Goal: Task Accomplishment & Management: Manage account settings

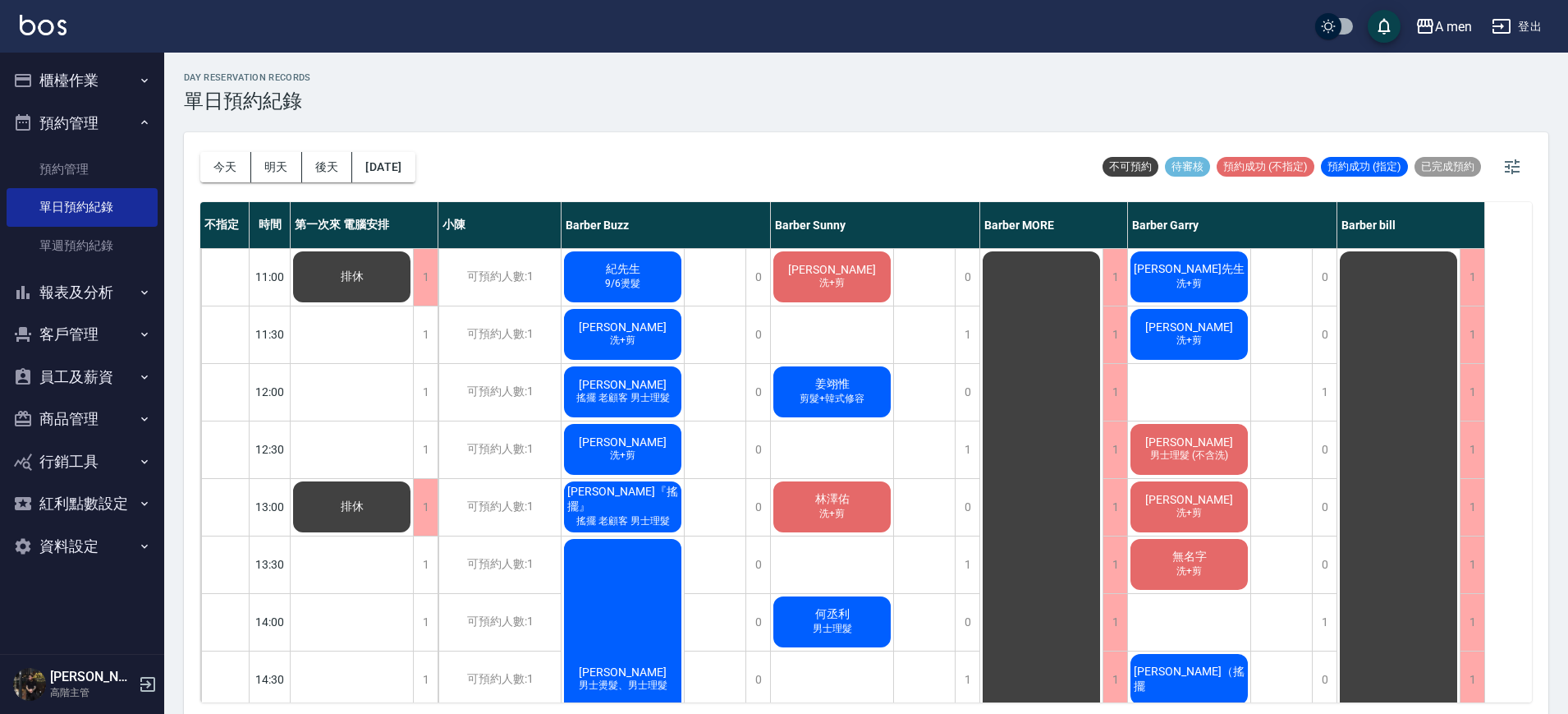
click at [844, 276] on span "[PERSON_NAME]" at bounding box center [832, 269] width 94 height 13
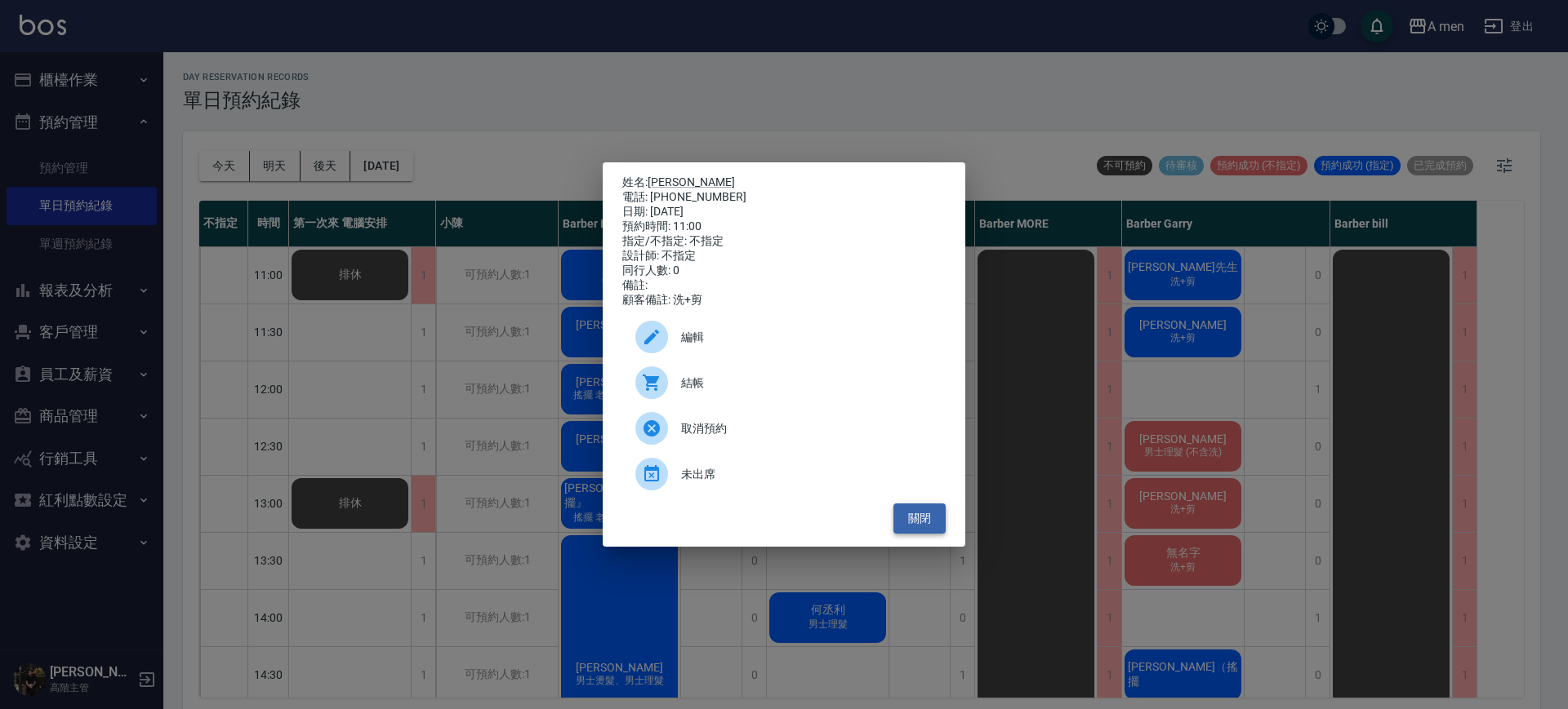
click at [925, 517] on button "關閉" at bounding box center [919, 519] width 52 height 31
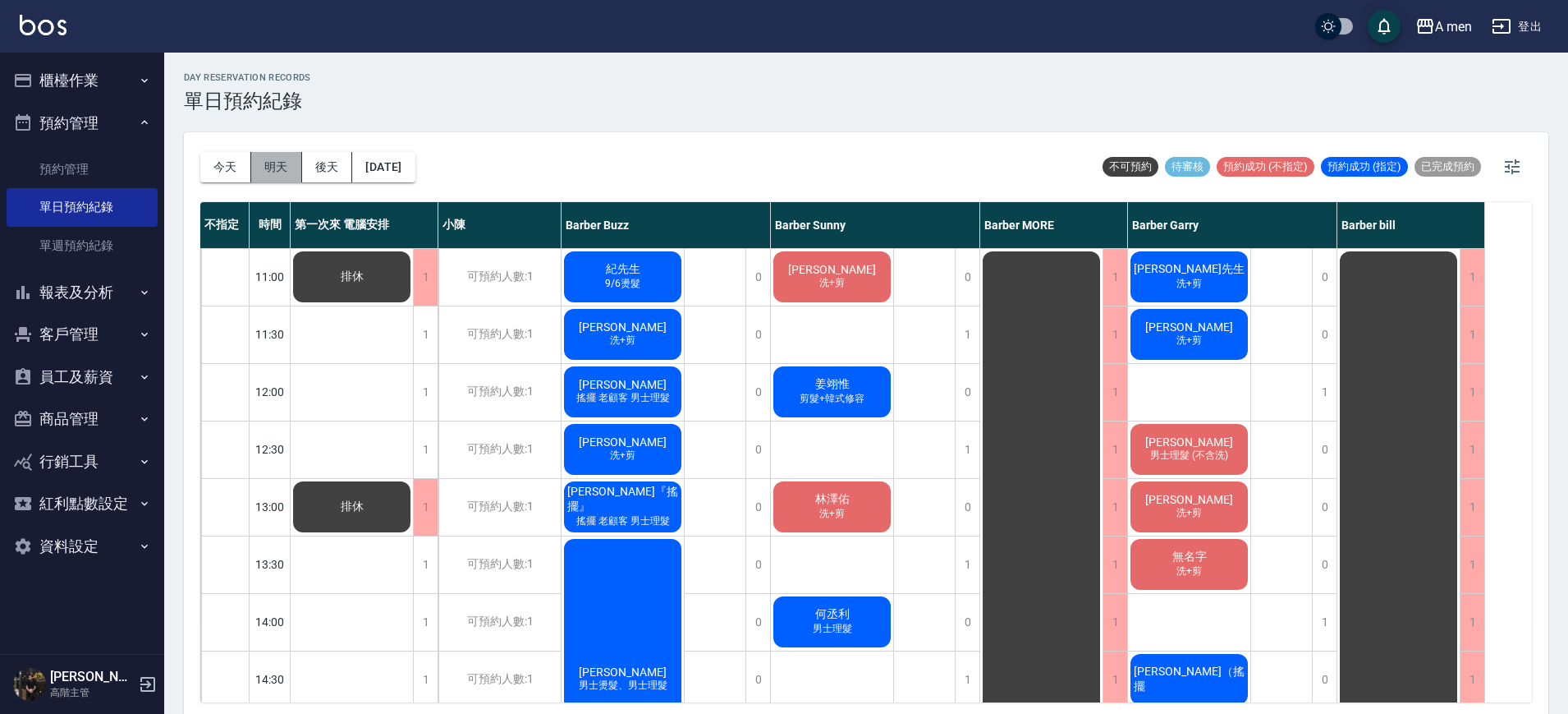
click at [278, 155] on button "明天" at bounding box center [276, 167] width 51 height 31
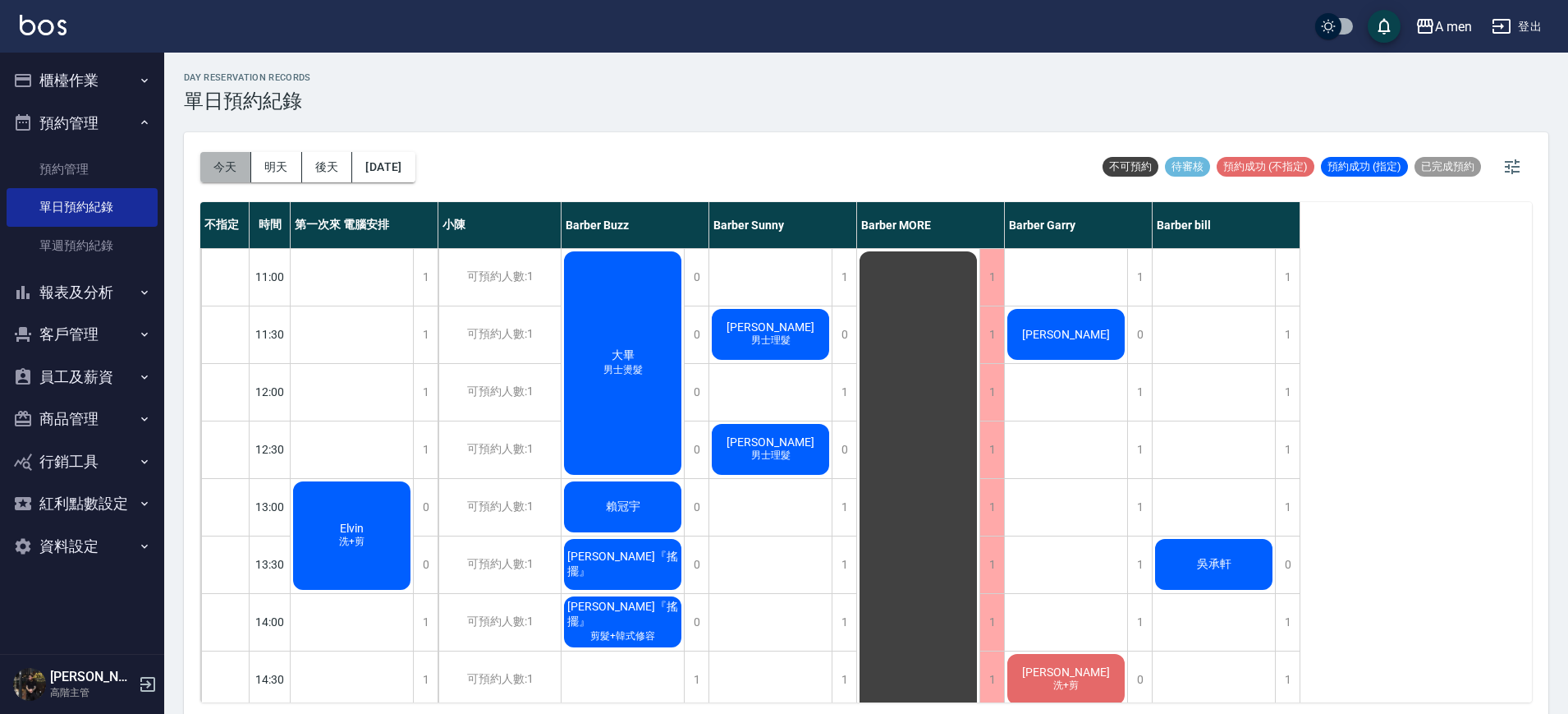
click at [223, 153] on button "今天" at bounding box center [225, 167] width 51 height 31
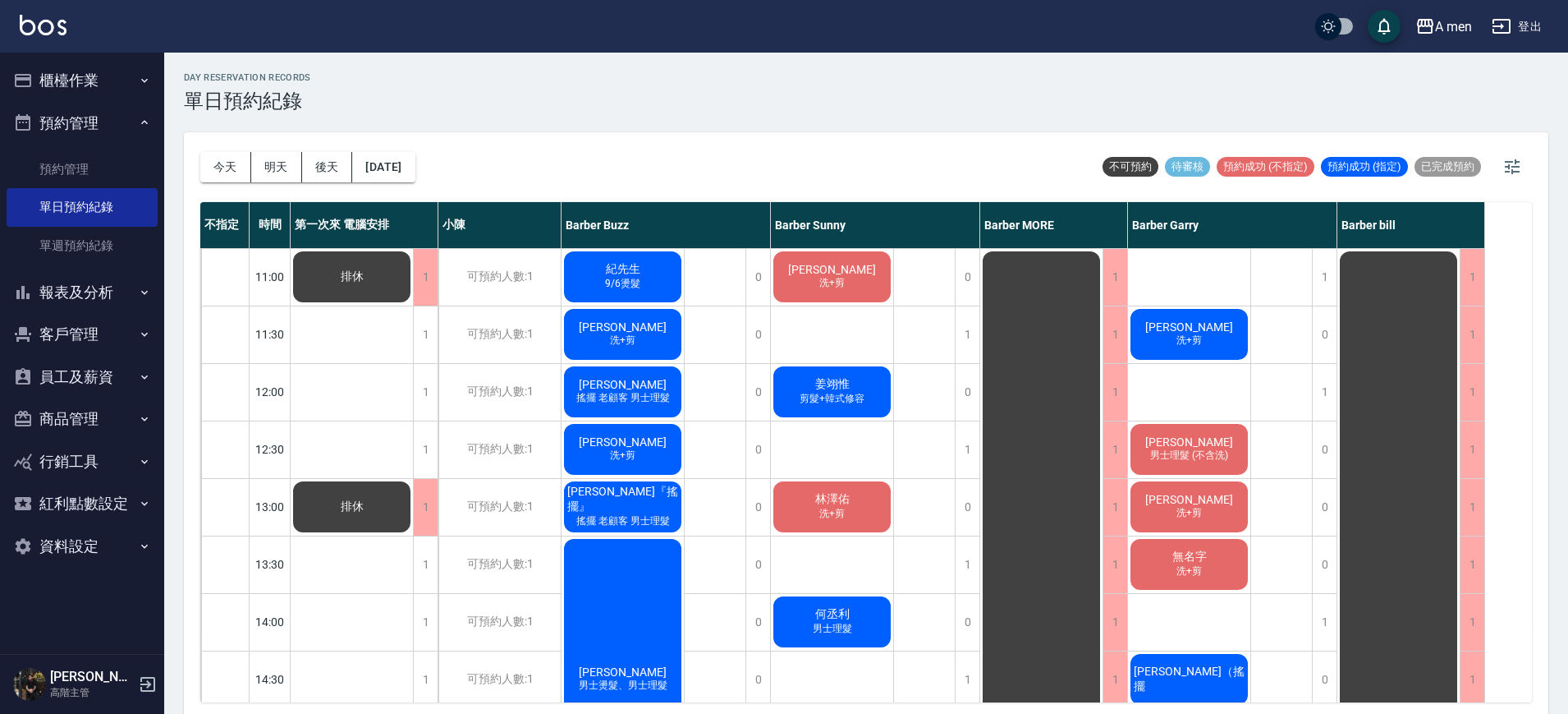
click at [746, 100] on div "day Reservation records 單日預約紀錄" at bounding box center [865, 92] width 1365 height 41
click at [1216, 316] on div "袁鈺熏 洗+剪" at bounding box center [1189, 335] width 122 height 56
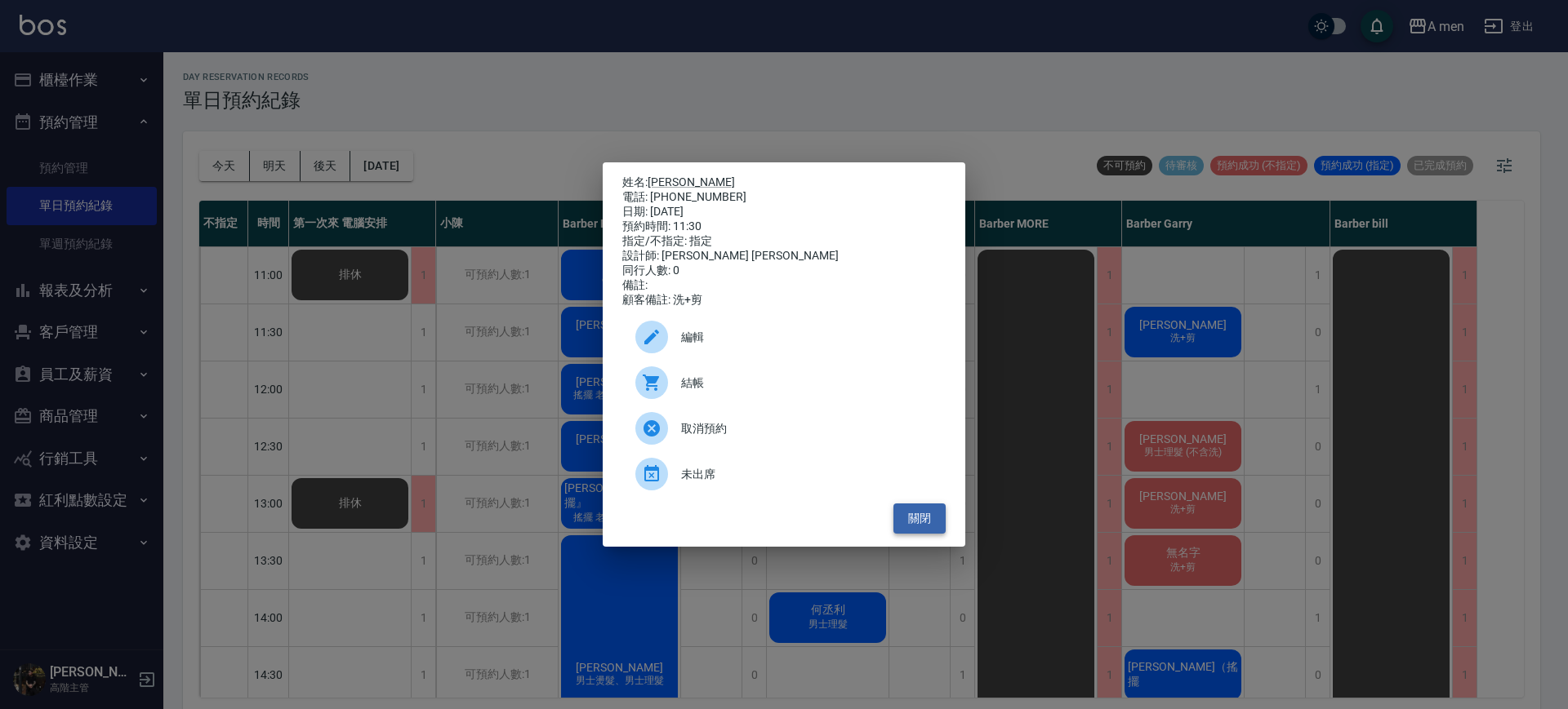
drag, startPoint x: 935, startPoint y: 532, endPoint x: 931, endPoint y: 521, distance: 11.7
click at [935, 532] on button "關閉" at bounding box center [919, 519] width 52 height 31
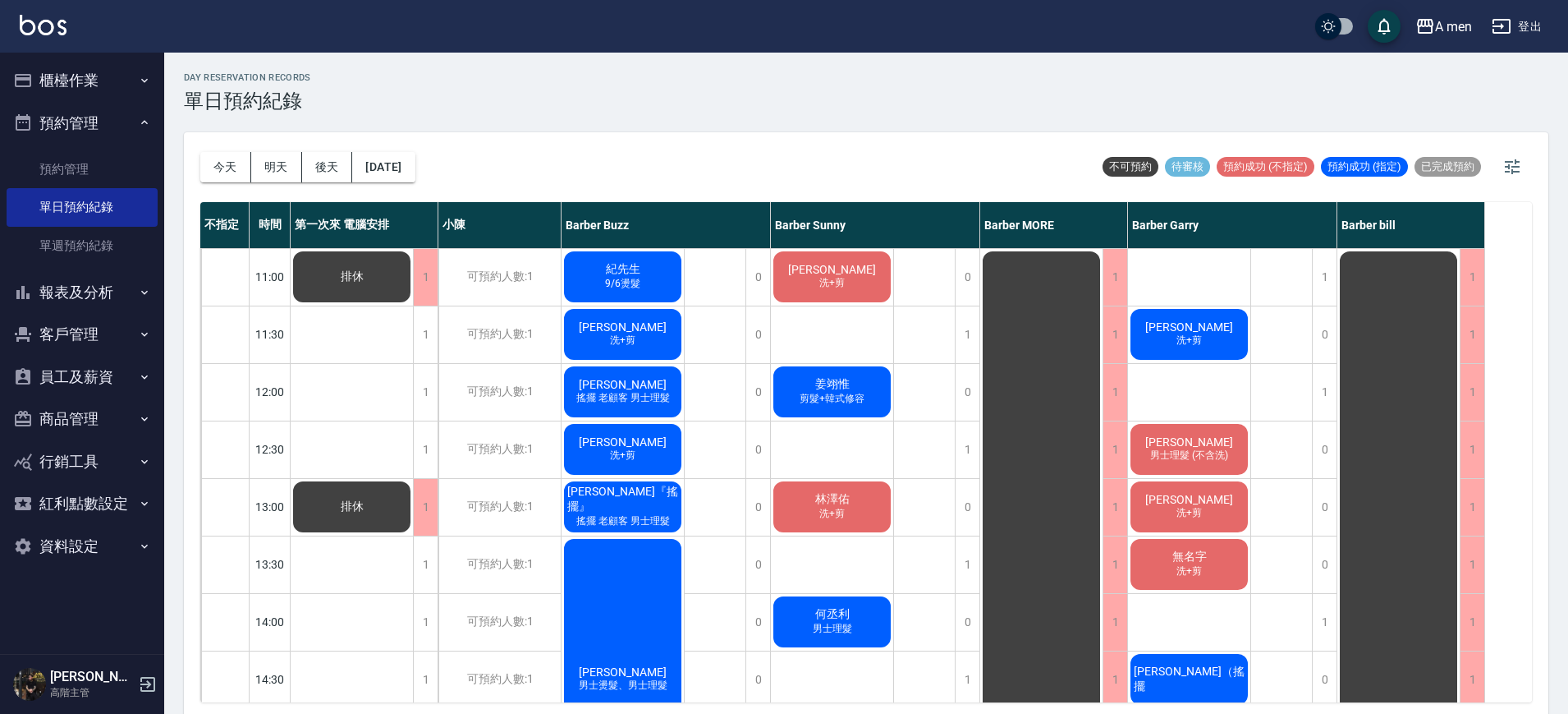
click at [602, 330] on span "許志川" at bounding box center [622, 327] width 94 height 13
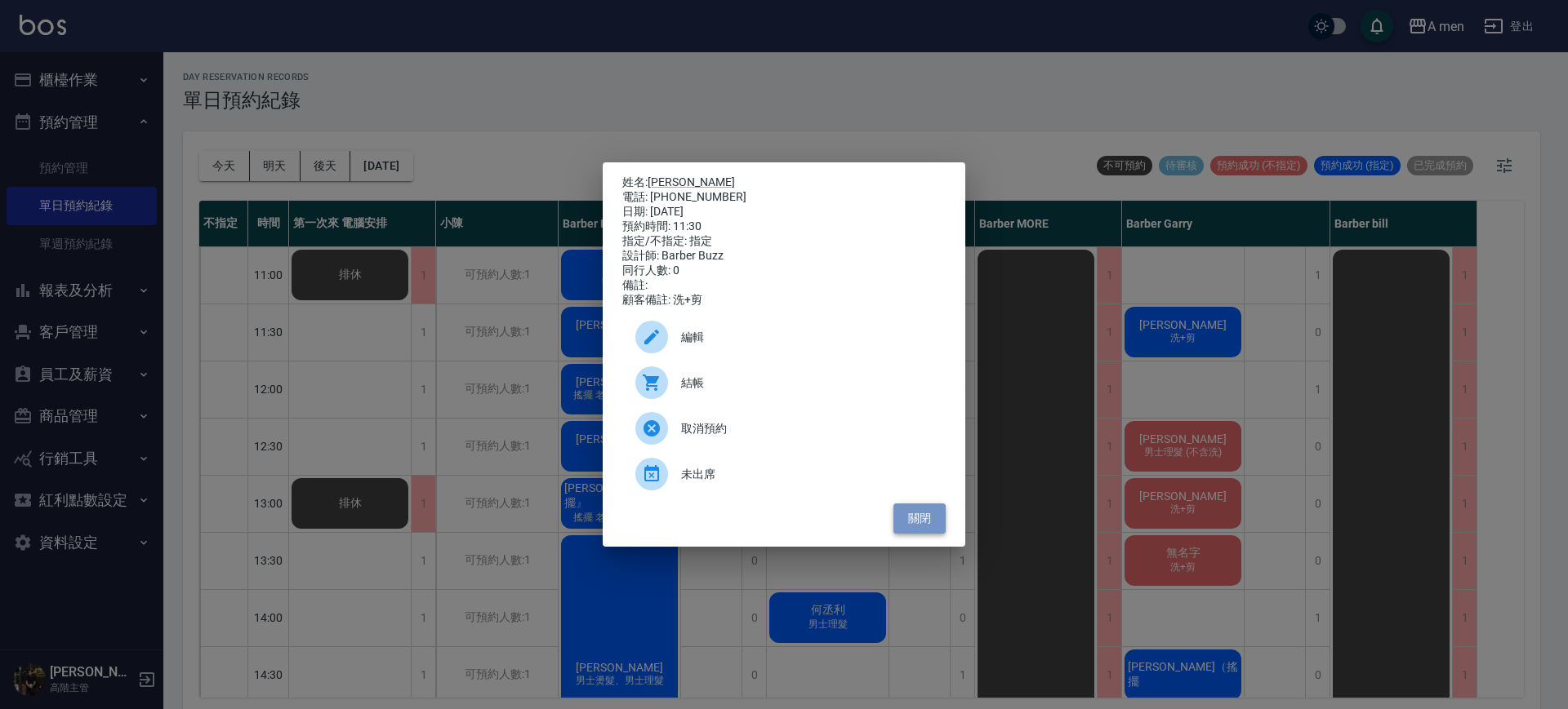
click at [923, 522] on button "關閉" at bounding box center [919, 519] width 52 height 31
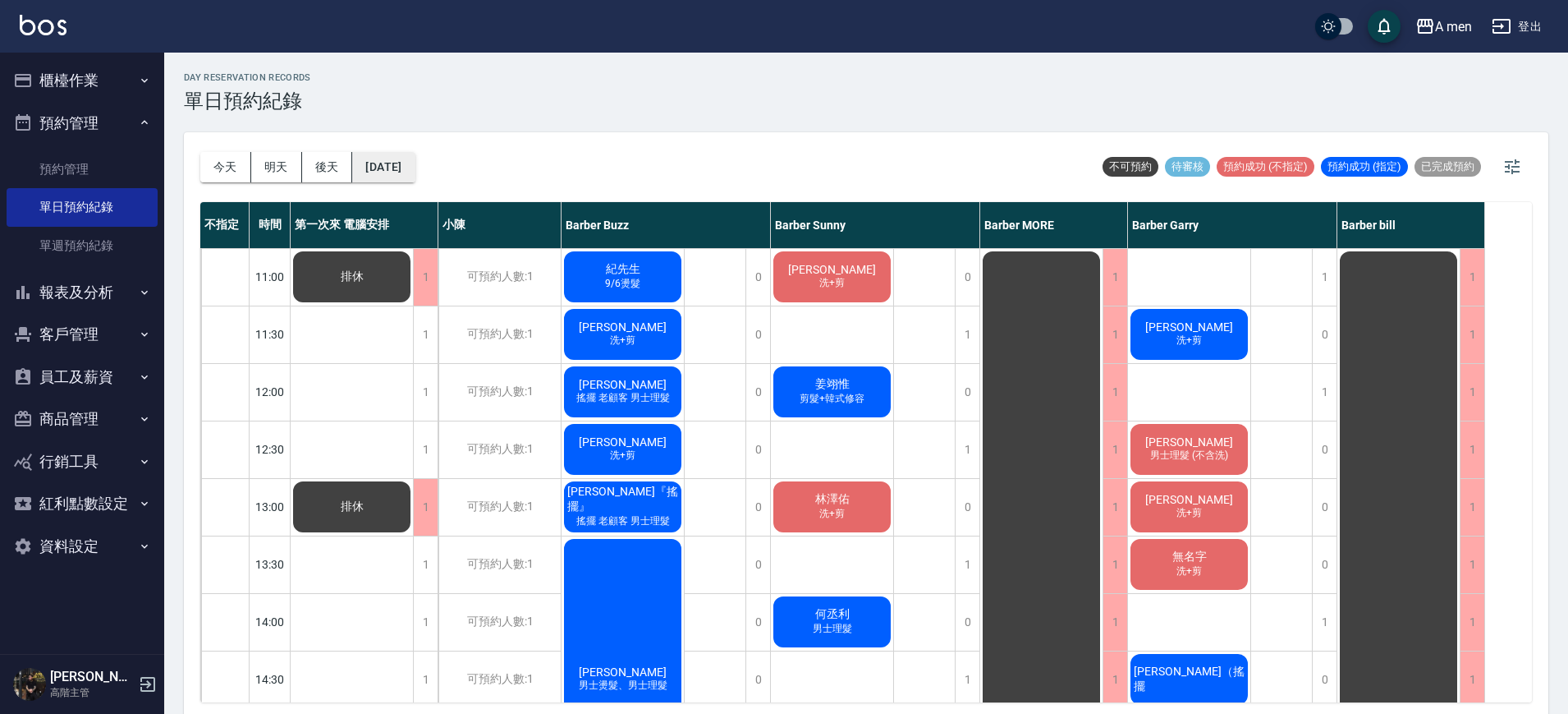
click at [391, 160] on button "[DATE]" at bounding box center [383, 167] width 63 height 31
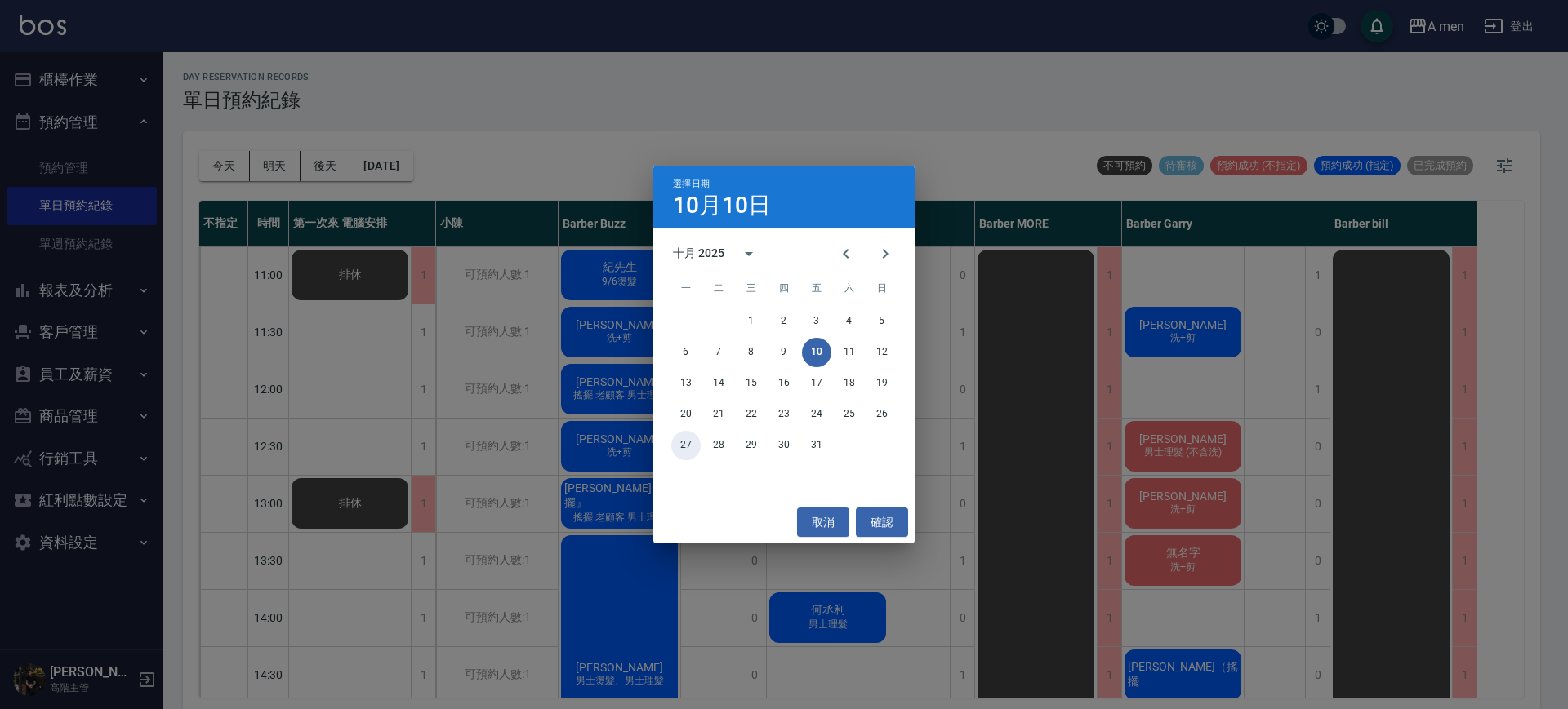
click at [681, 446] on button "27" at bounding box center [686, 446] width 30 height 30
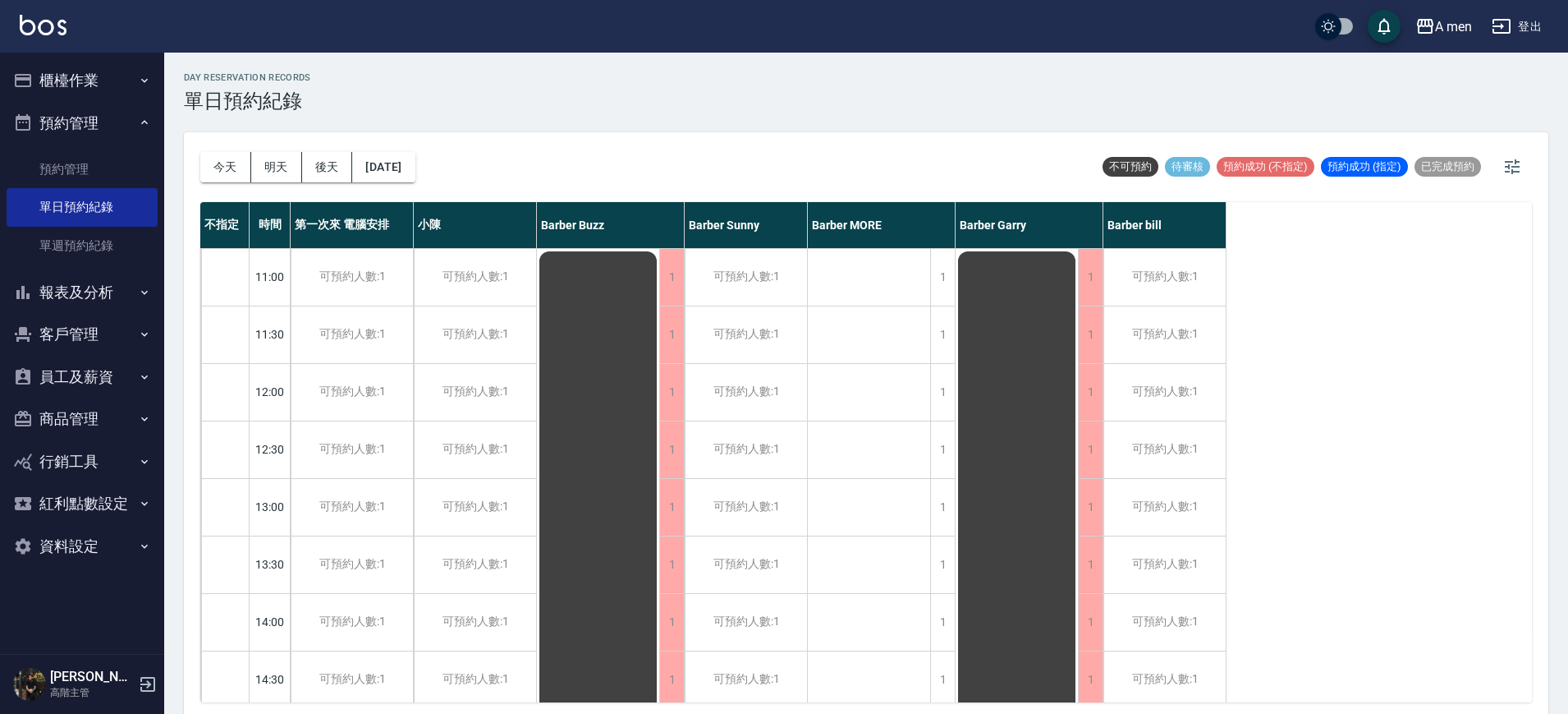
click at [123, 339] on button "客戶管理" at bounding box center [82, 334] width 151 height 43
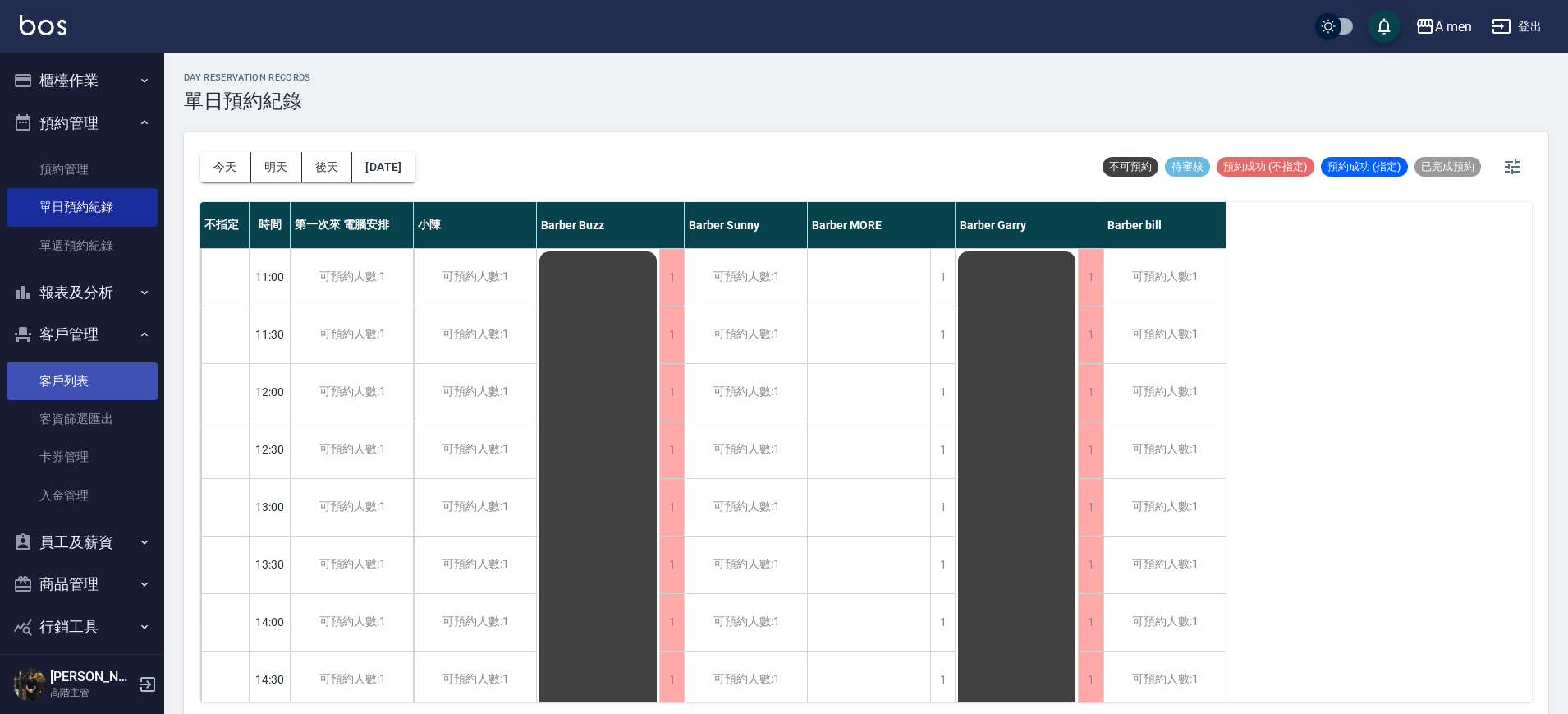
click at [86, 396] on link "客戶列表" at bounding box center [82, 381] width 151 height 38
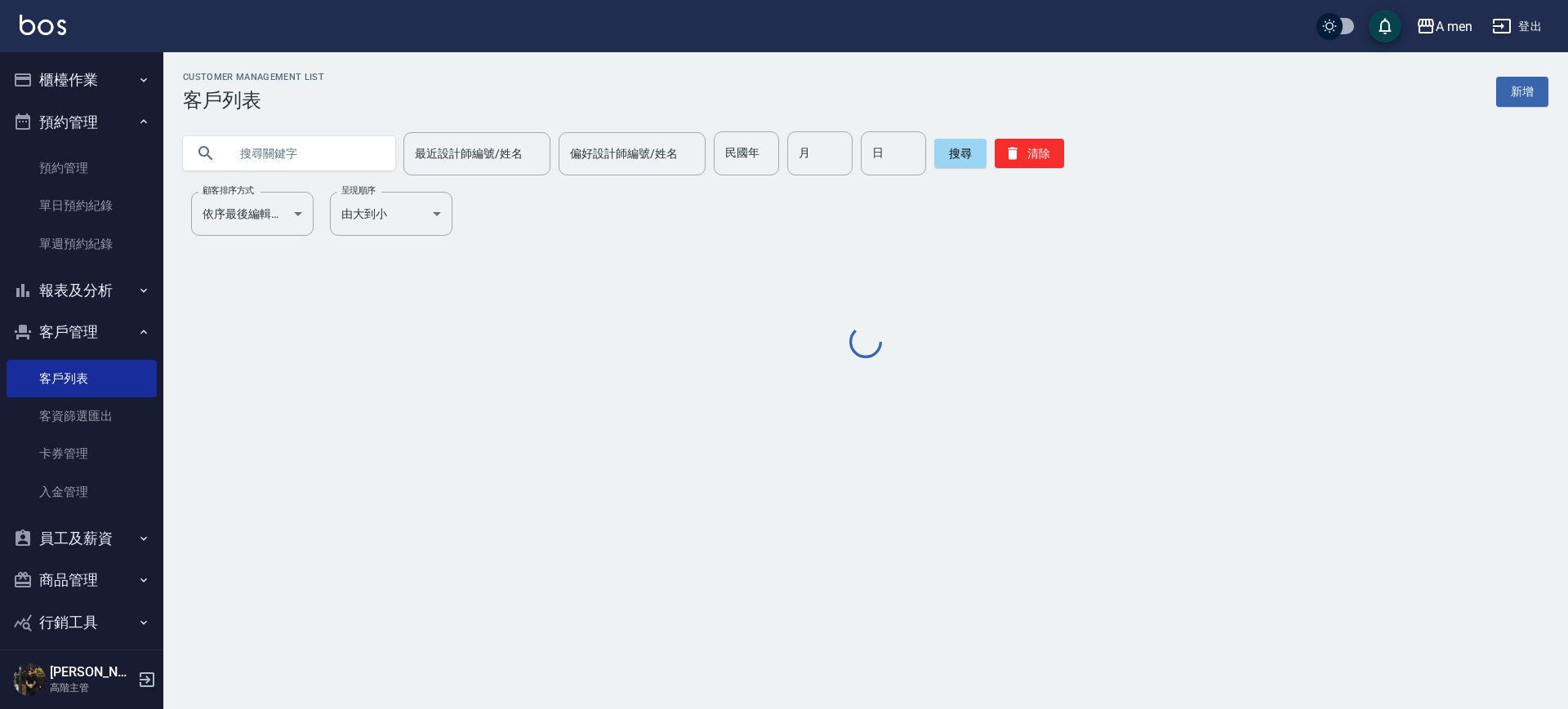
click at [307, 138] on input "text" at bounding box center [306, 153] width 154 height 44
paste input "0966389592"
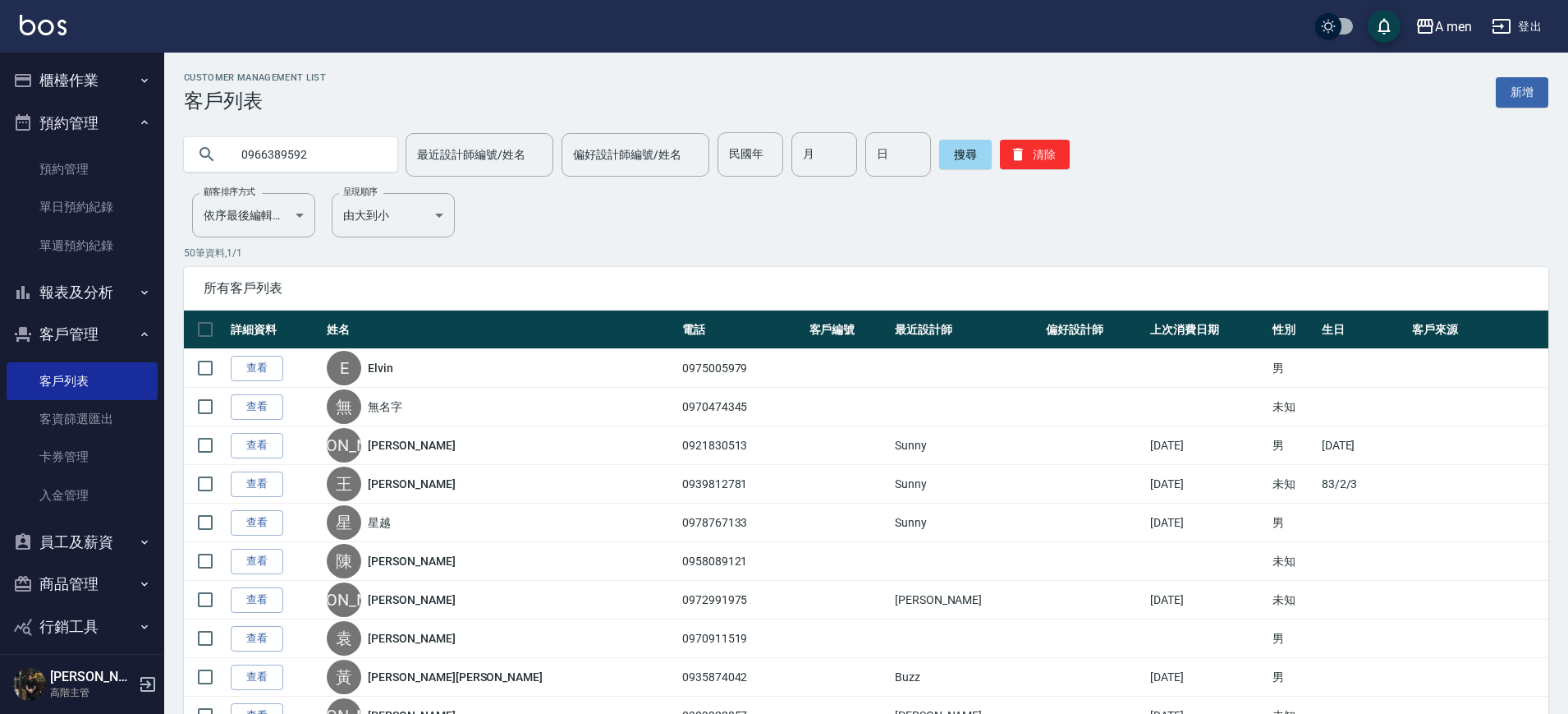
type input "0966389592"
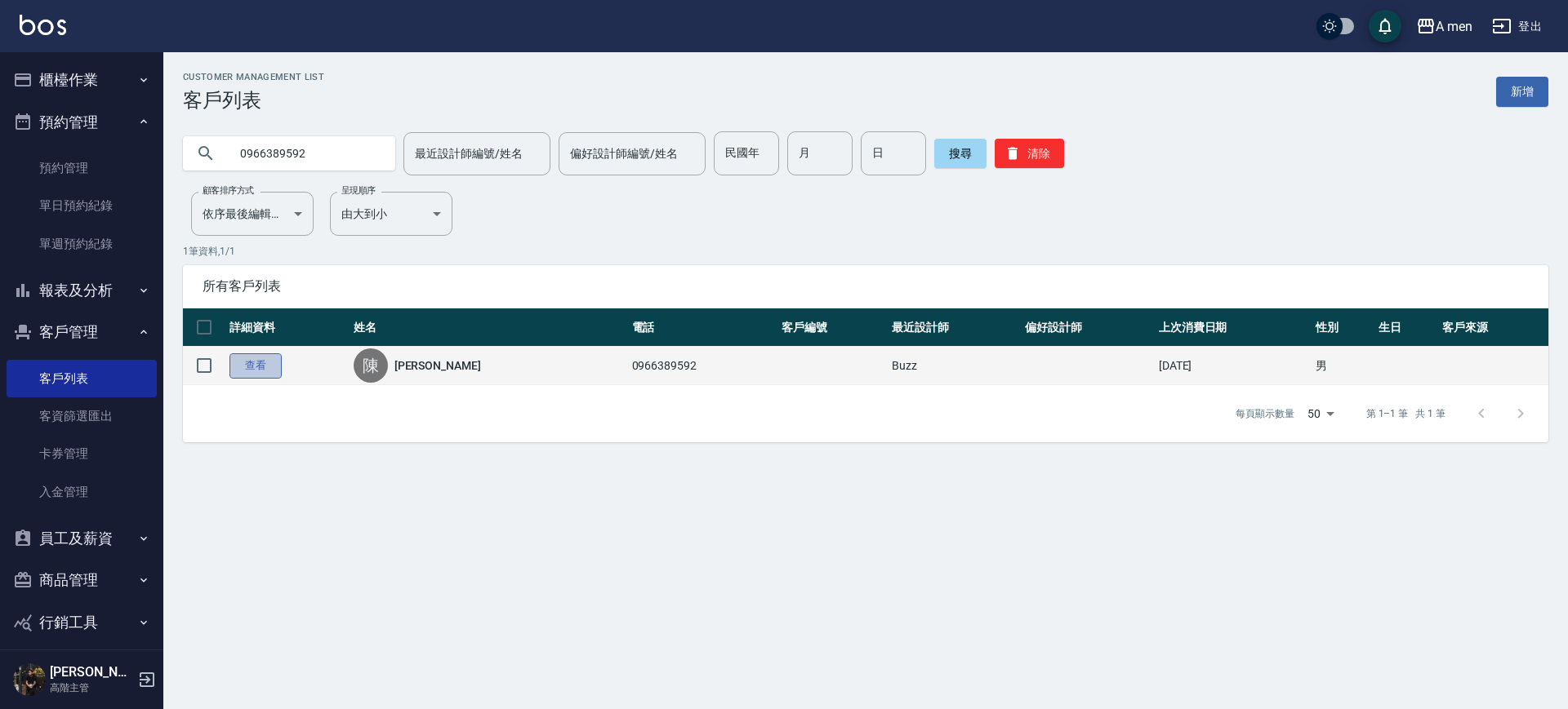
click at [271, 370] on link "查看" at bounding box center [256, 366] width 52 height 26
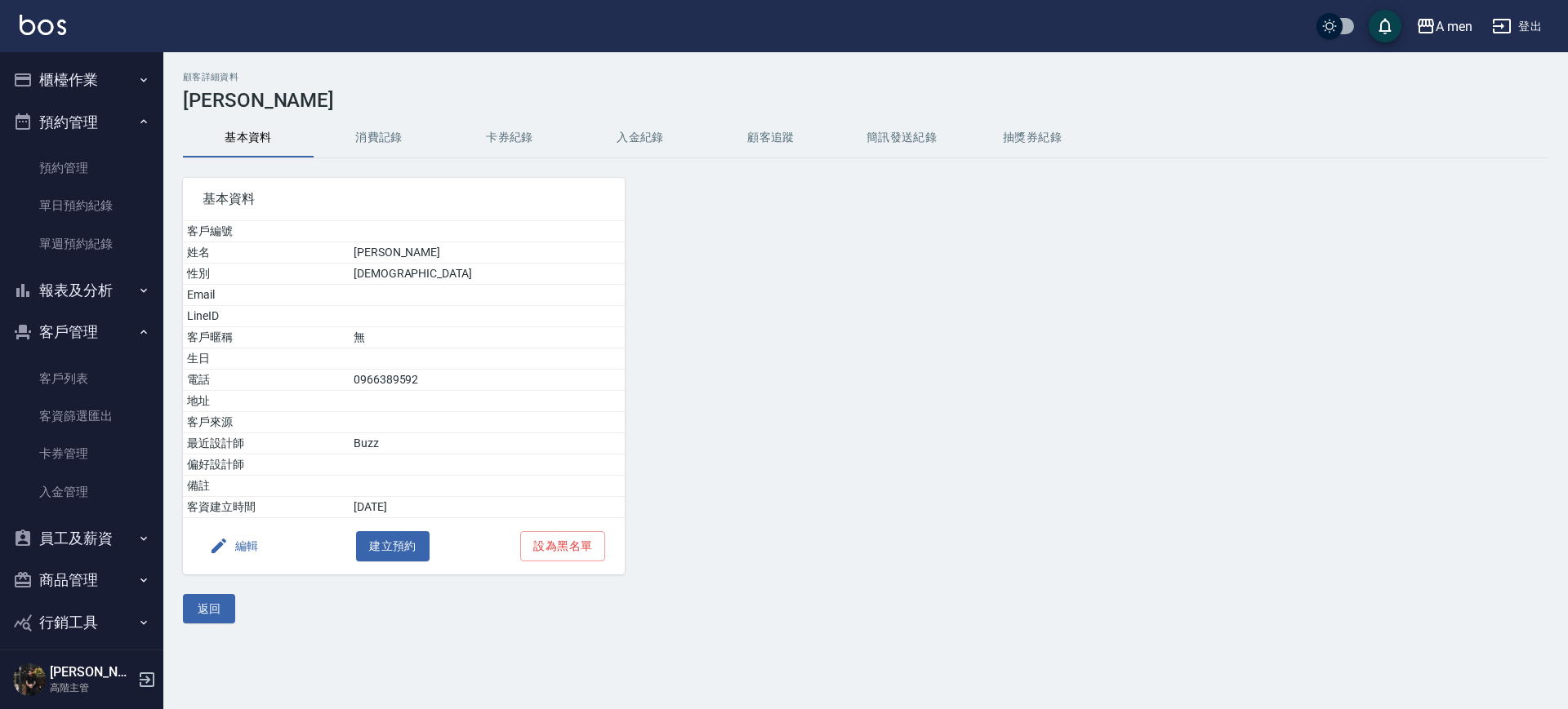
click at [336, 151] on button "消費記錄" at bounding box center [379, 138] width 130 height 39
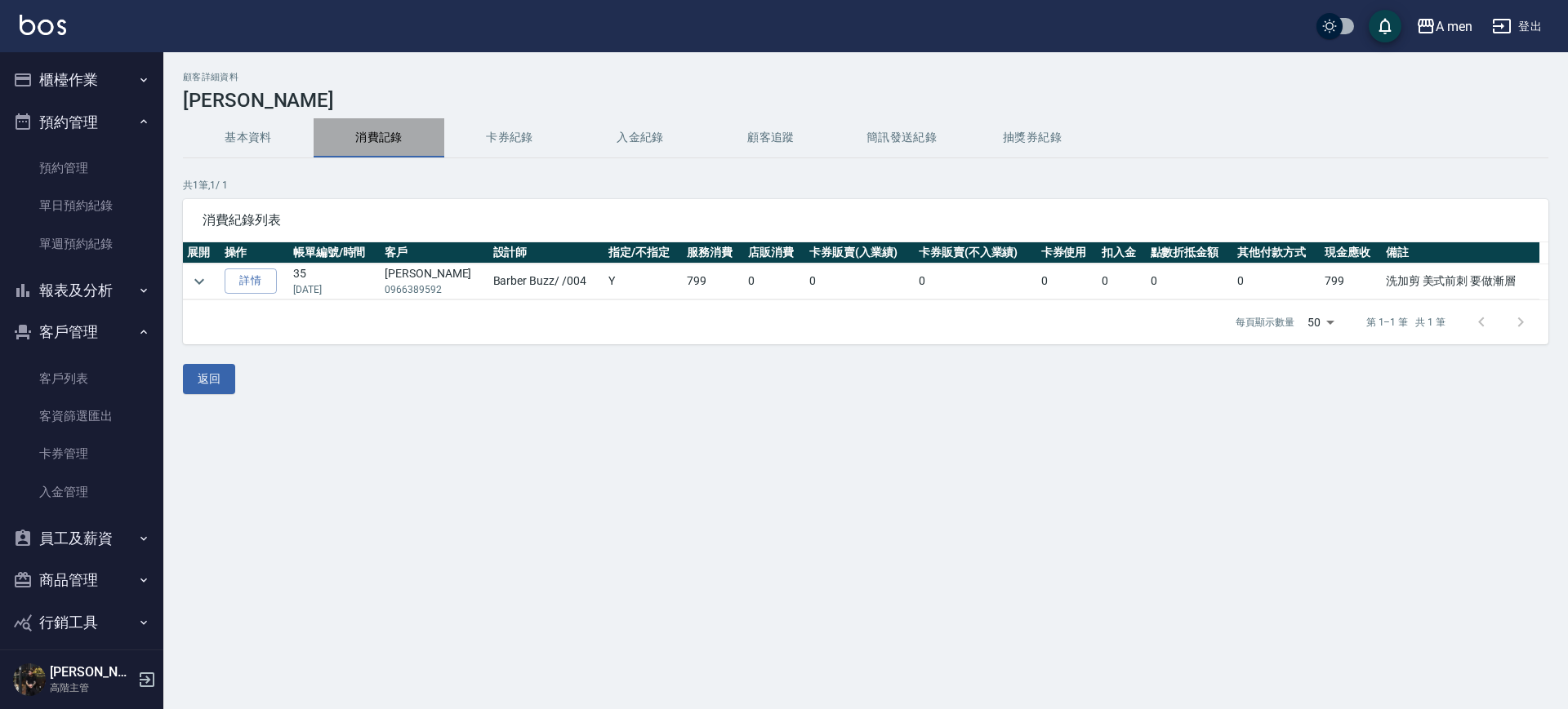
click at [377, 136] on button "消費記錄" at bounding box center [379, 138] width 130 height 39
drag, startPoint x: 79, startPoint y: 201, endPoint x: 136, endPoint y: 191, distance: 57.9
click at [79, 201] on link "單日預約紀錄" at bounding box center [82, 205] width 150 height 37
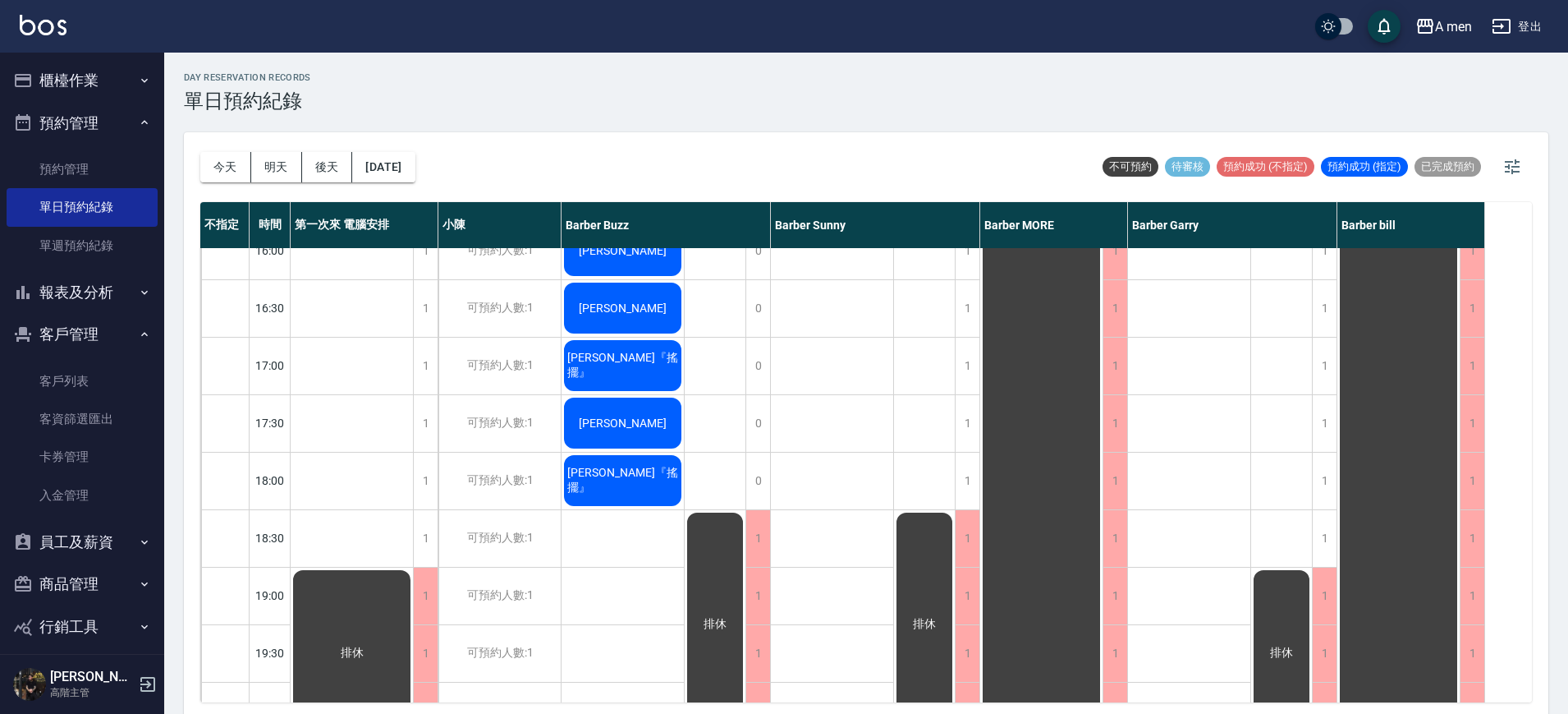
scroll to position [719, 0]
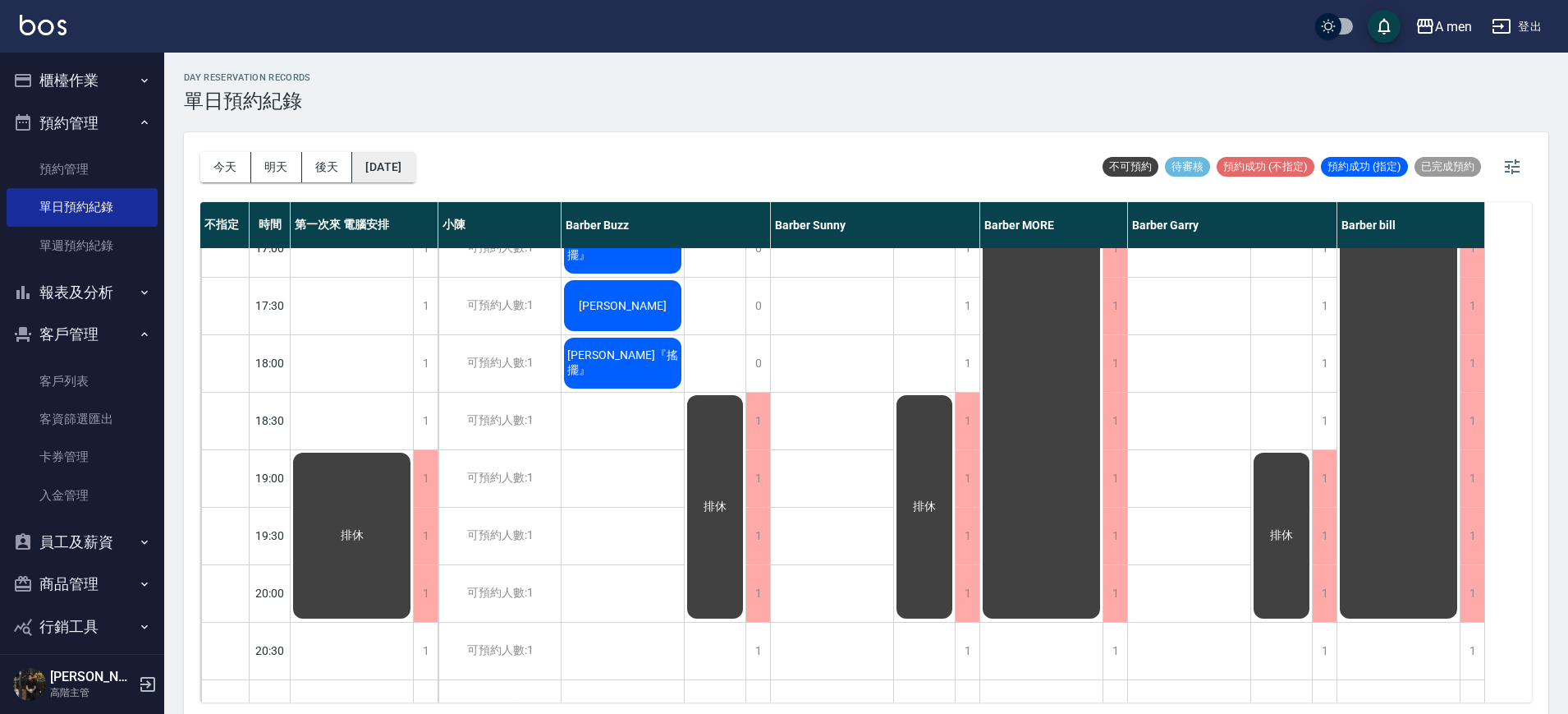
click at [408, 161] on button "[DATE]" at bounding box center [383, 167] width 63 height 31
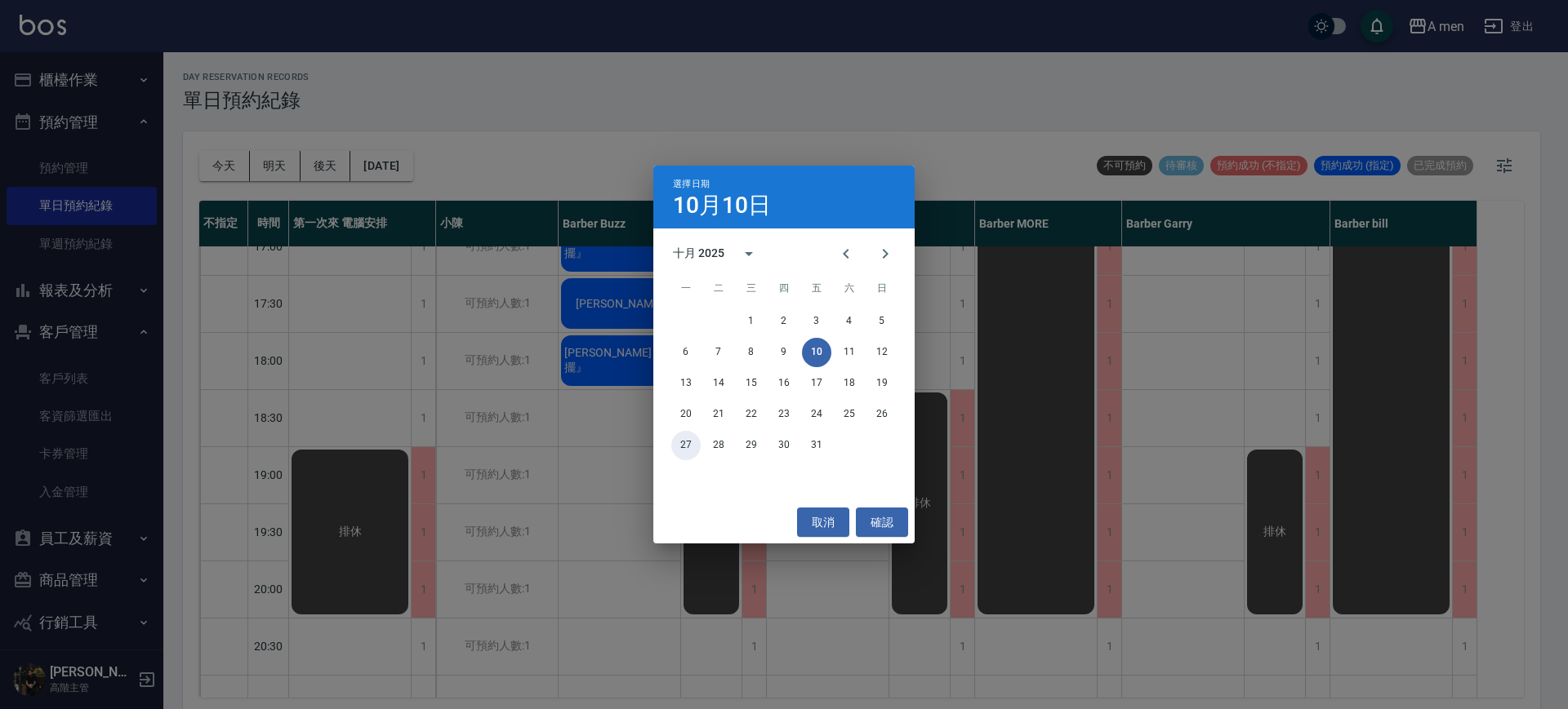
drag, startPoint x: 683, startPoint y: 432, endPoint x: 690, endPoint y: 442, distance: 12.2
click at [684, 432] on button "27" at bounding box center [686, 446] width 30 height 30
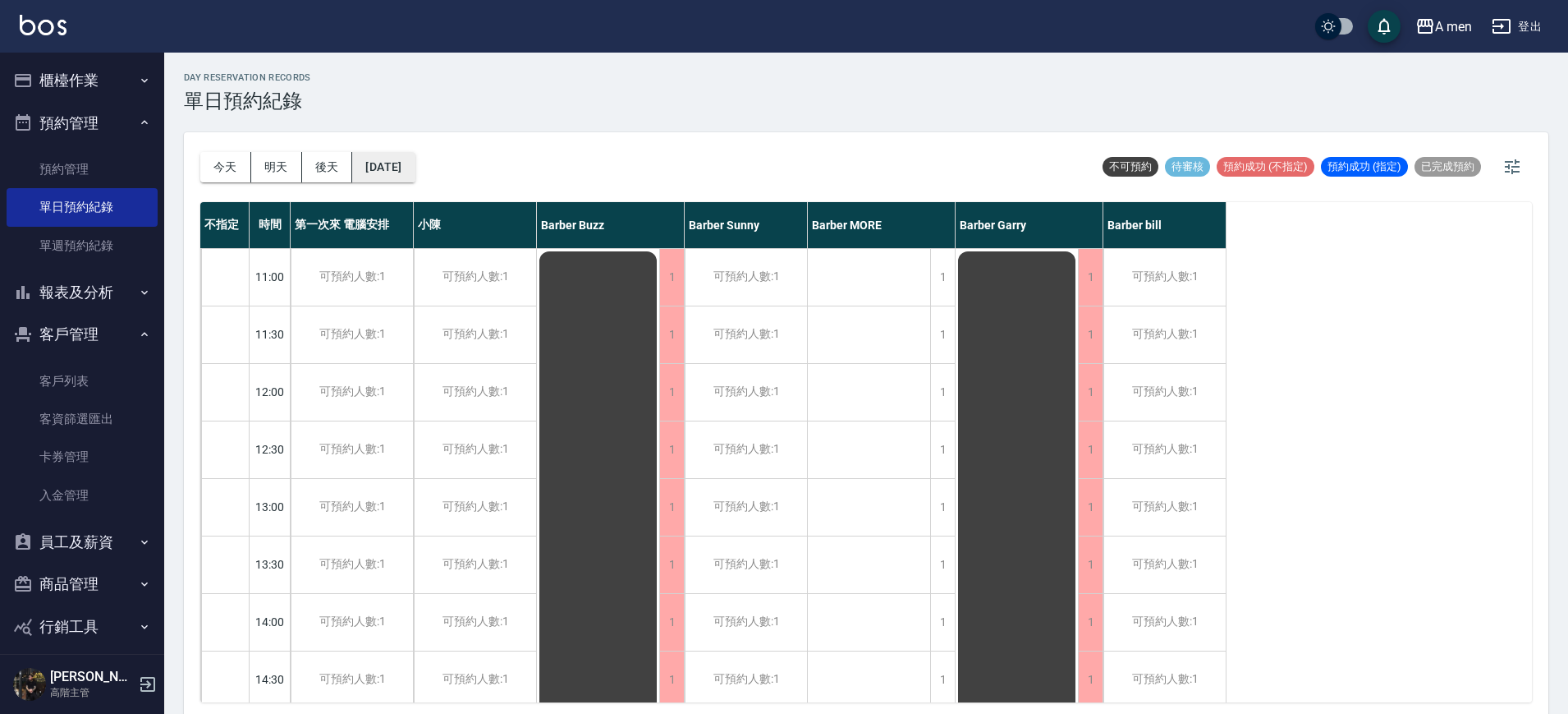
click at [413, 153] on button "2025/10/27" at bounding box center [383, 167] width 63 height 31
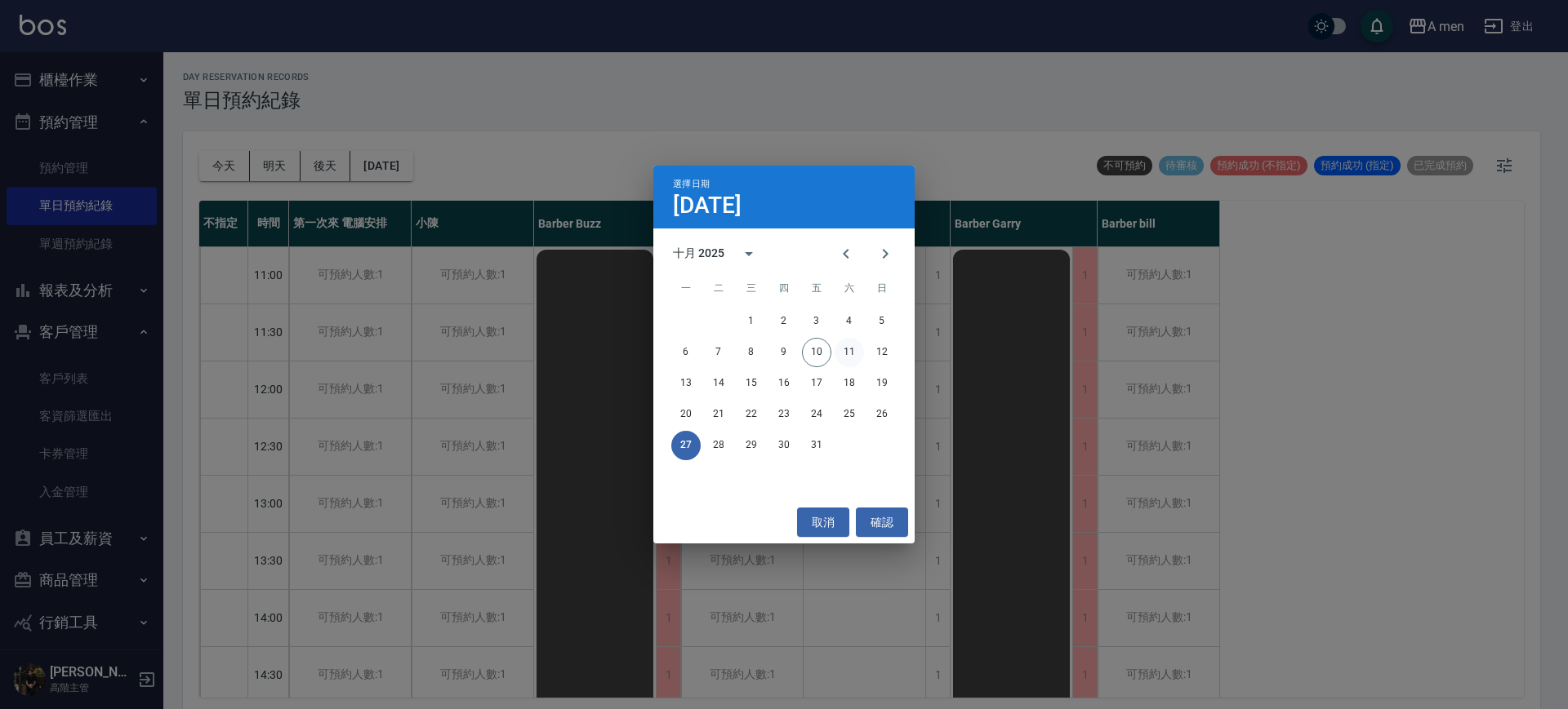
click at [843, 352] on button "11" at bounding box center [850, 353] width 30 height 30
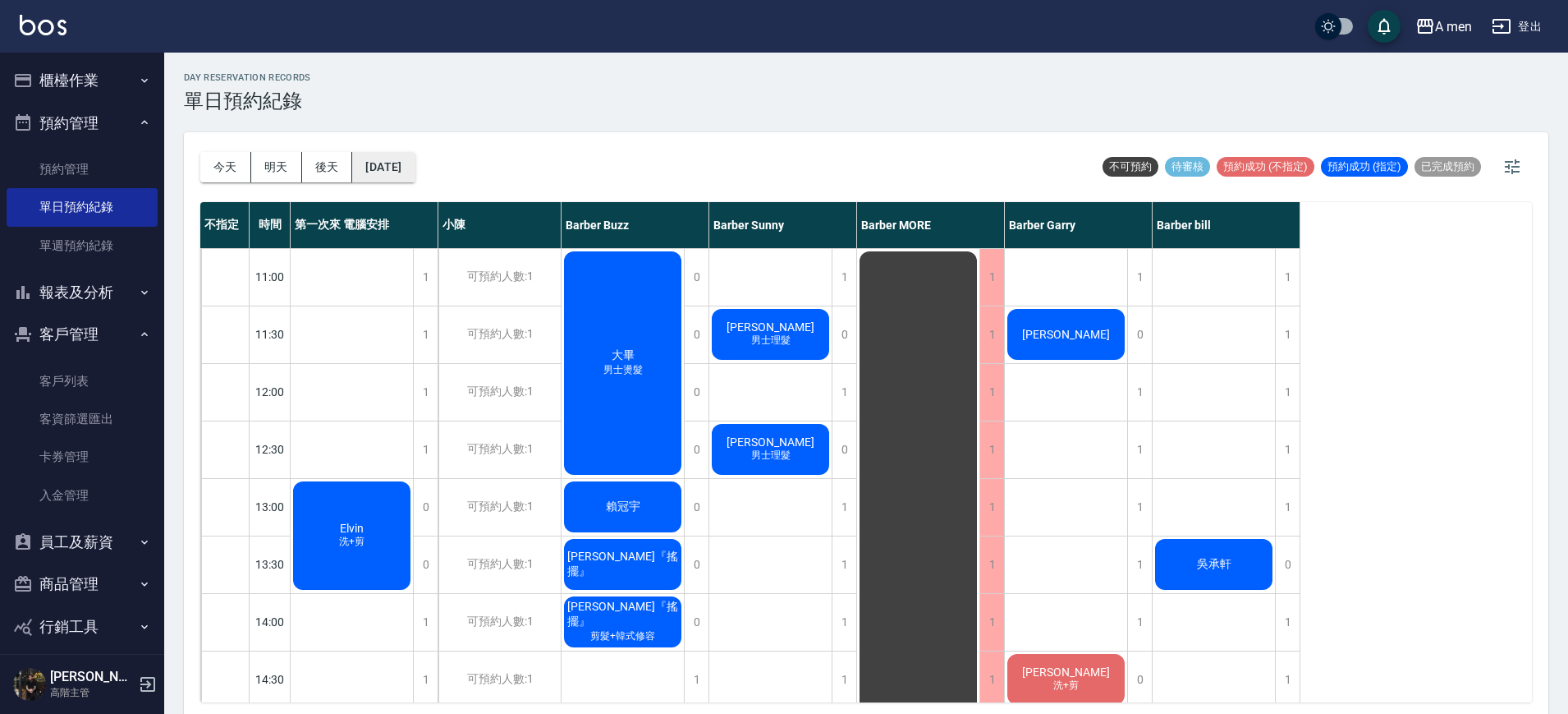
click at [399, 160] on button "2025/10/11" at bounding box center [383, 167] width 63 height 31
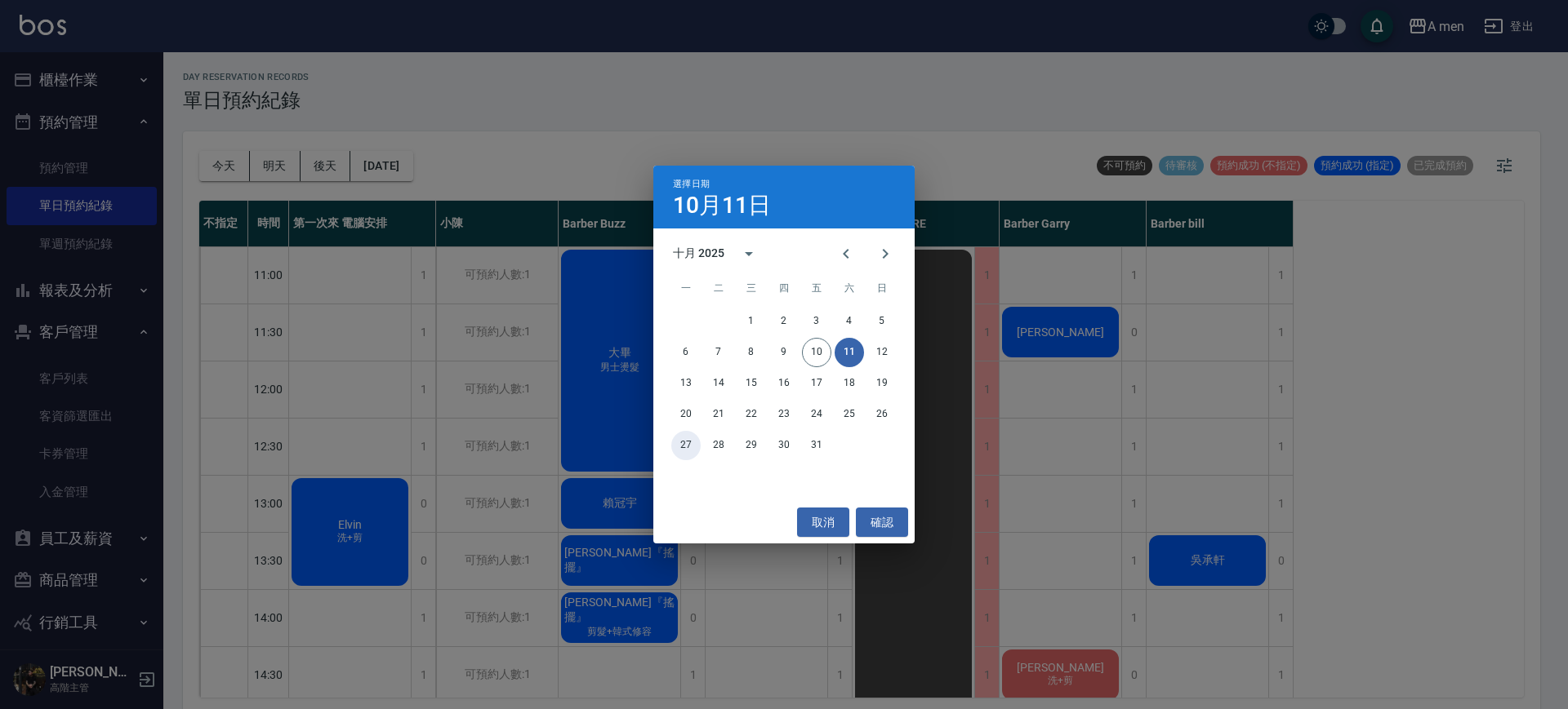
click at [694, 446] on button "27" at bounding box center [686, 446] width 30 height 30
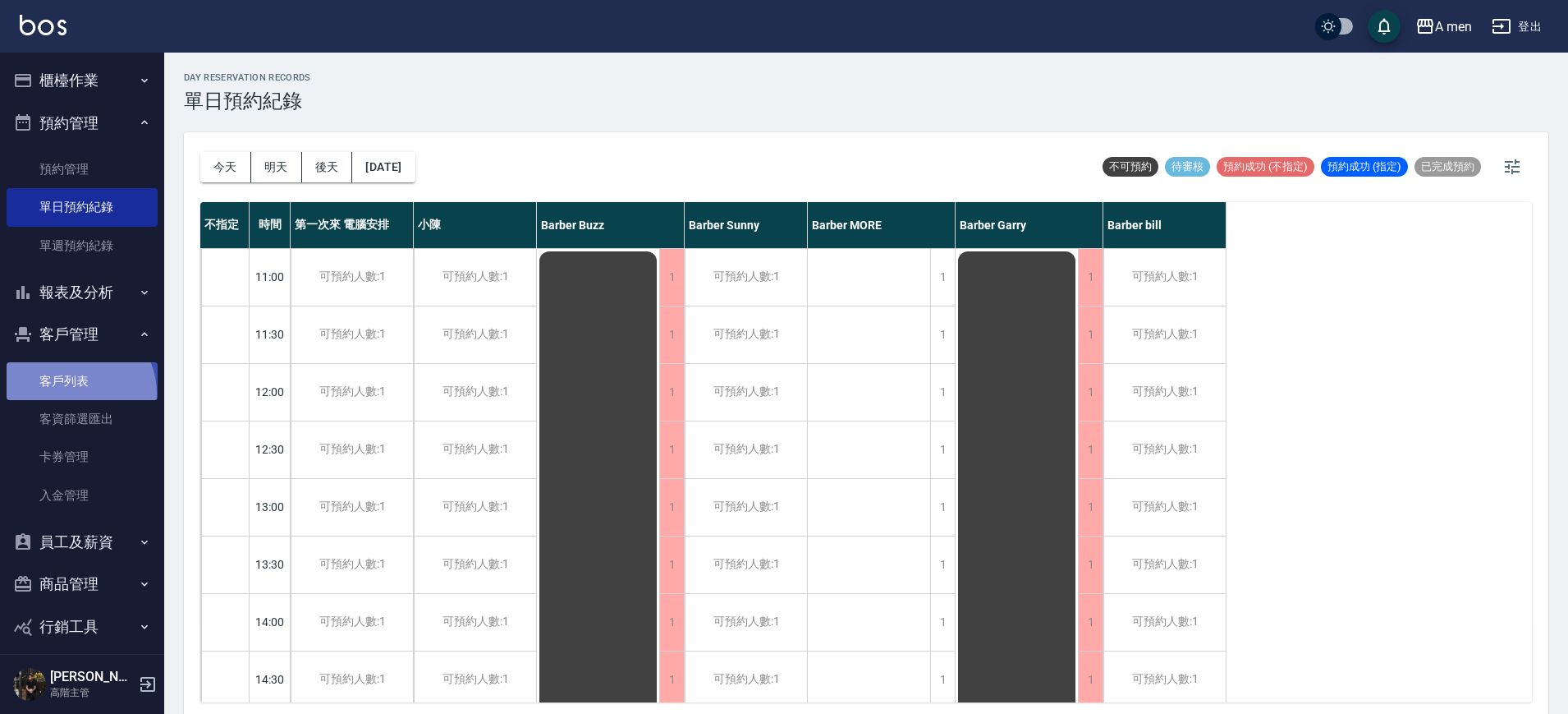
click at [73, 393] on link "客戶列表" at bounding box center [82, 381] width 151 height 38
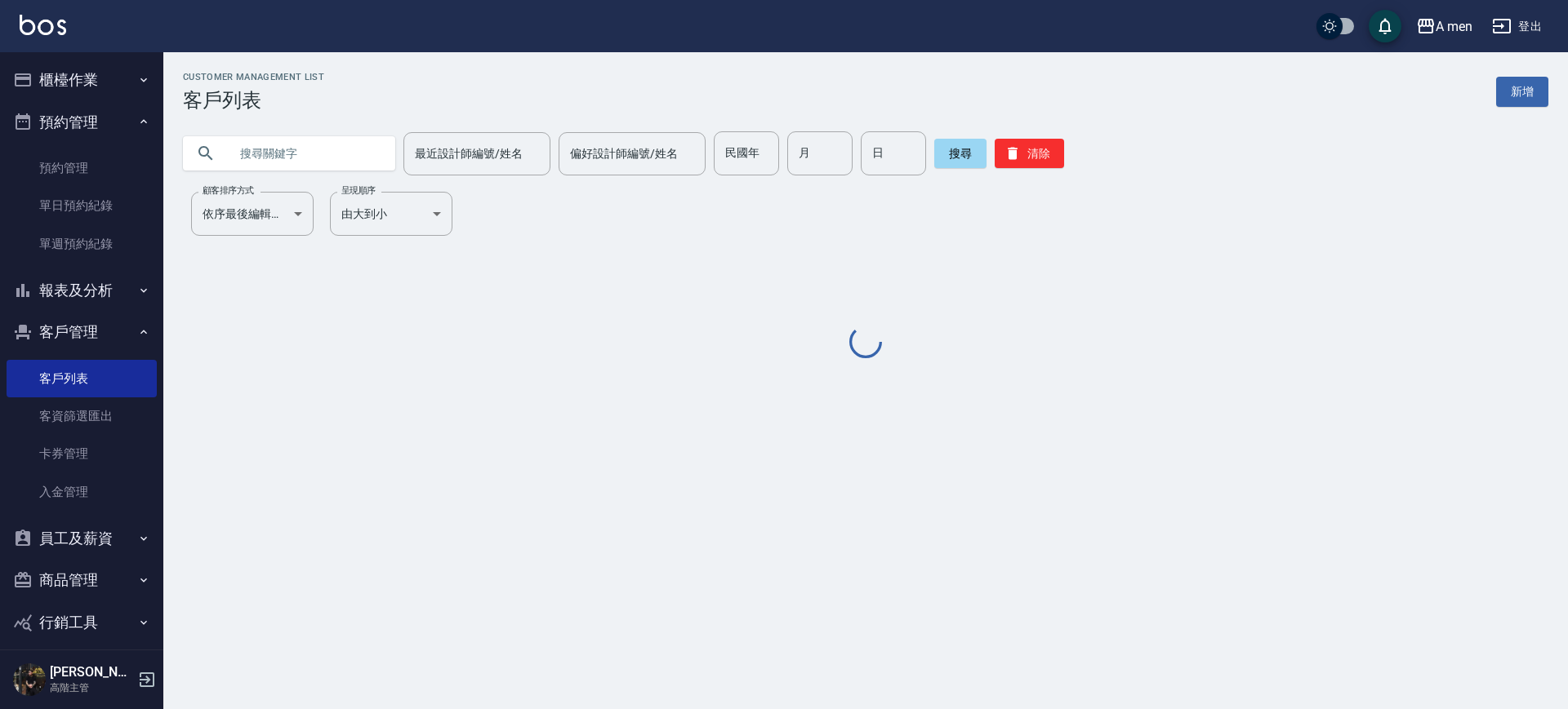
click at [278, 155] on input "text" at bounding box center [306, 153] width 154 height 44
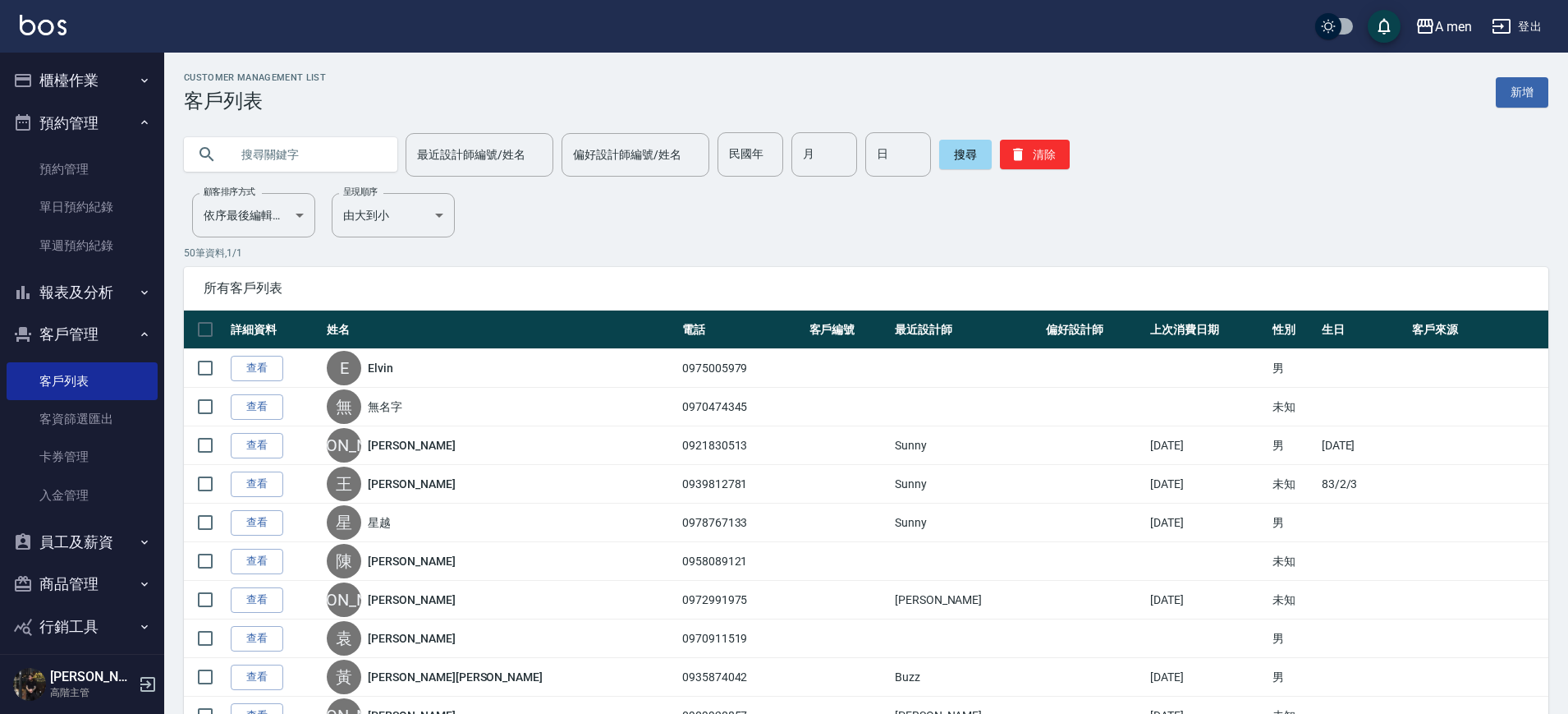
paste input "0966389592"
type input "0966389592"
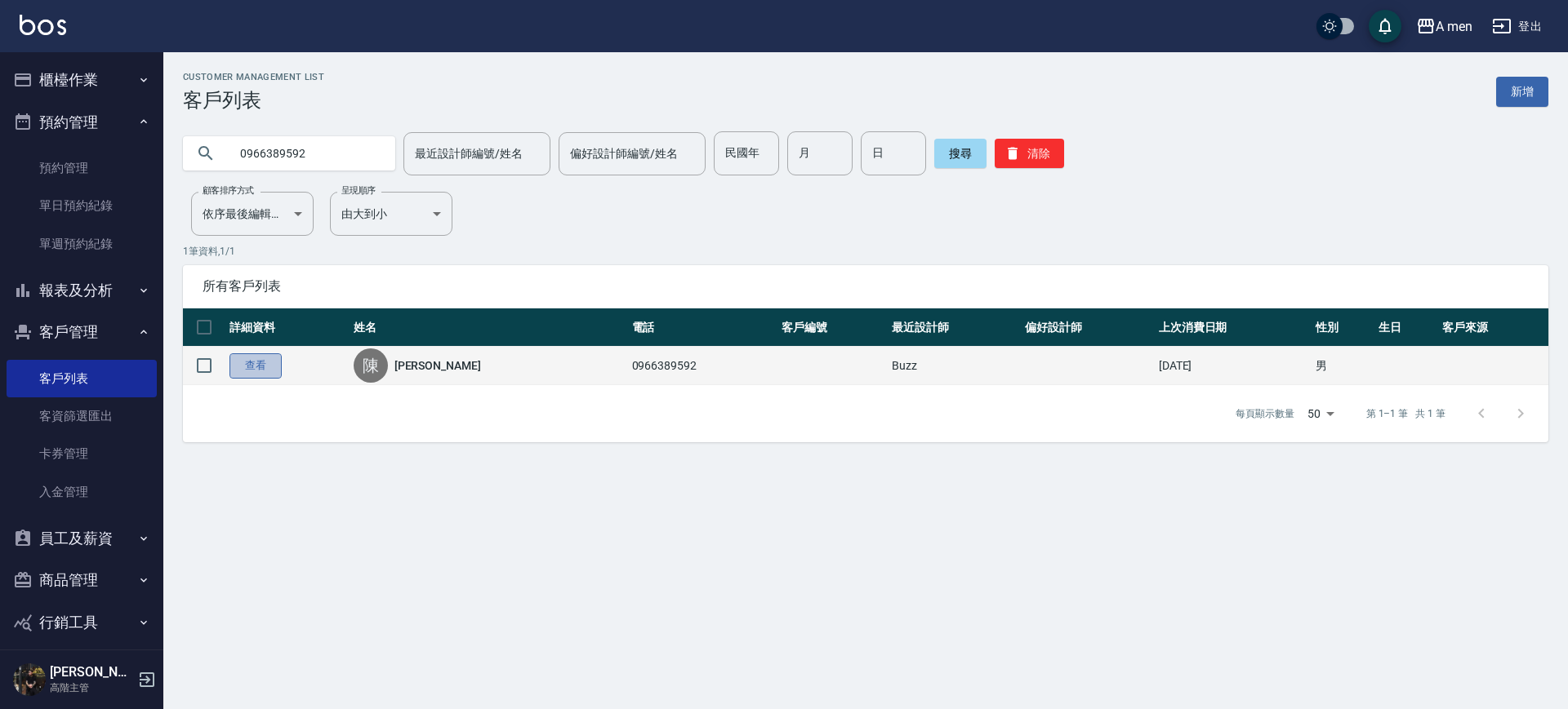
click at [261, 364] on link "查看" at bounding box center [256, 366] width 52 height 26
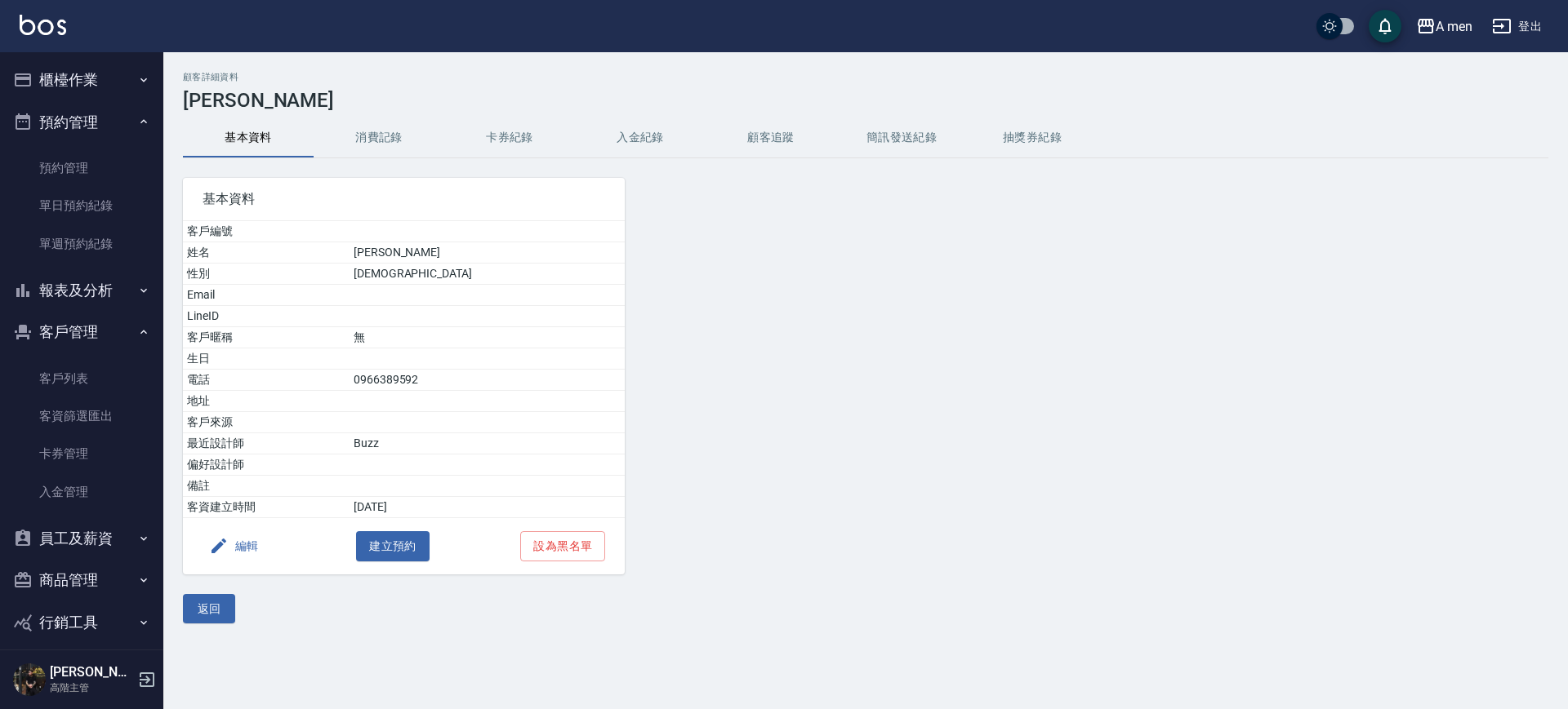
click at [433, 139] on button "消費記錄" at bounding box center [379, 138] width 130 height 39
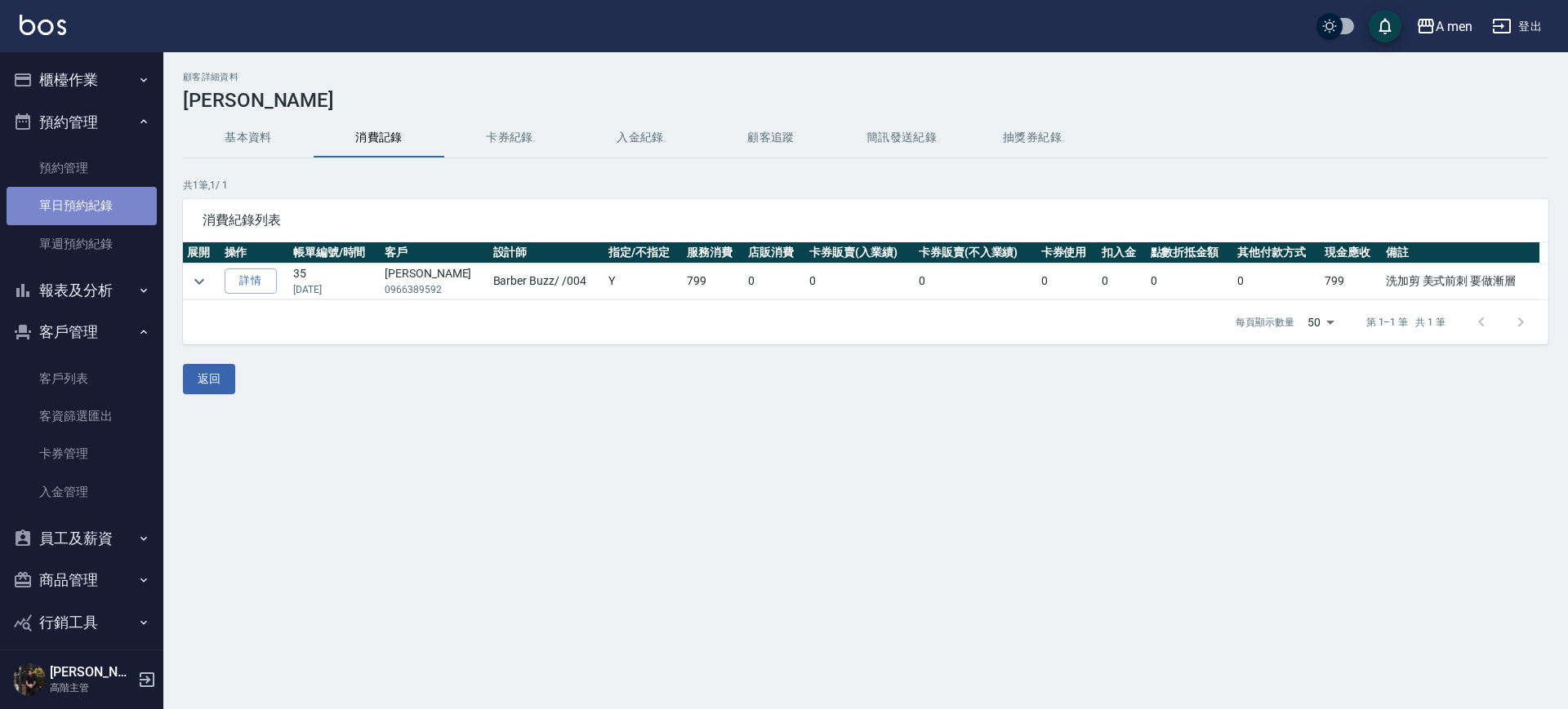
click at [111, 203] on link "單日預約紀錄" at bounding box center [82, 205] width 150 height 37
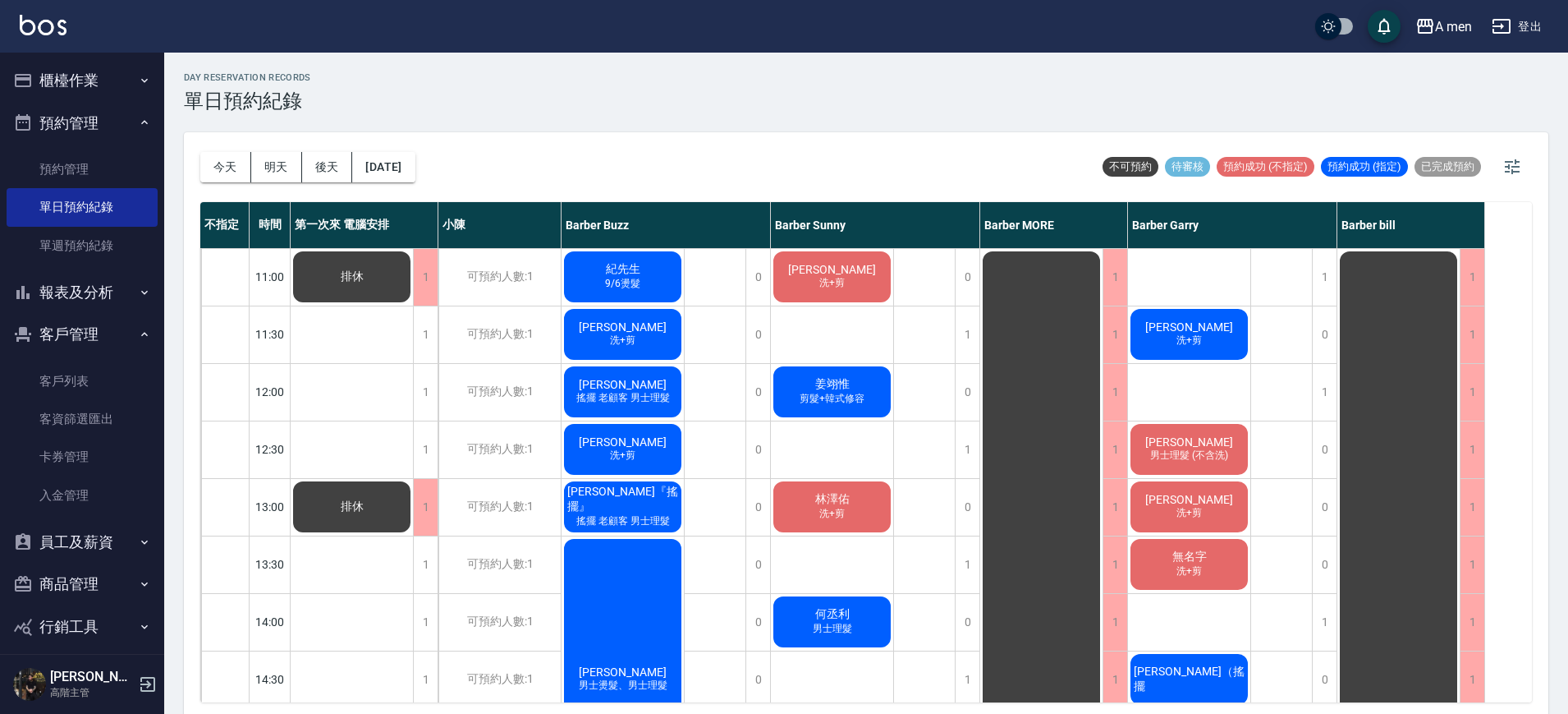
click at [813, 390] on span "姜翊惟" at bounding box center [832, 384] width 41 height 15
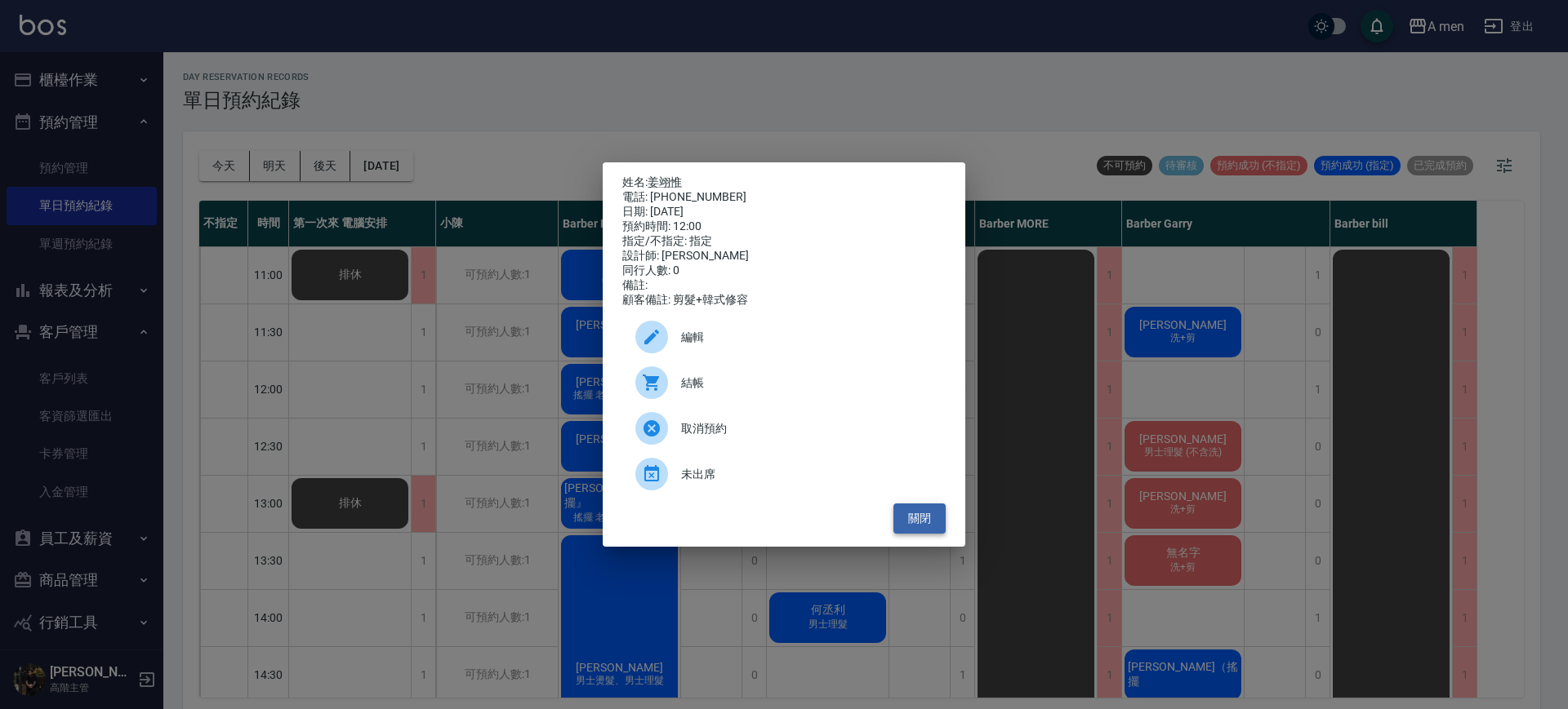
drag, startPoint x: 896, startPoint y: 531, endPoint x: 912, endPoint y: 531, distance: 16.0
click at [897, 531] on button "關閉" at bounding box center [919, 519] width 52 height 31
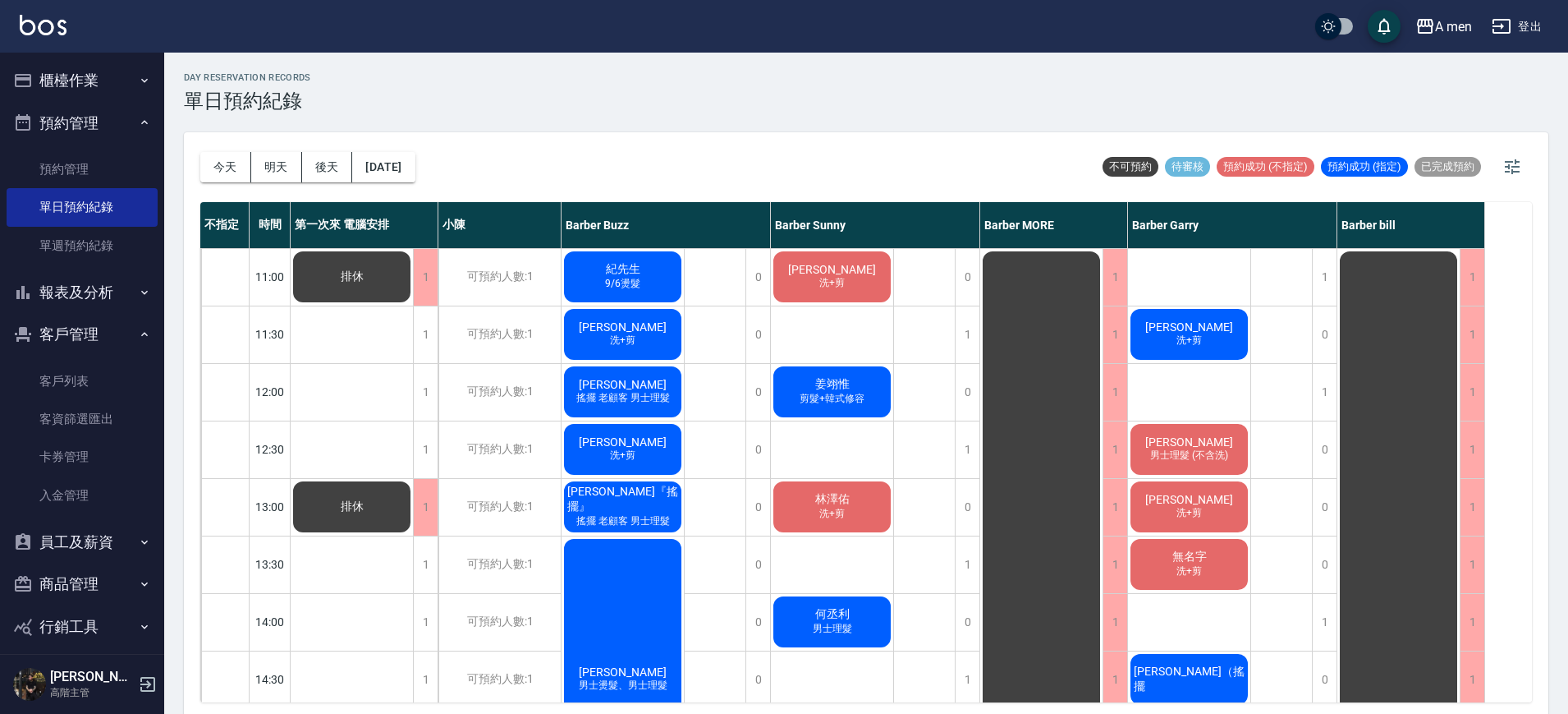
click at [1160, 340] on div "袁鈺熏 洗+剪" at bounding box center [1189, 335] width 122 height 56
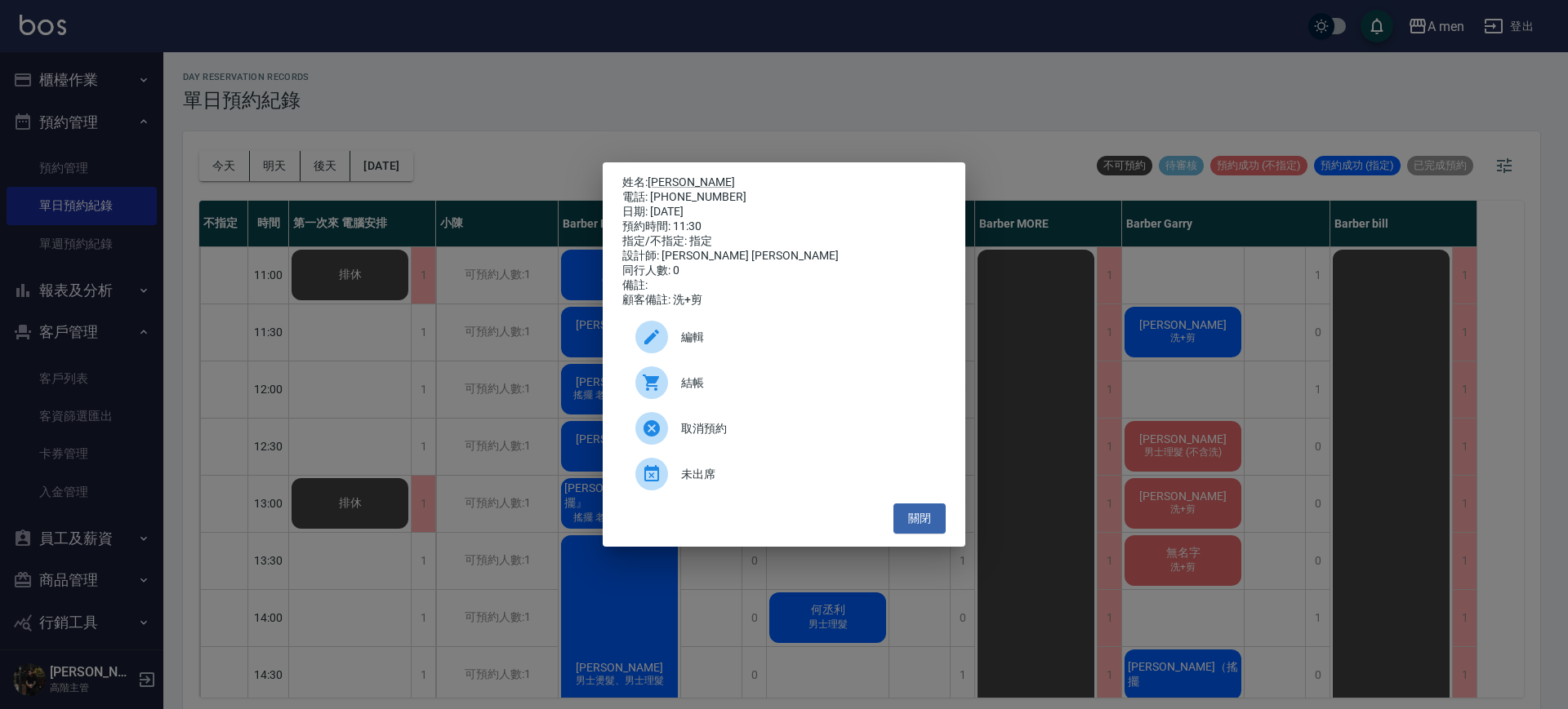
click at [930, 540] on div "姓名: 袁鈺熏 電話: 0970911519 日期: 2025/10/10 預約時間: 11:30 指定/不指定: 指定 設計師: Barber Garry …" at bounding box center [784, 355] width 362 height 385
click at [923, 533] on button "關閉" at bounding box center [919, 519] width 52 height 31
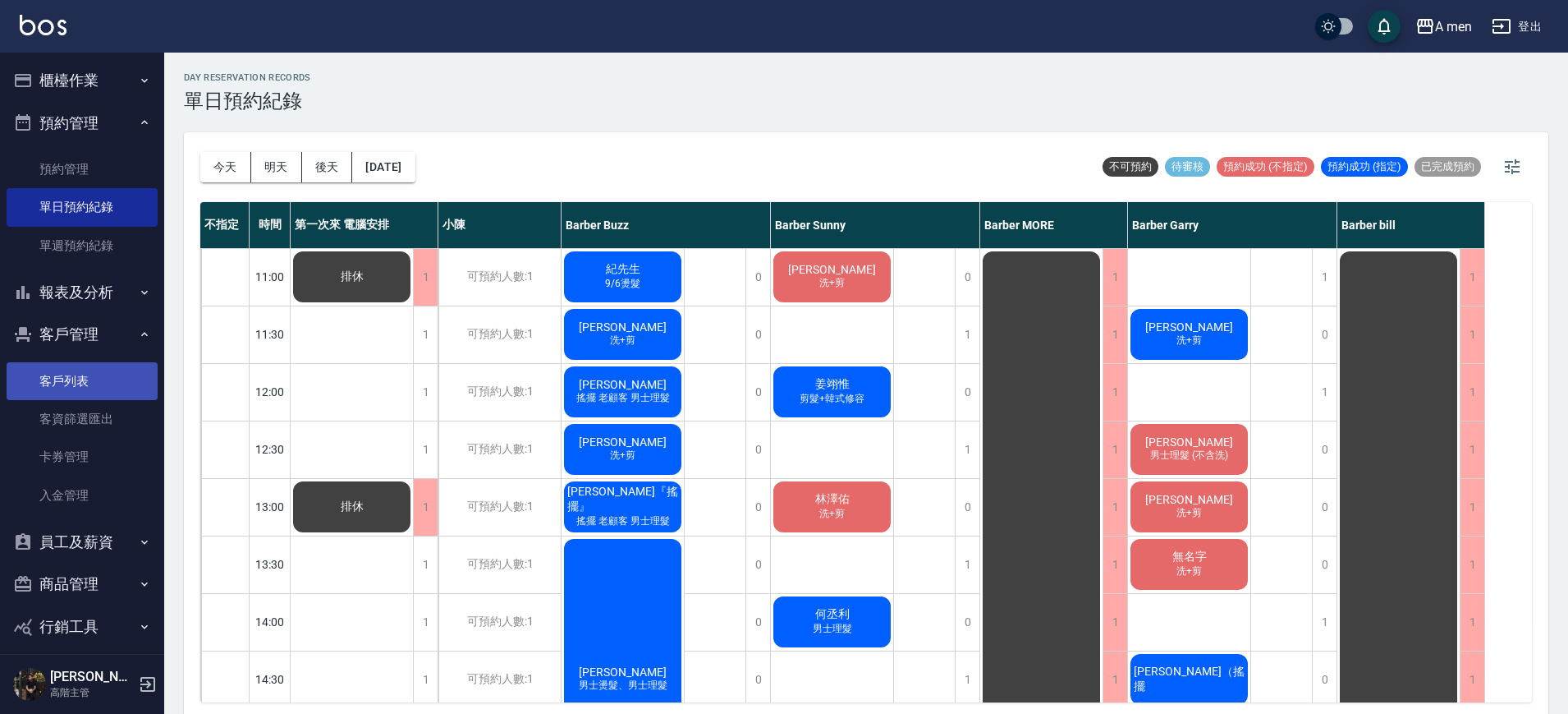
click at [80, 396] on link "客戶列表" at bounding box center [82, 381] width 151 height 38
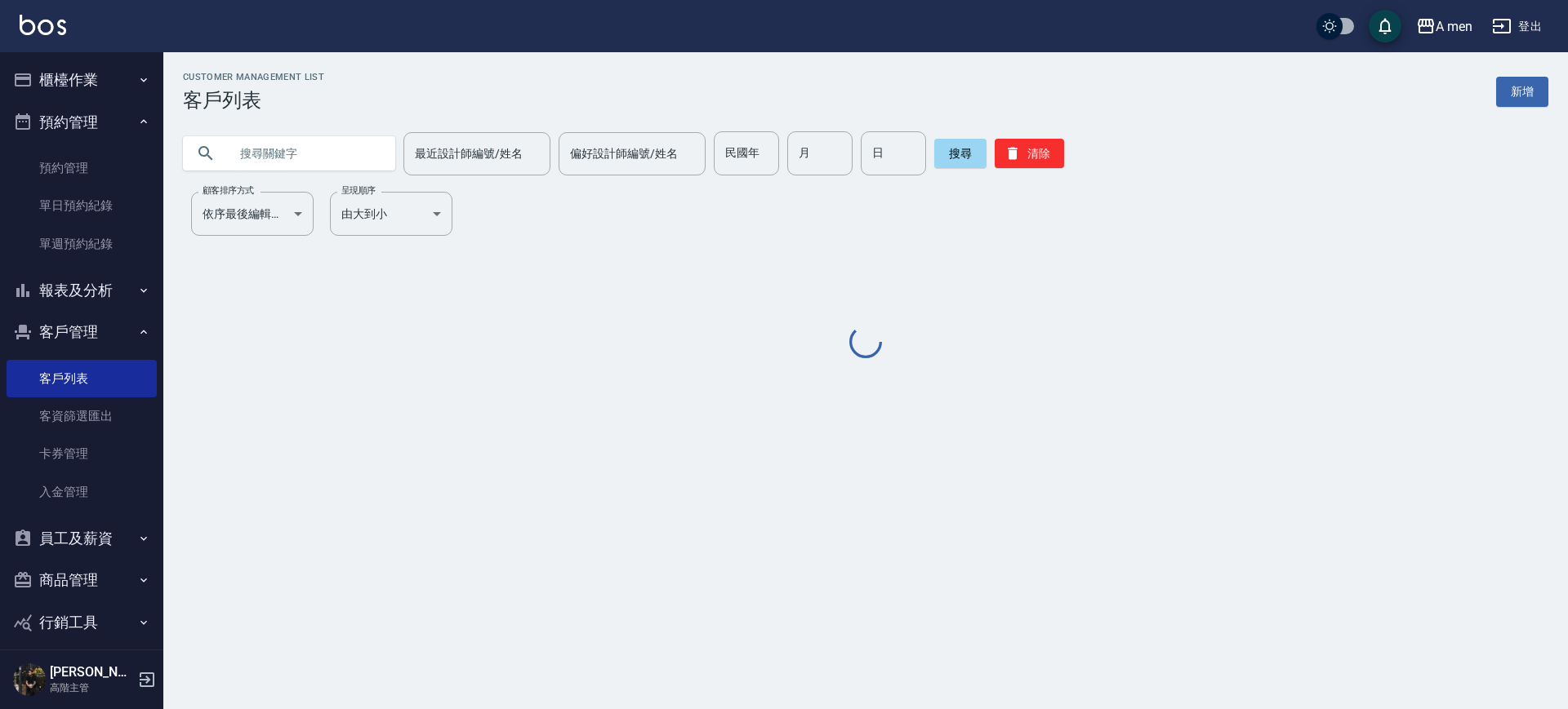
click at [322, 147] on input "text" at bounding box center [306, 153] width 154 height 44
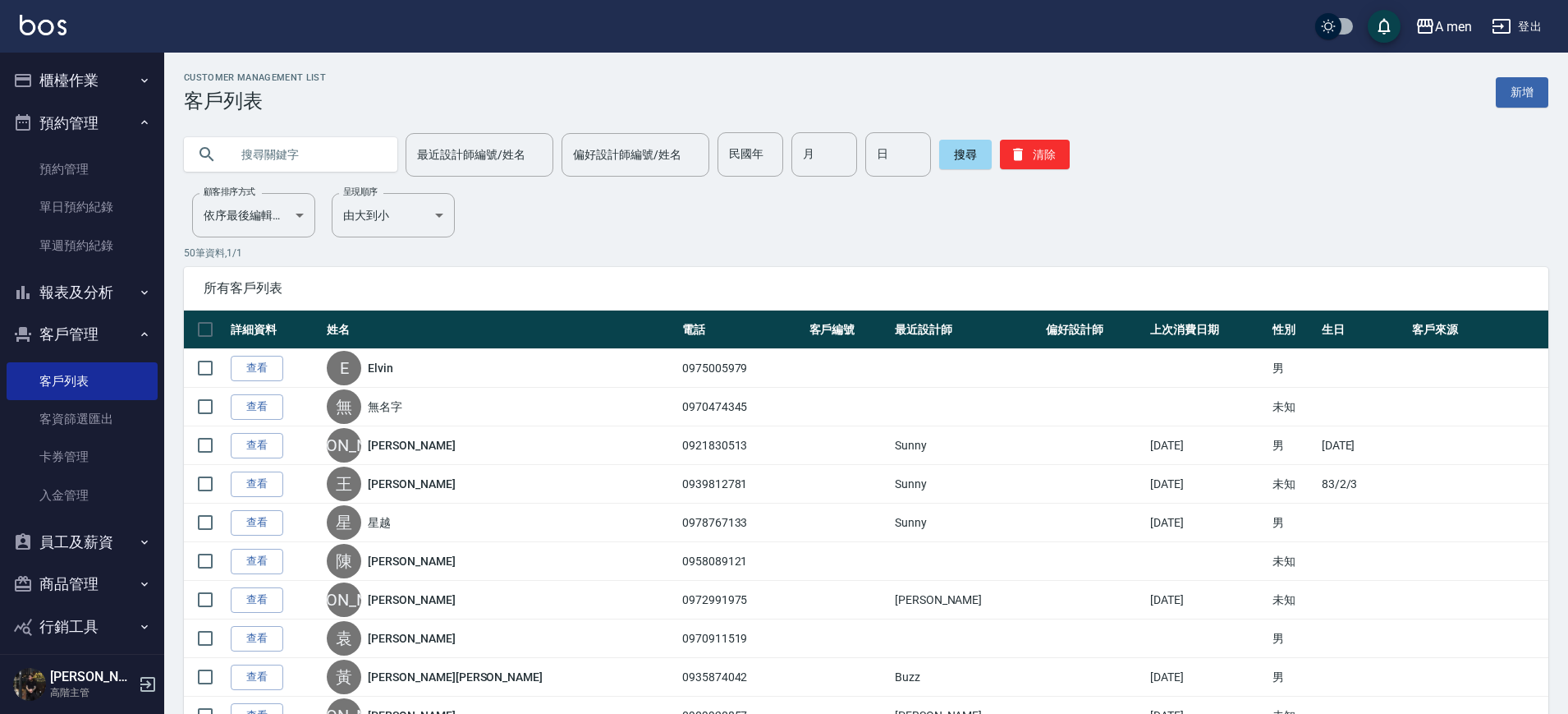
paste input "0966389592"
type input "0966389592"
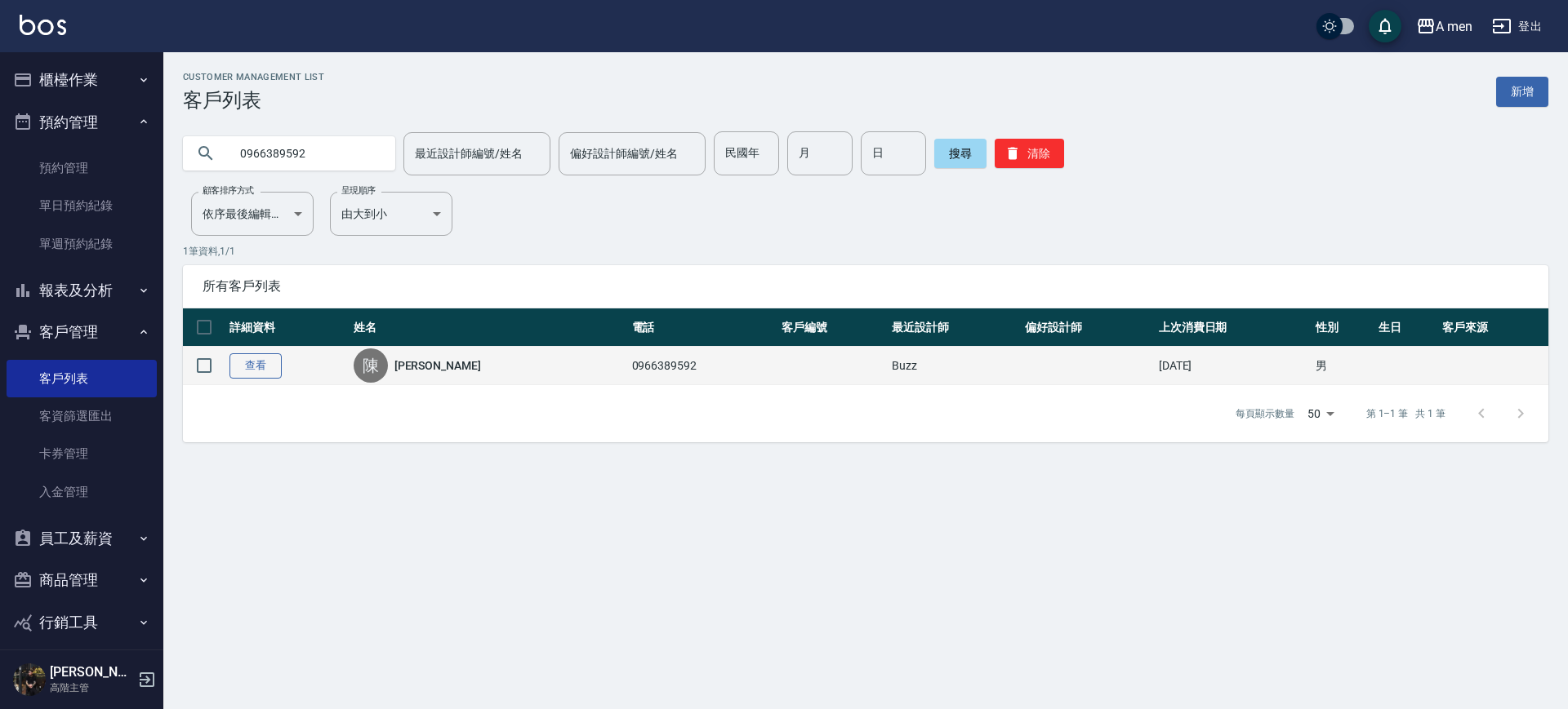
click at [244, 369] on link "查看" at bounding box center [256, 366] width 52 height 26
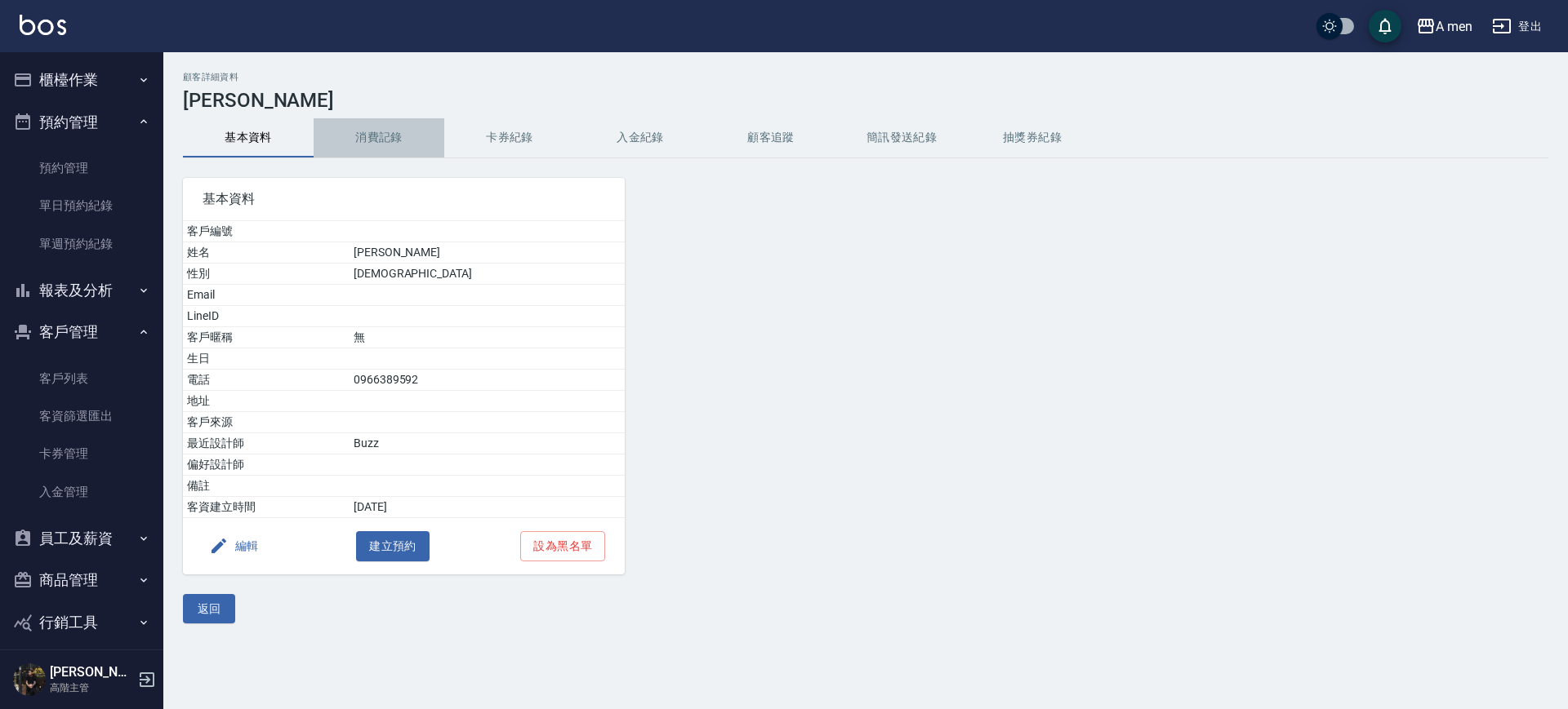
click at [362, 129] on button "消費記錄" at bounding box center [379, 138] width 130 height 39
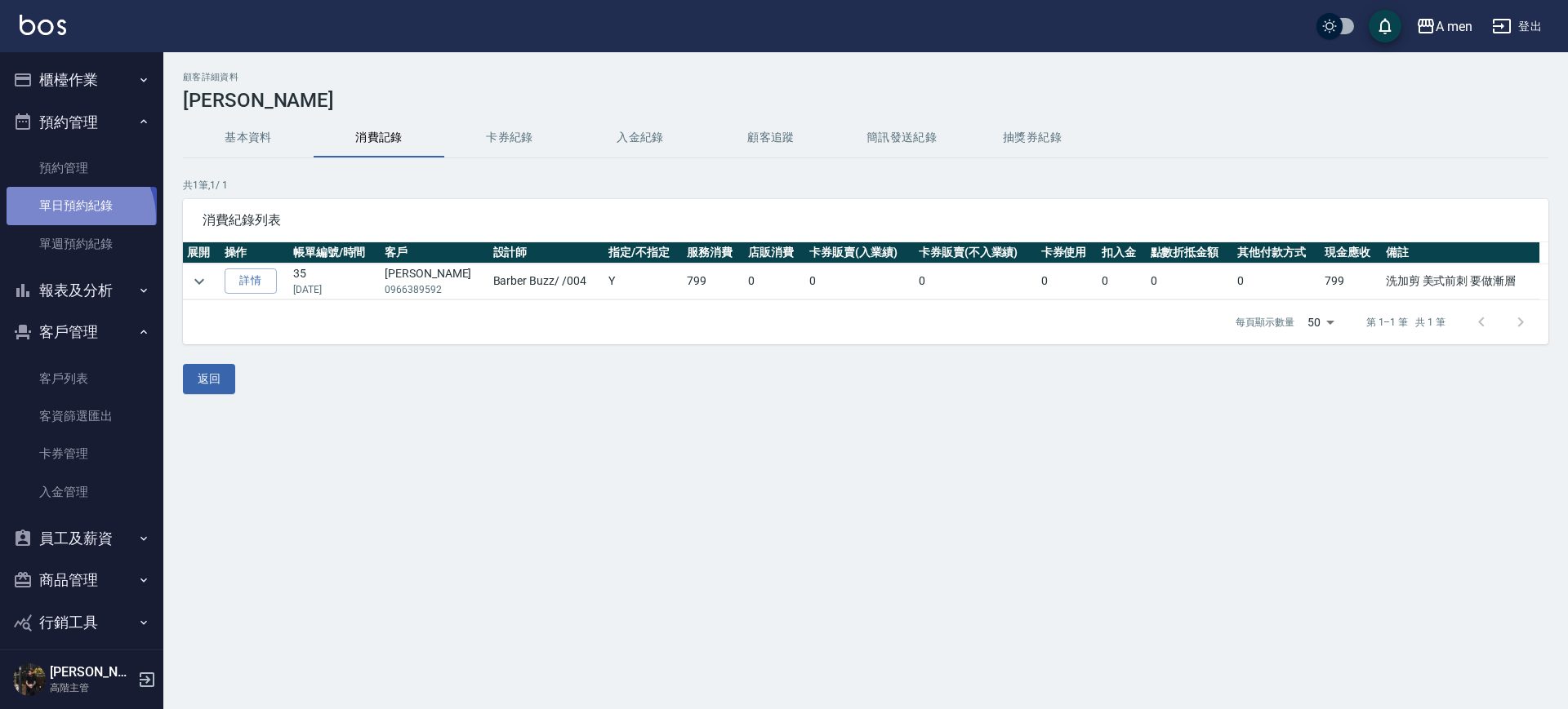
click at [74, 217] on link "單日預約紀錄" at bounding box center [82, 205] width 150 height 37
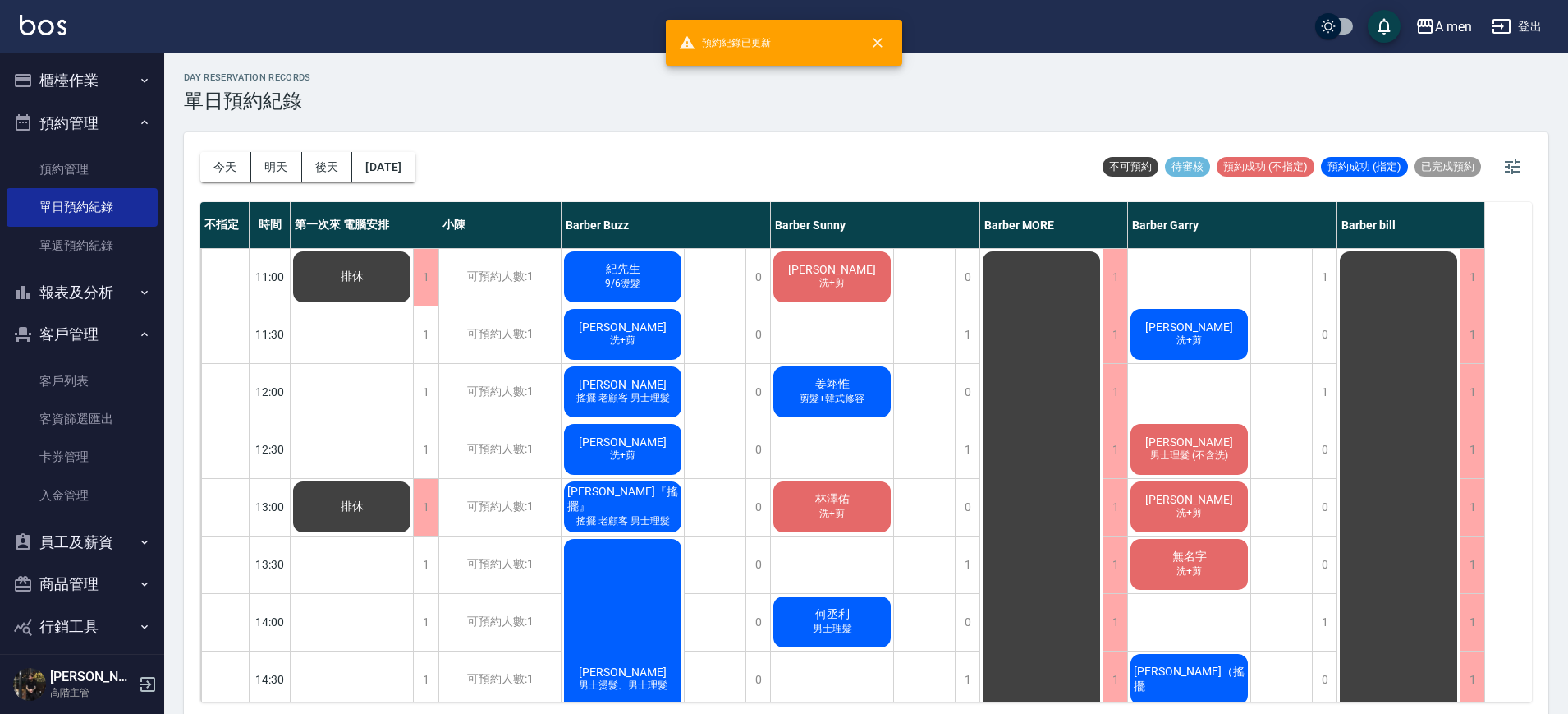
scroll to position [308, 0]
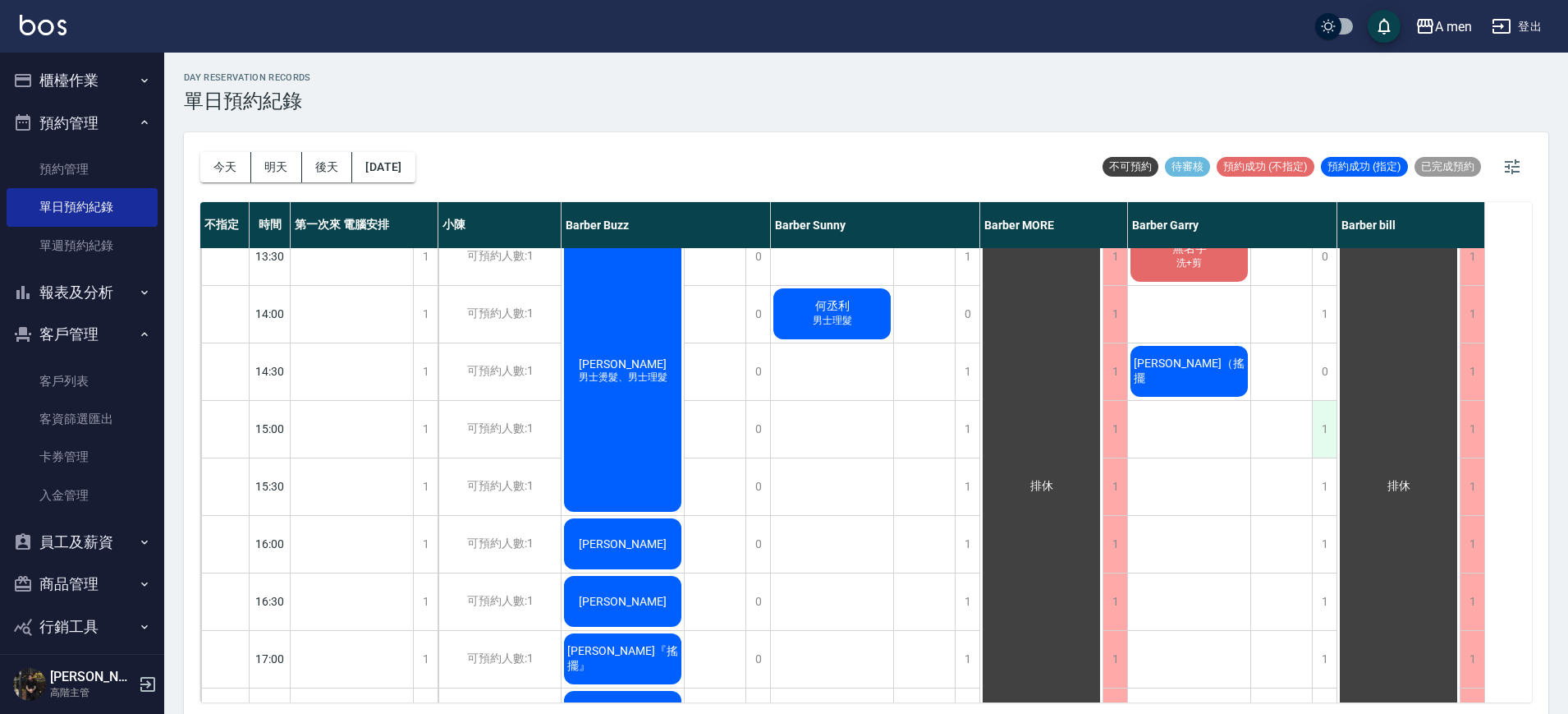
click at [1328, 435] on div "1" at bounding box center [1324, 429] width 25 height 57
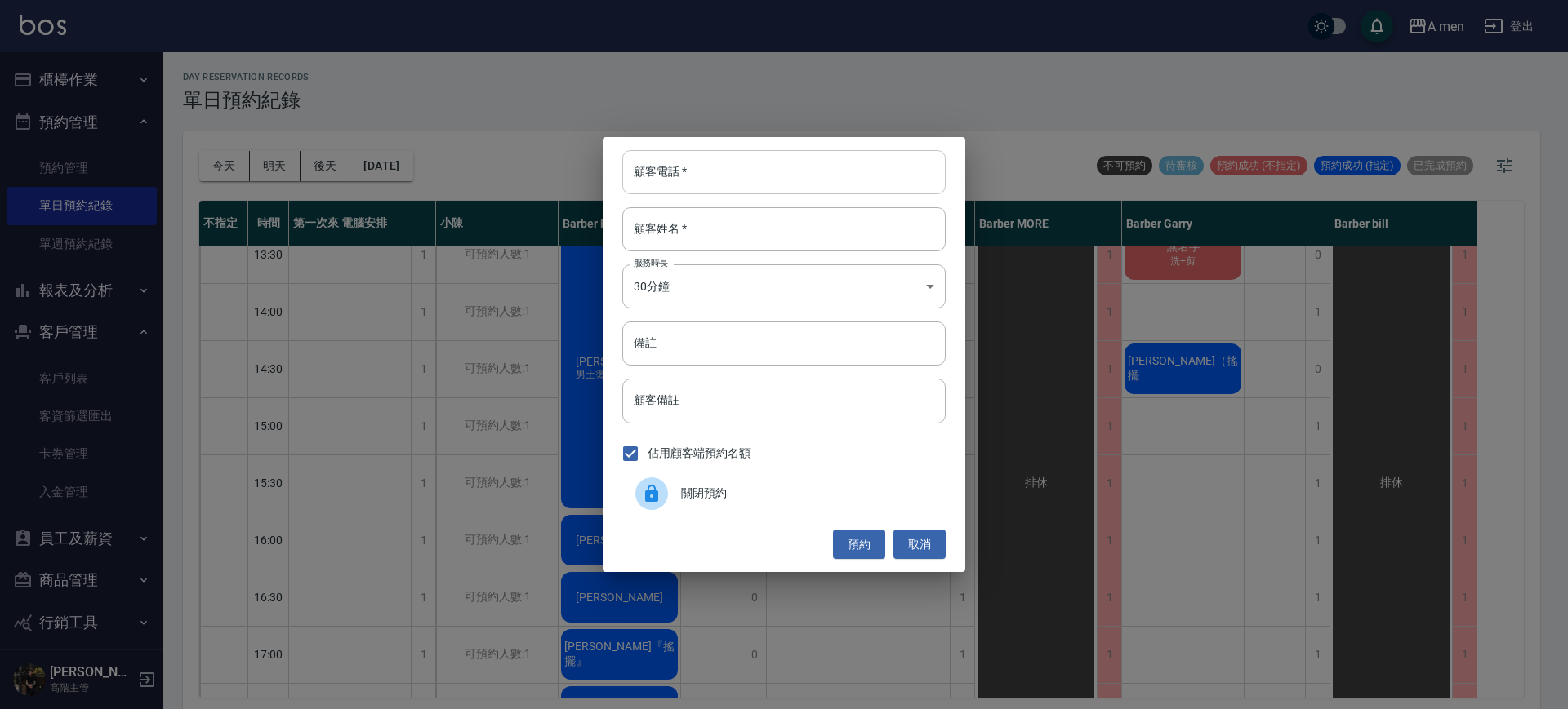
click at [850, 177] on input "顧客電話   *" at bounding box center [784, 172] width 324 height 44
click at [910, 541] on button "取消" at bounding box center [919, 544] width 52 height 31
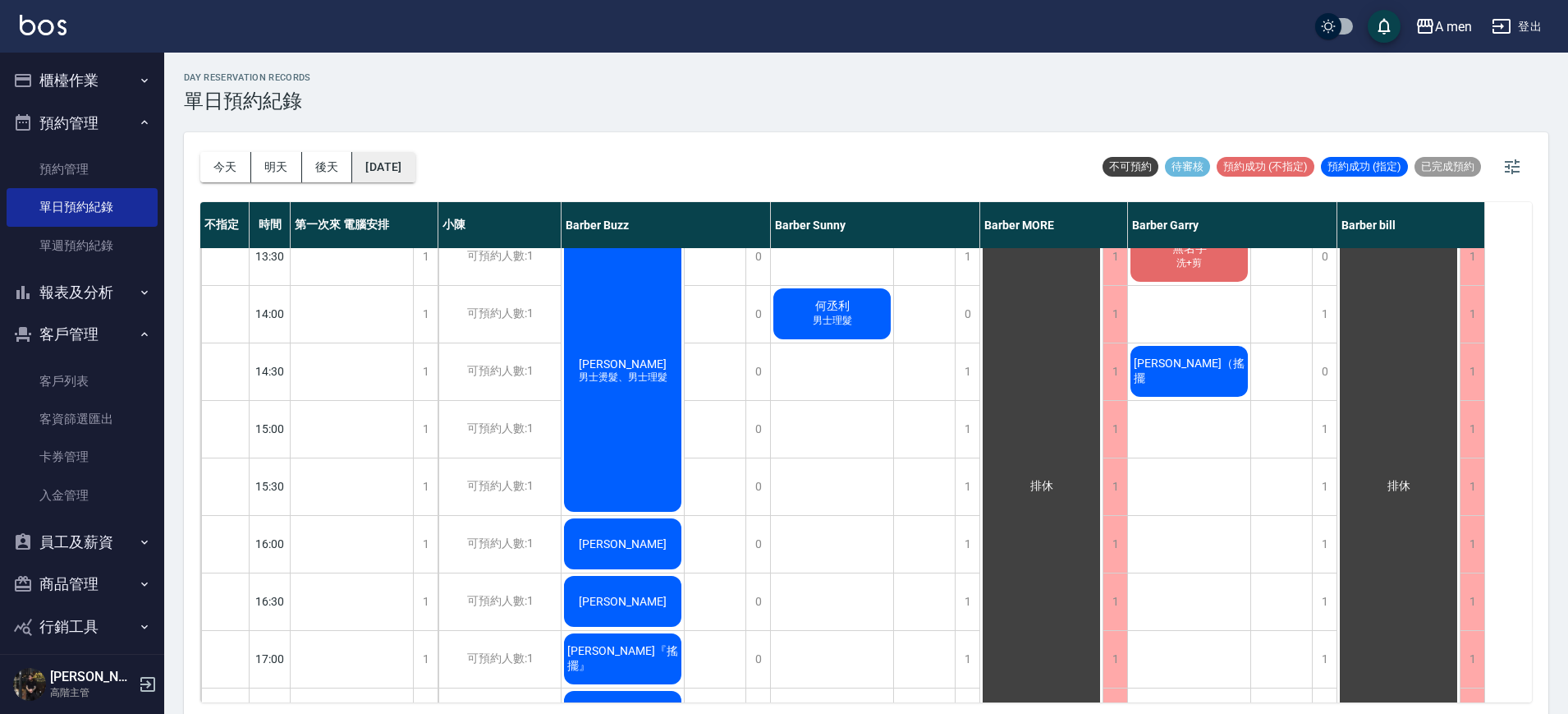
click at [407, 173] on button "[DATE]" at bounding box center [383, 167] width 63 height 31
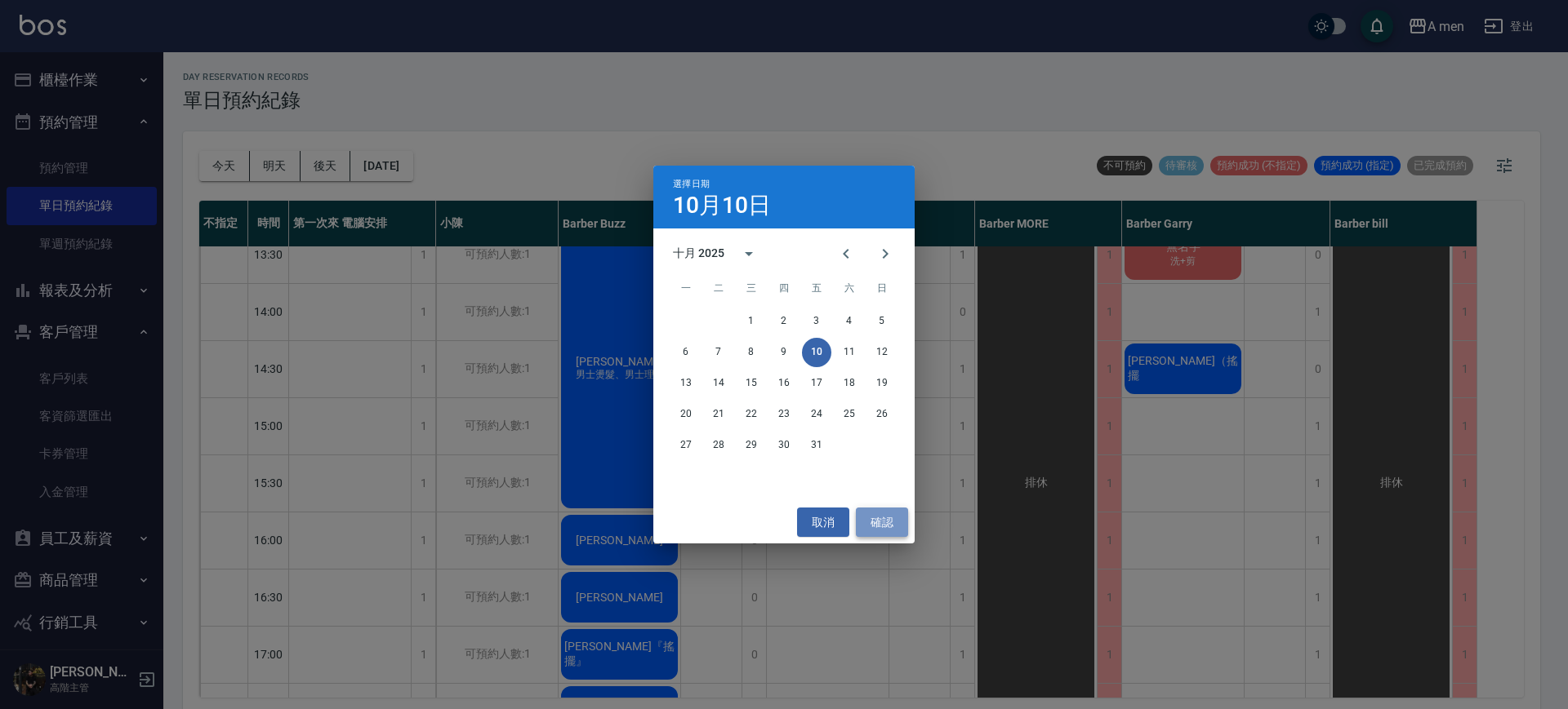
click at [875, 513] on button "確認" at bounding box center [881, 523] width 52 height 31
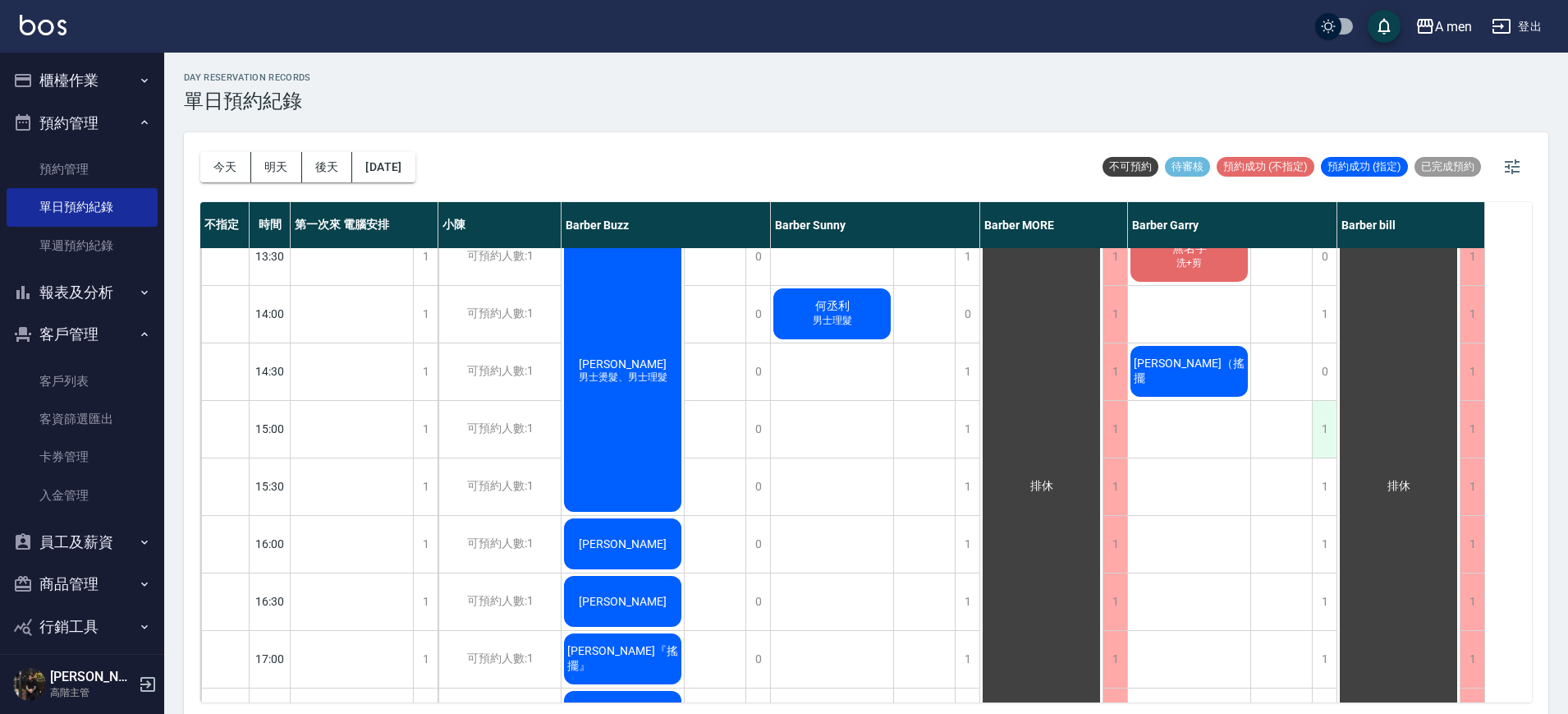
click at [1317, 431] on div "1" at bounding box center [1324, 429] width 25 height 57
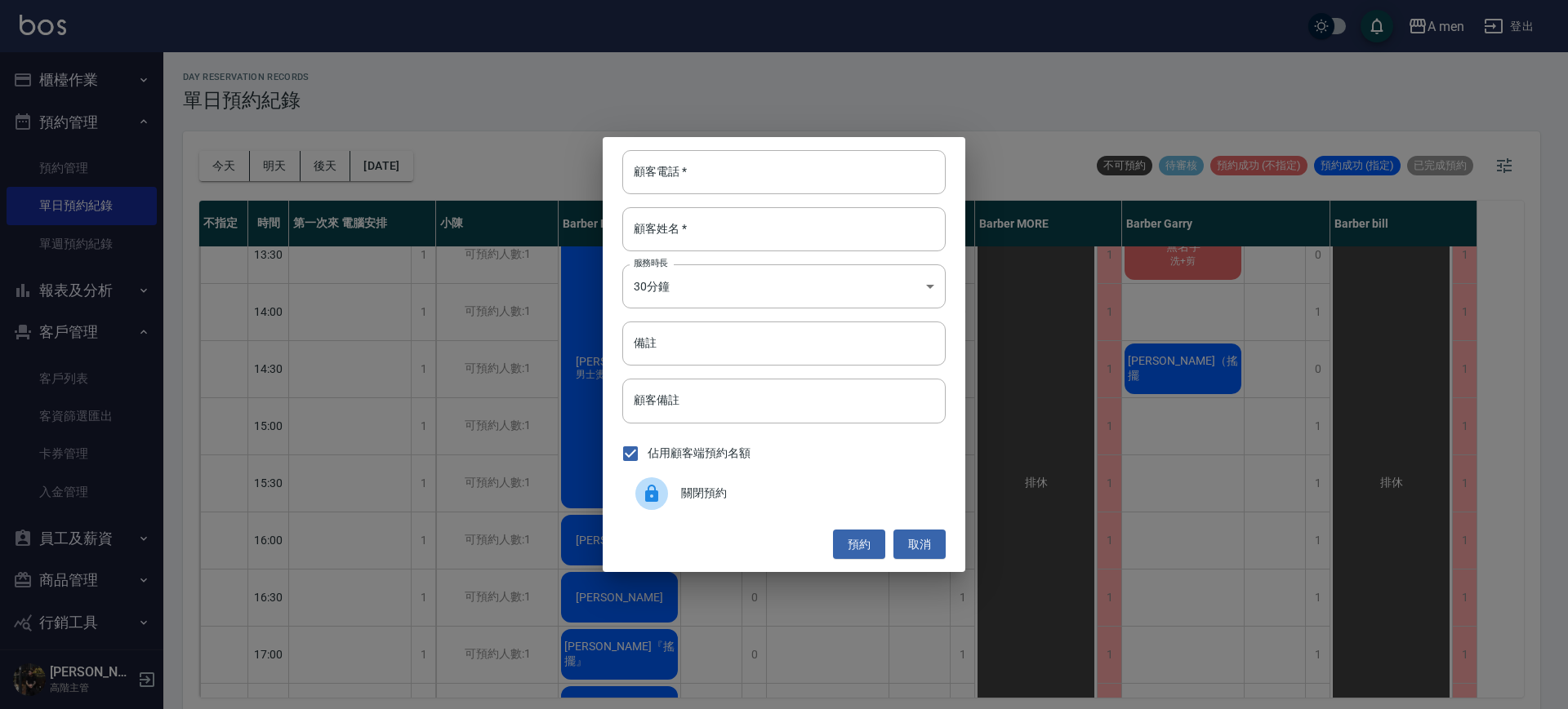
click at [799, 503] on div "關閉預約" at bounding box center [784, 493] width 324 height 45
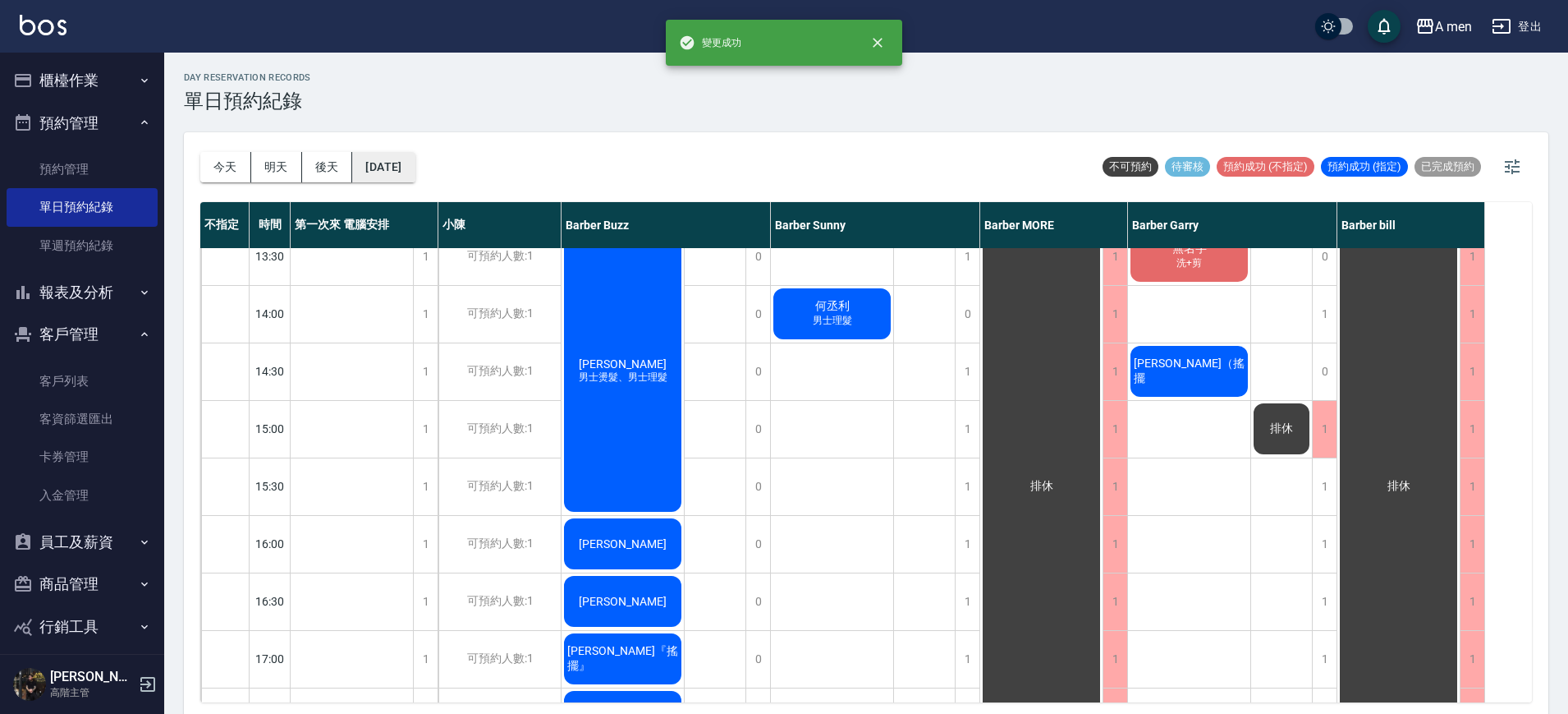
click at [415, 172] on button "[DATE]" at bounding box center [383, 167] width 63 height 31
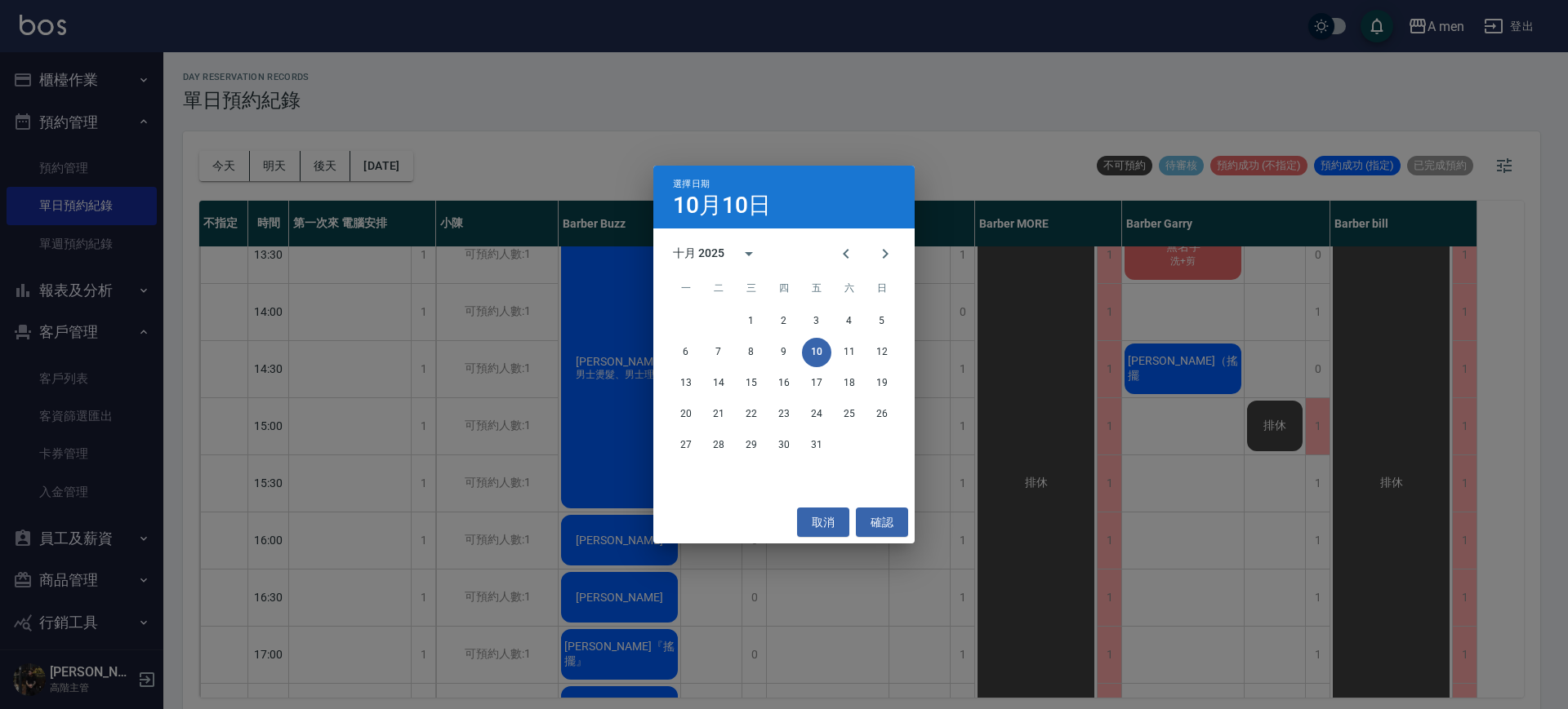
click at [672, 438] on div "27 28 29 30 31" at bounding box center [784, 446] width 261 height 30
click at [688, 449] on button "27" at bounding box center [686, 446] width 30 height 30
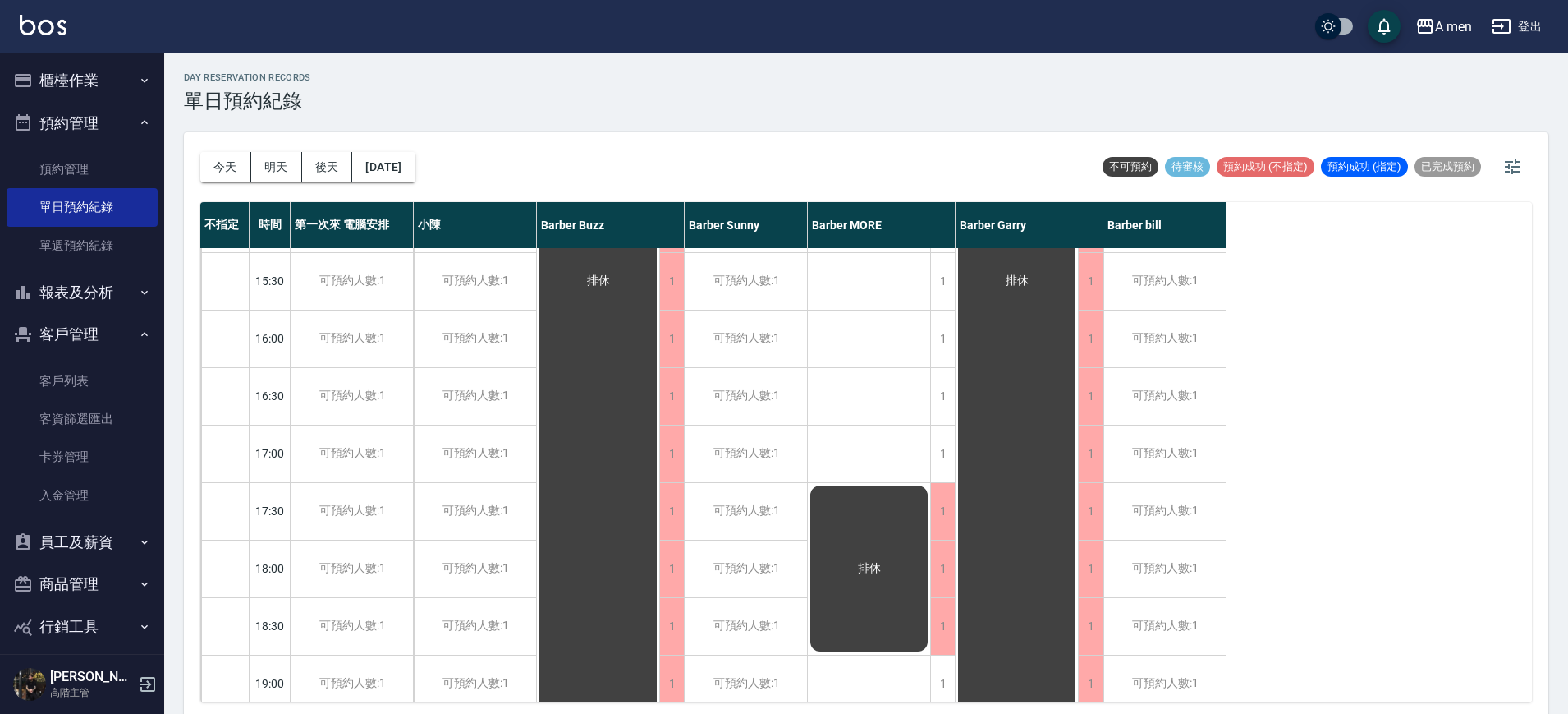
scroll to position [821, 0]
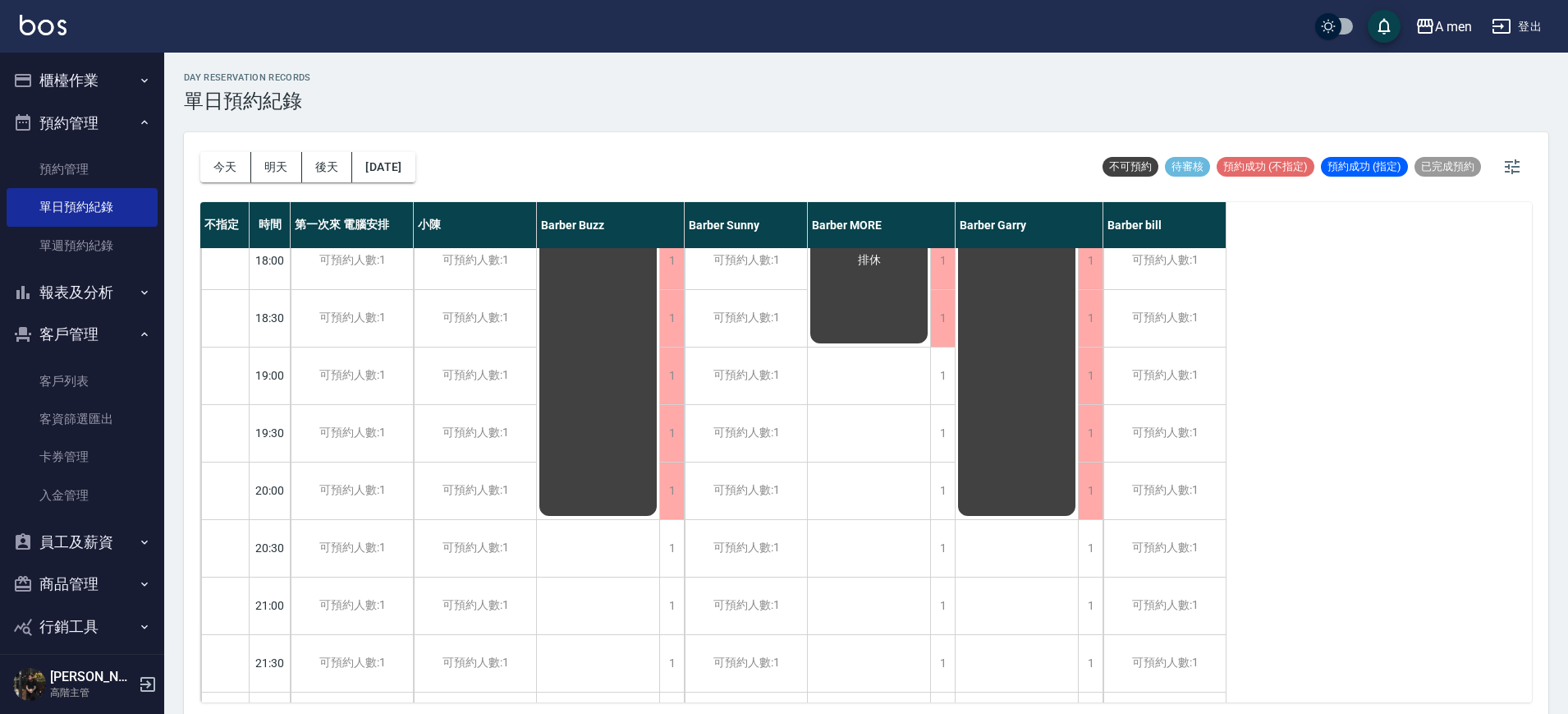
click at [252, 127] on div "day Reservation records 單日預約紀錄 今天 明天 後天 2025/10/27 不可預約 待審核 預約成功 (不指定) 預約成功 (指定…" at bounding box center [865, 385] width 1404 height 666
click at [236, 166] on button "今天" at bounding box center [225, 167] width 51 height 31
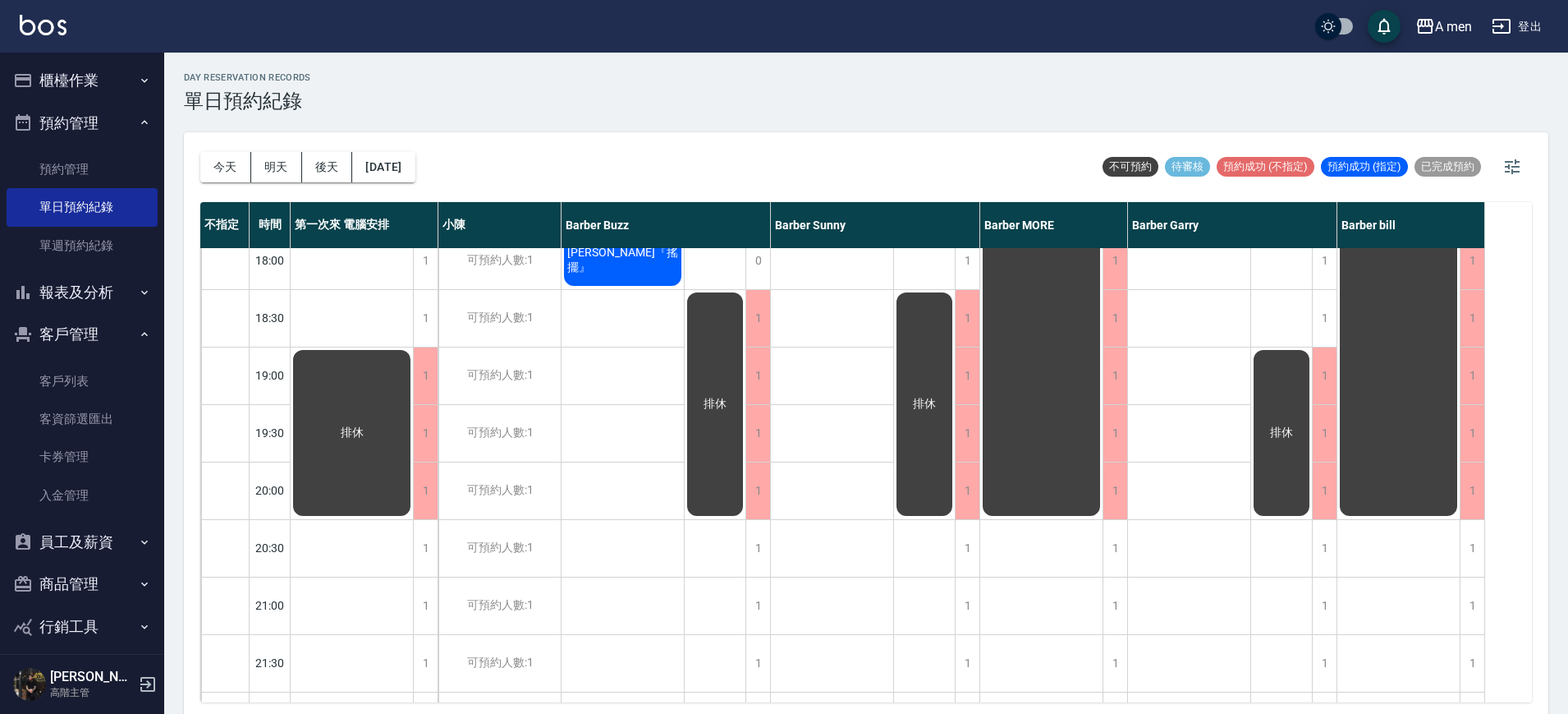
click at [488, 111] on div "day Reservation records 單日預約紀錄" at bounding box center [865, 92] width 1365 height 41
click at [416, 182] on div "今天 明天 後天 2025/10/10" at bounding box center [308, 167] width 215 height 70
click at [415, 155] on button "[DATE]" at bounding box center [383, 167] width 63 height 31
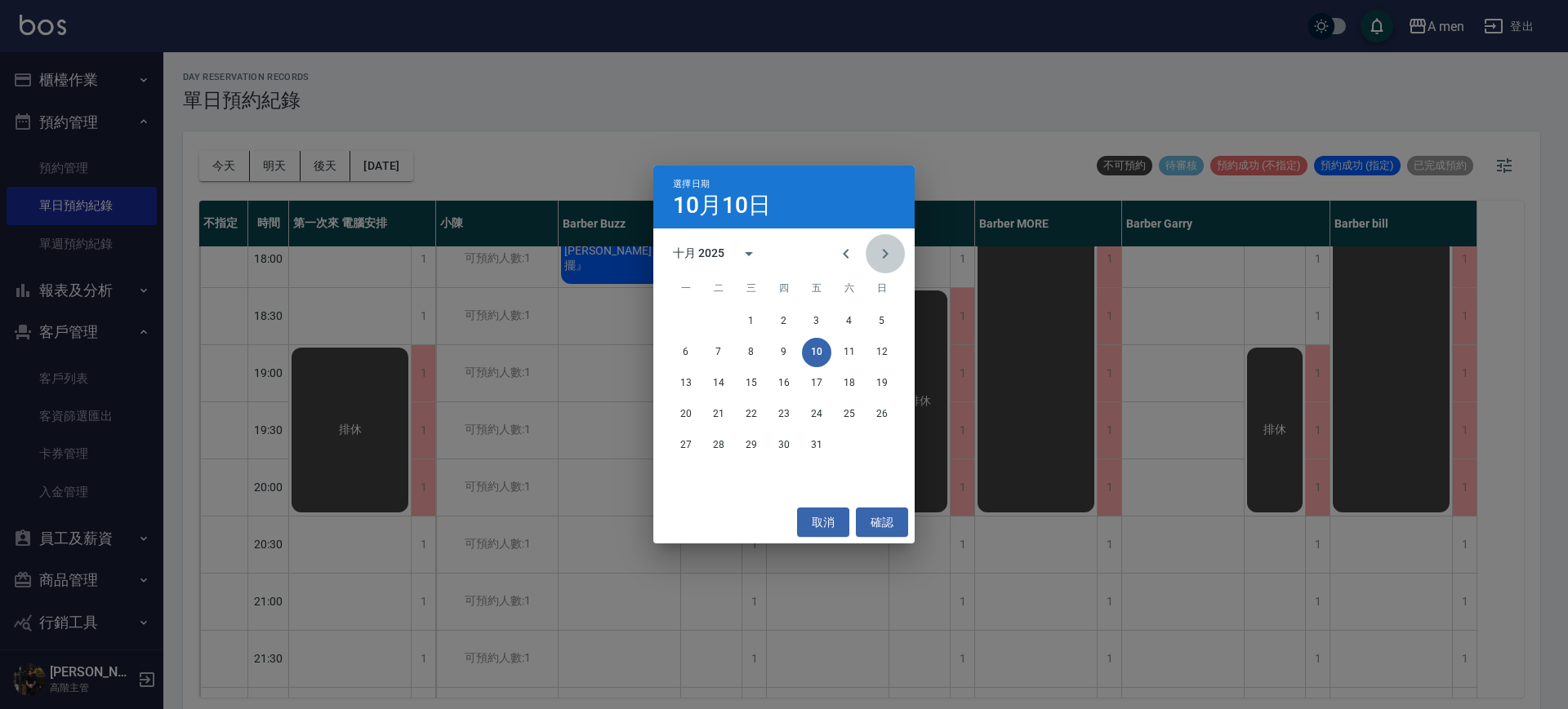
click at [879, 253] on icon "Next month" at bounding box center [885, 253] width 20 height 20
click at [847, 349] on button "8" at bounding box center [850, 353] width 30 height 30
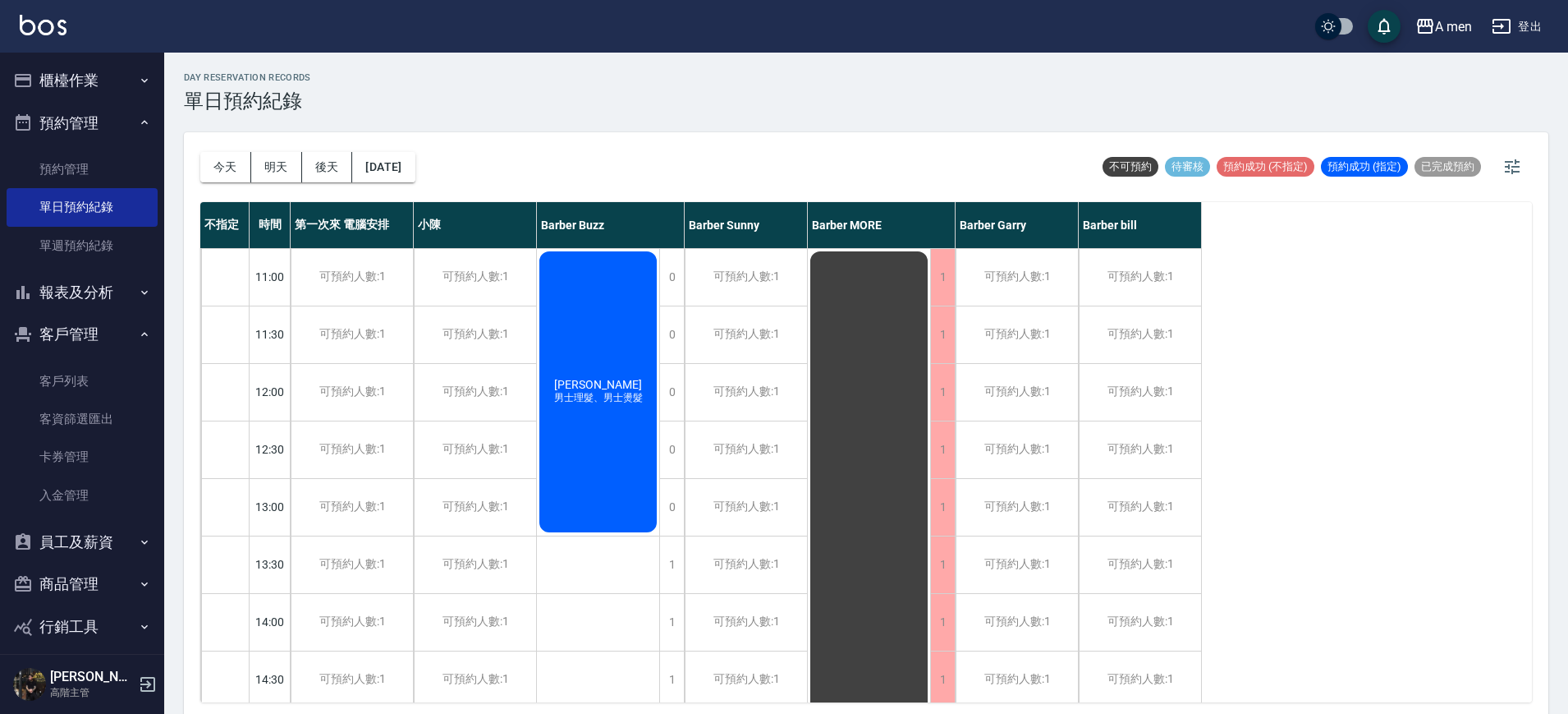
click at [679, 407] on div "0" at bounding box center [671, 392] width 25 height 57
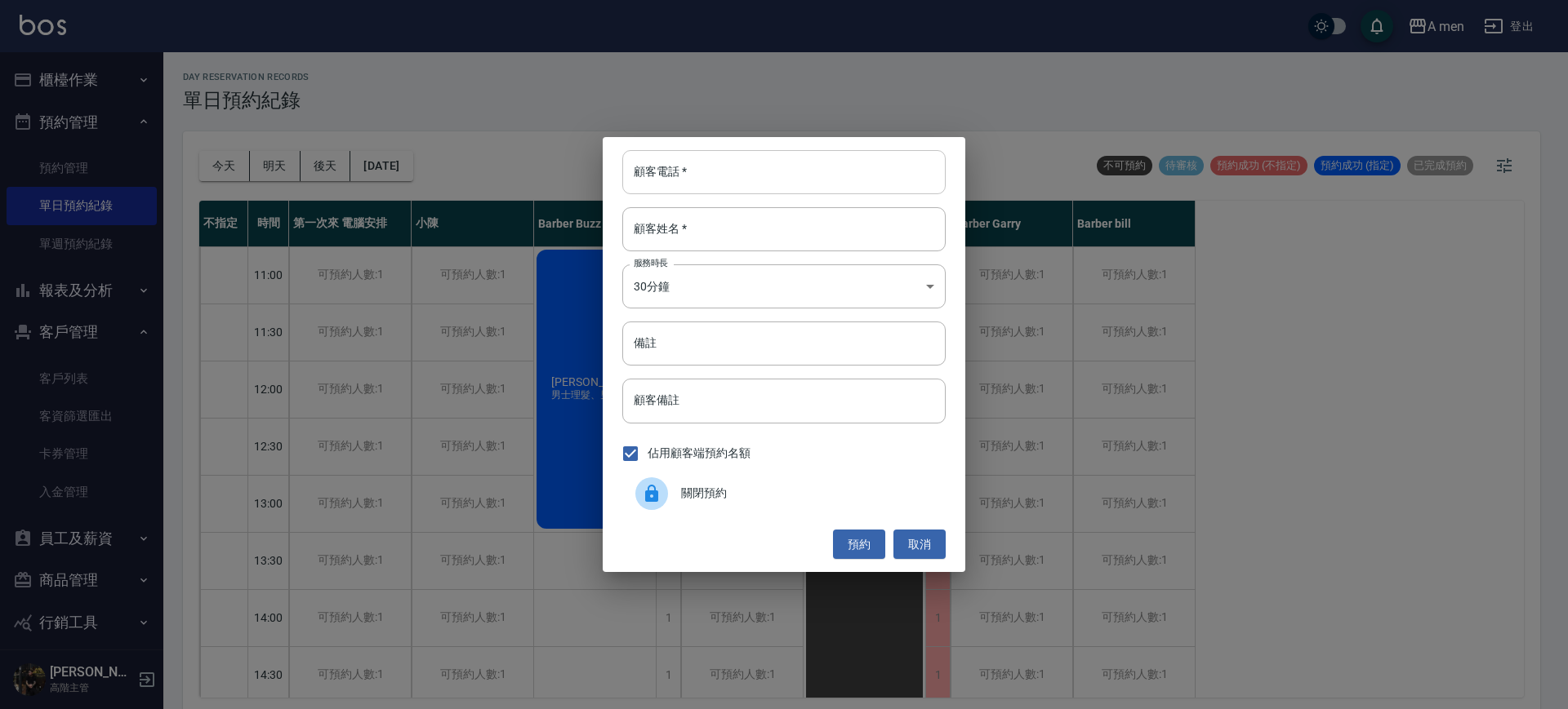
click at [686, 195] on div "顧客電話   * 顧客電話   * 顧客姓名   * 顧客姓名   * 服務時長 30分鐘 1 服務時長 備註 備註 顧客備註 顧客備註 佔用顧客端預約名額 …" at bounding box center [784, 354] width 362 height 435
click at [710, 177] on input "顧客電話   *" at bounding box center [784, 172] width 324 height 44
type input "0966507660"
click at [807, 239] on input "顧客姓名   *" at bounding box center [784, 229] width 324 height 44
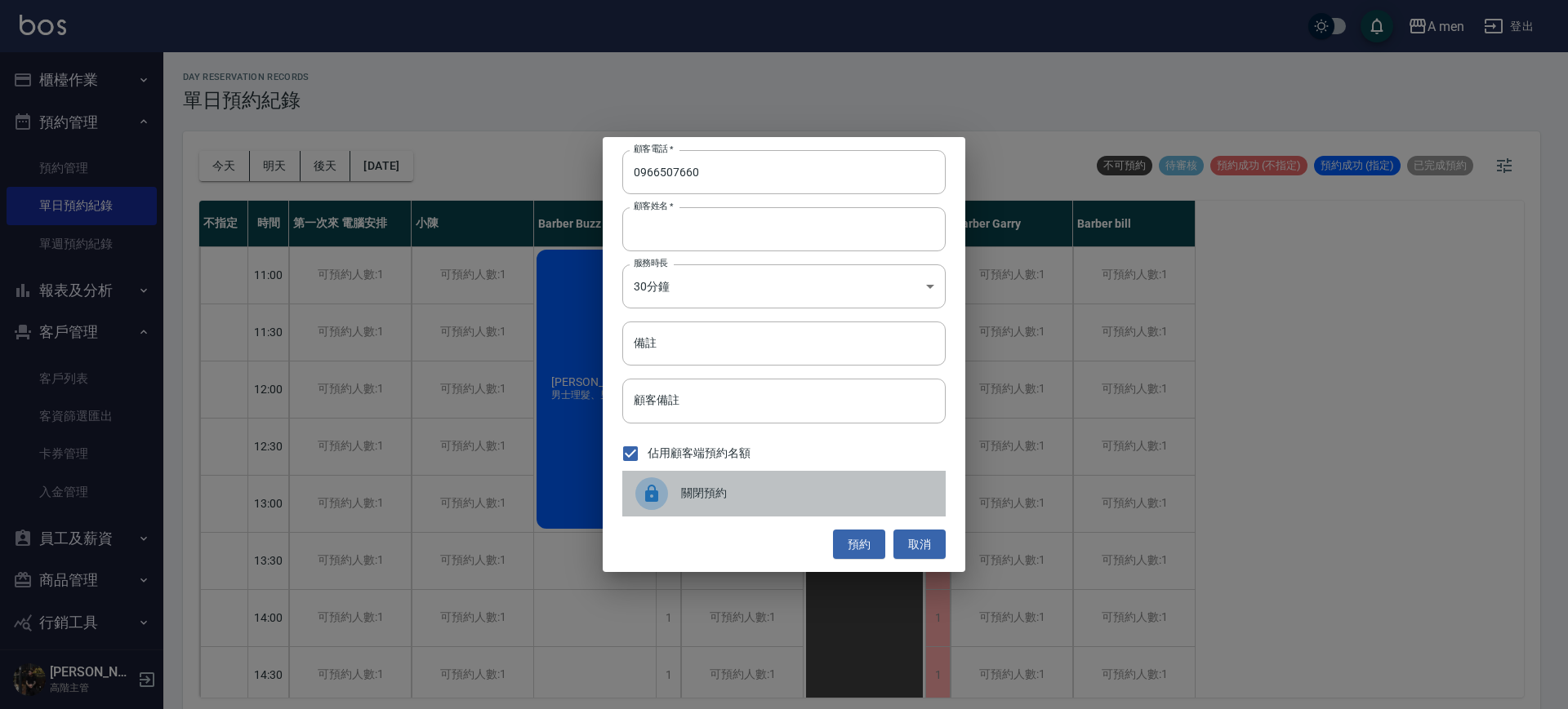
click at [836, 475] on div "關閉預約" at bounding box center [784, 493] width 324 height 45
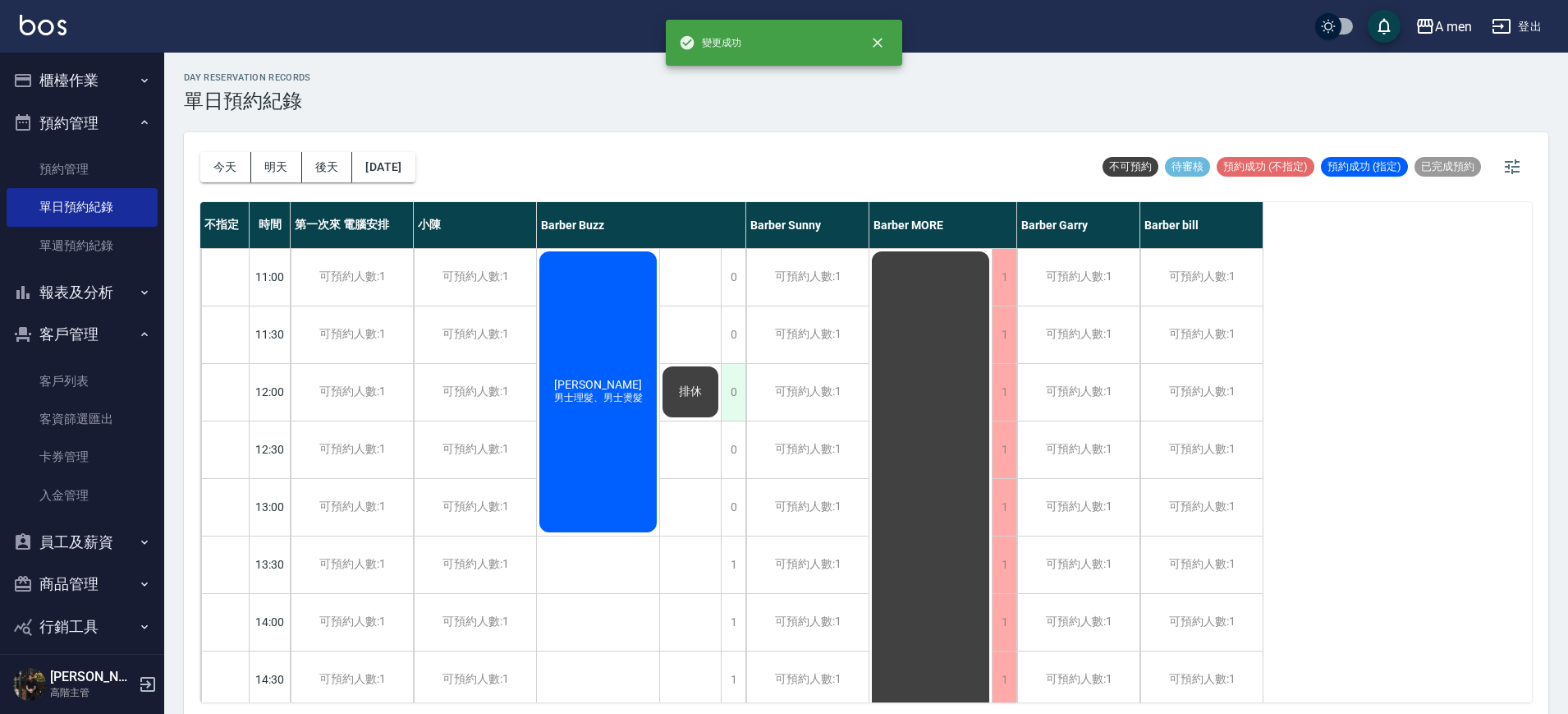
click at [735, 398] on div "0" at bounding box center [733, 392] width 25 height 57
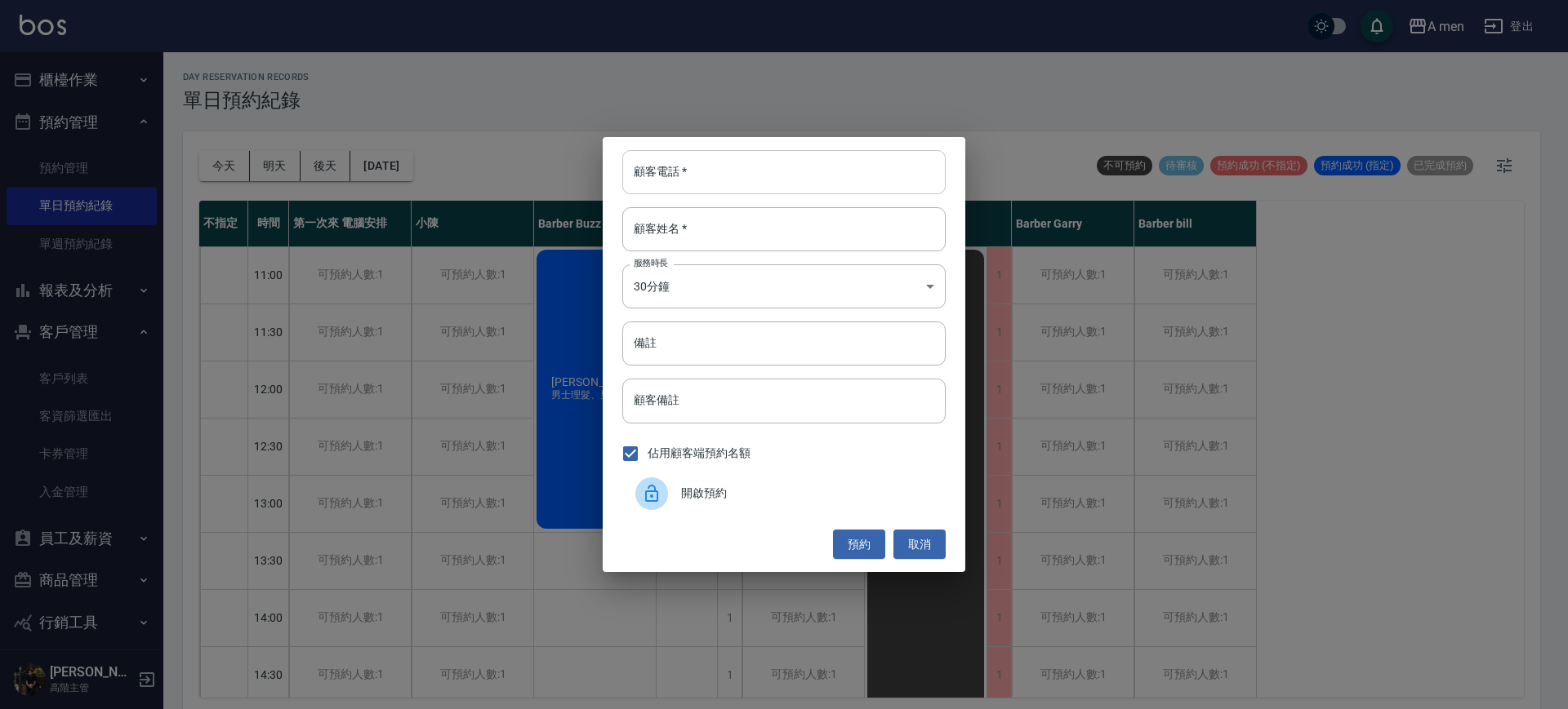
click at [808, 177] on input "顧客電話   *" at bounding box center [784, 172] width 324 height 44
type input "0966507660"
click at [841, 244] on input "顧客姓名   *" at bounding box center [784, 229] width 324 height 44
click at [863, 555] on button "預約" at bounding box center [859, 544] width 52 height 31
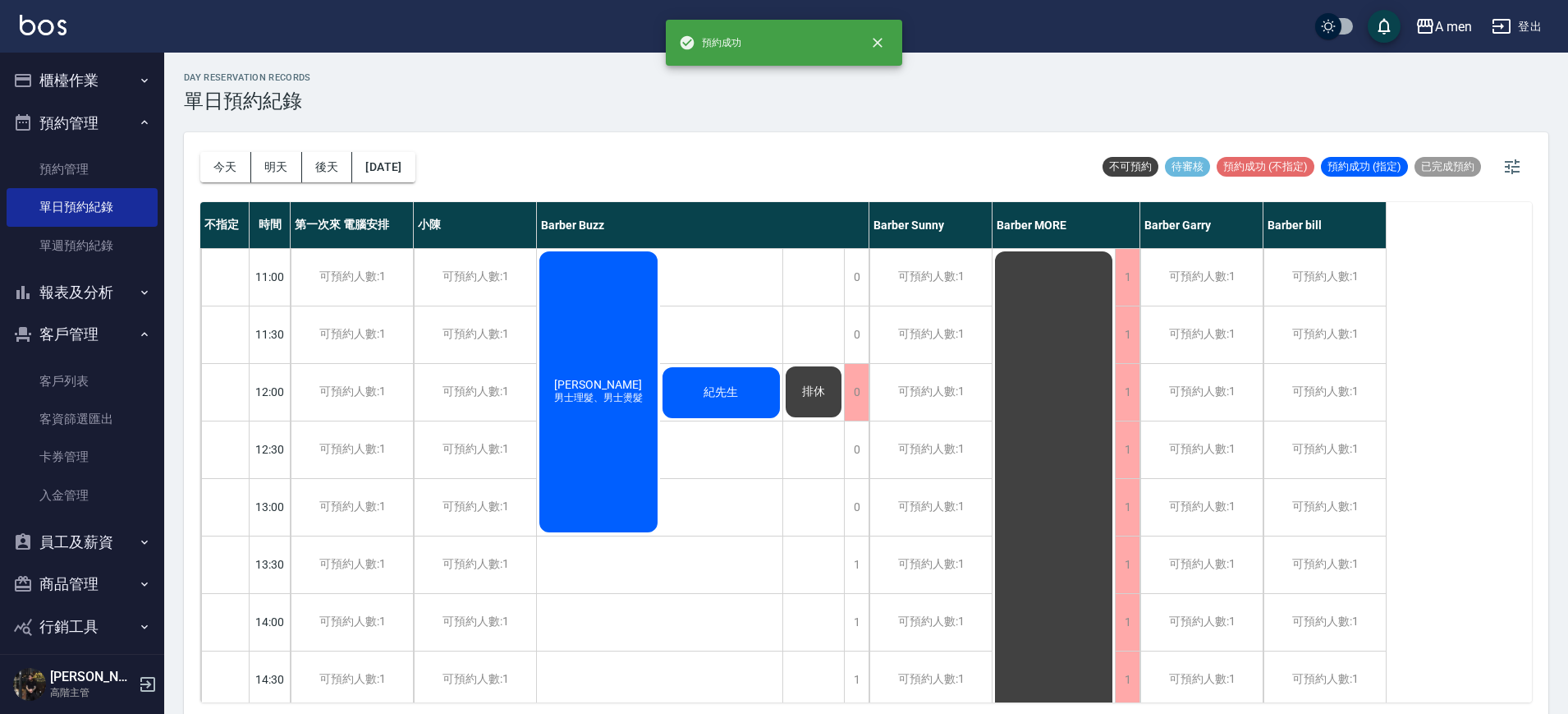
click at [813, 393] on span "排休" at bounding box center [814, 391] width 30 height 15
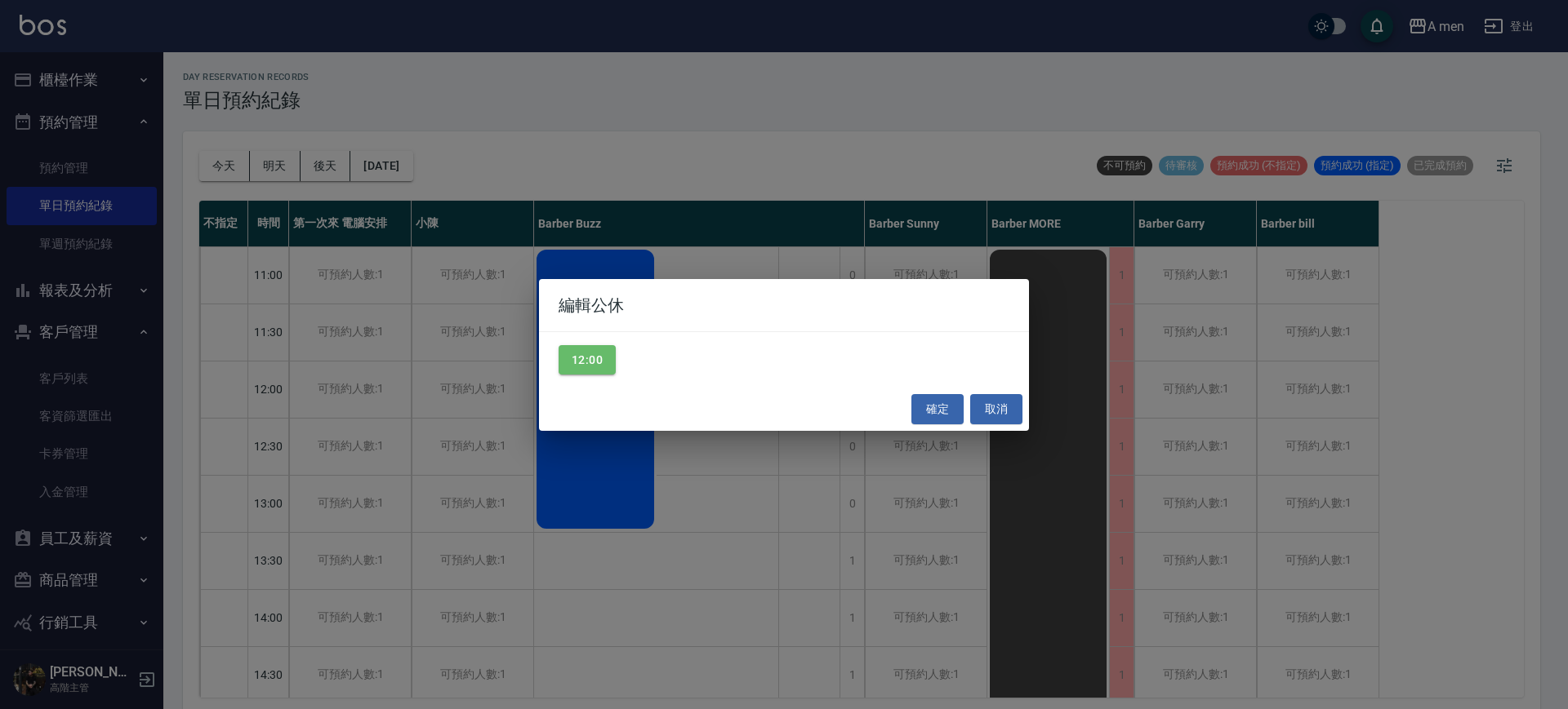
click at [557, 350] on div "12:00" at bounding box center [784, 360] width 489 height 56
drag, startPoint x: 601, startPoint y: 377, endPoint x: 586, endPoint y: 360, distance: 22.7
click at [601, 376] on div "12:00" at bounding box center [784, 360] width 489 height 56
click at [586, 360] on button "12:00" at bounding box center [587, 360] width 57 height 31
click at [932, 411] on button "確定" at bounding box center [936, 409] width 52 height 31
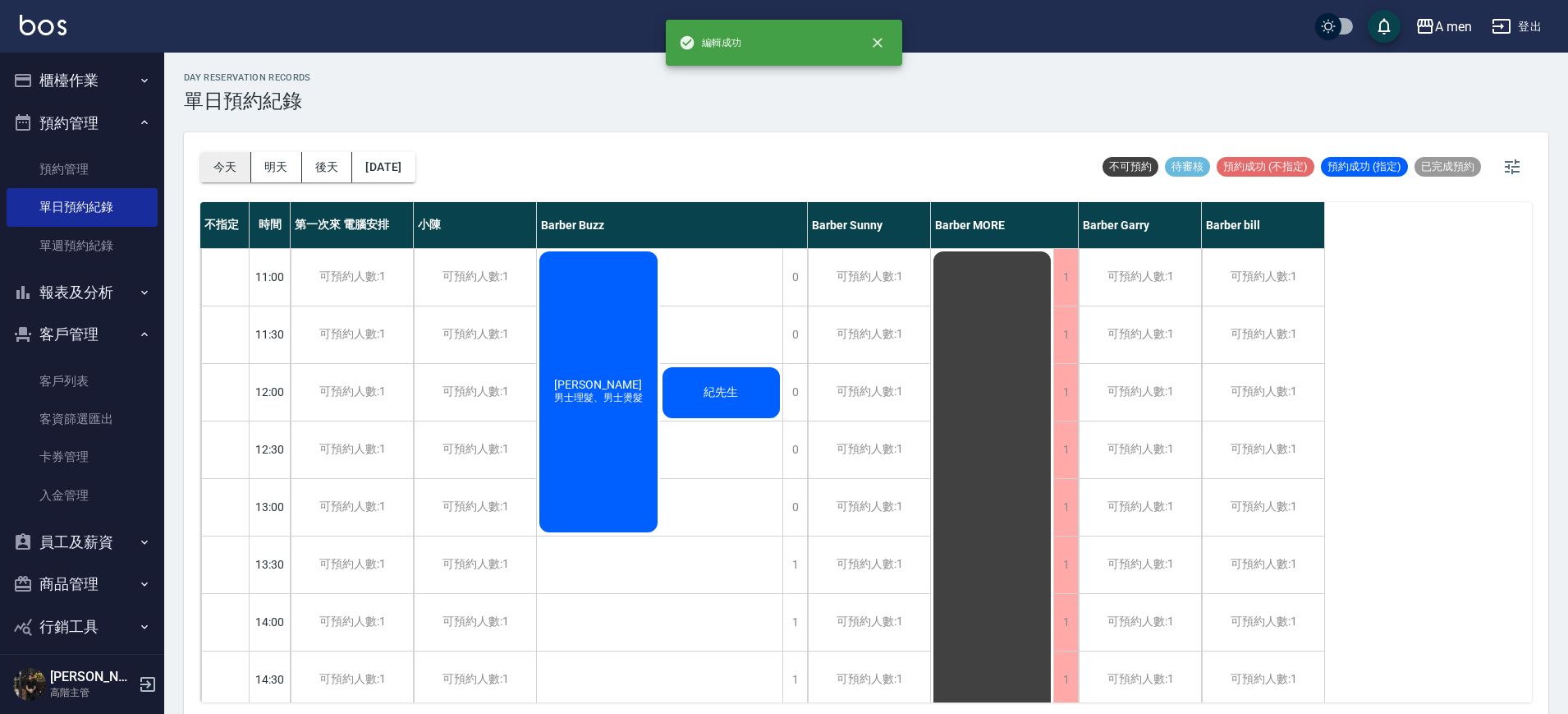
click at [227, 156] on button "今天" at bounding box center [225, 167] width 51 height 31
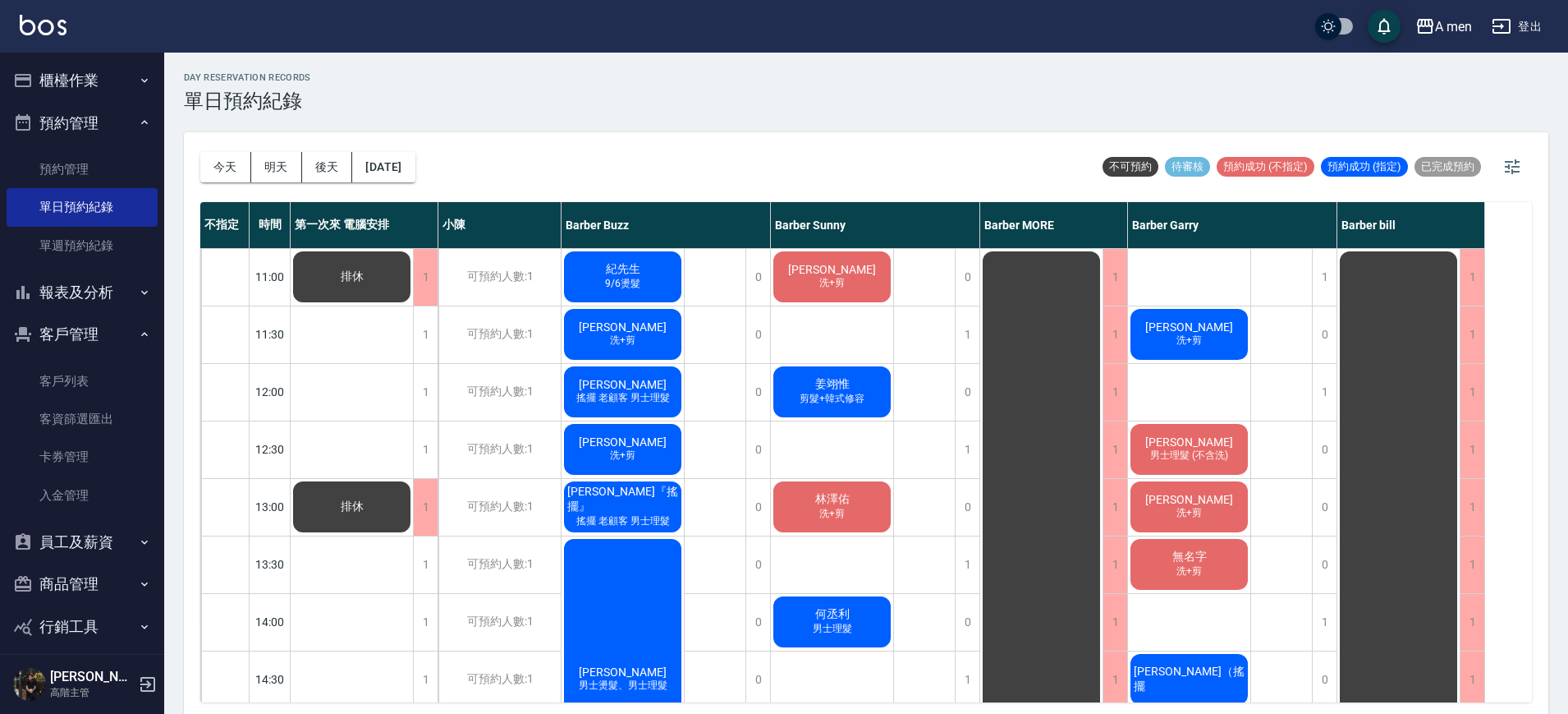
click at [646, 252] on div "紀先生 9/6燙髮" at bounding box center [622, 277] width 122 height 56
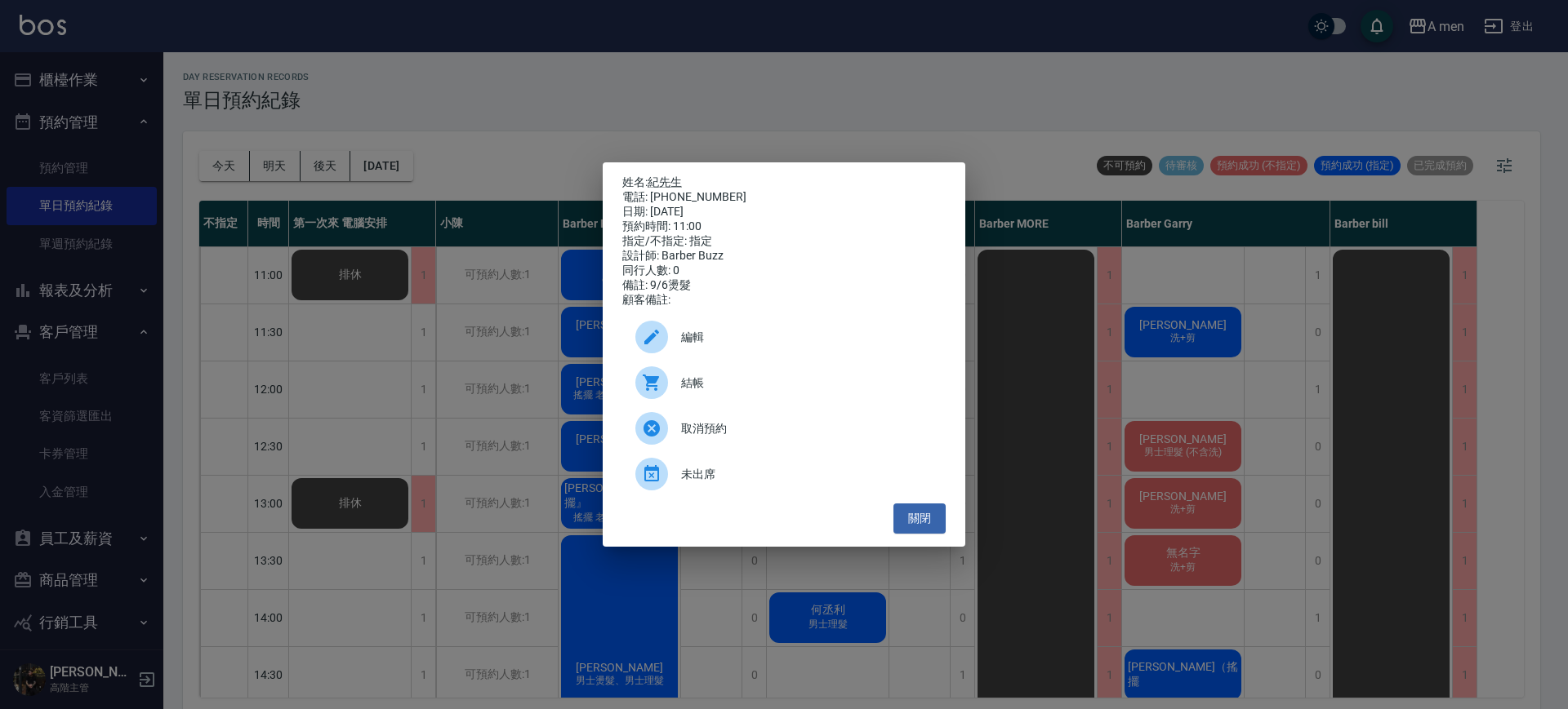
click at [823, 372] on div "結帳" at bounding box center [784, 383] width 324 height 45
click at [933, 520] on button "關閉" at bounding box center [919, 519] width 52 height 31
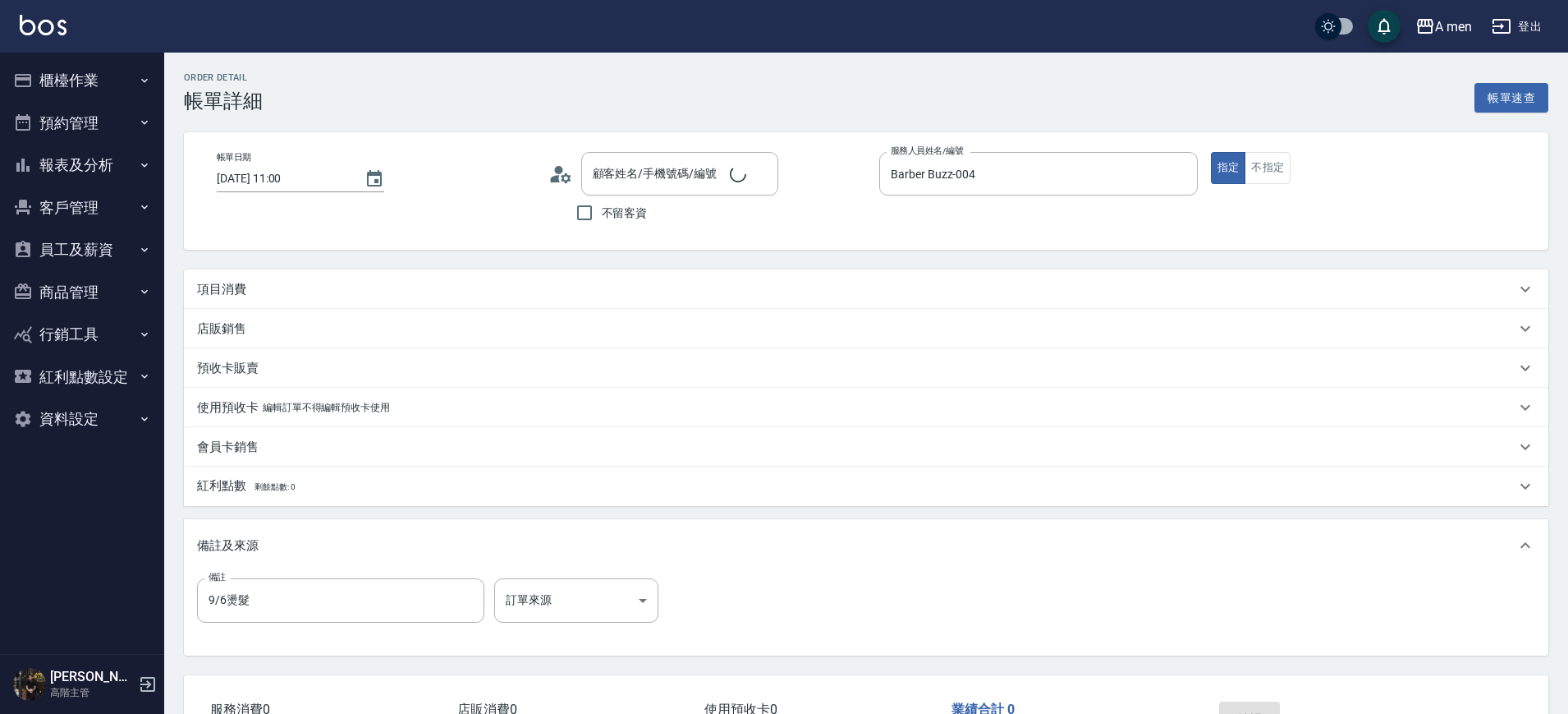
type input "紀先生/0966507660/null"
click at [455, 293] on div "項目消費" at bounding box center [856, 289] width 1319 height 17
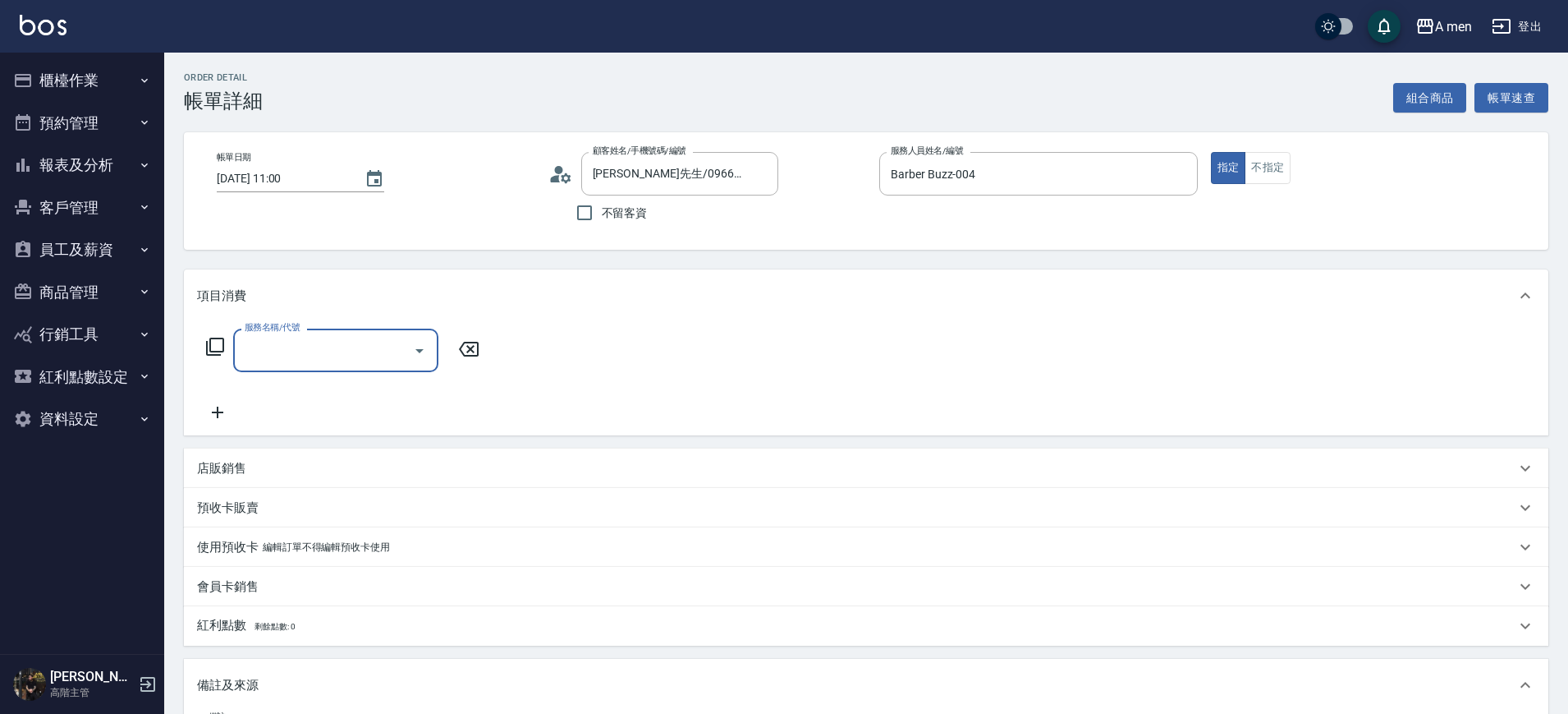
scroll to position [1, 0]
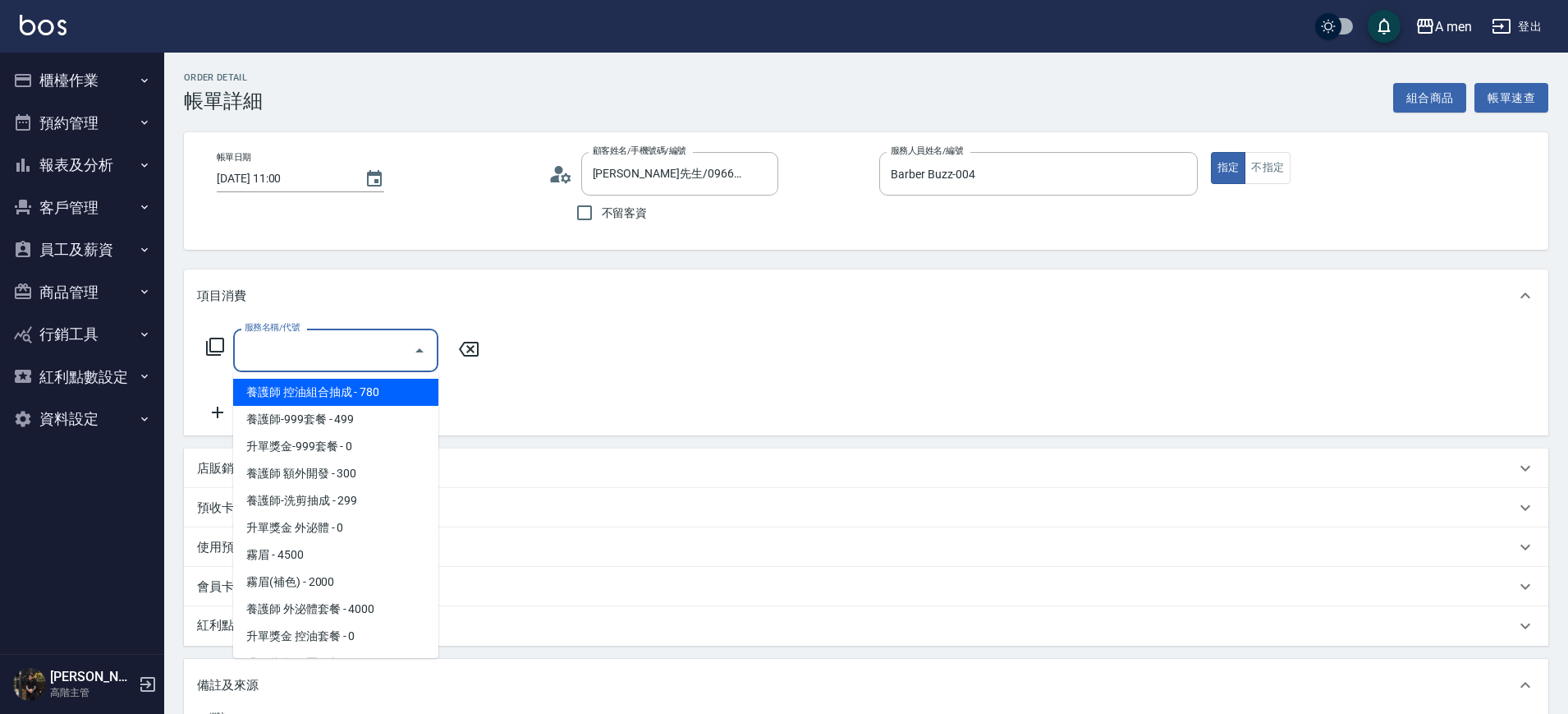
click at [271, 357] on input "服務名稱/代號" at bounding box center [323, 350] width 166 height 29
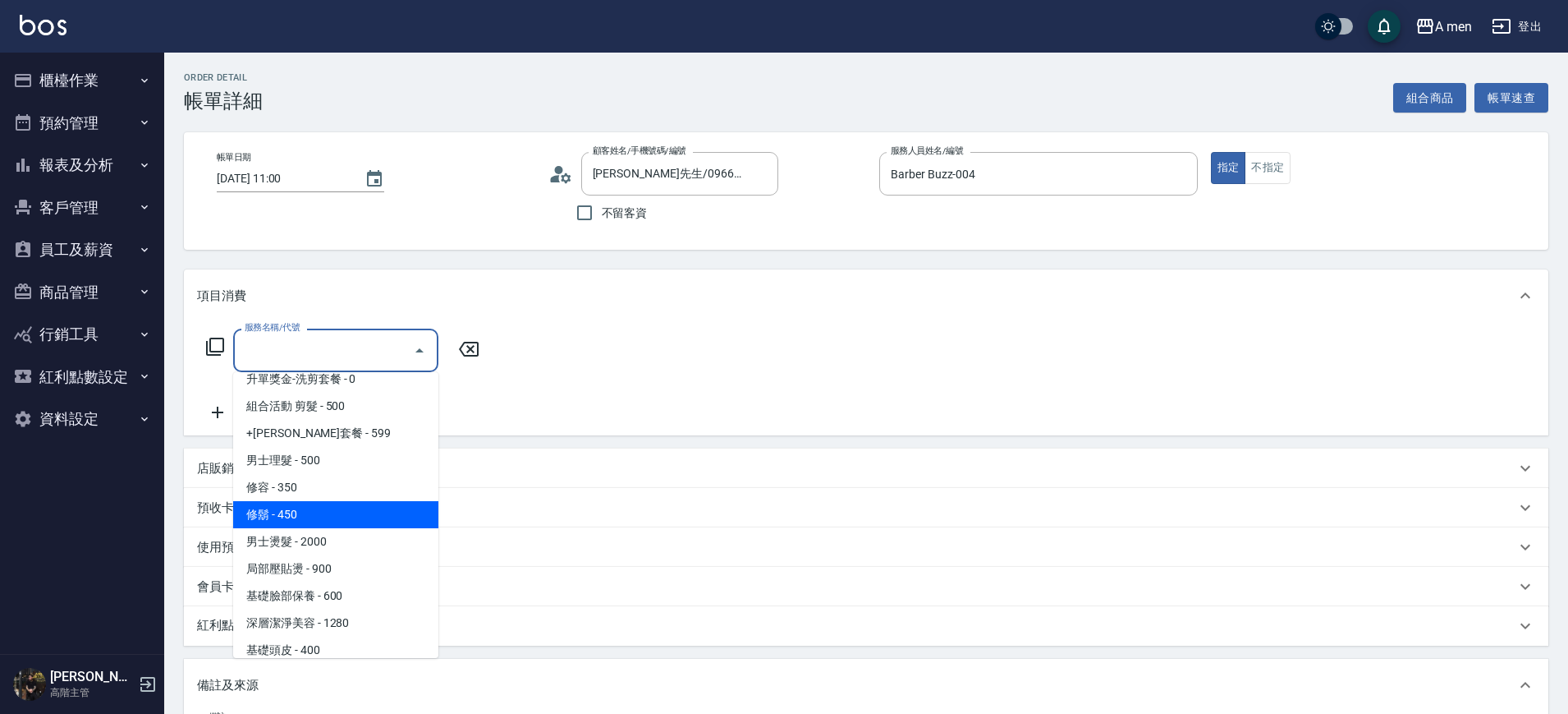
scroll to position [308, 0]
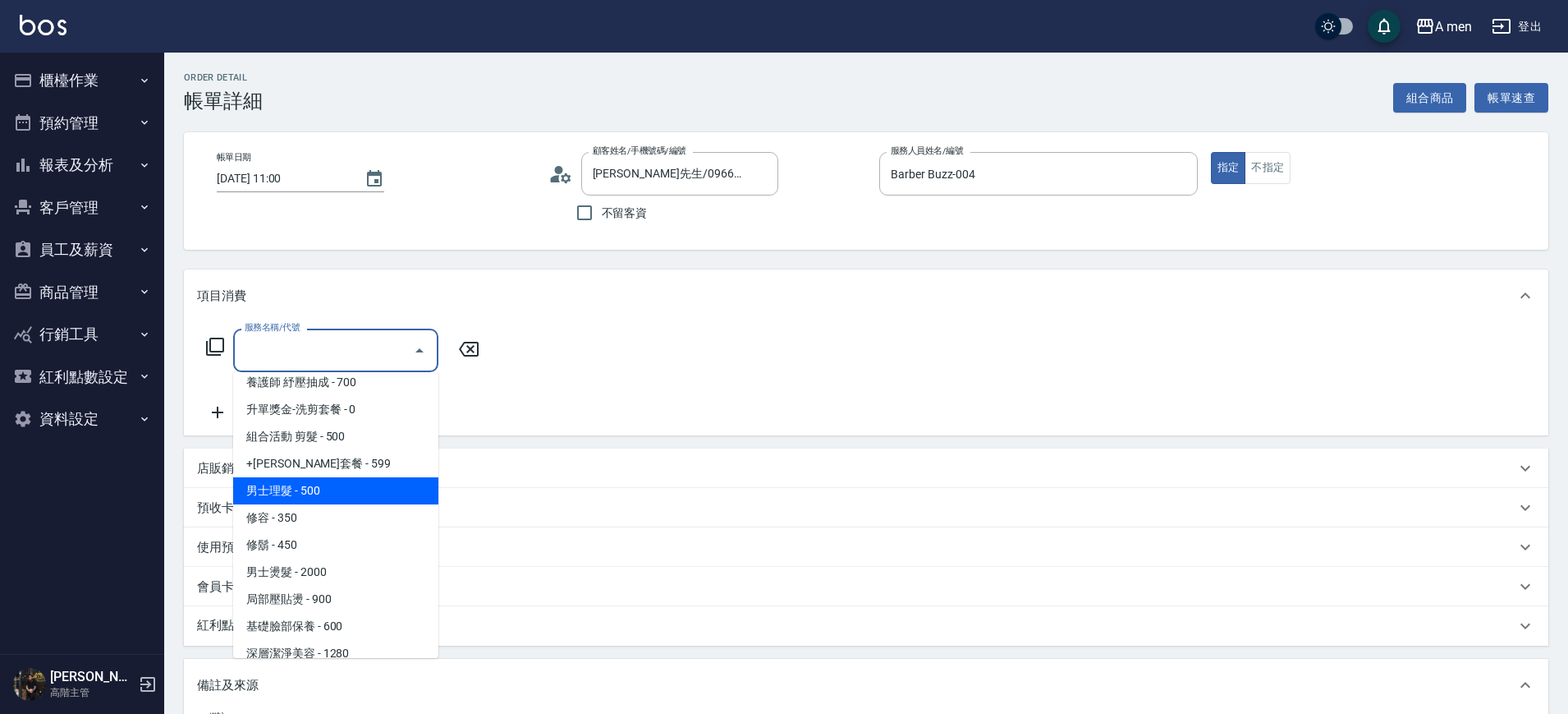
click at [358, 487] on span "男士理髮 - 500" at bounding box center [335, 491] width 205 height 27
type input "男士理髮(A01)"
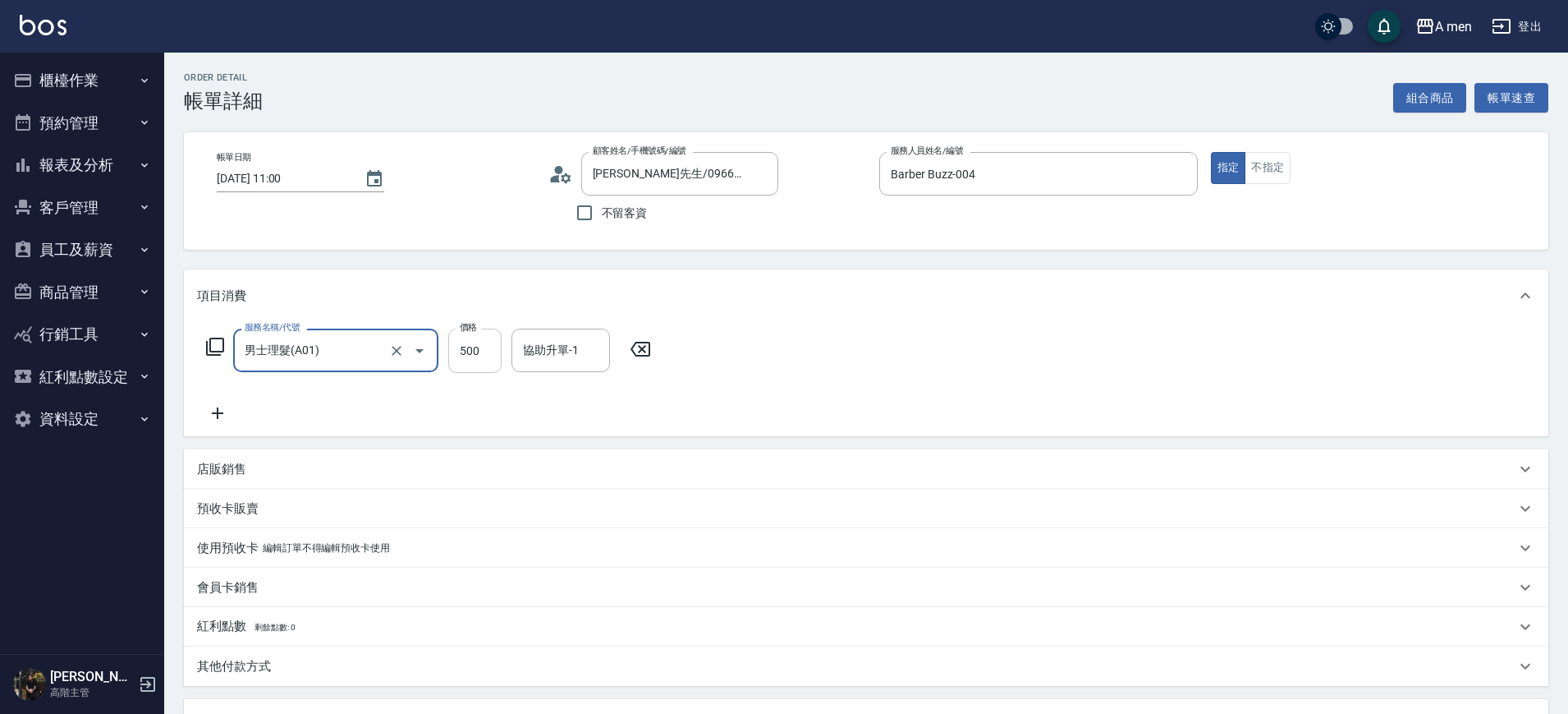
drag, startPoint x: 513, startPoint y: 336, endPoint x: 482, endPoint y: 354, distance: 35.8
click at [493, 348] on div "服務名稱/代號 男士理髮(A01) 服務名稱/代號 價格 500 價格 協助升單-1 協助升單-1" at bounding box center [430, 351] width 464 height 45
click at [482, 354] on input "500" at bounding box center [475, 351] width 54 height 45
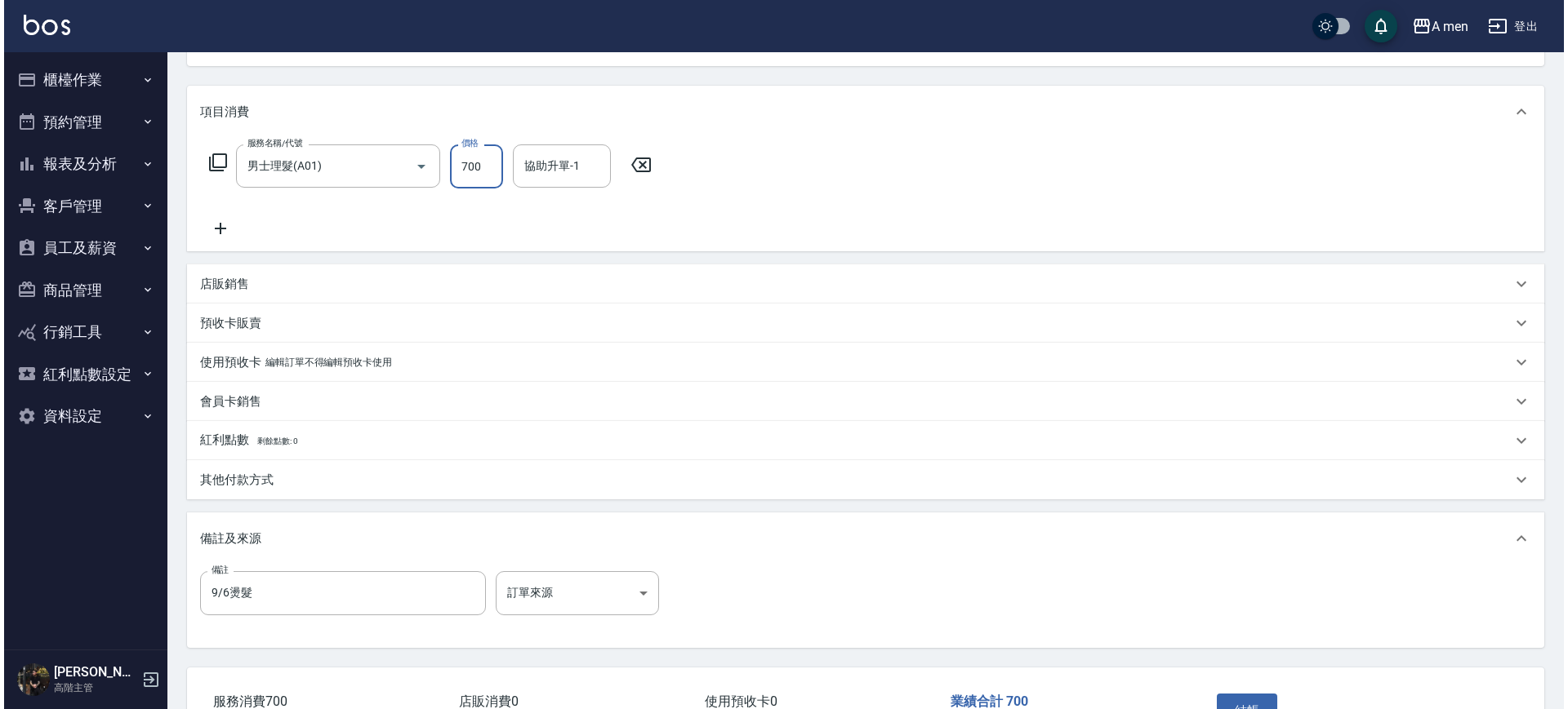
scroll to position [297, 0]
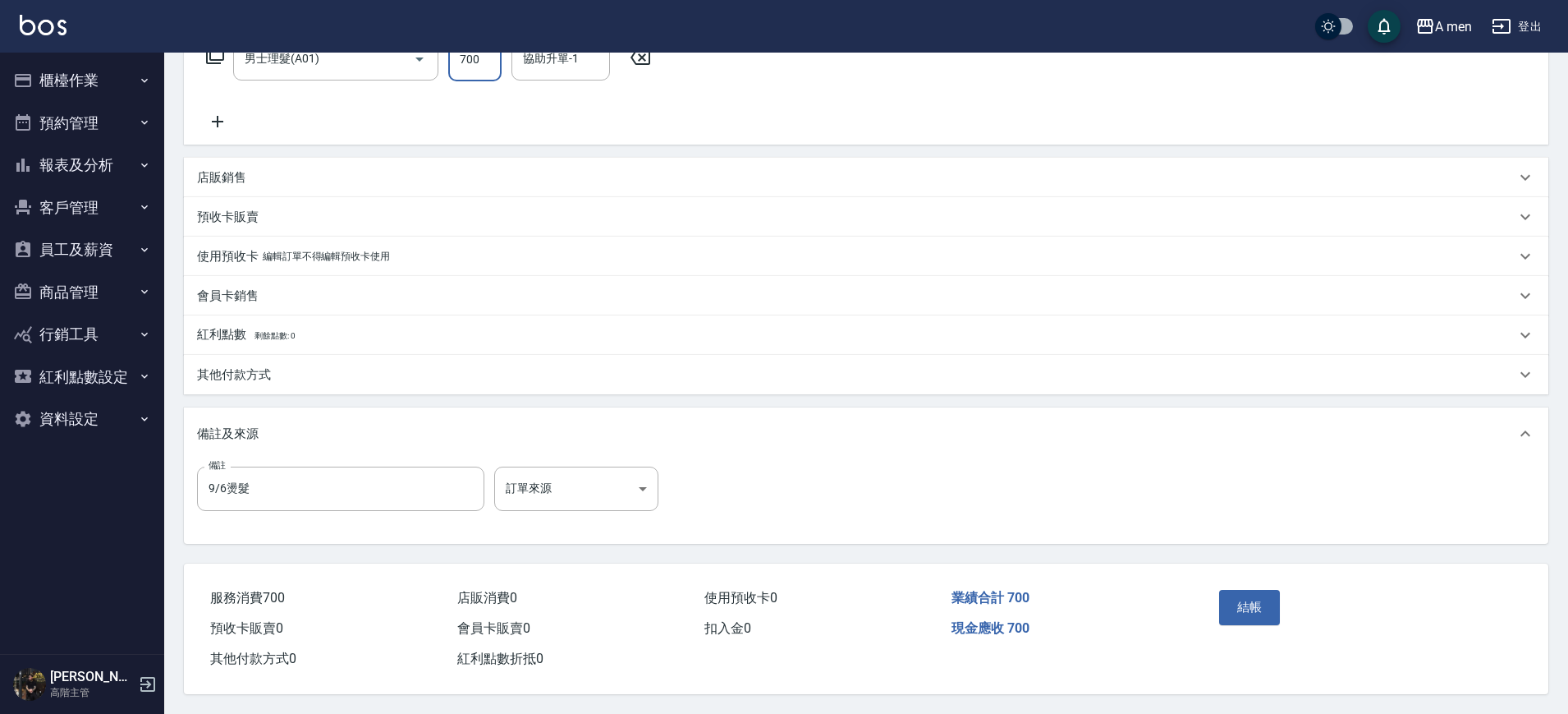
type input "700"
click at [1282, 598] on div "結帳" at bounding box center [1287, 620] width 149 height 71
click at [1249, 590] on button "結帳" at bounding box center [1250, 607] width 62 height 35
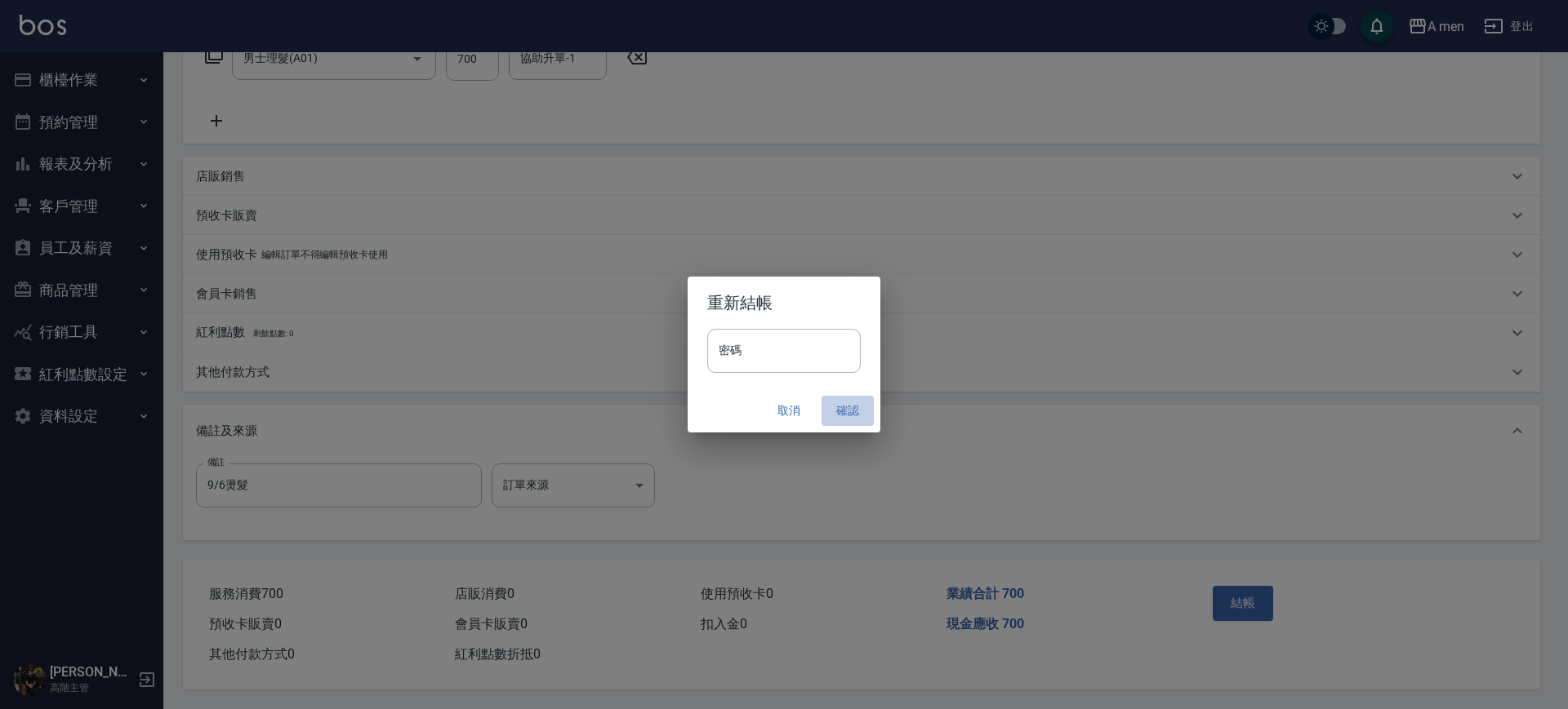
click at [847, 407] on button "確認" at bounding box center [847, 410] width 52 height 31
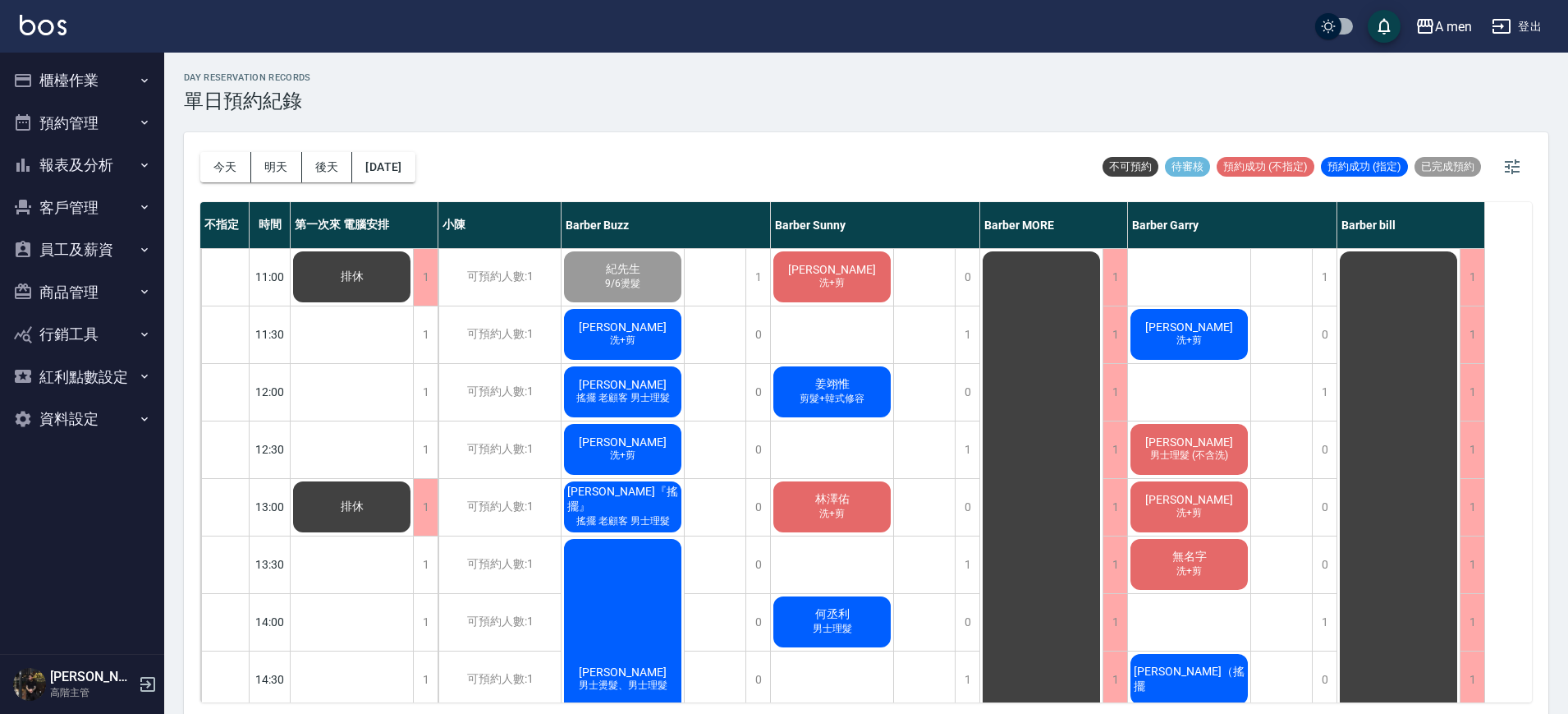
click at [602, 115] on div "day Reservation records 單日預約紀錄 [DATE] [DATE] [DATE] [DATE] 不可預約 待審核 預約成功 (不指定) …" at bounding box center [865, 385] width 1404 height 666
click at [1316, 383] on div "1" at bounding box center [1324, 392] width 25 height 57
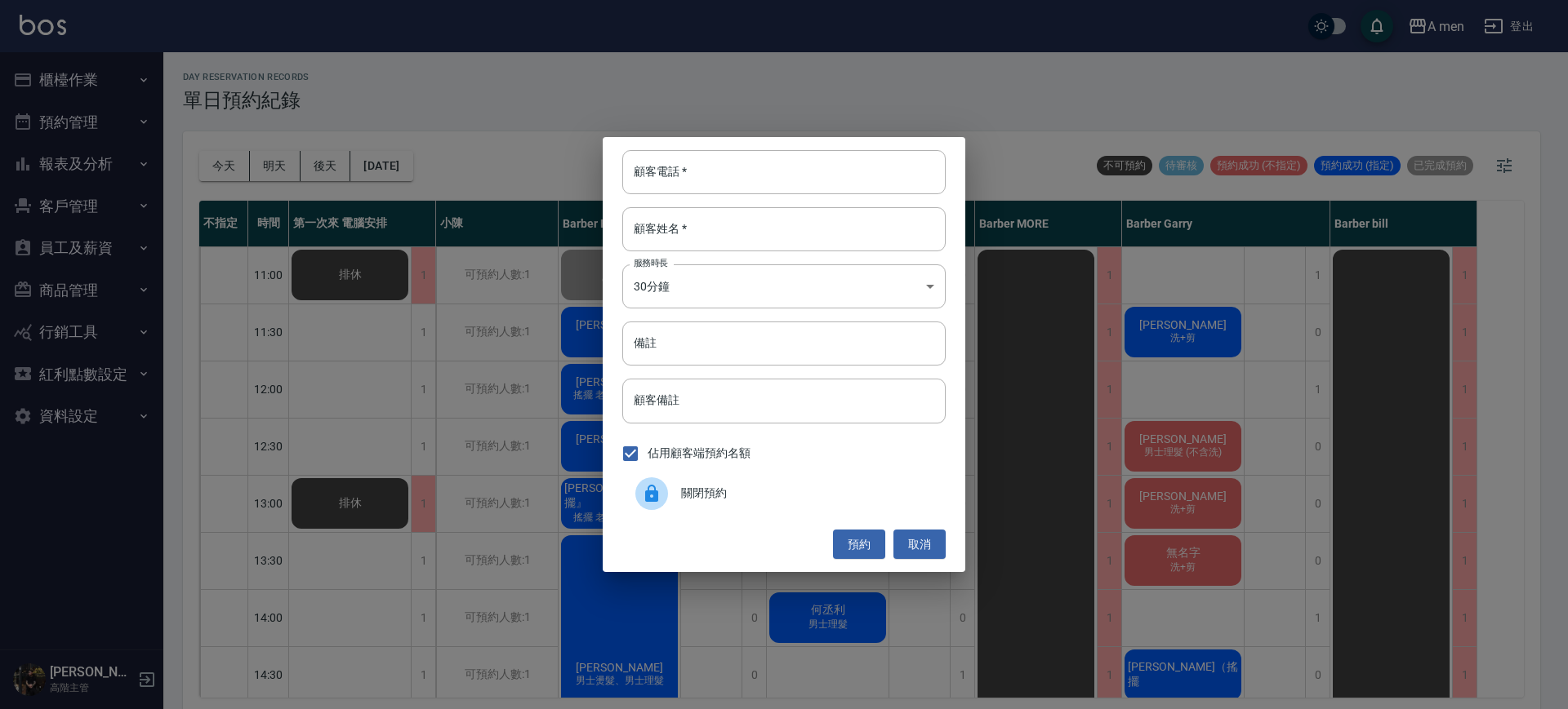
click at [875, 144] on div "顧客電話   * 顧客電話   * 顧客姓名   * 顧客姓名   * 服務時長 30分鐘 1 服務時長 備註 備註 顧客備註 顧客備註 佔用顧客端預約名額 …" at bounding box center [784, 354] width 362 height 435
click at [792, 182] on input "顧客電話   *" at bounding box center [784, 172] width 324 height 44
type input "000"
click at [787, 223] on input "顧客姓名   *" at bounding box center [784, 229] width 324 height 44
click at [870, 538] on button "預約" at bounding box center [859, 544] width 52 height 31
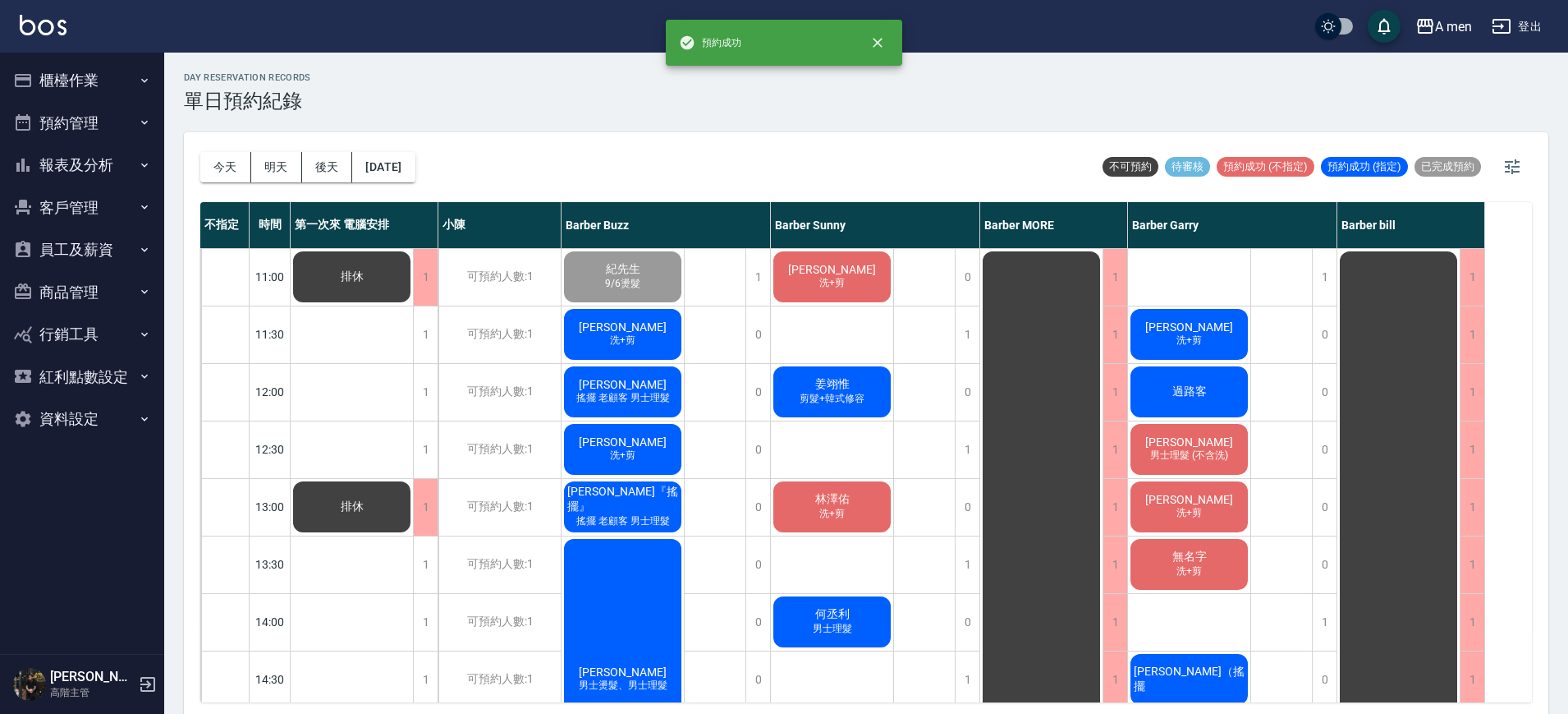
click at [1176, 386] on span "過路客" at bounding box center [1189, 391] width 41 height 15
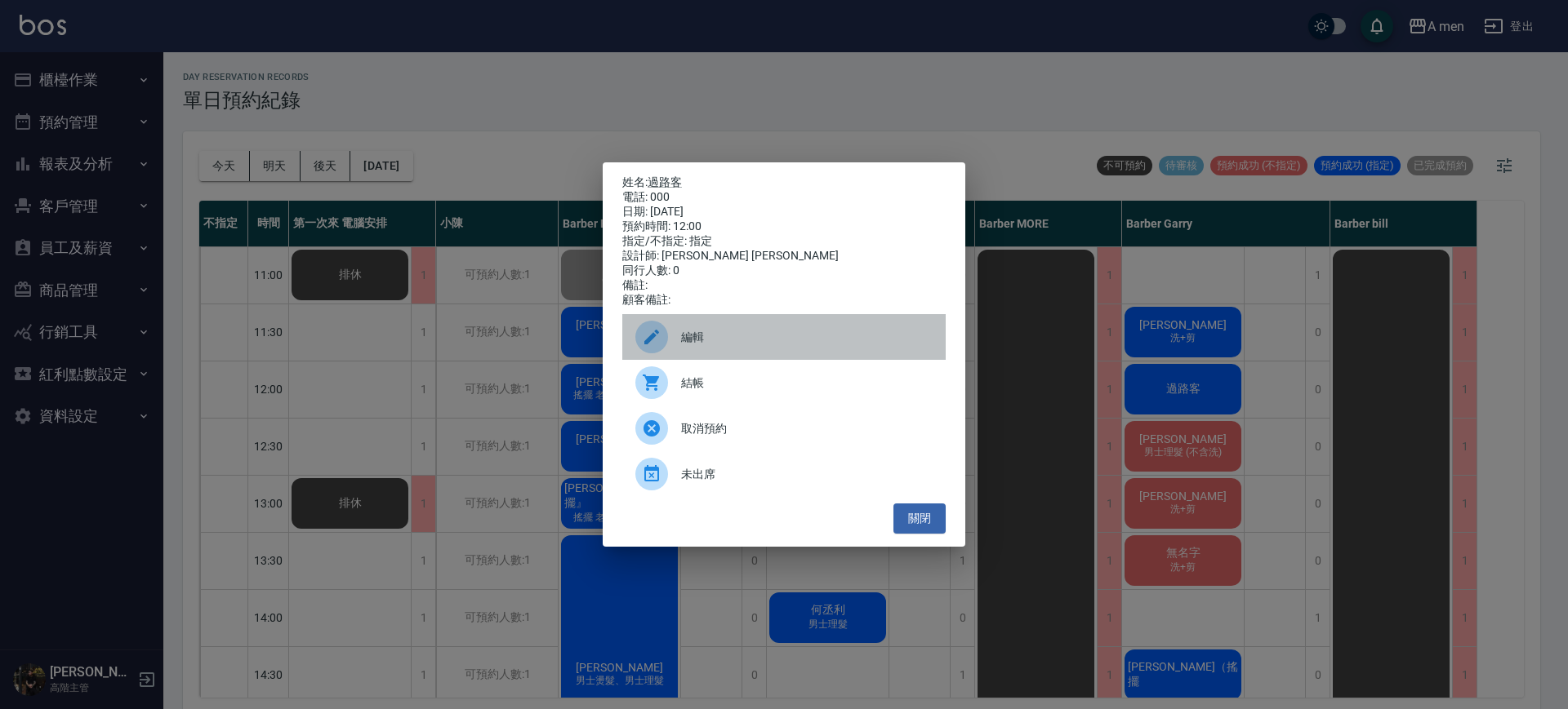
click at [742, 336] on span "編輯" at bounding box center [806, 336] width 252 height 17
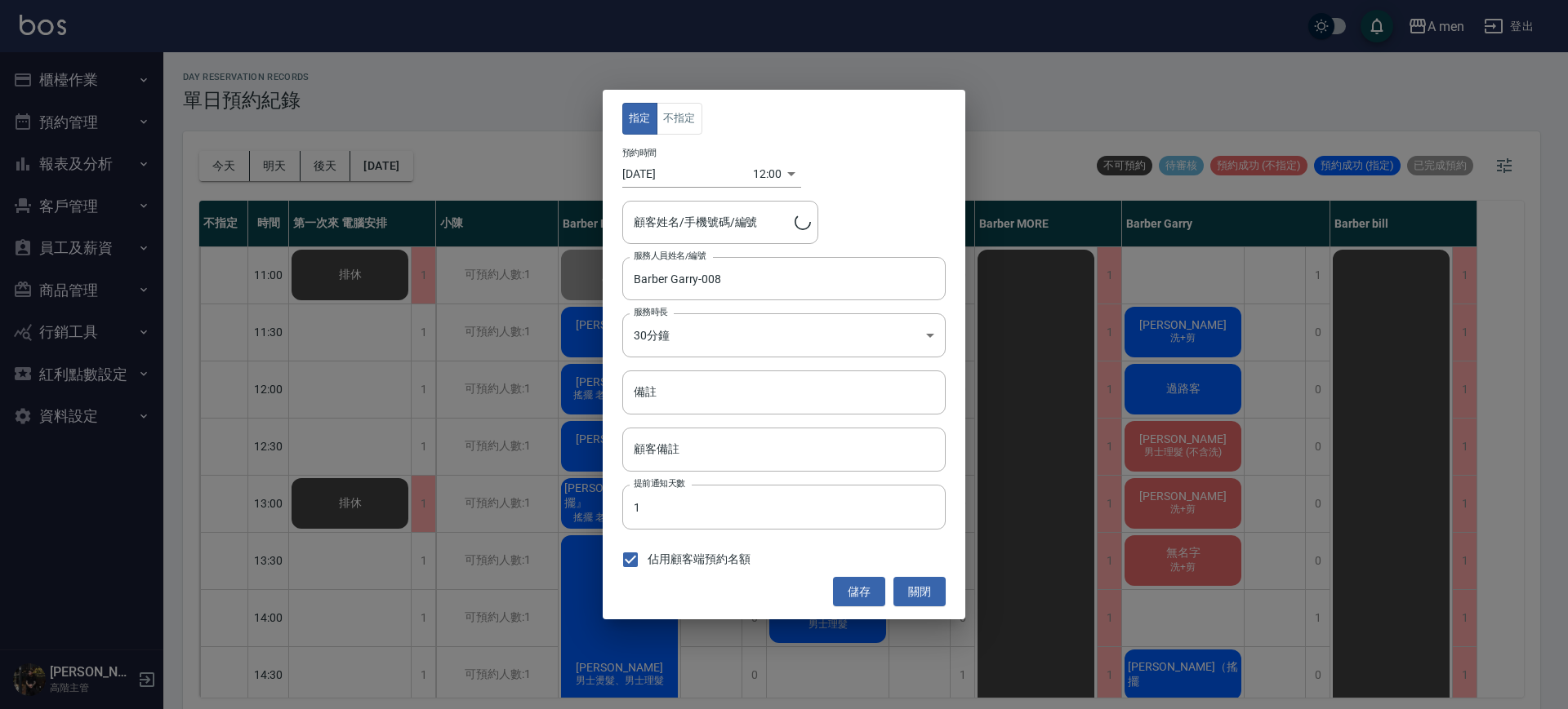
type input "過路客/000"
click at [690, 120] on button "不指定" at bounding box center [679, 118] width 45 height 32
click at [850, 587] on button "儲存" at bounding box center [859, 592] width 52 height 31
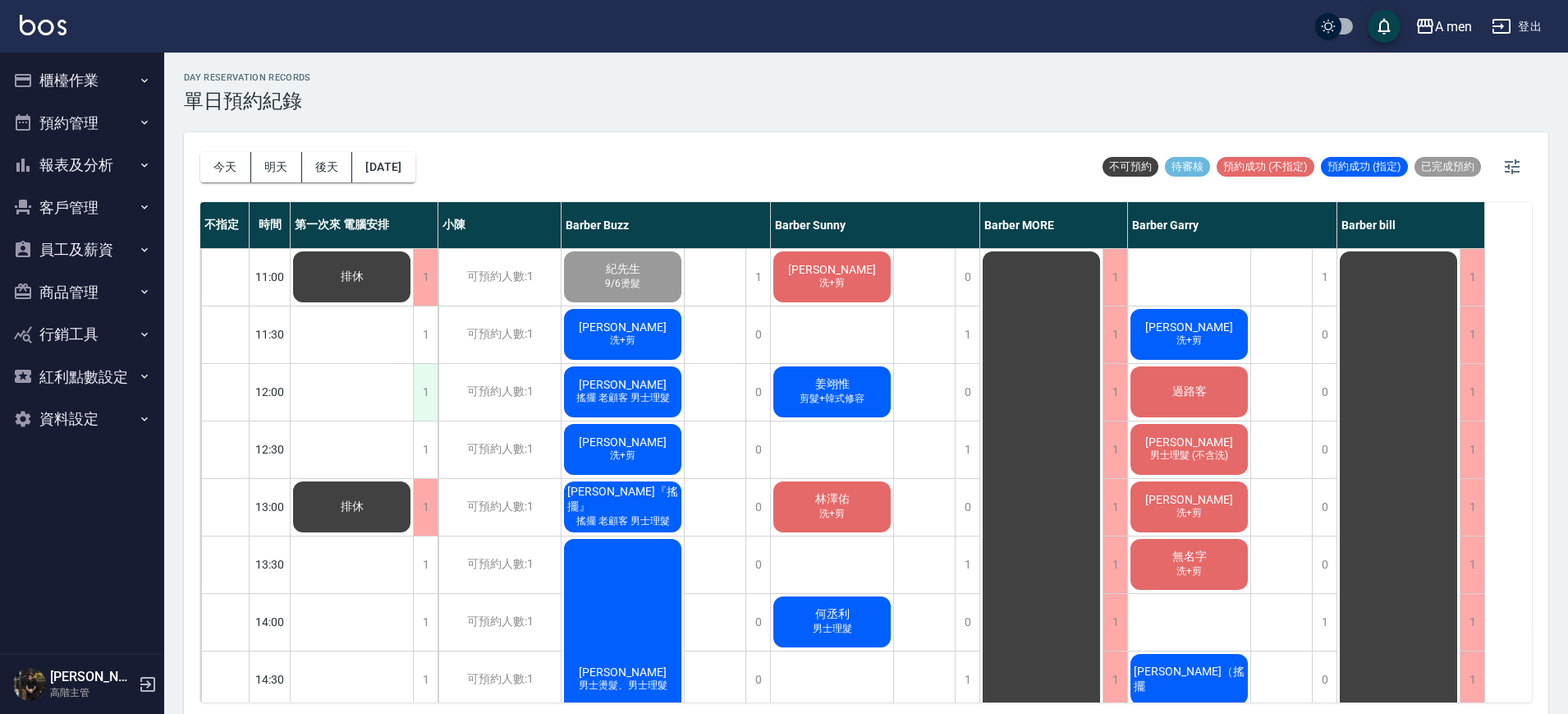
click at [415, 378] on div "1" at bounding box center [425, 392] width 25 height 57
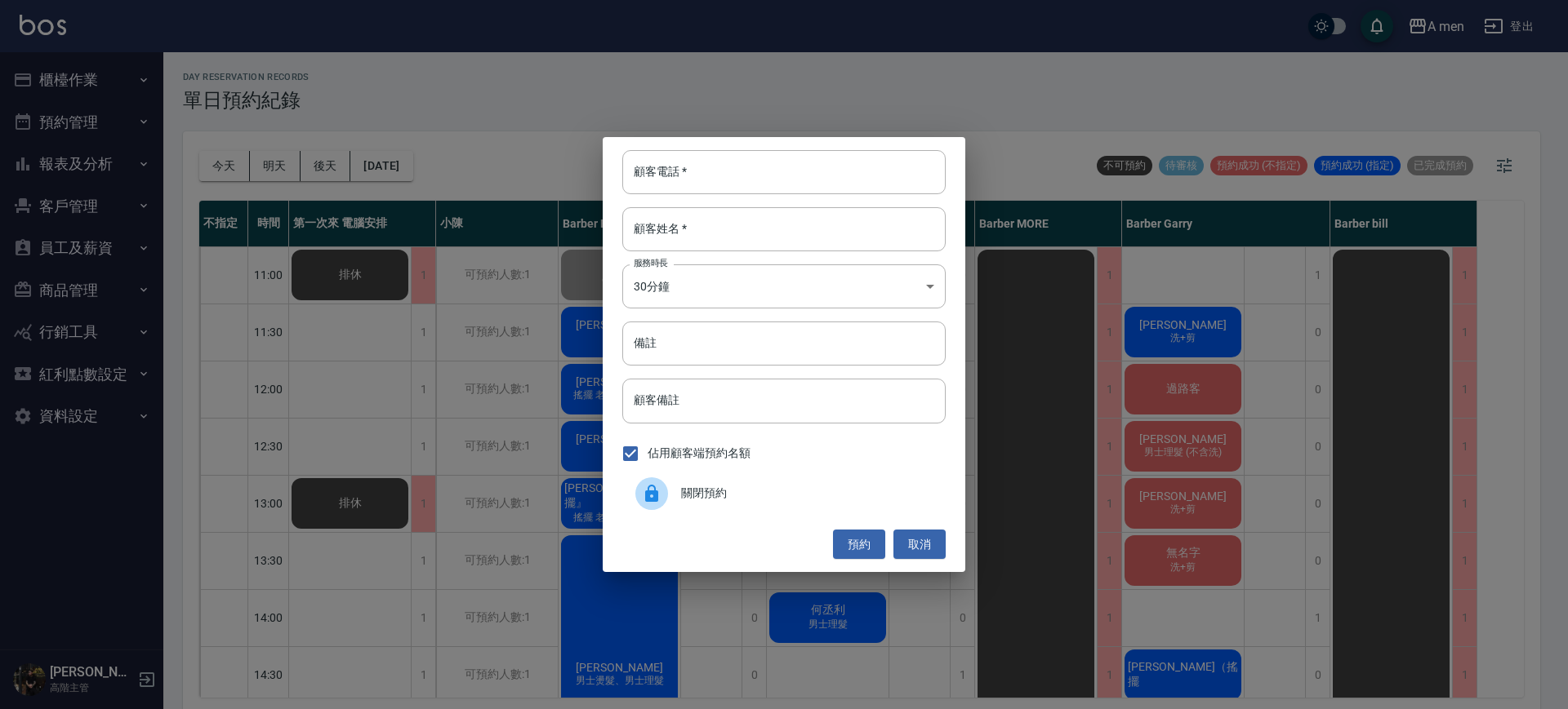
click at [710, 492] on span "關閉預約" at bounding box center [806, 493] width 252 height 17
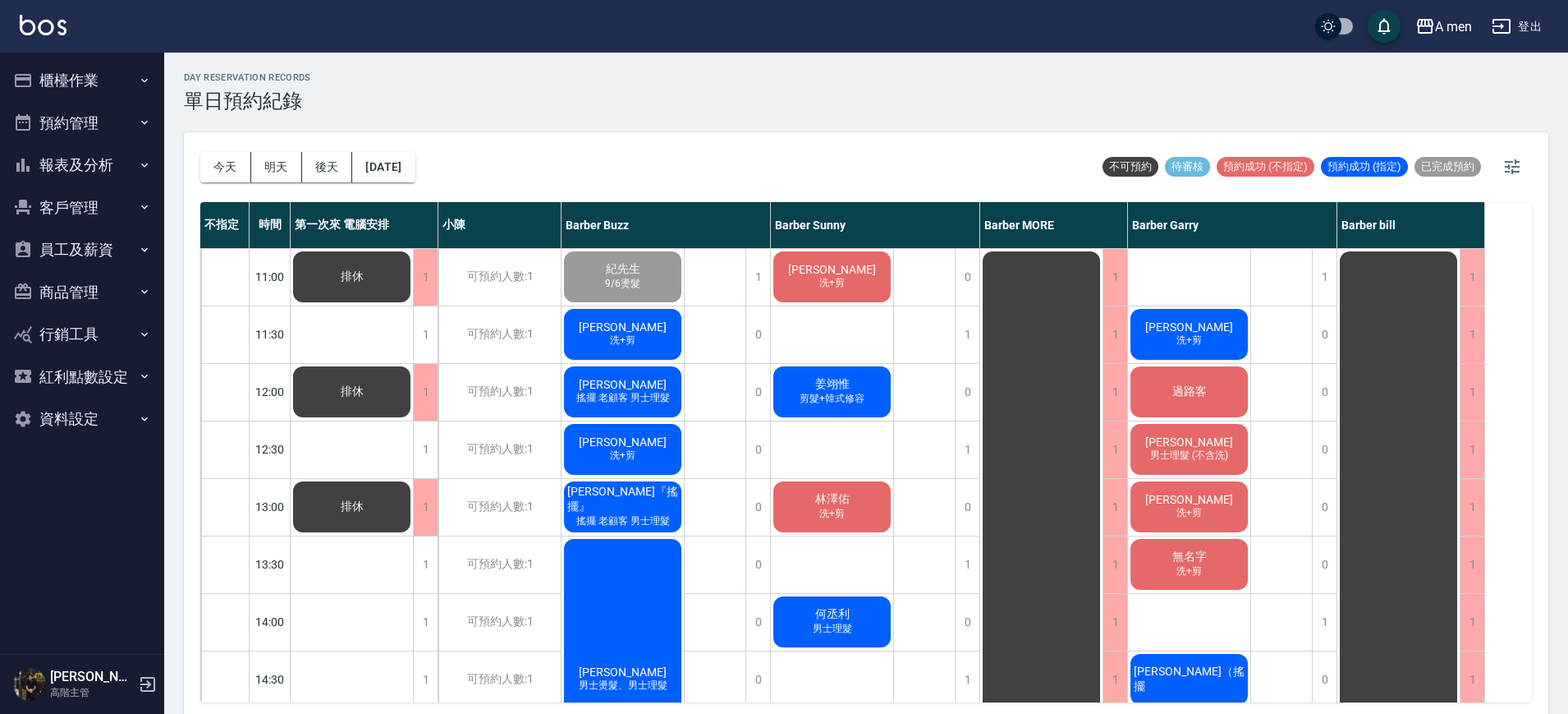
click at [816, 263] on span "[PERSON_NAME]" at bounding box center [832, 269] width 94 height 13
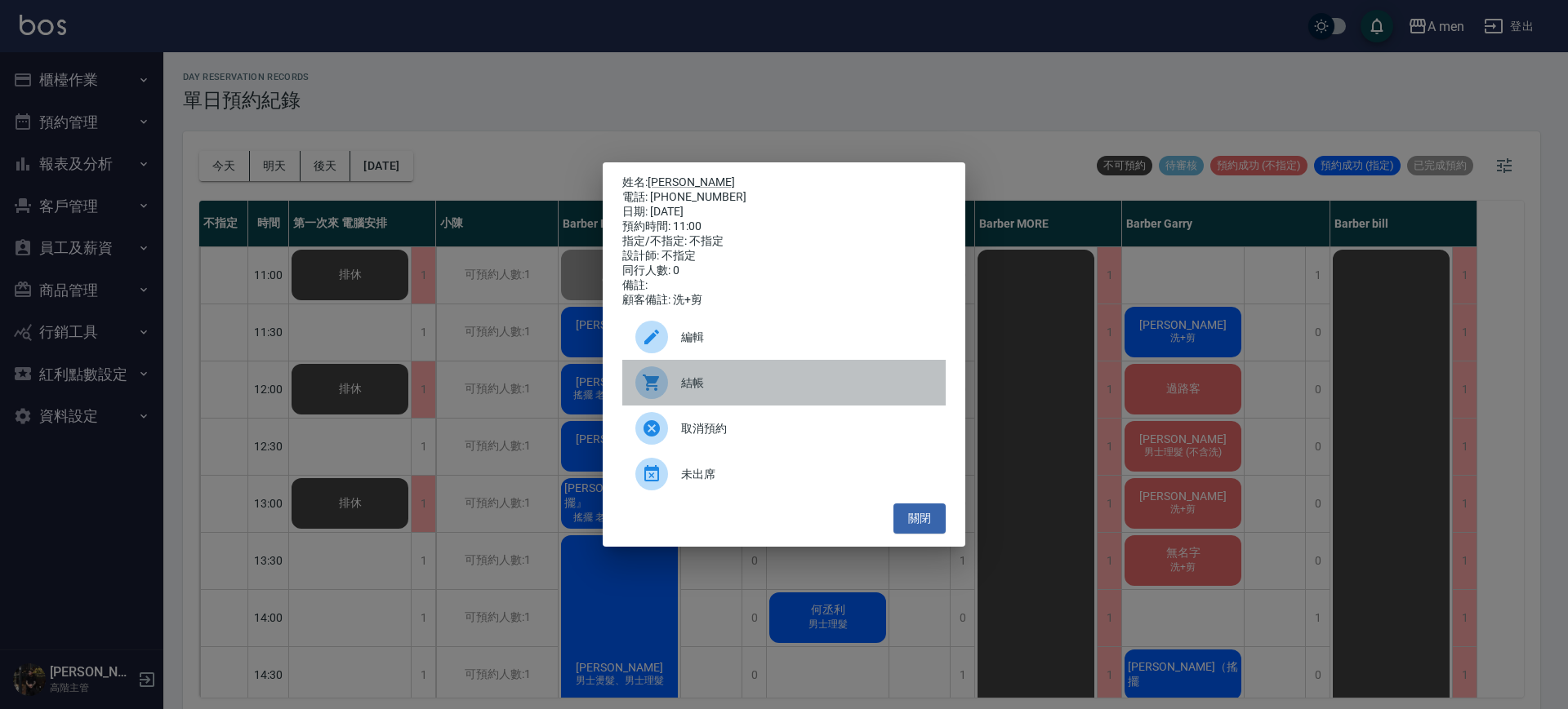
click at [720, 390] on span "結帳" at bounding box center [806, 383] width 252 height 17
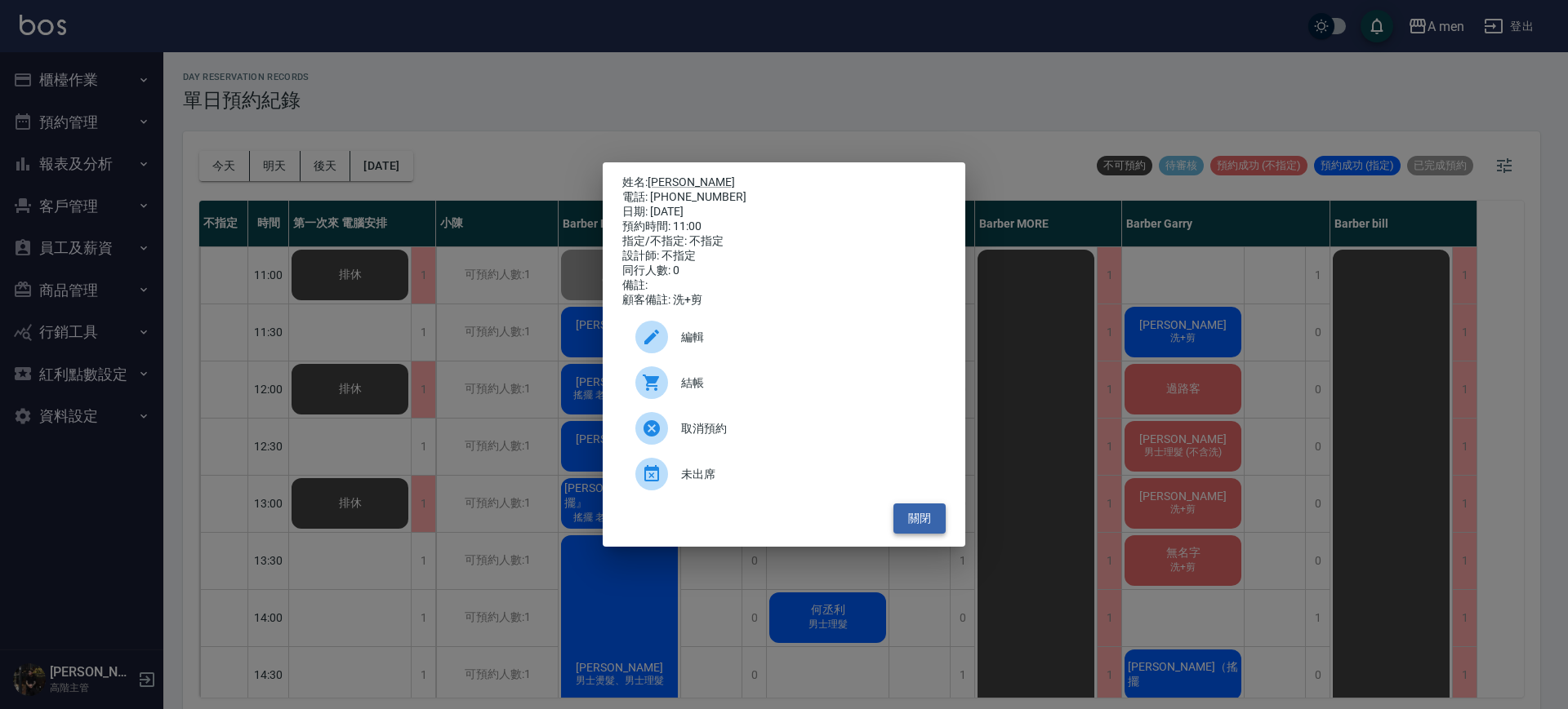
click at [923, 533] on button "關閉" at bounding box center [919, 519] width 52 height 31
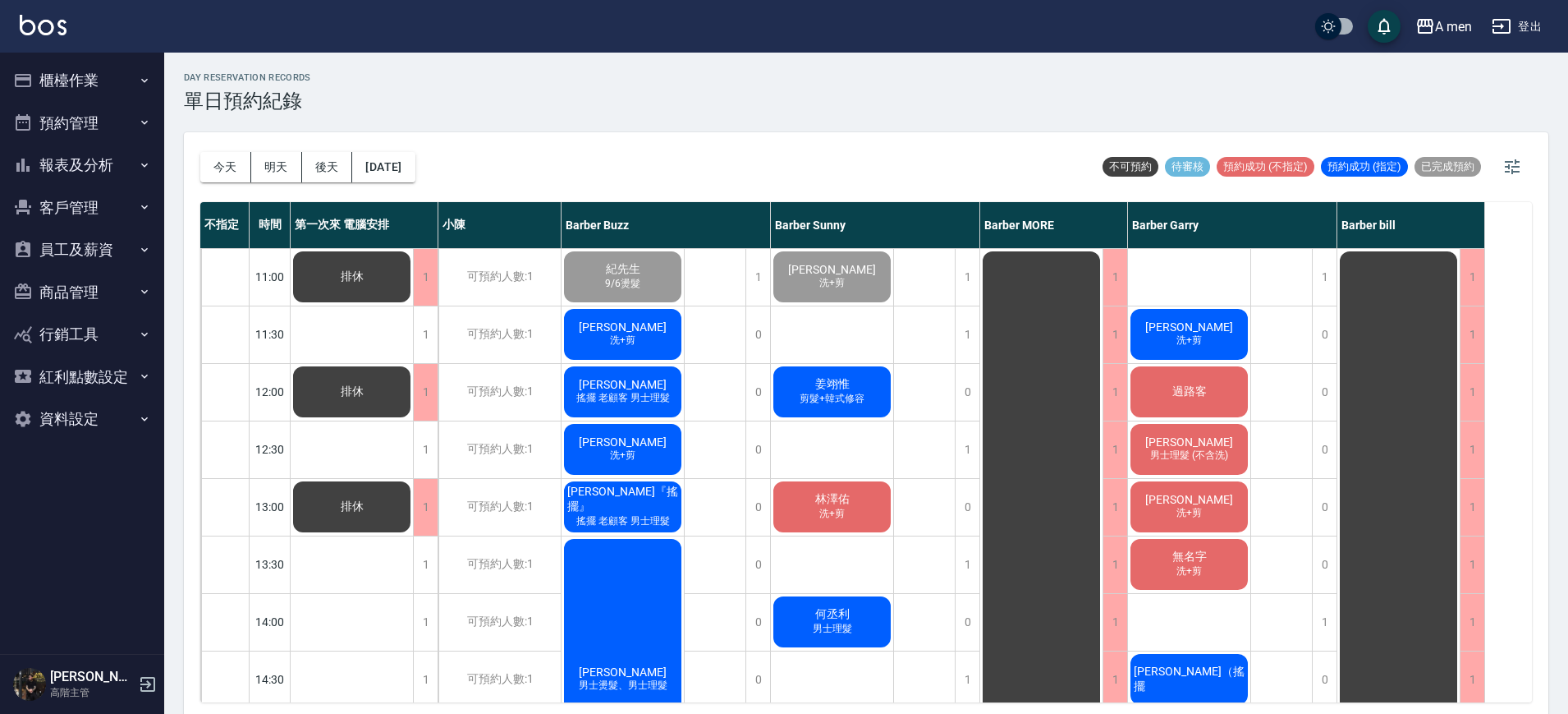
click at [755, 120] on div "day Reservation records 單日預約紀錄 今天 明天 後天 2025/10/10 不可預約 待審核 預約成功 (不指定) 預約成功 (指定…" at bounding box center [865, 385] width 1404 height 666
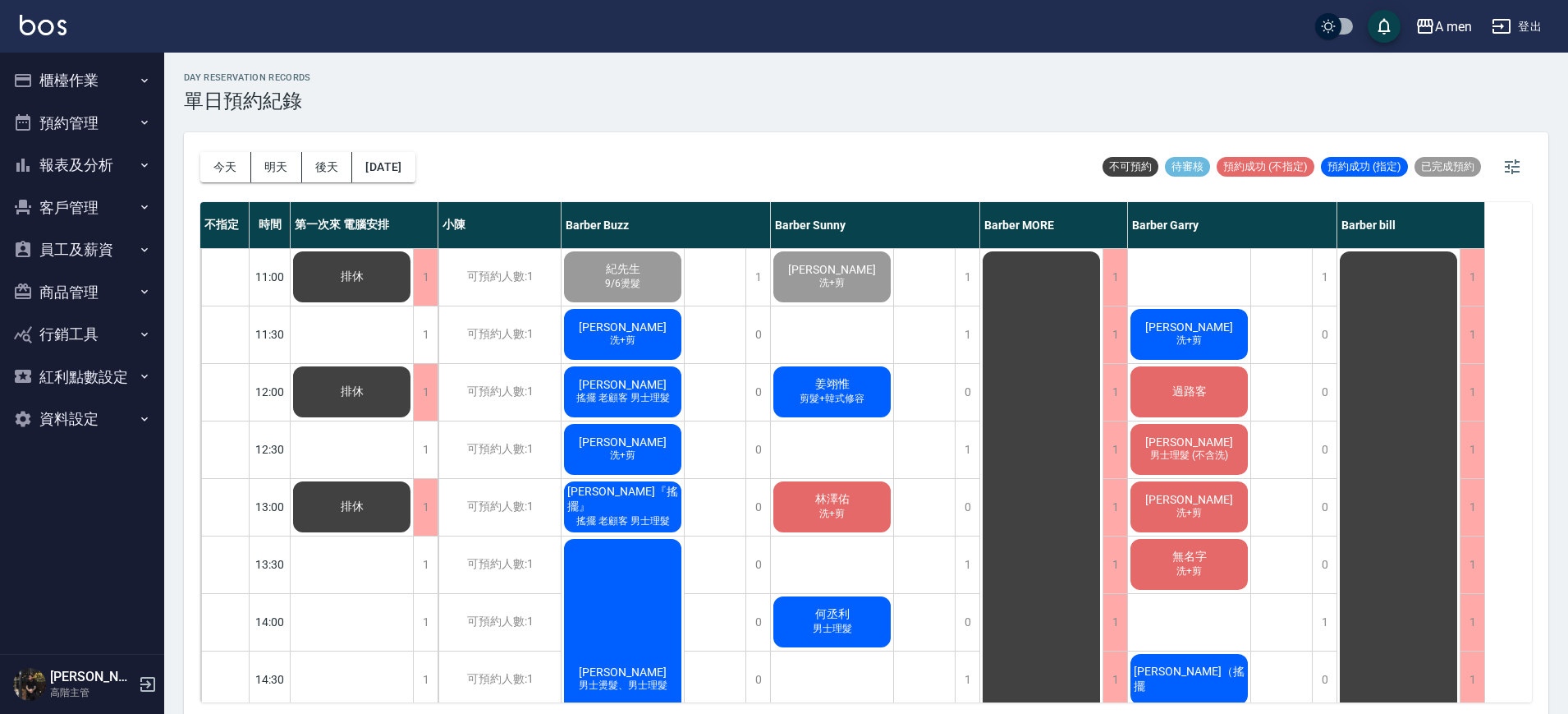
scroll to position [308, 0]
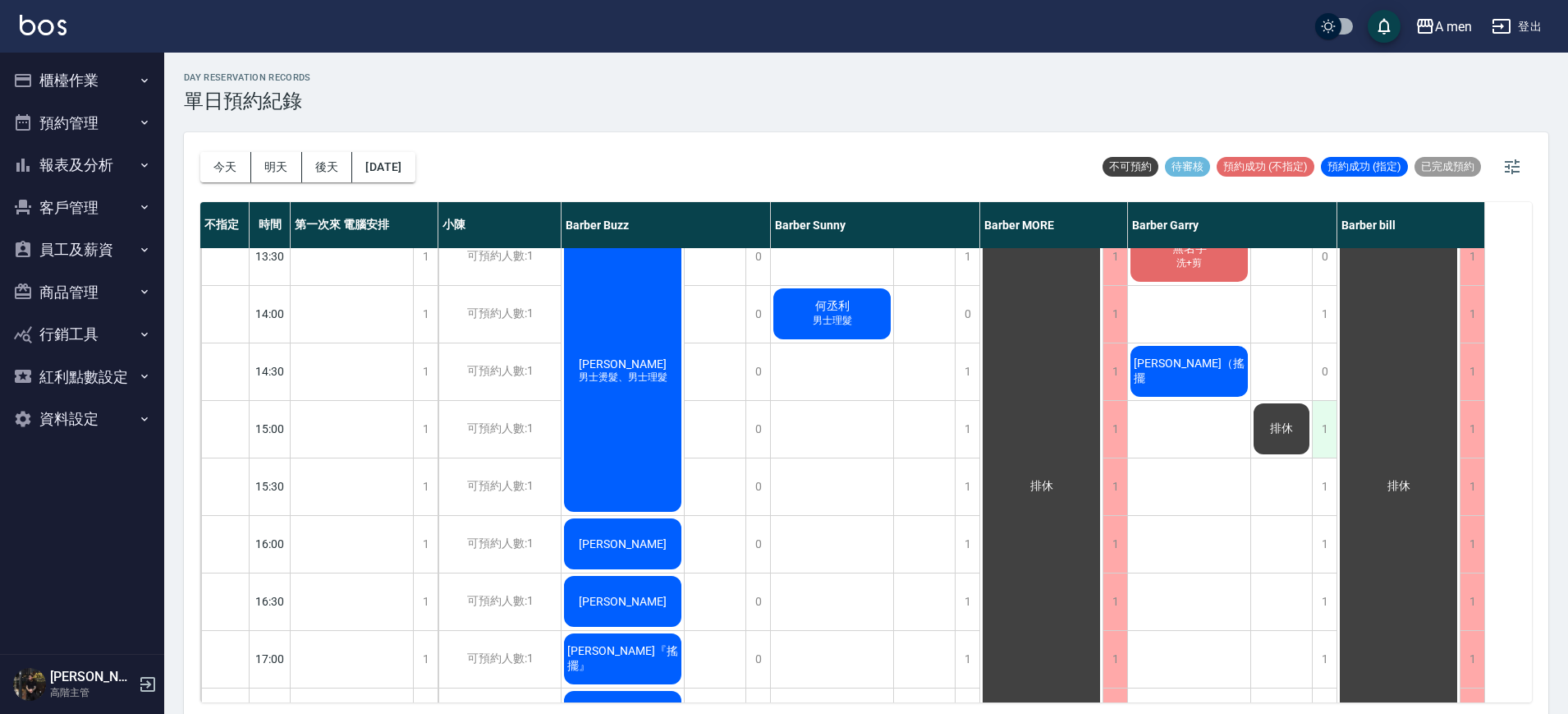
click at [1322, 425] on div "1" at bounding box center [1324, 429] width 25 height 57
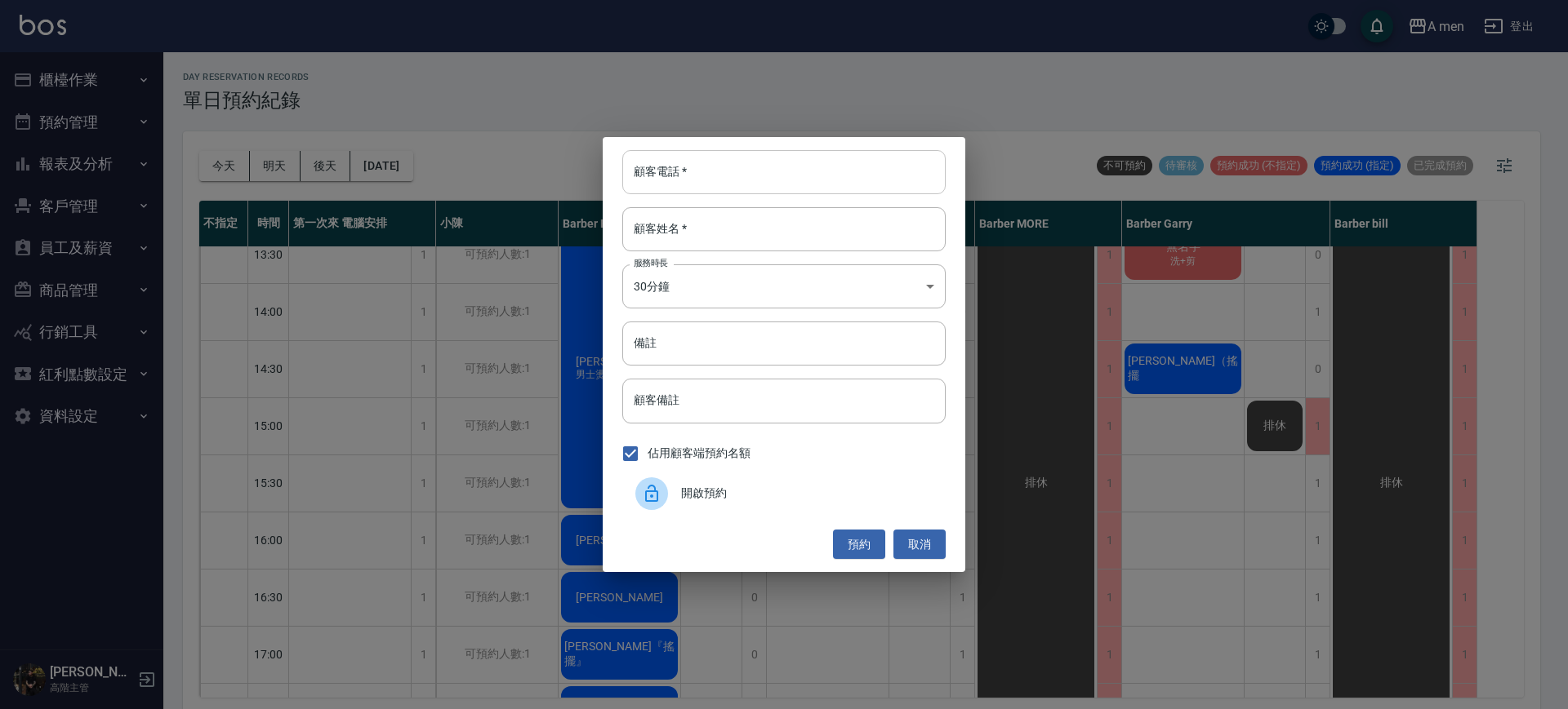
click at [835, 178] on input "顧客電話   *" at bounding box center [784, 172] width 324 height 44
type input "0986020568"
click at [807, 250] on input "顧客姓名   *" at bounding box center [784, 229] width 324 height 44
type input "王則予"
click at [753, 428] on div "顧客電話   * 0986020568 顧客電話   * 顧客姓名   * 王則予 顧客姓名   * 服務時長 30分鐘 1 服務時長 備註 備註 顧客備註 …" at bounding box center [784, 354] width 362 height 435
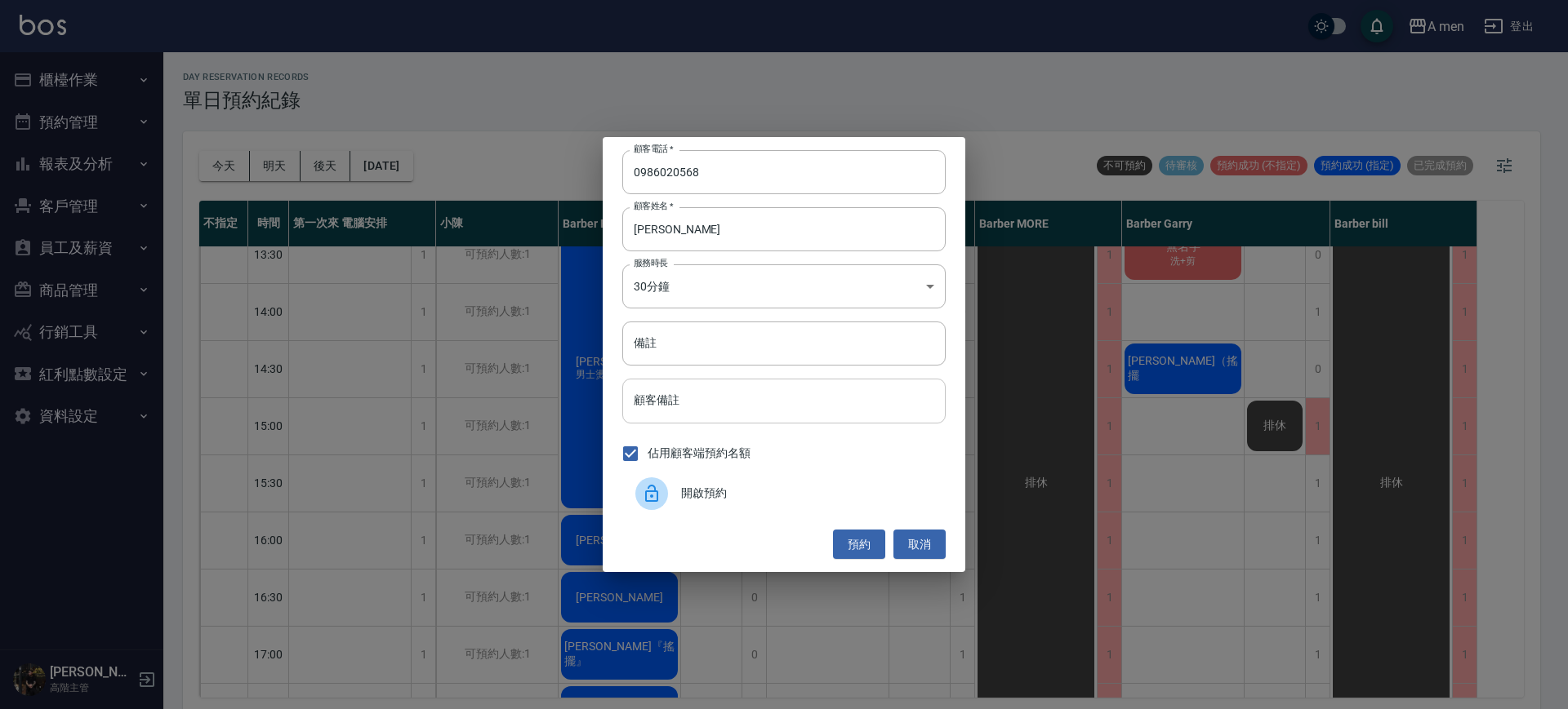
click at [745, 416] on input "顧客備註" at bounding box center [784, 400] width 324 height 44
type input "i"
type input "IG預約"
click at [877, 545] on button "預約" at bounding box center [859, 544] width 52 height 31
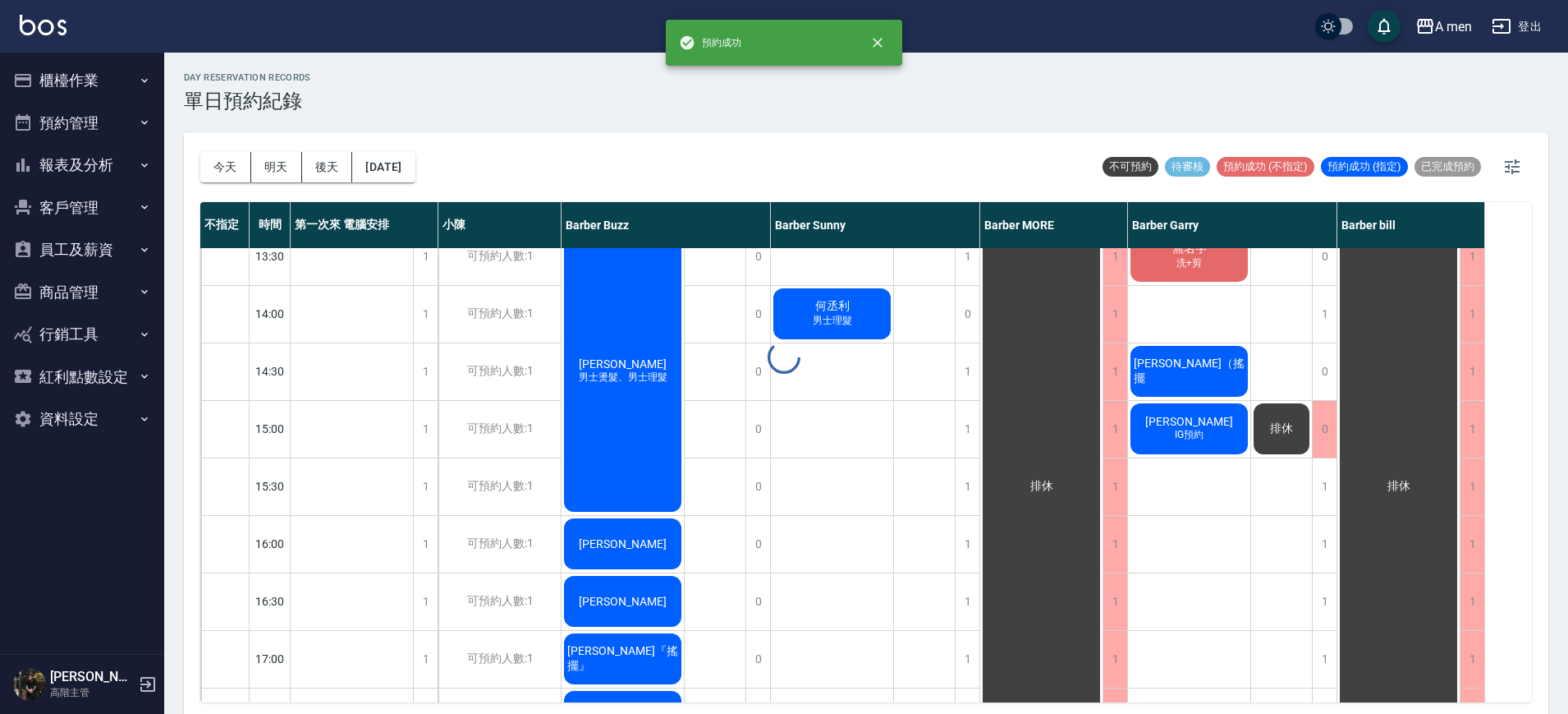
click at [1280, 426] on div "day Reservation records 單日預約紀錄 今天 明天 後天 2025/10/10 不可預約 待審核 預約成功 (不指定) 預約成功 (指定…" at bounding box center [865, 385] width 1404 height 666
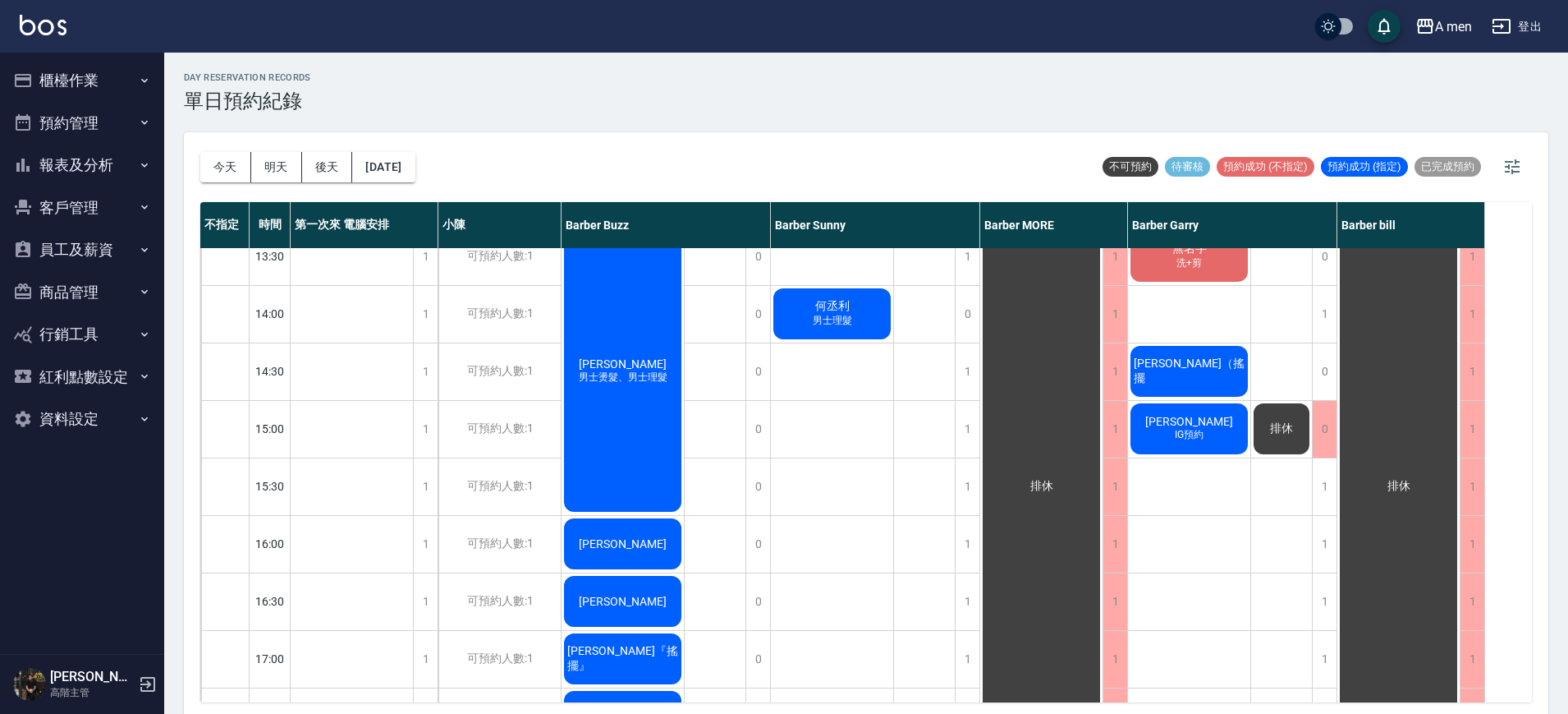
click at [1283, 426] on span "排休" at bounding box center [1282, 428] width 30 height 15
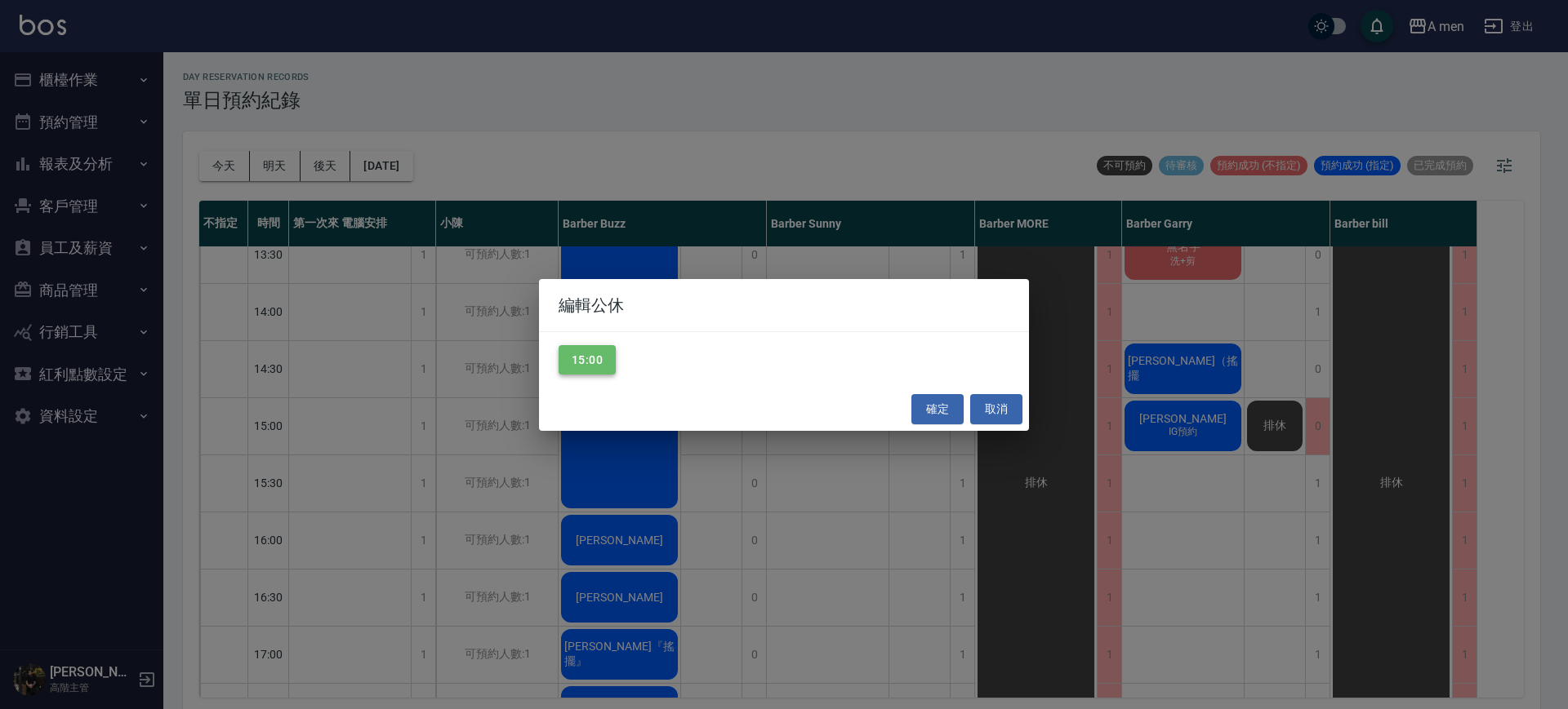
click at [613, 356] on button "15:00" at bounding box center [587, 360] width 57 height 31
click at [936, 410] on button "確定" at bounding box center [936, 409] width 52 height 31
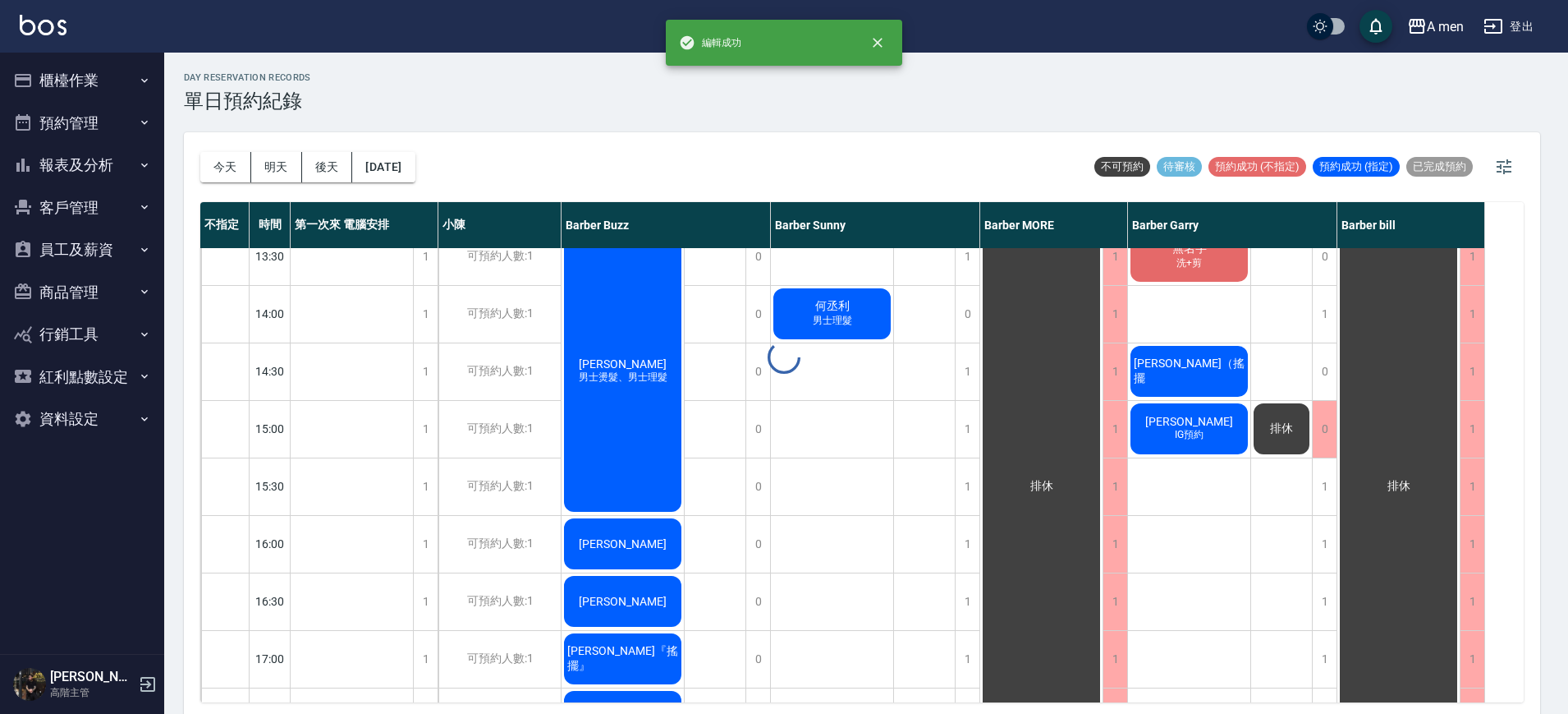
click at [1207, 436] on div at bounding box center [784, 357] width 1568 height 714
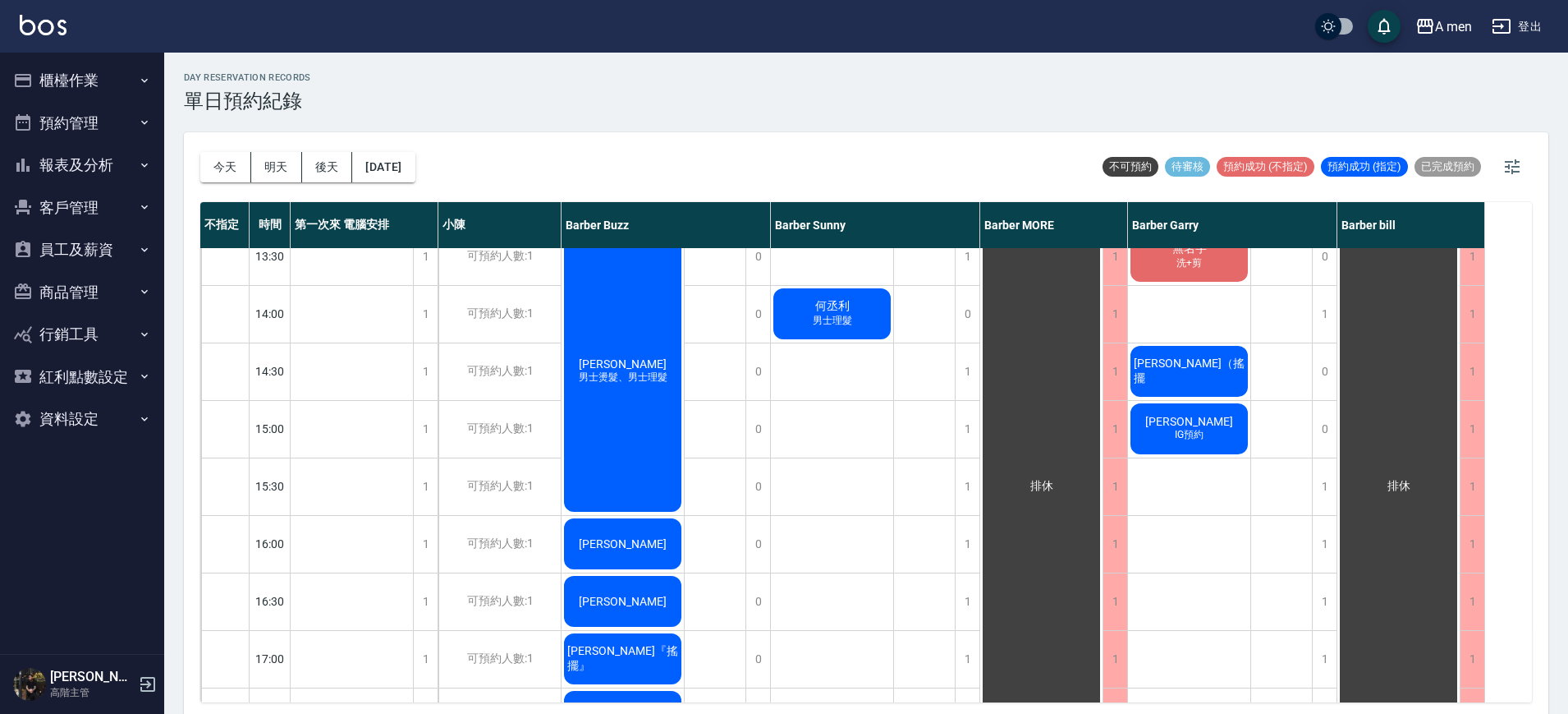
click at [1213, 424] on div "王則予 IG預約" at bounding box center [1189, 429] width 122 height 56
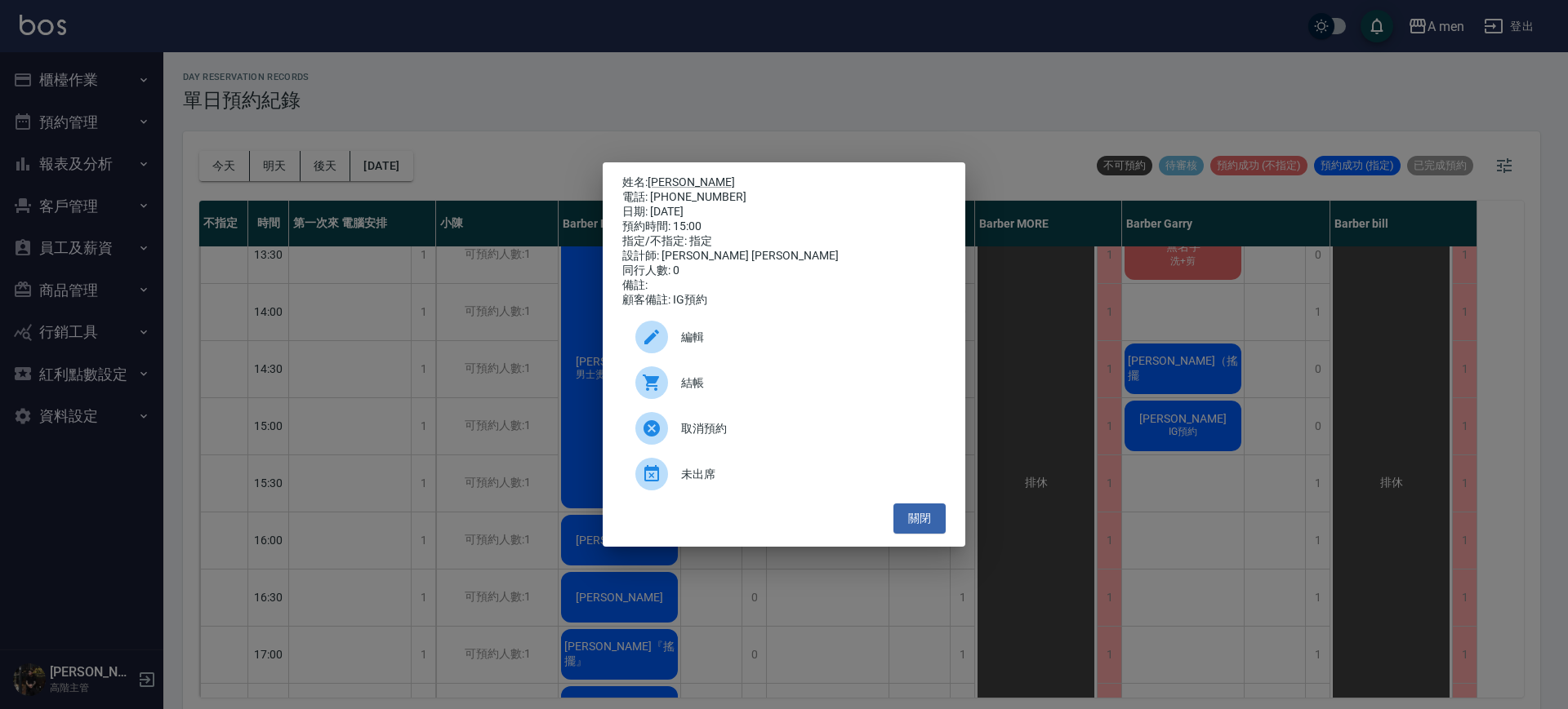
drag, startPoint x: 808, startPoint y: 335, endPoint x: 770, endPoint y: 305, distance: 48.4
click at [808, 335] on span "編輯" at bounding box center [806, 336] width 252 height 17
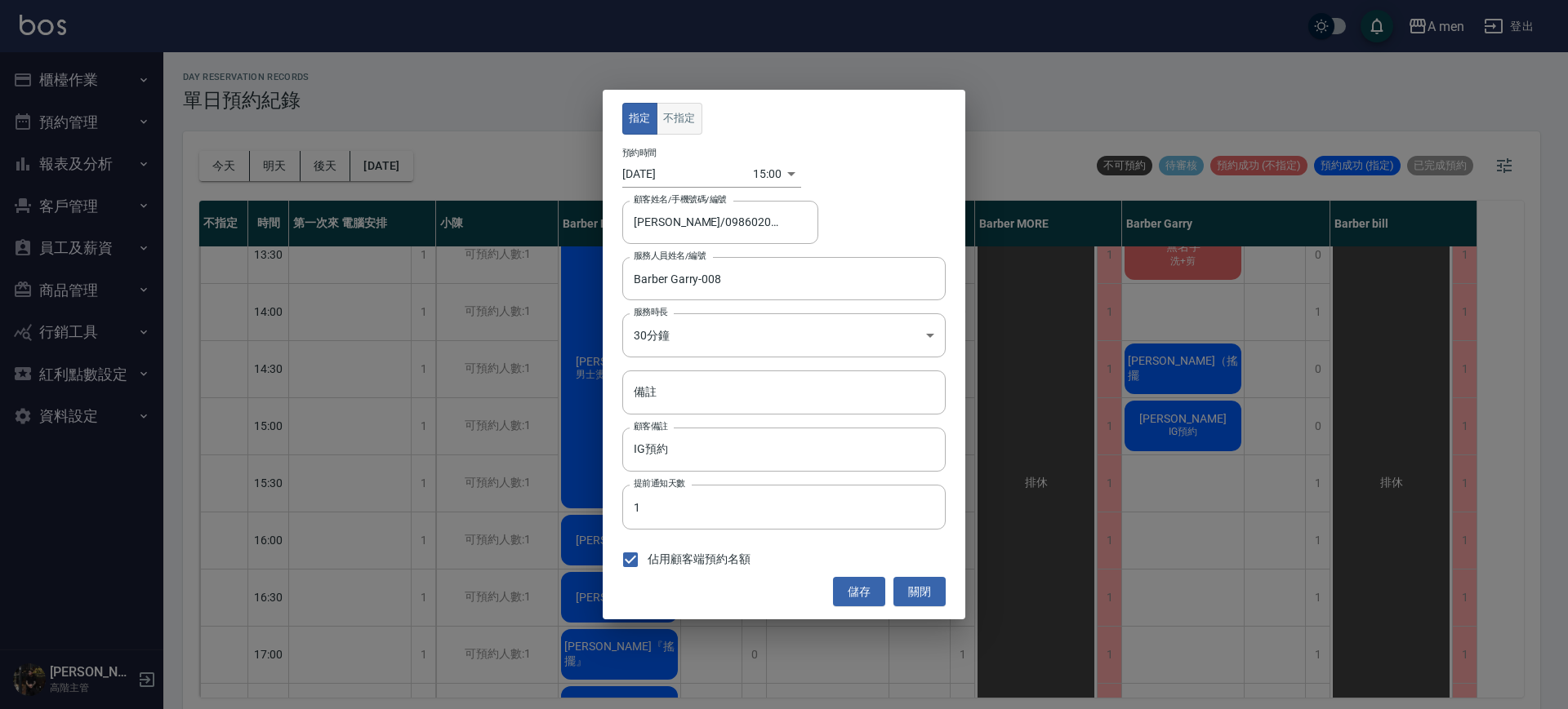
click at [686, 106] on button "不指定" at bounding box center [679, 118] width 45 height 32
click at [867, 599] on button "儲存" at bounding box center [859, 592] width 52 height 31
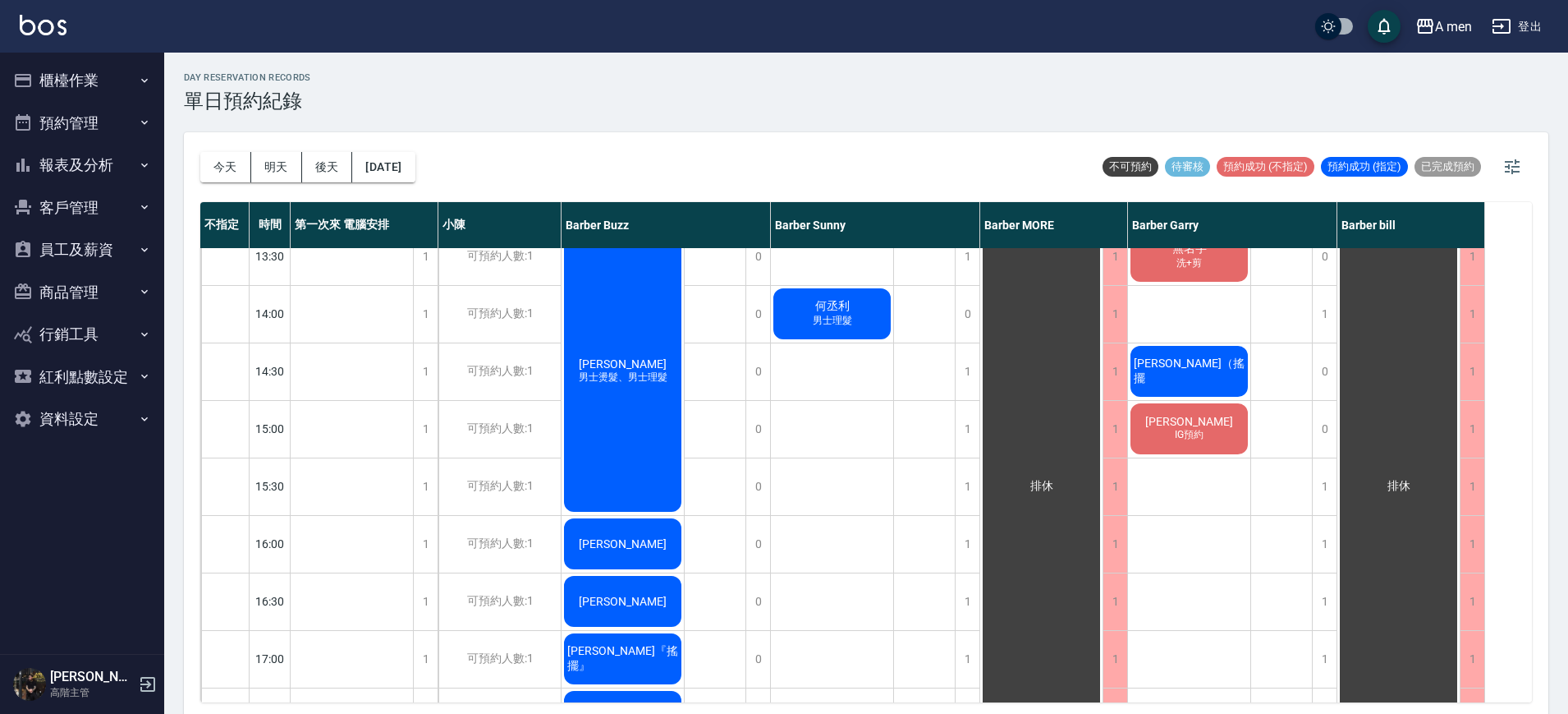
click at [1215, 528] on div "袁鈺熏 洗+剪 過路客 江哲浦 男士理髮 (不含洗) 李紹揚 洗+剪 無名字 洗+剪 林澄敬（搖擺 王則予 IG預約" at bounding box center [1190, 659] width 123 height 1438
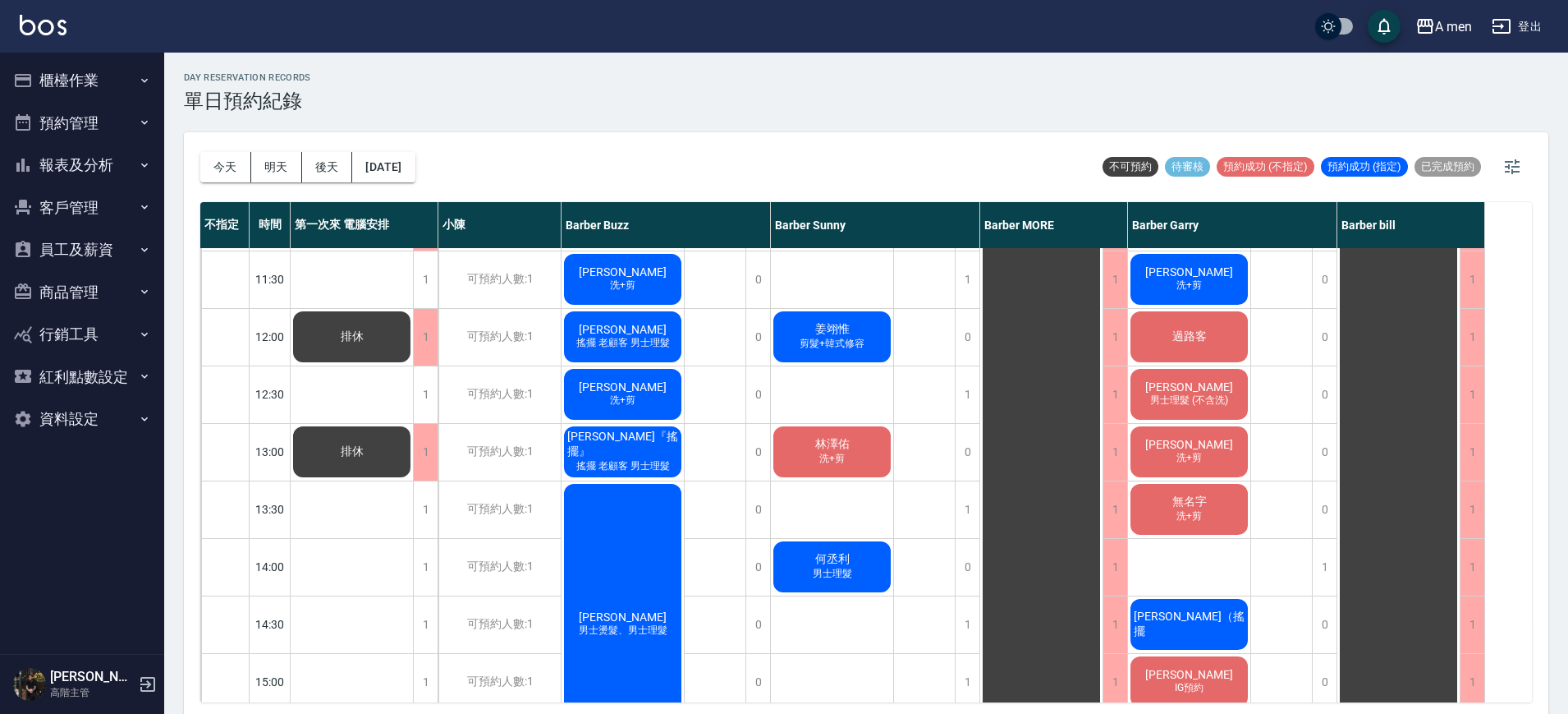
scroll to position [102, 0]
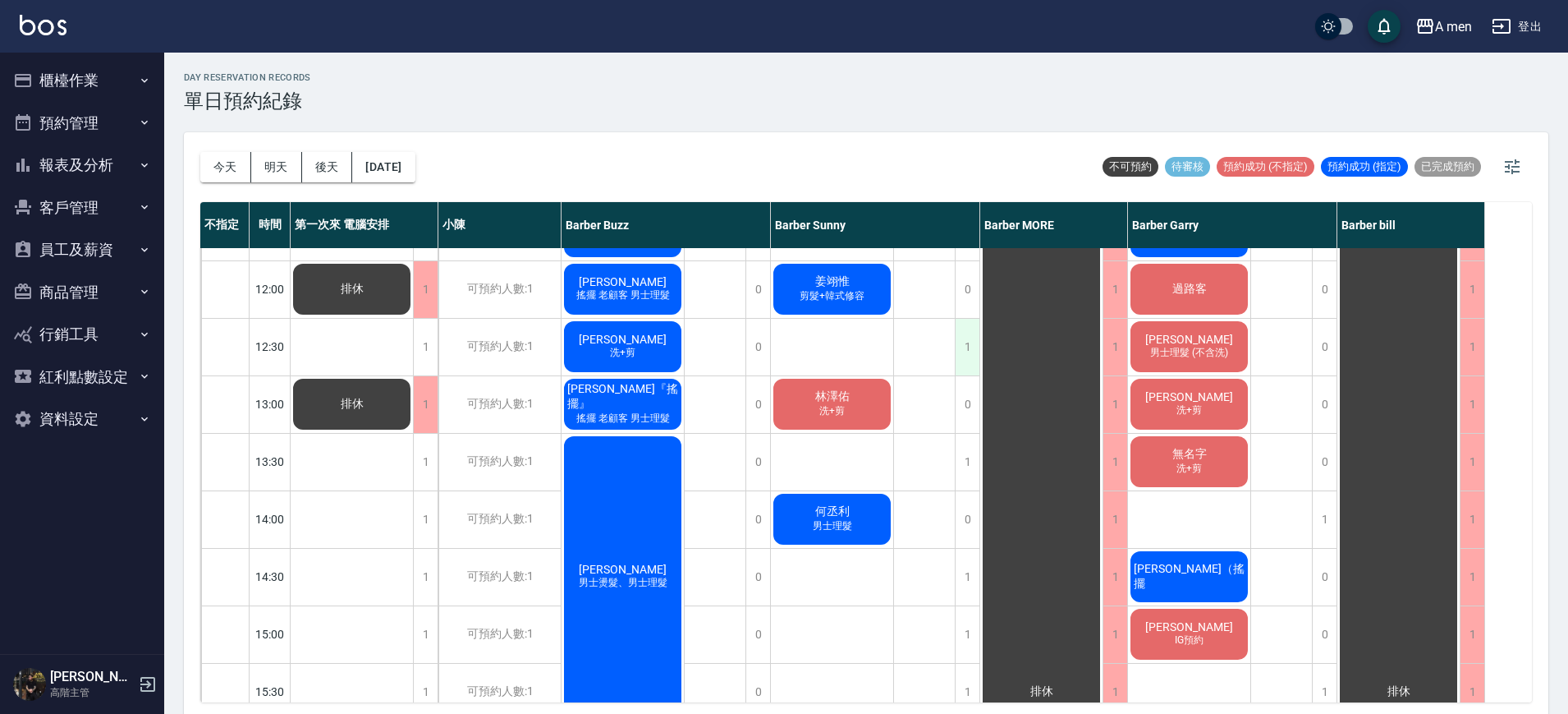
click at [969, 362] on div "1" at bounding box center [967, 347] width 25 height 57
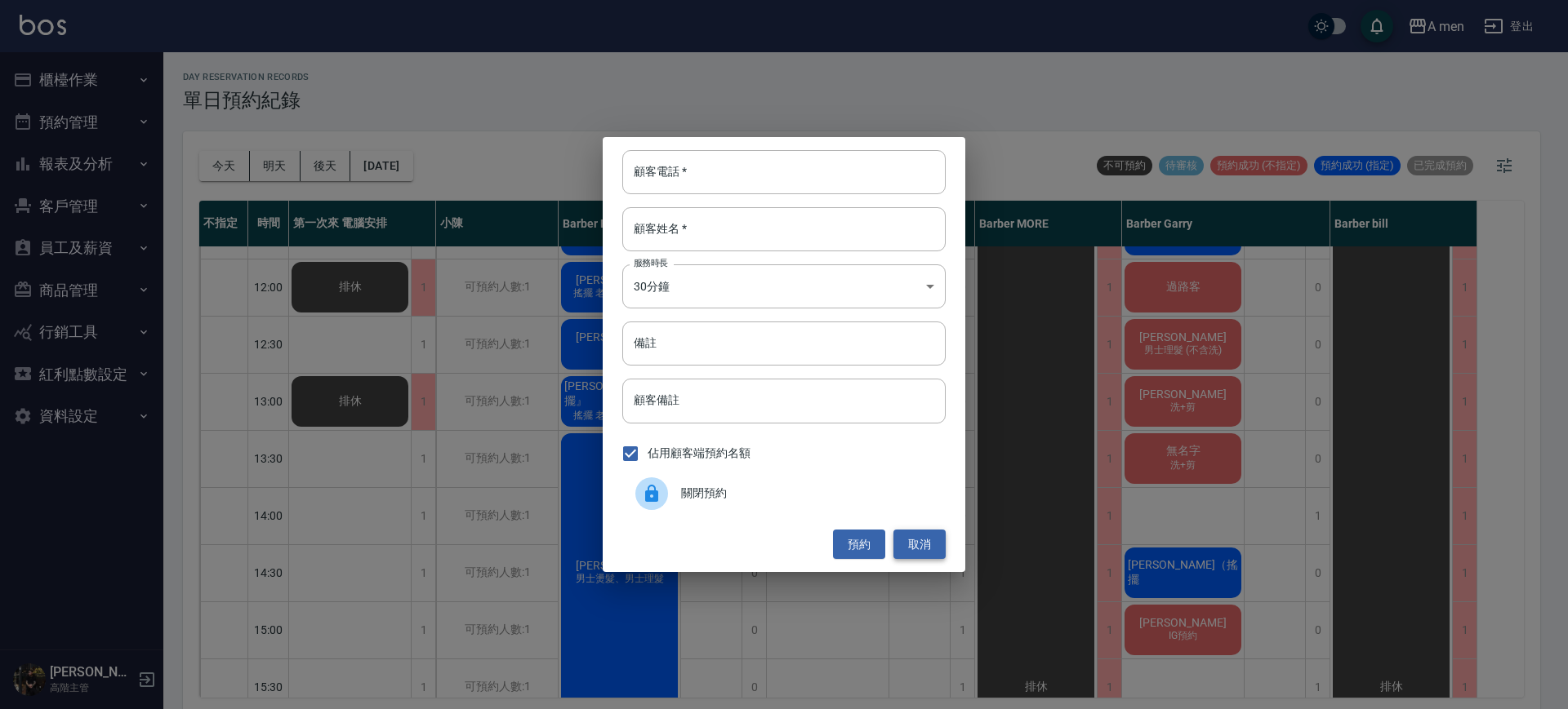
click at [926, 543] on button "取消" at bounding box center [919, 544] width 52 height 31
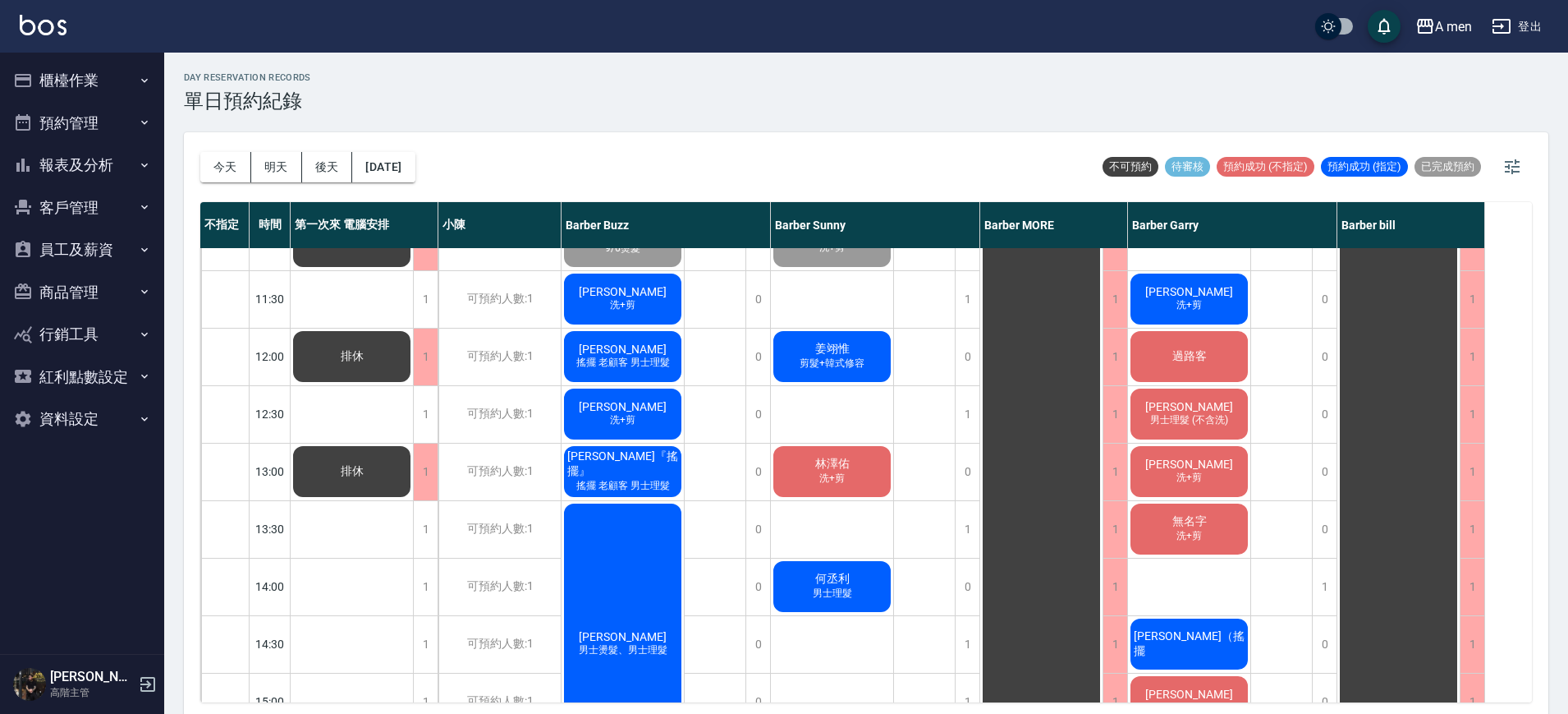
scroll to position [0, 0]
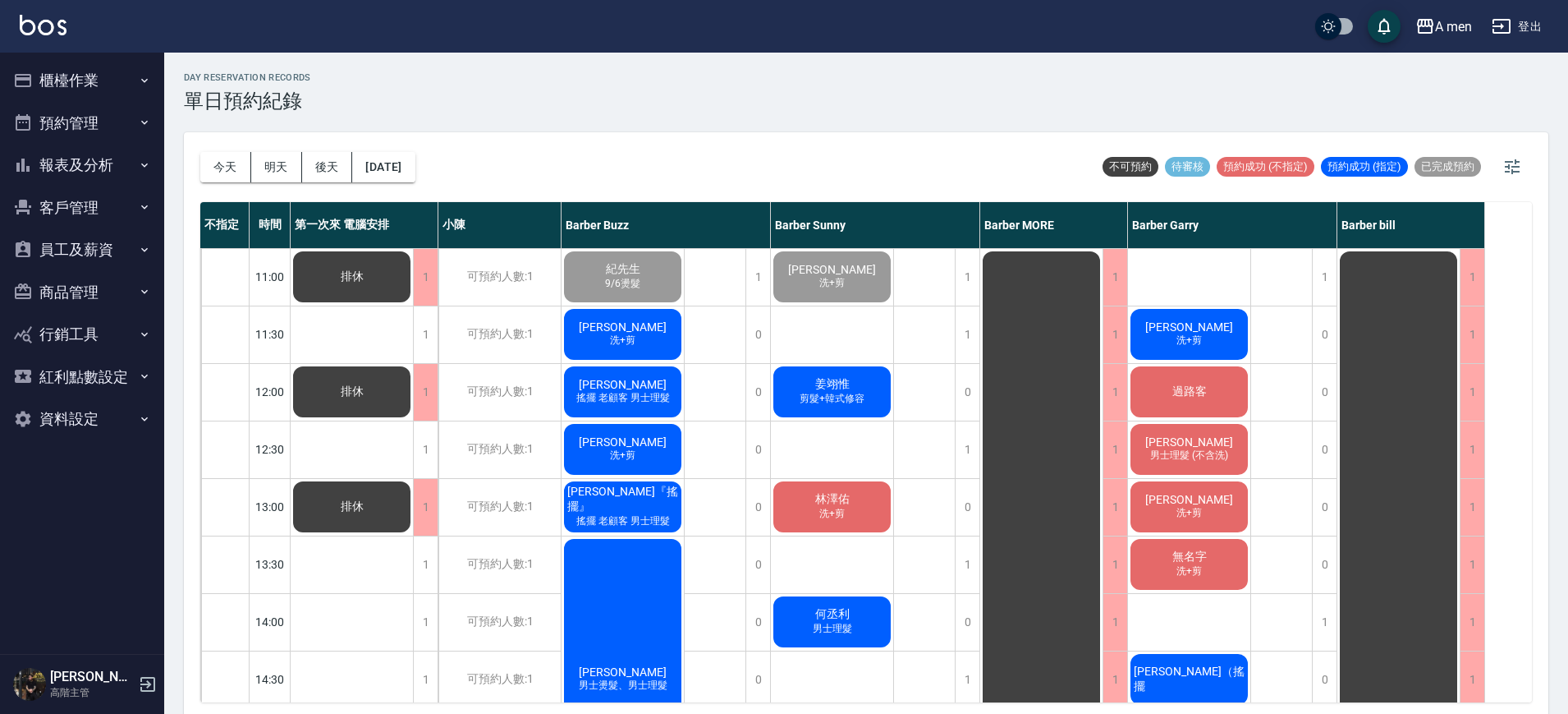
click at [1205, 450] on span "男士理髮 (不含洗)" at bounding box center [1189, 456] width 84 height 14
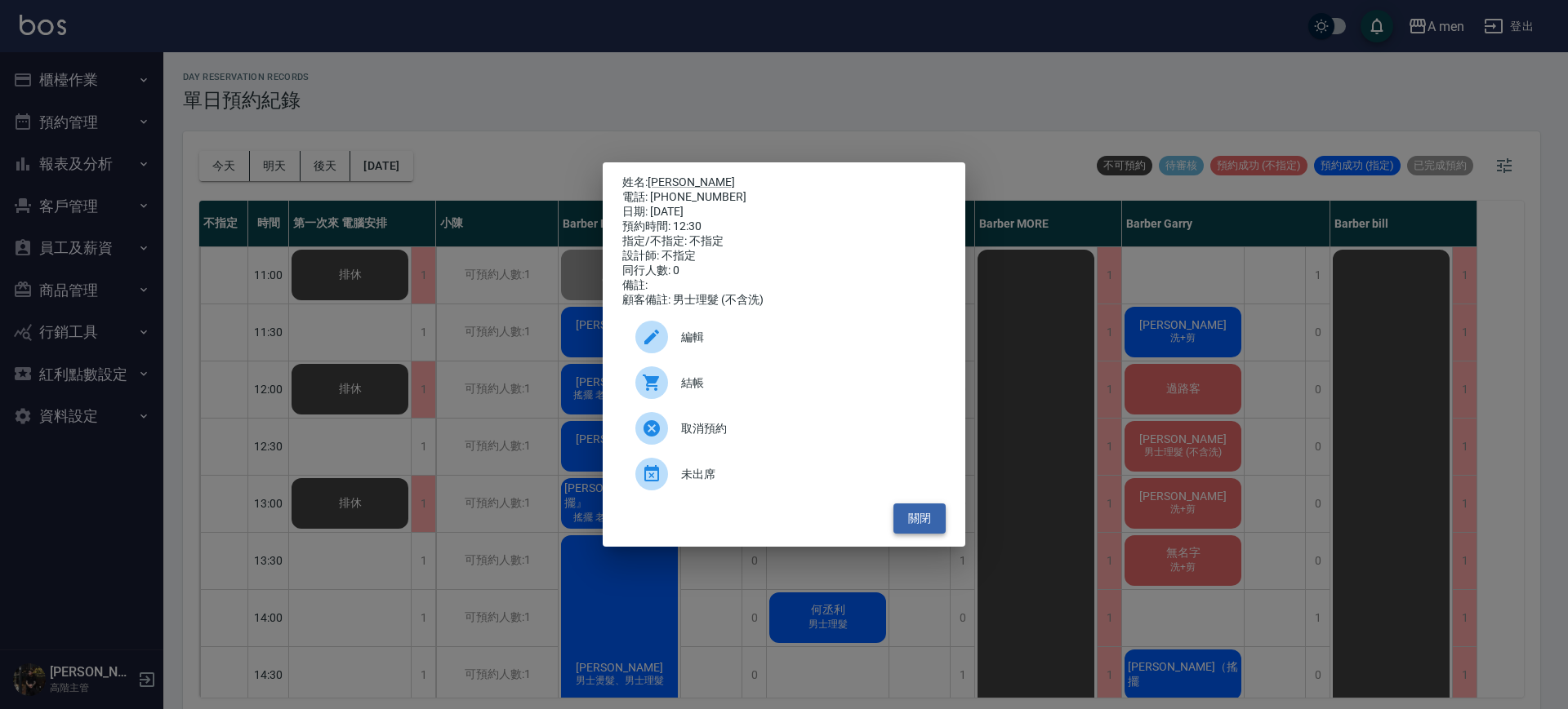
click at [926, 533] on button "關閉" at bounding box center [919, 519] width 52 height 31
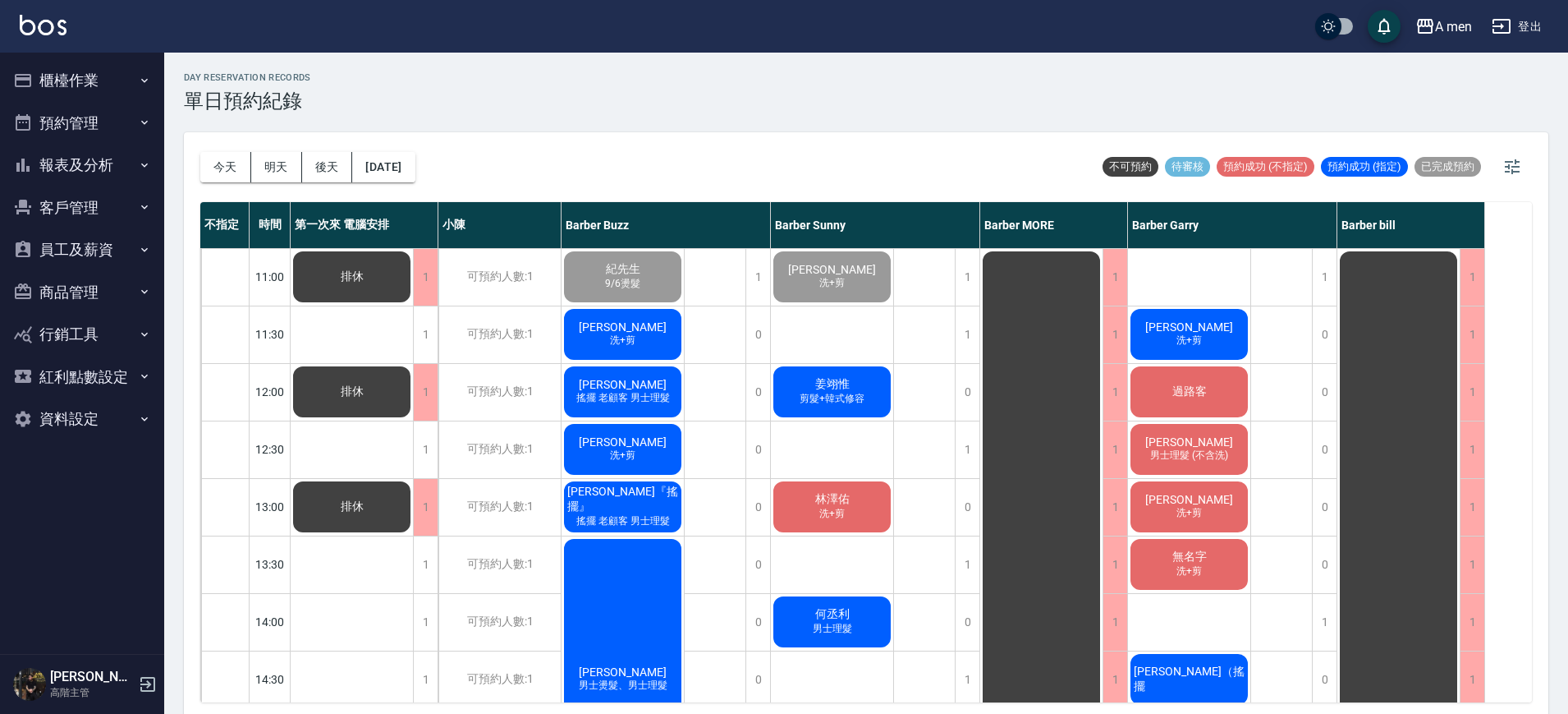
click at [662, 455] on div "康 洗+剪" at bounding box center [622, 449] width 122 height 56
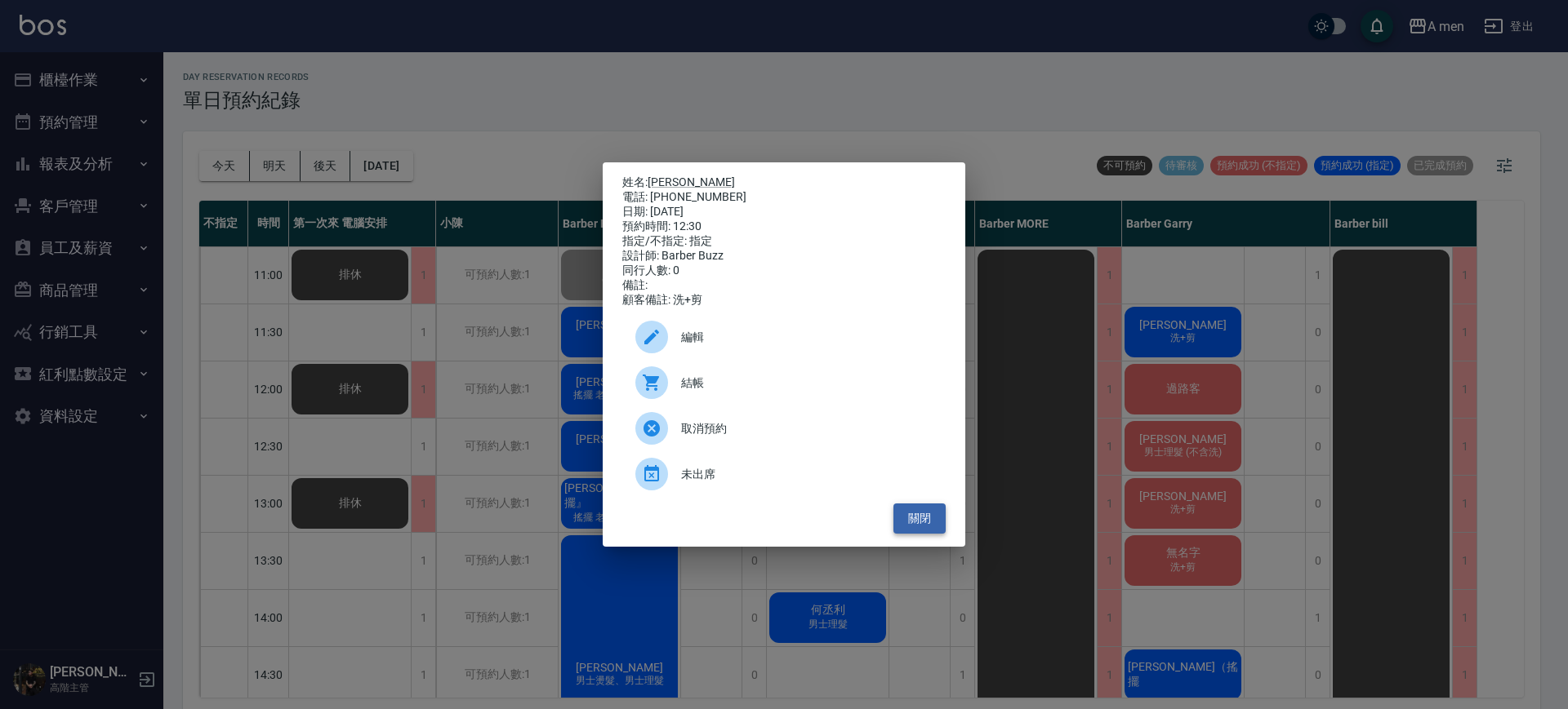
drag, startPoint x: 926, startPoint y: 527, endPoint x: 904, endPoint y: 524, distance: 22.2
click at [926, 527] on button "關閉" at bounding box center [919, 519] width 52 height 31
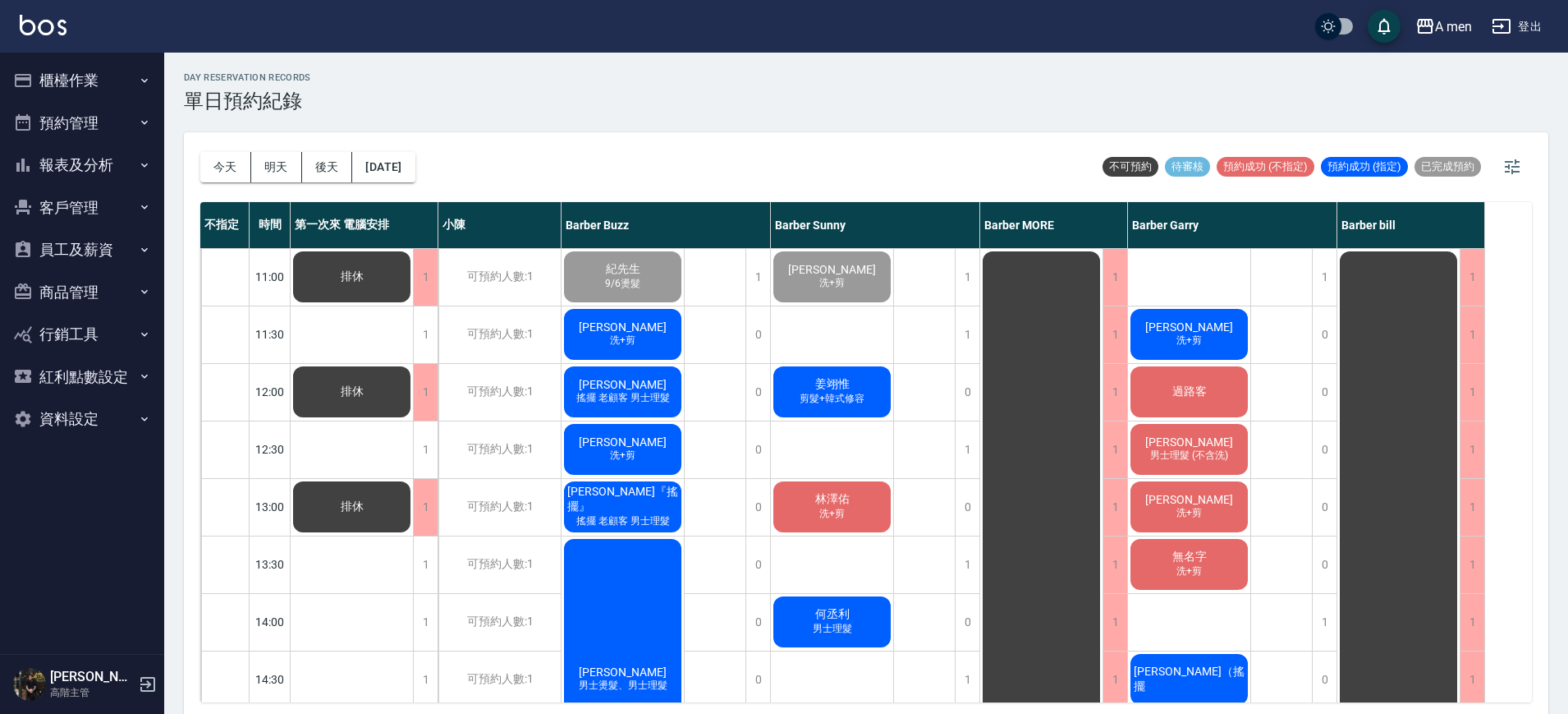
click at [1177, 327] on span "袁鈺熏" at bounding box center [1189, 327] width 94 height 13
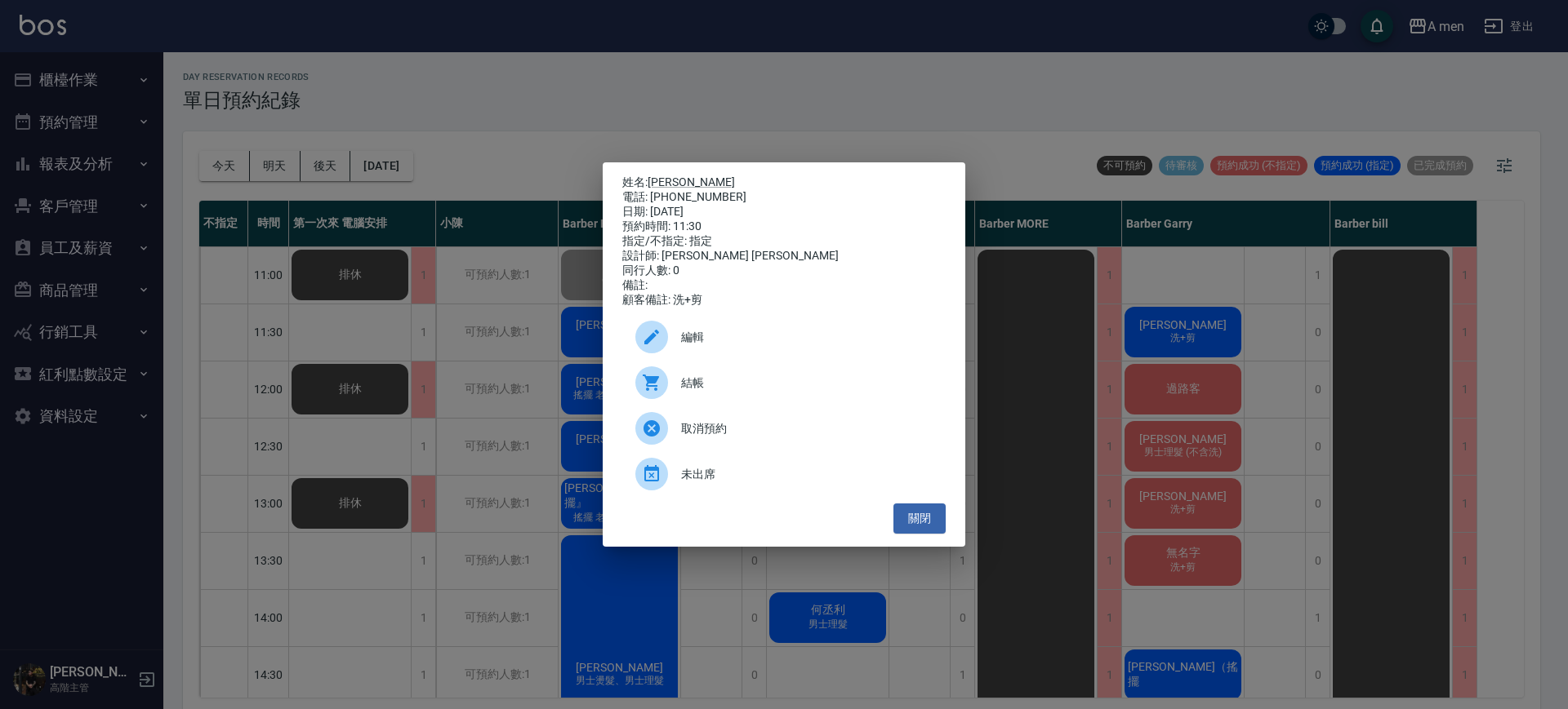
click at [767, 382] on span "結帳" at bounding box center [806, 383] width 252 height 17
click at [908, 526] on button "關閉" at bounding box center [919, 519] width 52 height 31
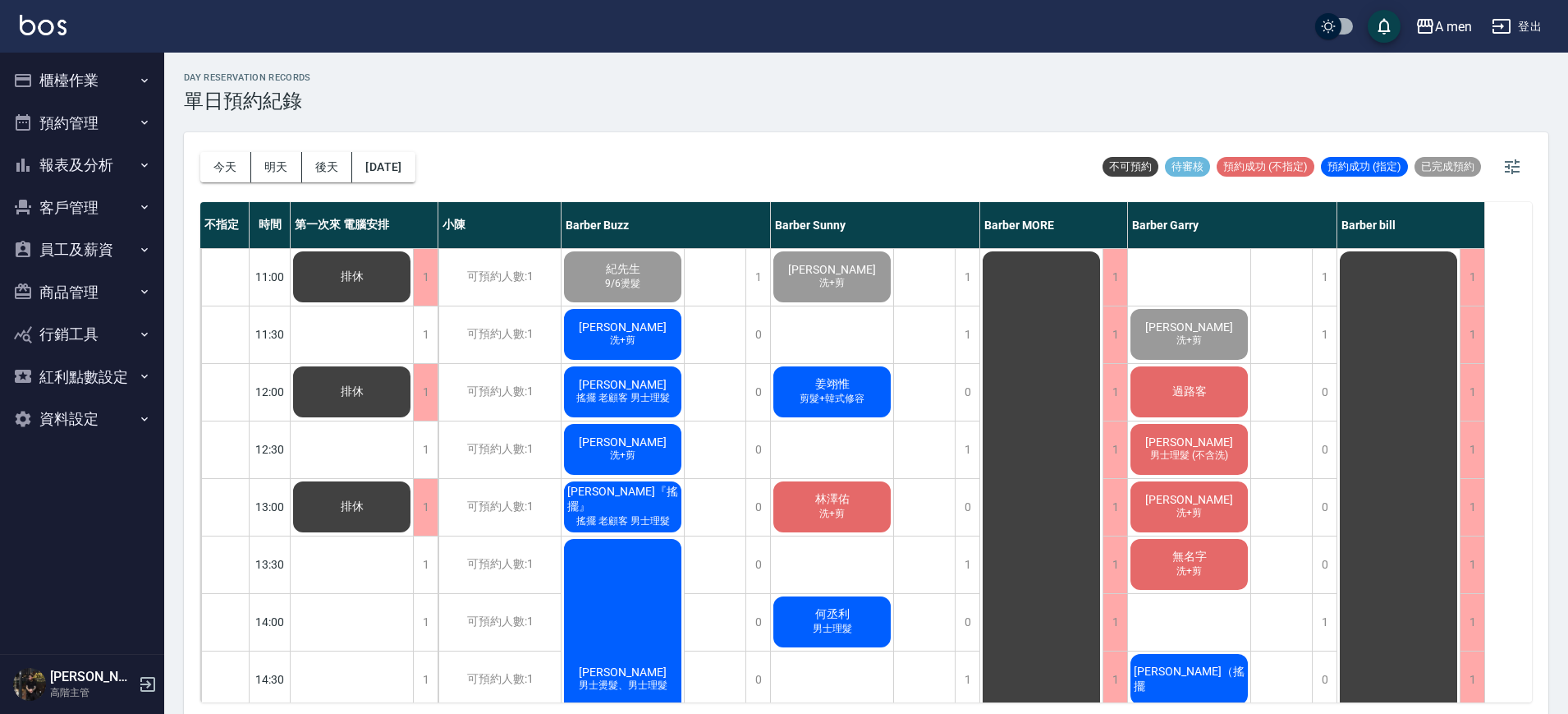
click at [1215, 424] on div "江哲浦 男士理髮 (不含洗)" at bounding box center [1189, 449] width 122 height 56
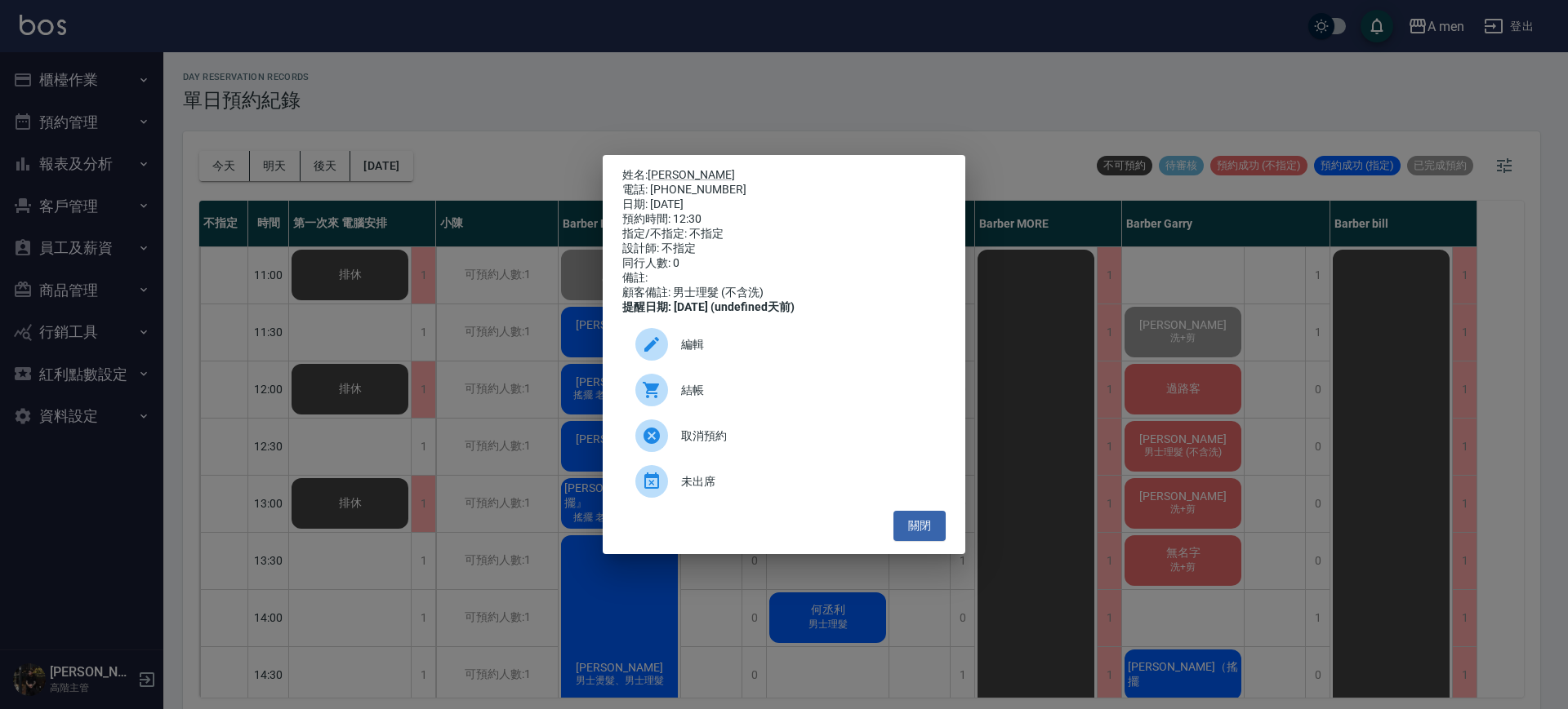
click at [909, 554] on div "姓名: 江哲浦 電話: 0988461471 日期: 2025/10/10 預約時間: 12:30 指定/不指定: 不指定 設計師: 不指定 同行人數: 0 …" at bounding box center [784, 354] width 362 height 399
drag, startPoint x: 912, startPoint y: 536, endPoint x: 929, endPoint y: 528, distance: 18.8
click at [916, 541] on button "關閉" at bounding box center [919, 526] width 52 height 31
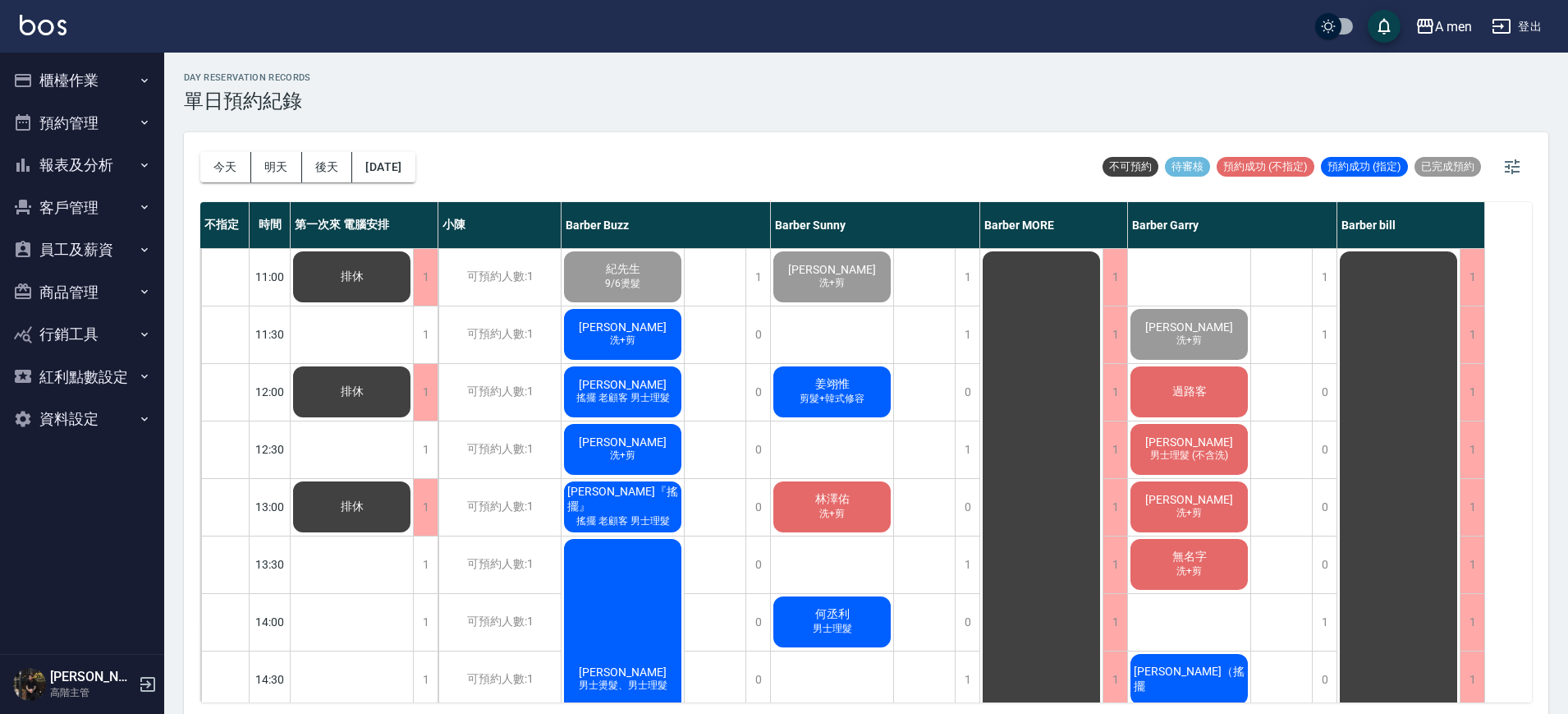
click at [1175, 384] on span "過路客" at bounding box center [1189, 391] width 41 height 15
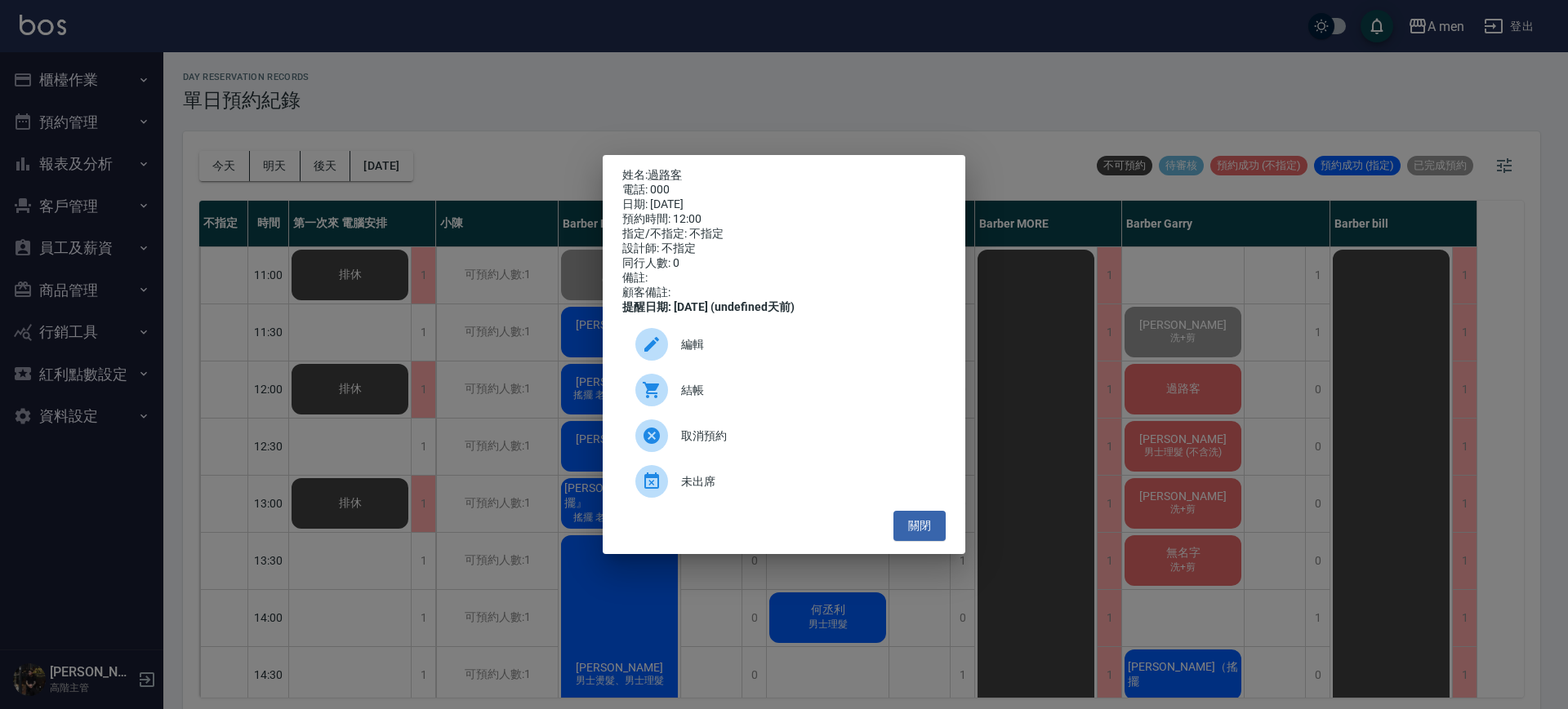
click at [871, 399] on span "結帳" at bounding box center [806, 390] width 252 height 17
click at [920, 536] on button "關閉" at bounding box center [919, 526] width 52 height 31
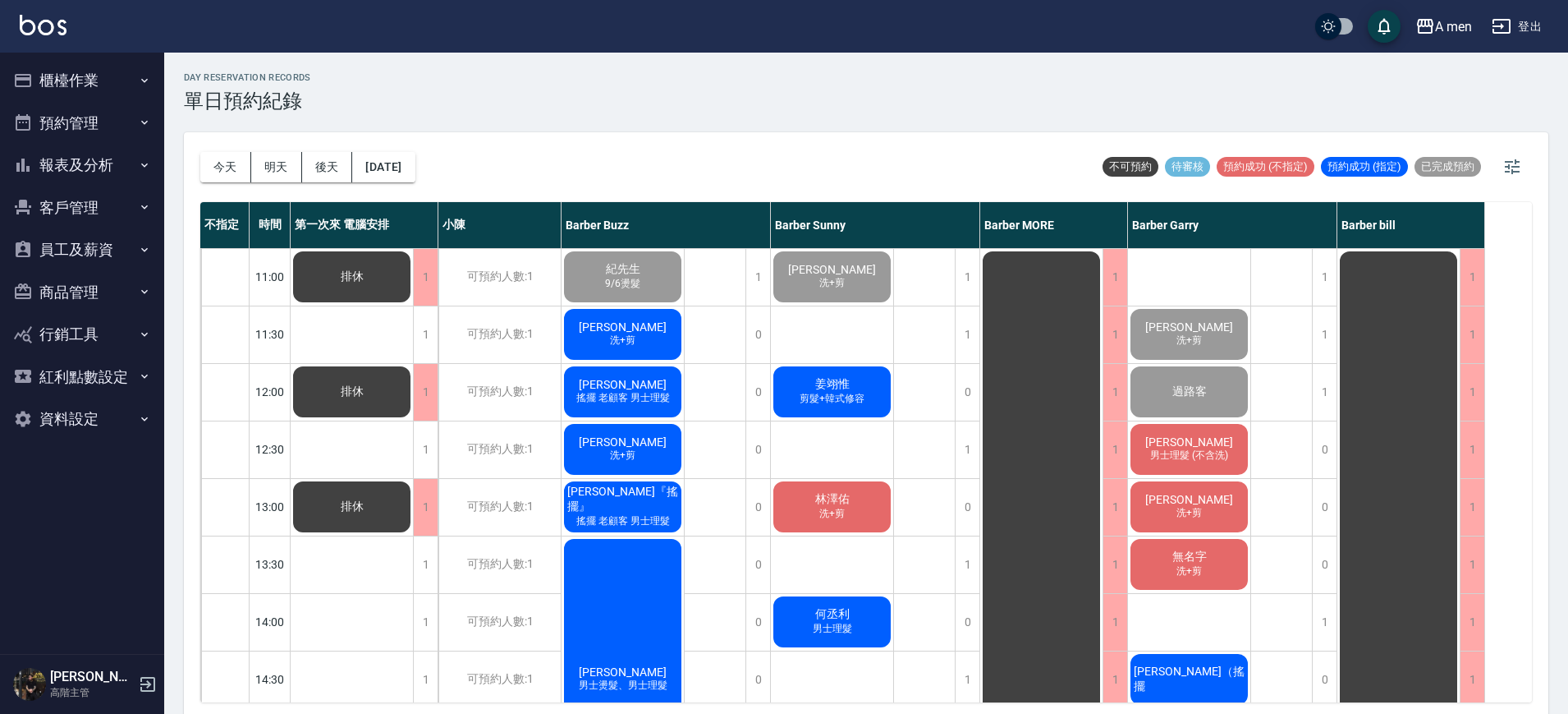
click at [868, 276] on span "[PERSON_NAME]" at bounding box center [832, 269] width 94 height 13
click at [654, 455] on div "康 洗+剪" at bounding box center [622, 449] width 122 height 56
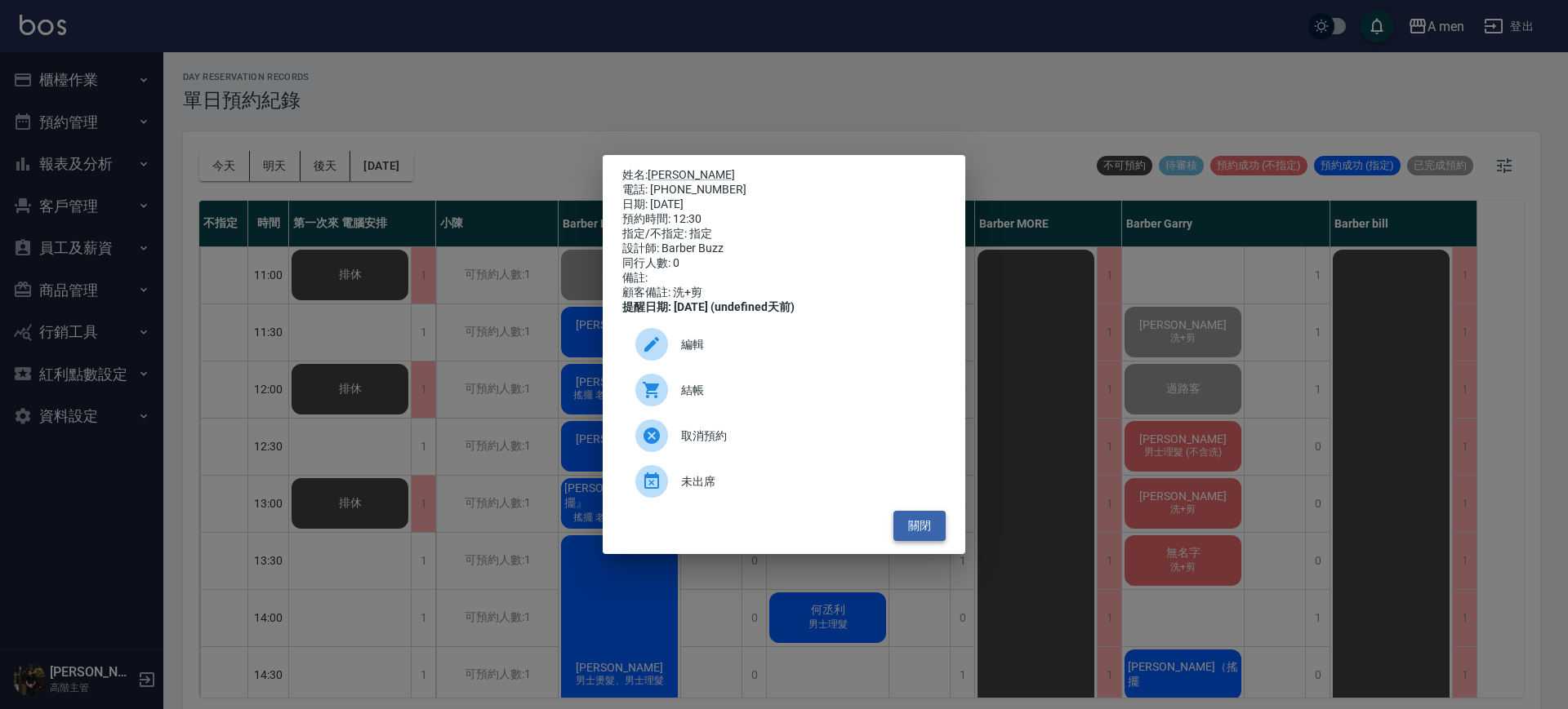
click at [921, 530] on button "關閉" at bounding box center [919, 526] width 52 height 31
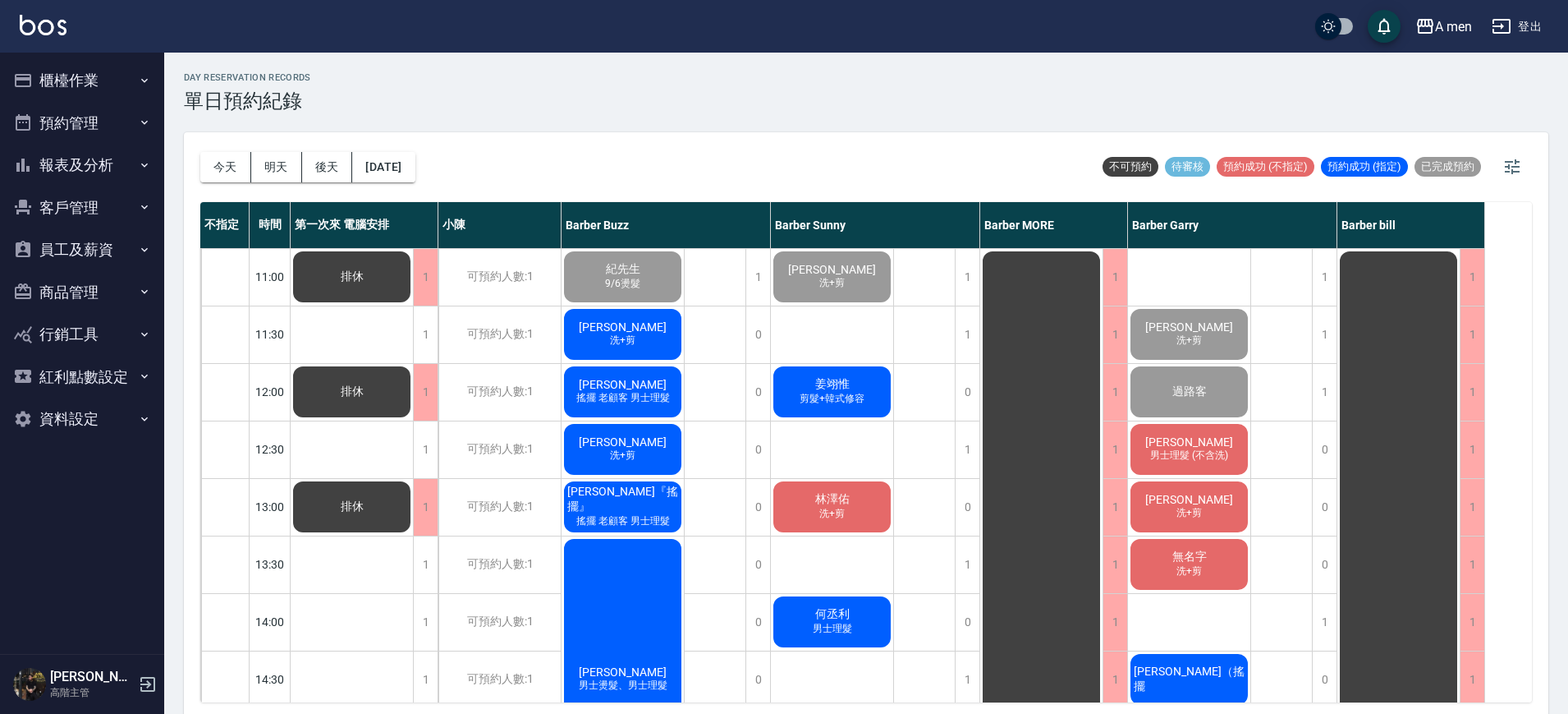
click at [1193, 447] on span "江哲浦" at bounding box center [1189, 442] width 94 height 13
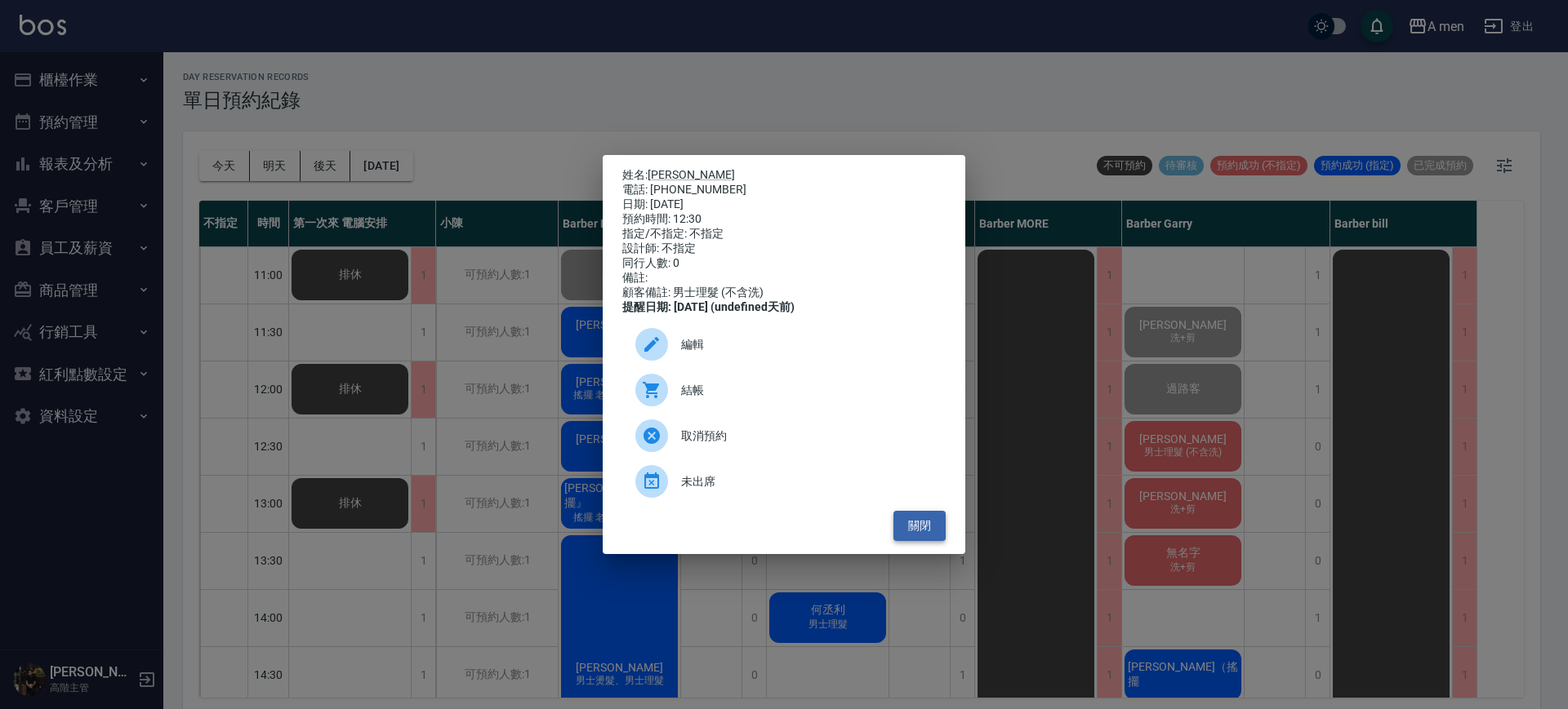
click at [920, 527] on button "關閉" at bounding box center [919, 526] width 52 height 31
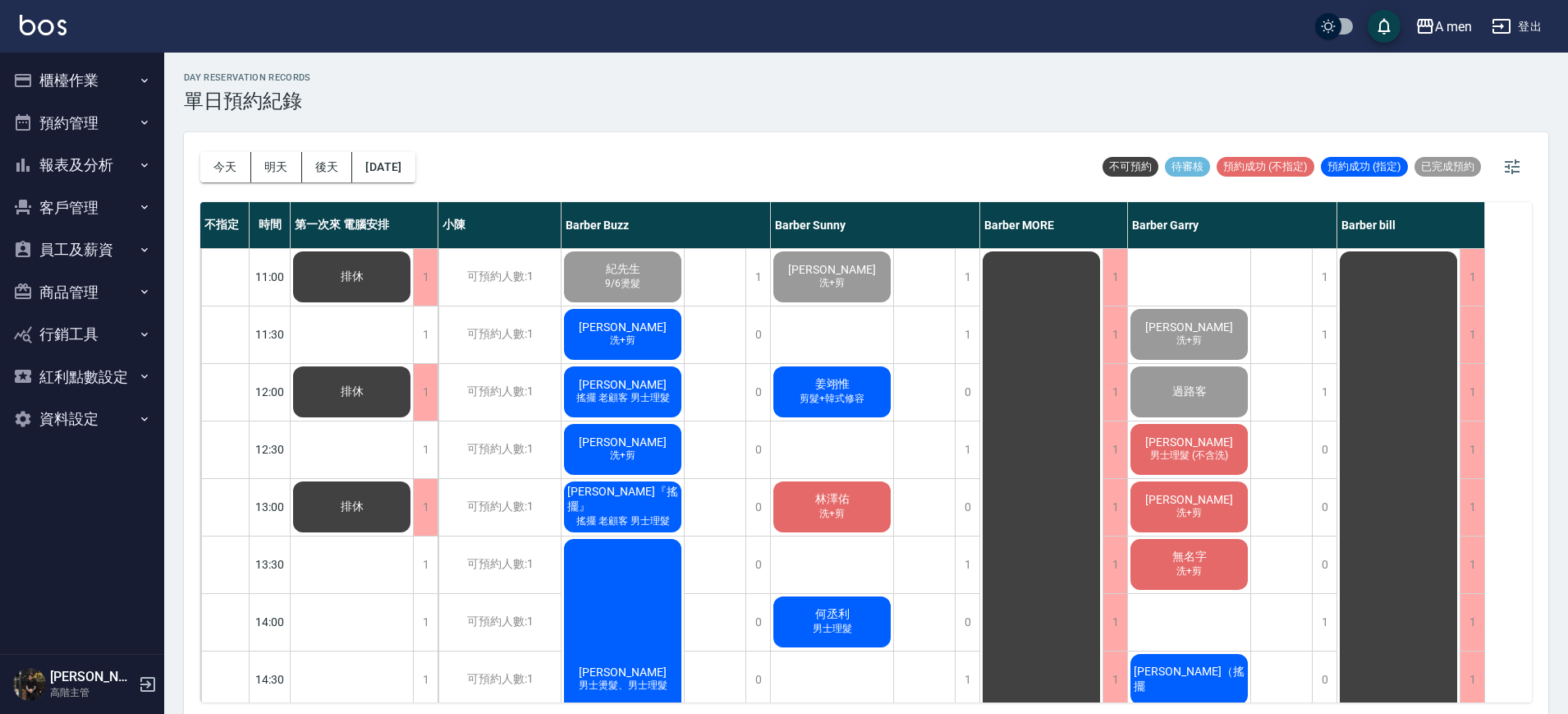
click at [622, 387] on span "[PERSON_NAME]" at bounding box center [622, 384] width 94 height 13
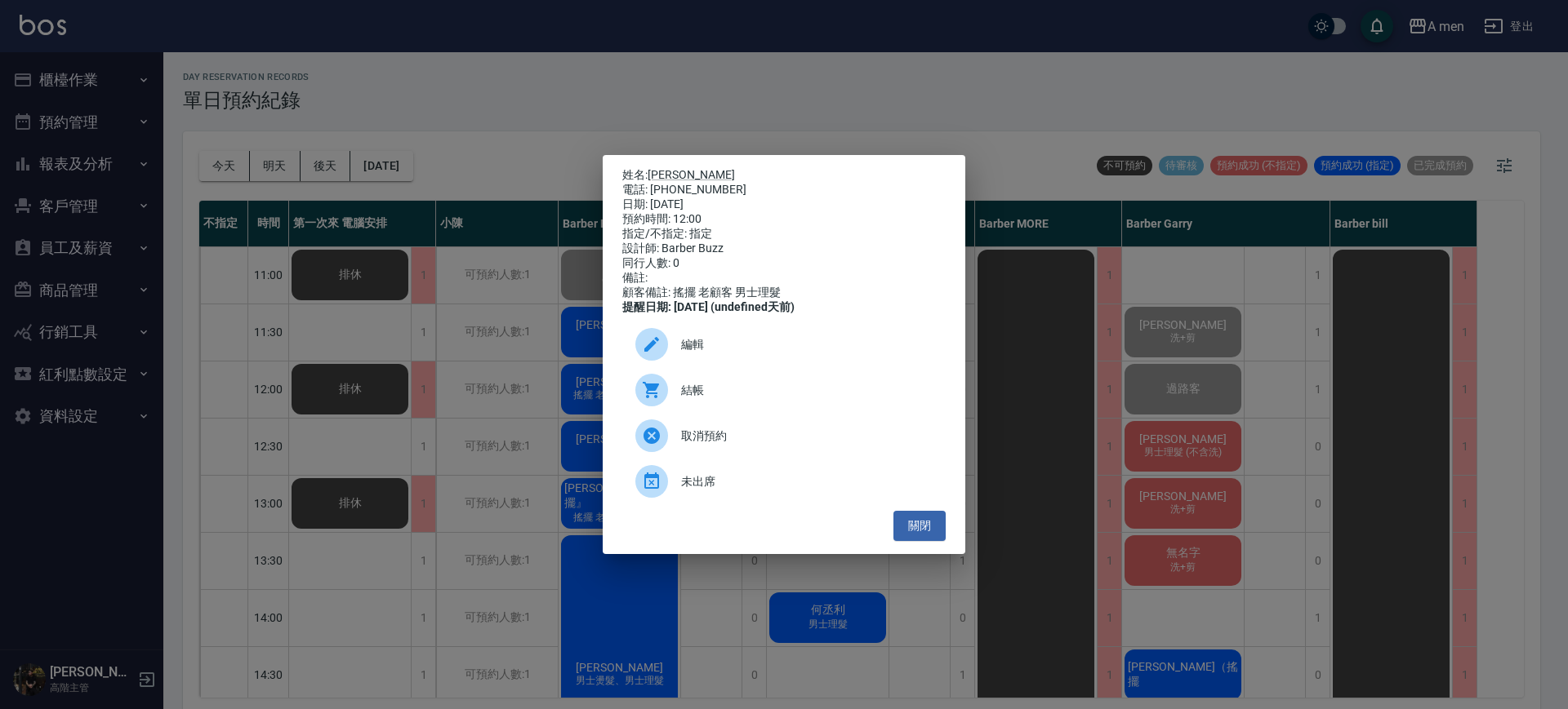
click at [830, 396] on span "結帳" at bounding box center [806, 390] width 252 height 17
click at [935, 535] on button "關閉" at bounding box center [919, 526] width 52 height 31
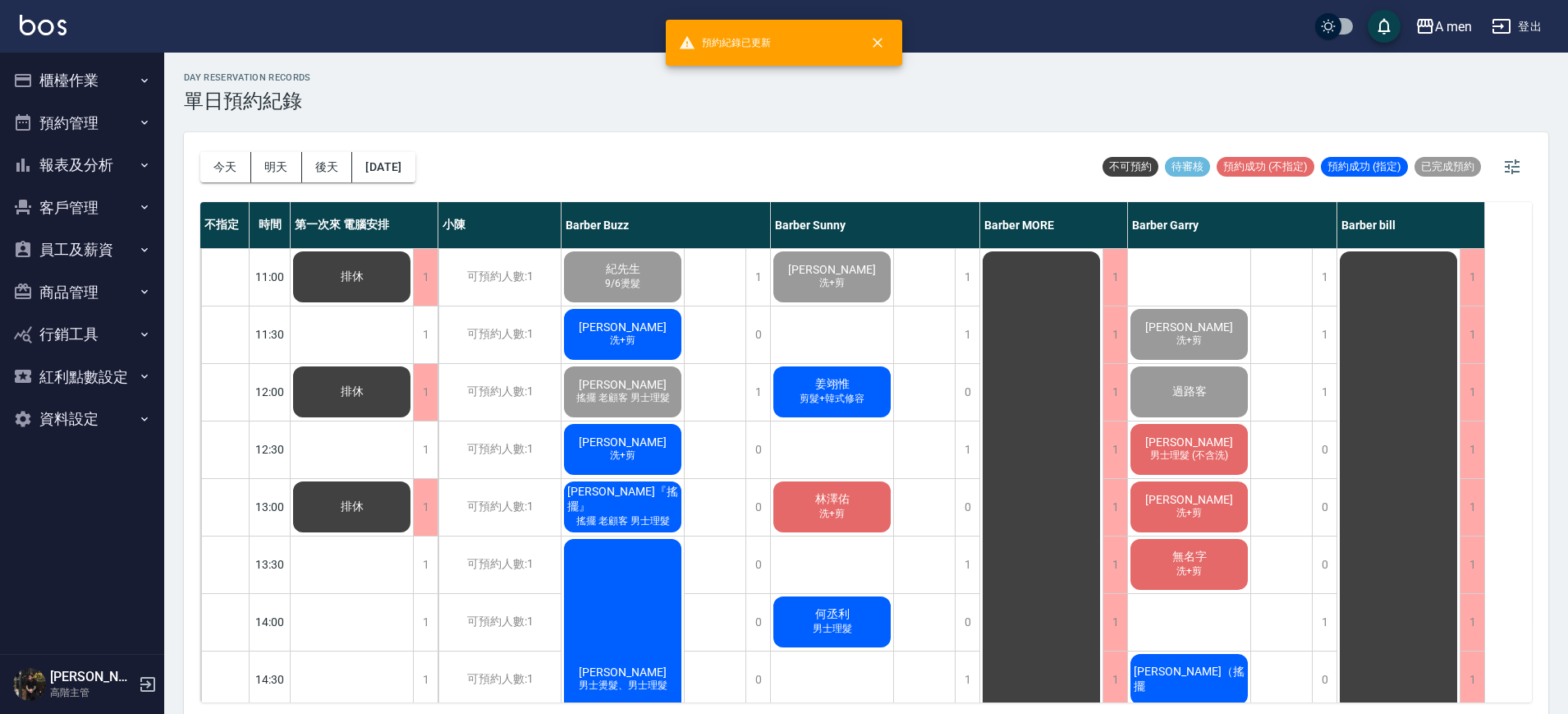
click at [555, 117] on div "day Reservation records 單日預約紀錄 今天 明天 後天 2025/10/10 不可預約 待審核 預約成功 (不指定) 預約成功 (指定…" at bounding box center [865, 385] width 1404 height 666
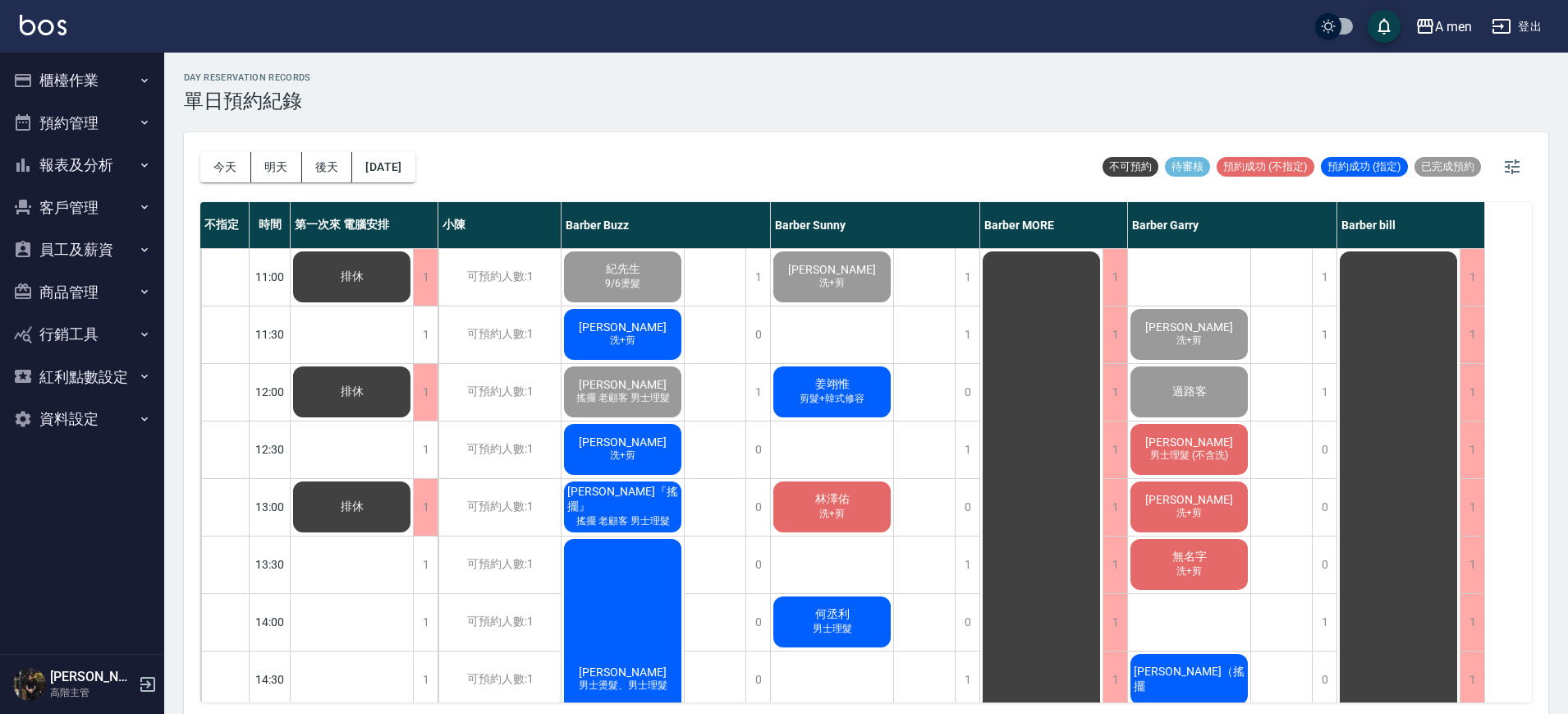
click at [970, 561] on div "1" at bounding box center [967, 564] width 25 height 57
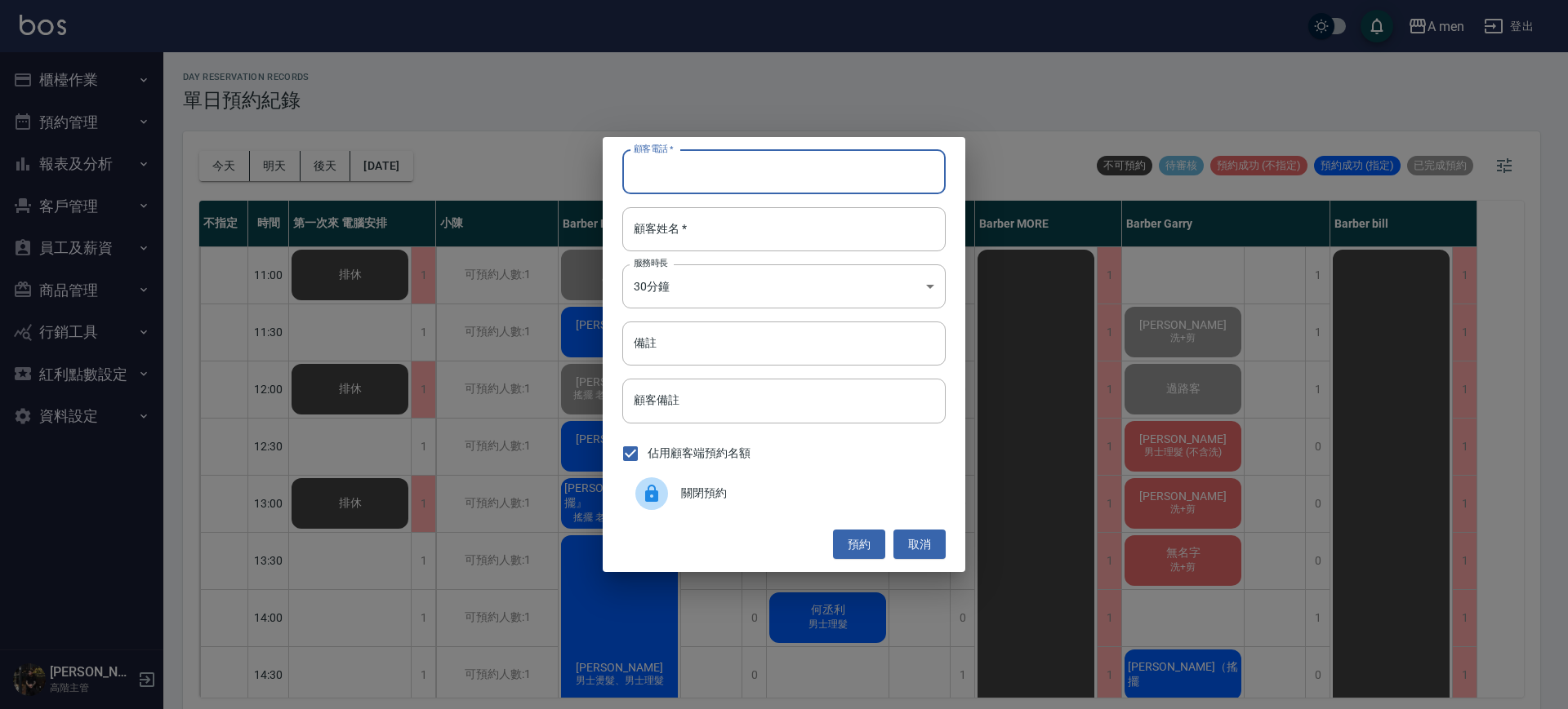
click at [728, 168] on input "顧客電話   *" at bounding box center [784, 172] width 324 height 44
type input "0928225555"
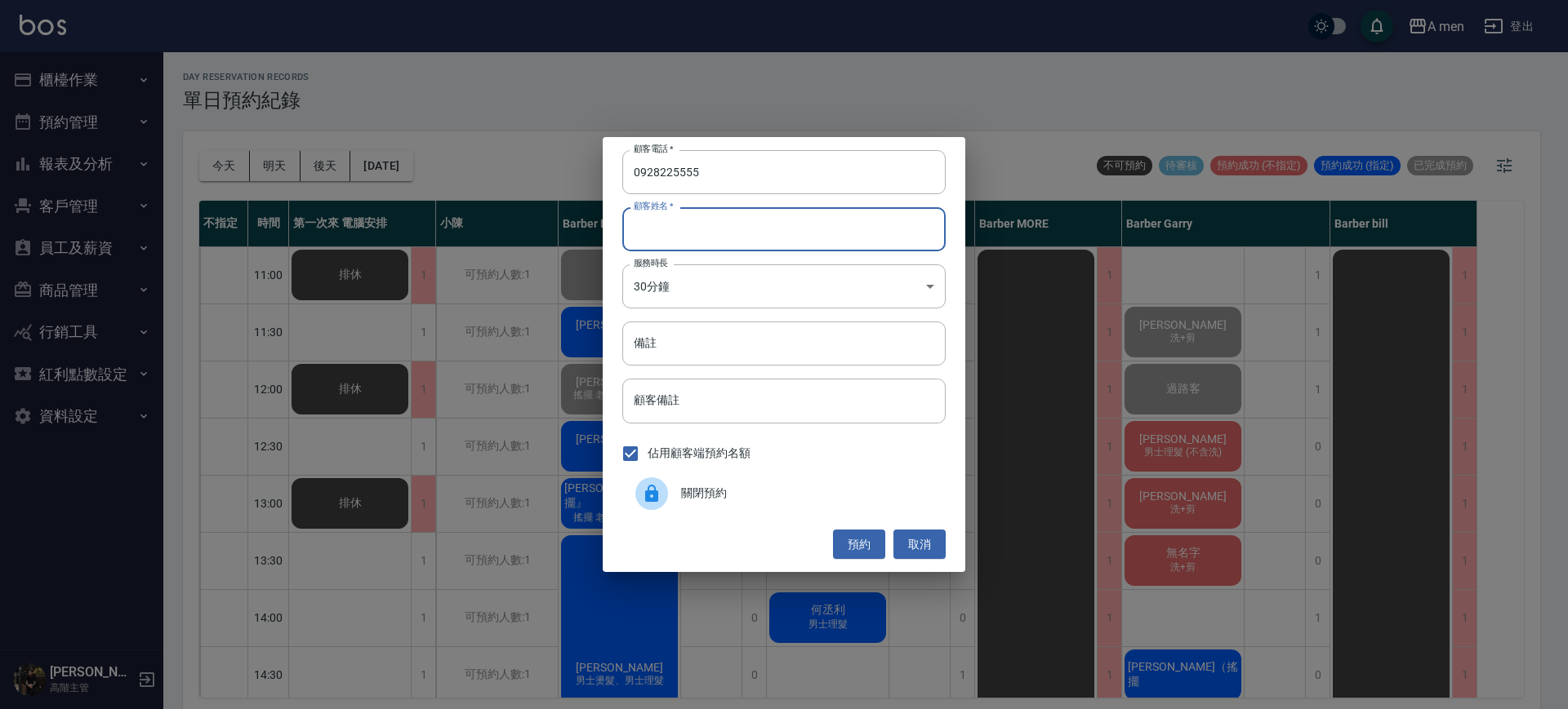
click at [717, 230] on input "顧客姓名   *" at bounding box center [784, 229] width 324 height 44
type input "呂"
click at [855, 535] on button "預約" at bounding box center [859, 544] width 52 height 31
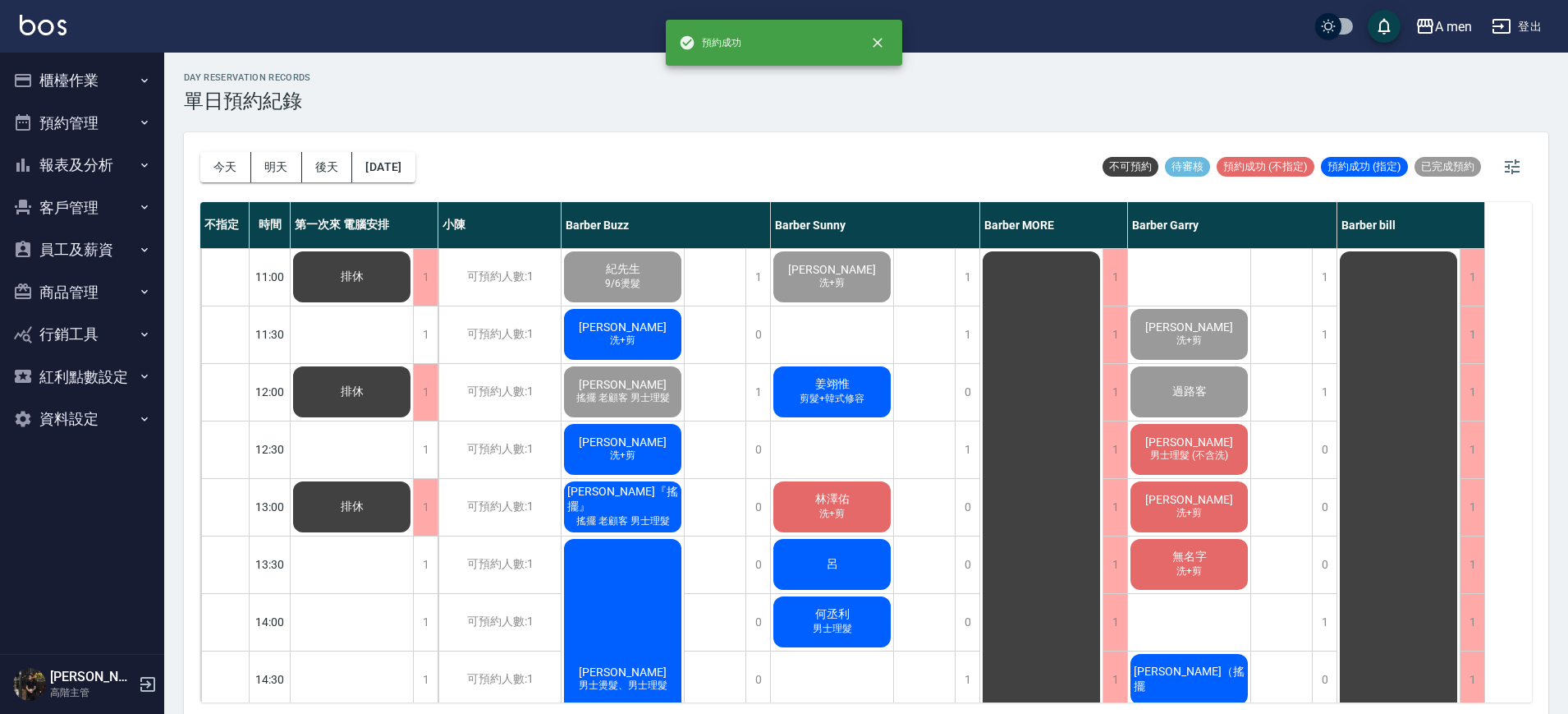
click at [830, 587] on div "呂" at bounding box center [832, 564] width 122 height 56
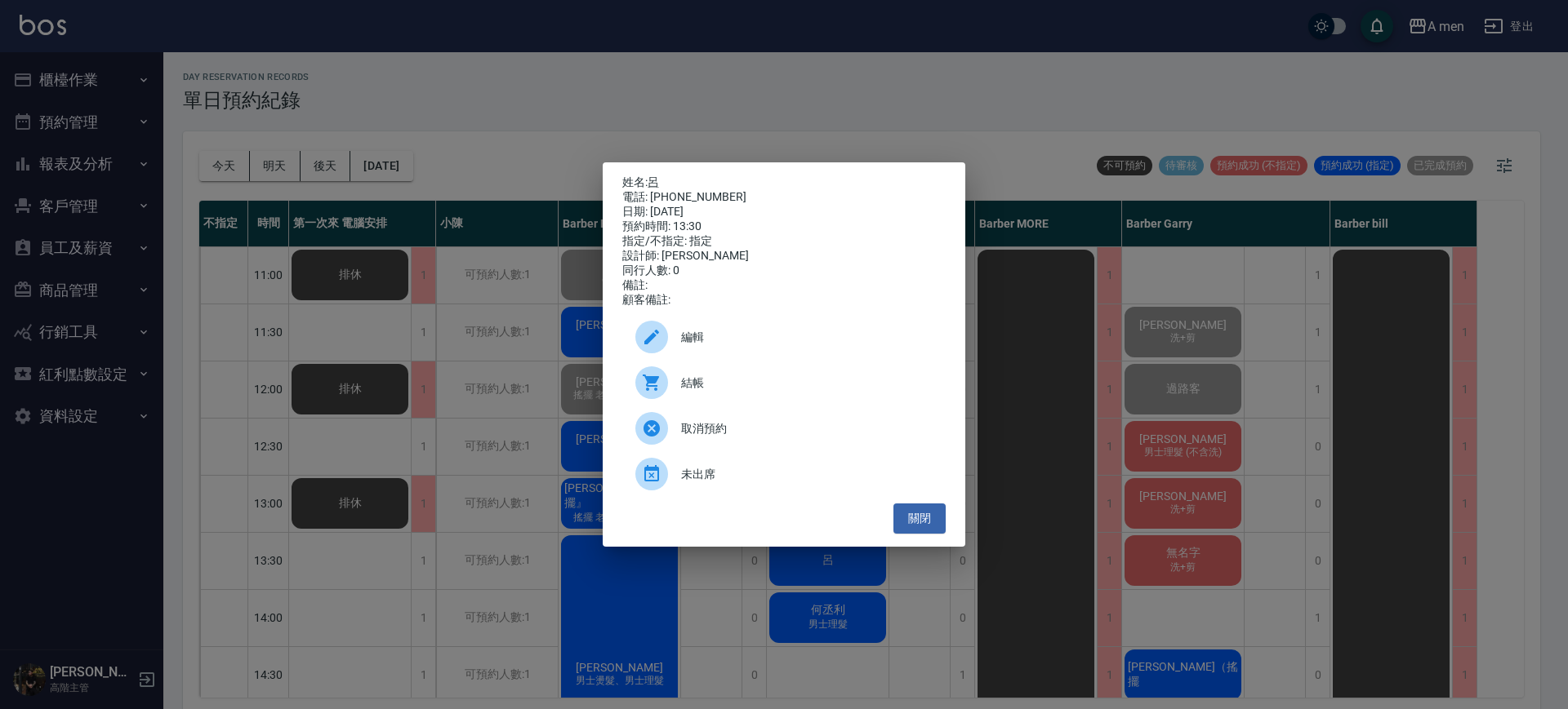
click at [716, 333] on div "編輯" at bounding box center [784, 337] width 324 height 45
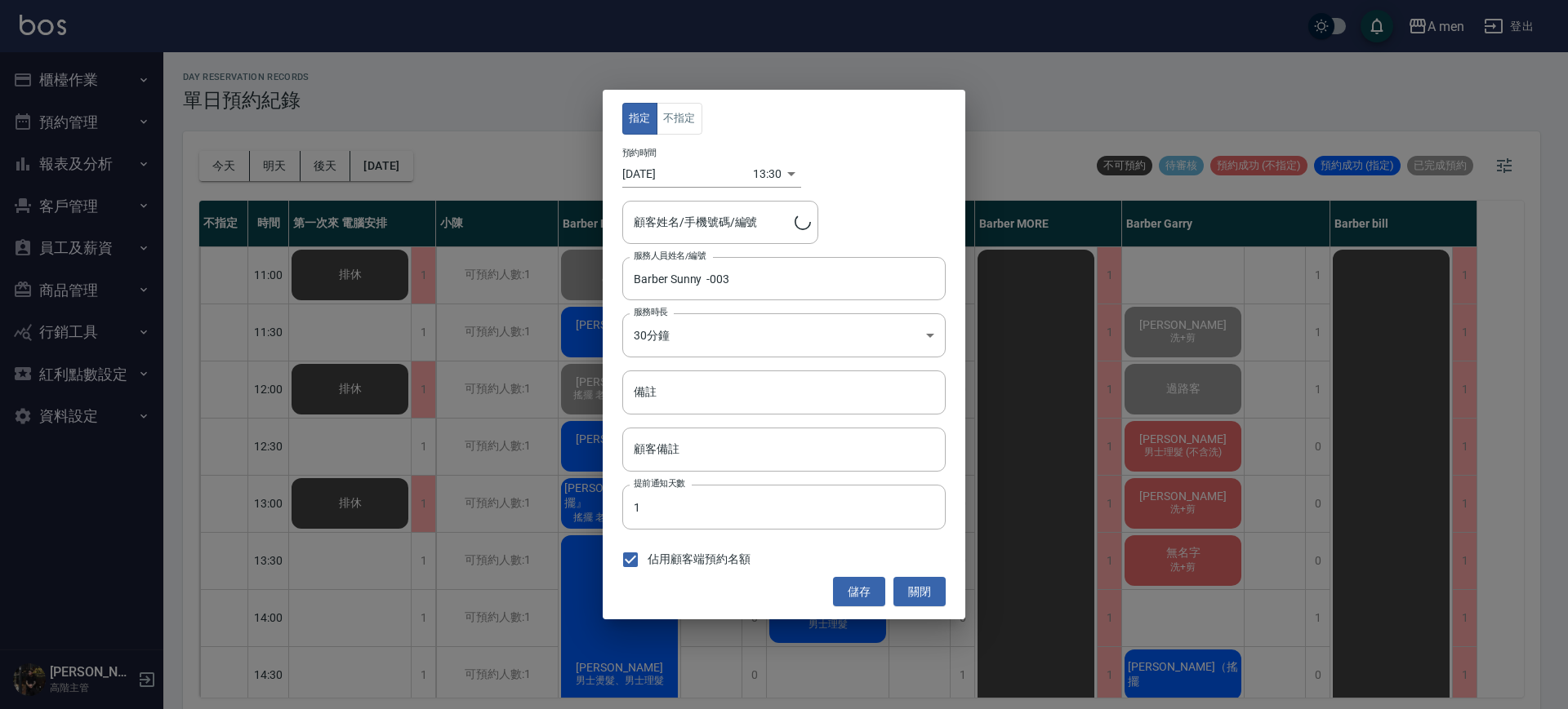
type input "呂/0928225555"
click at [684, 111] on button "不指定" at bounding box center [679, 118] width 45 height 32
click at [863, 595] on button "儲存" at bounding box center [859, 592] width 52 height 31
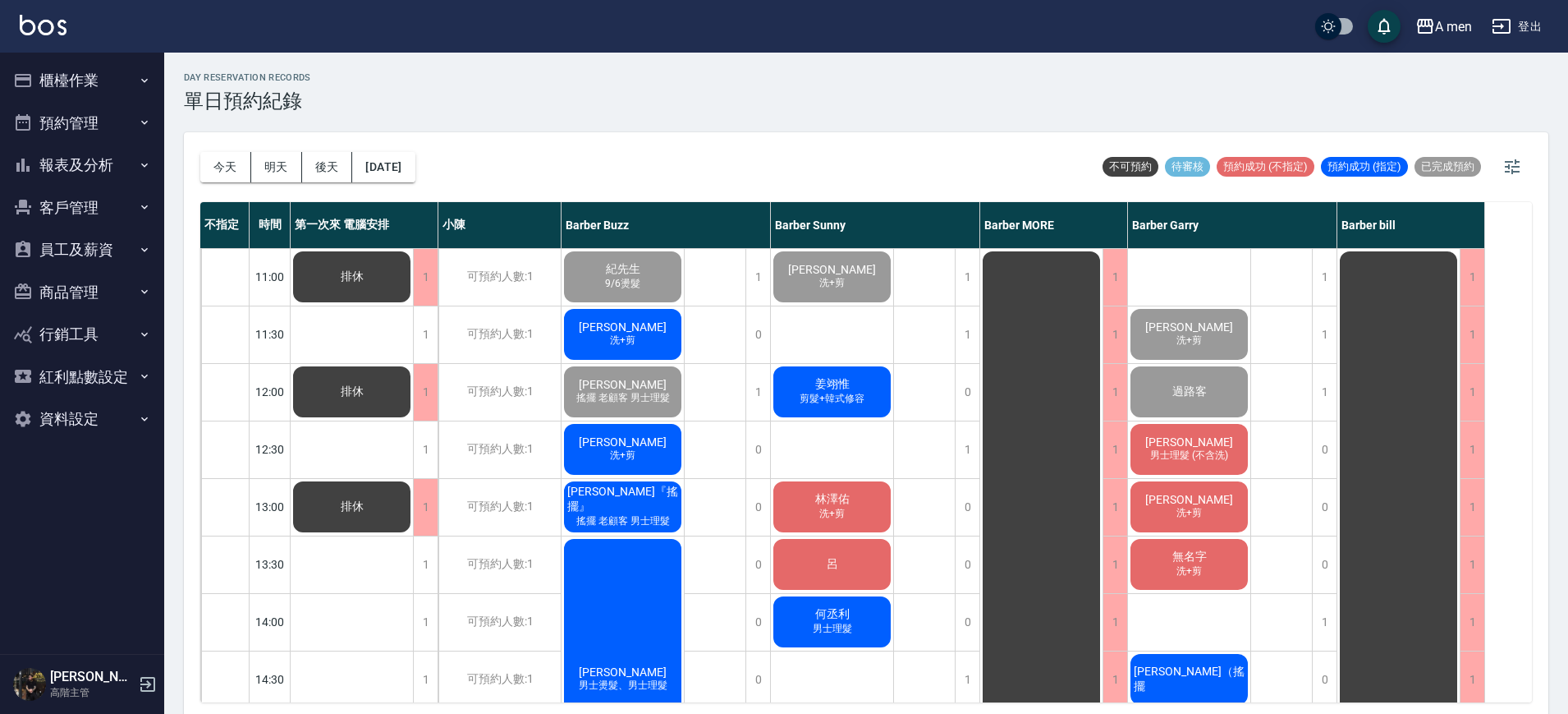
click at [833, 507] on span "洗+剪" at bounding box center [833, 514] width 32 height 14
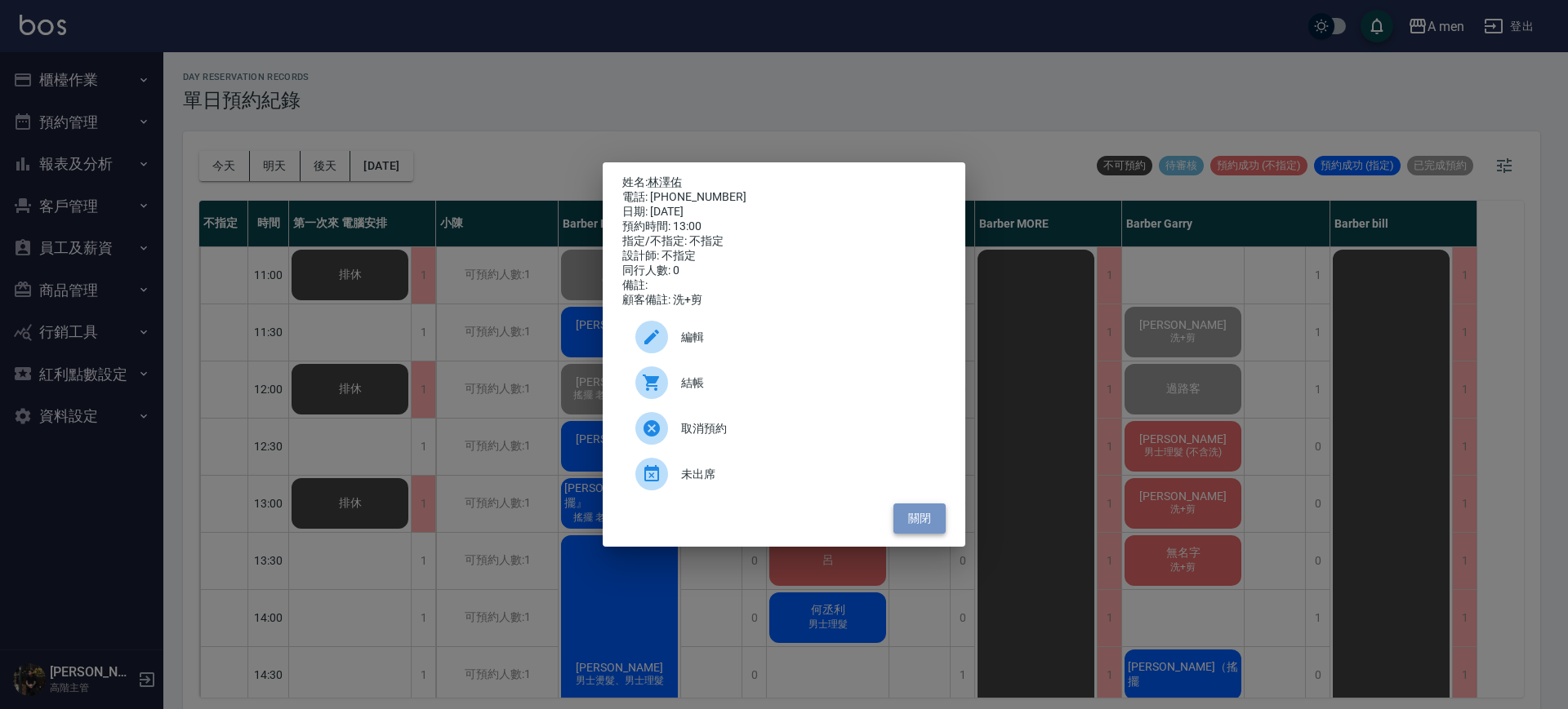
click at [912, 521] on button "關閉" at bounding box center [919, 519] width 52 height 31
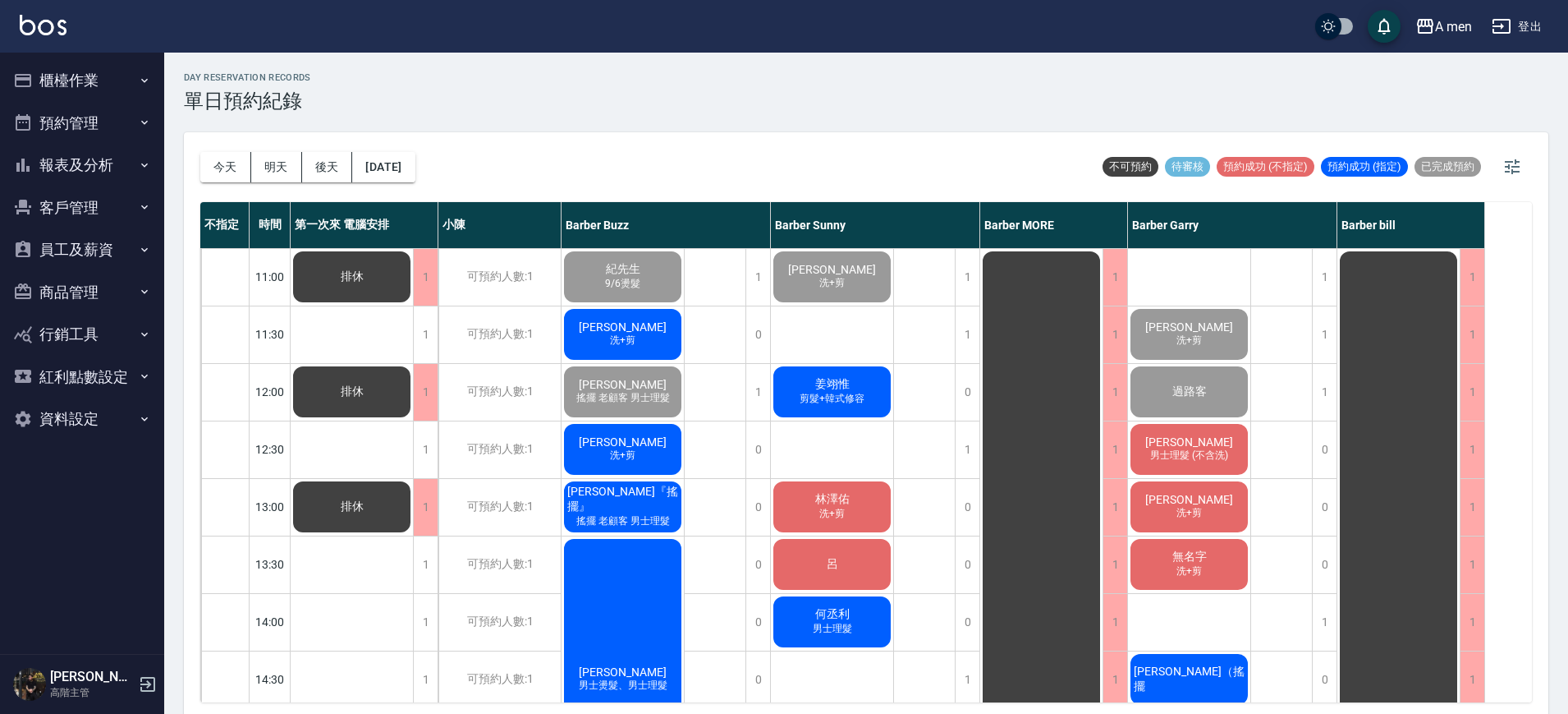
click at [1180, 487] on div "李紹揚 洗+剪" at bounding box center [1189, 506] width 122 height 56
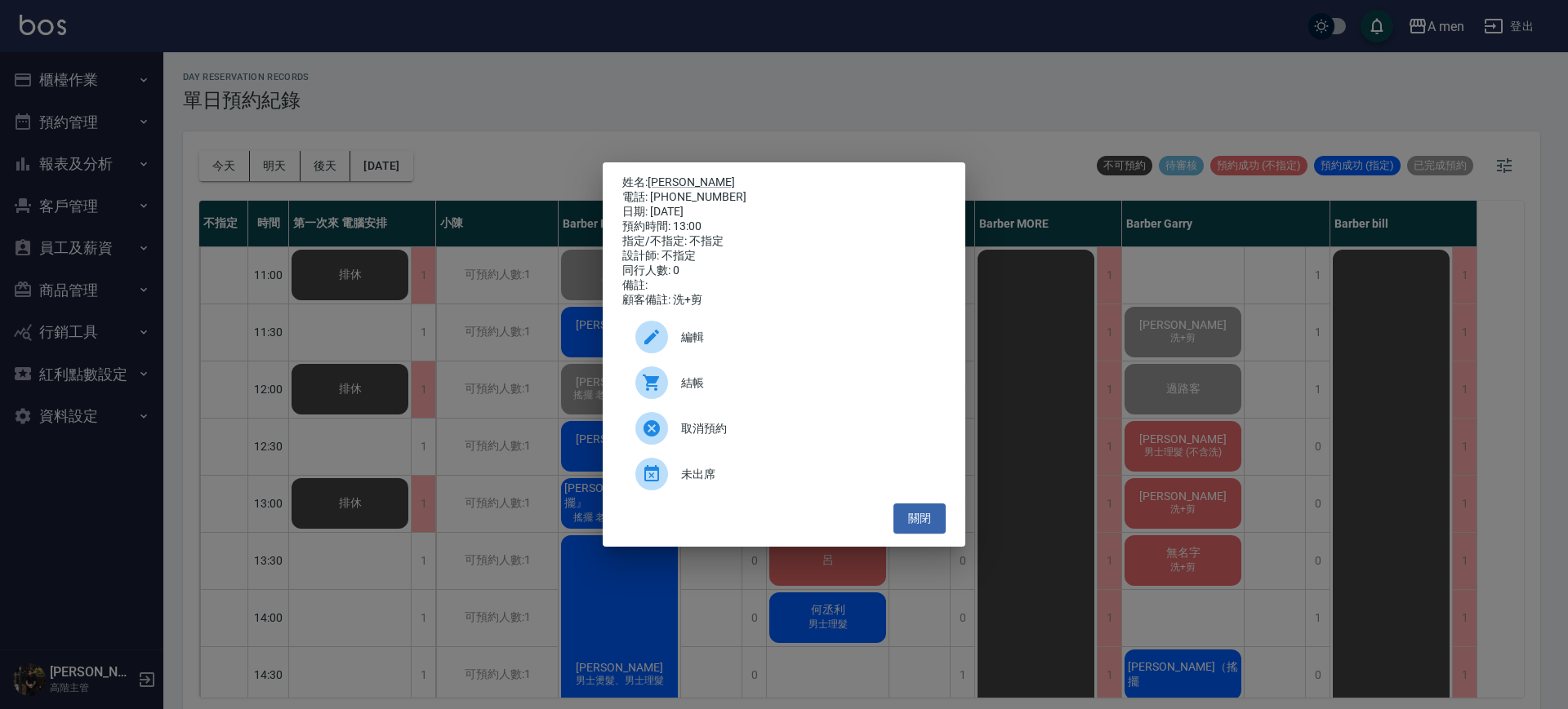
click at [1173, 483] on div "姓名: 李紹揚 電話: 0905134161 日期: 2025/10/10 預約時間: 13:00 指定/不指定: 不指定 設計師: 不指定 同行人數: 0 …" at bounding box center [784, 354] width 1568 height 709
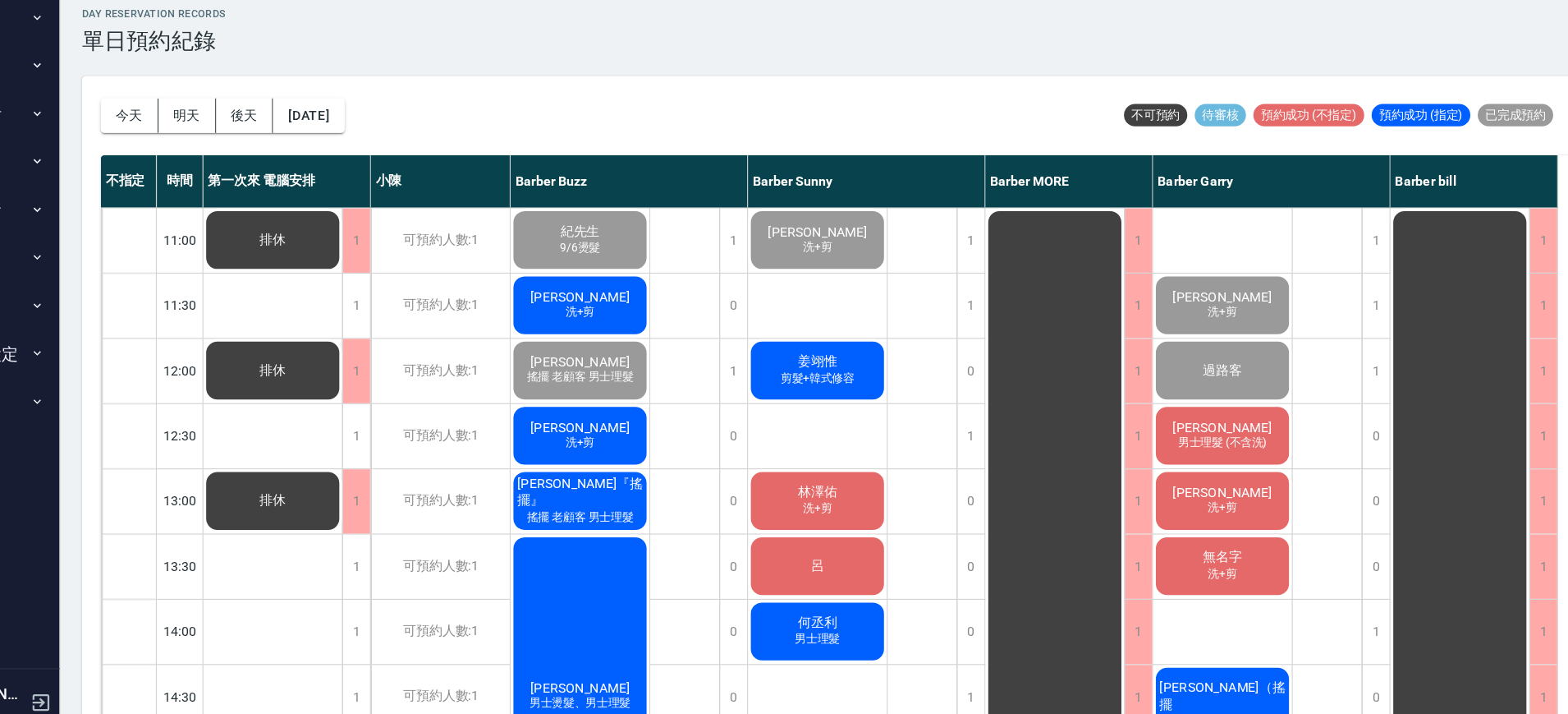
click at [961, 263] on div "1" at bounding box center [967, 277] width 25 height 57
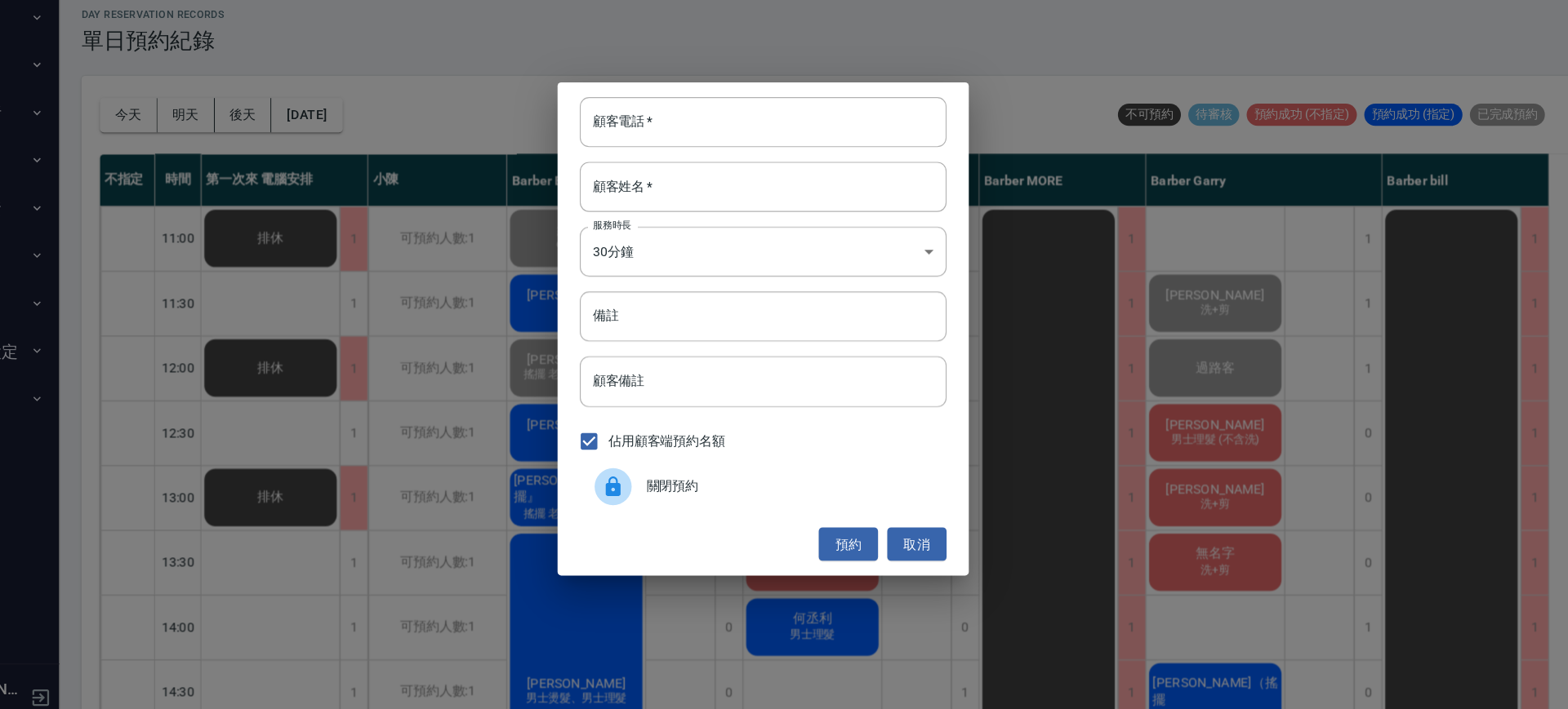
click at [1167, 259] on div "顧客電話   * 顧客電話   * 顧客姓名   * 顧客姓名   * 服務時長 30分鐘 1 服務時長 備註 備註 顧客備註 顧客備註 佔用顧客端預約名額 …" at bounding box center [784, 354] width 1568 height 709
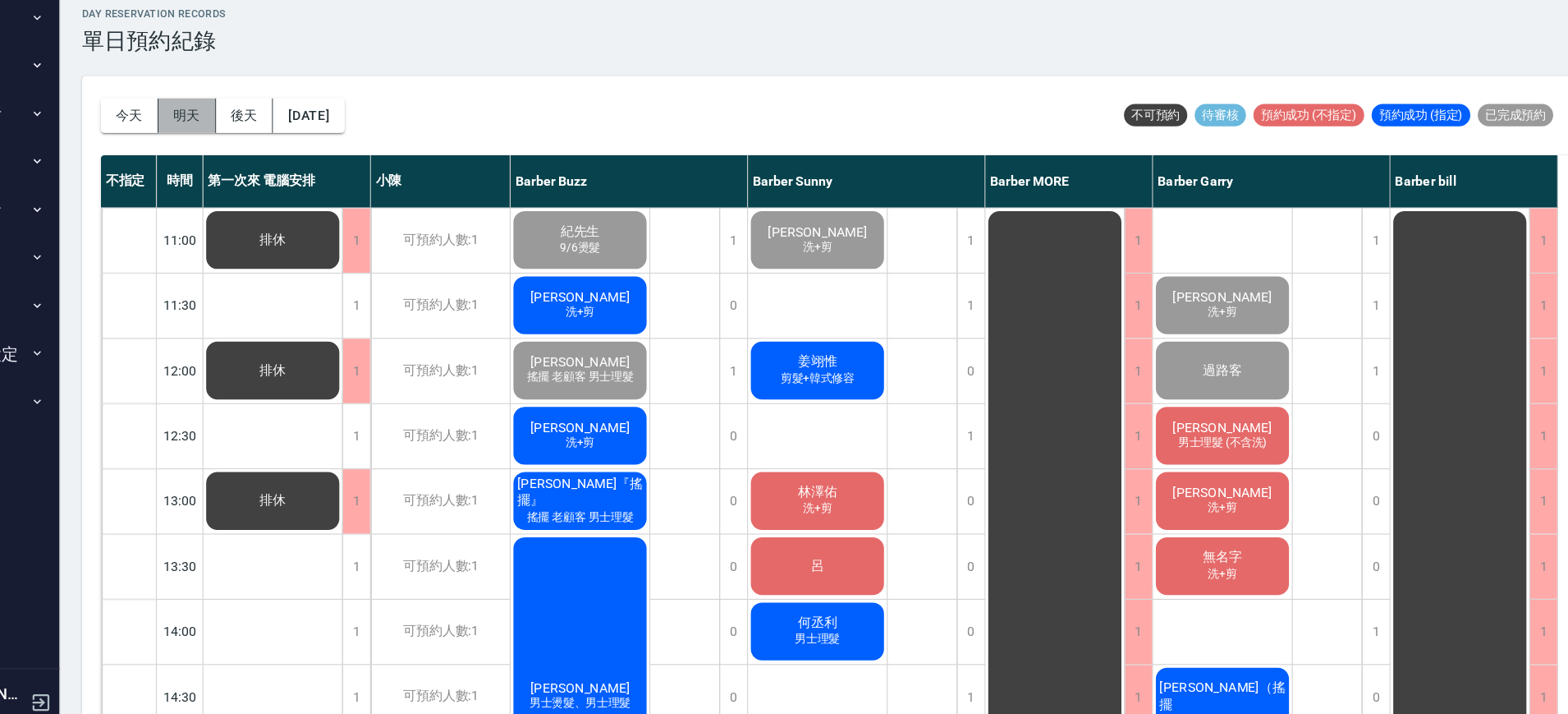
click at [283, 161] on button "明天" at bounding box center [276, 167] width 51 height 31
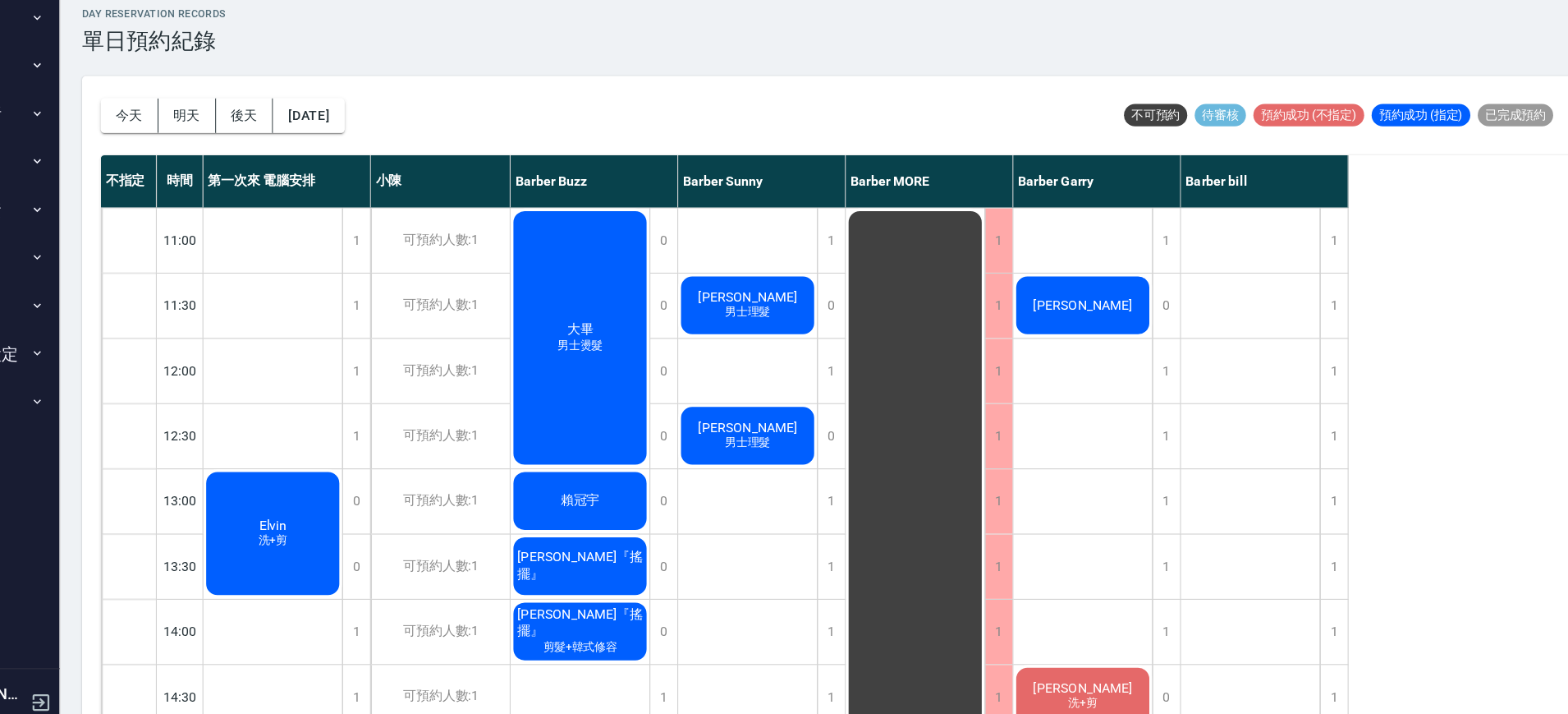
drag, startPoint x: 213, startPoint y: 169, endPoint x: 155, endPoint y: 174, distance: 58.2
click at [155, 174] on div "A men 登出 櫃檯作業 打帳單 帳單列表 營業儀表板 現金收支登錄 高階收支登錄 材料自購登錄 每日結帳 排班表 現場電腦打卡 掃碼打卡 預約管理 預約管…" at bounding box center [784, 359] width 1568 height 719
click at [220, 162] on button "今天" at bounding box center [225, 167] width 51 height 31
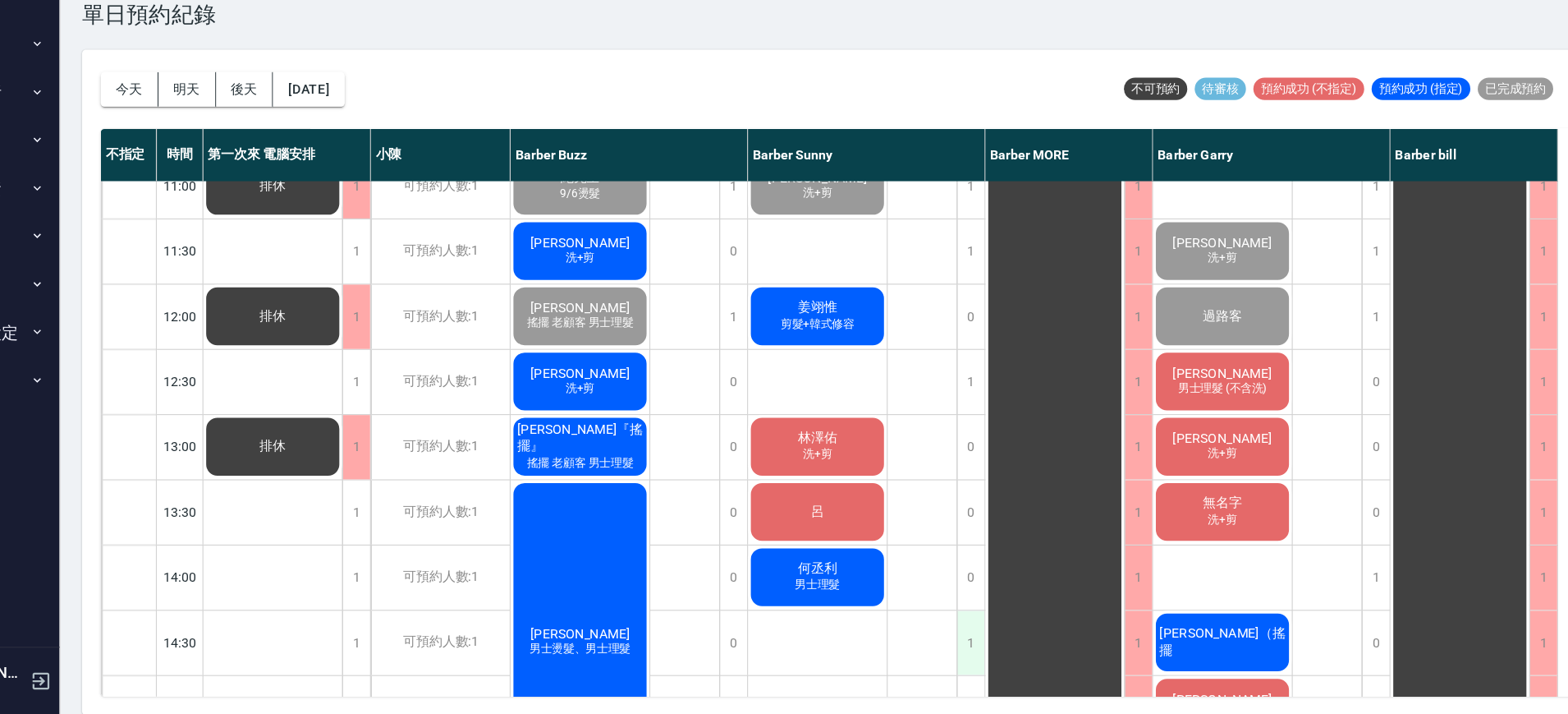
scroll to position [24, 0]
click at [967, 423] on div "1" at bounding box center [967, 421] width 25 height 57
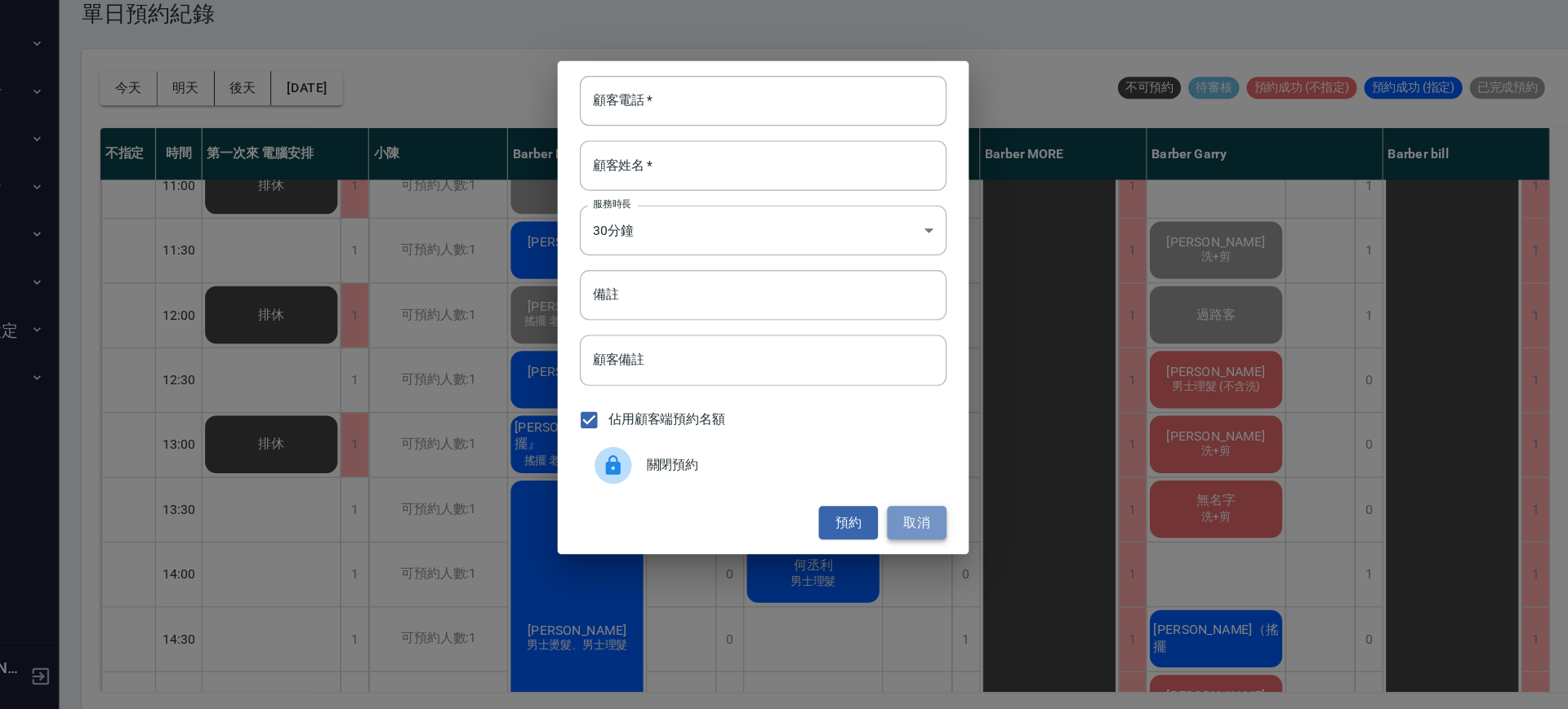
click at [918, 548] on button "取消" at bounding box center [919, 544] width 52 height 31
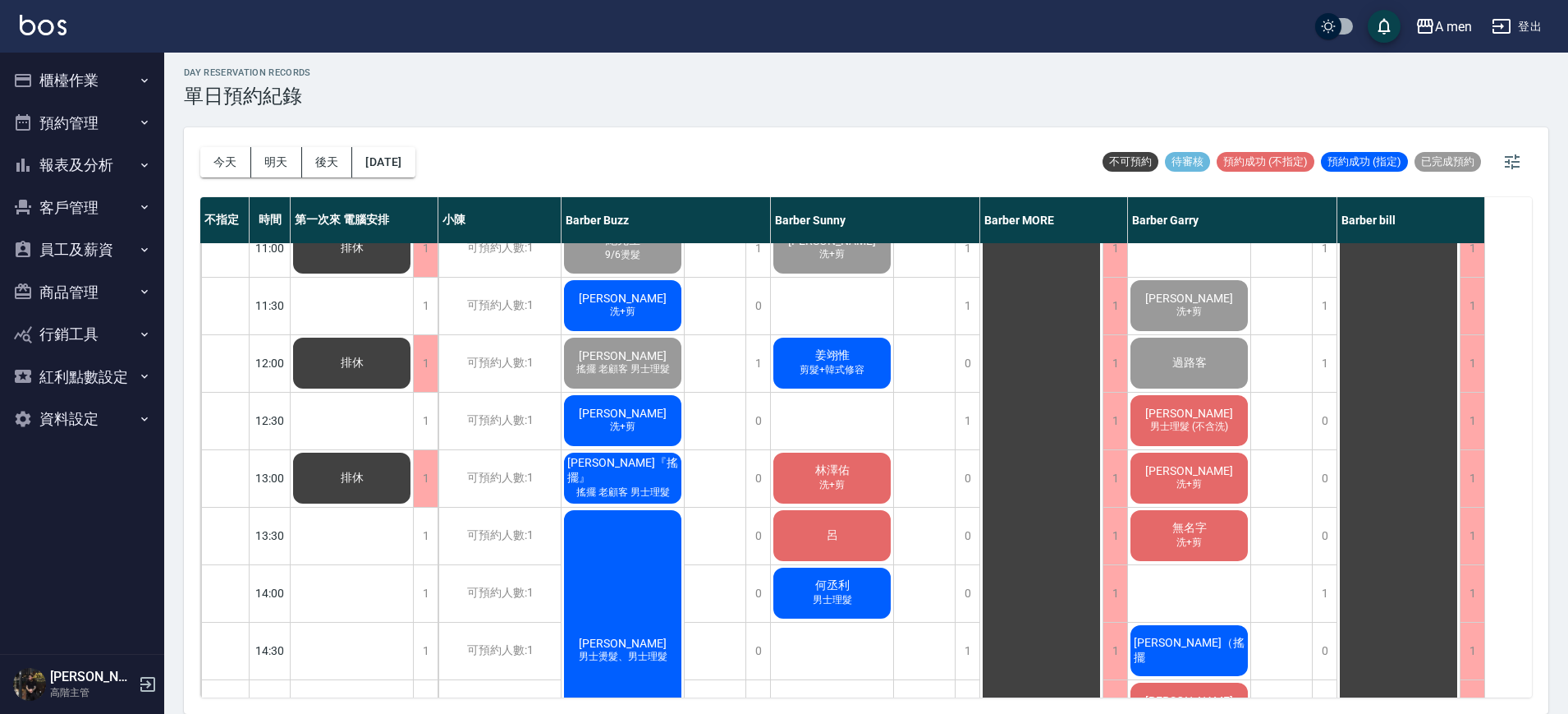
click at [106, 205] on button "客戶管理" at bounding box center [82, 208] width 151 height 43
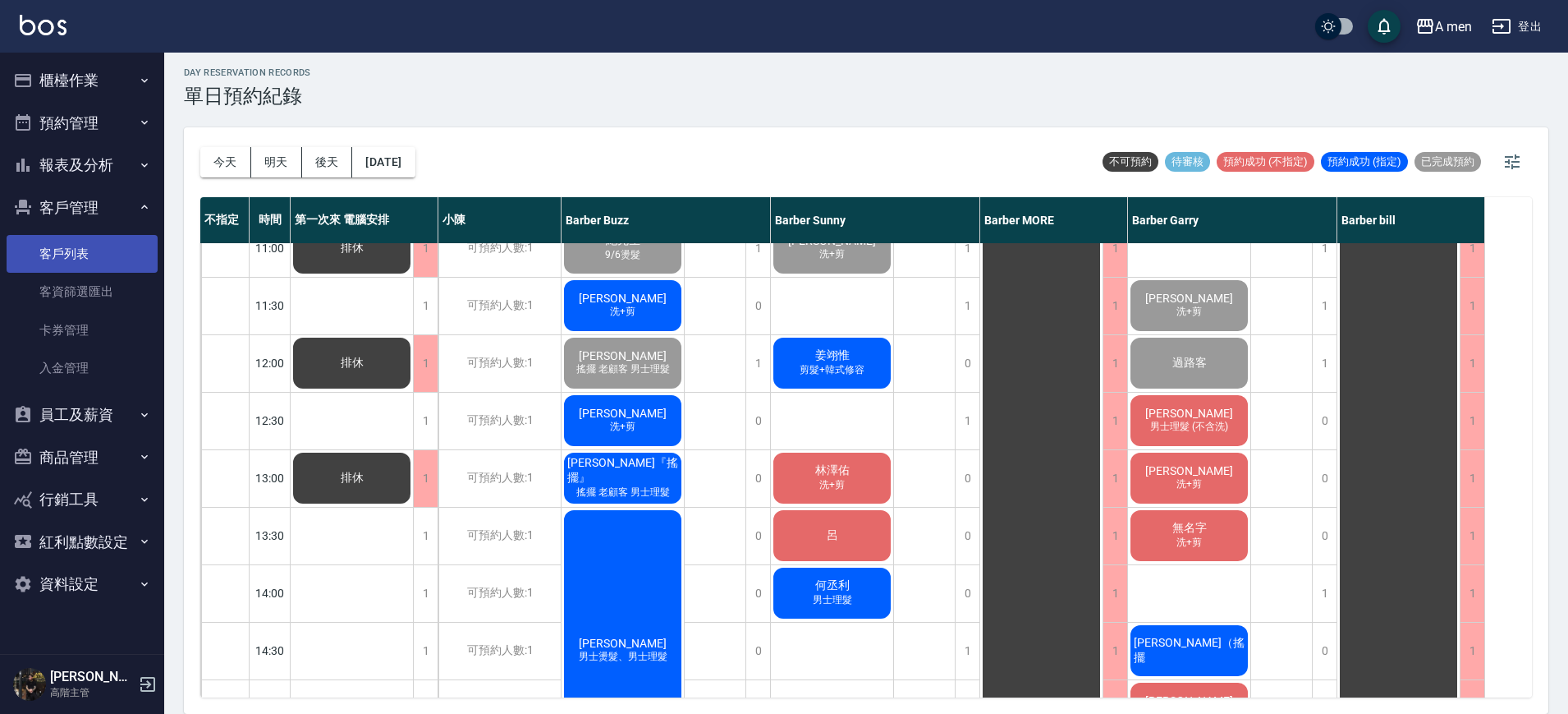
click at [73, 247] on link "客戶列表" at bounding box center [82, 254] width 151 height 38
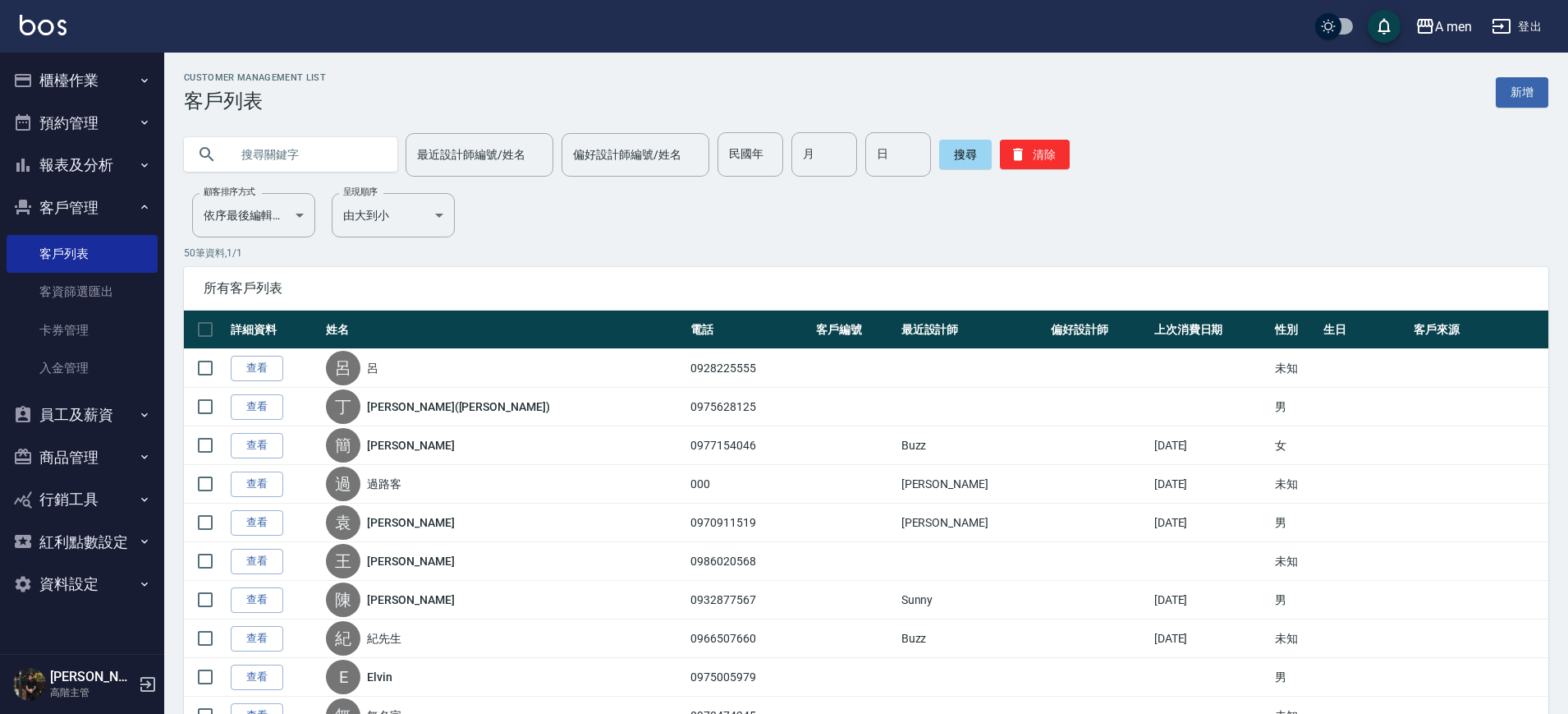
click at [273, 150] on input "text" at bounding box center [308, 154] width 155 height 45
type input "外國人"
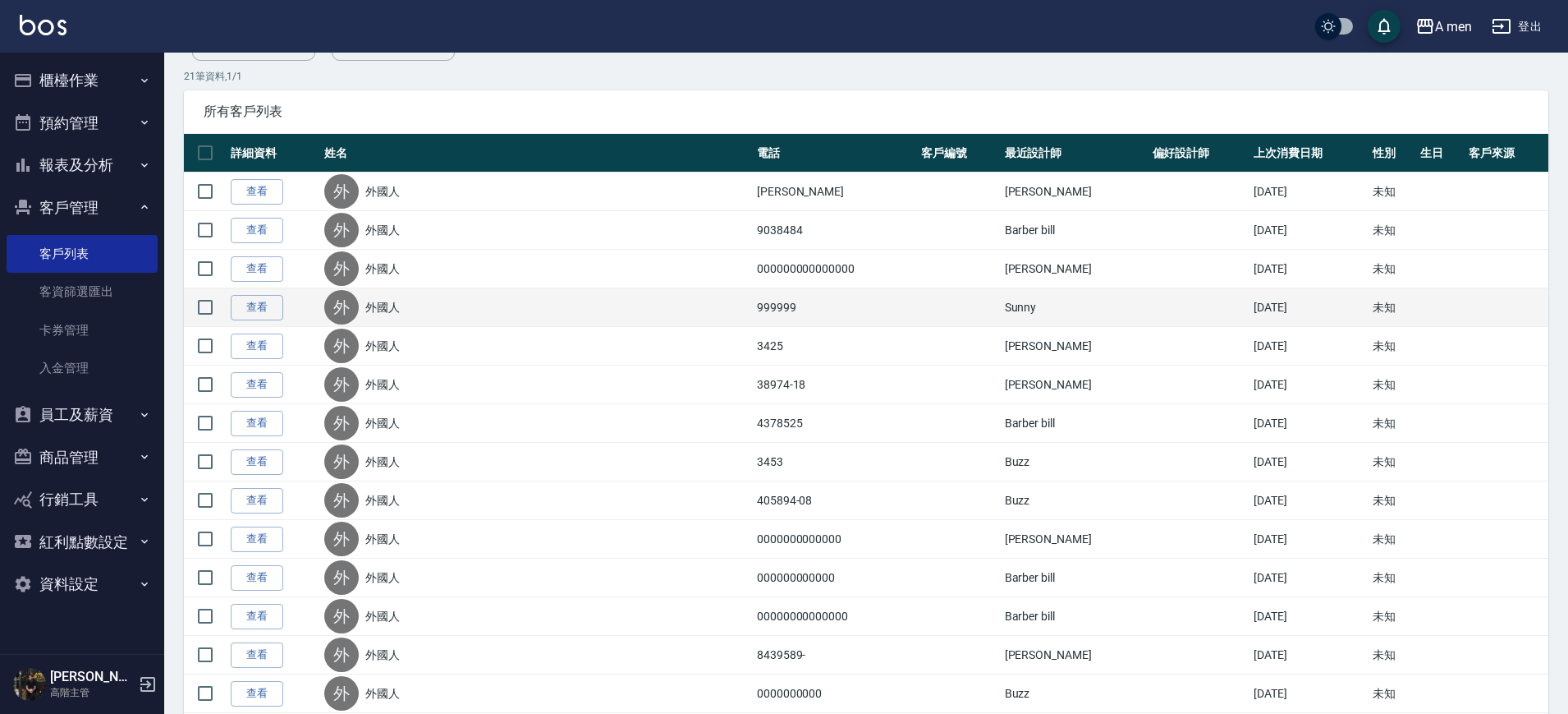
scroll to position [176, 0]
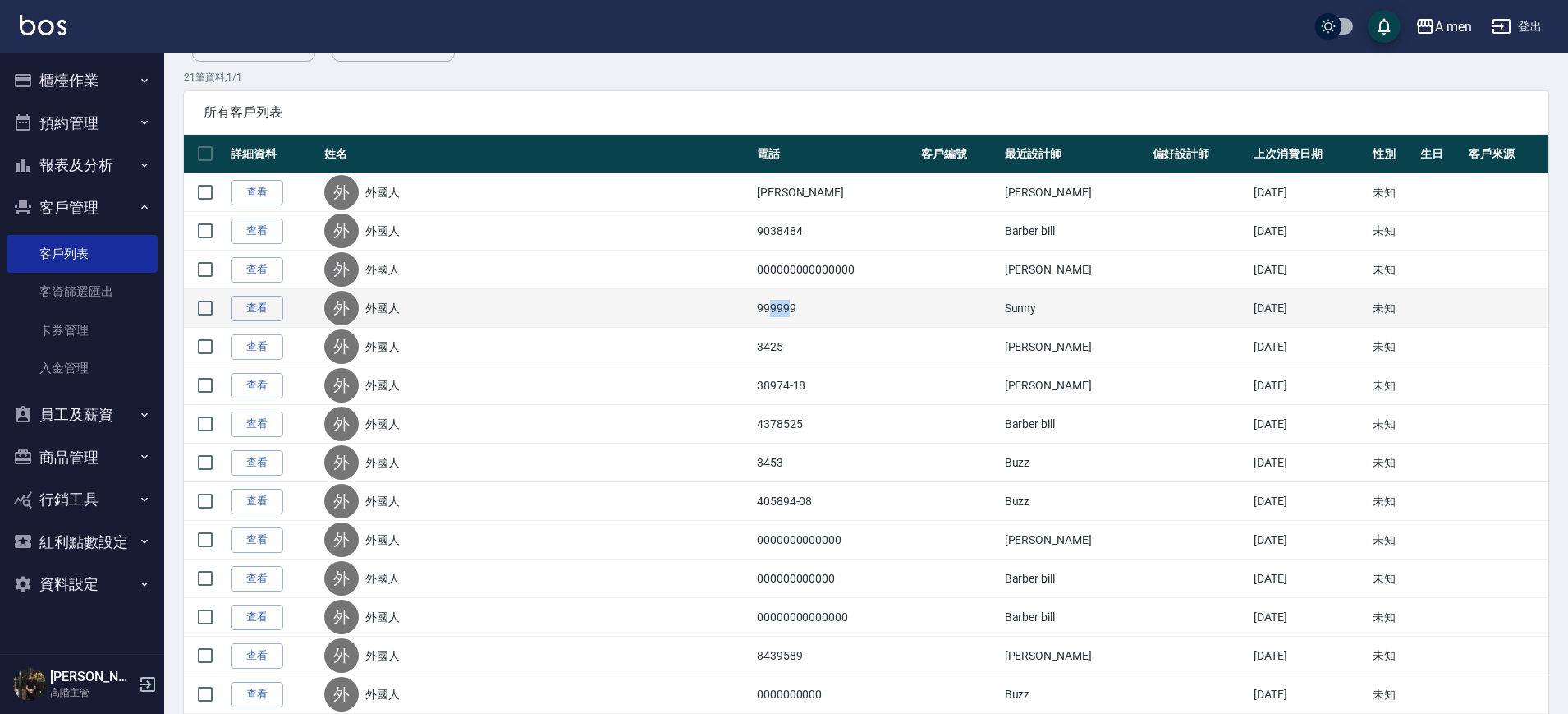
drag, startPoint x: 610, startPoint y: 301, endPoint x: 588, endPoint y: 304, distance: 22.2
click at [753, 304] on td "999999" at bounding box center [835, 308] width 164 height 39
click at [753, 305] on td "999999" at bounding box center [835, 308] width 164 height 39
drag, startPoint x: 610, startPoint y: 304, endPoint x: 592, endPoint y: 304, distance: 18.0
click at [753, 304] on td "999999" at bounding box center [835, 308] width 164 height 39
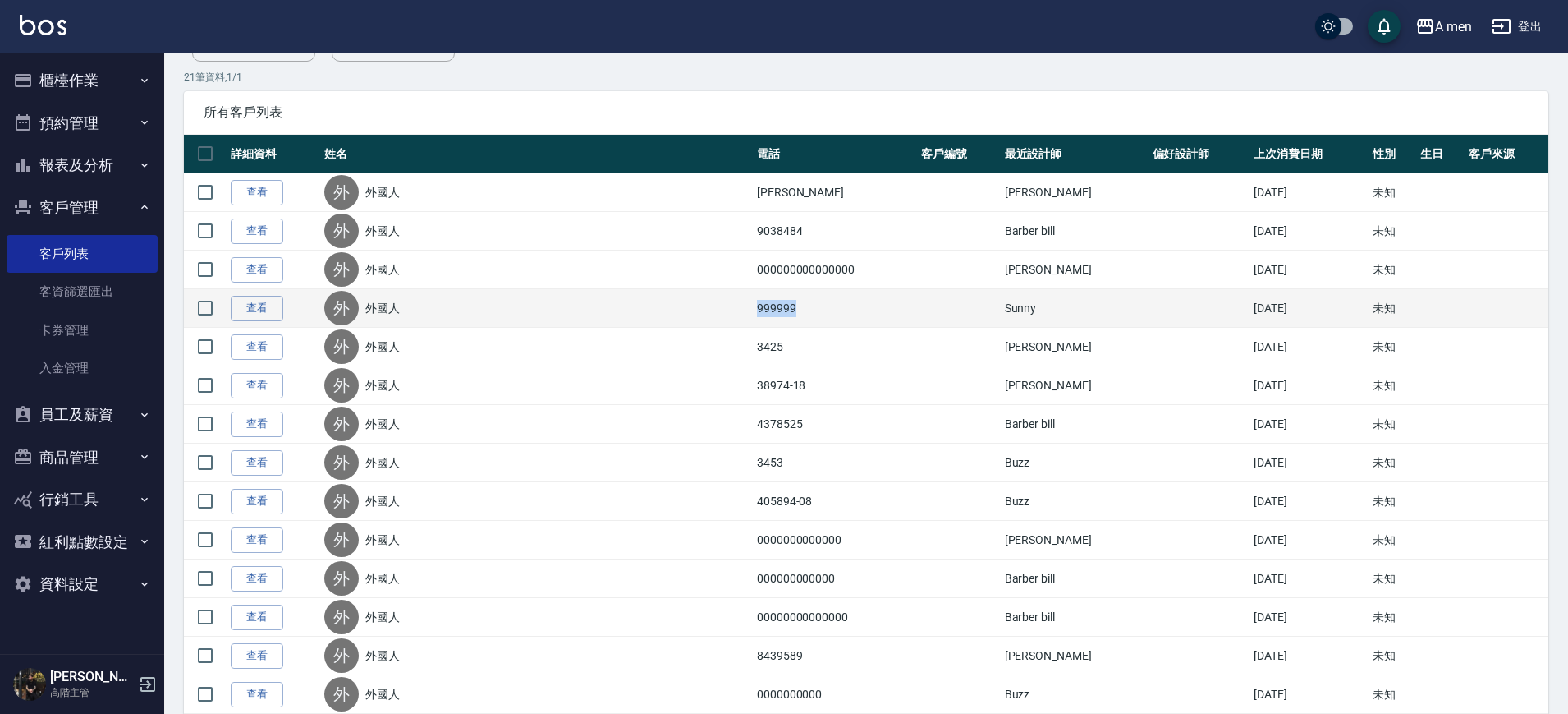
drag, startPoint x: 613, startPoint y: 306, endPoint x: 578, endPoint y: 305, distance: 35.0
click at [753, 305] on td "999999" at bounding box center [835, 308] width 164 height 39
copy td "999999"
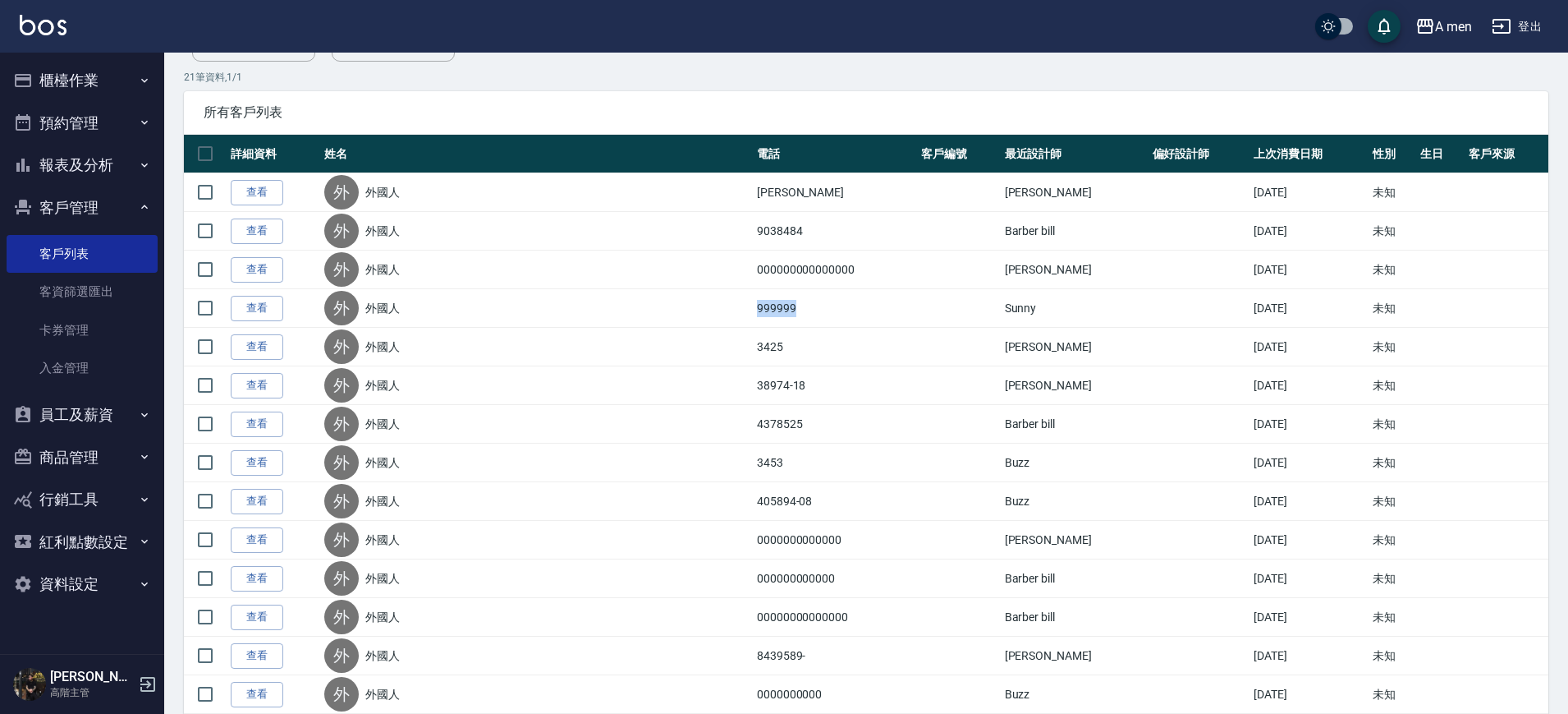
click at [101, 121] on button "預約管理" at bounding box center [82, 123] width 151 height 43
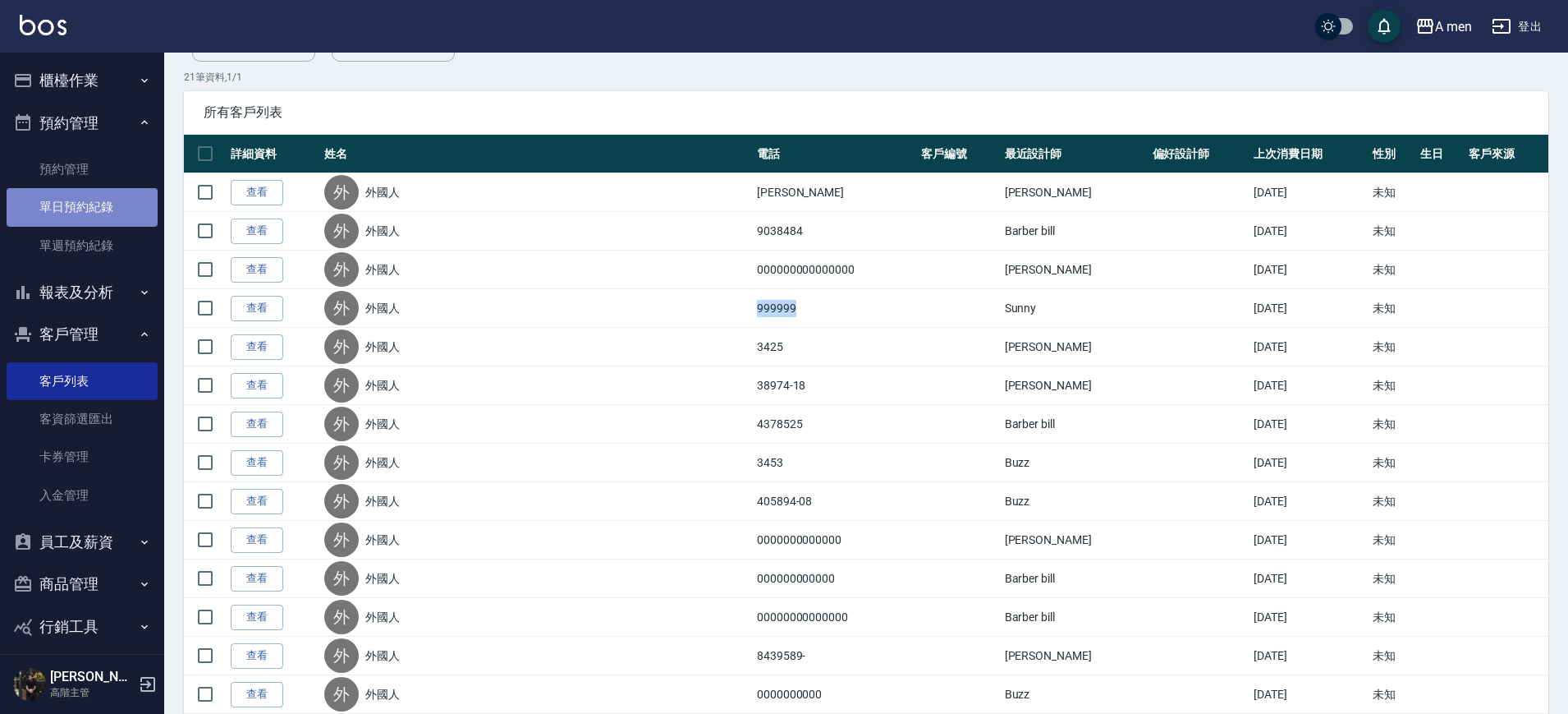
click at [102, 202] on link "單日預約紀錄" at bounding box center [82, 207] width 151 height 38
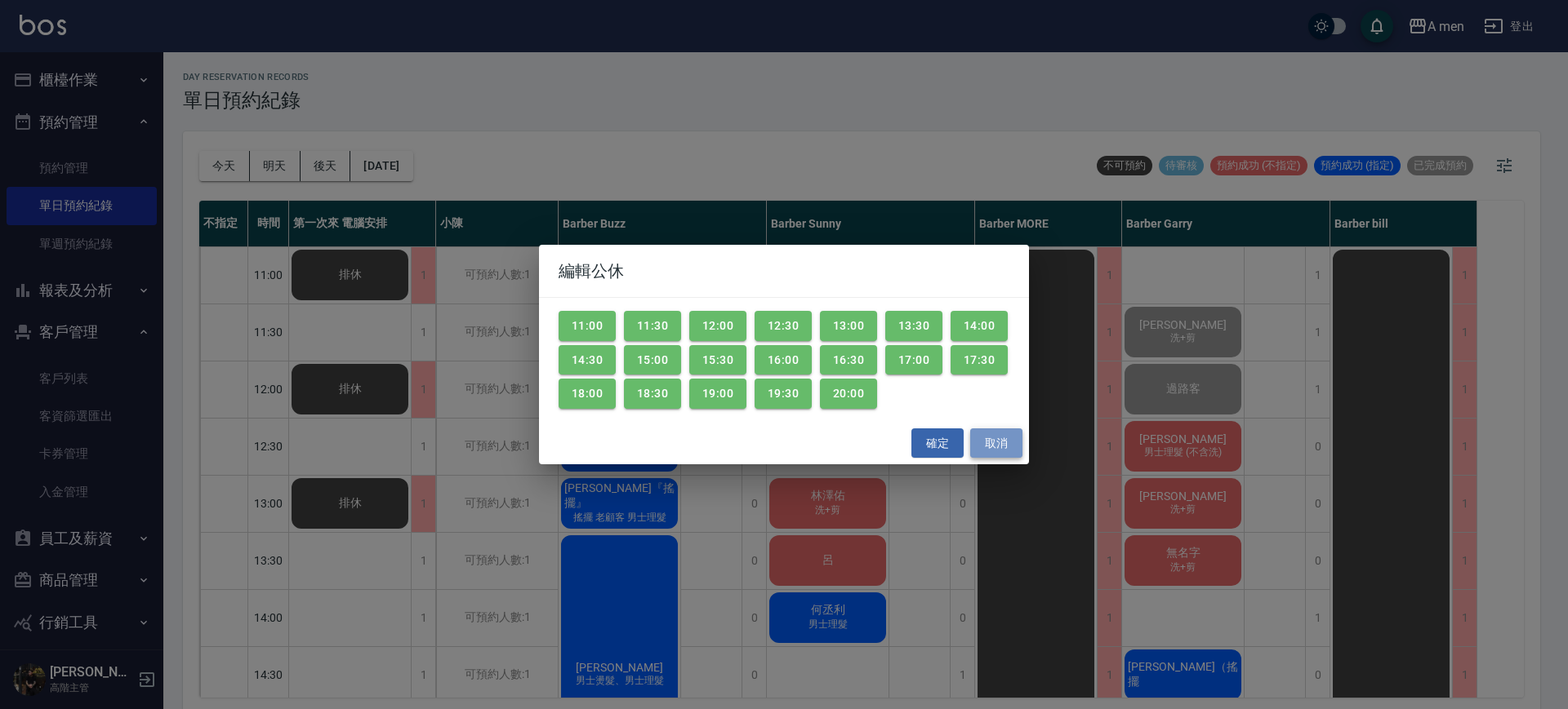
click at [992, 443] on button "取消" at bounding box center [996, 443] width 52 height 31
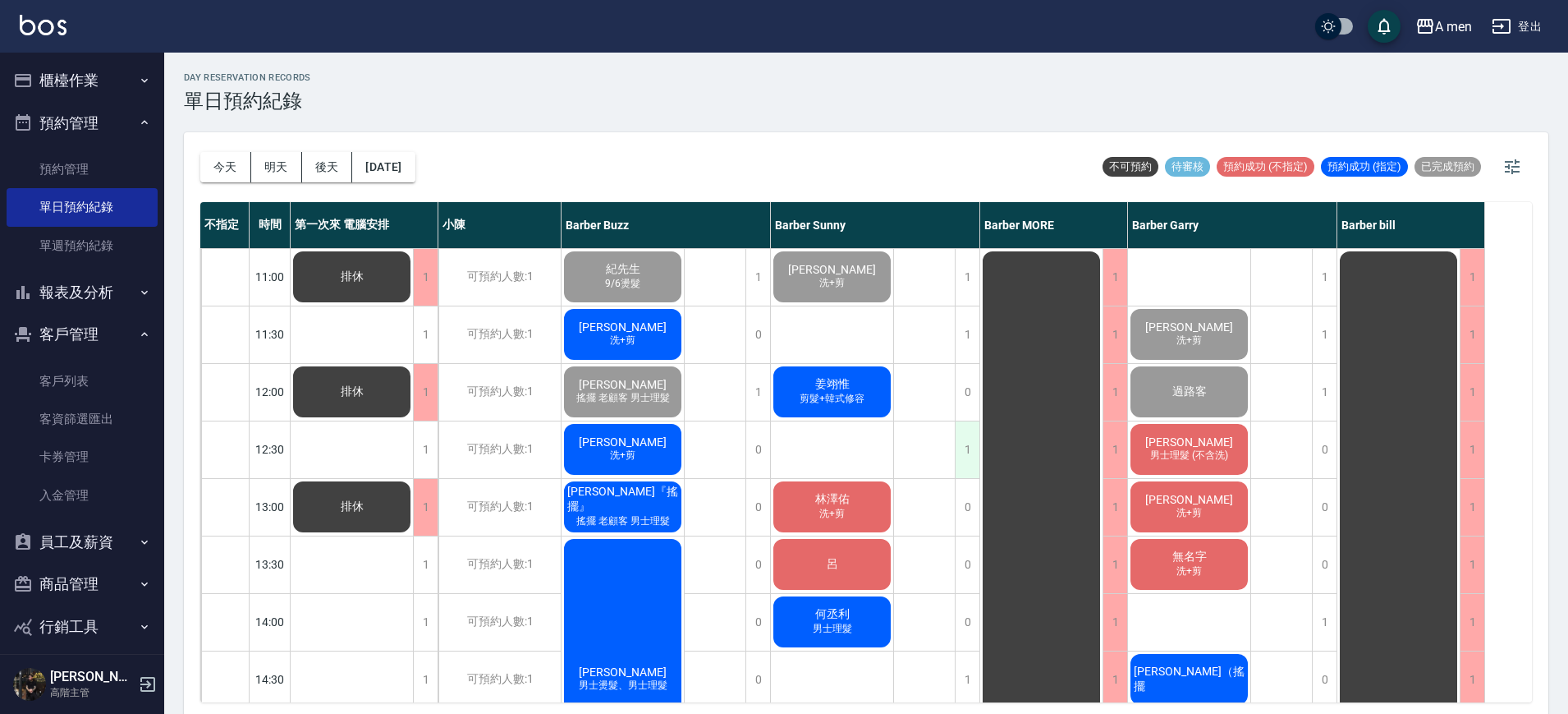
click at [974, 443] on div "1" at bounding box center [967, 449] width 25 height 57
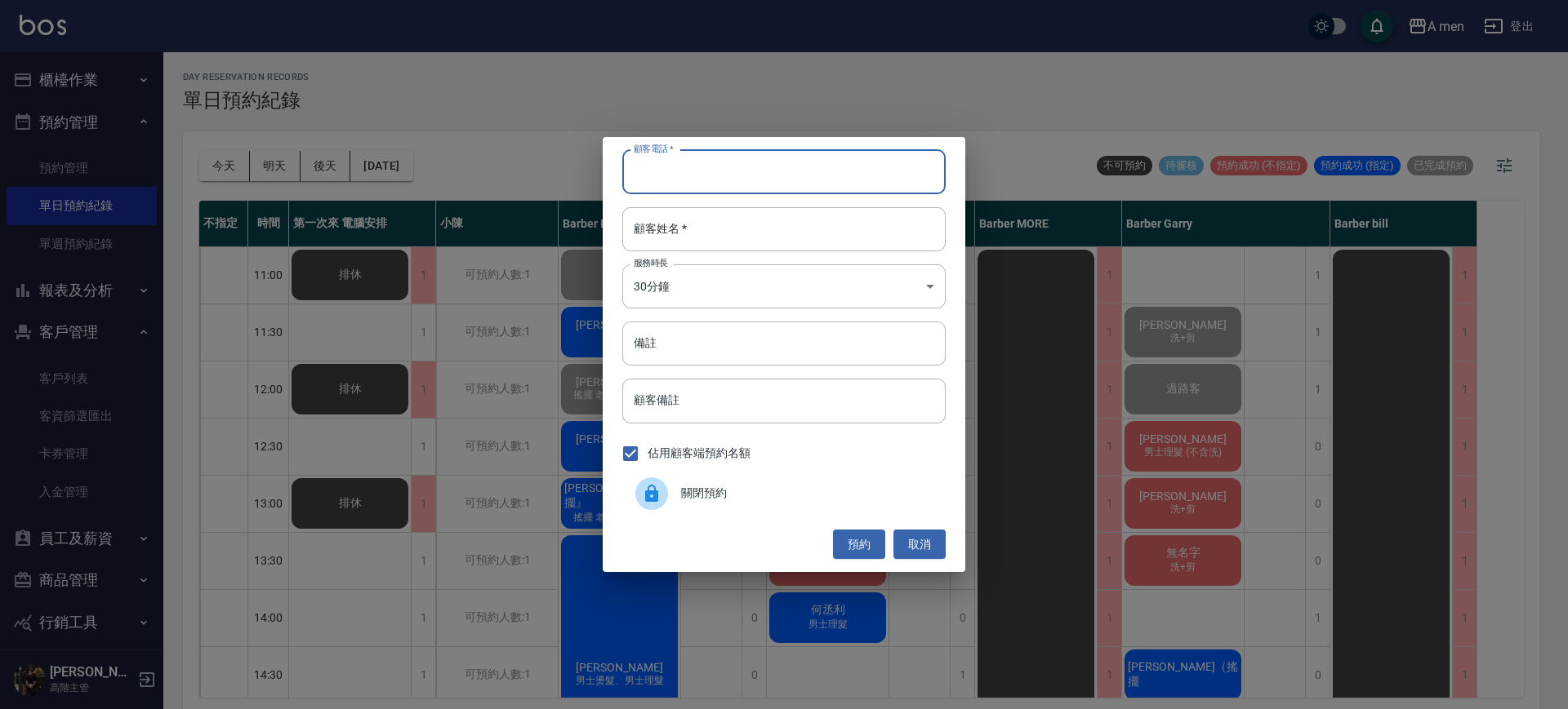
click at [743, 174] on input "顧客電話   *" at bounding box center [784, 172] width 324 height 44
paste input "999999"
type input "999999"
click at [731, 243] on input "顧客姓名   *" at bounding box center [784, 229] width 324 height 44
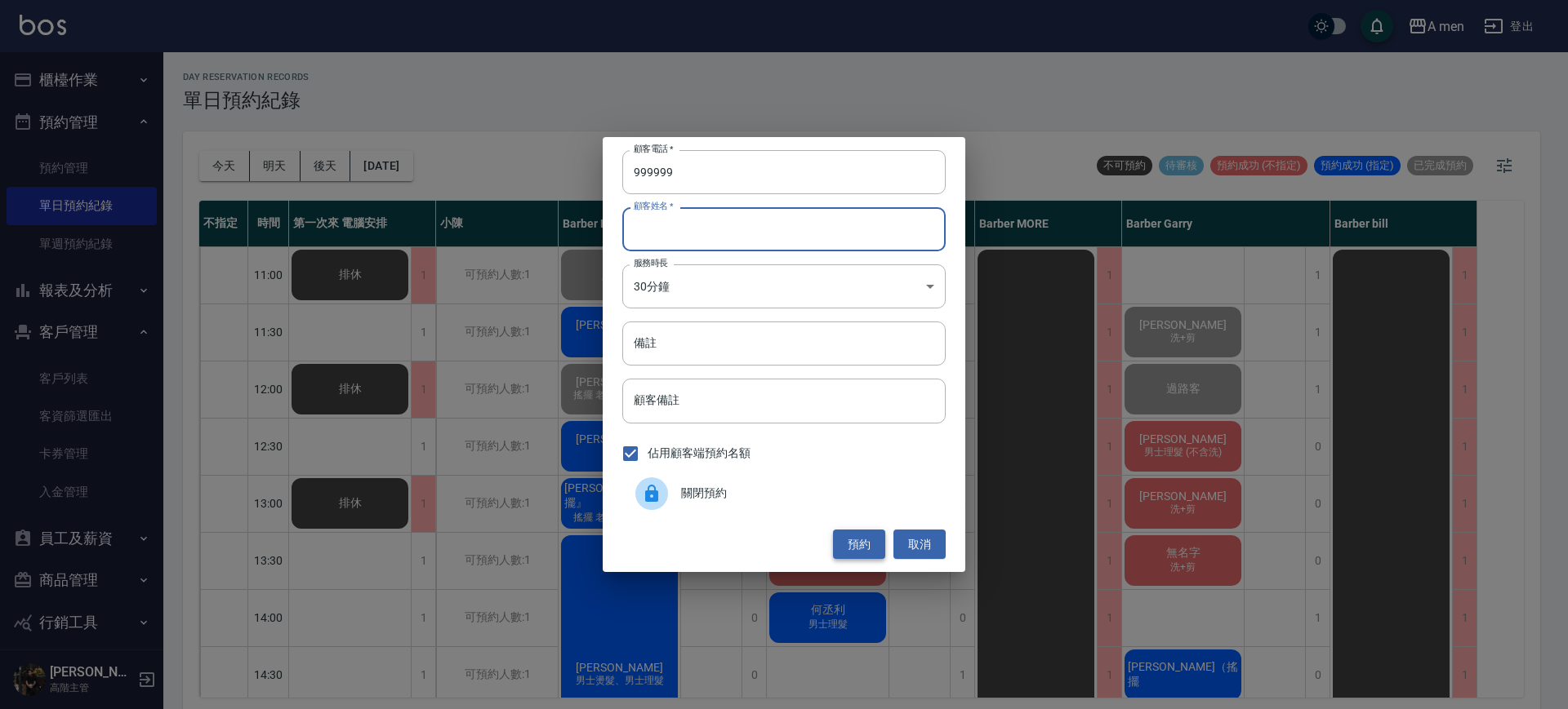
click at [863, 545] on button "預約" at bounding box center [859, 544] width 52 height 31
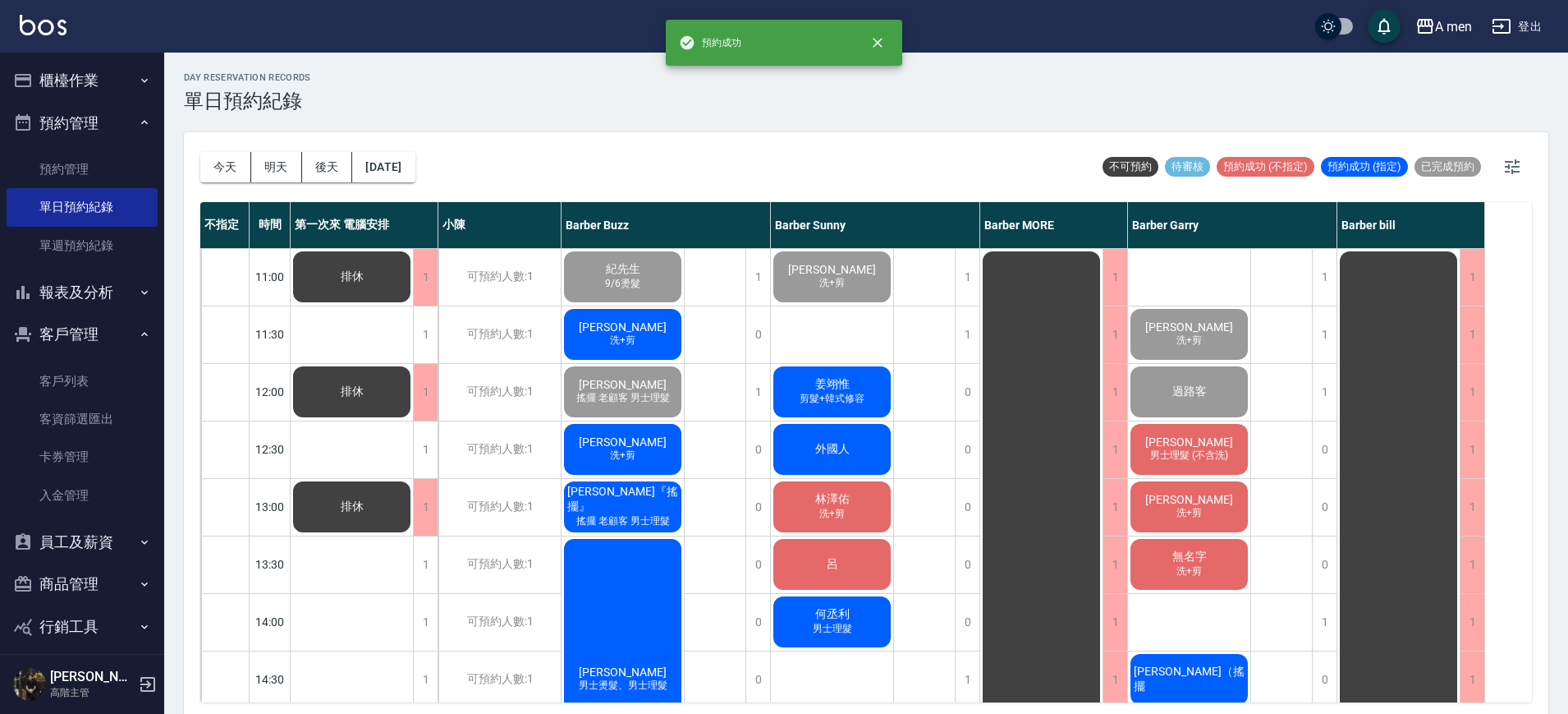
click at [863, 448] on div "外國人" at bounding box center [832, 449] width 122 height 56
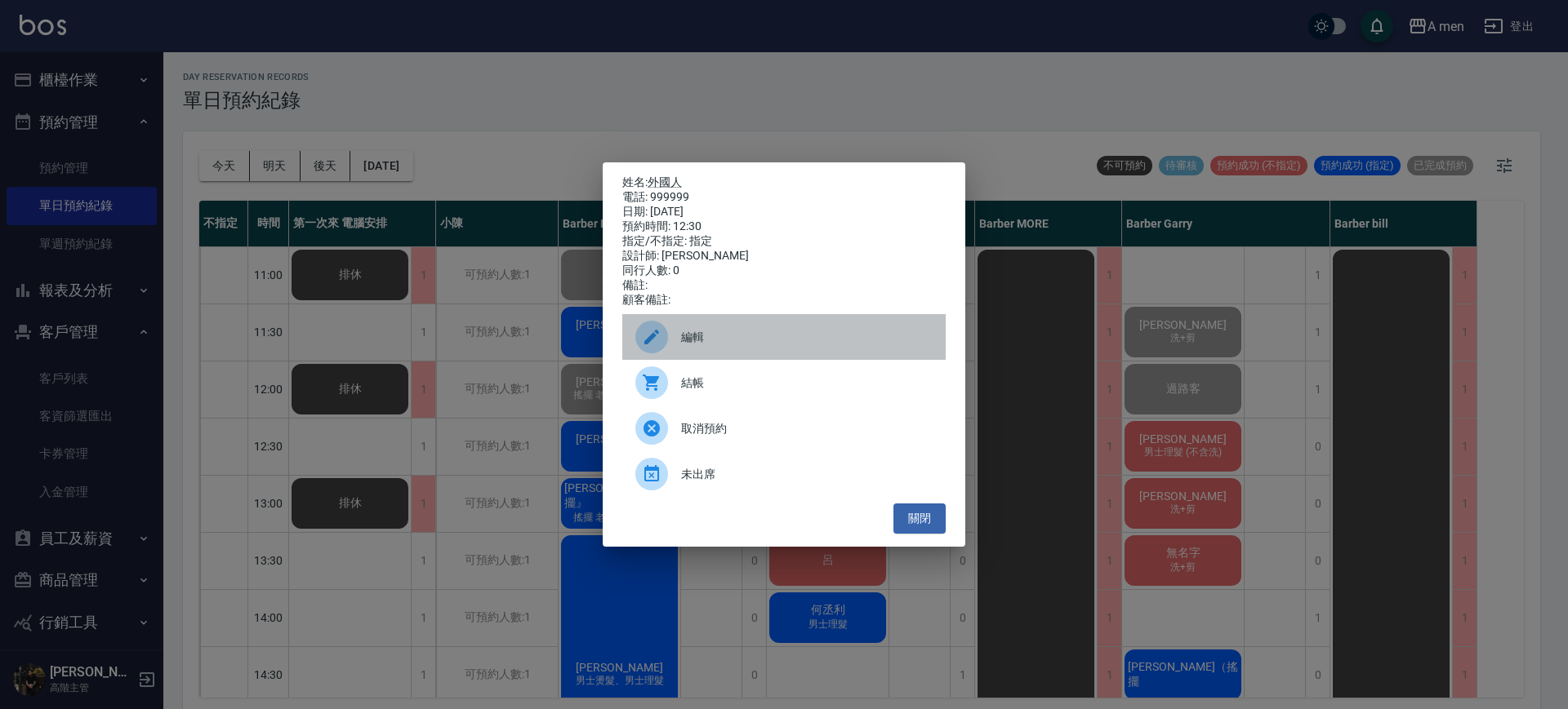
click at [708, 343] on span "編輯" at bounding box center [806, 336] width 252 height 17
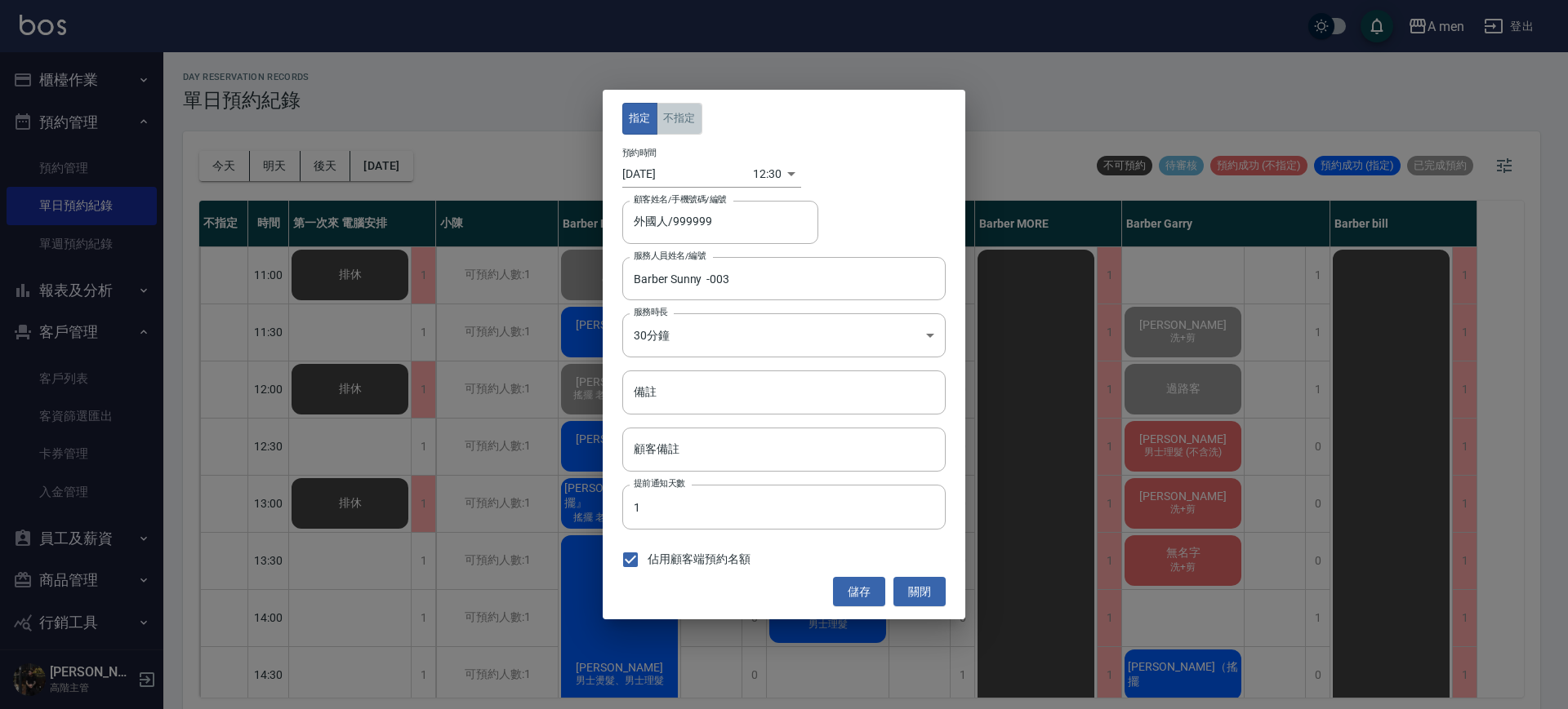
click at [681, 112] on button "不指定" at bounding box center [679, 118] width 45 height 32
click at [857, 598] on button "儲存" at bounding box center [859, 592] width 52 height 31
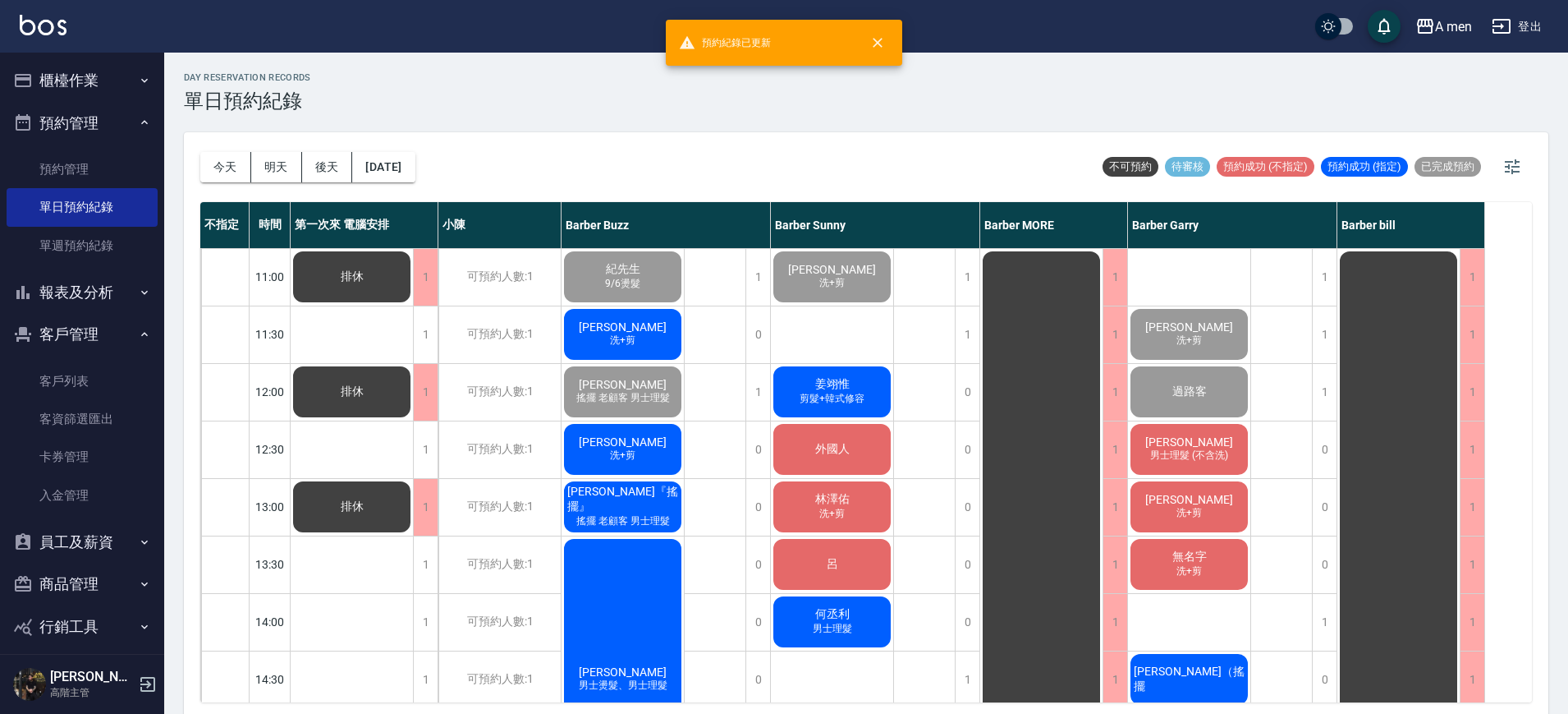
click at [838, 445] on span "外國人" at bounding box center [832, 449] width 41 height 15
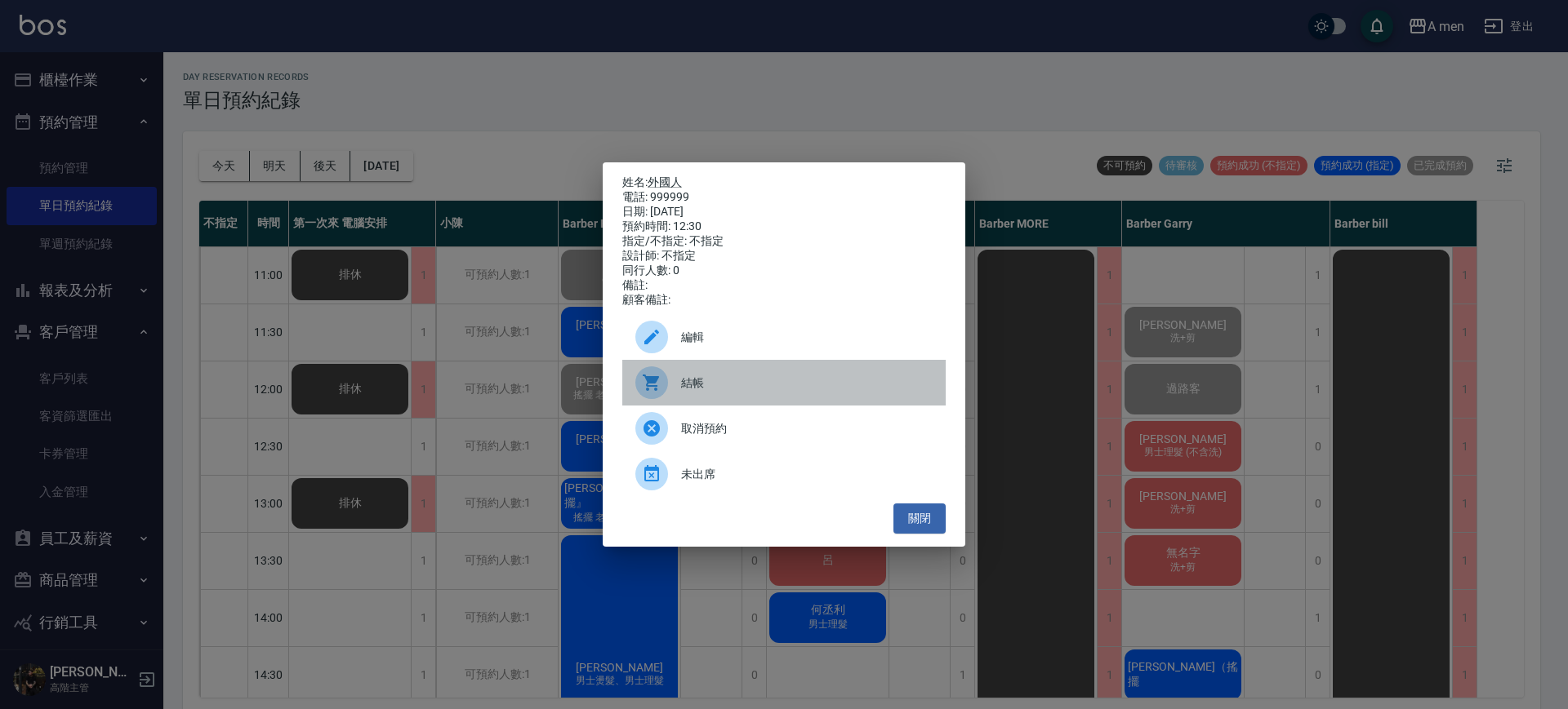
click at [807, 391] on span "結帳" at bounding box center [806, 383] width 252 height 17
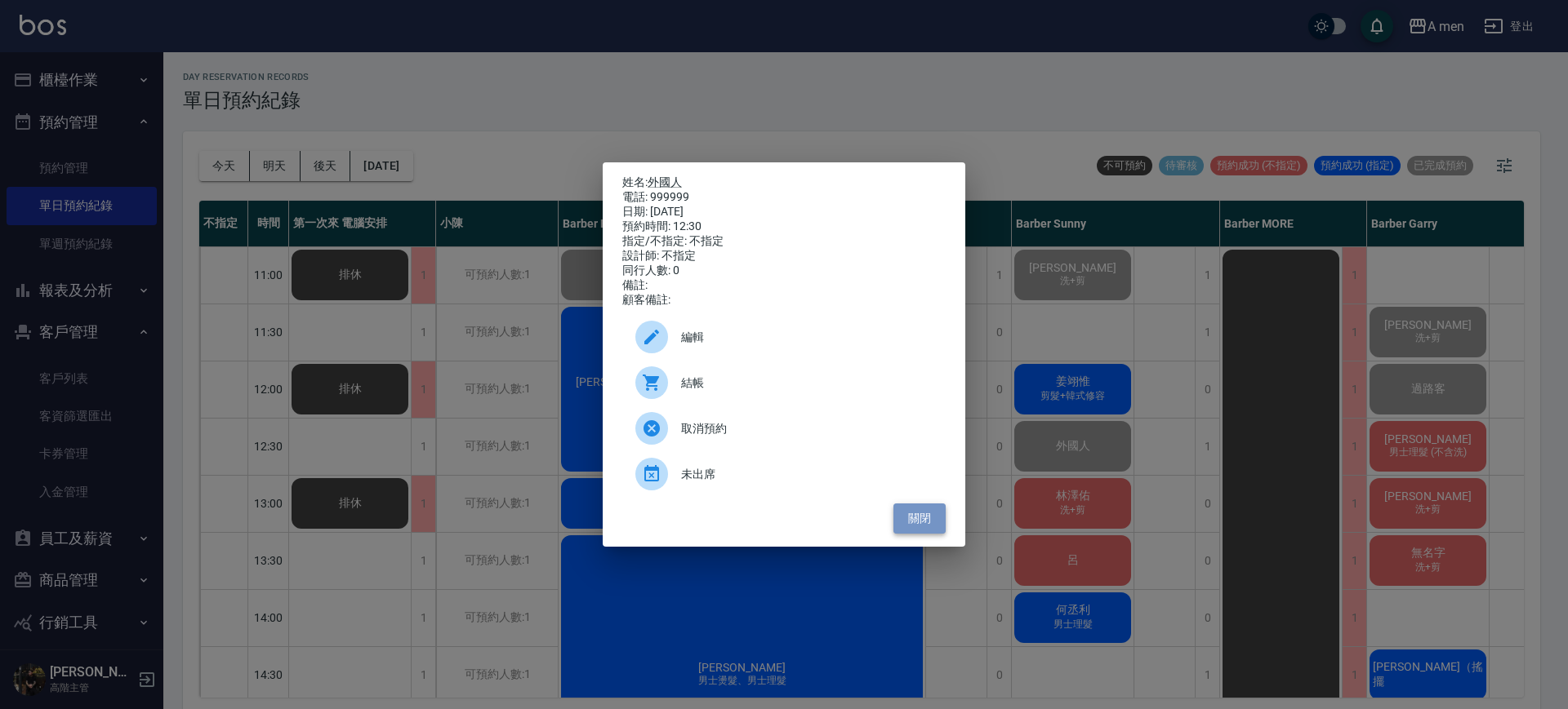
click at [930, 532] on button "關閉" at bounding box center [919, 519] width 52 height 31
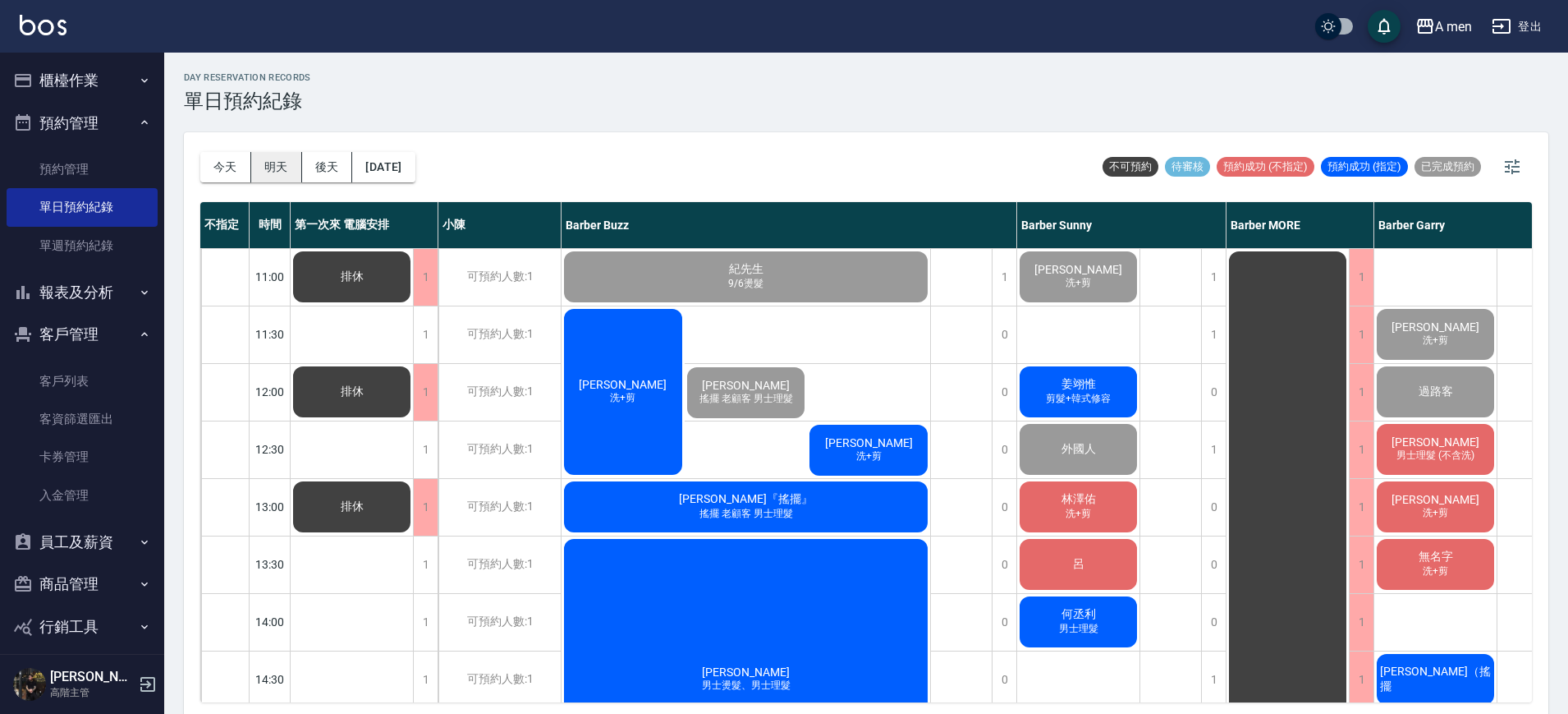
click at [286, 166] on button "明天" at bounding box center [276, 167] width 51 height 31
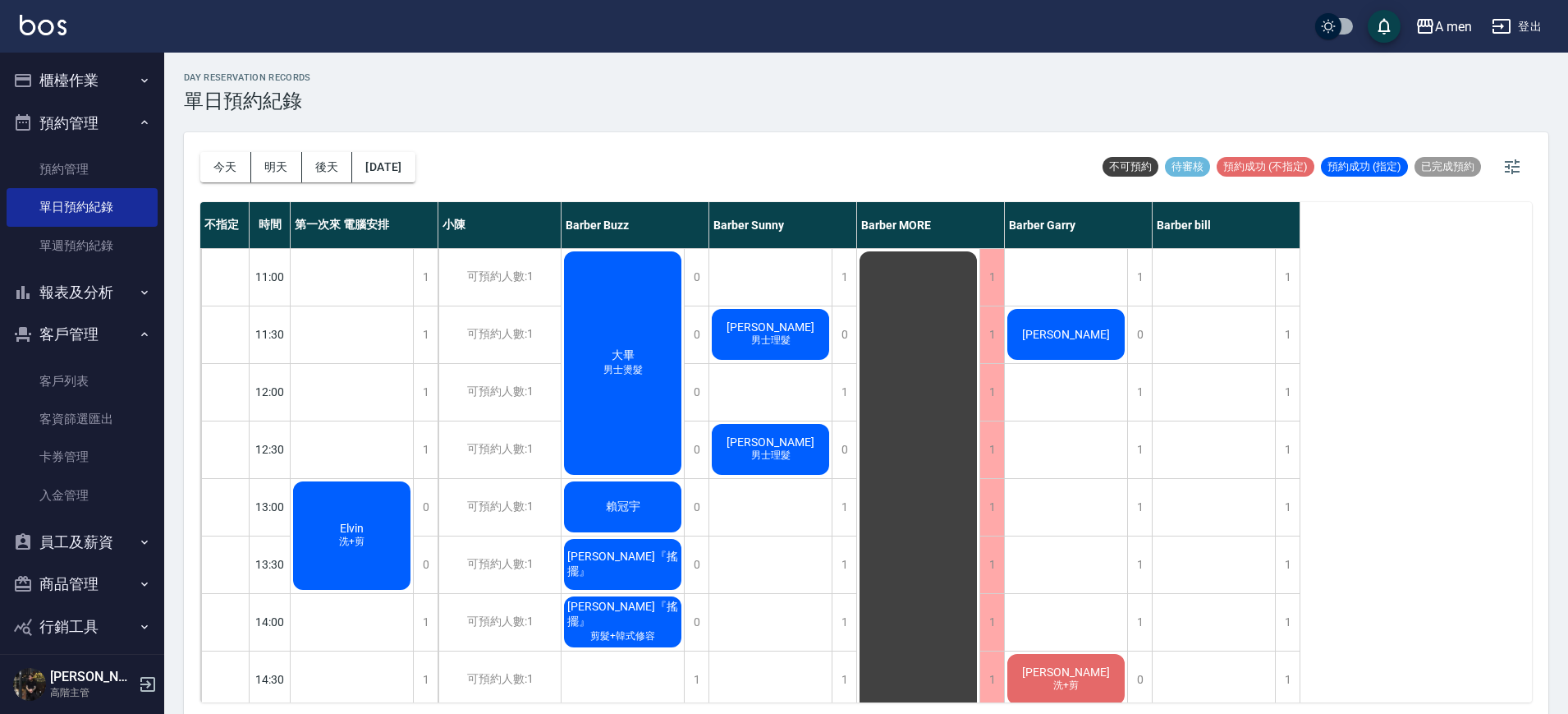
click at [381, 503] on div "Elvin 洗+剪" at bounding box center [351, 535] width 122 height 113
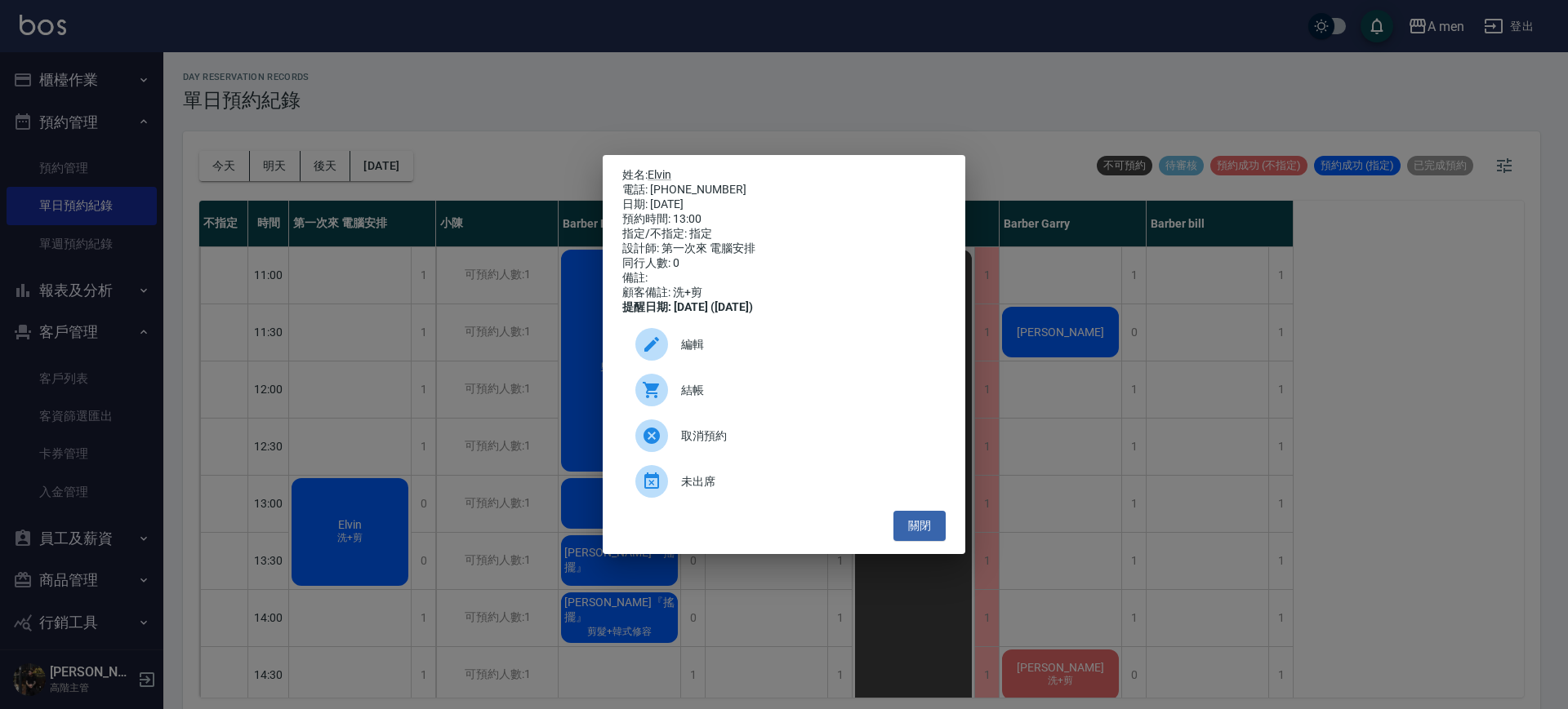
click at [698, 353] on span "編輯" at bounding box center [806, 344] width 252 height 17
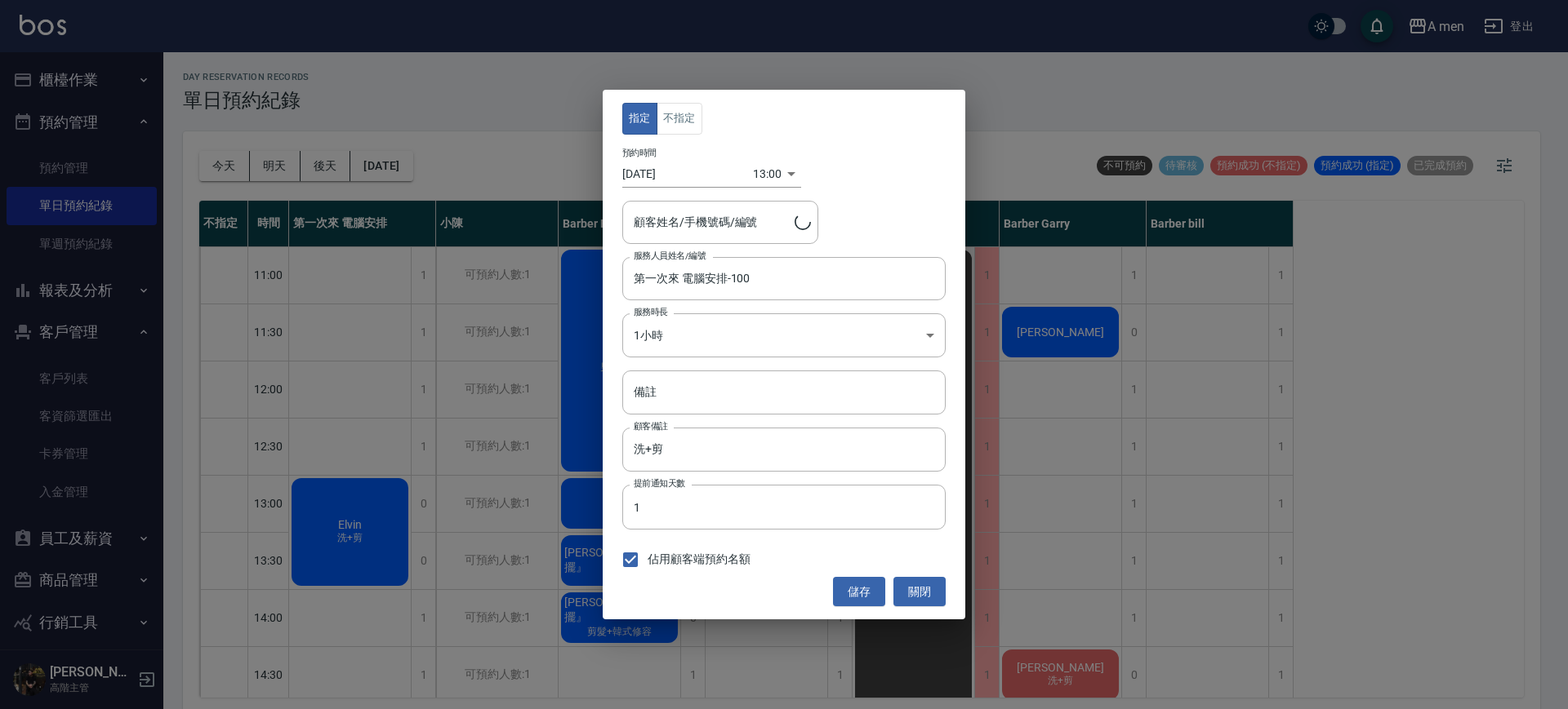
type input "Elvin/0975005979"
click at [690, 120] on button "不指定" at bounding box center [679, 118] width 45 height 32
click at [683, 293] on div "第一次來 電腦安排-100 服務人員姓名/編號" at bounding box center [784, 279] width 324 height 43
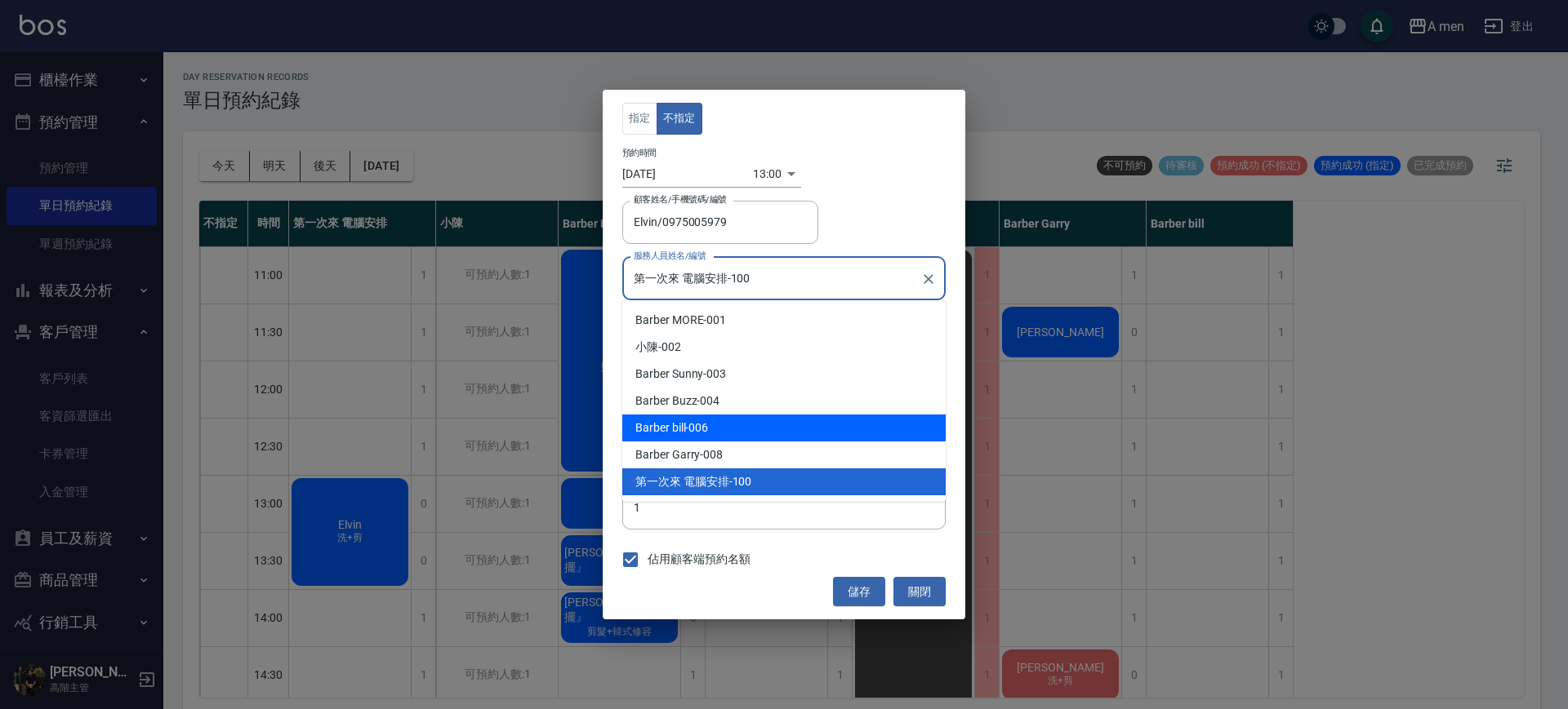
click at [717, 422] on div "Barber bill -006" at bounding box center [784, 427] width 324 height 27
type input "Barber bill-006"
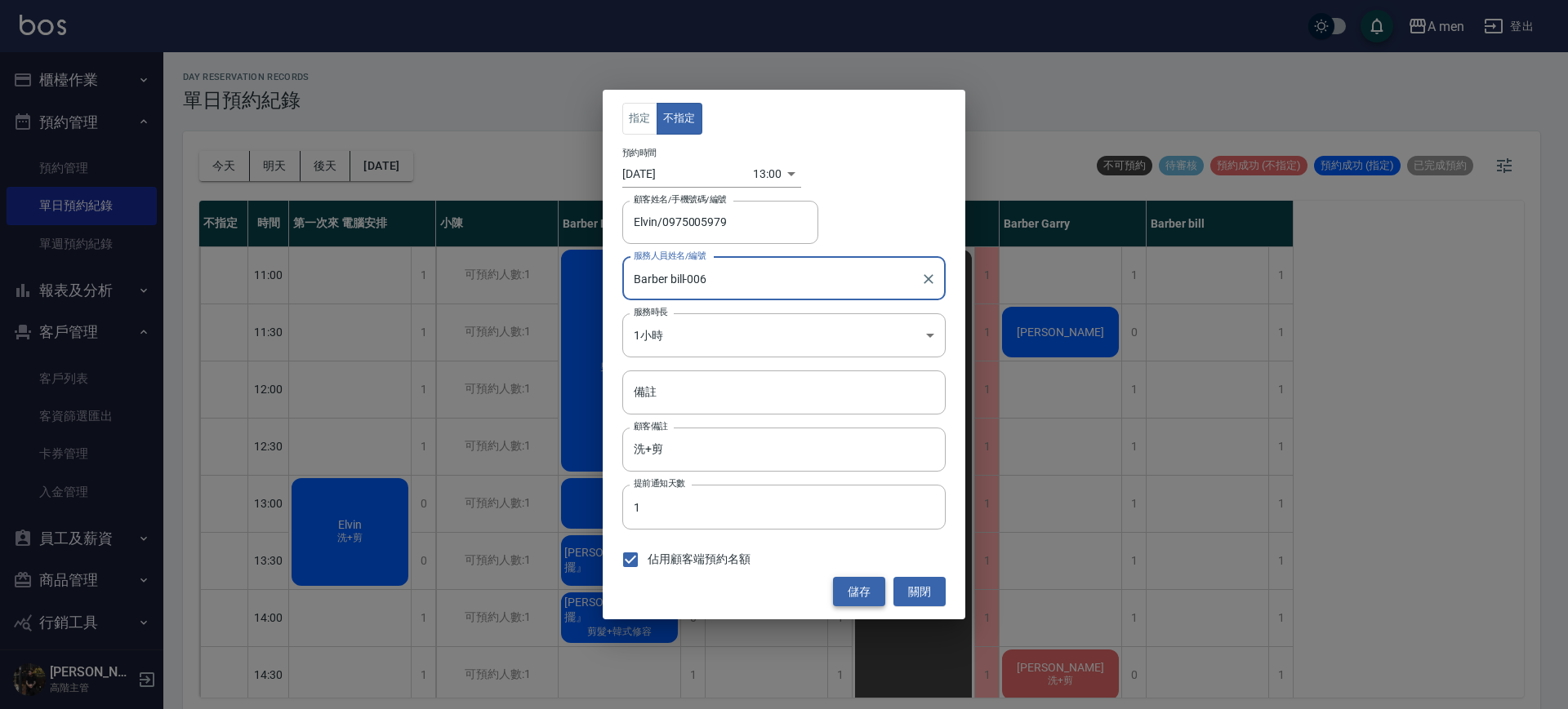
click at [865, 605] on button "儲存" at bounding box center [859, 592] width 52 height 31
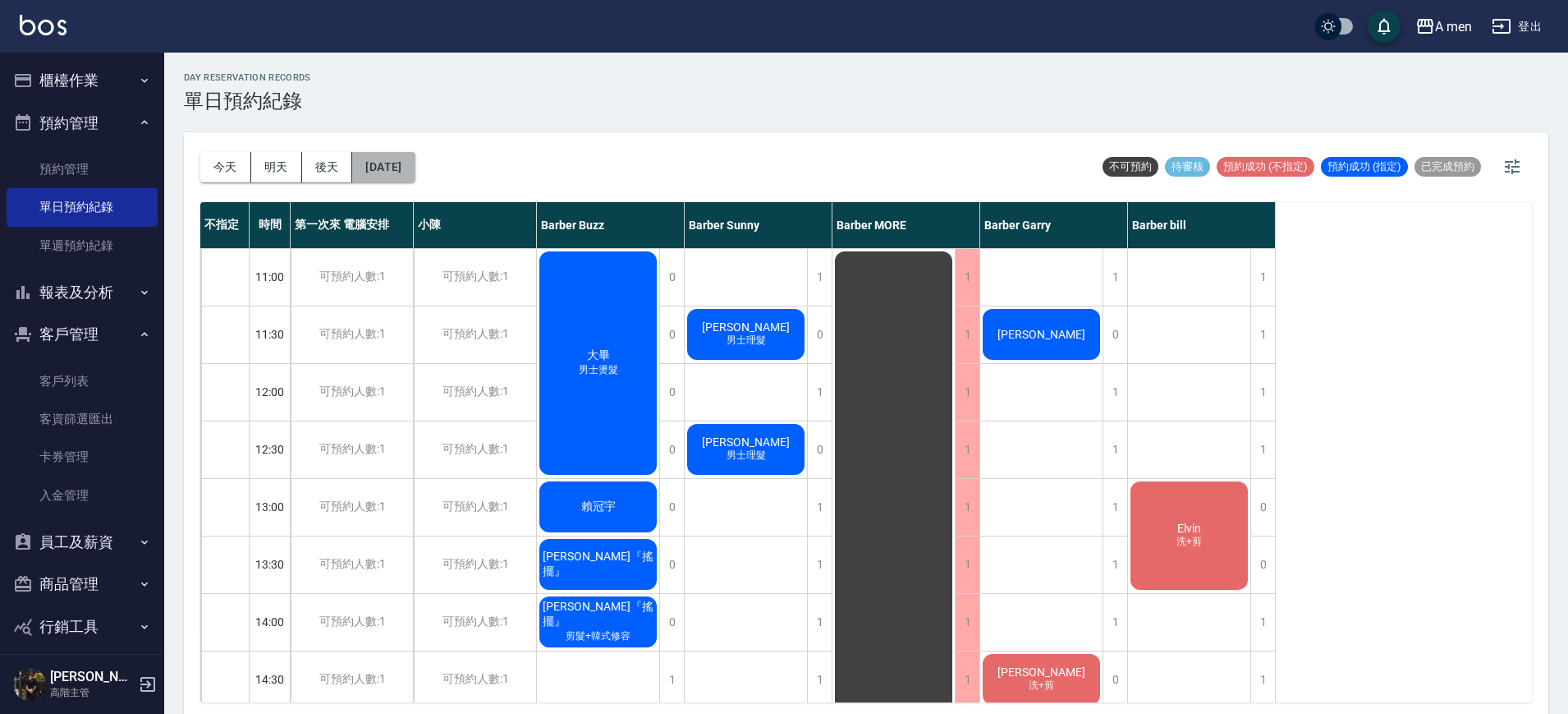
click at [387, 179] on button "2025/10/11" at bounding box center [383, 167] width 63 height 31
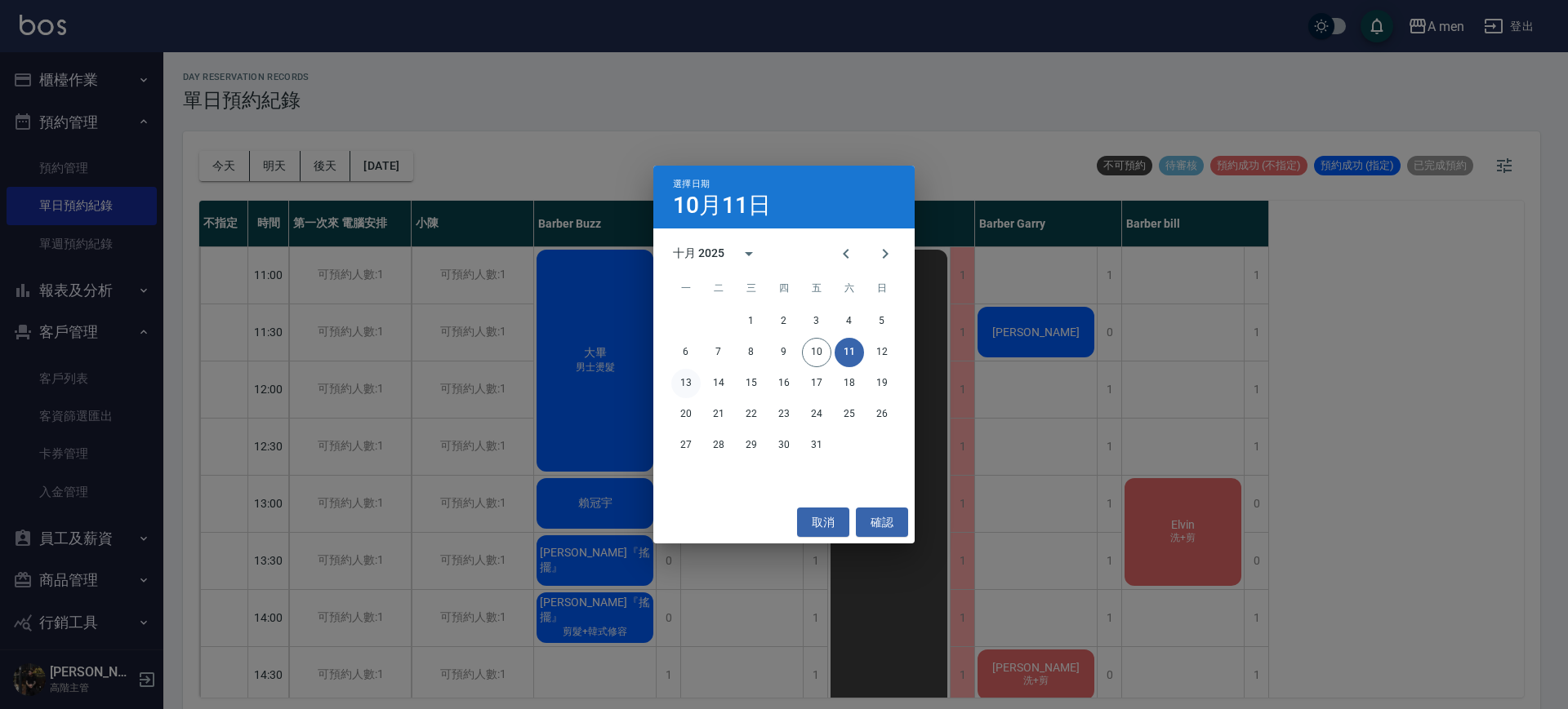
click at [685, 384] on button "13" at bounding box center [686, 384] width 30 height 30
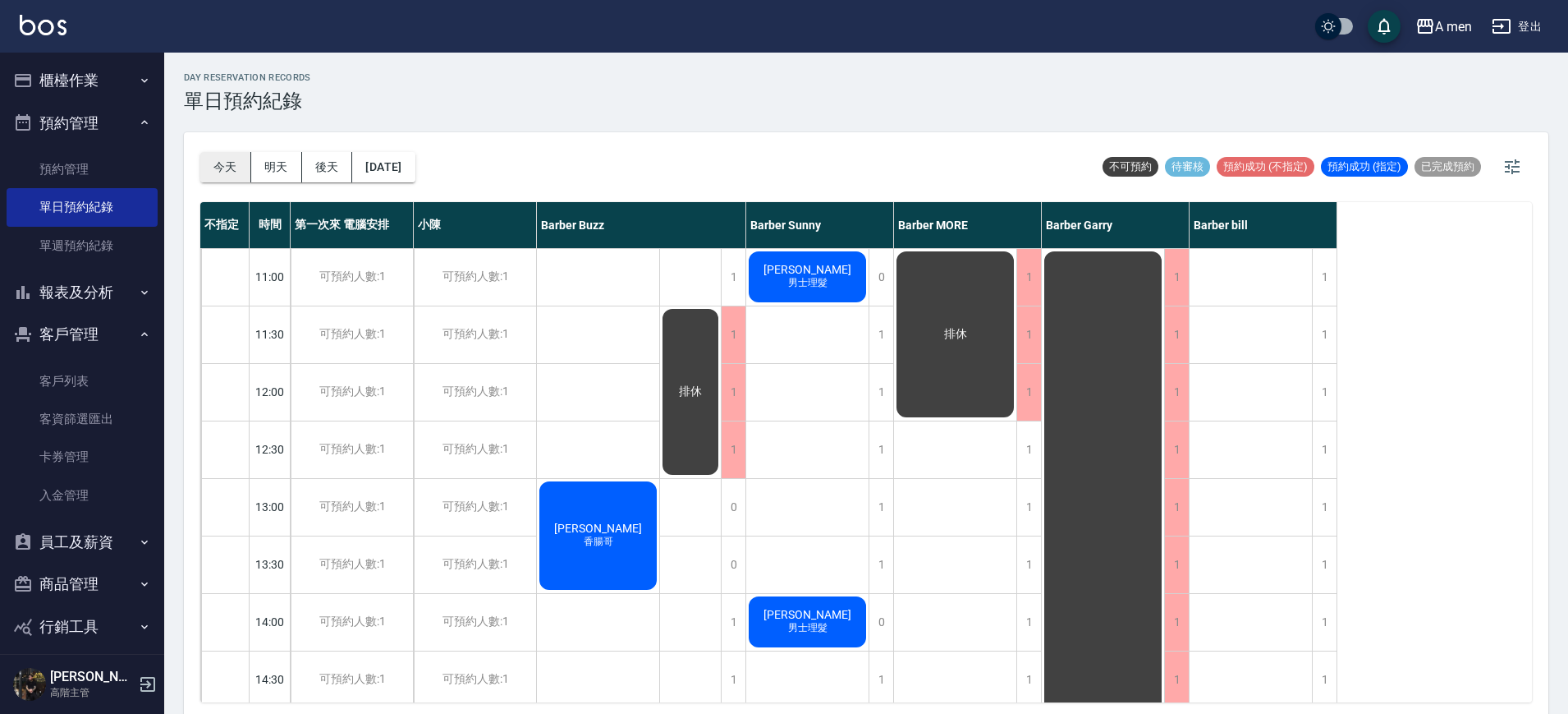
click at [225, 163] on button "今天" at bounding box center [225, 167] width 51 height 31
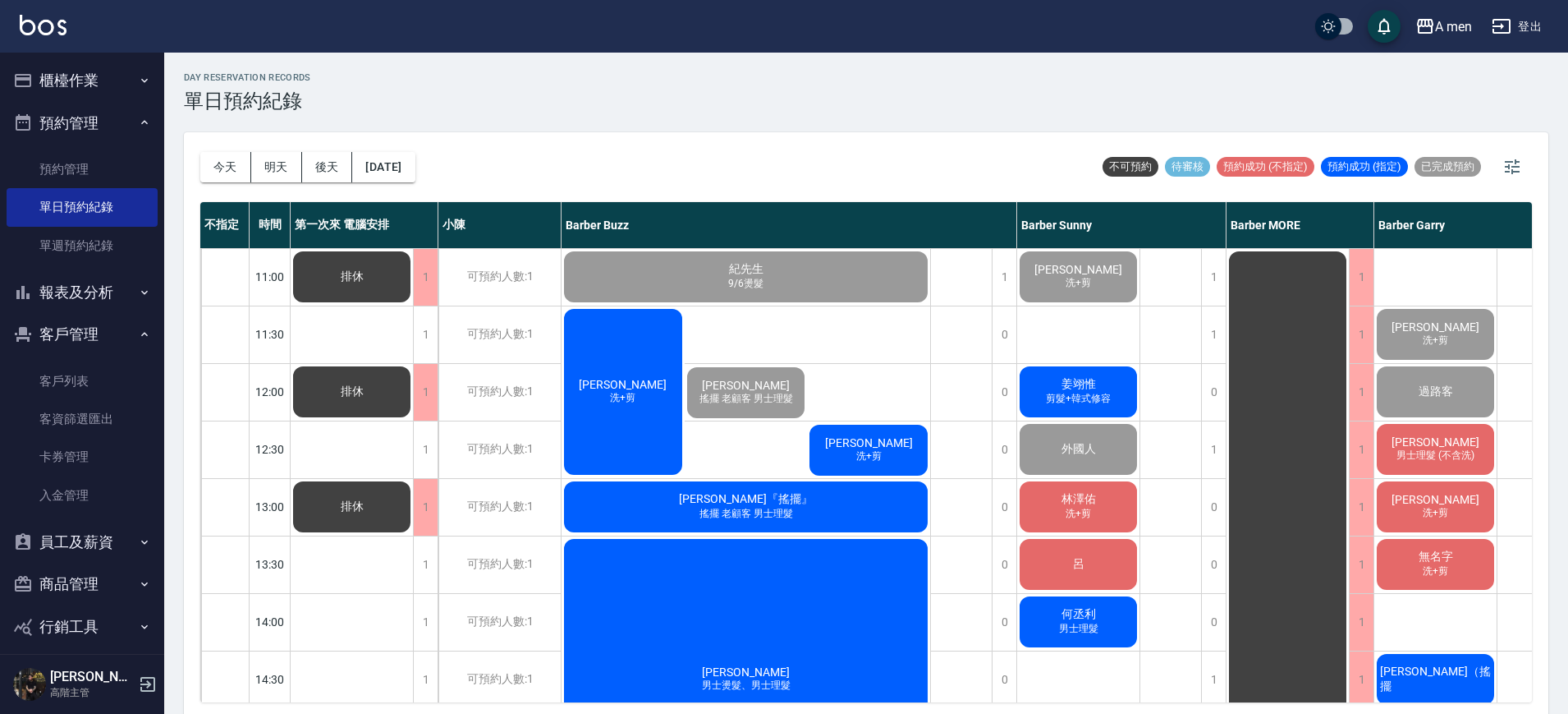
click at [1097, 378] on span "姜翊惟" at bounding box center [1079, 384] width 41 height 15
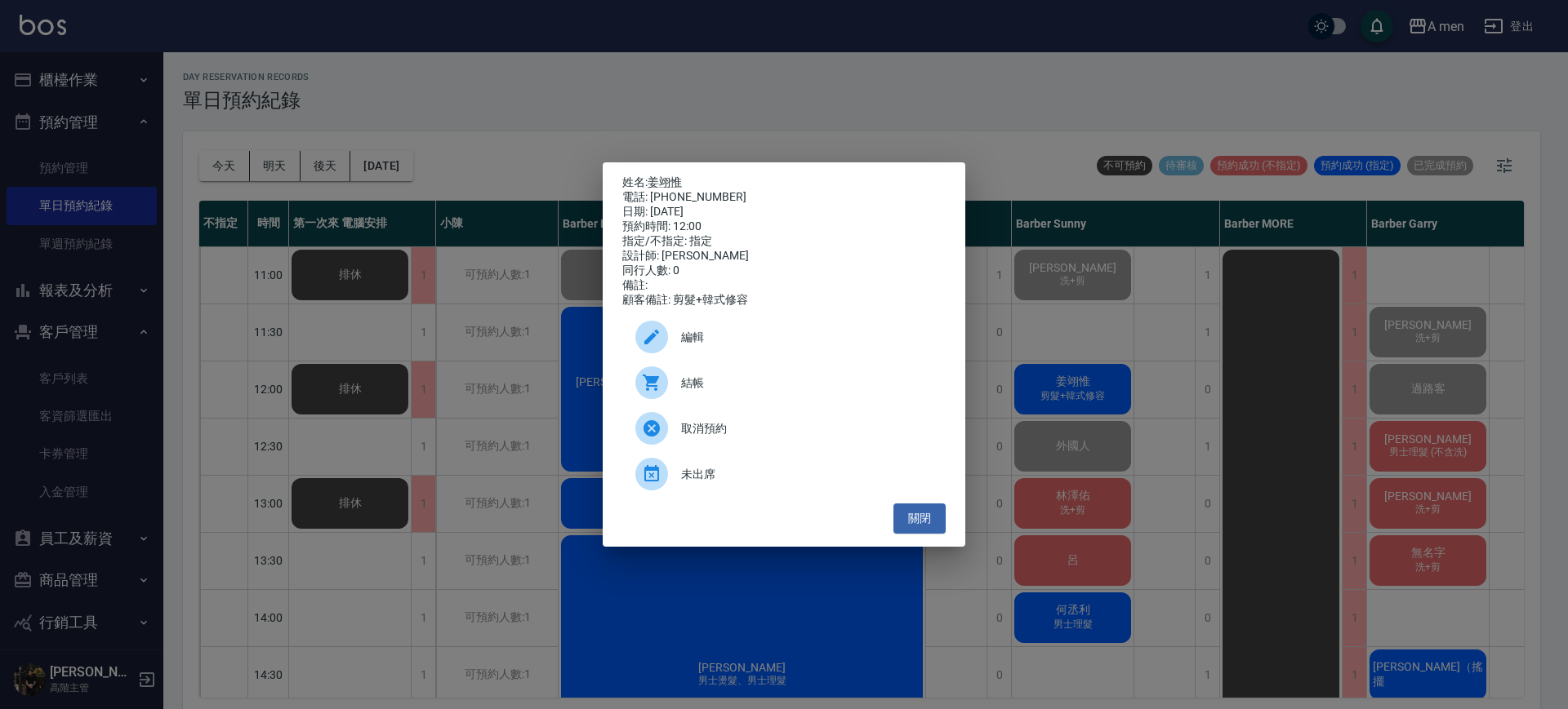
click at [809, 377] on div "結帳" at bounding box center [784, 383] width 324 height 45
click at [923, 522] on button "關閉" at bounding box center [919, 519] width 52 height 31
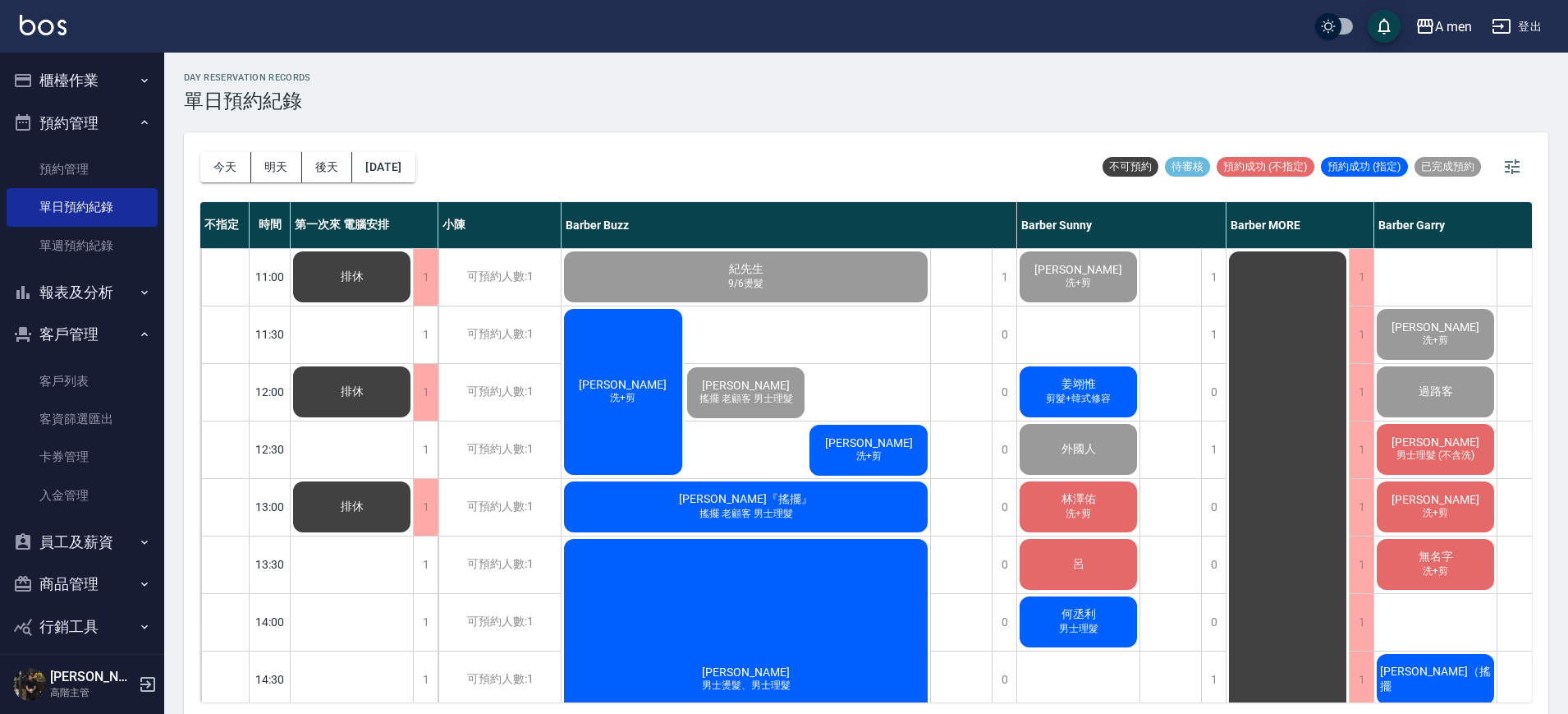
click at [1095, 395] on span "剪髮+韓式修容" at bounding box center [1079, 399] width 71 height 14
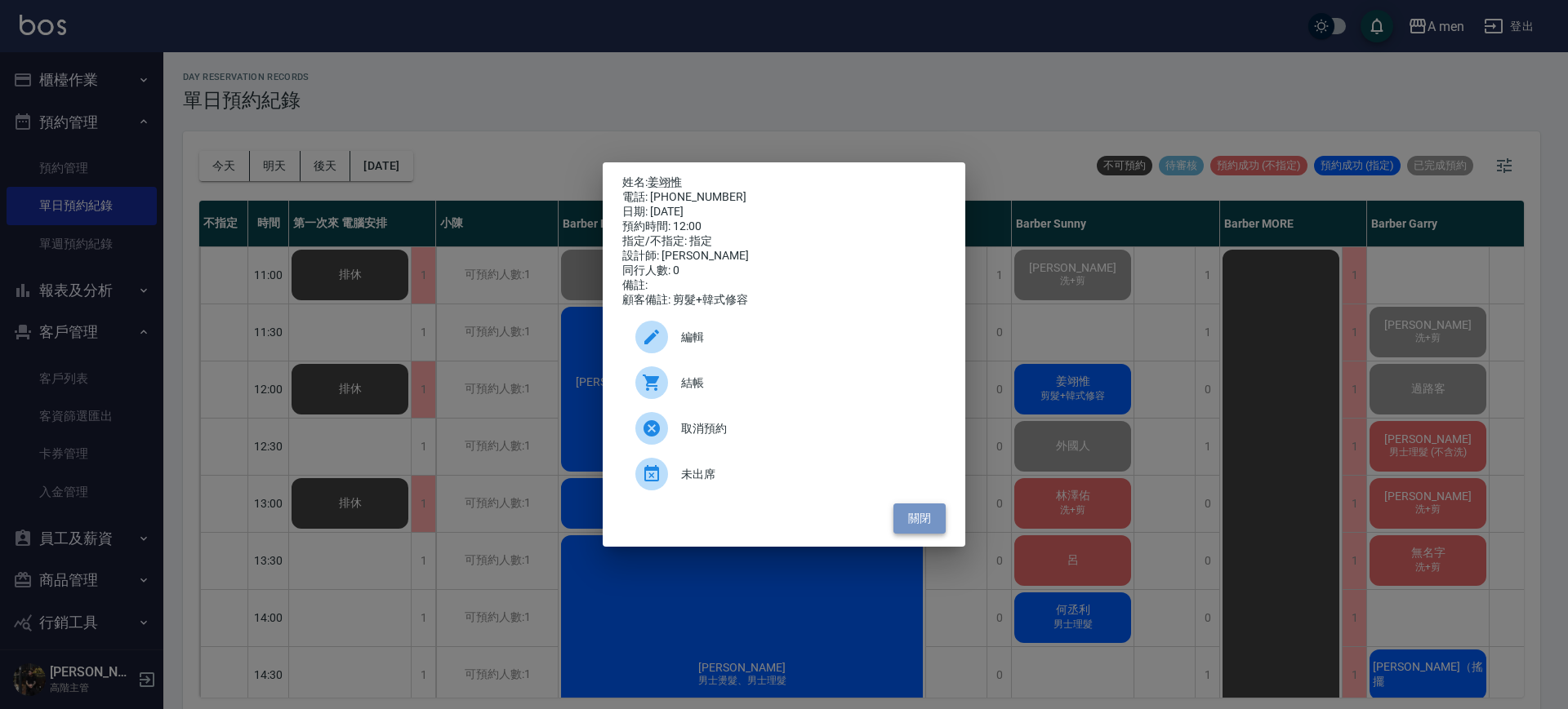
click at [902, 525] on button "關閉" at bounding box center [919, 519] width 52 height 31
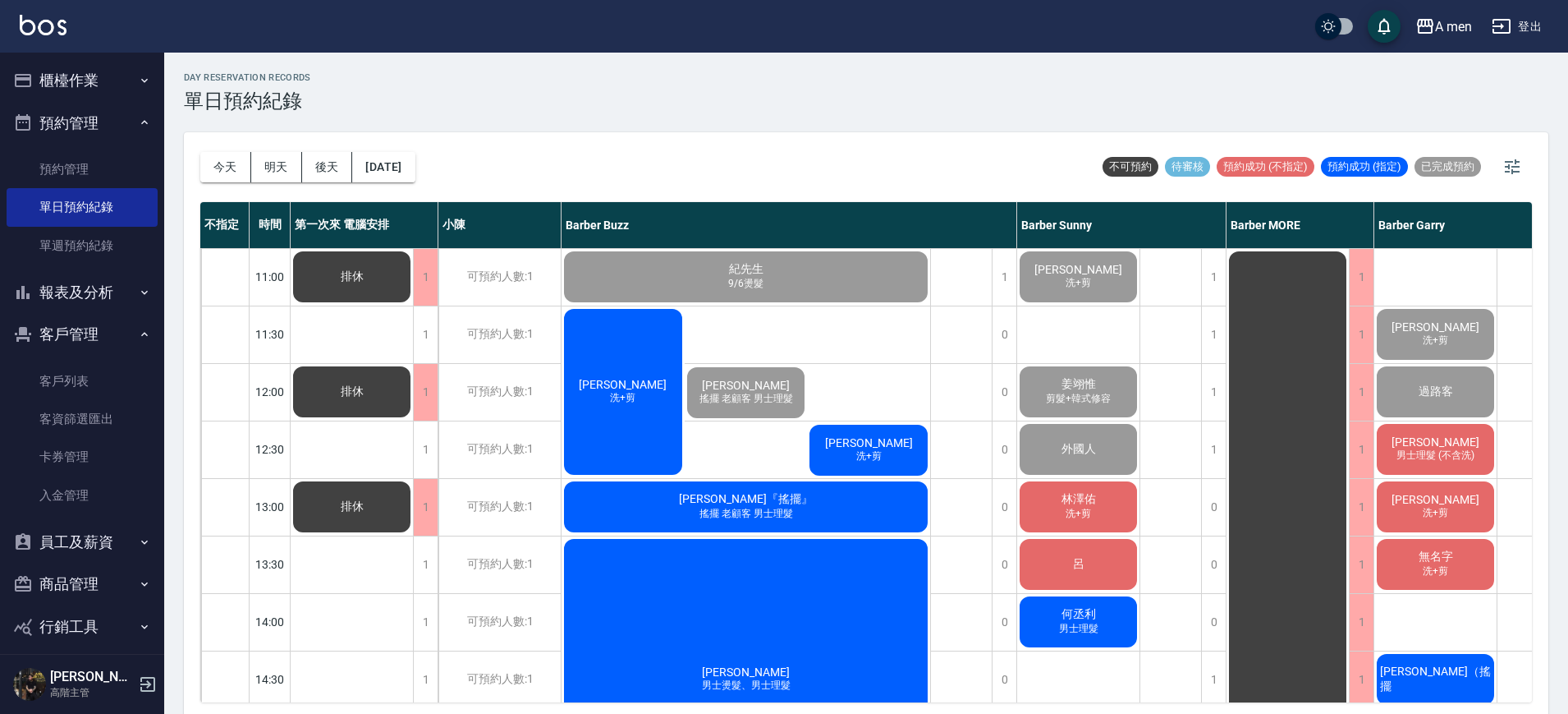
click at [858, 445] on div "康 洗+剪" at bounding box center [868, 450] width 123 height 56
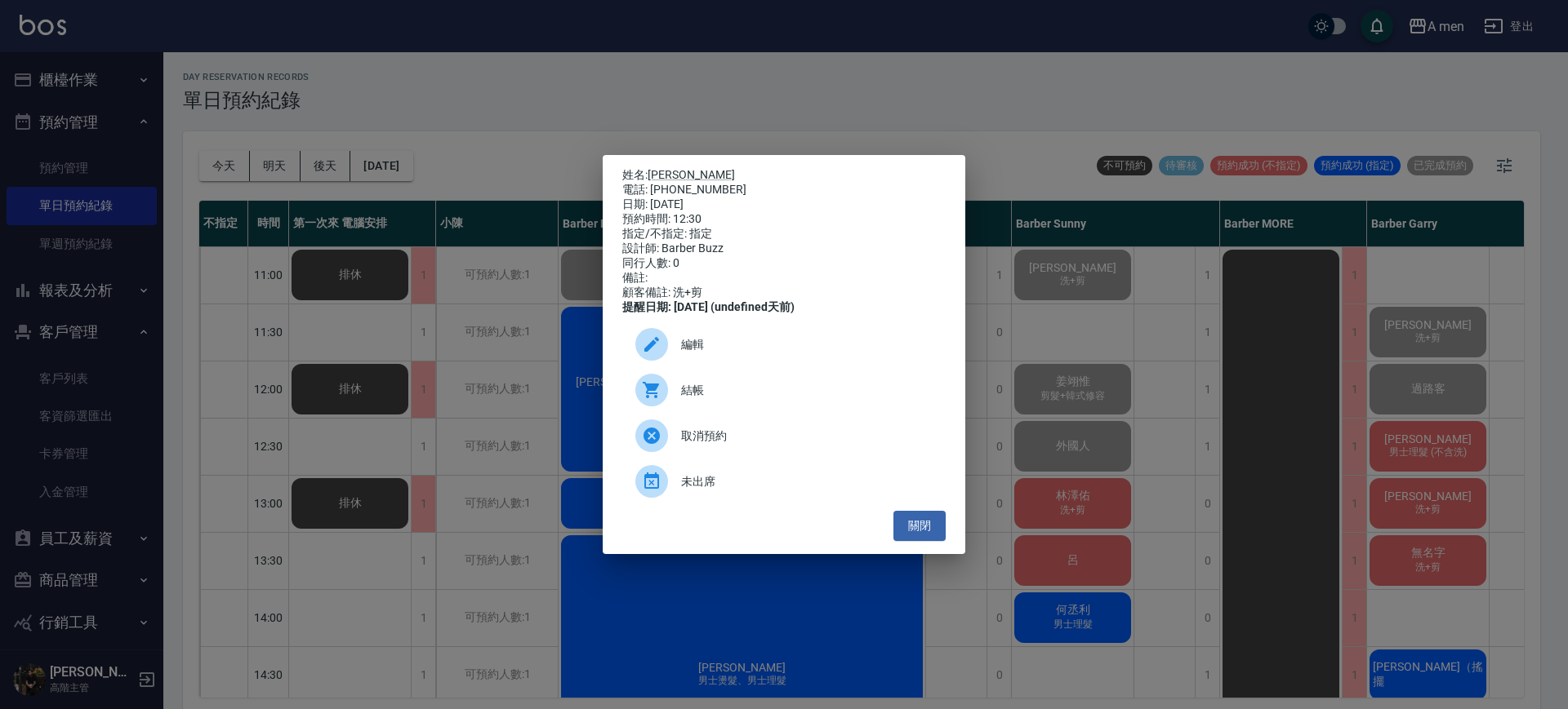
click at [800, 392] on span "結帳" at bounding box center [806, 390] width 252 height 17
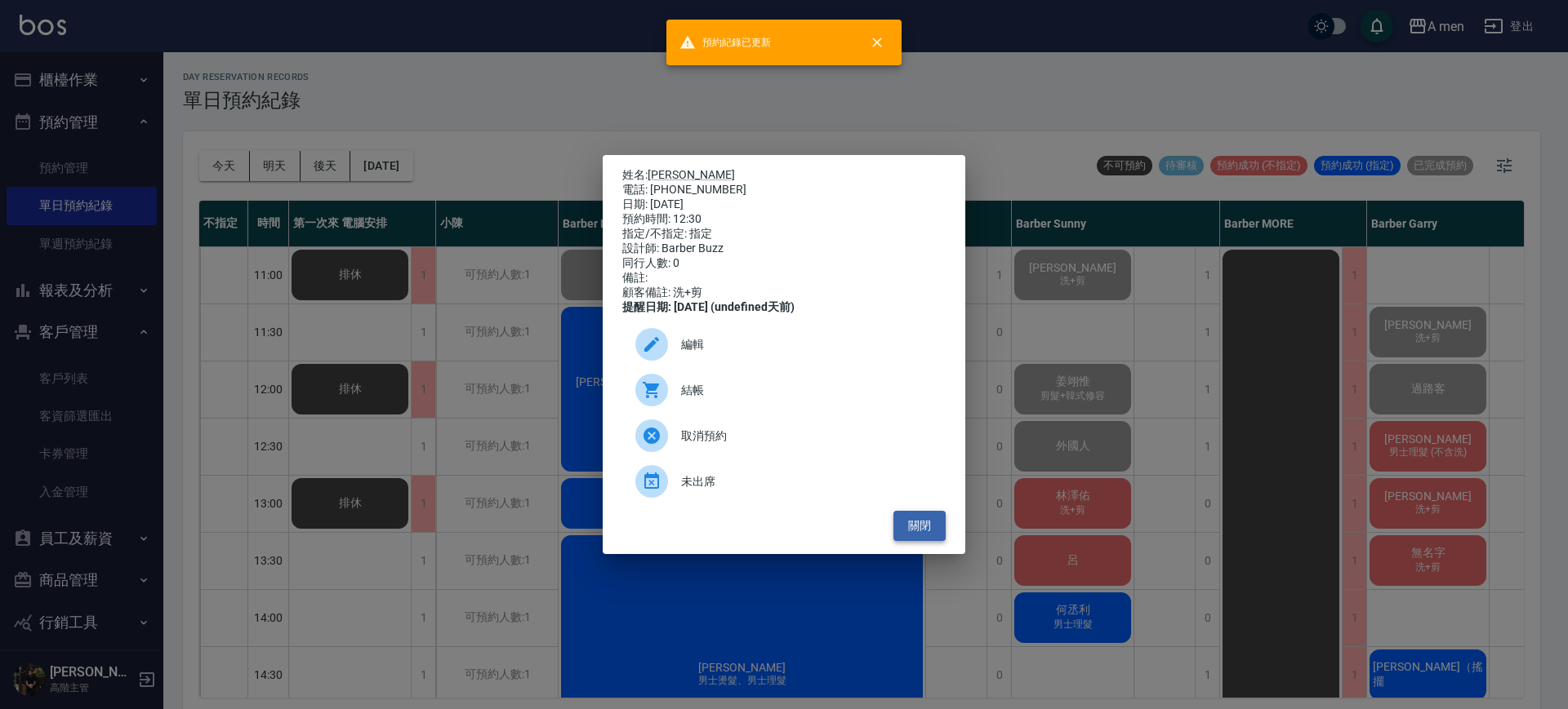
click at [922, 531] on button "關閉" at bounding box center [919, 526] width 52 height 31
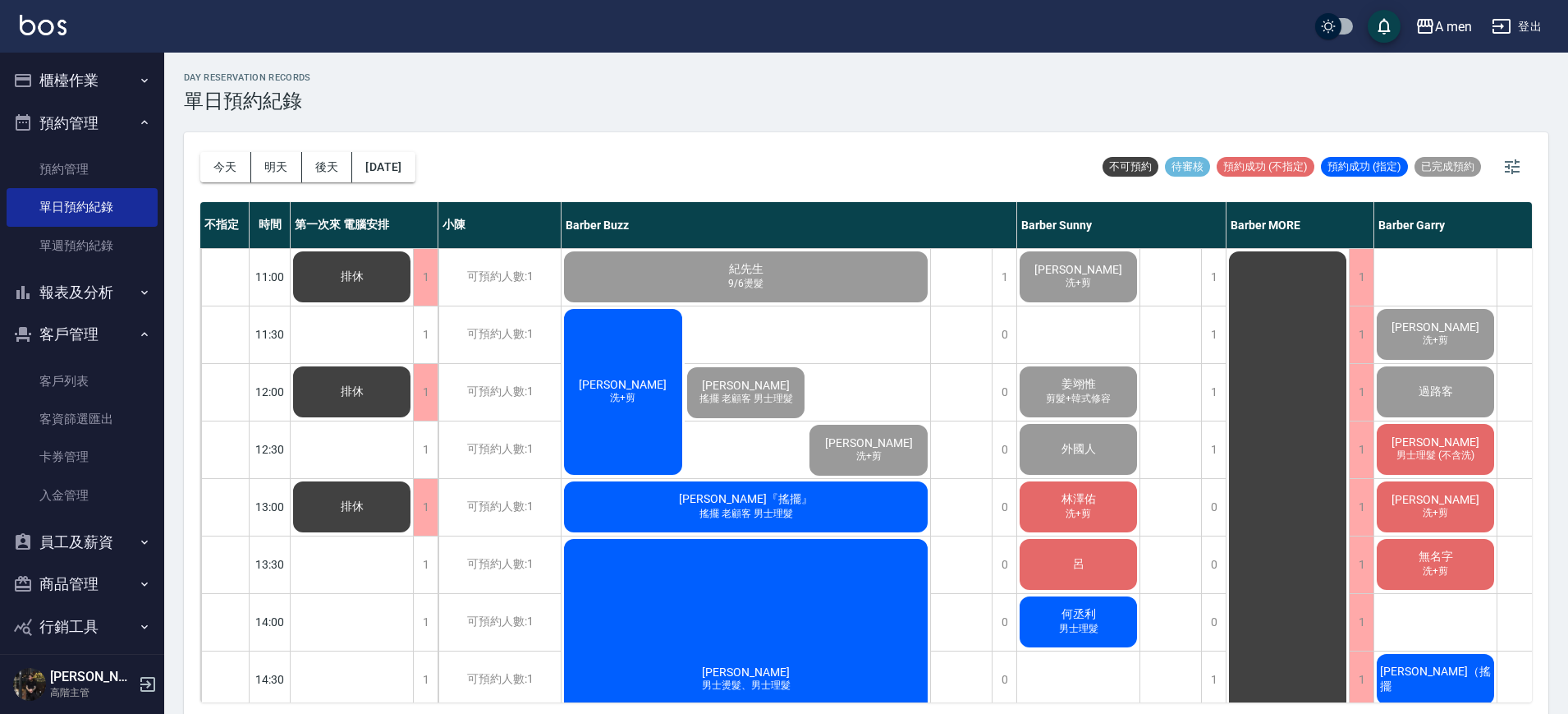
click at [1445, 573] on span "洗+剪" at bounding box center [1436, 571] width 32 height 14
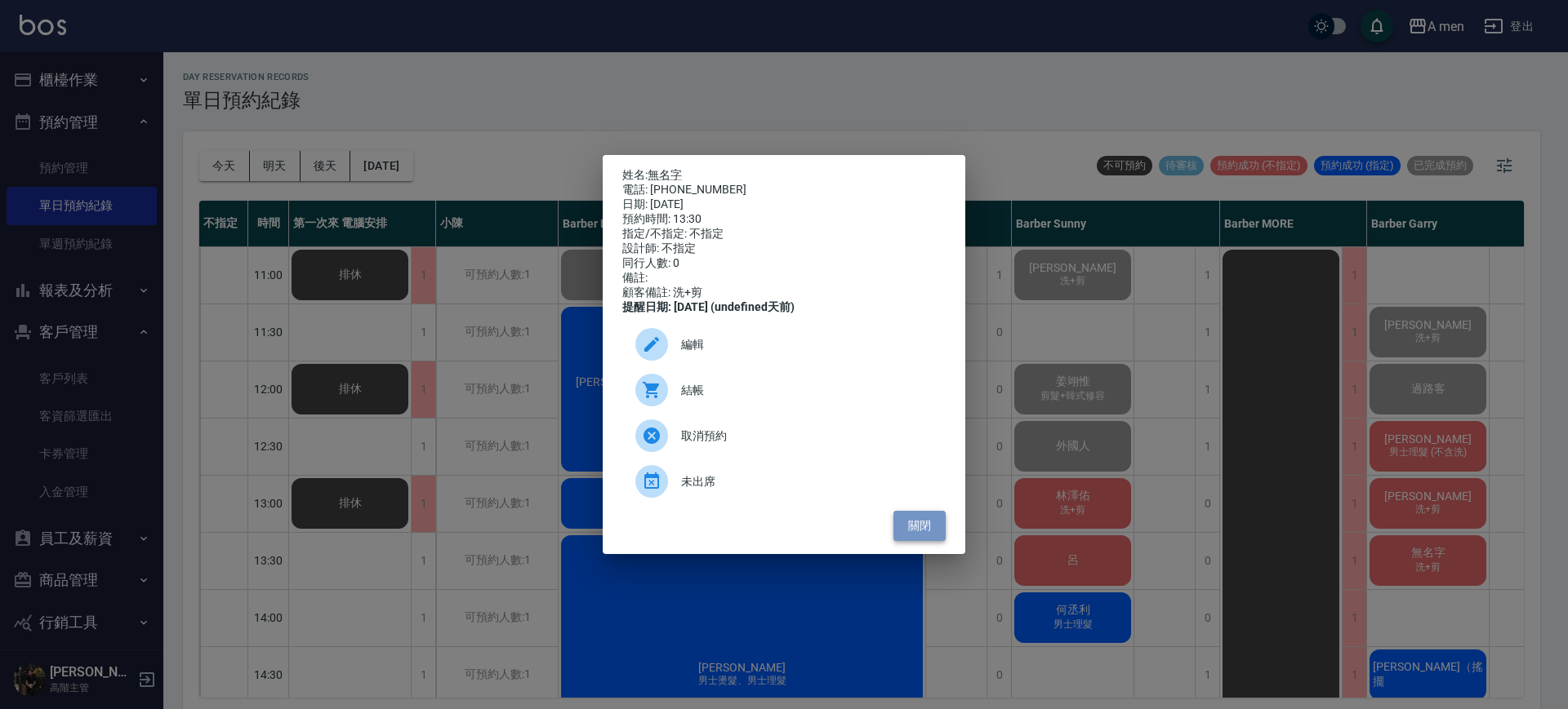
click at [926, 541] on button "關閉" at bounding box center [919, 526] width 52 height 31
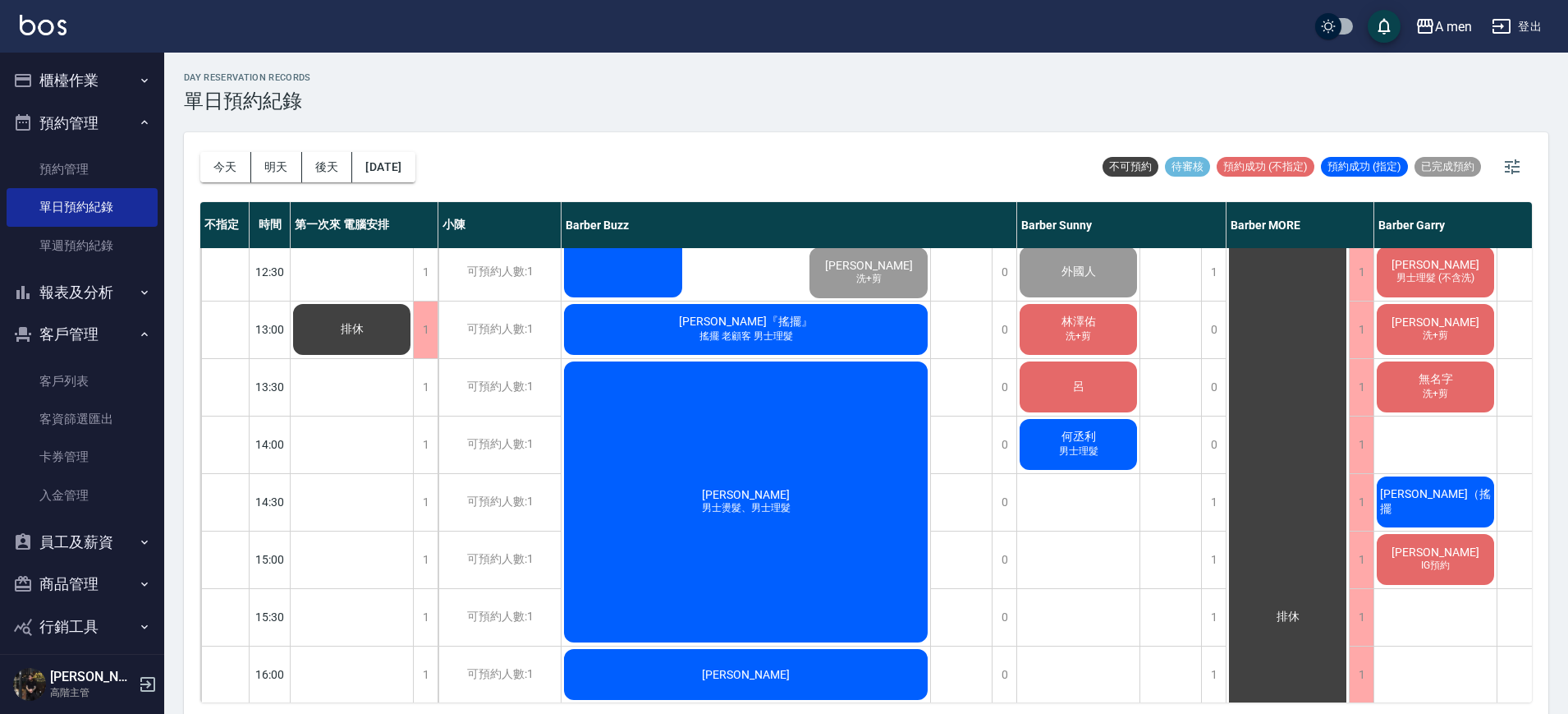
scroll to position [179, 0]
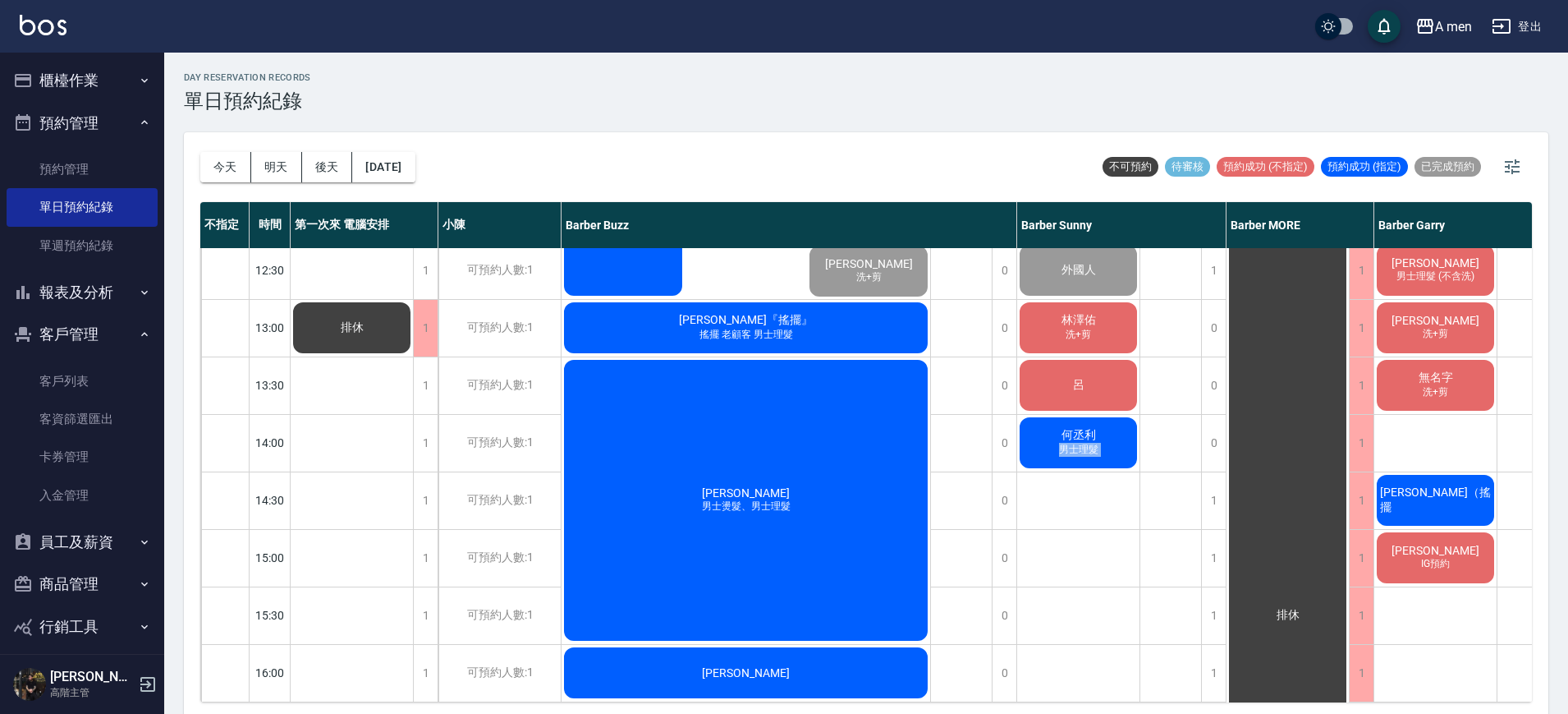
drag, startPoint x: 1176, startPoint y: 536, endPoint x: 1020, endPoint y: 449, distance: 178.6
click at [296, 172] on button "明天" at bounding box center [276, 167] width 51 height 31
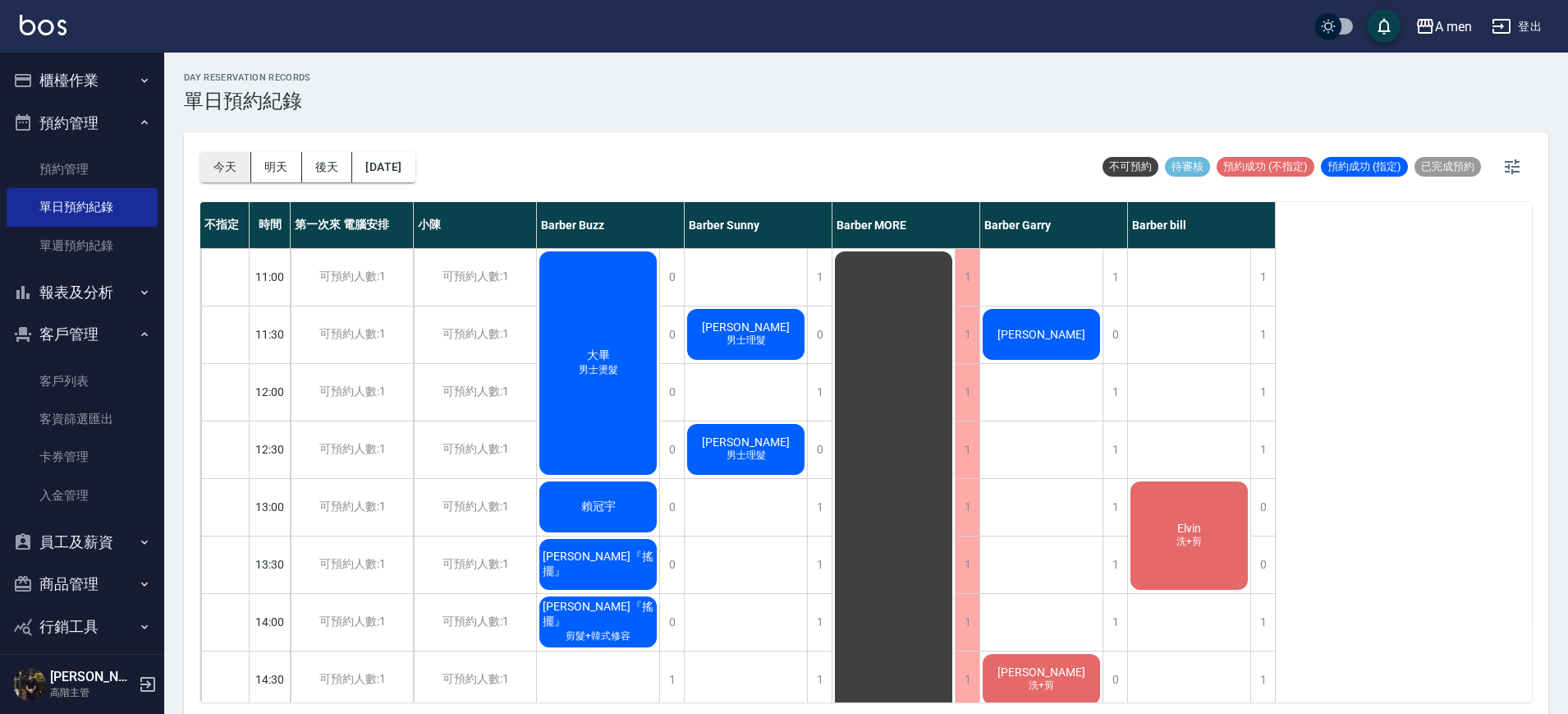
click at [222, 163] on button "今天" at bounding box center [225, 167] width 51 height 31
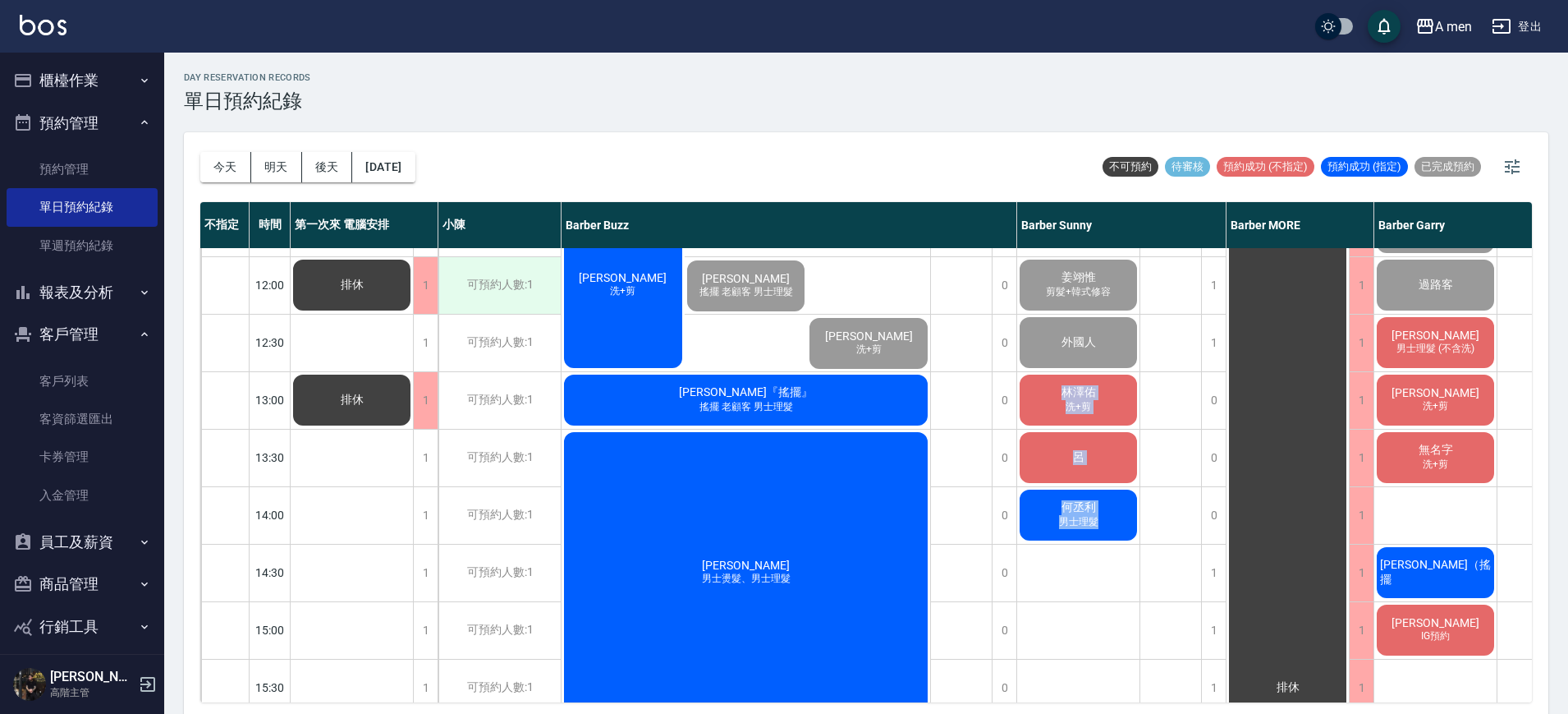
scroll to position [109, 0]
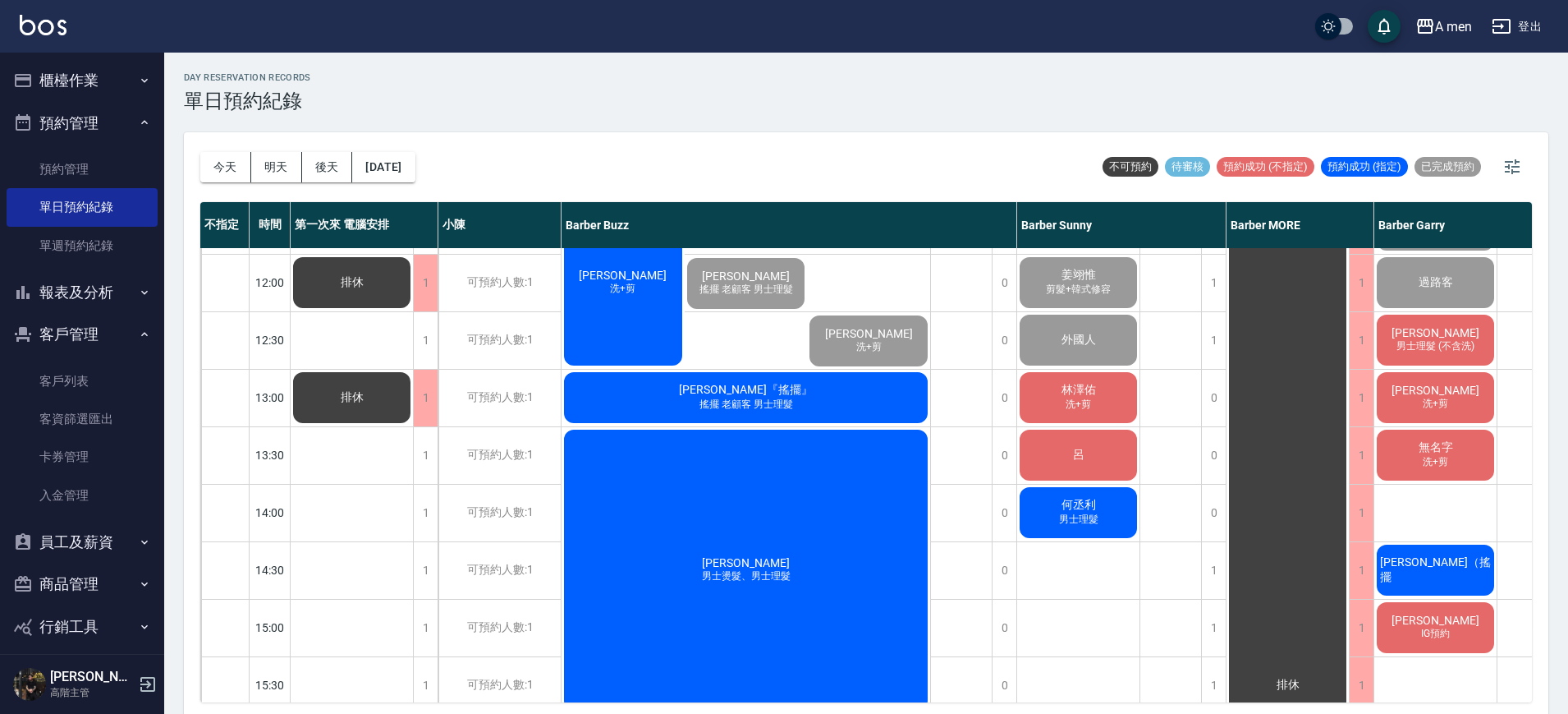
click at [1115, 388] on div "林澤佑 洗+剪" at bounding box center [1078, 397] width 122 height 56
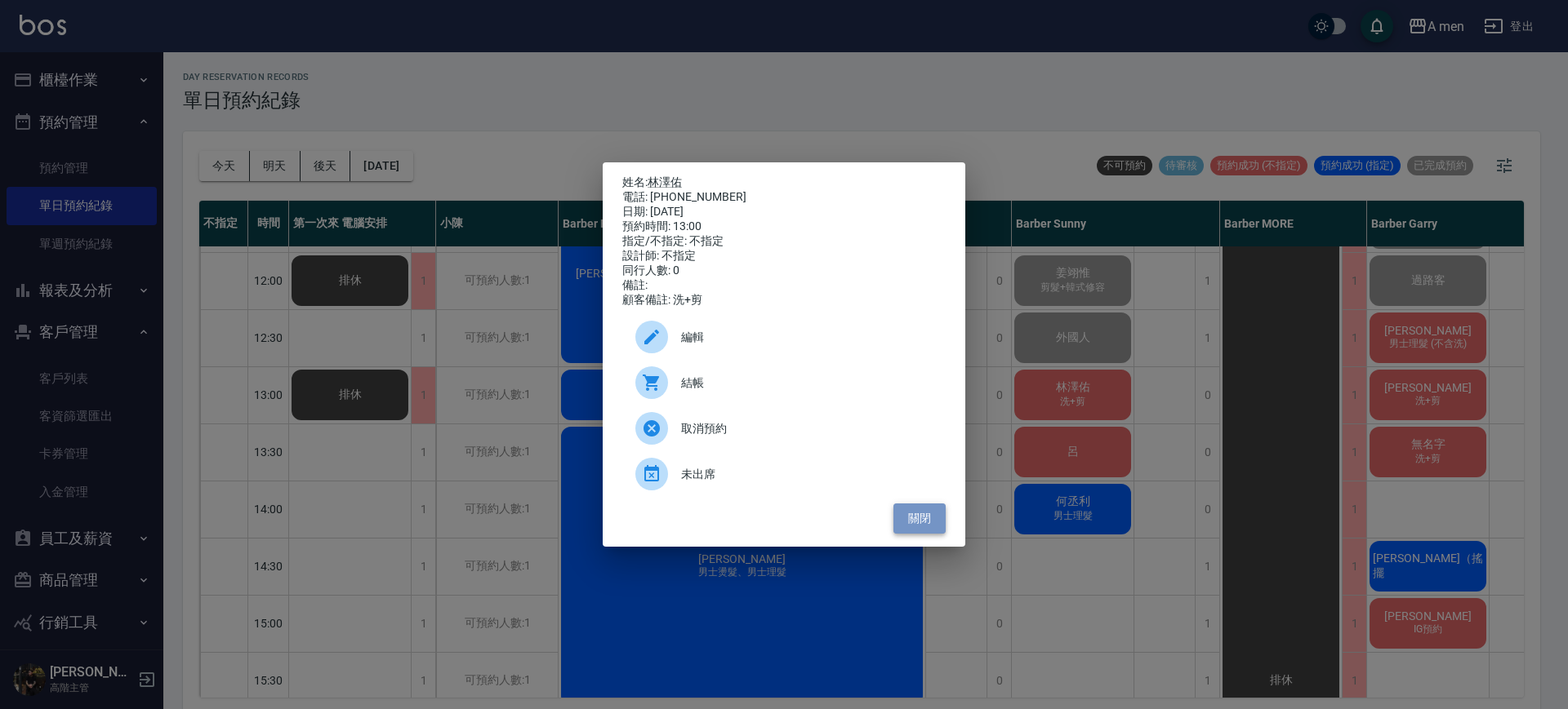
click at [909, 516] on button "關閉" at bounding box center [919, 519] width 52 height 31
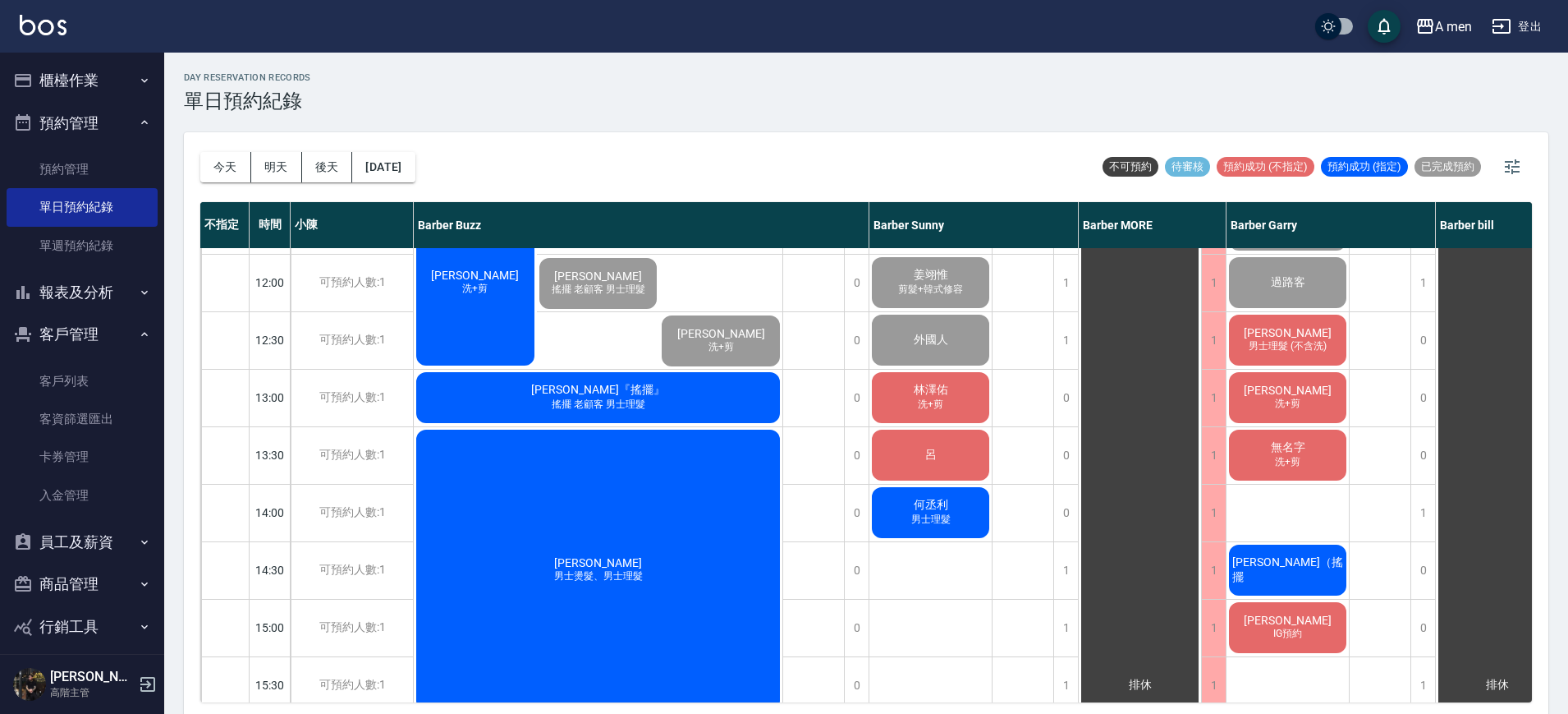
scroll to position [109, 149]
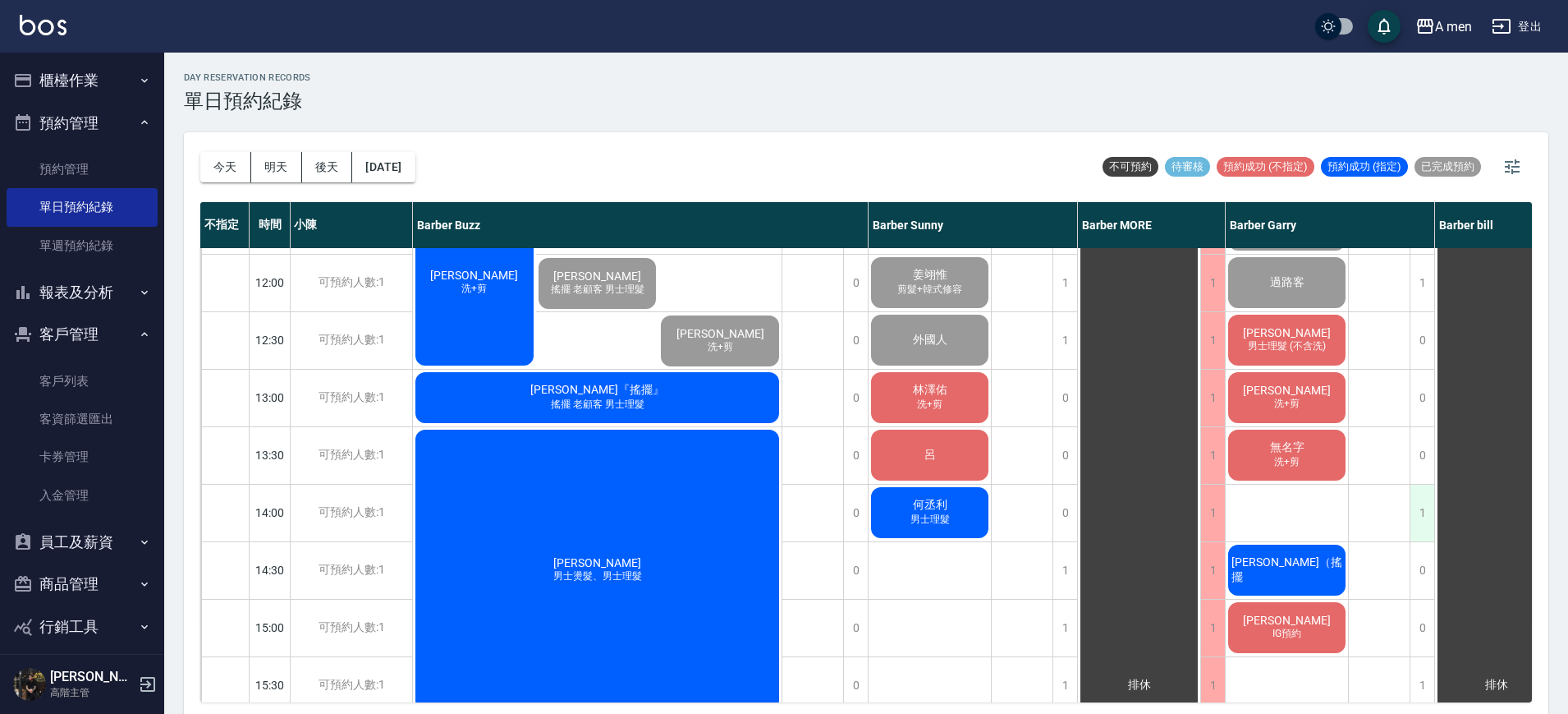
click at [1428, 506] on div "1" at bounding box center [1422, 512] width 25 height 57
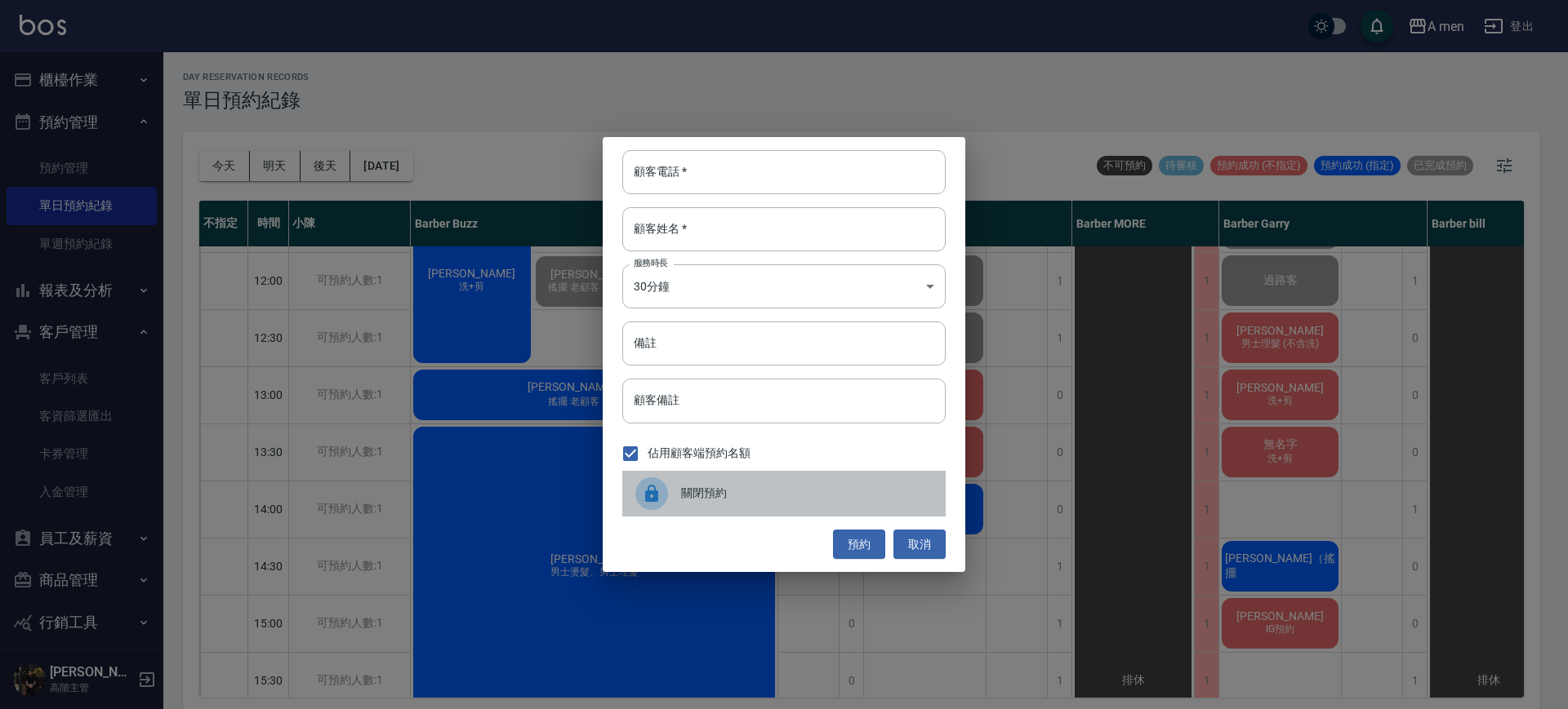
click at [896, 501] on span "關閉預約" at bounding box center [806, 493] width 252 height 17
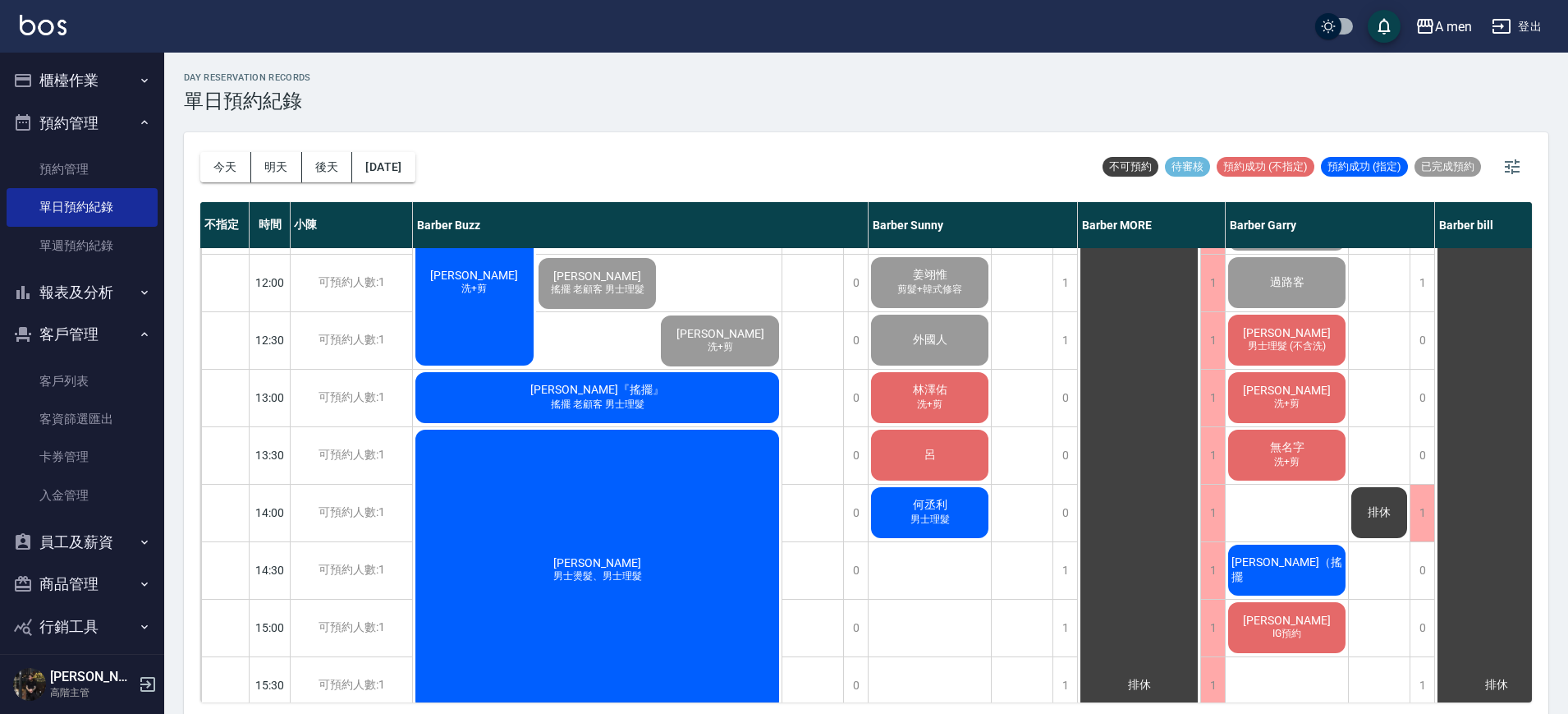
click at [690, 395] on div "徐于凱『搖擺』 搖擺 老顧客 男士理髮" at bounding box center [597, 397] width 369 height 56
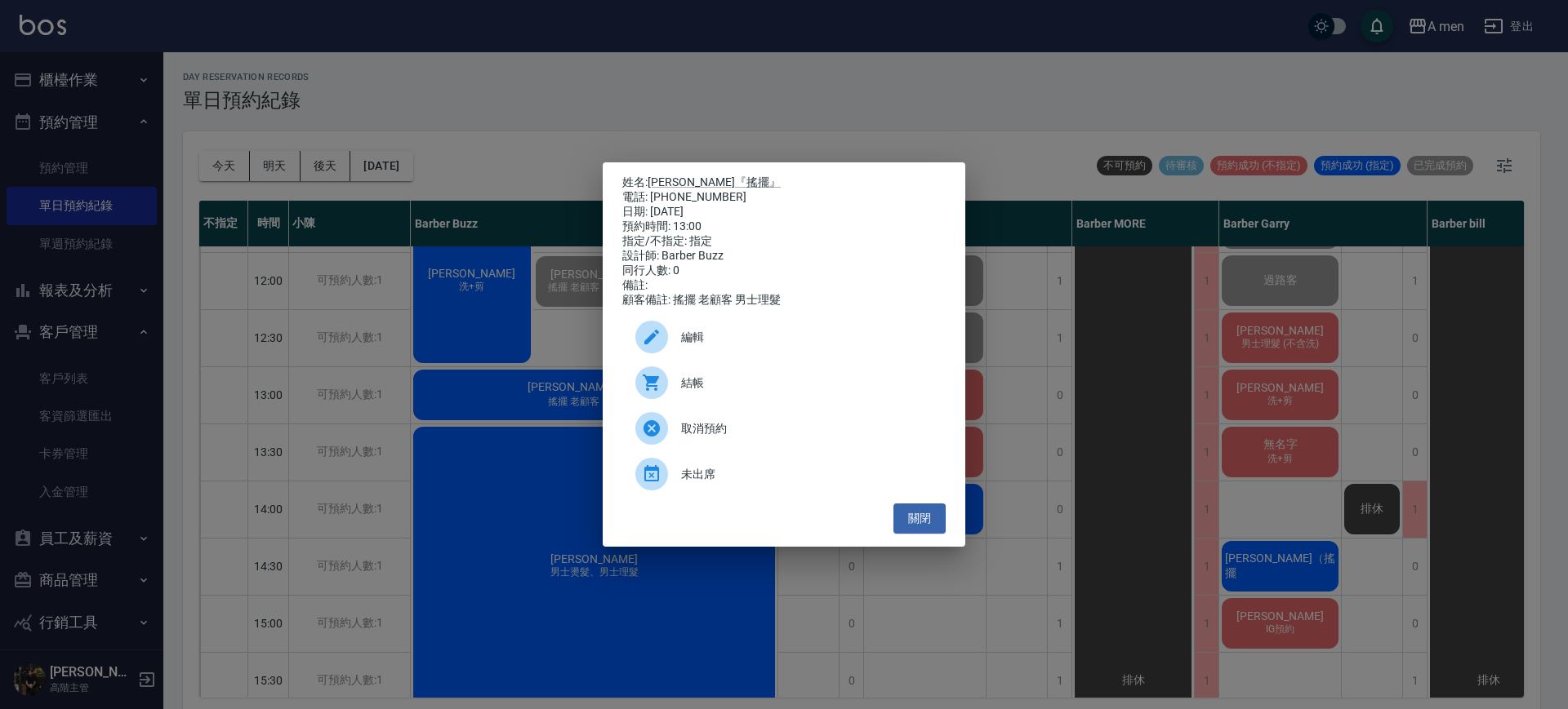
click at [713, 389] on span "結帳" at bounding box center [806, 383] width 252 height 17
click at [918, 527] on button "關閉" at bounding box center [919, 519] width 52 height 31
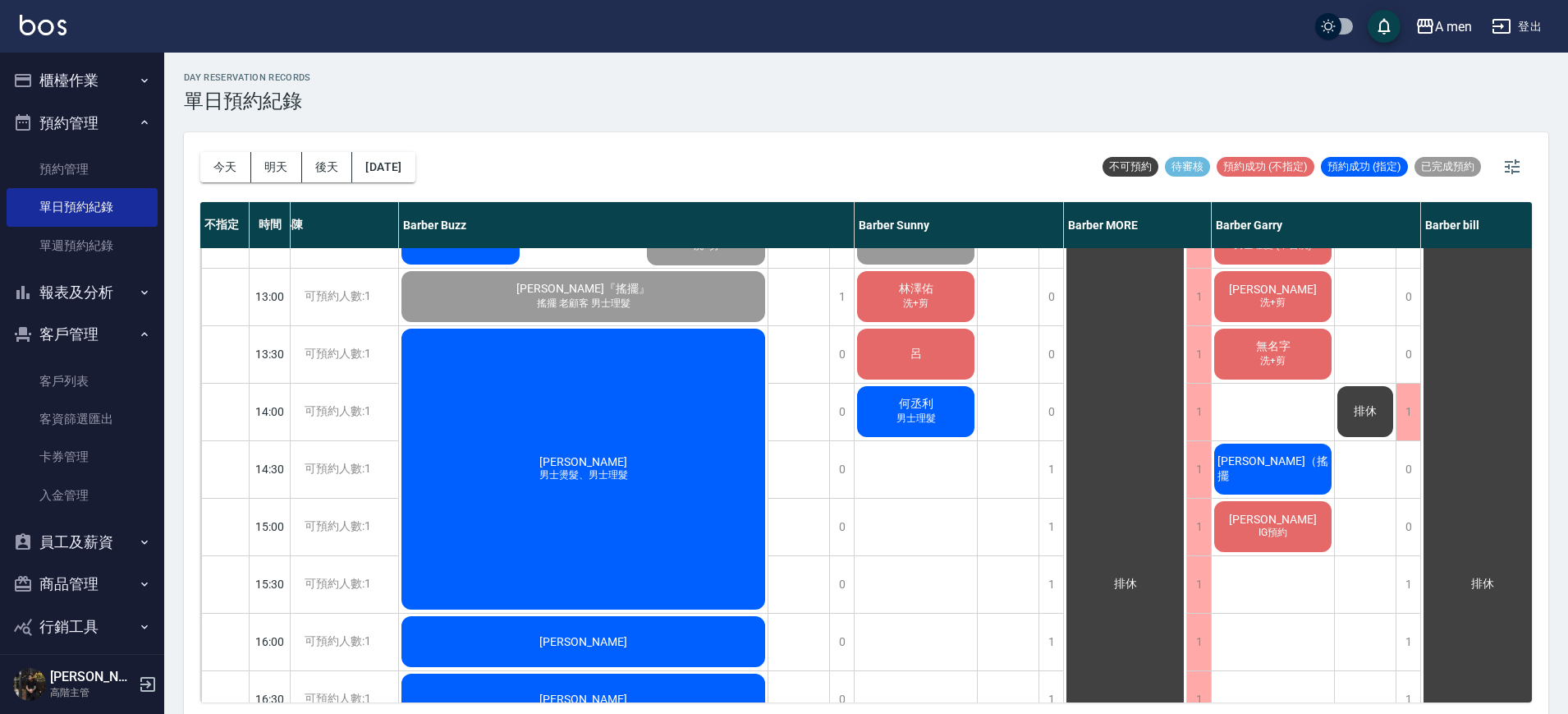
scroll to position [0, 163]
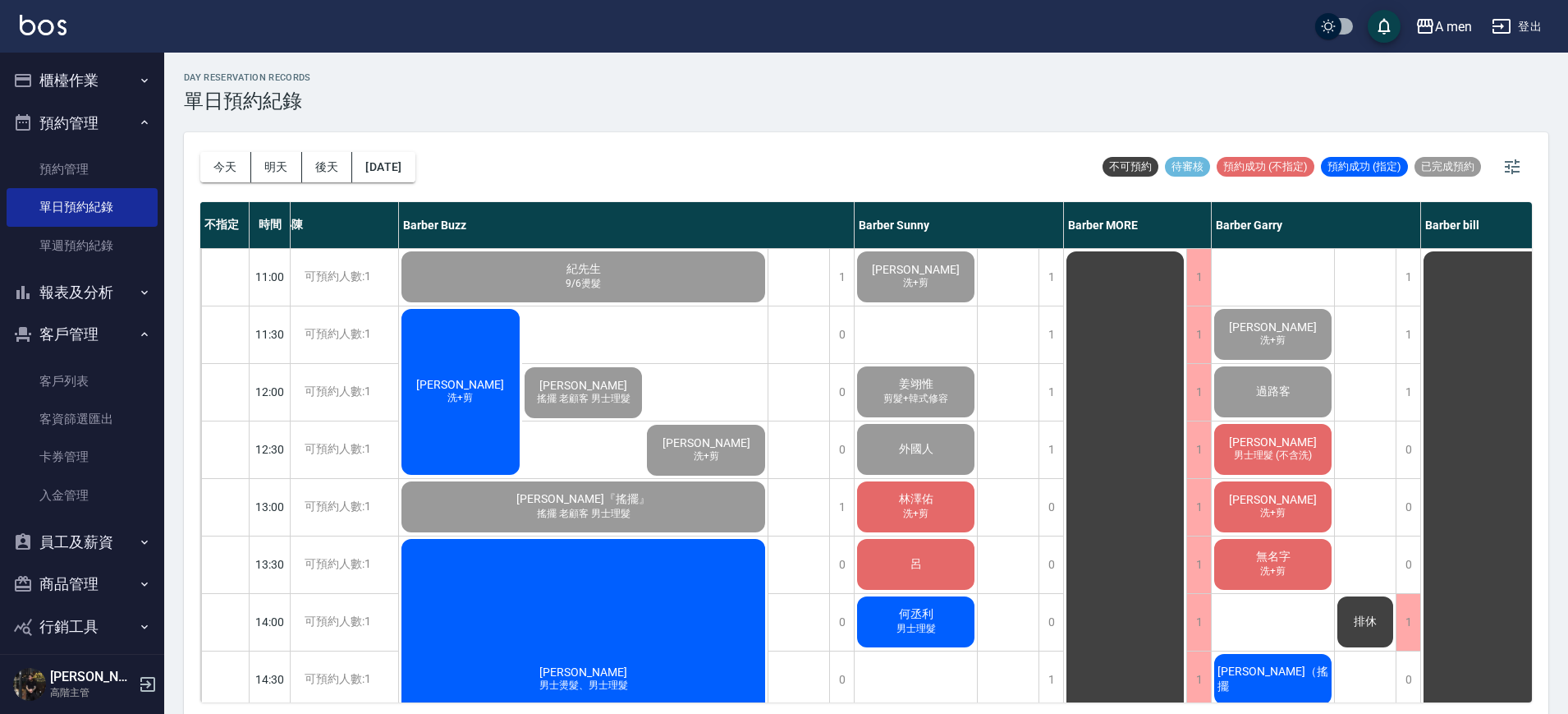
click at [492, 412] on div "許志川 洗+剪" at bounding box center [460, 392] width 123 height 171
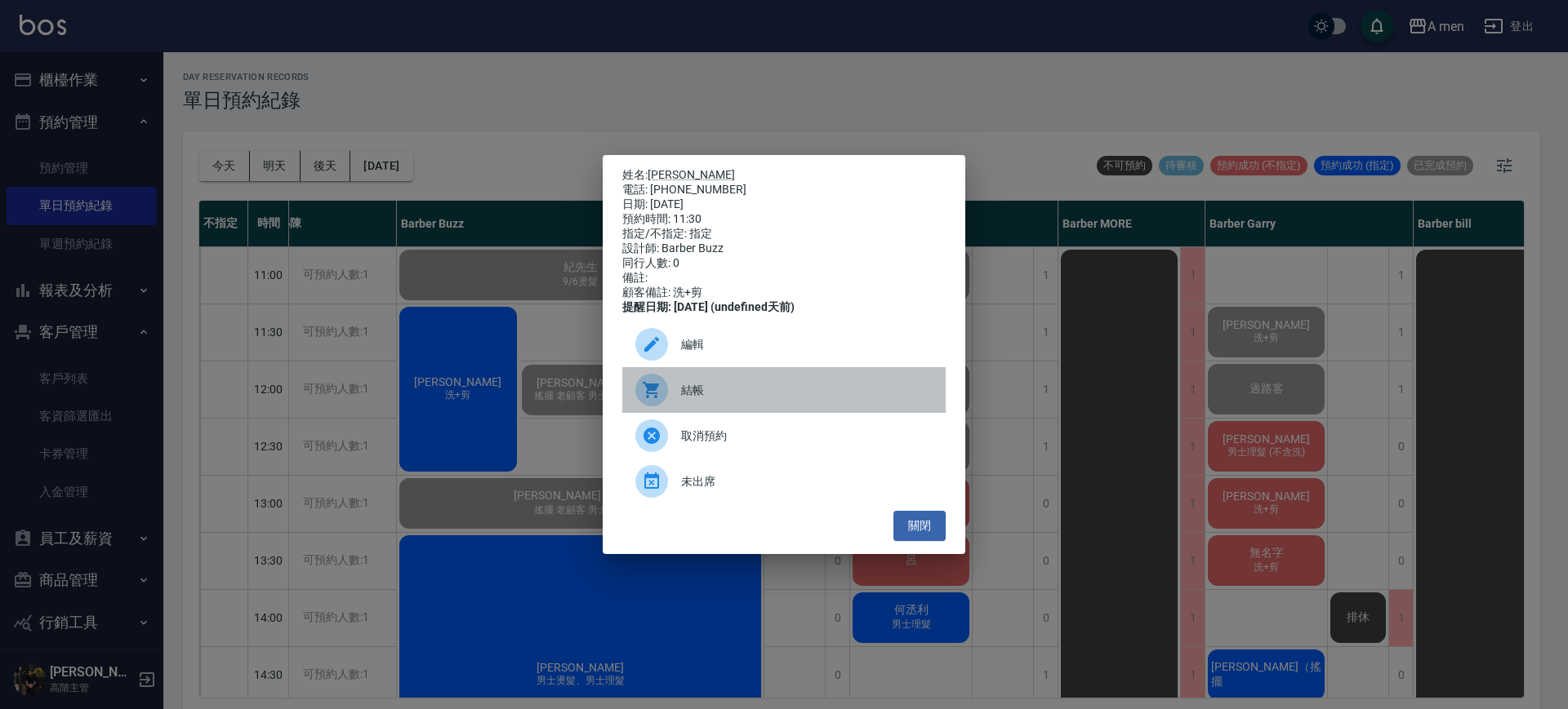
click at [741, 406] on div "結帳" at bounding box center [784, 390] width 324 height 45
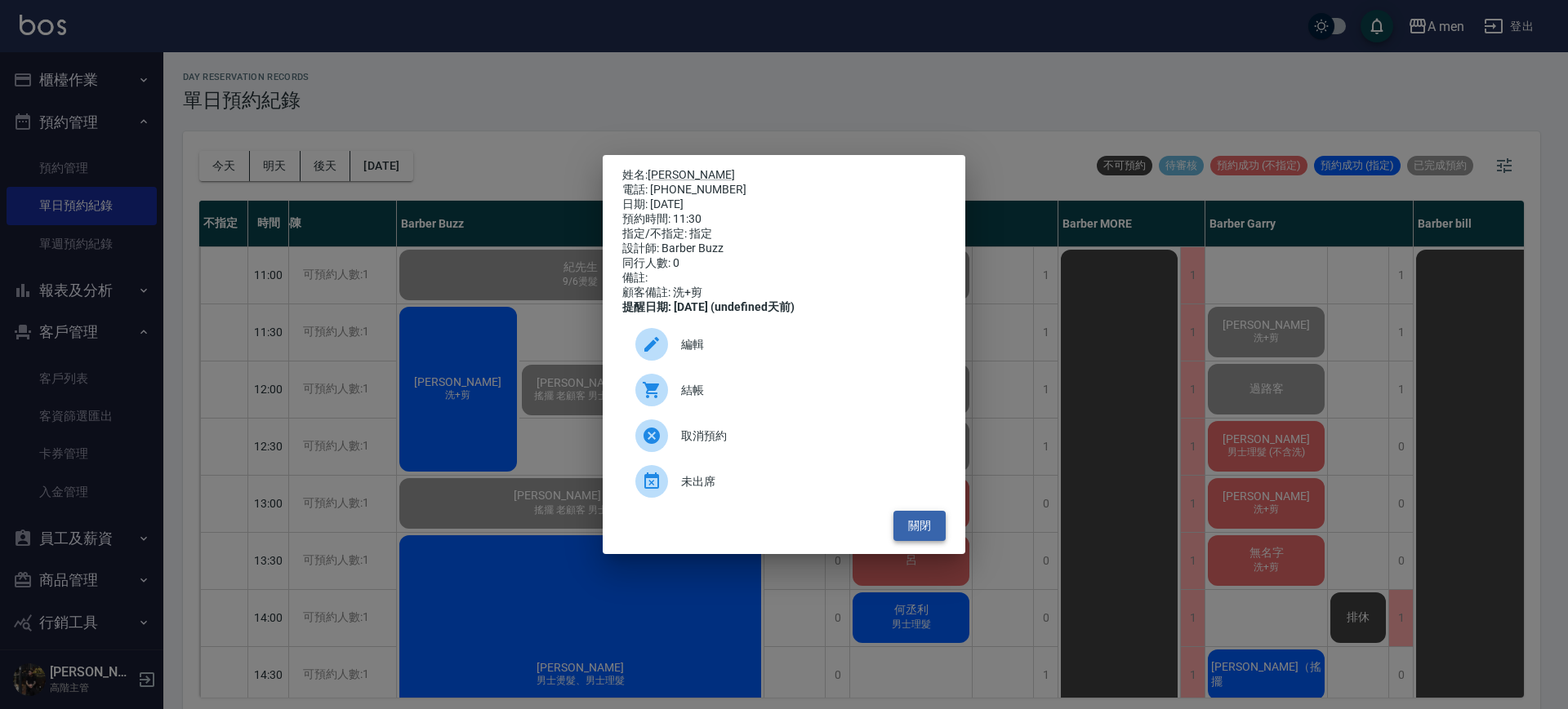
click at [938, 538] on button "關閉" at bounding box center [919, 526] width 52 height 31
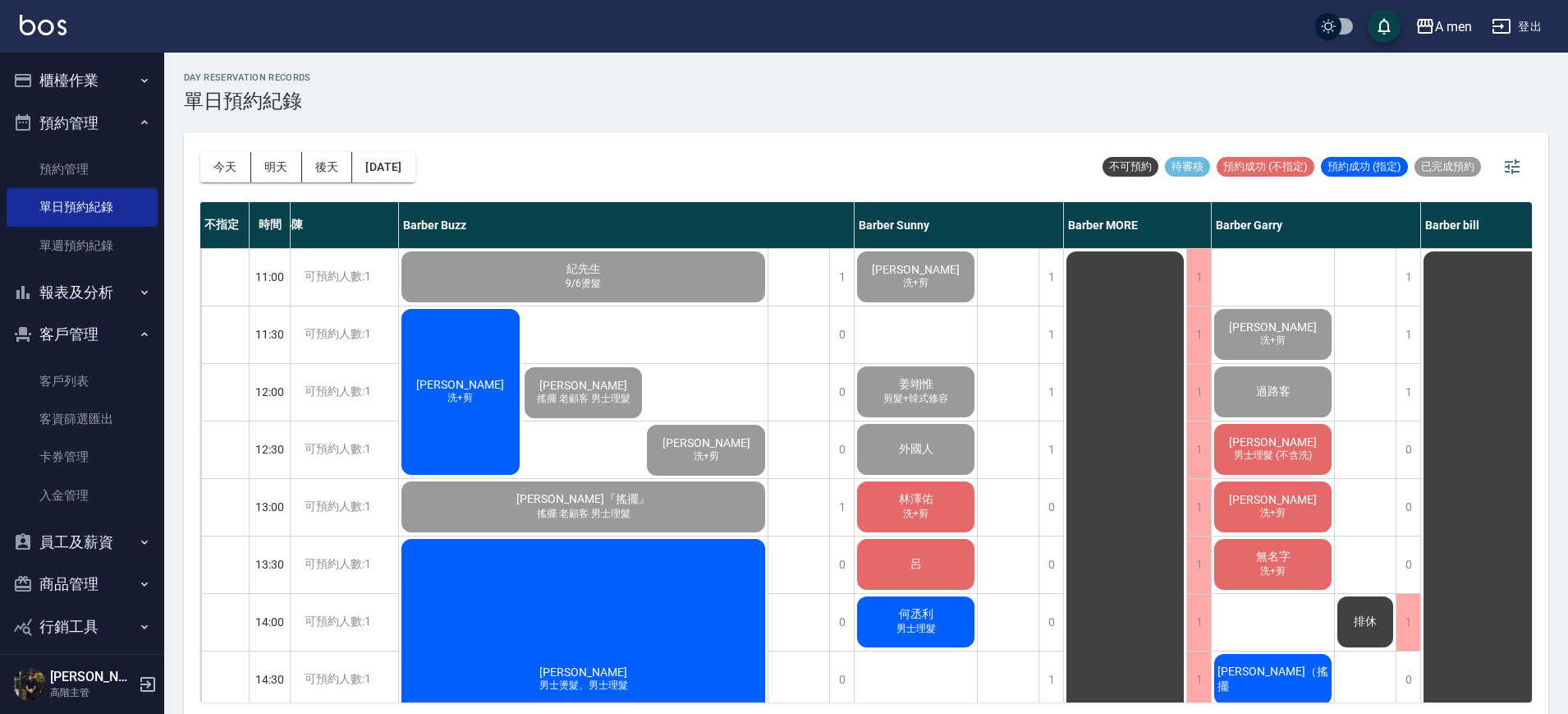
click at [926, 506] on span "林澤佑" at bounding box center [916, 500] width 41 height 15
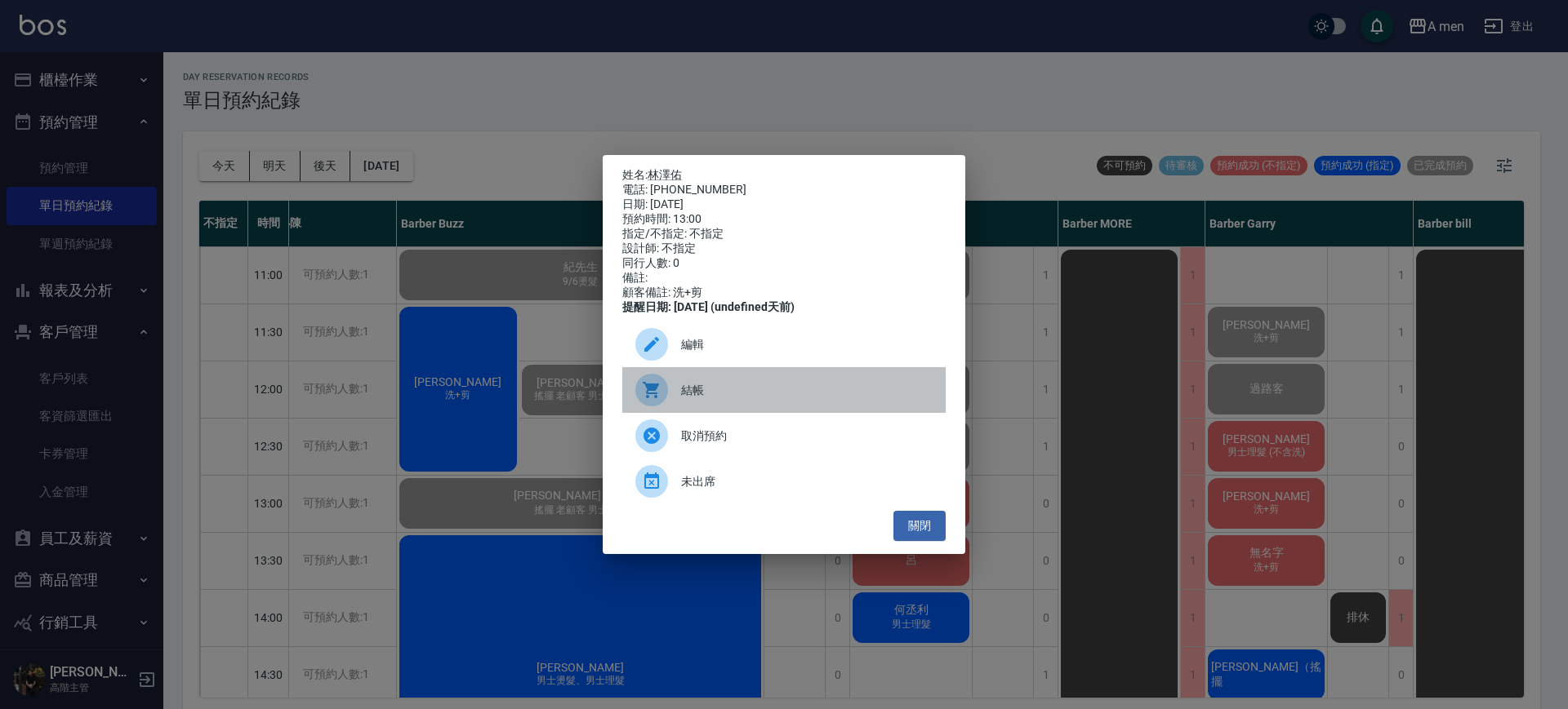
click at [713, 412] on div "結帳" at bounding box center [784, 390] width 324 height 45
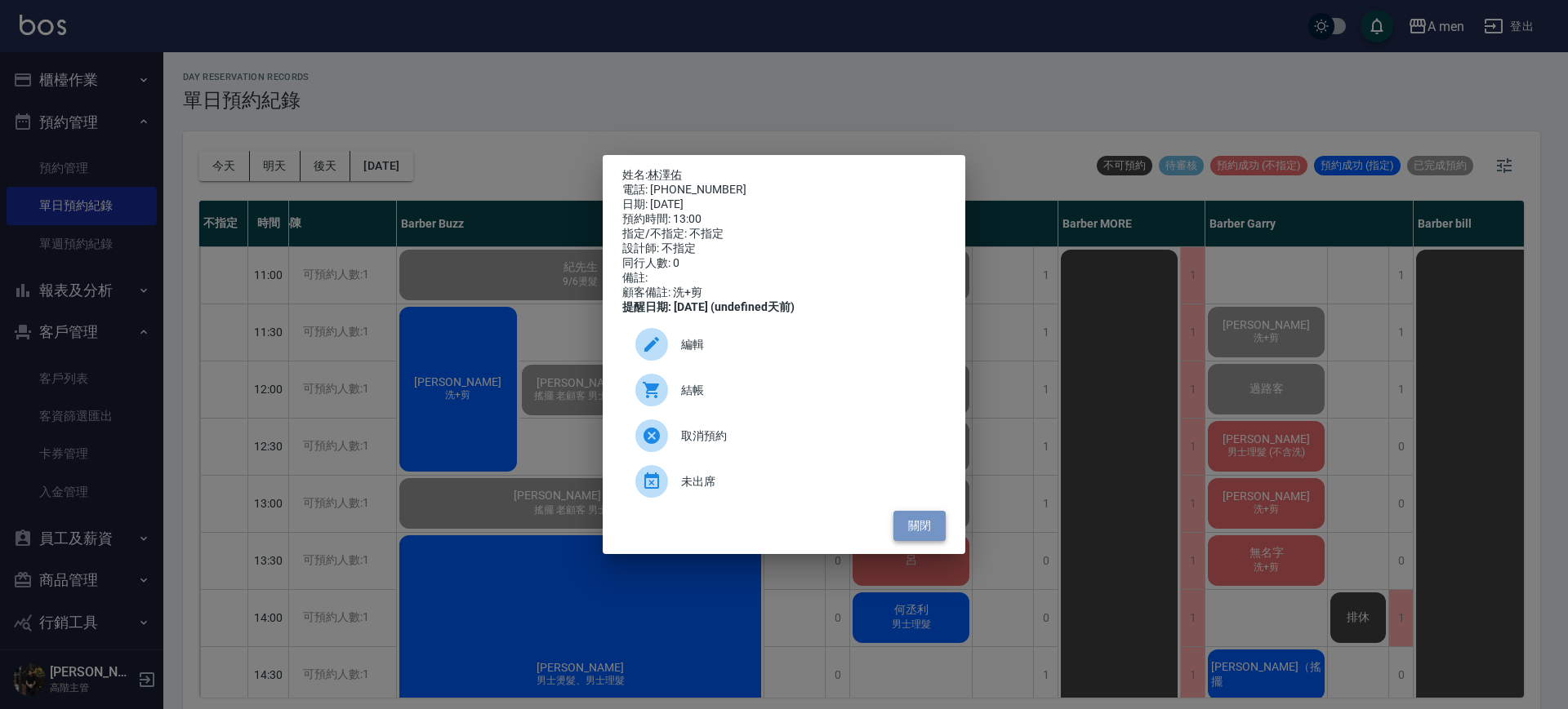
click at [933, 532] on button "關閉" at bounding box center [919, 526] width 52 height 31
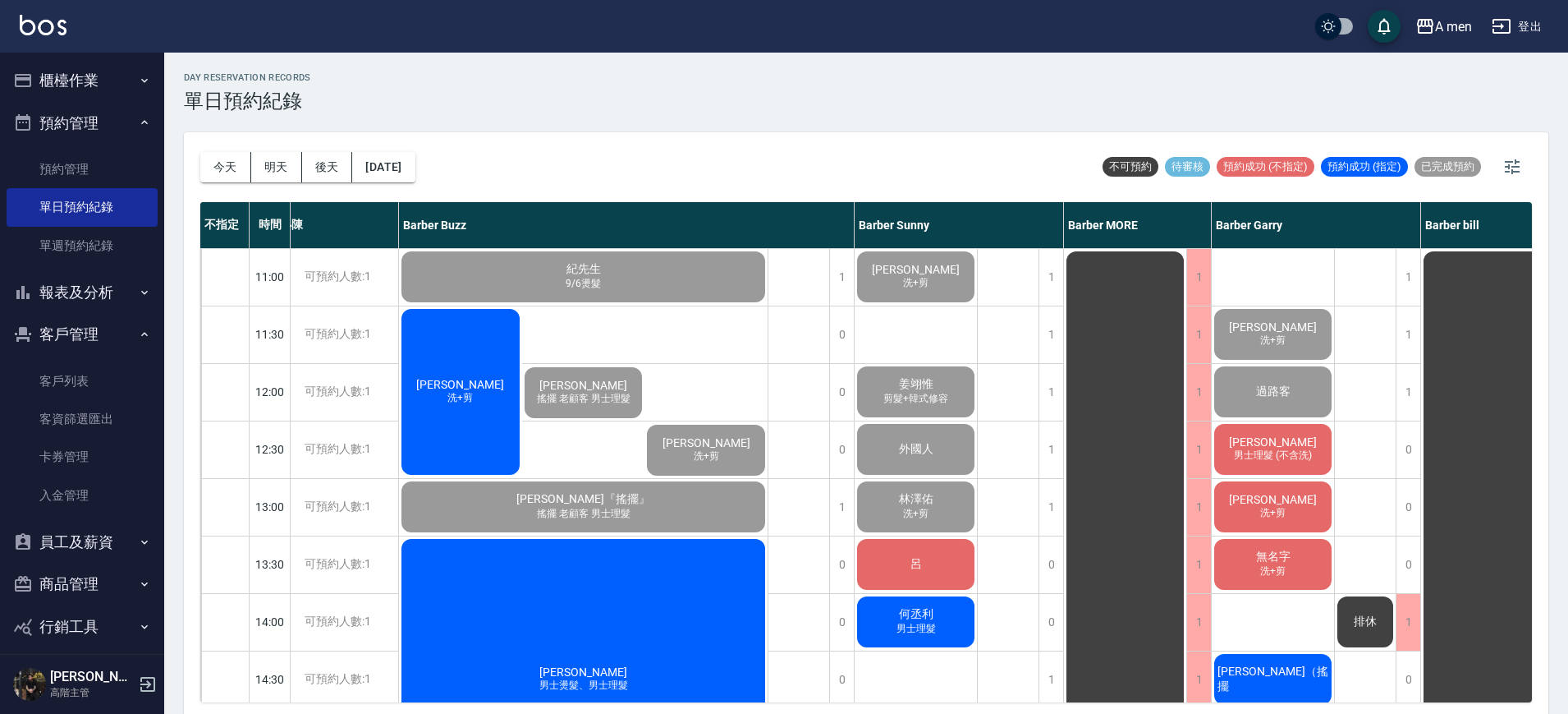
click at [1232, 436] on div "江哲浦 男士理髮 (不含洗)" at bounding box center [1272, 449] width 122 height 56
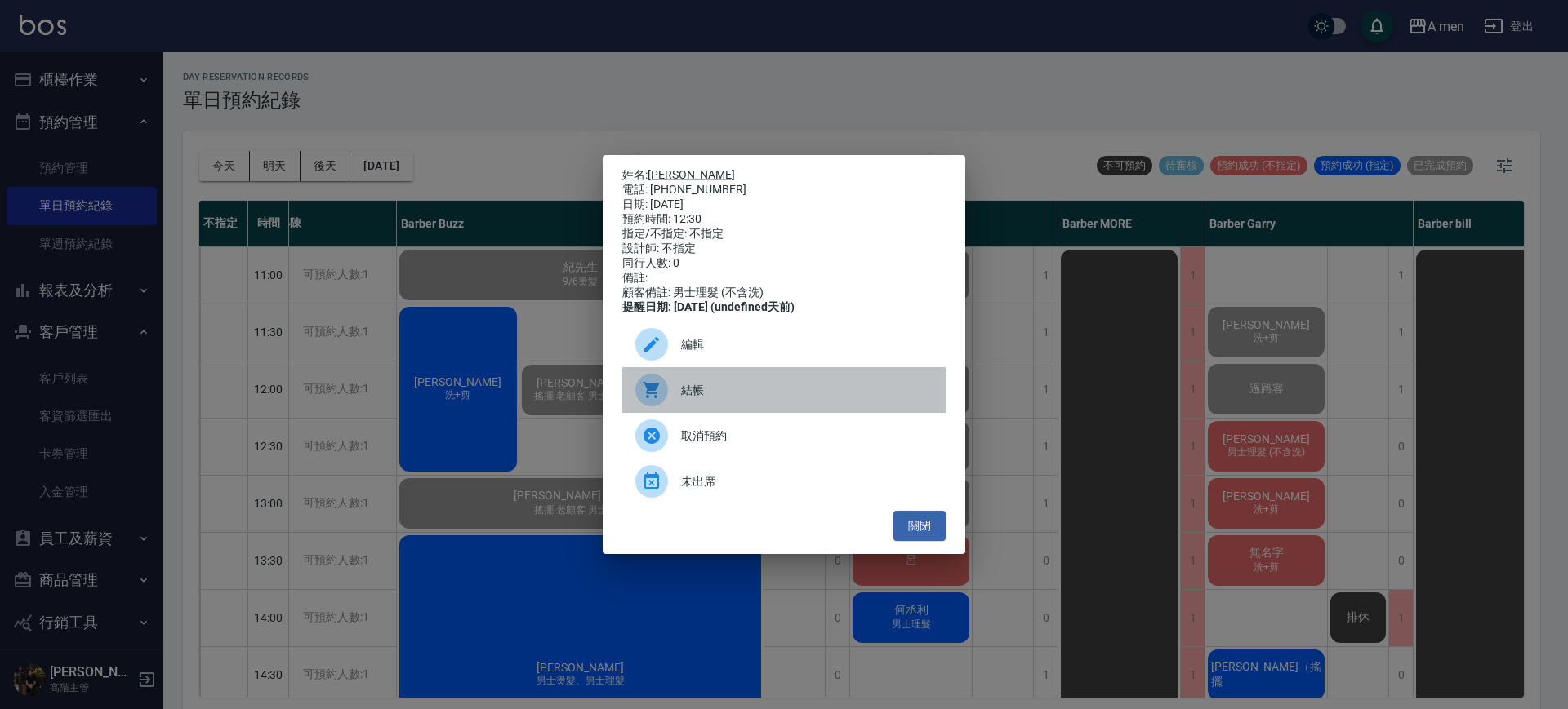
click at [703, 406] on div "結帳" at bounding box center [784, 390] width 324 height 45
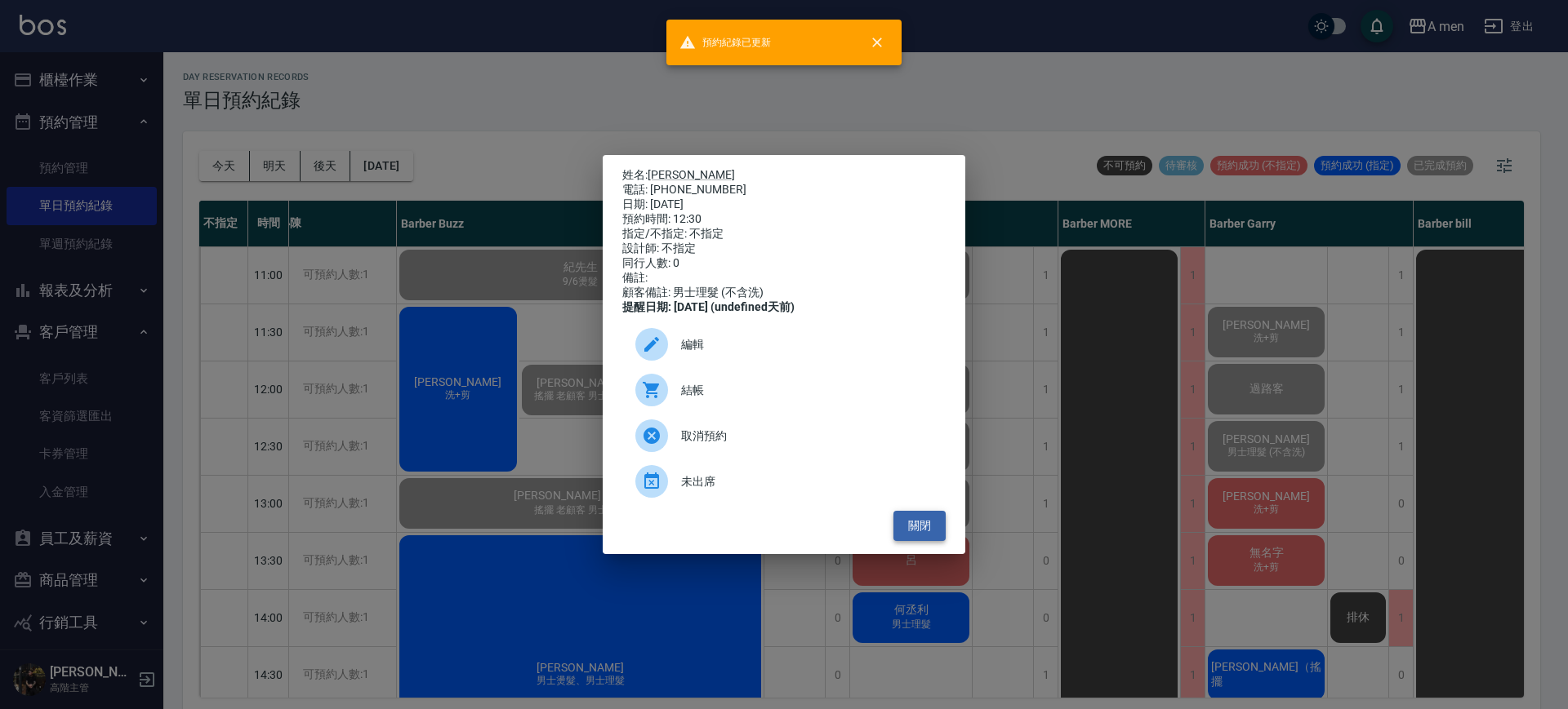
click at [924, 528] on button "關閉" at bounding box center [919, 526] width 52 height 31
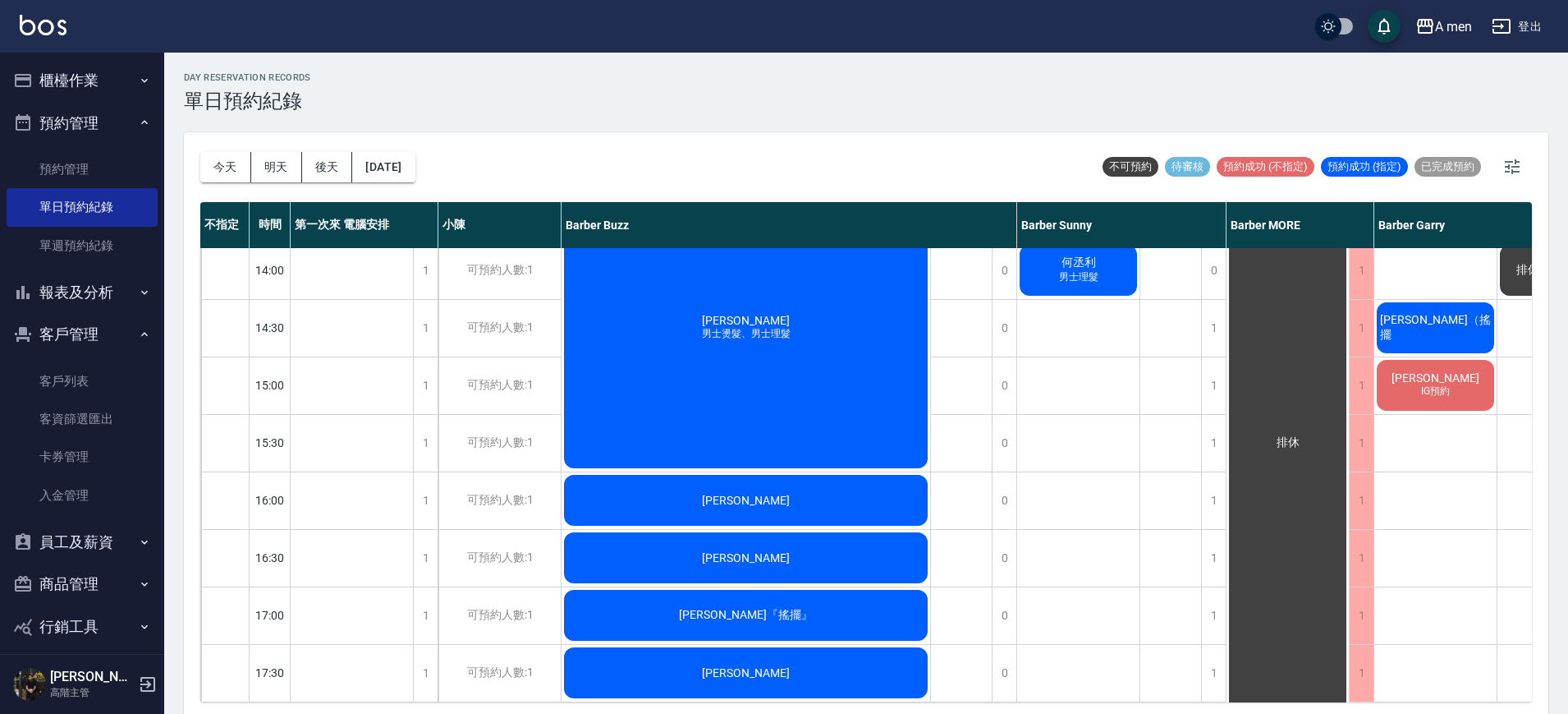
scroll to position [0, 0]
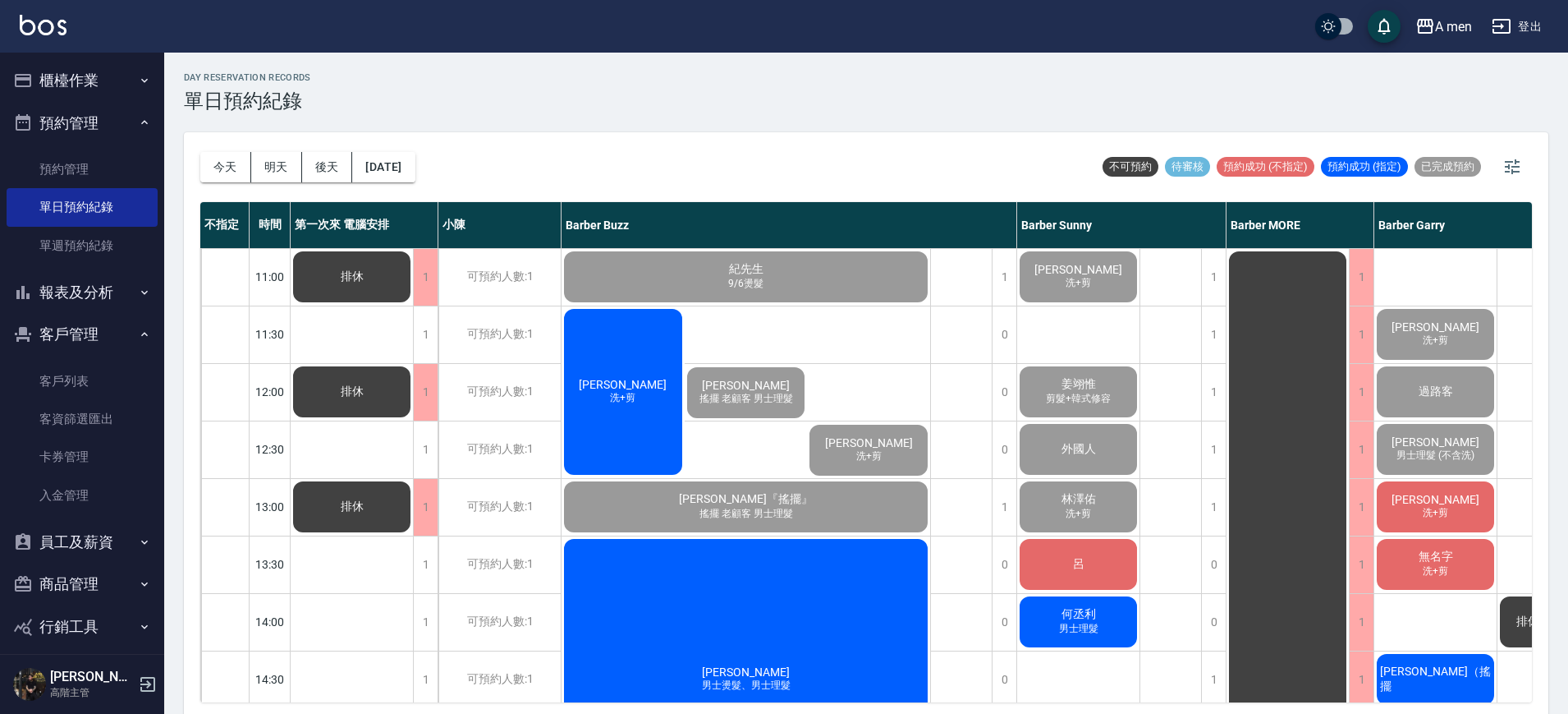
click at [1418, 498] on span "[PERSON_NAME]" at bounding box center [1435, 499] width 94 height 13
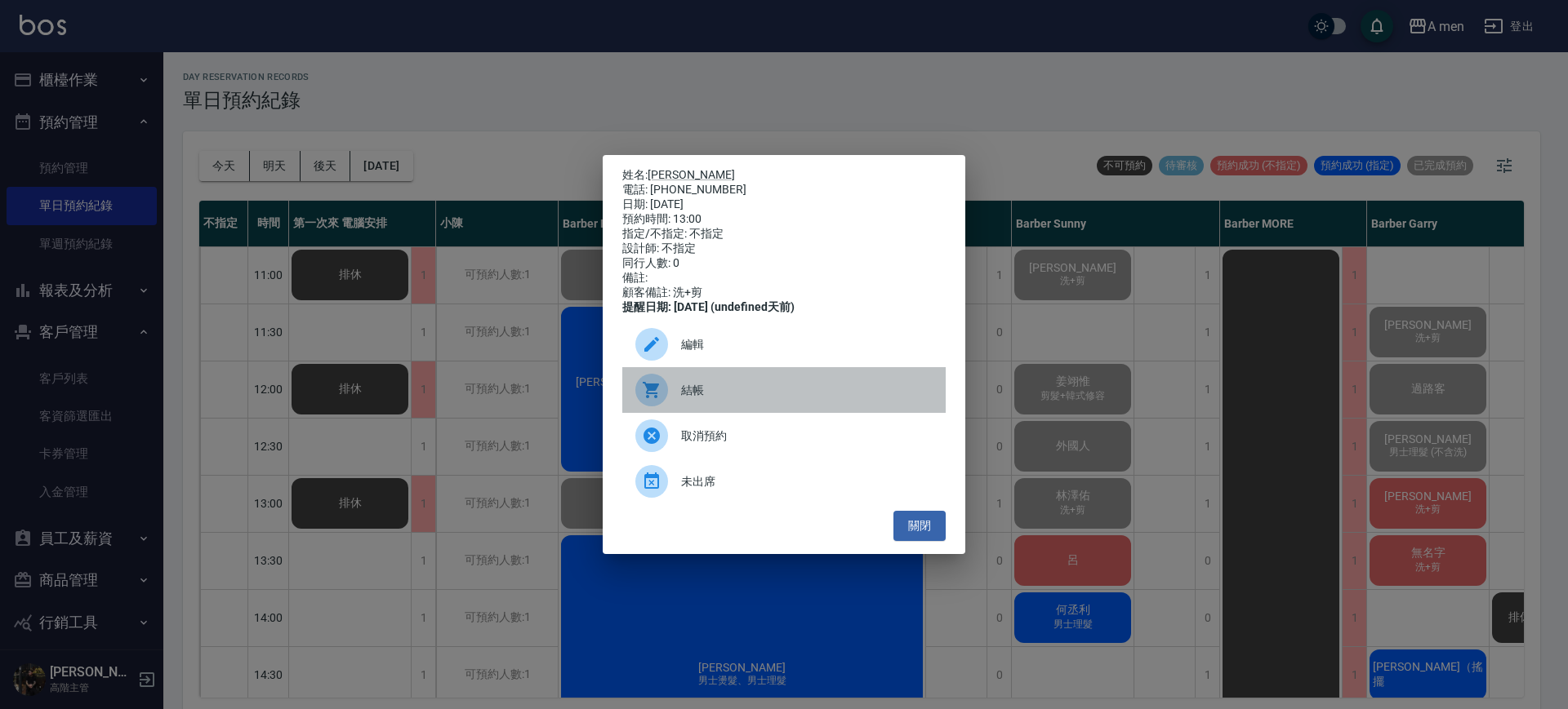
click at [731, 399] on span "結帳" at bounding box center [806, 390] width 252 height 17
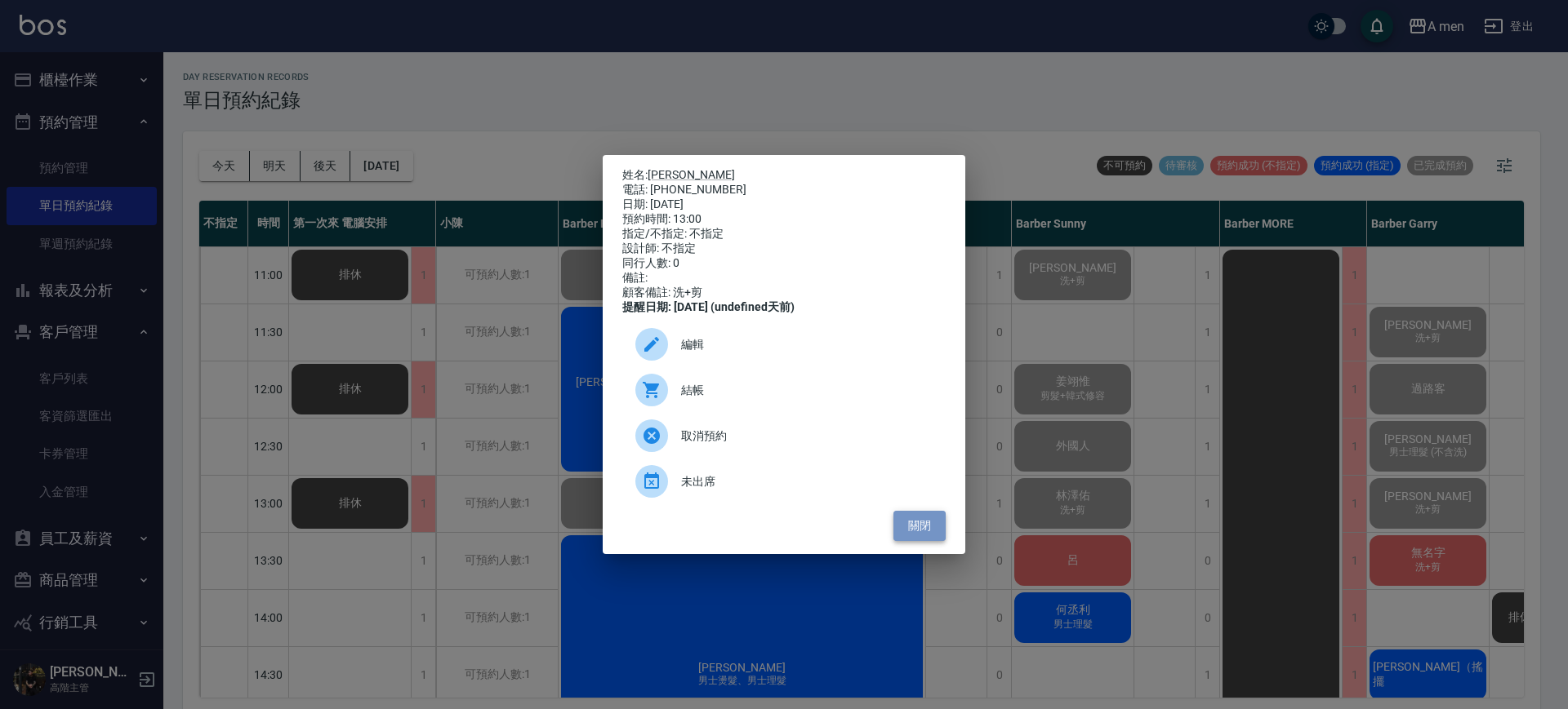
click at [937, 528] on button "關閉" at bounding box center [919, 526] width 52 height 31
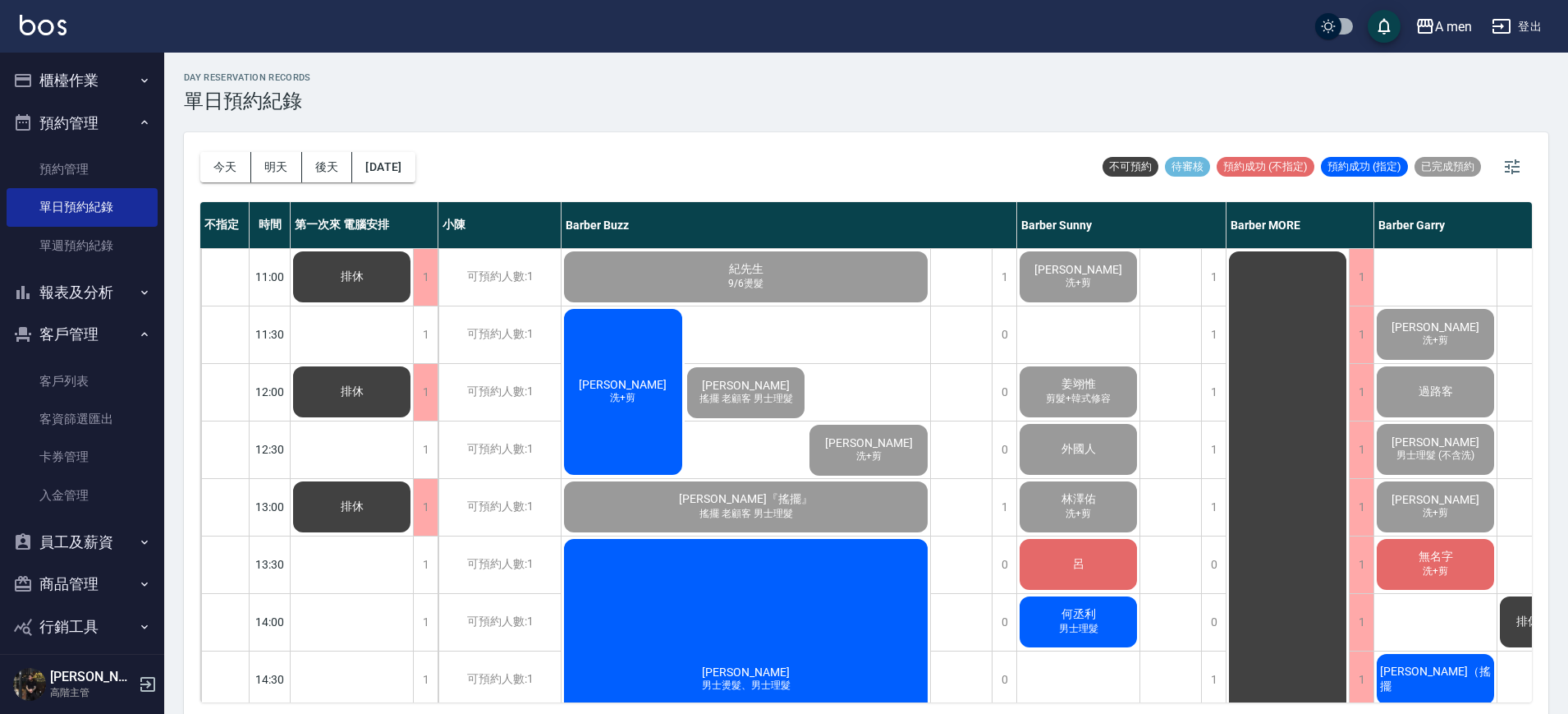
click at [1438, 550] on span "無名字" at bounding box center [1436, 557] width 41 height 15
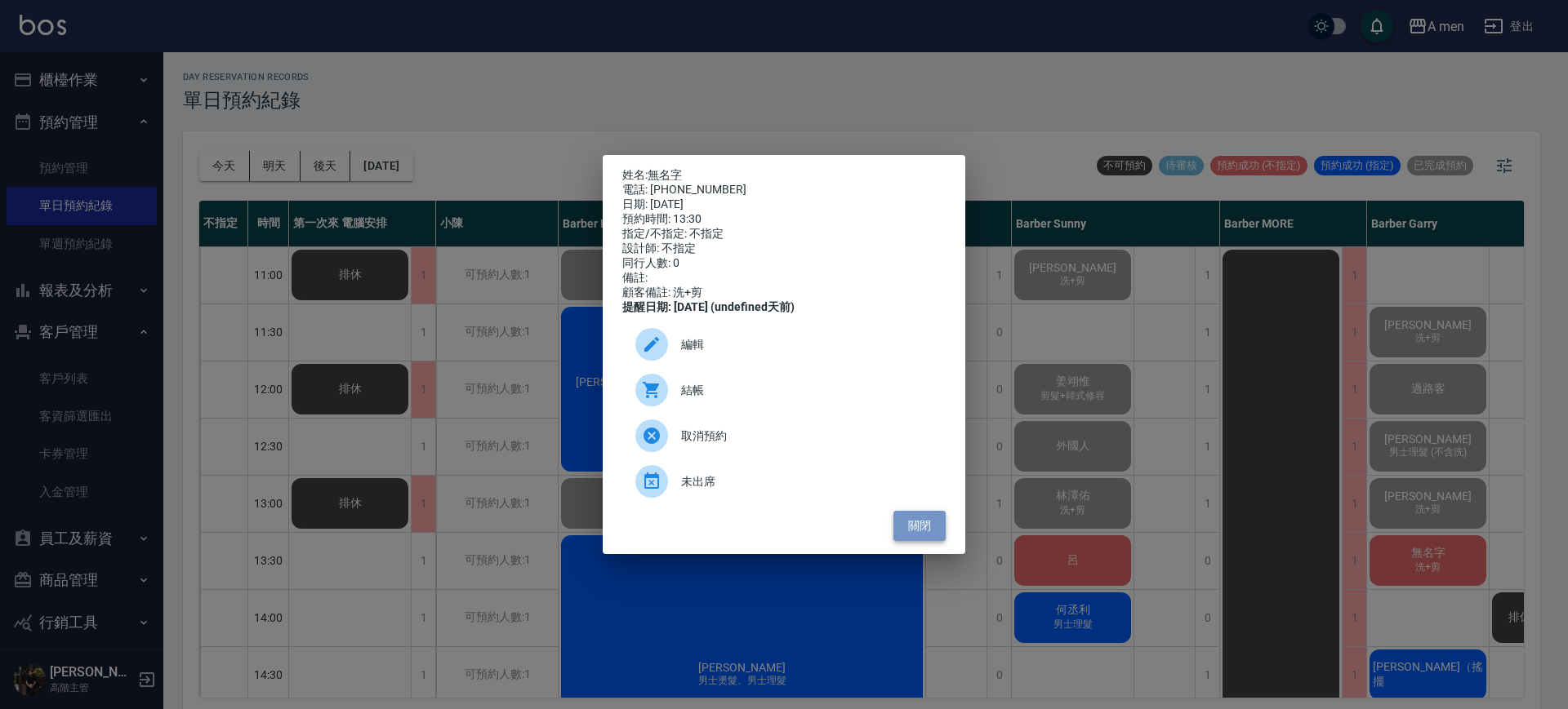
click at [930, 532] on button "關閉" at bounding box center [919, 526] width 52 height 31
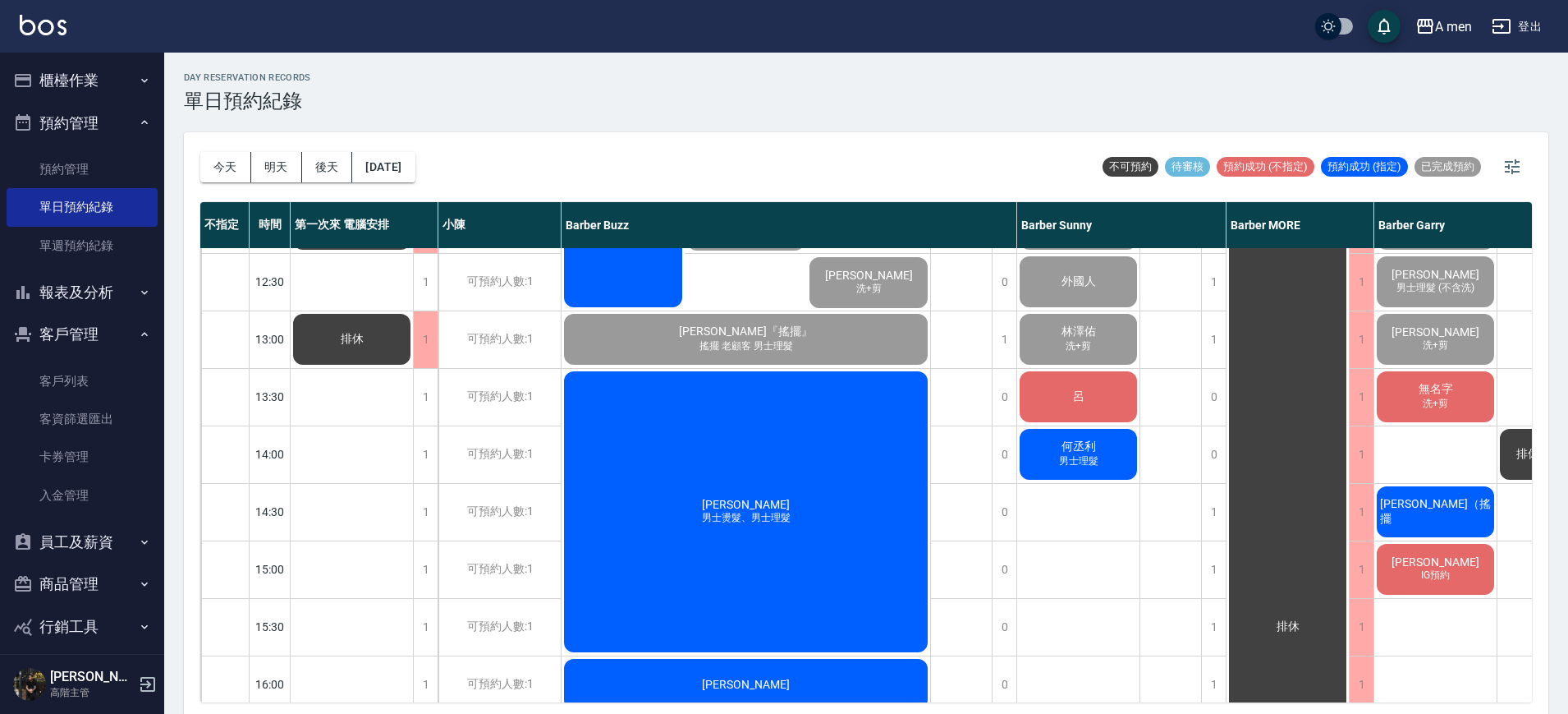
scroll to position [169, 0]
click at [1404, 578] on div "王則予 IG預約" at bounding box center [1435, 568] width 122 height 56
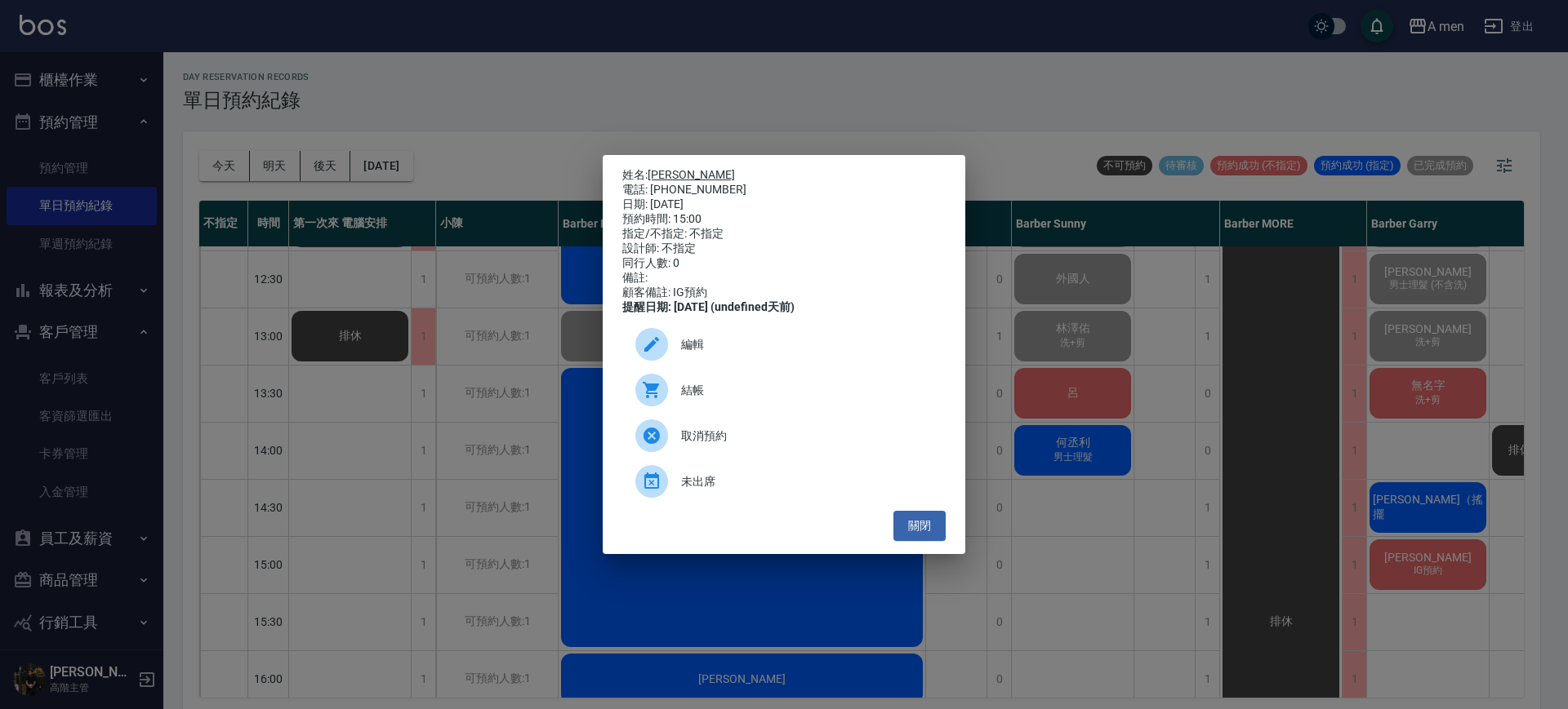
click at [674, 168] on link "王則予" at bounding box center [691, 174] width 88 height 13
click at [930, 526] on button "關閉" at bounding box center [919, 526] width 52 height 31
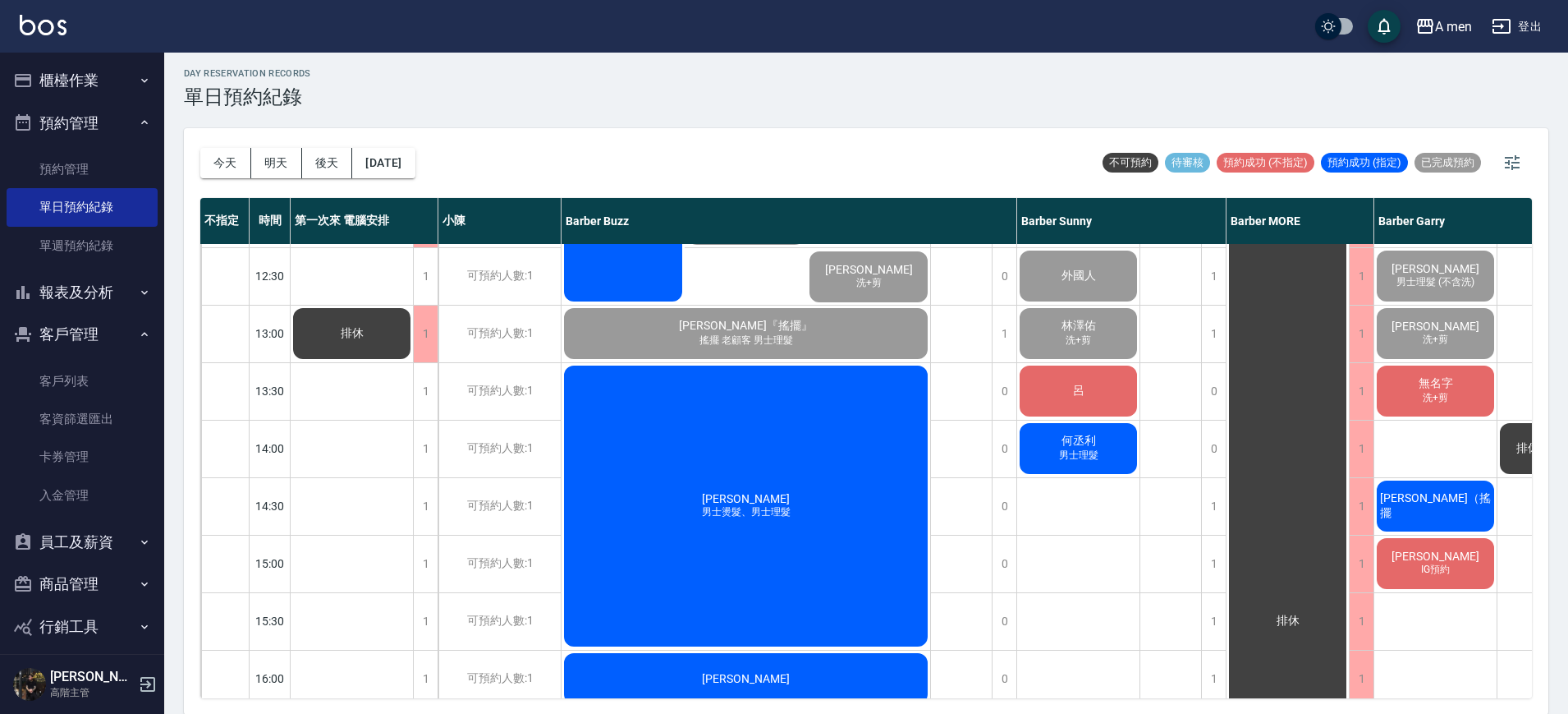
scroll to position [181, 0]
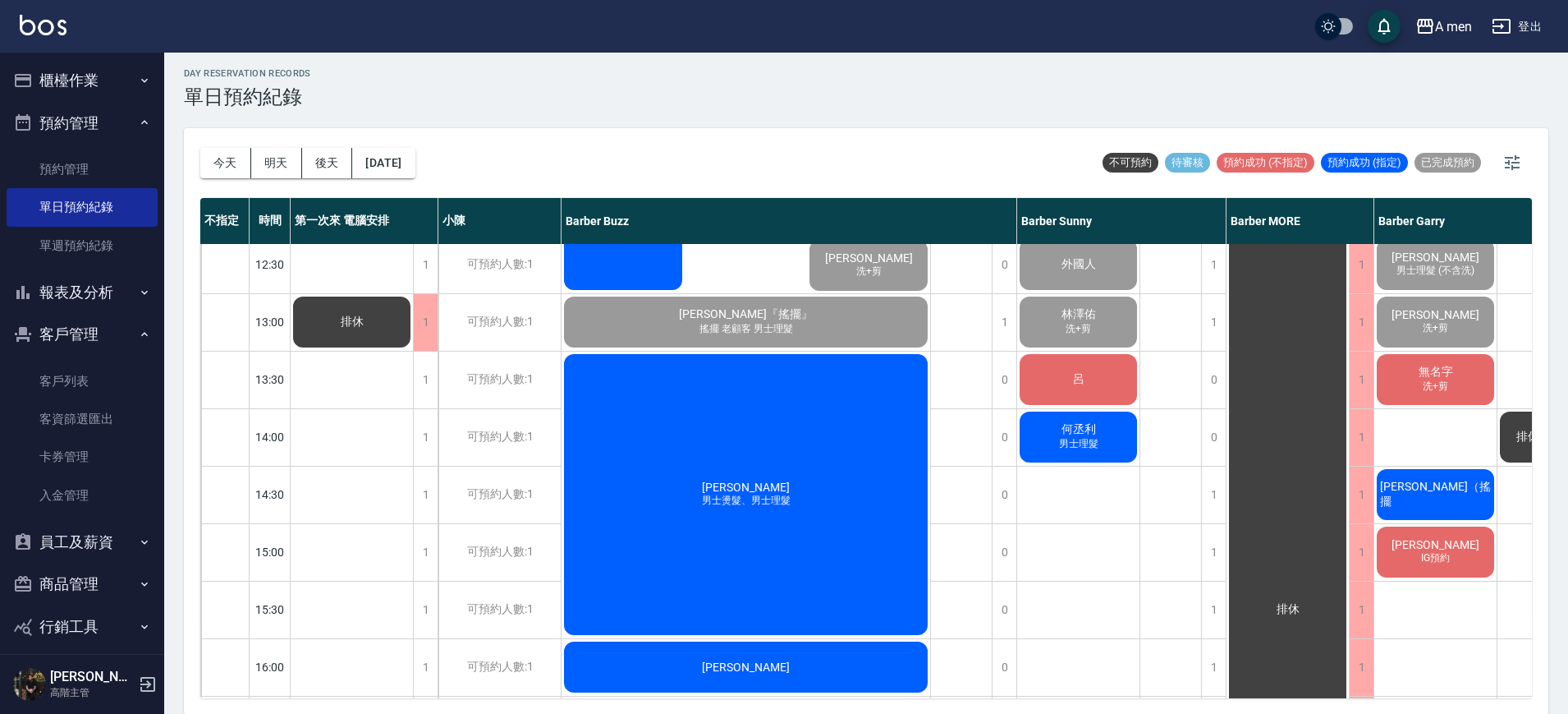
click at [1096, 449] on span "男士理髮" at bounding box center [1079, 444] width 46 height 14
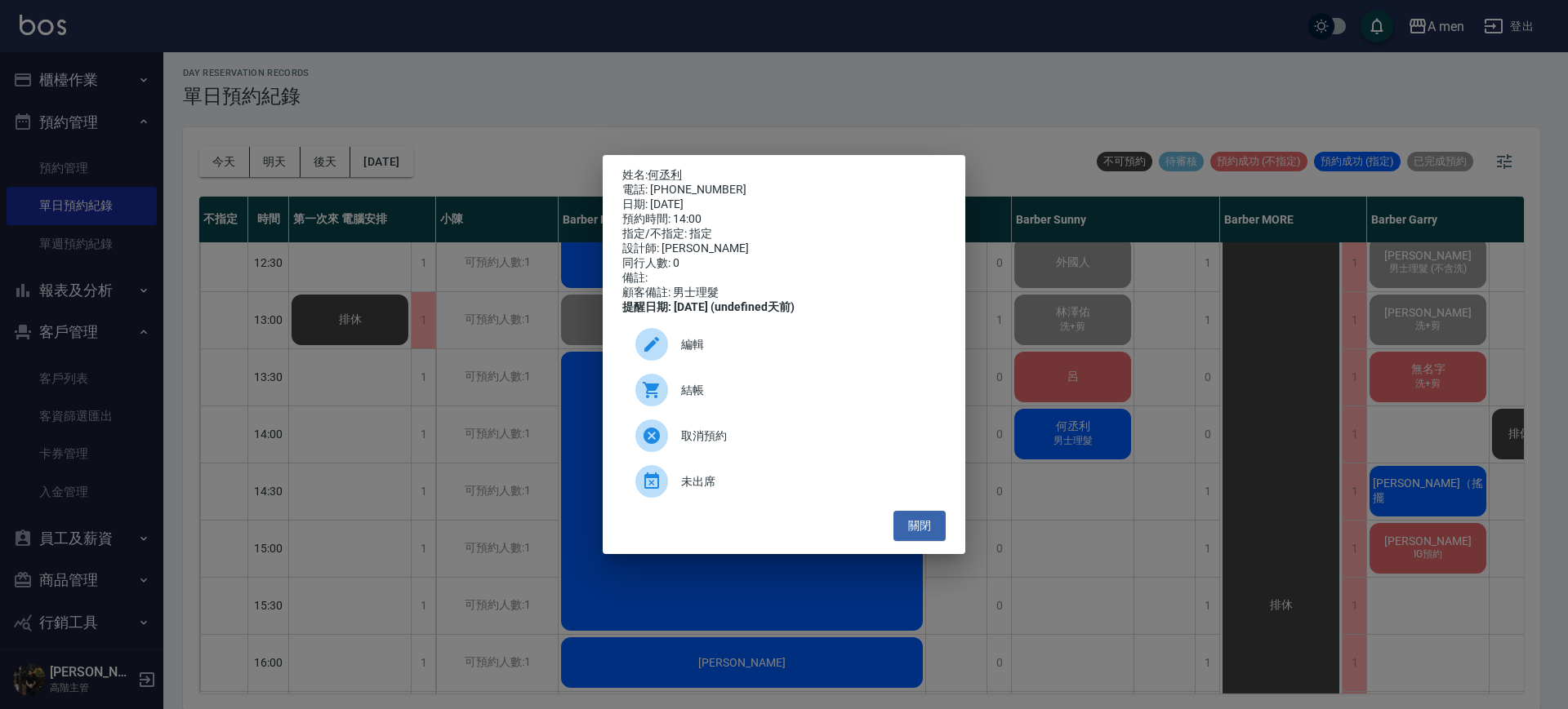
click at [921, 551] on div "姓名: 何丞利 電話: 0960990158 日期: 2025/10/10 預約時間: 14:00 指定/不指定: 指定 設計師: Barber Sunny …" at bounding box center [784, 354] width 362 height 399
click at [928, 540] on button "關閉" at bounding box center [919, 526] width 52 height 31
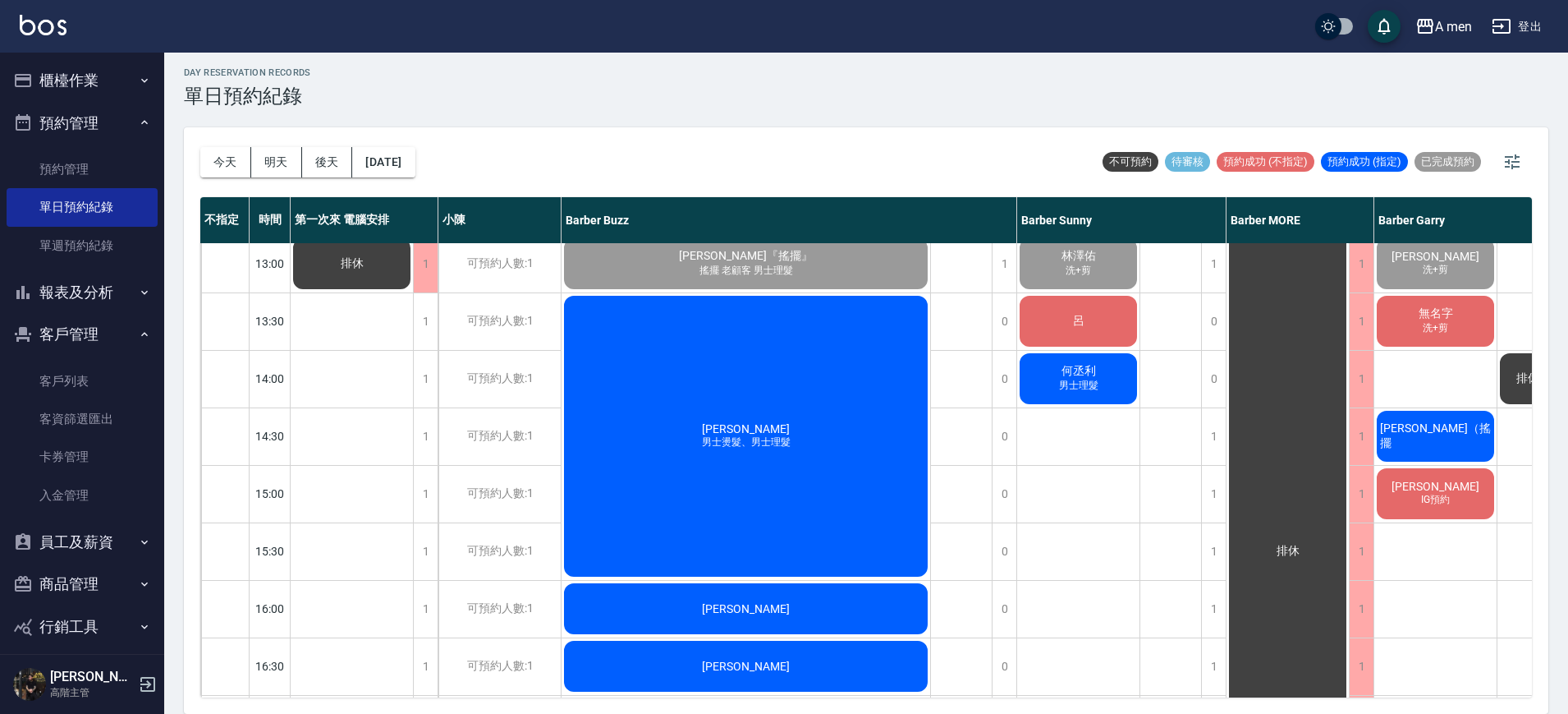
scroll to position [243, 0]
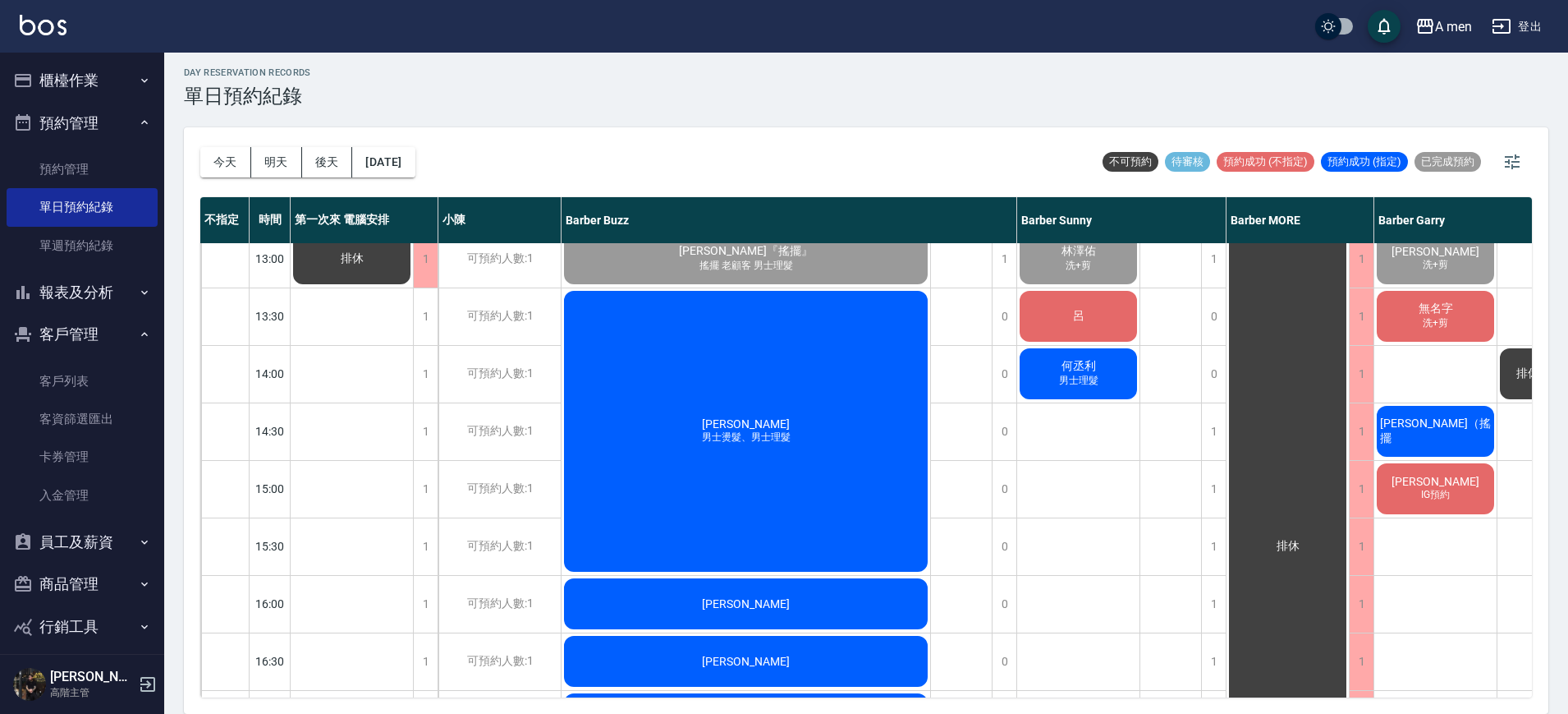
click at [1088, 366] on span "何丞利" at bounding box center [1079, 366] width 41 height 15
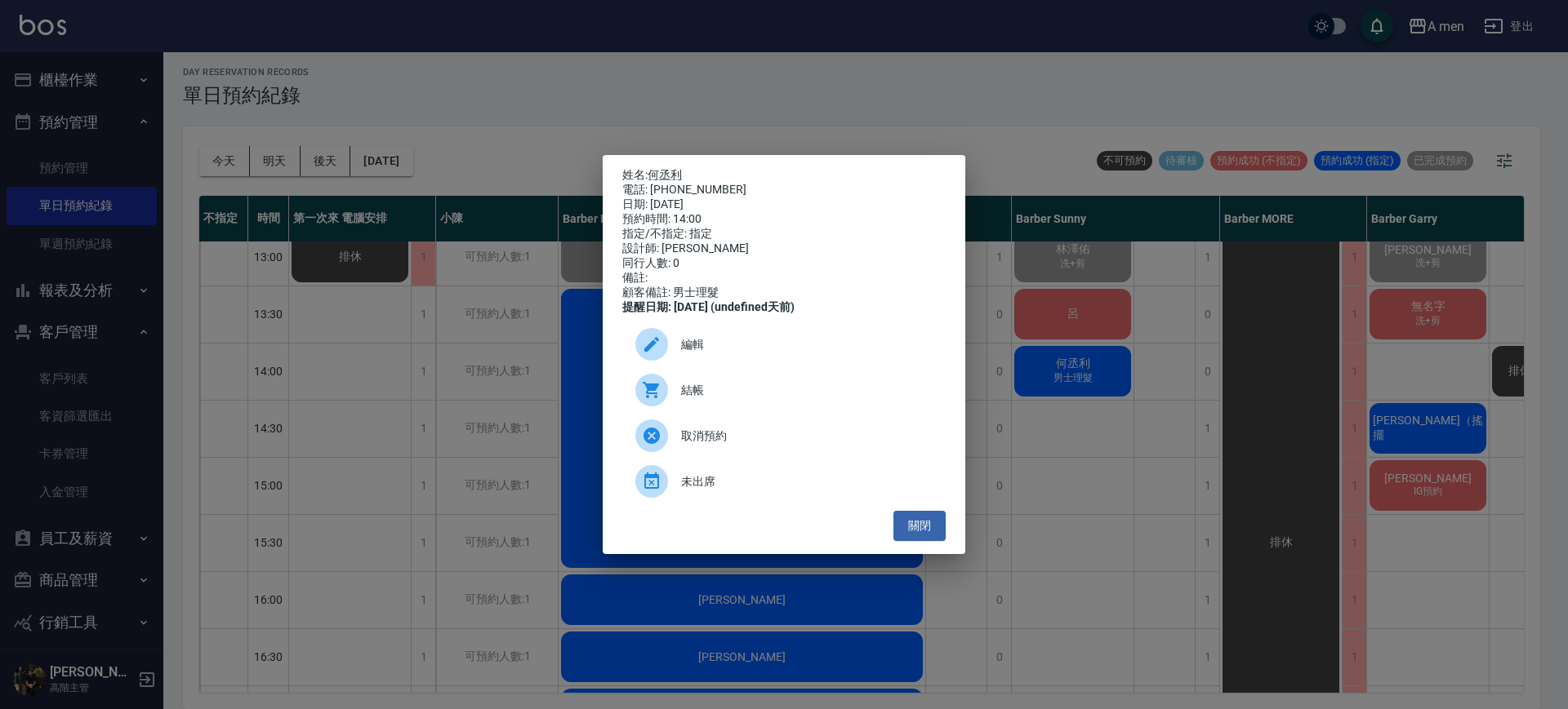
click at [752, 387] on div "結帳" at bounding box center [784, 390] width 324 height 45
click at [897, 536] on button "關閉" at bounding box center [919, 526] width 52 height 31
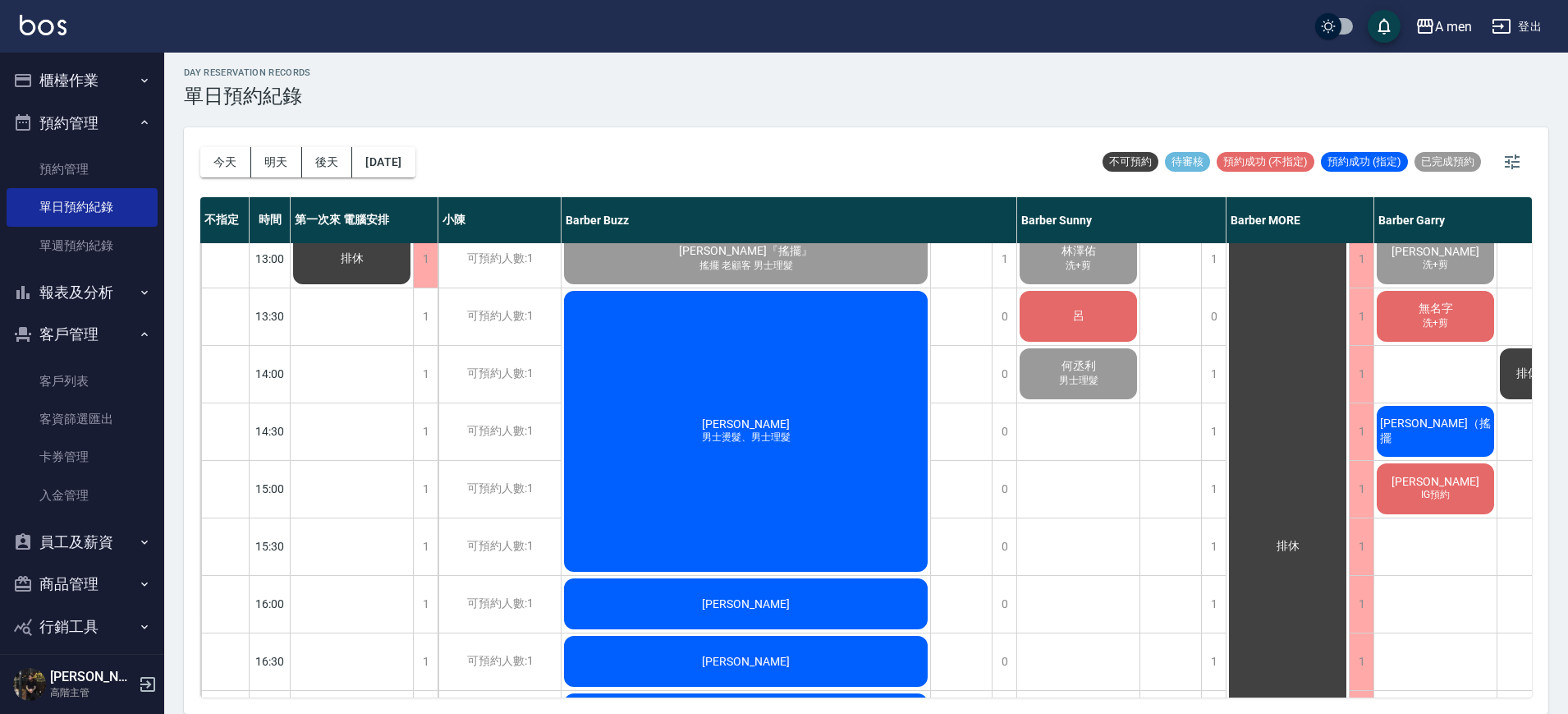
scroll to position [0, 0]
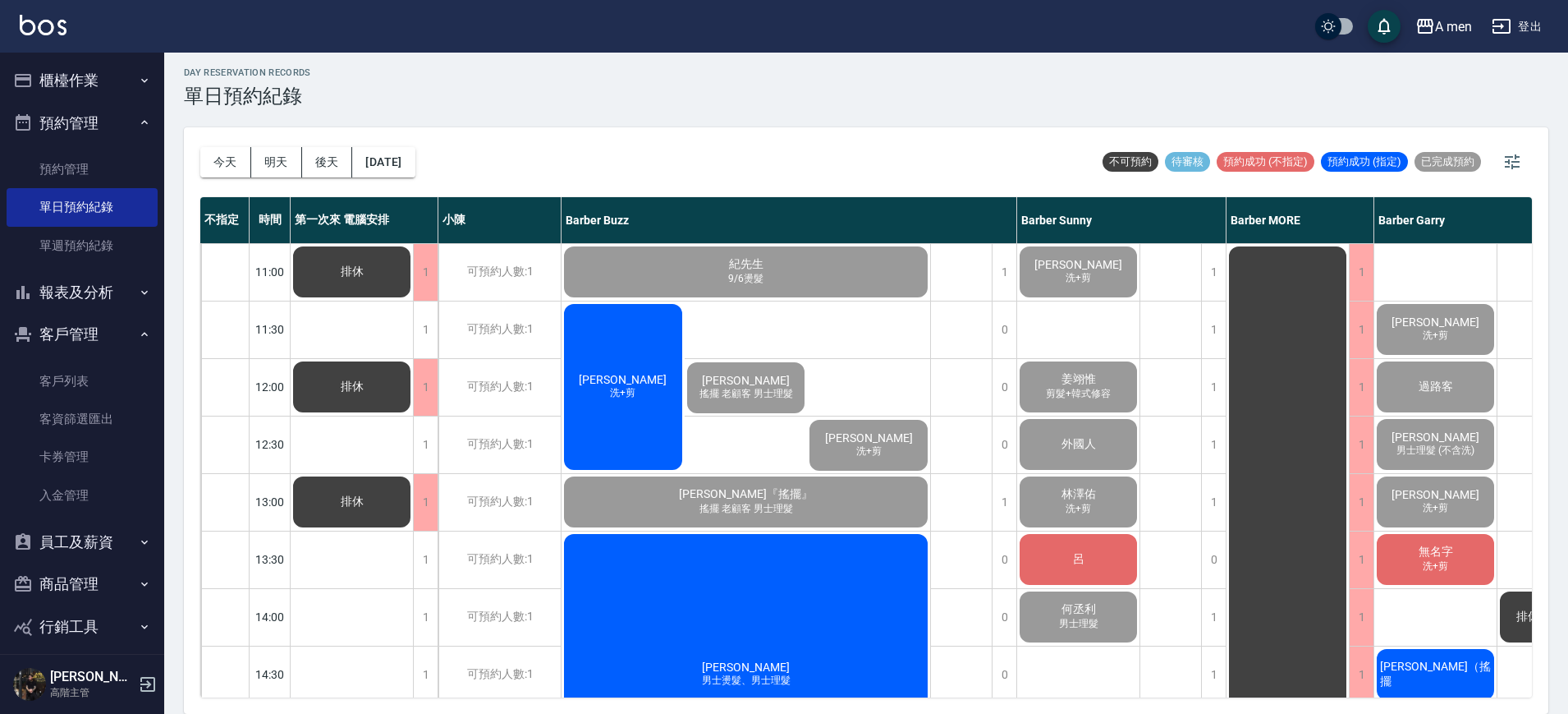
click at [662, 442] on div "許志川 洗+剪" at bounding box center [623, 387] width 123 height 171
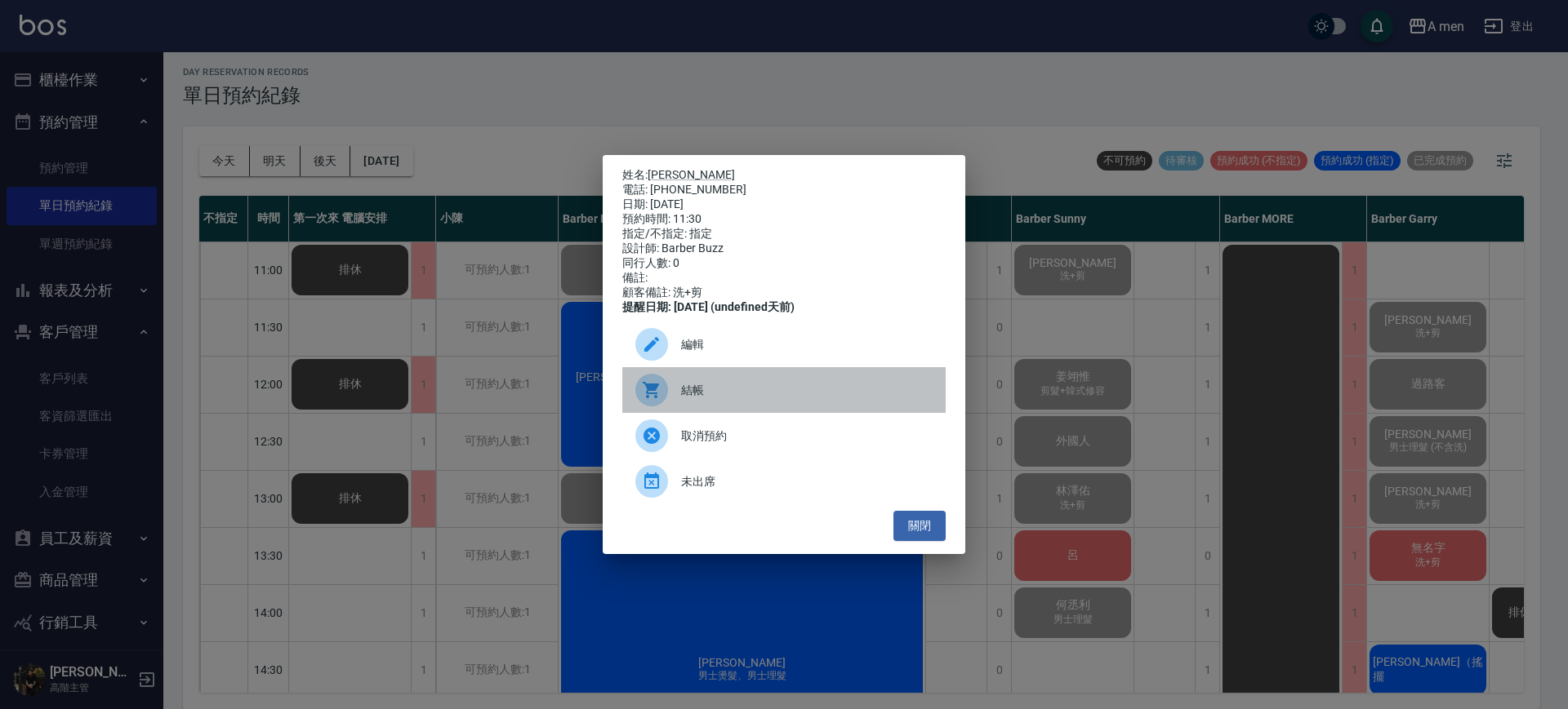
click at [730, 389] on div "結帳" at bounding box center [784, 390] width 324 height 45
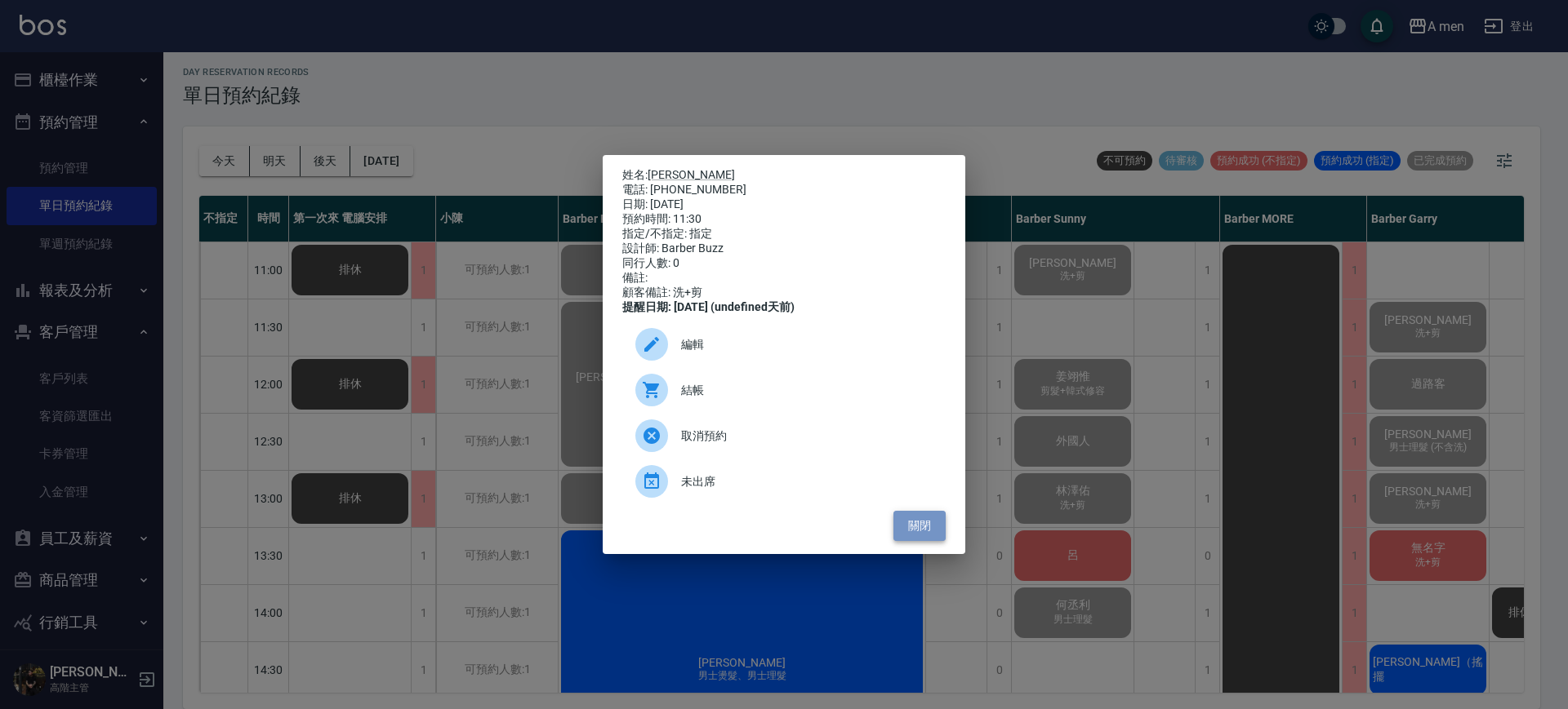
click at [921, 541] on button "關閉" at bounding box center [919, 526] width 52 height 31
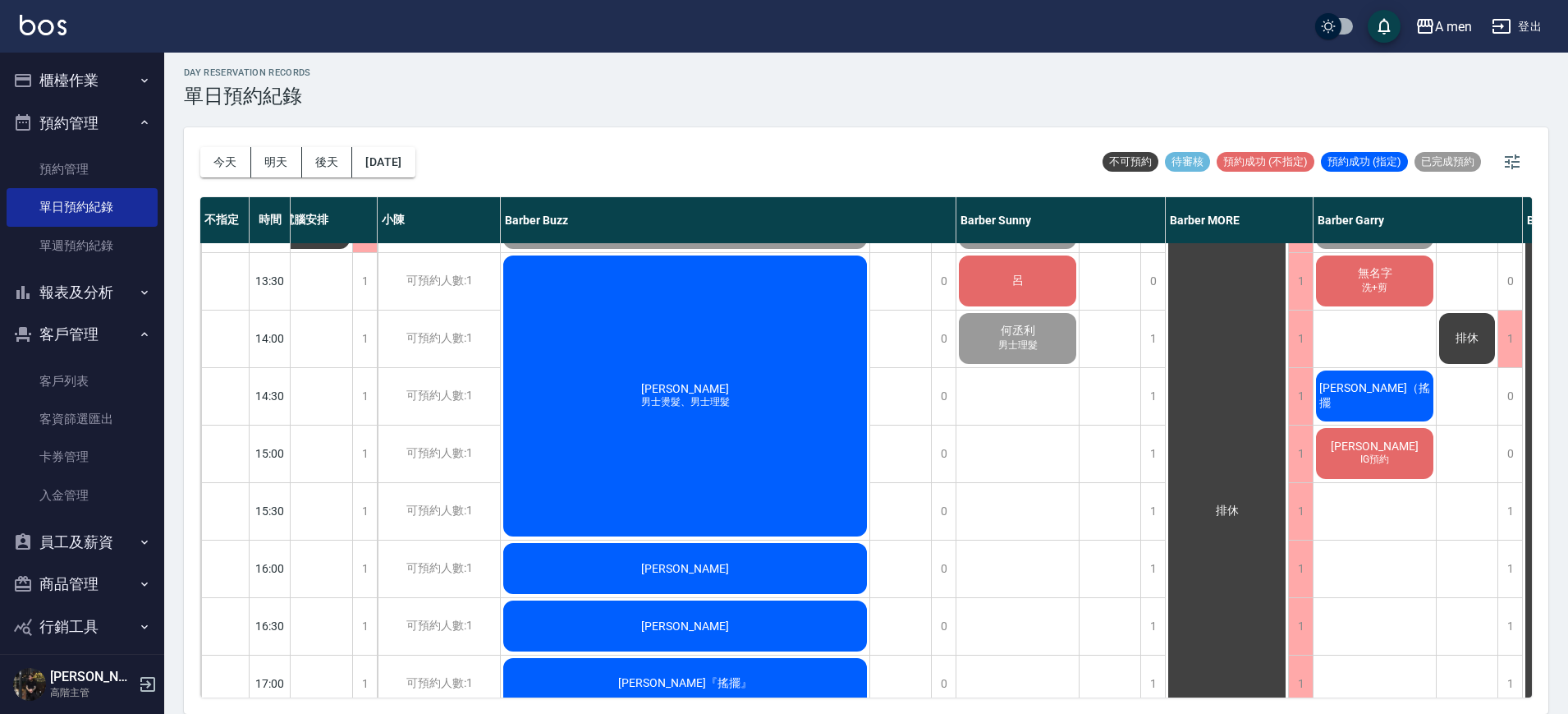
scroll to position [279, 0]
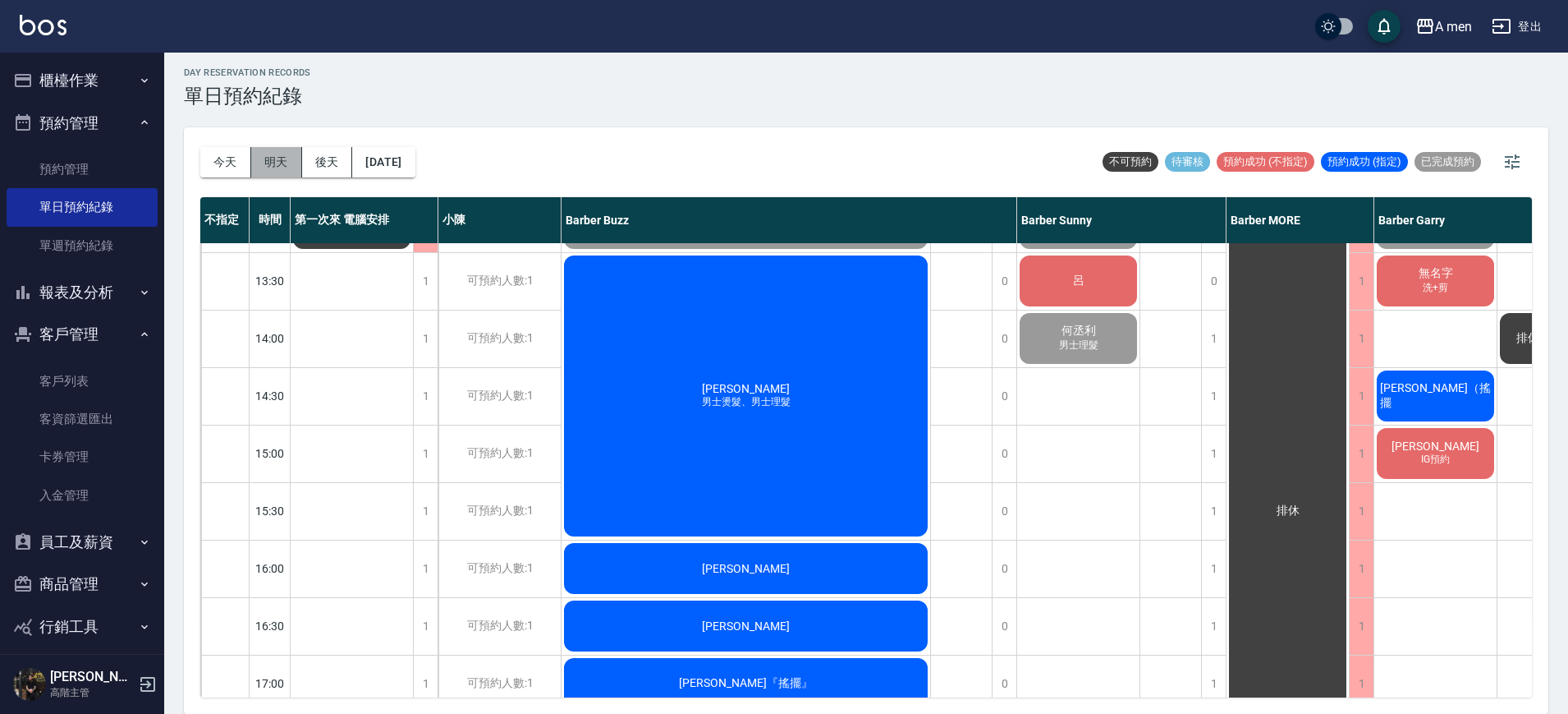
click at [273, 169] on button "明天" at bounding box center [276, 162] width 51 height 31
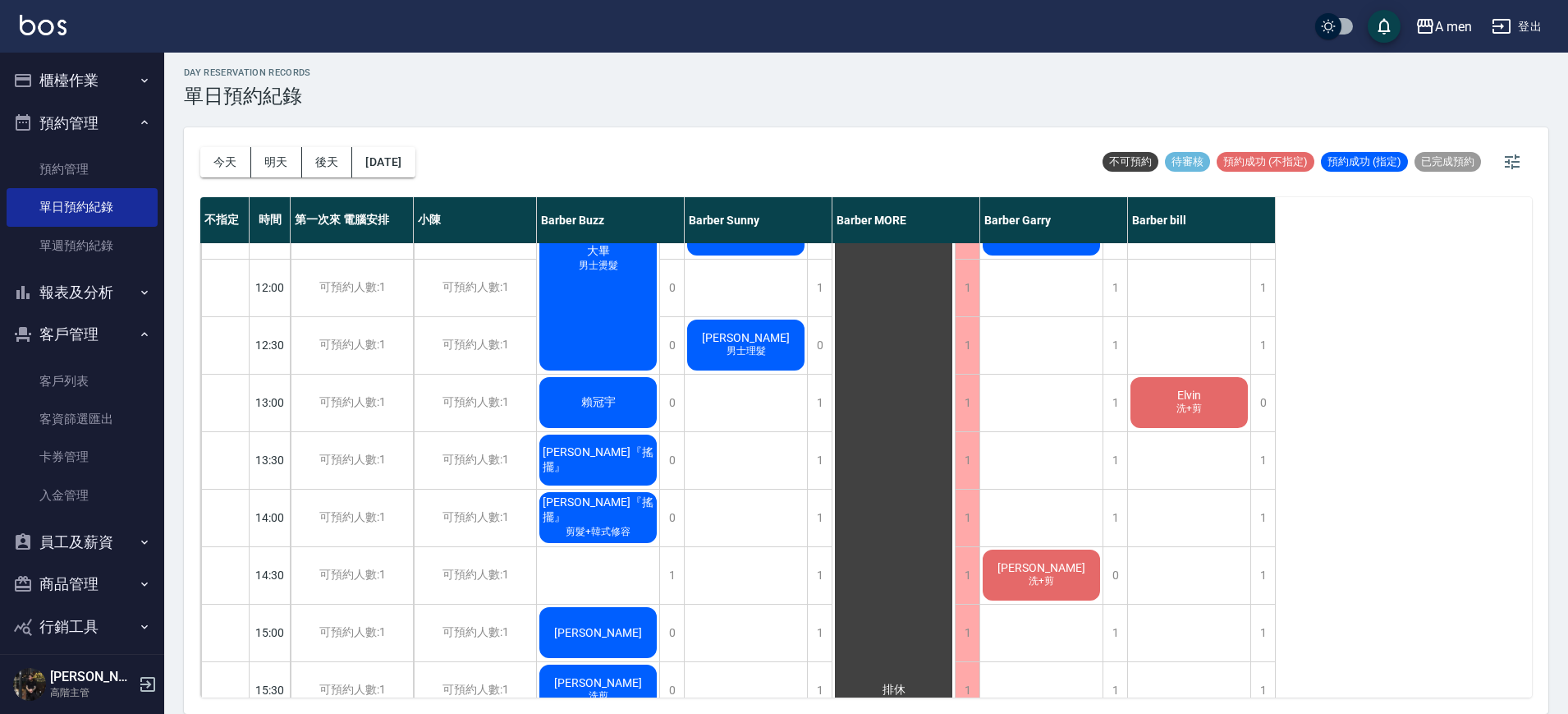
scroll to position [54, 0]
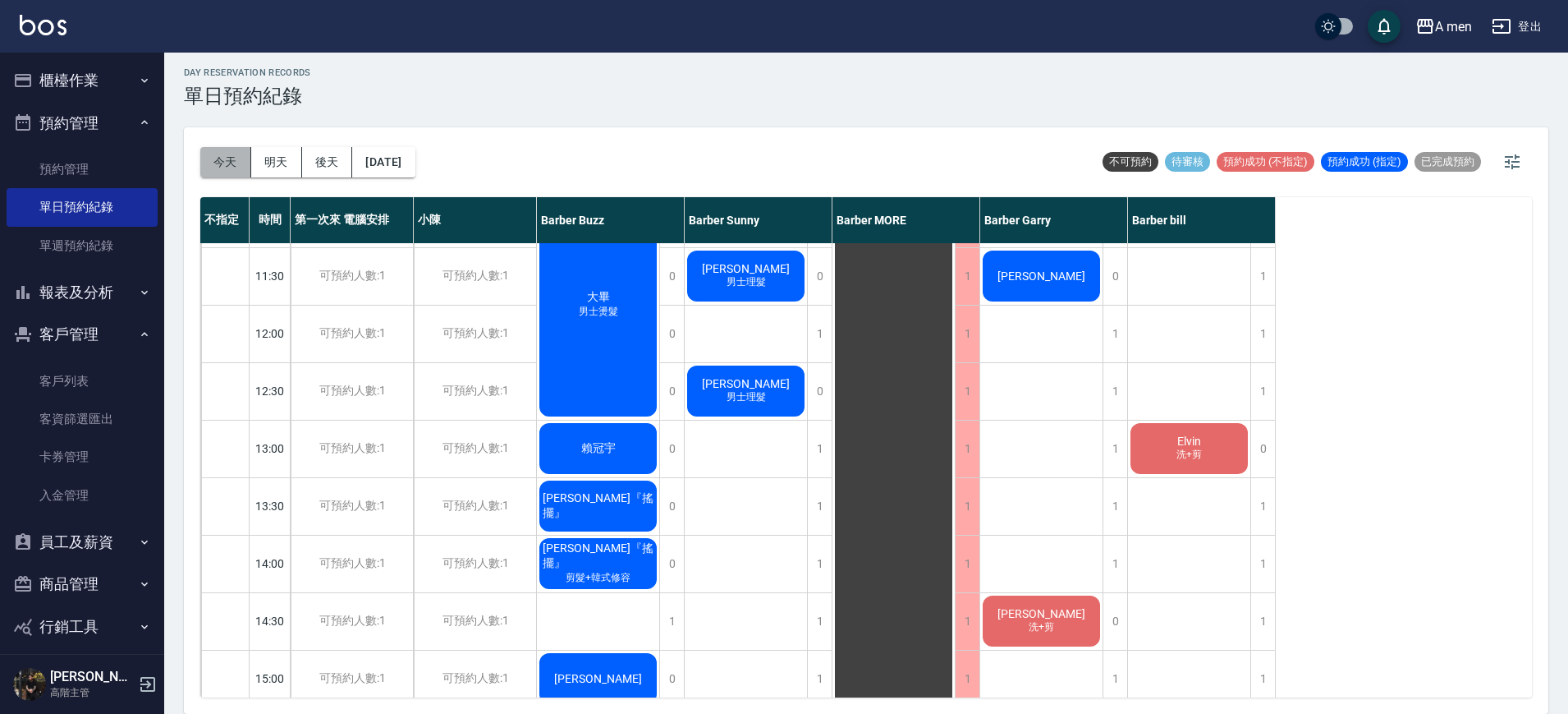
click at [226, 155] on button "今天" at bounding box center [225, 162] width 51 height 31
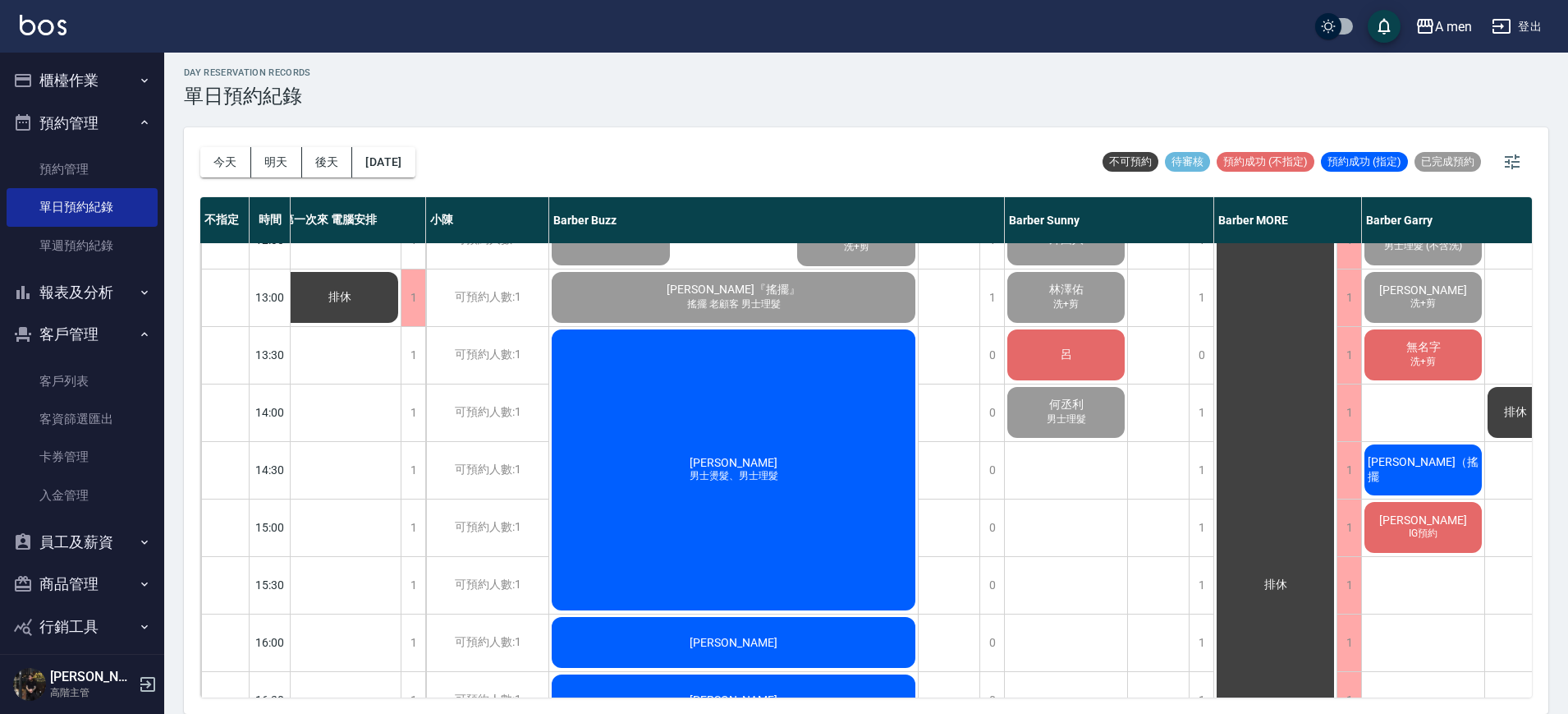
scroll to position [204, 12]
click at [1080, 369] on div "呂" at bounding box center [1066, 356] width 122 height 56
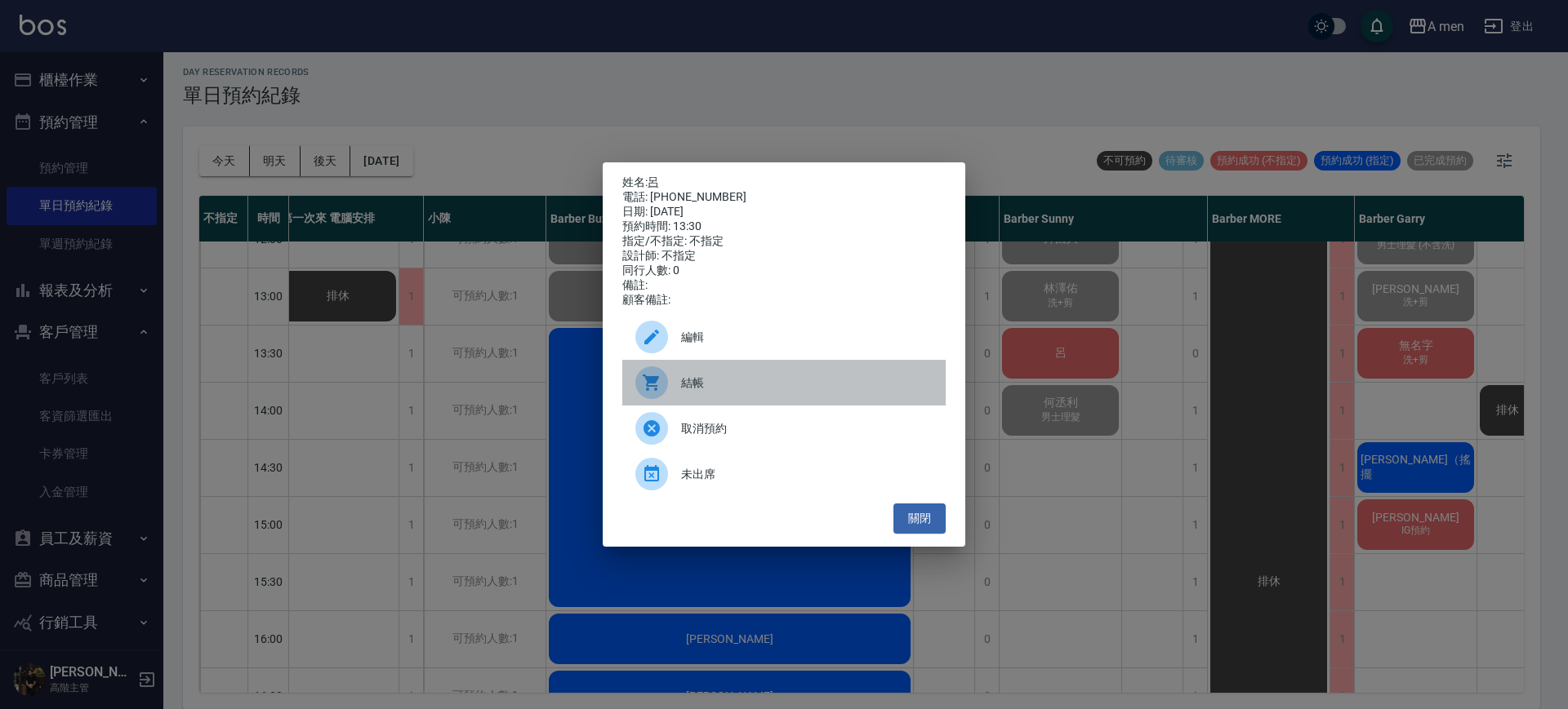
click at [846, 391] on span "結帳" at bounding box center [806, 383] width 252 height 17
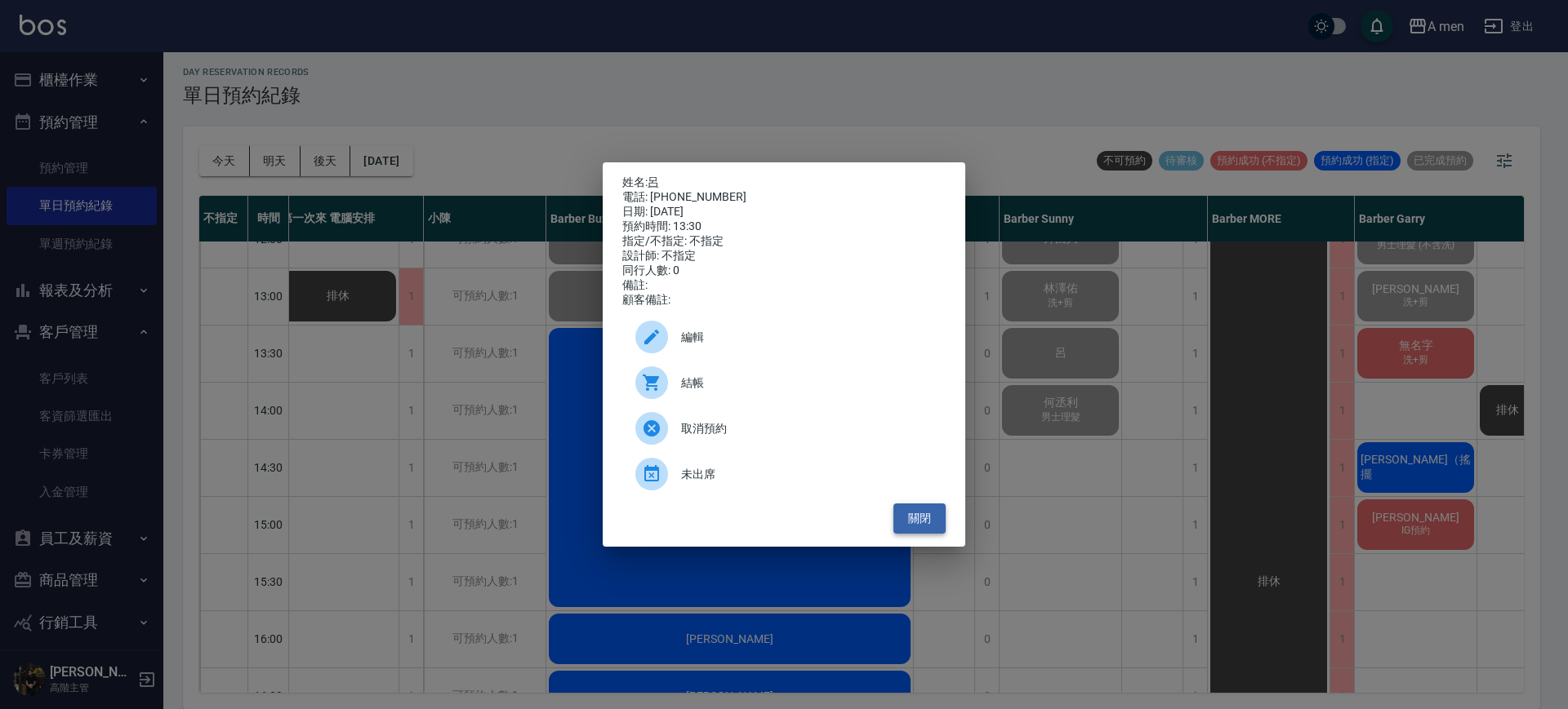
click at [932, 533] on button "關閉" at bounding box center [919, 519] width 52 height 31
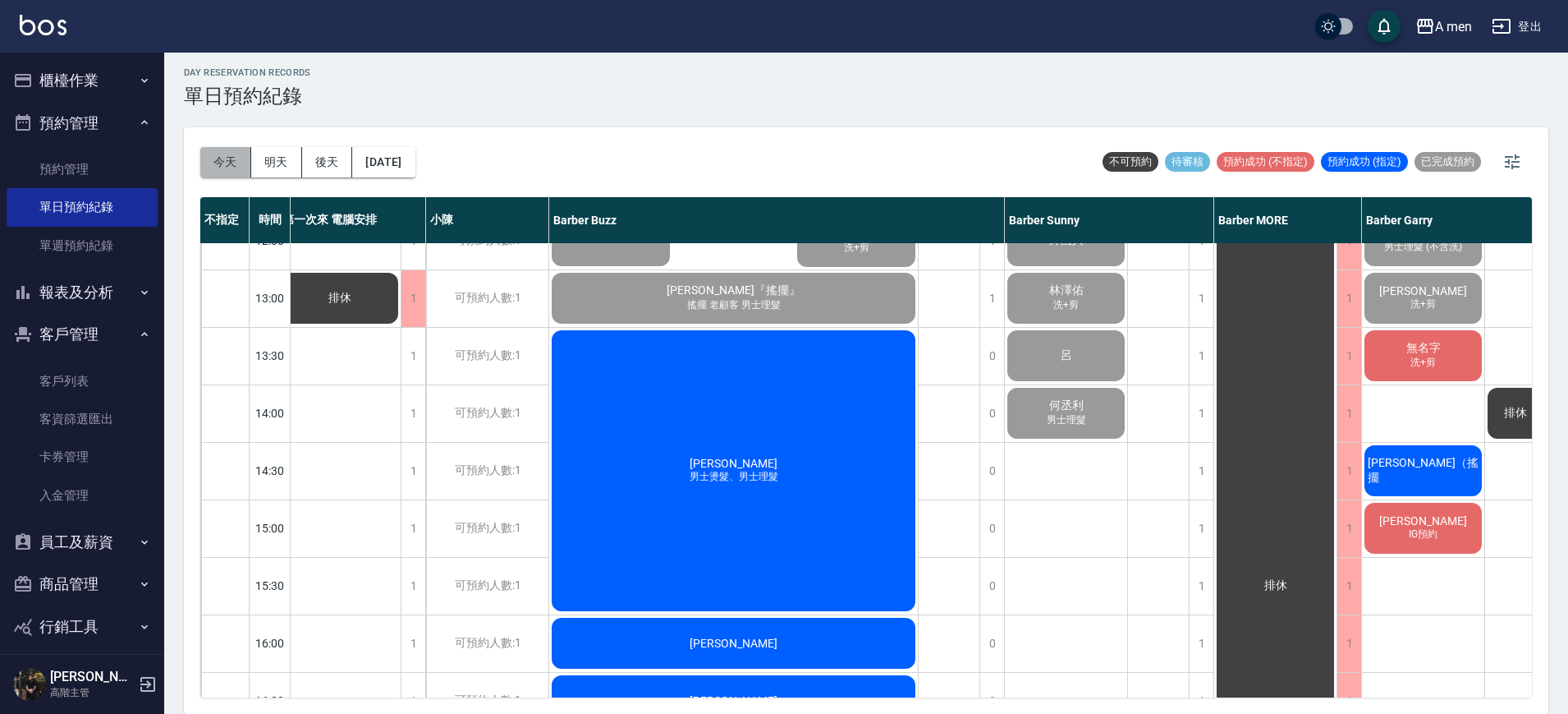
click at [225, 155] on button "今天" at bounding box center [225, 162] width 51 height 31
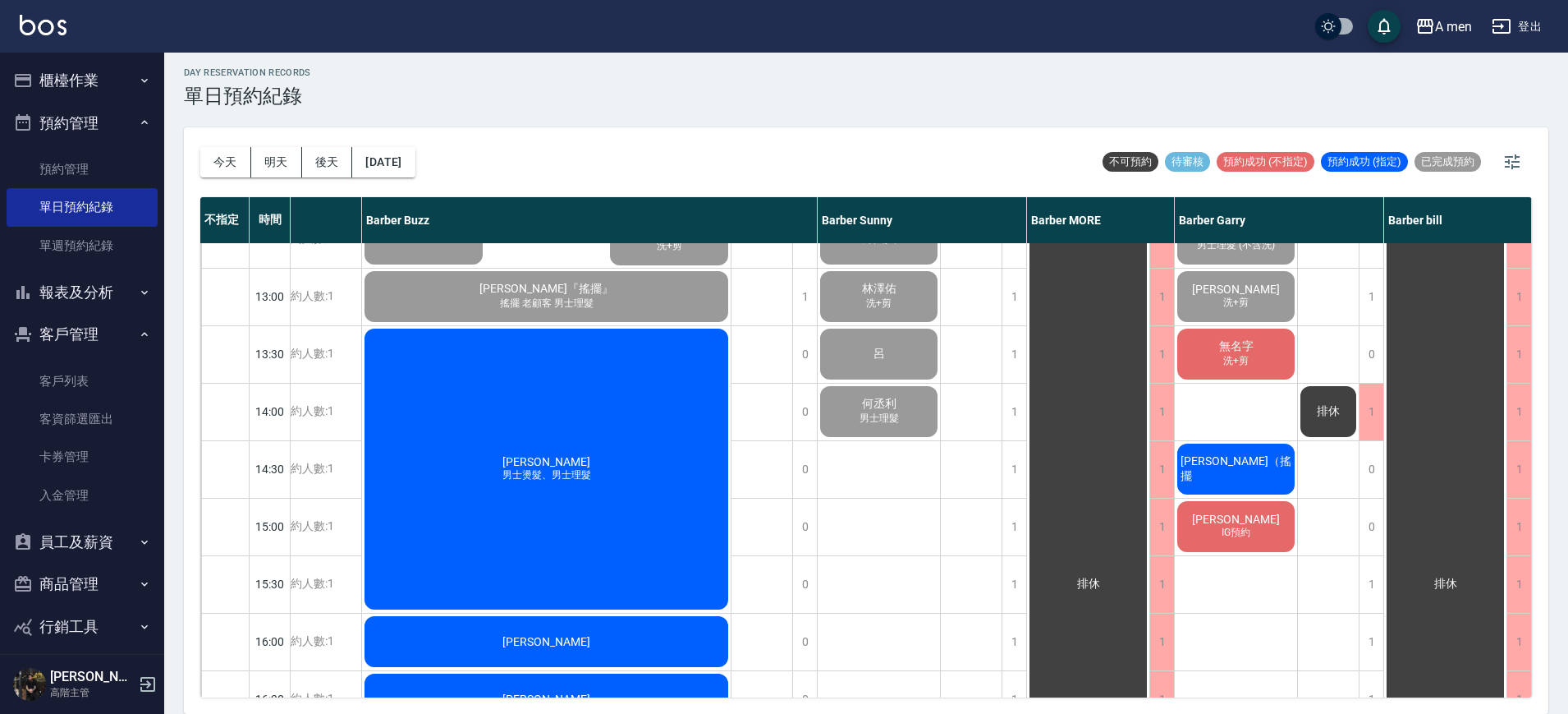
scroll to position [308, 207]
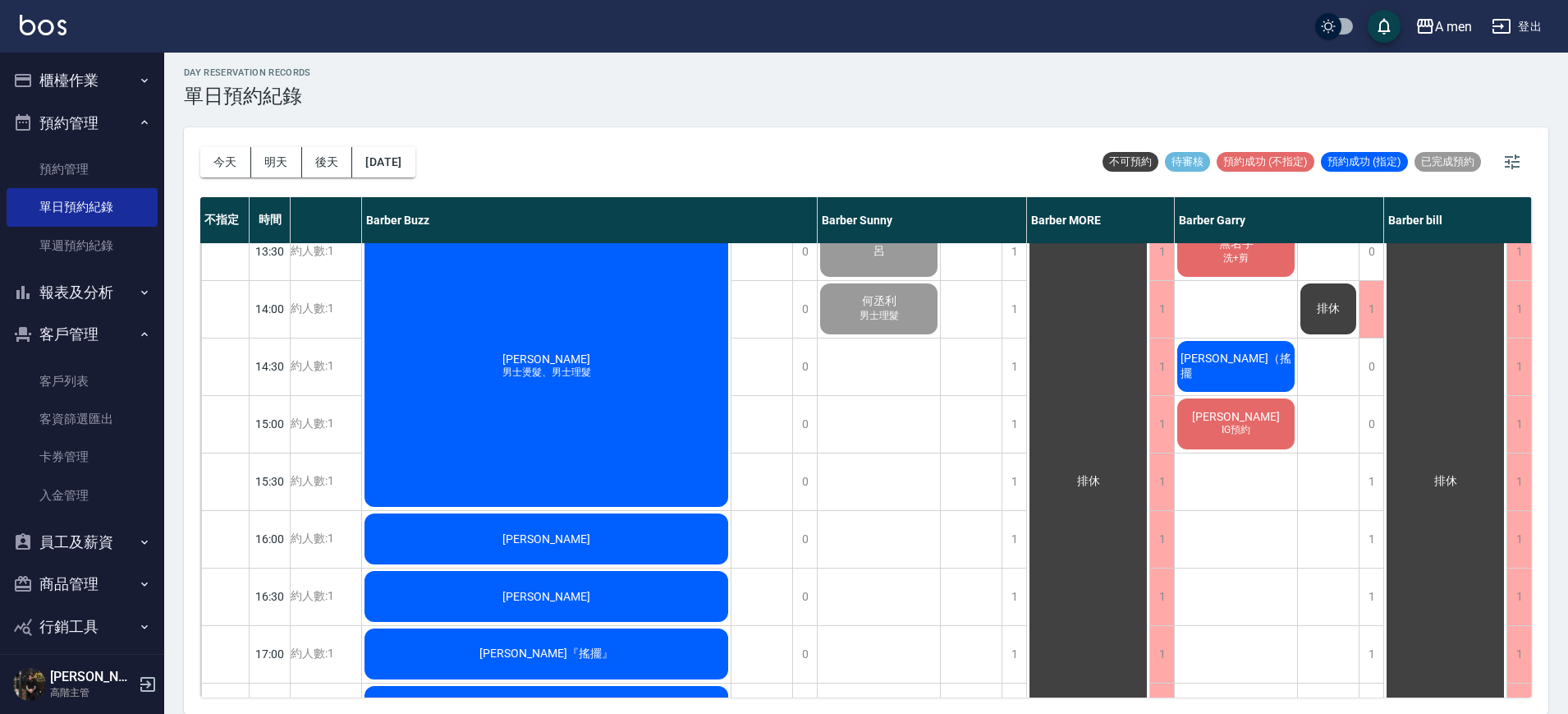
click at [889, 401] on div "陳英哲 Ying-Che Chen 洗+剪 姜翊惟 剪髮+韓式修容 外國人 林澤佑 洗+剪 呂 何丞利 男士理髮 jerheon 男士理髮" at bounding box center [879, 654] width 123 height 1438
click at [1240, 480] on div "袁鈺熏 洗+剪 過路客 江哲浦 男士理髮 (不含洗) 李紹揚 洗+剪 無名字 洗+剪 林澄敬（搖擺 王則予 IG預約" at bounding box center [1237, 654] width 123 height 1438
click at [894, 506] on div "陳英哲 Ying-Che Chen 洗+剪 姜翊惟 剪髮+韓式修容 外國人 林澤佑 洗+剪 呂 何丞利 男士理髮 jerheon 男士理髮" at bounding box center [879, 654] width 123 height 1438
click at [886, 478] on div "陳英哲 Ying-Che Chen 洗+剪 姜翊惟 剪髮+韓式修容 外國人 林澤佑 洗+剪 呂 何丞利 男士理髮 jerheon 男士理髮" at bounding box center [879, 654] width 123 height 1438
click at [1278, 496] on div "袁鈺熏 洗+剪 過路客 江哲浦 男士理髮 (不含洗) 李紹揚 洗+剪 無名字 洗+剪 林澄敬（搖擺 王則予 IG預約" at bounding box center [1237, 654] width 123 height 1438
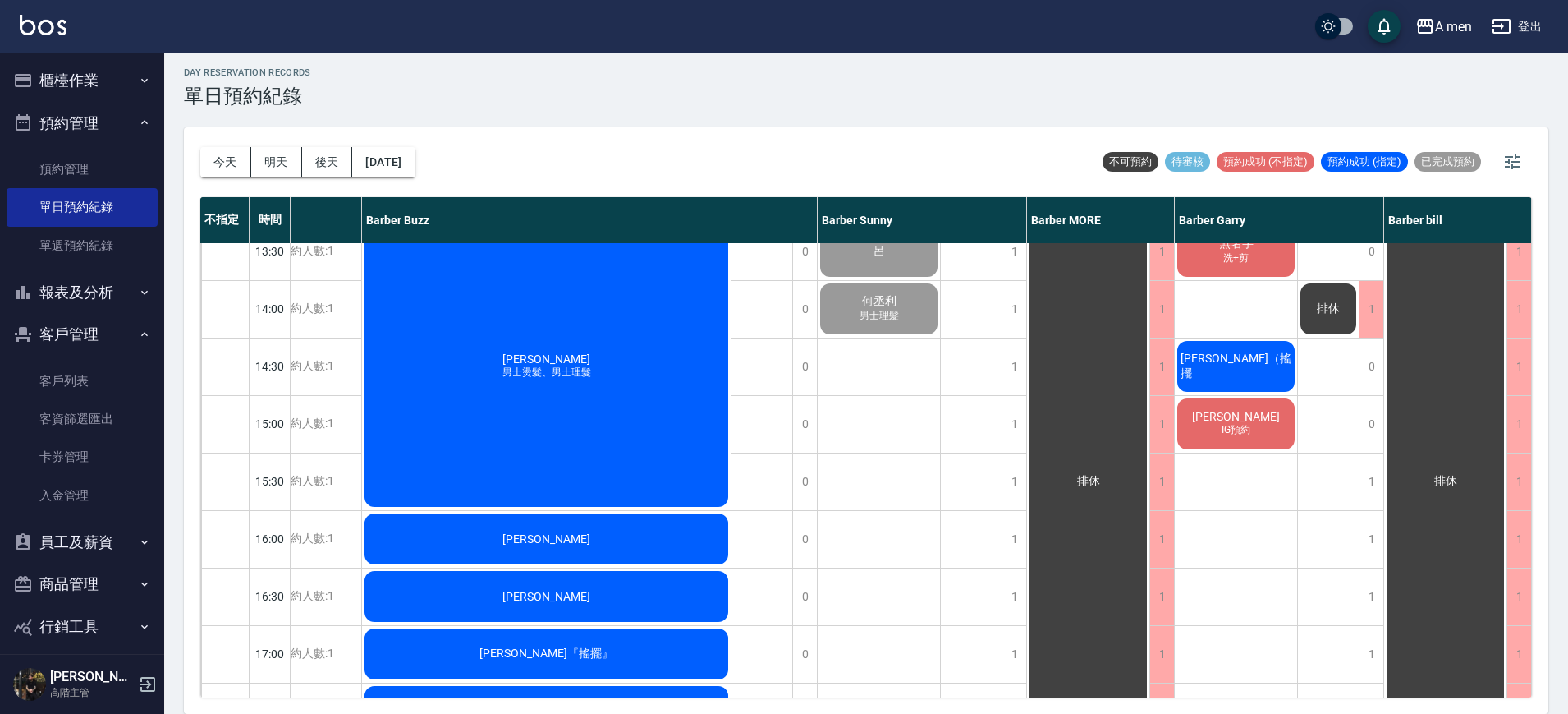
click at [1269, 494] on div "袁鈺熏 洗+剪 過路客 江哲浦 男士理髮 (不含洗) 李紹揚 洗+剪 無名字 洗+剪 林澄敬（搖擺 王則予 IG預約" at bounding box center [1237, 654] width 123 height 1438
click at [1274, 474] on div "袁鈺熏 洗+剪 過路客 江哲浦 男士理髮 (不含洗) 李紹揚 洗+剪 無名字 洗+剪 林澄敬（搖擺 王則予 IG預約" at bounding box center [1237, 654] width 123 height 1438
click at [1331, 501] on div "排休 排休" at bounding box center [1329, 654] width 62 height 1438
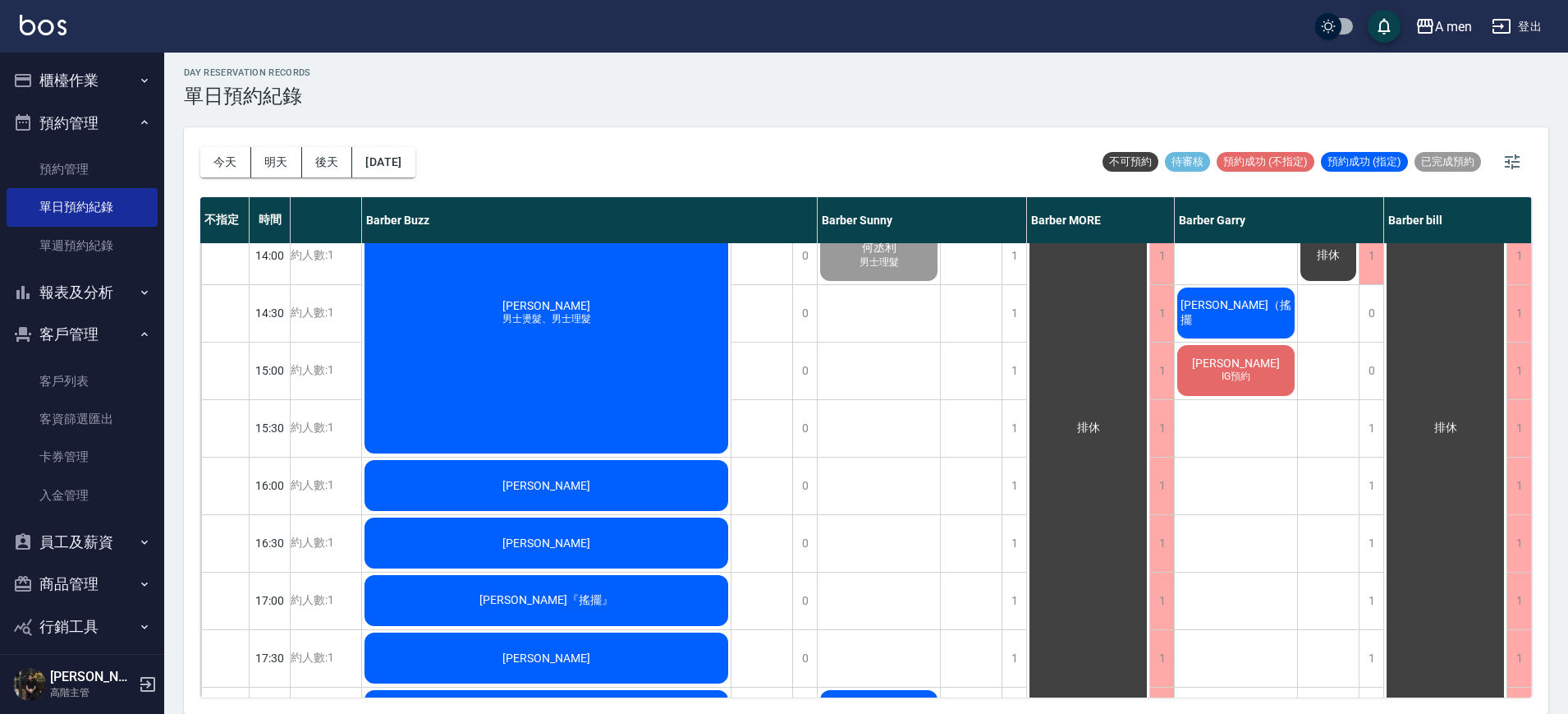
scroll to position [411, 207]
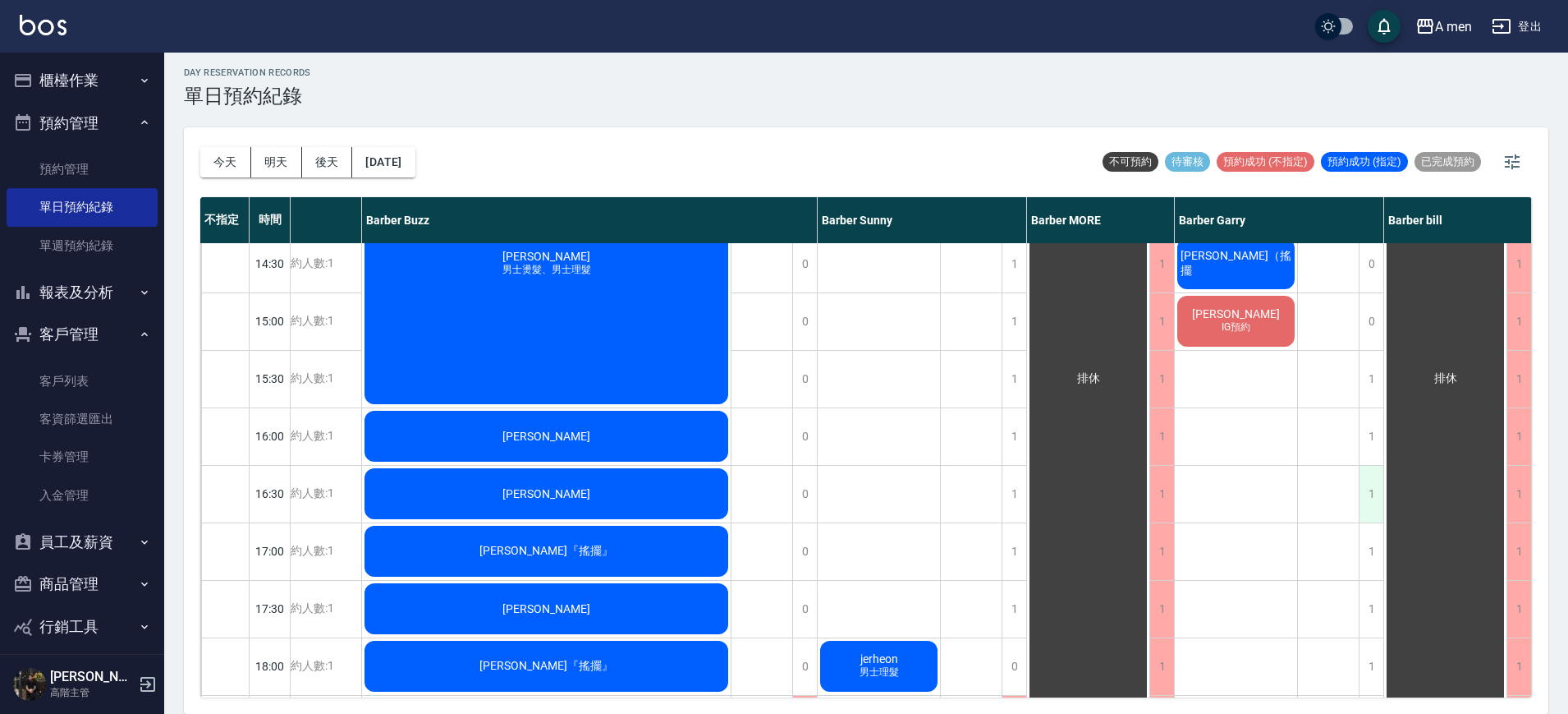
click at [1362, 498] on div "1" at bounding box center [1371, 494] width 25 height 57
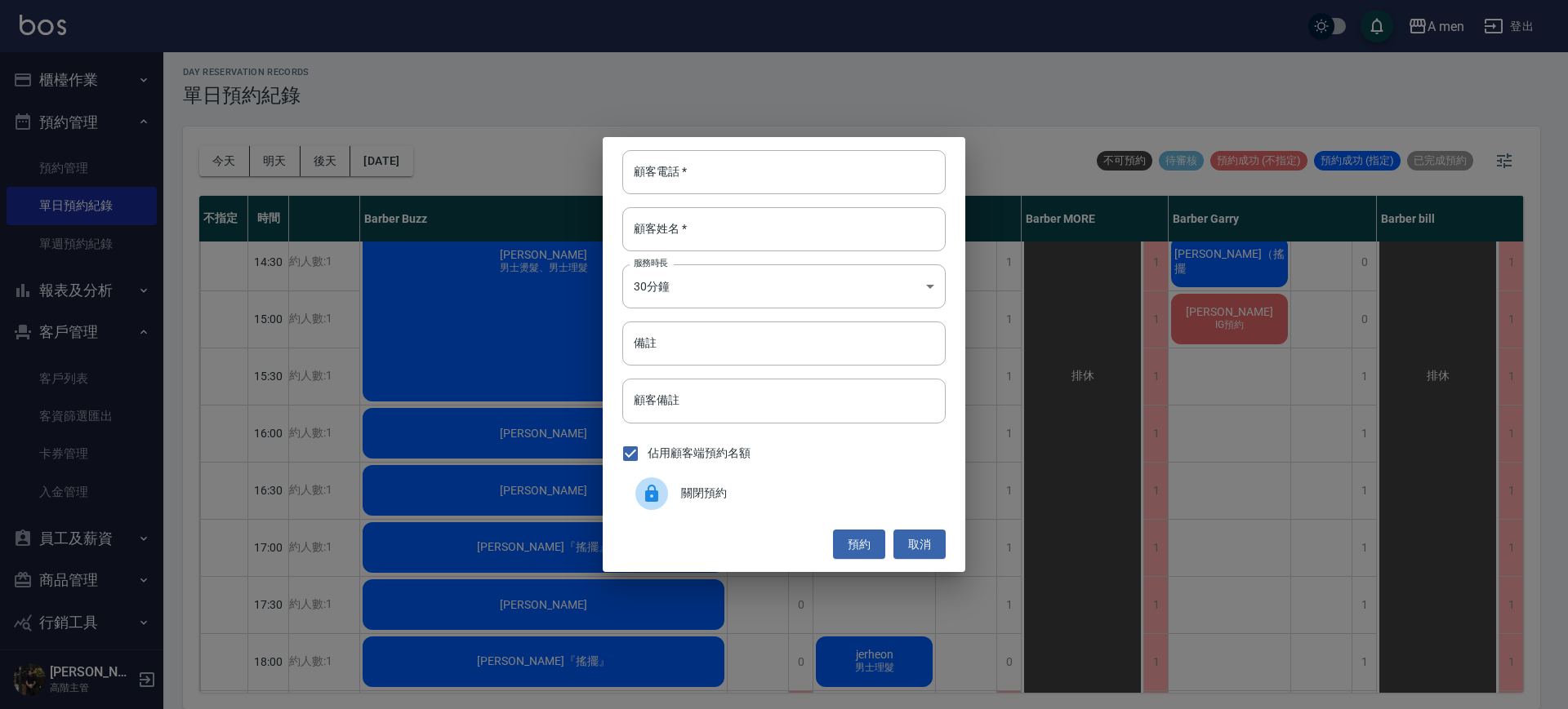
click at [868, 195] on div "顧客電話   * 顧客電話   * 顧客姓名   * 顧客姓名   * 服務時長 30分鐘 1 服務時長 備註 備註 顧客備註 顧客備註 佔用顧客端預約名額 …" at bounding box center [784, 354] width 362 height 435
click at [868, 191] on input "顧客電話   *" at bounding box center [784, 172] width 324 height 44
type input "0901076828"
click at [798, 230] on input "顧客姓名   *" at bounding box center [784, 229] width 324 height 44
type input "蔡"
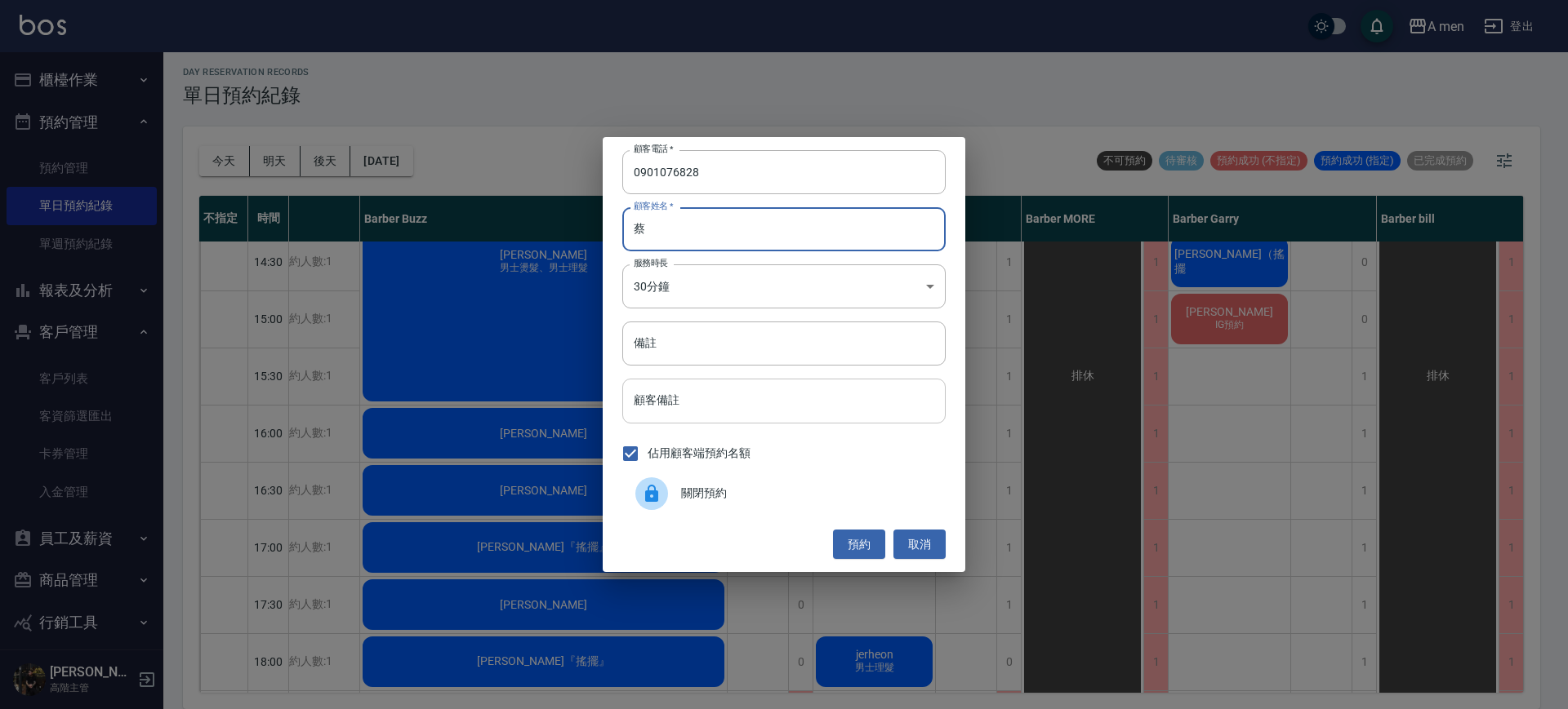
click at [732, 406] on input "顧客備註" at bounding box center [784, 400] width 324 height 44
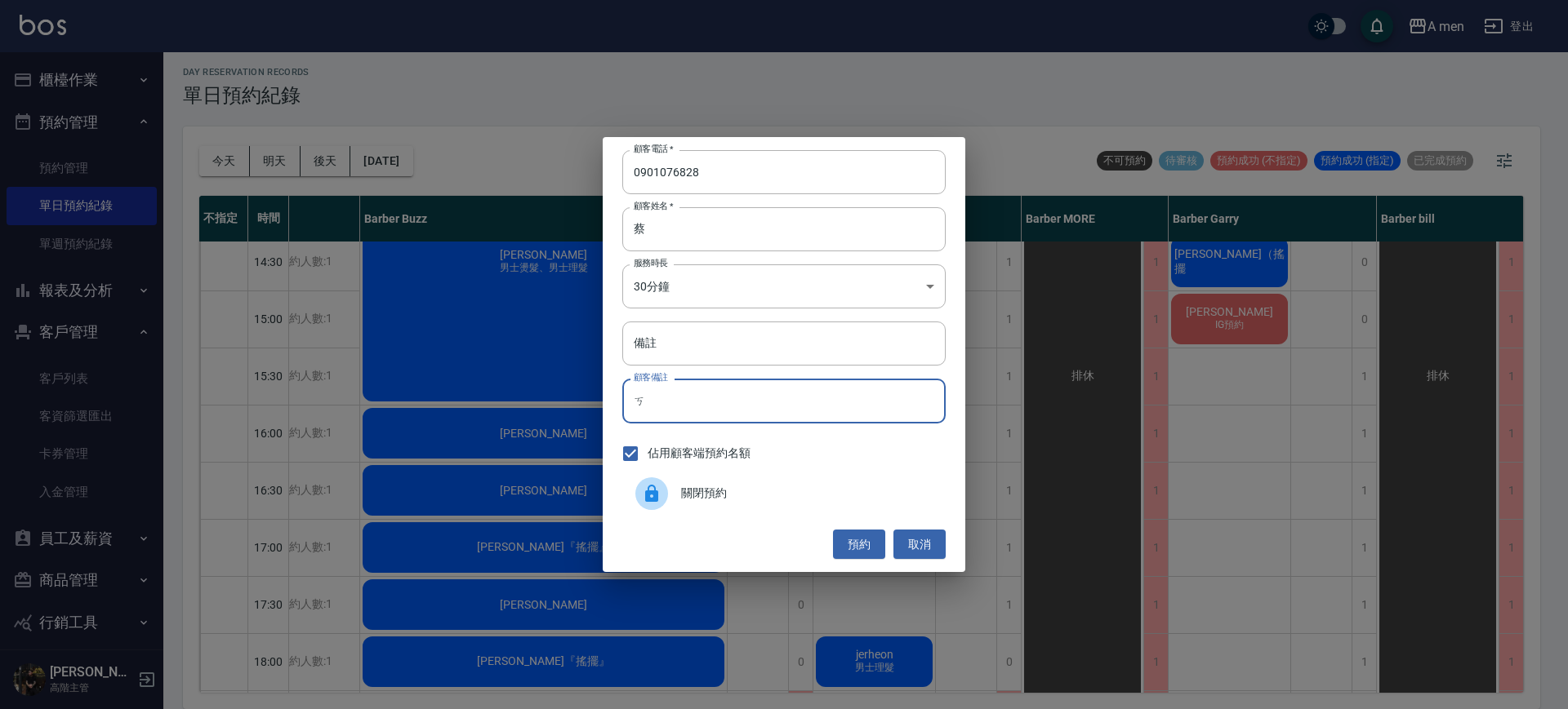
type input "ㄑ"
type input "IG預約"
click at [854, 544] on button "預約" at bounding box center [859, 544] width 52 height 31
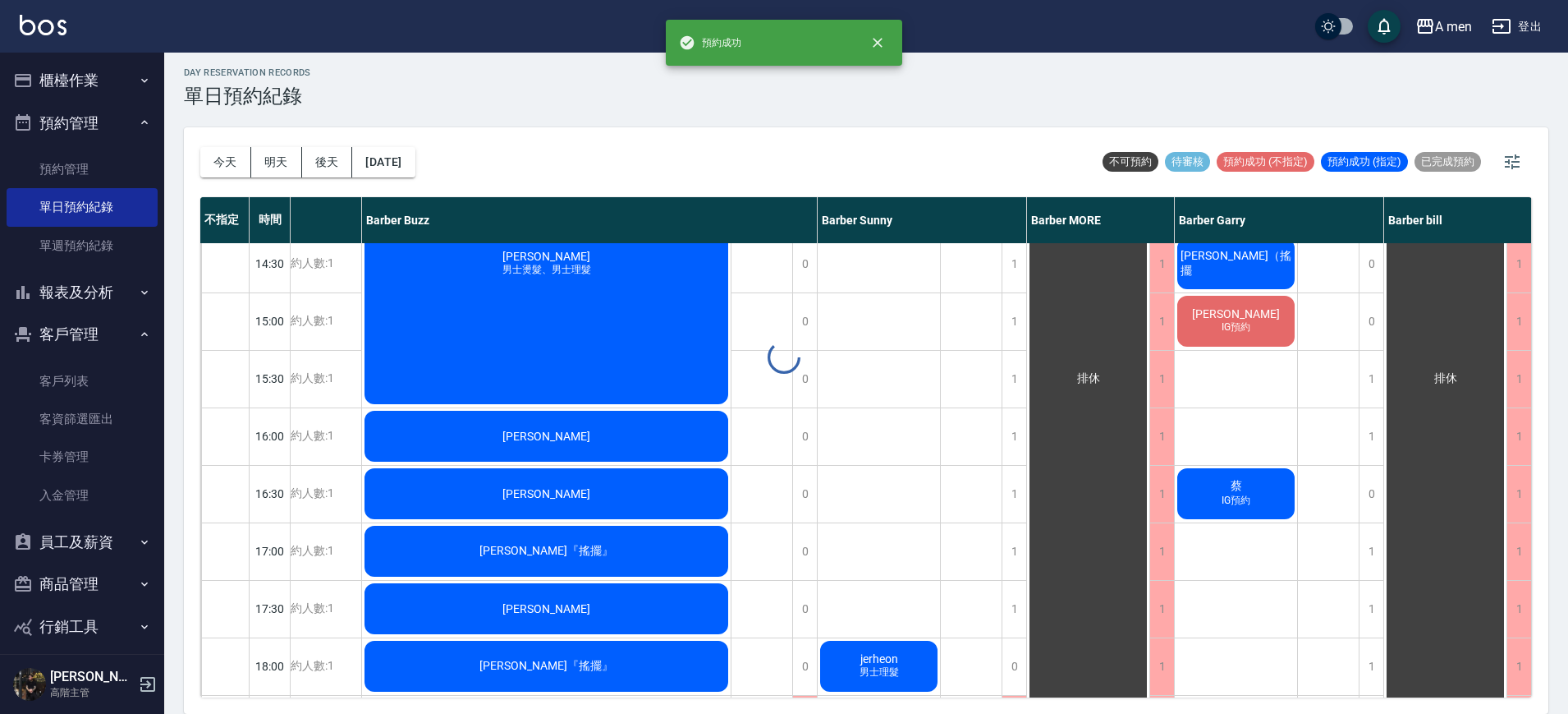
scroll to position [411, 199]
click at [1240, 434] on div "袁鈺熏 洗+剪 過路客 江哲浦 男士理髮 (不含洗) 李紹揚 洗+剪 無名字 洗+剪 林澄敬（搖擺 王則予 IG預約 蔡 IG預約" at bounding box center [1237, 551] width 123 height 1438
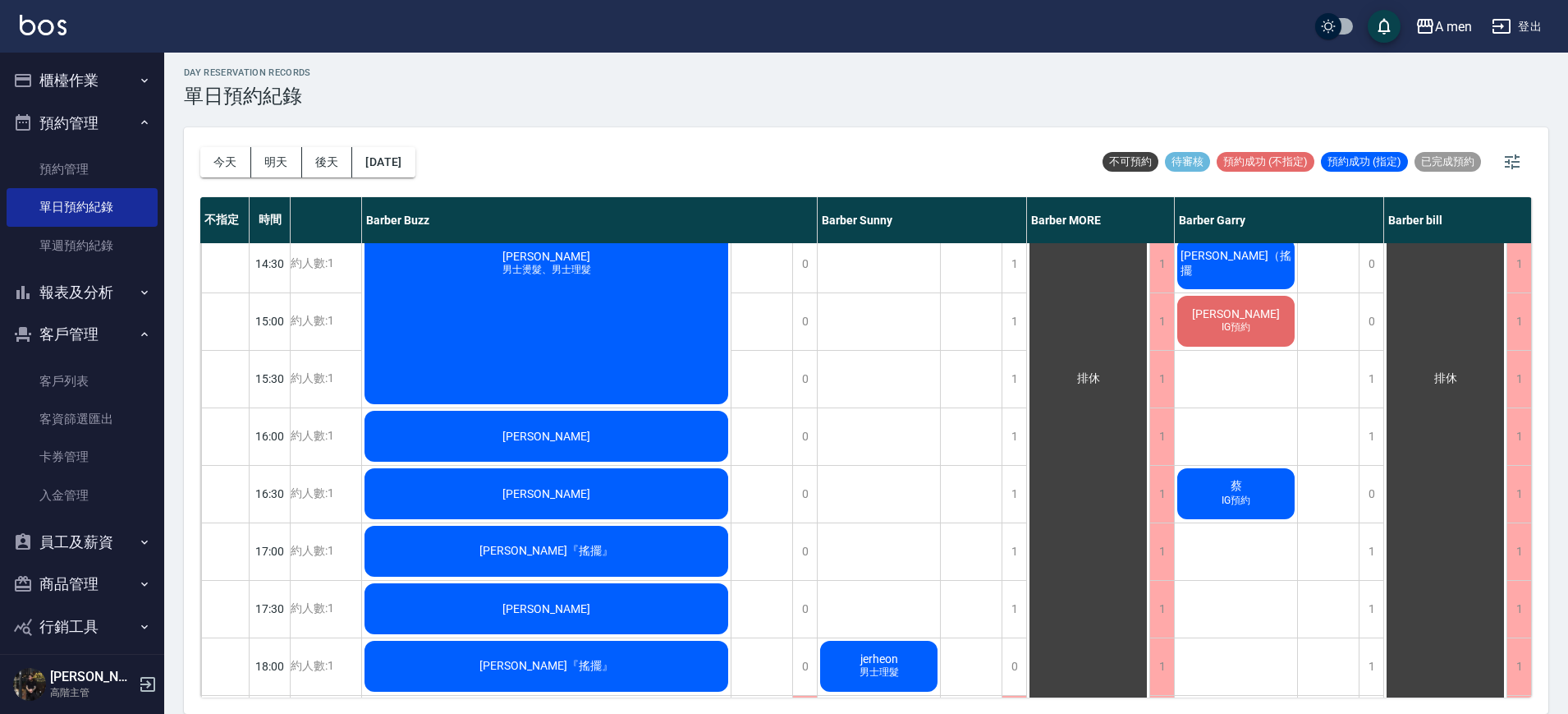
click at [1257, 512] on div "蔡 IG預約" at bounding box center [1236, 494] width 122 height 56
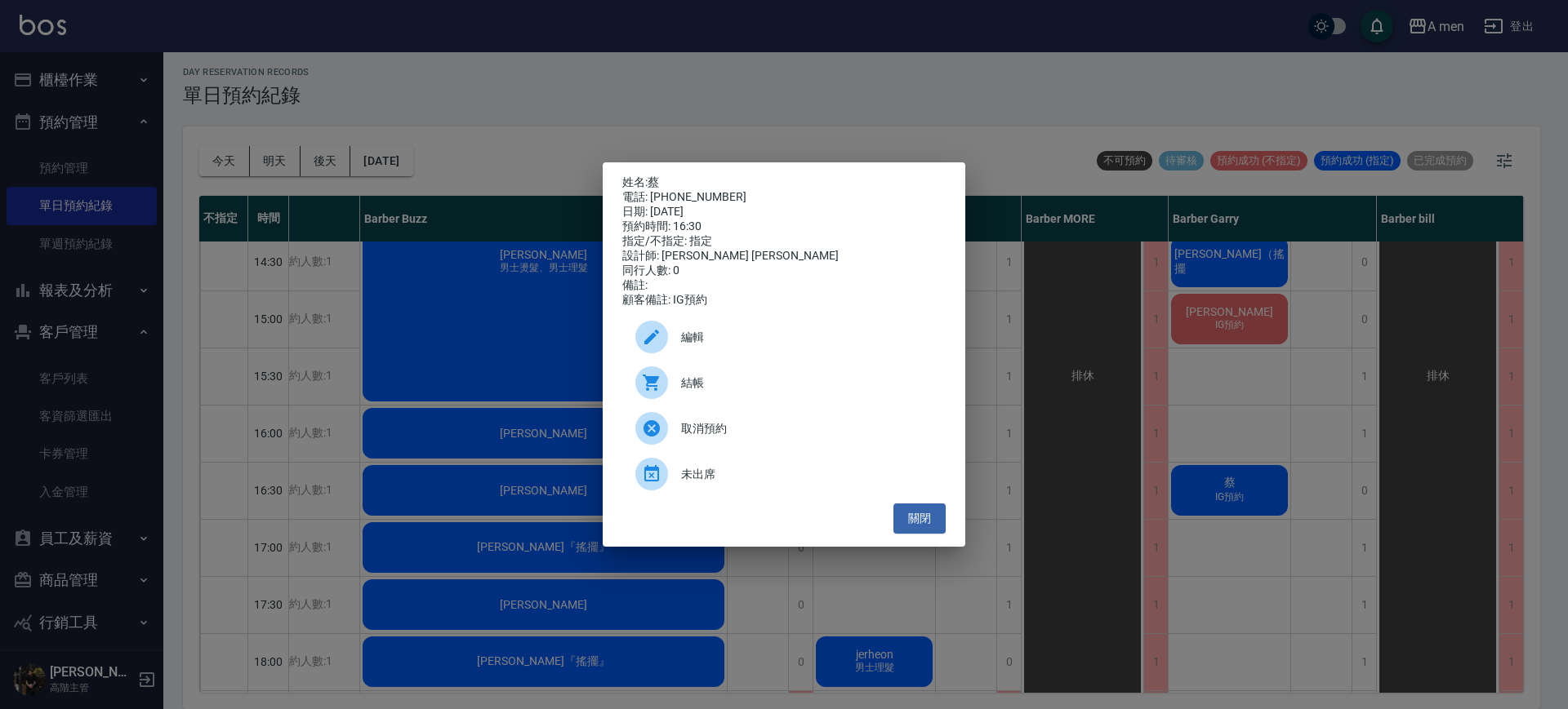
click at [736, 340] on span "編輯" at bounding box center [806, 336] width 252 height 17
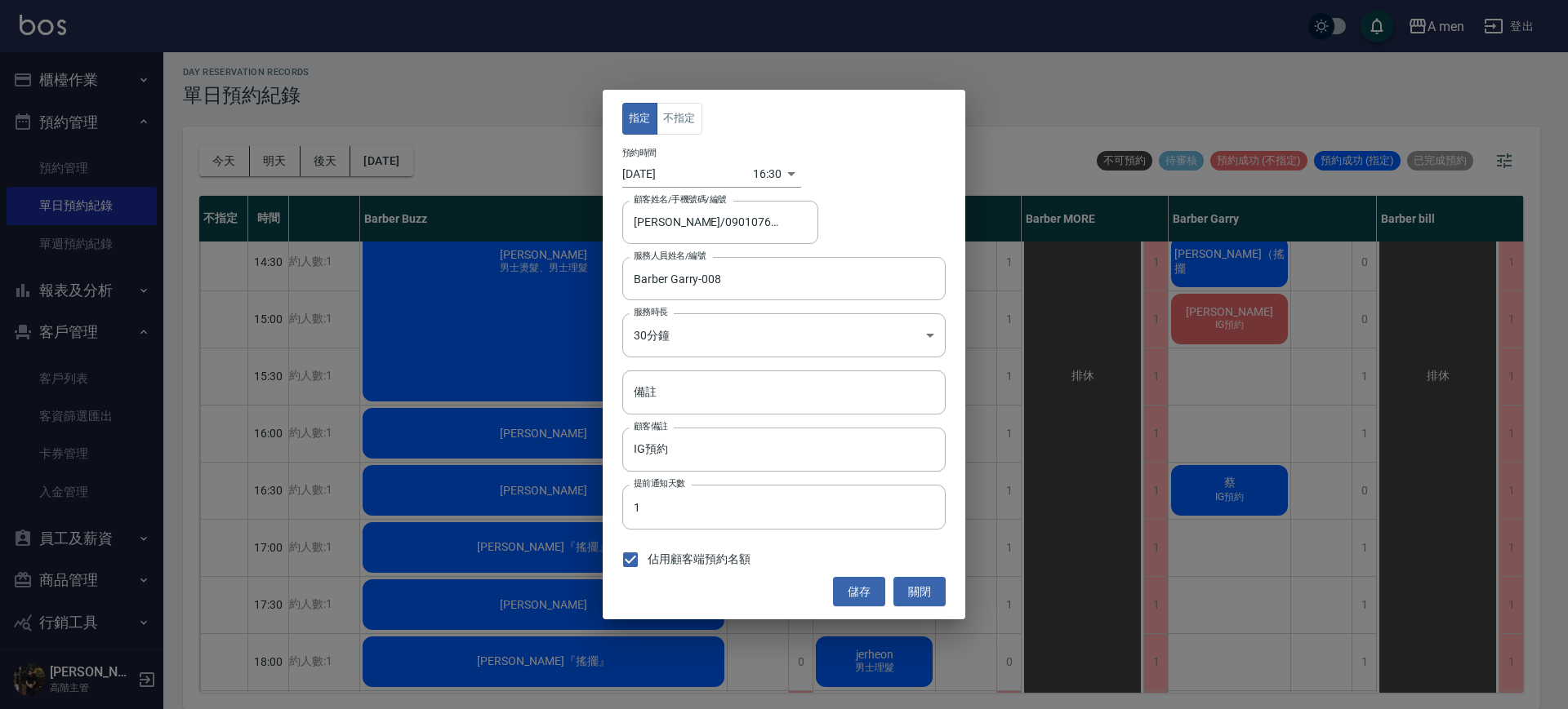
click at [679, 97] on div "指定 不指定 預約時間 2025/10/10 16:30 1760085000000 顧客姓名/手機號碼/編號 蔡/0901076828 顧客姓名/手機號碼/…" at bounding box center [784, 354] width 362 height 530
click at [683, 110] on button "不指定" at bounding box center [679, 118] width 45 height 32
click at [846, 603] on button "儲存" at bounding box center [859, 592] width 52 height 31
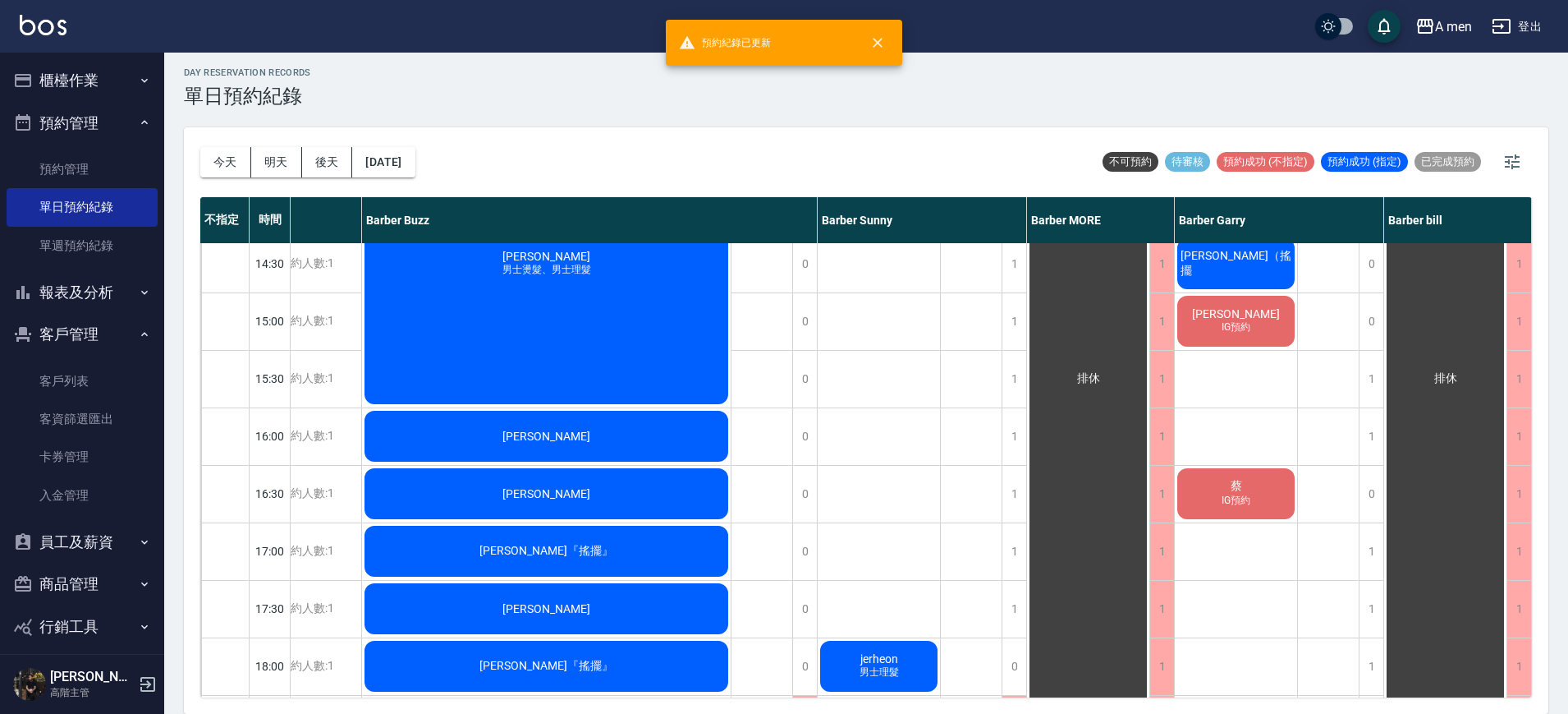
click at [988, 460] on div "排休" at bounding box center [972, 551] width 62 height 1438
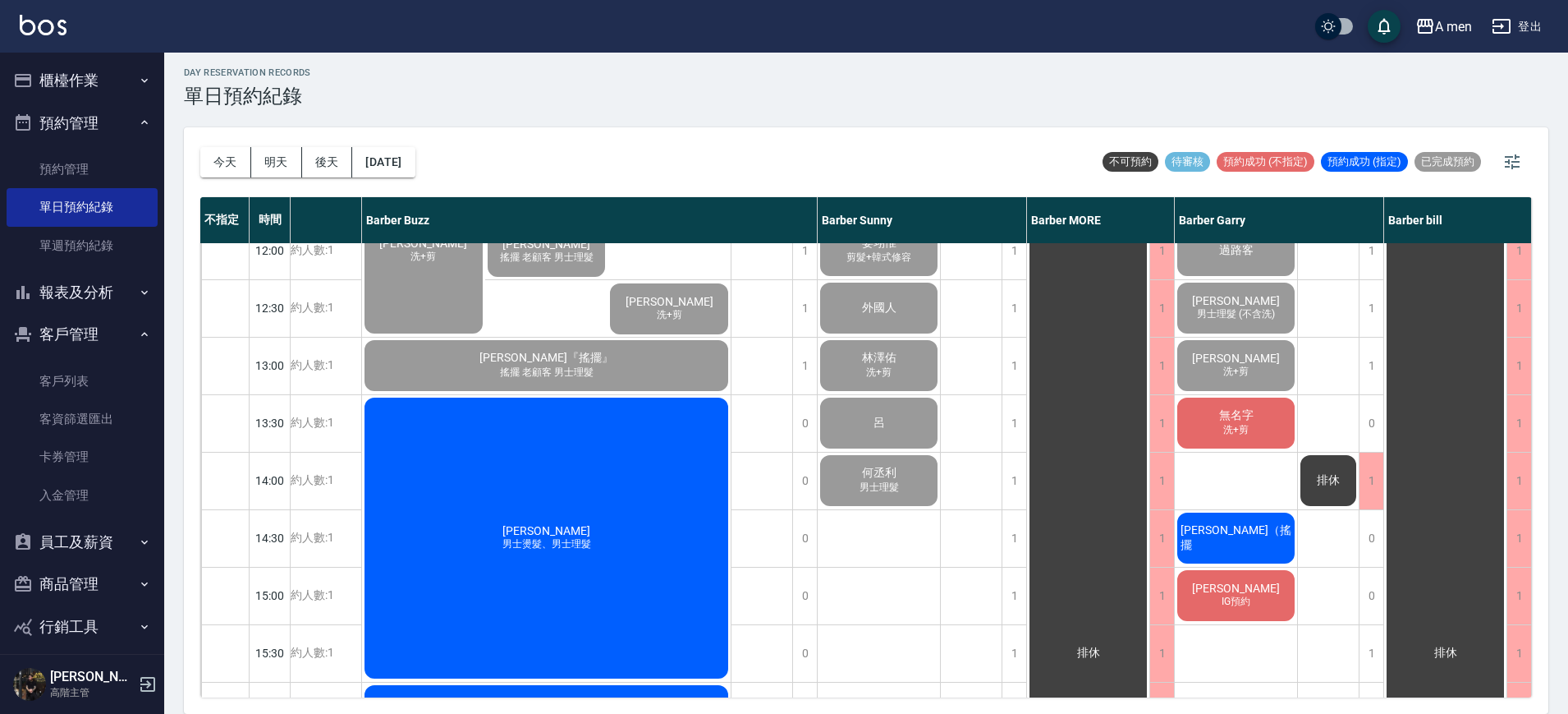
scroll to position [102, 199]
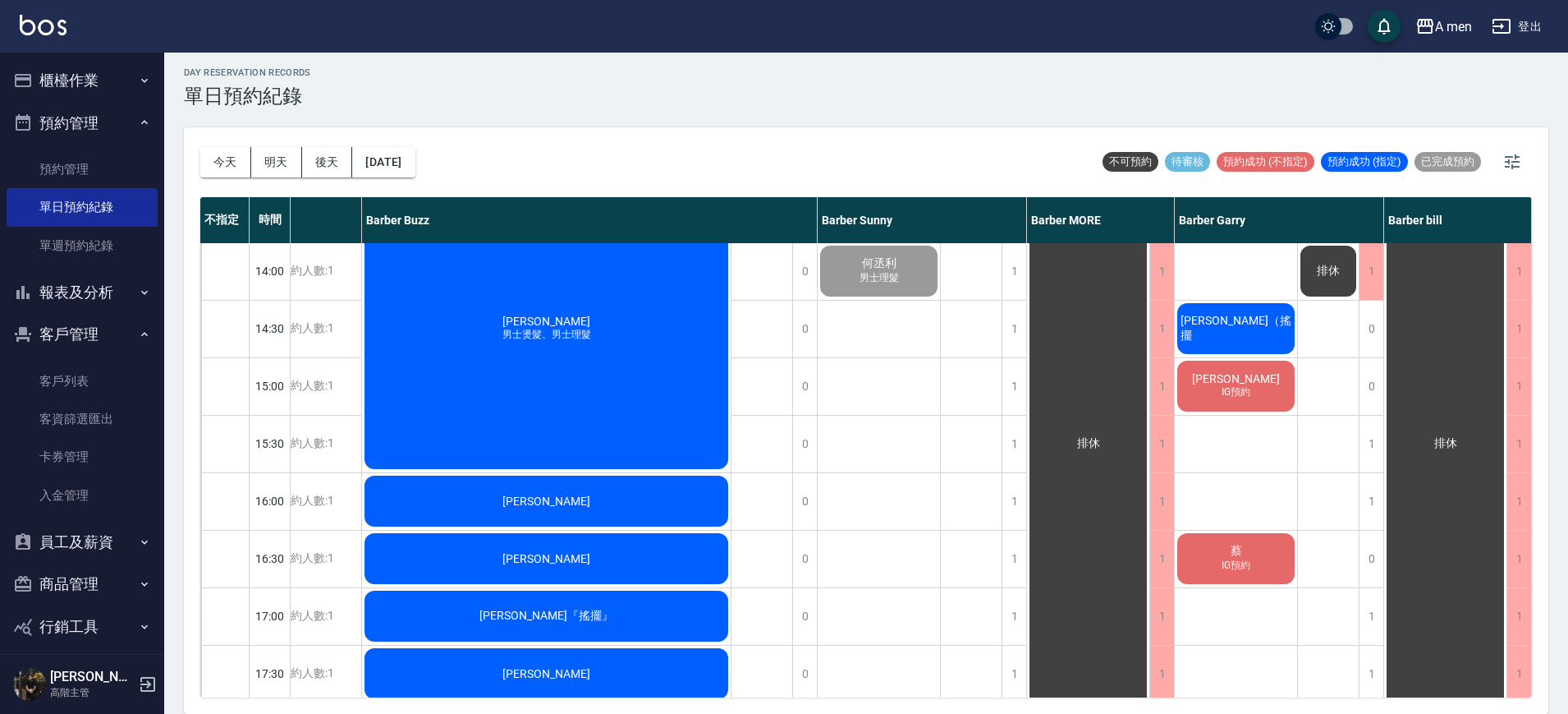
click at [1244, 385] on span "王則予" at bounding box center [1236, 378] width 94 height 13
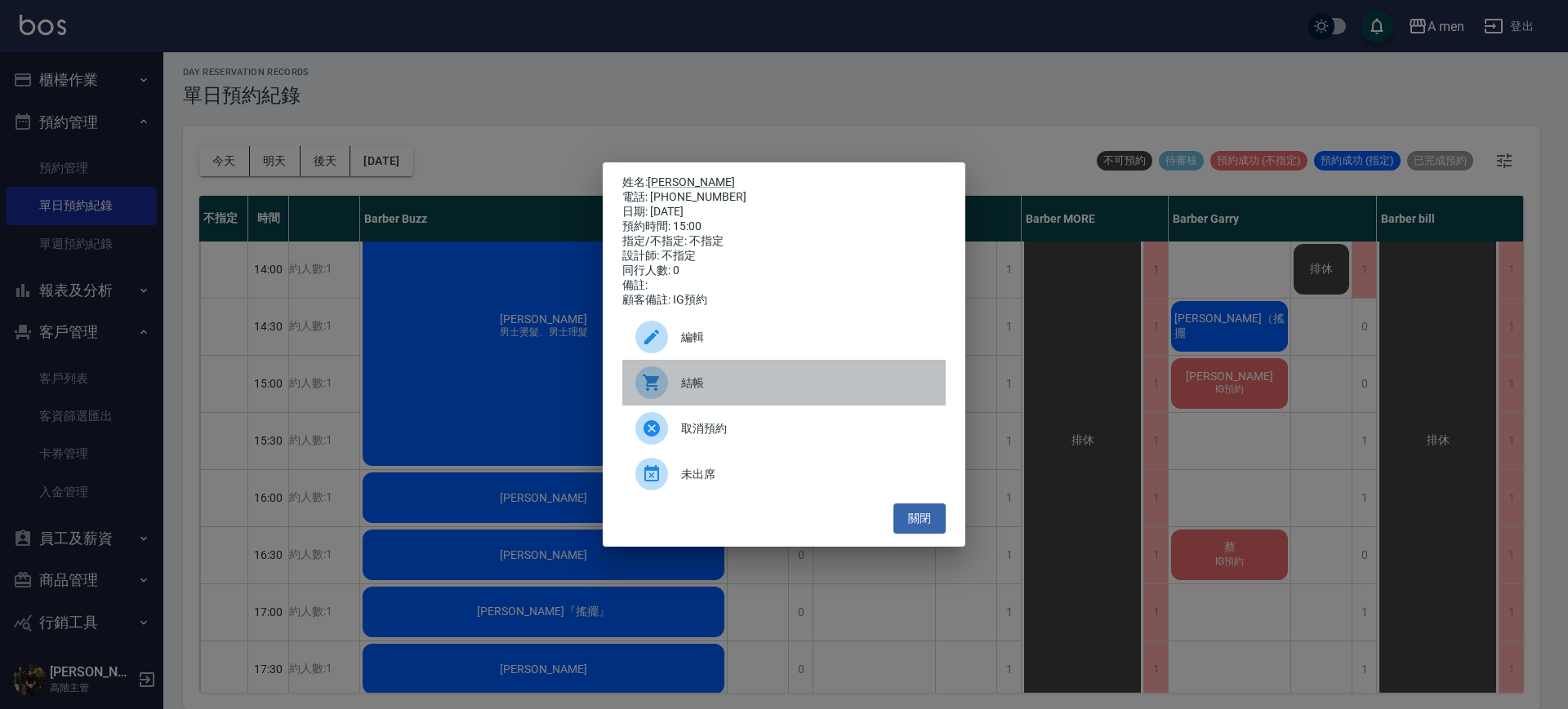
click at [784, 402] on div "結帳" at bounding box center [784, 383] width 324 height 45
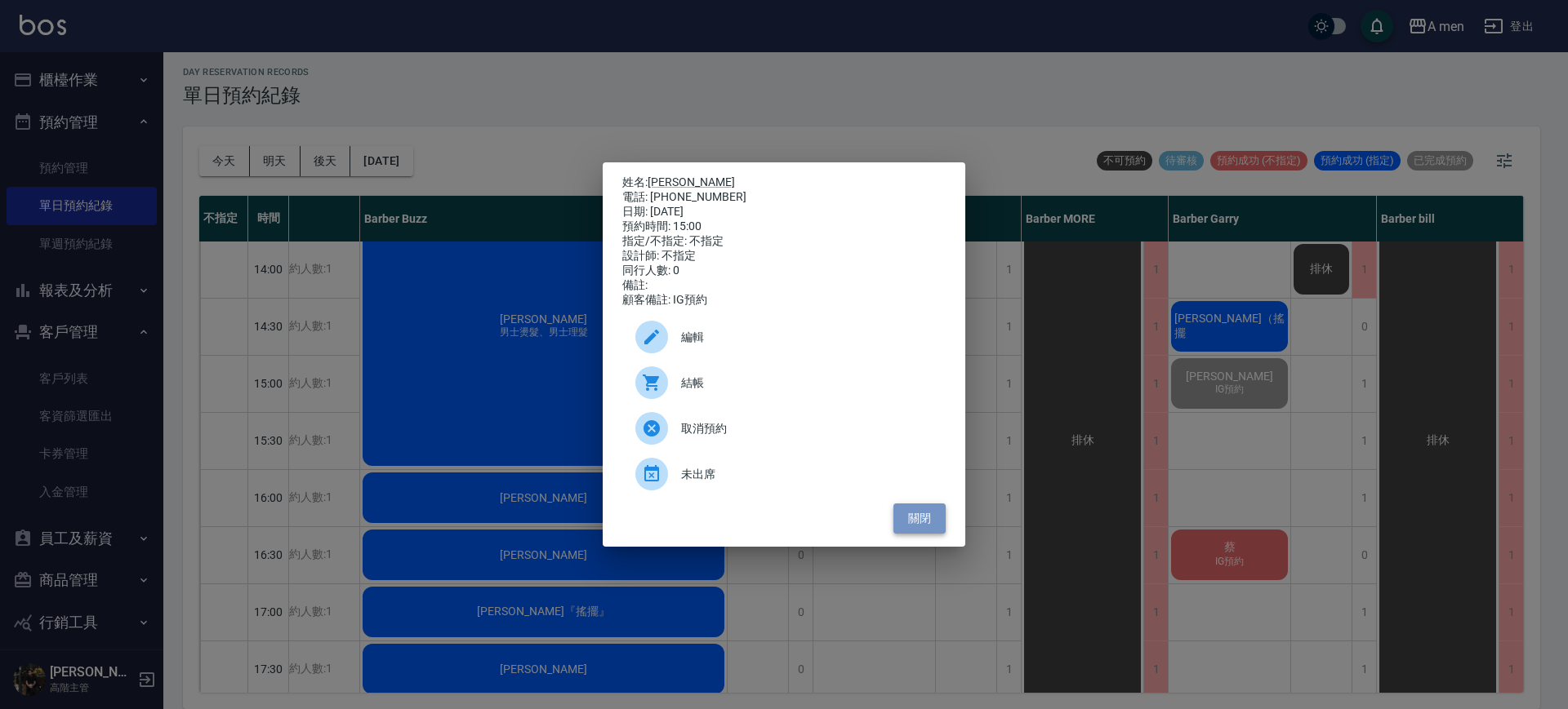
click at [921, 524] on button "關閉" at bounding box center [919, 519] width 52 height 31
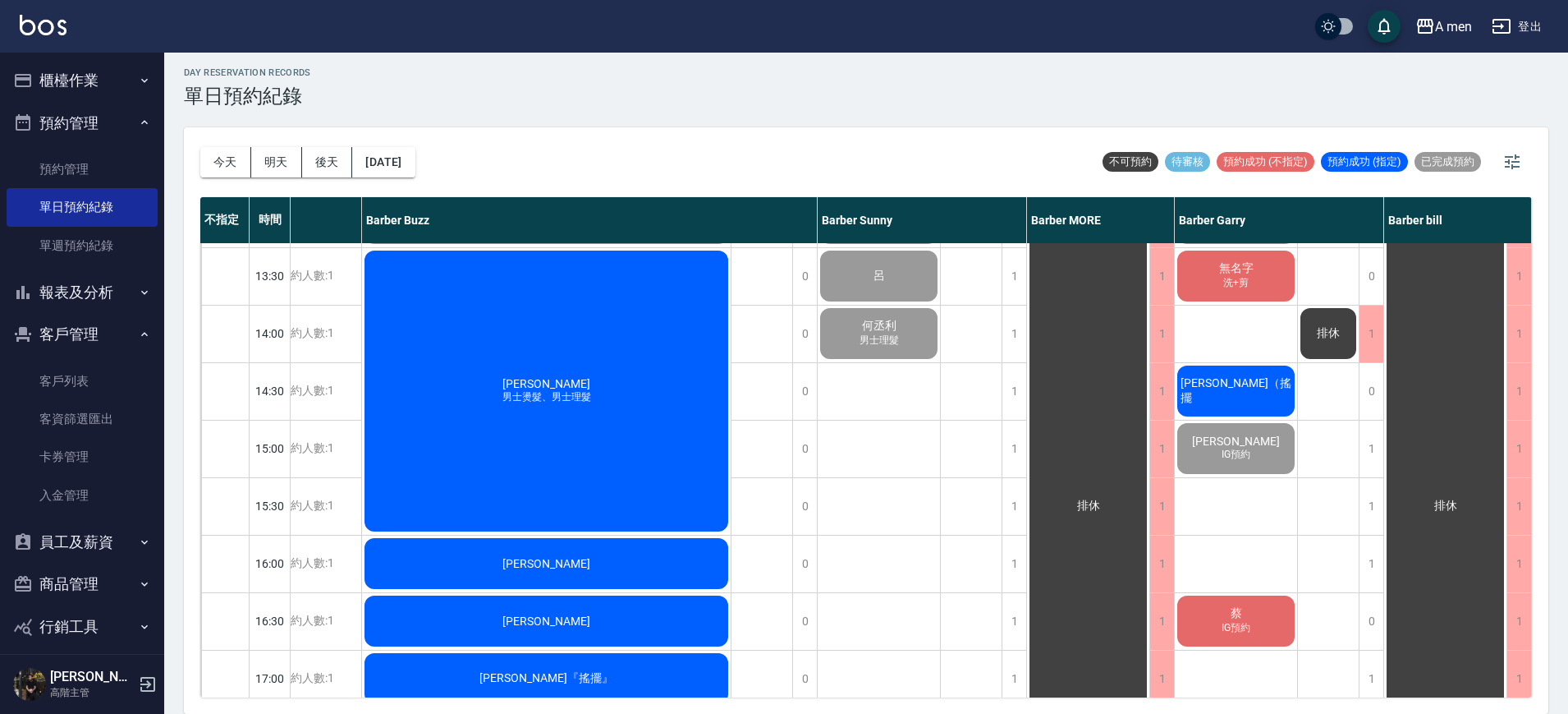
scroll to position [284, 199]
click at [1012, 560] on div "1" at bounding box center [1014, 563] width 25 height 57
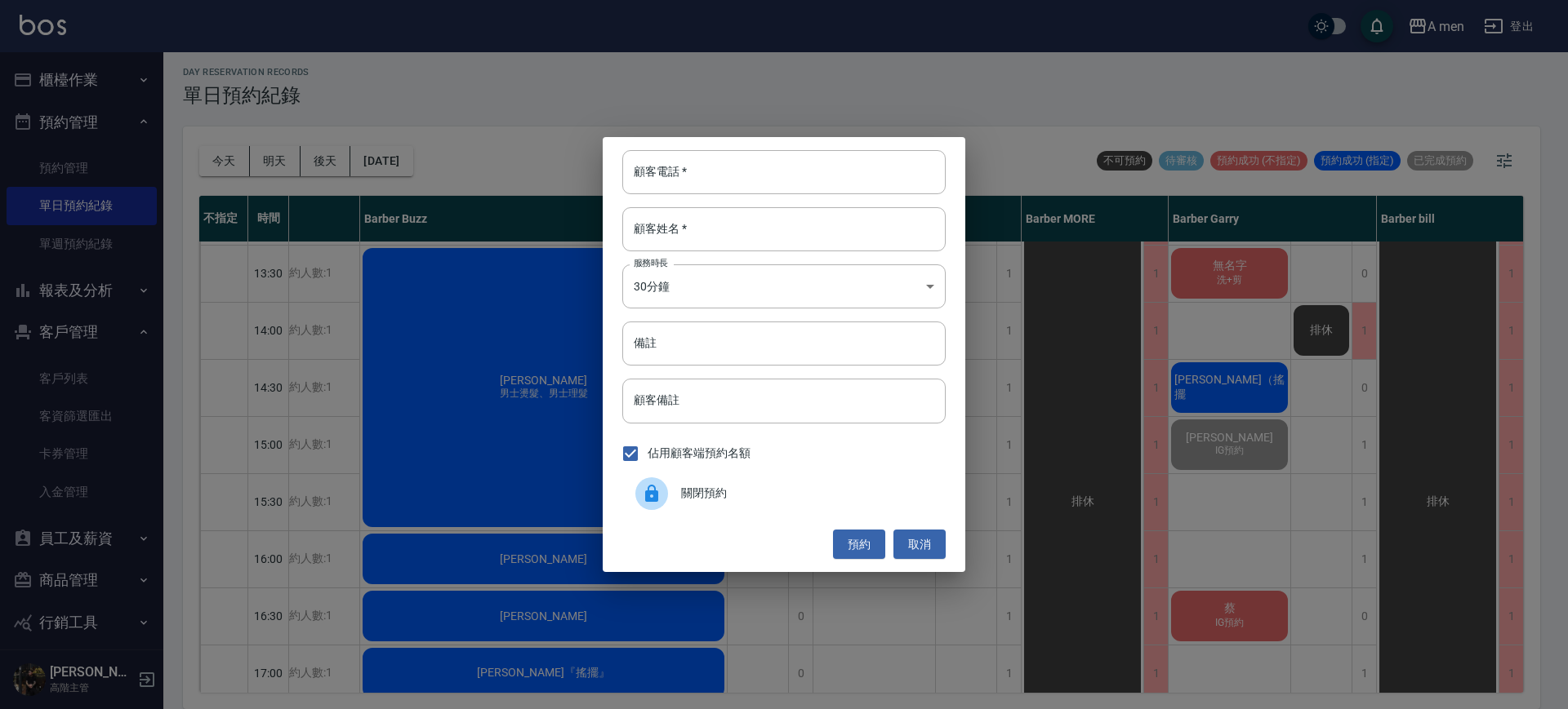
click at [757, 490] on span "關閉預約" at bounding box center [806, 493] width 252 height 17
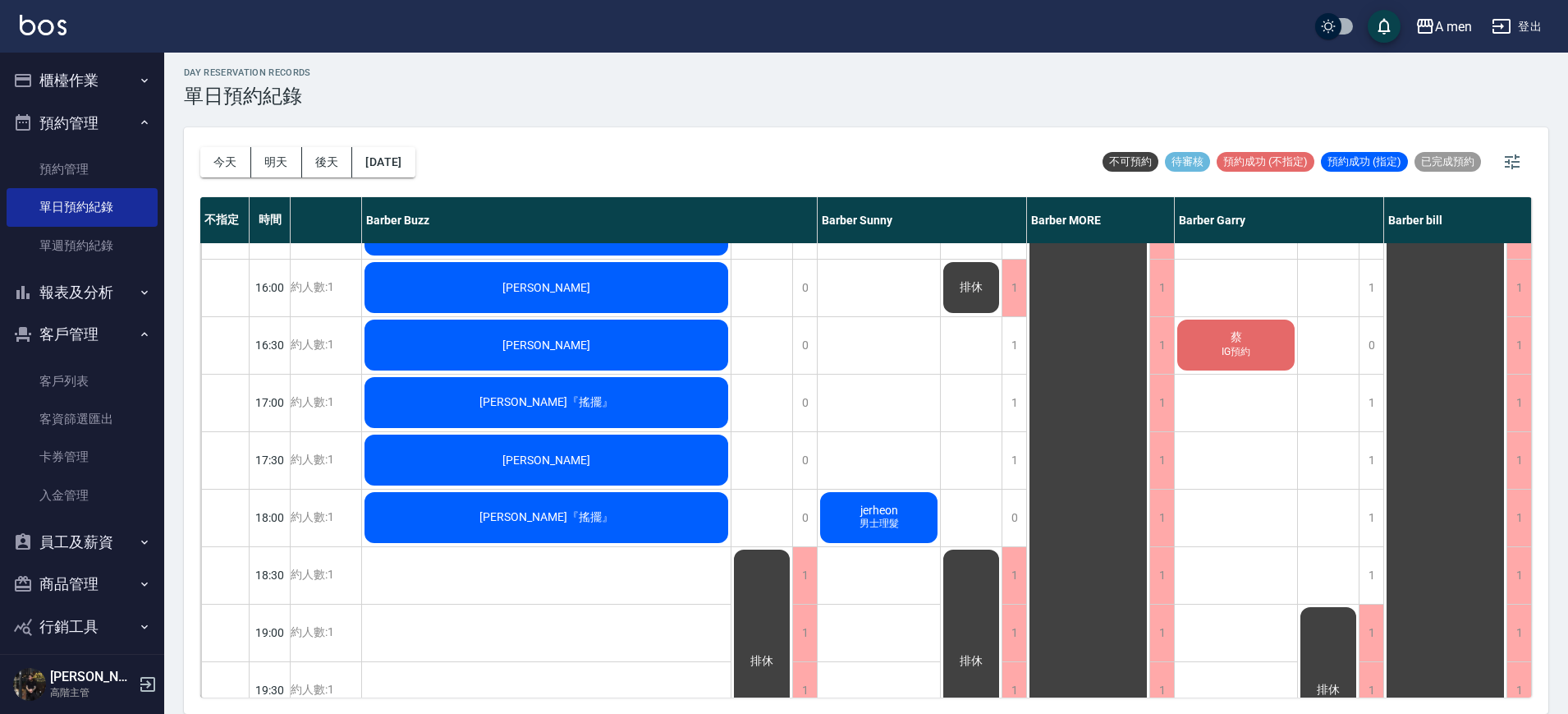
scroll to position [532, 207]
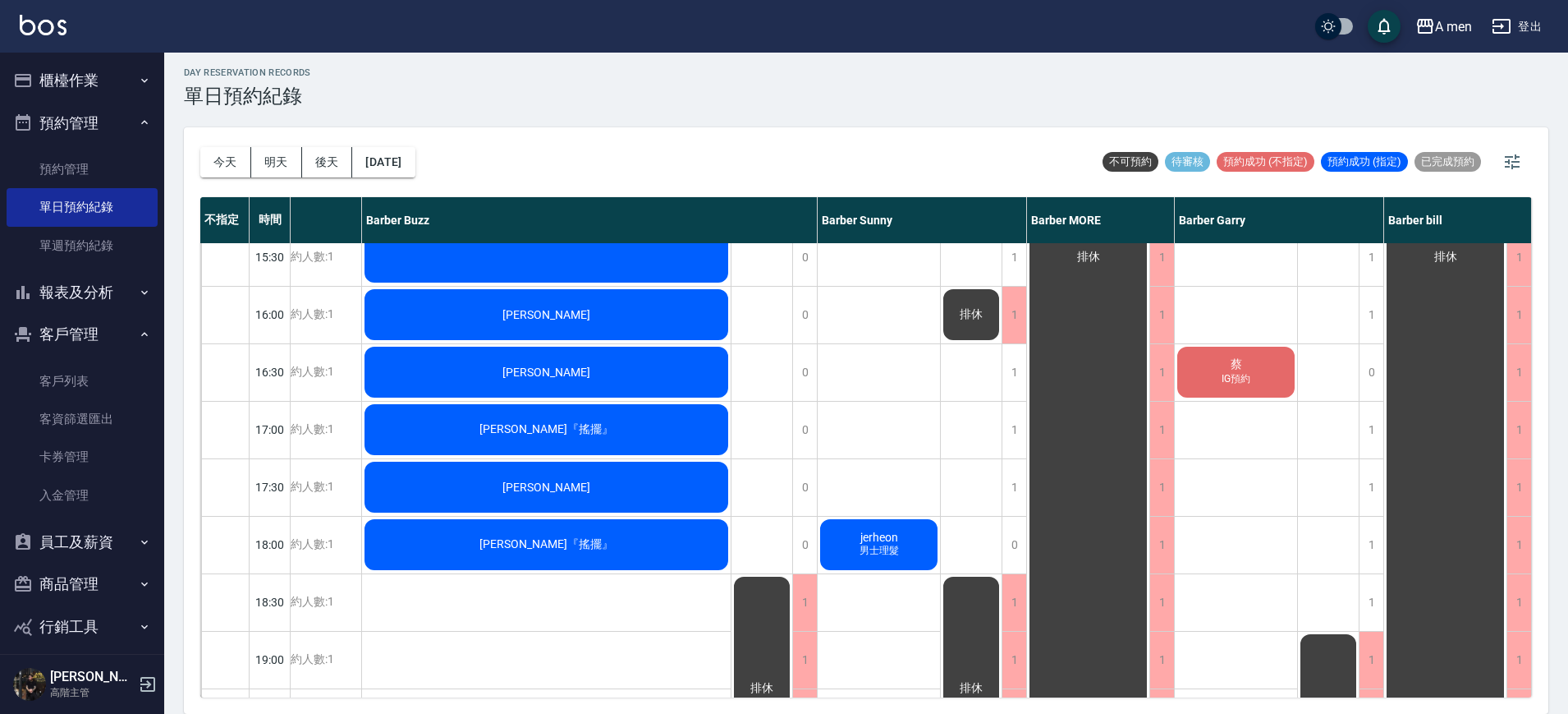
click at [636, 319] on div "Tommy" at bounding box center [547, 315] width 369 height 56
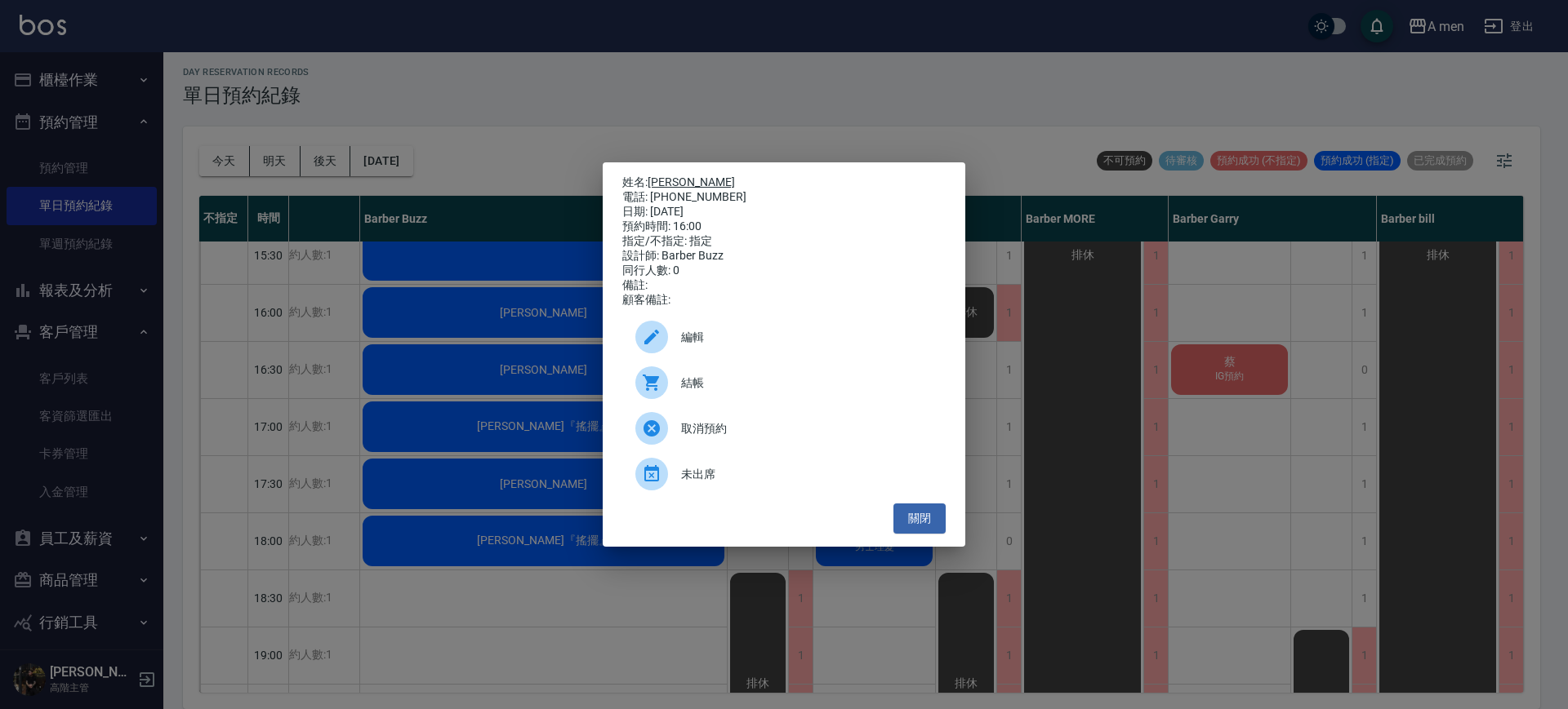
click at [668, 176] on link "Tommy" at bounding box center [691, 181] width 88 height 13
click at [918, 532] on button "關閉" at bounding box center [919, 519] width 52 height 31
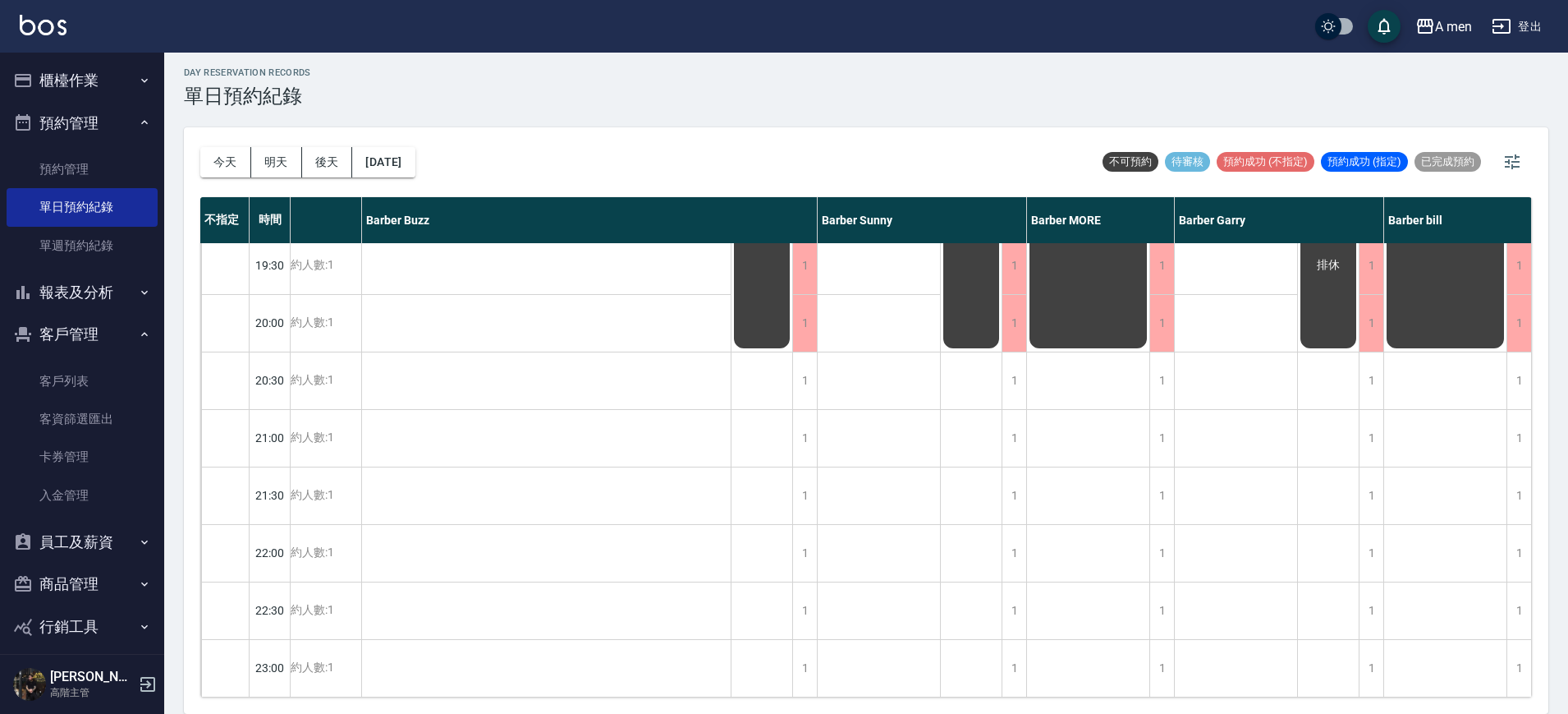
scroll to position [0, 199]
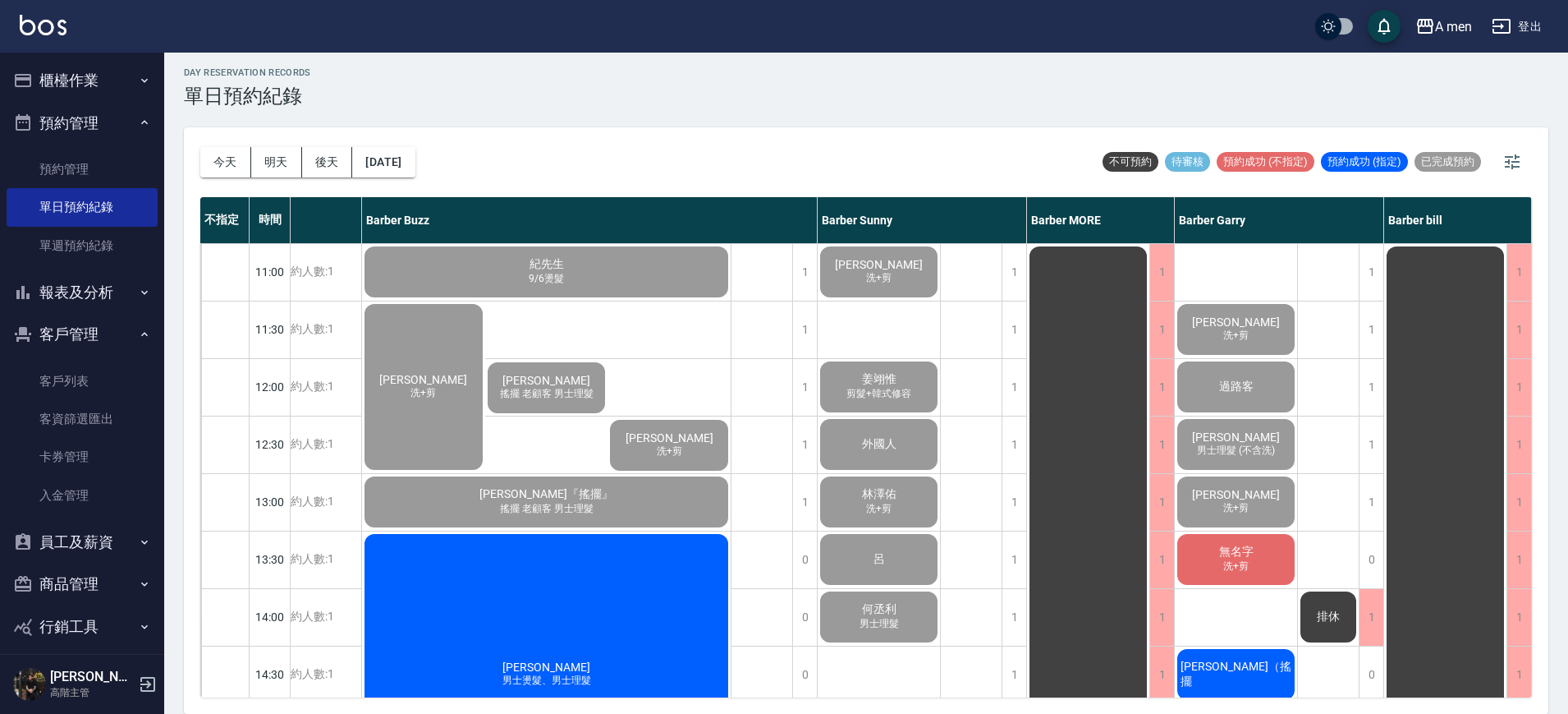
click at [600, 600] on div "詹登凱 男士燙髮、男士理髮" at bounding box center [547, 674] width 369 height 286
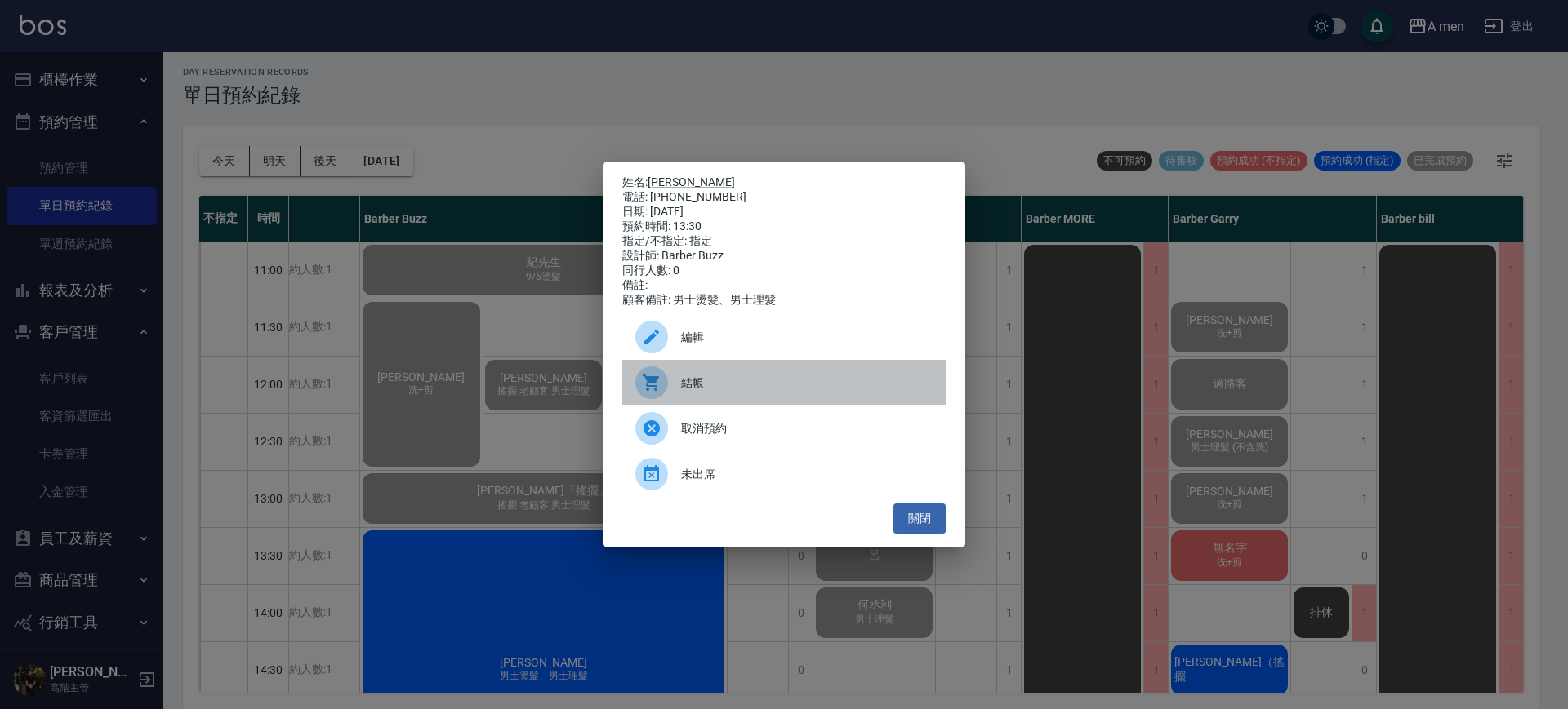
click at [715, 382] on span "結帳" at bounding box center [806, 383] width 252 height 17
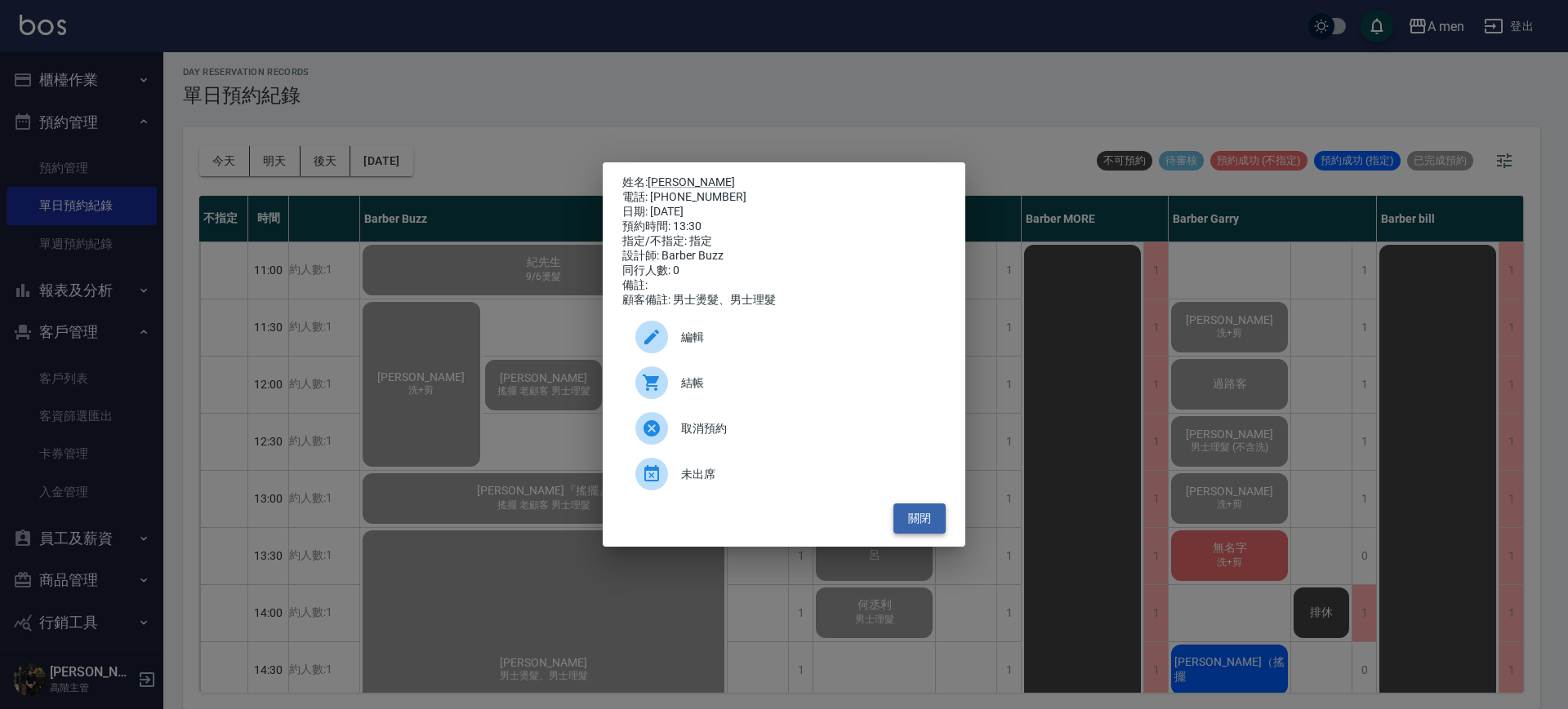
click at [915, 528] on button "關閉" at bounding box center [919, 519] width 52 height 31
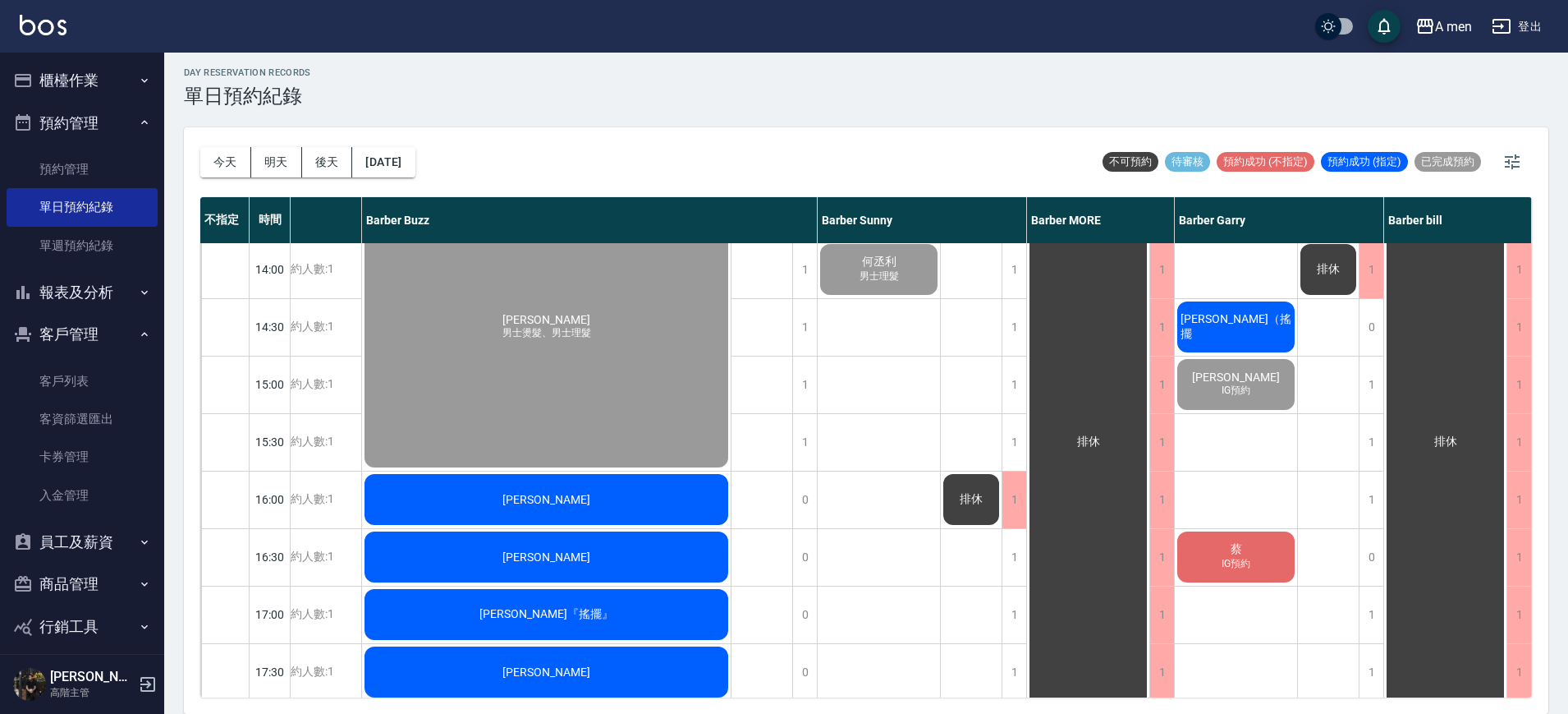
scroll to position [349, 199]
click at [1017, 432] on div "1" at bounding box center [1014, 441] width 25 height 57
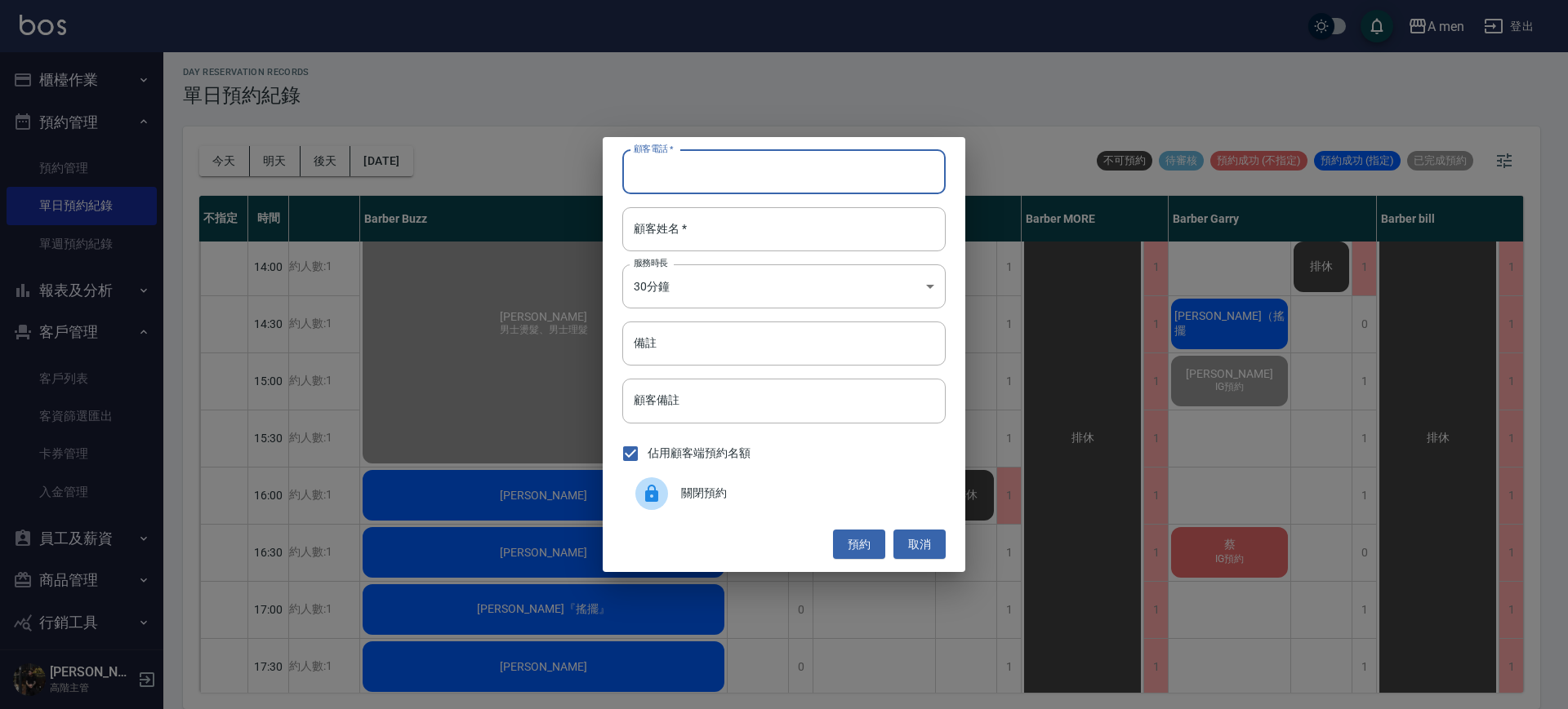
click at [665, 169] on input "顧客電話   *" at bounding box center [784, 172] width 324 height 44
type input "0928713307"
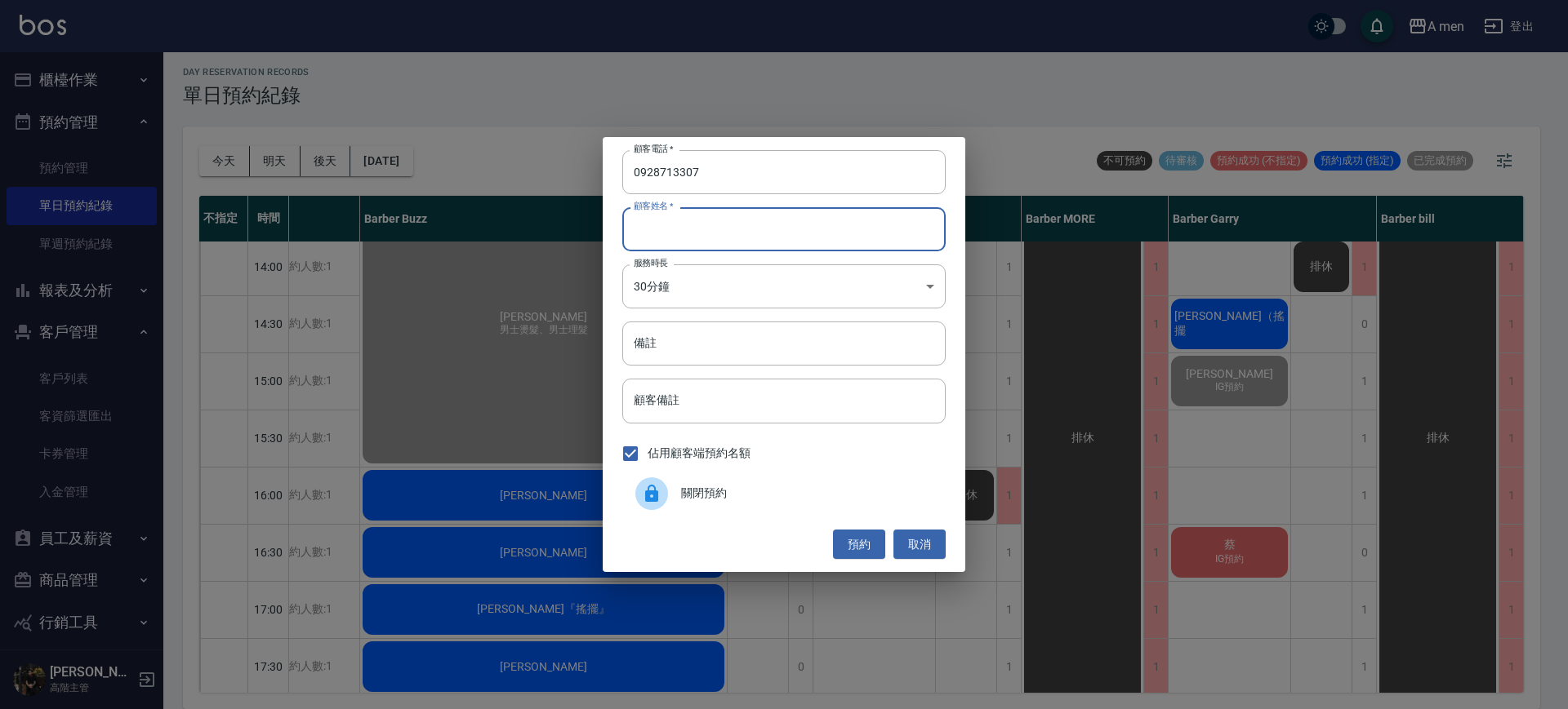
click at [668, 244] on input "顧客姓名   *" at bounding box center [784, 229] width 324 height 44
click at [866, 547] on button "預約" at bounding box center [859, 544] width 52 height 31
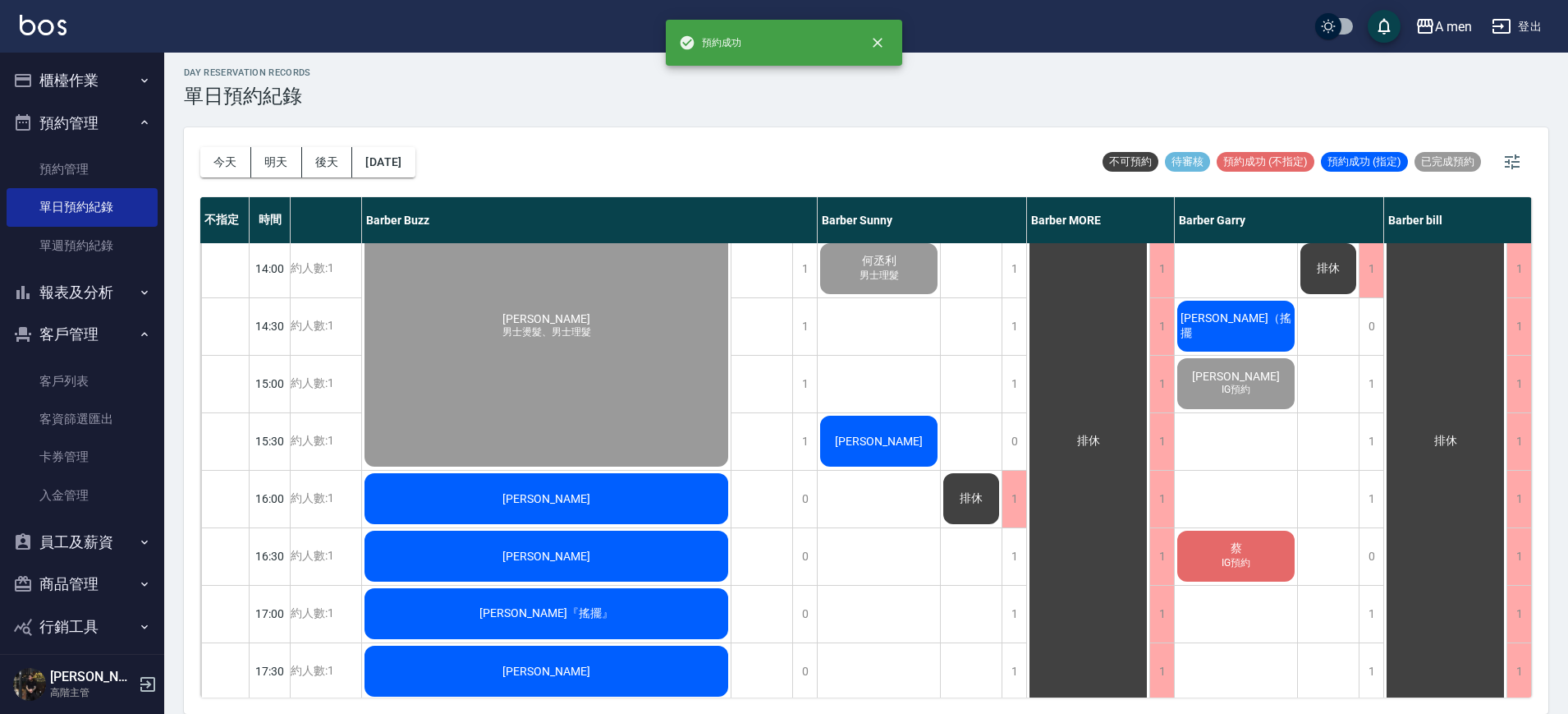
click at [893, 427] on div "崔先生" at bounding box center [878, 441] width 122 height 56
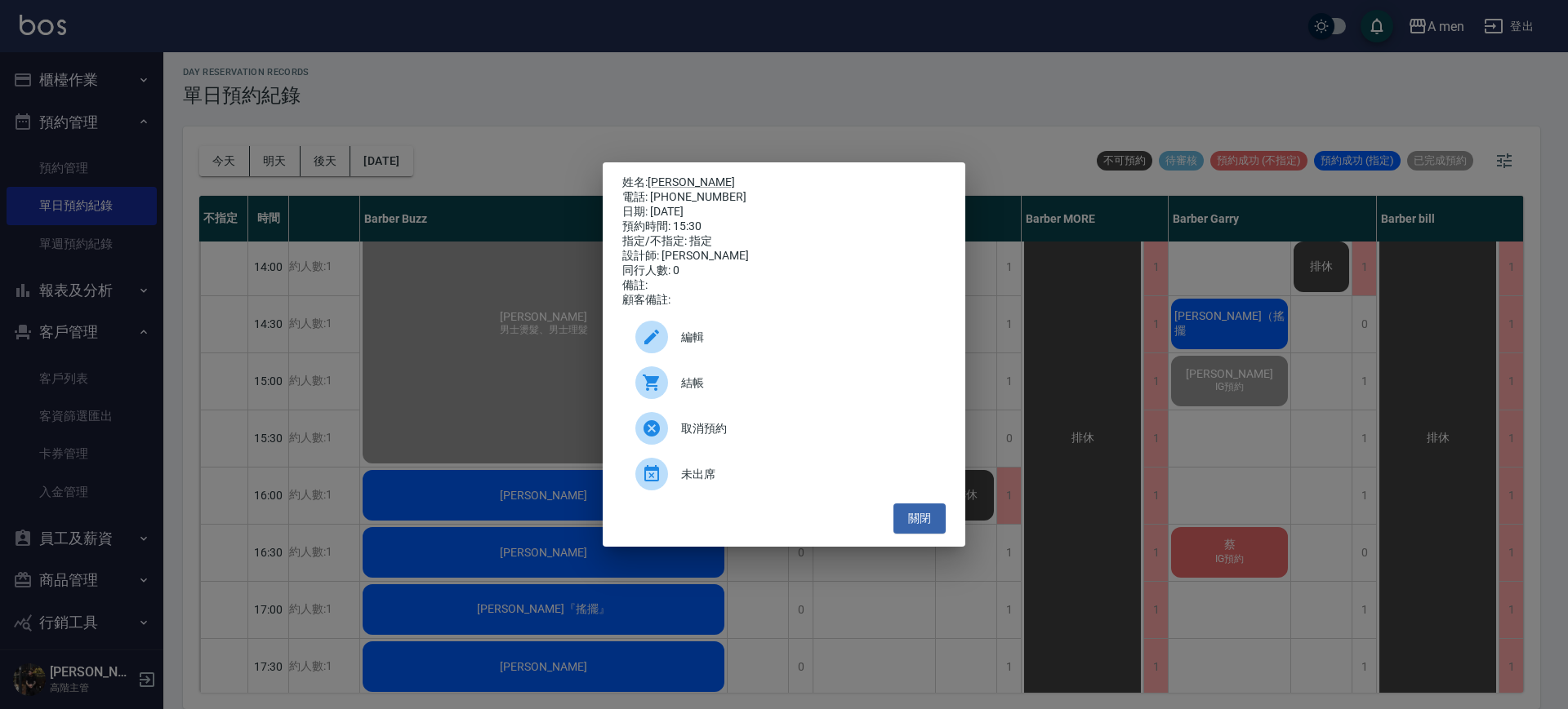
click at [738, 386] on span "結帳" at bounding box center [806, 383] width 252 height 17
click at [930, 532] on button "關閉" at bounding box center [919, 519] width 52 height 31
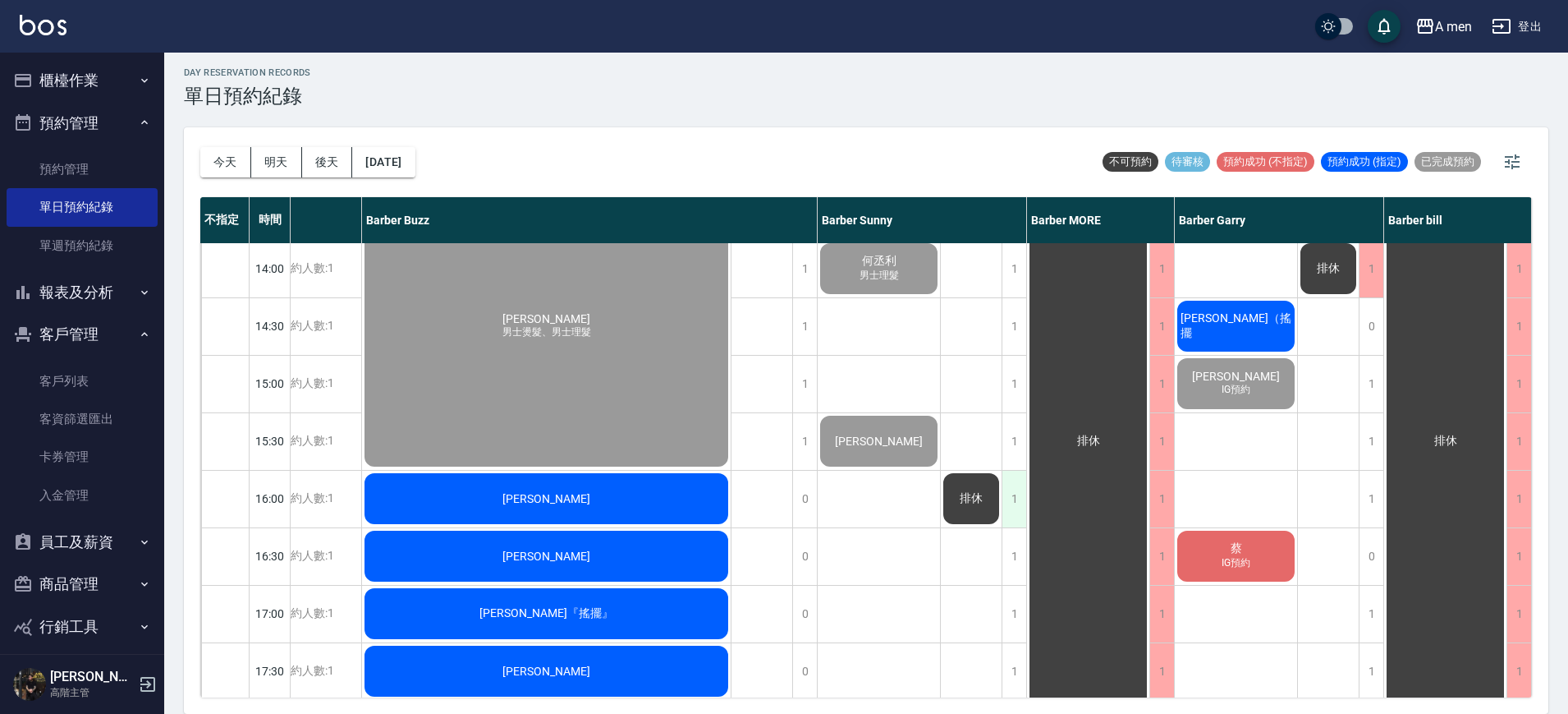
click at [1002, 502] on div "1" at bounding box center [1014, 499] width 25 height 57
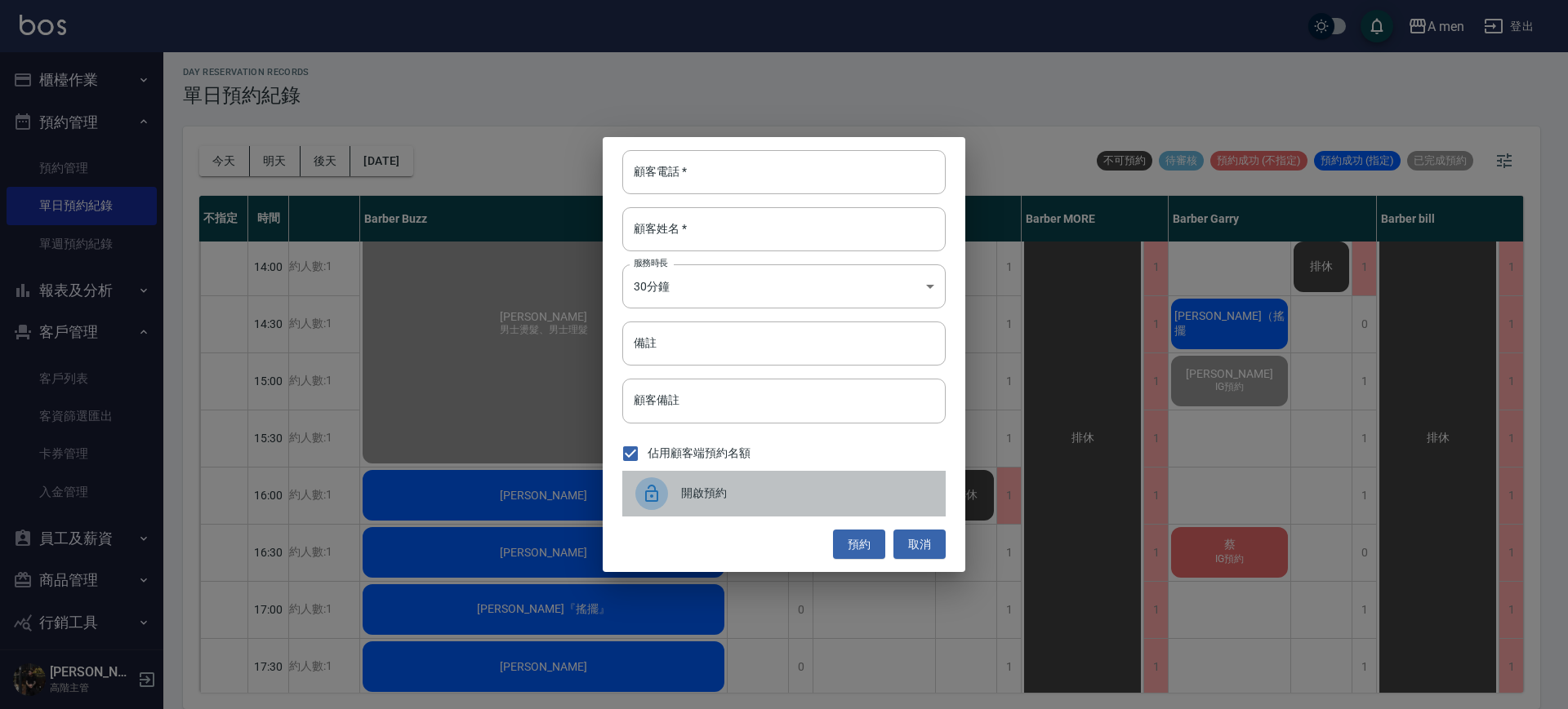
click at [784, 493] on span "開啟預約" at bounding box center [806, 493] width 252 height 17
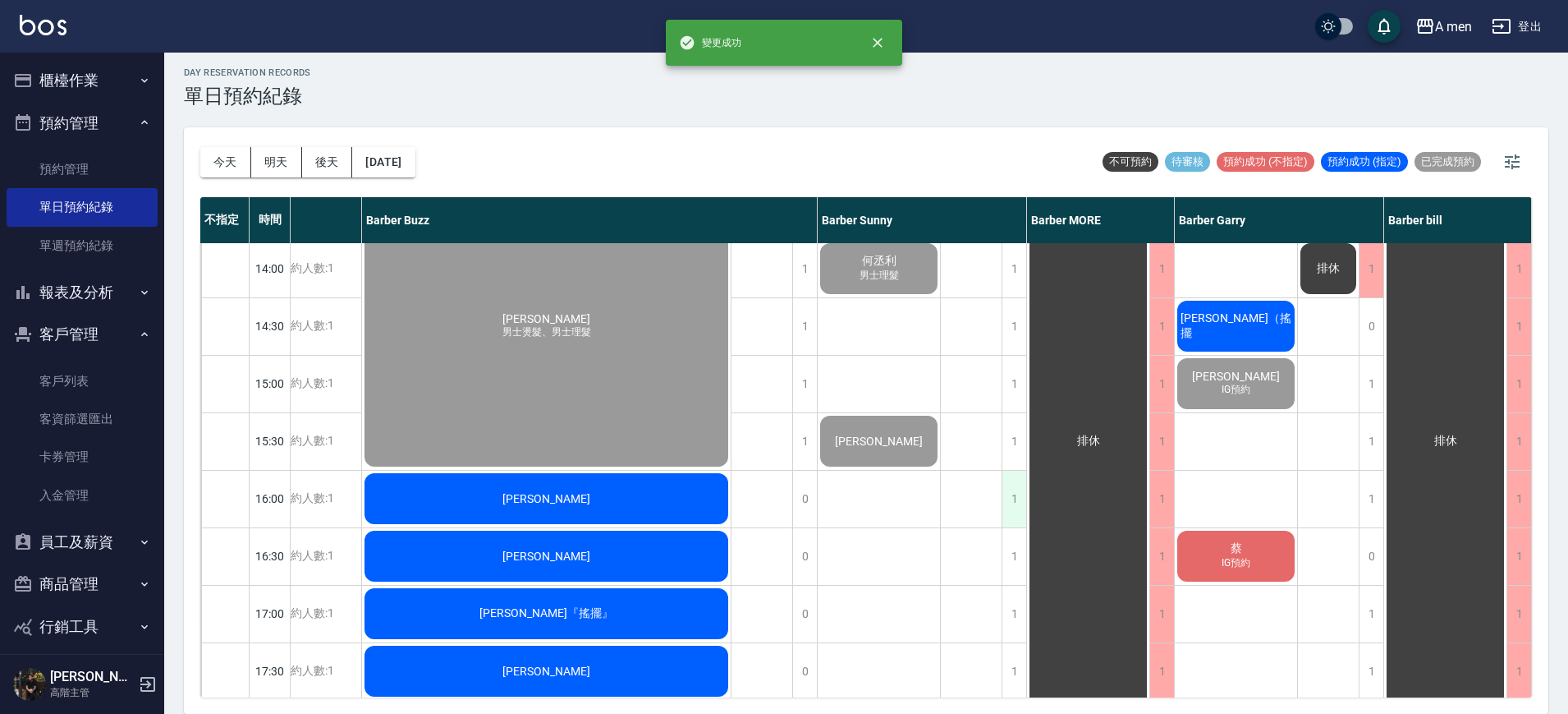
click at [1004, 506] on div "1" at bounding box center [1014, 499] width 25 height 57
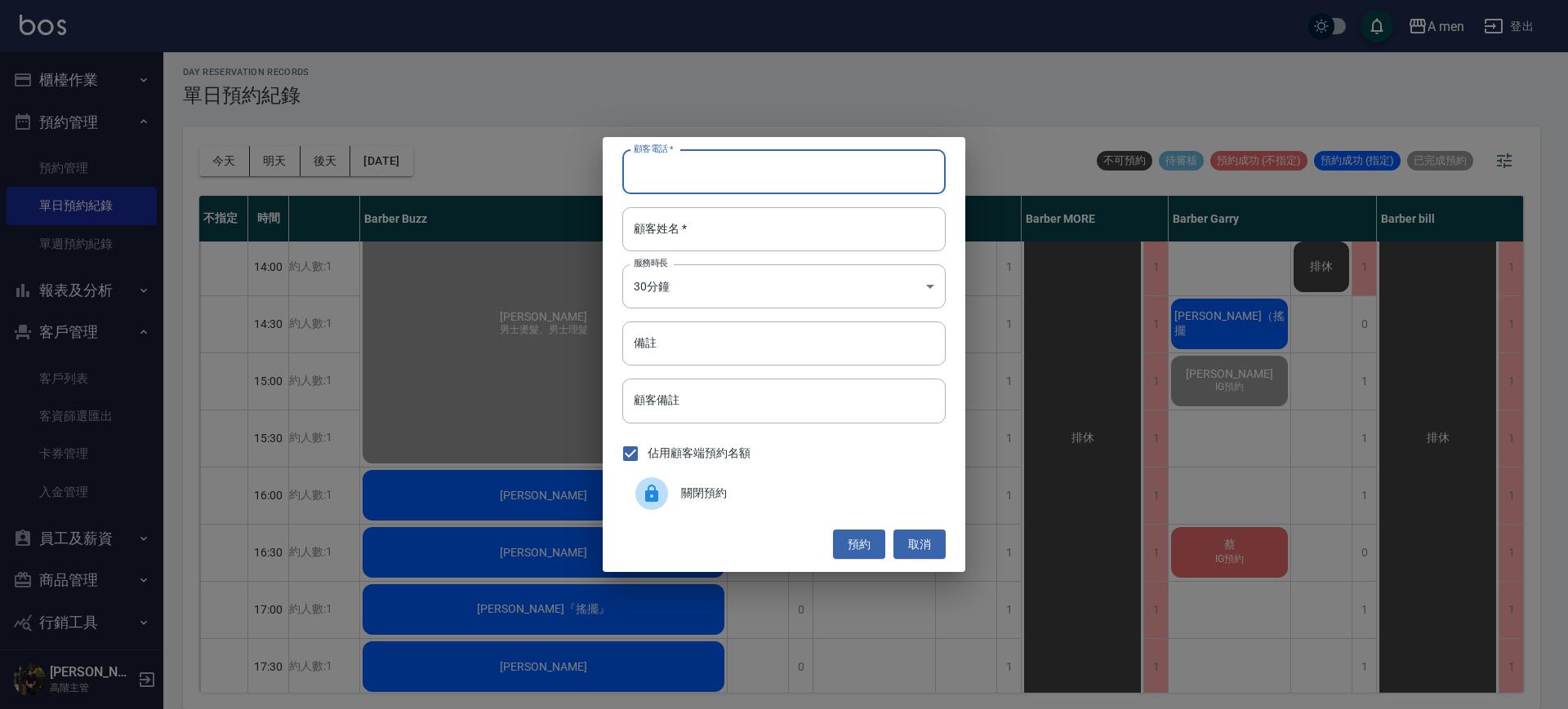
click at [756, 155] on input "顧客電話   *" at bounding box center [784, 172] width 324 height 44
click at [920, 547] on button "取消" at bounding box center [919, 544] width 52 height 31
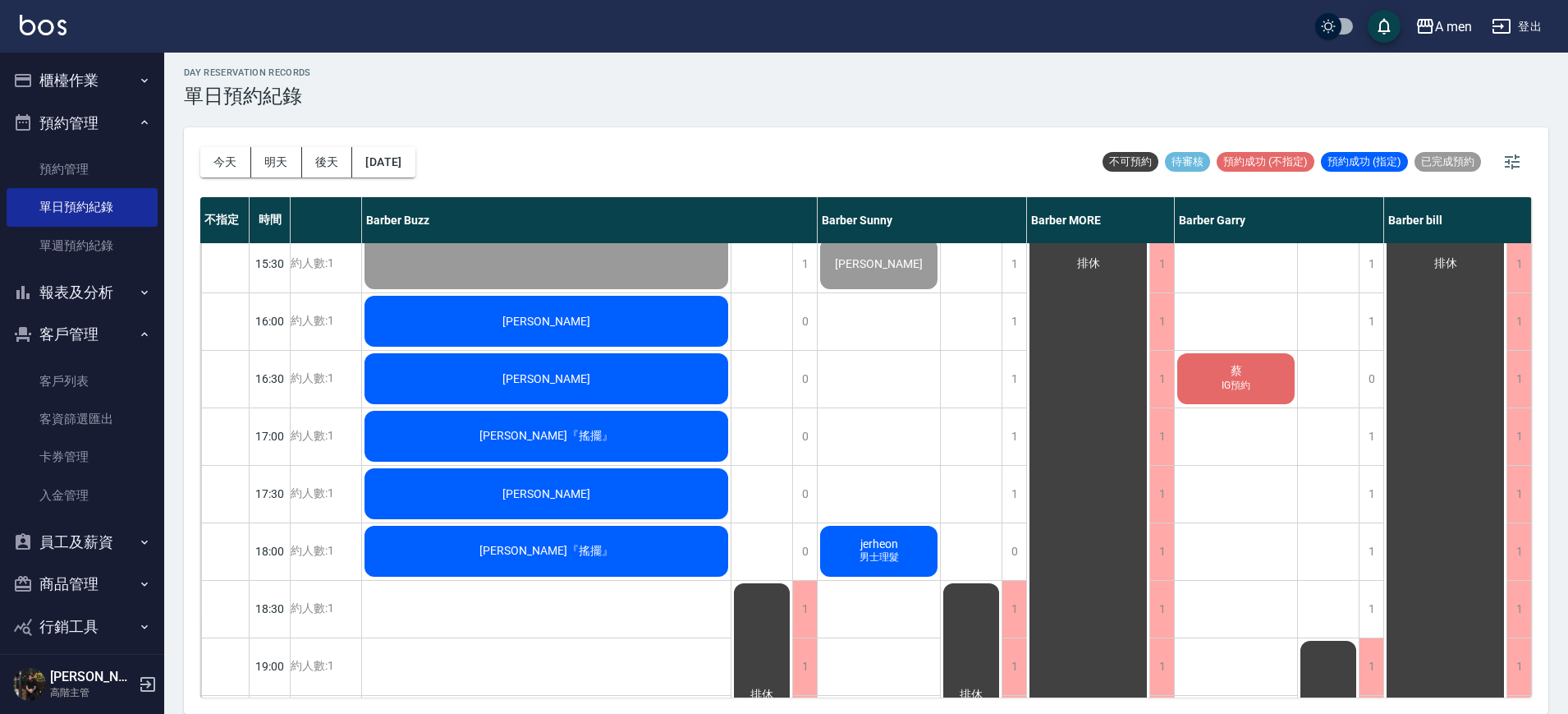
scroll to position [539, 199]
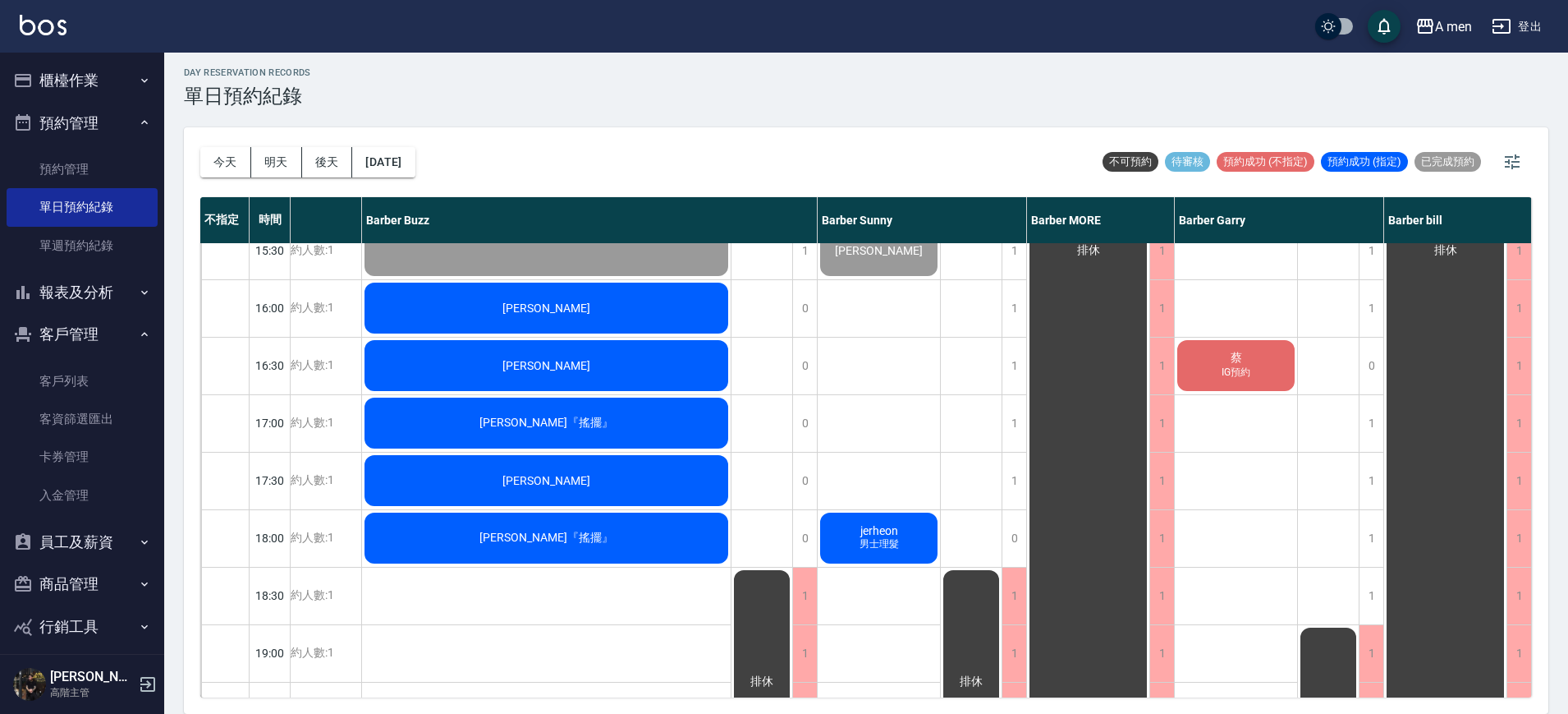
click at [925, 551] on div "jerheon 男士理髮" at bounding box center [878, 538] width 122 height 56
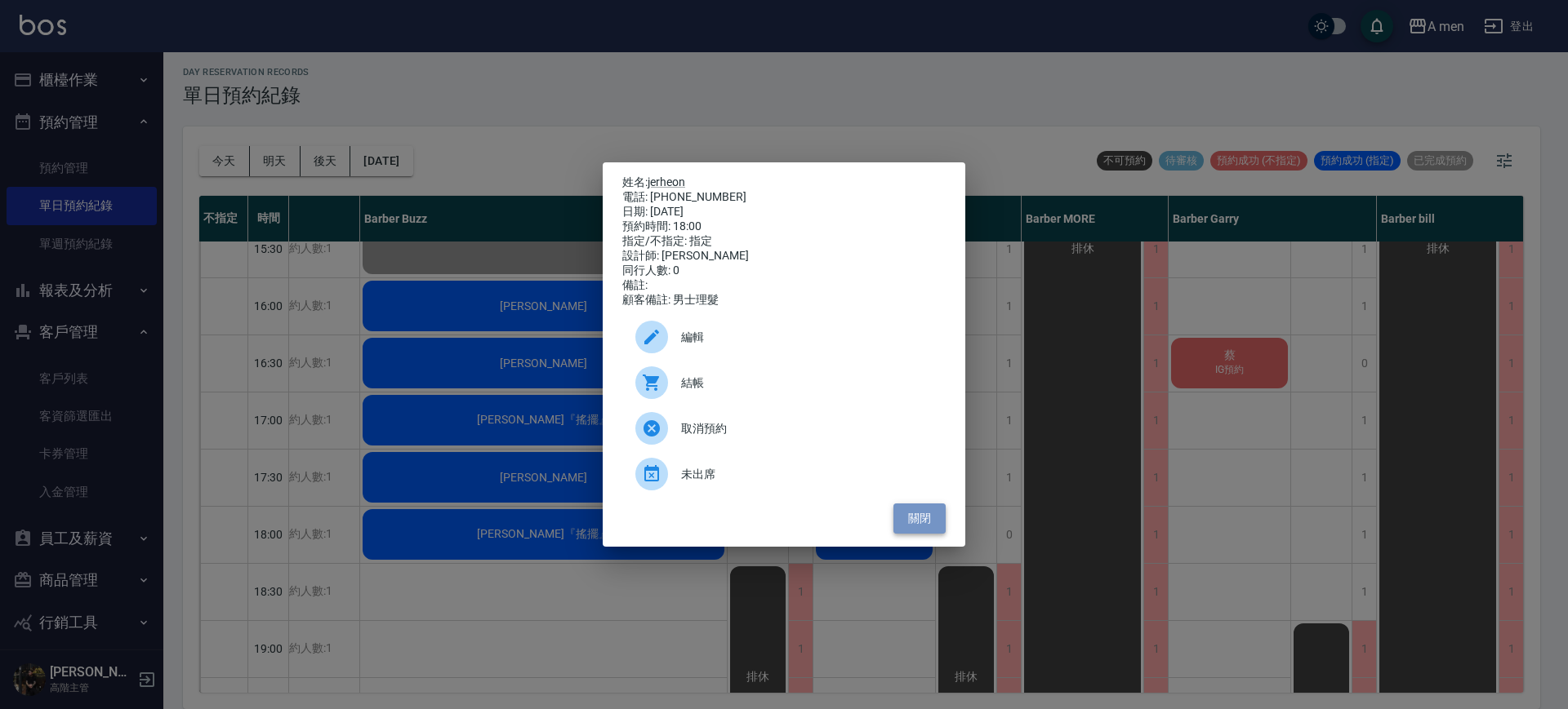
click at [926, 533] on button "關閉" at bounding box center [919, 519] width 52 height 31
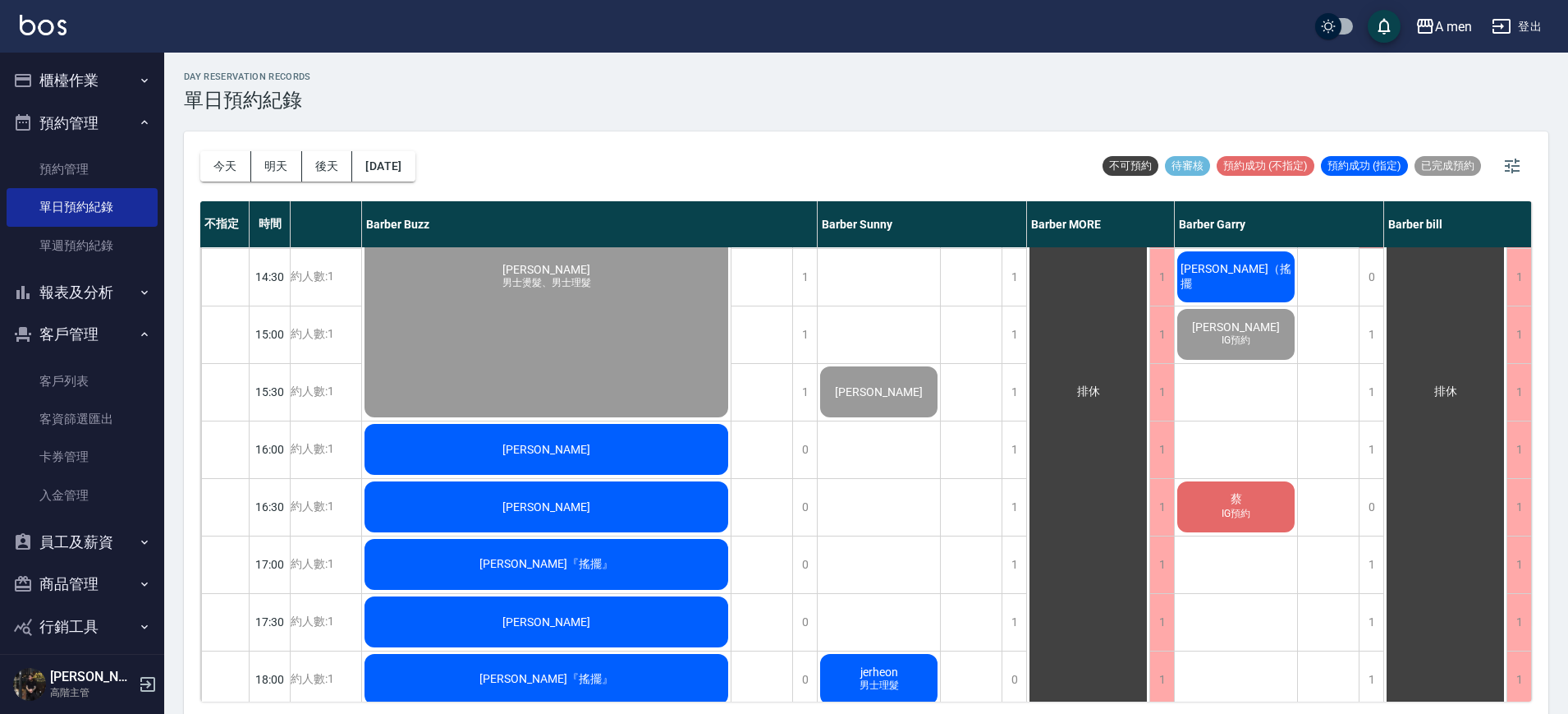
scroll to position [405, 199]
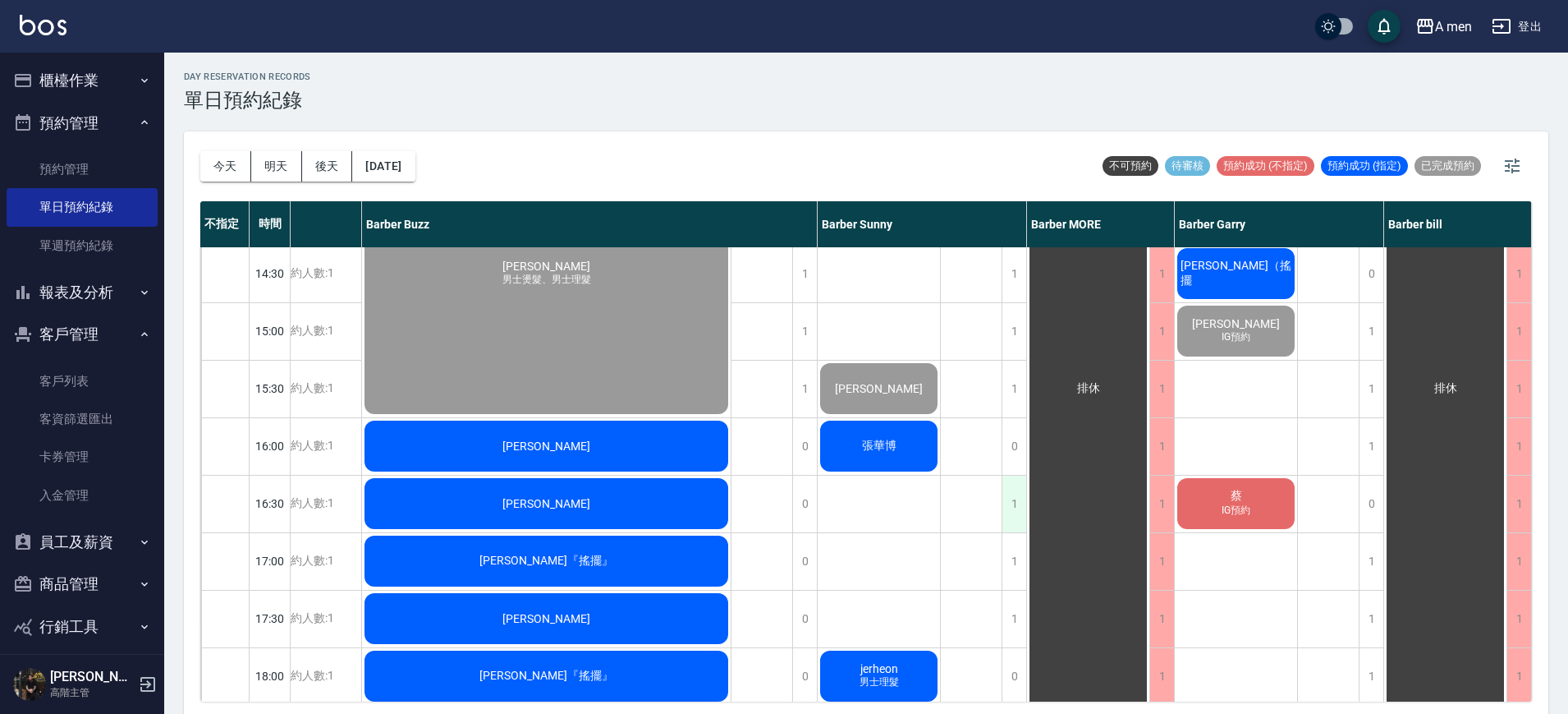
click at [1015, 509] on div "1" at bounding box center [1014, 503] width 25 height 57
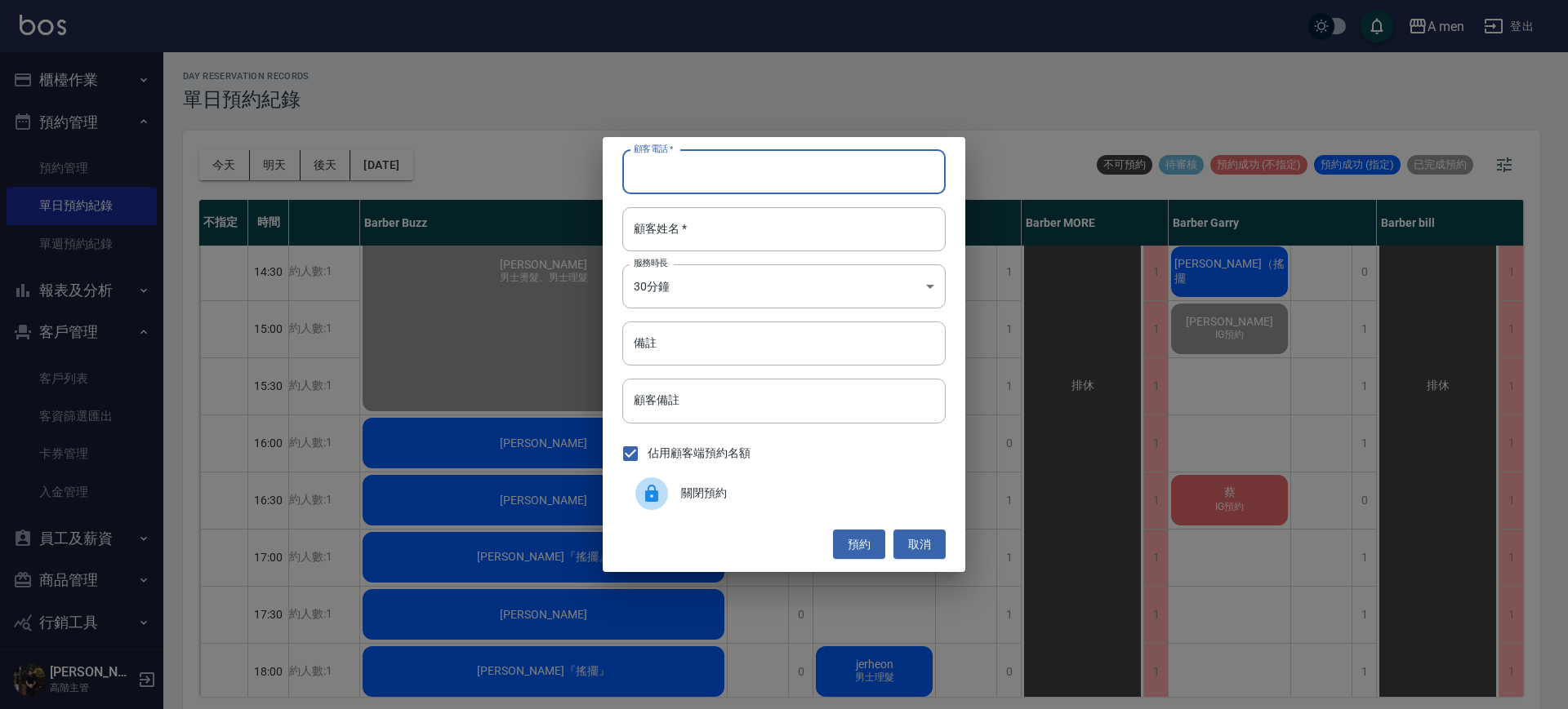
click at [783, 159] on input "顧客電話   *" at bounding box center [784, 172] width 324 height 44
type input "0915236000"
click at [750, 219] on input "顧客姓名   *" at bounding box center [784, 229] width 324 height 44
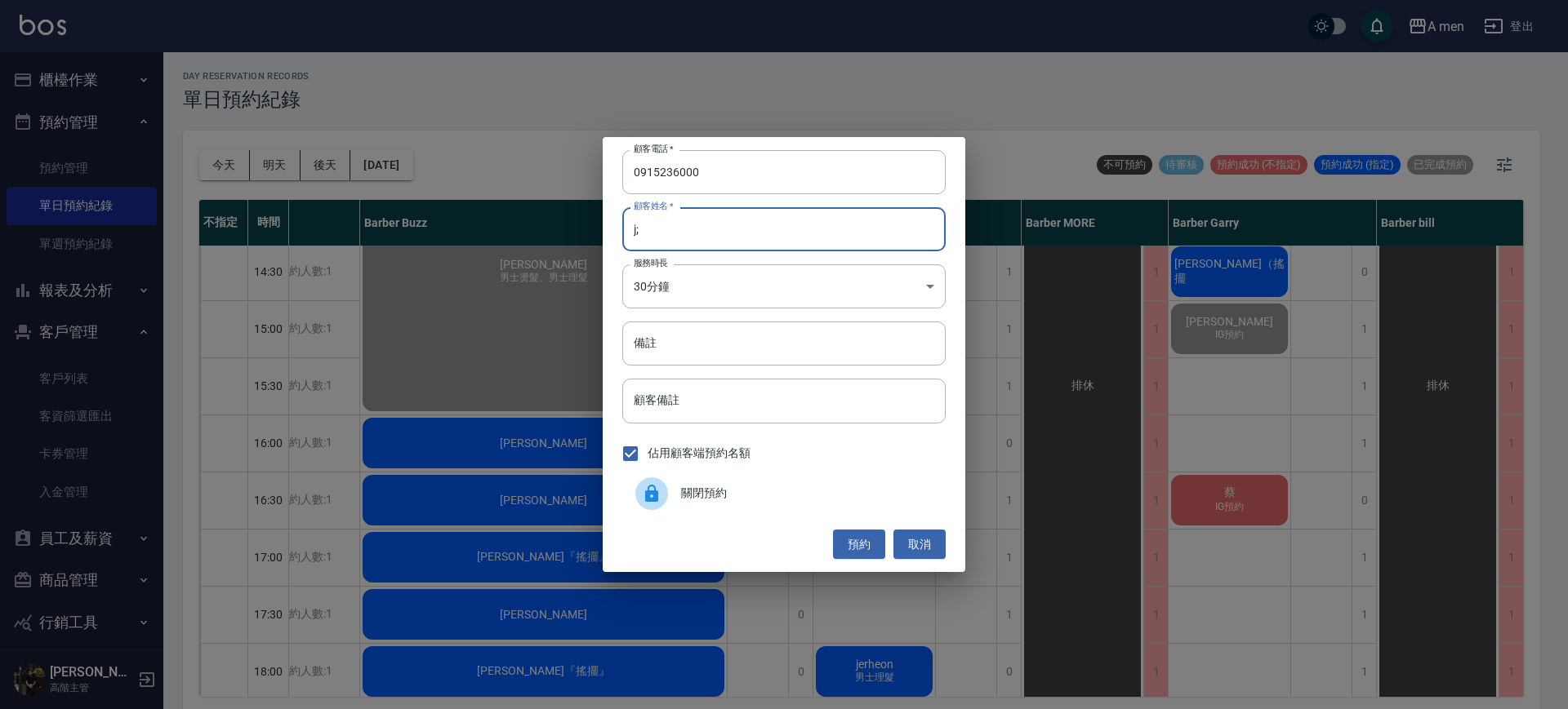
type input "j"
type input "王"
click at [852, 532] on button "預約" at bounding box center [859, 544] width 52 height 31
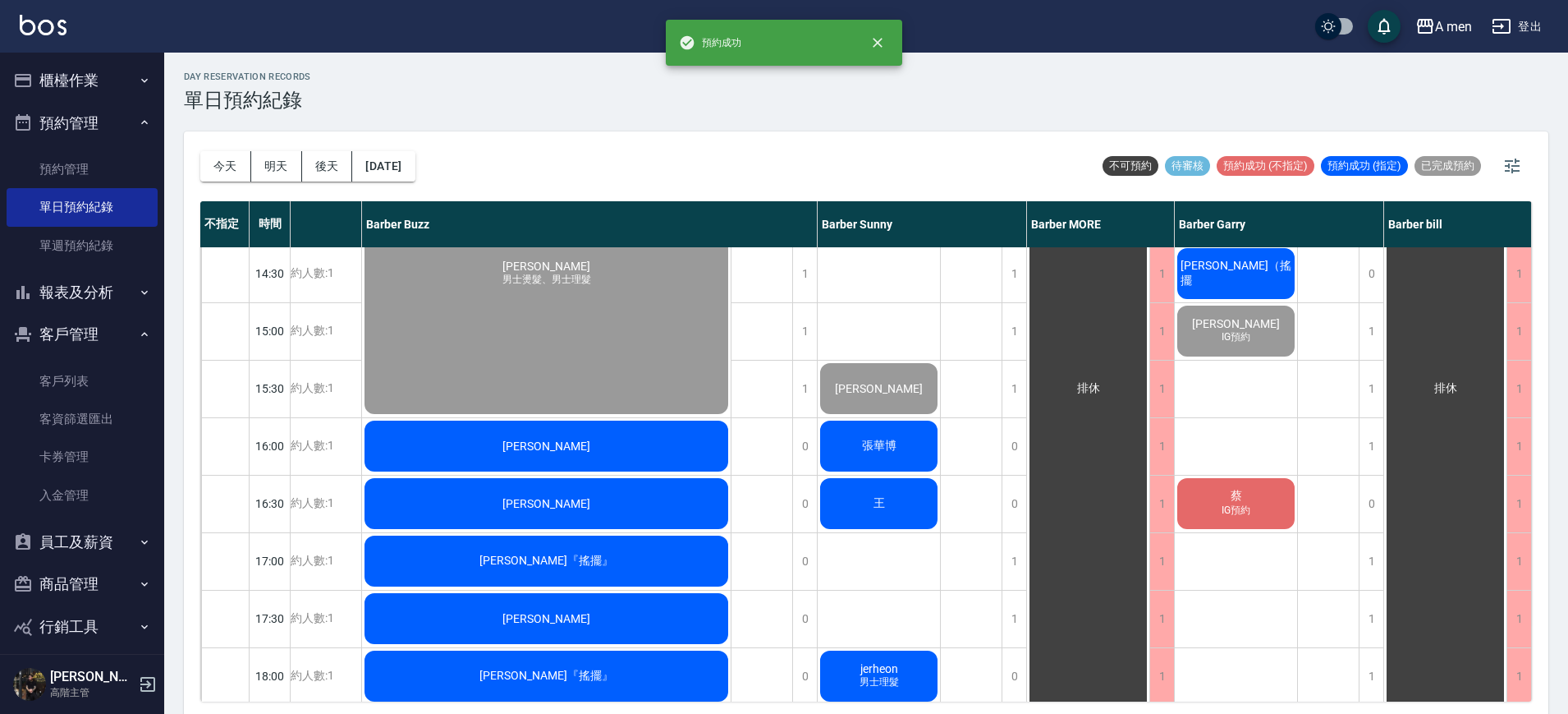
click at [878, 506] on span "王" at bounding box center [879, 503] width 18 height 15
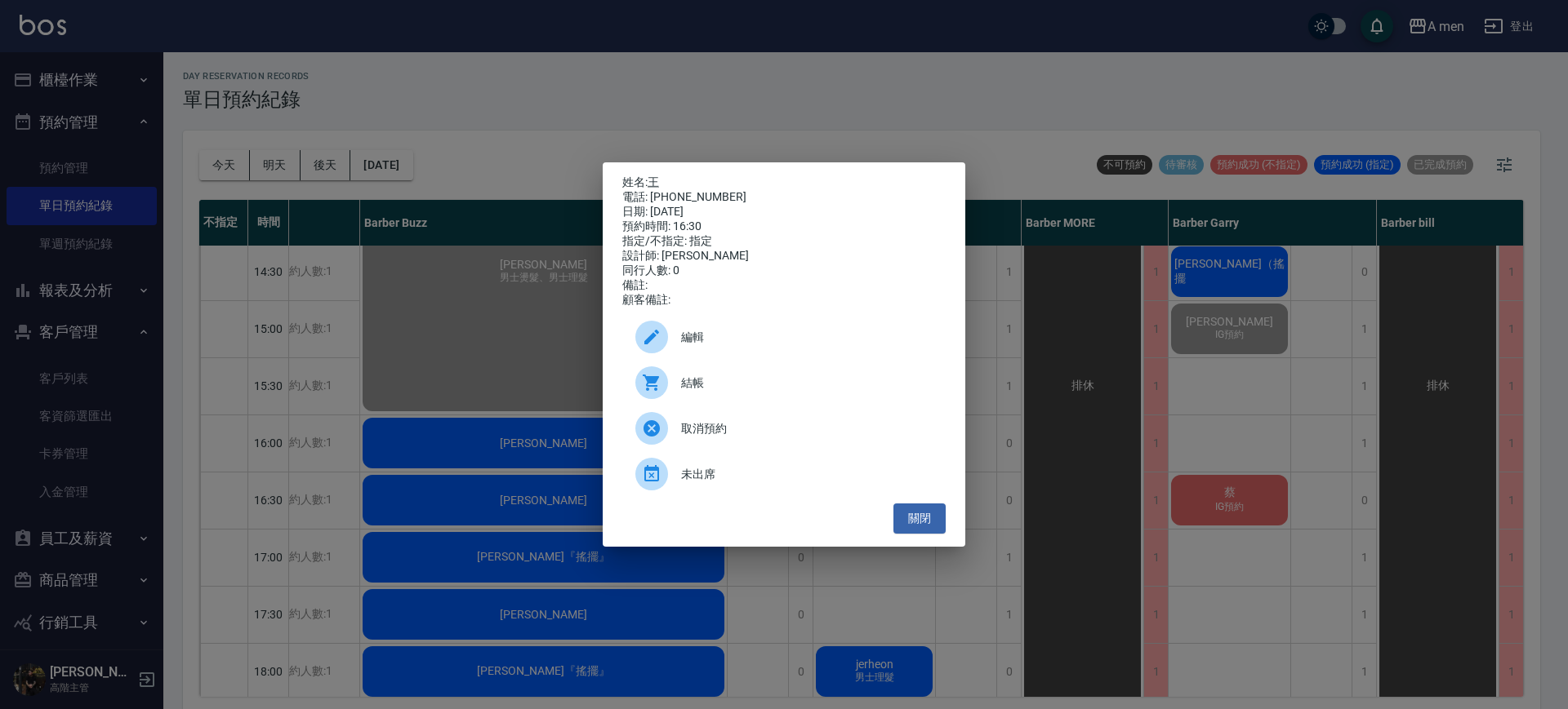
click at [719, 338] on span "編輯" at bounding box center [806, 336] width 252 height 17
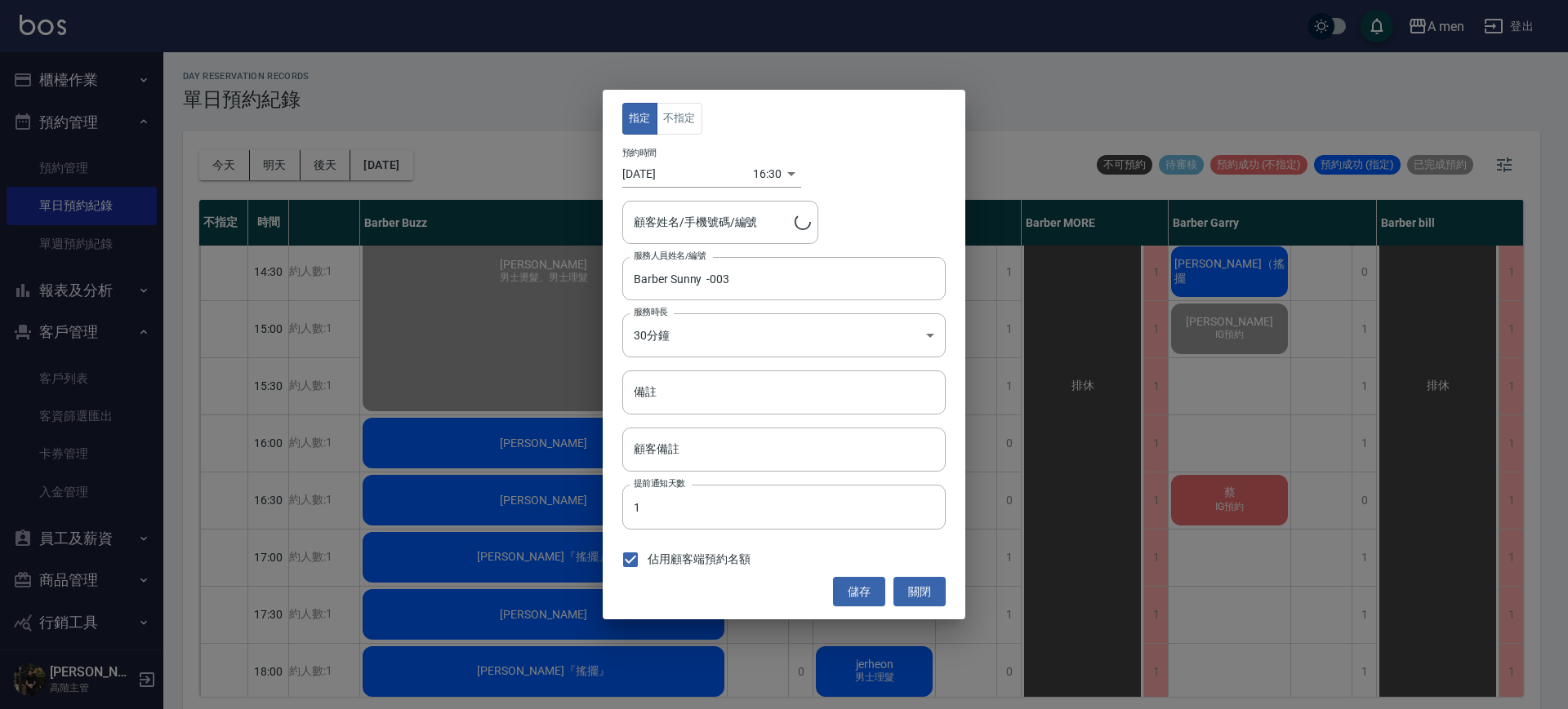
type input "王/0915236000"
click at [680, 119] on button "不指定" at bounding box center [679, 118] width 45 height 32
click at [852, 607] on div "指定 不指定 預約時間 2025/10/10 16:30 1760085000000 顧客姓名/手機號碼/編號 王/0915236000 顧客姓名/手機號碼/…" at bounding box center [784, 354] width 362 height 530
click at [853, 602] on button "儲存" at bounding box center [859, 592] width 52 height 31
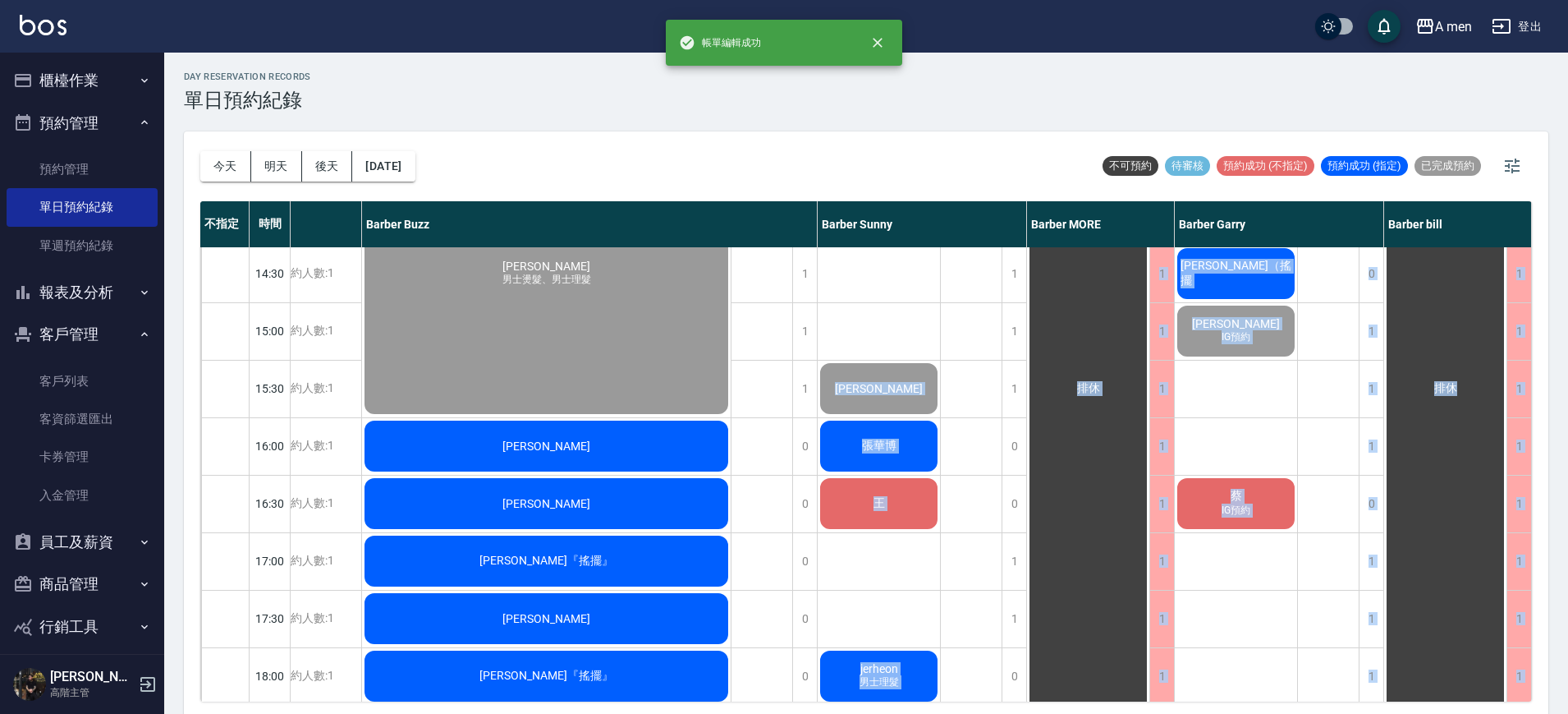
drag, startPoint x: 857, startPoint y: 606, endPoint x: 946, endPoint y: 582, distance: 92.2
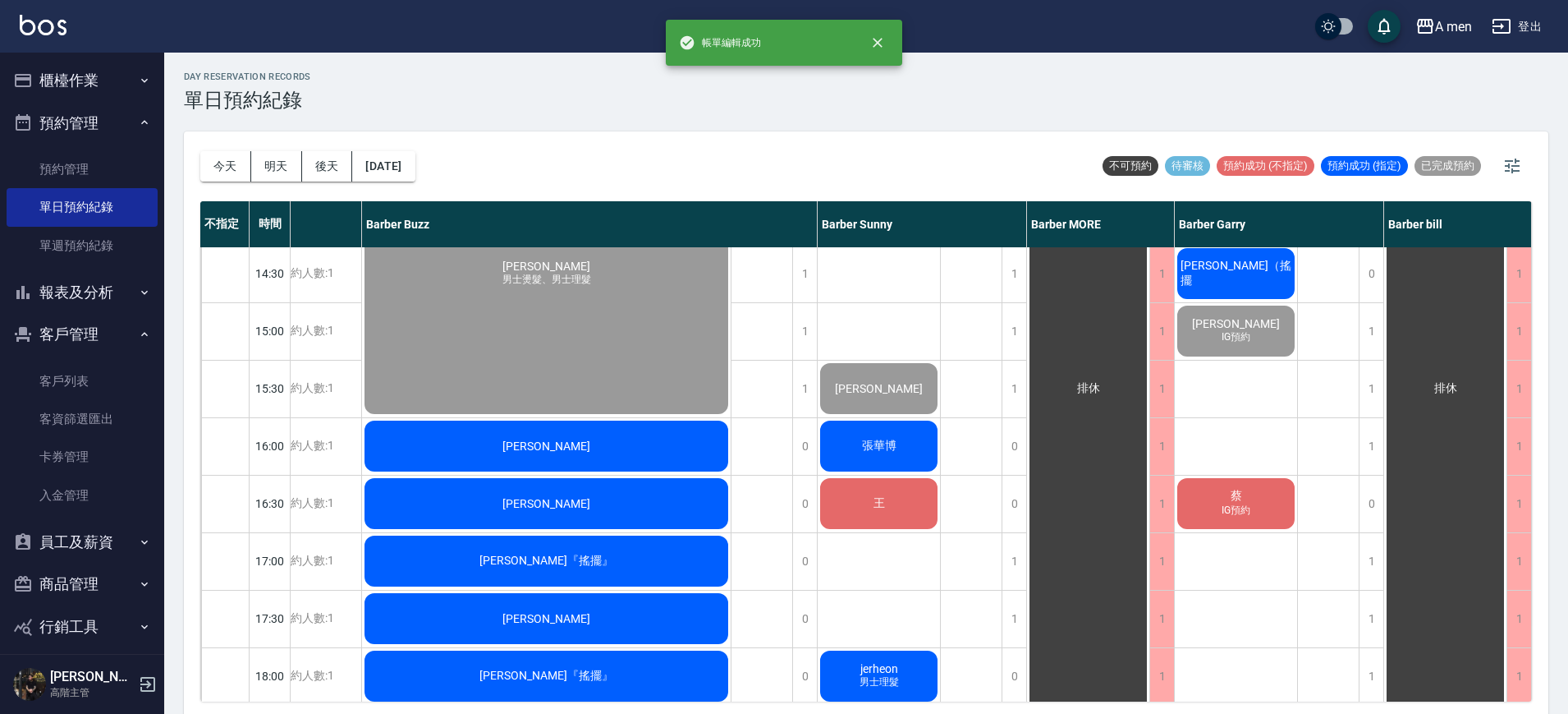
click at [946, 582] on div "排休" at bounding box center [972, 561] width 62 height 1438
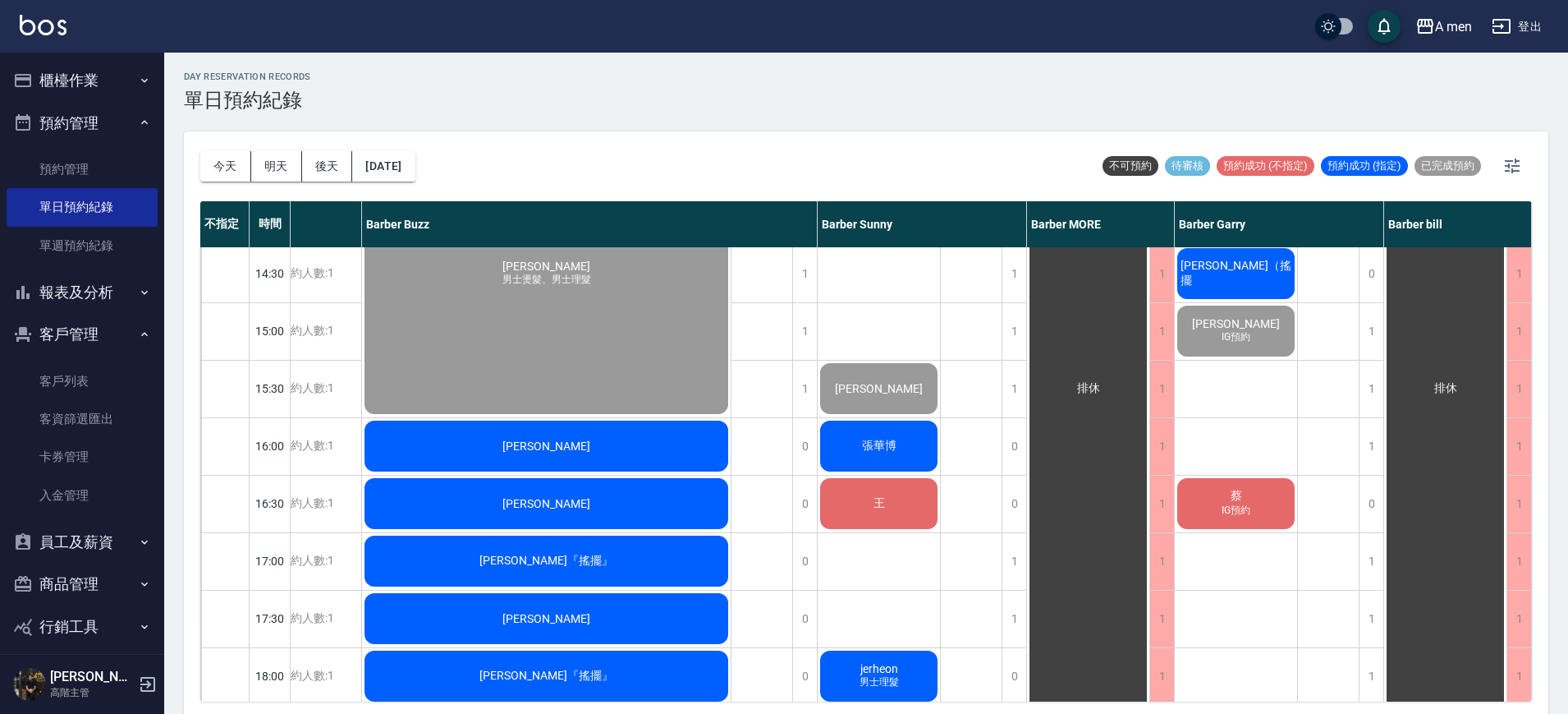
click at [906, 453] on div "張華博" at bounding box center [878, 446] width 122 height 56
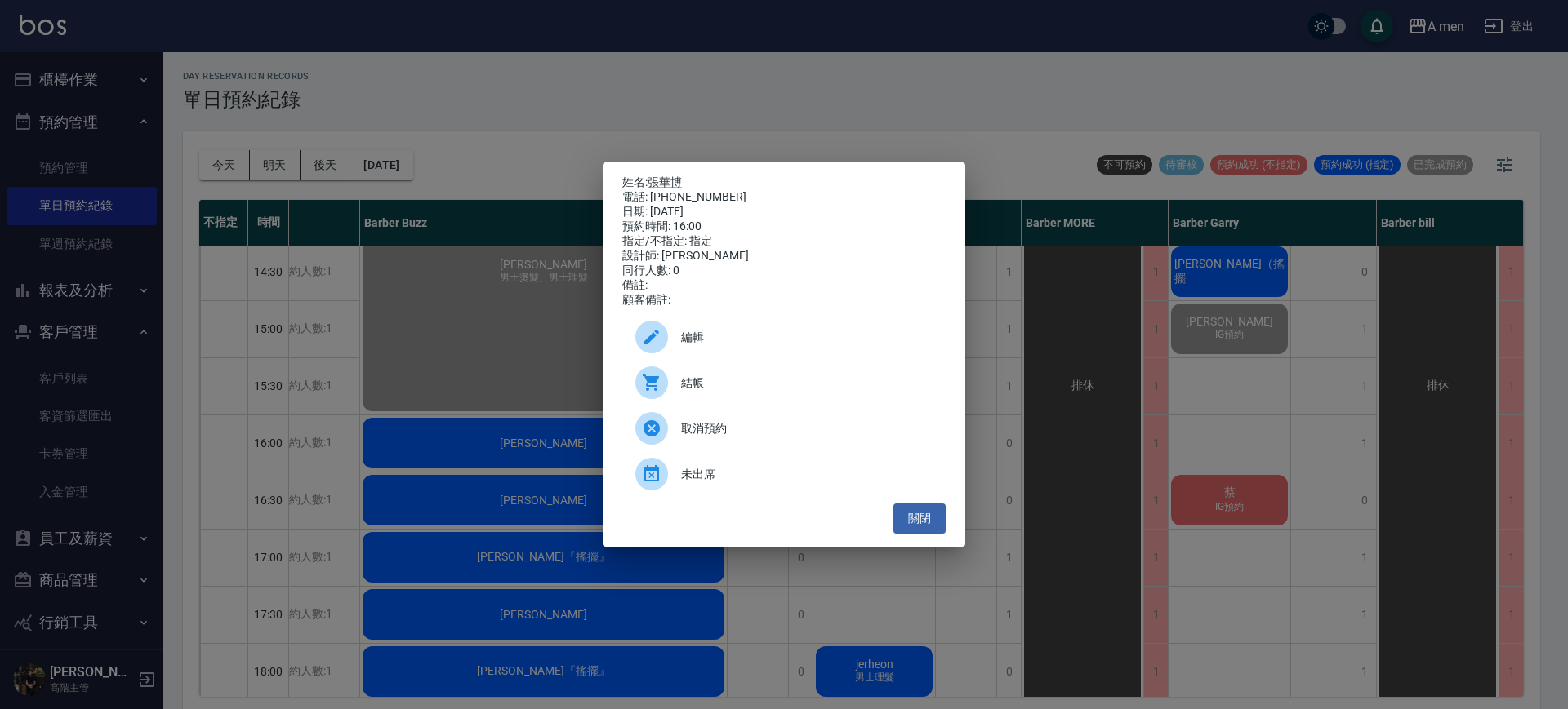
click at [709, 328] on div "編輯" at bounding box center [784, 337] width 324 height 45
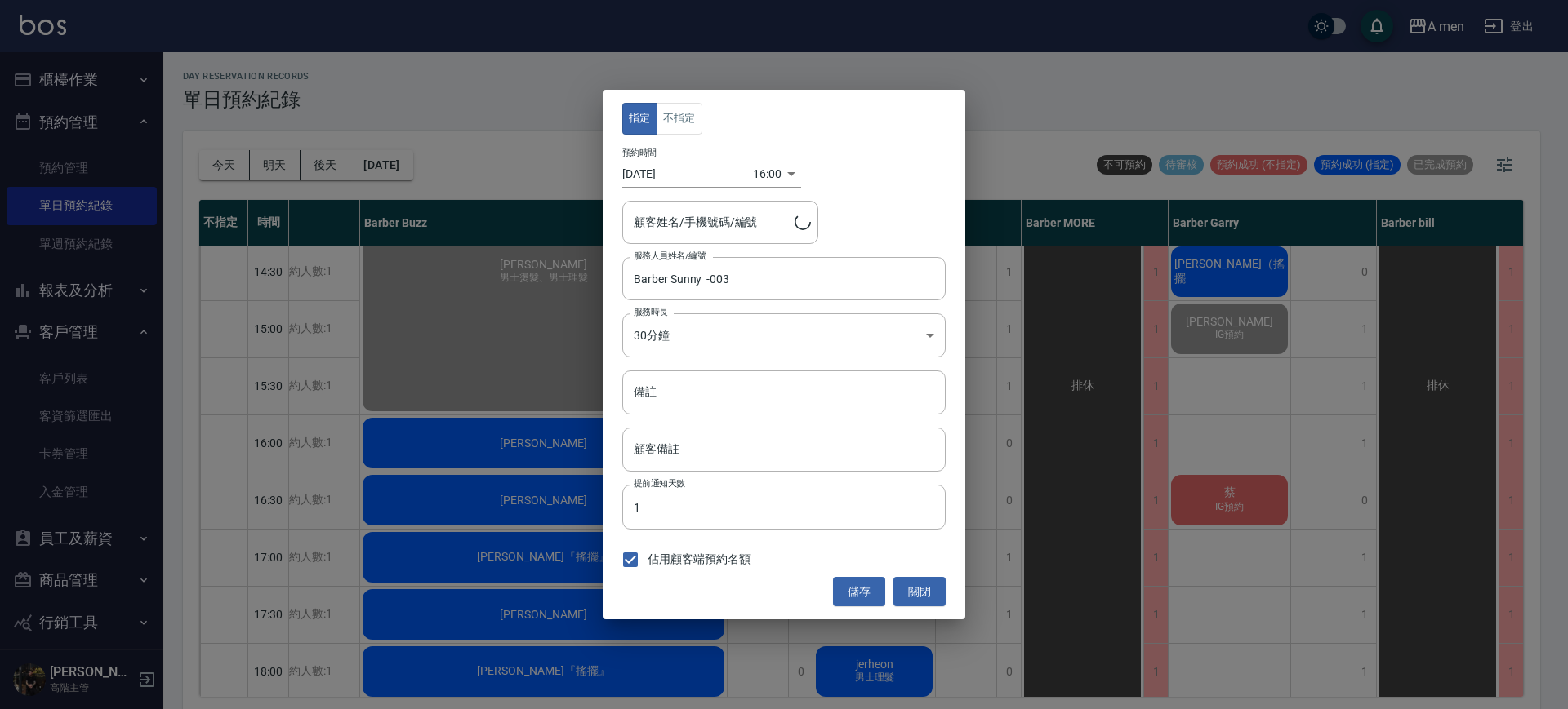
type input "張華博/0965723359"
click at [684, 114] on button "不指定" at bounding box center [679, 118] width 45 height 32
click at [849, 585] on button "儲存" at bounding box center [859, 592] width 52 height 31
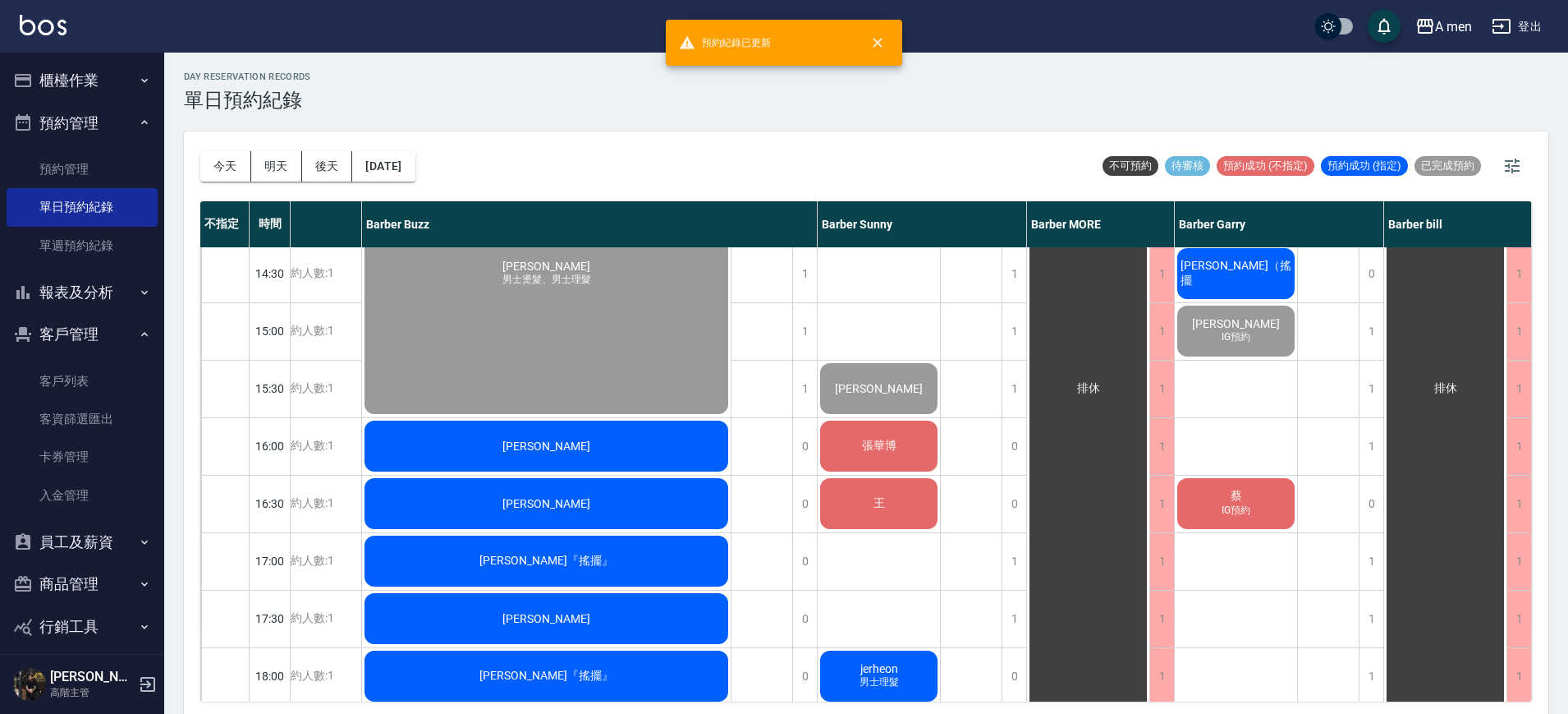
click at [853, 589] on div "陳英哲 Ying-Che Chen 洗+剪 姜翊惟 剪髮+韓式修容 外國人 林澤佑 洗+剪 呂 何丞利 男士理髮 崔先生 張華博 王 jerheon 男士理髮" at bounding box center [879, 561] width 123 height 1438
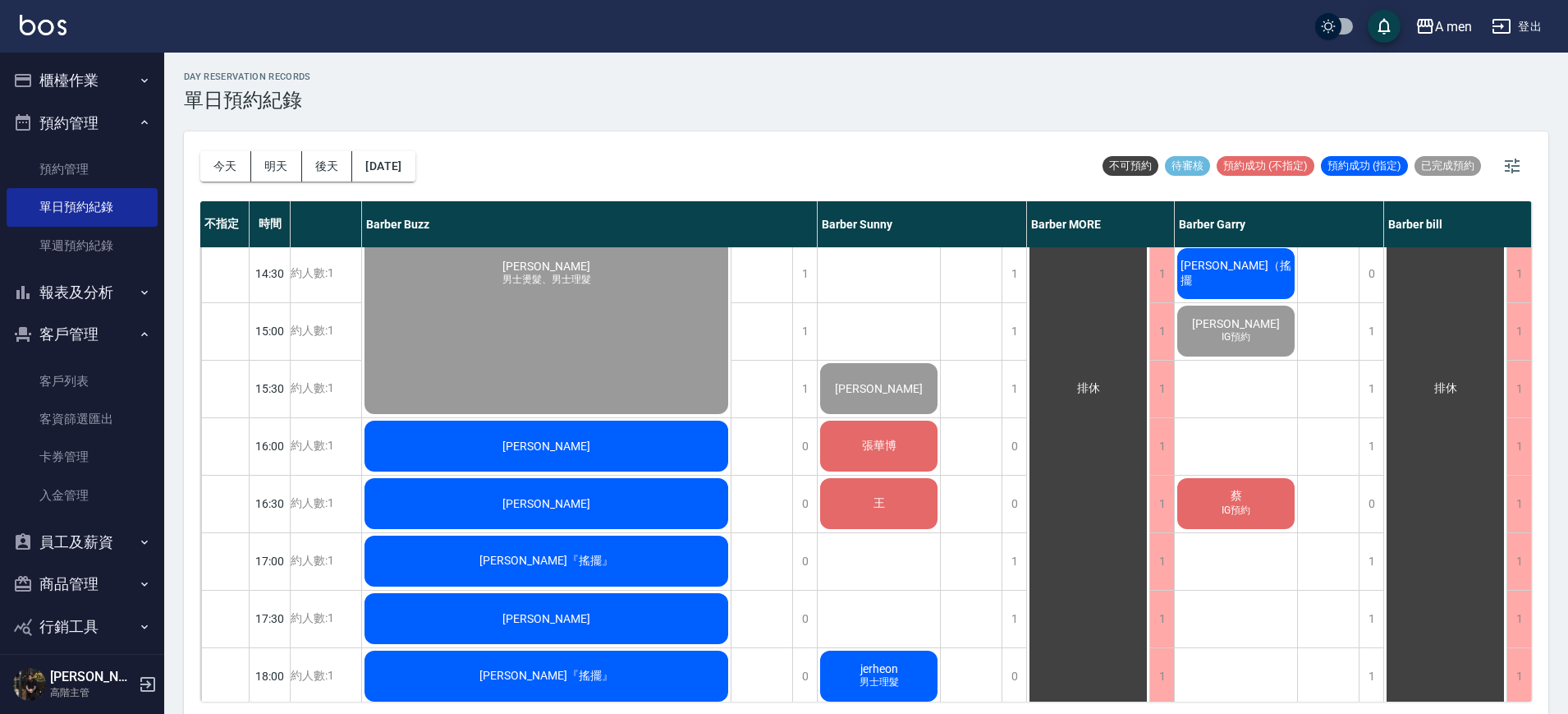
click at [864, 436] on div "張華博" at bounding box center [878, 446] width 122 height 56
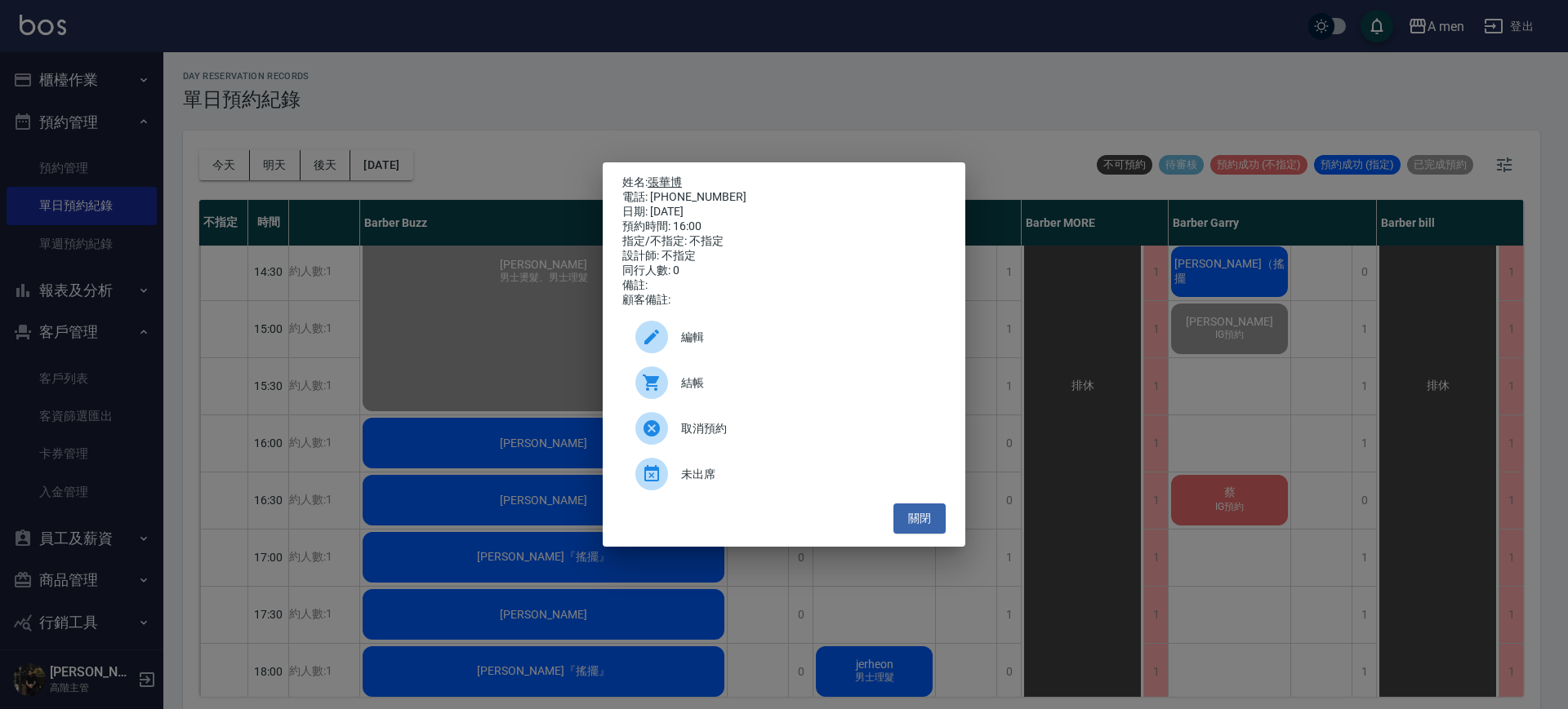
click at [668, 176] on link "張華博" at bounding box center [664, 181] width 35 height 13
click at [910, 523] on button "關閉" at bounding box center [919, 519] width 52 height 31
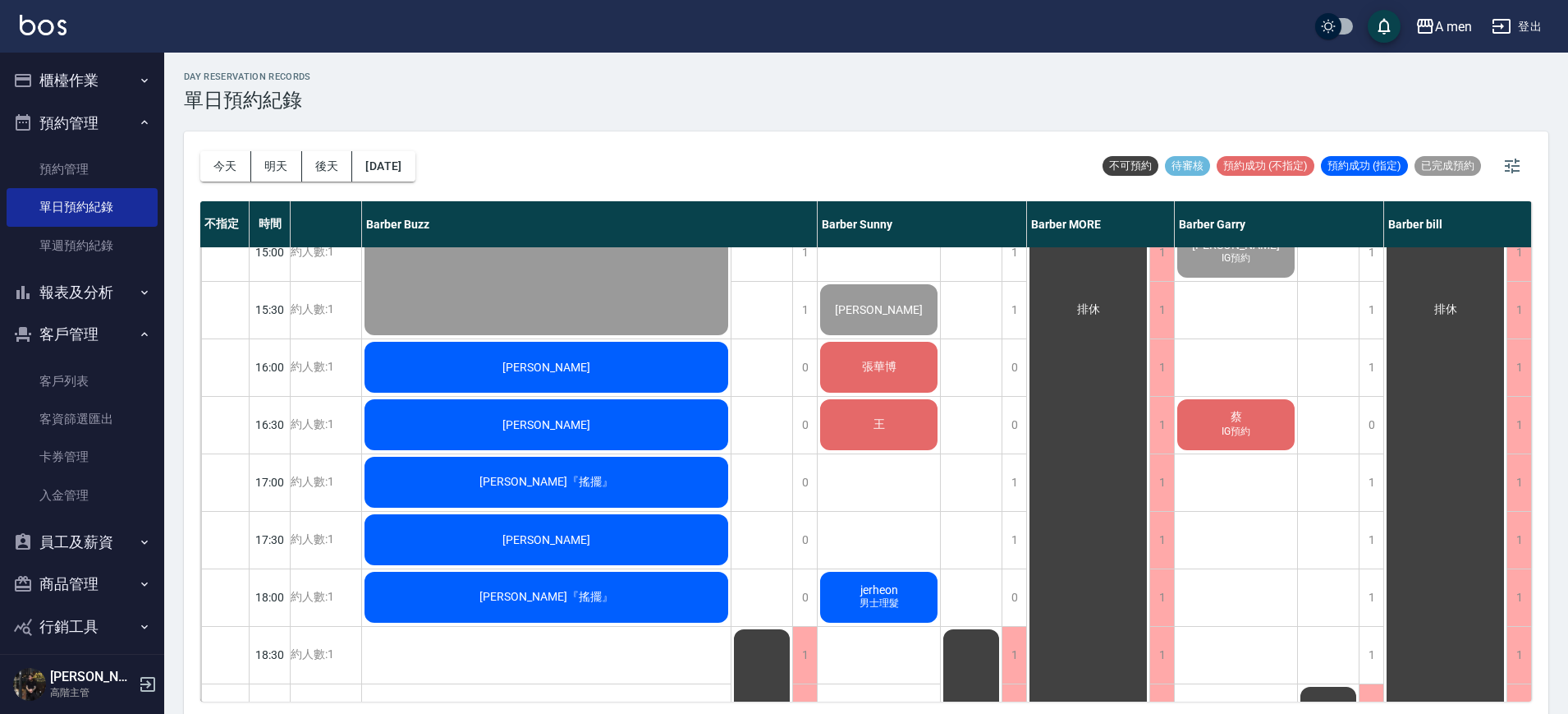
scroll to position [484, 199]
click at [673, 422] on div "Cedric" at bounding box center [547, 425] width 369 height 56
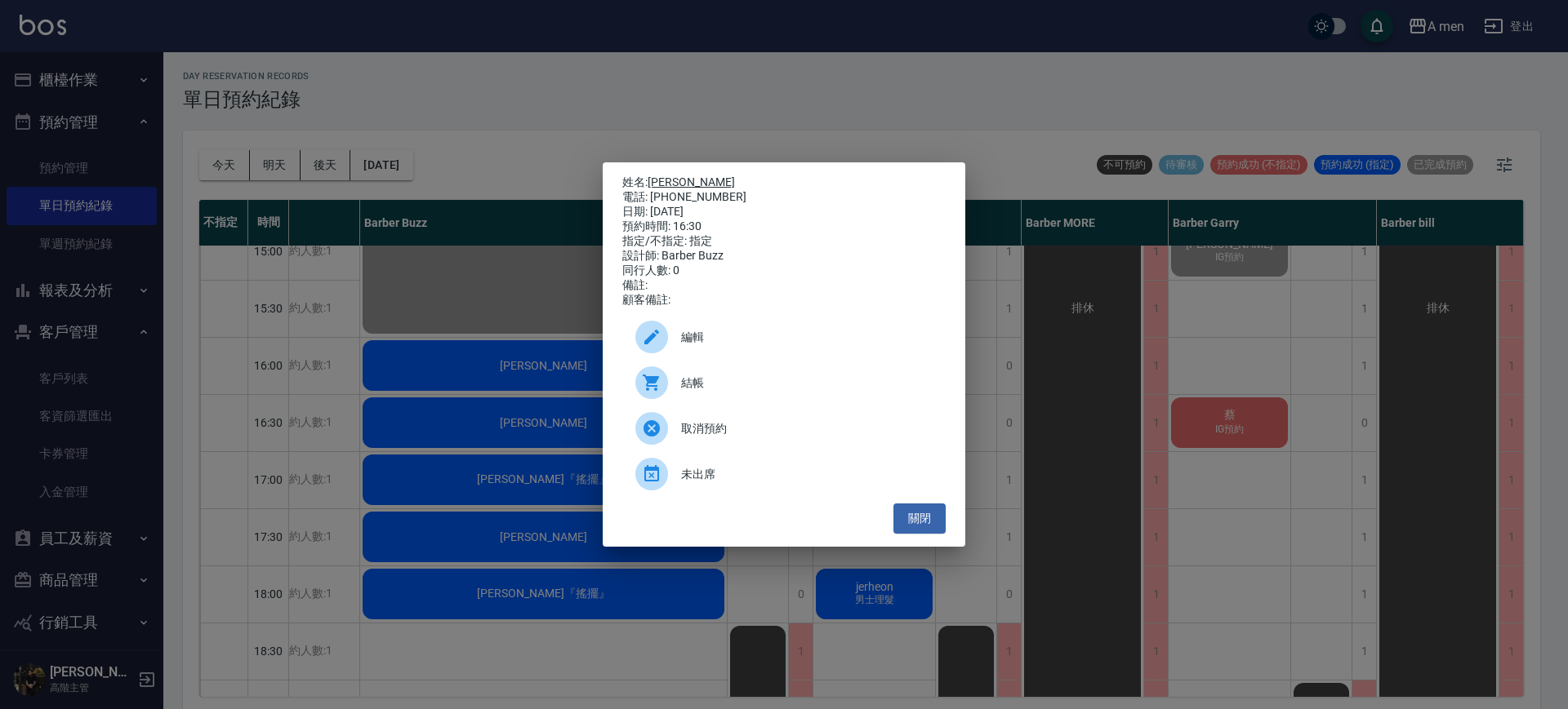
click at [669, 176] on link "Cedric" at bounding box center [691, 181] width 88 height 13
click at [924, 523] on button "關閉" at bounding box center [919, 519] width 52 height 31
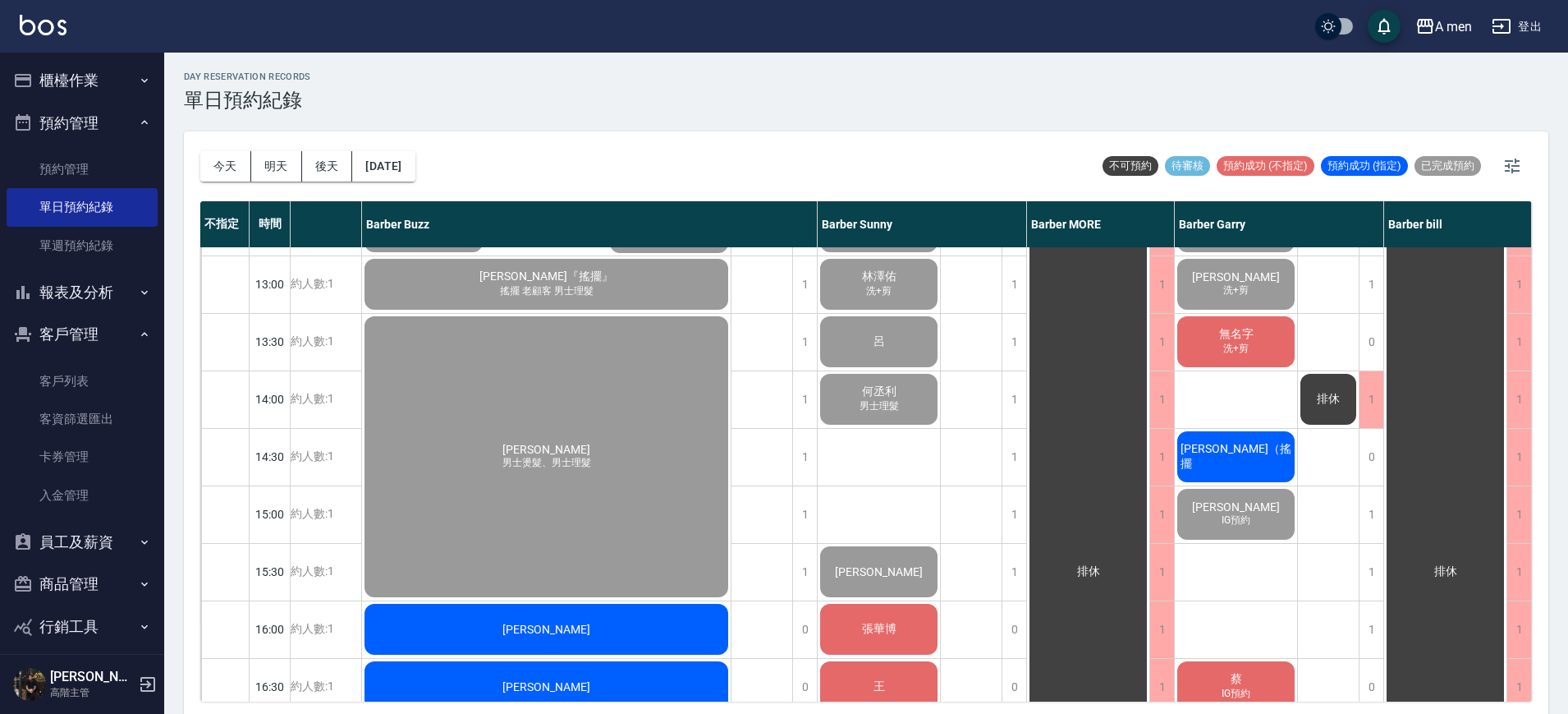
scroll to position [175, 199]
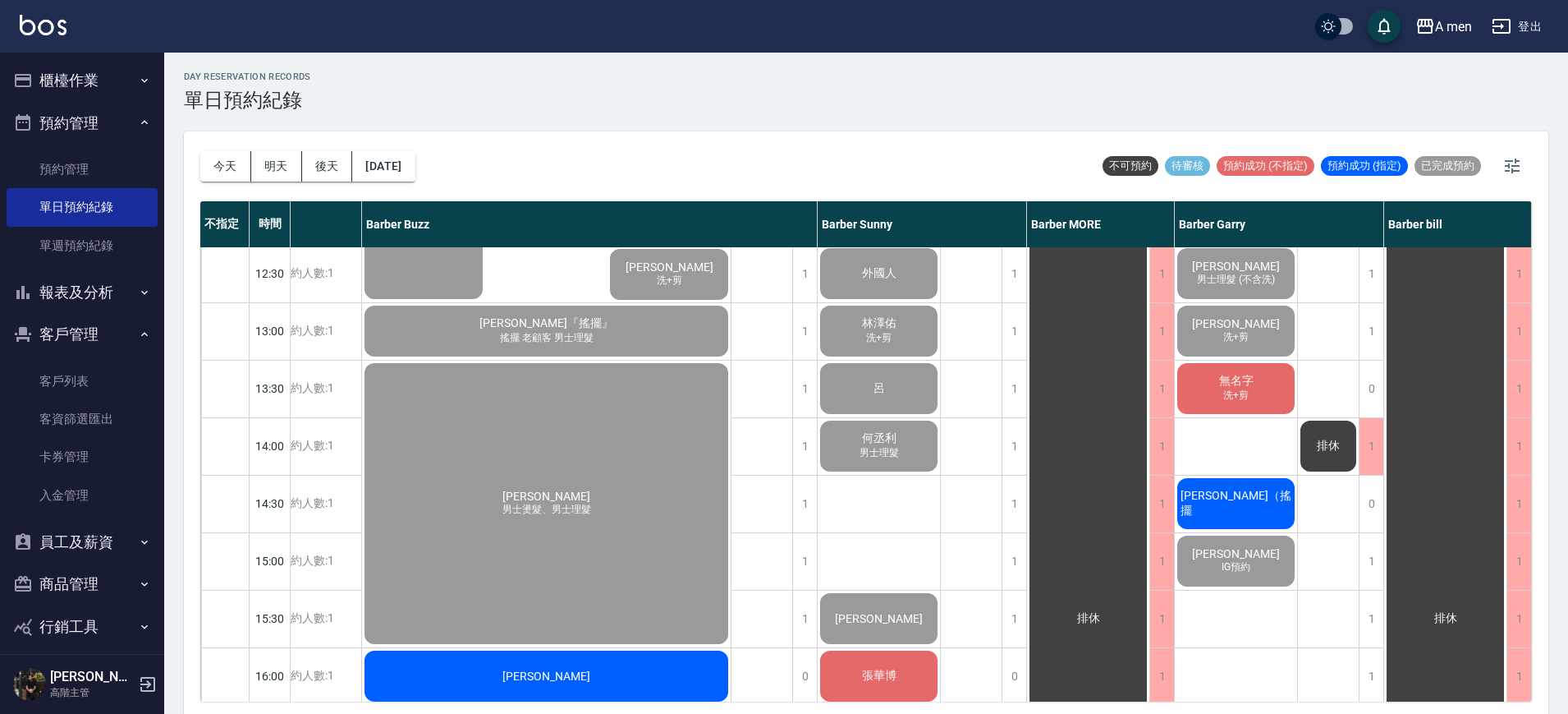
click at [1248, 500] on span "[PERSON_NAME]（搖擺" at bounding box center [1237, 503] width 117 height 30
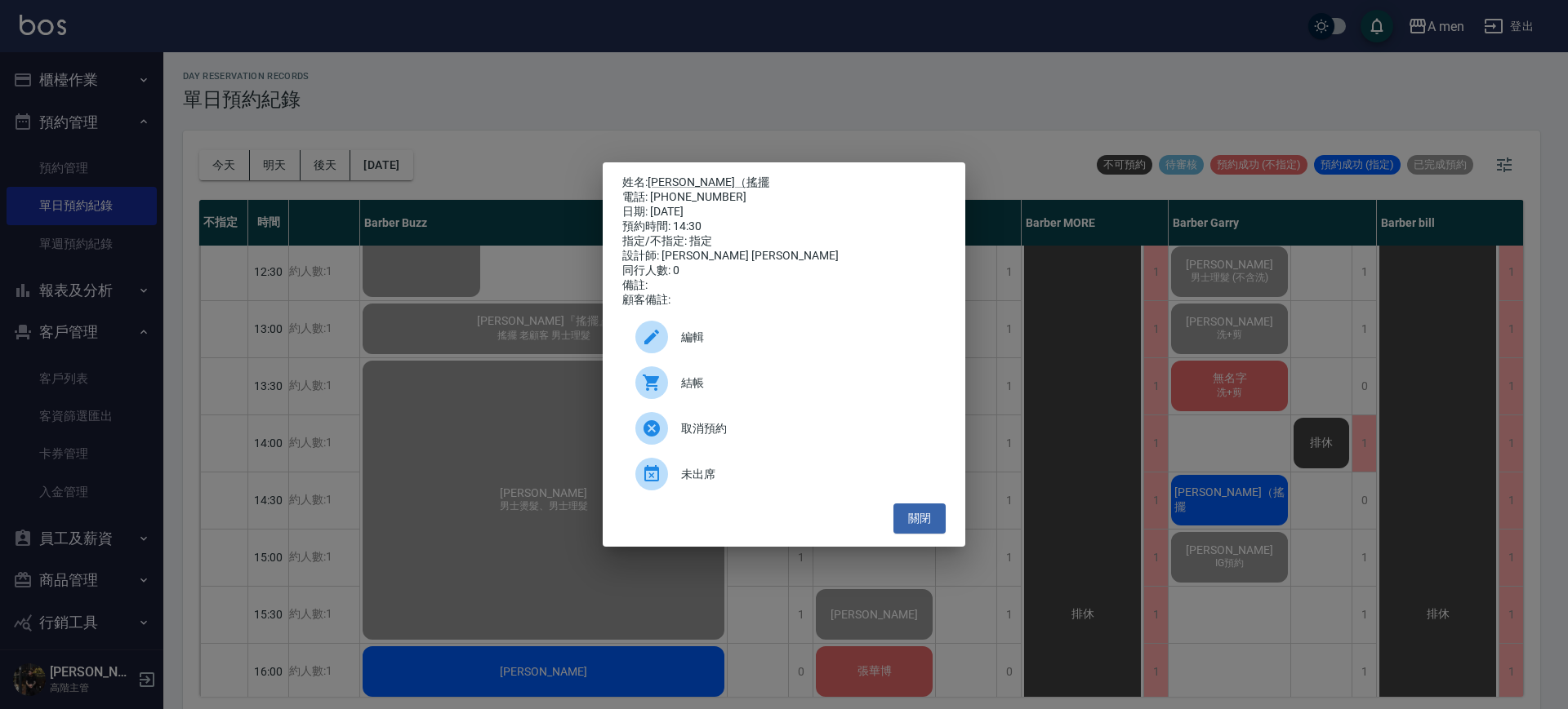
click at [798, 383] on span "結帳" at bounding box center [806, 383] width 252 height 17
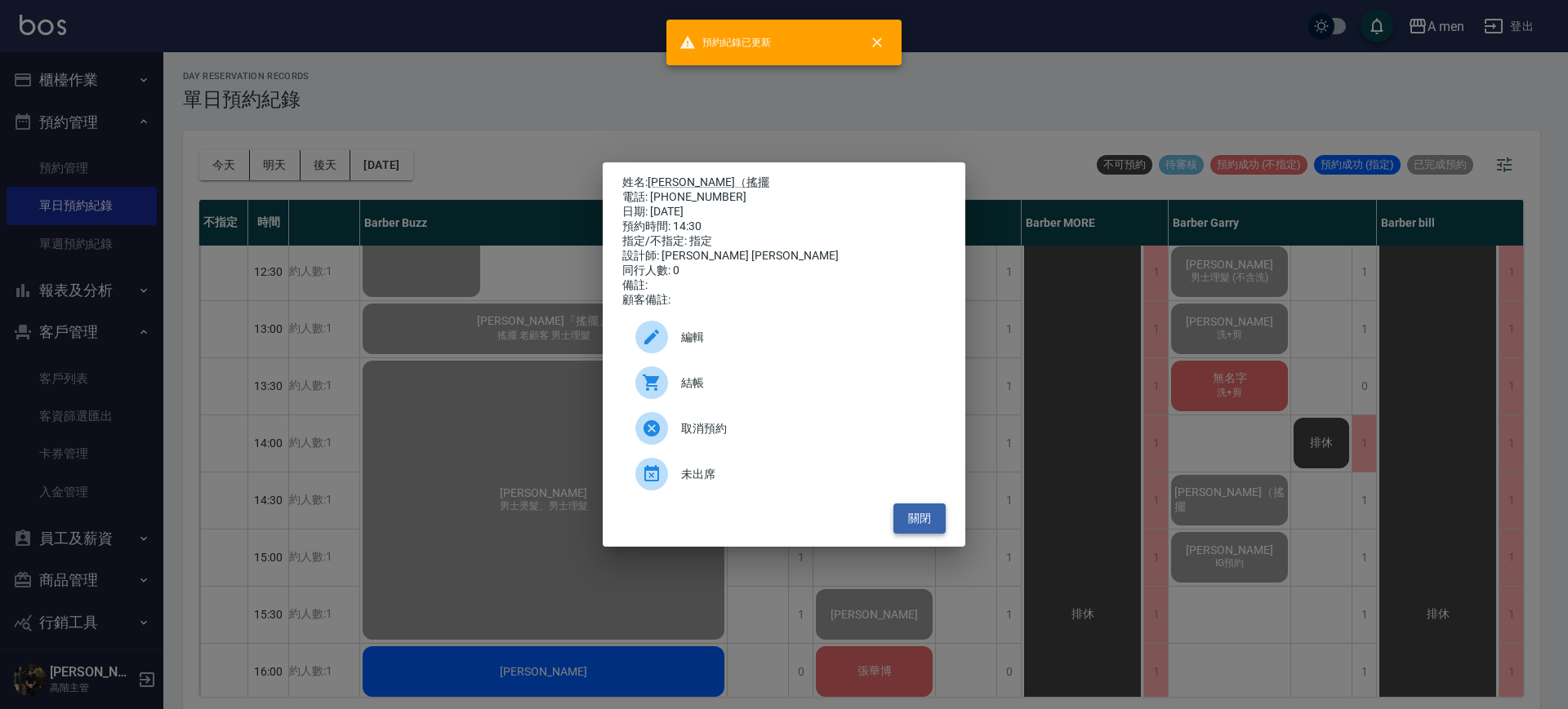
click at [927, 533] on button "關閉" at bounding box center [919, 519] width 52 height 31
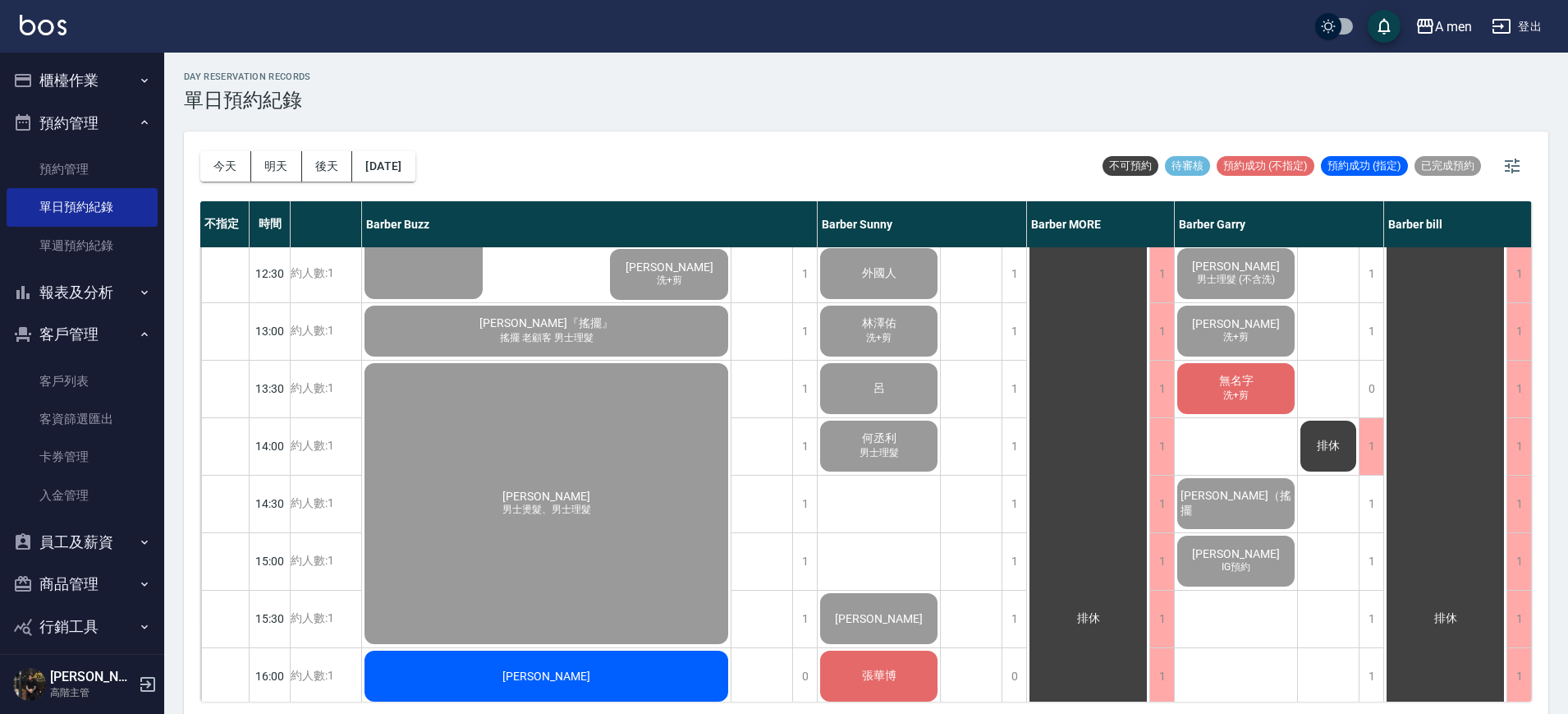
click at [1249, 373] on span "無名字" at bounding box center [1236, 380] width 41 height 15
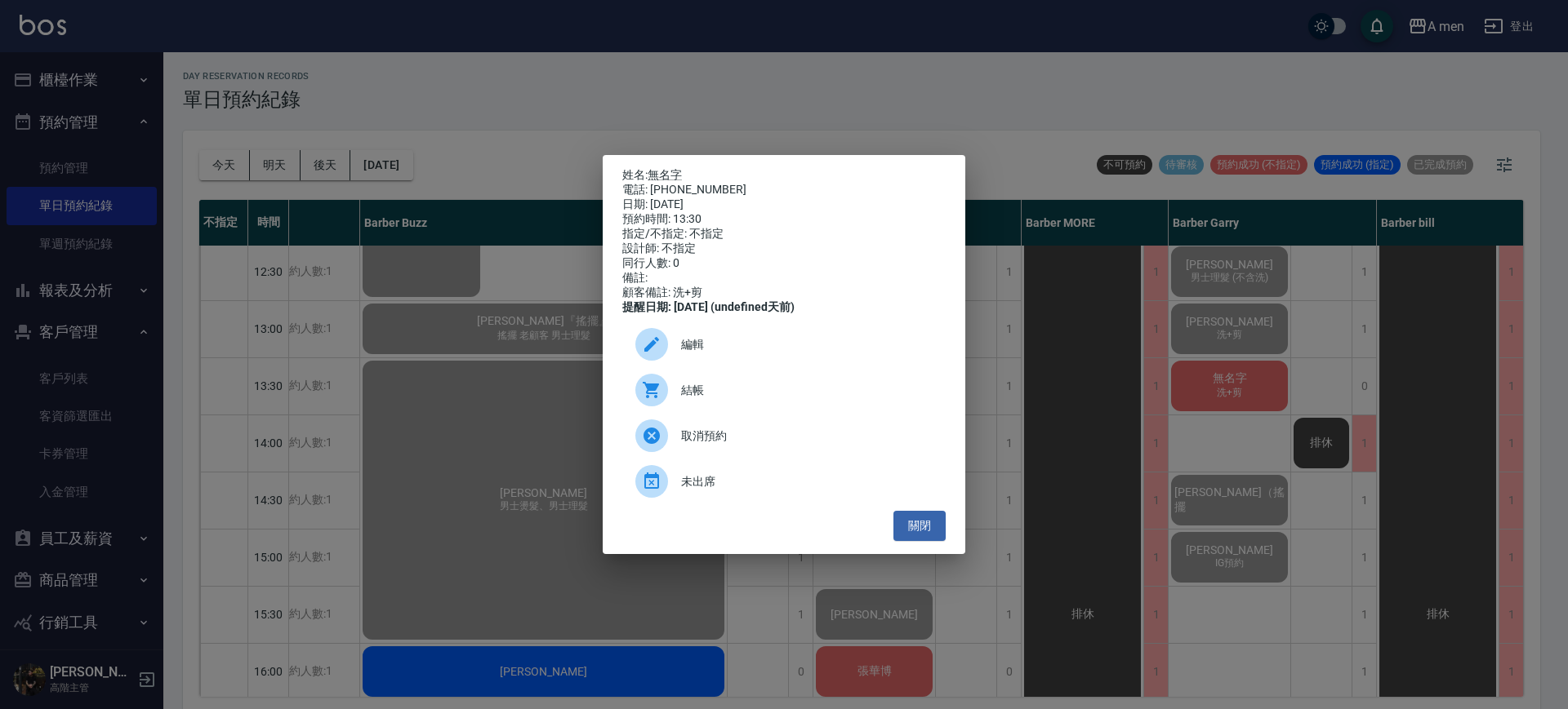
click at [836, 411] on div "結帳" at bounding box center [784, 390] width 324 height 45
click at [907, 535] on button "關閉" at bounding box center [919, 526] width 52 height 31
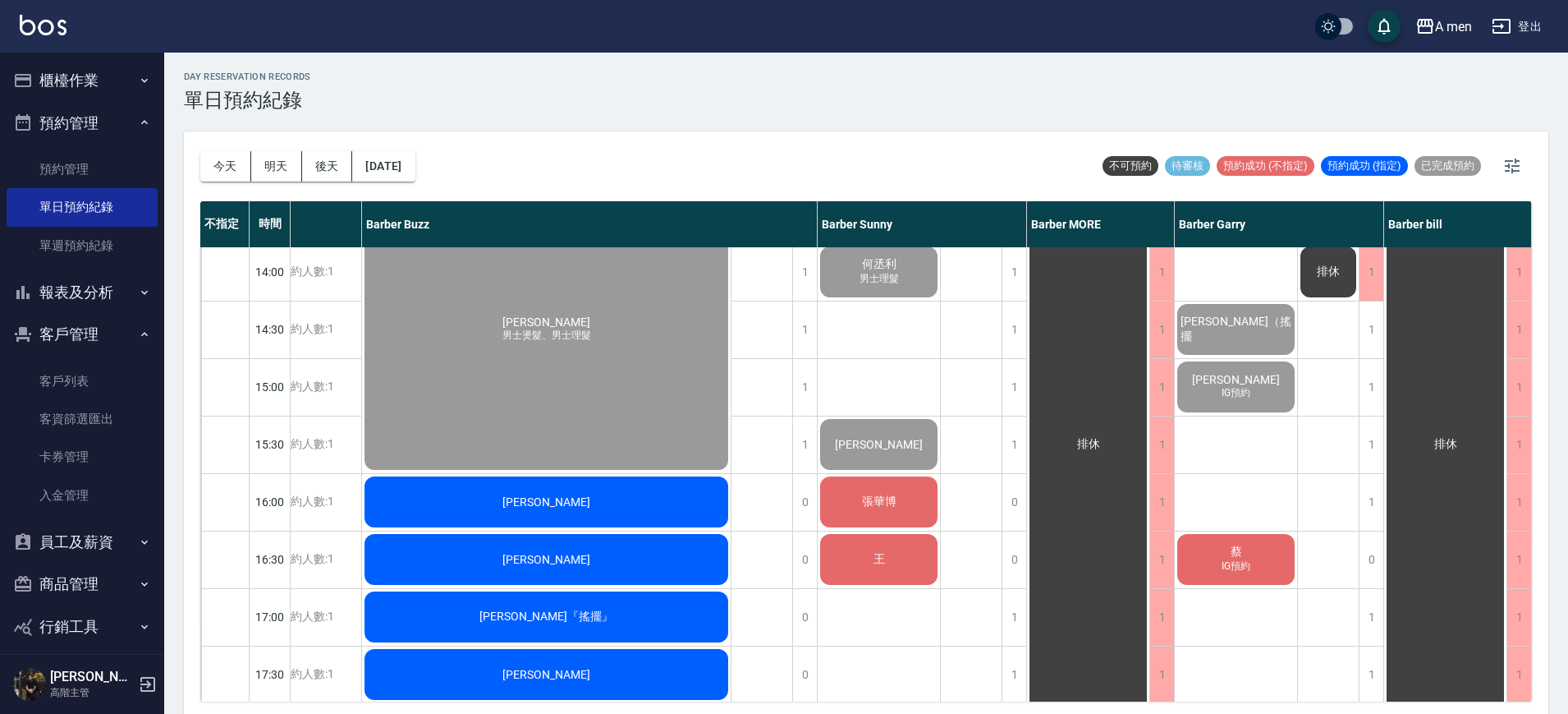
scroll to position [380, 199]
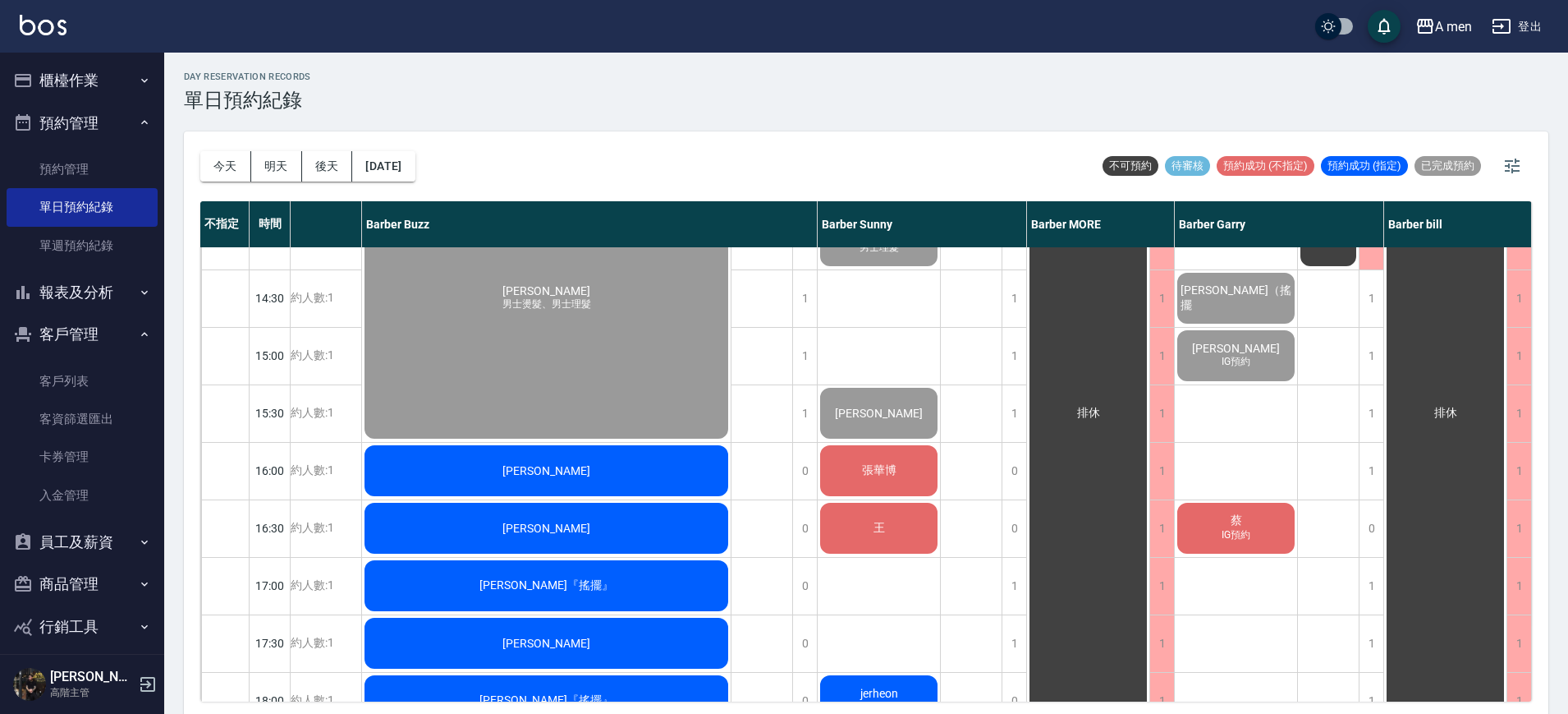
click at [1333, 455] on div "排休 排休" at bounding box center [1329, 586] width 62 height 1438
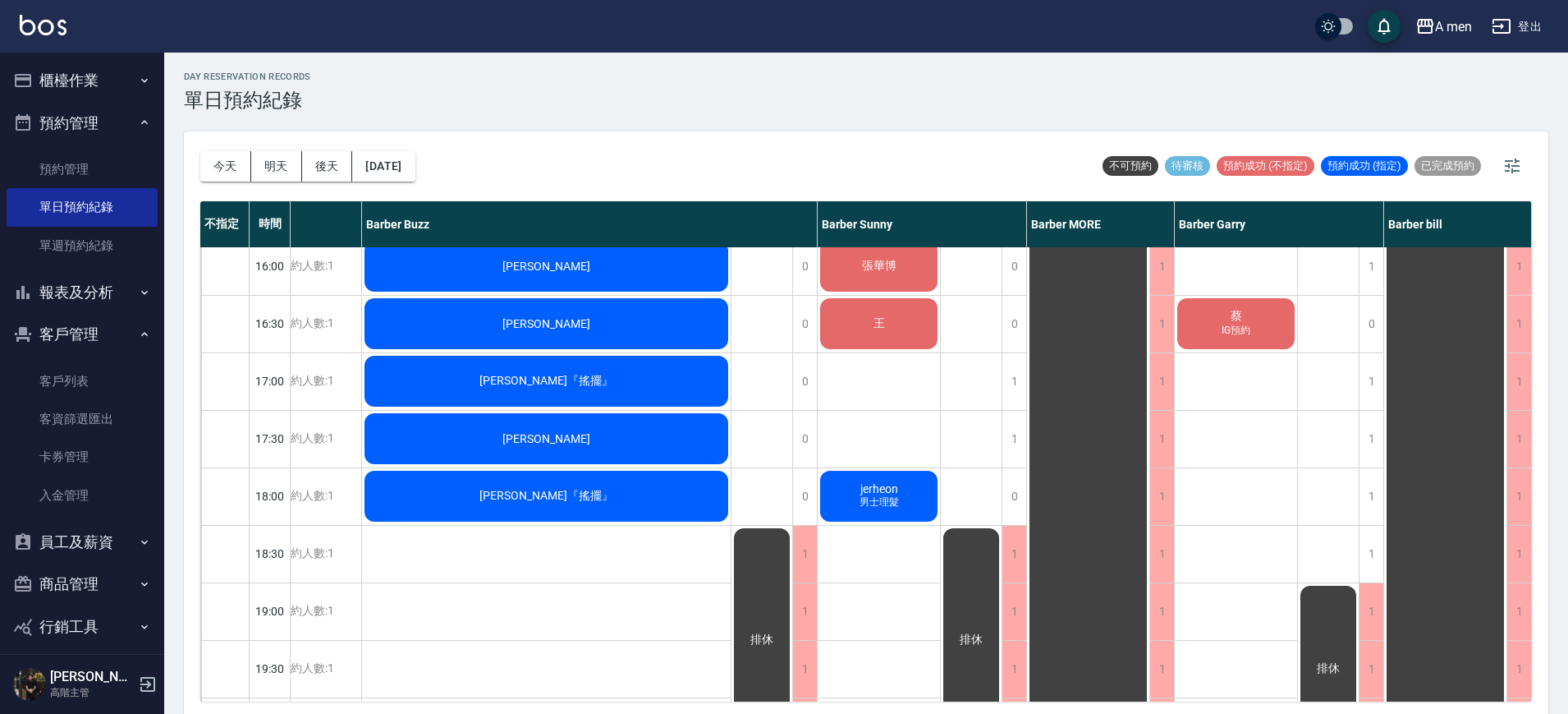
scroll to position [586, 199]
click at [1261, 523] on div "袁鈺熏 洗+剪 過路客 江哲浦 男士理髮 (不含洗) 李紹揚 洗+剪 無名字 洗+剪 林澄敬（搖擺 王則予 IG預約 蔡 IG預約" at bounding box center [1237, 380] width 123 height 1438
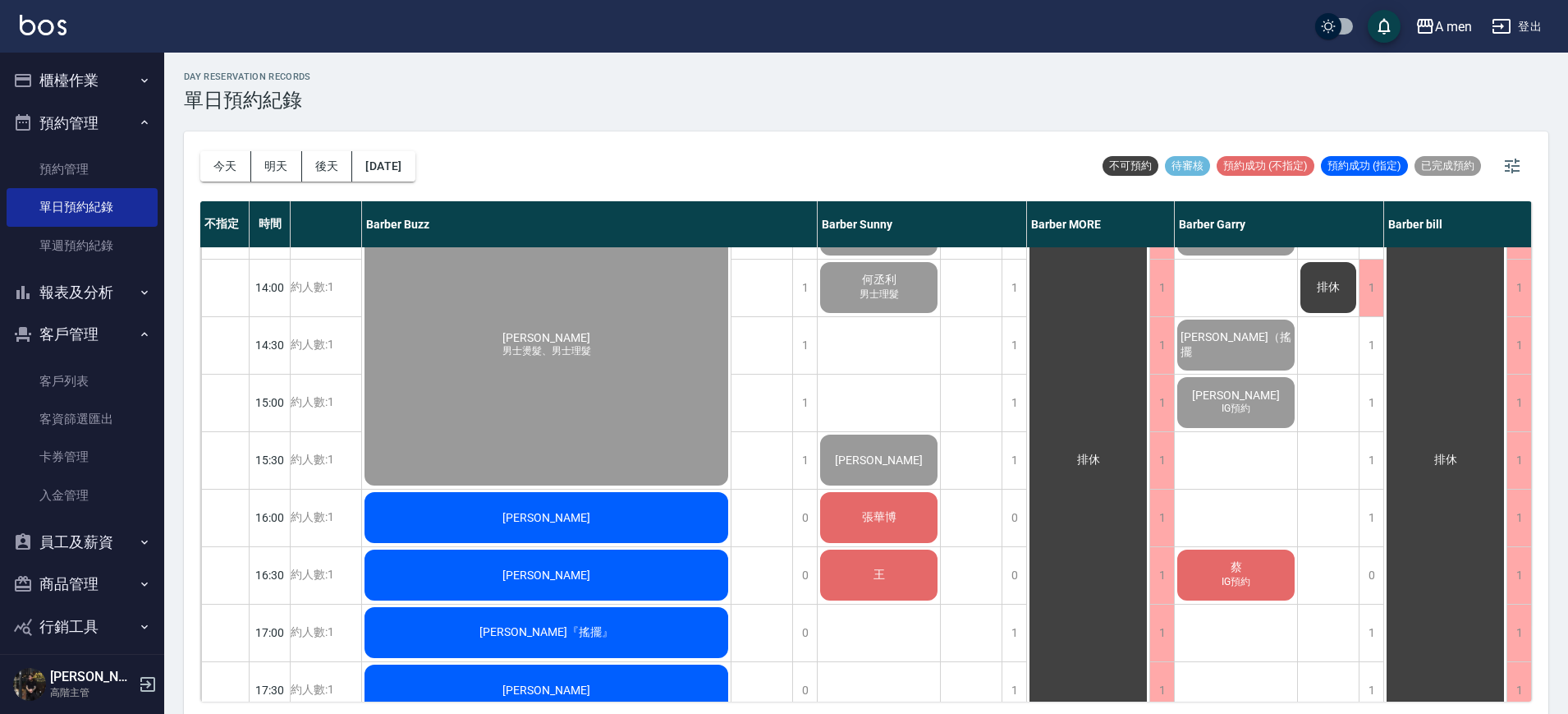
scroll to position [380, 199]
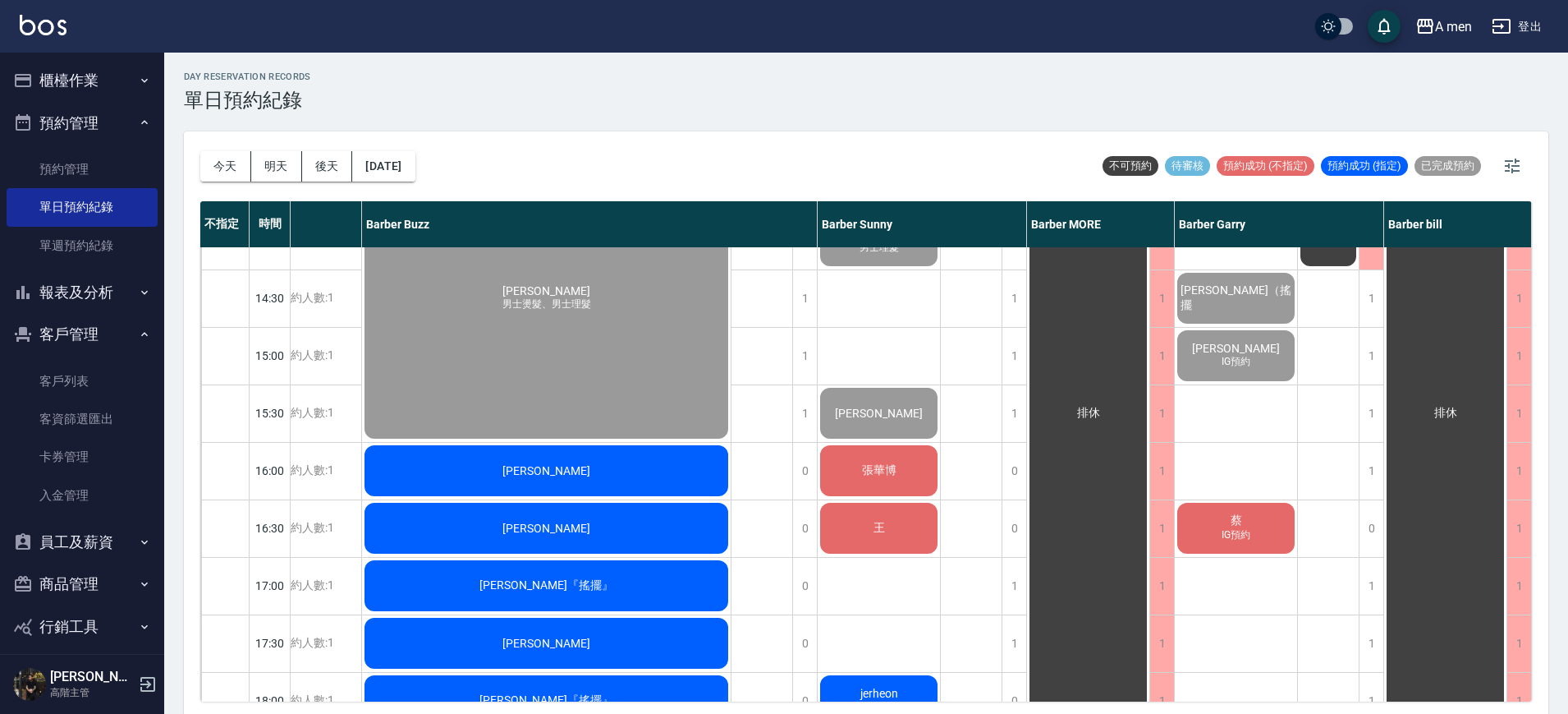
click at [897, 479] on div "張華博" at bounding box center [878, 471] width 122 height 56
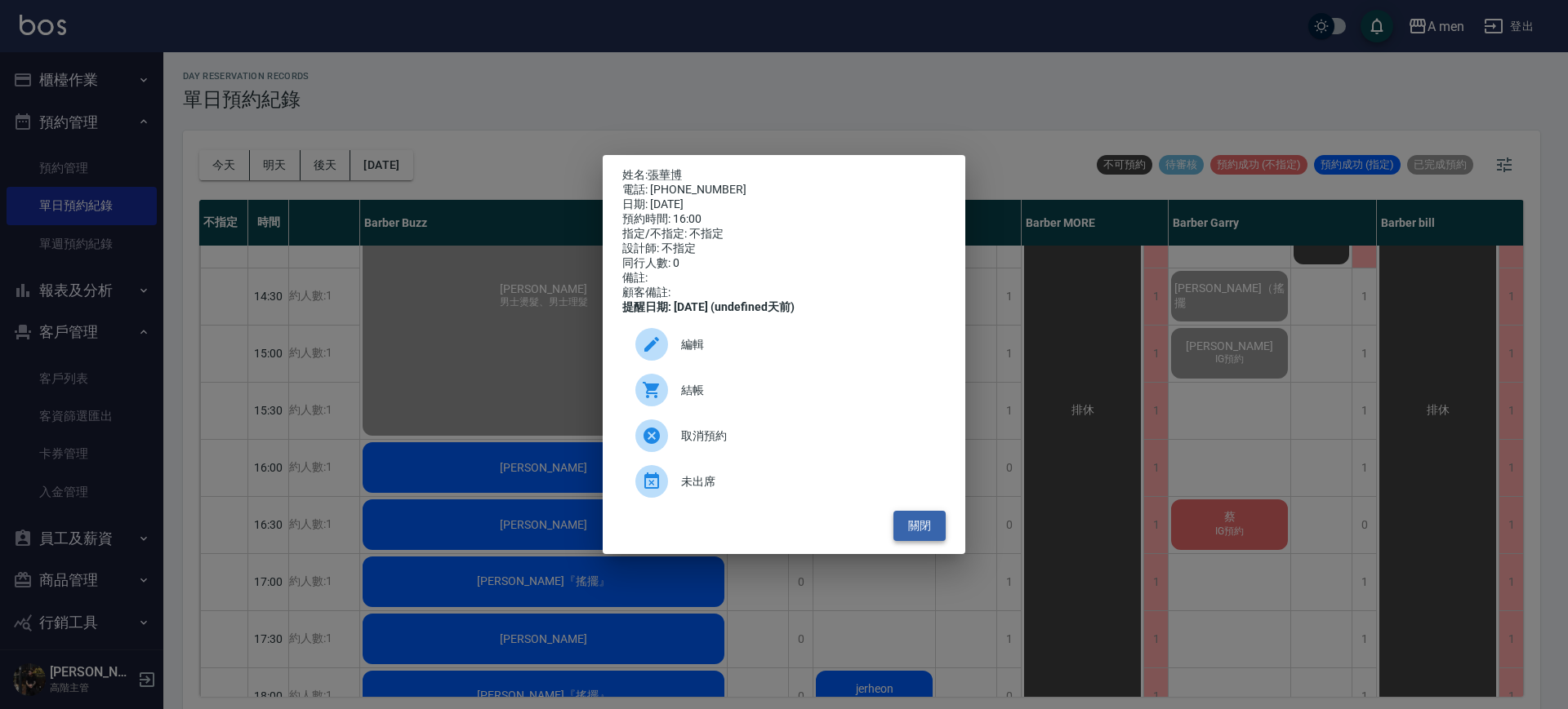
click at [924, 538] on button "關閉" at bounding box center [919, 526] width 52 height 31
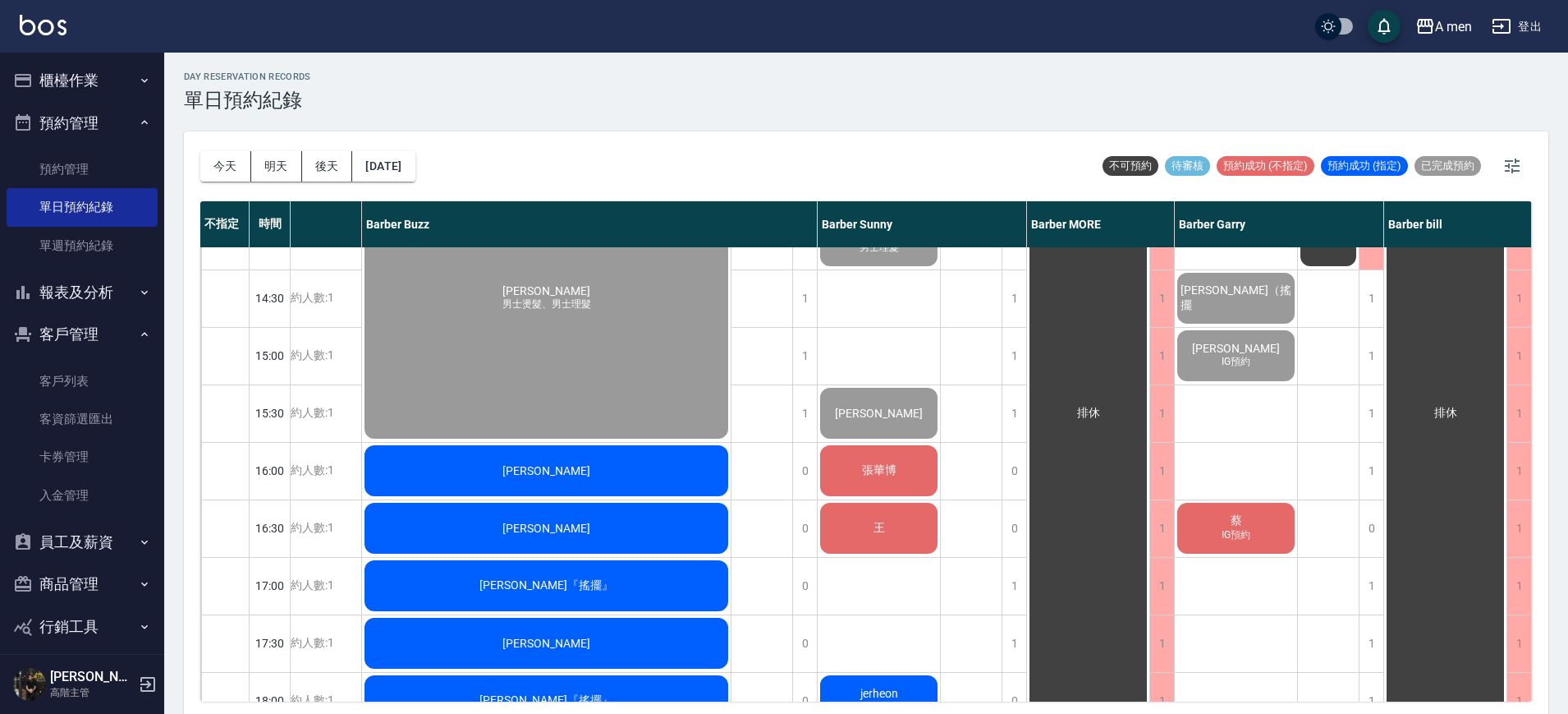
click at [659, 453] on div "Tommy" at bounding box center [547, 471] width 369 height 56
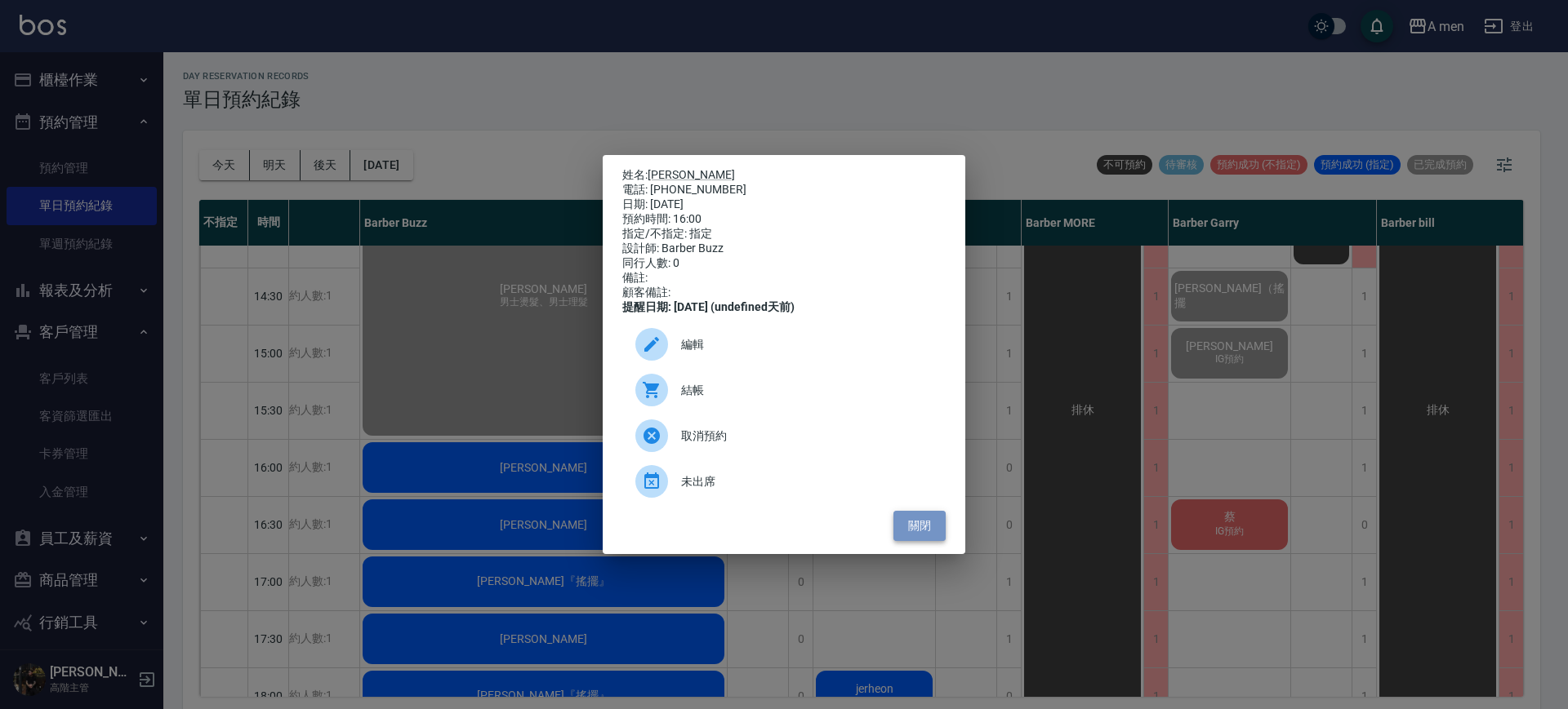
click at [935, 532] on button "關閉" at bounding box center [919, 526] width 52 height 31
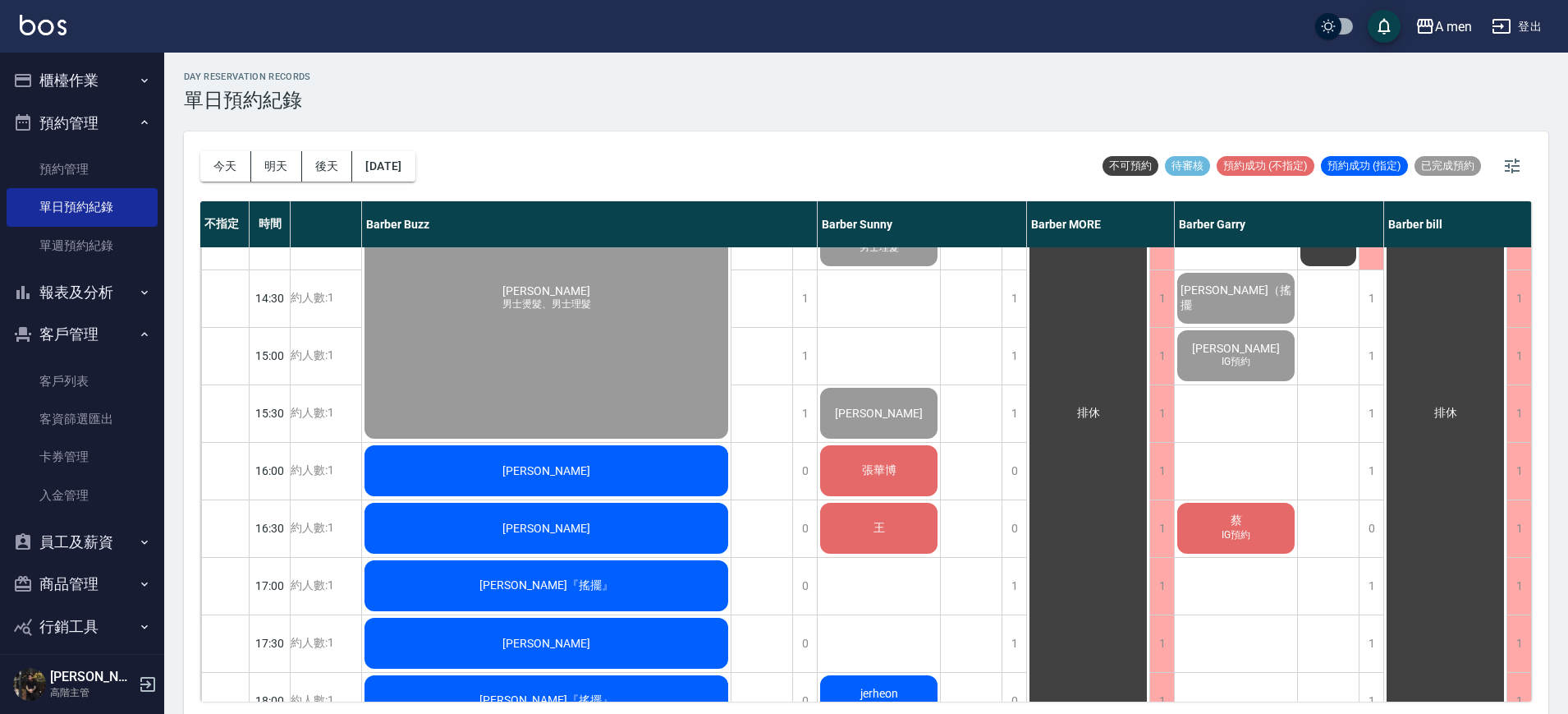
click at [908, 464] on div "張華博" at bounding box center [878, 471] width 122 height 56
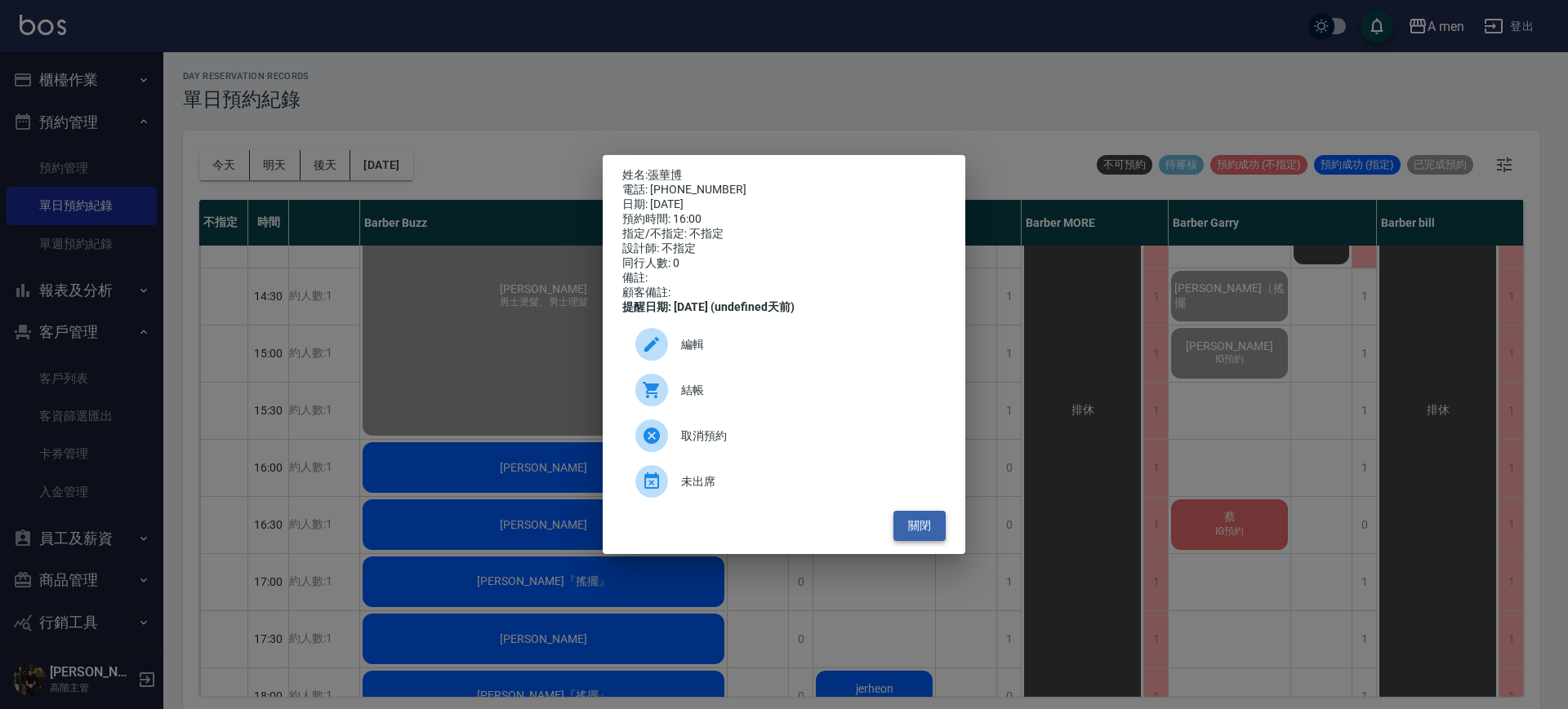
click at [926, 541] on button "關閉" at bounding box center [919, 526] width 52 height 31
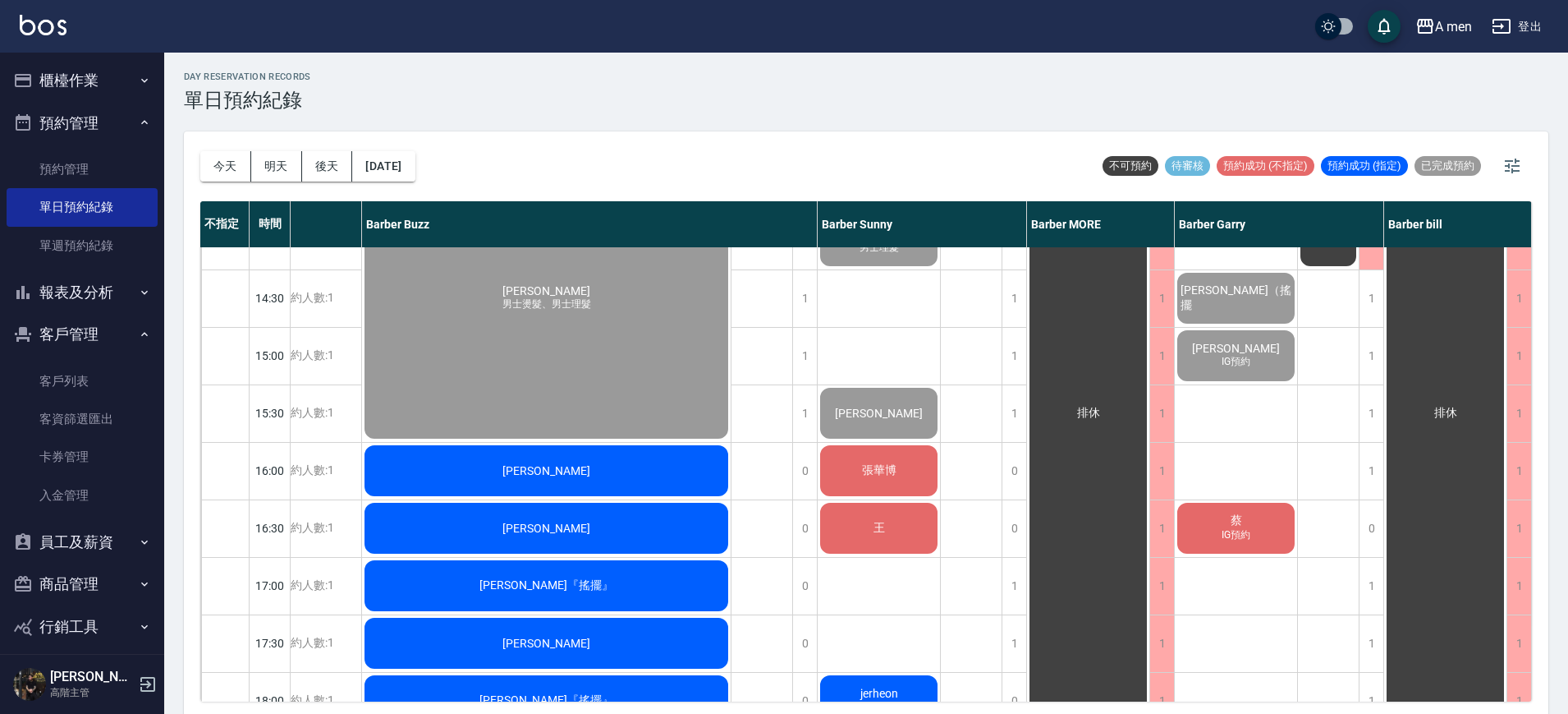
click at [1234, 531] on span "IG預約" at bounding box center [1237, 535] width 36 height 14
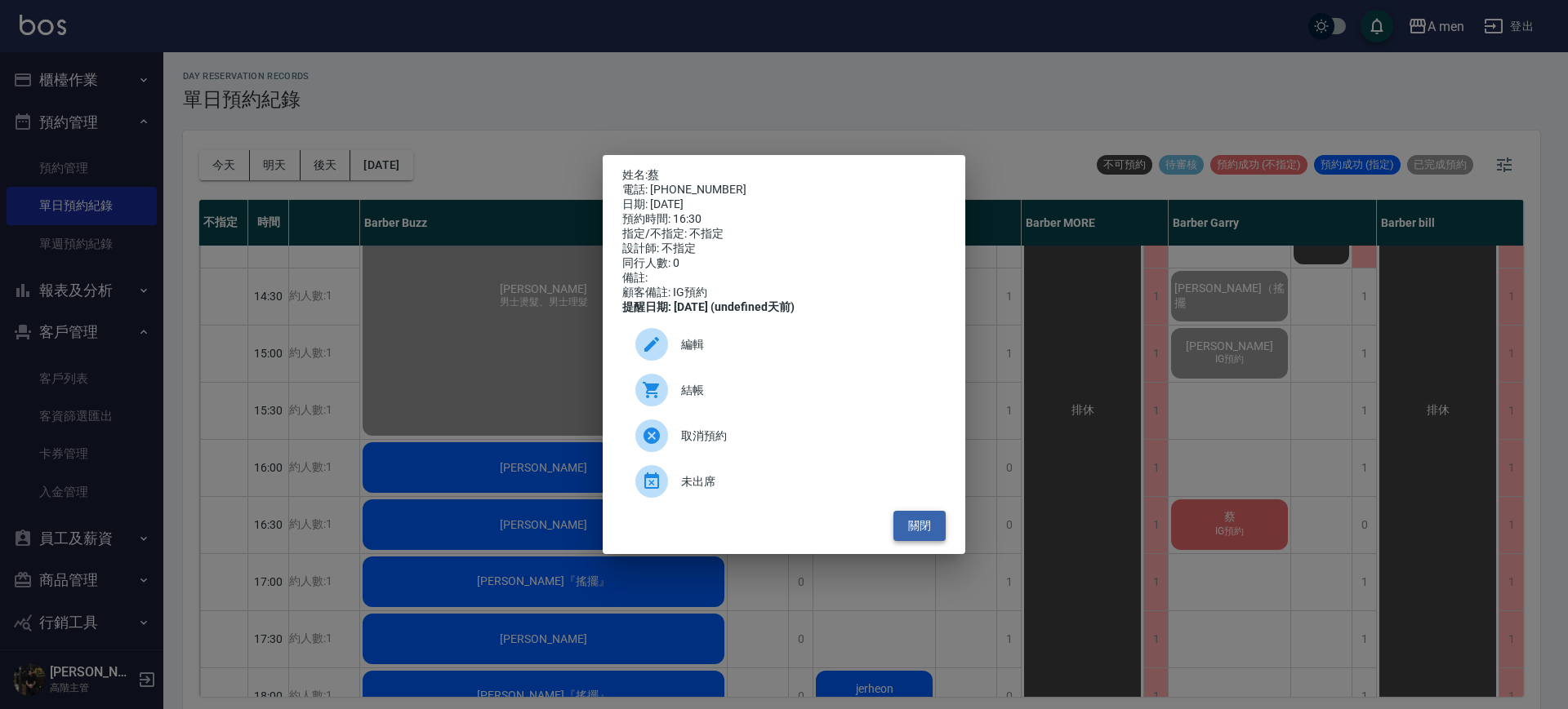
click at [928, 539] on button "關閉" at bounding box center [919, 526] width 52 height 31
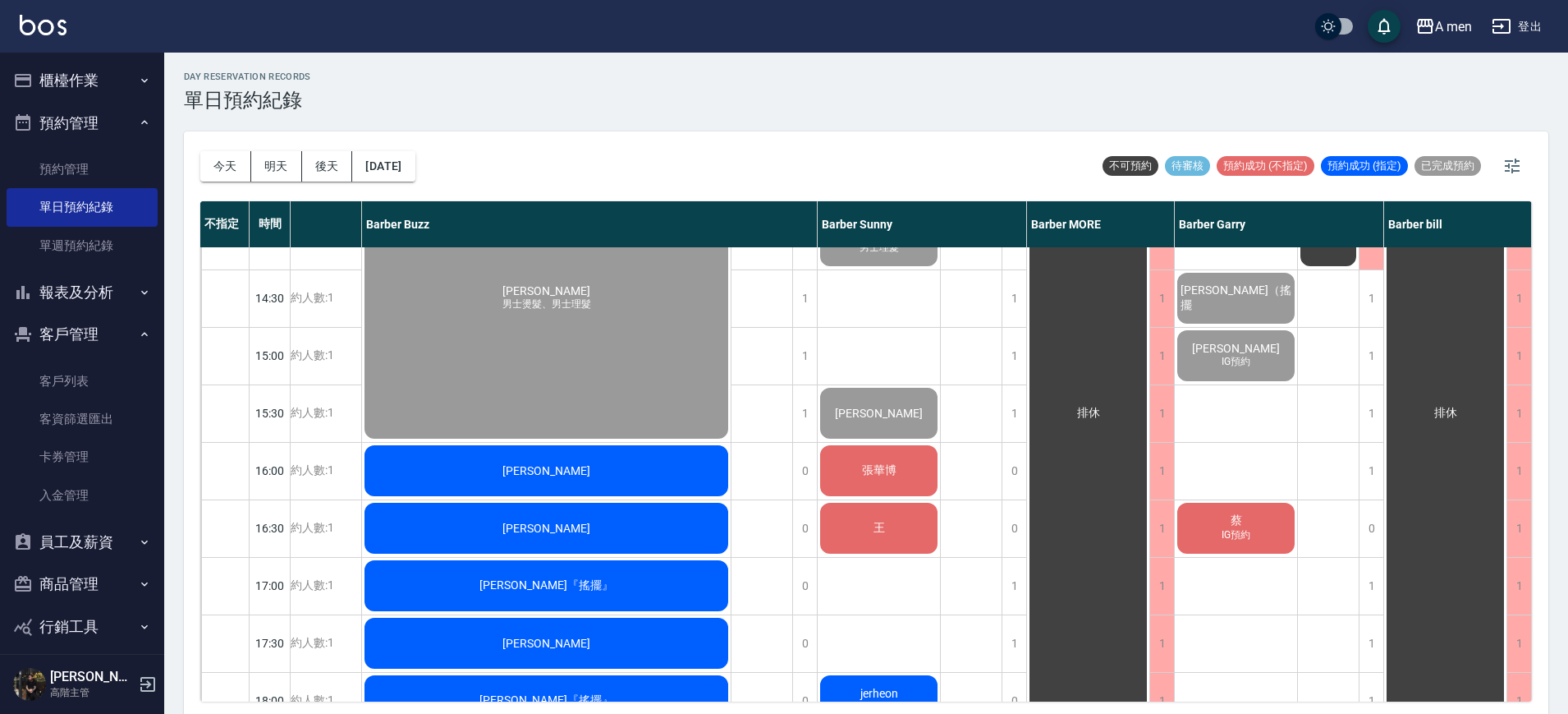
click at [693, 534] on div "[PERSON_NAME]" at bounding box center [547, 528] width 369 height 56
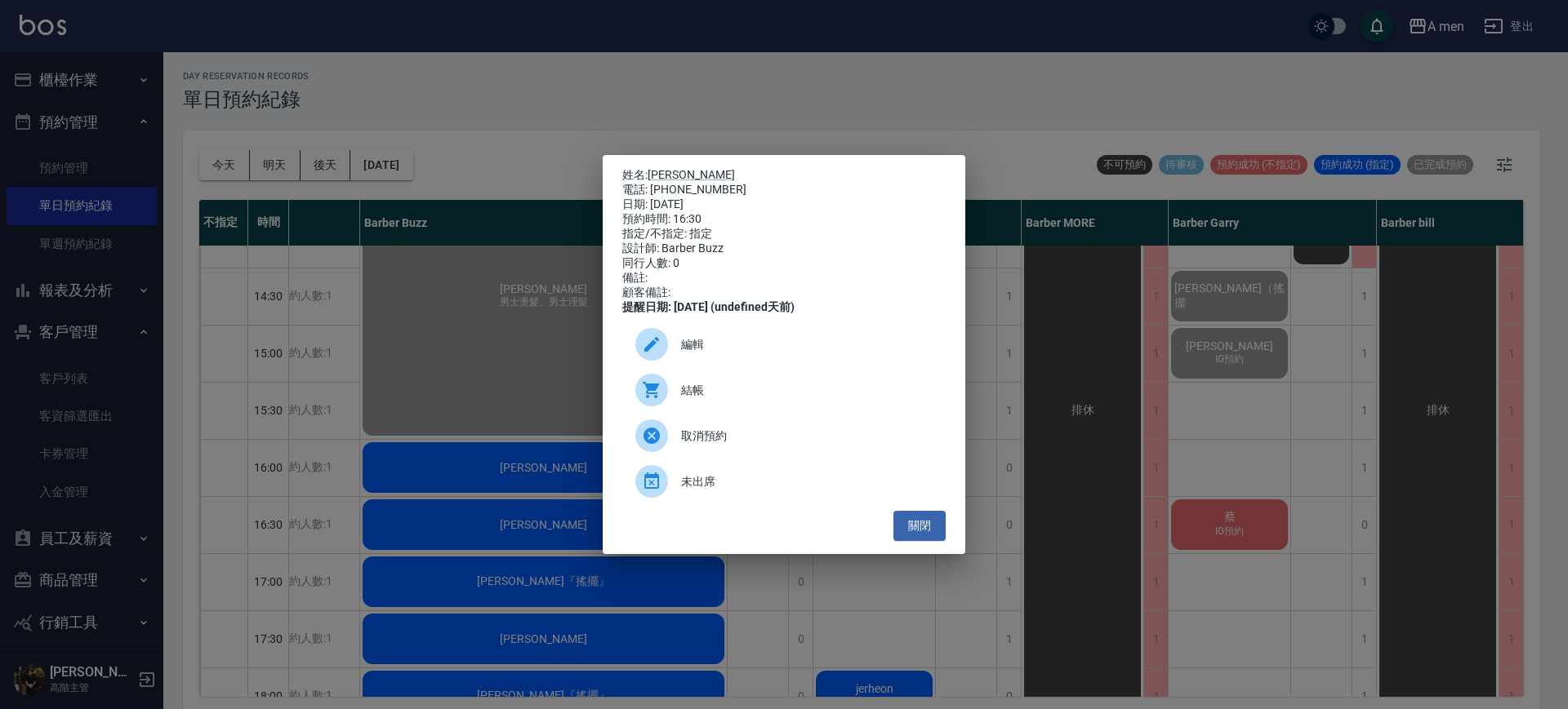
click at [947, 528] on div "姓名: Cedric 電話: 0928027730 日期: 2025/10/10 預約時間: 16:30 指定/不指定: 指定 設計師: Barber Buz…" at bounding box center [784, 354] width 362 height 399
click at [940, 528] on button "關閉" at bounding box center [919, 526] width 52 height 31
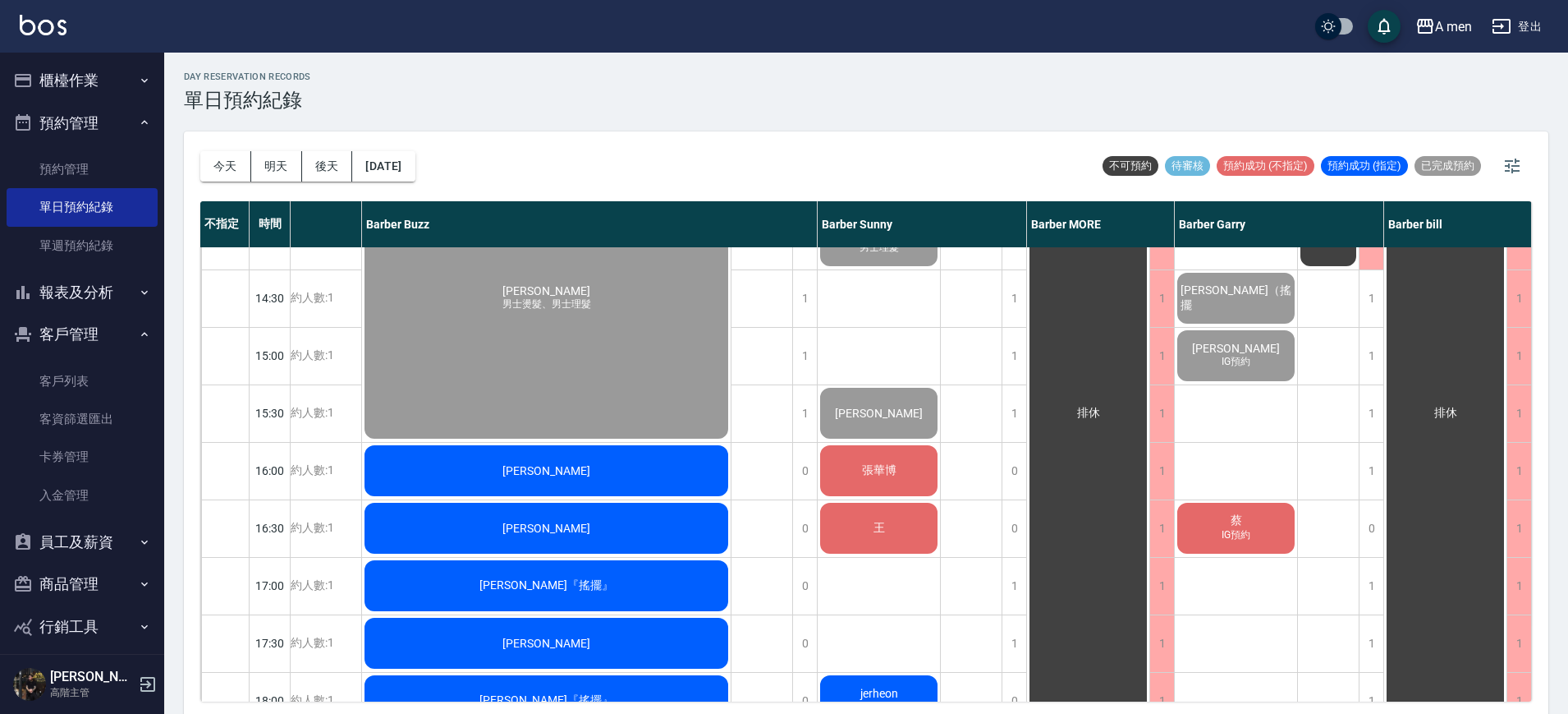
click at [974, 478] on div "排休" at bounding box center [972, 586] width 62 height 1438
click at [934, 518] on div "王" at bounding box center [878, 528] width 122 height 56
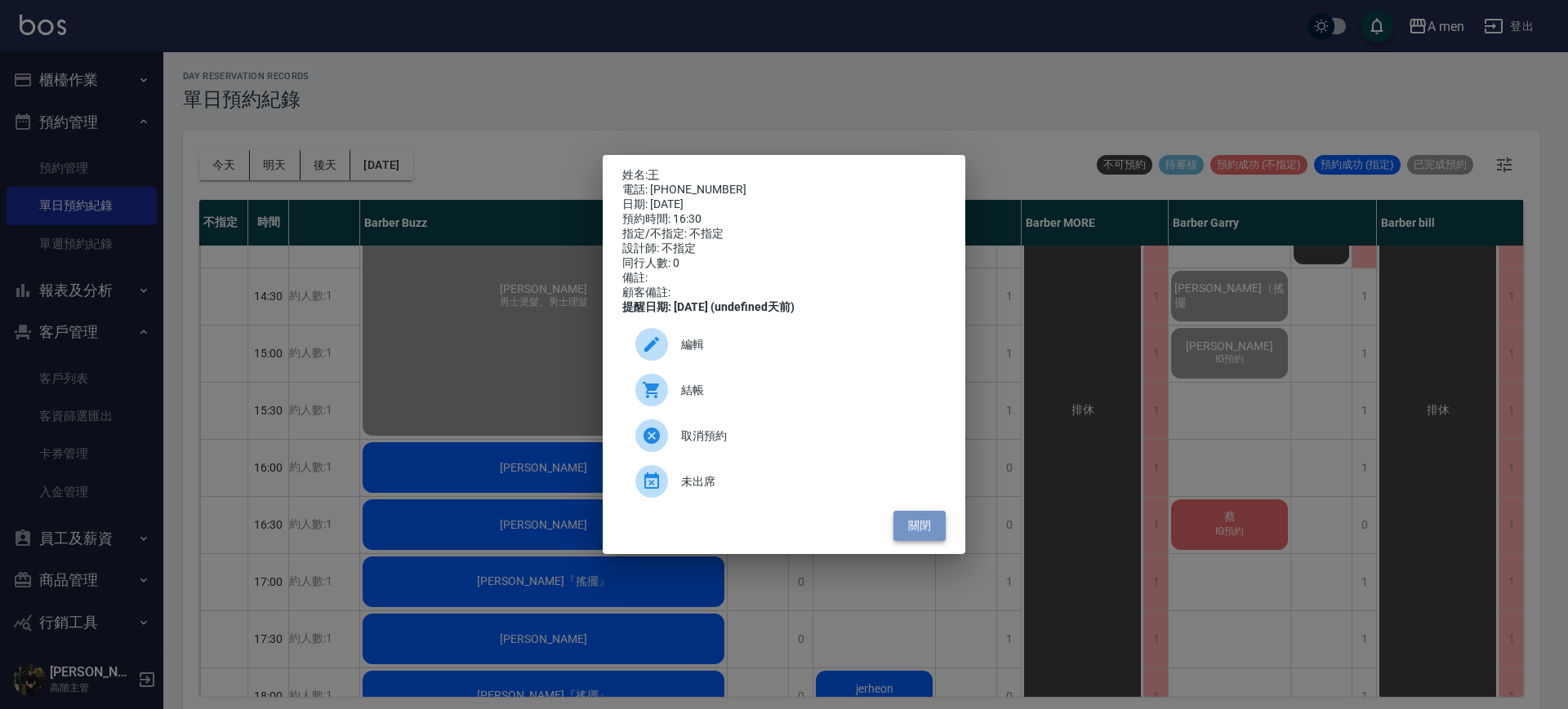
click at [929, 533] on button "關閉" at bounding box center [919, 526] width 52 height 31
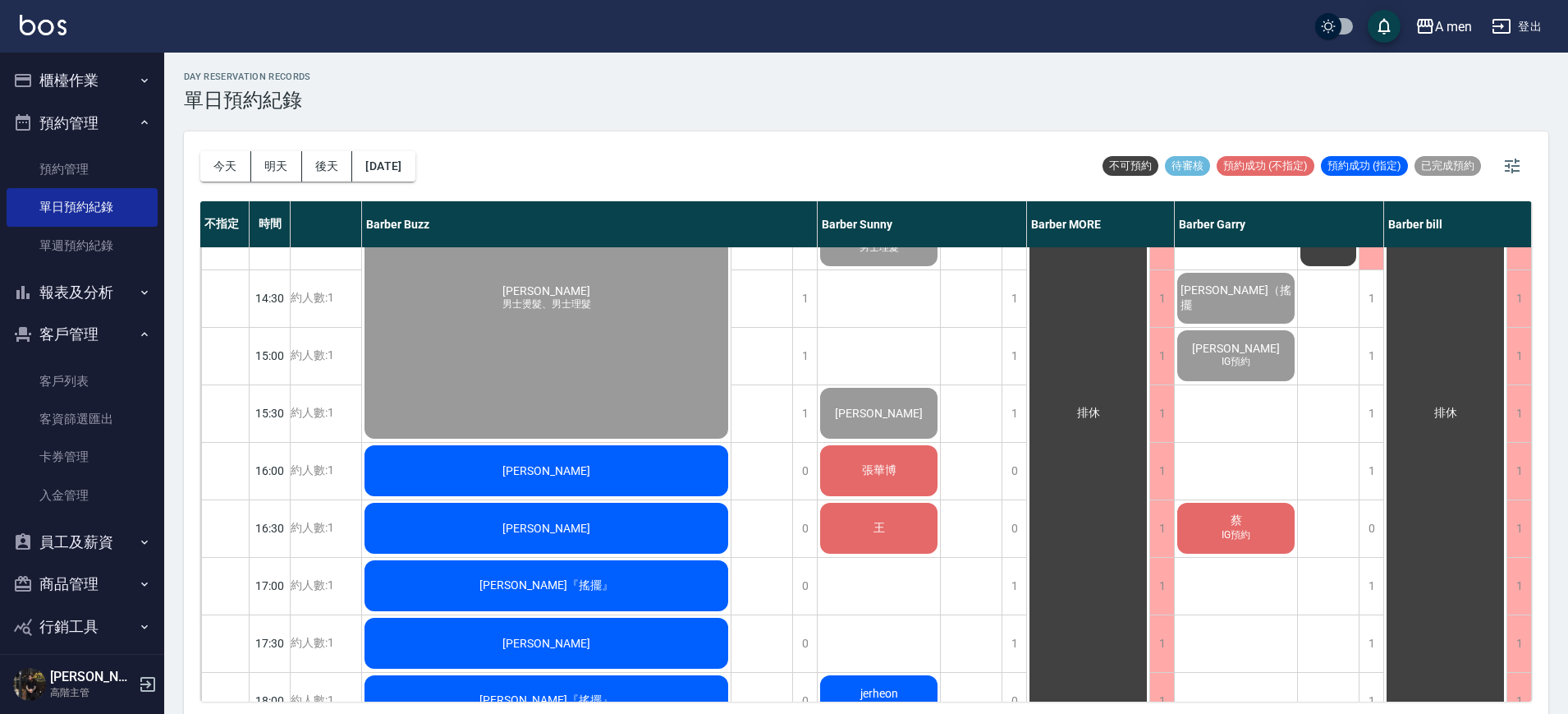
click at [971, 532] on div "排休" at bounding box center [972, 586] width 62 height 1438
click at [1220, 525] on div "蔡 IG預約" at bounding box center [1236, 528] width 122 height 56
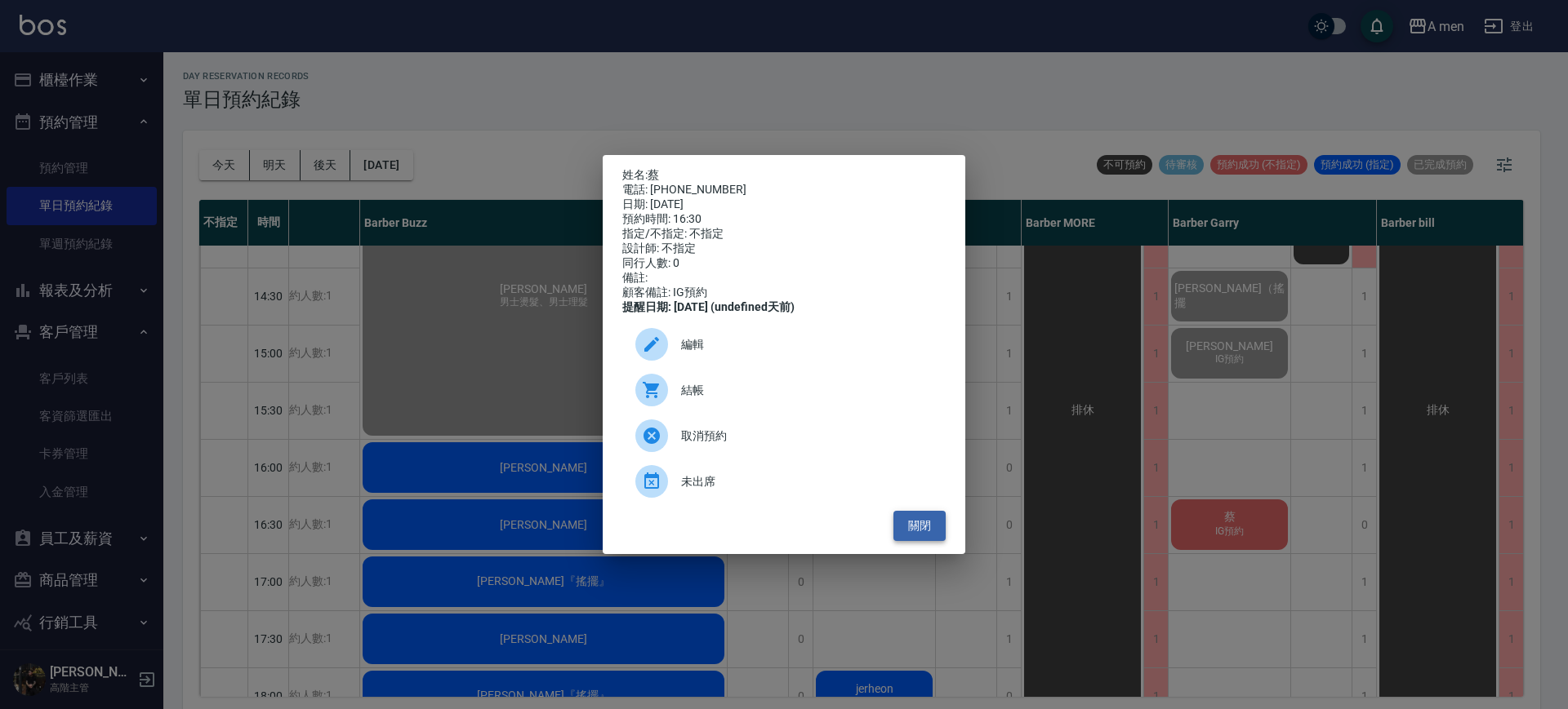
click at [933, 541] on button "關閉" at bounding box center [919, 526] width 52 height 31
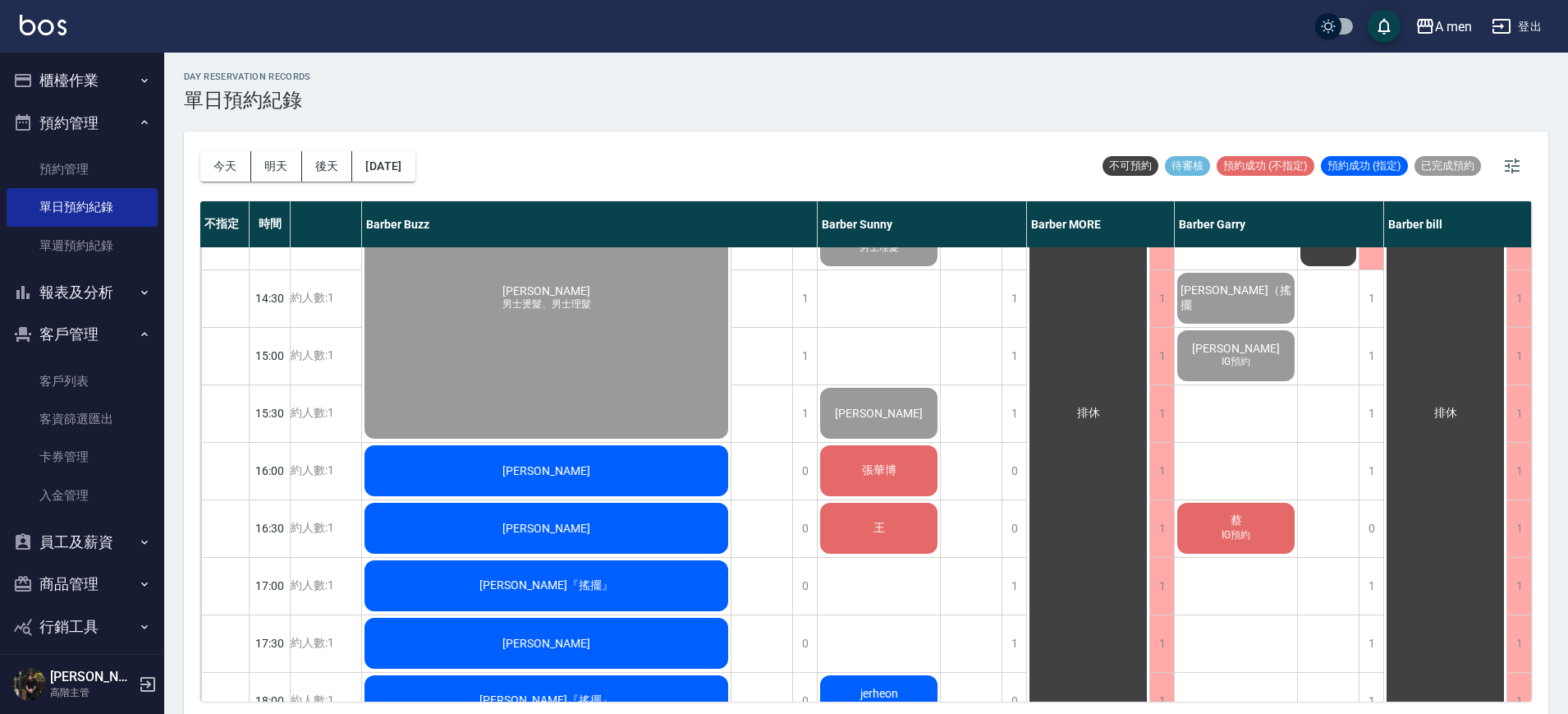
click at [1269, 535] on div "蔡 IG預約" at bounding box center [1236, 528] width 122 height 56
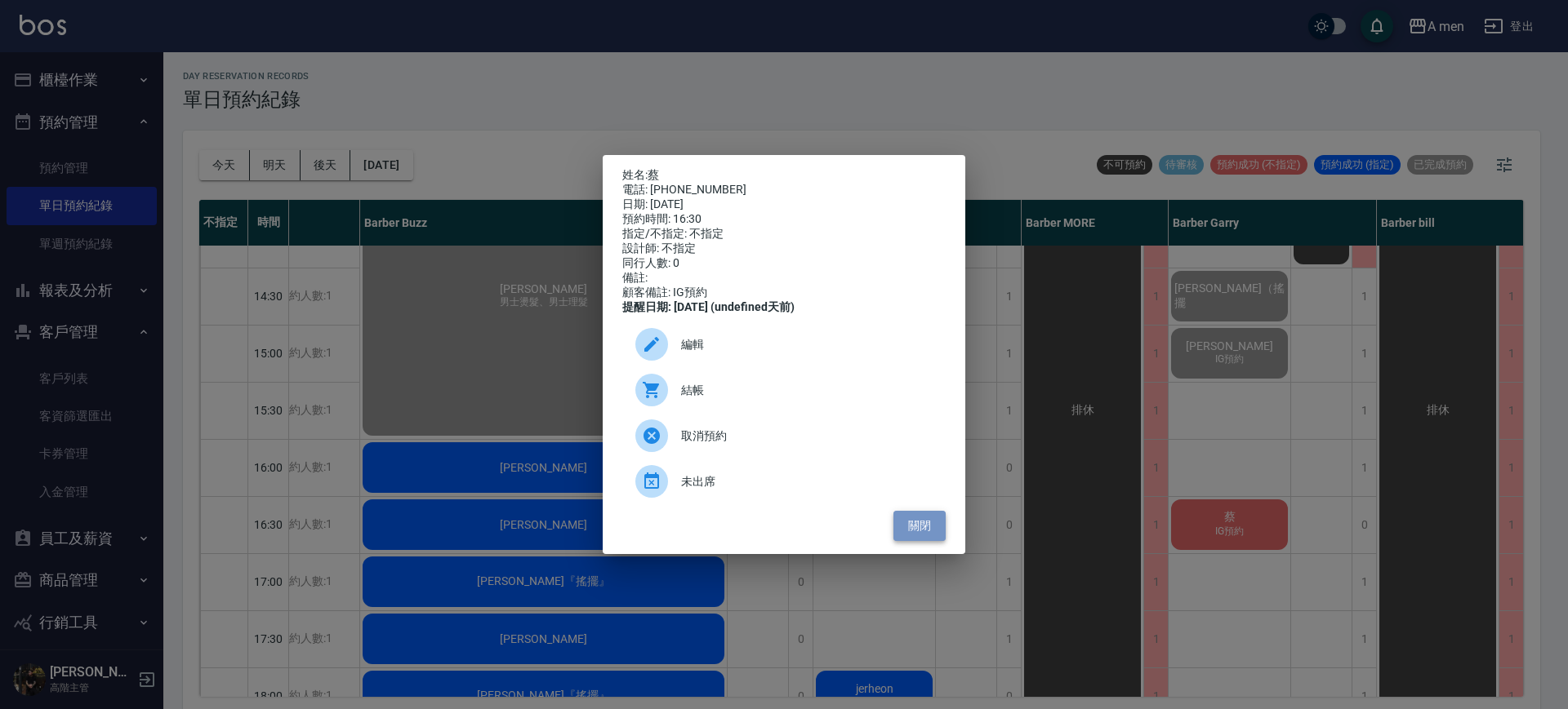
click at [913, 539] on button "關閉" at bounding box center [919, 526] width 52 height 31
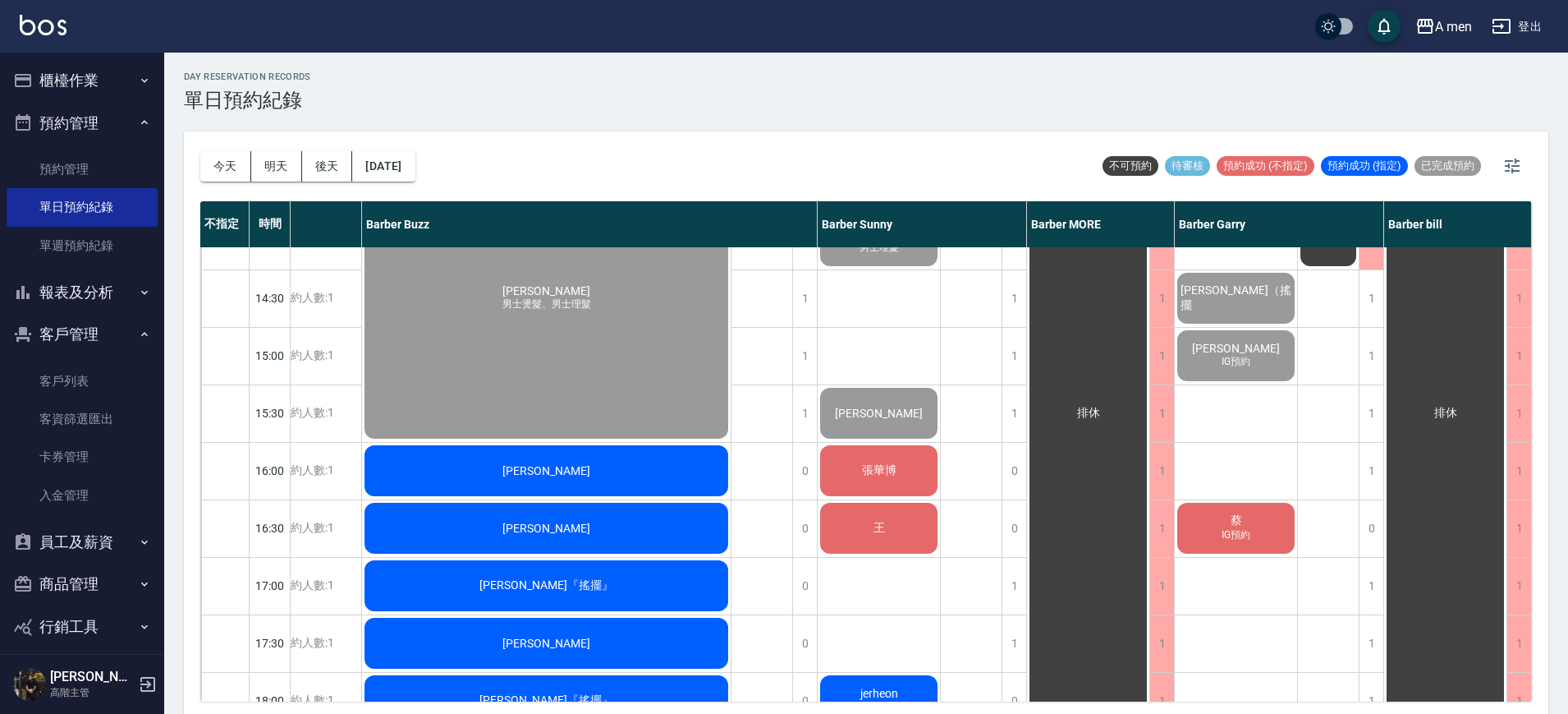
click at [883, 537] on div "王" at bounding box center [878, 528] width 122 height 56
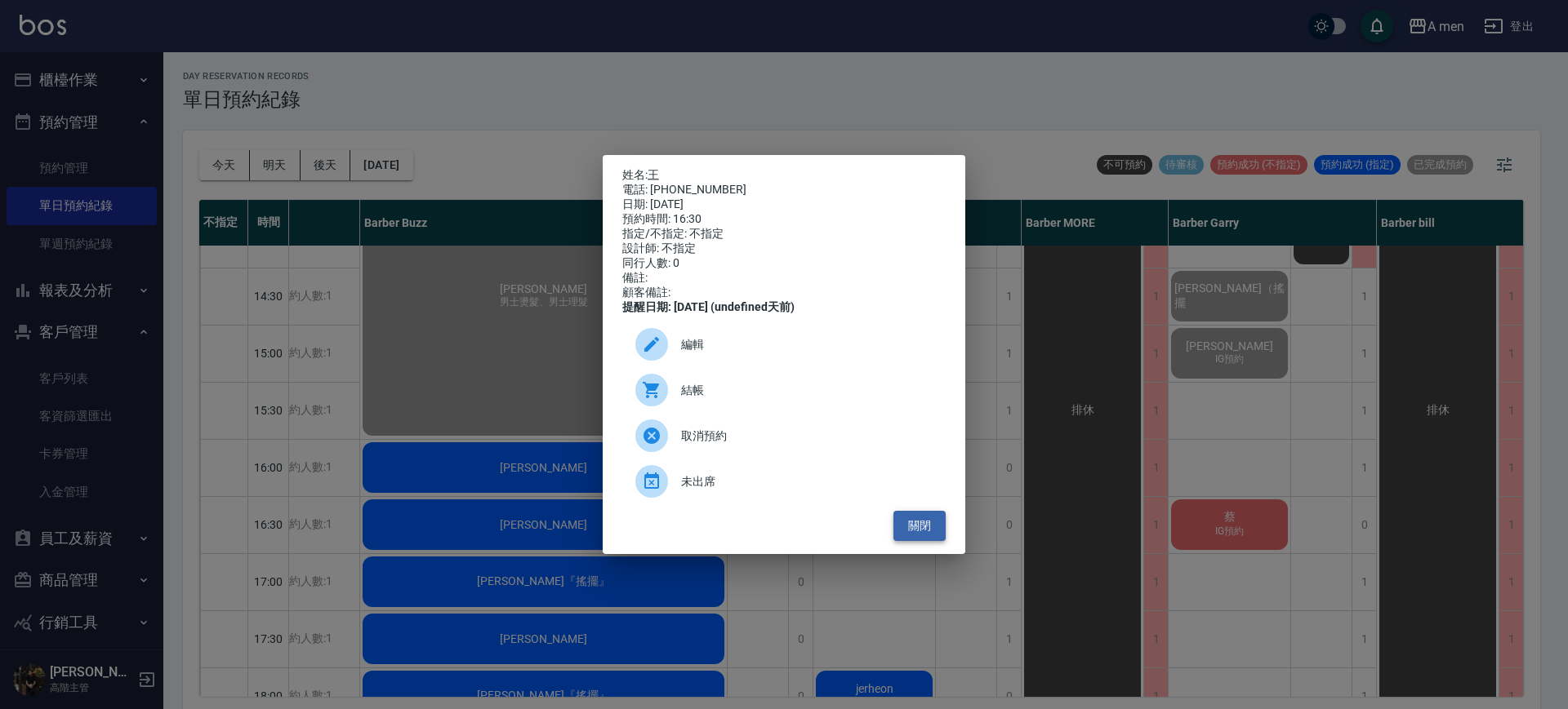
click at [923, 541] on button "關閉" at bounding box center [919, 526] width 52 height 31
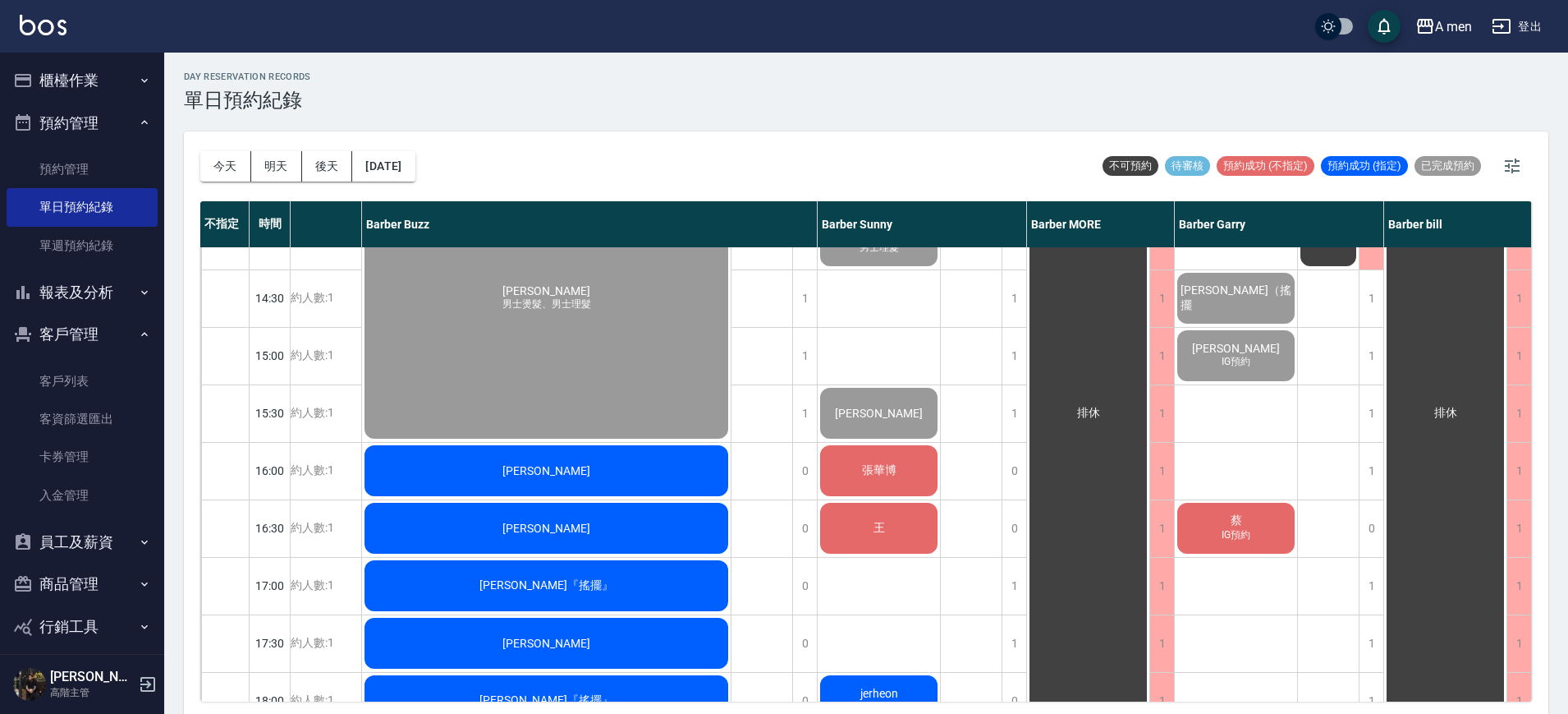
click at [1217, 529] on div "蔡 IG預約" at bounding box center [1236, 528] width 122 height 56
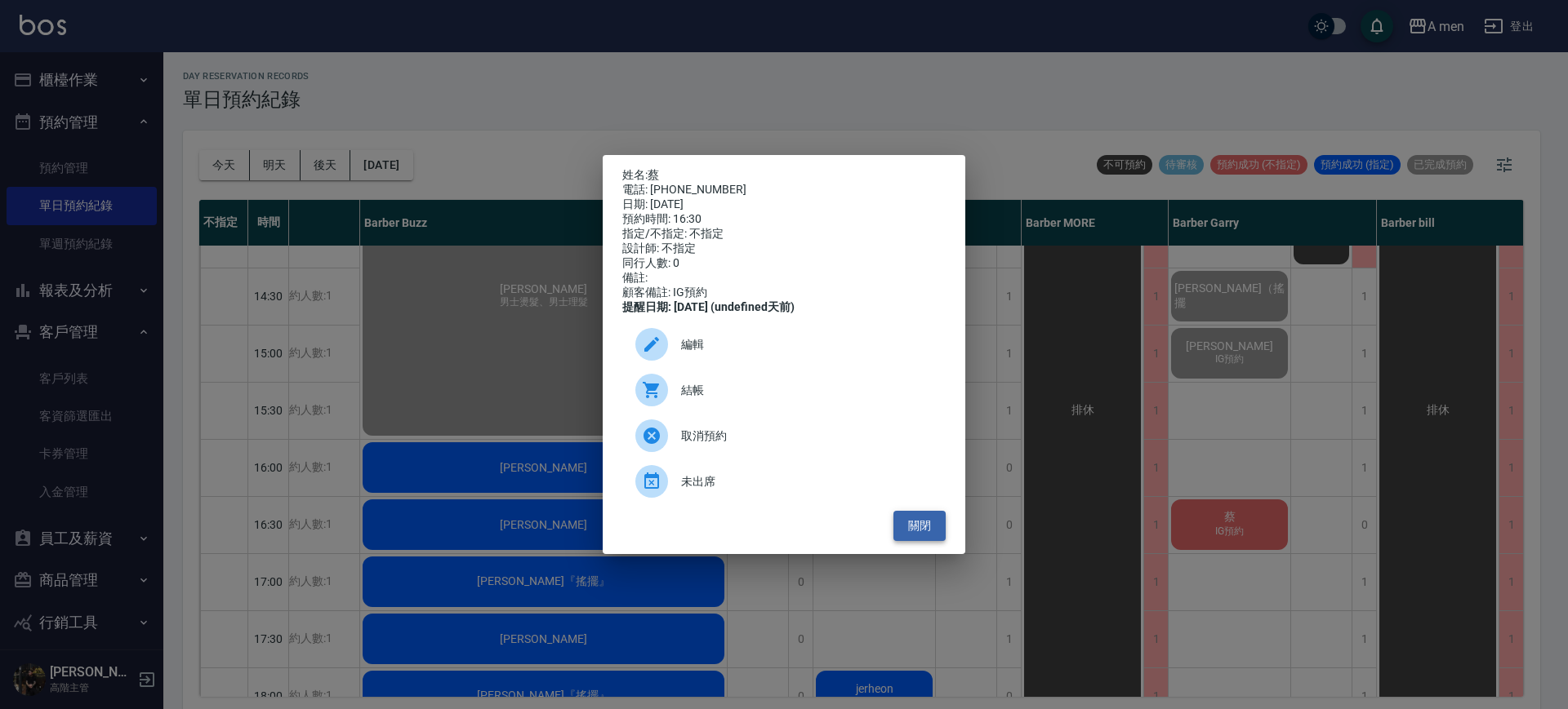
click at [912, 532] on button "關閉" at bounding box center [919, 526] width 52 height 31
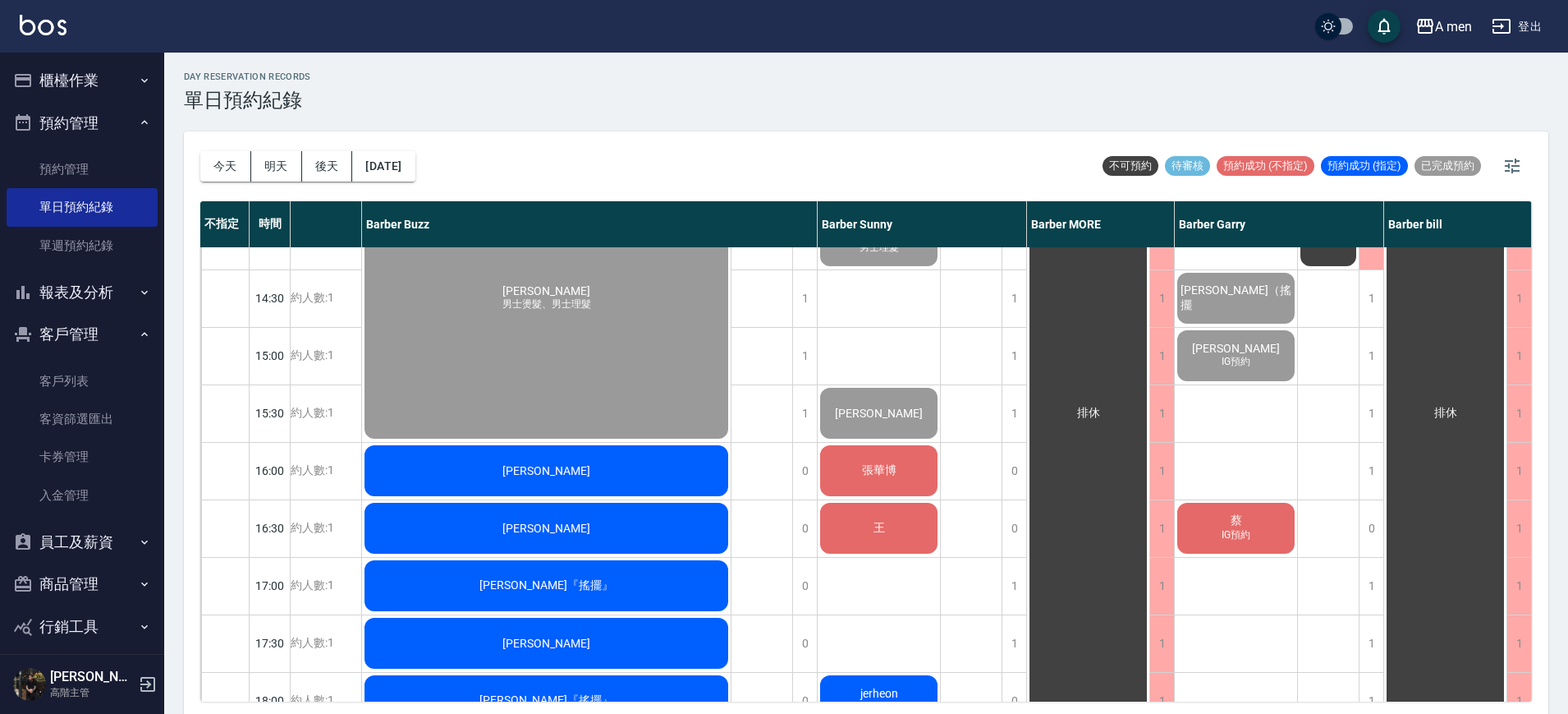
drag, startPoint x: 967, startPoint y: 538, endPoint x: 970, endPoint y: 603, distance: 65.1
click at [971, 553] on div "排休" at bounding box center [972, 586] width 62 height 1438
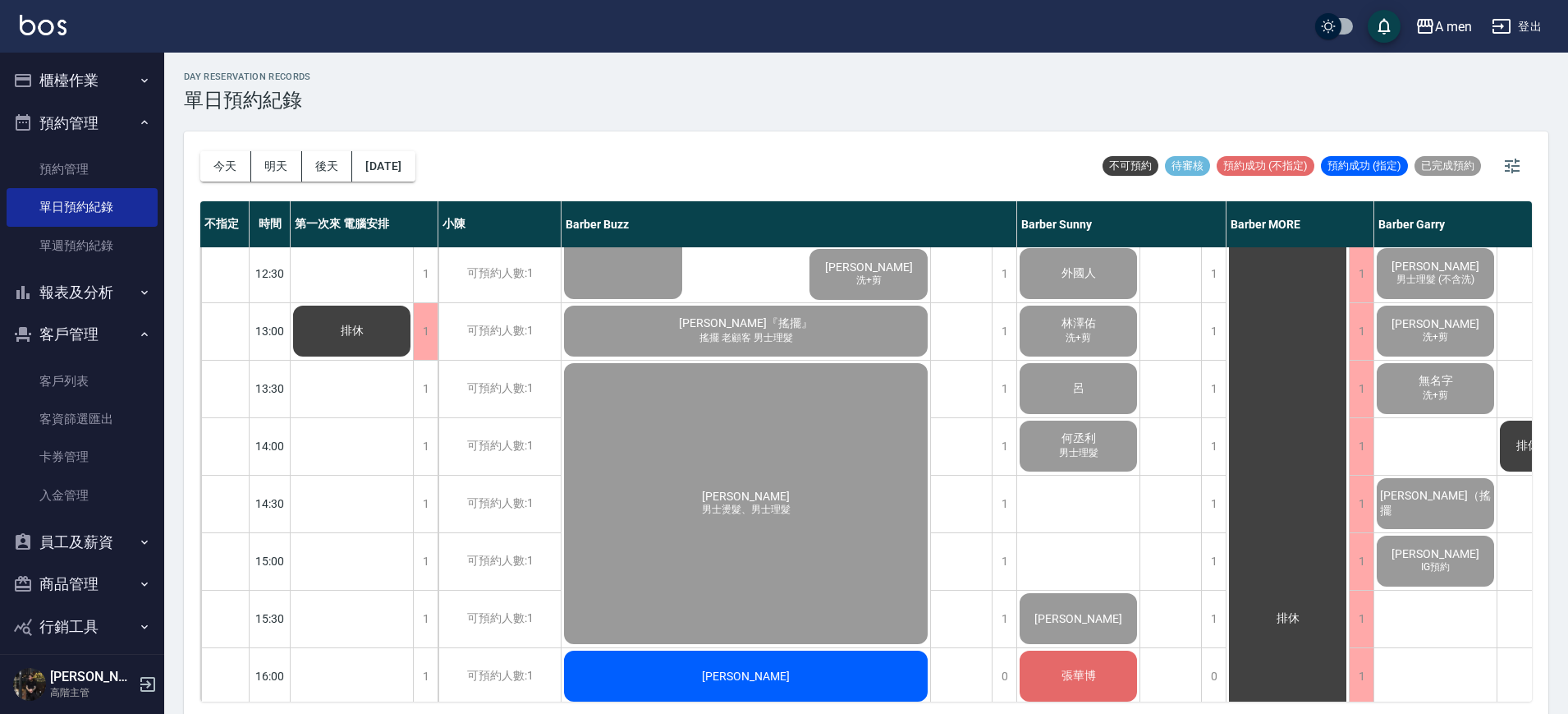
scroll to position [380, 0]
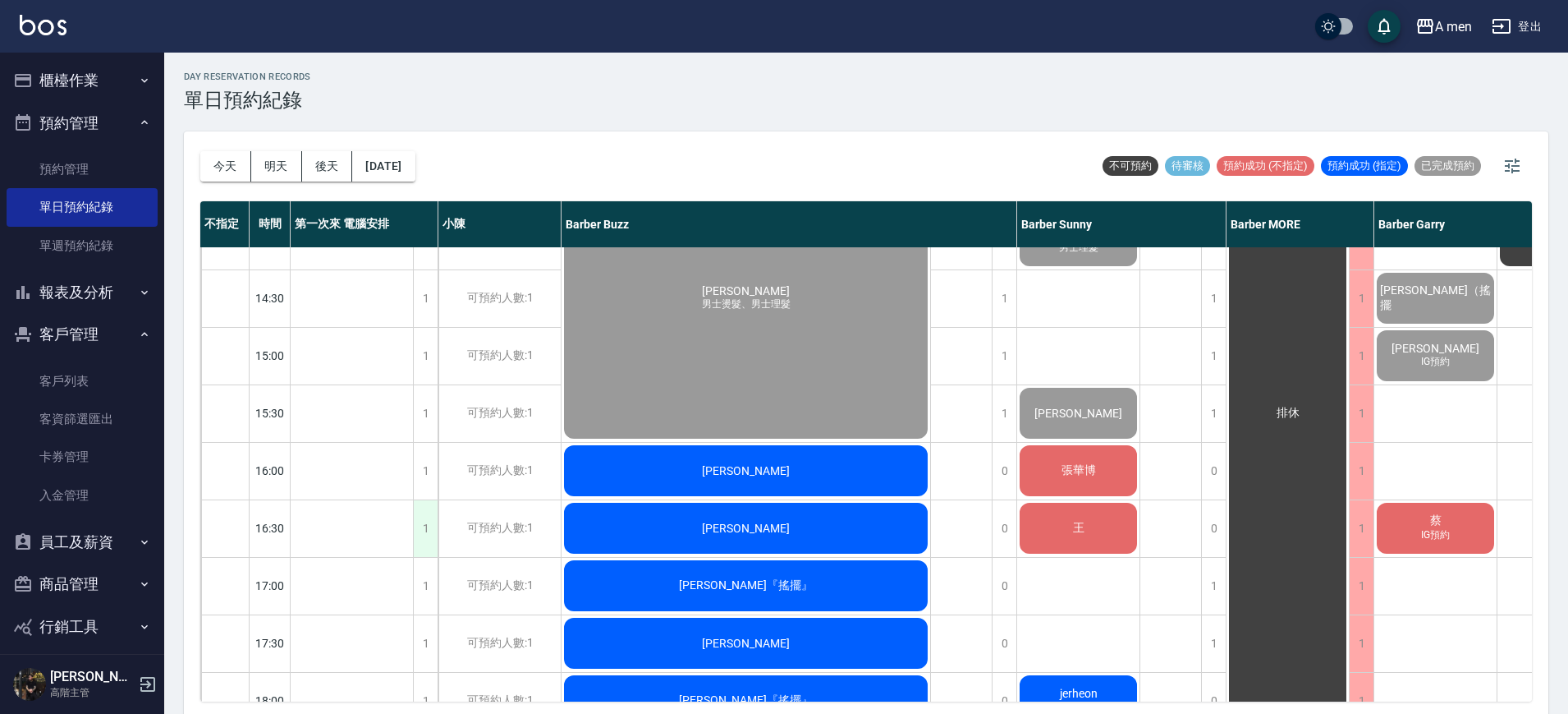
click at [425, 533] on div "1" at bounding box center [425, 528] width 25 height 57
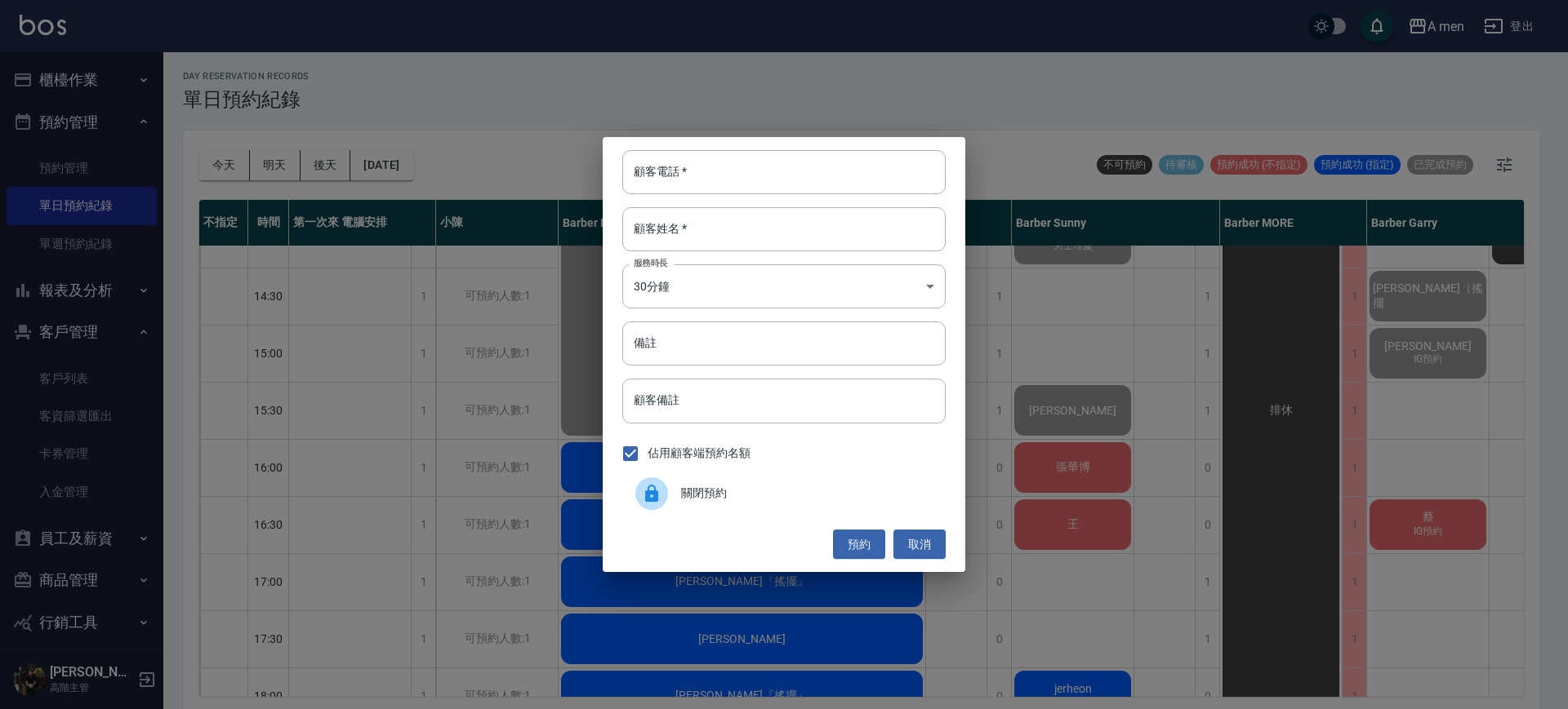
click at [694, 495] on span "關閉預約" at bounding box center [806, 493] width 252 height 17
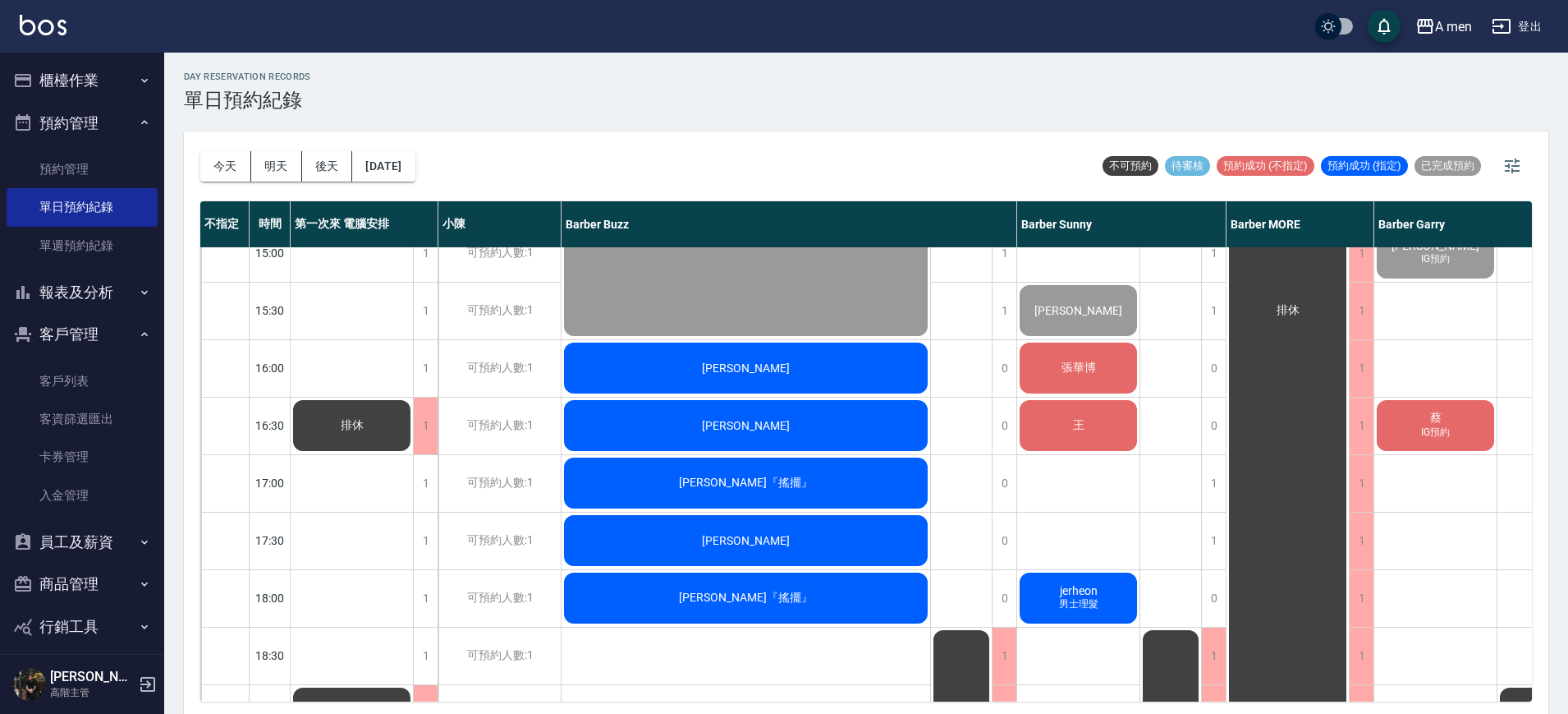
scroll to position [661, 0]
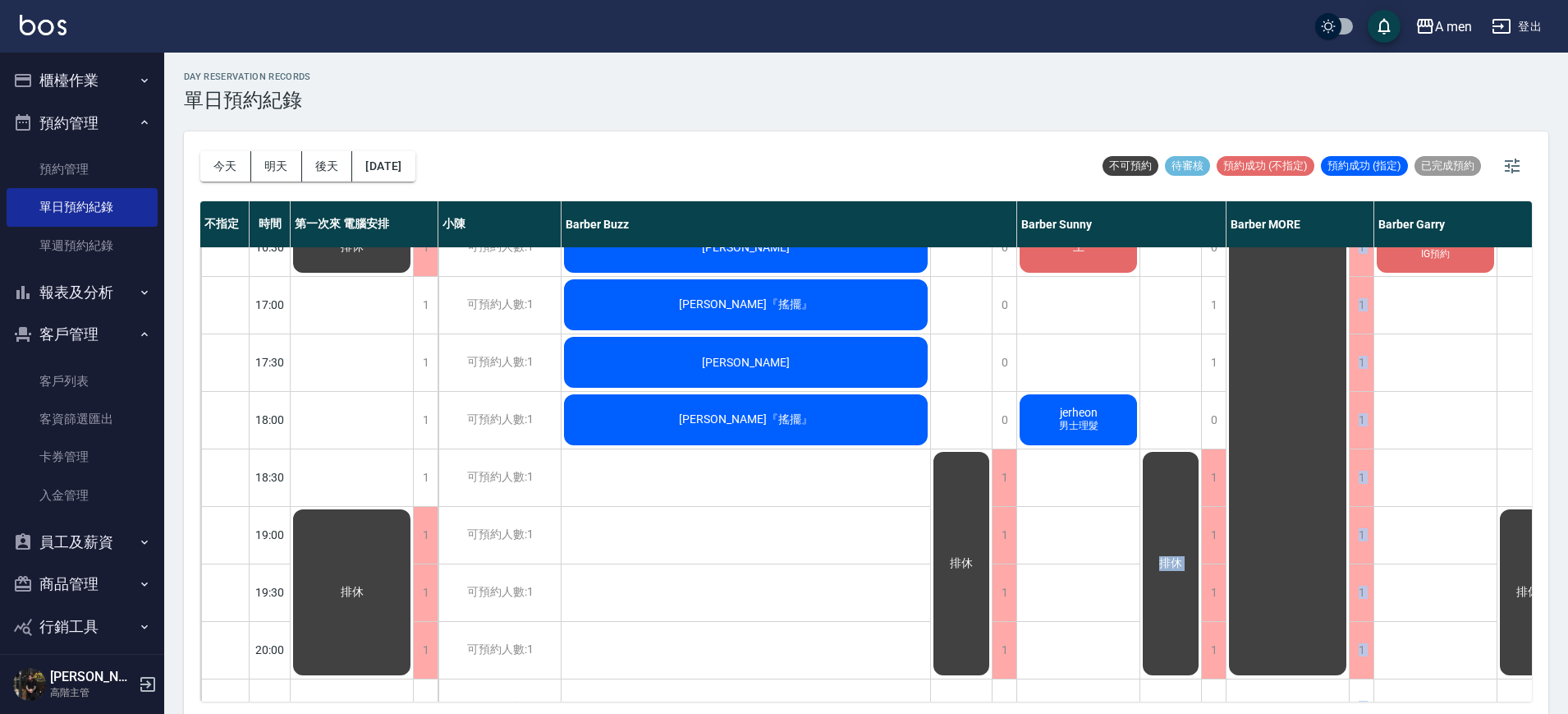
drag, startPoint x: 1326, startPoint y: 699, endPoint x: 1519, endPoint y: 694, distance: 193.1
click at [1527, 701] on div "今天 明天 後天 2025/10/10 不可預約 待審核 預約成功 (不指定) 預約成功 (指定) 已完成預約 不指定 時間 第一次來 電腦安排 小陳 Bar…" at bounding box center [865, 424] width 1365 height 587
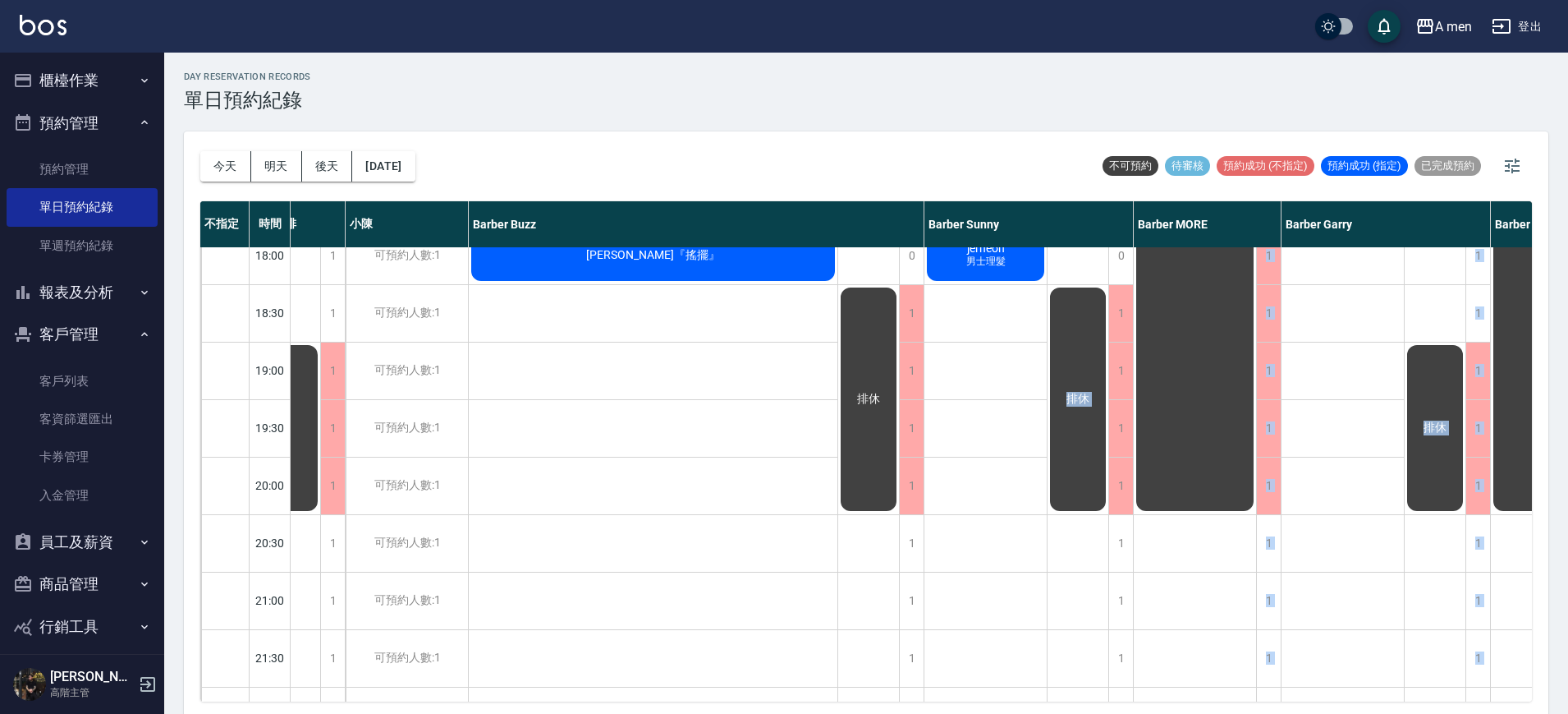
click at [1354, 513] on div "袁鈺熏 洗+剪 過路客 江哲浦 男士理髮 (不含洗) 李紹揚 洗+剪 無名字 洗+剪 林澄敬（搖擺 王則予 IG預約 蔡 IG預約" at bounding box center [1344, 140] width 123 height 1438
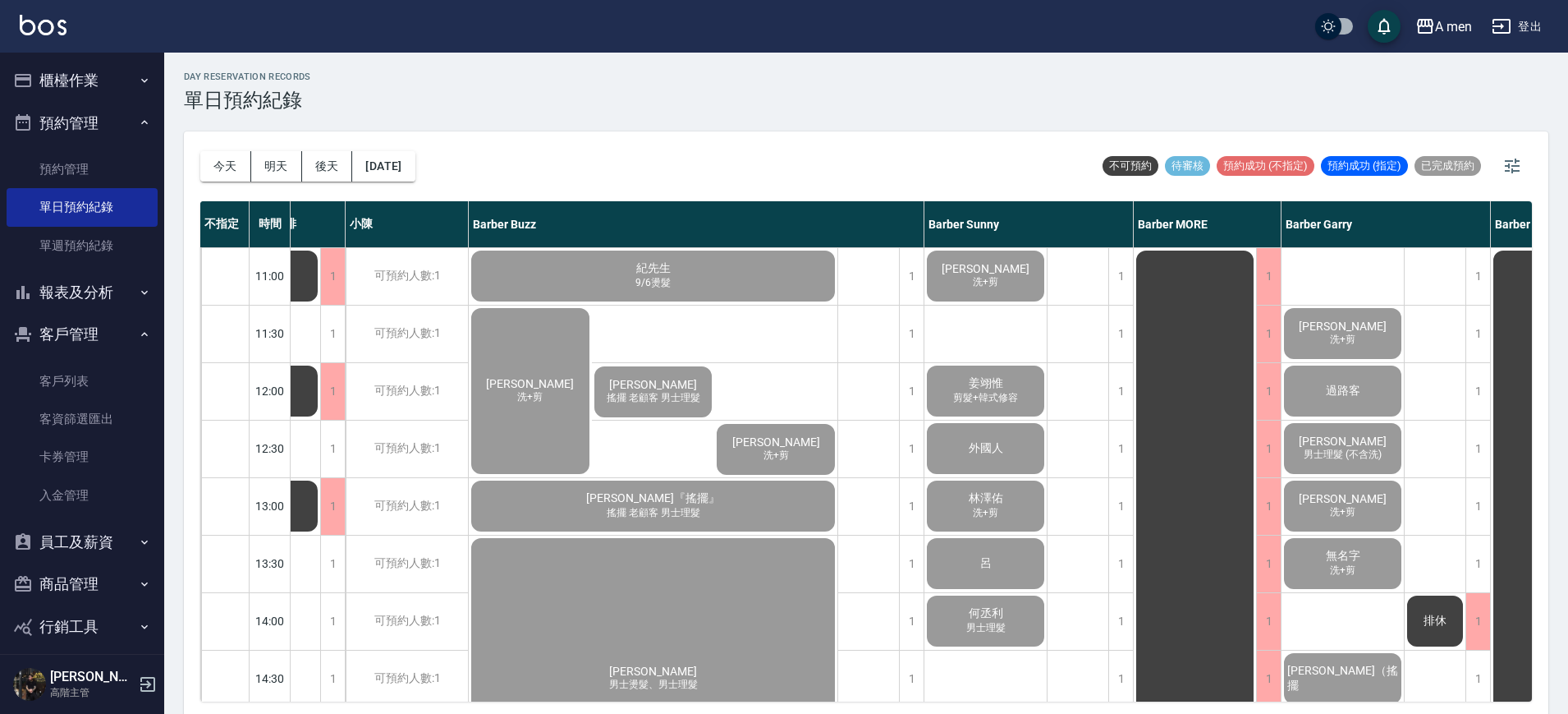
scroll to position [0, 0]
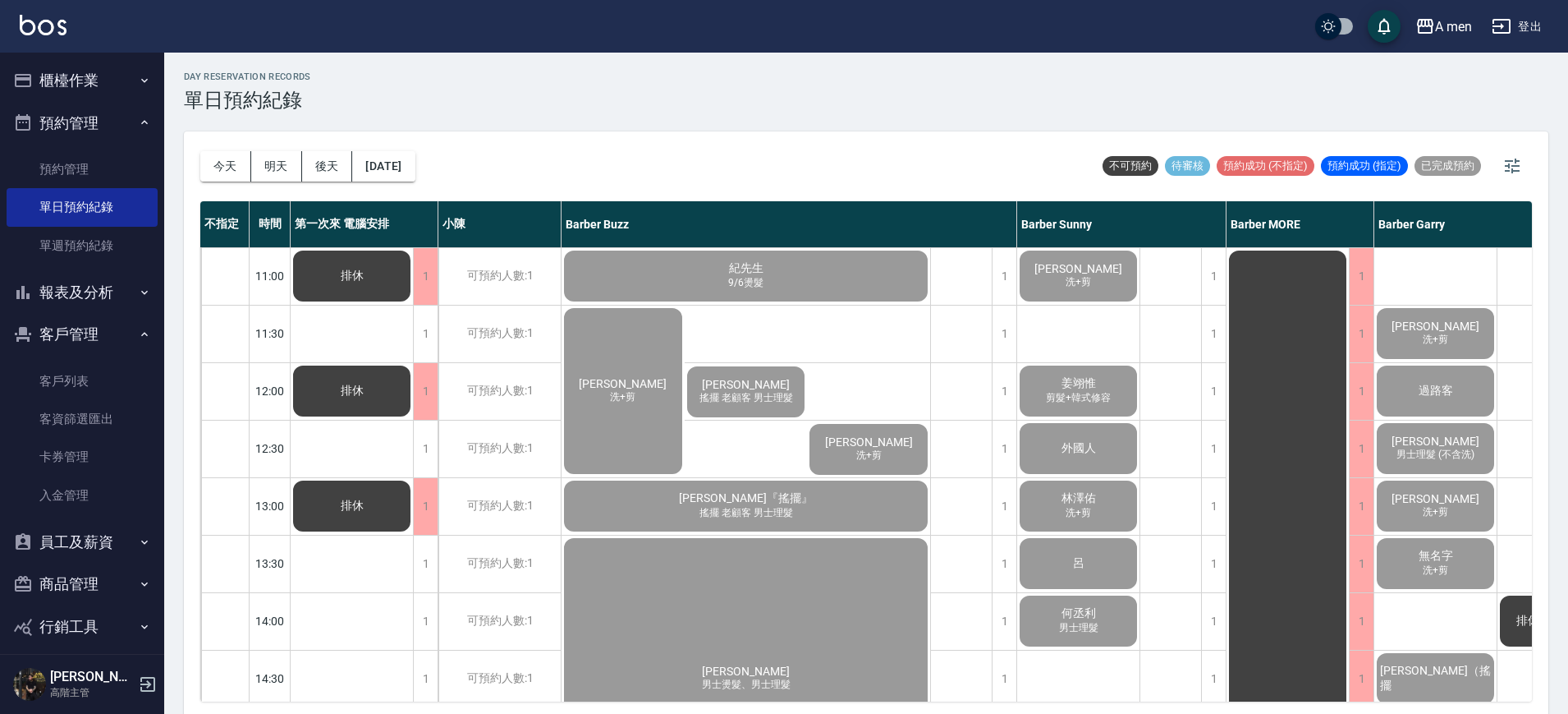
click at [77, 63] on button "櫃檯作業" at bounding box center [82, 80] width 151 height 43
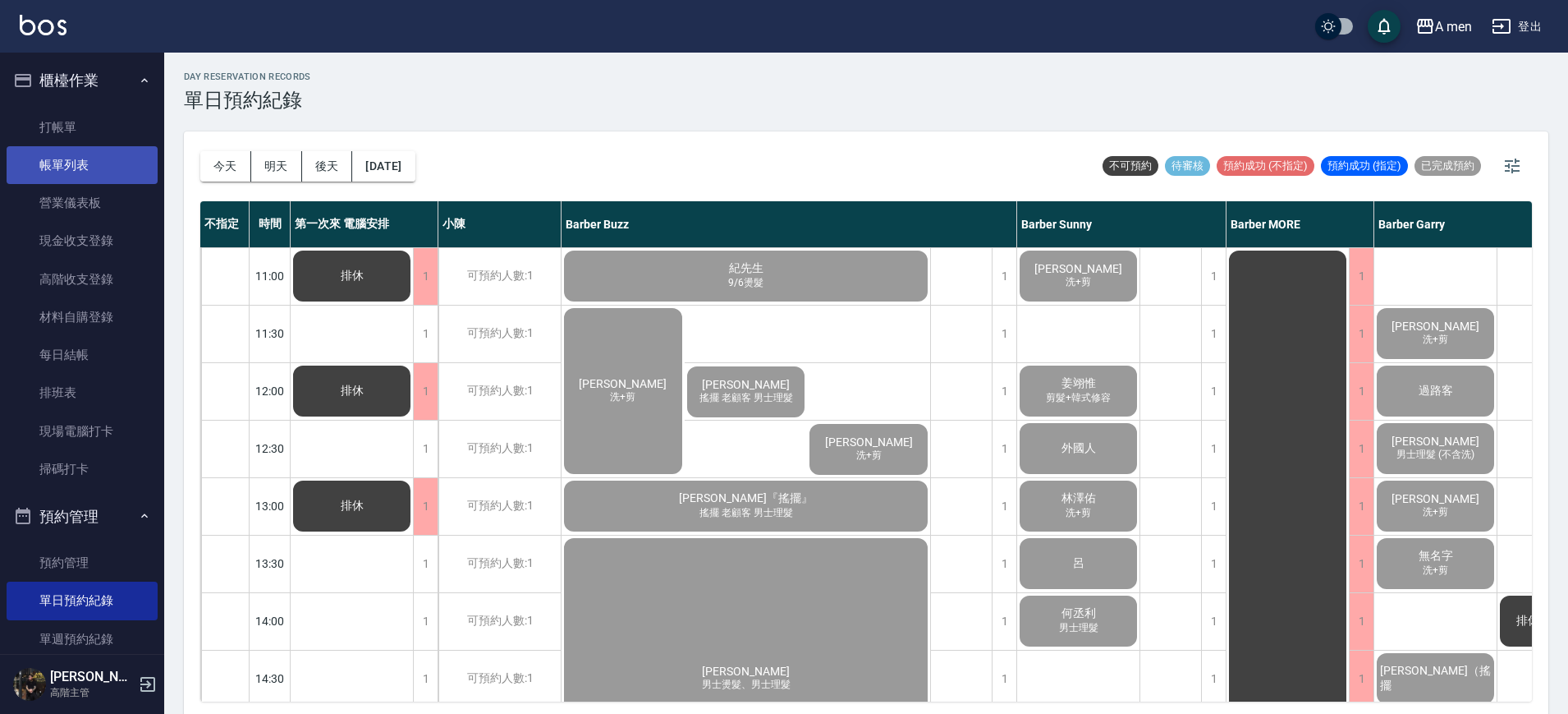
click at [90, 147] on link "帳單列表" at bounding box center [82, 165] width 151 height 38
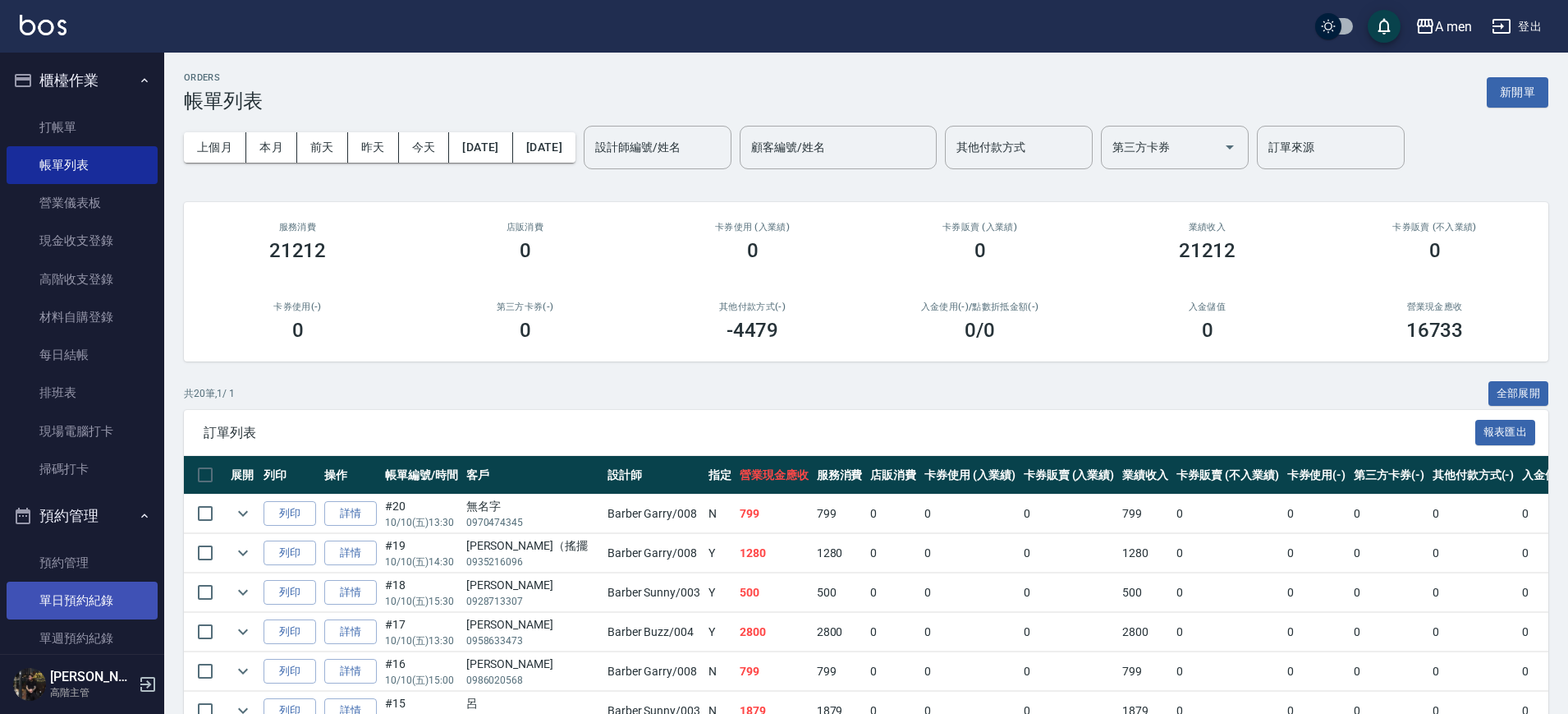
drag, startPoint x: 68, startPoint y: 611, endPoint x: 75, endPoint y: 595, distance: 17.5
click at [69, 611] on link "單日預約紀錄" at bounding box center [82, 601] width 151 height 38
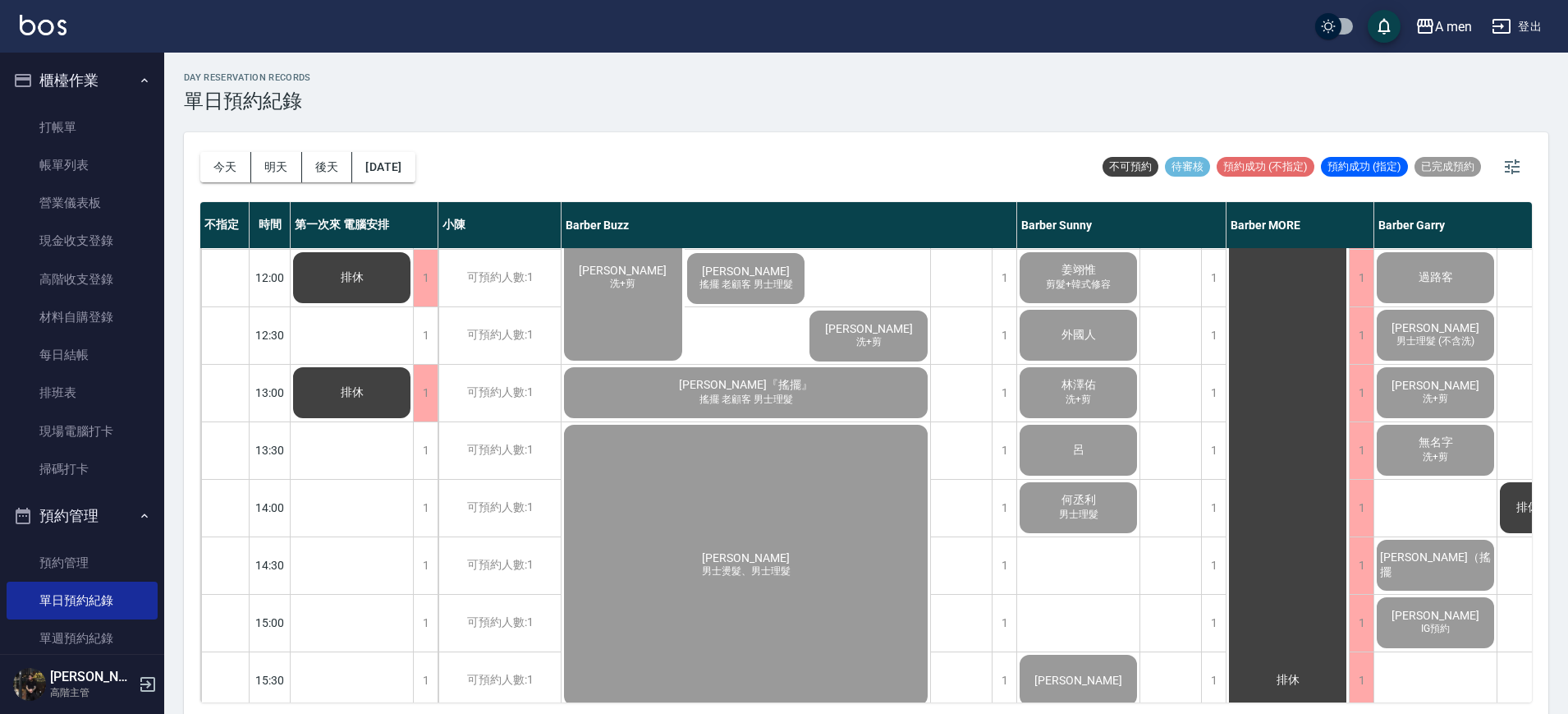
scroll to position [102, 0]
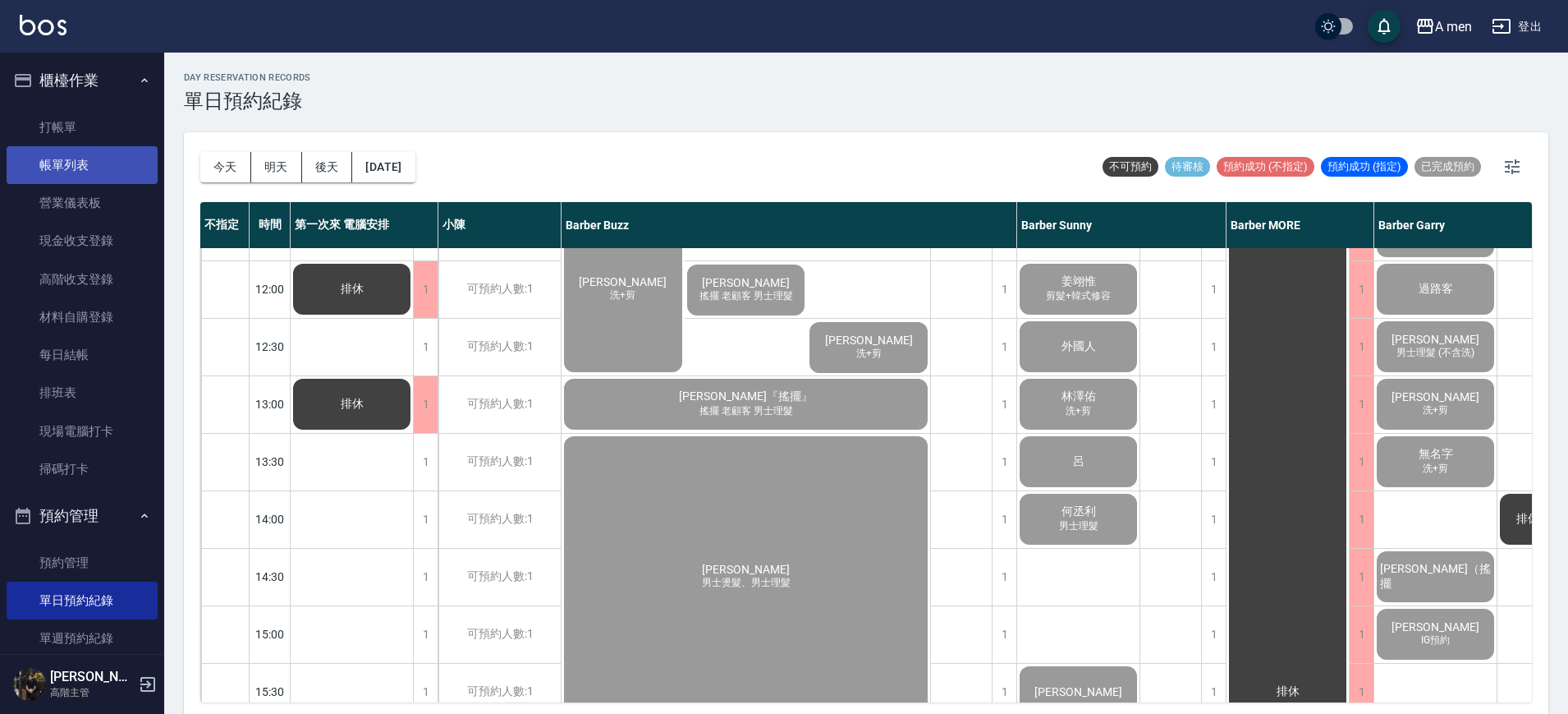
click at [103, 172] on link "帳單列表" at bounding box center [82, 165] width 151 height 38
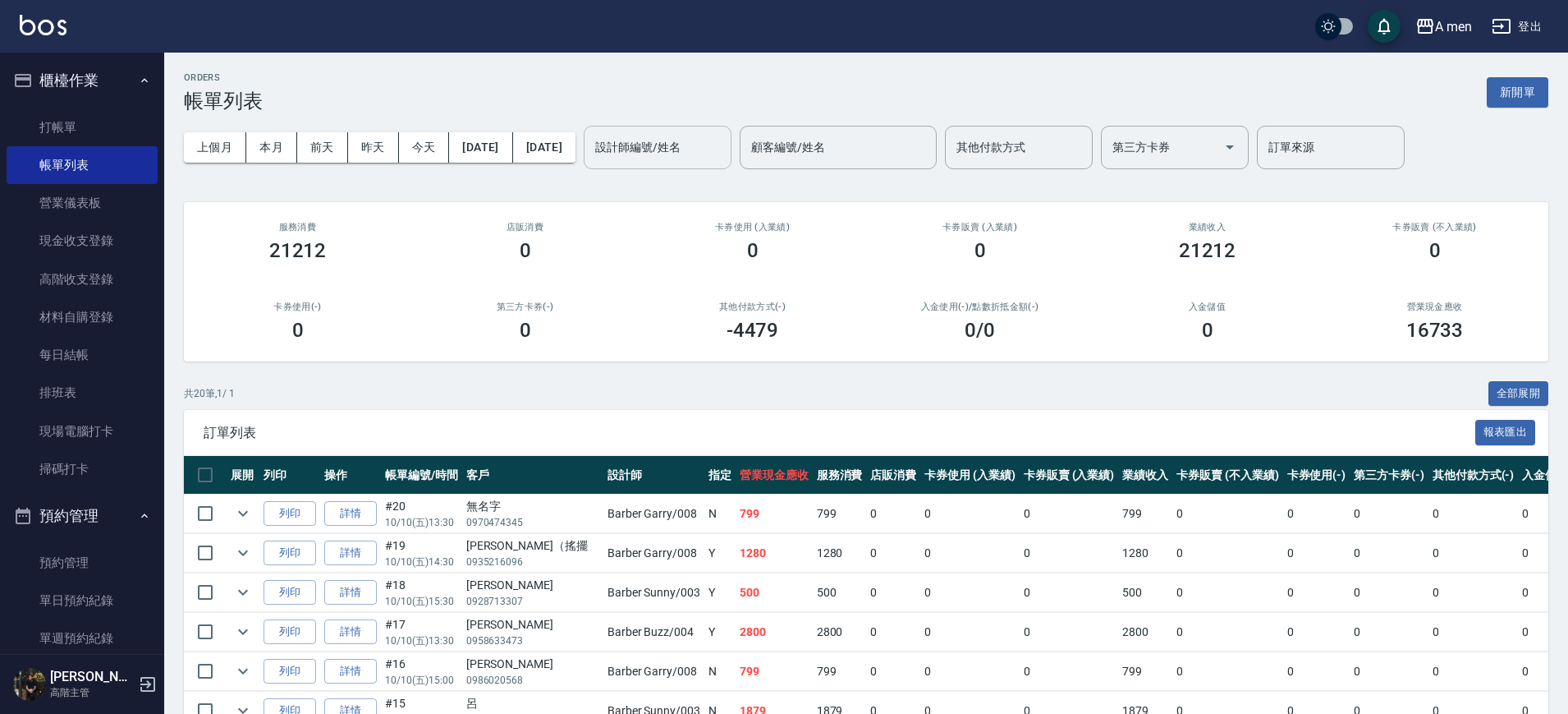
click at [721, 151] on input "設計師編號/姓名" at bounding box center [658, 147] width 133 height 29
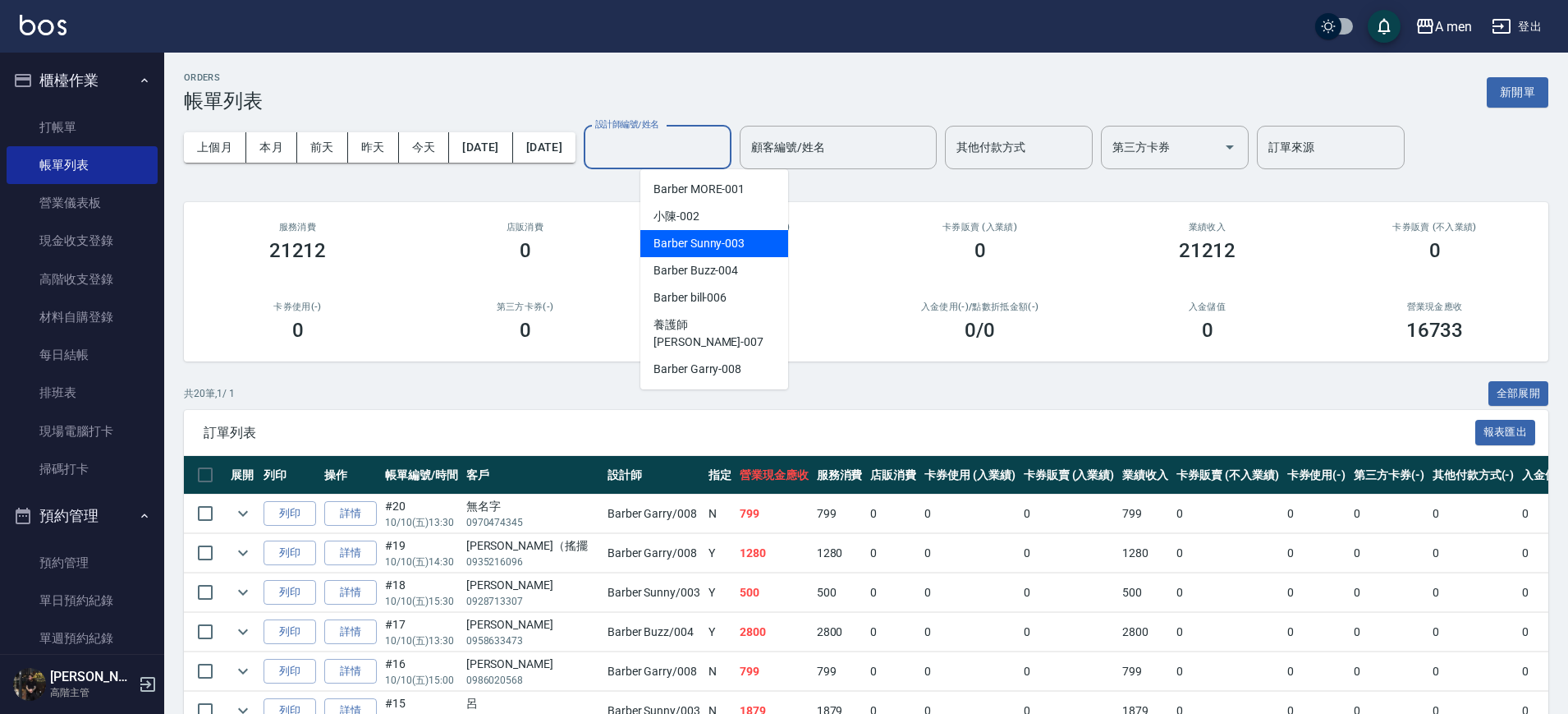
click at [719, 253] on div "Barber Sunny -003" at bounding box center [714, 243] width 148 height 27
type input "Barber Sunny -003"
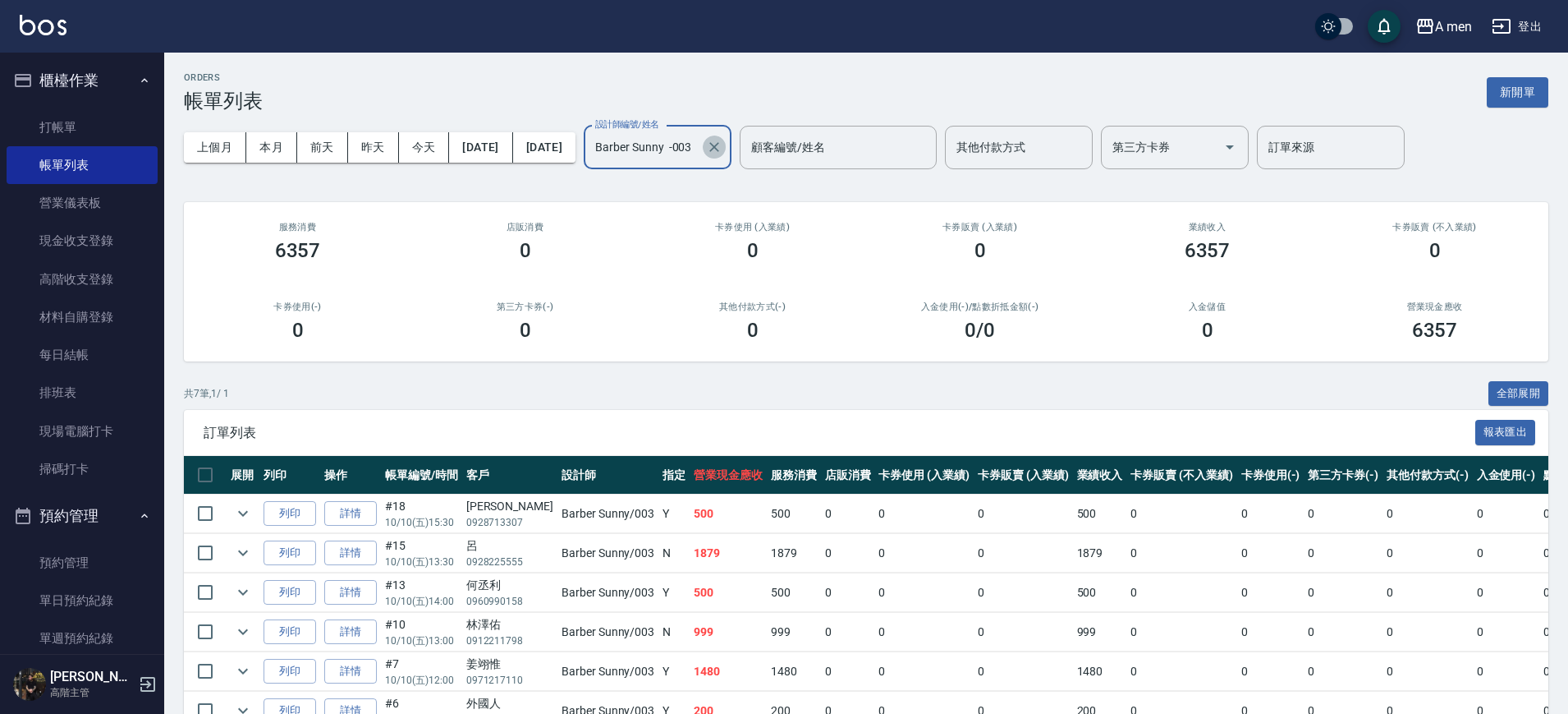
click at [722, 143] on icon "Clear" at bounding box center [715, 147] width 17 height 17
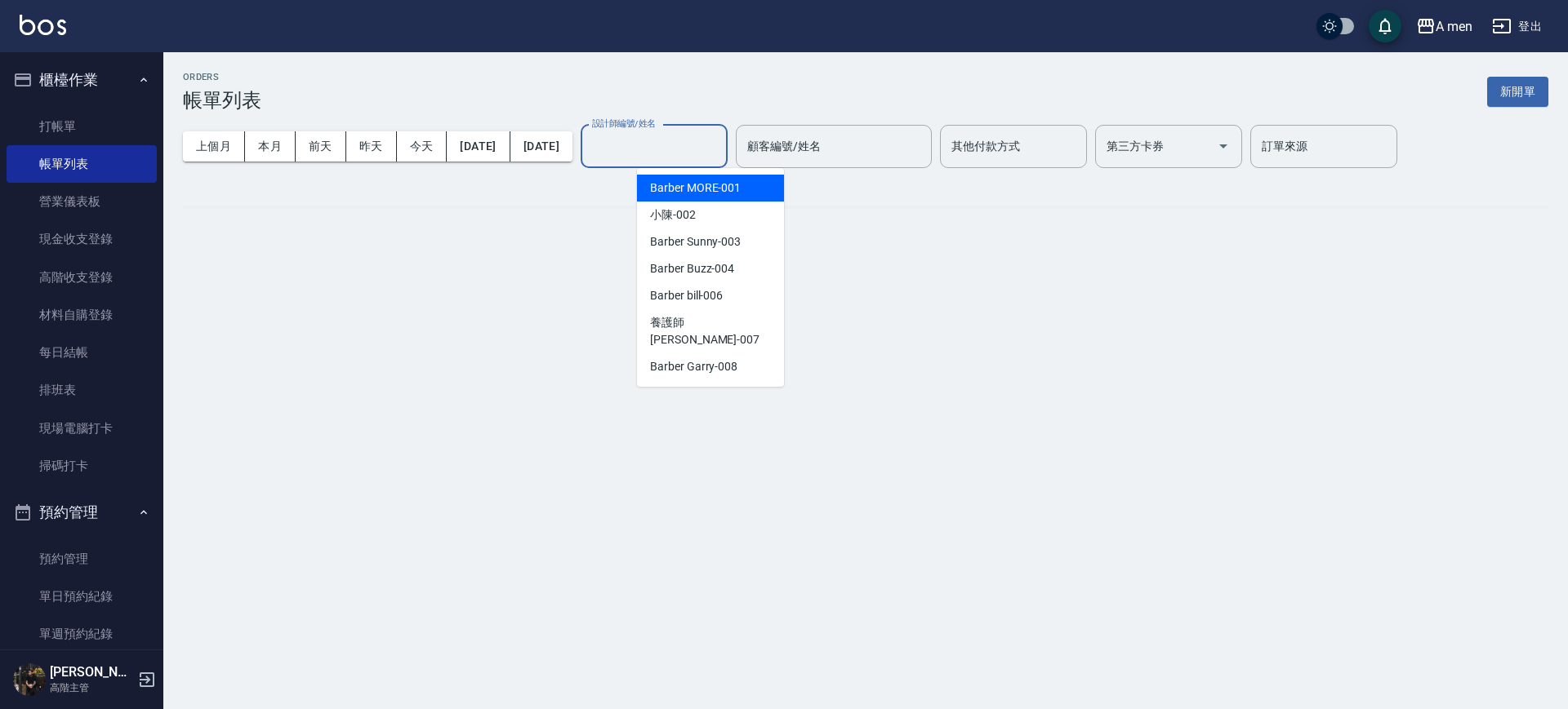
click at [679, 151] on input "設計師編號/姓名" at bounding box center [654, 146] width 132 height 29
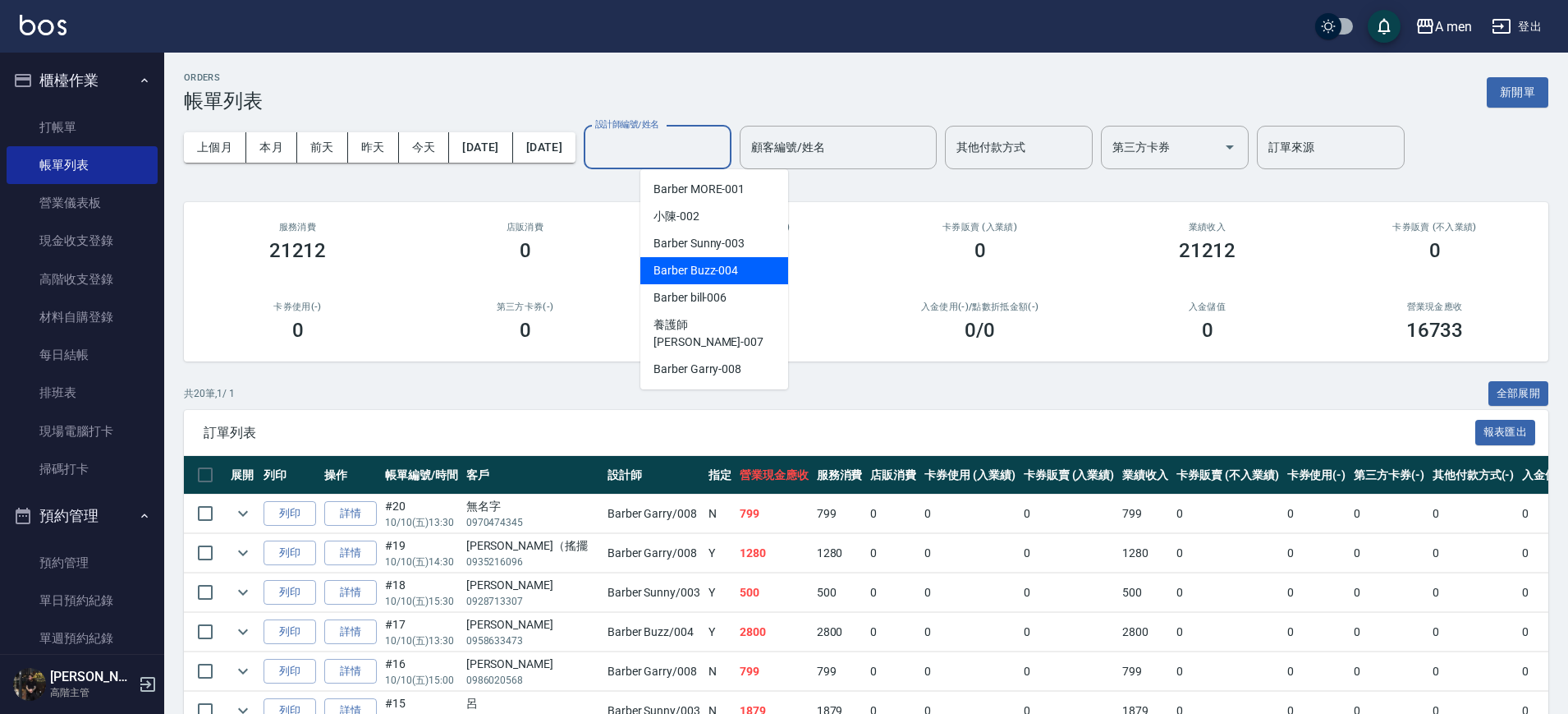
click at [722, 276] on span "Barber Buzz -004" at bounding box center [696, 270] width 84 height 17
type input "Barber Buzz-004"
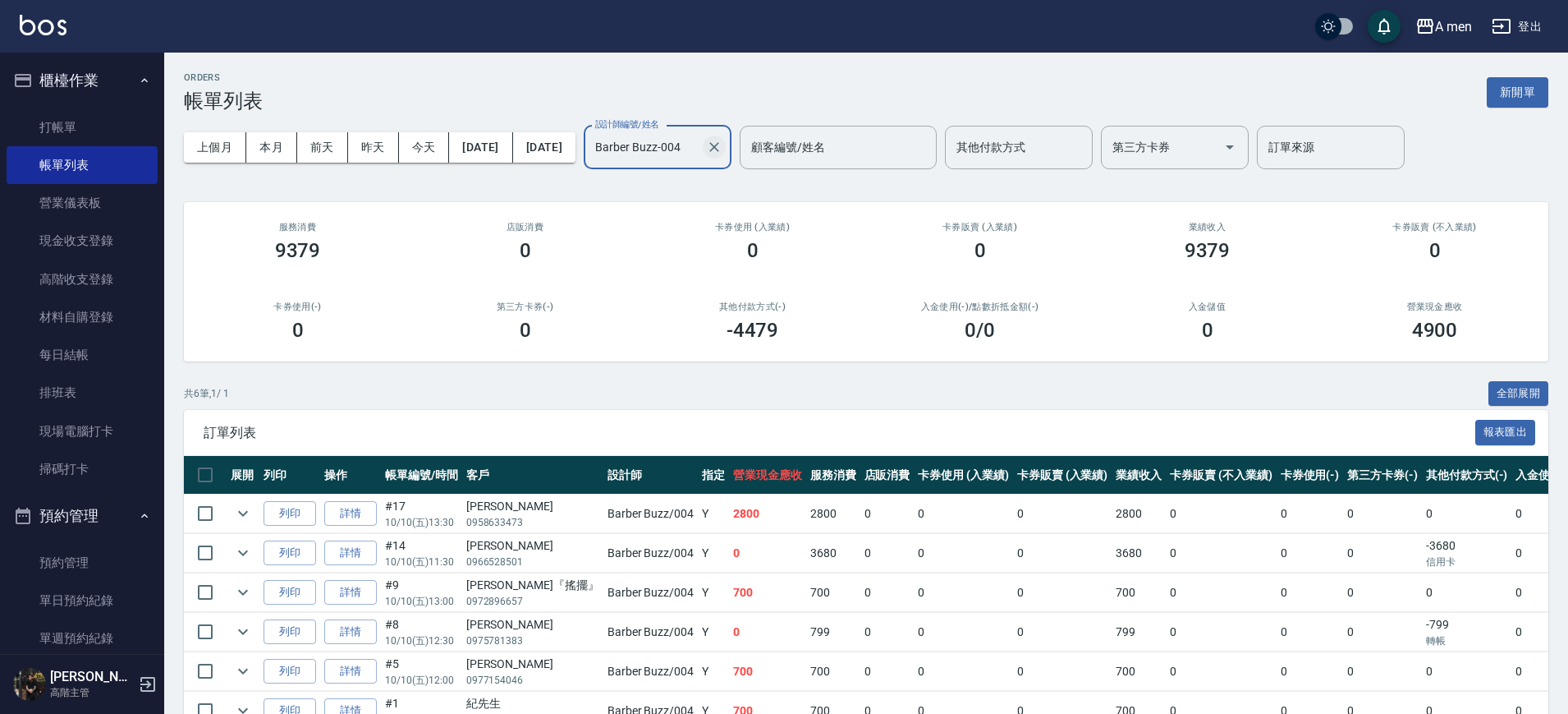
click at [722, 150] on icon "Clear" at bounding box center [715, 147] width 17 height 17
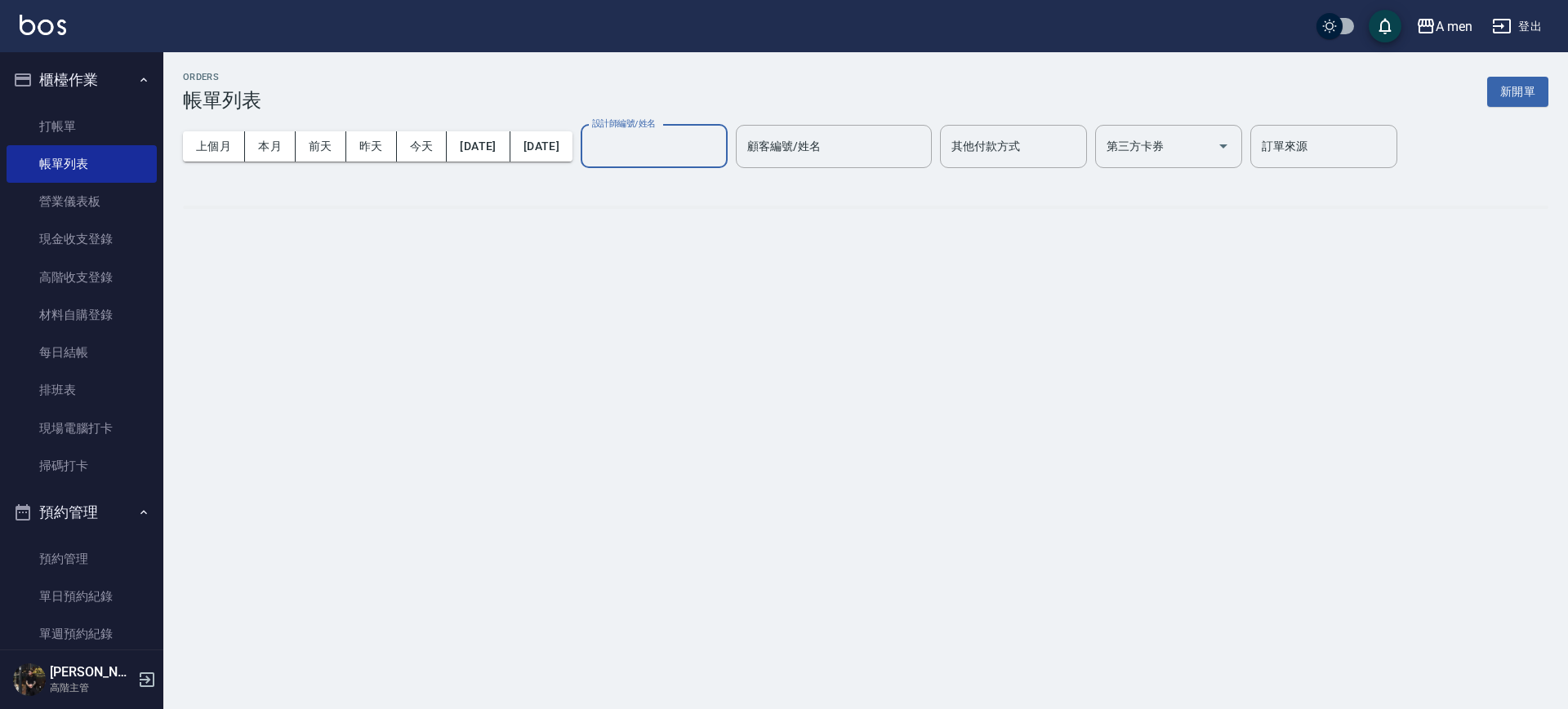
click at [720, 140] on input "設計師編號/姓名" at bounding box center [654, 146] width 132 height 29
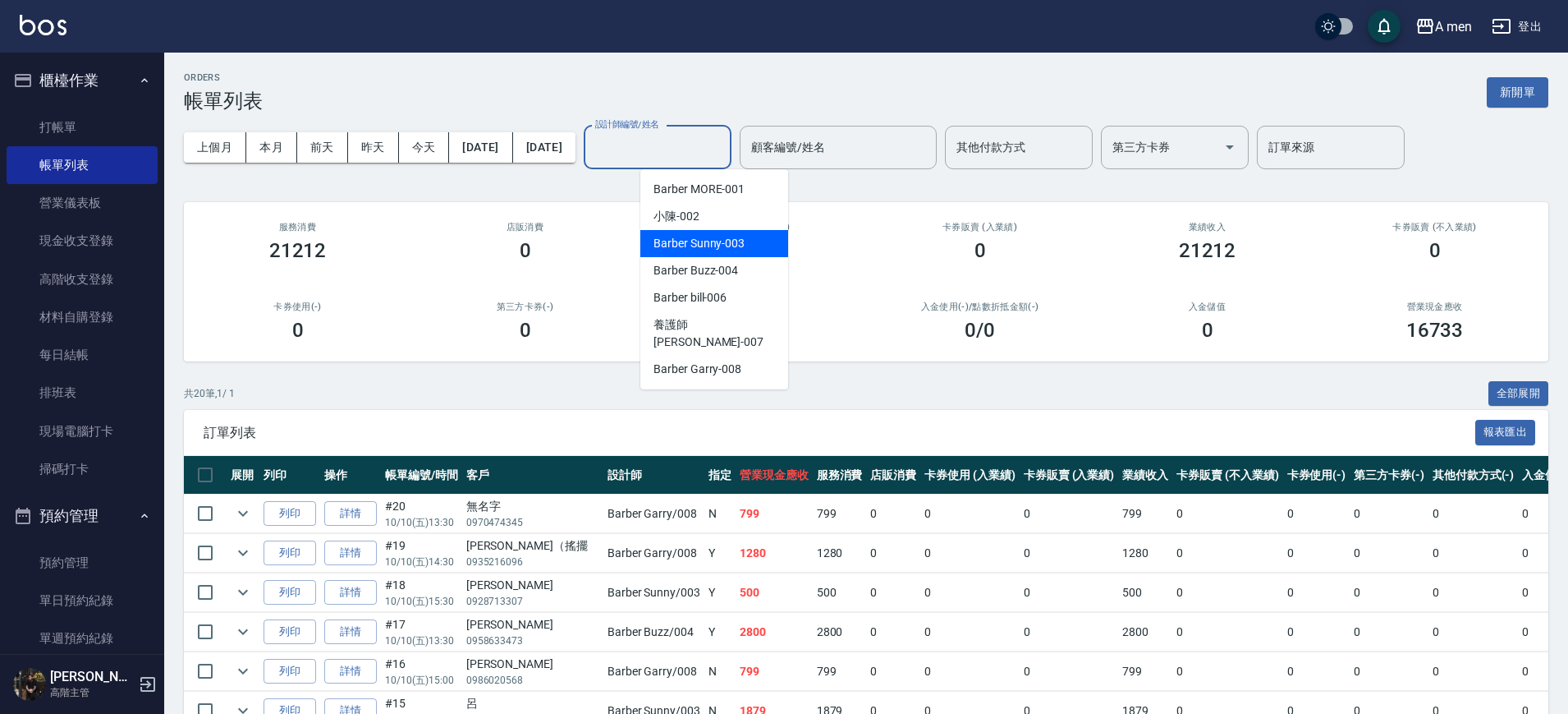
click at [736, 253] on div "Barber Sunny -003" at bounding box center [714, 243] width 148 height 27
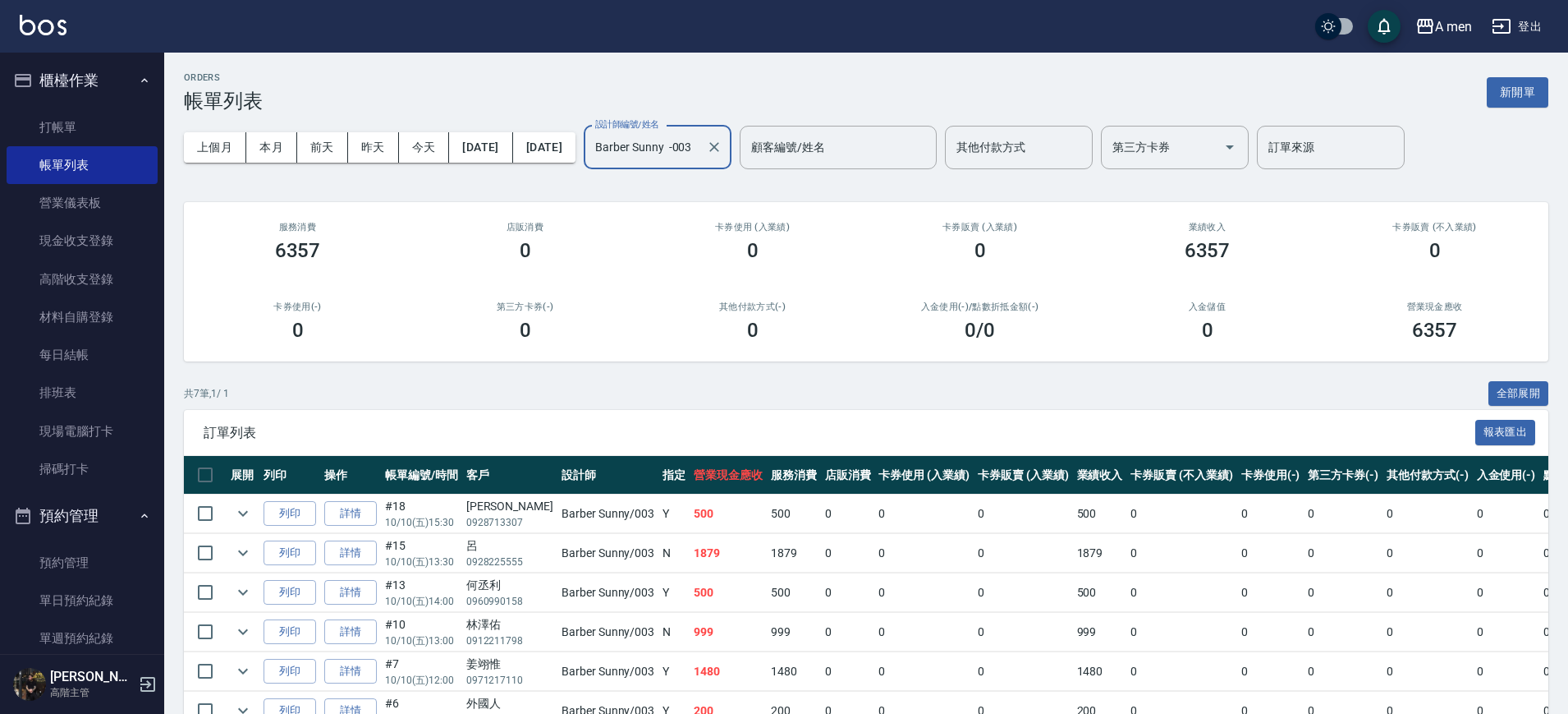
click at [700, 148] on input "Barber Sunny -003" at bounding box center [645, 147] width 108 height 29
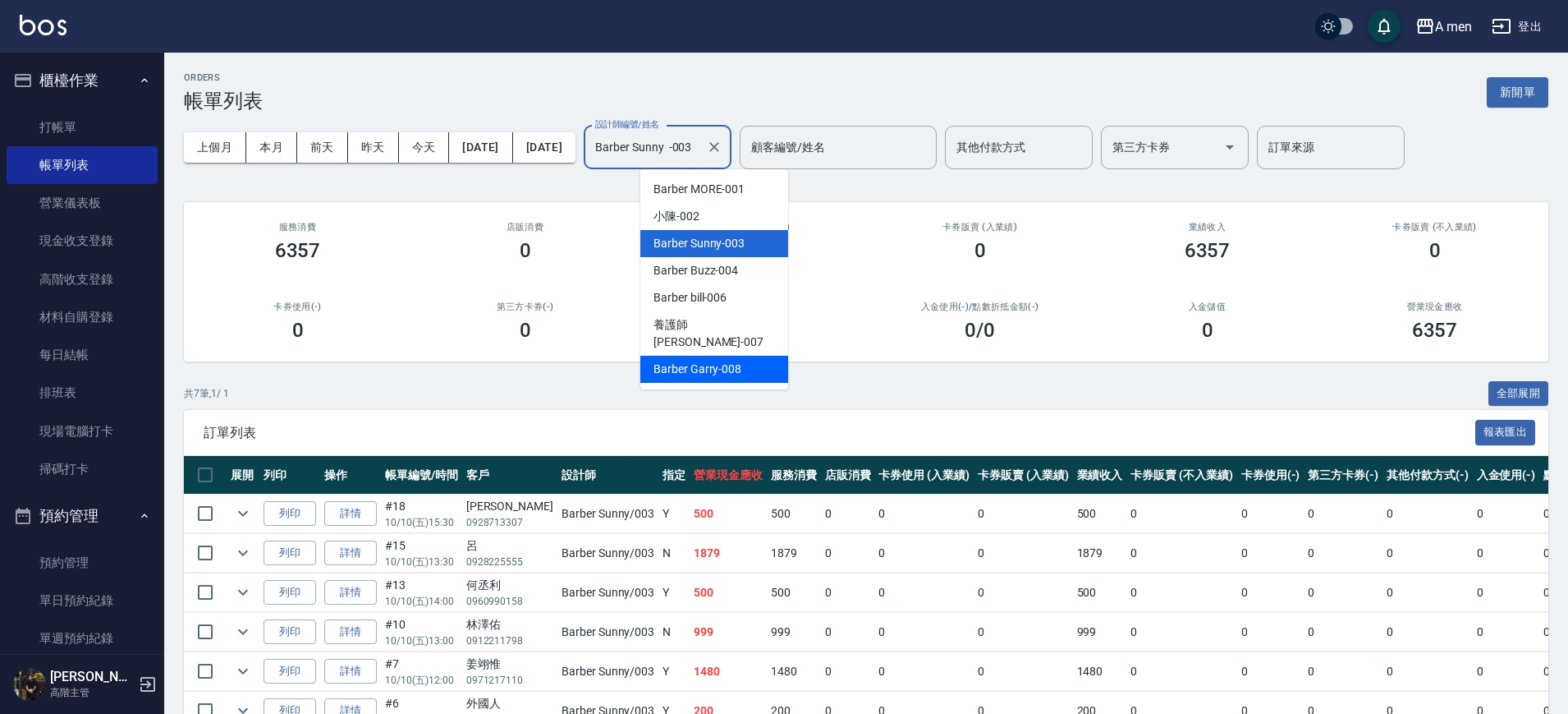
click at [745, 361] on div "Barber Garry -008" at bounding box center [714, 368] width 148 height 27
type input "Barber Garry-008"
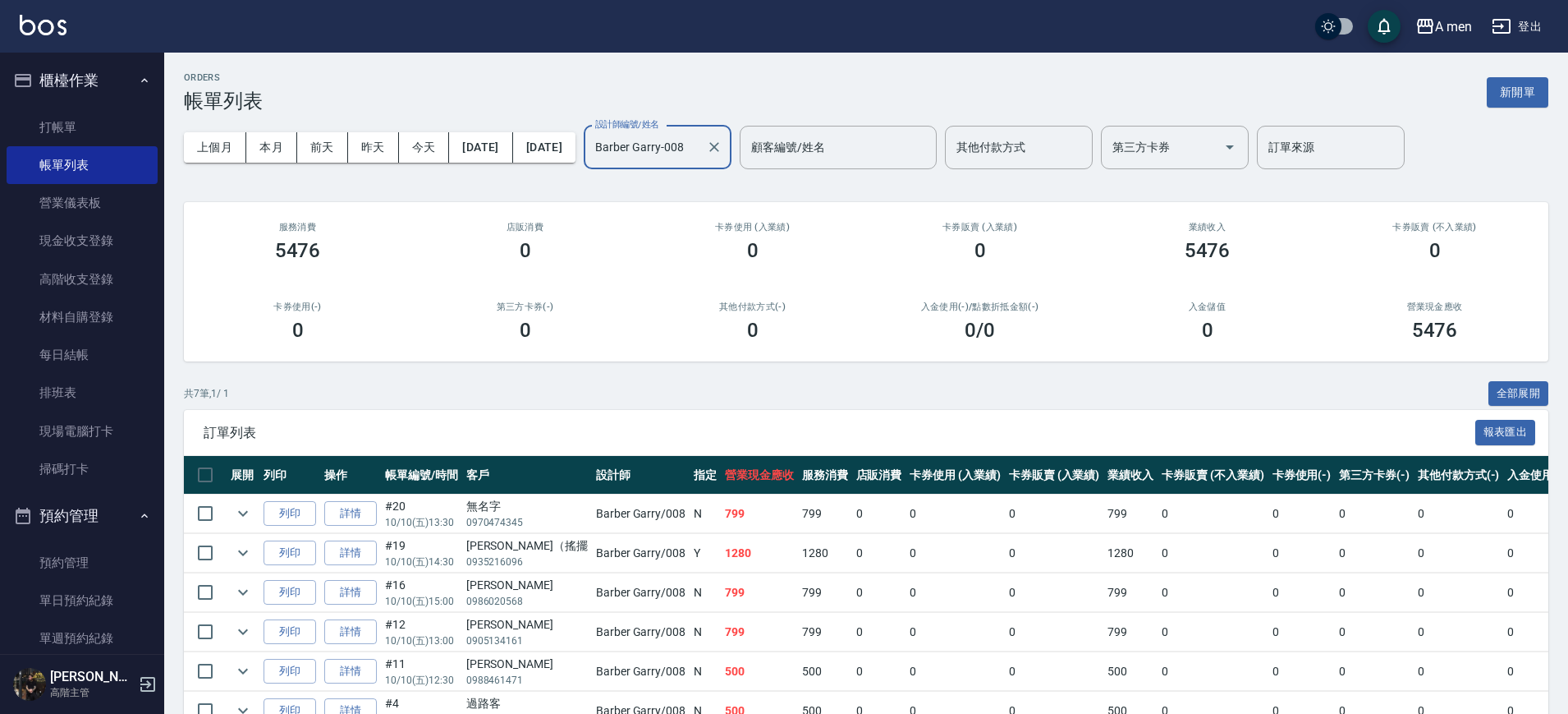
click at [700, 140] on input "Barber Garry-008" at bounding box center [645, 147] width 108 height 29
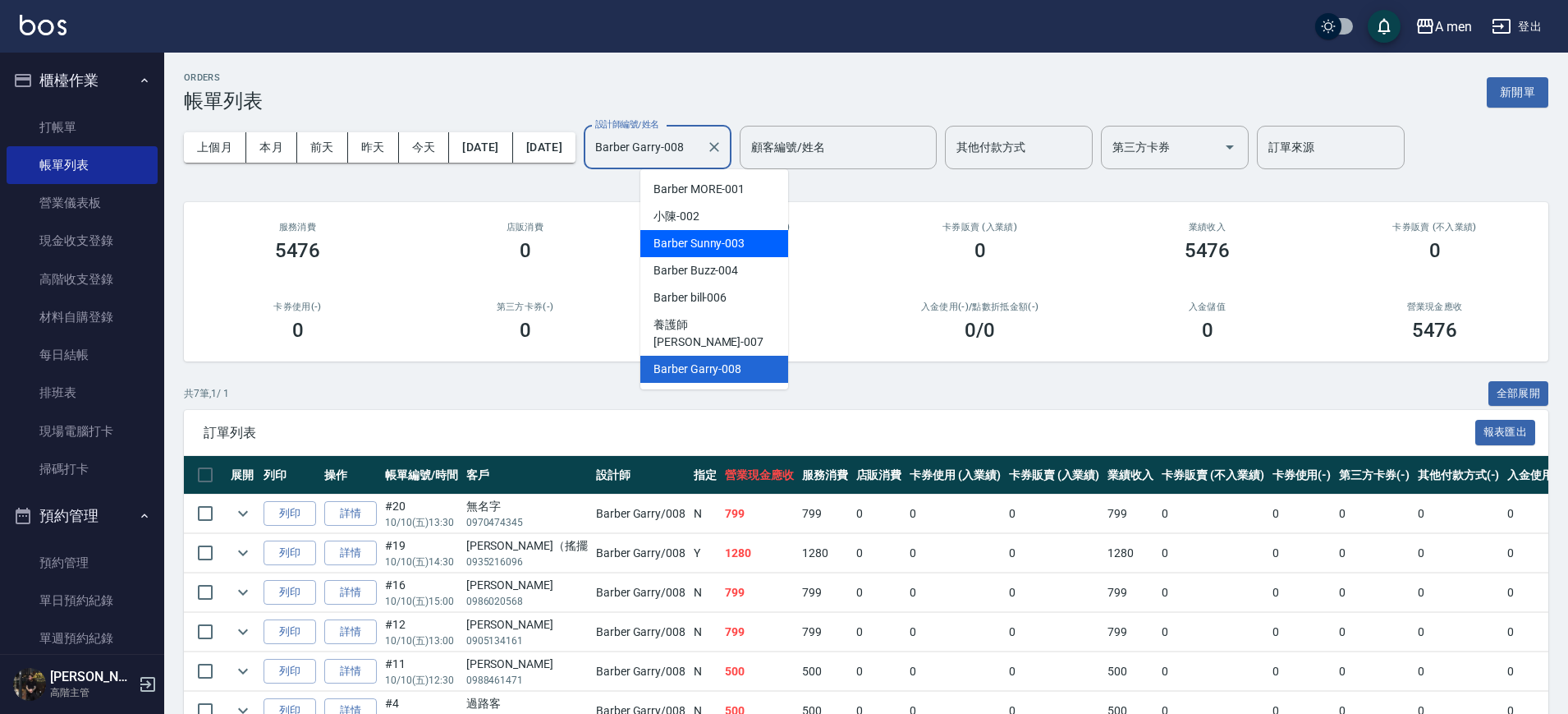
click at [854, 318] on div "其他付款方式(-) 0" at bounding box center [752, 322] width 227 height 79
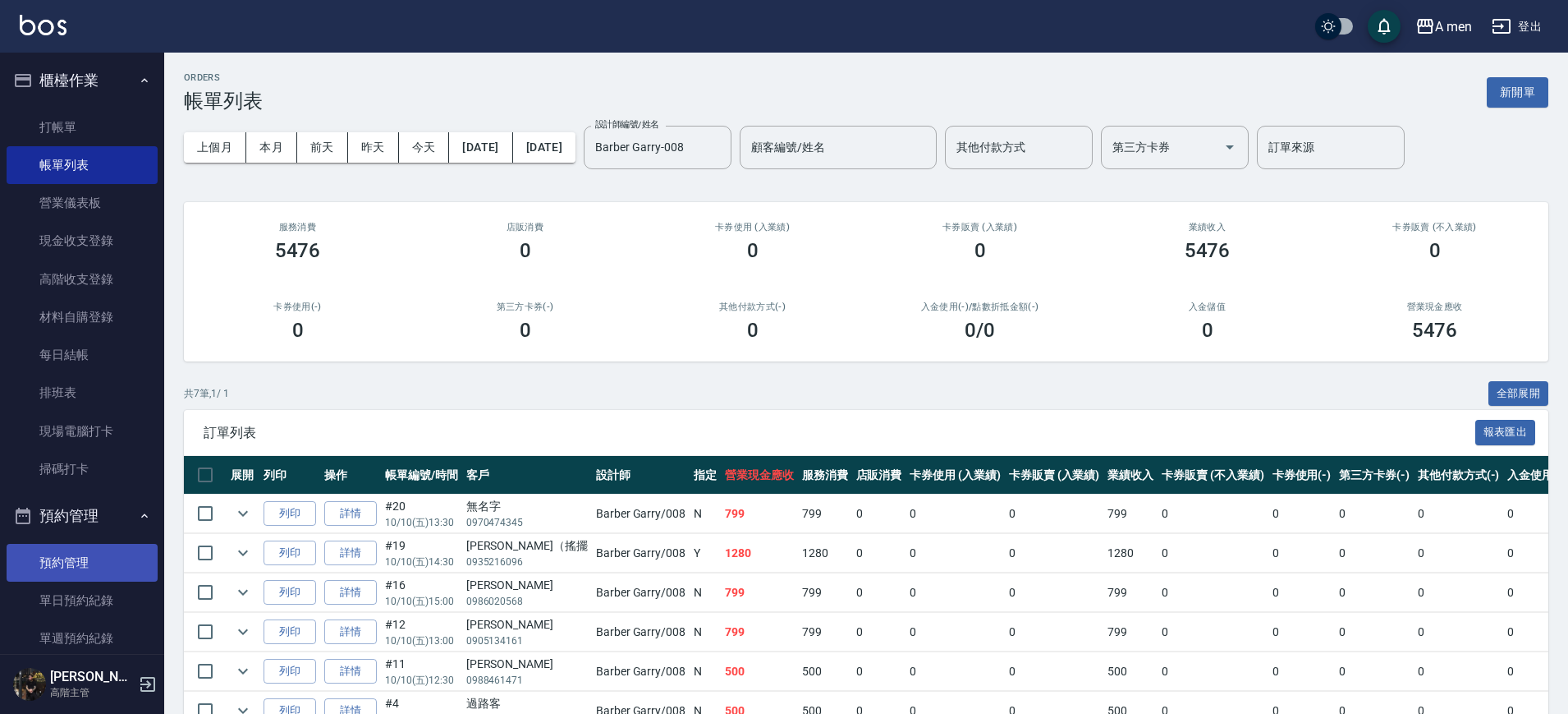
drag, startPoint x: 60, startPoint y: 612, endPoint x: 121, endPoint y: 568, distance: 75.2
click at [62, 612] on link "單日預約紀錄" at bounding box center [82, 601] width 151 height 38
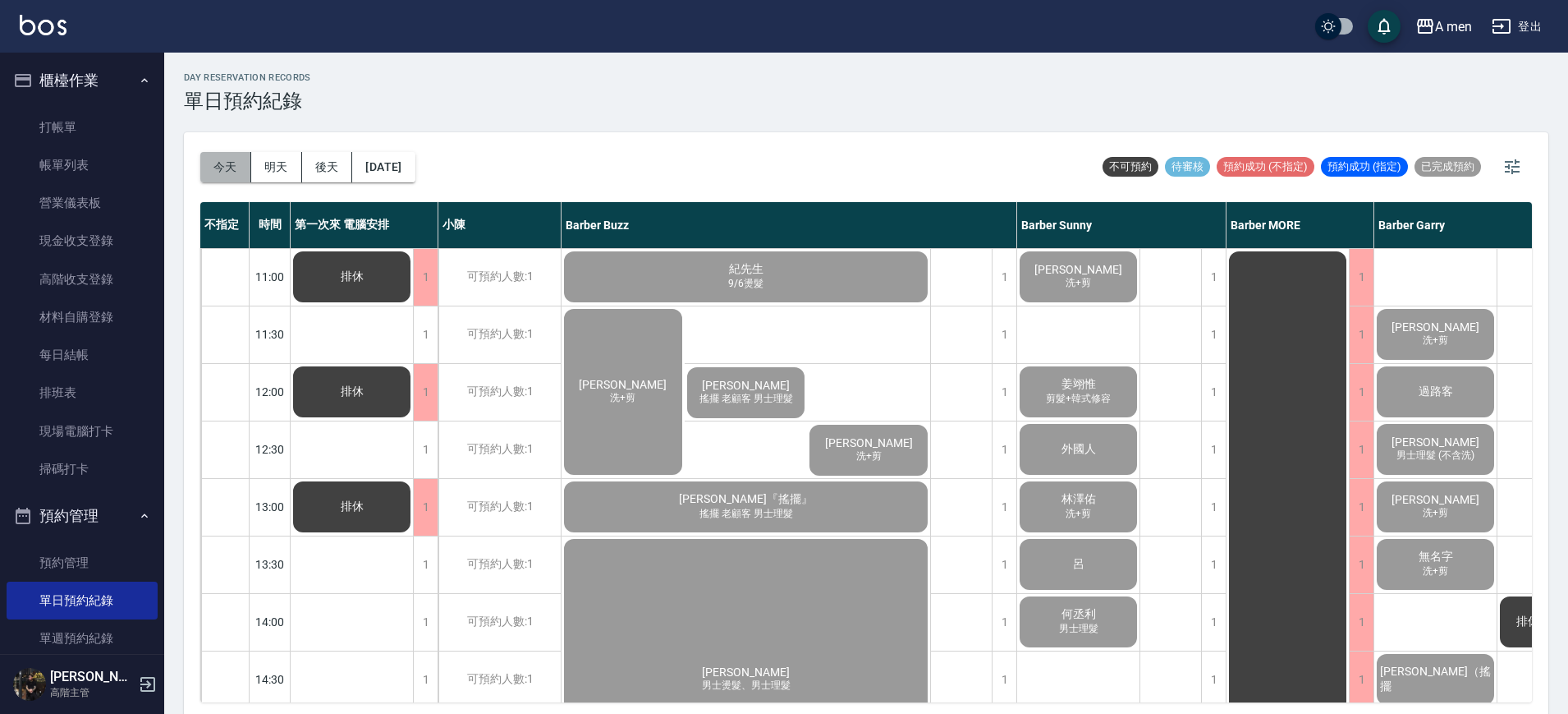
click at [221, 173] on button "今天" at bounding box center [225, 167] width 51 height 31
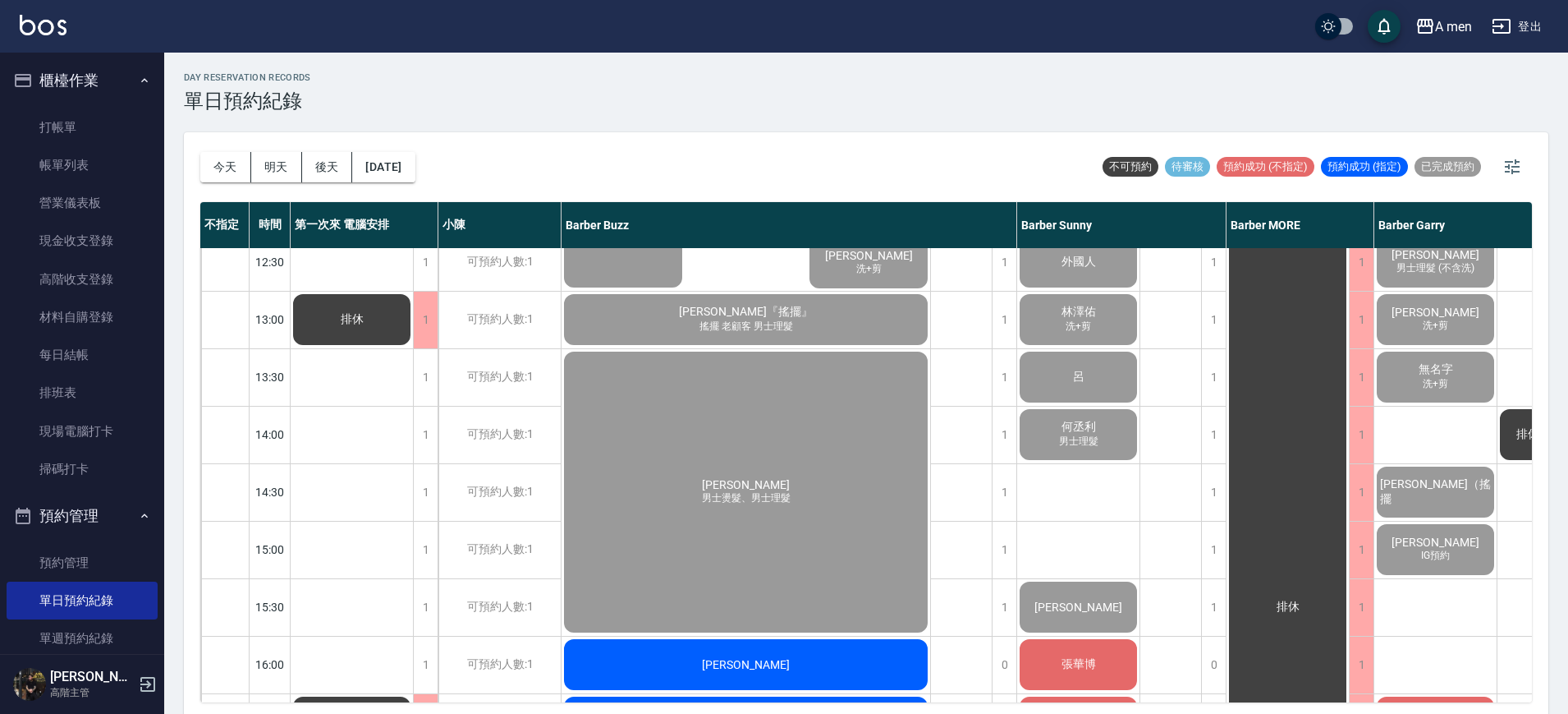
scroll to position [308, 0]
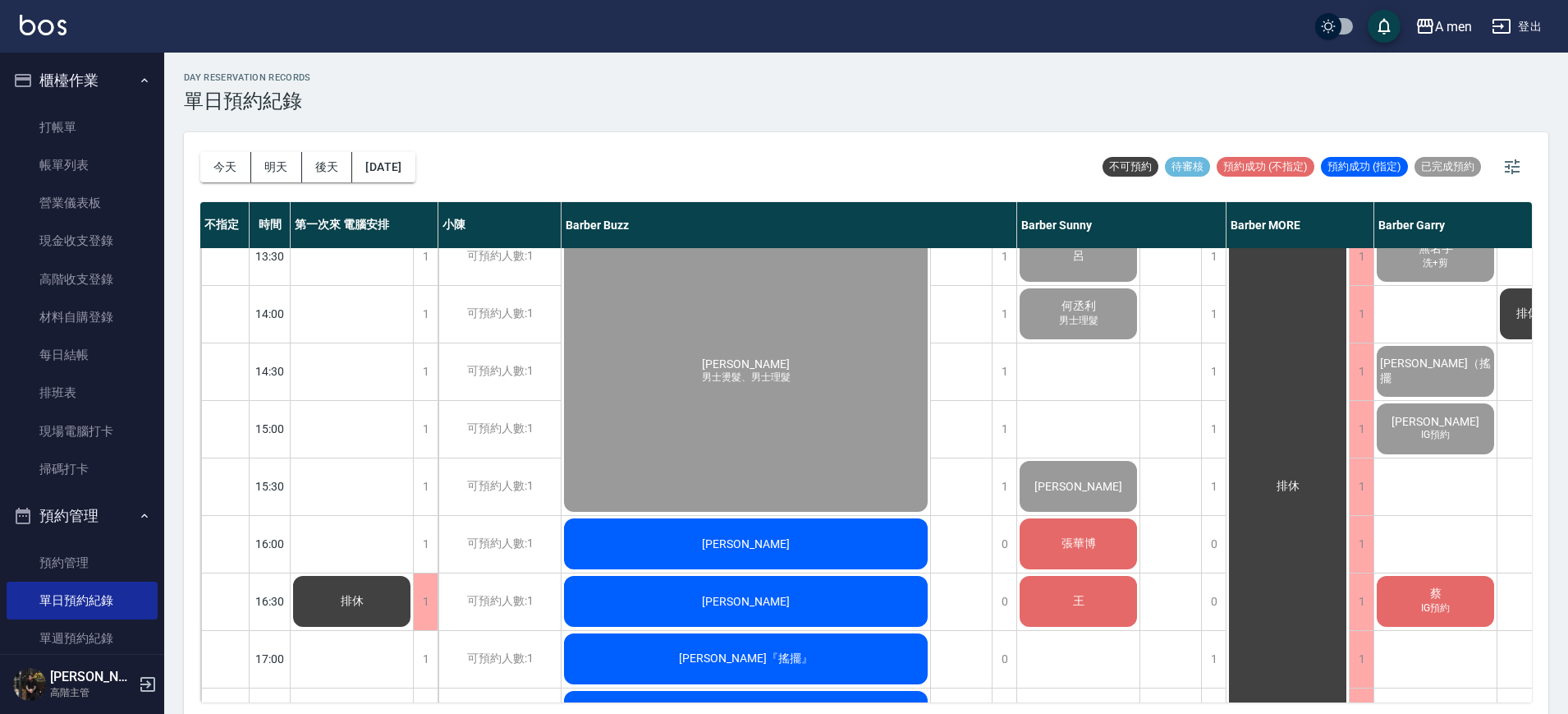
click at [831, 517] on div "[PERSON_NAME]" at bounding box center [746, 544] width 369 height 56
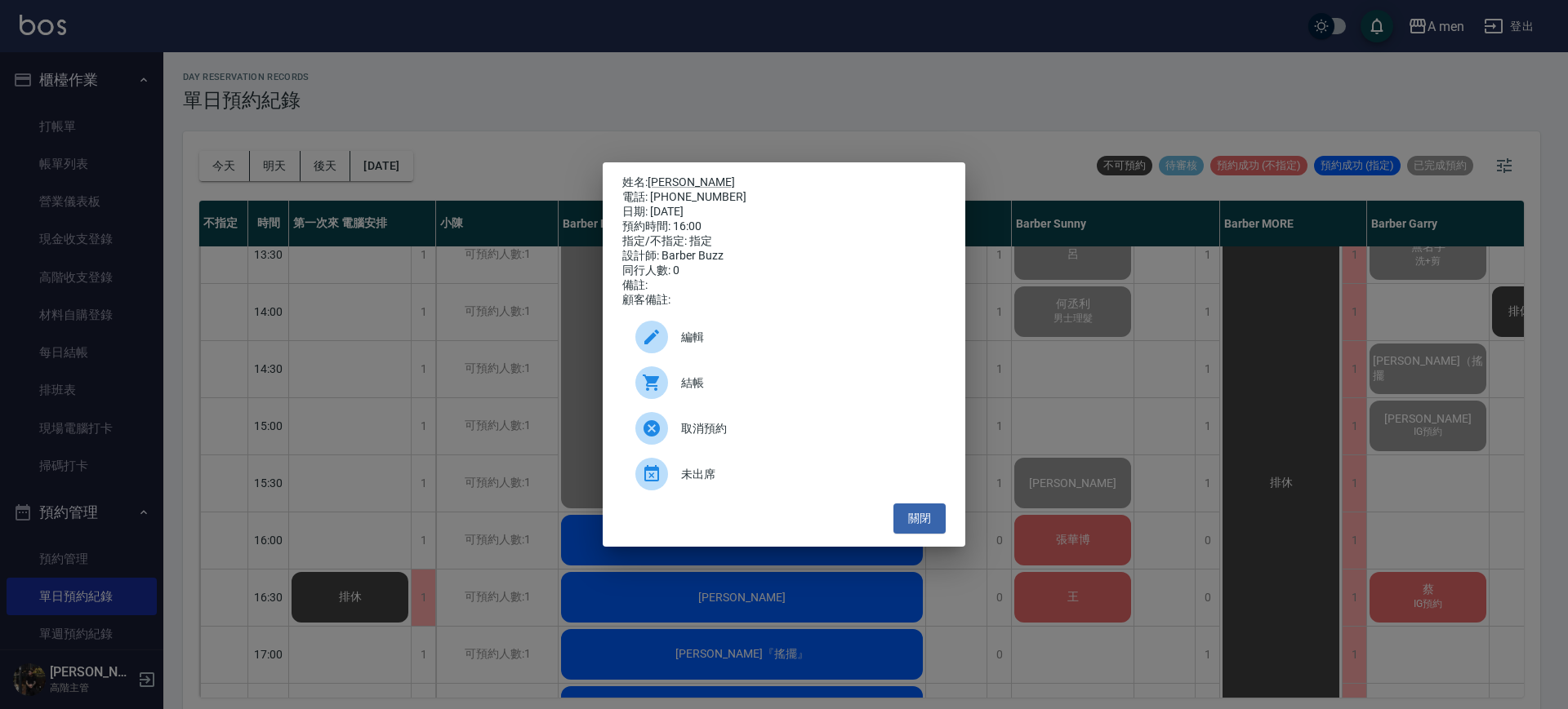
click at [826, 381] on span "結帳" at bounding box center [806, 383] width 252 height 17
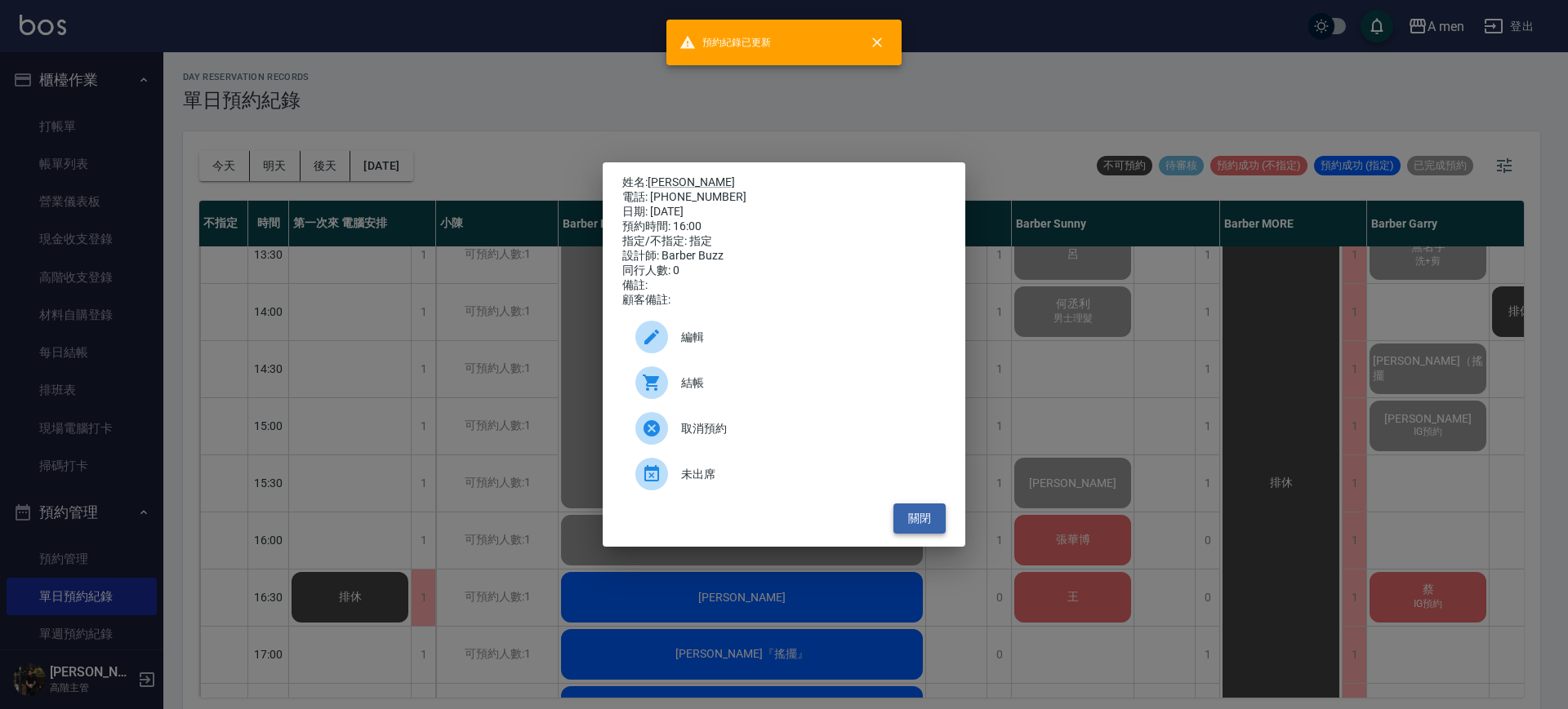
click at [911, 533] on button "關閉" at bounding box center [919, 519] width 52 height 31
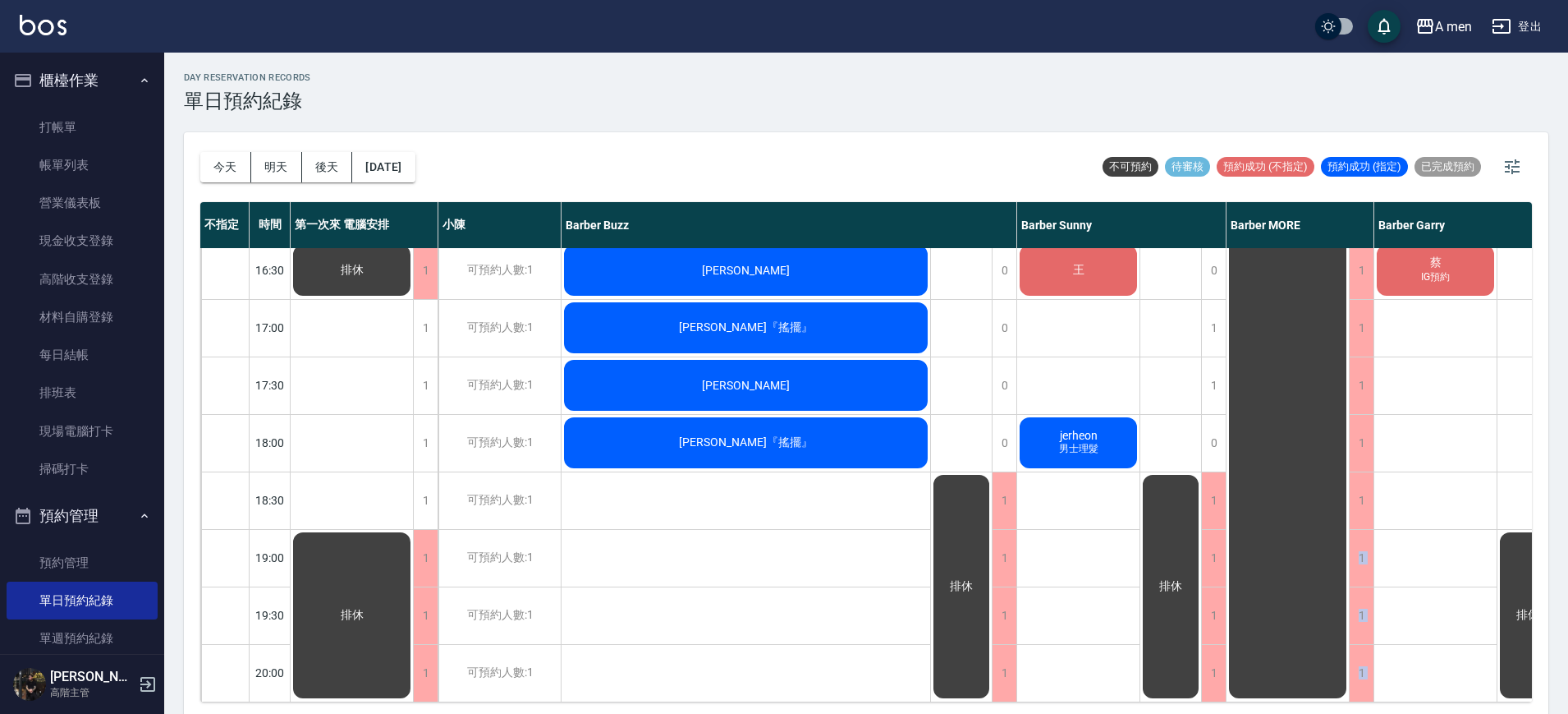
scroll to position [719, 0]
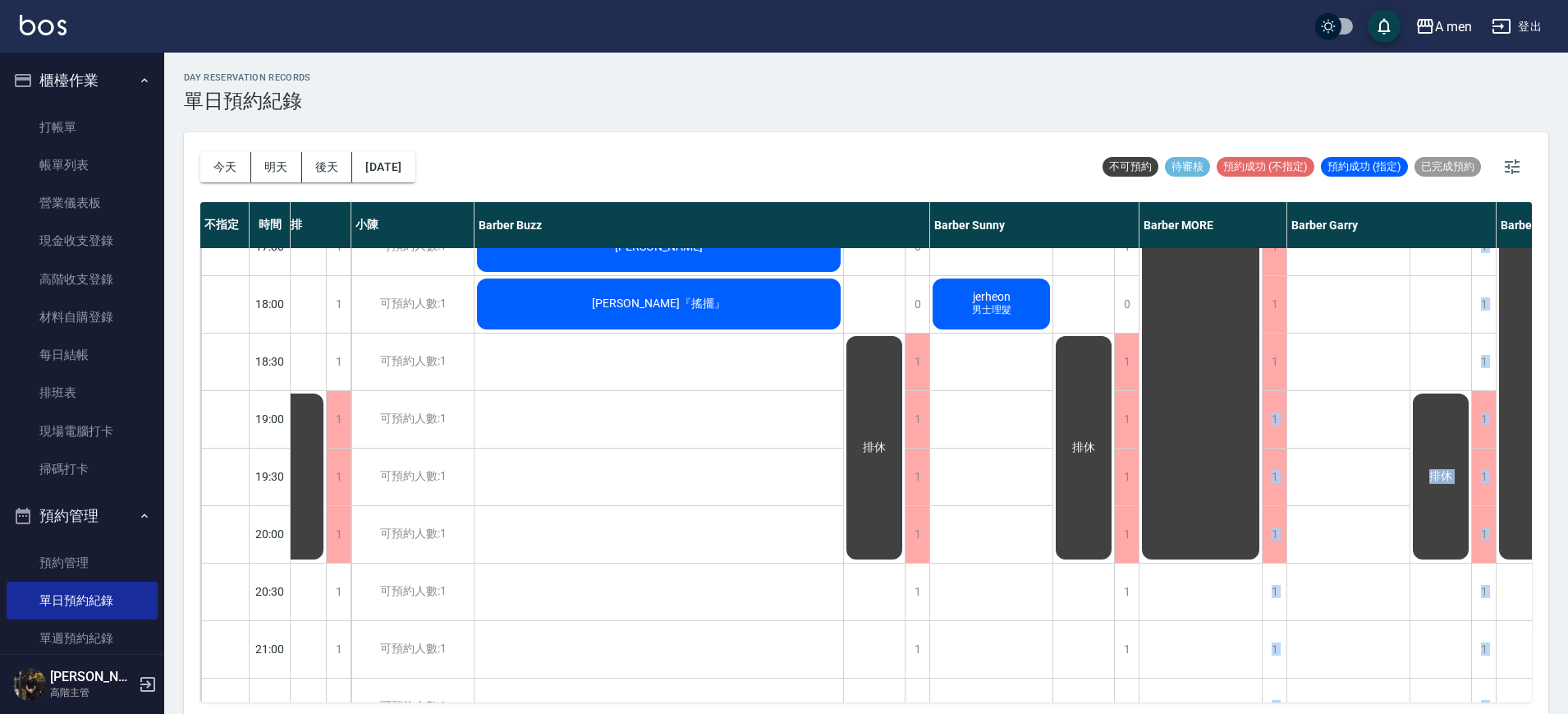
drag, startPoint x: 1335, startPoint y: 701, endPoint x: 1522, endPoint y: 677, distance: 188.5
click at [1522, 677] on div "今天 明天 後天 2025/10/10 不可預約 待審核 預約成功 (不指定) 預約成功 (指定) 已完成預約 不指定 時間 第一次來 電腦安排 小陳 Bar…" at bounding box center [865, 425] width 1365 height 587
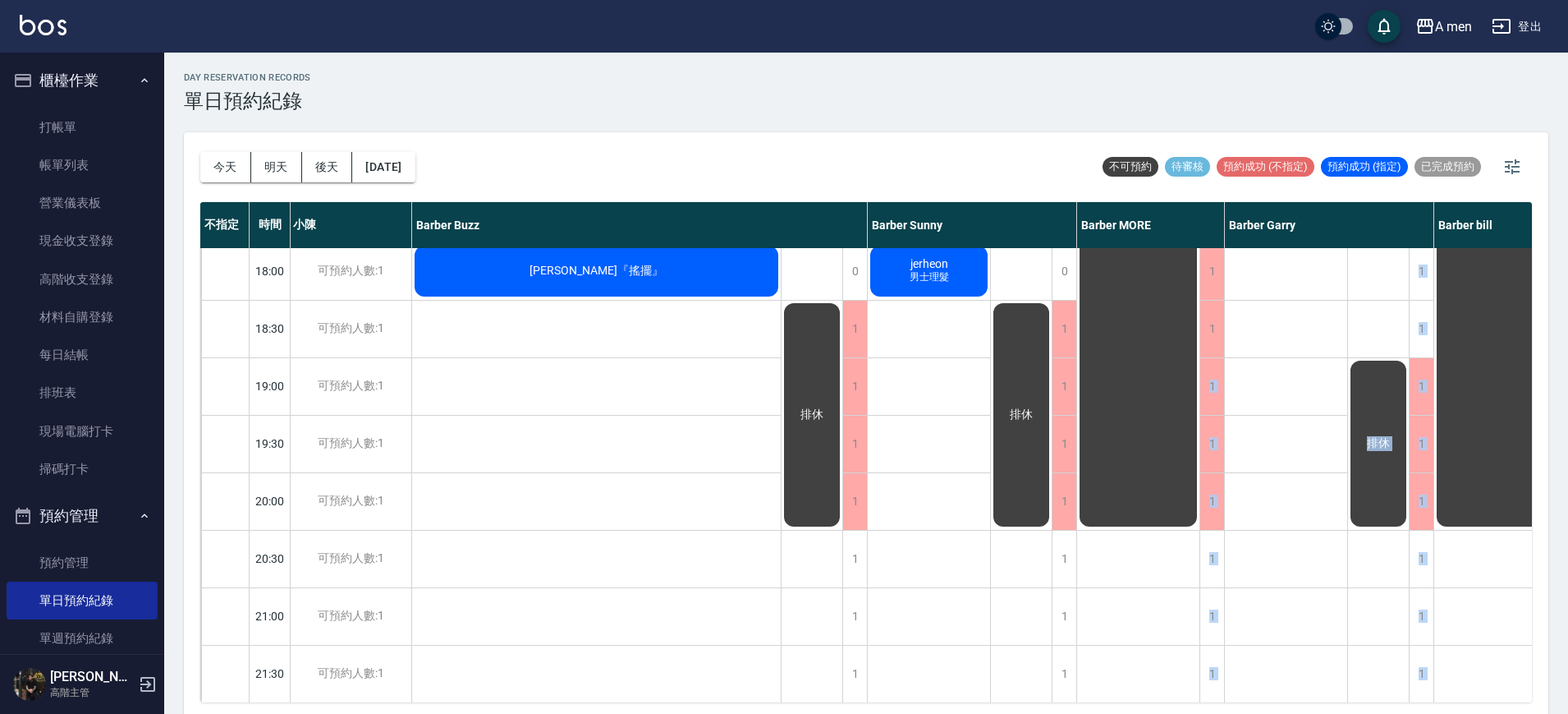
click at [1335, 560] on div "袁鈺熏 洗+剪 過路客 江哲浦 男士理髮 (不含洗) 李紹揚 洗+剪 無名字 洗+剪 林澄敬（搖擺 王則予 IG預約 蔡 IG預約" at bounding box center [1287, 156] width 123 height 1438
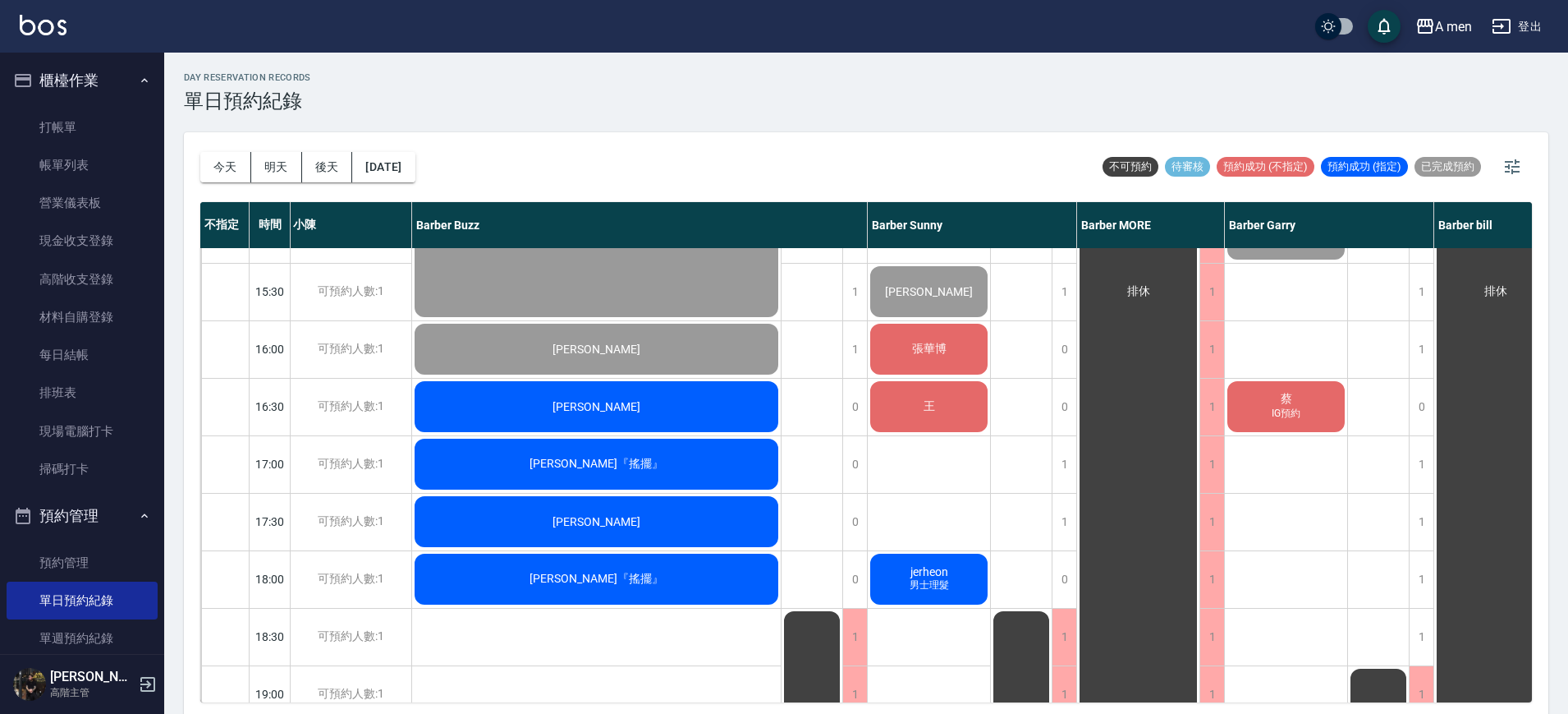
scroll to position [5, 0]
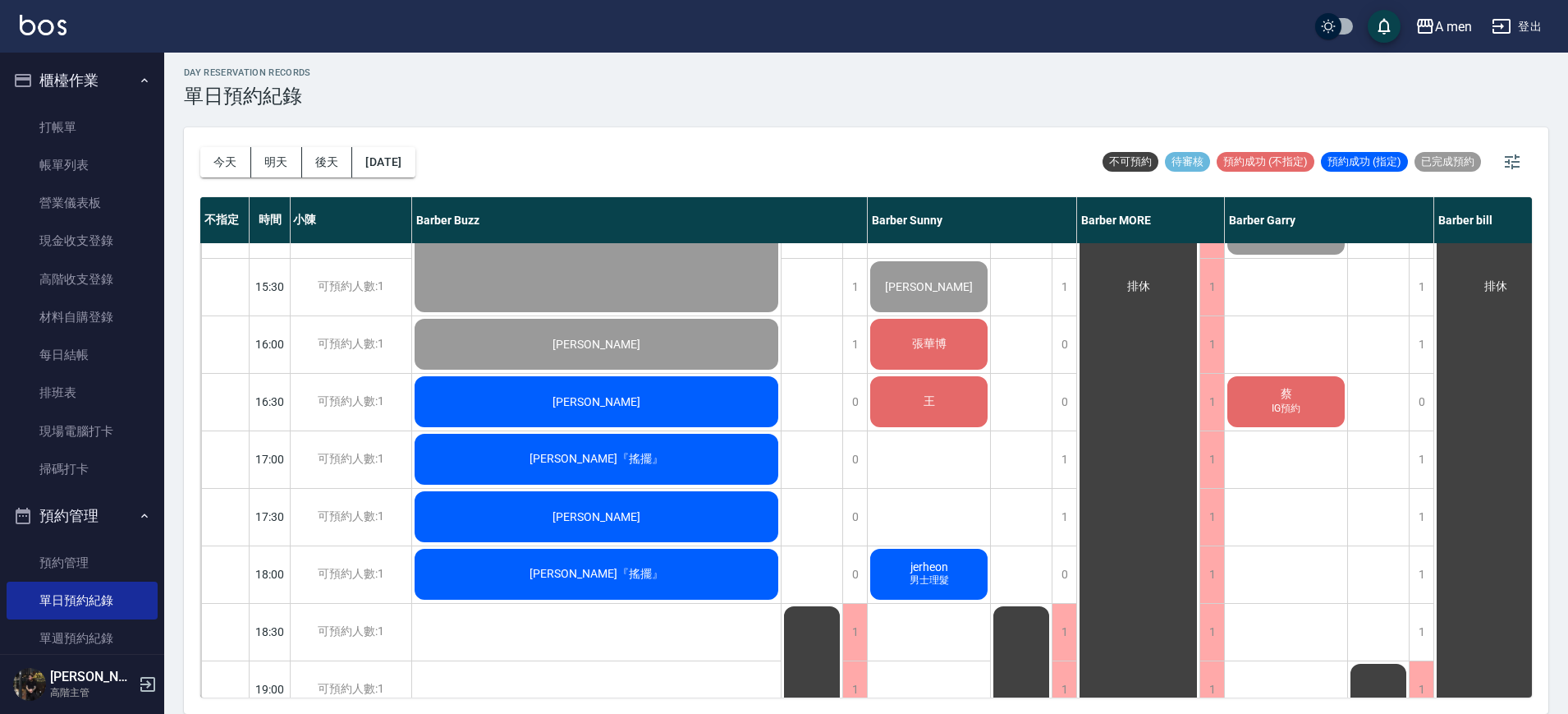
click at [1319, 465] on div "袁鈺熏 洗+剪 過路客 江哲浦 男士理髮 (不含洗) 李紹揚 洗+剪 無名字 洗+剪 林澄敬（搖擺 王則予 IG預約 蔡 IG預約" at bounding box center [1287, 460] width 123 height 1438
click at [1427, 458] on div "1" at bounding box center [1421, 459] width 25 height 57
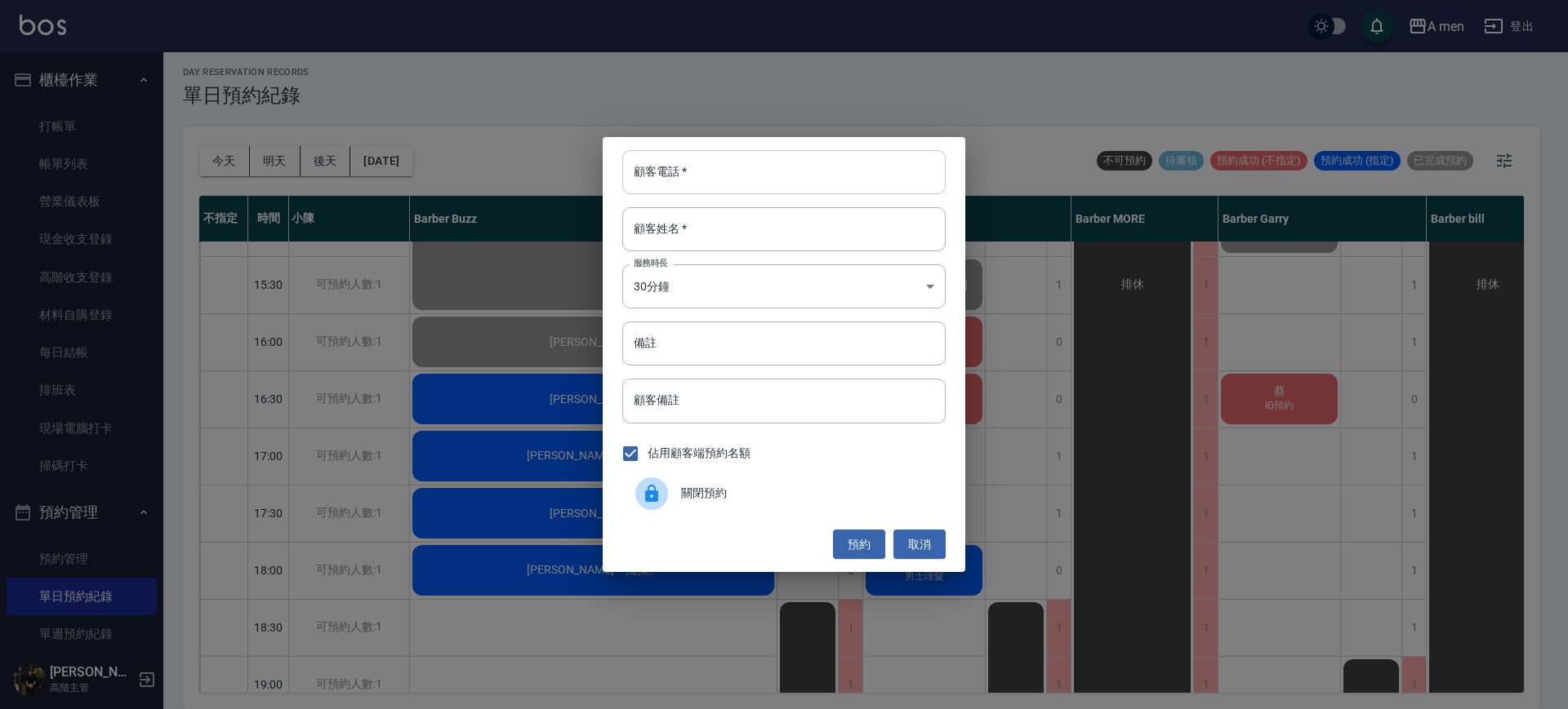
click at [858, 181] on input "顧客電話   *" at bounding box center [784, 172] width 324 height 44
type input "000"
click at [836, 224] on input "顧客姓名   *" at bounding box center [784, 229] width 324 height 44
type input "j"
type input "外國人"
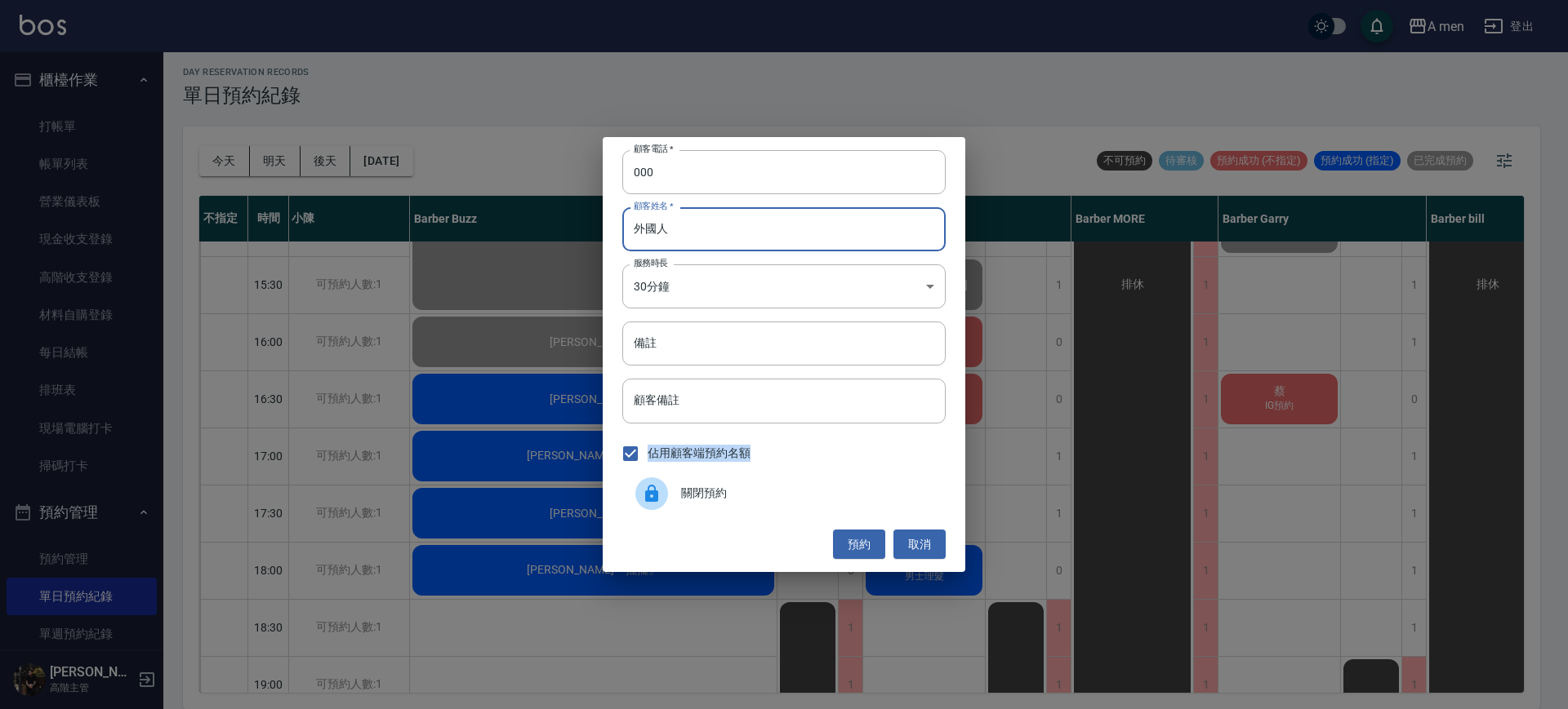
drag, startPoint x: 849, startPoint y: 434, endPoint x: 902, endPoint y: 610, distance: 183.8
click at [881, 549] on div "顧客電話   * 000 顧客電話   * 顧客姓名   * 外國人 顧客姓名   * 服務時長 30分鐘 1 服務時長 備註 備註 顧客備註 顧客備註 佔用…" at bounding box center [784, 354] width 362 height 435
click at [840, 399] on input "顧客備註" at bounding box center [784, 400] width 324 height 44
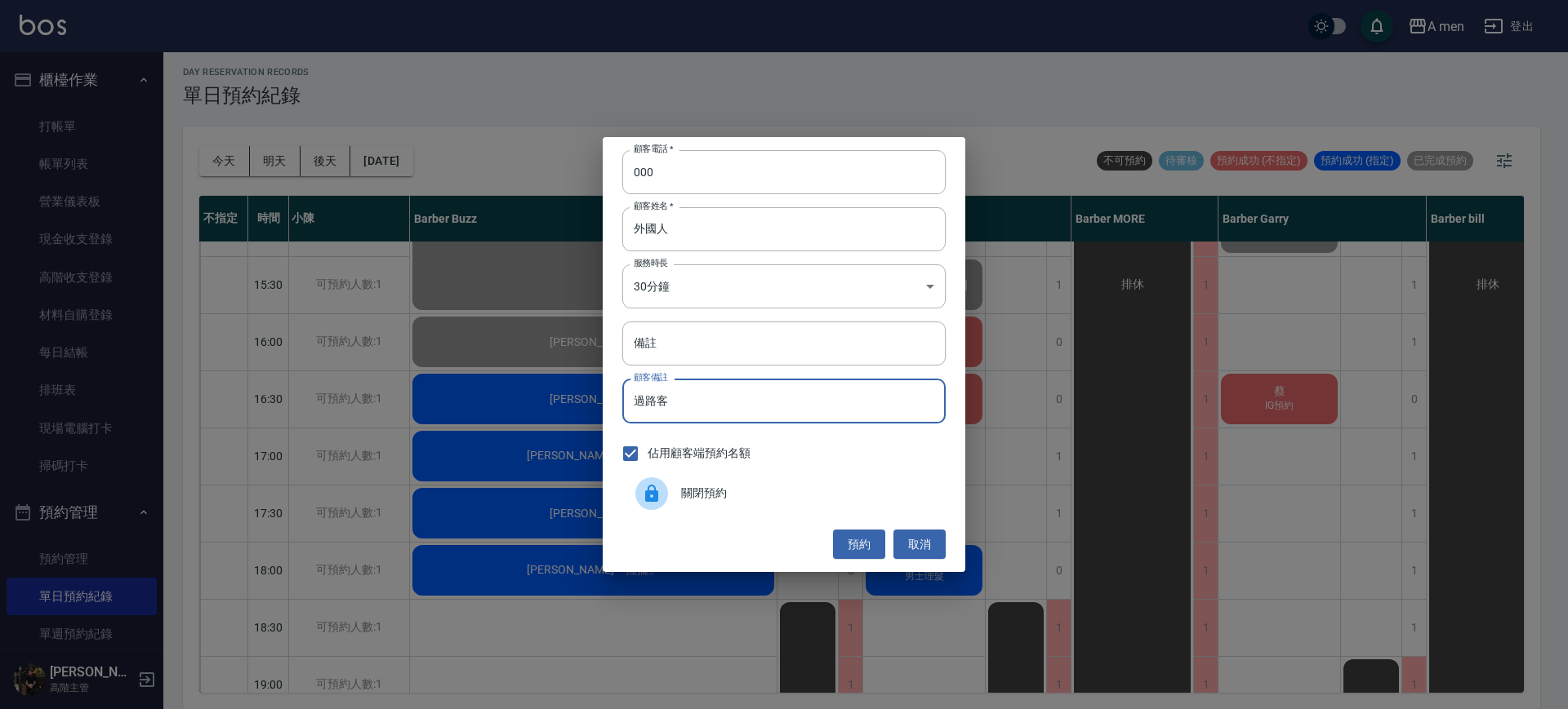
type input "過路客"
drag, startPoint x: 841, startPoint y: 399, endPoint x: 749, endPoint y: 493, distance: 131.5
click at [748, 493] on span "關閉預約" at bounding box center [806, 493] width 252 height 17
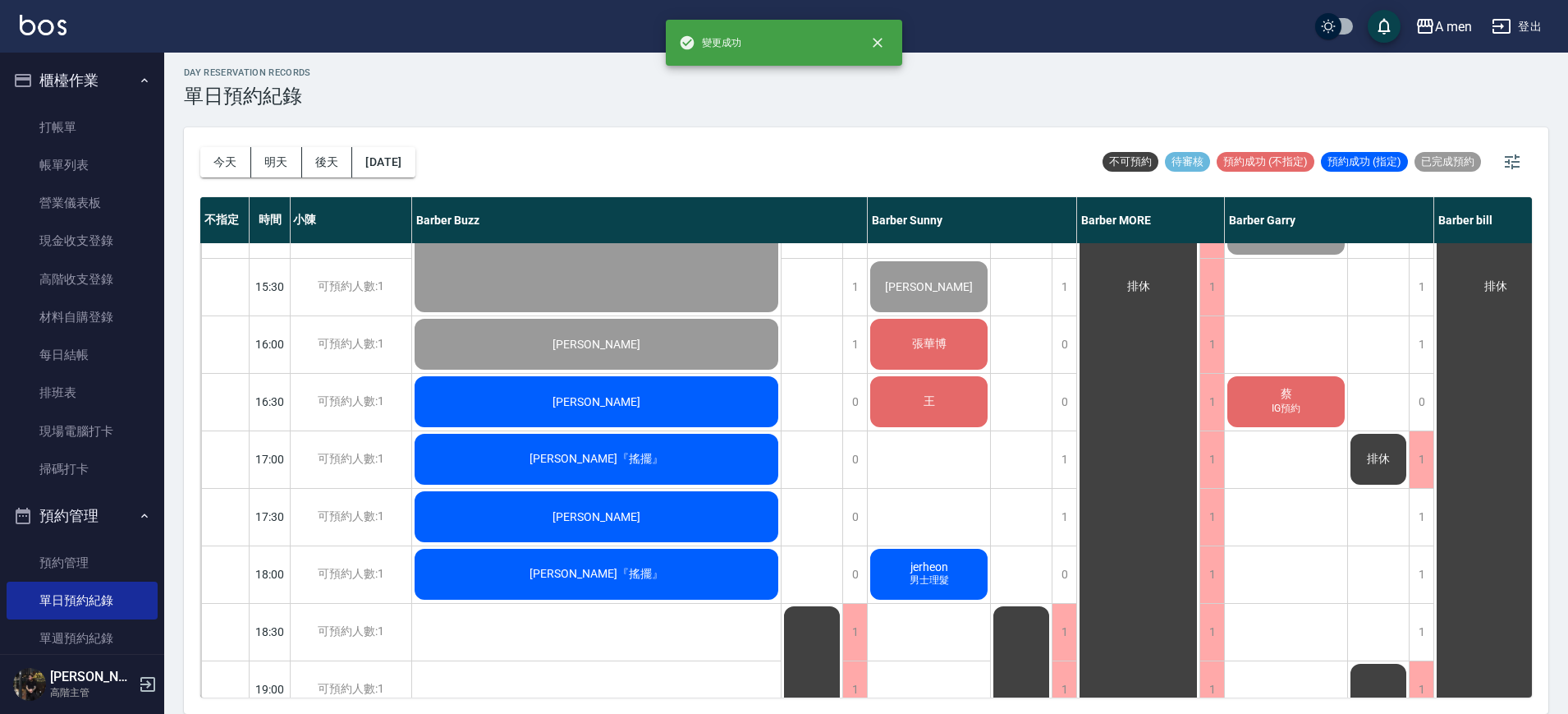
click at [1449, 447] on div "排休" at bounding box center [1496, 286] width 122 height 1091
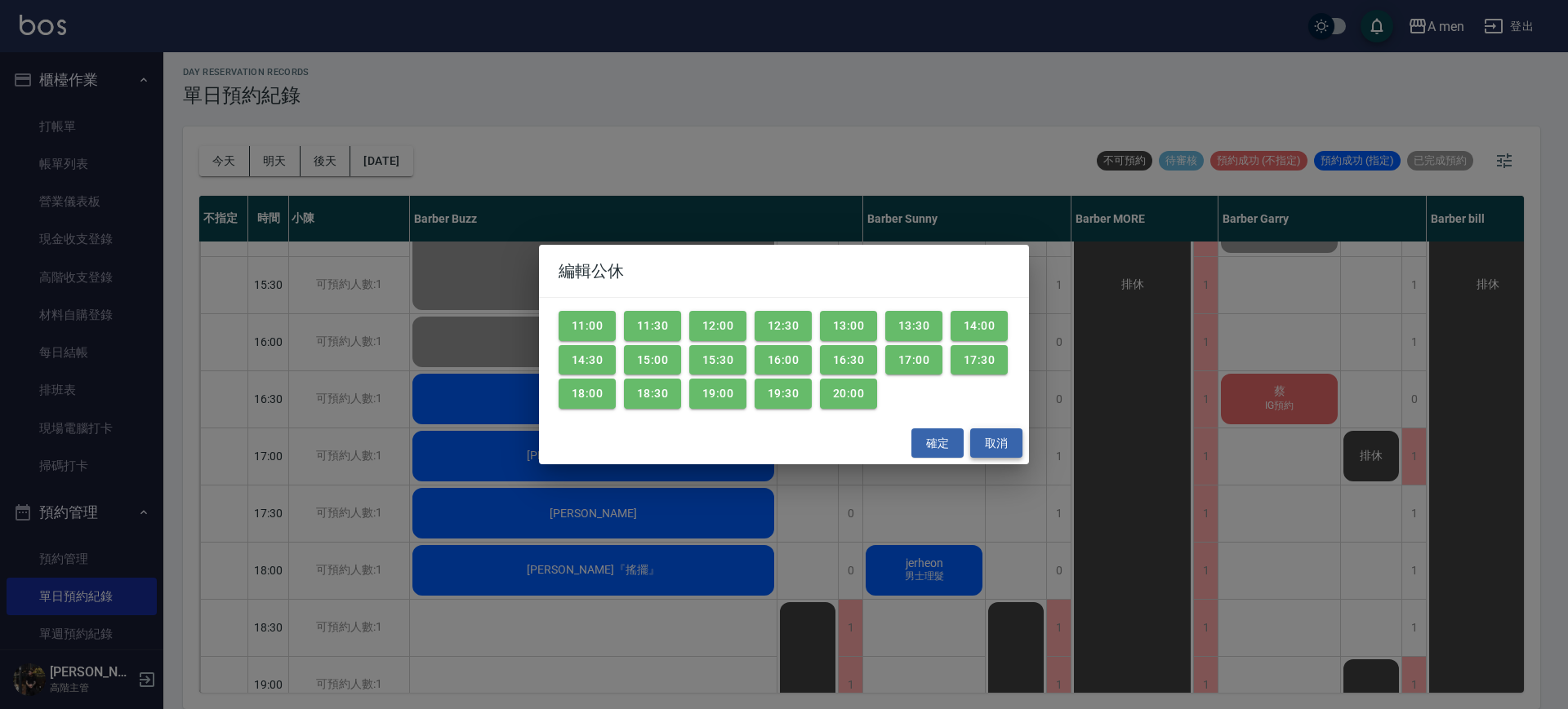
click at [1006, 452] on button "取消" at bounding box center [996, 443] width 52 height 31
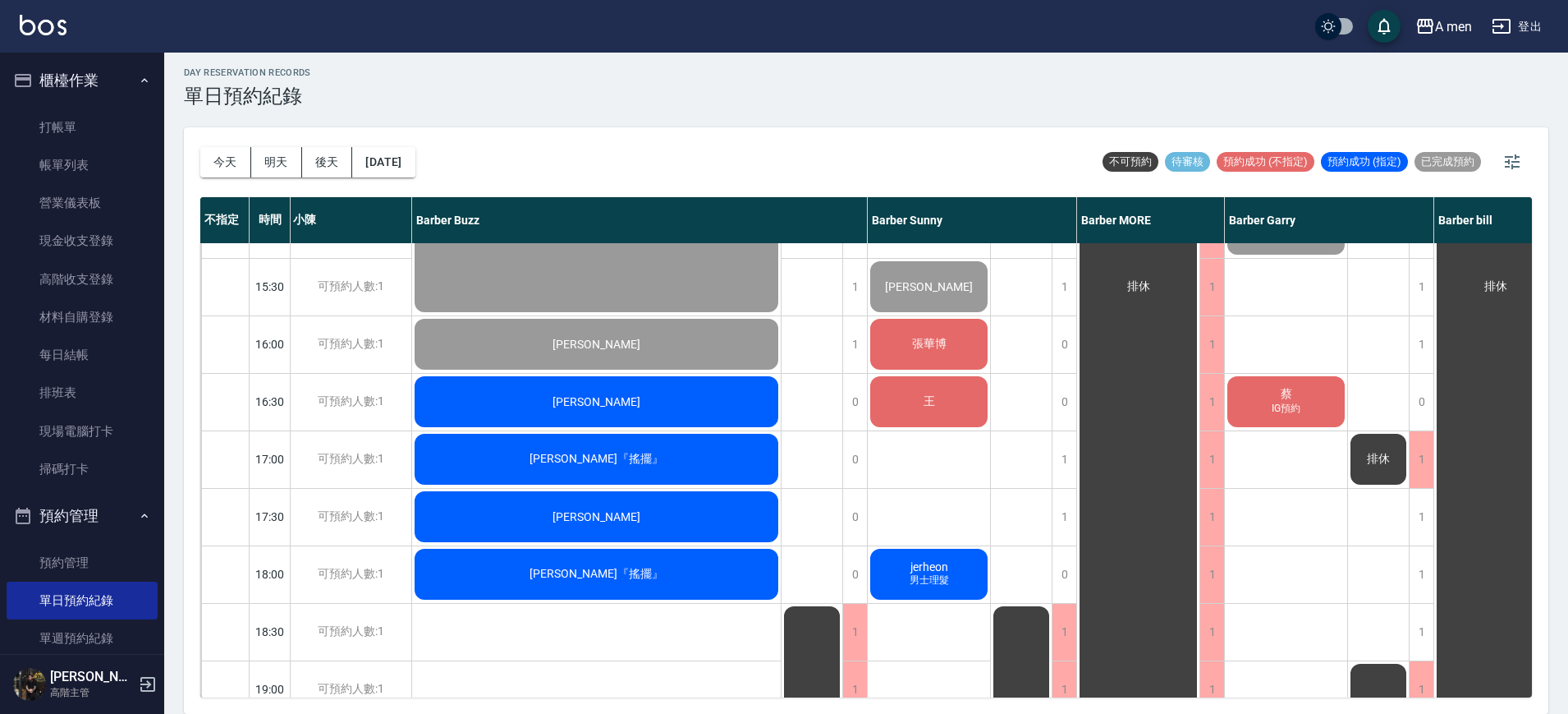
click at [1376, 452] on span "排休" at bounding box center [1378, 459] width 30 height 15
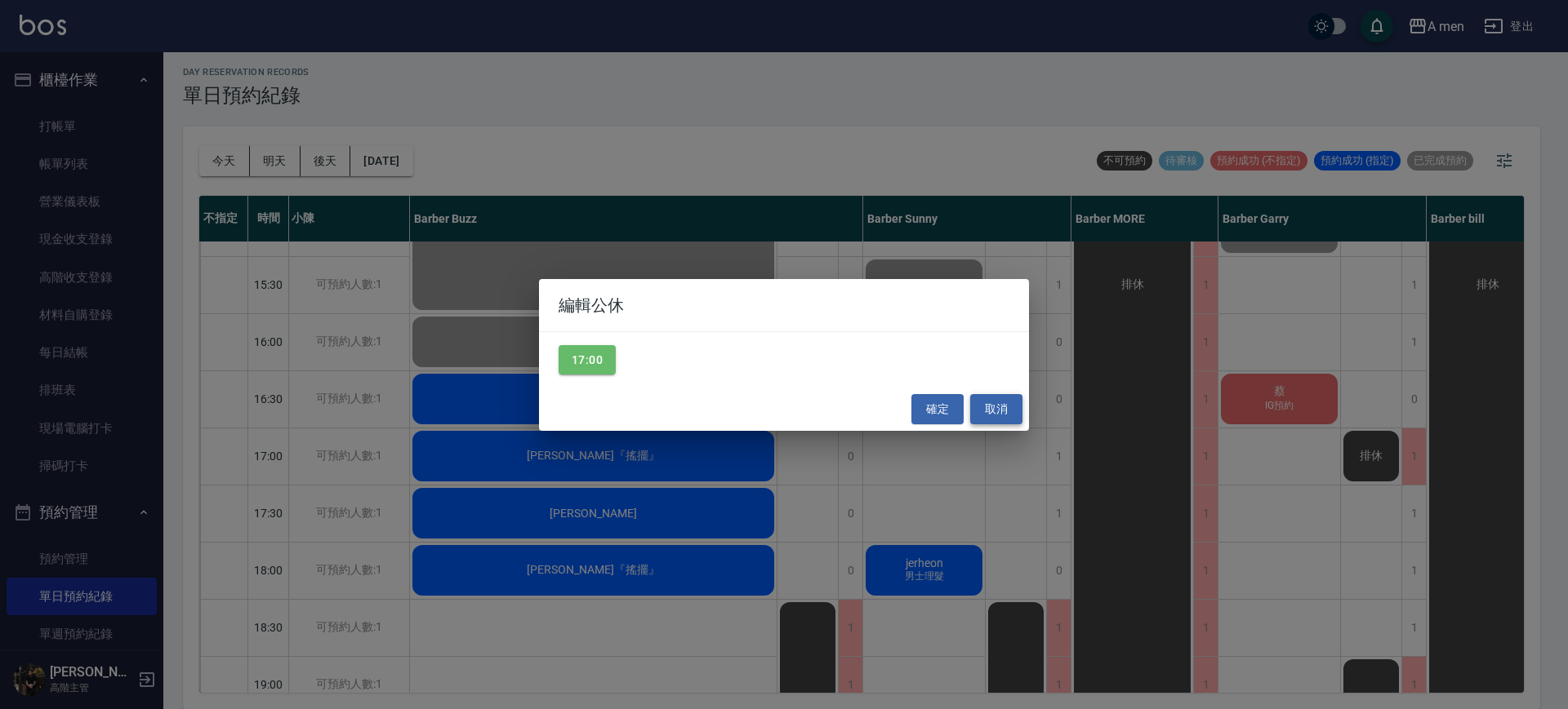
click at [991, 409] on button "取消" at bounding box center [996, 409] width 52 height 31
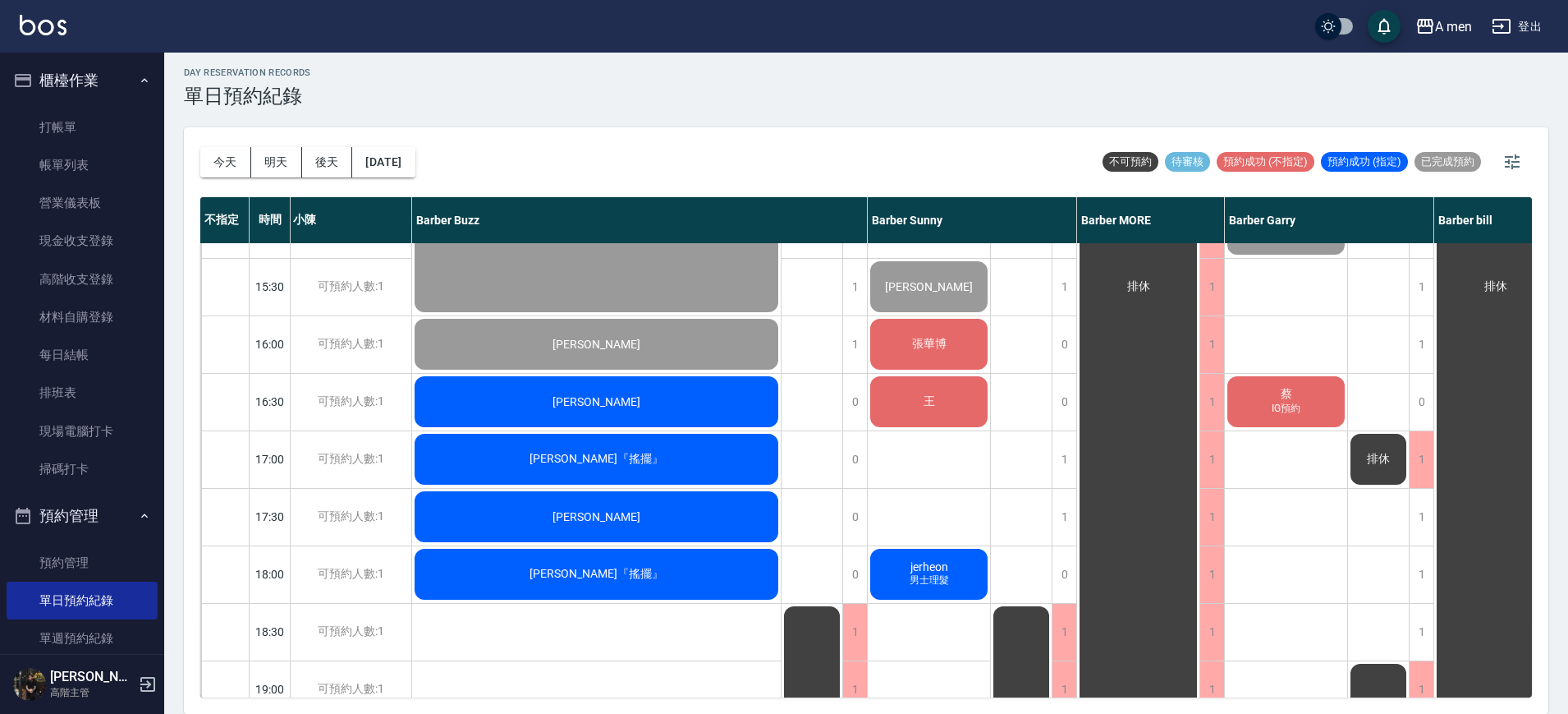
click at [1283, 473] on div "袁鈺熏 洗+剪 過路客 江哲浦 男士理髮 (不含洗) 李紹揚 洗+剪 無名字 洗+剪 林澄敬（搖擺 王則予 IG預約 蔡 IG預約" at bounding box center [1287, 460] width 123 height 1438
click at [1387, 458] on span "排休" at bounding box center [1378, 459] width 30 height 15
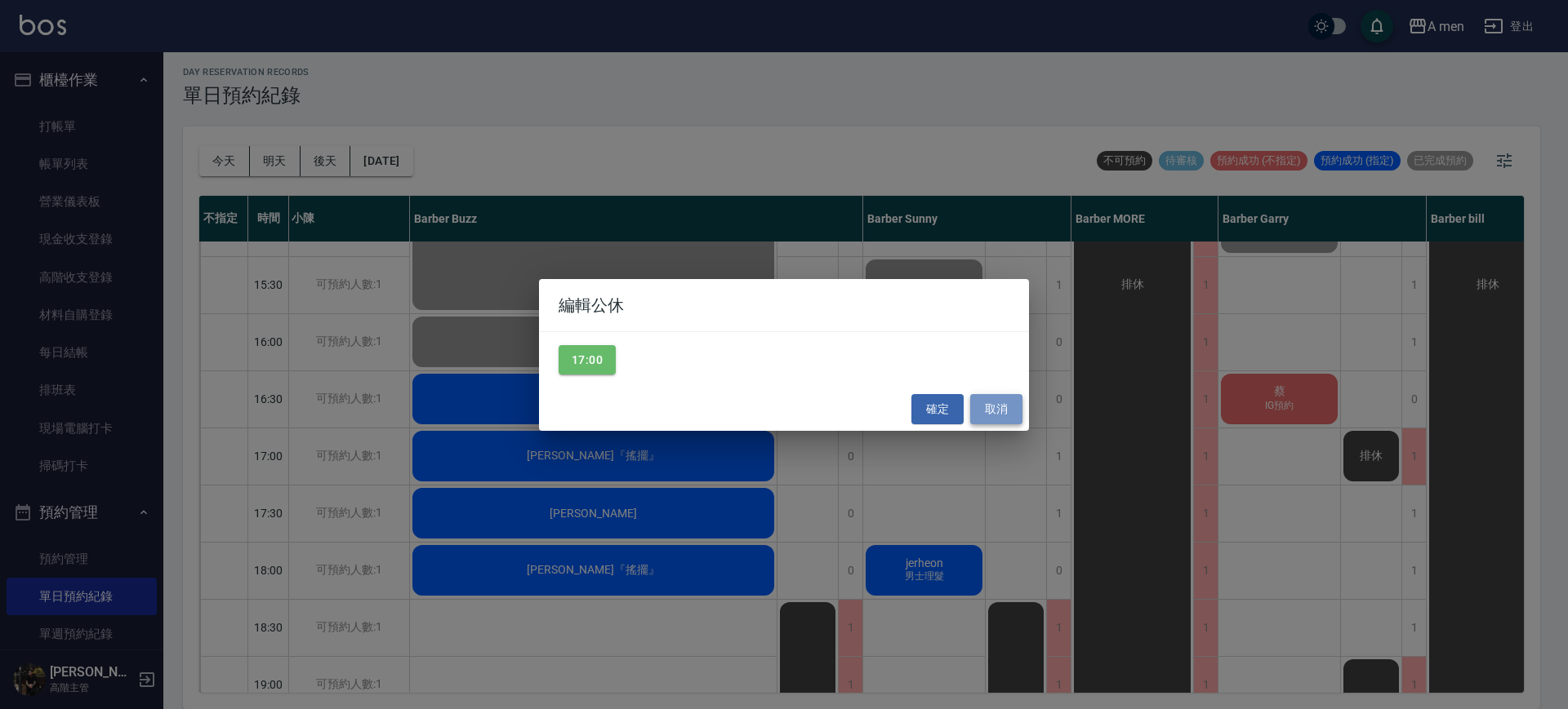
click at [1001, 407] on button "取消" at bounding box center [996, 409] width 52 height 31
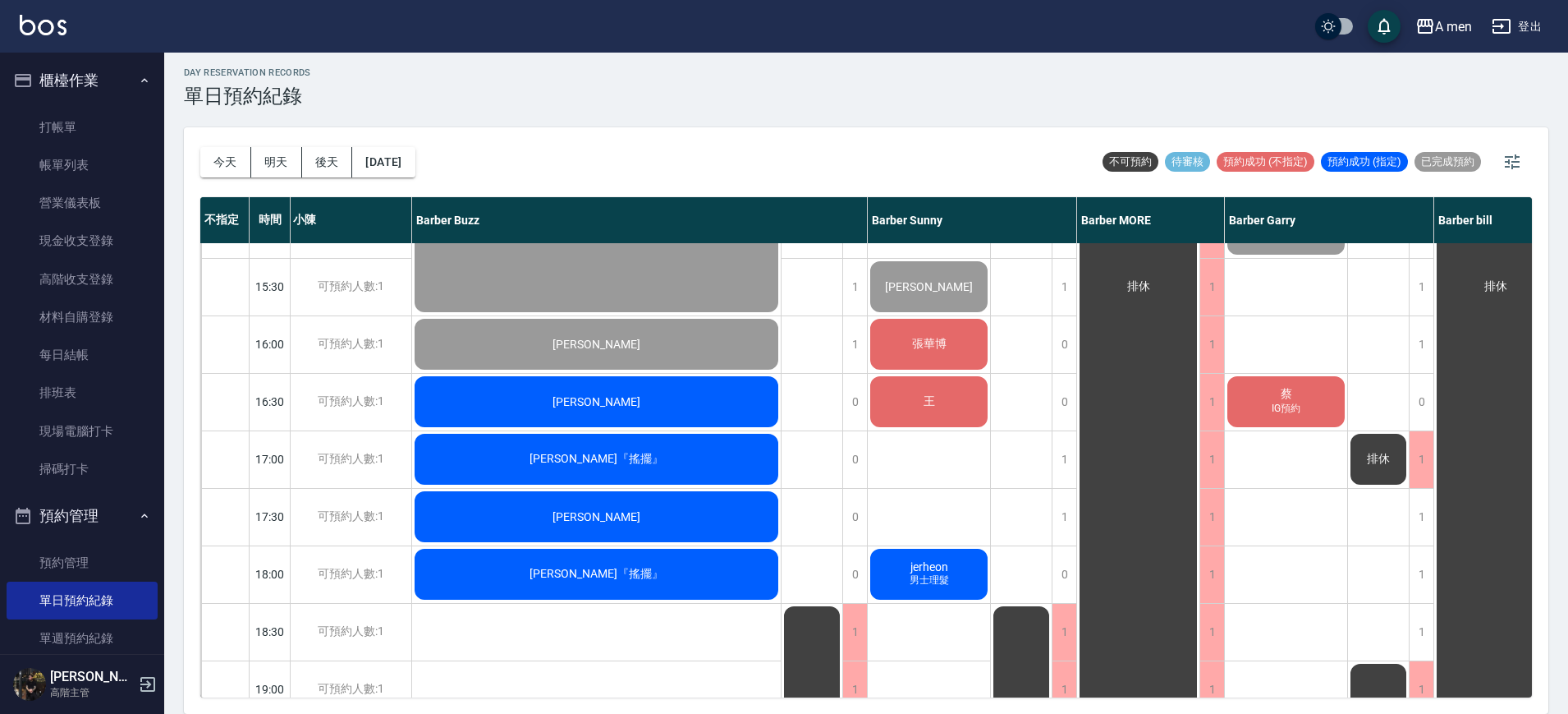
click at [1379, 472] on div "排休" at bounding box center [1378, 459] width 61 height 56
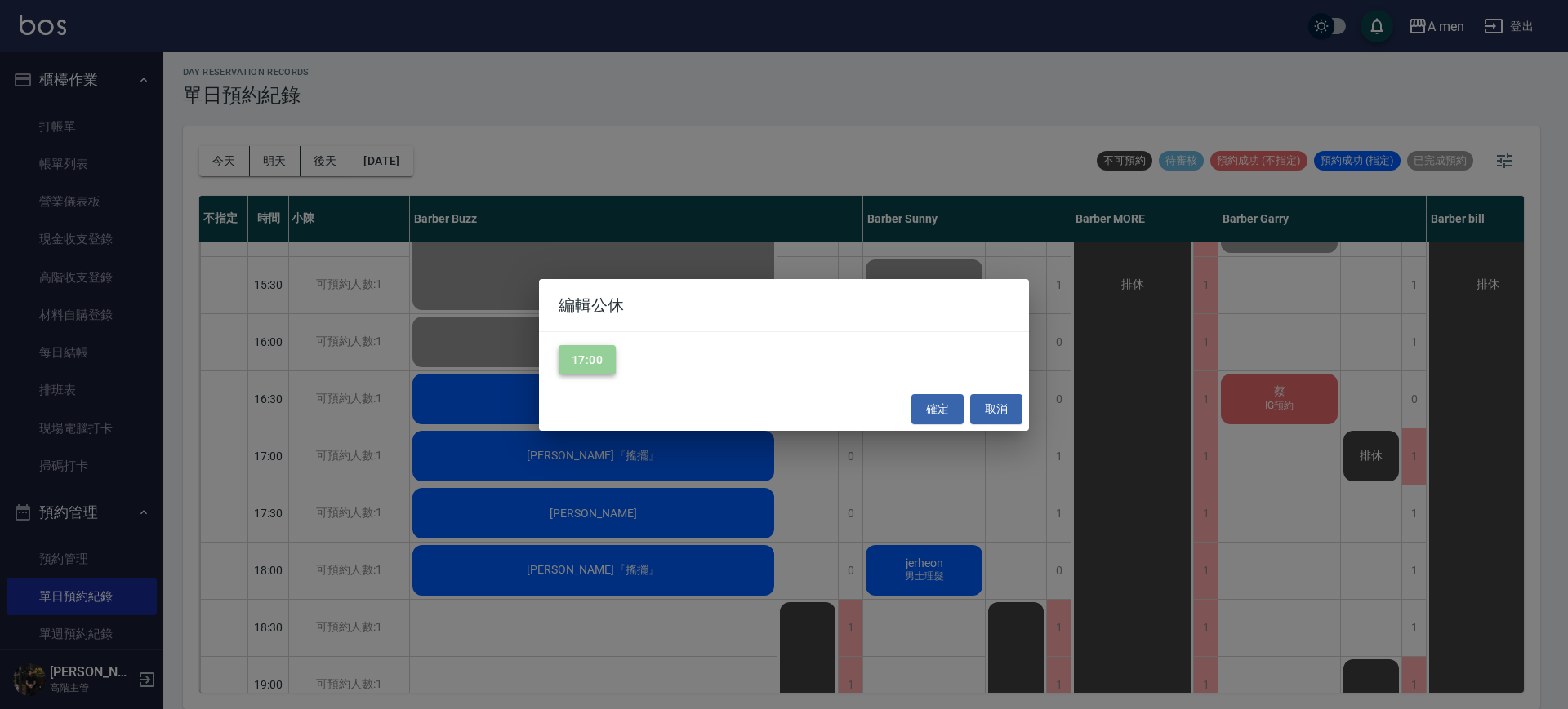
click at [594, 366] on button "17:00" at bounding box center [587, 360] width 57 height 31
click at [930, 411] on button "確定" at bounding box center [936, 409] width 52 height 31
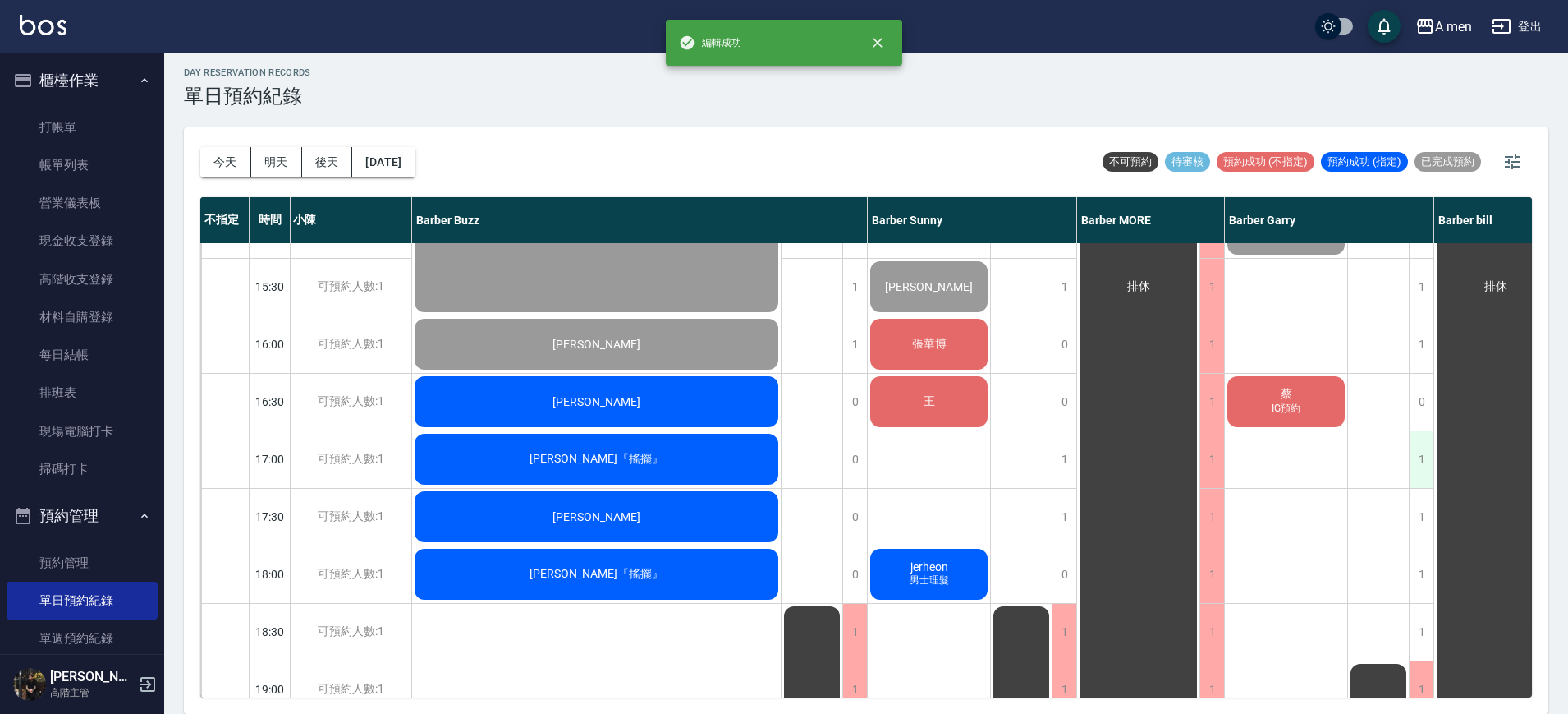
click at [1421, 453] on div "1" at bounding box center [1421, 459] width 25 height 57
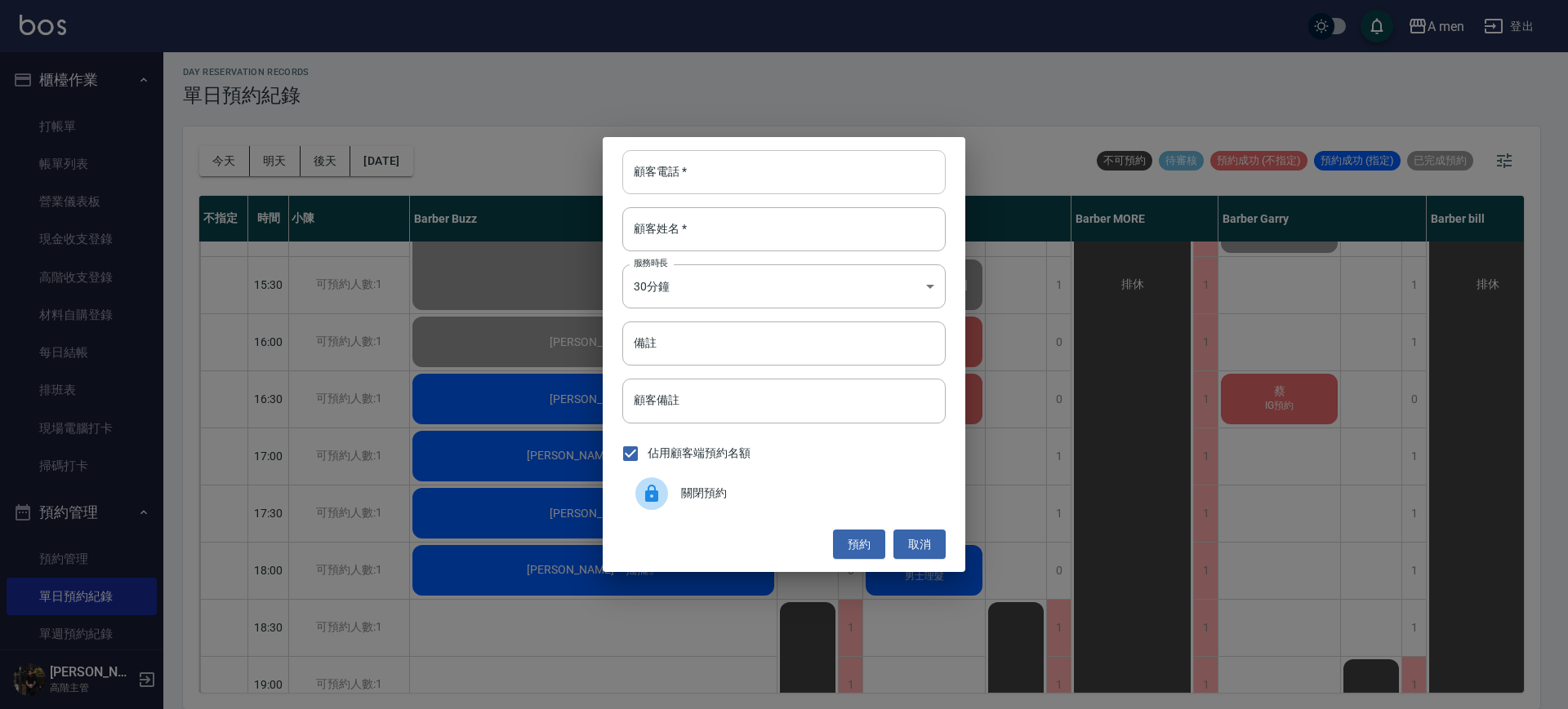
click at [772, 169] on input "顧客電話   *" at bounding box center [784, 172] width 324 height 44
type input "000"
click at [721, 408] on input "顧客備註" at bounding box center [784, 400] width 324 height 44
type input "e"
type input "過路客"
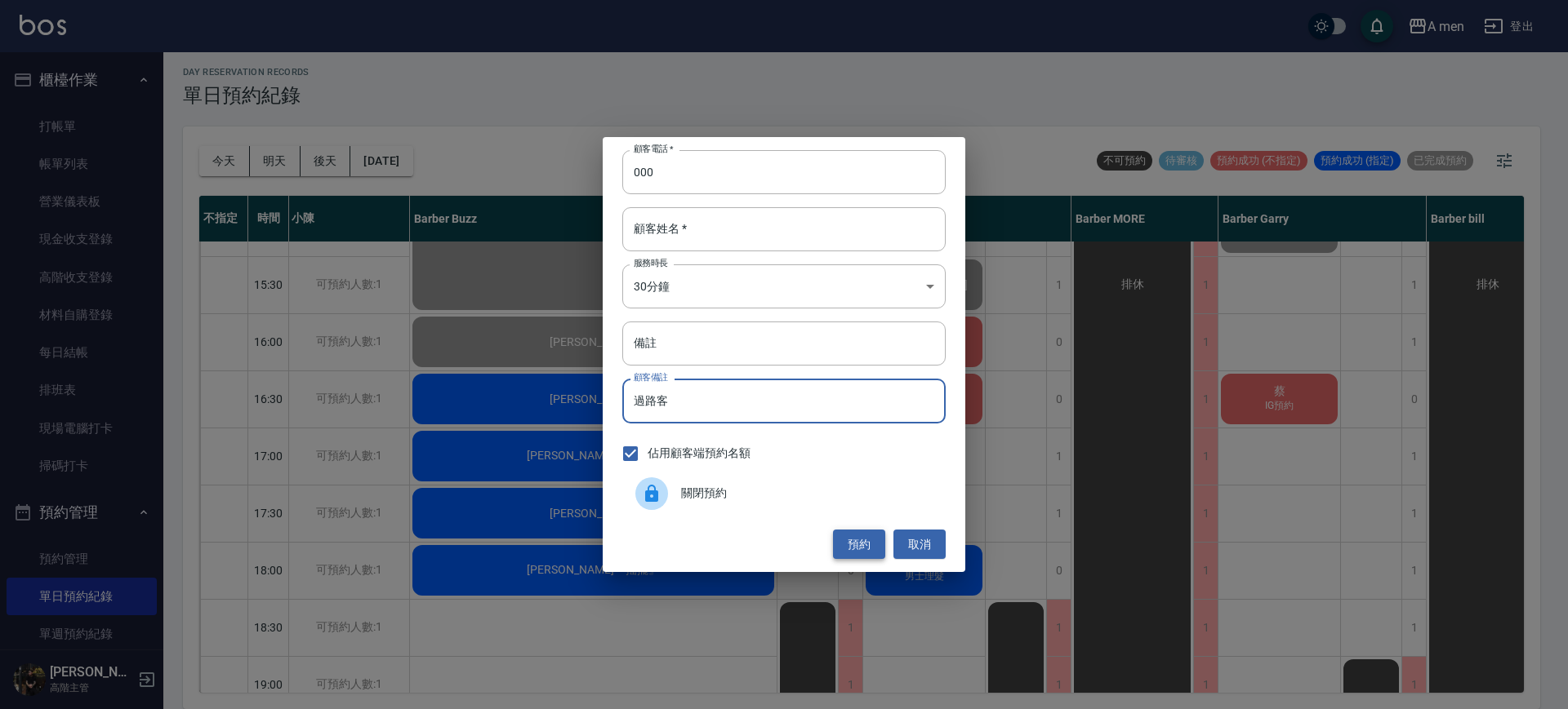
click at [860, 551] on button "預約" at bounding box center [859, 544] width 52 height 31
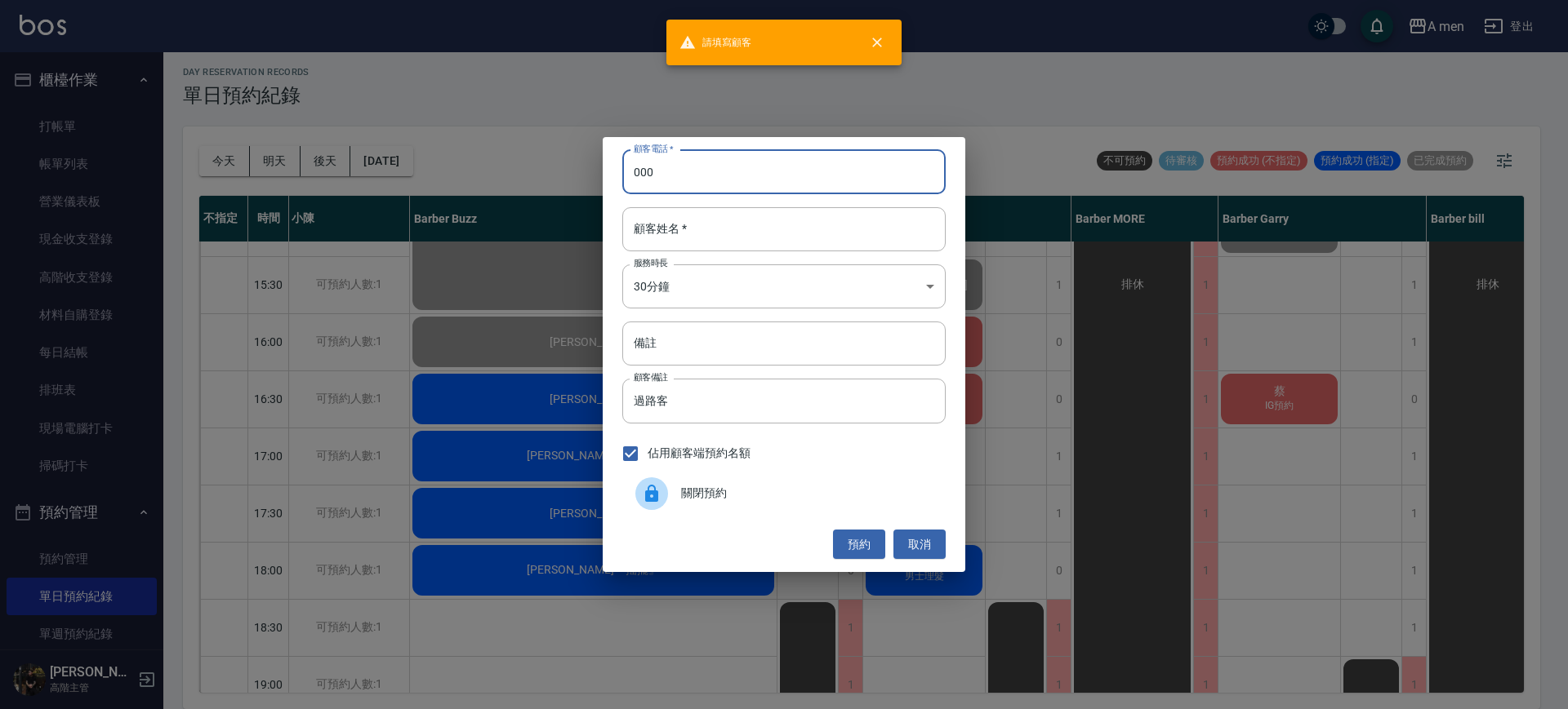
click at [760, 182] on input "000" at bounding box center [784, 172] width 324 height 44
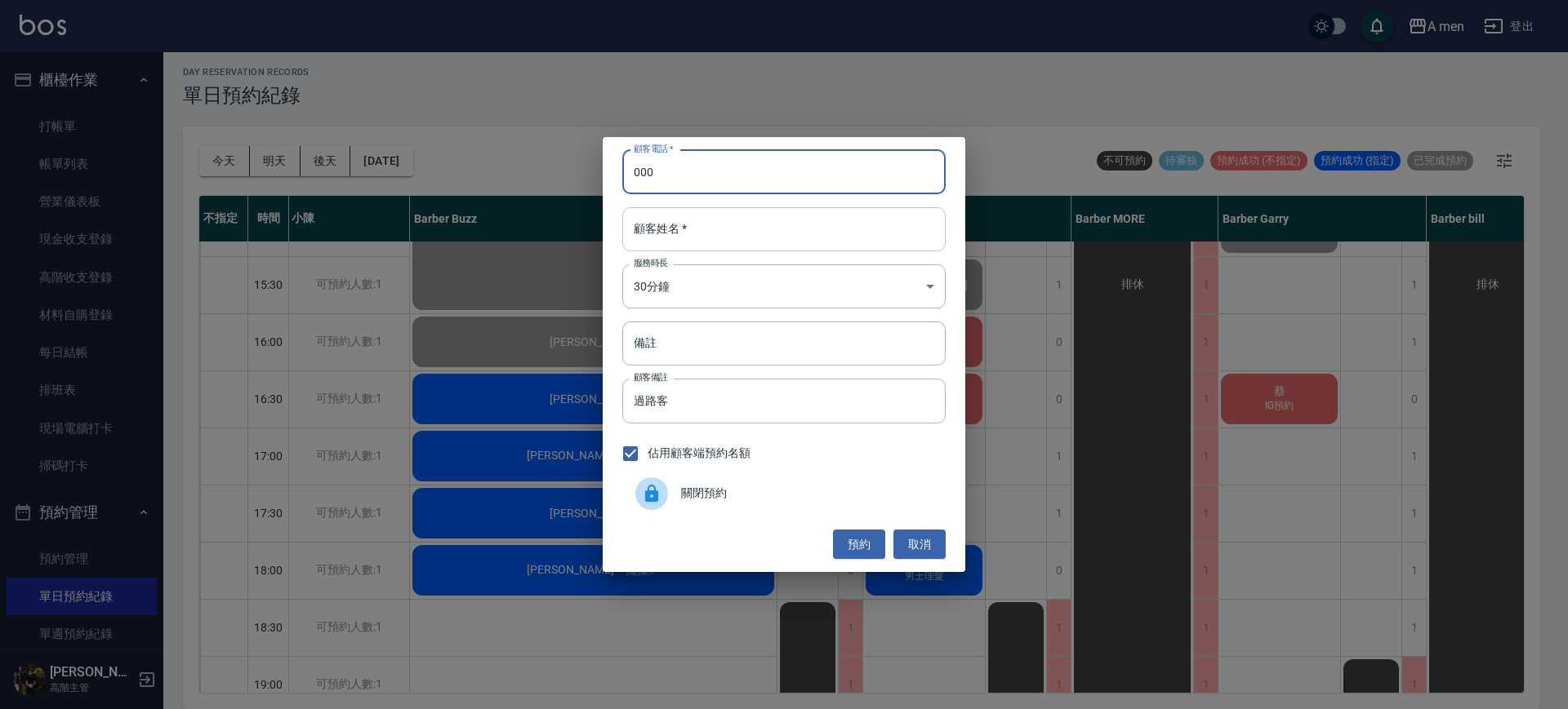
click at [723, 230] on input "顧客姓名   *" at bounding box center [784, 229] width 324 height 44
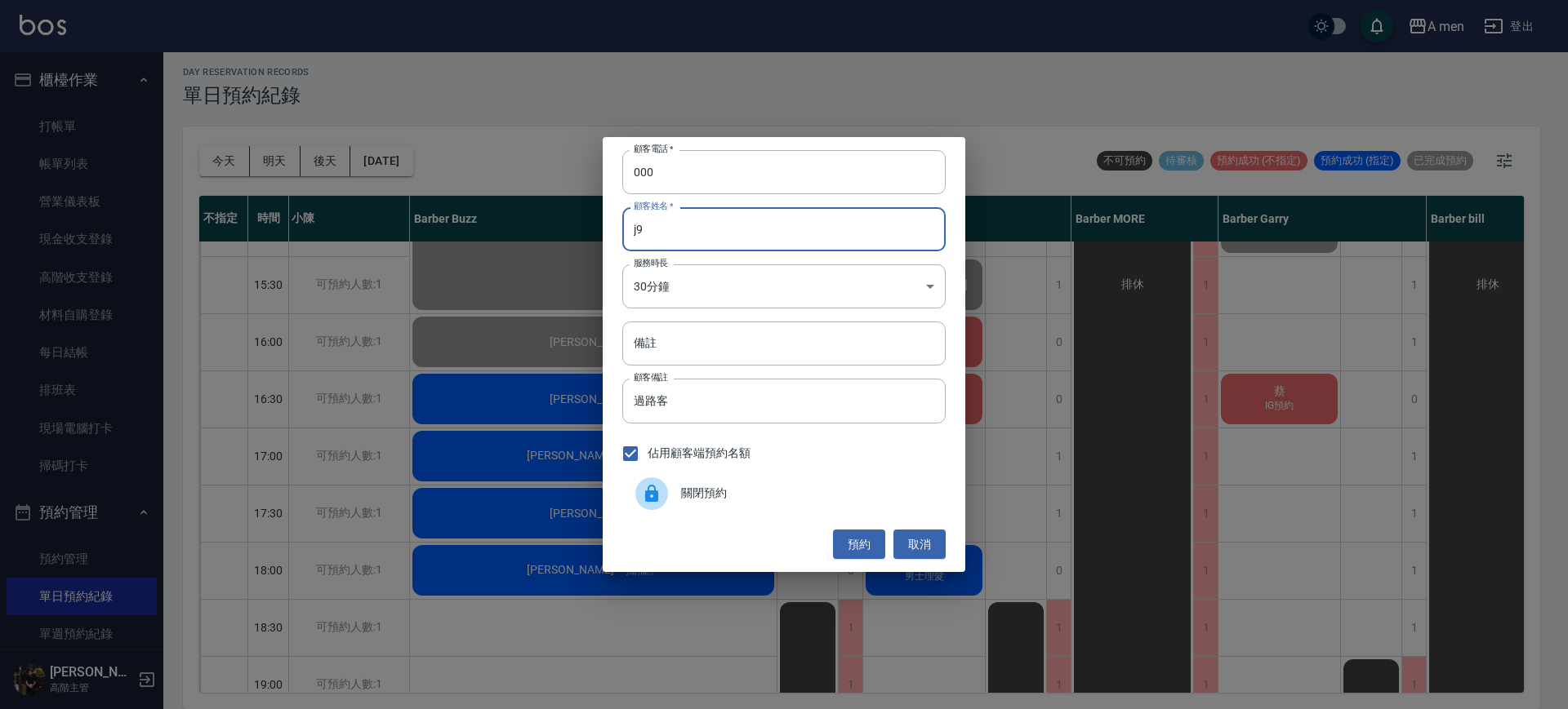
type input "j"
type input "老外"
click at [853, 538] on button "預約" at bounding box center [859, 544] width 52 height 31
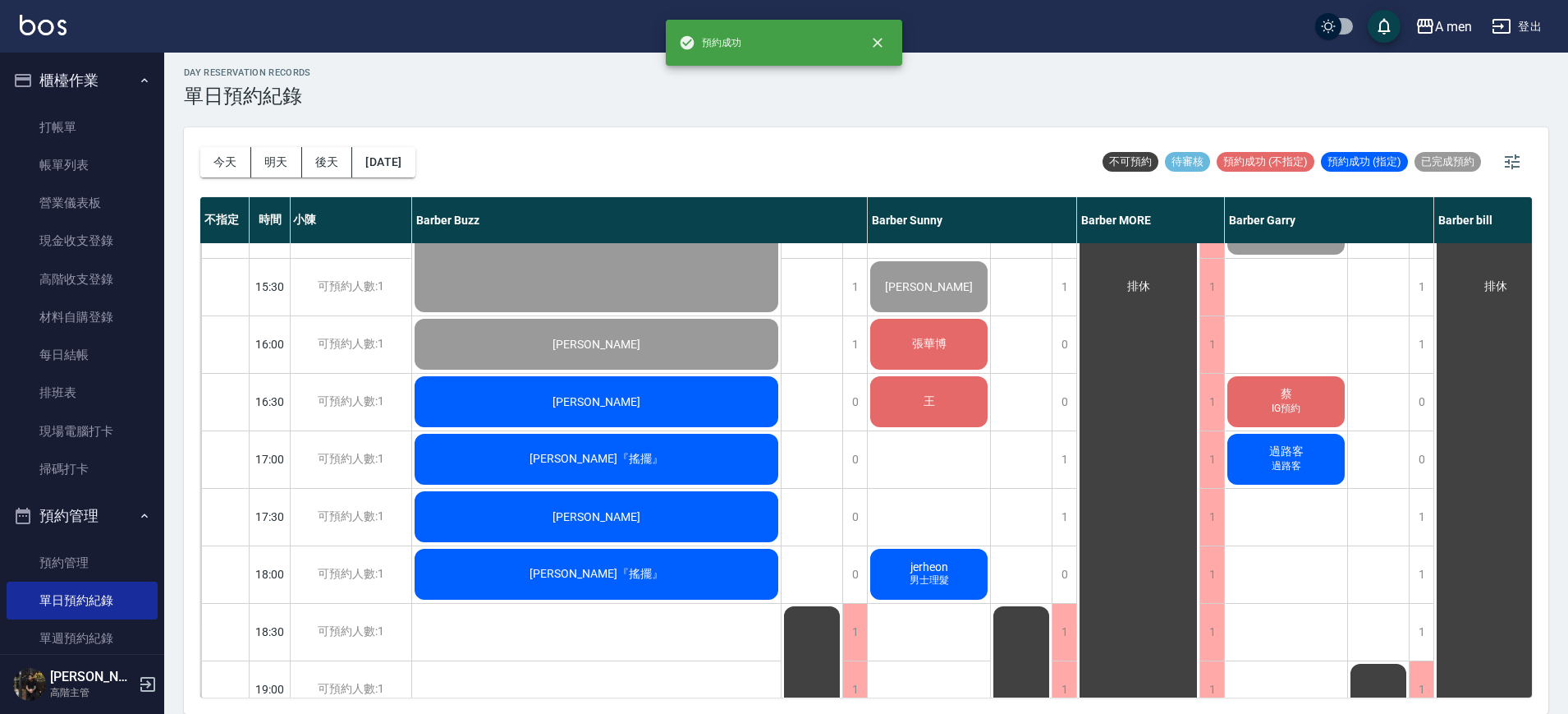
click at [1312, 459] on div "過路客 過路客" at bounding box center [1286, 459] width 122 height 56
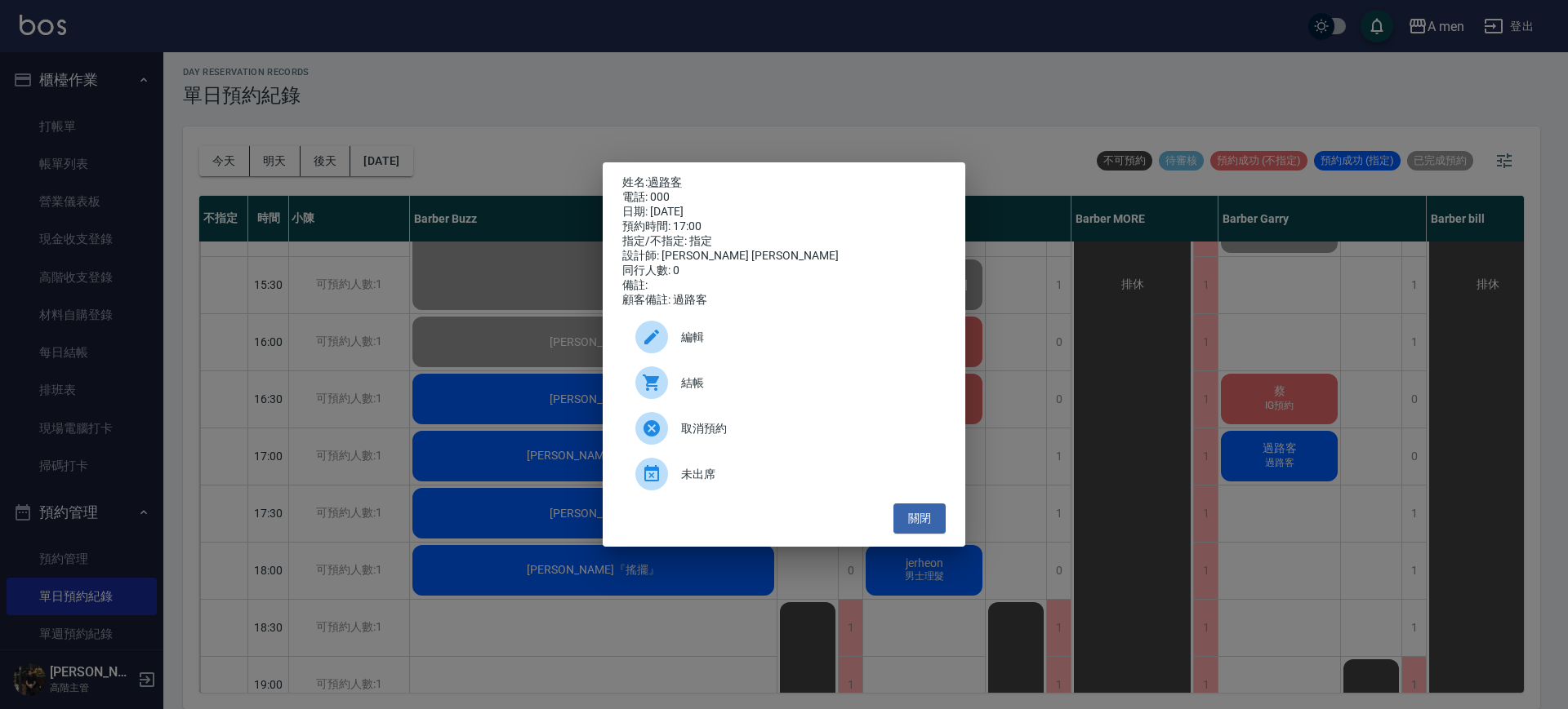
click at [821, 335] on span "編輯" at bounding box center [806, 336] width 252 height 17
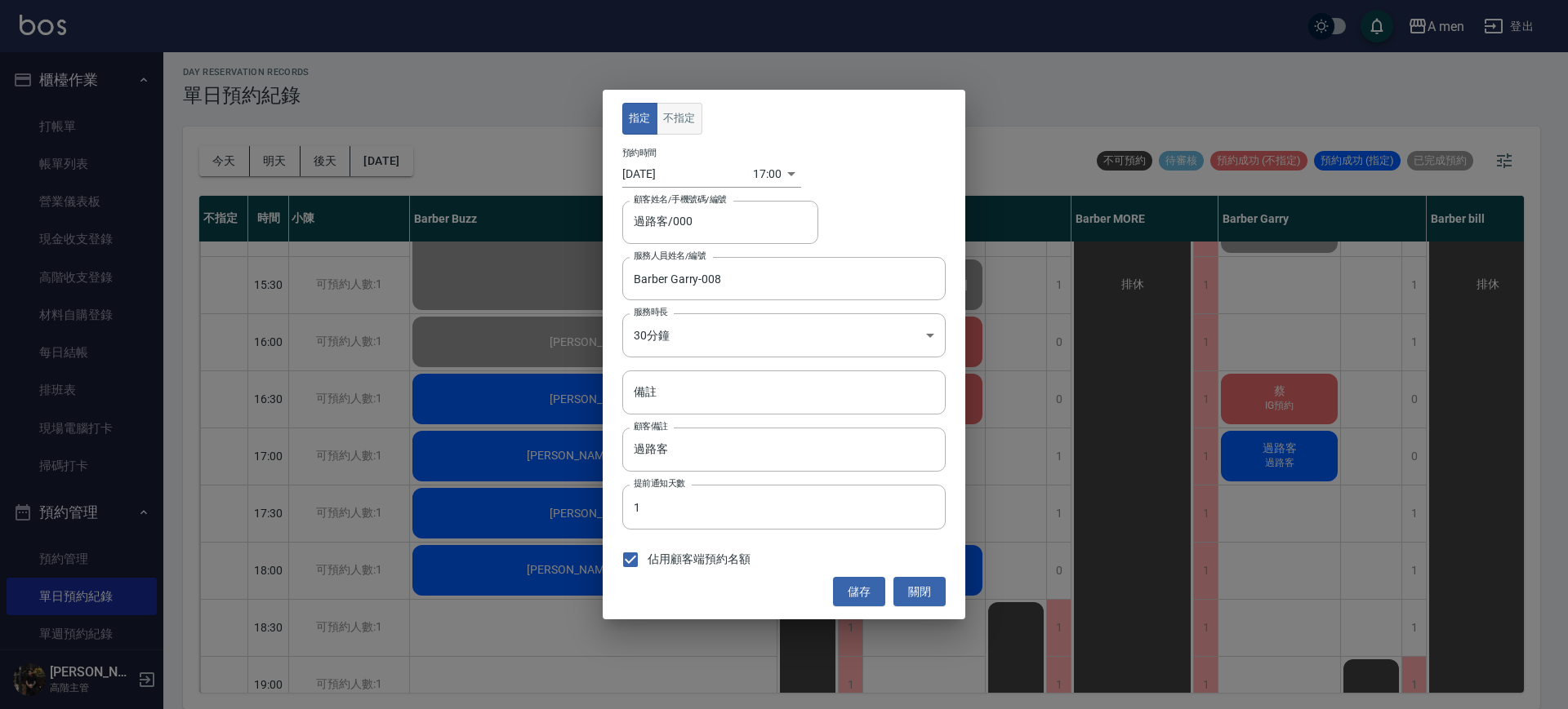
click at [691, 121] on button "不指定" at bounding box center [679, 118] width 45 height 32
click at [855, 600] on button "儲存" at bounding box center [859, 592] width 52 height 31
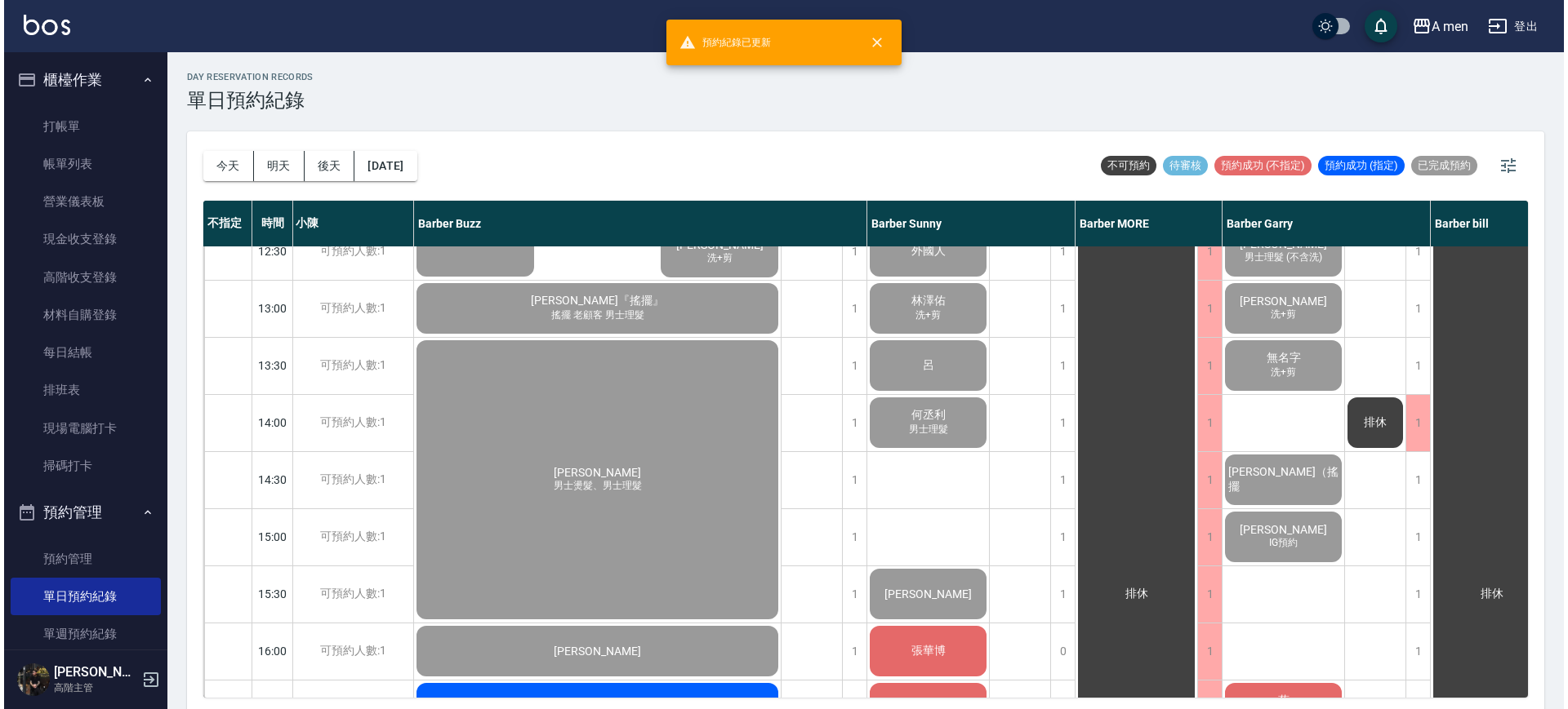
scroll to position [193, 149]
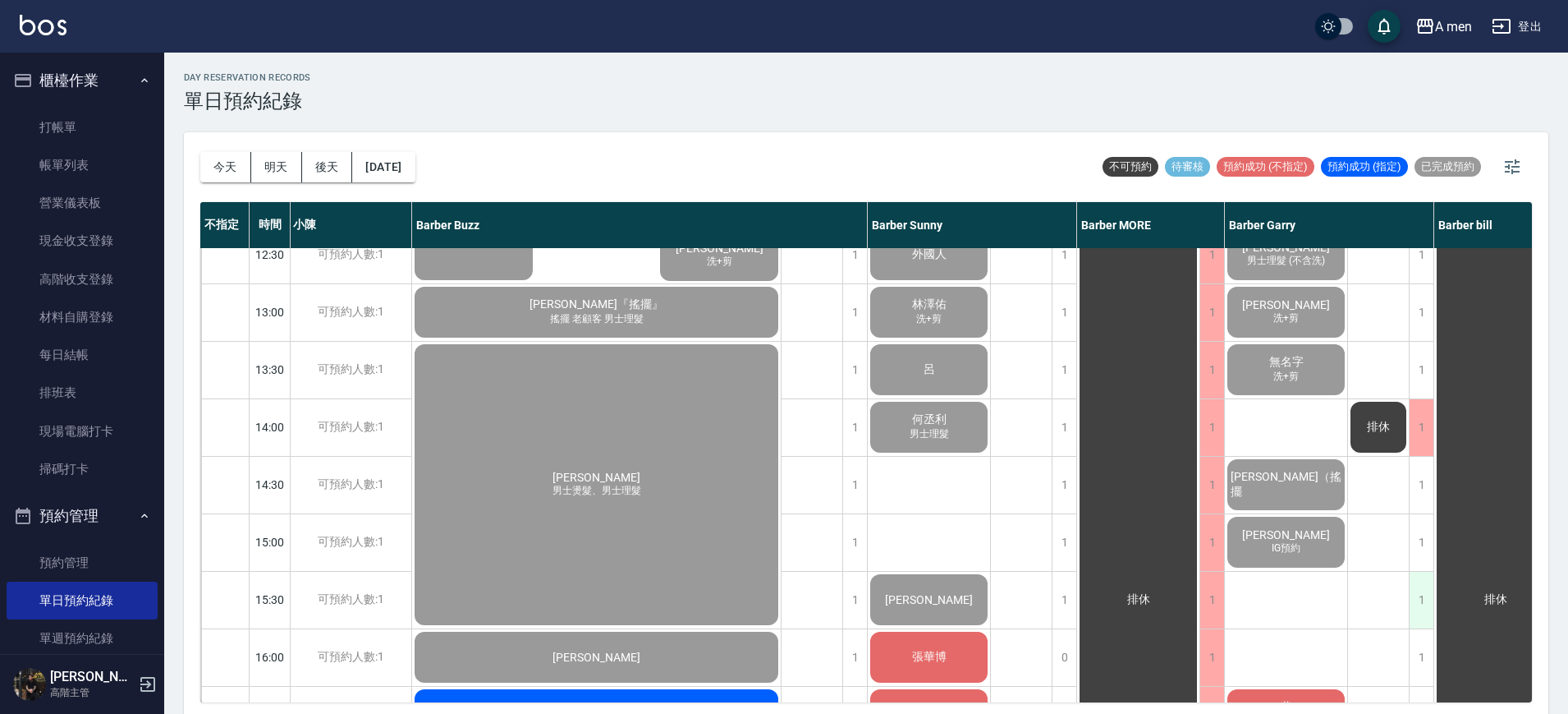
click at [1416, 611] on div "1" at bounding box center [1421, 600] width 25 height 57
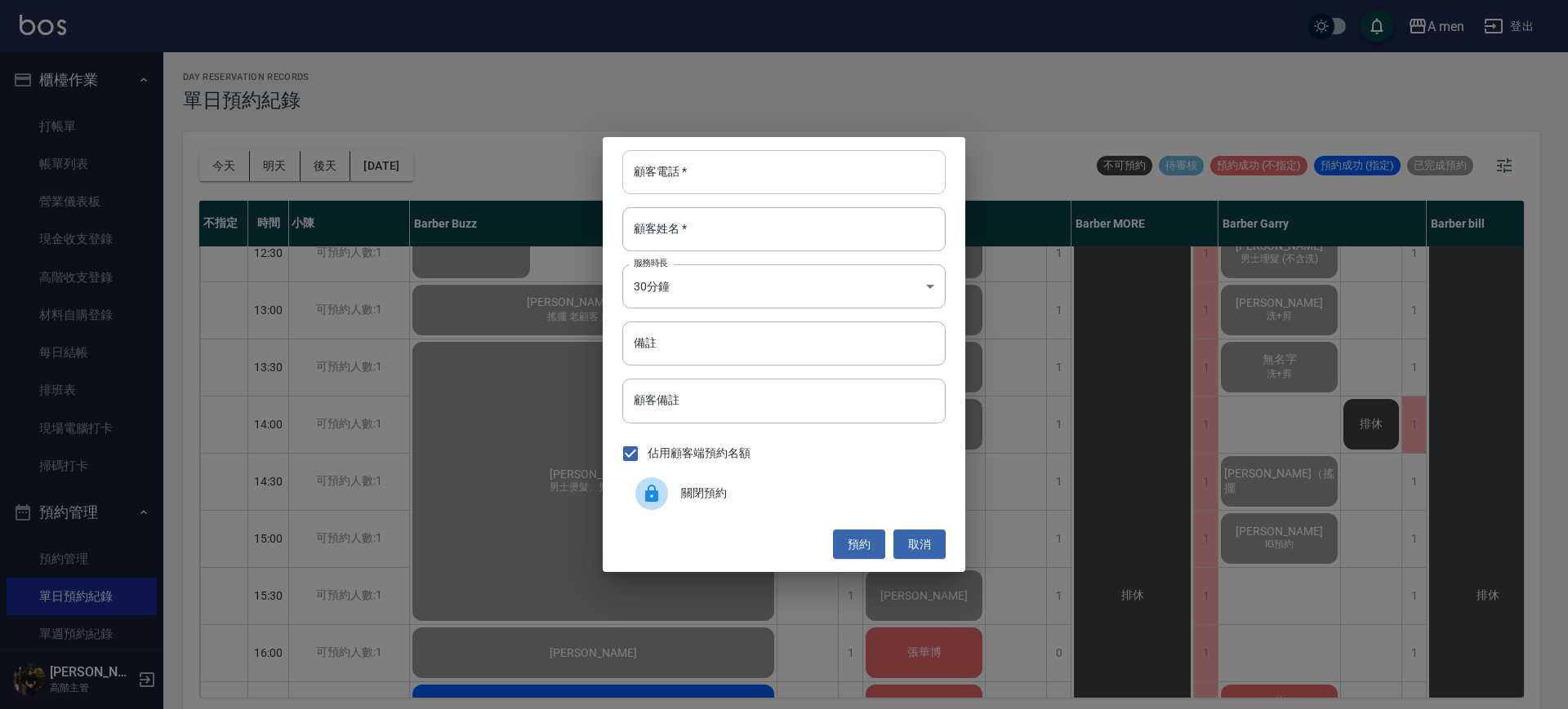
click at [760, 170] on input "顧客電話   *" at bounding box center [784, 172] width 324 height 44
type input "000"
click at [731, 233] on input "顧客姓名   *" at bounding box center [784, 229] width 324 height 44
click at [724, 411] on input "顧客備註" at bounding box center [784, 400] width 324 height 44
type input "e"
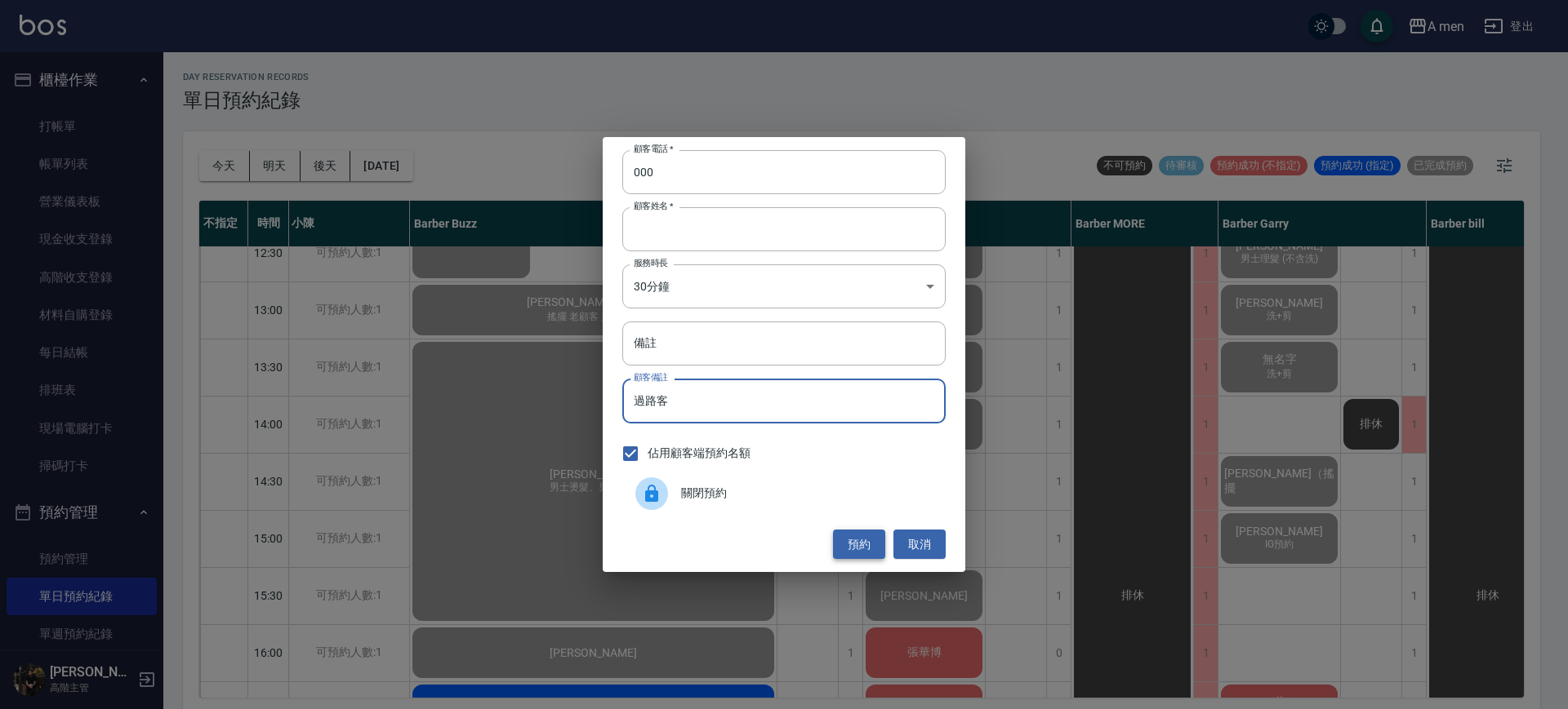
type input "過路客"
click at [859, 541] on button "預約" at bounding box center [859, 544] width 52 height 31
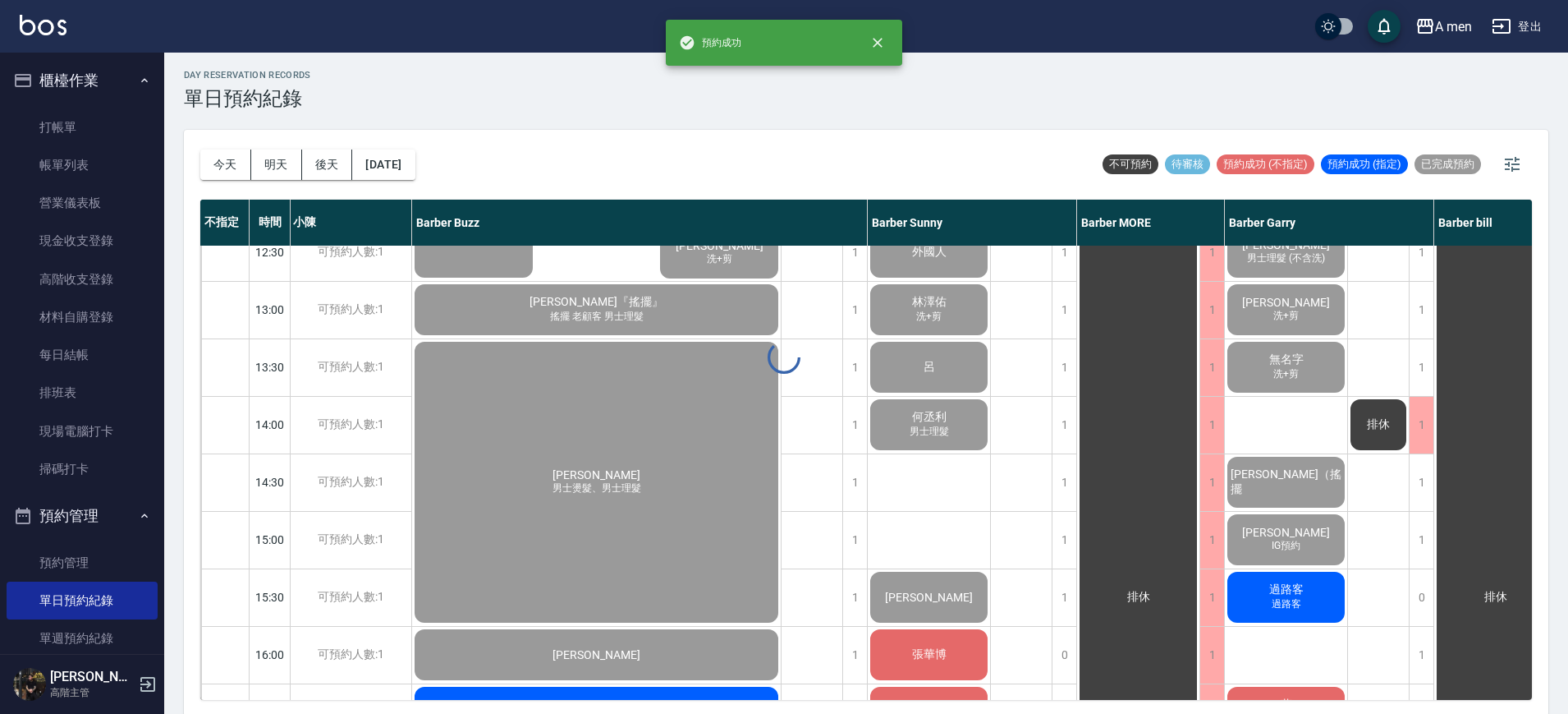
scroll to position [5, 0]
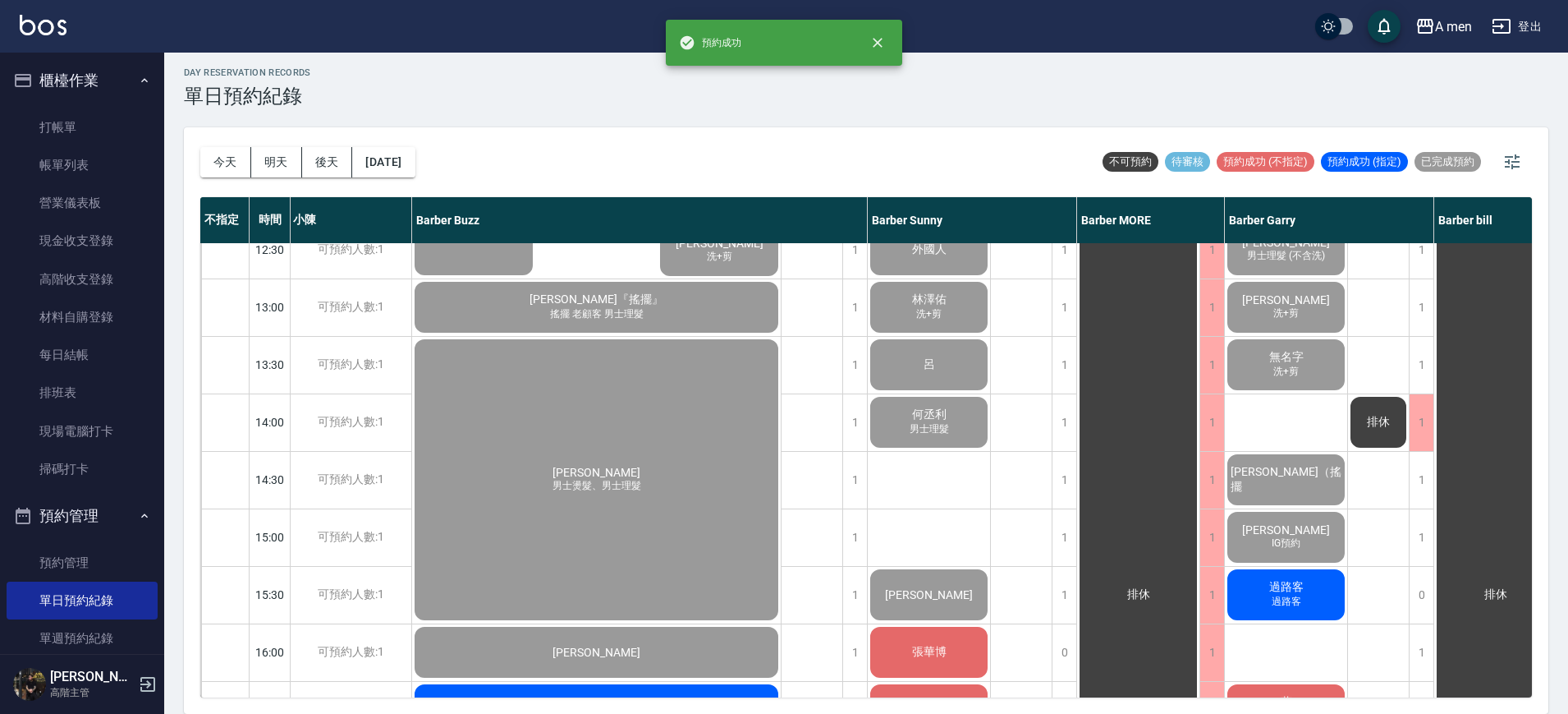
click at [1285, 585] on span "過路客" at bounding box center [1286, 587] width 41 height 15
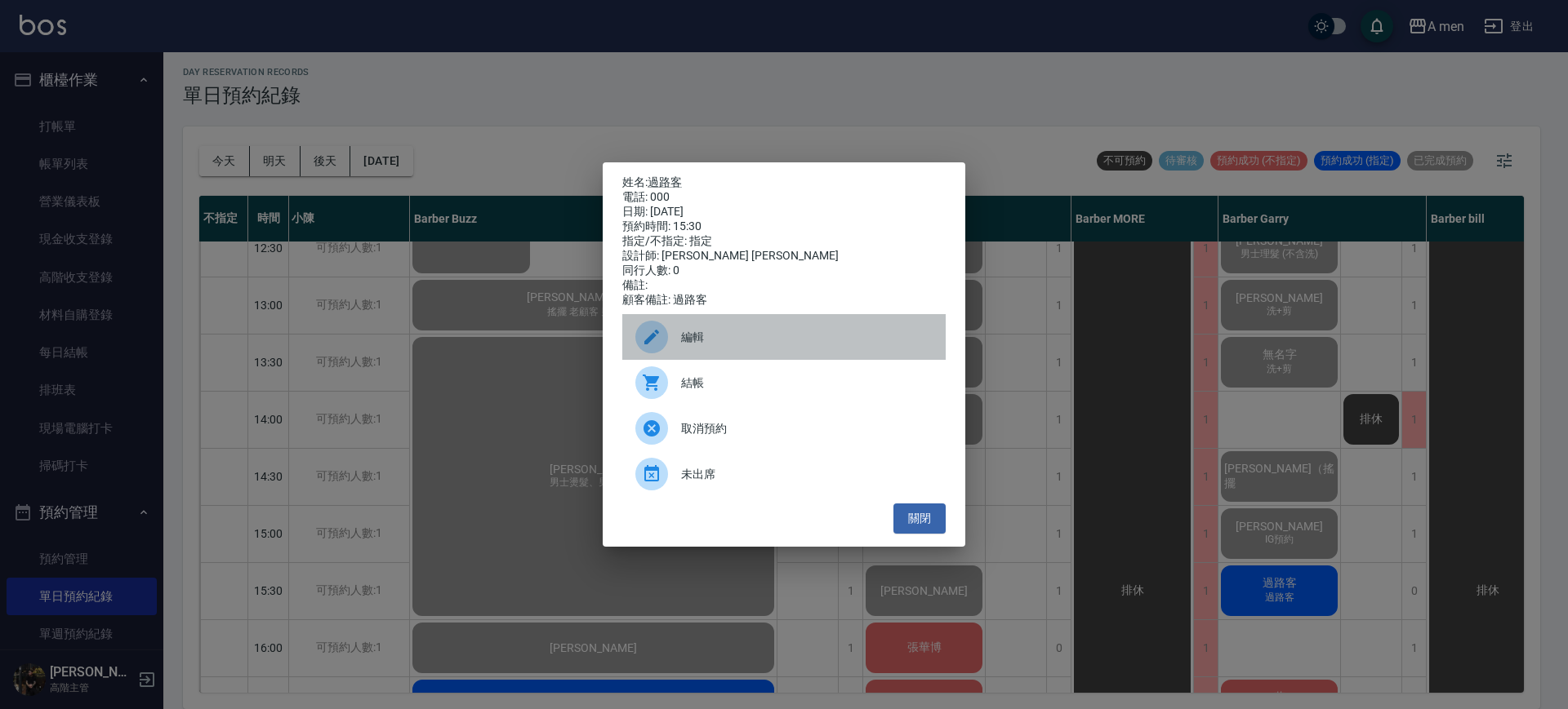
drag, startPoint x: 800, startPoint y: 330, endPoint x: 795, endPoint y: 311, distance: 19.6
click at [802, 330] on div "編輯" at bounding box center [784, 337] width 324 height 45
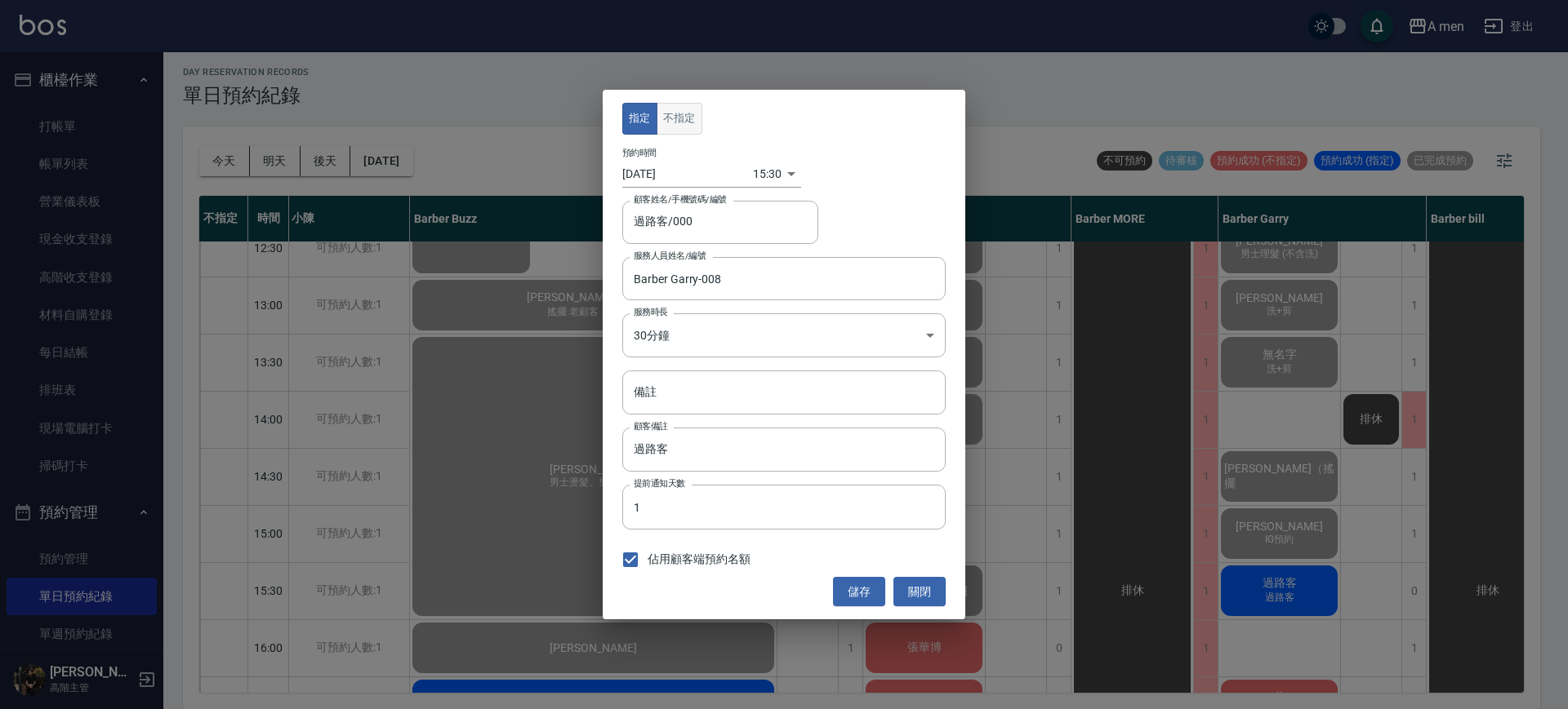
click at [677, 125] on button "不指定" at bounding box center [679, 118] width 45 height 32
click at [864, 596] on button "儲存" at bounding box center [859, 592] width 52 height 31
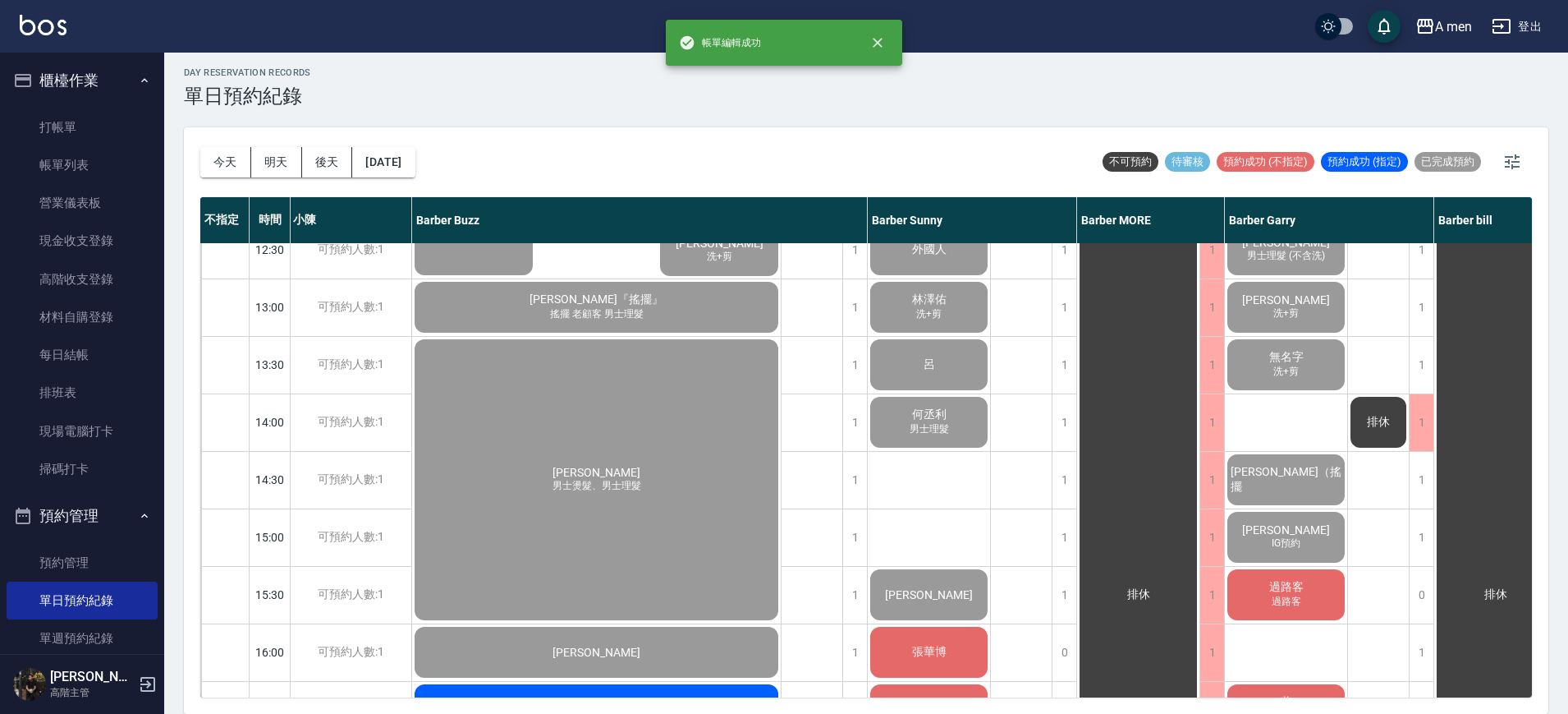
scroll to position [400, 150]
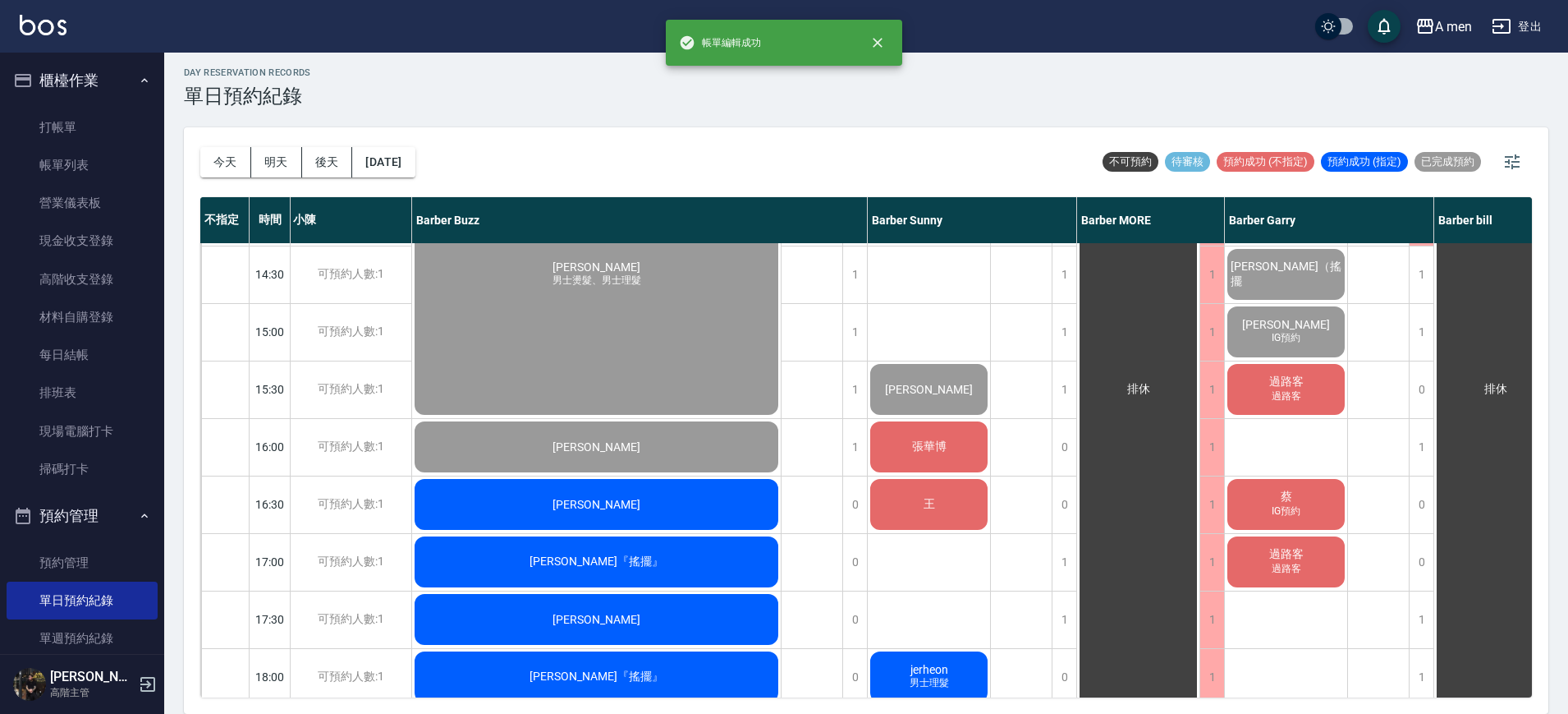
click at [1284, 399] on span "過路客" at bounding box center [1286, 396] width 36 height 14
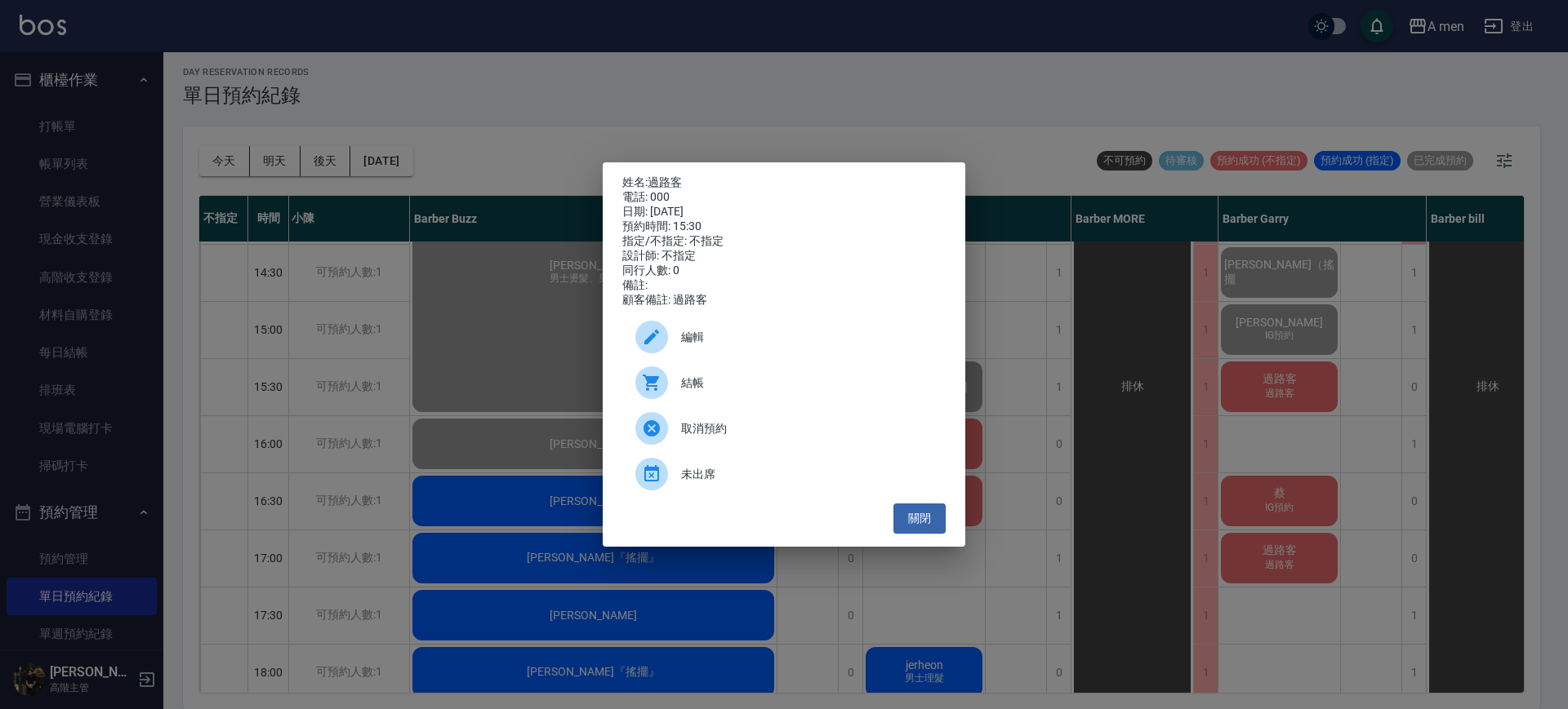
click at [843, 334] on div "編輯" at bounding box center [784, 337] width 324 height 45
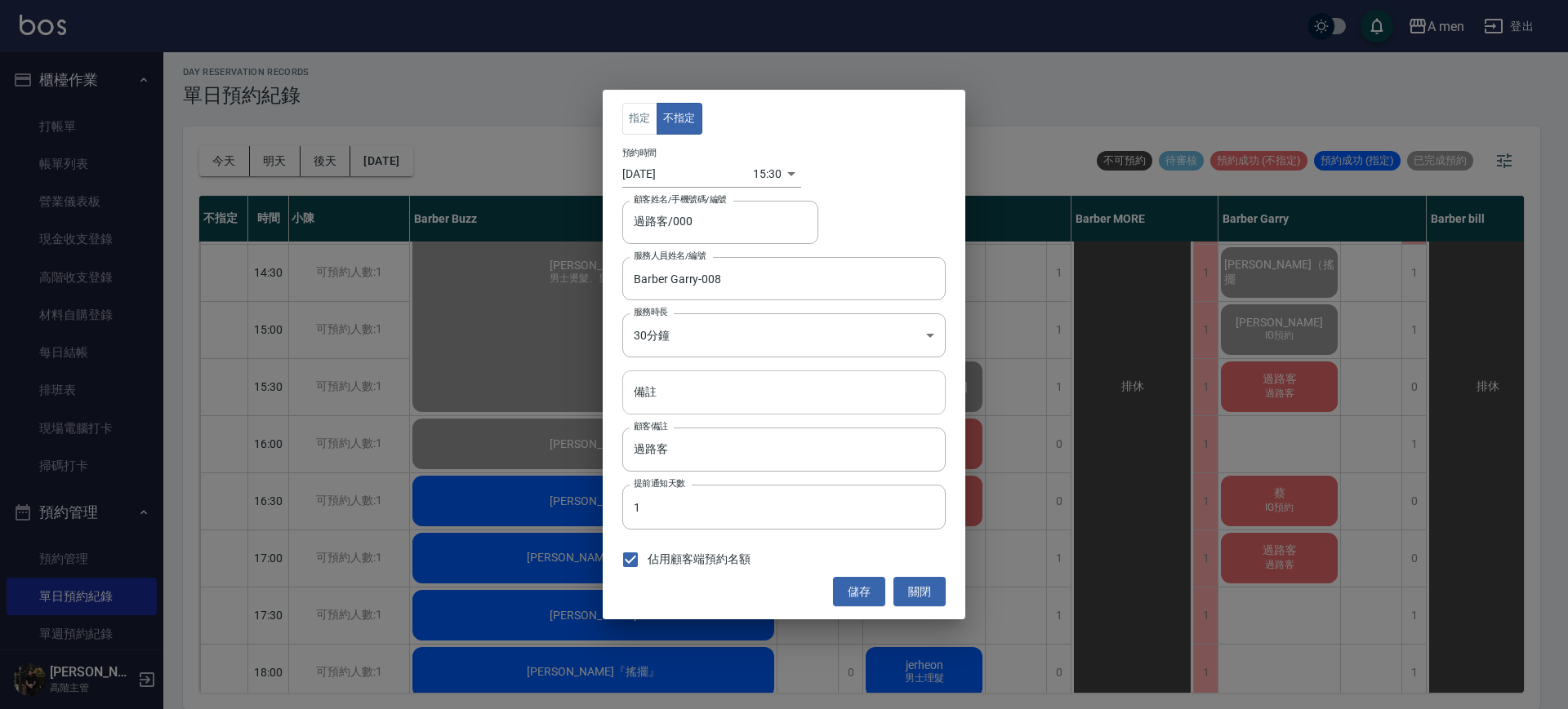
click at [748, 390] on input "備註" at bounding box center [784, 392] width 324 height 44
type input "老外"
click at [855, 587] on button "儲存" at bounding box center [859, 592] width 52 height 31
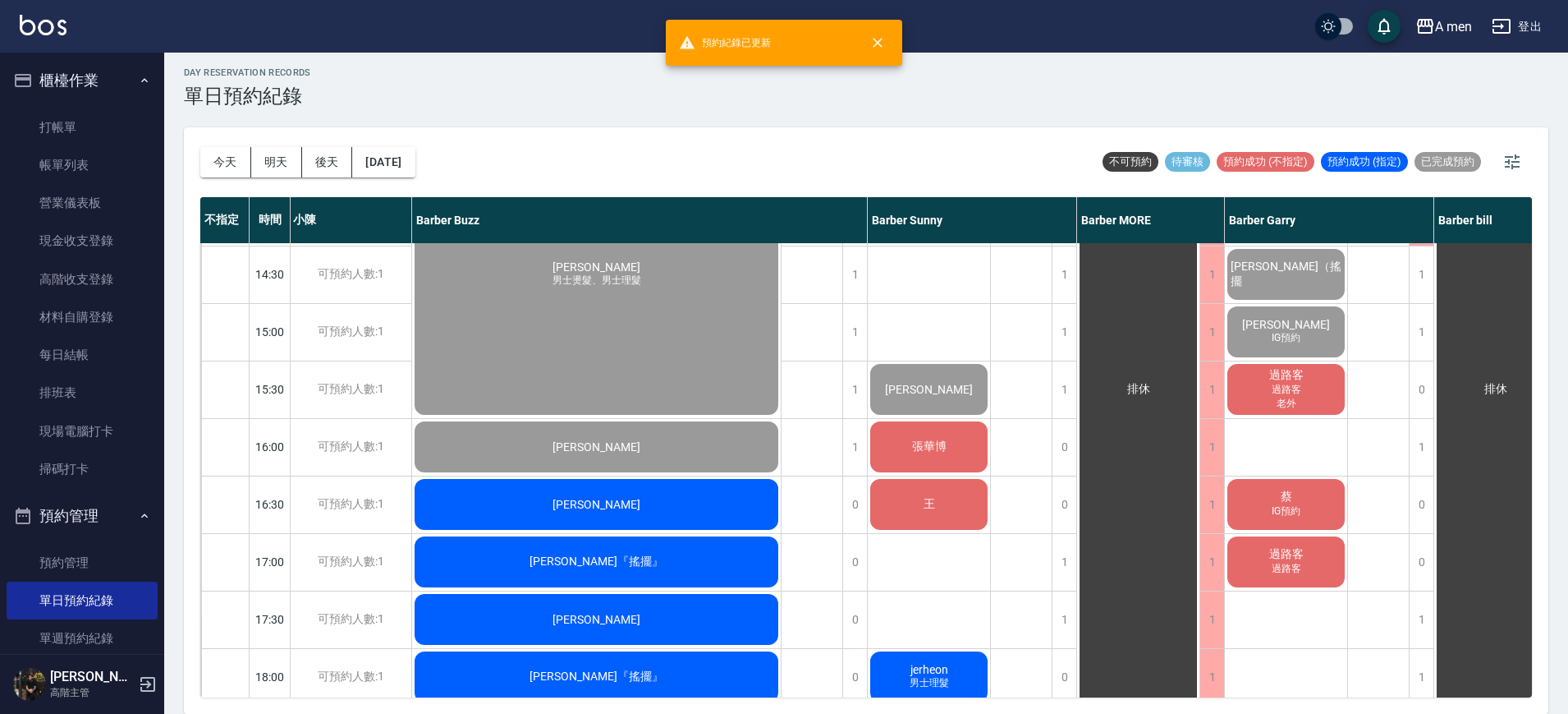
click at [1296, 562] on span "過路客" at bounding box center [1286, 569] width 36 height 14
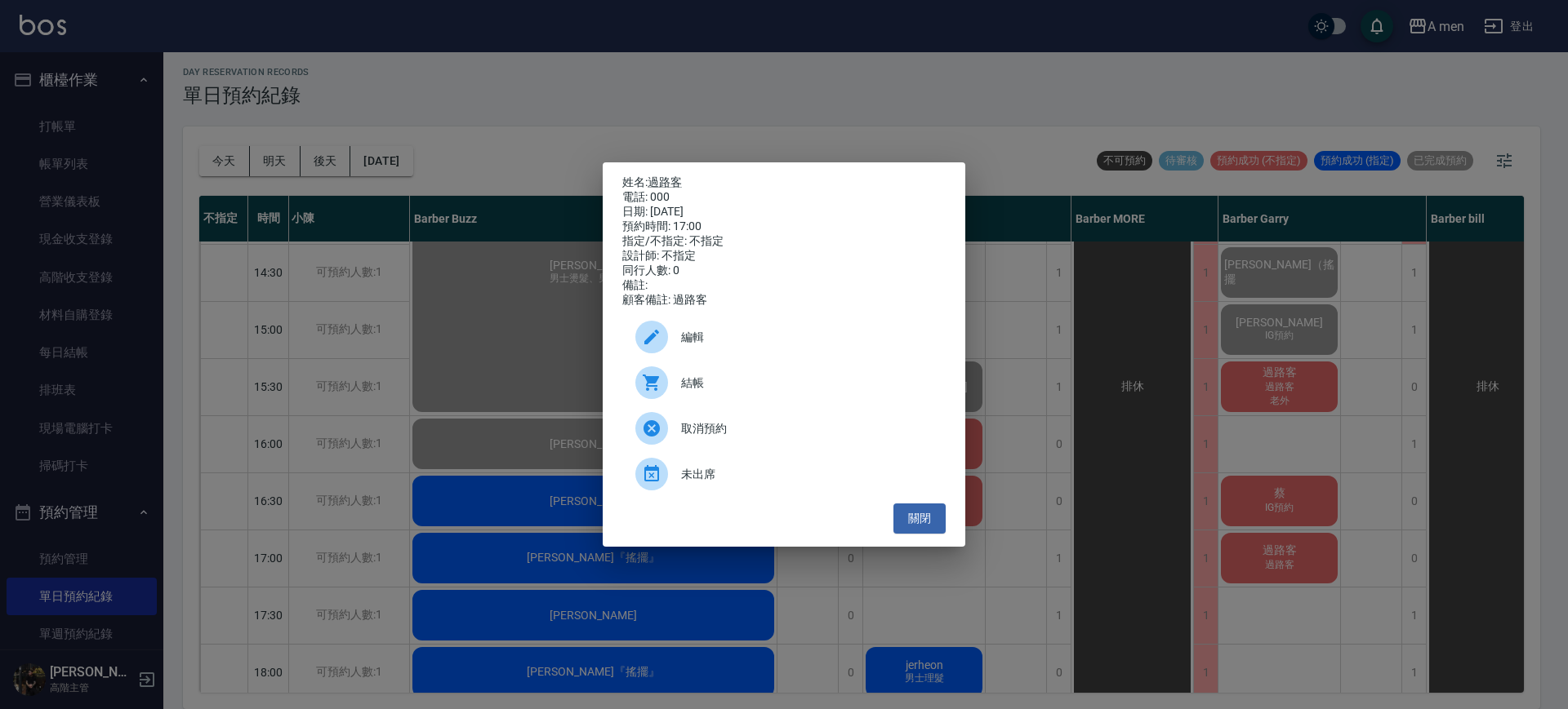
click at [791, 334] on div "編輯" at bounding box center [784, 337] width 324 height 45
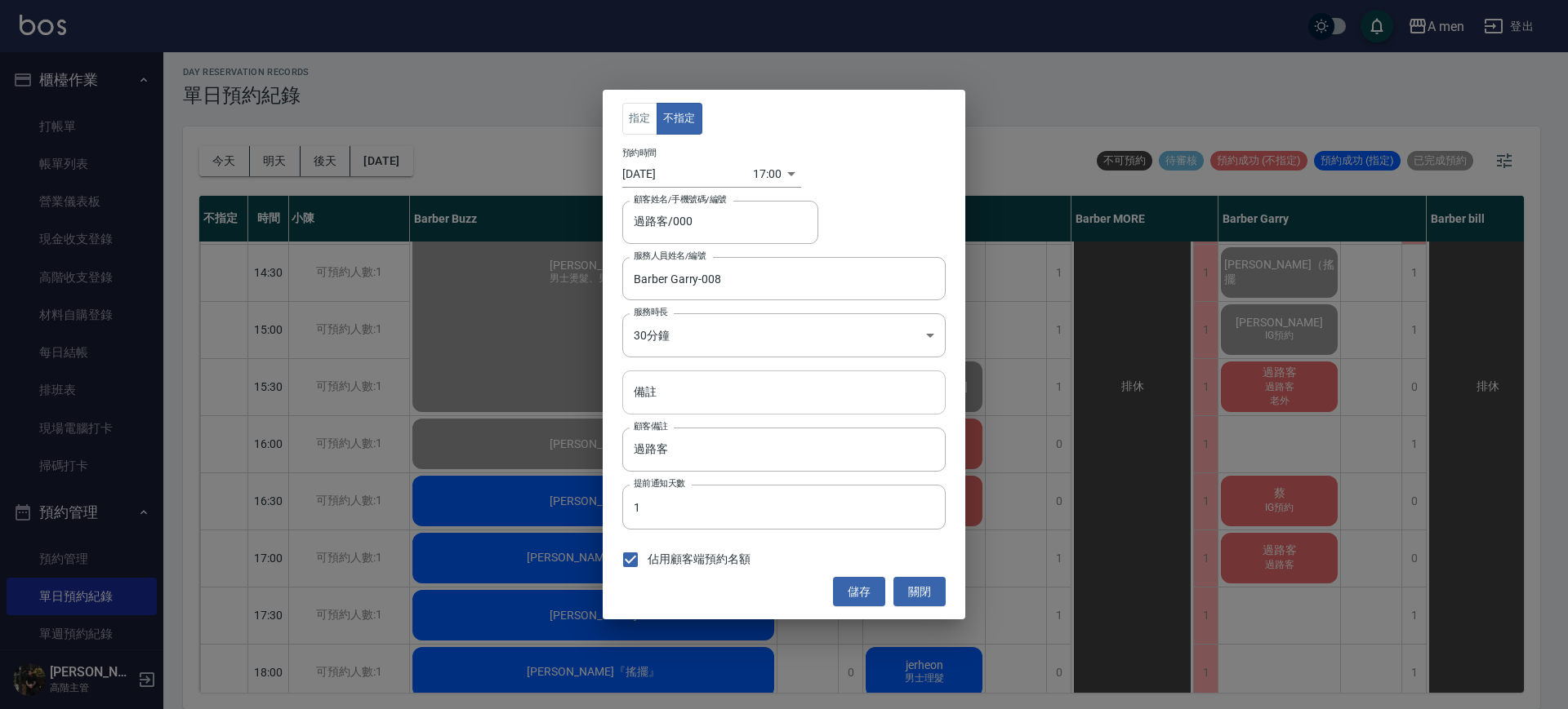
click at [800, 394] on input "備註" at bounding box center [784, 392] width 324 height 44
type input "老外"
click at [861, 584] on button "儲存" at bounding box center [859, 592] width 52 height 31
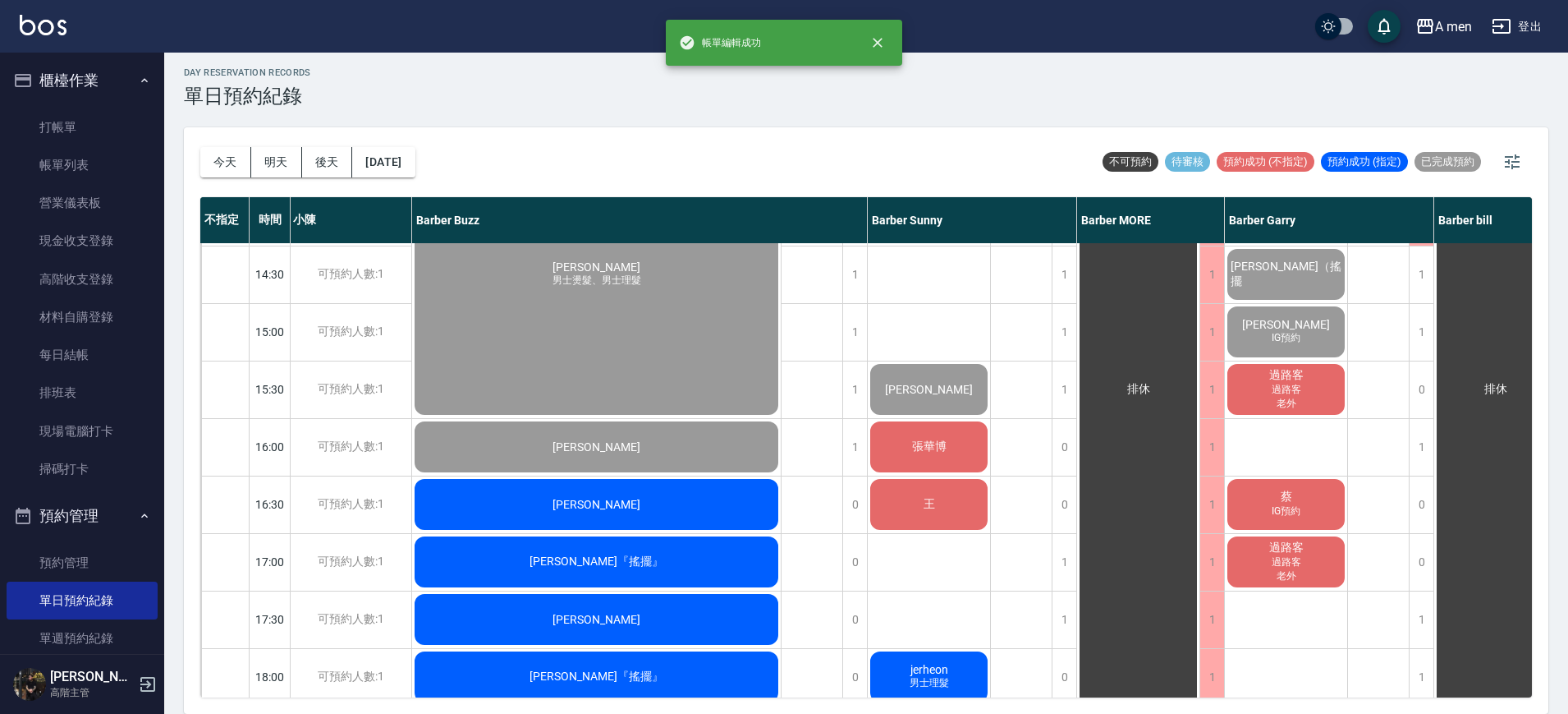
click at [1031, 443] on div "排休" at bounding box center [1022, 562] width 62 height 1438
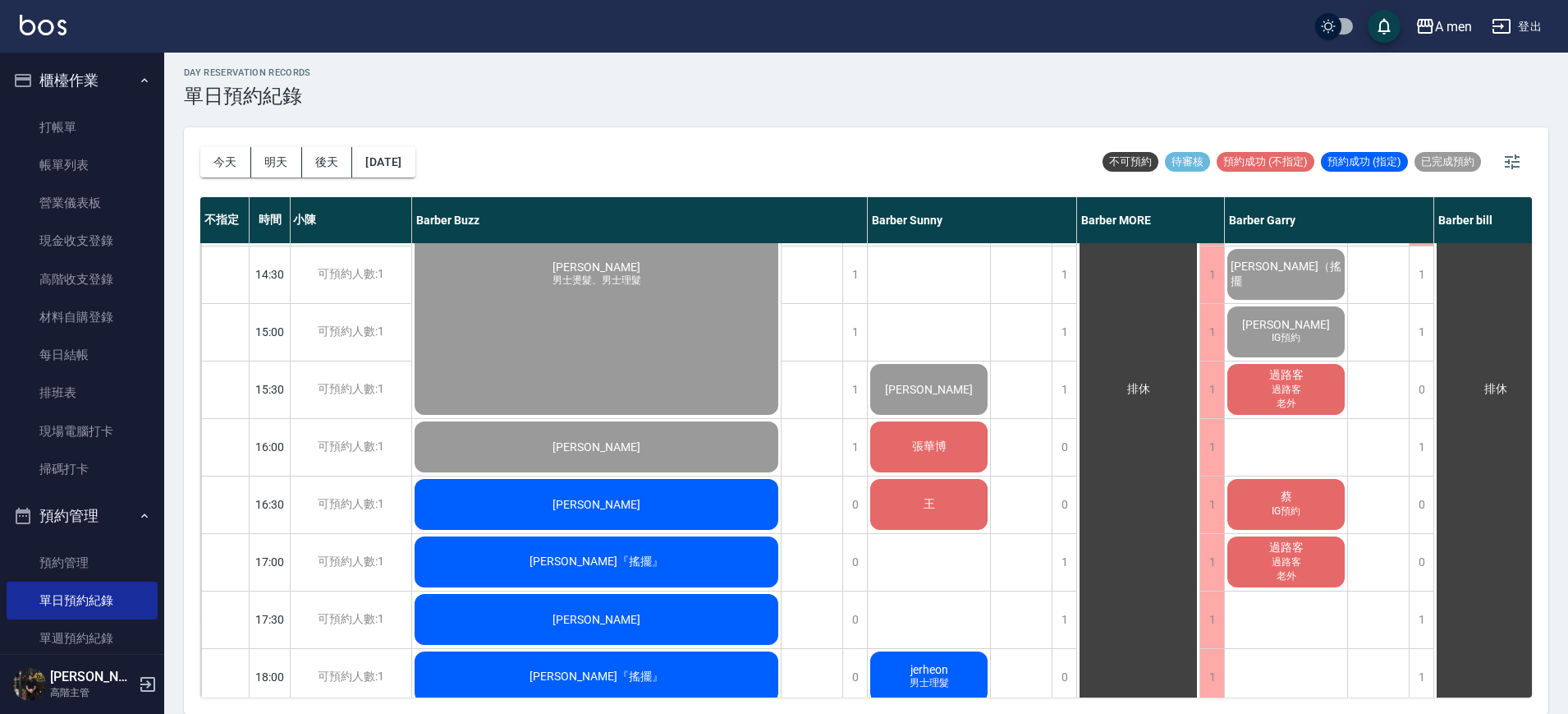
click at [979, 510] on div "王" at bounding box center [929, 504] width 122 height 56
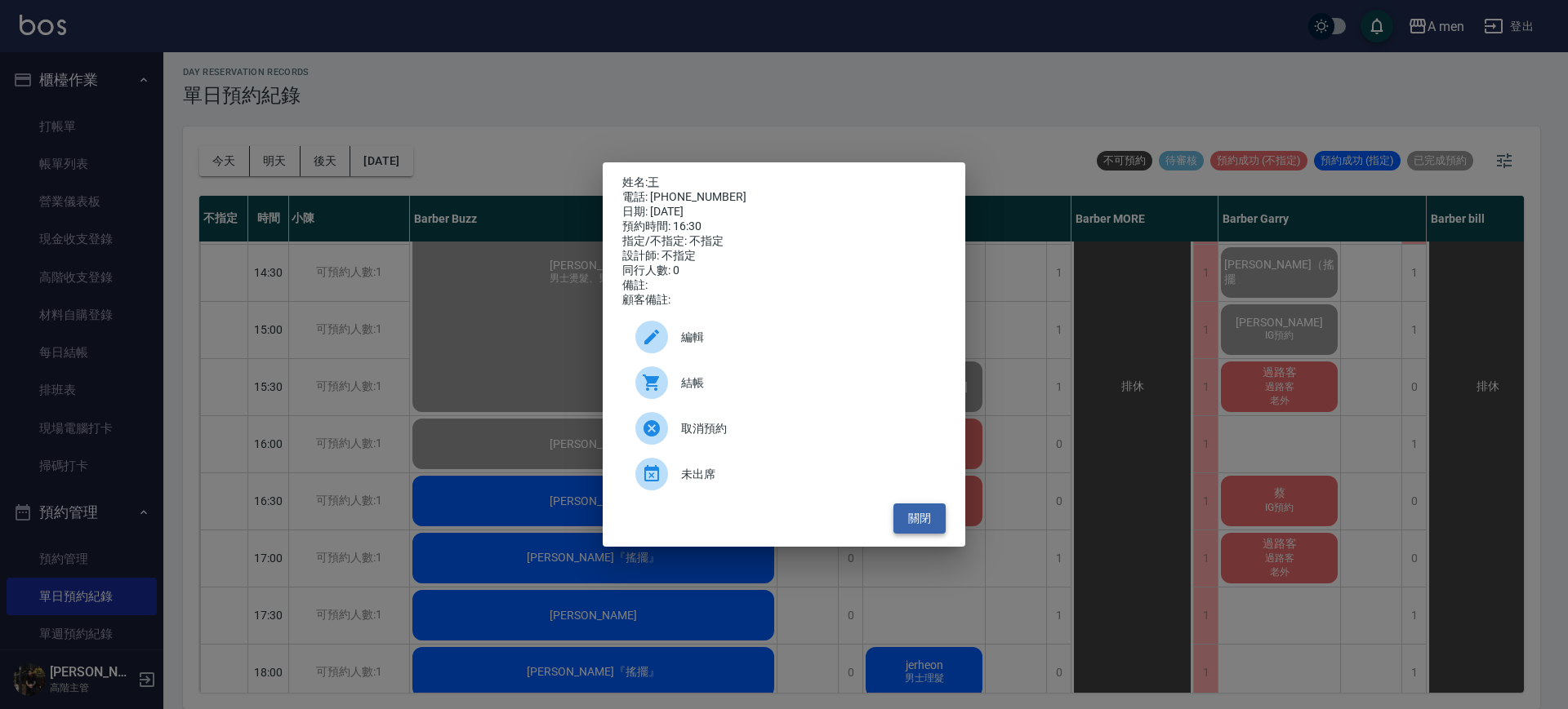
click at [941, 523] on button "關閉" at bounding box center [919, 519] width 52 height 31
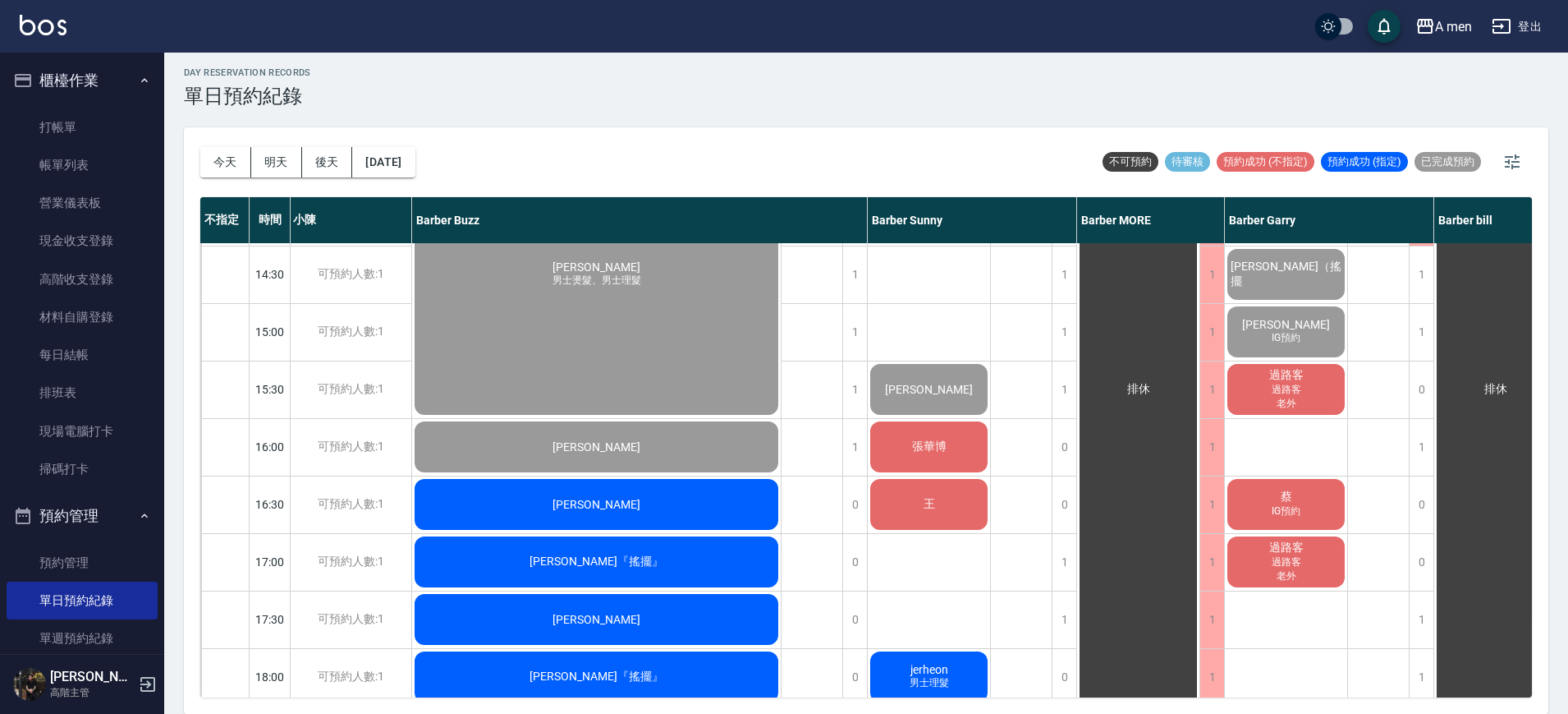
click at [1026, 503] on div "排休" at bounding box center [1022, 562] width 62 height 1438
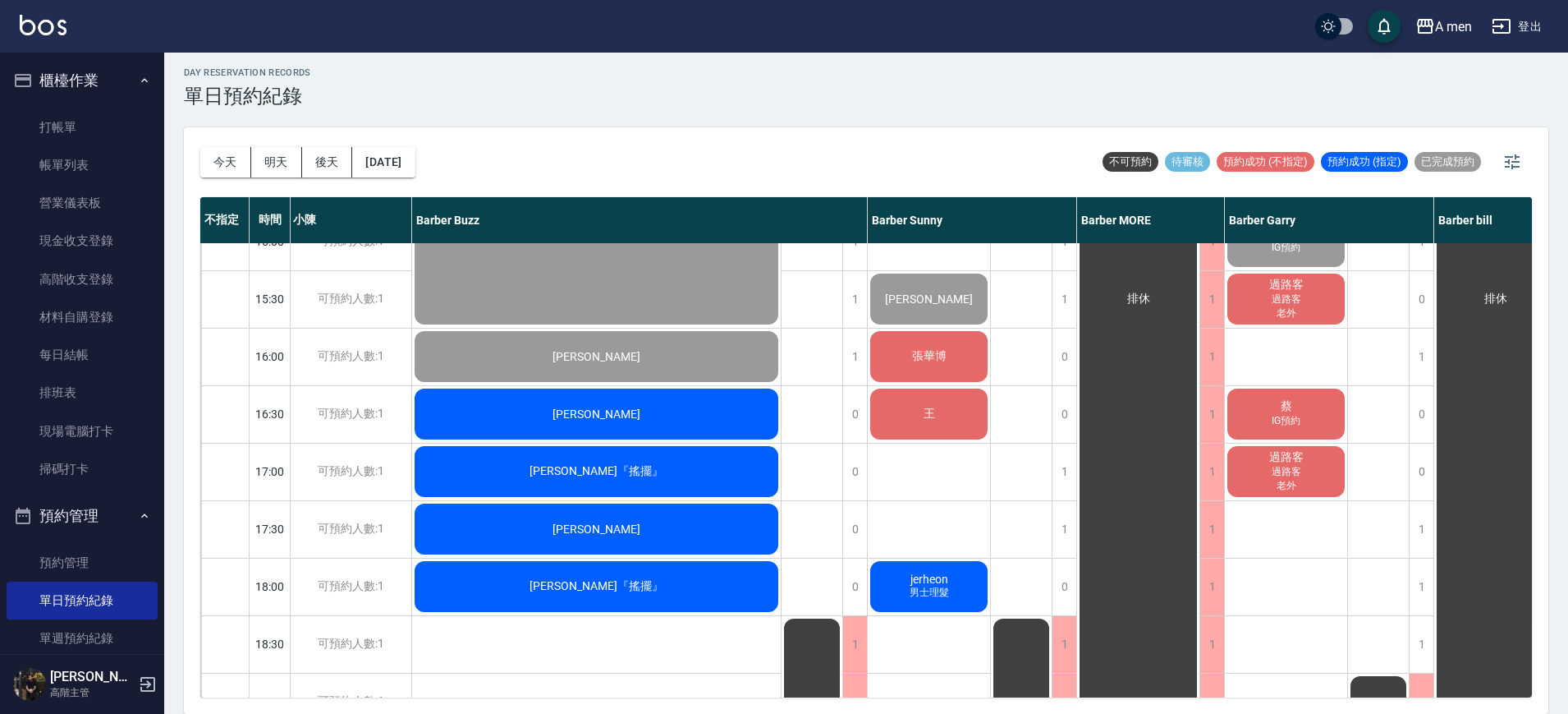
scroll to position [509, 150]
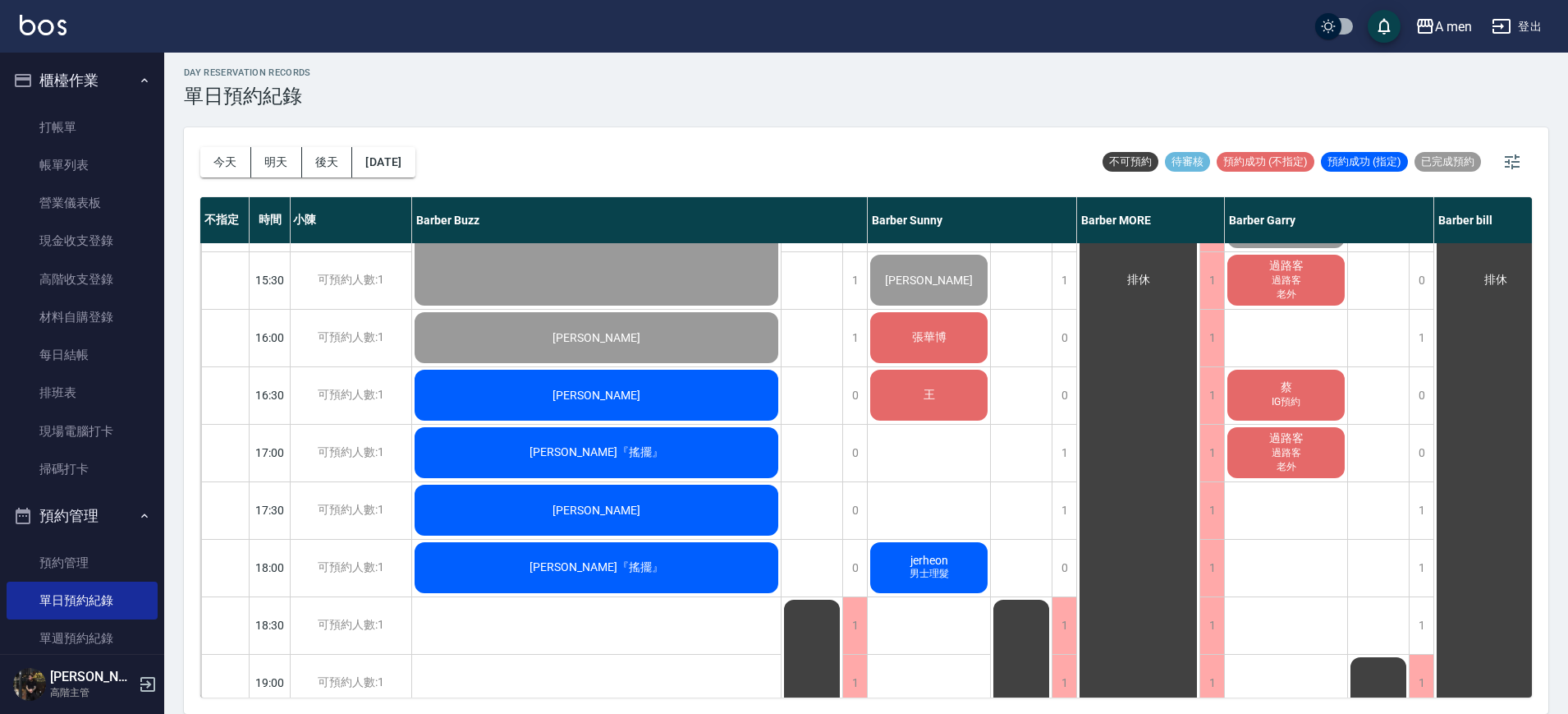
click at [593, 397] on span "[PERSON_NAME]" at bounding box center [596, 394] width 94 height 13
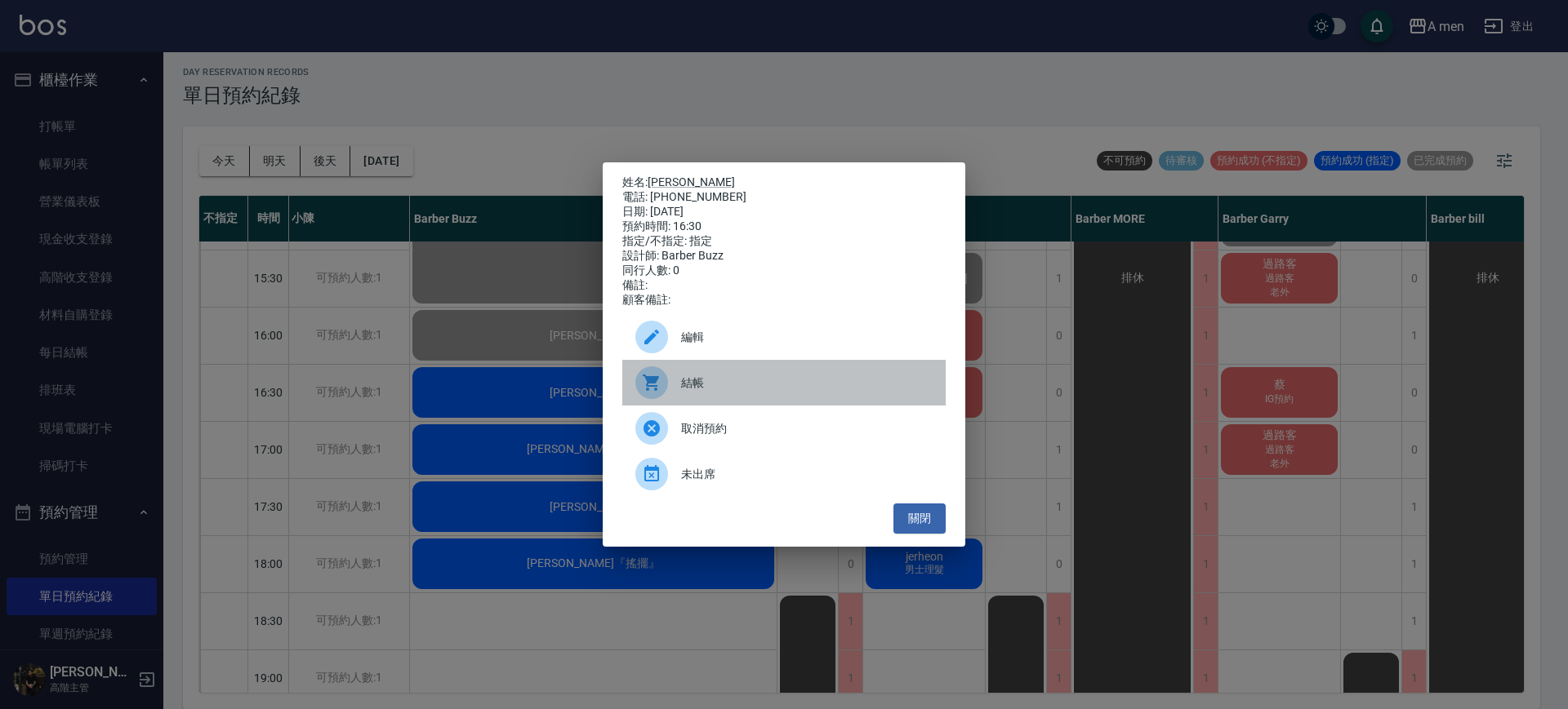
click at [771, 380] on div "結帳" at bounding box center [784, 383] width 324 height 45
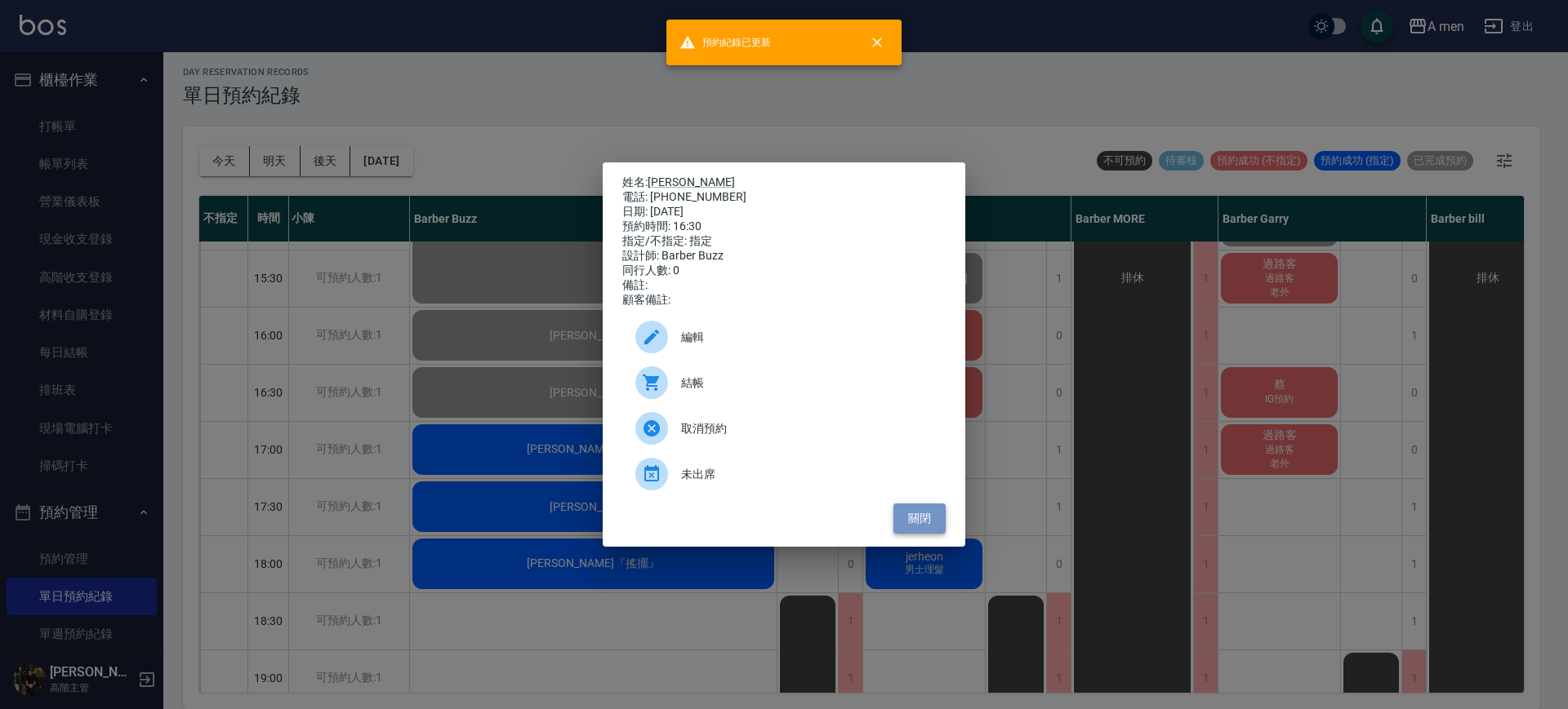
click at [915, 529] on button "關閉" at bounding box center [919, 519] width 52 height 31
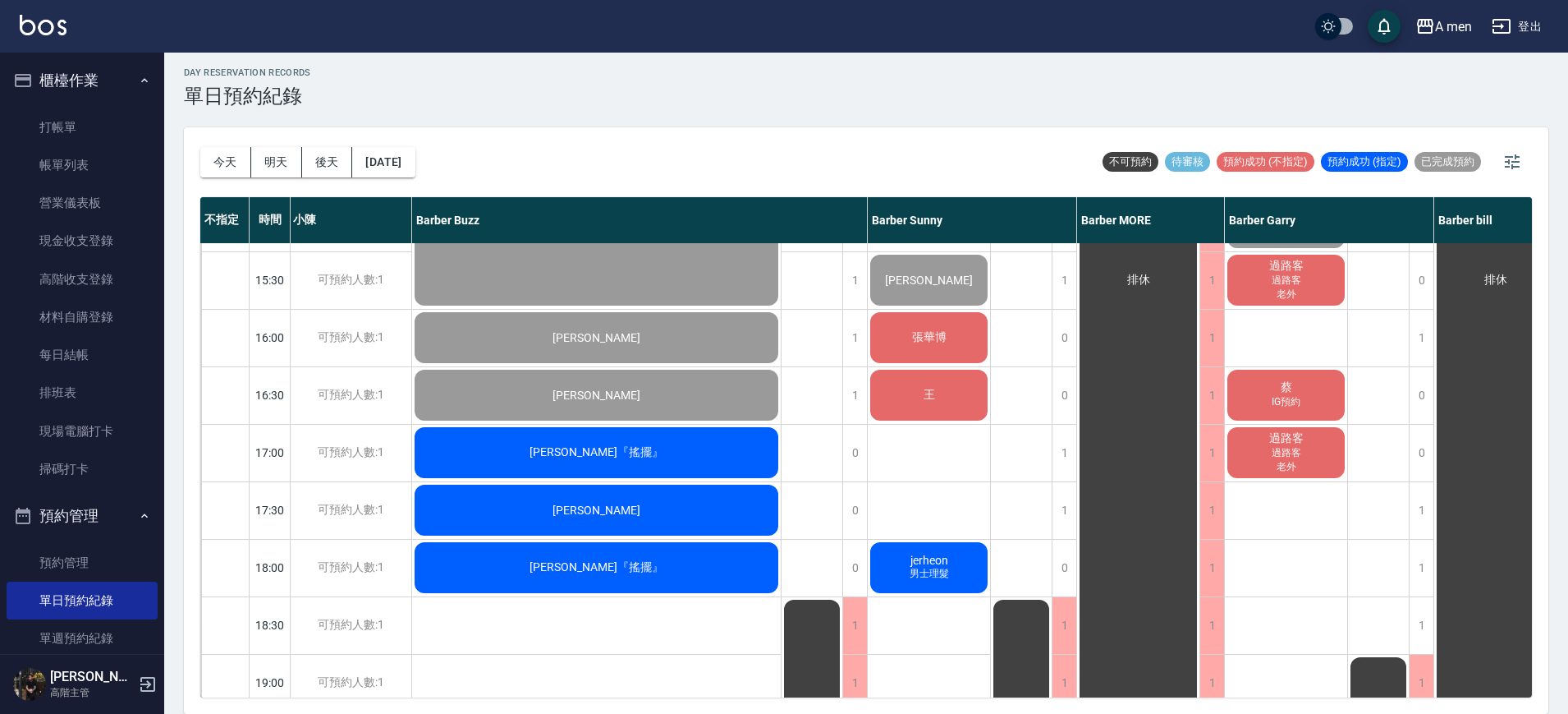
click at [759, 536] on div "[PERSON_NAME]" at bounding box center [596, 510] width 369 height 56
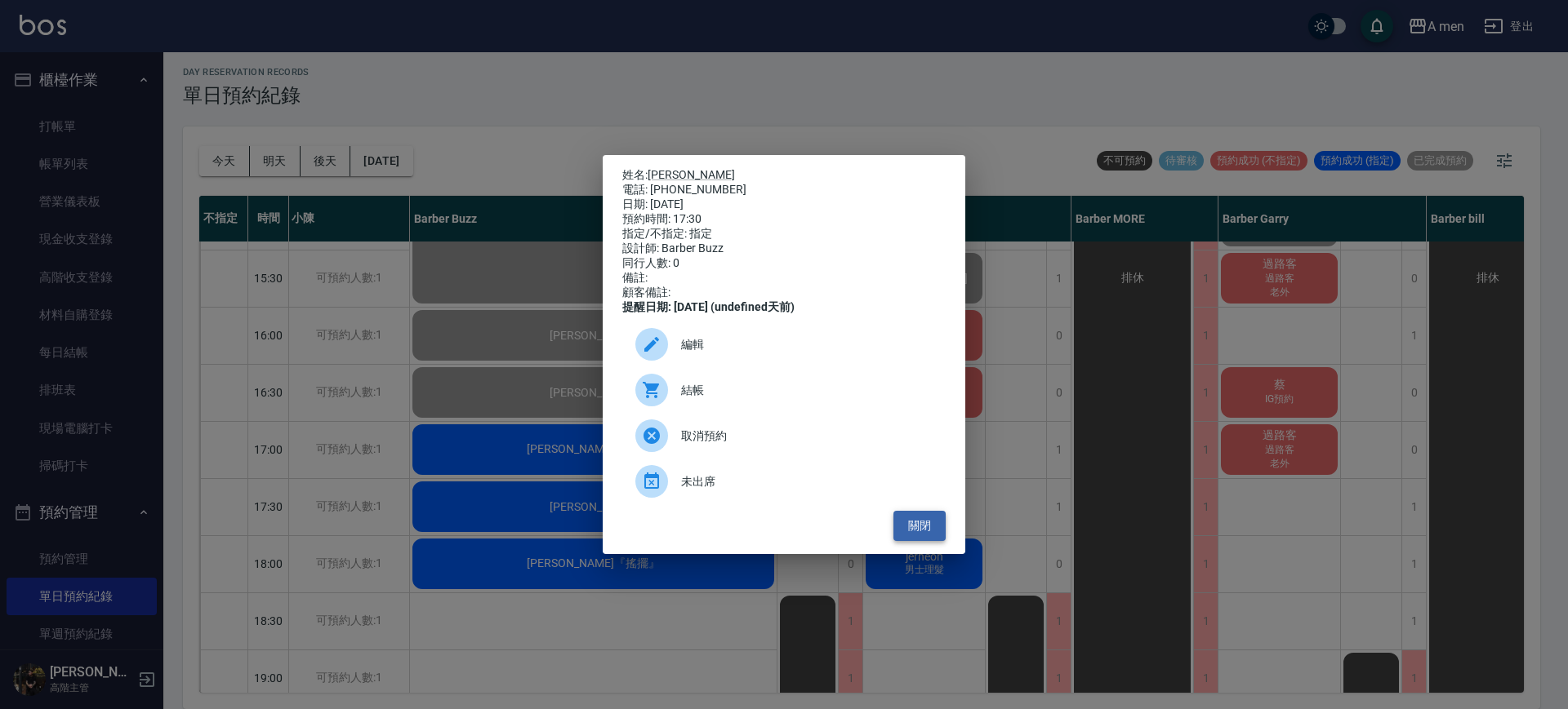
click at [930, 532] on button "關閉" at bounding box center [919, 526] width 52 height 31
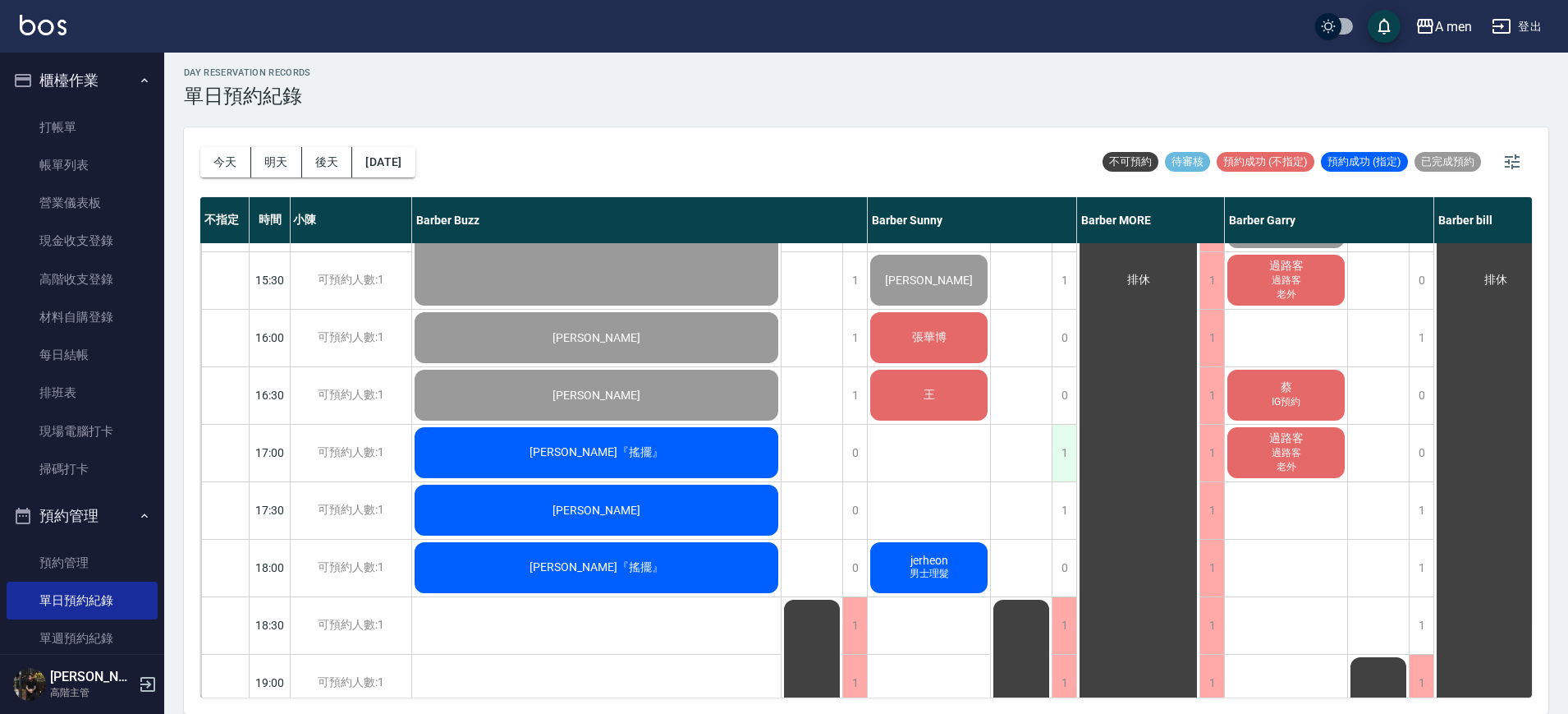
click at [1057, 449] on div "1" at bounding box center [1064, 453] width 25 height 57
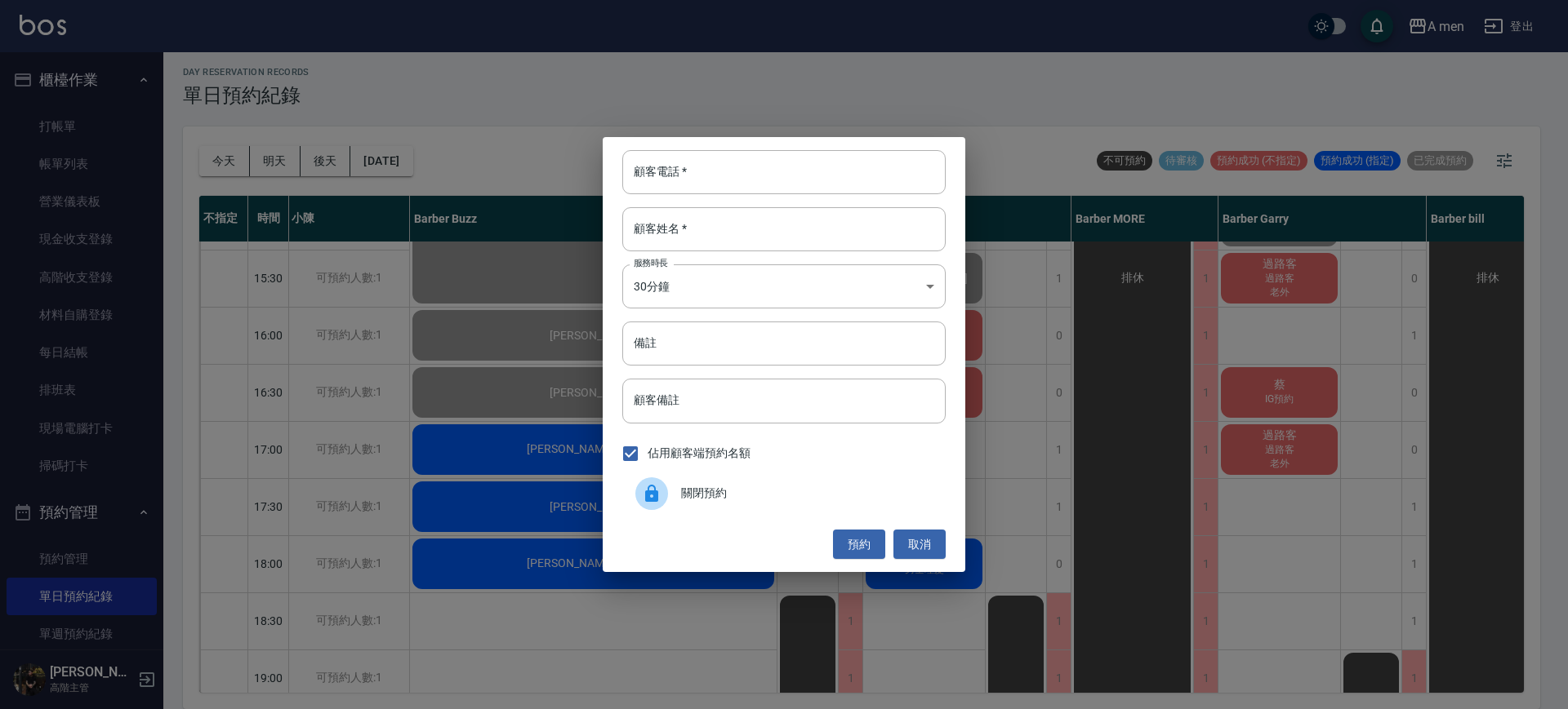
click at [782, 495] on span "關閉預約" at bounding box center [806, 493] width 252 height 17
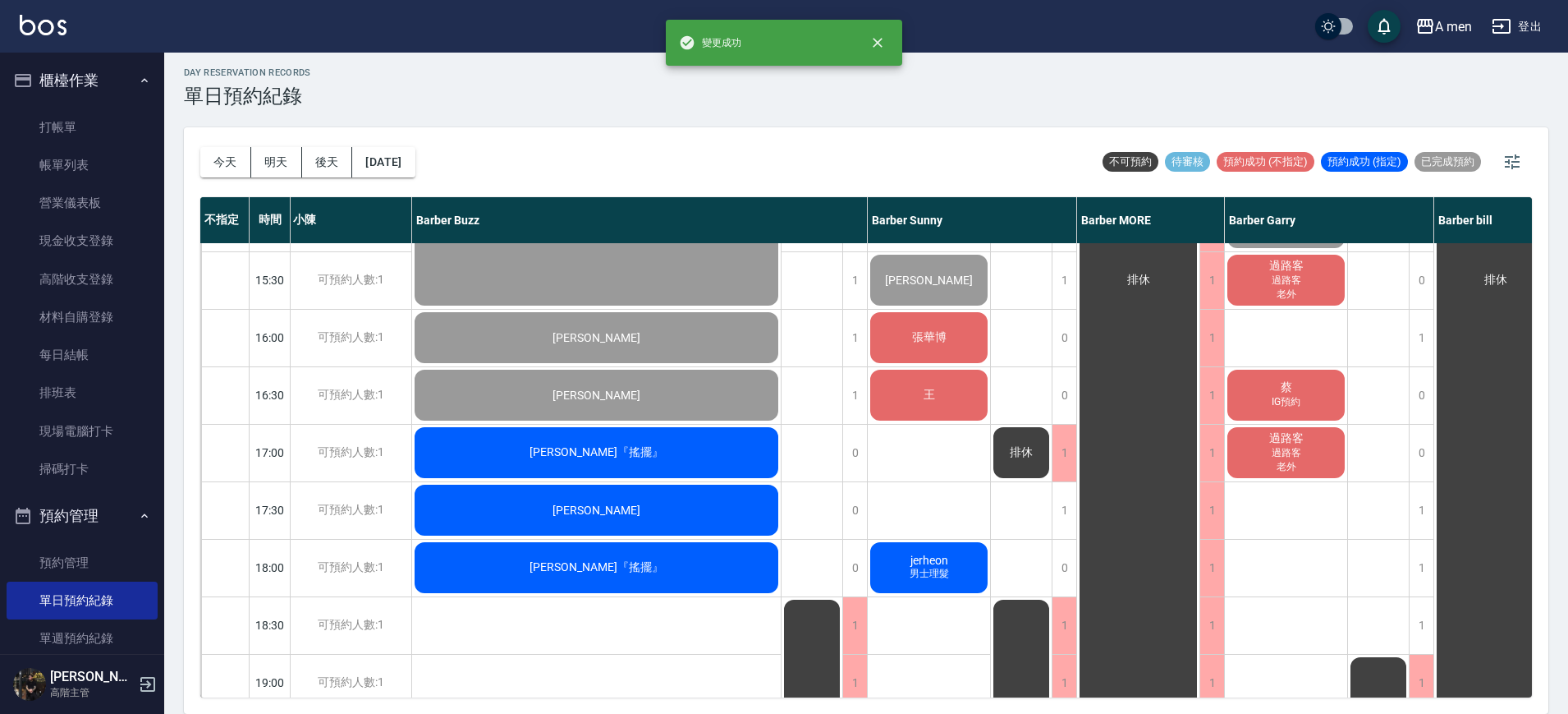
click at [979, 473] on div "陳英哲 Ying-Che Chen 洗+剪 姜翊惟 剪髮+韓式修容 外國人 林澤佑 洗+剪 呂 何丞利 男士理髮 崔先生 張華博 王 jerheon 男士理髮" at bounding box center [930, 453] width 123 height 1438
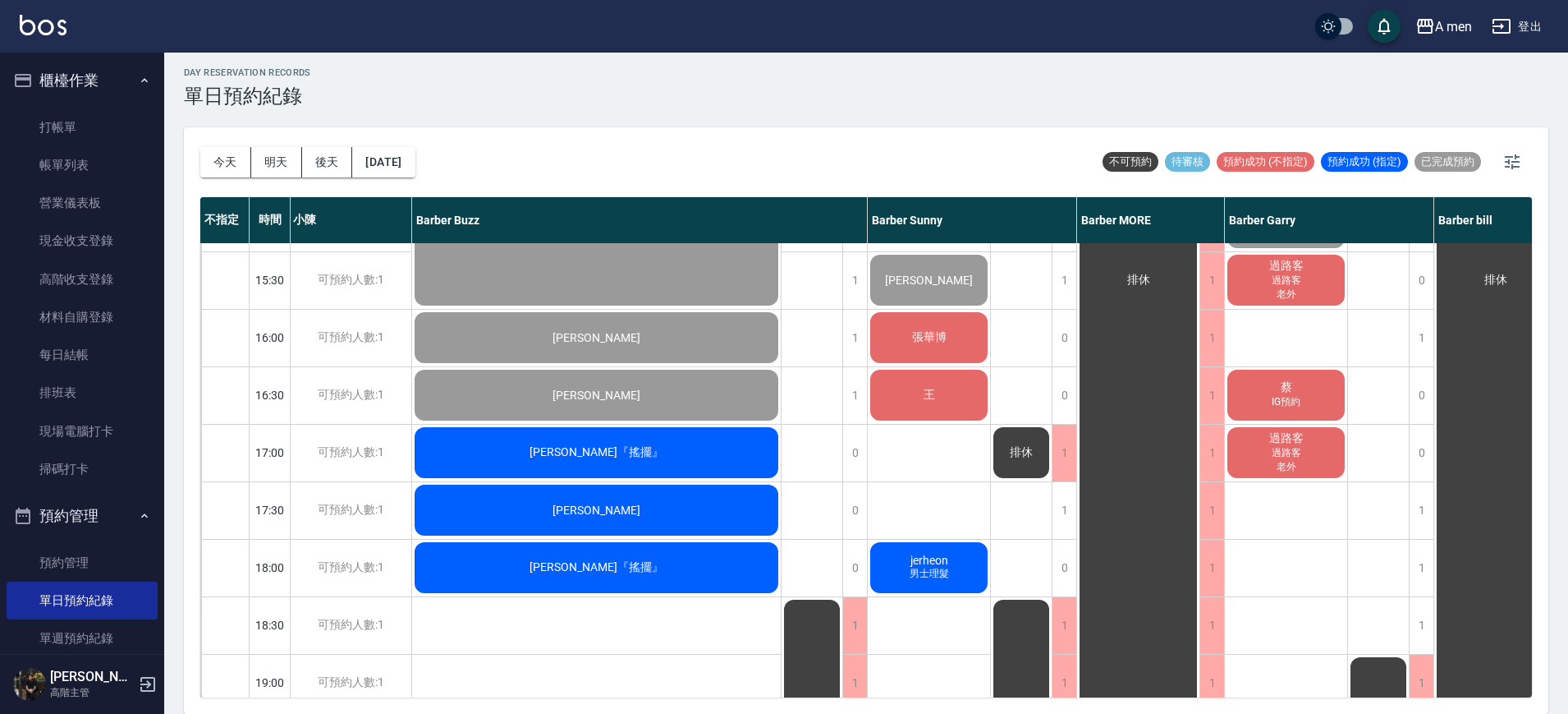
click at [1294, 508] on div "袁鈺熏 洗+剪 過路客 江哲浦 男士理髮 (不含洗) 李紹揚 洗+剪 無名字 洗+剪 林澄敬（搖擺 王則予 IG預約 過路客 過路客 老外 蔡 IG預約 過路…" at bounding box center [1287, 453] width 123 height 1438
click at [285, 169] on button "明天" at bounding box center [276, 162] width 51 height 31
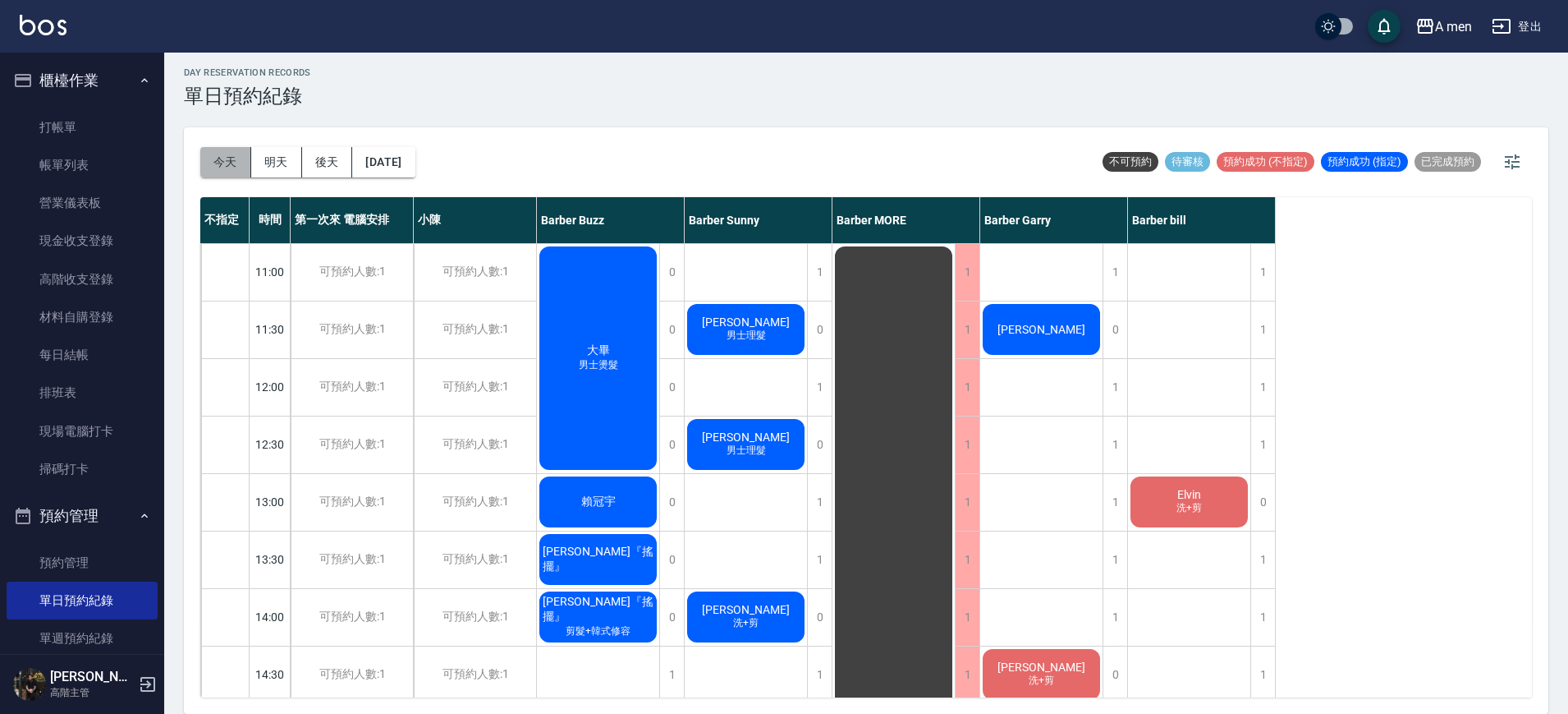
click at [238, 167] on button "今天" at bounding box center [225, 162] width 51 height 31
click at [238, 167] on div at bounding box center [784, 357] width 1568 height 714
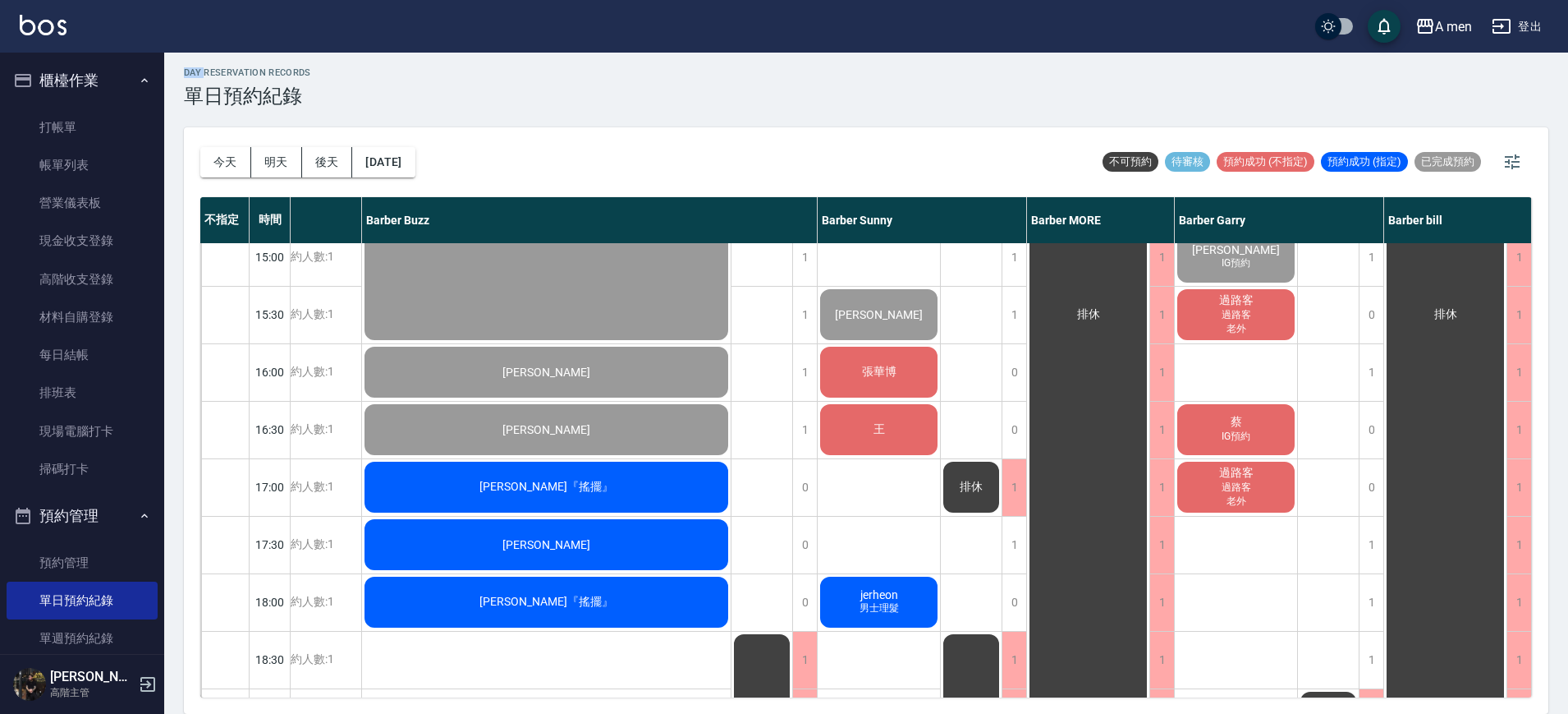
scroll to position [411, 207]
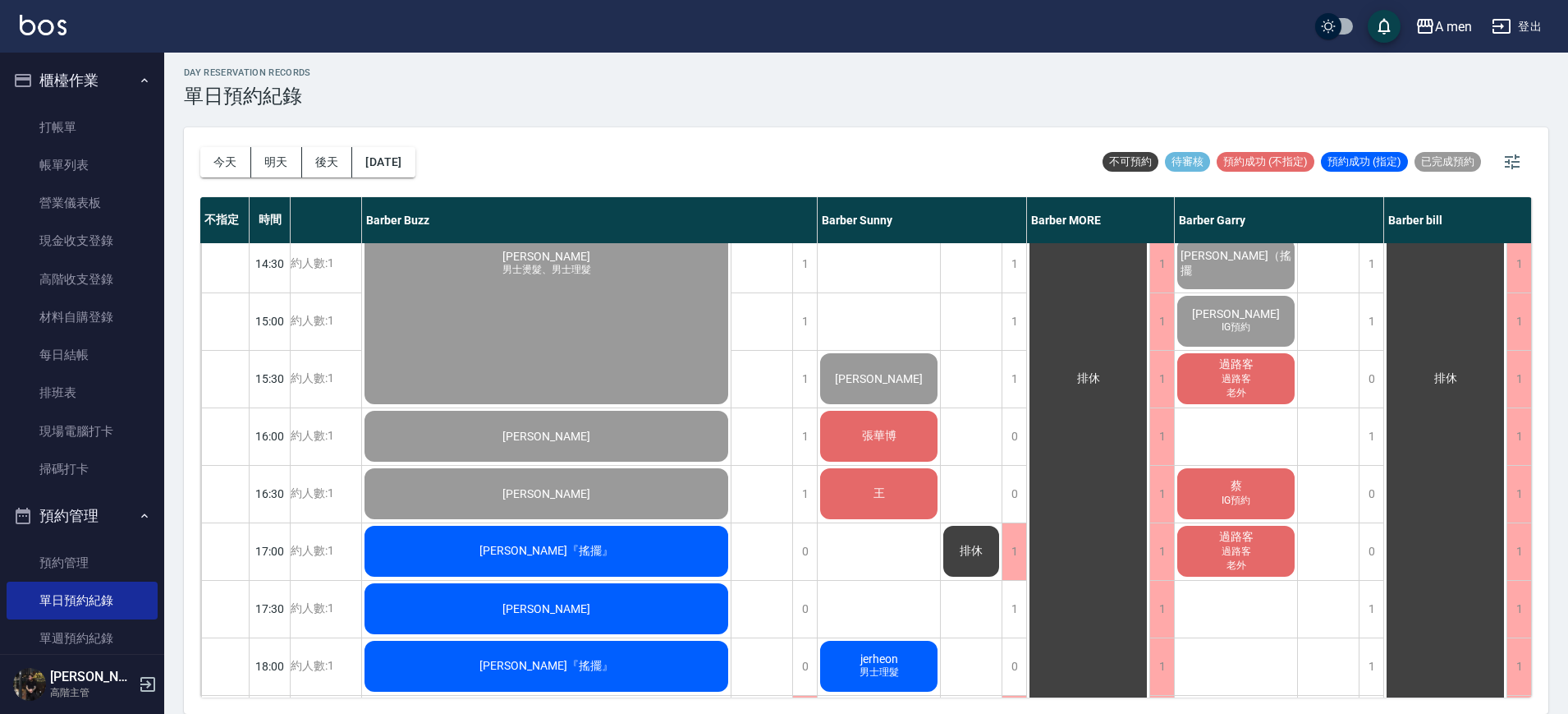
click at [1229, 412] on div "袁鈺熏 洗+剪 過路客 江哲浦 男士理髮 (不含洗) 李紹揚 洗+剪 無名字 洗+剪 林澄敬（搖擺 王則予 IG預約 過路客 過路客 老外 蔡 IG預約 過路…" at bounding box center [1237, 551] width 123 height 1438
drag, startPoint x: 1217, startPoint y: 350, endPoint x: 1214, endPoint y: 337, distance: 13.3
click at [1215, 340] on div "袁鈺熏 洗+剪 過路客 江哲浦 男士理髮 (不含洗) 李紹揚 洗+剪 無名字 洗+剪 林澄敬（搖擺 王則予 IG預約 過路客 過路客 老外 蔡 IG預約 過路…" at bounding box center [1237, 551] width 123 height 1438
click at [1206, 374] on div "過路客 過路客 老外" at bounding box center [1236, 378] width 122 height 56
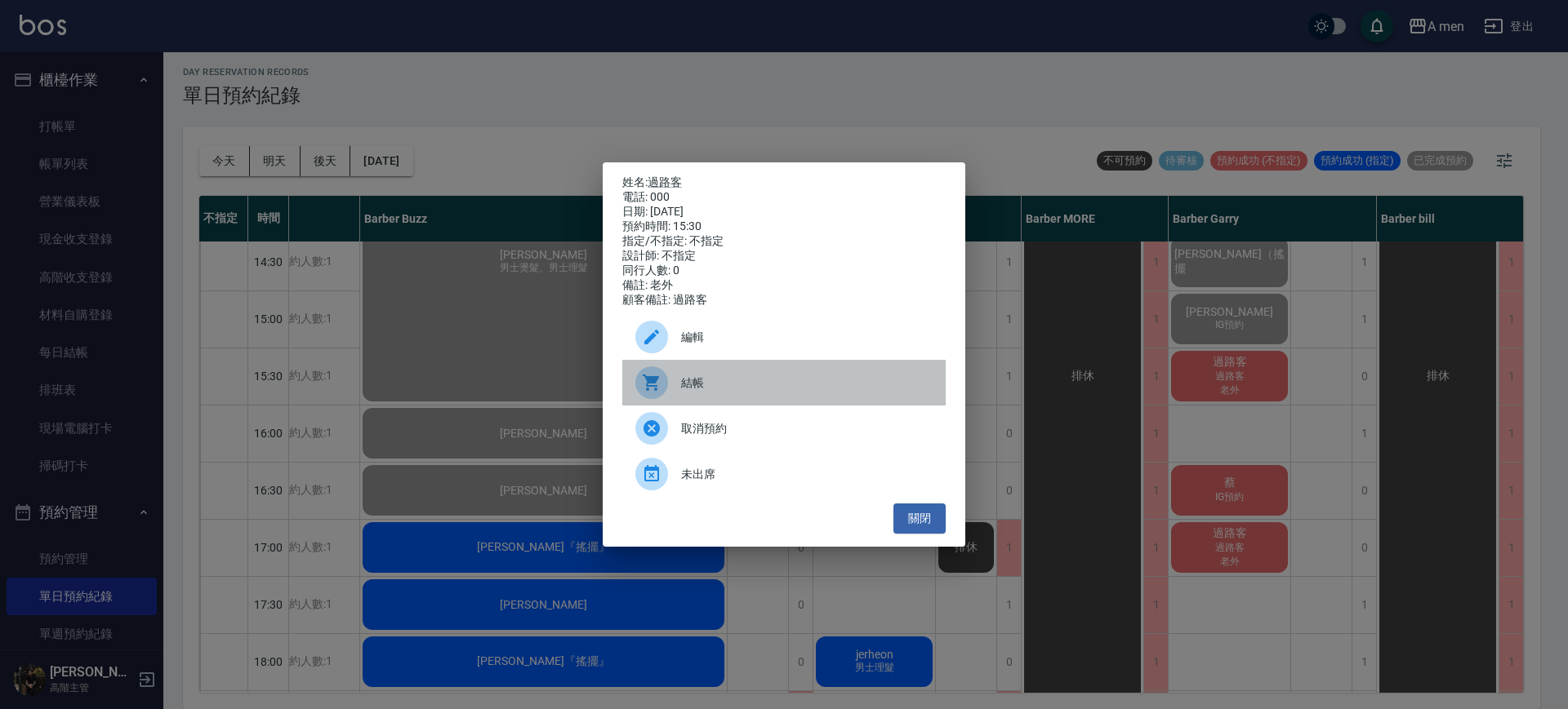
click at [877, 391] on span "結帳" at bounding box center [806, 383] width 252 height 17
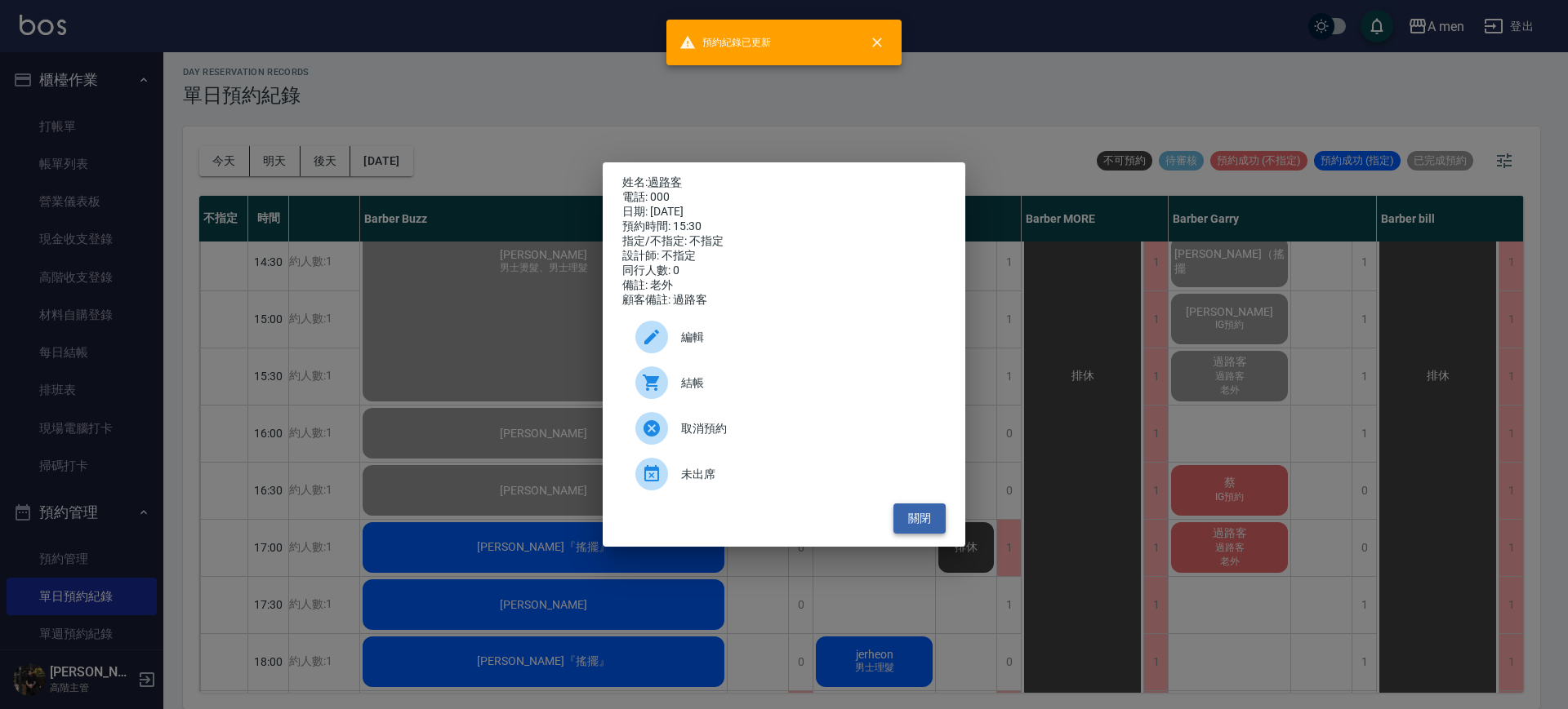
click at [926, 532] on button "關閉" at bounding box center [919, 519] width 52 height 31
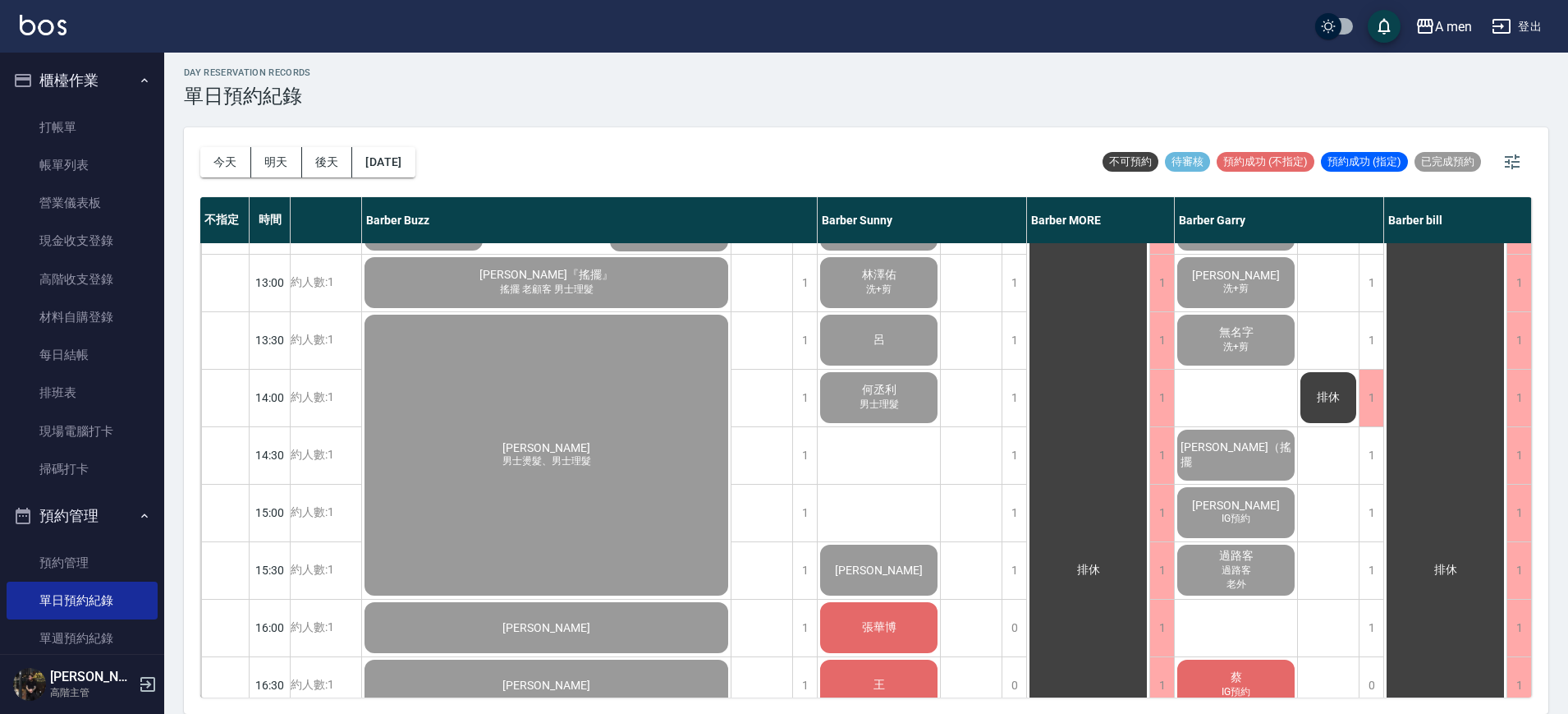
scroll to position [411, 199]
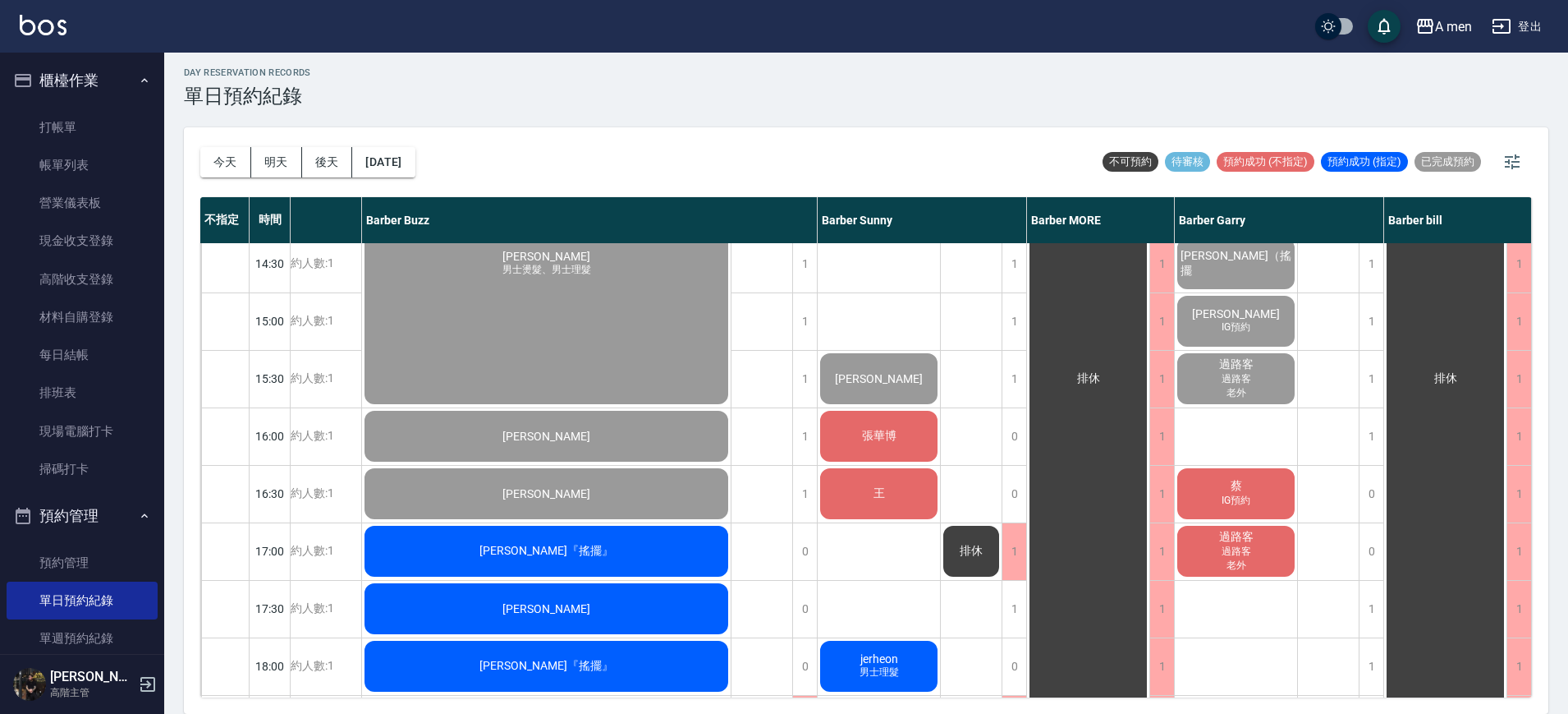
click at [877, 451] on div "張華博" at bounding box center [878, 436] width 122 height 56
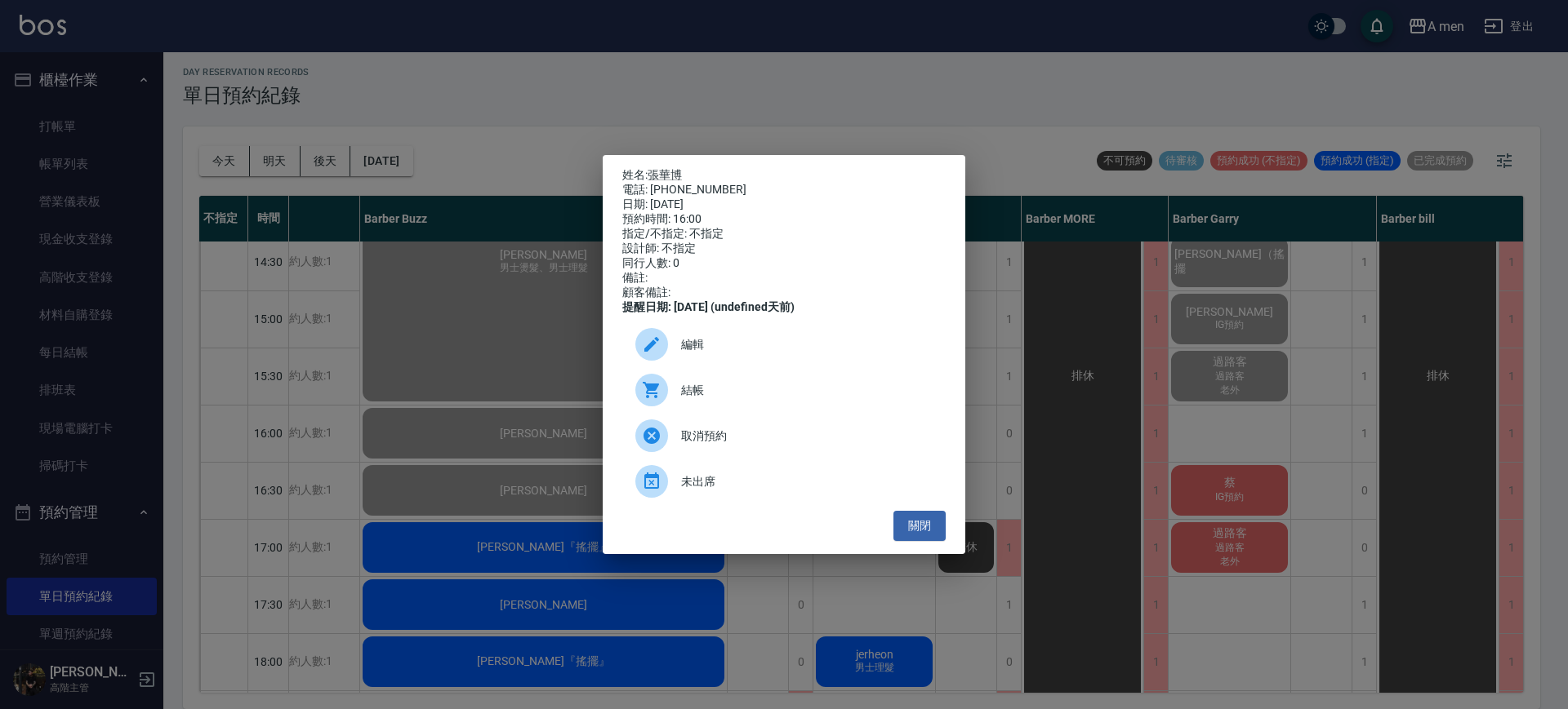
click at [757, 398] on span "結帳" at bounding box center [806, 390] width 252 height 17
drag, startPoint x: 665, startPoint y: 161, endPoint x: 665, endPoint y: 174, distance: 13.0
click at [665, 168] on p "姓名: 張華博" at bounding box center [784, 175] width 324 height 15
click at [665, 174] on link "張華博" at bounding box center [664, 174] width 35 height 13
click at [926, 534] on button "關閉" at bounding box center [919, 526] width 52 height 31
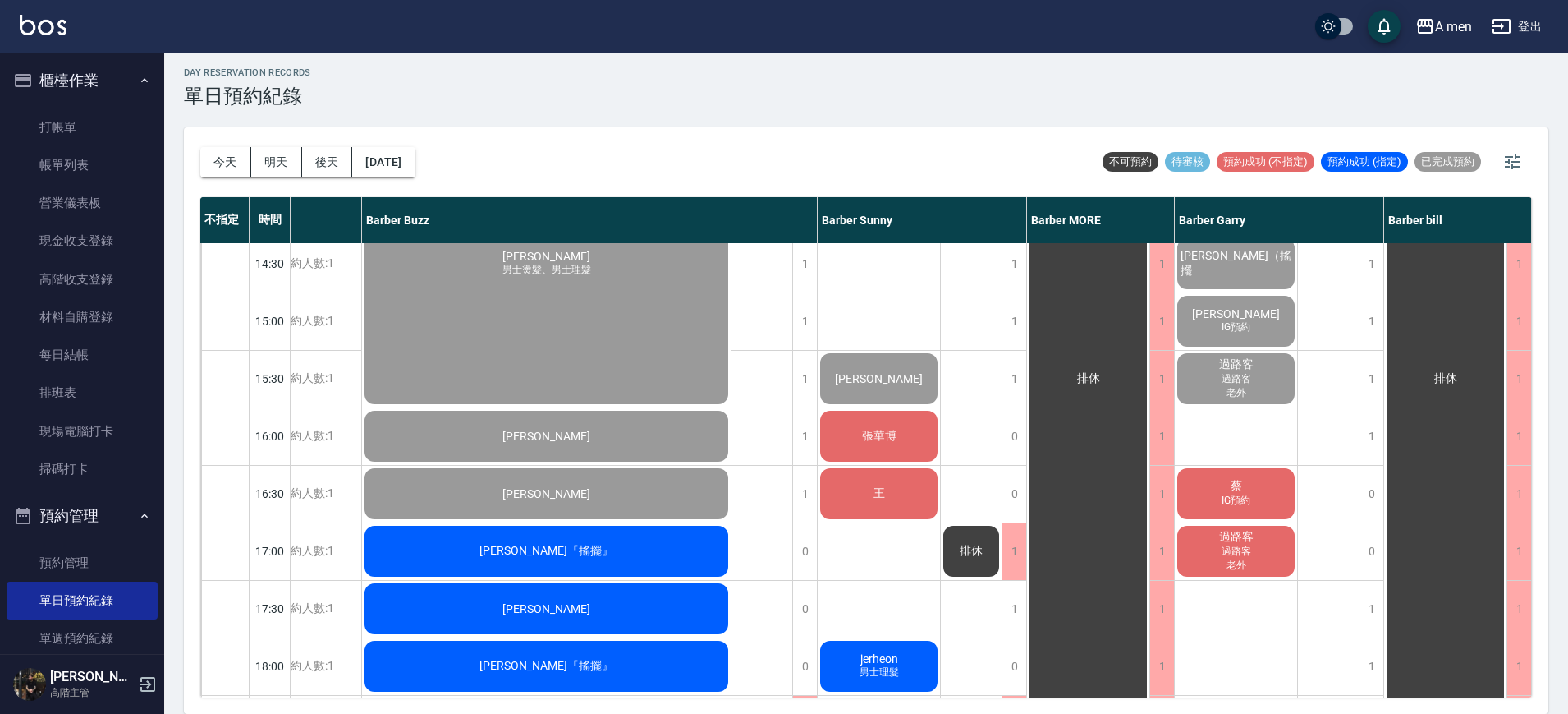
click at [892, 409] on div "張華博" at bounding box center [878, 436] width 122 height 56
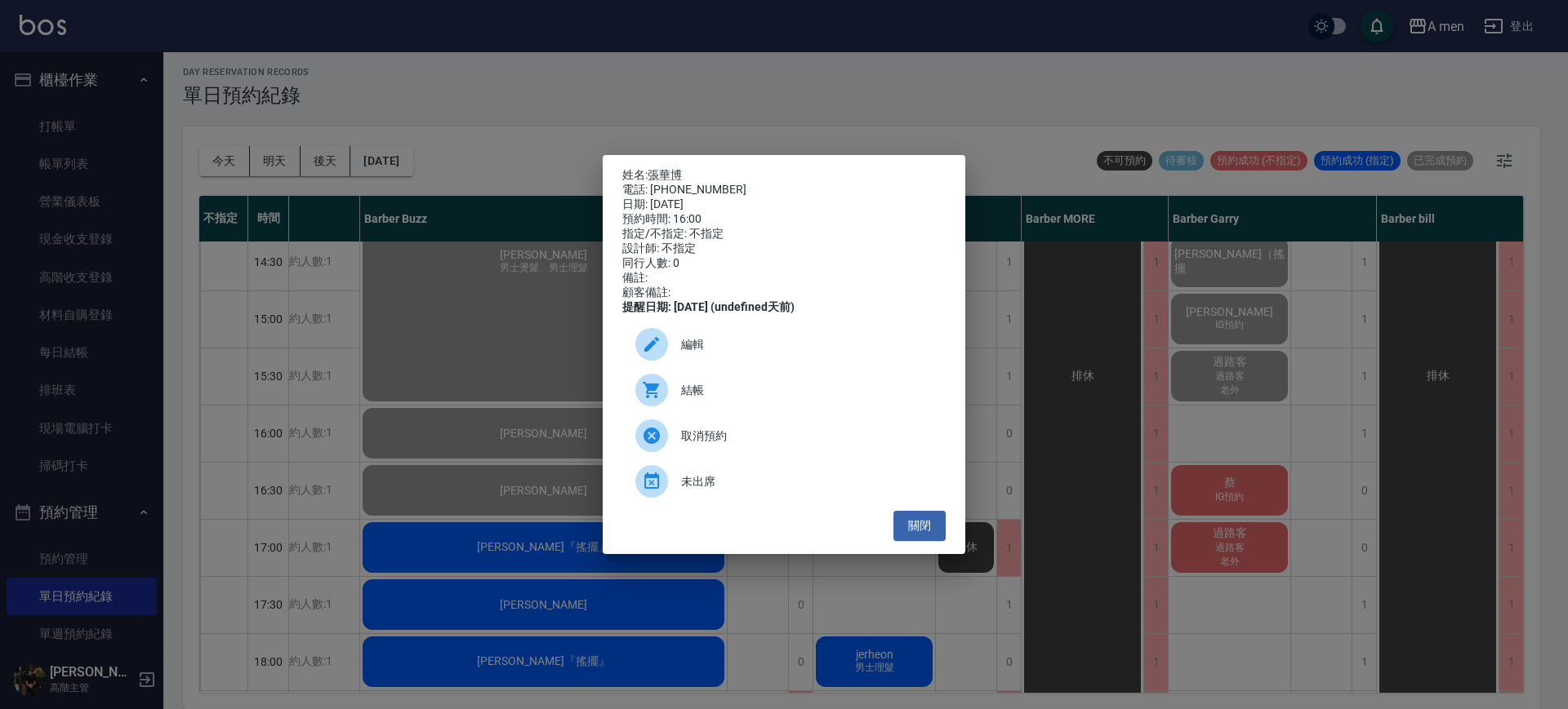
click at [827, 399] on span "結帳" at bounding box center [806, 390] width 252 height 17
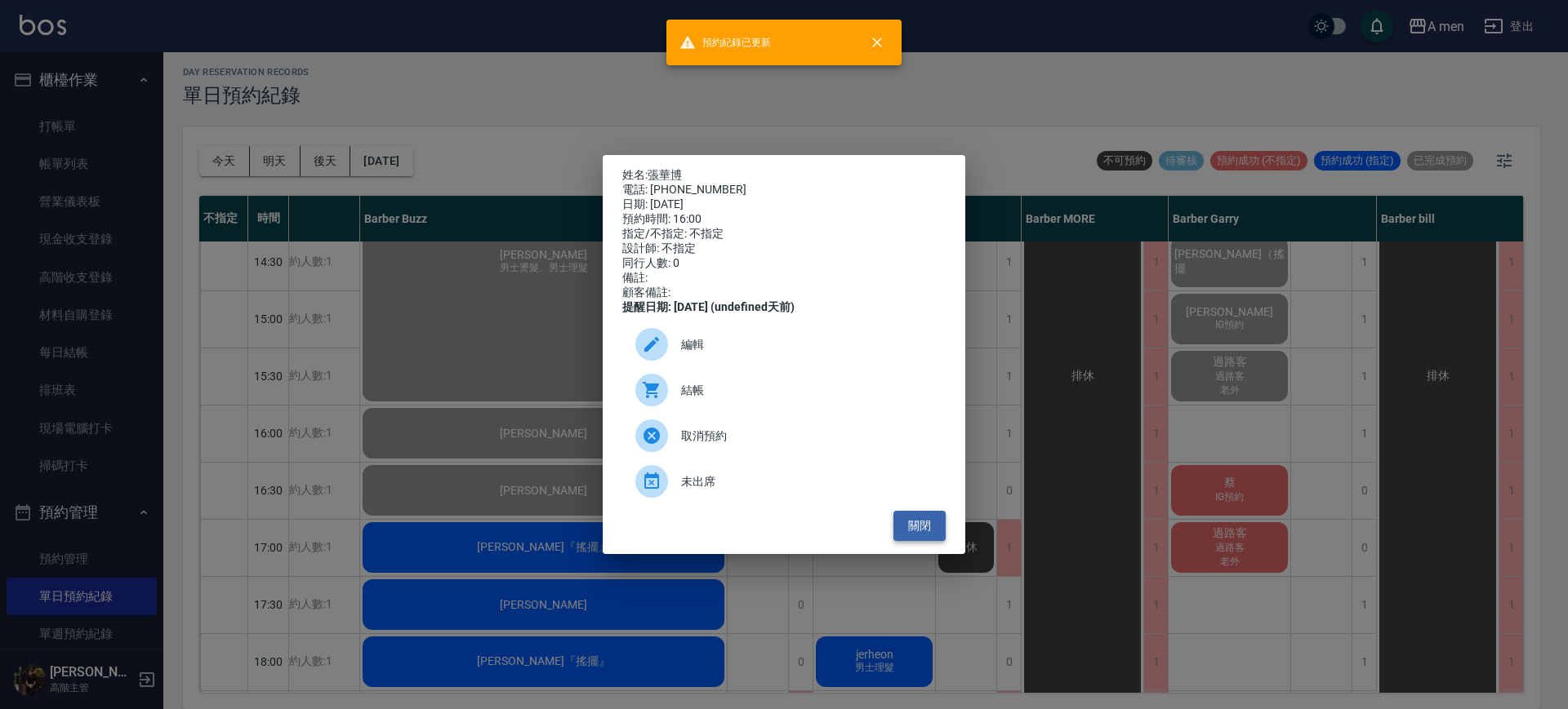
click at [897, 536] on button "關閉" at bounding box center [919, 526] width 52 height 31
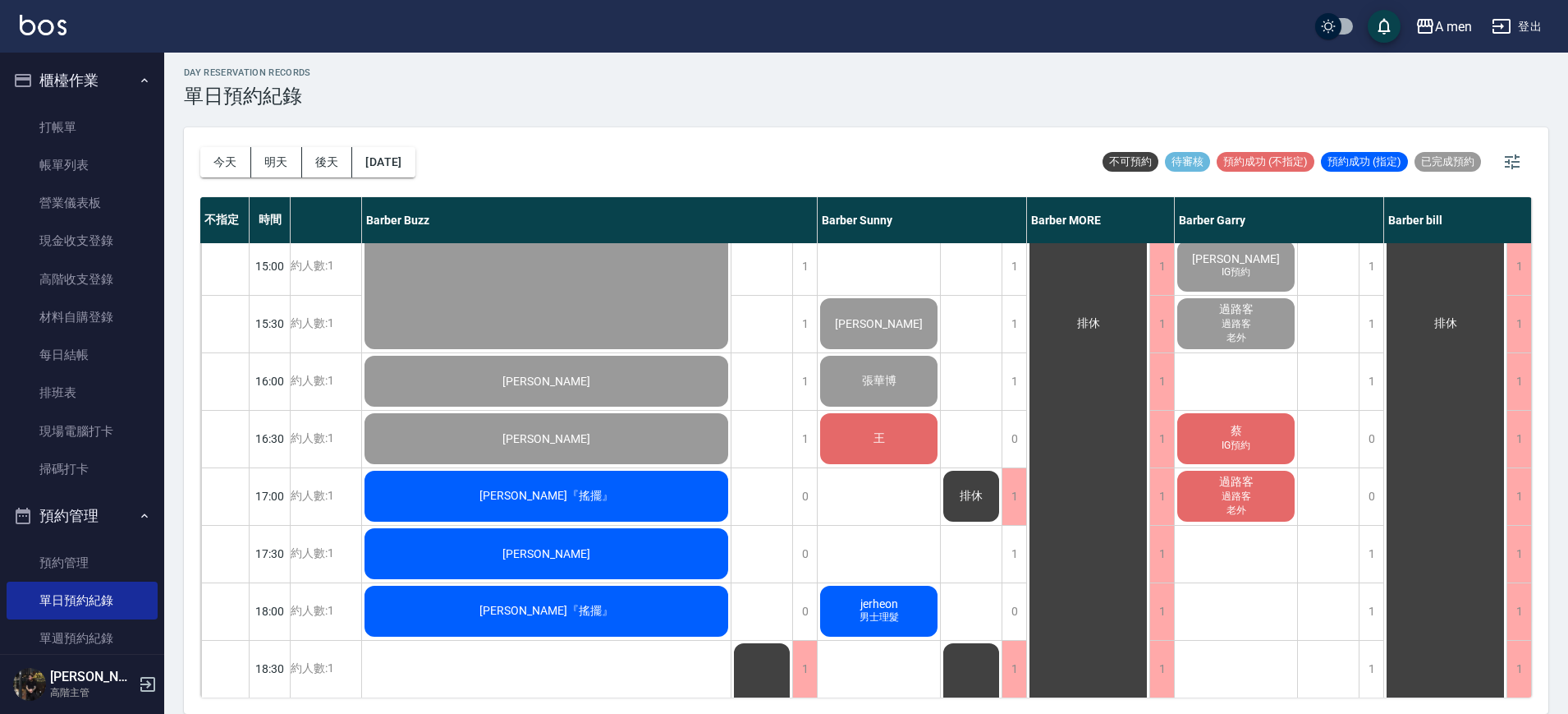
scroll to position [513, 199]
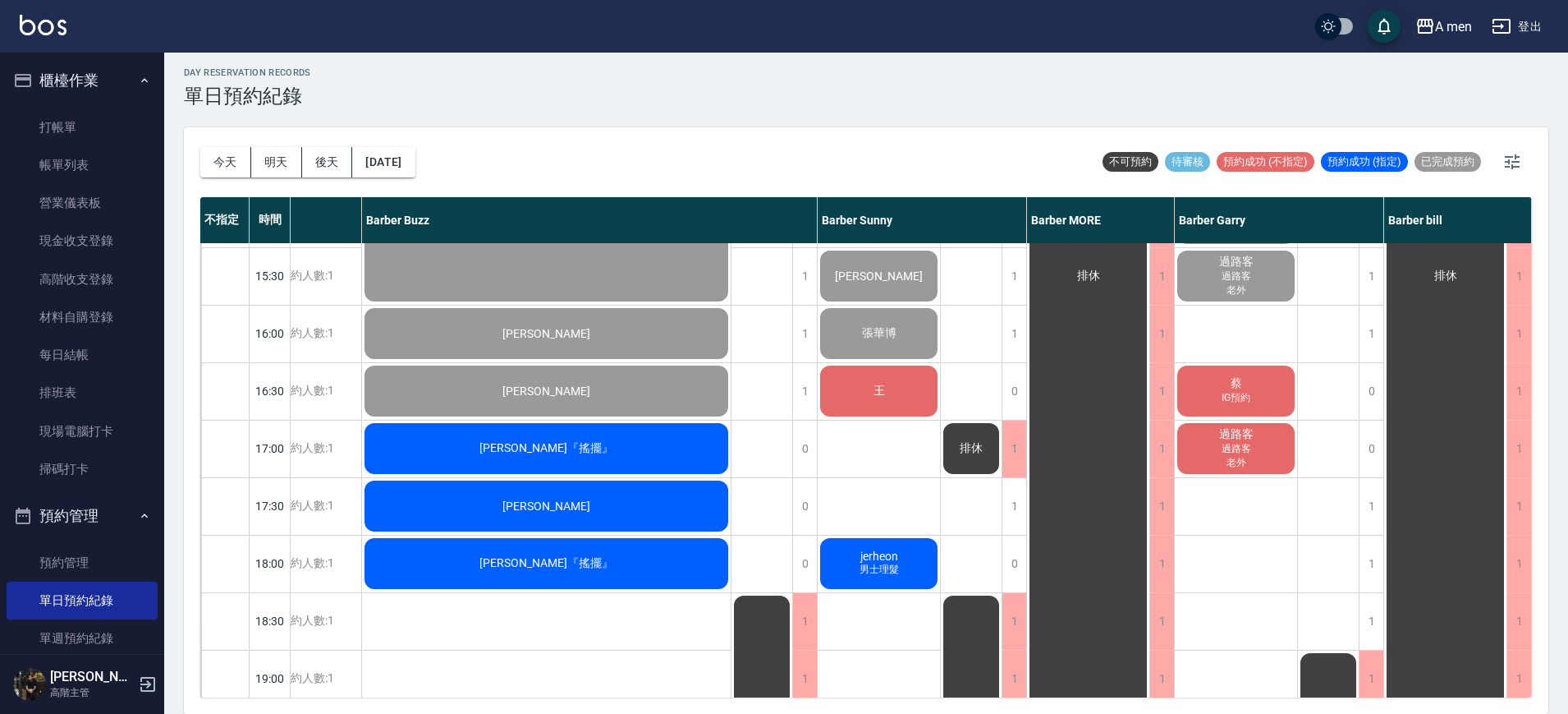
click at [891, 461] on div "陳英哲 Ying-Che Chen 洗+剪 姜翊惟 剪髮+韓式修容 外國人 林澤佑 洗+剪 呂 何丞利 男士理髮 崔先生 張華博 王 jerheon 男士理髮" at bounding box center [879, 449] width 123 height 1438
click at [917, 446] on div "陳英哲 Ying-Che Chen 洗+剪 姜翊惟 剪髮+韓式修容 外國人 林澤佑 洗+剪 呂 何丞利 男士理髮 崔先生 張華博 王 jerheon 男士理髮" at bounding box center [879, 449] width 123 height 1438
click at [414, 155] on button "[DATE]" at bounding box center [383, 162] width 63 height 31
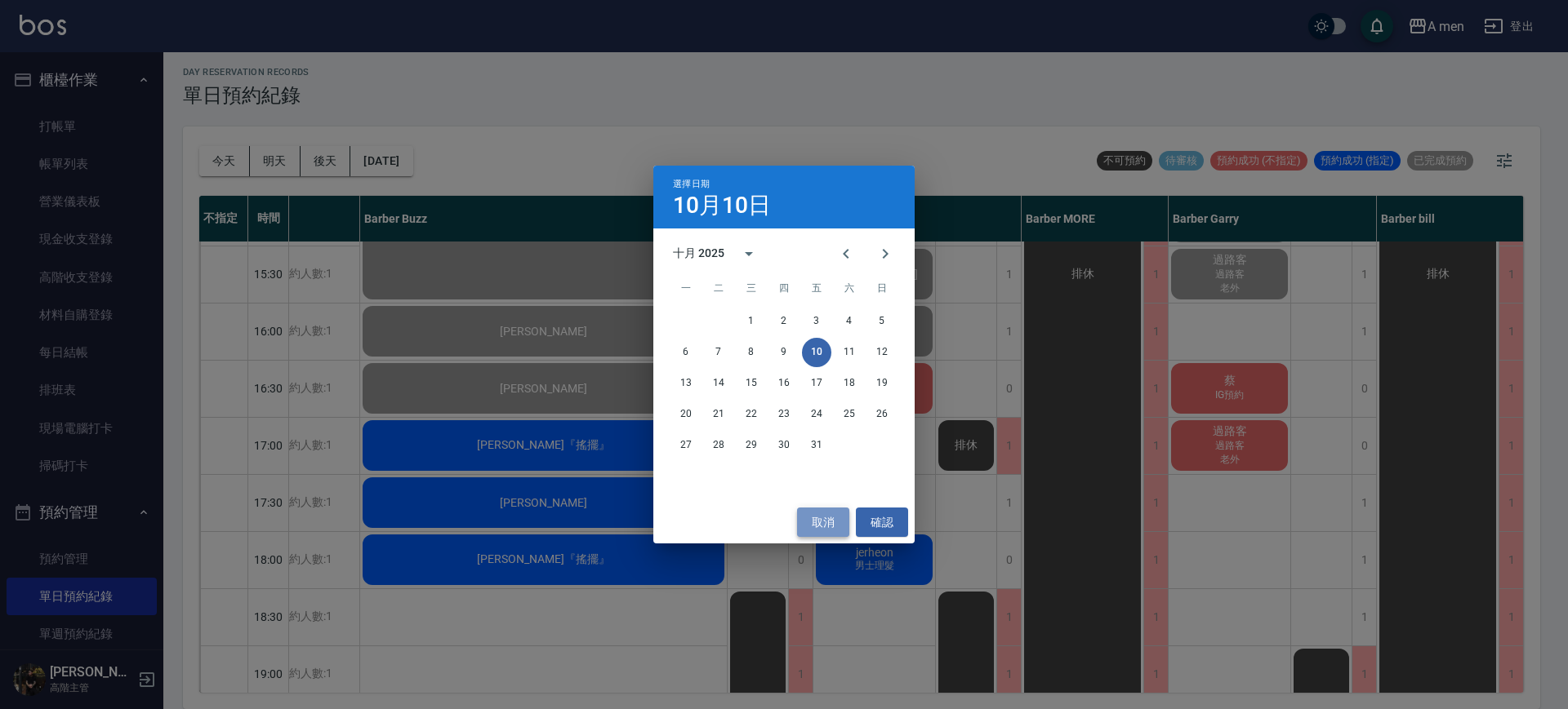
click at [818, 524] on button "取消" at bounding box center [823, 523] width 52 height 31
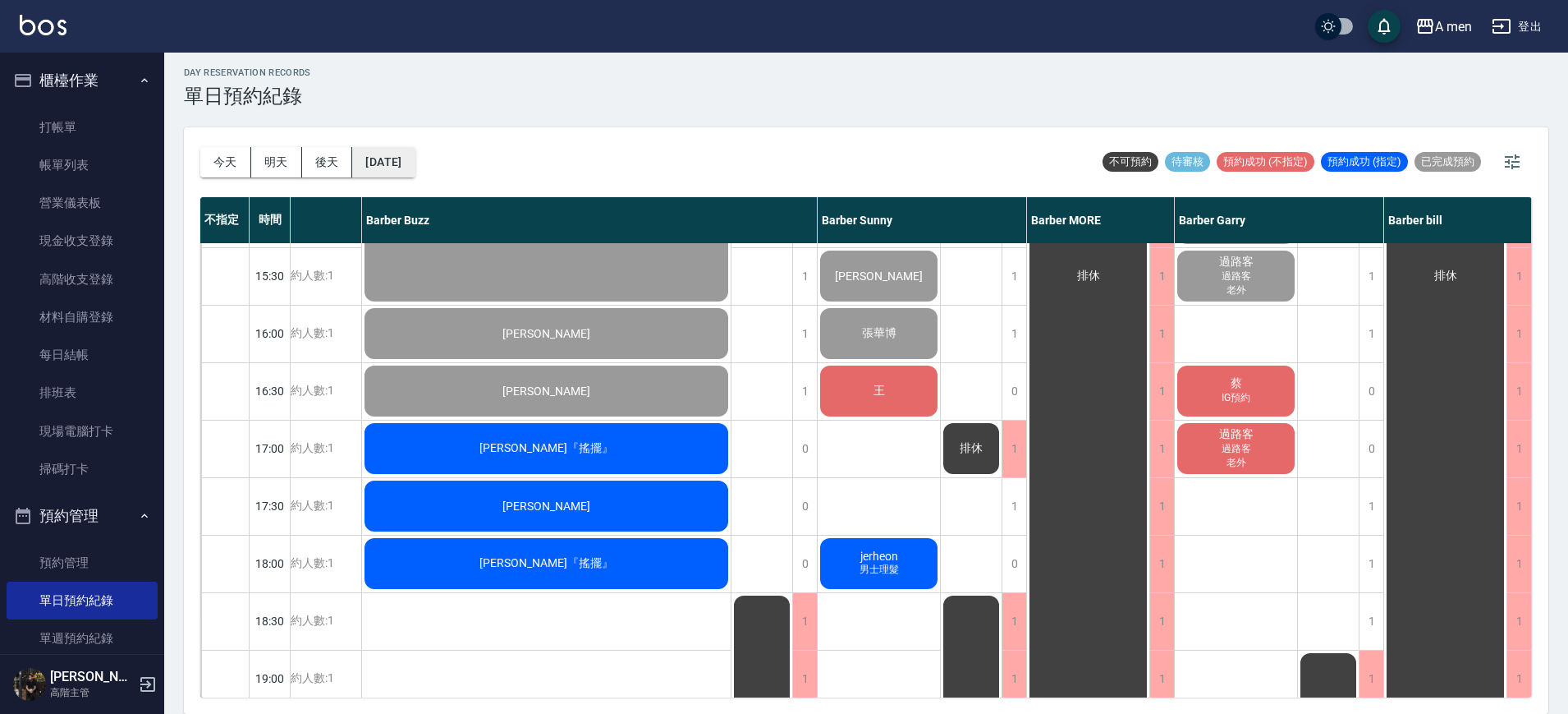
click at [400, 159] on button "[DATE]" at bounding box center [383, 162] width 63 height 31
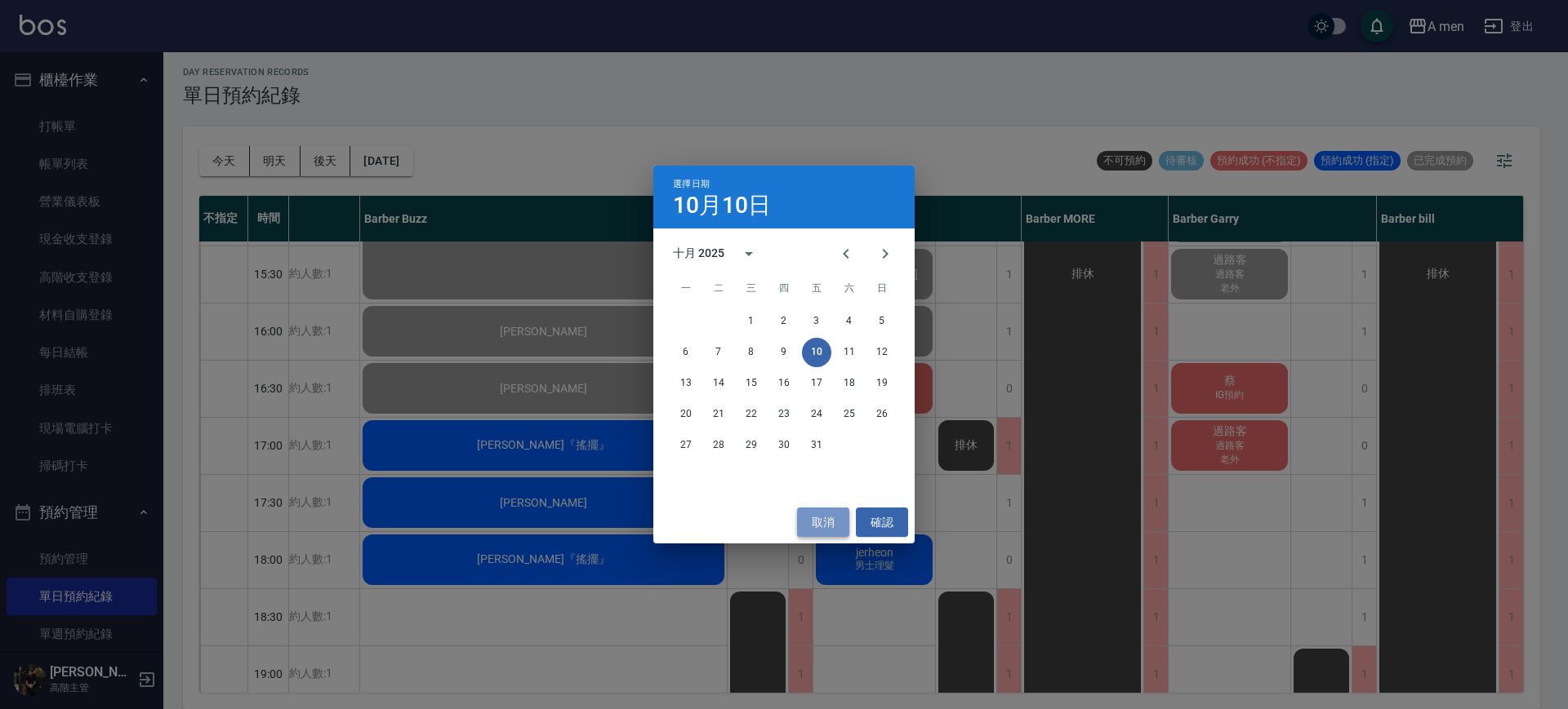
click at [836, 514] on button "取消" at bounding box center [823, 523] width 52 height 31
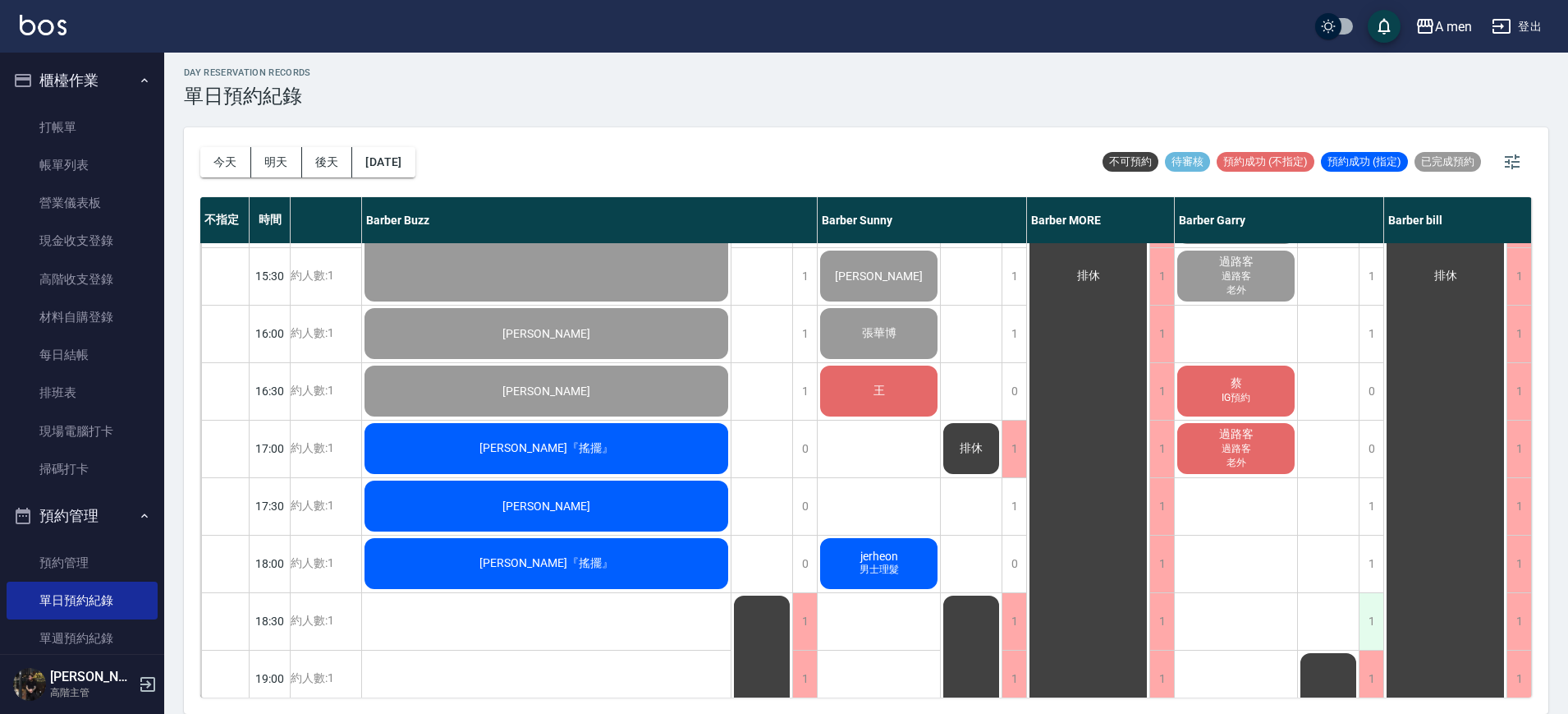
click at [1367, 622] on div "1" at bounding box center [1371, 621] width 25 height 57
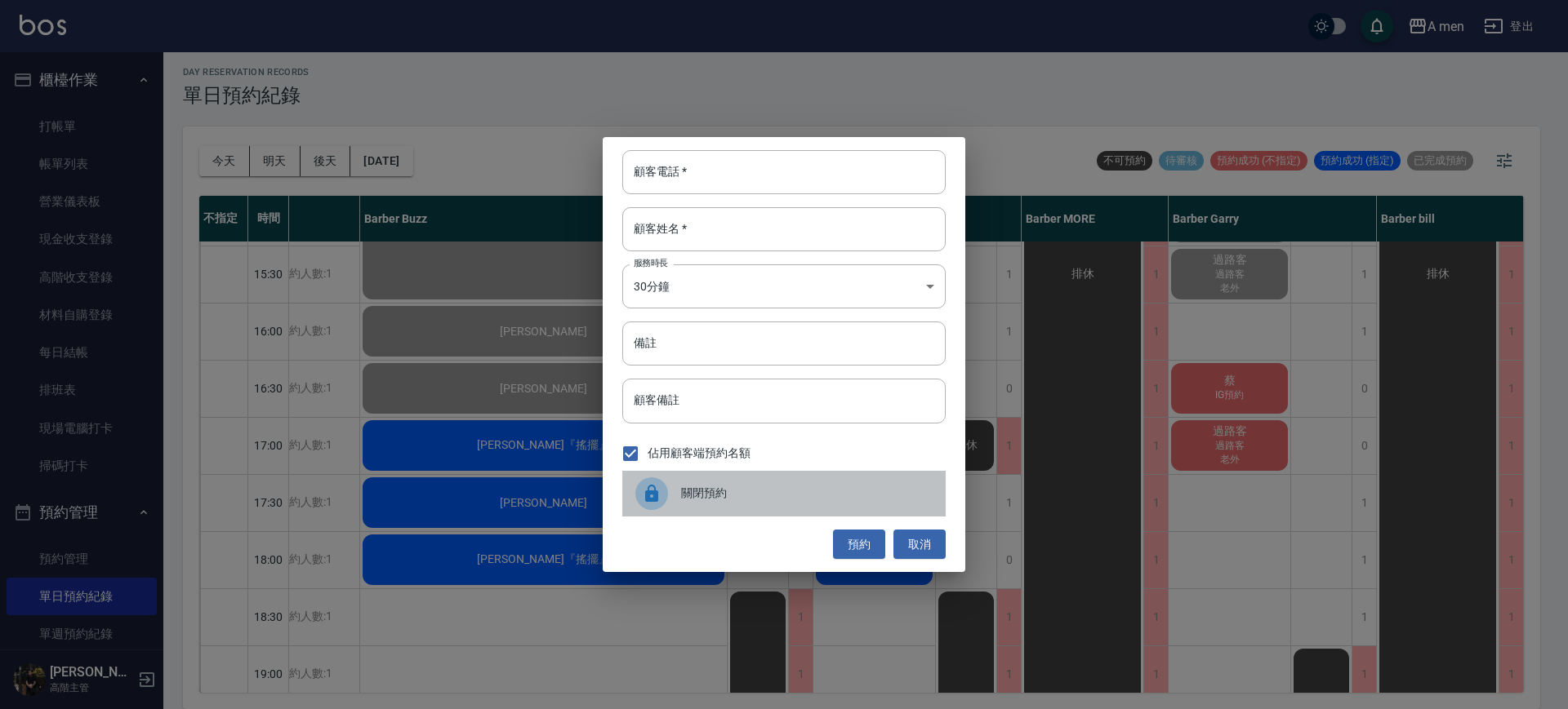
click at [859, 487] on span "關閉預約" at bounding box center [806, 493] width 252 height 17
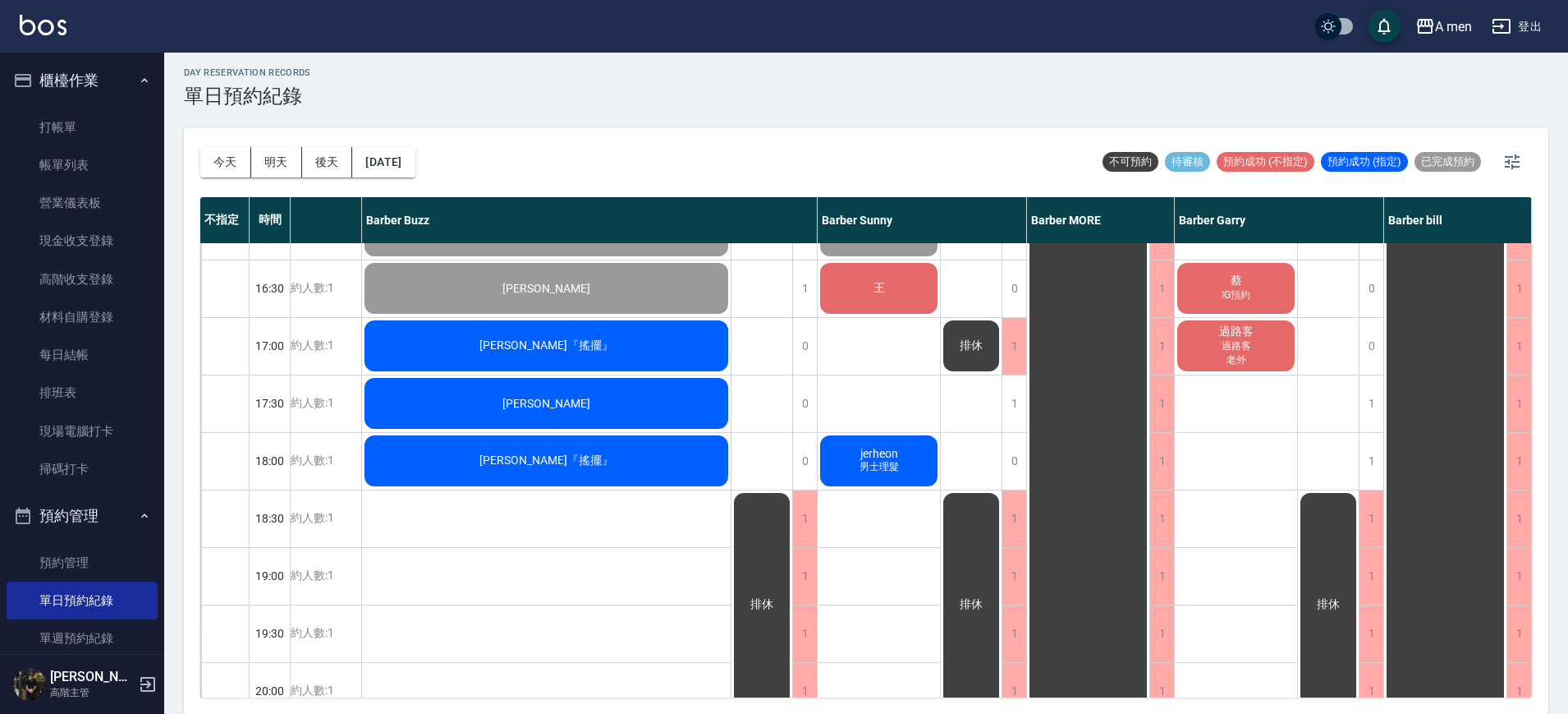
scroll to position [617, 0]
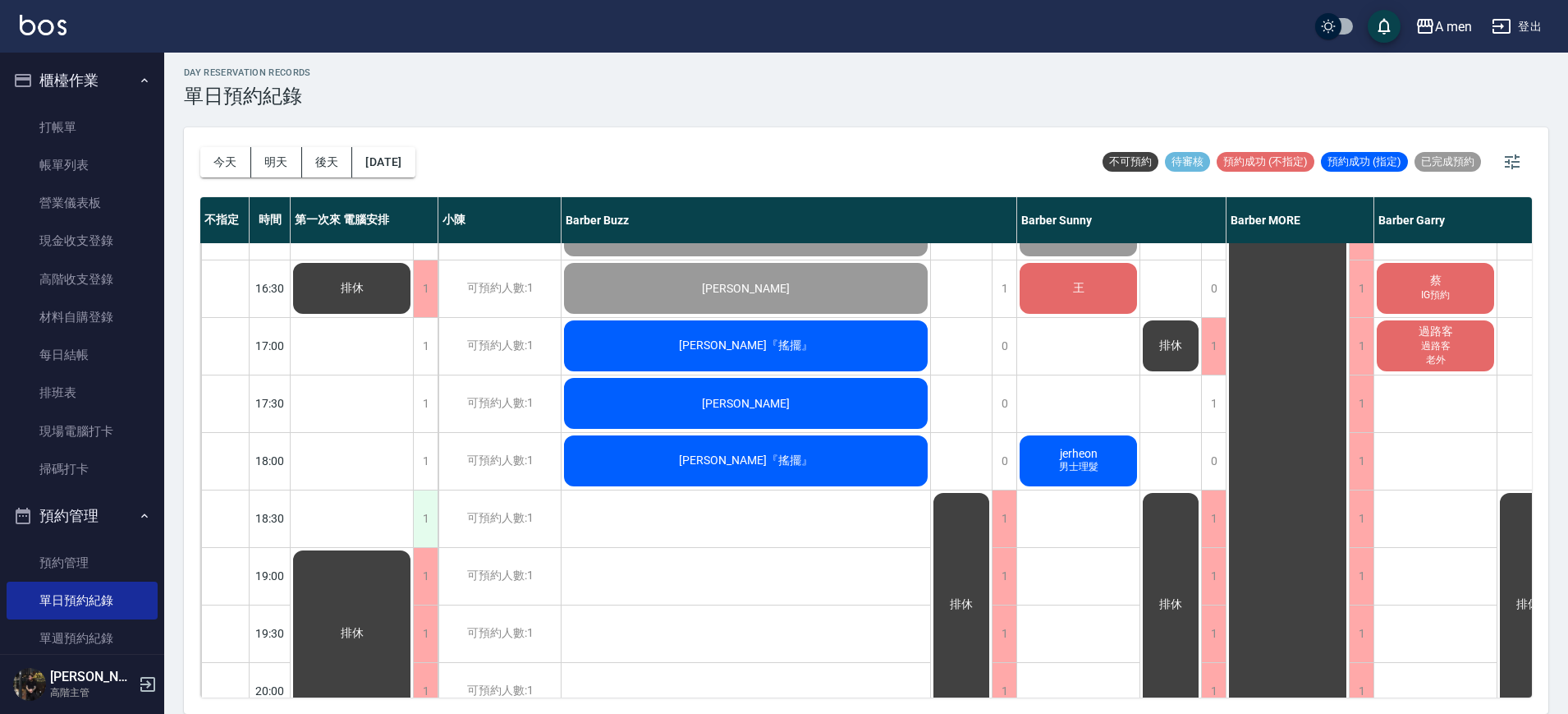
click at [431, 527] on div "1" at bounding box center [425, 518] width 25 height 57
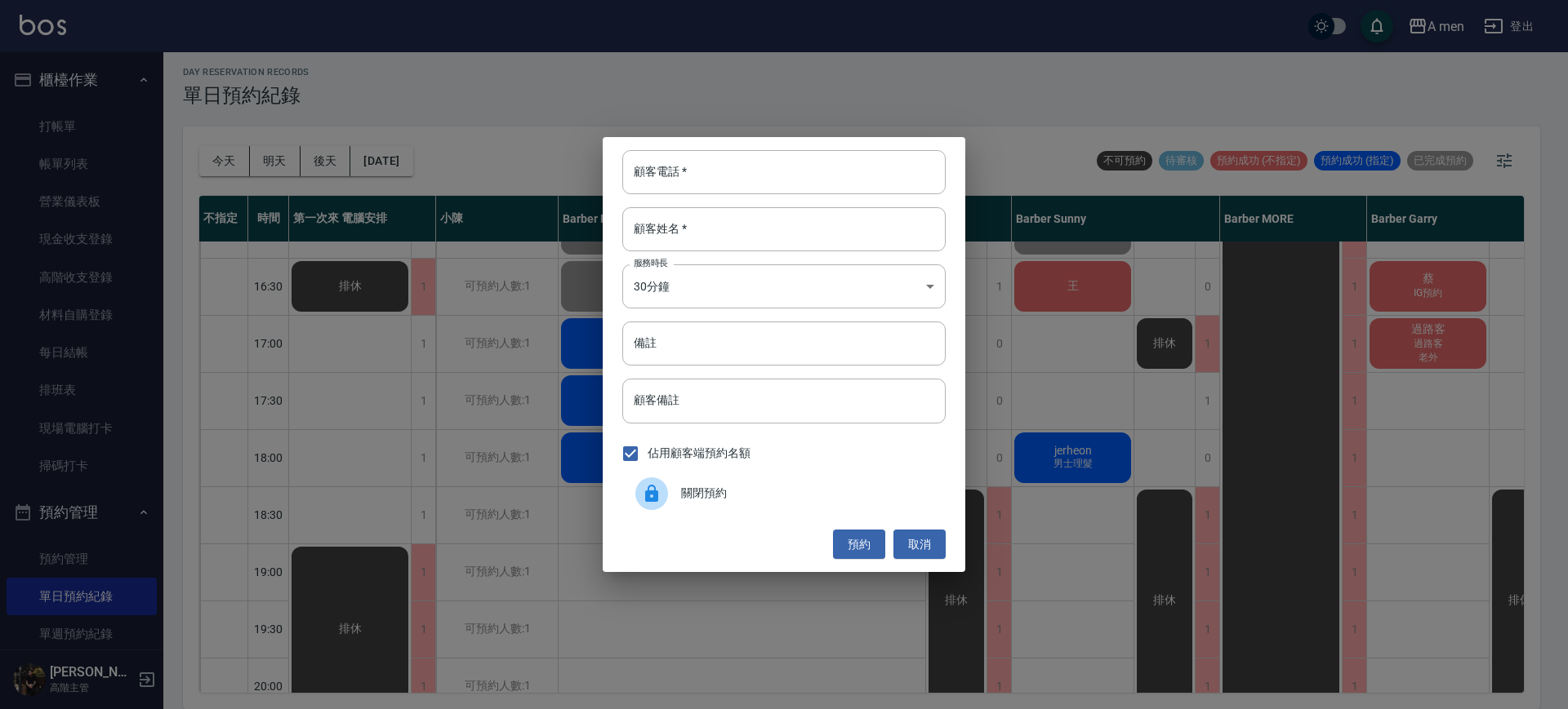
click at [663, 492] on div at bounding box center [651, 493] width 33 height 33
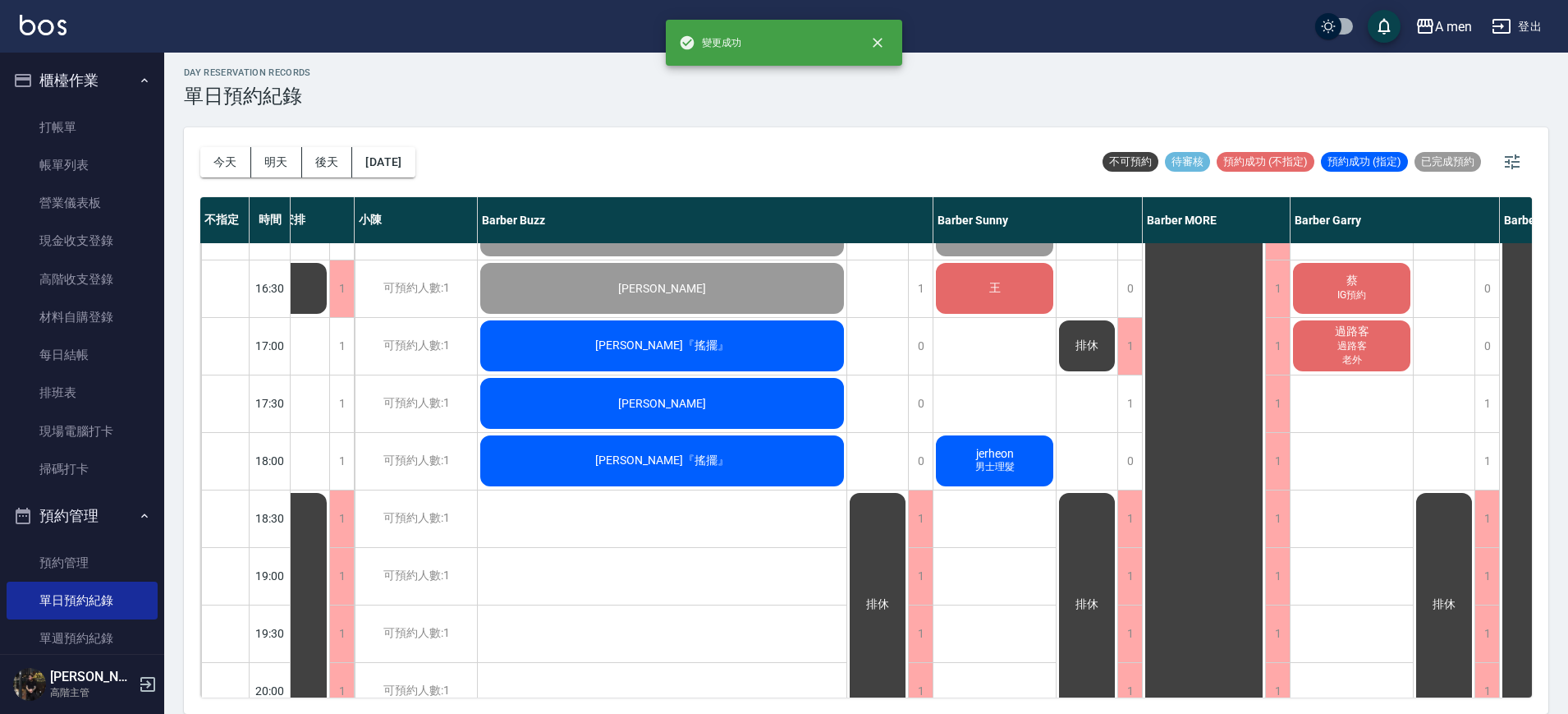
scroll to position [617, 26]
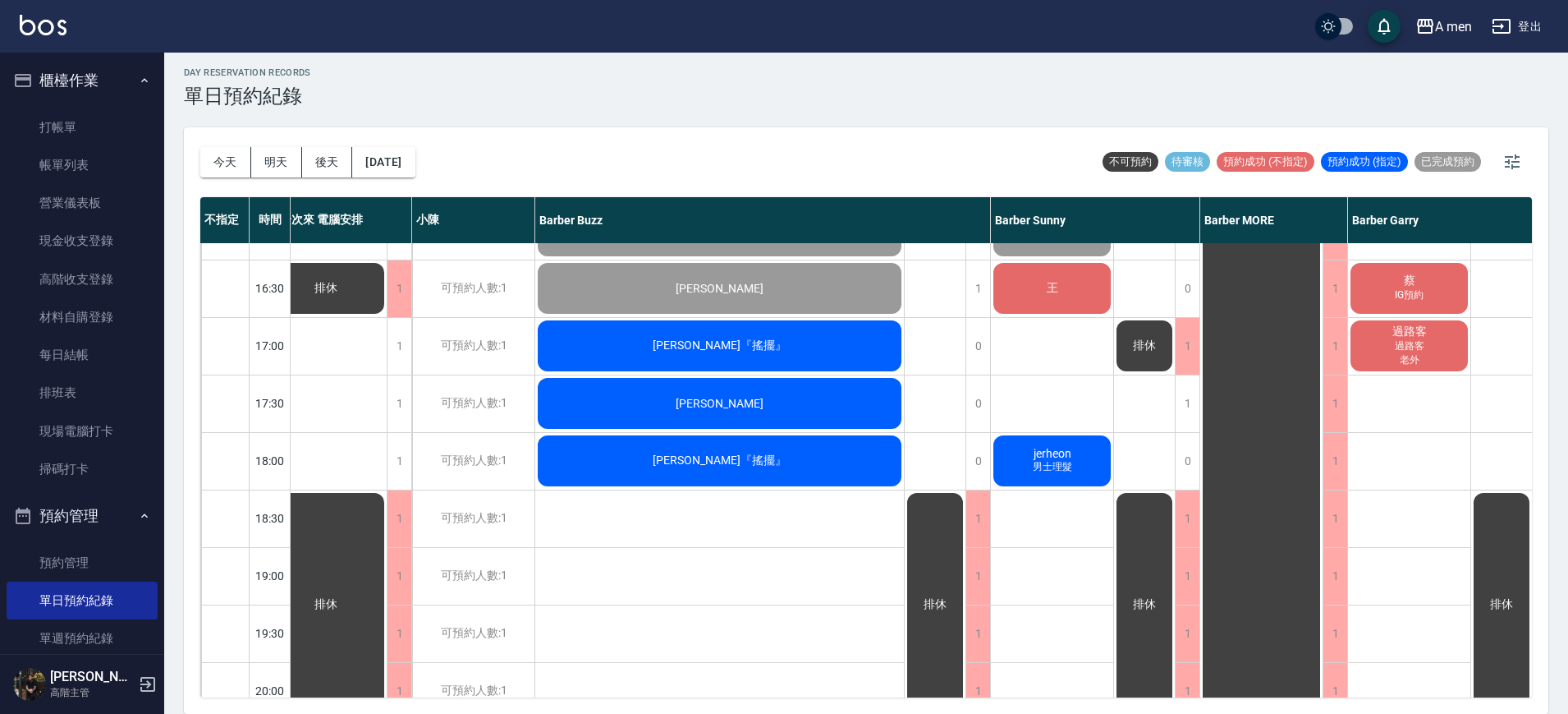
click at [799, 562] on div "紀先生 9/6燙髮 許志川 洗+剪 簡佩真 搖擺 老顧客 男士理髮 康 洗+剪 徐于凱『搖擺』 搖擺 老顧客 男士理髮 詹登凱 男士燙髮、男士理髮 Tommy…" at bounding box center [720, 346] width 369 height 1438
click at [867, 550] on div "紀先生 9/6燙髮 許志川 洗+剪 簡佩真 搖擺 老顧客 男士理髮 康 洗+剪 徐于凱『搖擺』 搖擺 老顧客 男士理髮 詹登凱 男士燙髮、男士理髮 Tommy…" at bounding box center [720, 346] width 369 height 1438
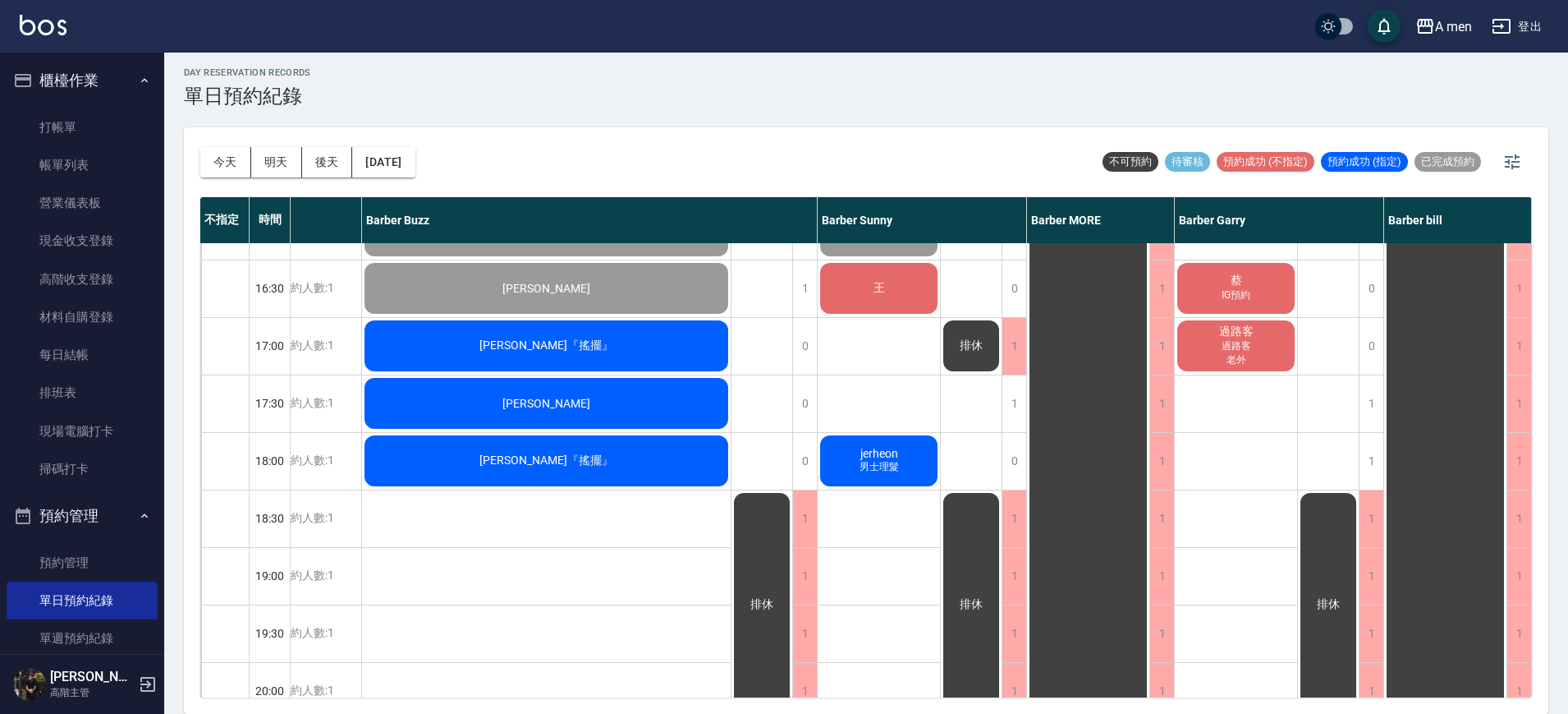
click at [1246, 501] on div "袁鈺熏 洗+剪 過路客 江哲浦 男士理髮 (不含洗) 李紹揚 洗+剪 無名字 洗+剪 林澄敬（搖擺 王則予 IG預約 過路客 過路客 老外 蔡 IG預約 過路…" at bounding box center [1237, 346] width 123 height 1438
click at [1283, 467] on div "袁鈺熏 洗+剪 過路客 江哲浦 男士理髮 (不含洗) 李紹揚 洗+剪 無名字 洗+剪 林澄敬（搖擺 王則予 IG預約 過路客 過路客 老外 蔡 IG預約 過路…" at bounding box center [1237, 346] width 123 height 1438
drag, startPoint x: 1263, startPoint y: 435, endPoint x: 1263, endPoint y: 445, distance: 10.0
click at [1263, 445] on div "袁鈺熏 洗+剪 過路客 江哲浦 男士理髮 (不含洗) 李紹揚 洗+剪 無名字 洗+剪 林澄敬（搖擺 王則予 IG預約 過路客 過路客 老外 蔡 IG預約 過路…" at bounding box center [1237, 346] width 123 height 1438
click at [941, 410] on div "排休 排休" at bounding box center [972, 346] width 62 height 1438
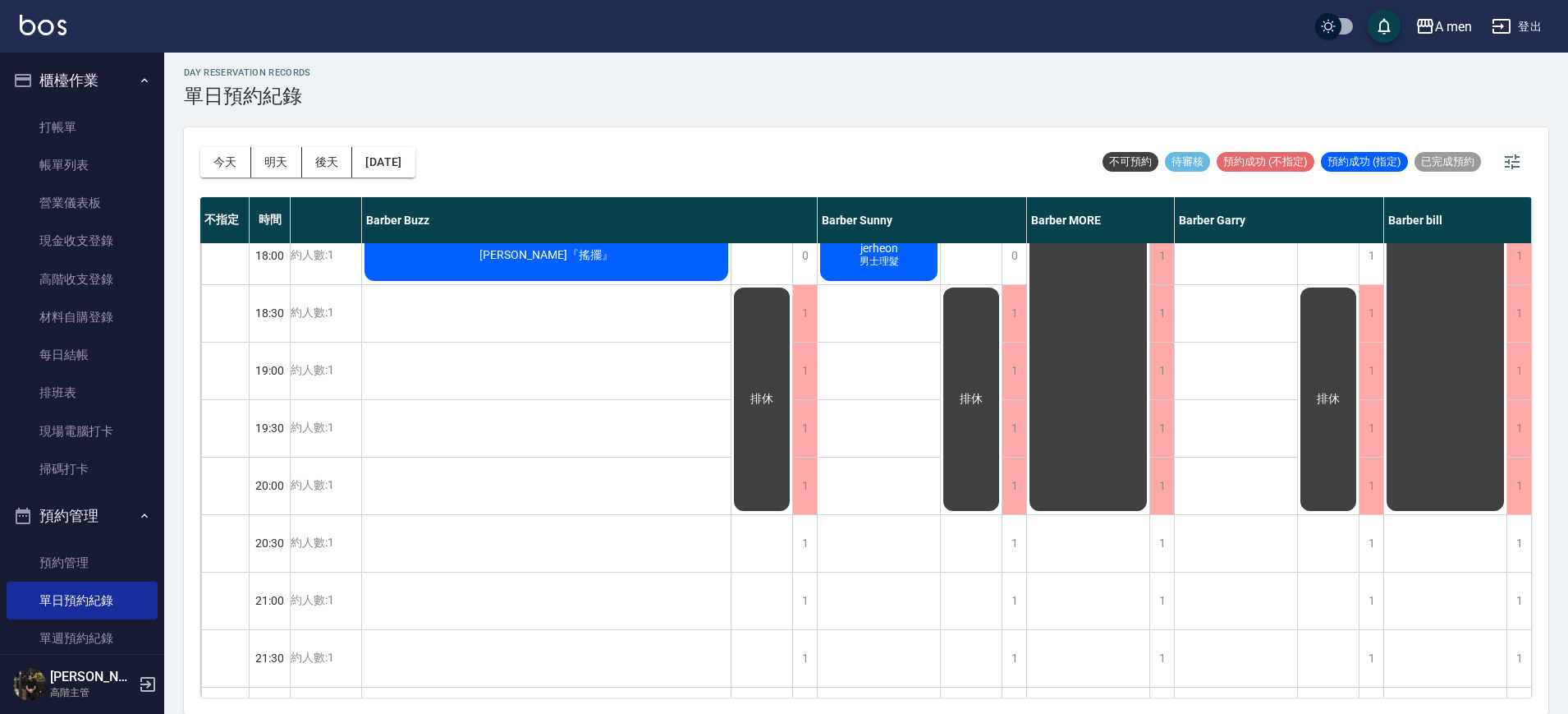
scroll to position [513, 207]
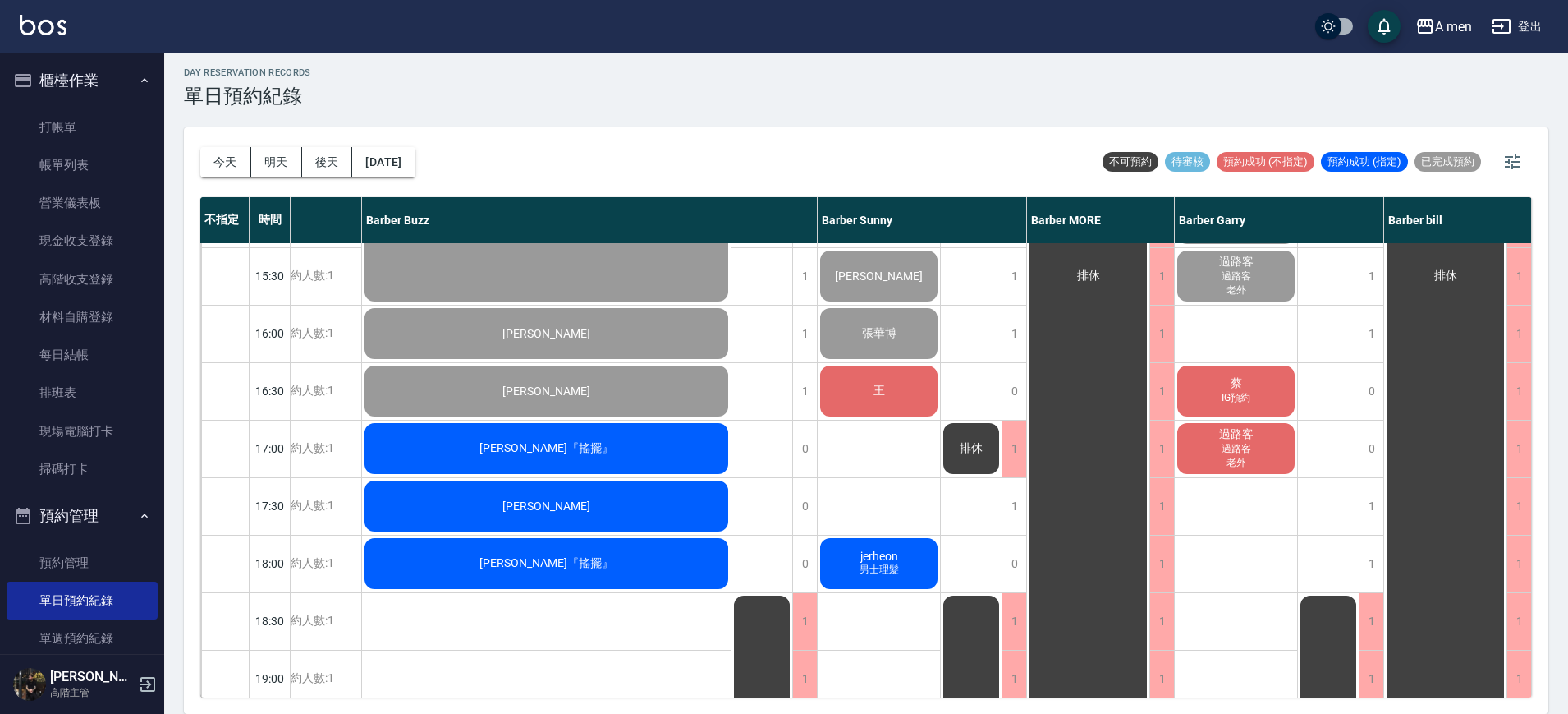
click at [1224, 371] on div "蔡 IG預約" at bounding box center [1236, 391] width 122 height 56
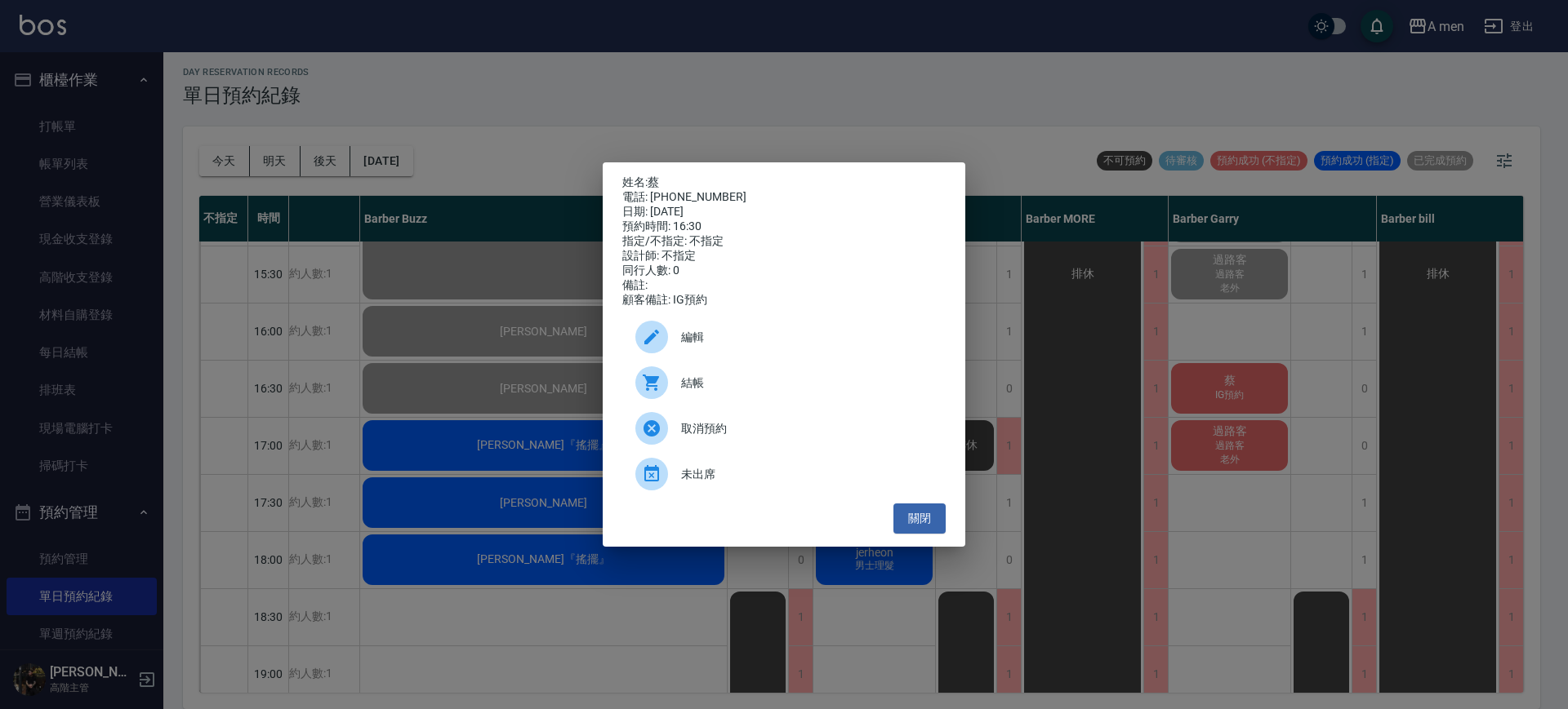
click at [731, 381] on div "結帳" at bounding box center [784, 383] width 324 height 45
click at [922, 533] on button "關閉" at bounding box center [919, 519] width 52 height 31
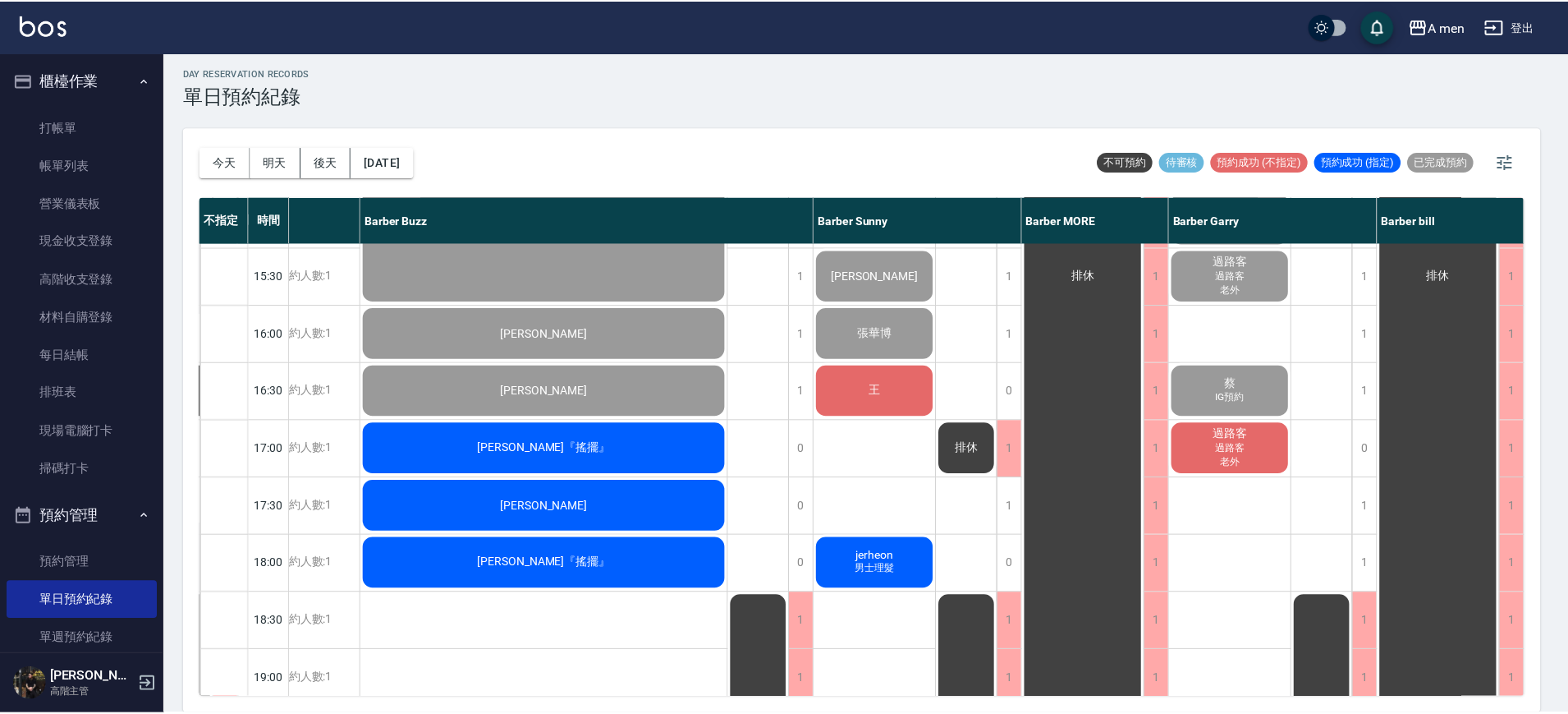
scroll to position [513, 199]
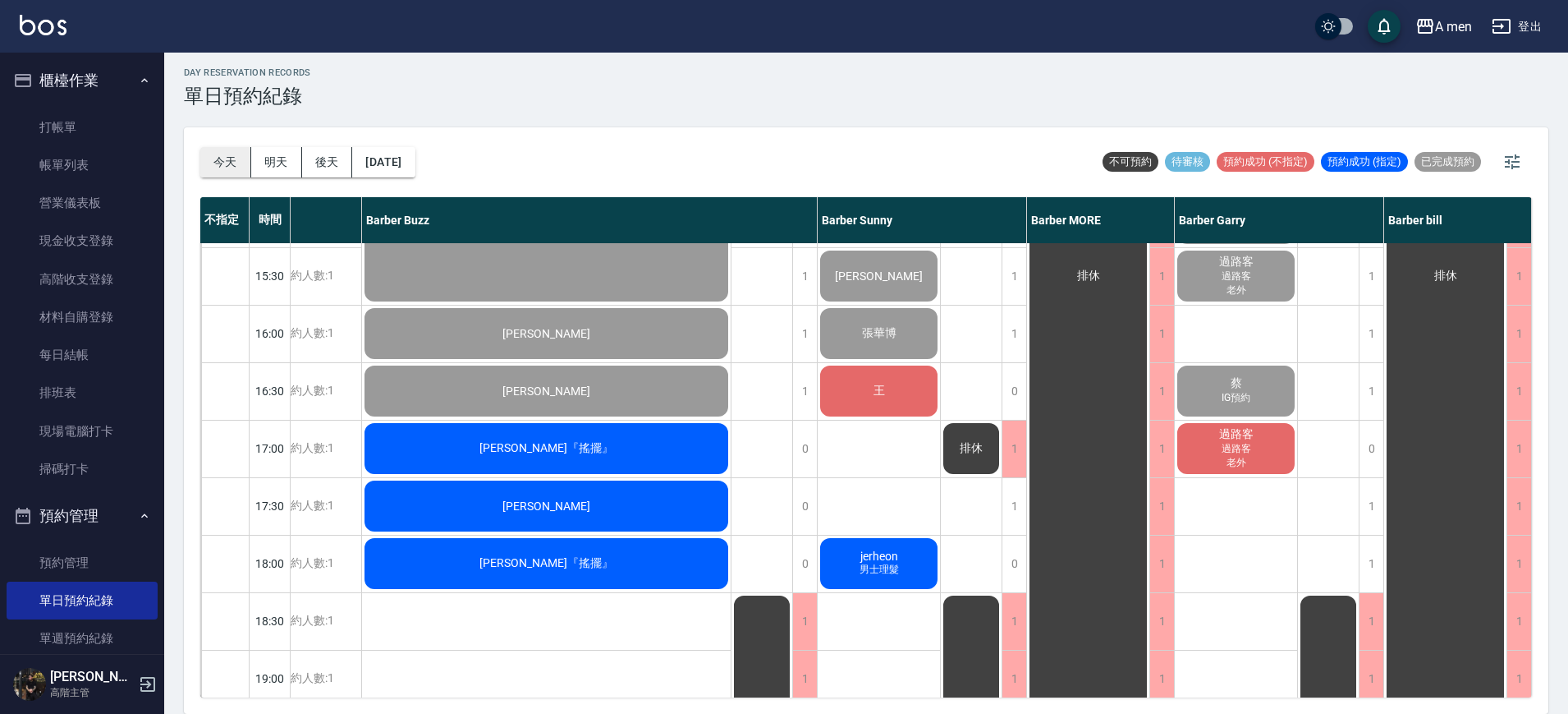
click at [224, 163] on button "今天" at bounding box center [225, 162] width 51 height 31
click at [892, 505] on div "陳英哲 Ying-Che Chen 洗+剪 姜翊惟 剪髮+韓式修容 外國人 林澤佑 洗+剪 呂 何丞利 男士理髮 崔先生 張華博 王 jerheon 男士理髮" at bounding box center [879, 449] width 123 height 1438
click at [1009, 510] on div "1" at bounding box center [1014, 506] width 25 height 57
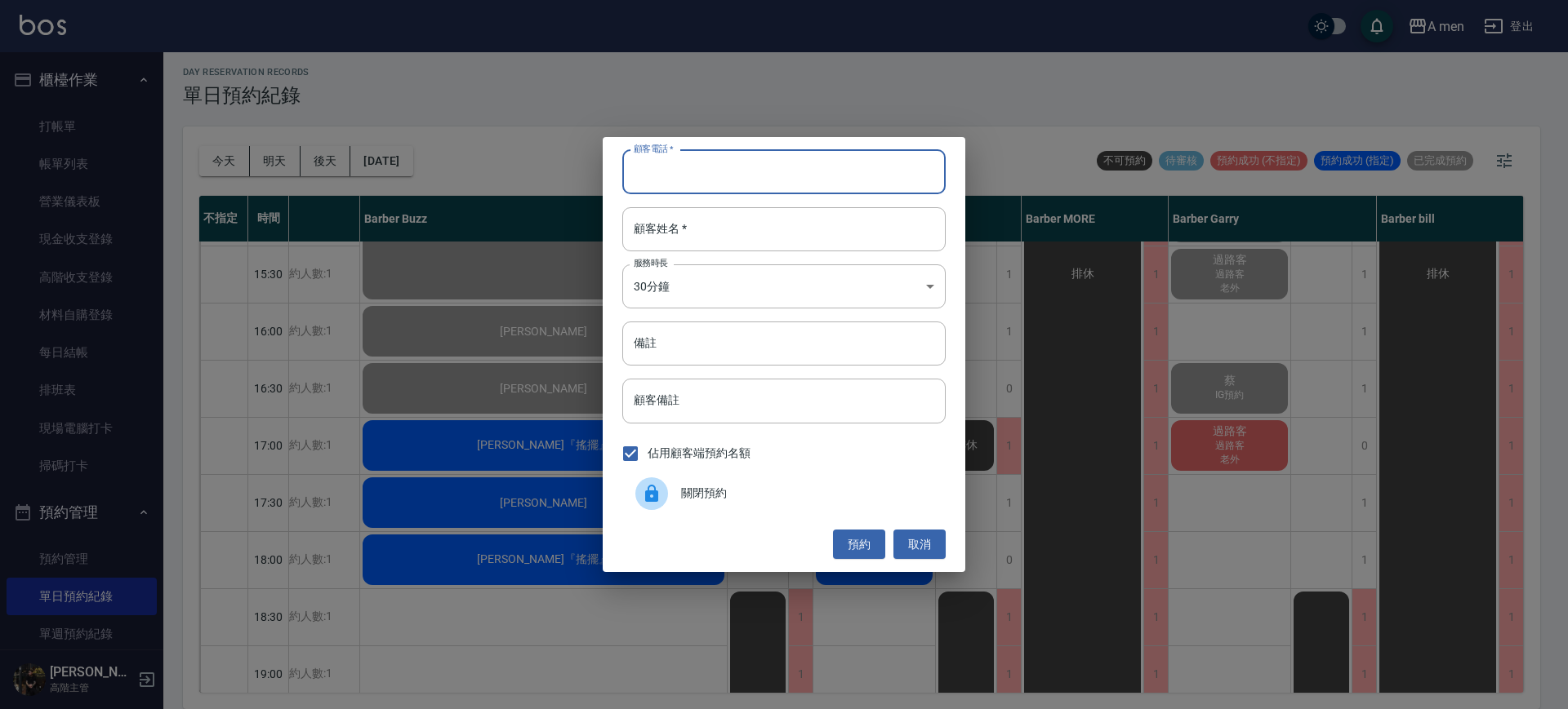
click at [837, 177] on input "顧客電話   *" at bounding box center [784, 172] width 324 height 44
type input "0978854416"
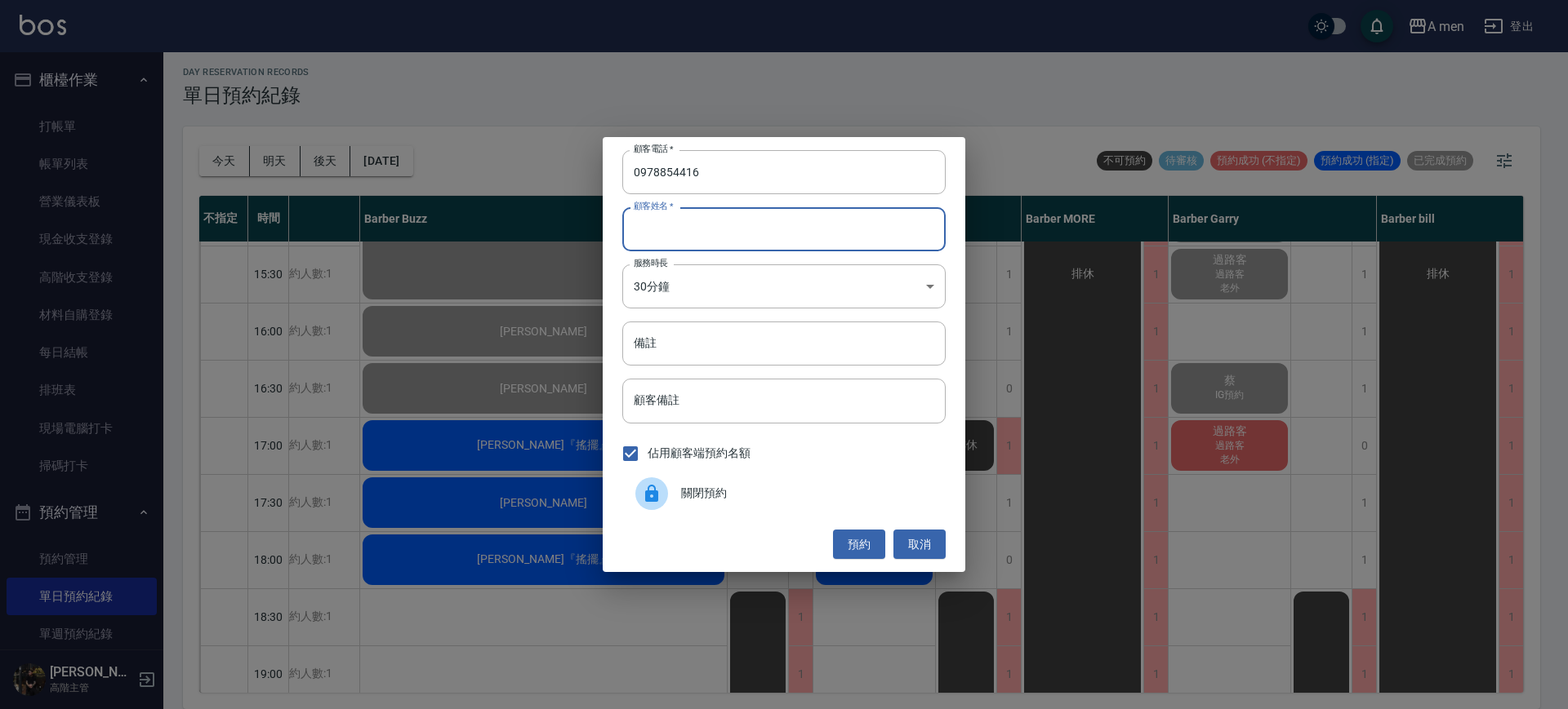
click at [759, 244] on input "顧客姓名   *" at bounding box center [784, 229] width 324 height 44
type input "ㄑ"
type input "老外"
click at [873, 545] on button "預約" at bounding box center [859, 544] width 52 height 31
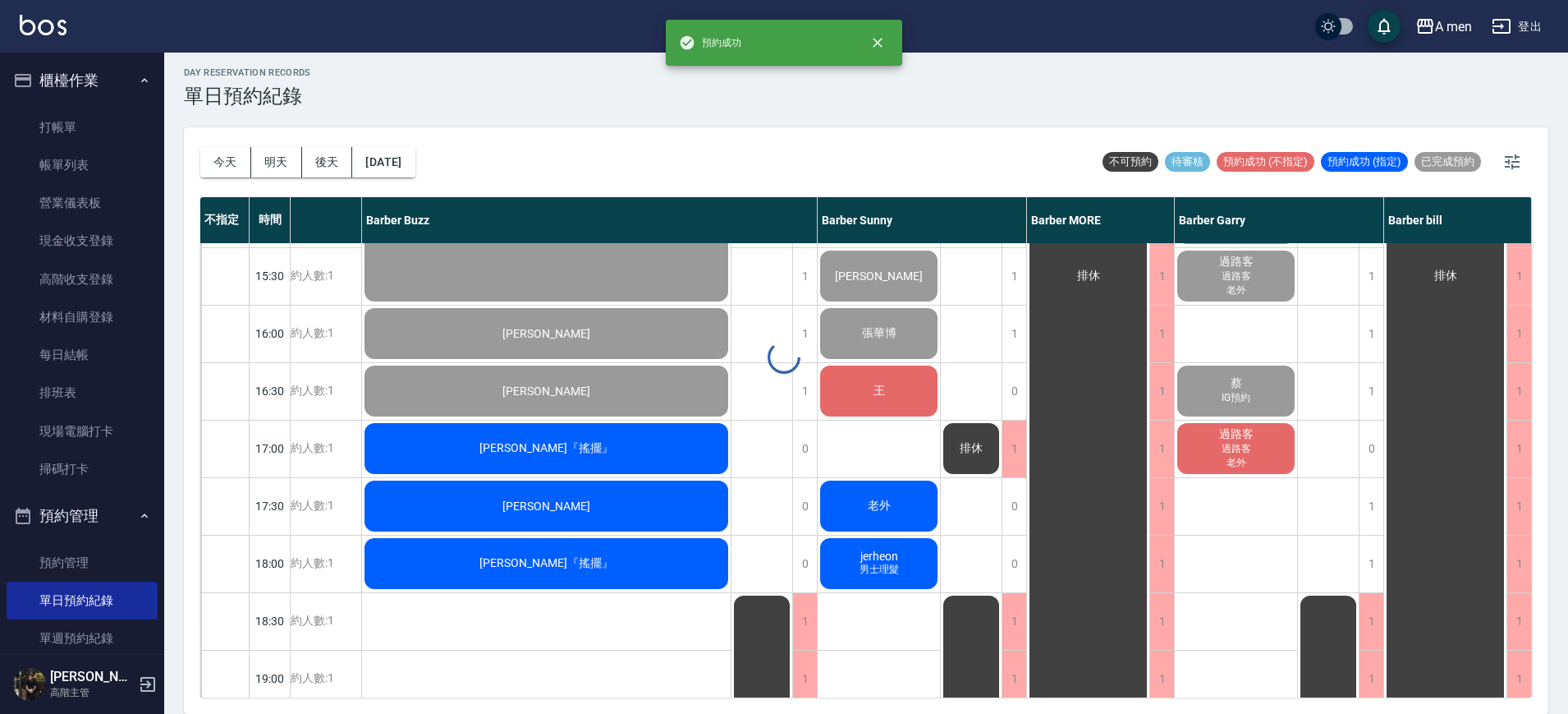
click at [890, 501] on span "老外" at bounding box center [879, 505] width 30 height 15
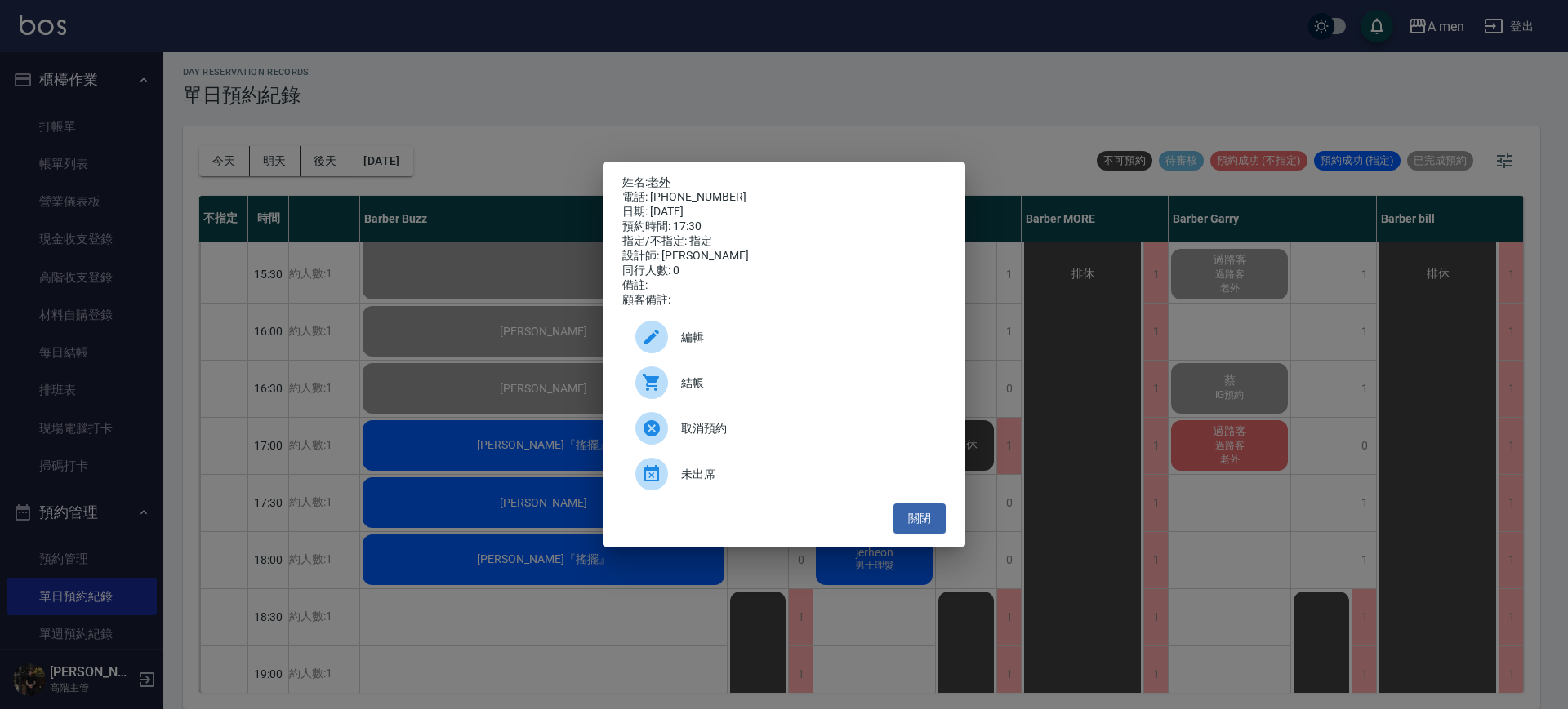
click at [821, 346] on span "編輯" at bounding box center [806, 336] width 252 height 17
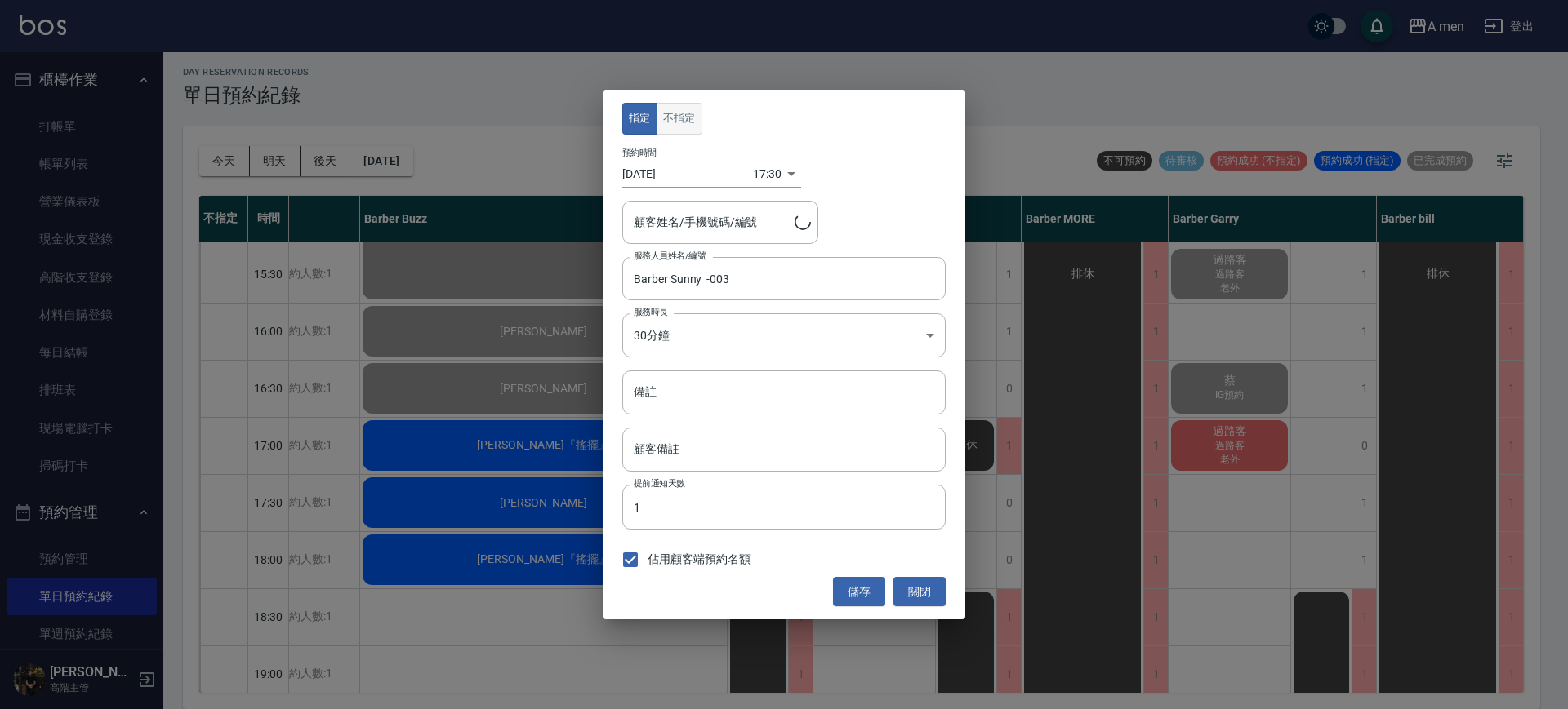
type input "老外/0978854416"
click at [689, 116] on button "不指定" at bounding box center [679, 118] width 45 height 32
drag, startPoint x: 855, startPoint y: 589, endPoint x: 859, endPoint y: 556, distance: 33.2
click at [854, 589] on button "儲存" at bounding box center [859, 592] width 52 height 31
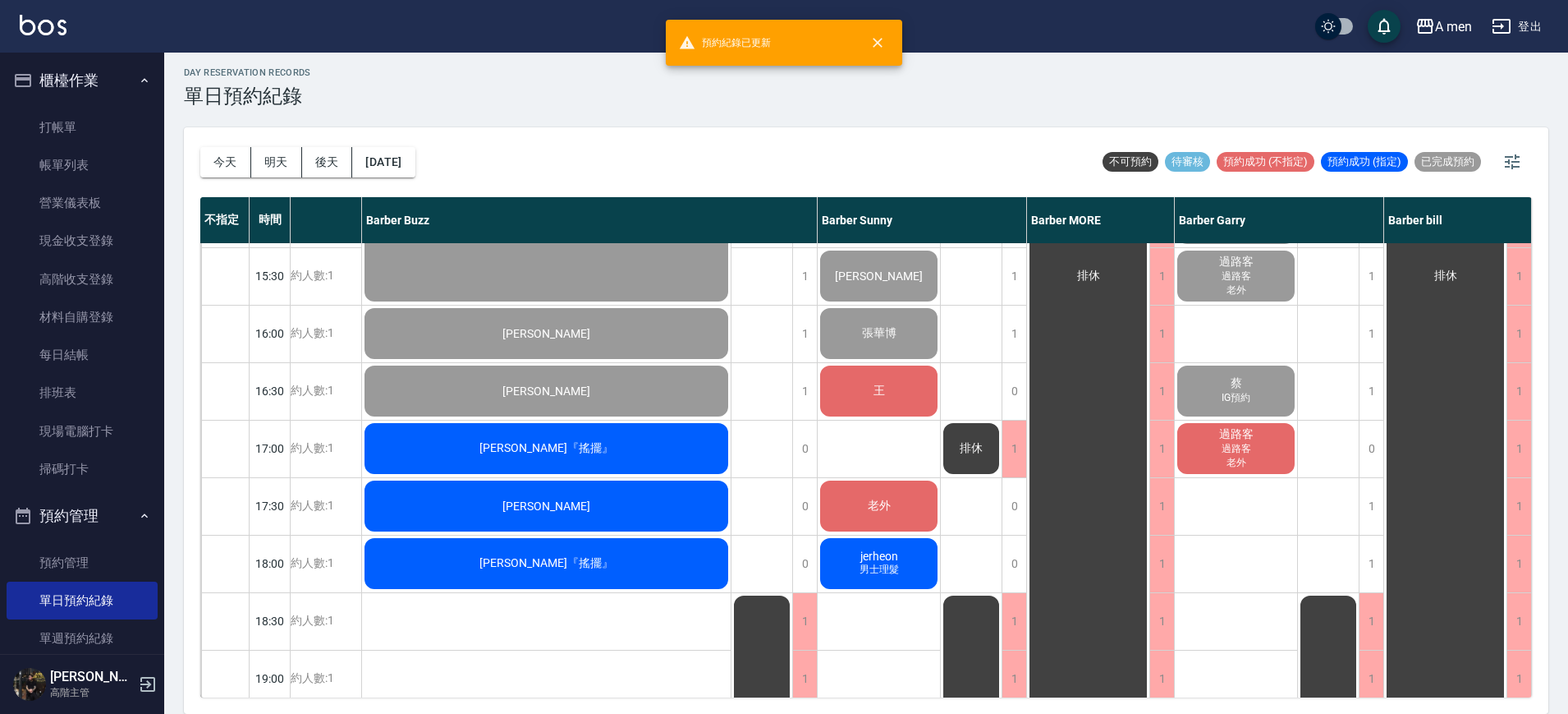
click at [902, 137] on div "今天 明天 後天 2025/10/10 不可預約 待審核 預約成功 (不指定) 預約成功 (指定) 已完成預約" at bounding box center [866, 162] width 1332 height 70
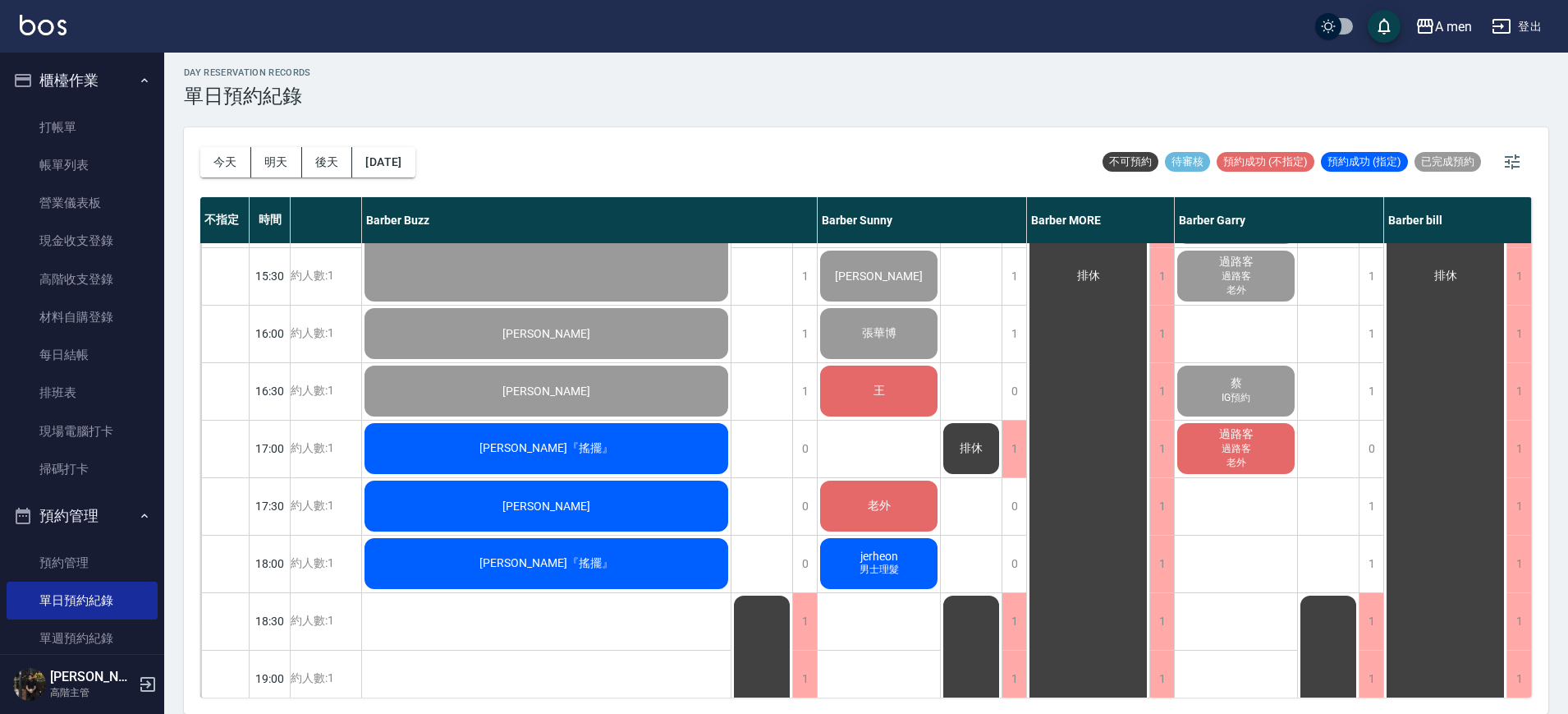
click at [971, 110] on div "day Reservation records 單日預約紀錄 今天 明天 後天 2025/10/10 不可預約 待審核 預約成功 (不指定) 預約成功 (指定…" at bounding box center [865, 380] width 1404 height 666
click at [279, 170] on button "明天" at bounding box center [276, 162] width 51 height 31
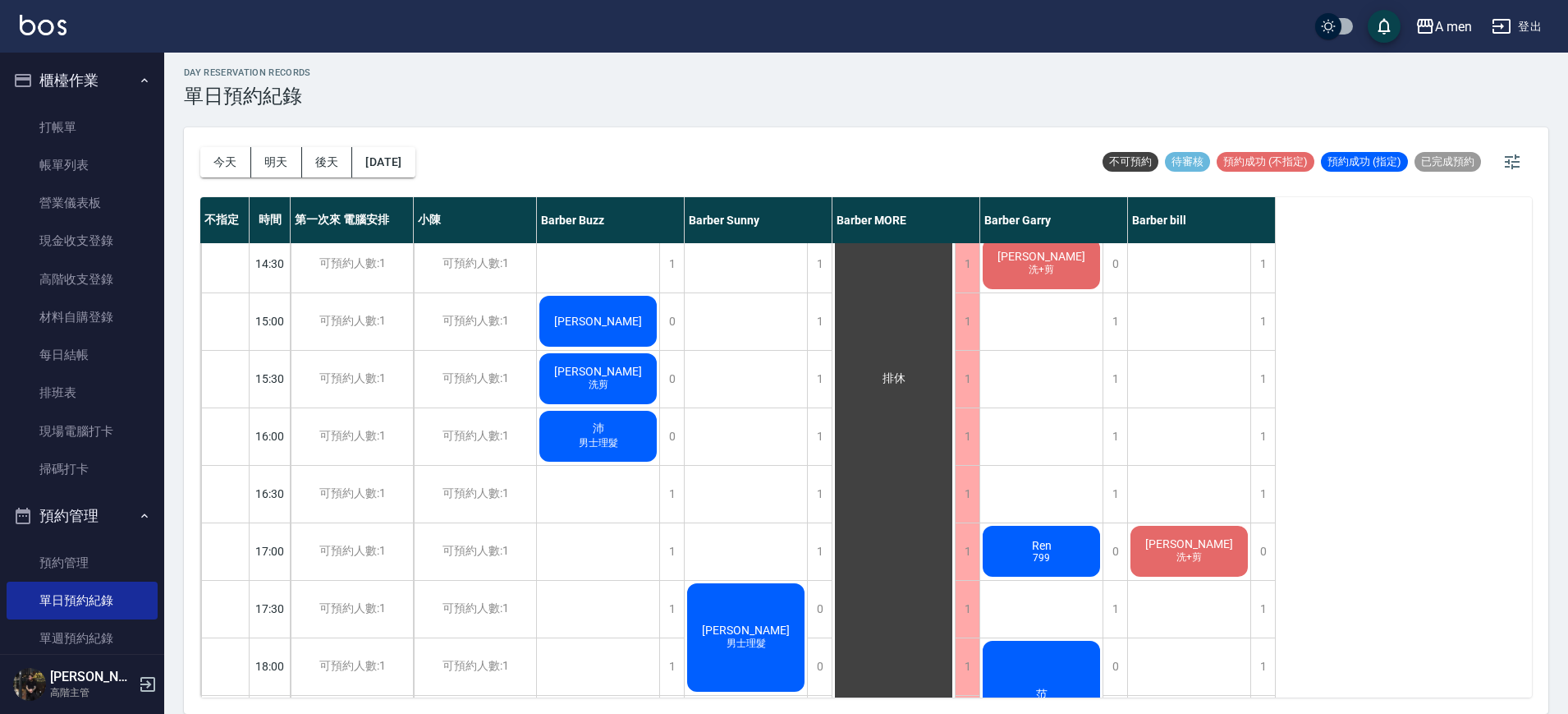
scroll to position [102, 0]
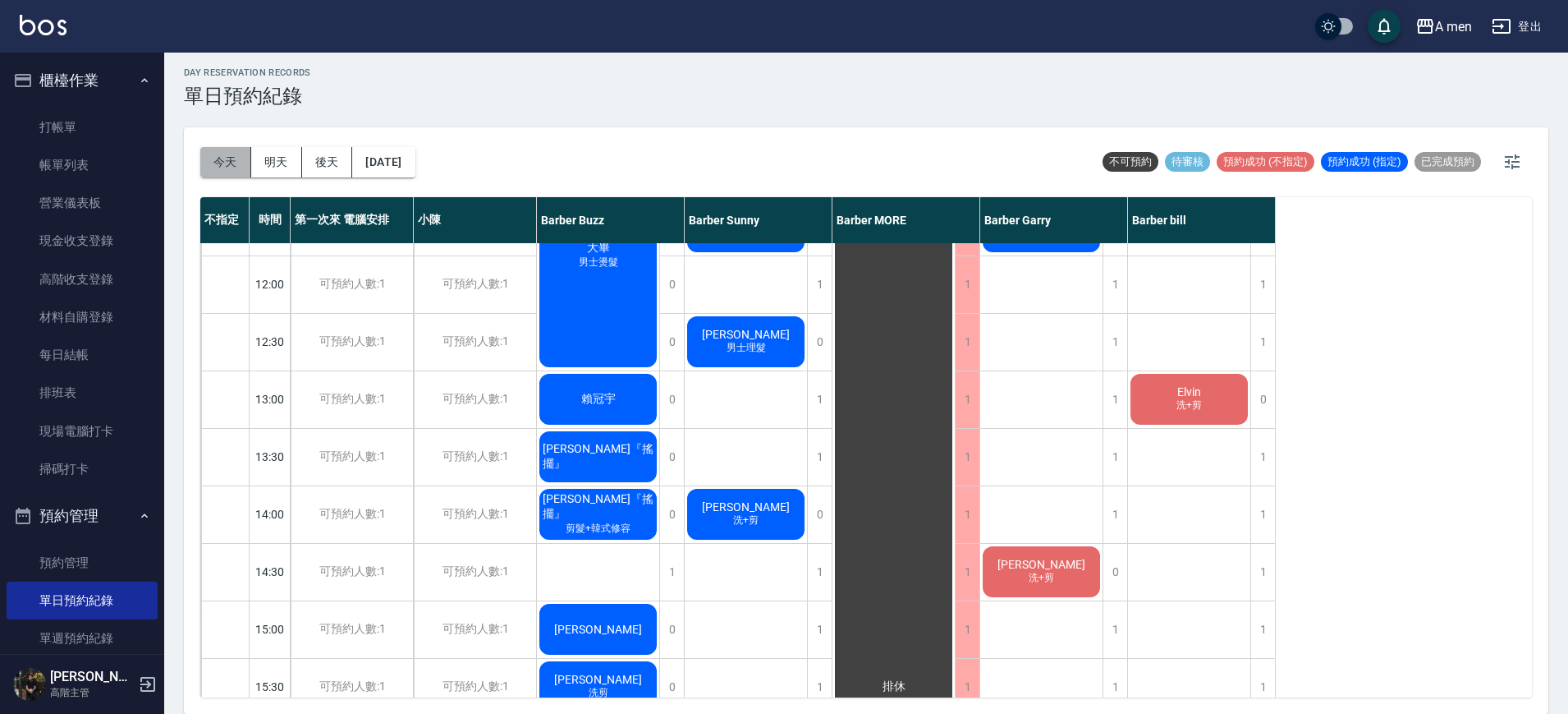
click at [226, 164] on button "今天" at bounding box center [225, 162] width 51 height 31
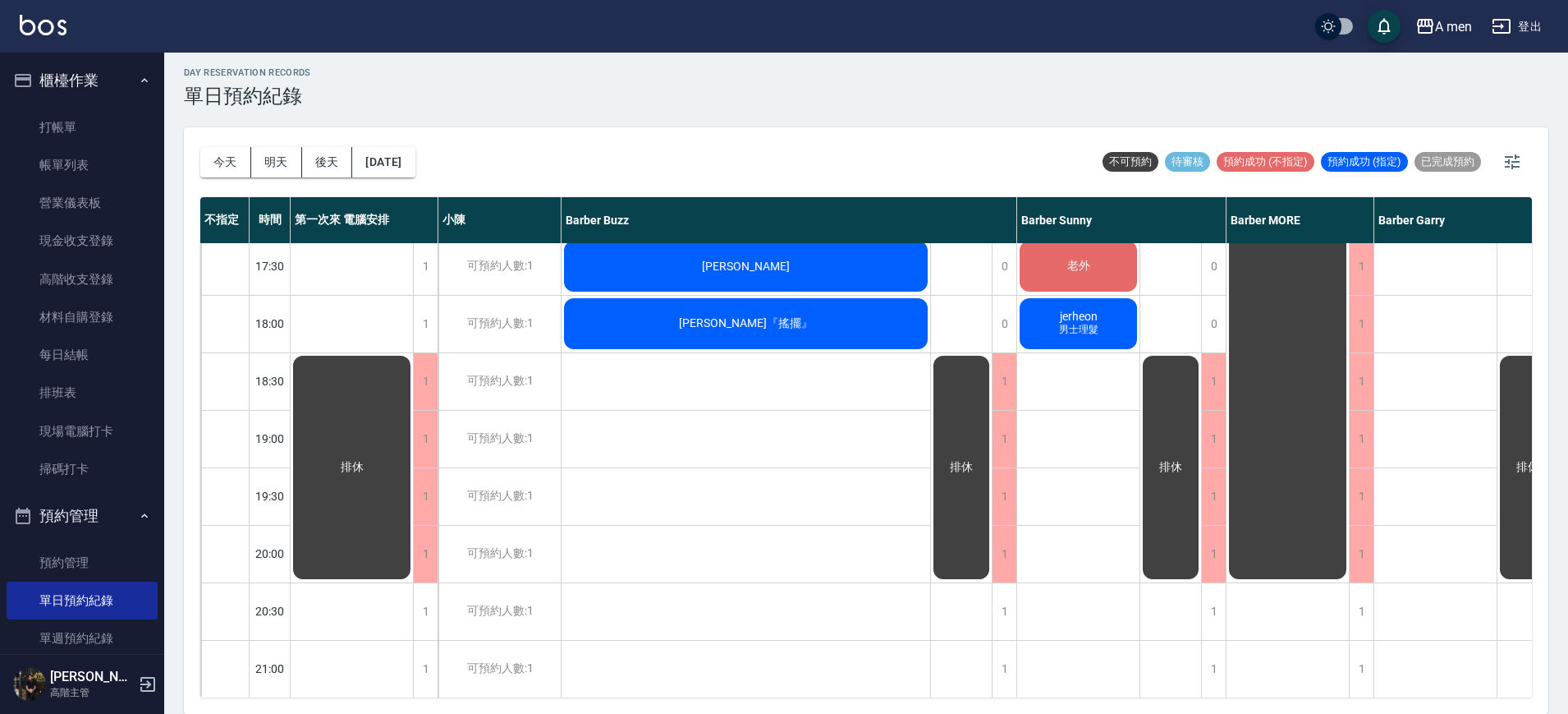
scroll to position [719, 0]
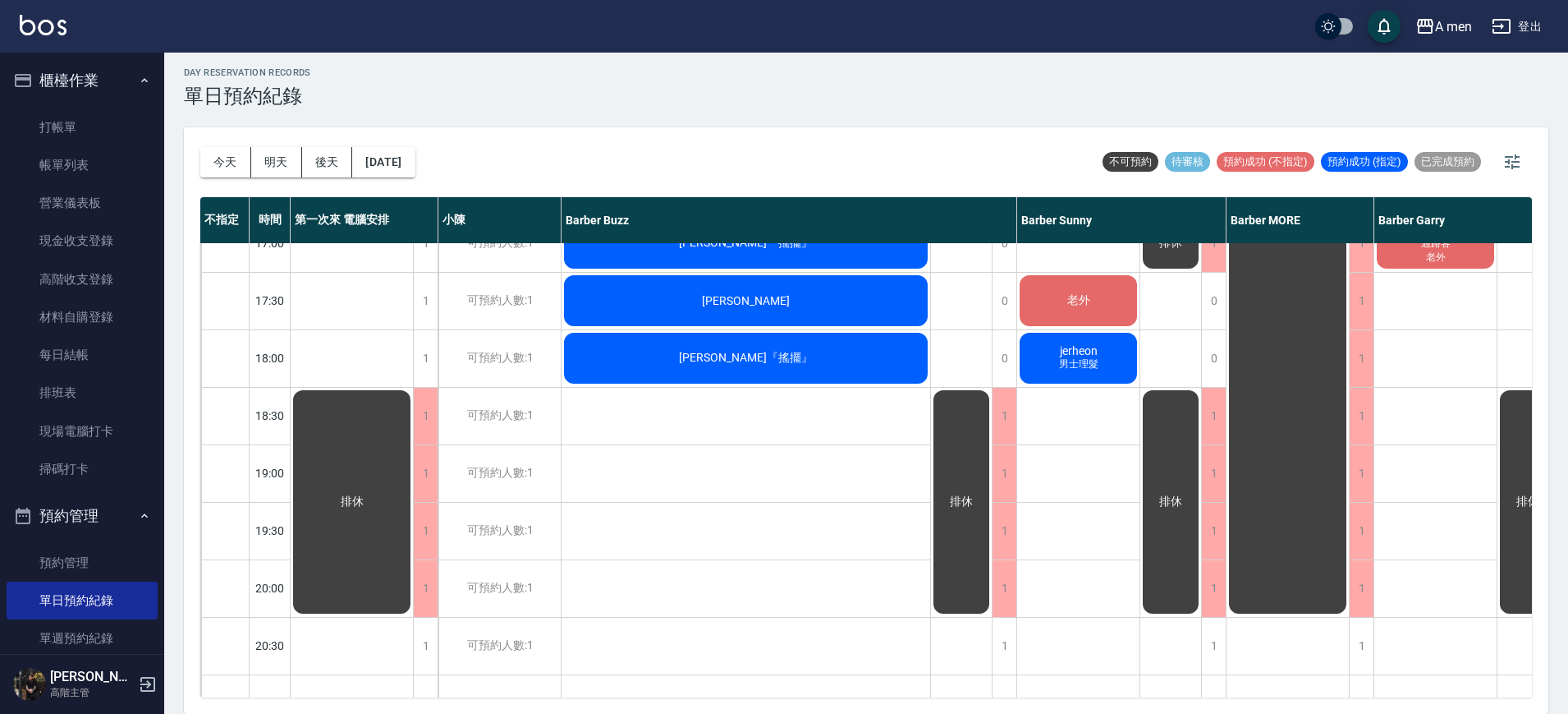
click at [1090, 431] on div "陳英哲 Ying-Che Chen 洗+剪 姜翊惟 剪髮+韓式修容 外國人 林澤佑 洗+剪 呂 何丞利 男士理髮 崔先生 張華博 王 老外 jerheon 男…" at bounding box center [1079, 243] width 123 height 1438
click at [1446, 434] on div "袁鈺熏 洗+剪 過路客 江哲浦 男士理髮 (不含洗) 李紹揚 洗+剪 無名字 洗+剪 林澄敬（搖擺 王則予 IG預約 過路客 過路客 老外 蔡 IG預約 過路…" at bounding box center [1436, 243] width 123 height 1438
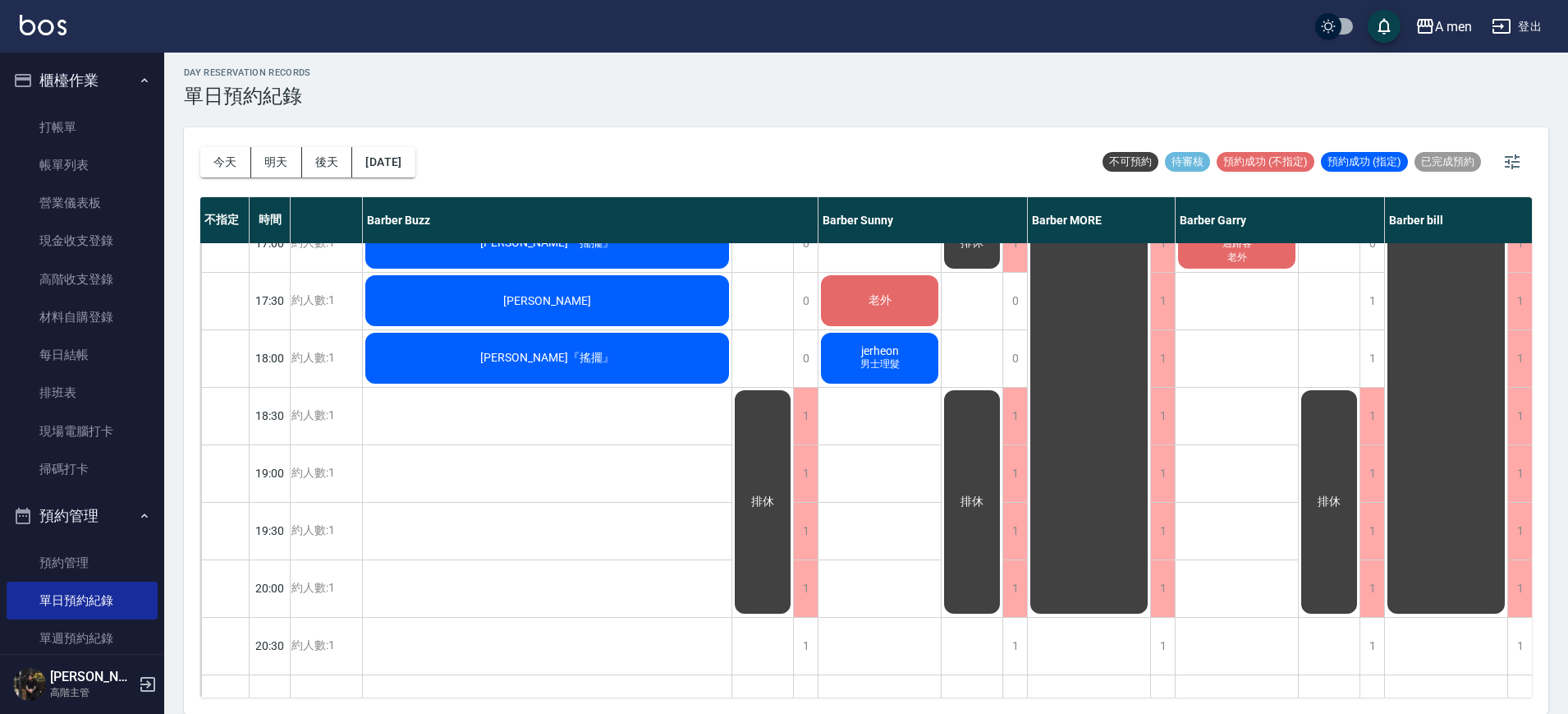
scroll to position [719, 207]
click at [1250, 447] on div "袁鈺熏 洗+剪 過路客 江哲浦 男士理髮 (不含洗) 李紹揚 洗+剪 無名字 洗+剪 林澄敬（搖擺 王則予 IG預約 過路客 過路客 老外 蔡 IG預約 過路…" at bounding box center [1237, 243] width 123 height 1438
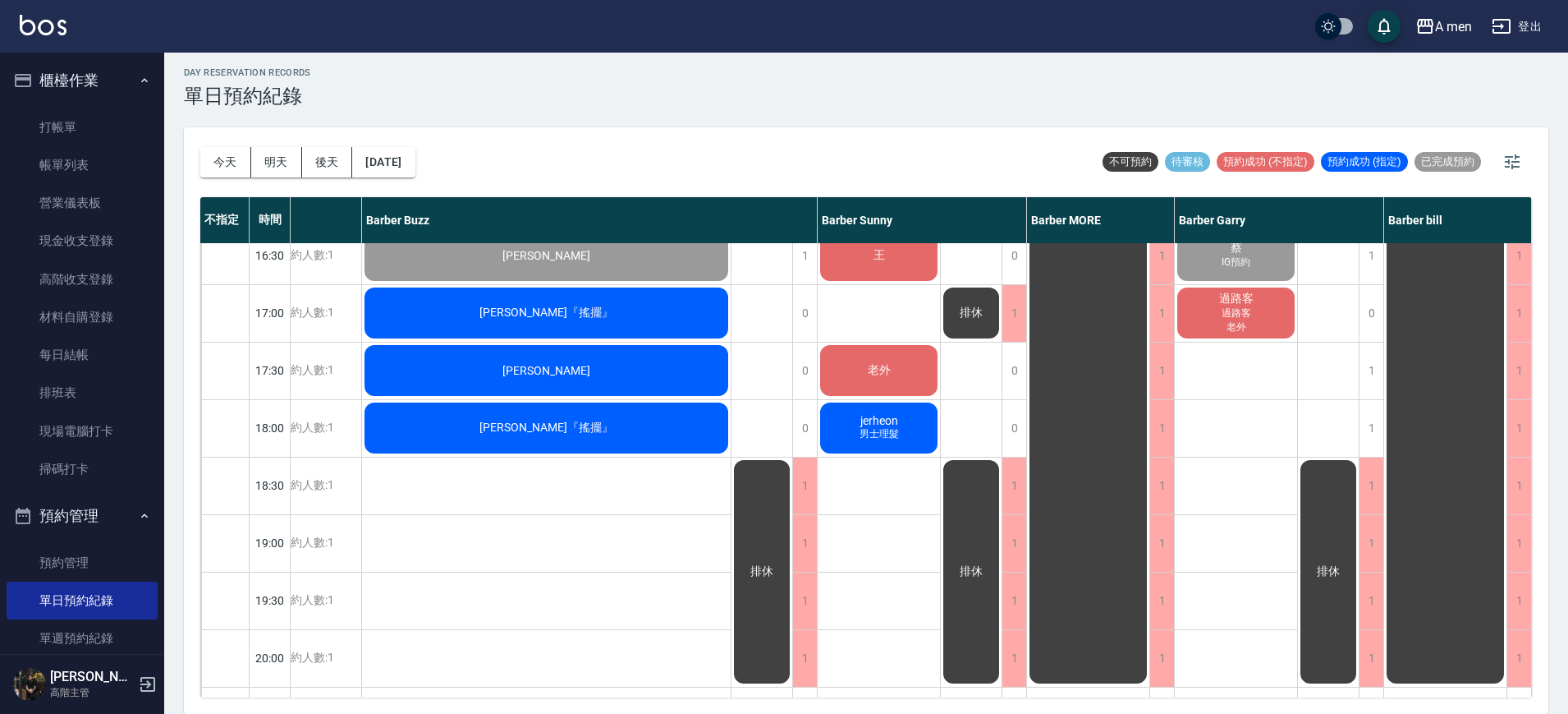
scroll to position [645, 207]
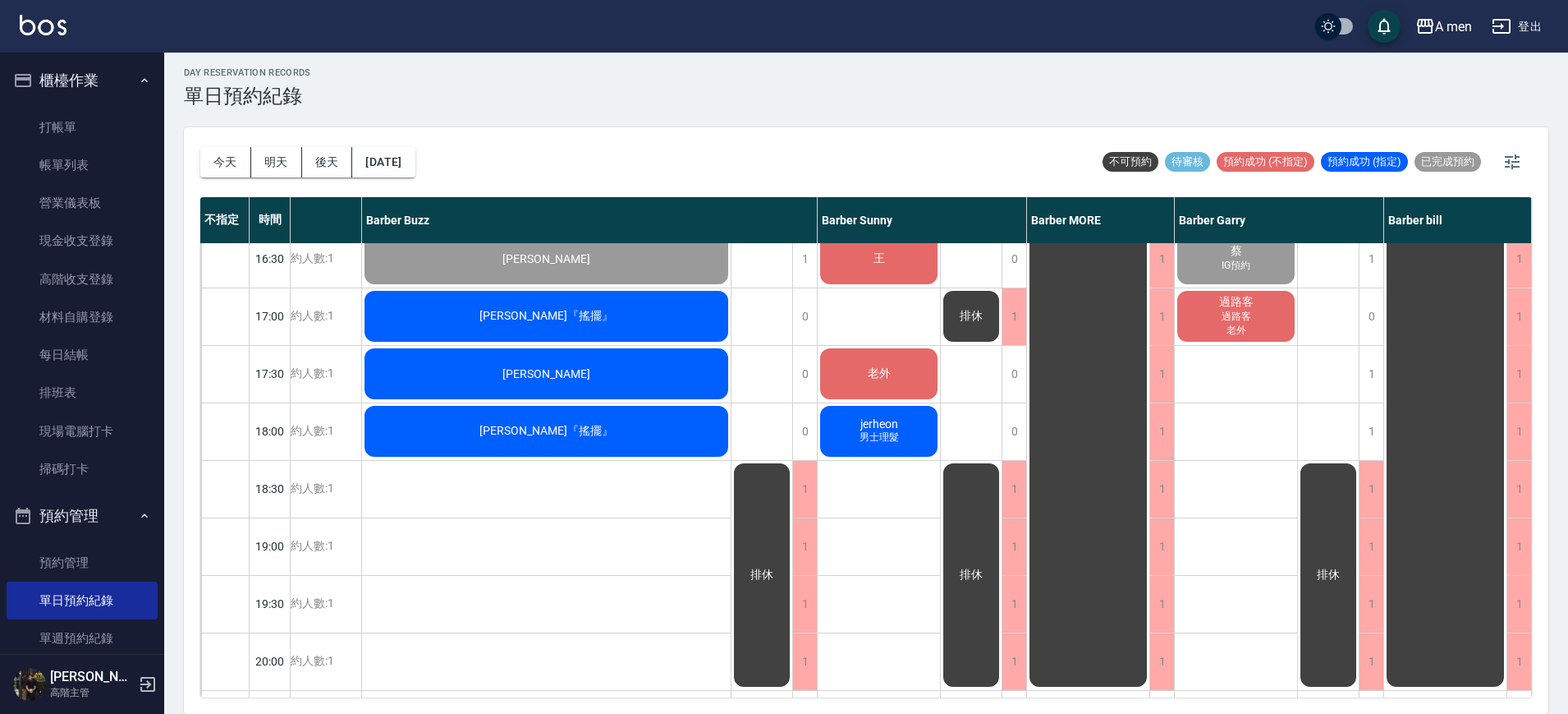
click at [536, 367] on span "[PERSON_NAME]" at bounding box center [546, 373] width 94 height 13
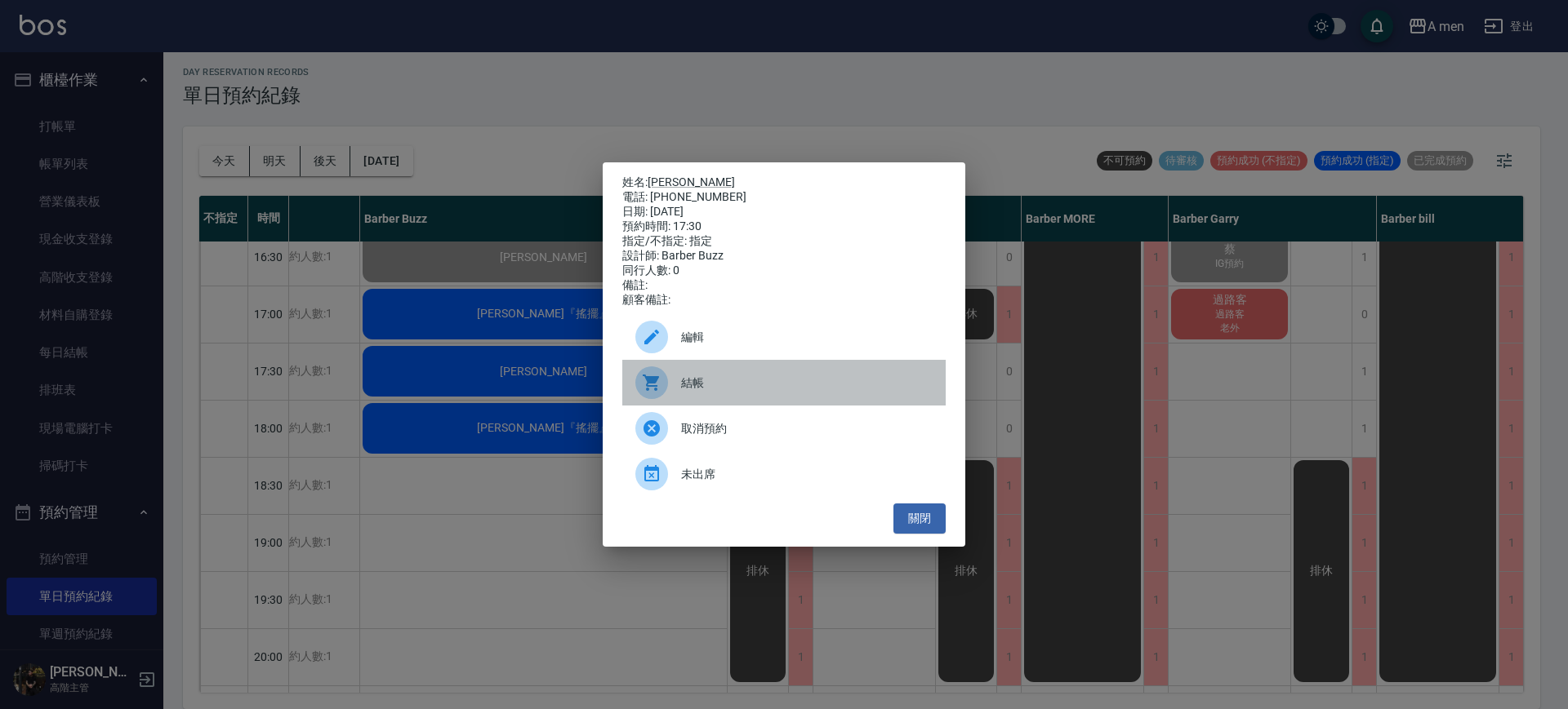
click at [674, 381] on div at bounding box center [658, 383] width 45 height 33
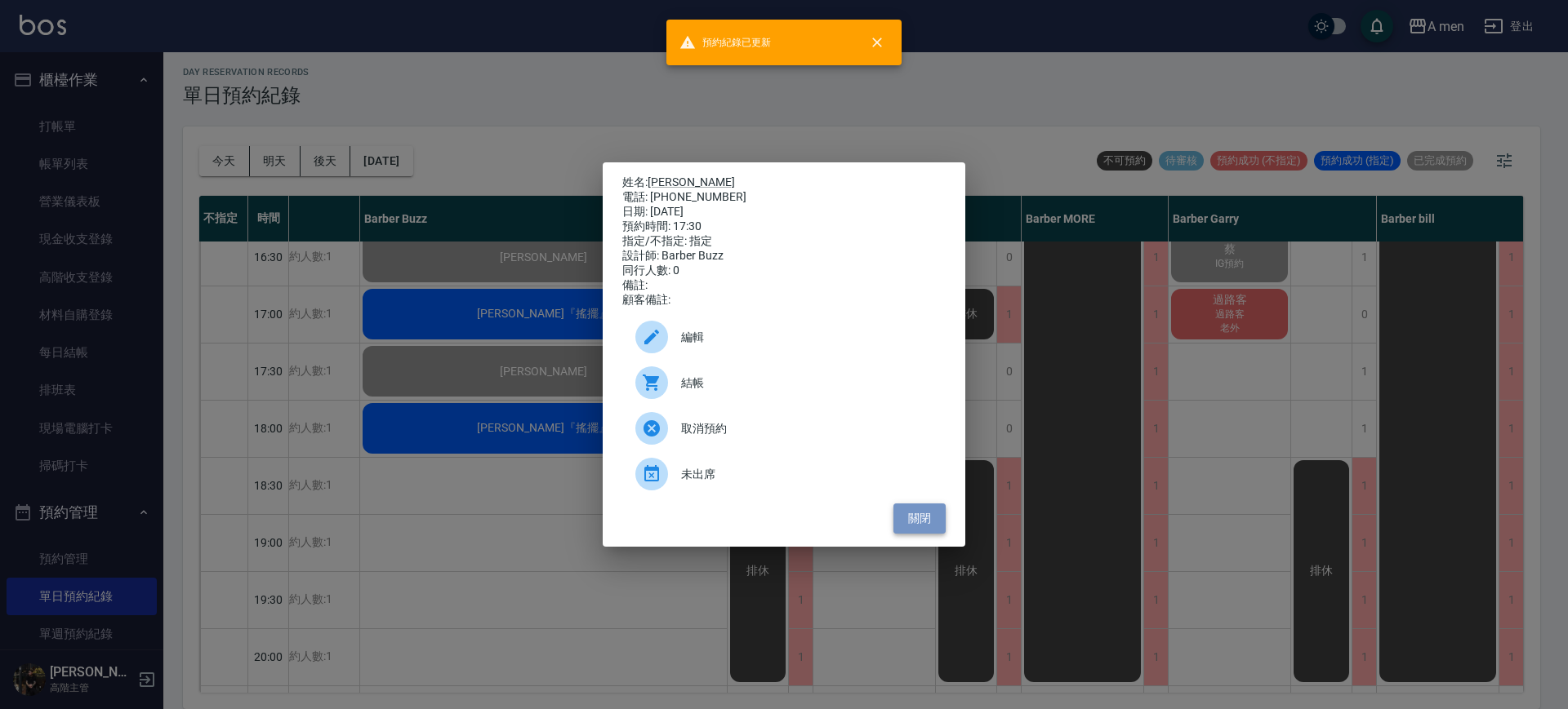
click at [935, 523] on button "關閉" at bounding box center [919, 519] width 52 height 31
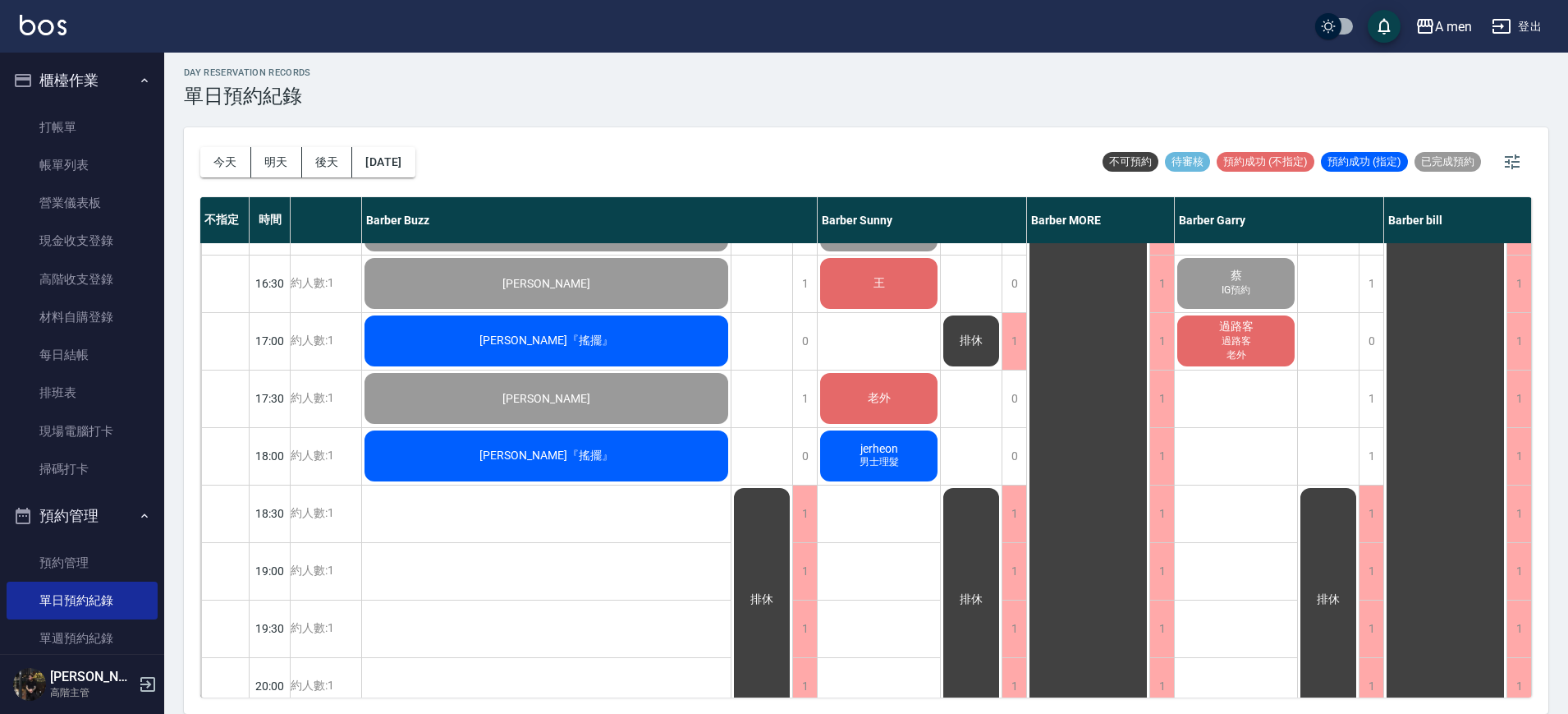
scroll to position [619, 199]
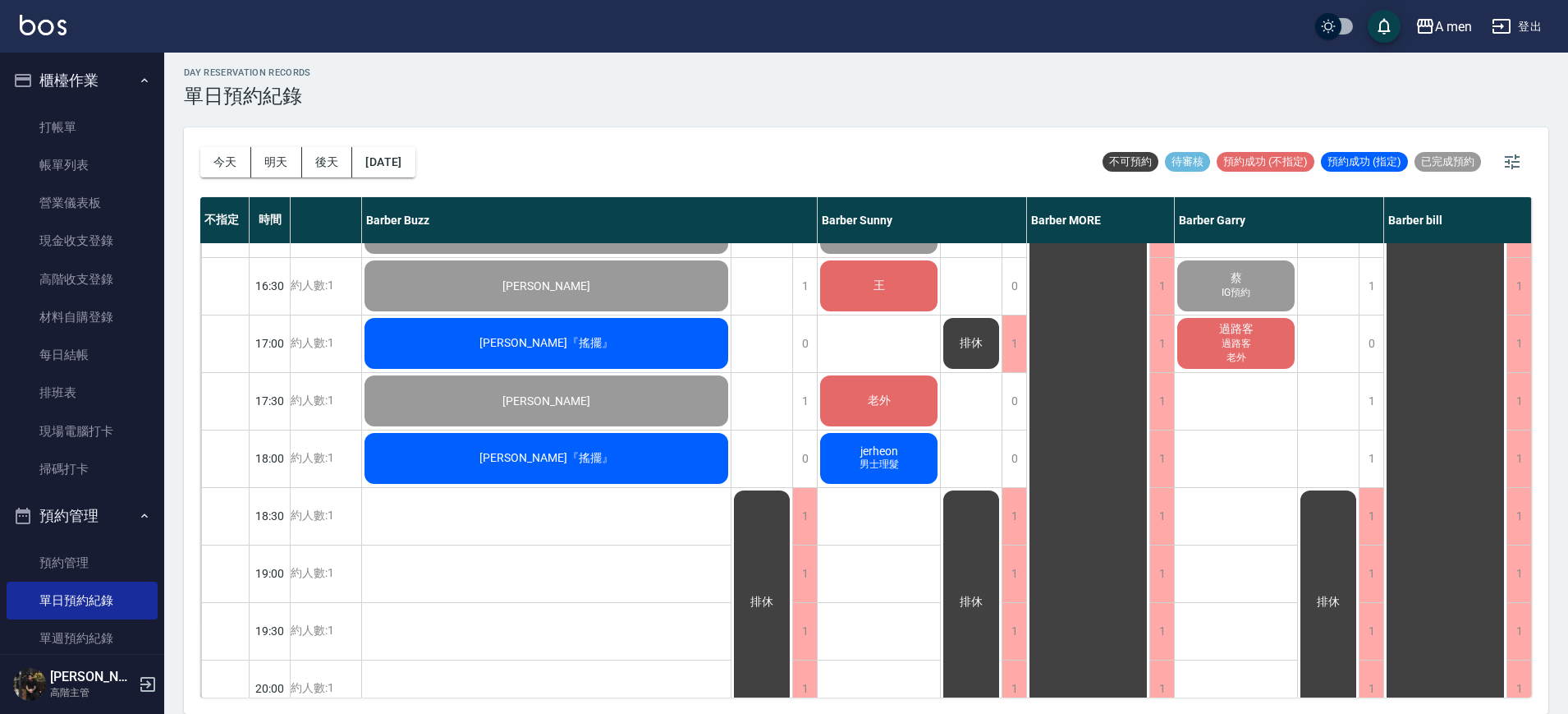
click at [930, 625] on div "陳英哲 Ying-Che Chen 洗+剪 姜翊惟 剪髮+韓式修容 外國人 林澤佑 洗+剪 呂 何丞利 男士理髮 崔先生 張華博 王 老外 jerheon 男…" at bounding box center [879, 344] width 123 height 1438
click at [882, 287] on span "王" at bounding box center [879, 286] width 18 height 15
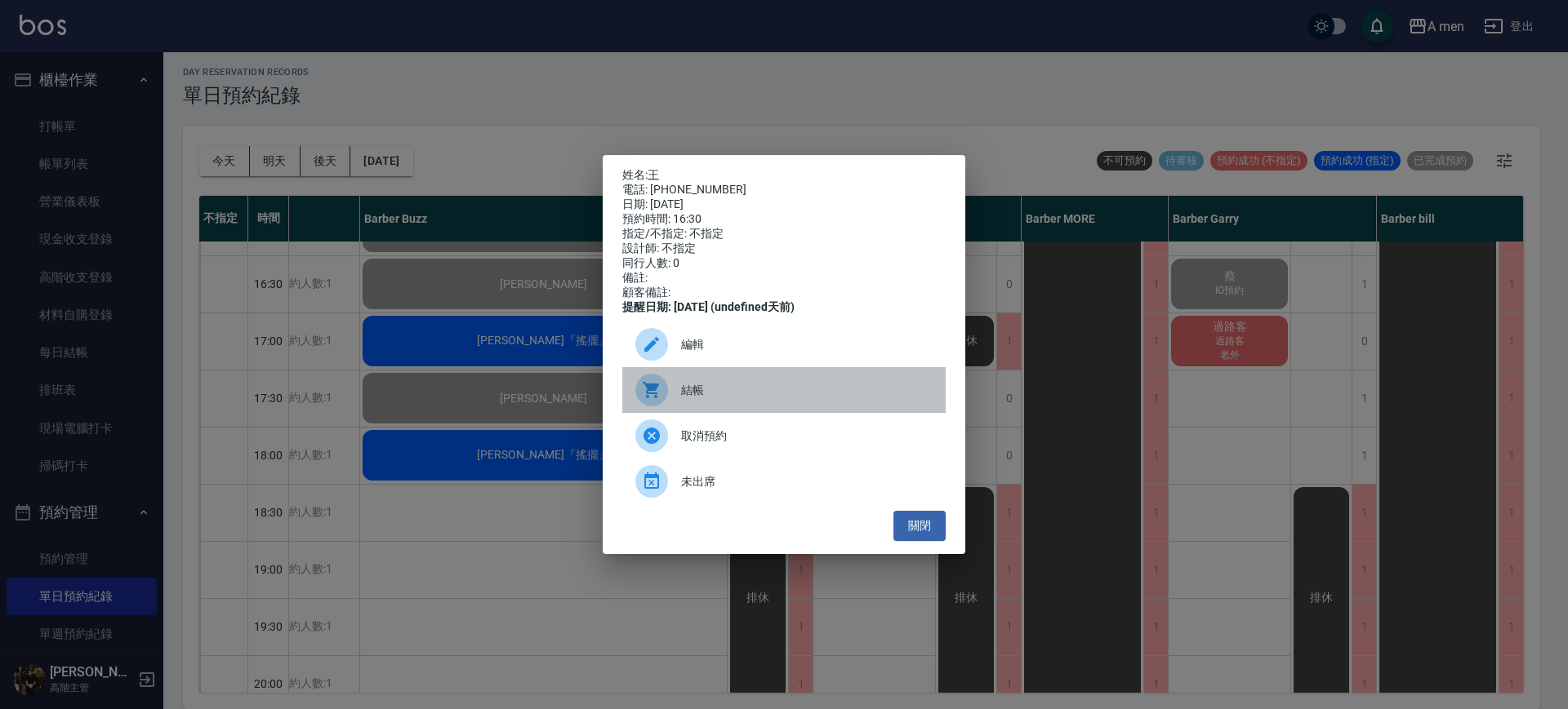
click at [769, 391] on span "結帳" at bounding box center [806, 390] width 252 height 17
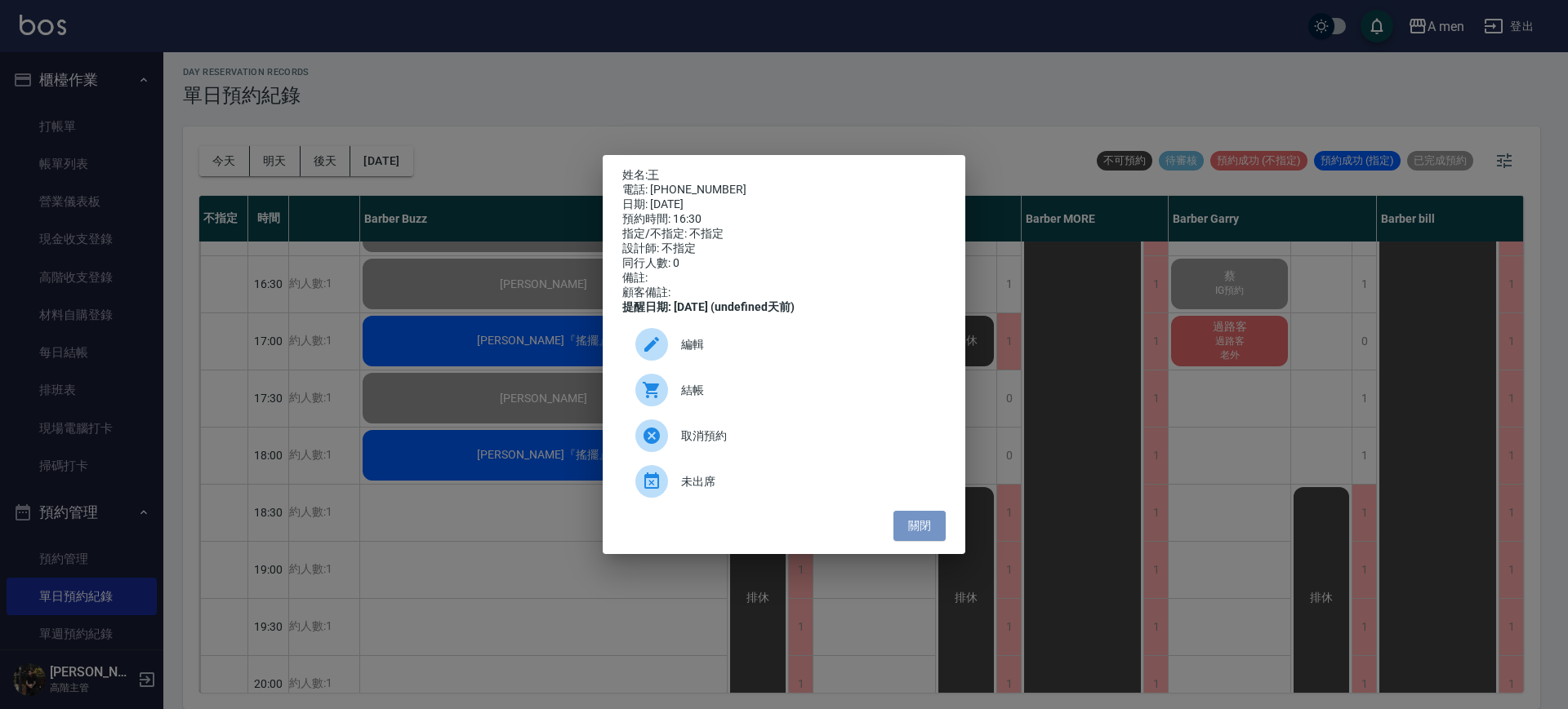
drag, startPoint x: 934, startPoint y: 536, endPoint x: 982, endPoint y: 497, distance: 61.8
click at [934, 536] on button "關閉" at bounding box center [919, 526] width 52 height 31
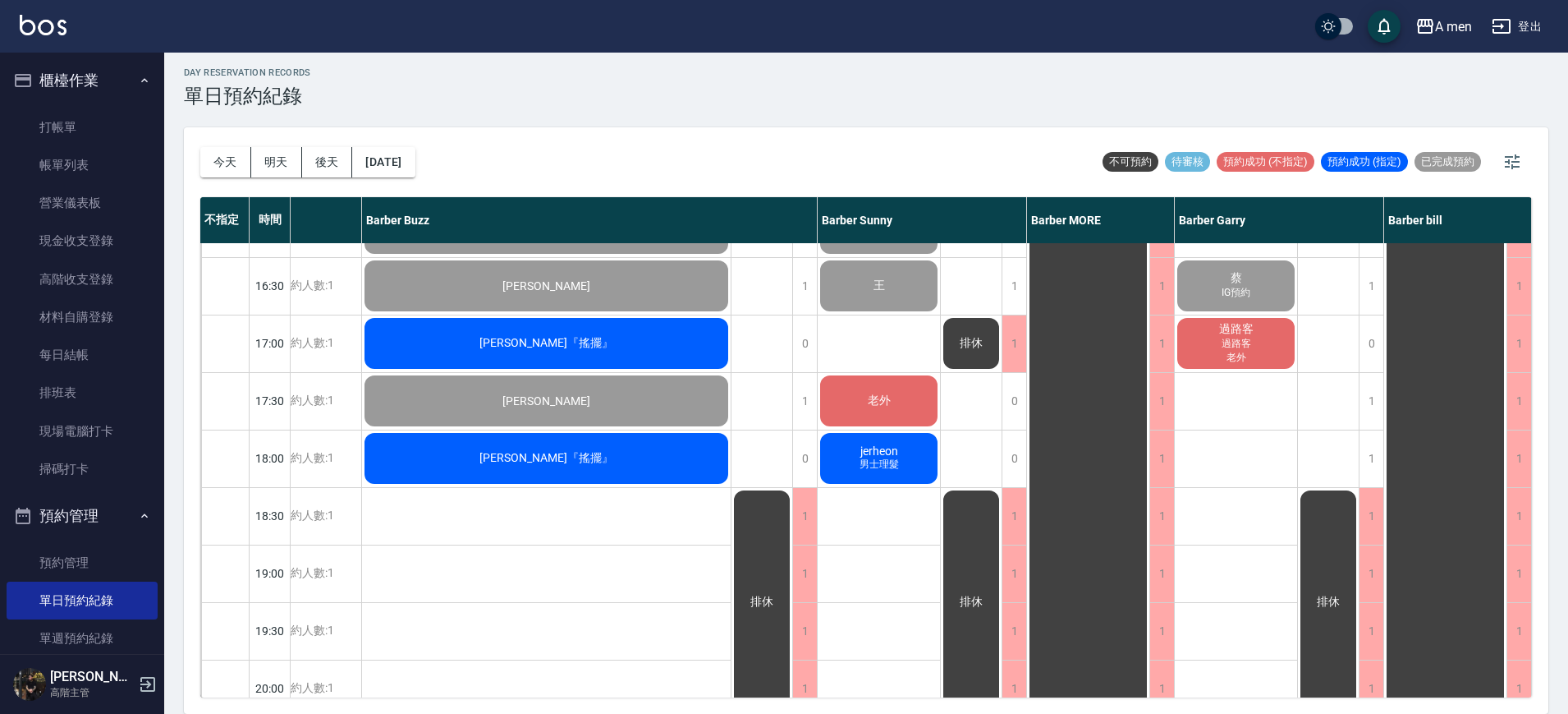
click at [1222, 339] on span "過路客" at bounding box center [1237, 344] width 36 height 14
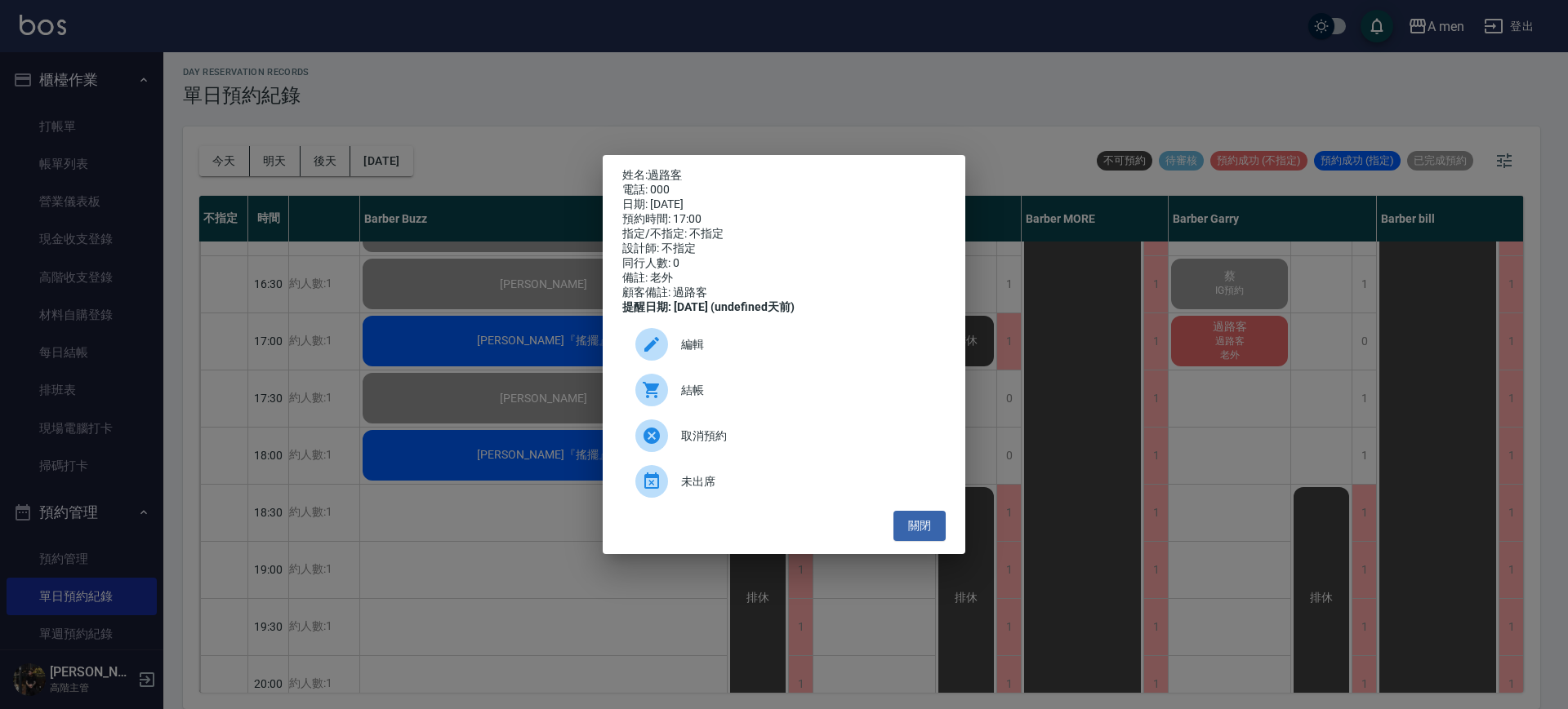
click at [745, 399] on span "結帳" at bounding box center [806, 390] width 252 height 17
click at [948, 541] on div "姓名: 過路客 電話: 000 日期: 2025/10/10 預約時間: 17:00 指定/不指定: 不指定 設計師: 不指定 同行人數: 0 備註: 老外 …" at bounding box center [784, 354] width 362 height 399
click at [935, 541] on button "關閉" at bounding box center [919, 526] width 52 height 31
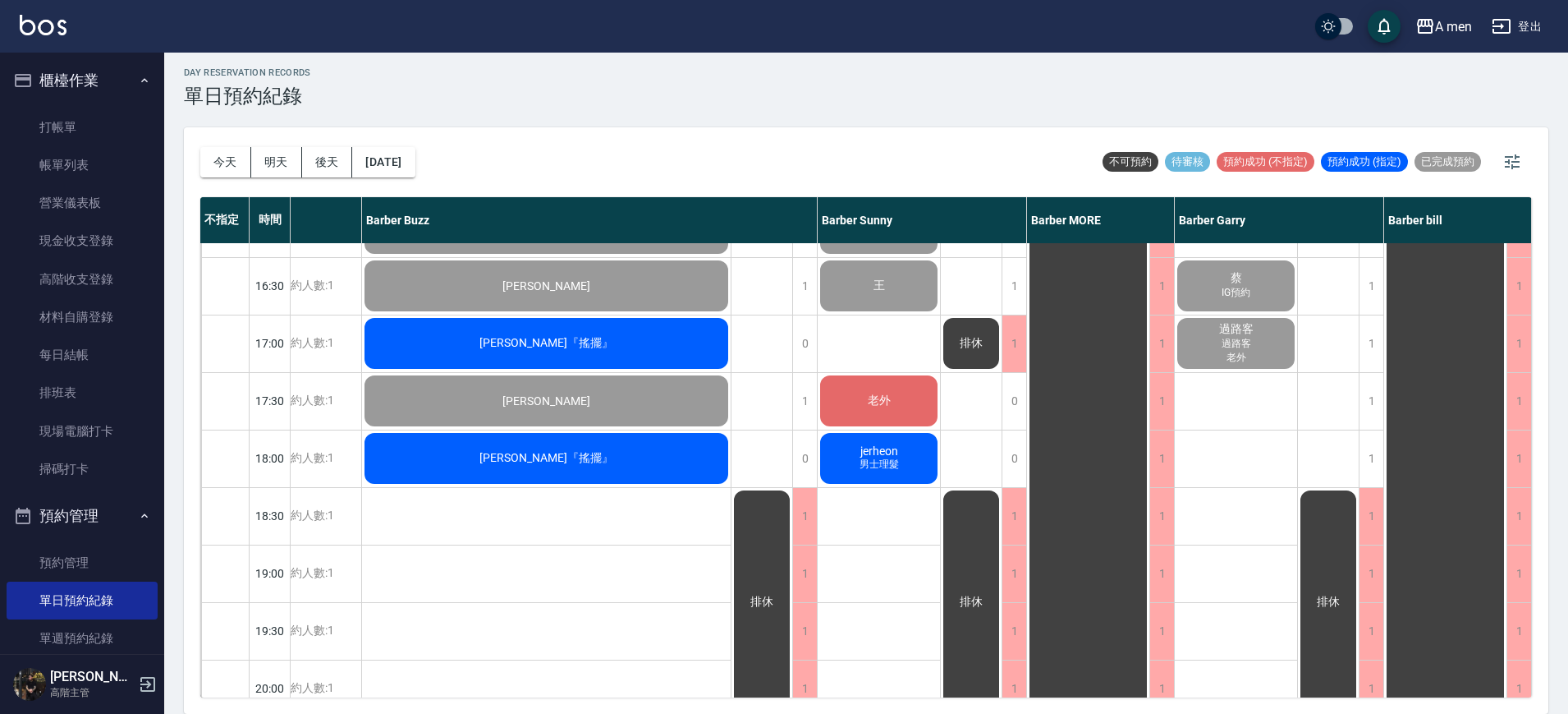
click at [852, 469] on div "jerheon 男士理髮" at bounding box center [878, 459] width 122 height 56
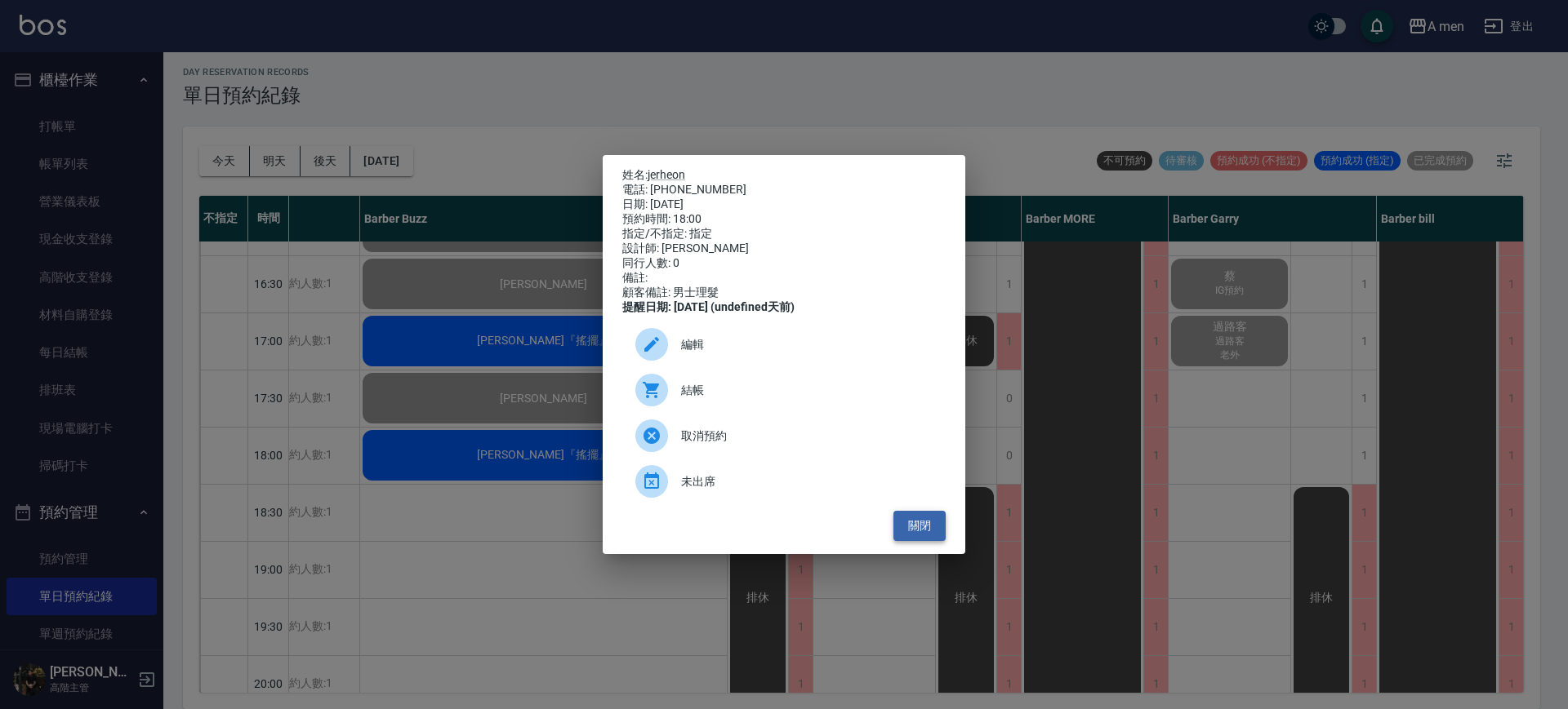
click at [903, 541] on button "關閉" at bounding box center [919, 526] width 52 height 31
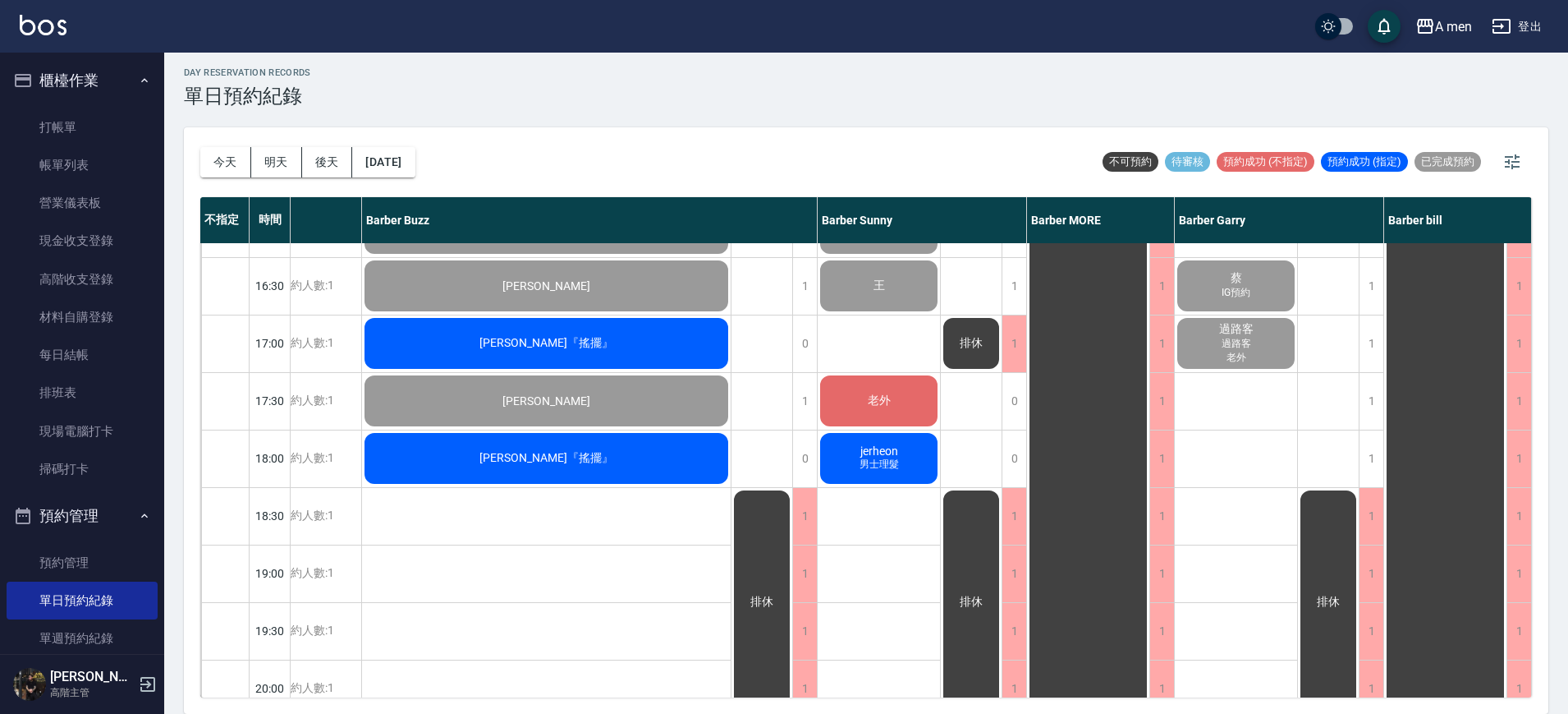
click at [880, 538] on div "陳英哲 Ying-Che Chen 洗+剪 姜翊惟 剪髮+韓式修容 外國人 林澤佑 洗+剪 呂 何丞利 男士理髮 崔先生 張華博 王 老外 jerheon 男…" at bounding box center [879, 344] width 123 height 1438
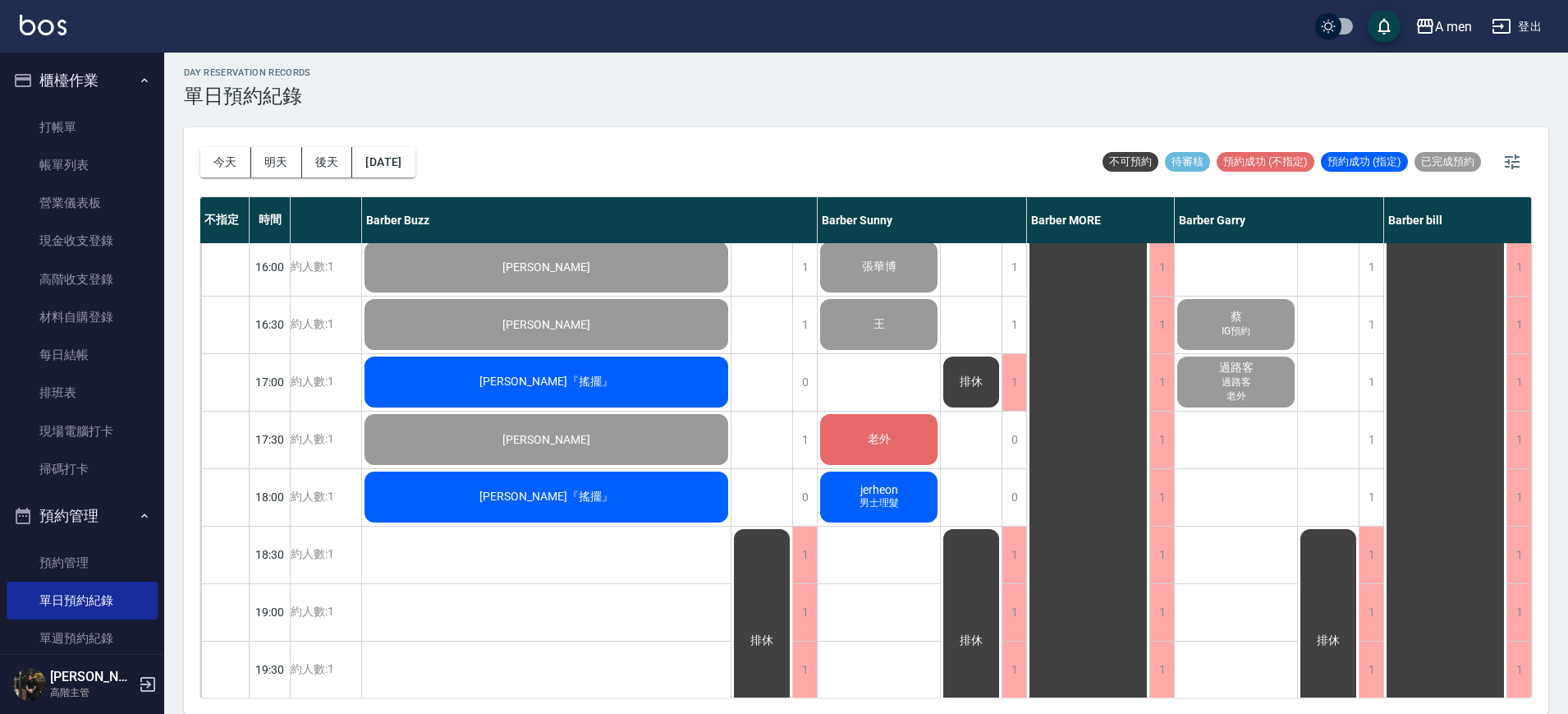
scroll to position [579, 199]
click at [589, 499] on span "[PERSON_NAME]『搖擺』" at bounding box center [546, 498] width 140 height 15
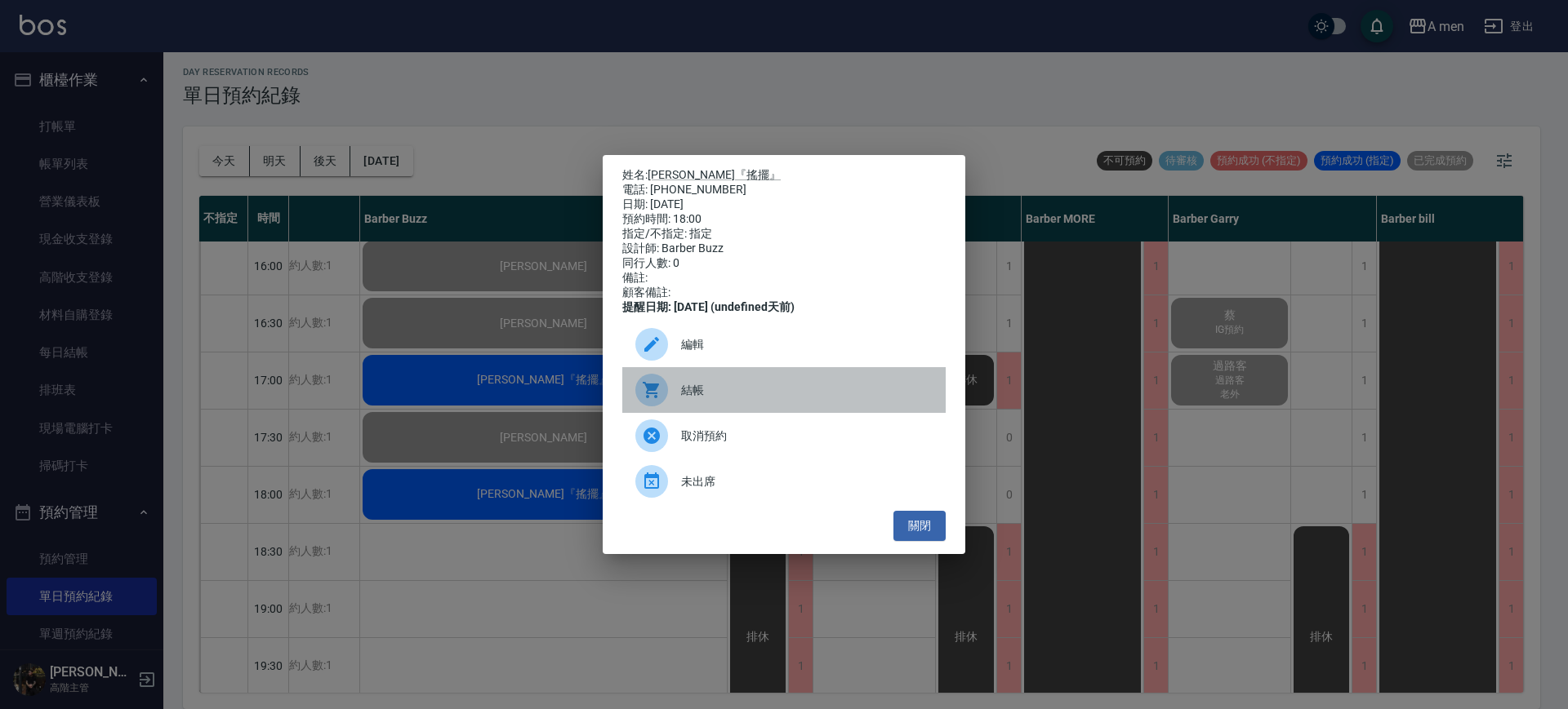
click at [671, 389] on div at bounding box center [658, 390] width 45 height 33
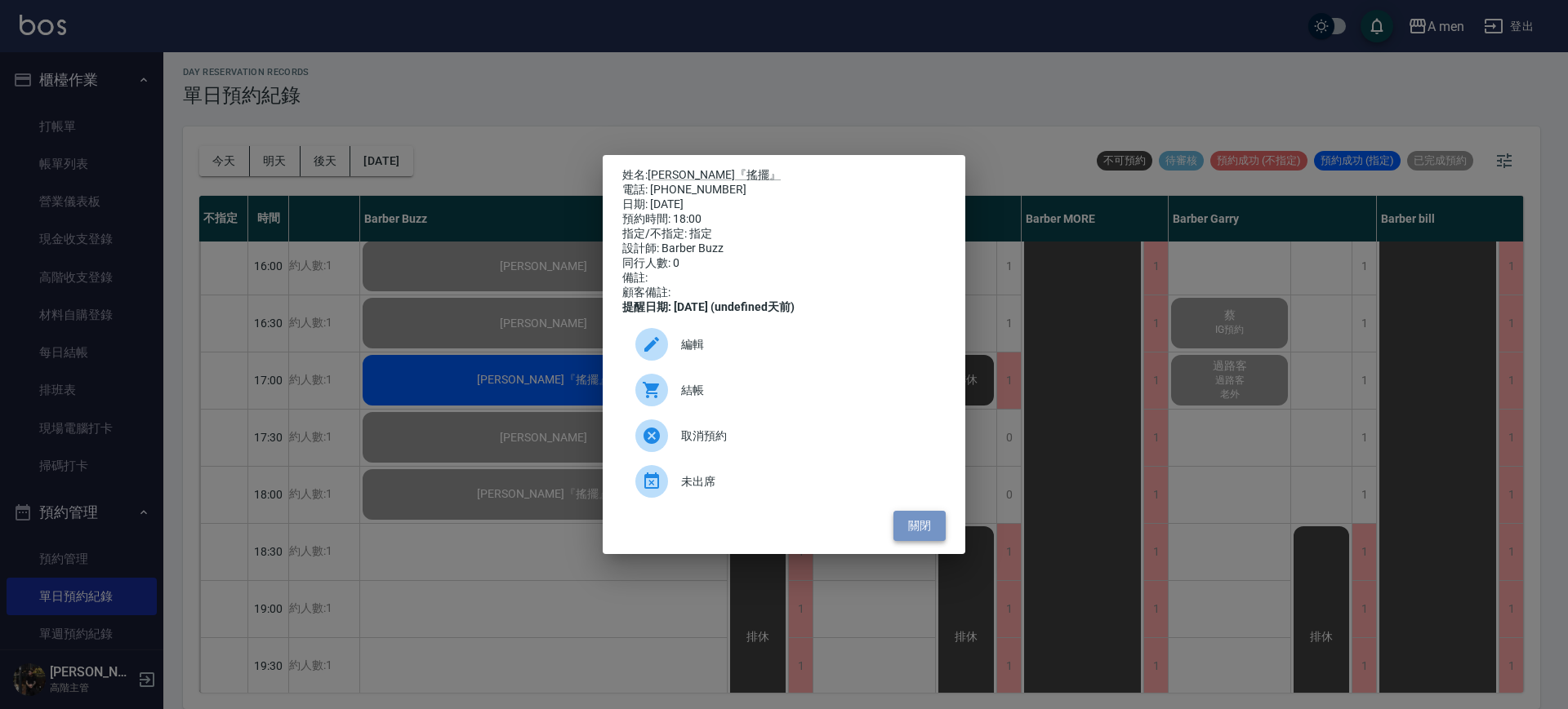
click at [908, 532] on button "關閉" at bounding box center [919, 526] width 52 height 31
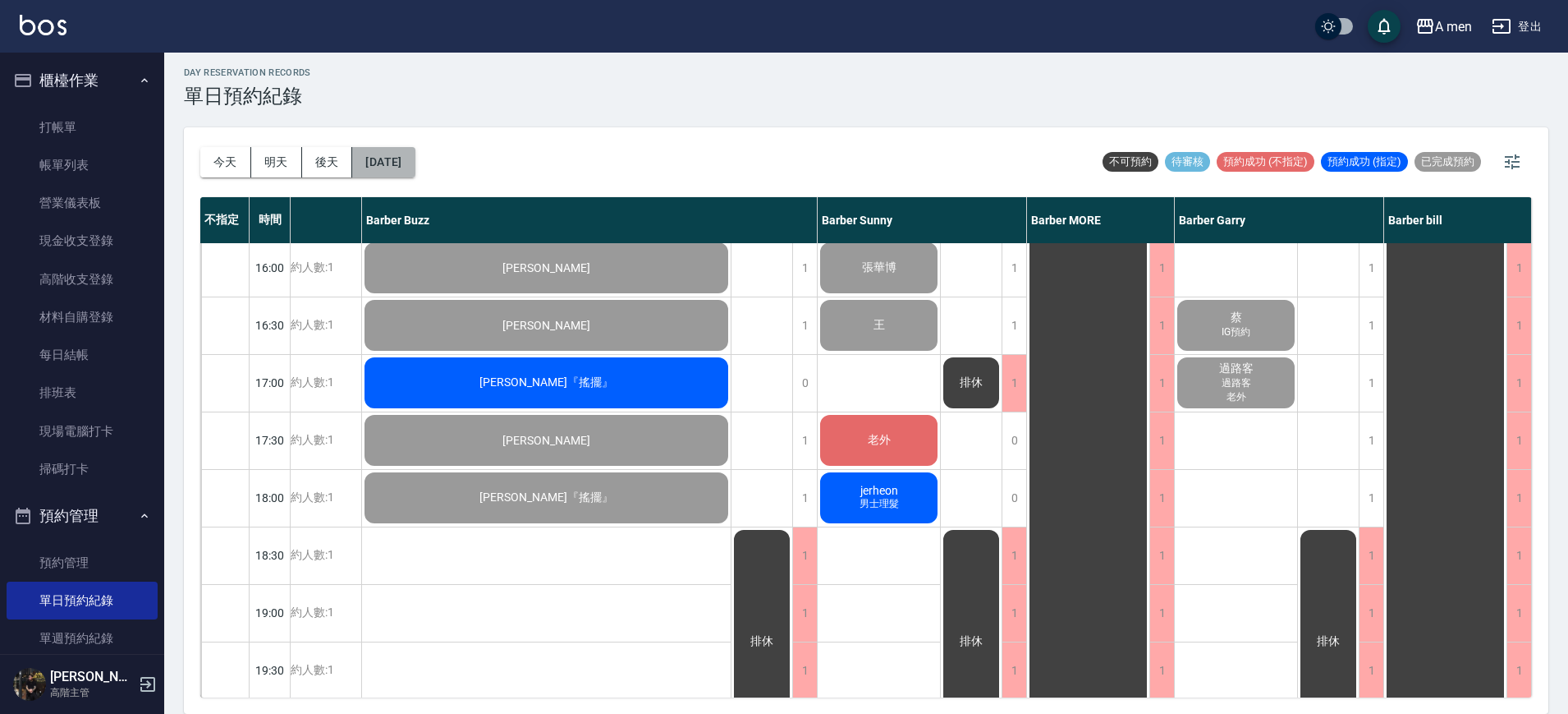
click at [415, 156] on button "[DATE]" at bounding box center [383, 162] width 63 height 31
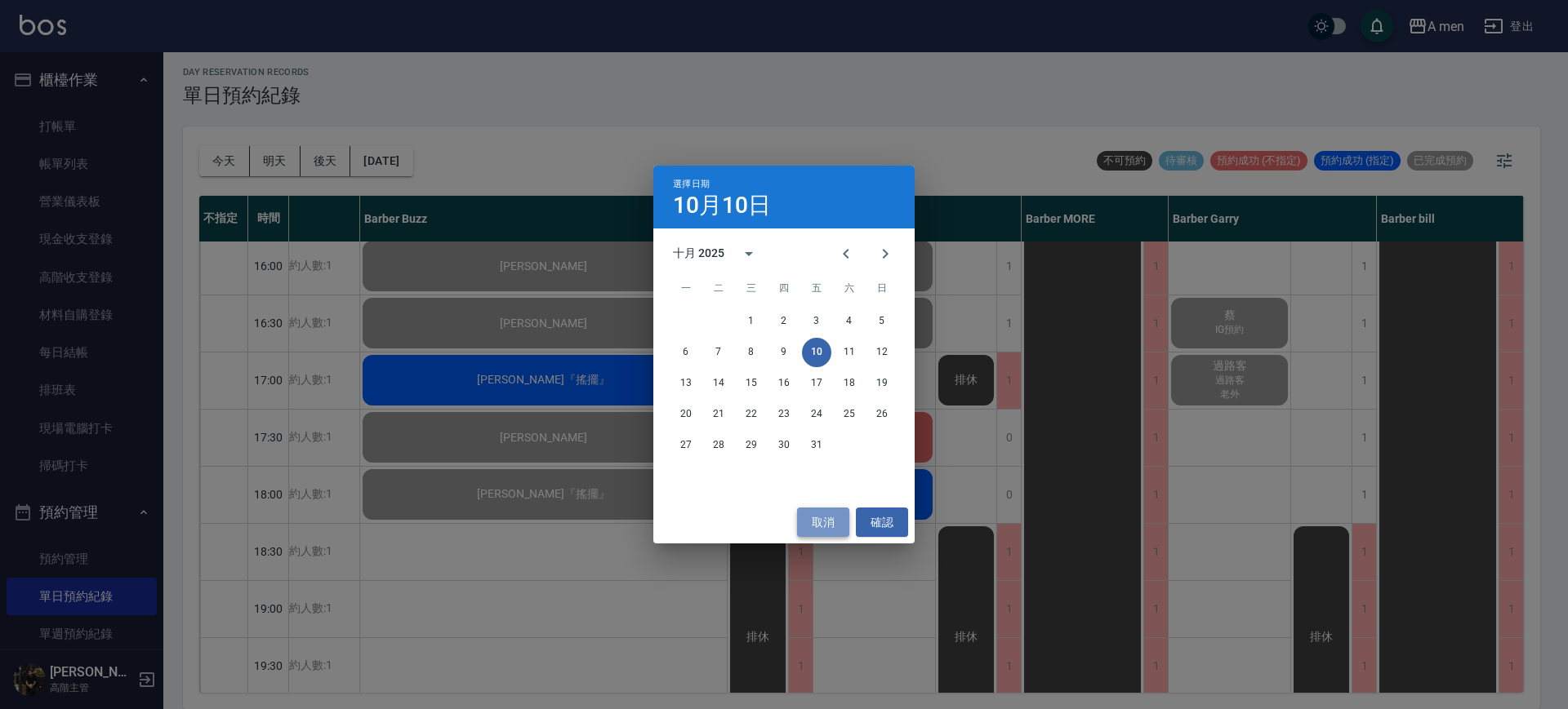
click at [837, 522] on button "取消" at bounding box center [823, 523] width 52 height 31
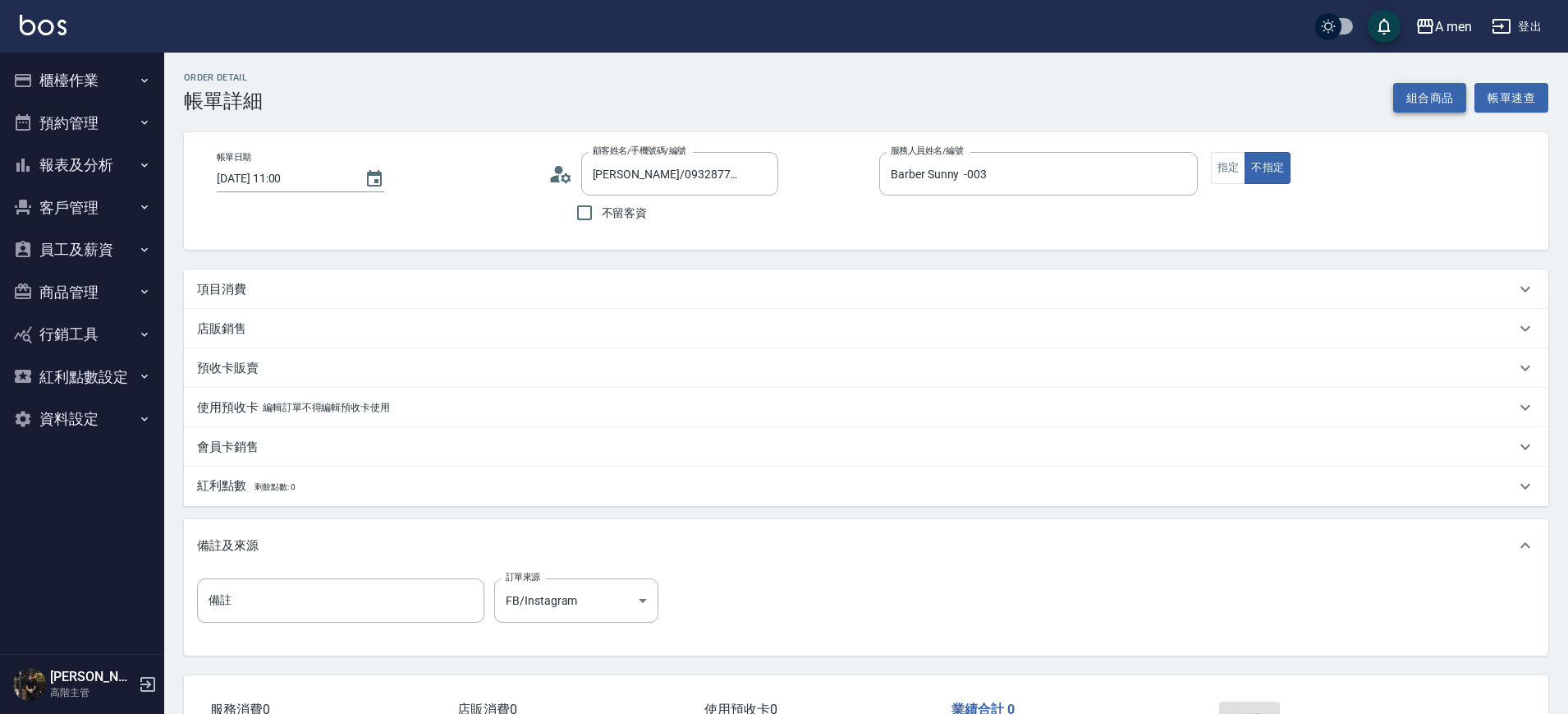
click at [1439, 98] on button "組合商品" at bounding box center [1430, 98] width 73 height 31
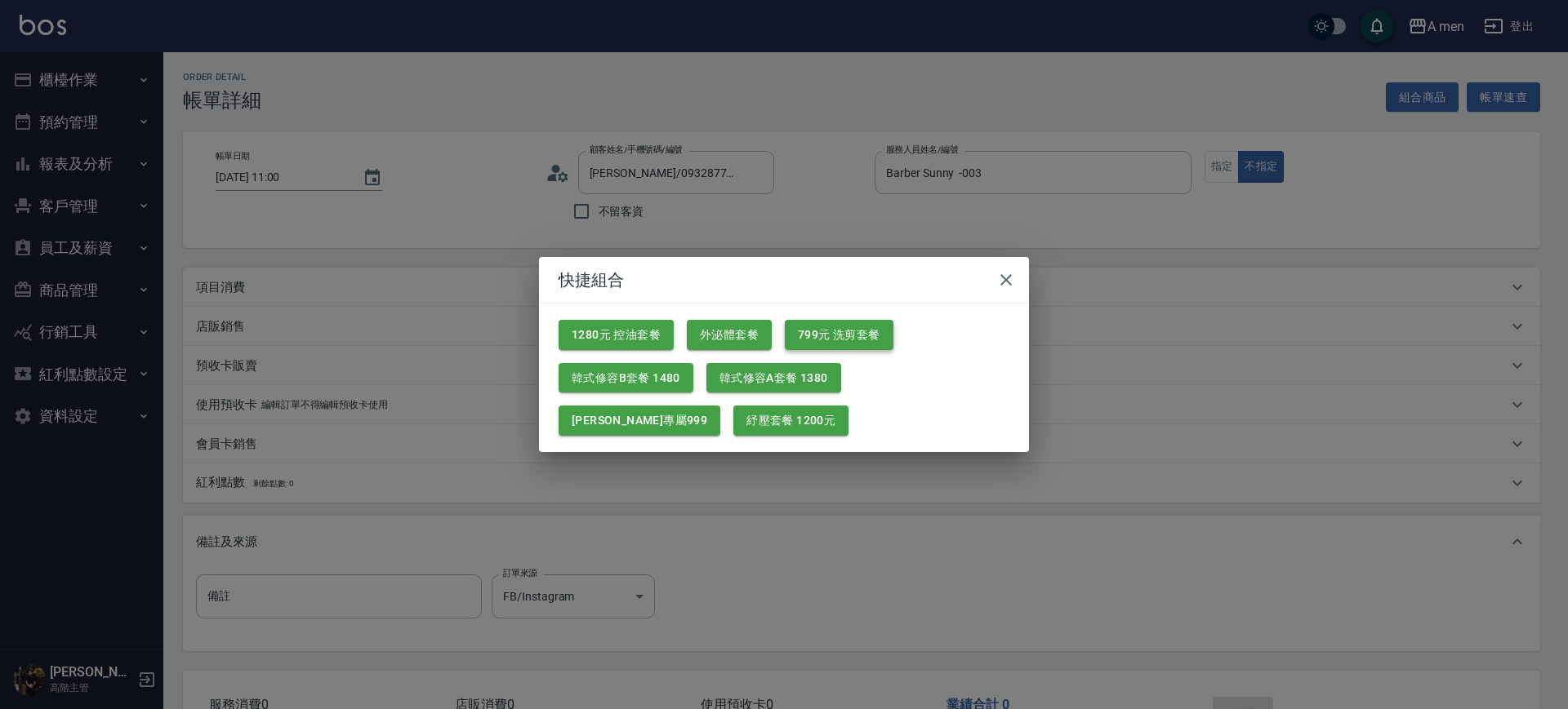
click at [813, 326] on button "799元 洗剪套餐" at bounding box center [839, 334] width 109 height 31
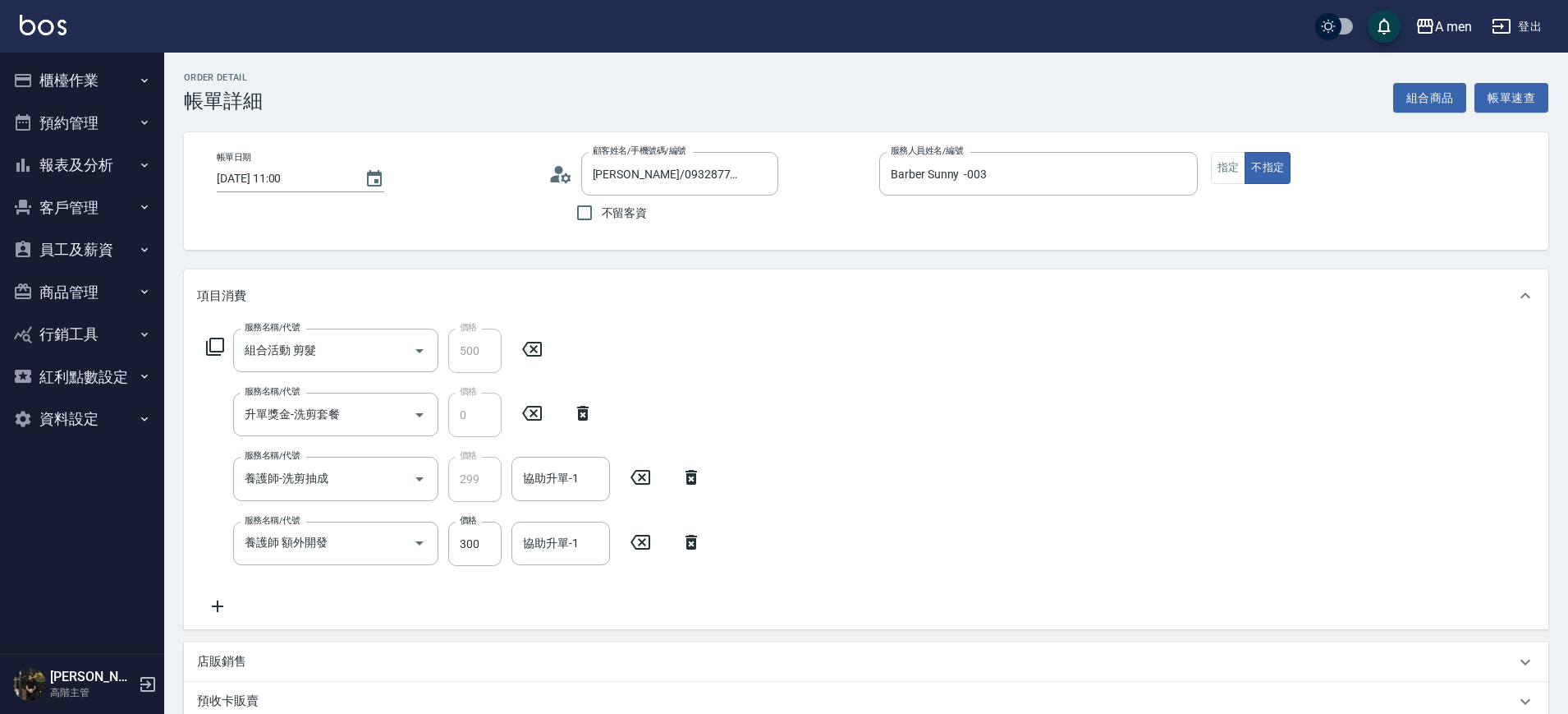
click at [688, 538] on icon at bounding box center [692, 542] width 12 height 15
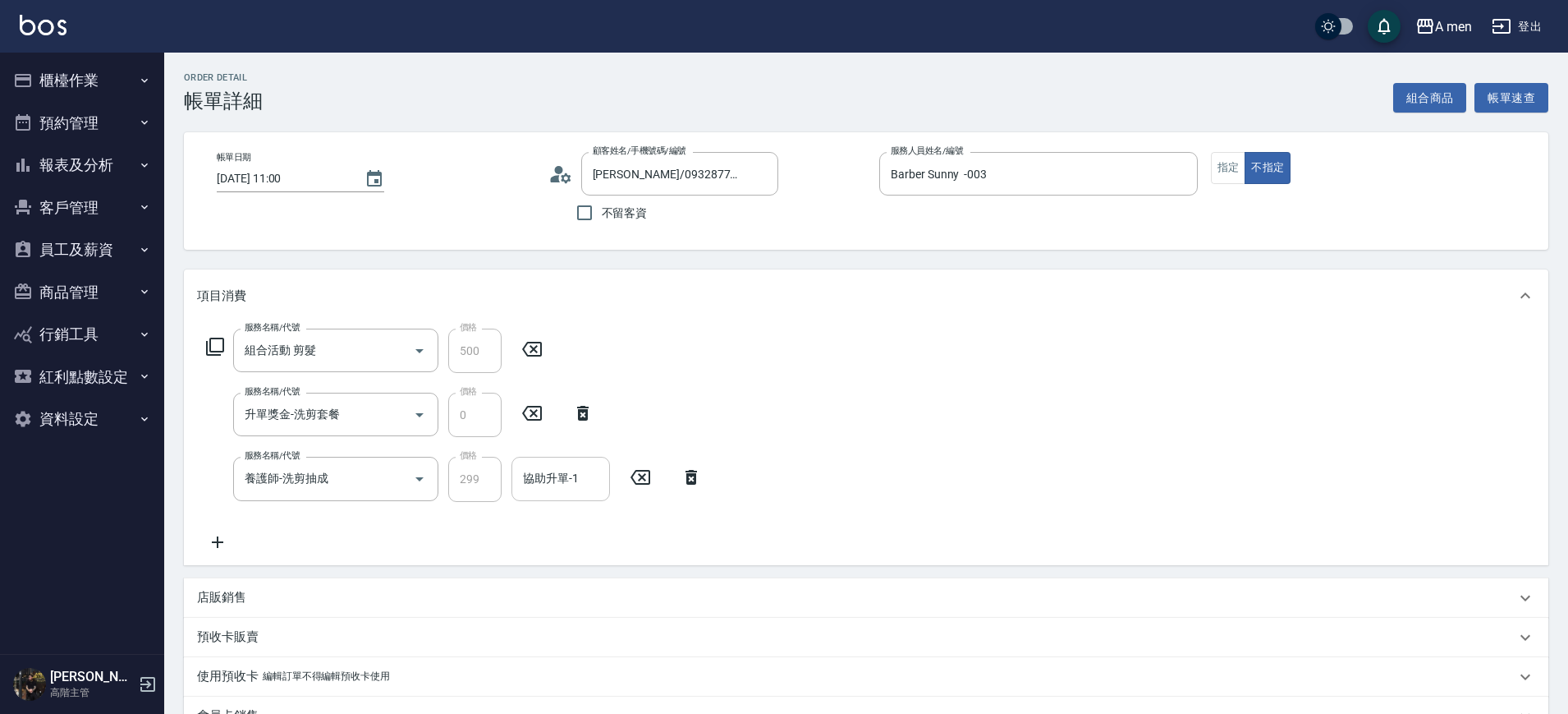
click at [569, 477] on input "協助升單-1" at bounding box center [561, 479] width 83 height 29
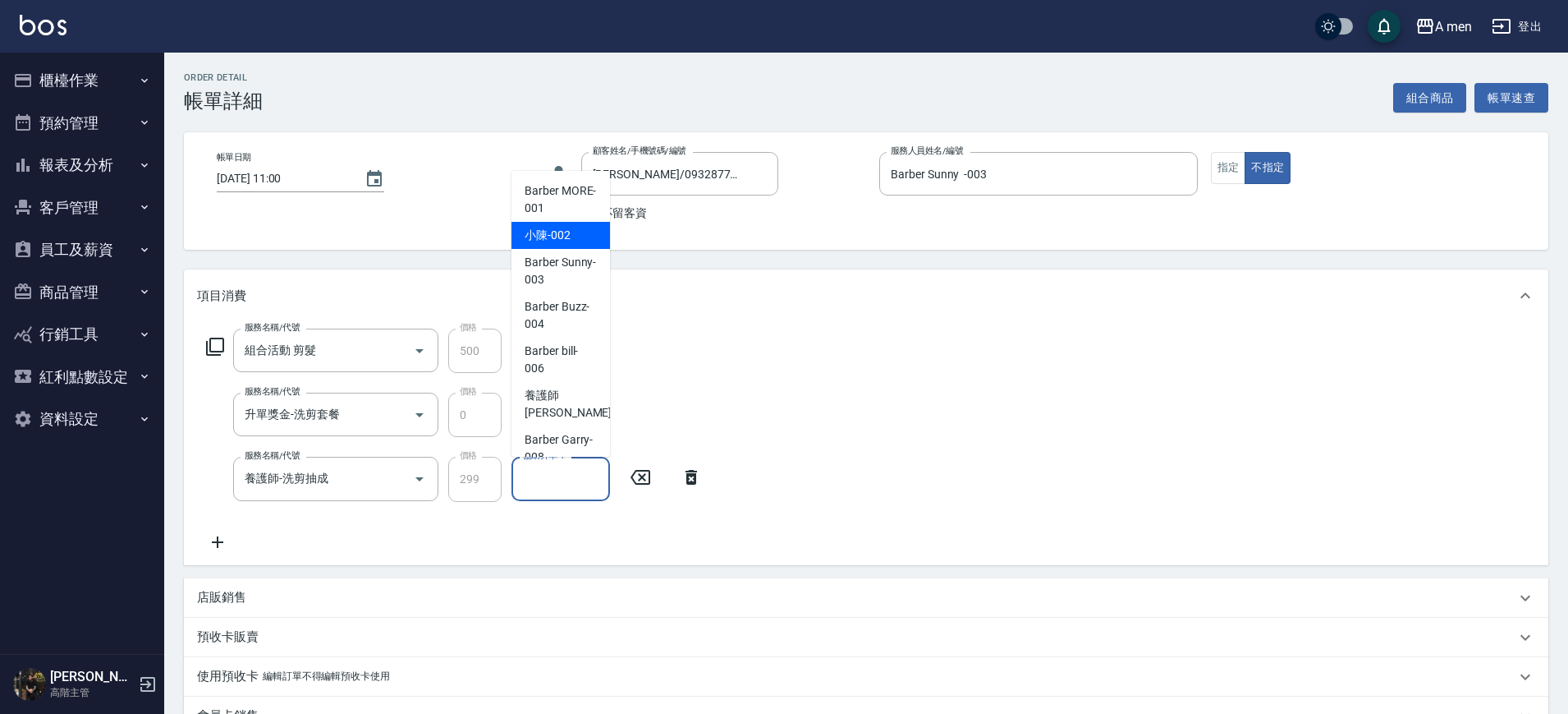
click at [566, 233] on span "小陳 -002" at bounding box center [548, 234] width 46 height 17
type input "小陳-002"
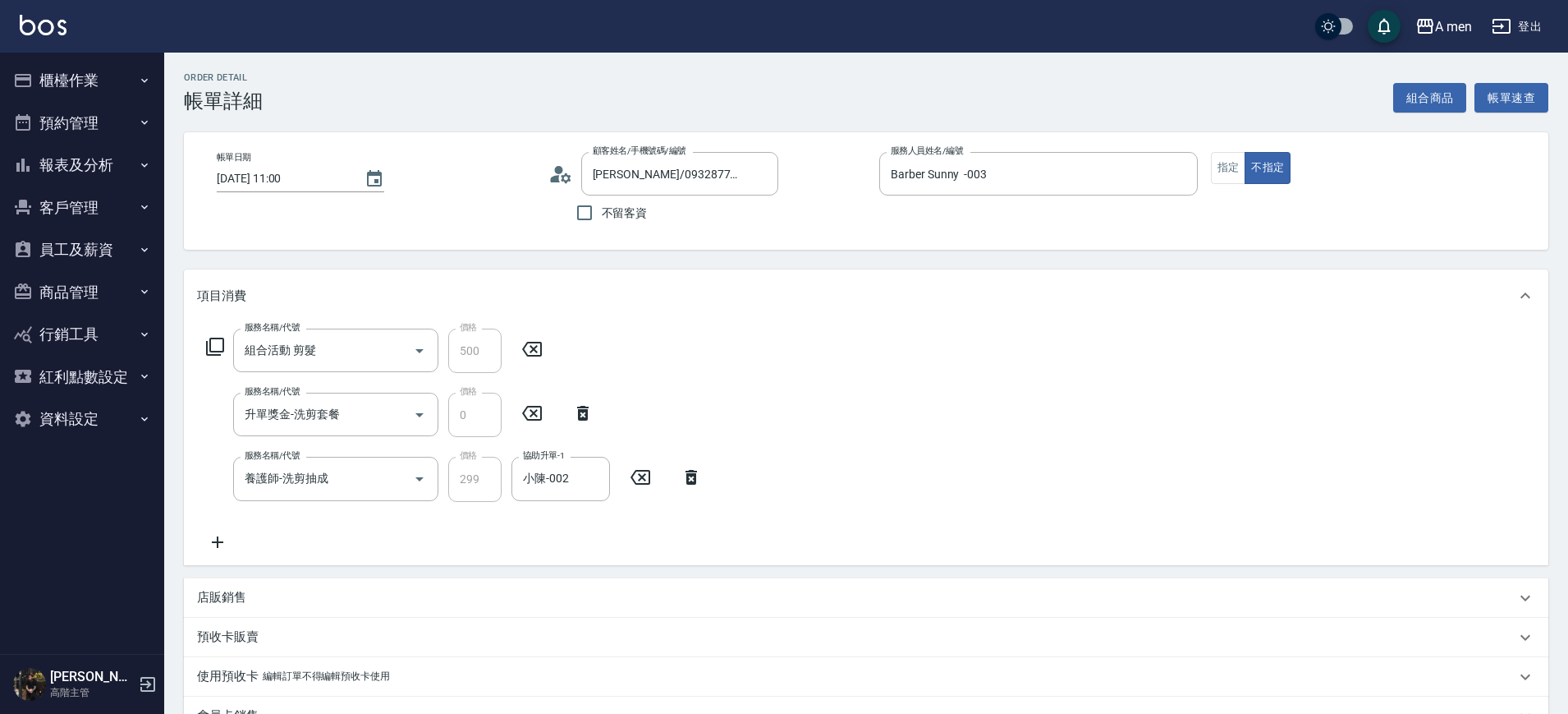
drag, startPoint x: 848, startPoint y: 452, endPoint x: 800, endPoint y: 504, distance: 70.8
click at [800, 504] on div "服務名稱/代號 組合活動 剪髮 服務名稱/代號 價格 500 價格 服務名稱/代號 升單獎金-洗剪套餐 服務名稱/代號 價格 0 價格 服務名稱/代號 養護師…" at bounding box center [865, 443] width 1365 height 242
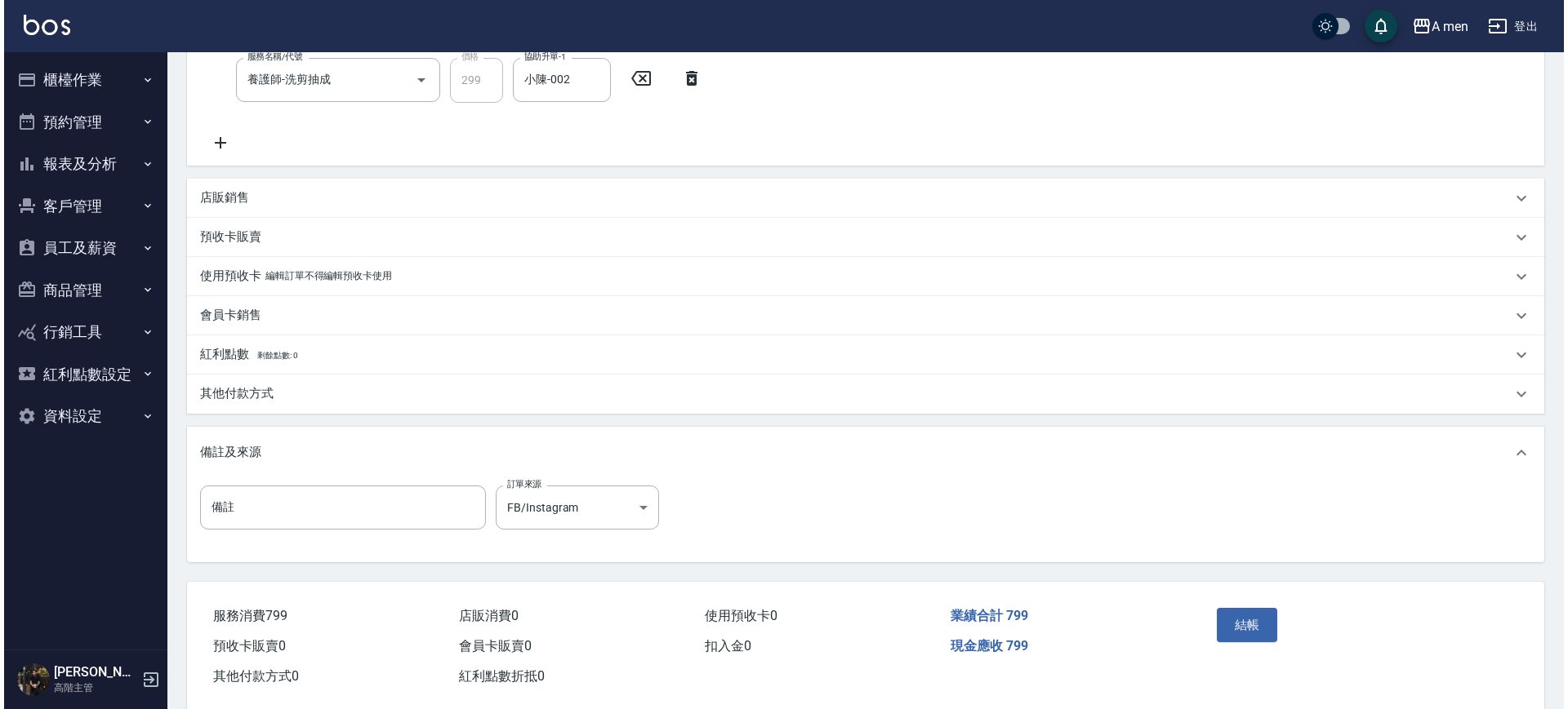
scroll to position [425, 0]
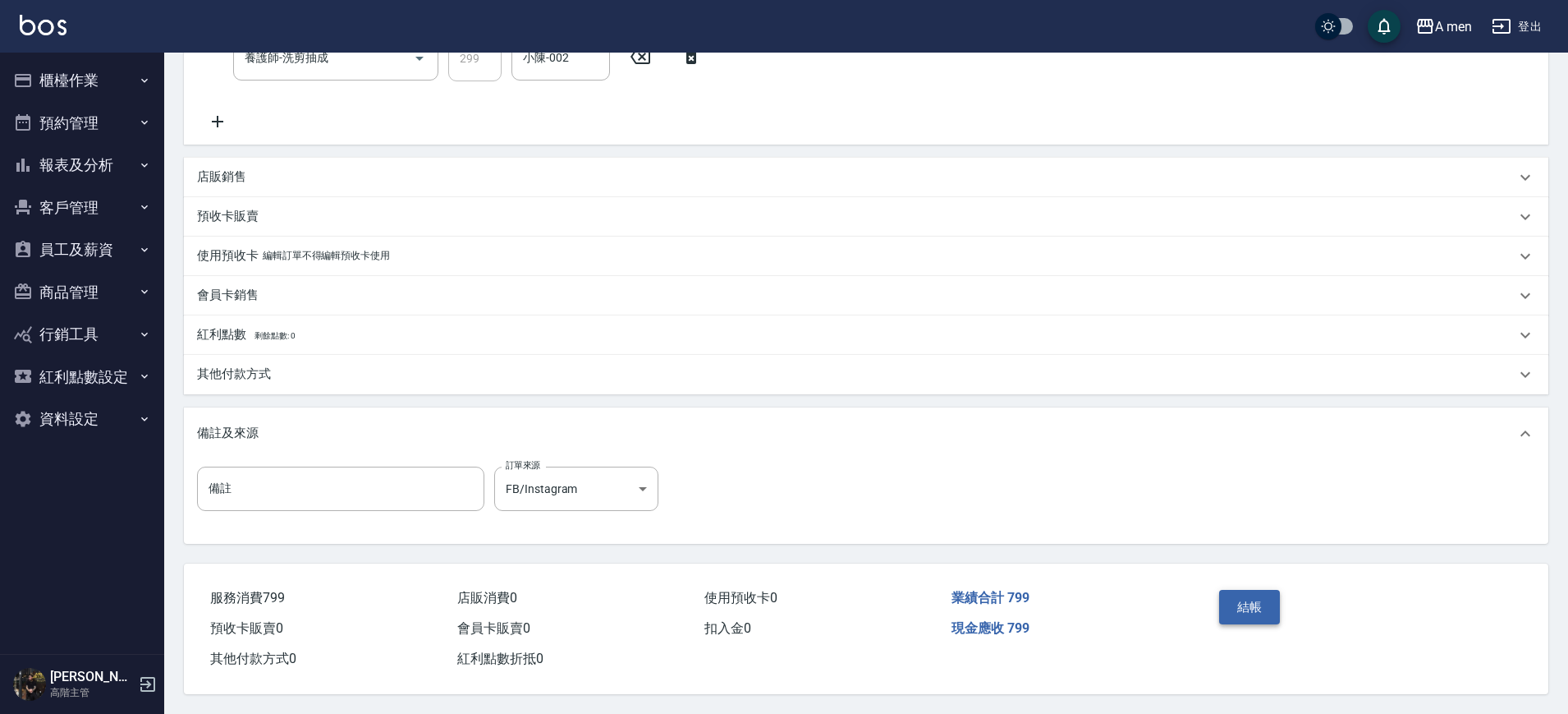
click at [1255, 596] on button "結帳" at bounding box center [1250, 607] width 62 height 35
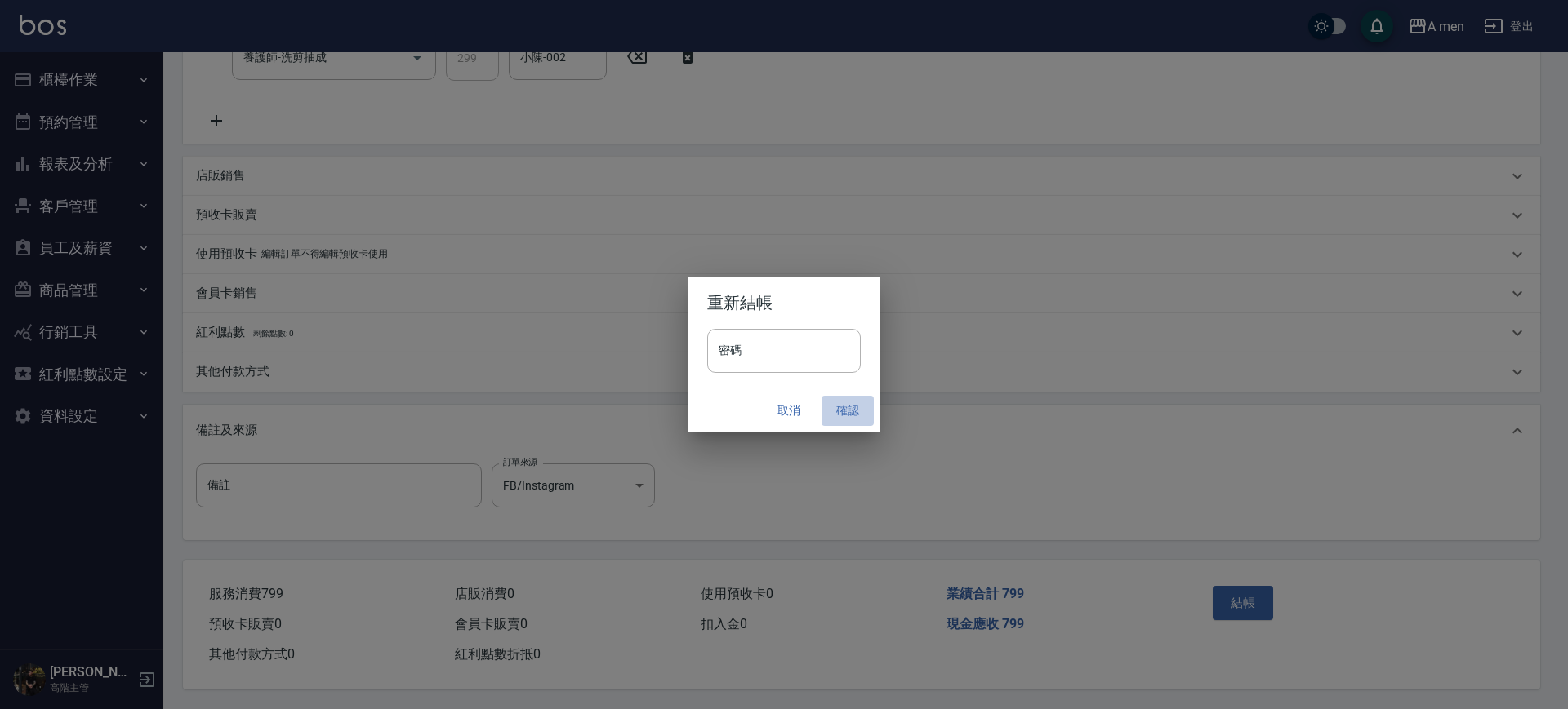
click at [851, 406] on button "確認" at bounding box center [847, 410] width 52 height 31
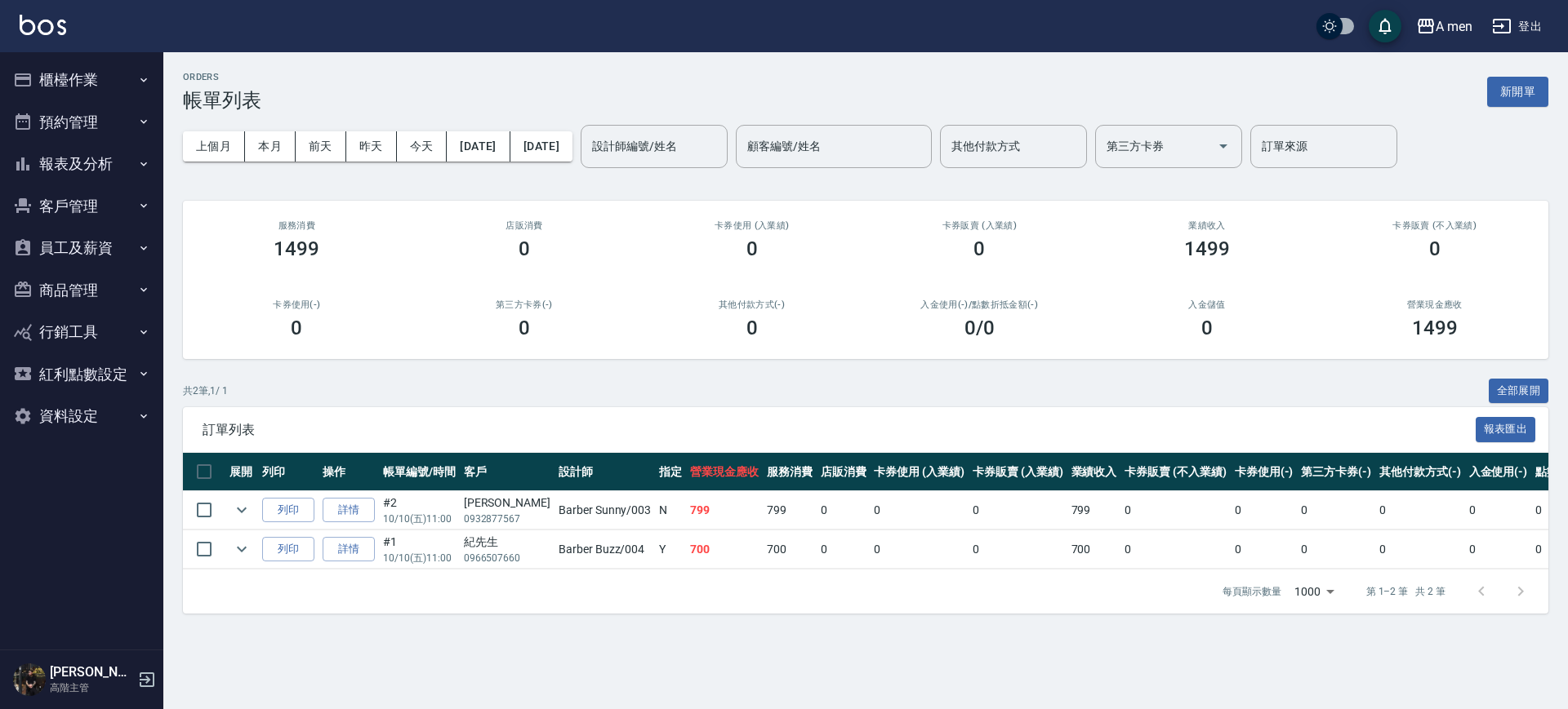
click at [83, 211] on button "客戶管理" at bounding box center [82, 206] width 150 height 42
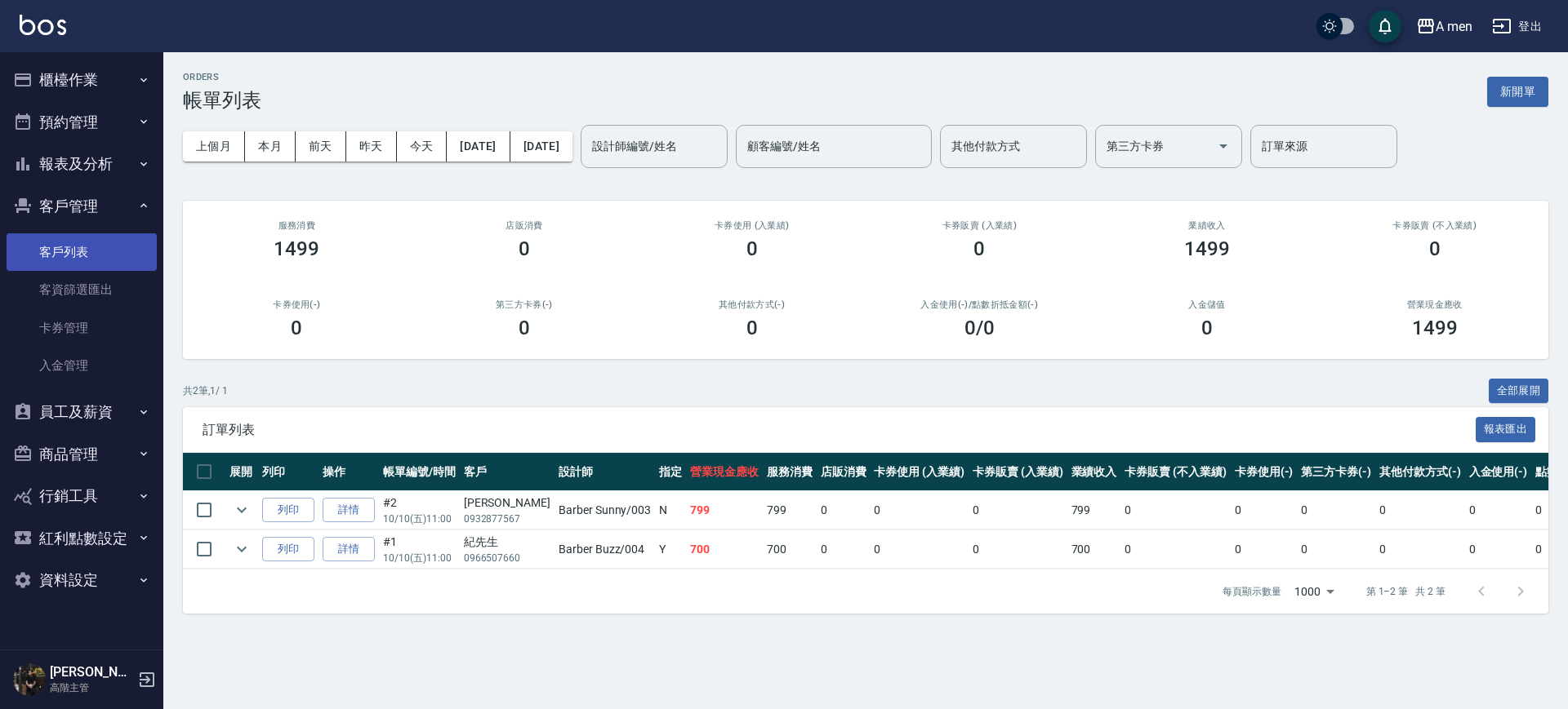
click at [89, 260] on link "客戶列表" at bounding box center [82, 252] width 150 height 37
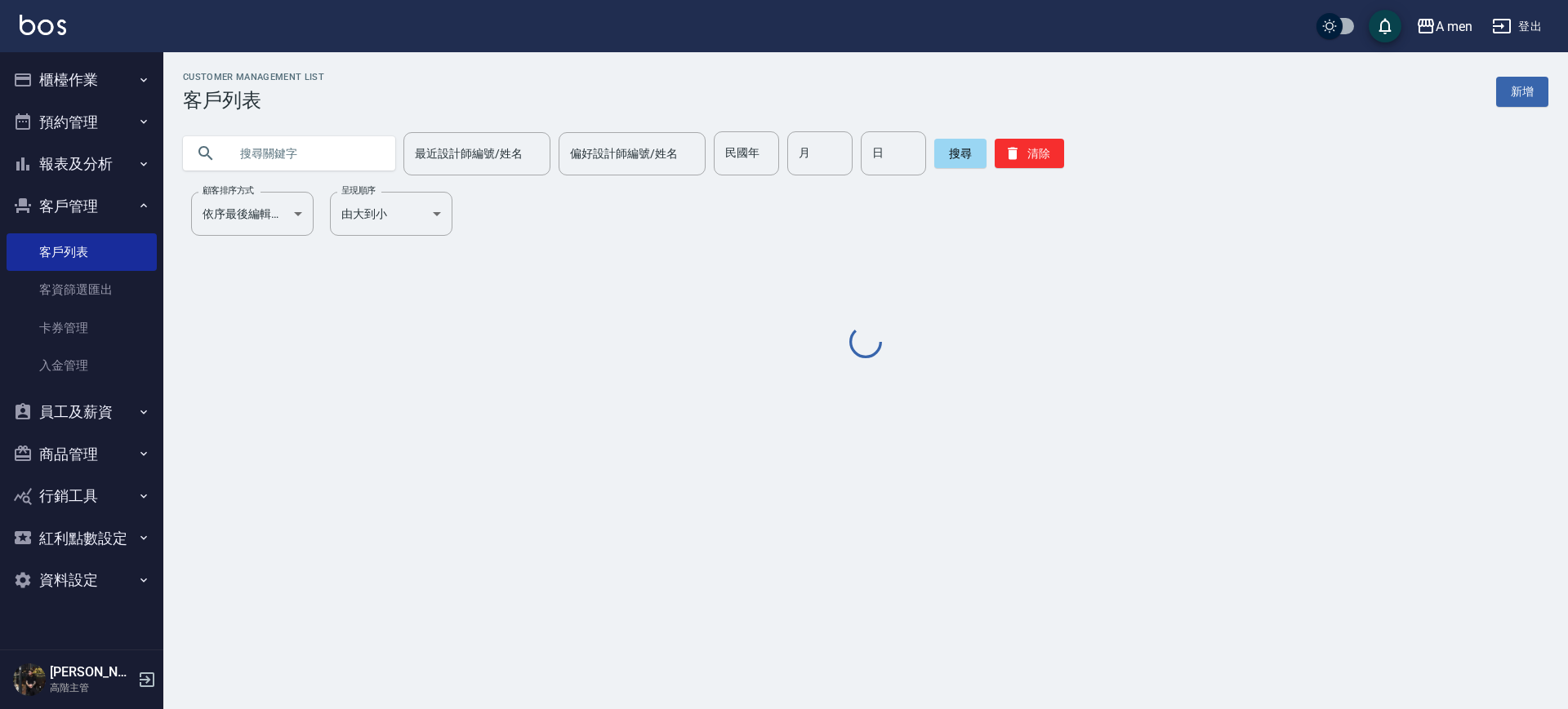
click at [280, 150] on input "text" at bounding box center [306, 153] width 154 height 44
paste input "0975219657"
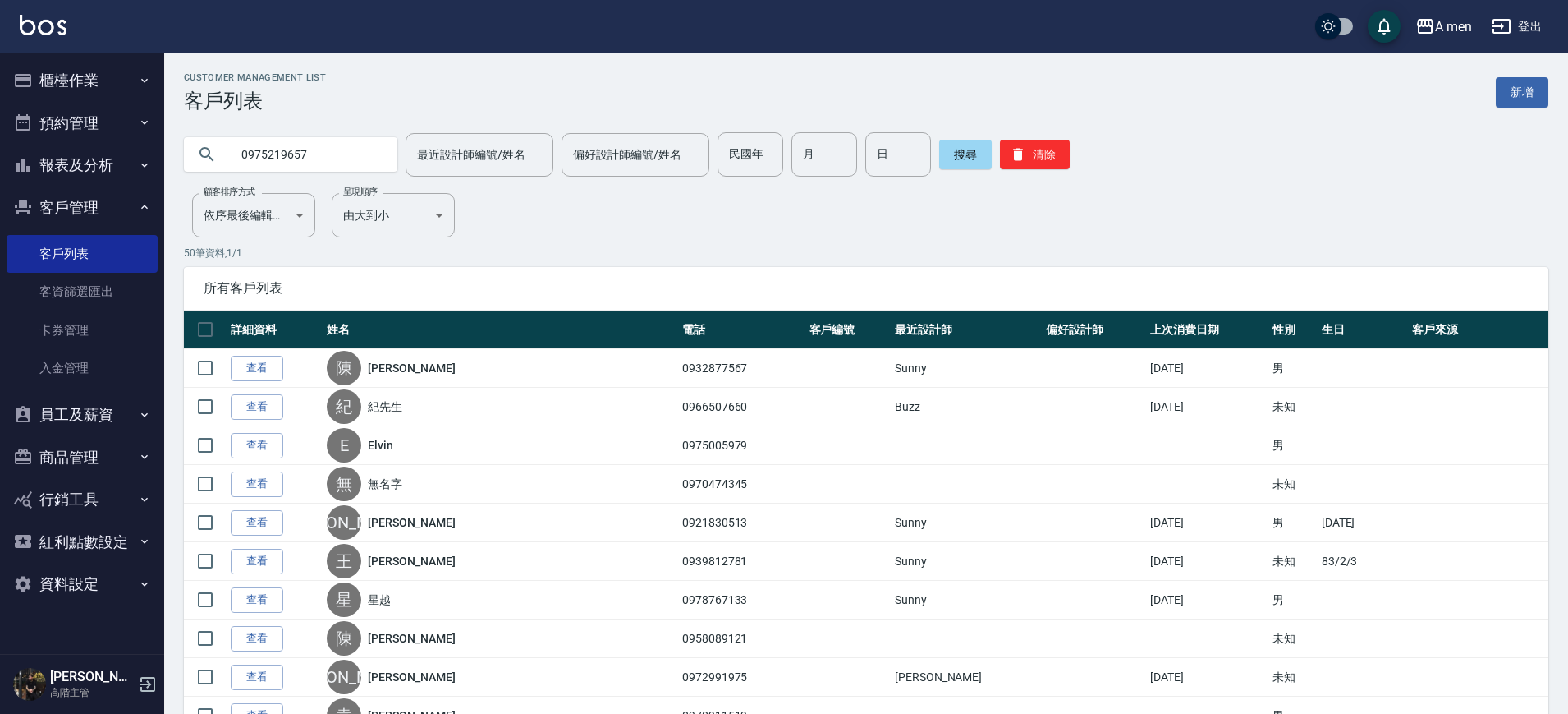
type input "0975219657"
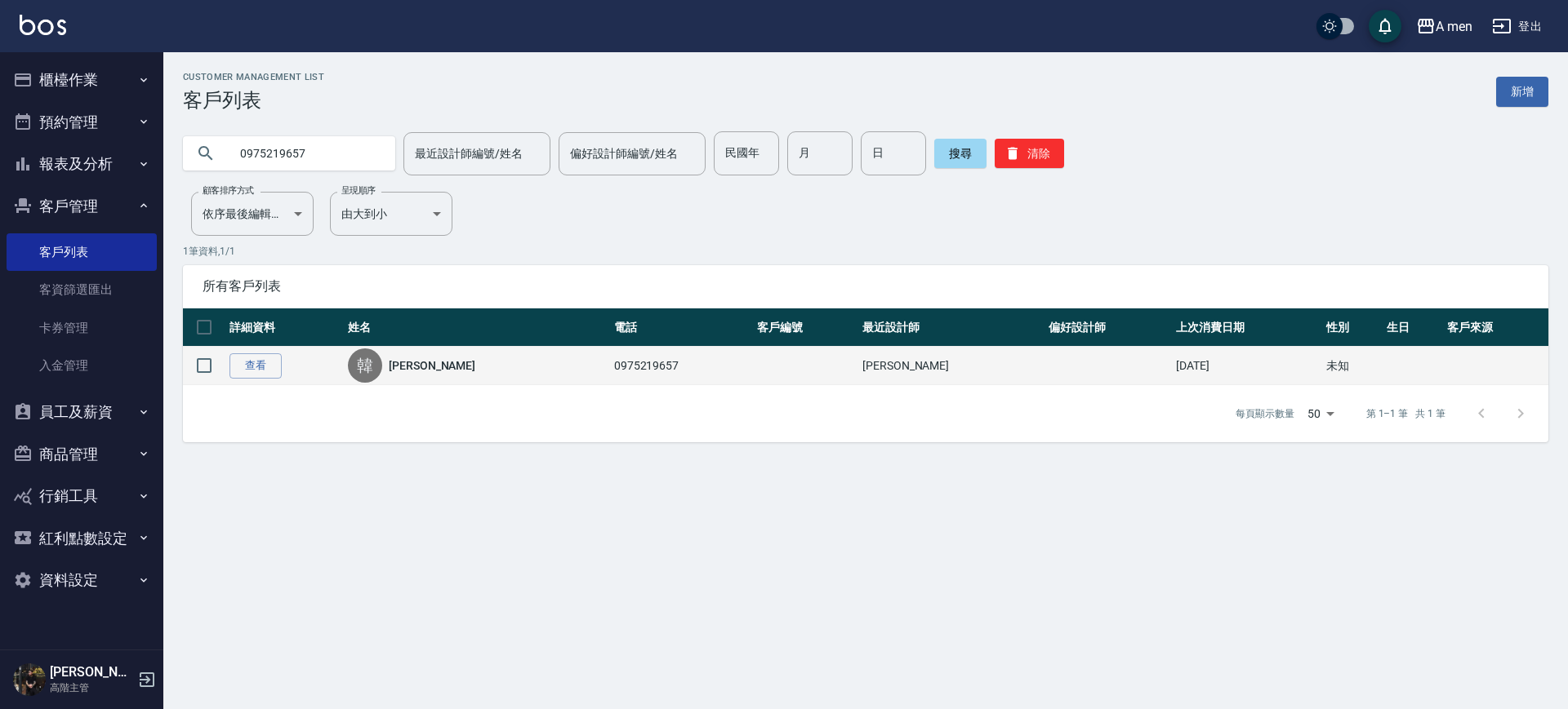
click at [286, 368] on td "查看" at bounding box center [284, 366] width 118 height 38
click at [272, 369] on link "查看" at bounding box center [256, 366] width 52 height 26
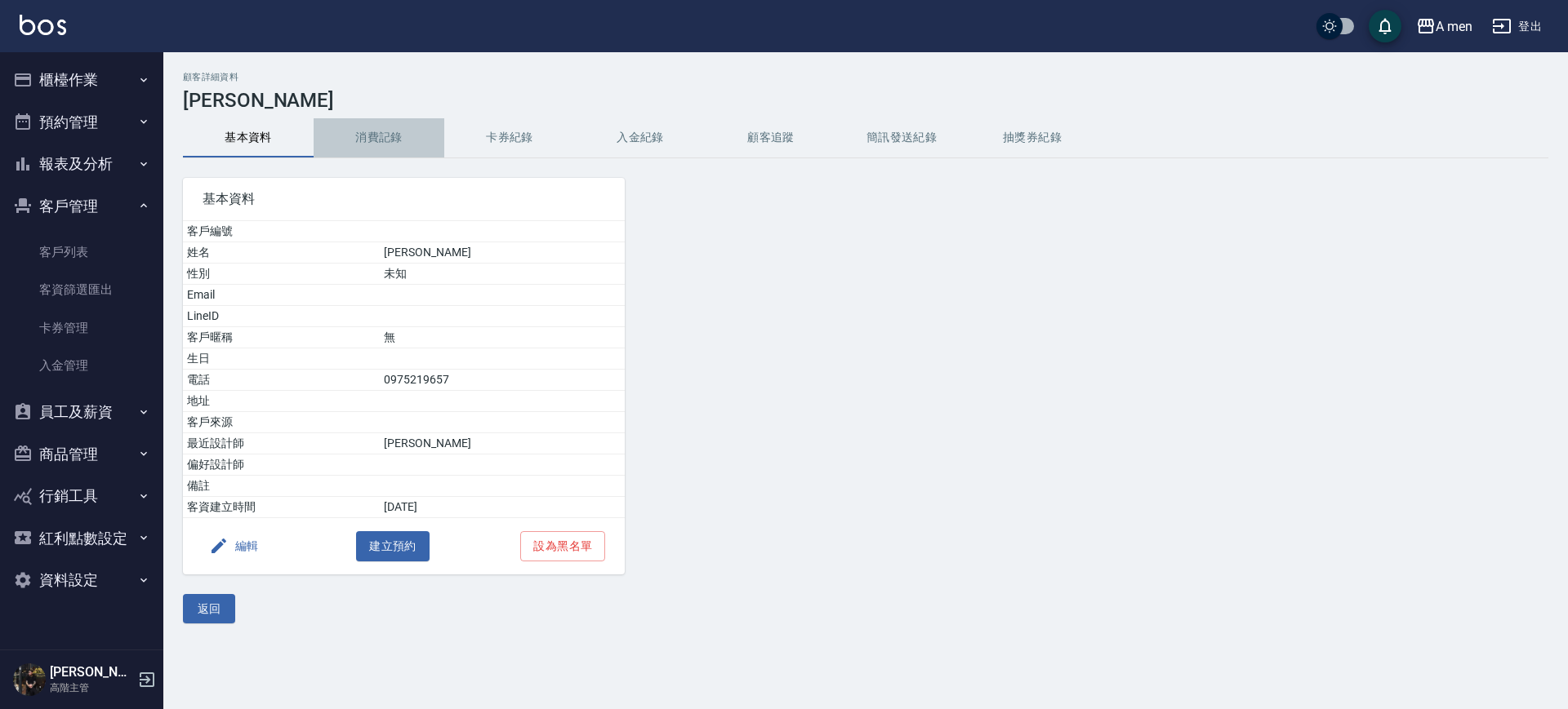
click at [390, 135] on button "消費記錄" at bounding box center [379, 138] width 130 height 39
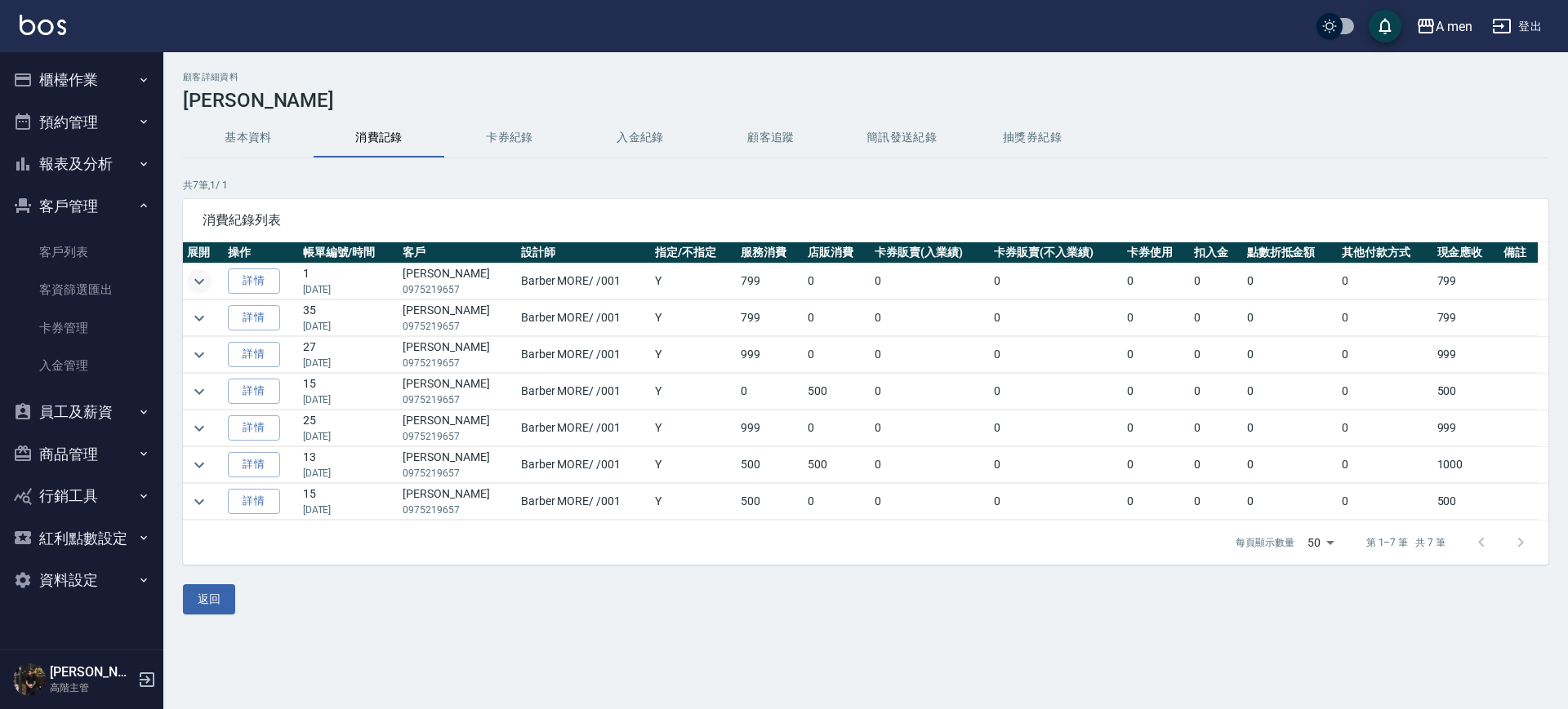
click at [204, 281] on icon "expand row" at bounding box center [199, 282] width 20 height 20
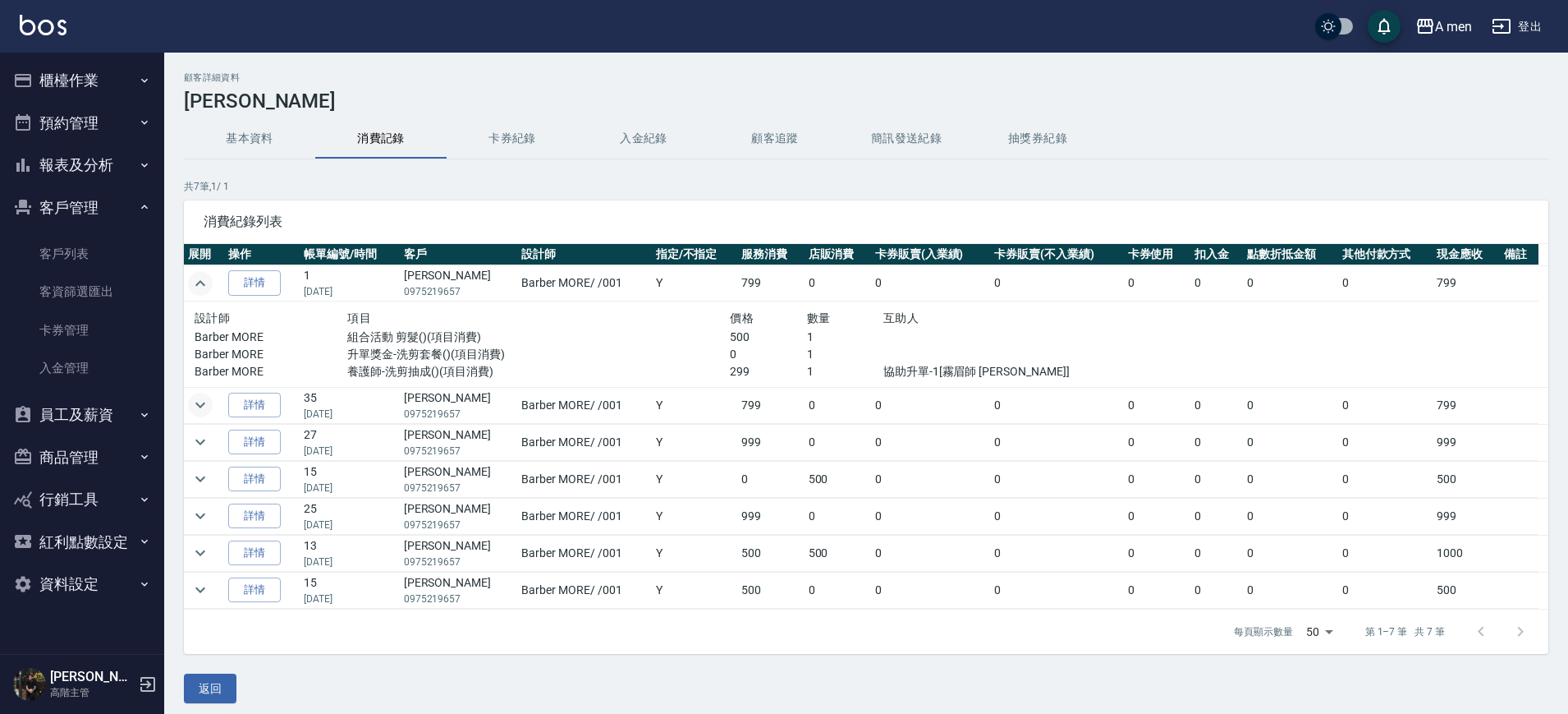
click at [202, 409] on icon "expand row" at bounding box center [200, 405] width 20 height 20
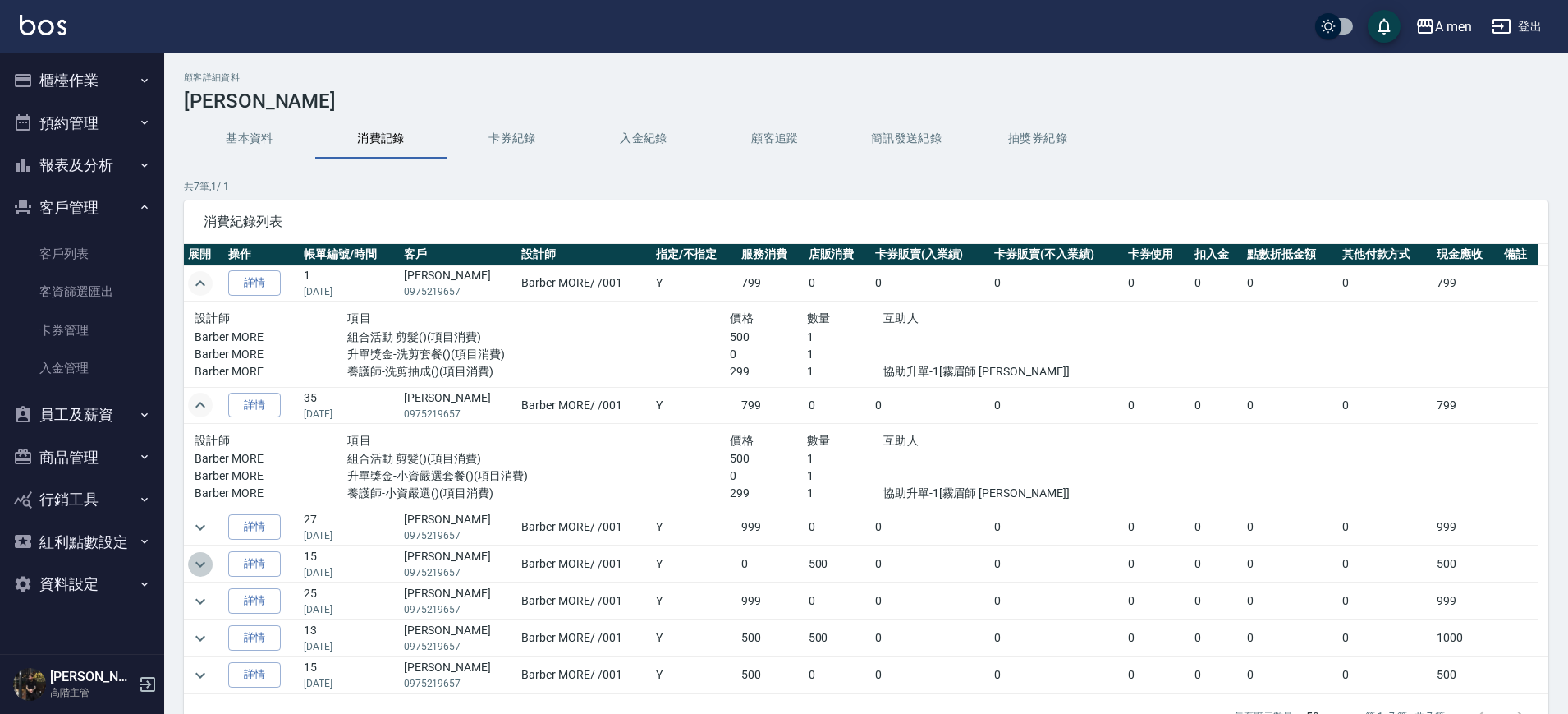
click at [207, 561] on icon "expand row" at bounding box center [200, 565] width 20 height 20
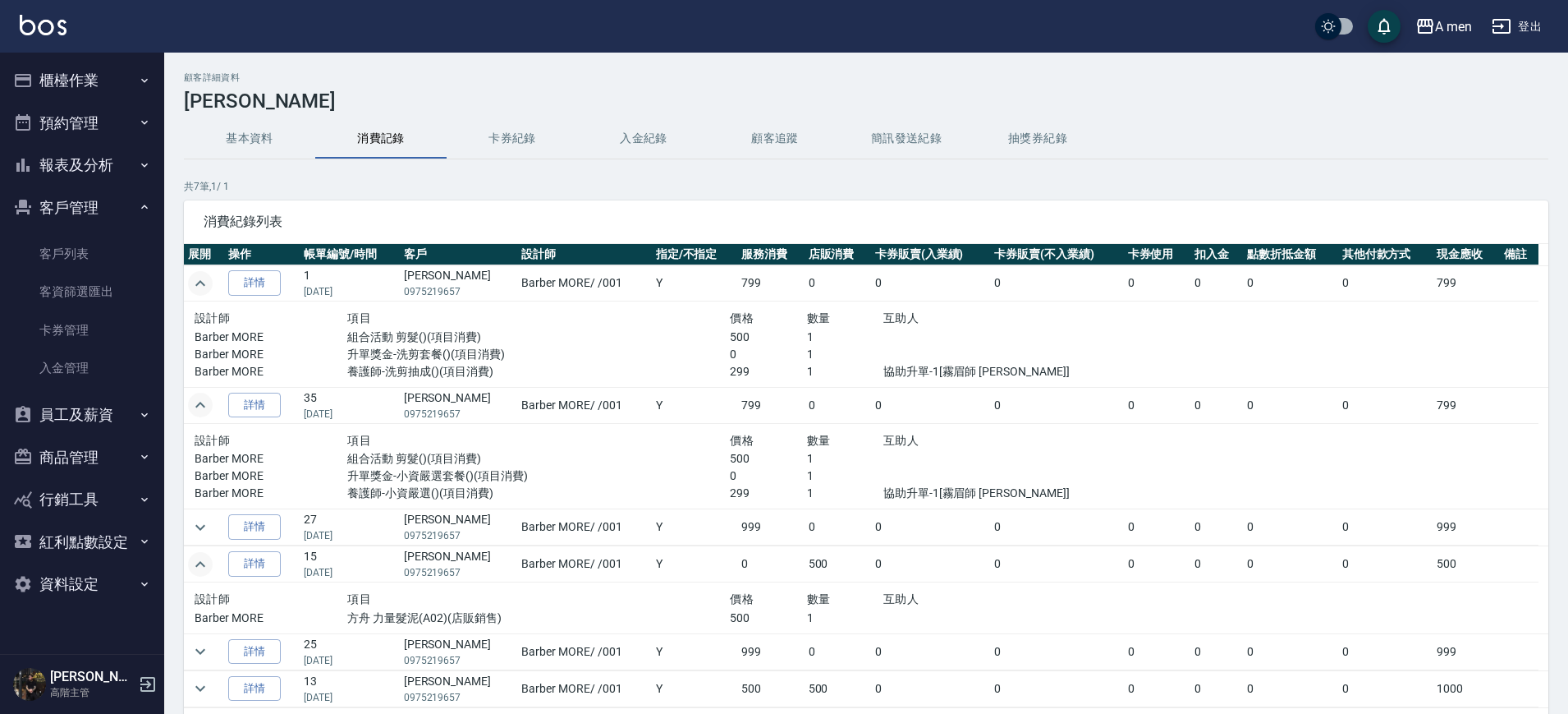
scroll to position [34, 0]
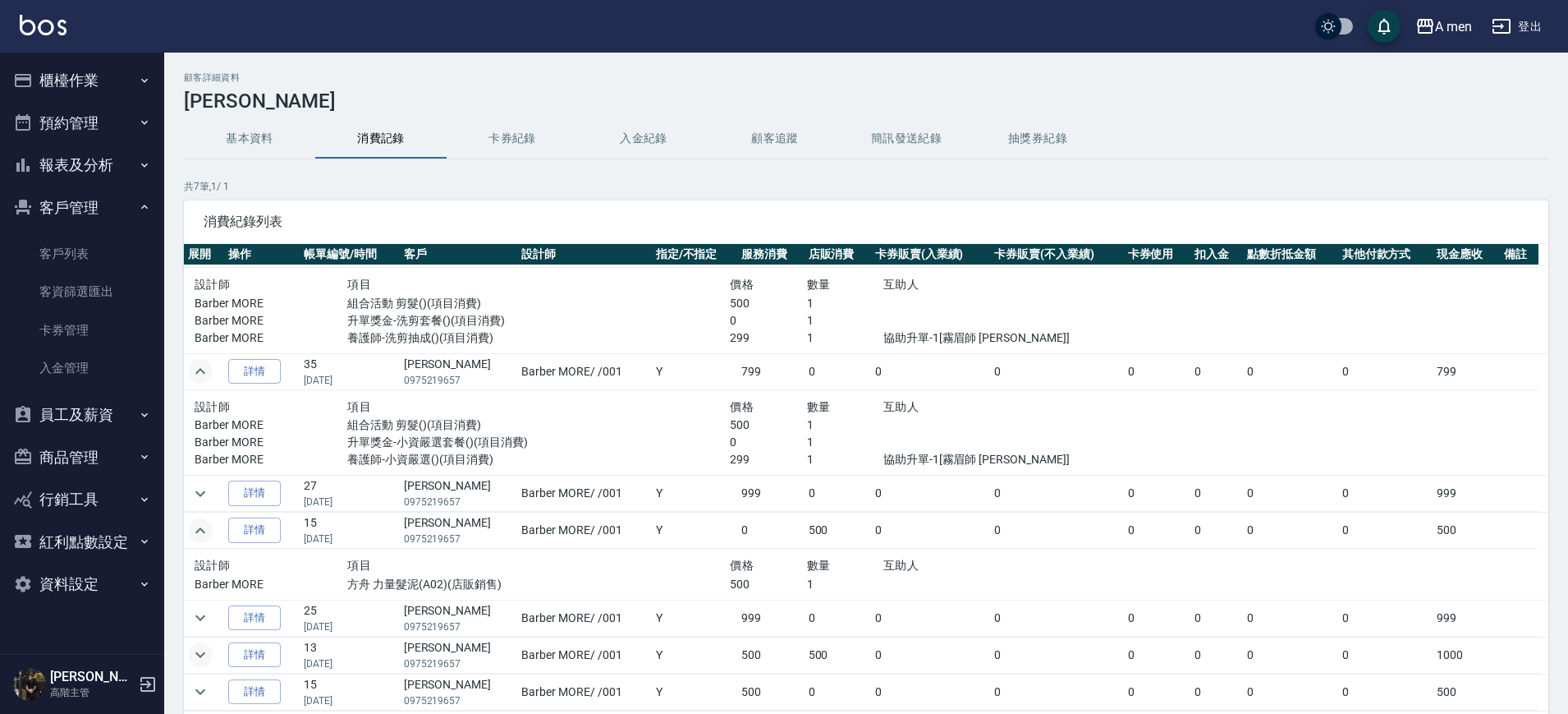
click at [207, 662] on icon "expand row" at bounding box center [200, 655] width 20 height 20
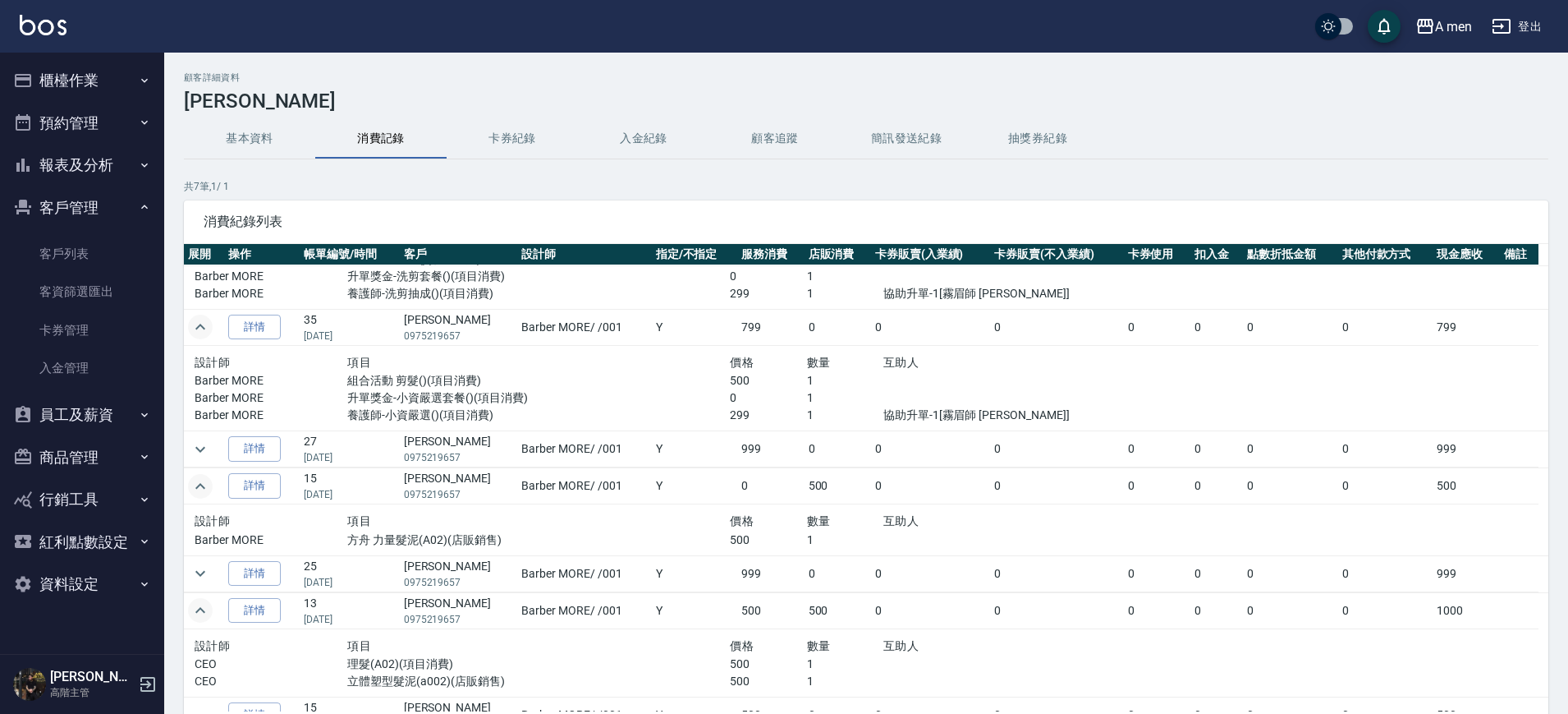
scroll to position [101, 0]
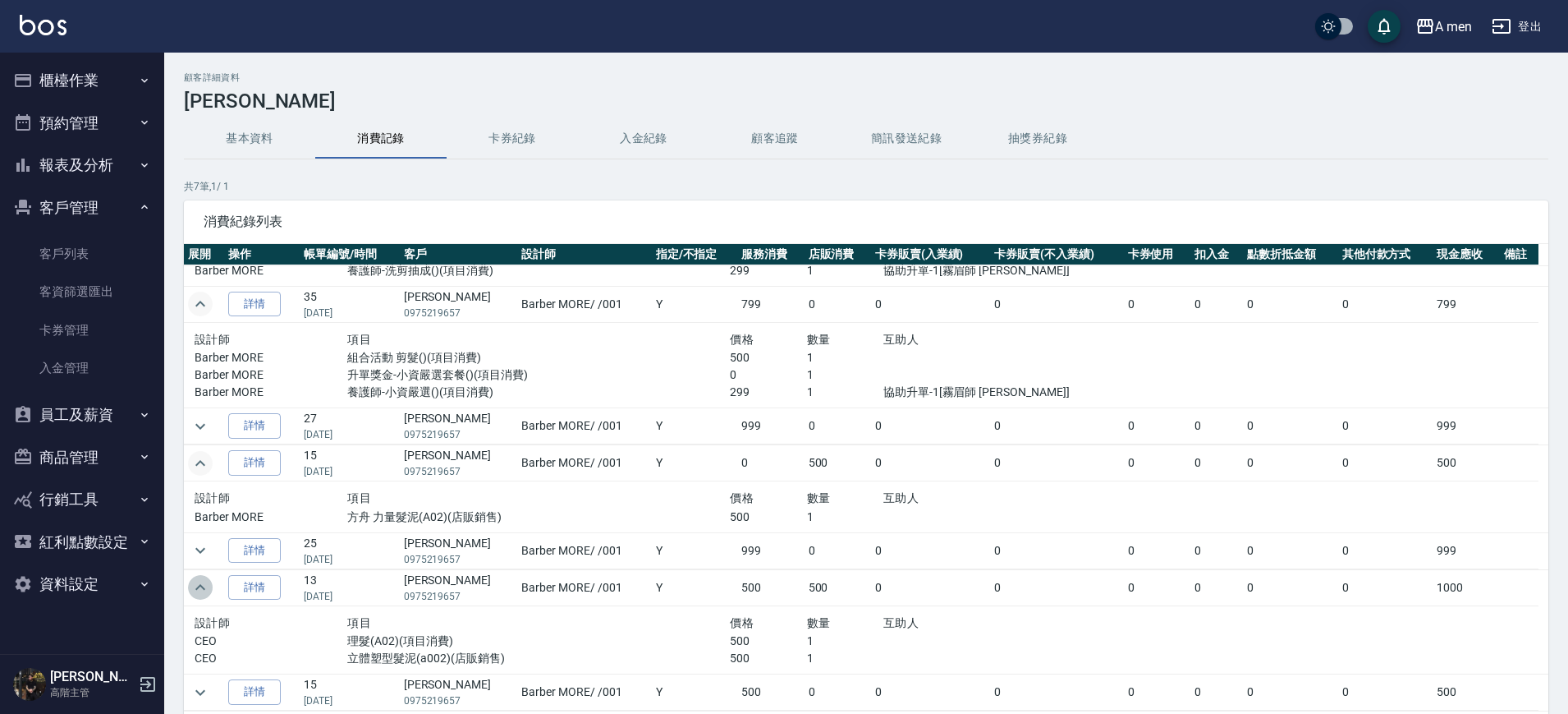
click at [203, 589] on icon "expand row" at bounding box center [200, 587] width 10 height 6
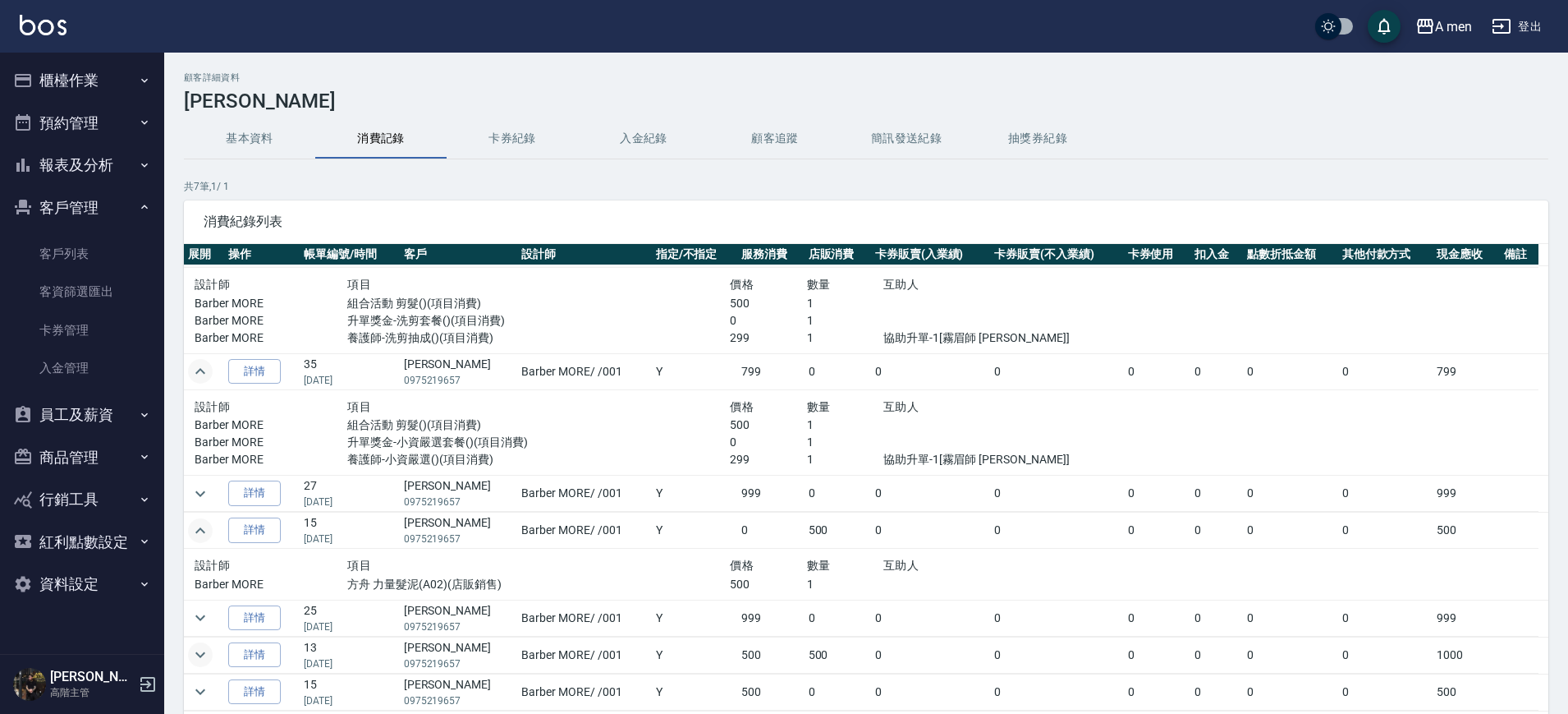
scroll to position [34, 0]
click at [198, 526] on icon "expand row" at bounding box center [200, 531] width 20 height 20
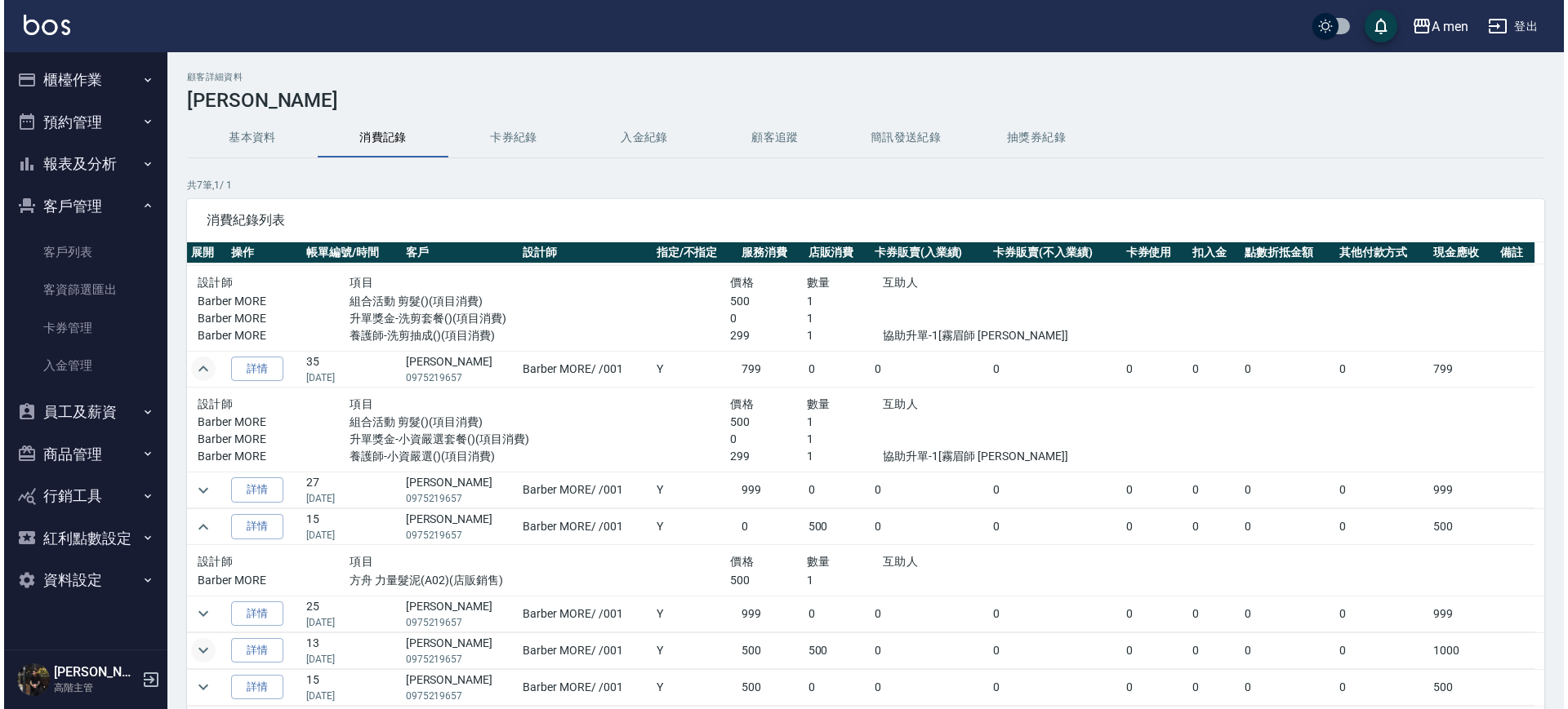
scroll to position [0, 0]
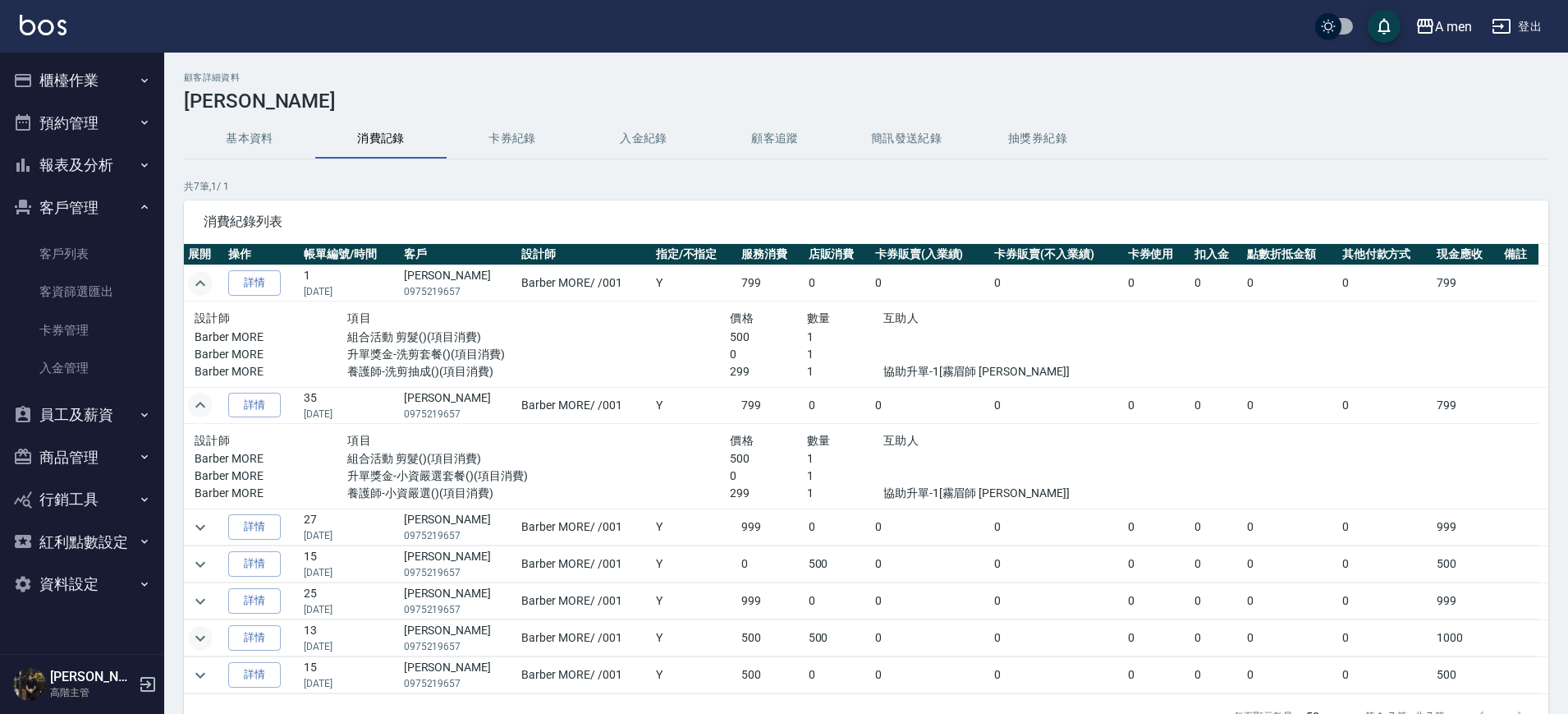
click at [195, 302] on div "設計師 項目 價格 數量 互助人 Barber MORE 組合活動 剪髮()(項目消費) 500 1 Barber MORE 升單獎金-洗剪套餐()(項目消費…" at bounding box center [653, 345] width 932 height 85
click at [201, 294] on button "expand row" at bounding box center [199, 283] width 25 height 25
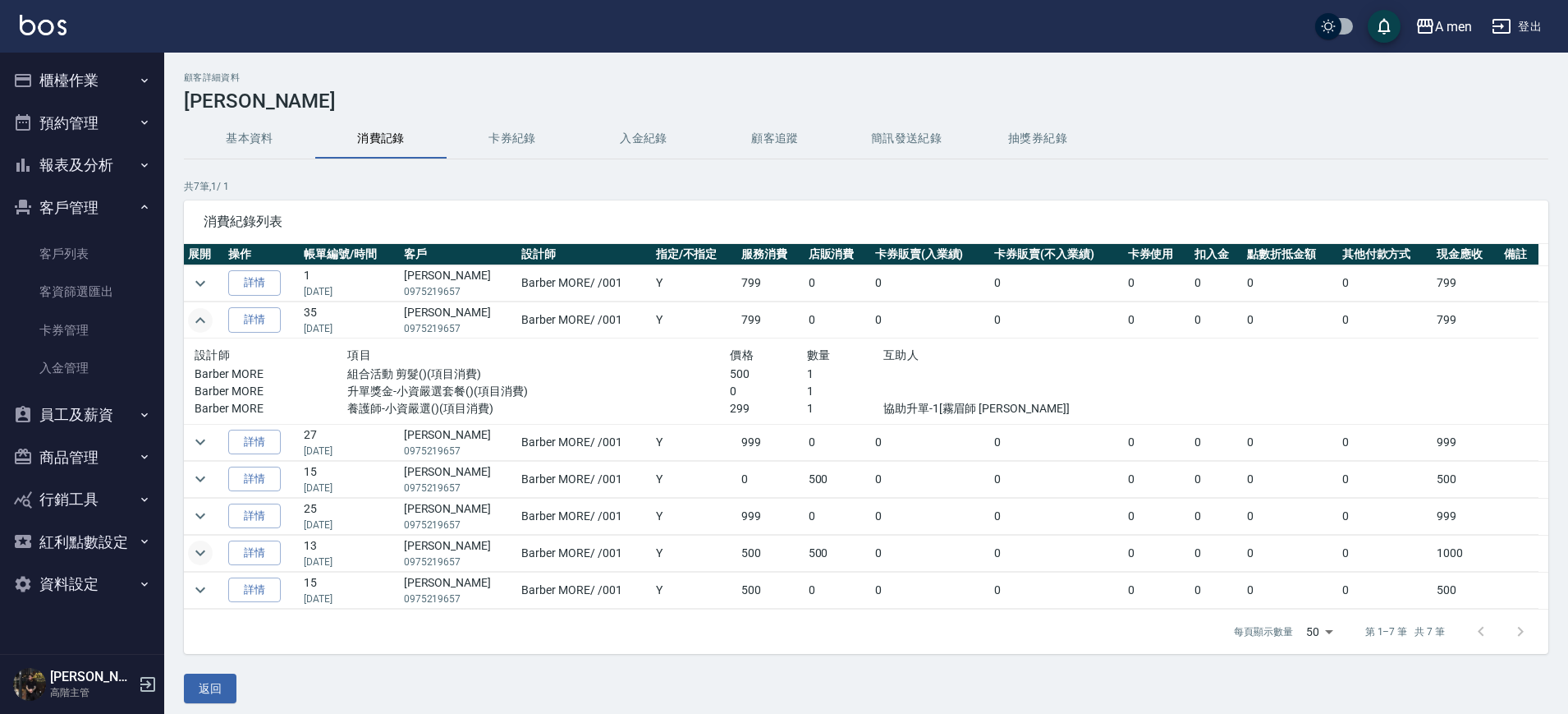
click at [206, 317] on icon "expand row" at bounding box center [200, 321] width 20 height 20
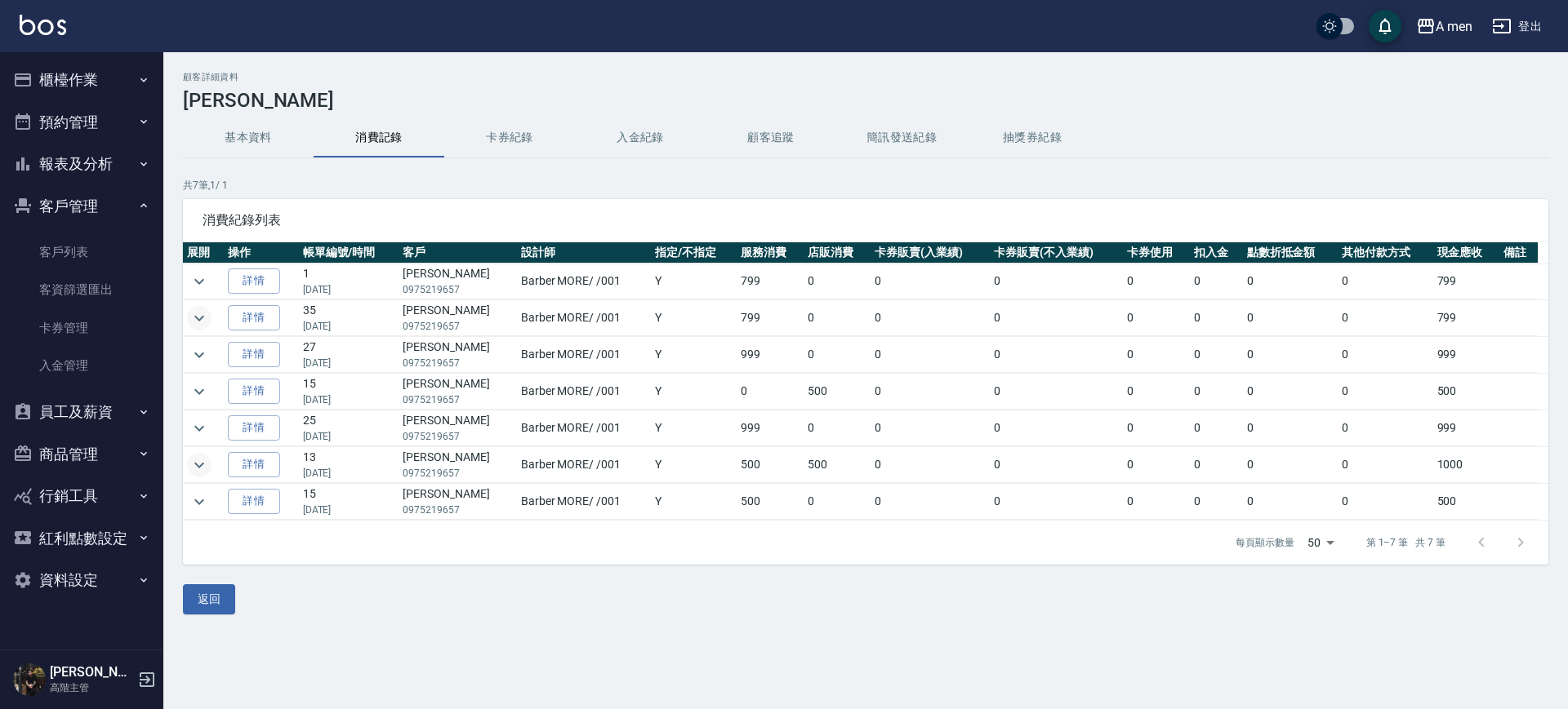
click at [63, 115] on button "預約管理" at bounding box center [82, 122] width 150 height 42
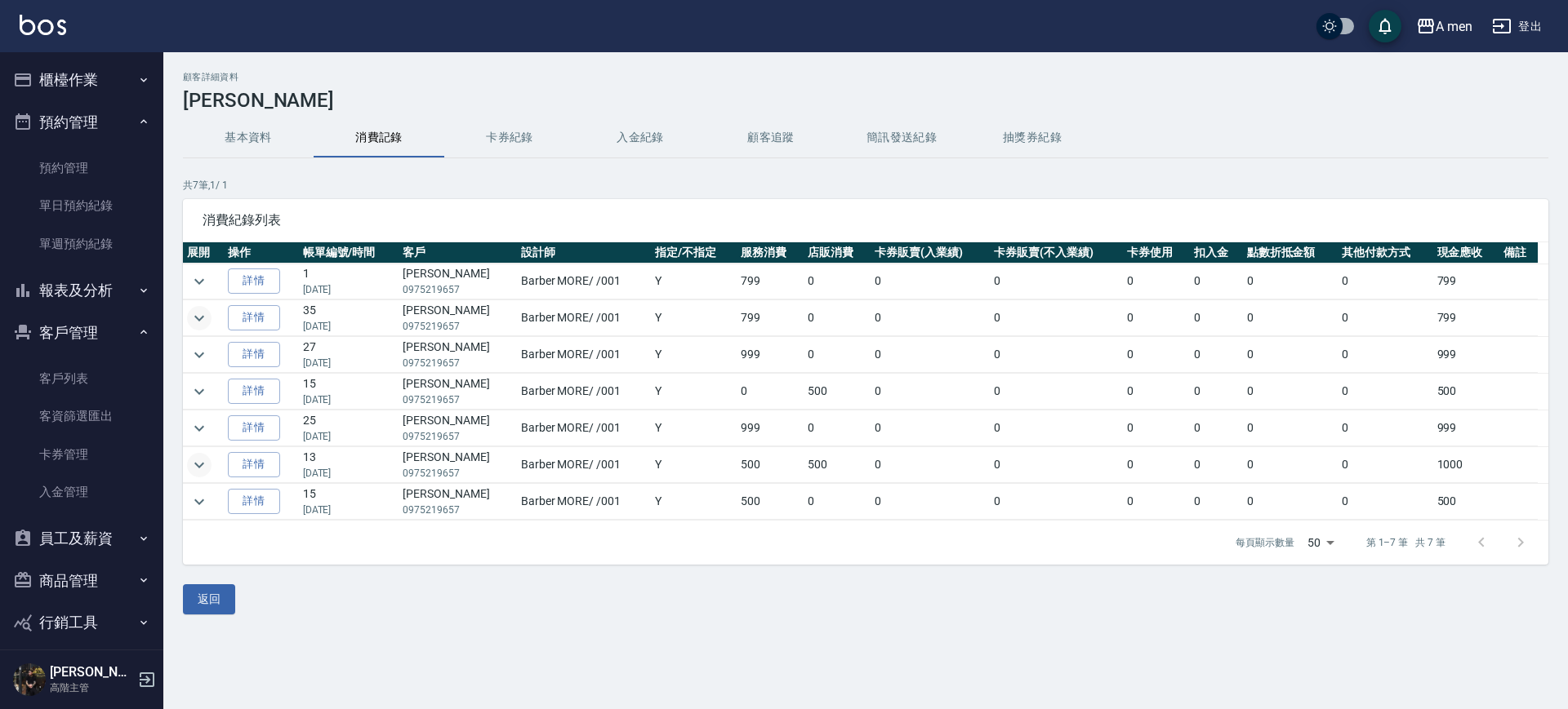
click at [81, 68] on button "櫃檯作業" at bounding box center [82, 80] width 150 height 42
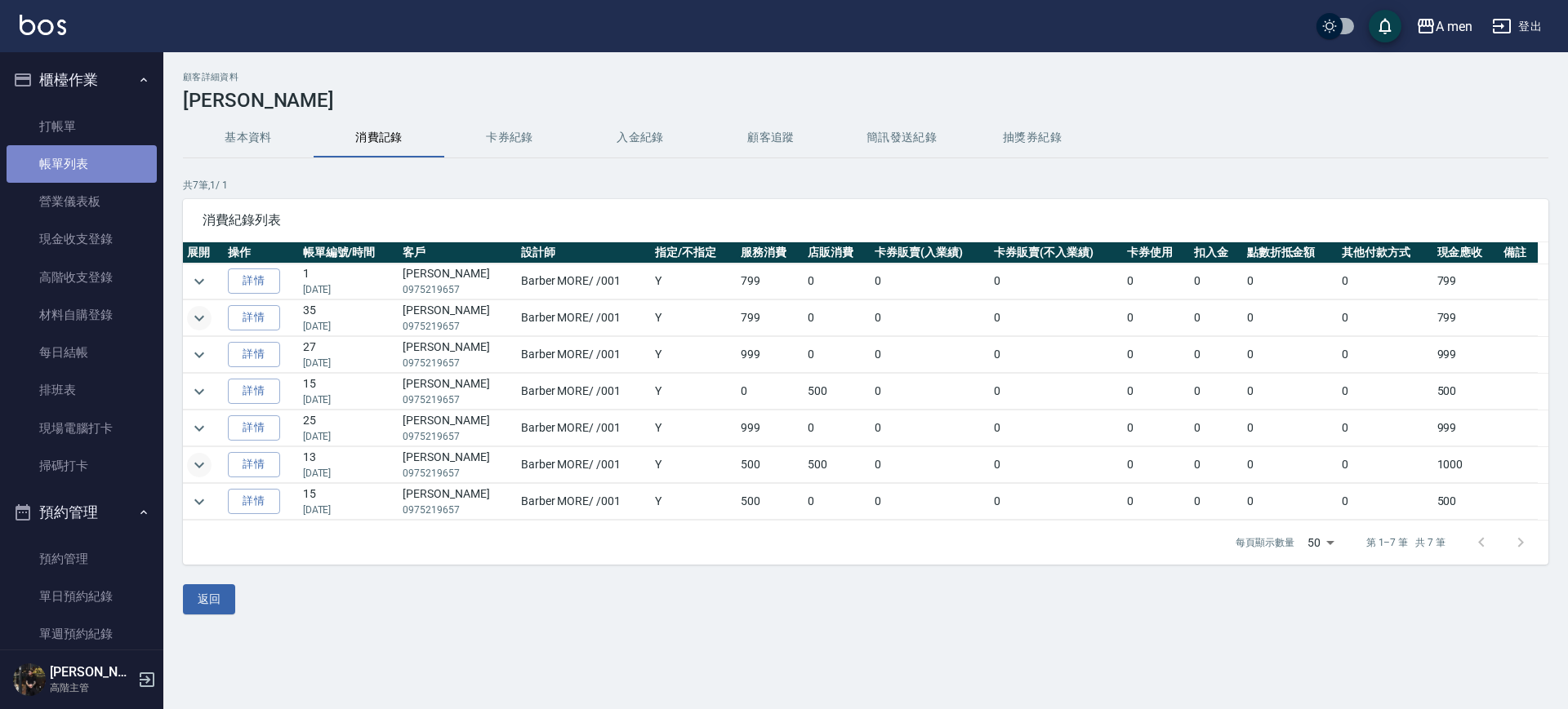
click at [101, 149] on link "帳單列表" at bounding box center [82, 164] width 150 height 37
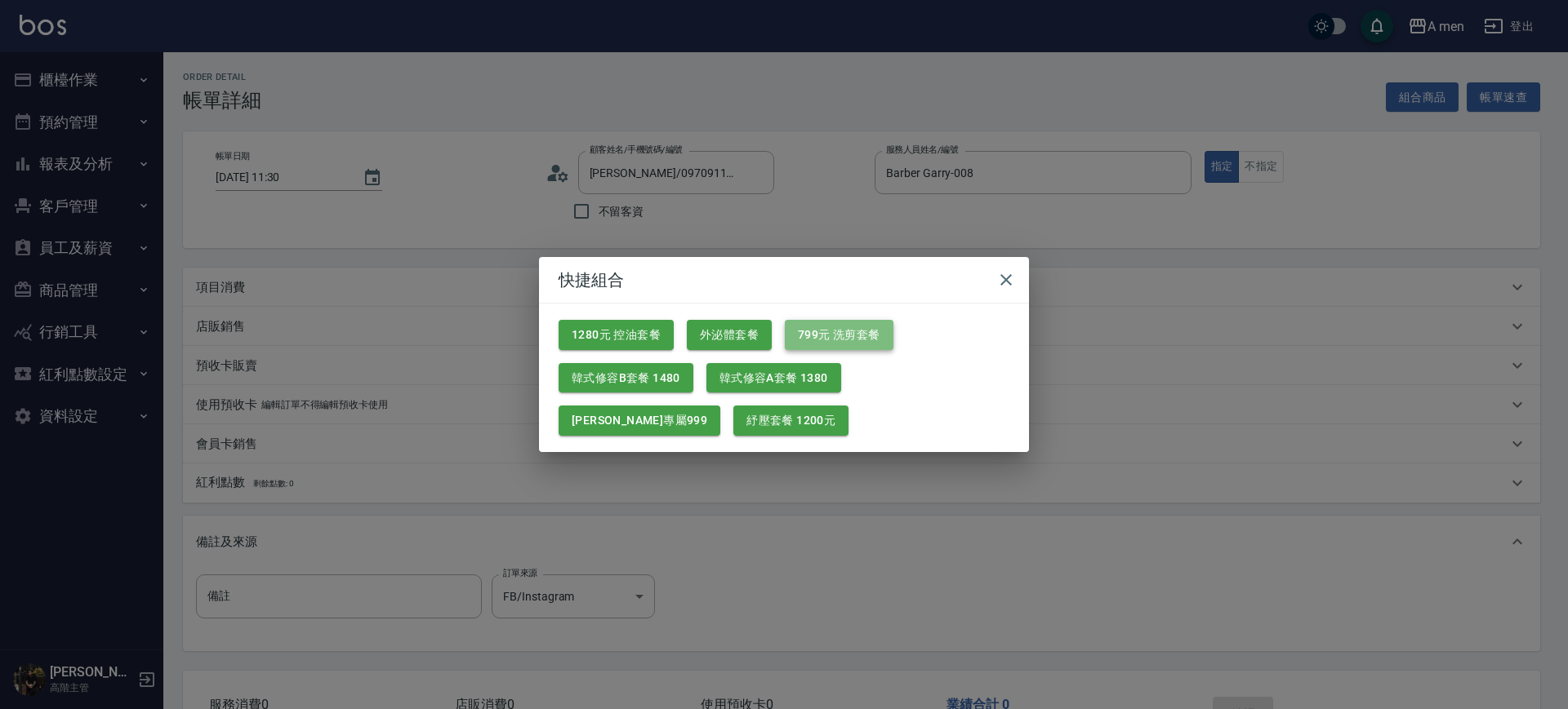
click at [835, 333] on button "799元 洗剪套餐" at bounding box center [839, 334] width 109 height 31
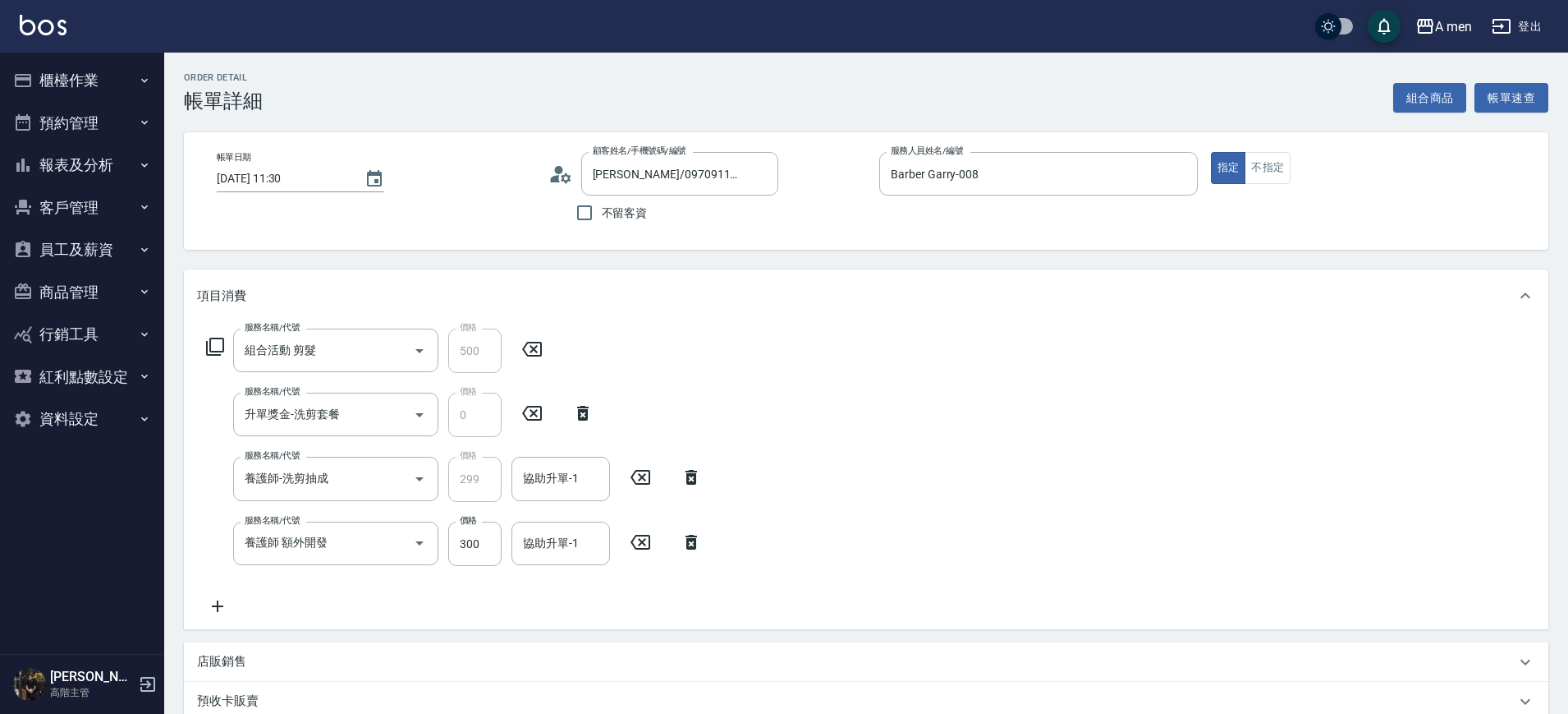
click at [702, 555] on div "服務名稱/代號 養護師 額外開發 服務名稱/代號 價格 300 價格 協助升單-1 協助升單-1" at bounding box center [455, 543] width 515 height 45
click at [687, 549] on icon at bounding box center [691, 542] width 41 height 20
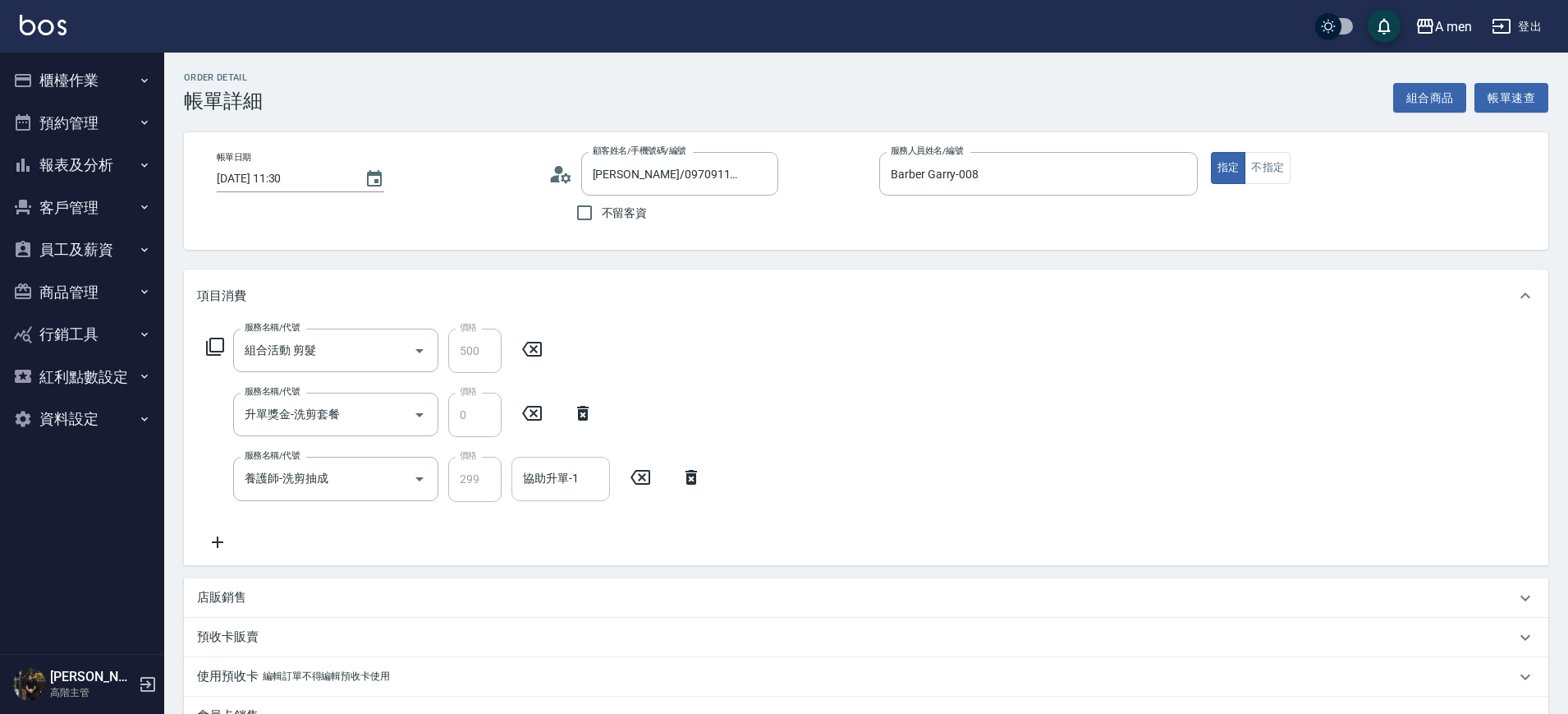
click at [579, 474] on input "協助升單-1" at bounding box center [561, 479] width 83 height 29
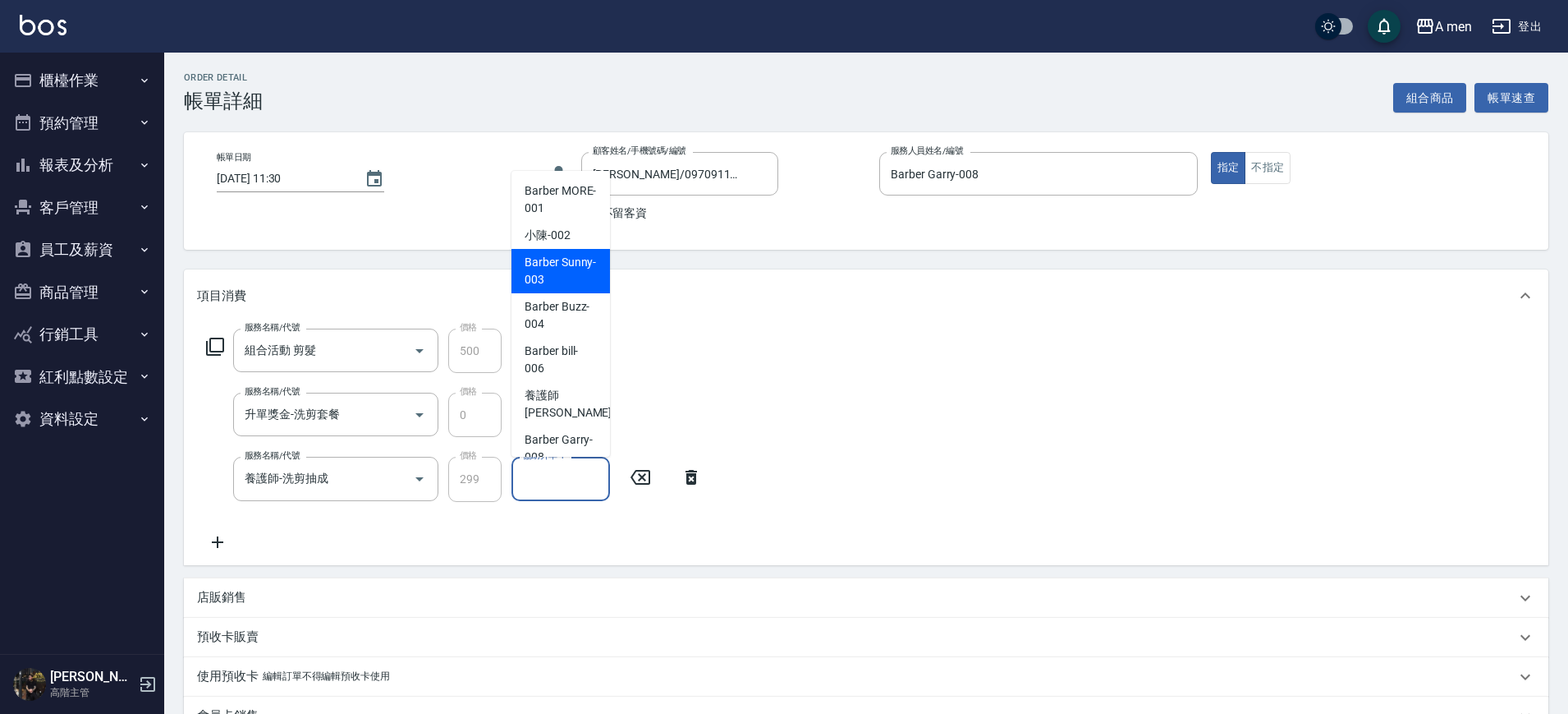
click at [554, 249] on div "Barber Sunny -003" at bounding box center [561, 271] width 98 height 45
type input "Barber Sunny -003"
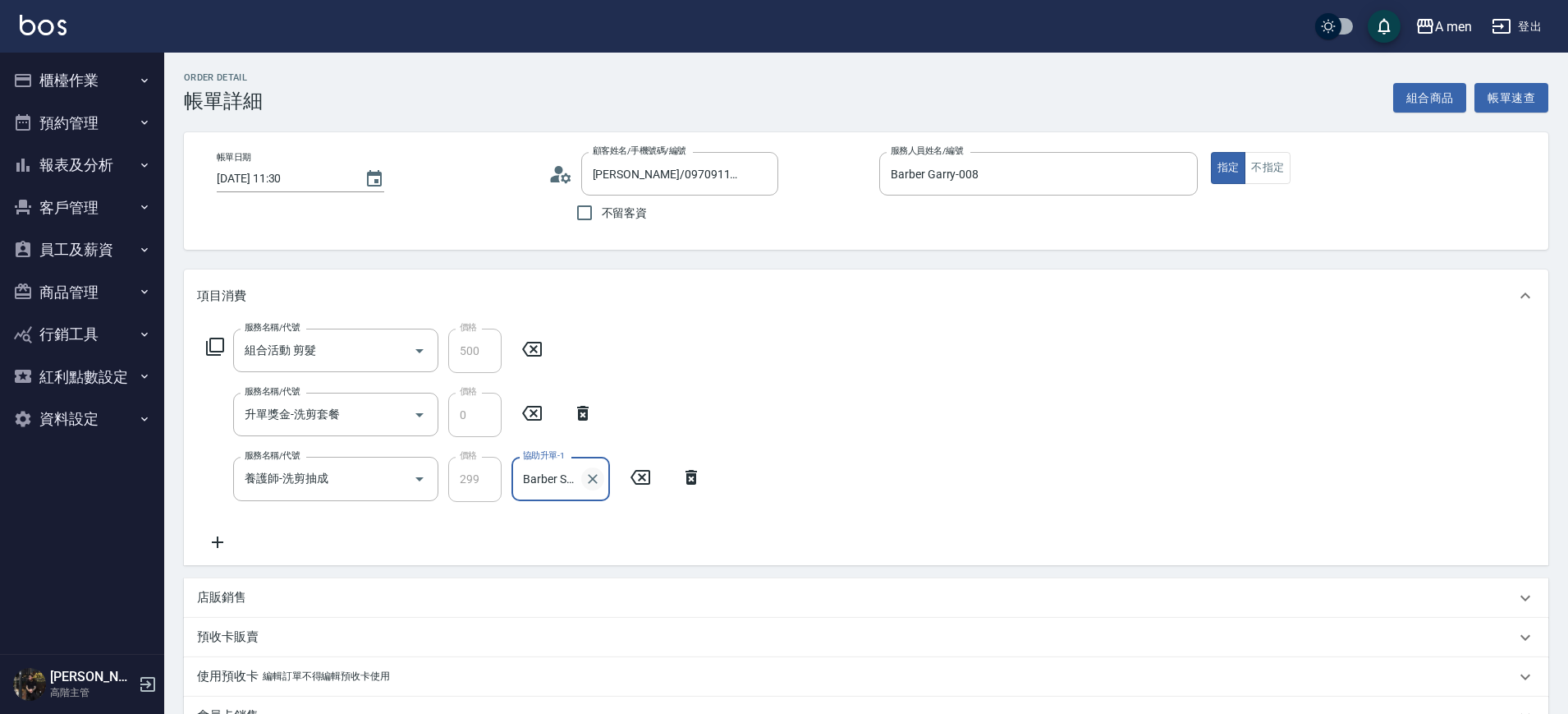
click at [595, 489] on button "Clear" at bounding box center [592, 479] width 23 height 23
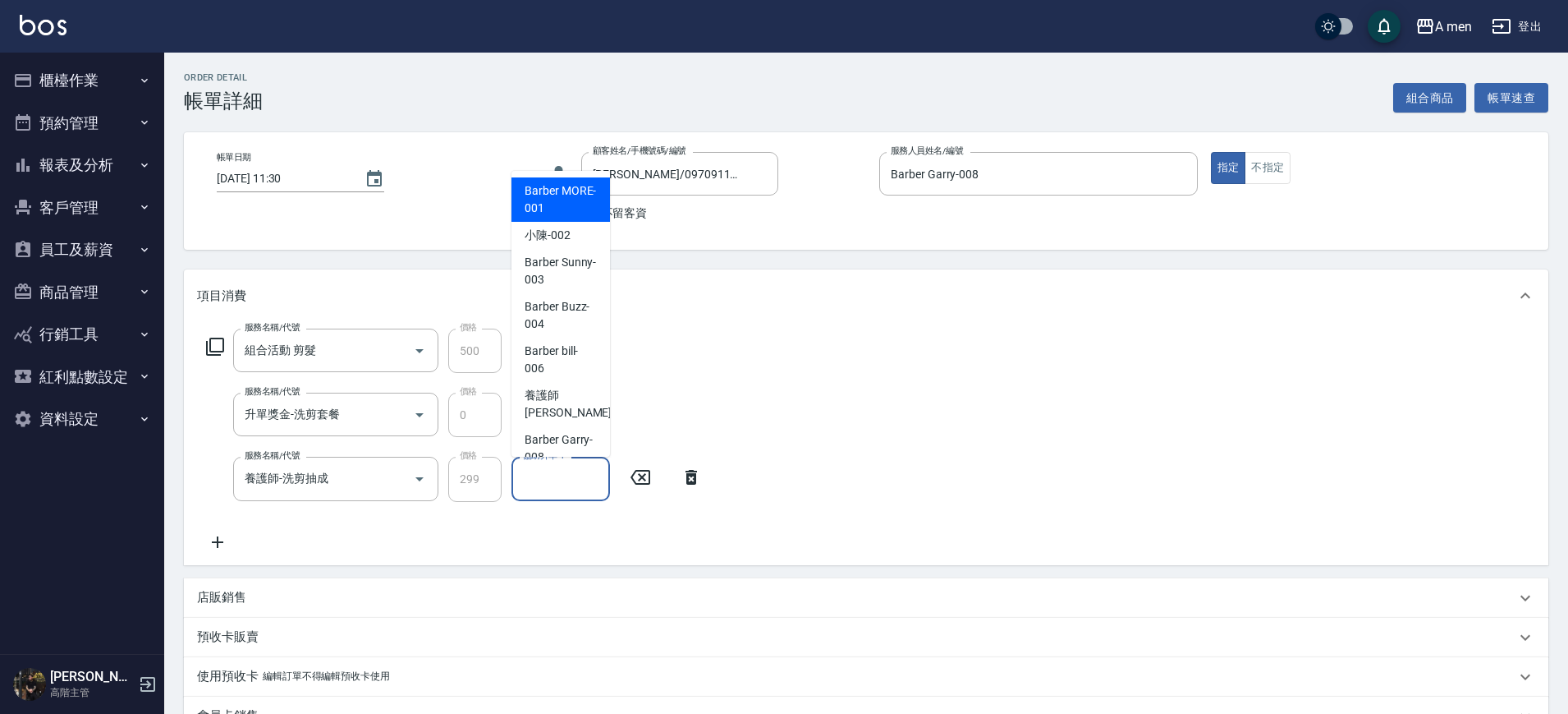
drag, startPoint x: 558, startPoint y: 483, endPoint x: 550, endPoint y: 362, distance: 121.3
click at [557, 483] on input "協助升單-1" at bounding box center [561, 479] width 83 height 29
click at [560, 227] on span "小陳 -002" at bounding box center [548, 234] width 46 height 17
type input "小陳-002"
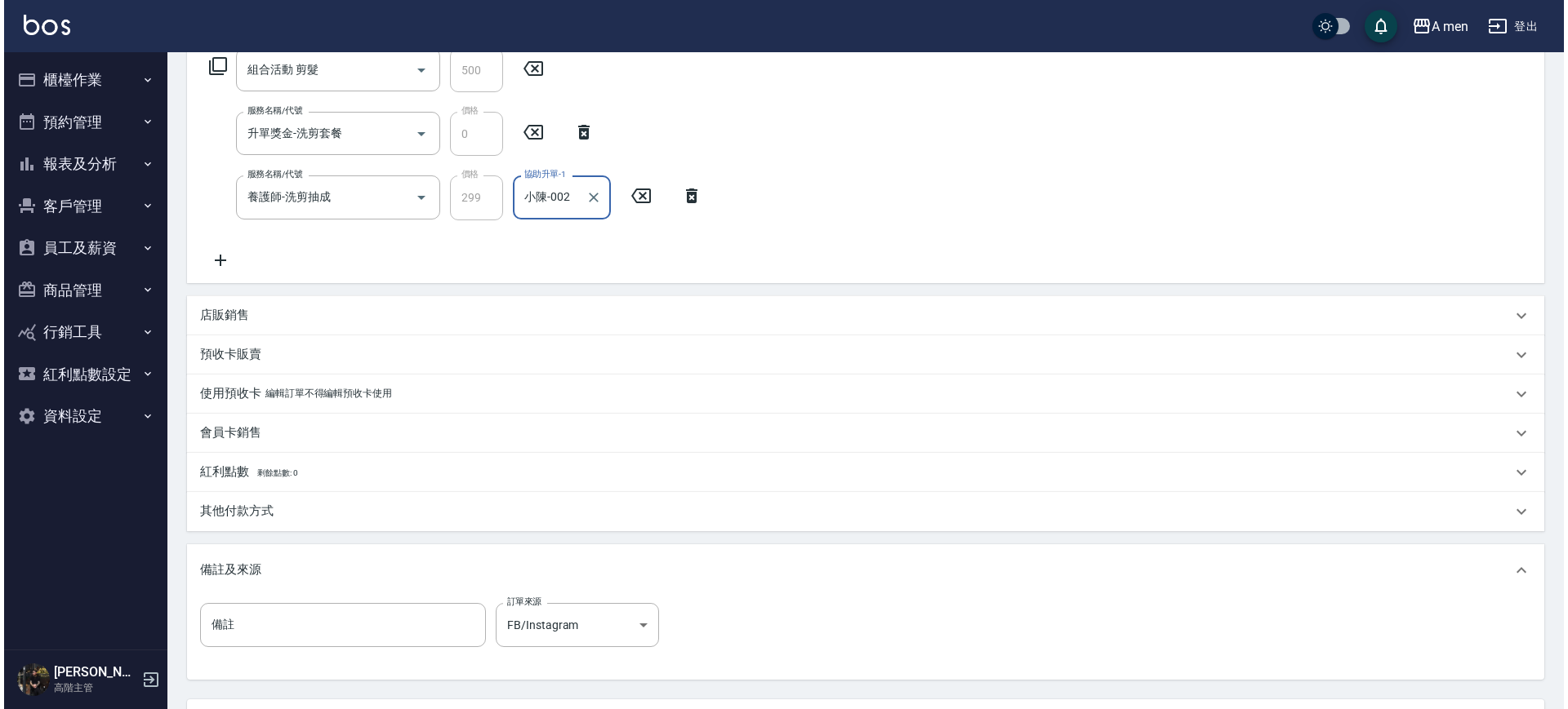
scroll to position [425, 0]
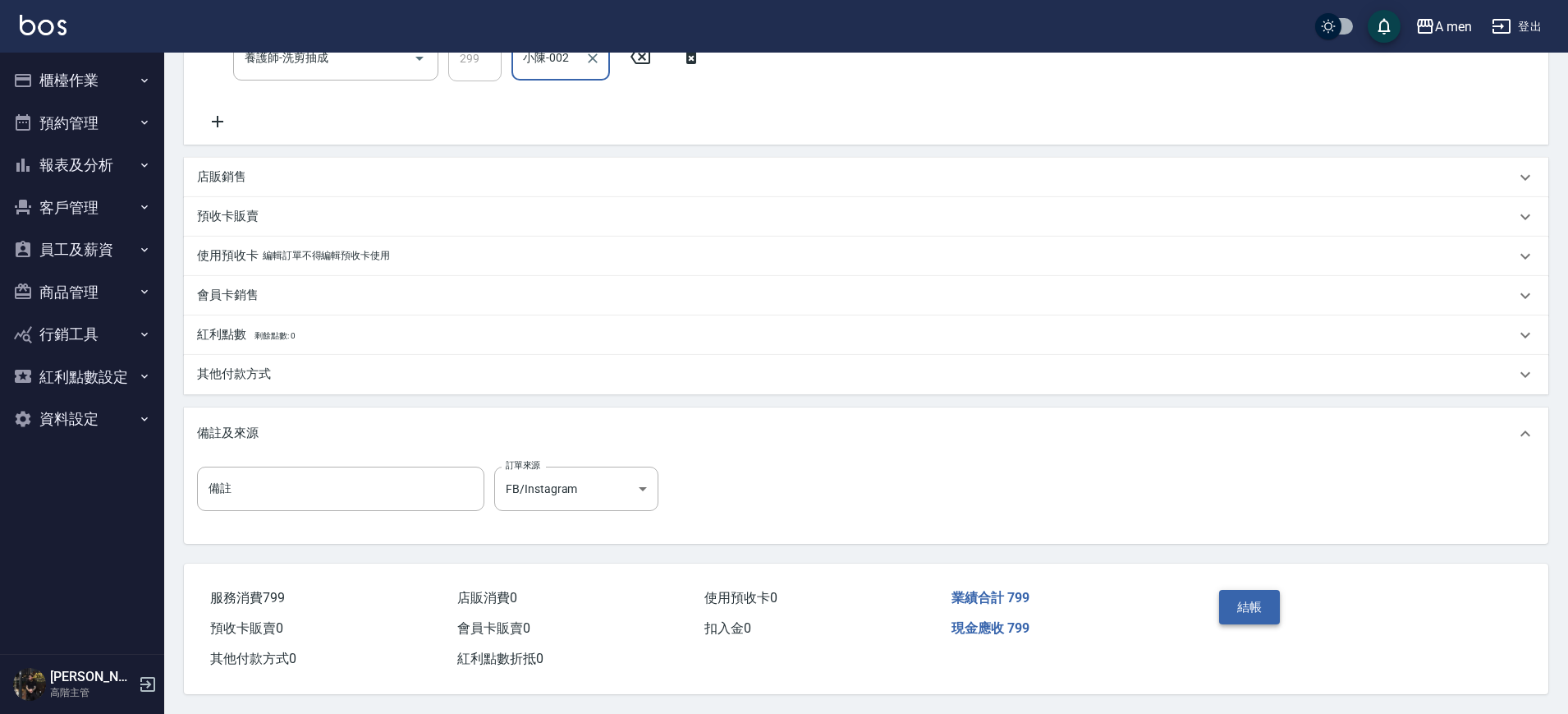
click at [1249, 601] on button "結帳" at bounding box center [1250, 607] width 62 height 35
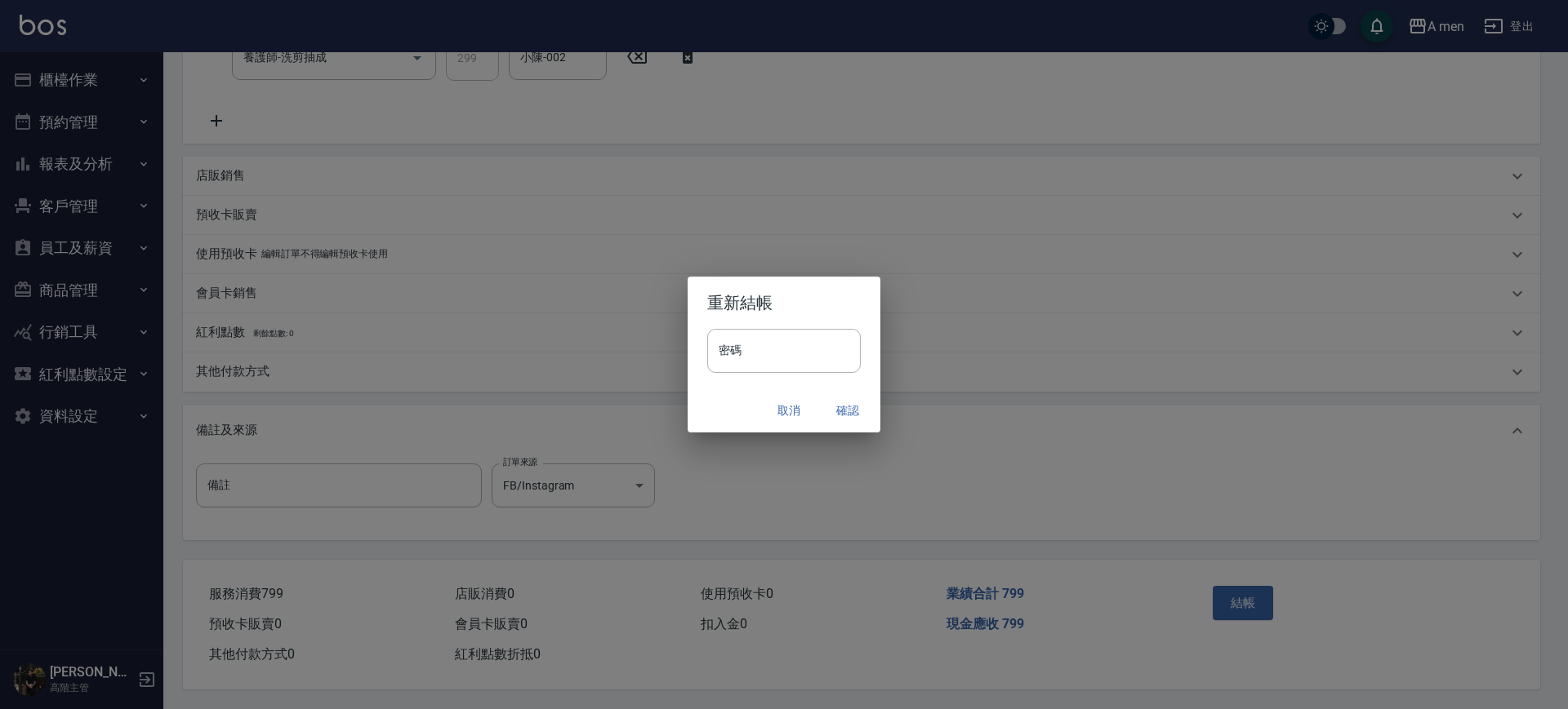
click at [827, 420] on button "確認" at bounding box center [847, 410] width 52 height 31
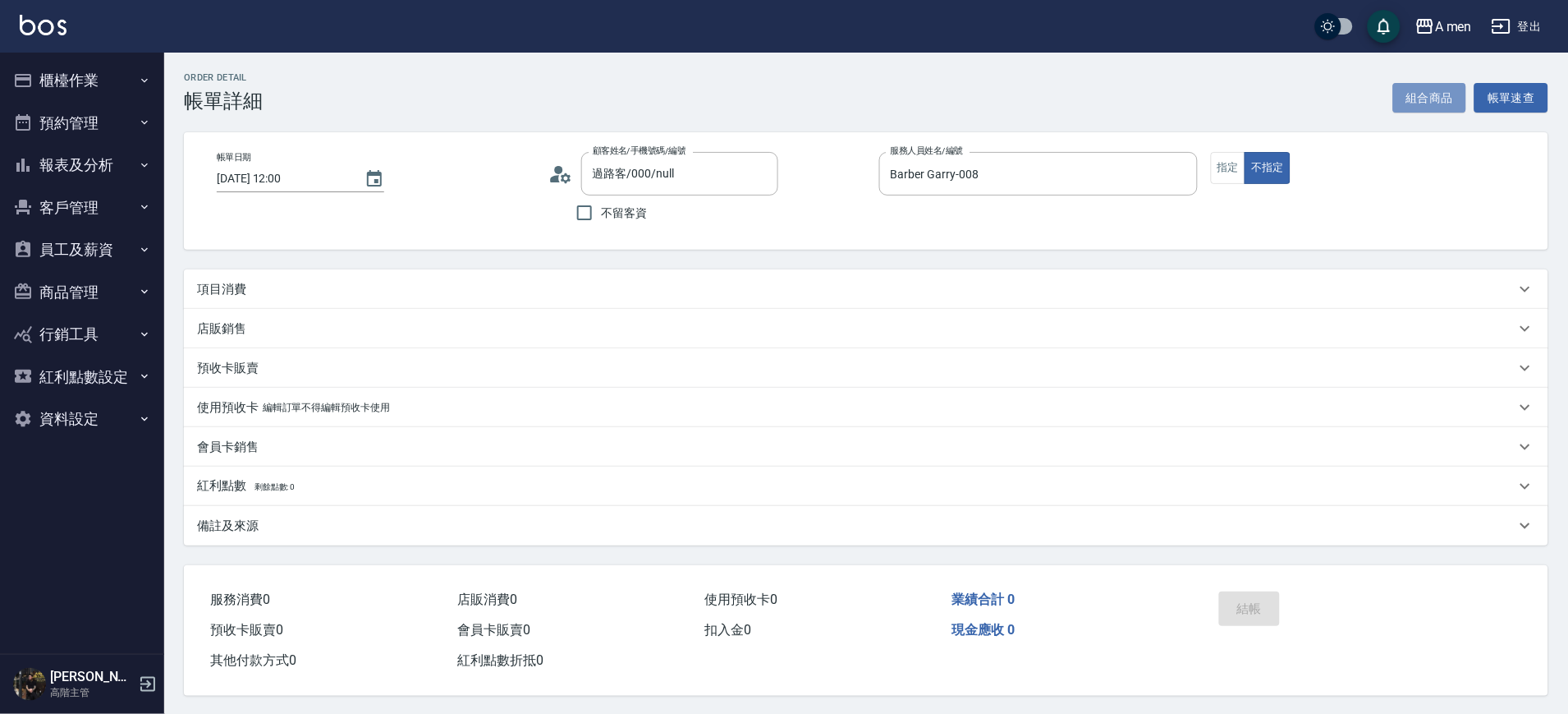
click at [1413, 101] on button "組合商品" at bounding box center [1430, 98] width 73 height 31
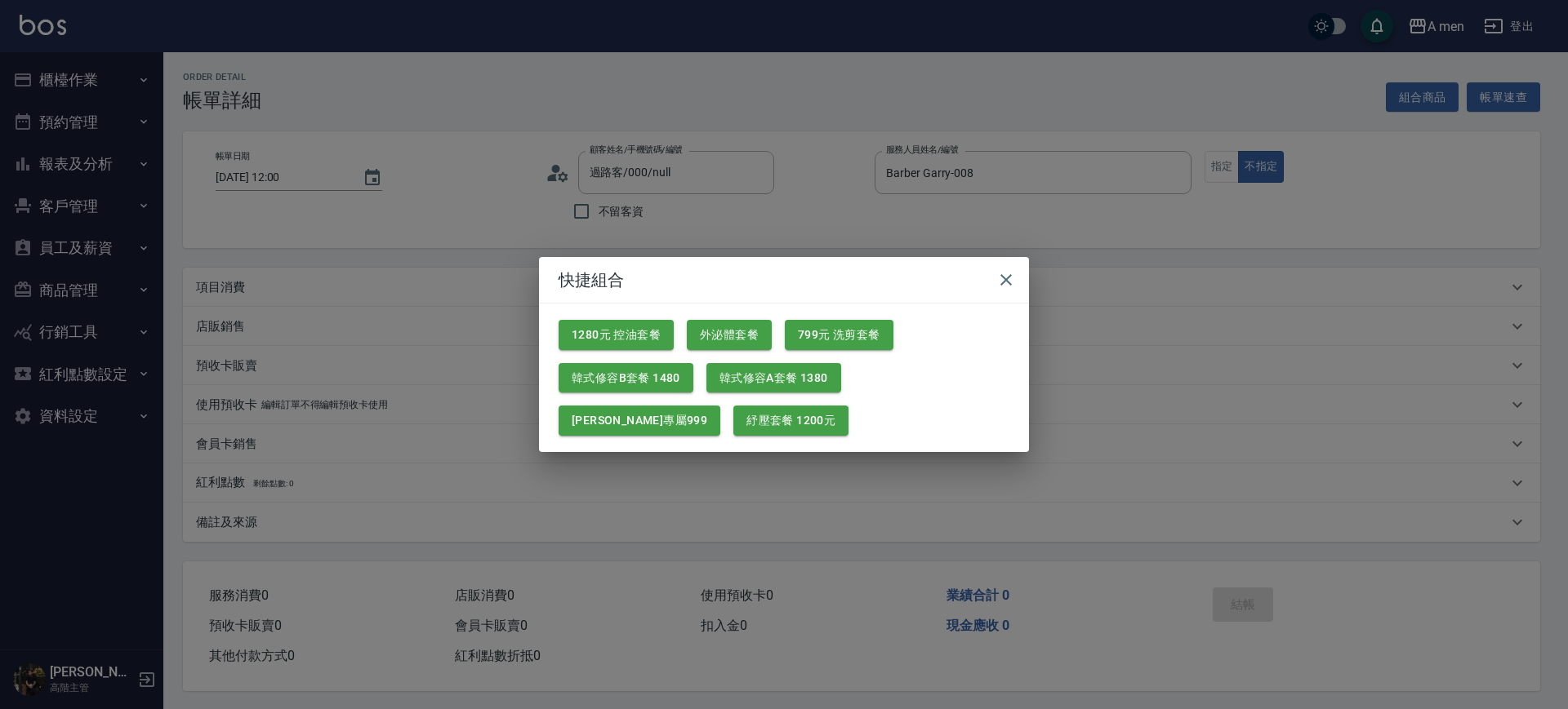
click at [831, 227] on div "快捷組合 1280元 控油套餐 外泌體套餐 799元 洗剪套餐 韓式修容B套餐 1480 韓式修容A套餐 1380 楊莫專屬999 紓壓套餐 1200元" at bounding box center [784, 354] width 1568 height 709
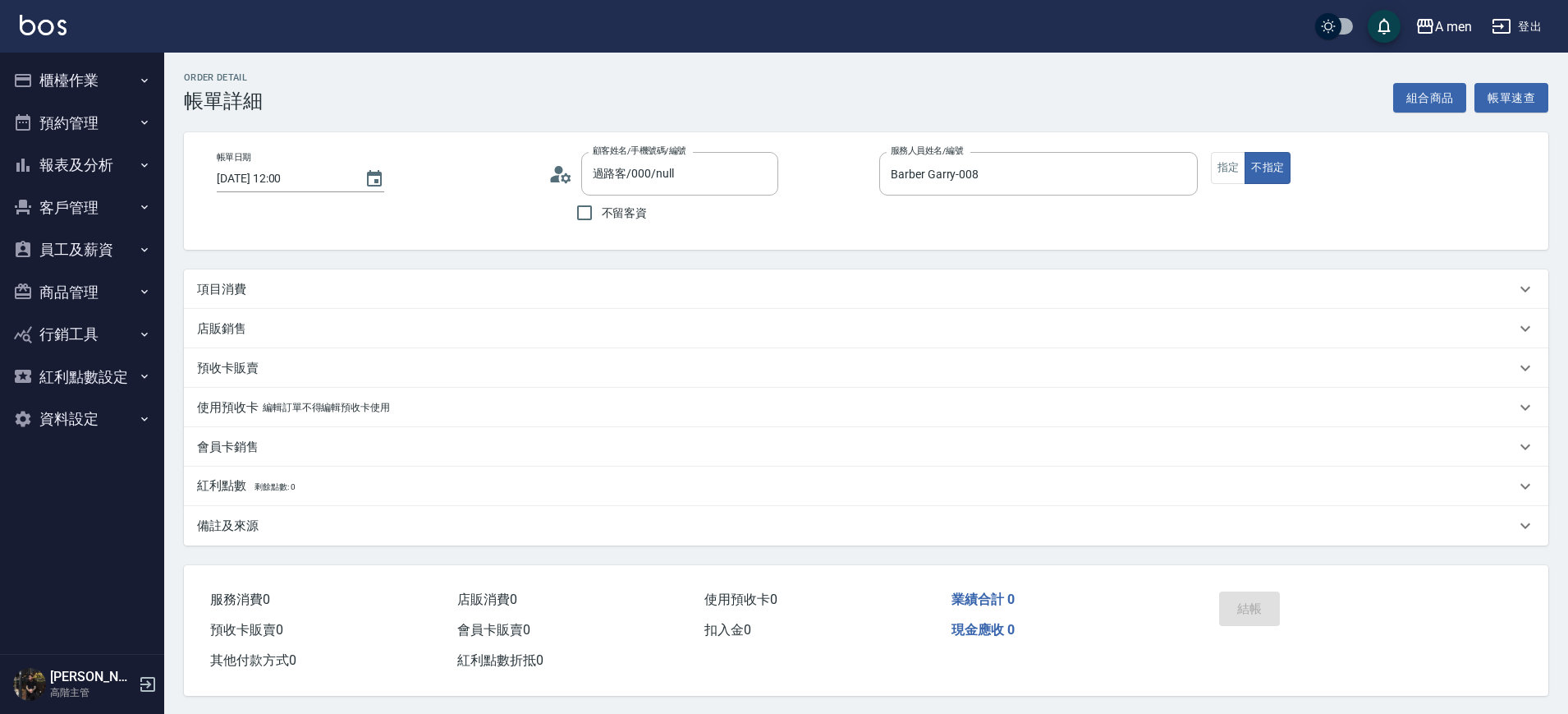
click at [455, 293] on div "項目消費" at bounding box center [856, 289] width 1319 height 17
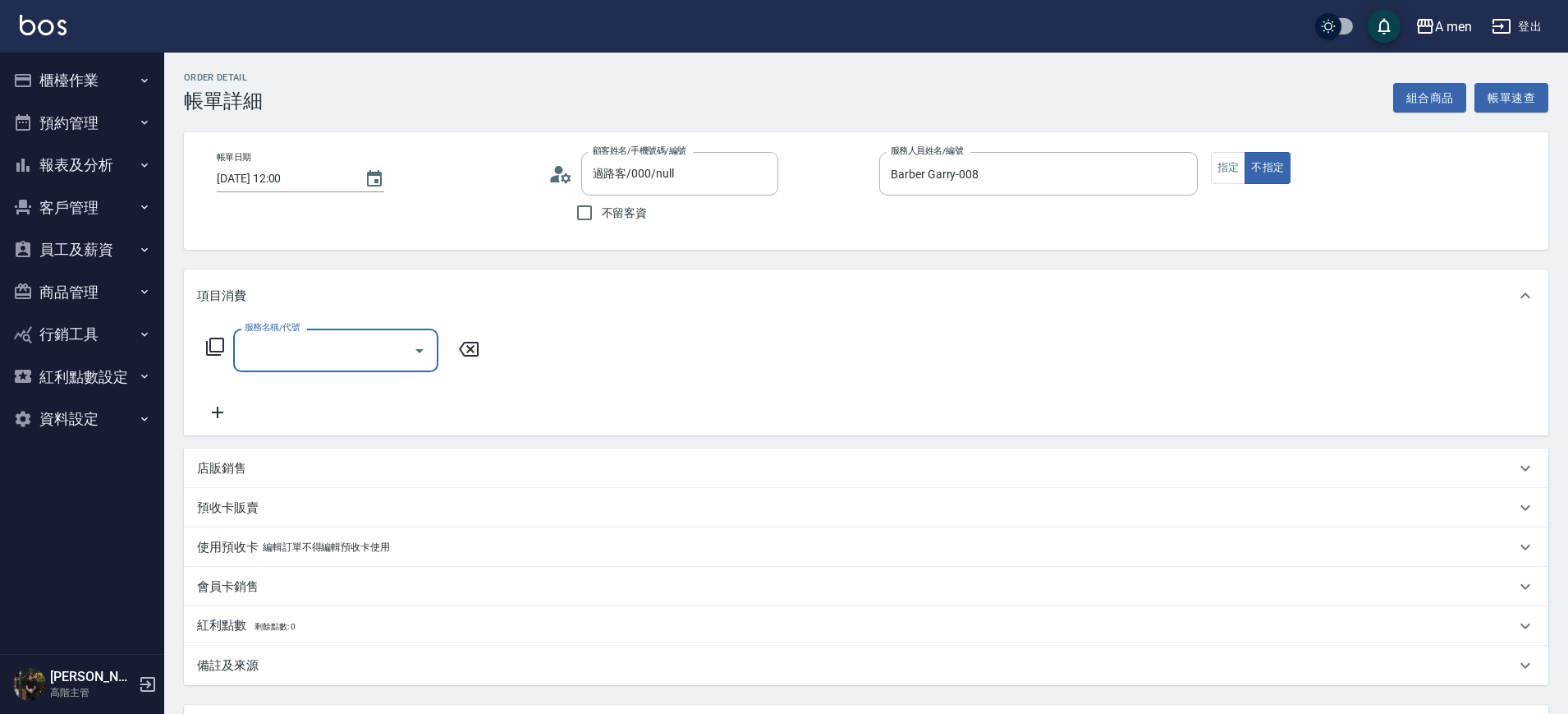
click at [345, 361] on input "服務名稱/代號" at bounding box center [323, 350] width 166 height 29
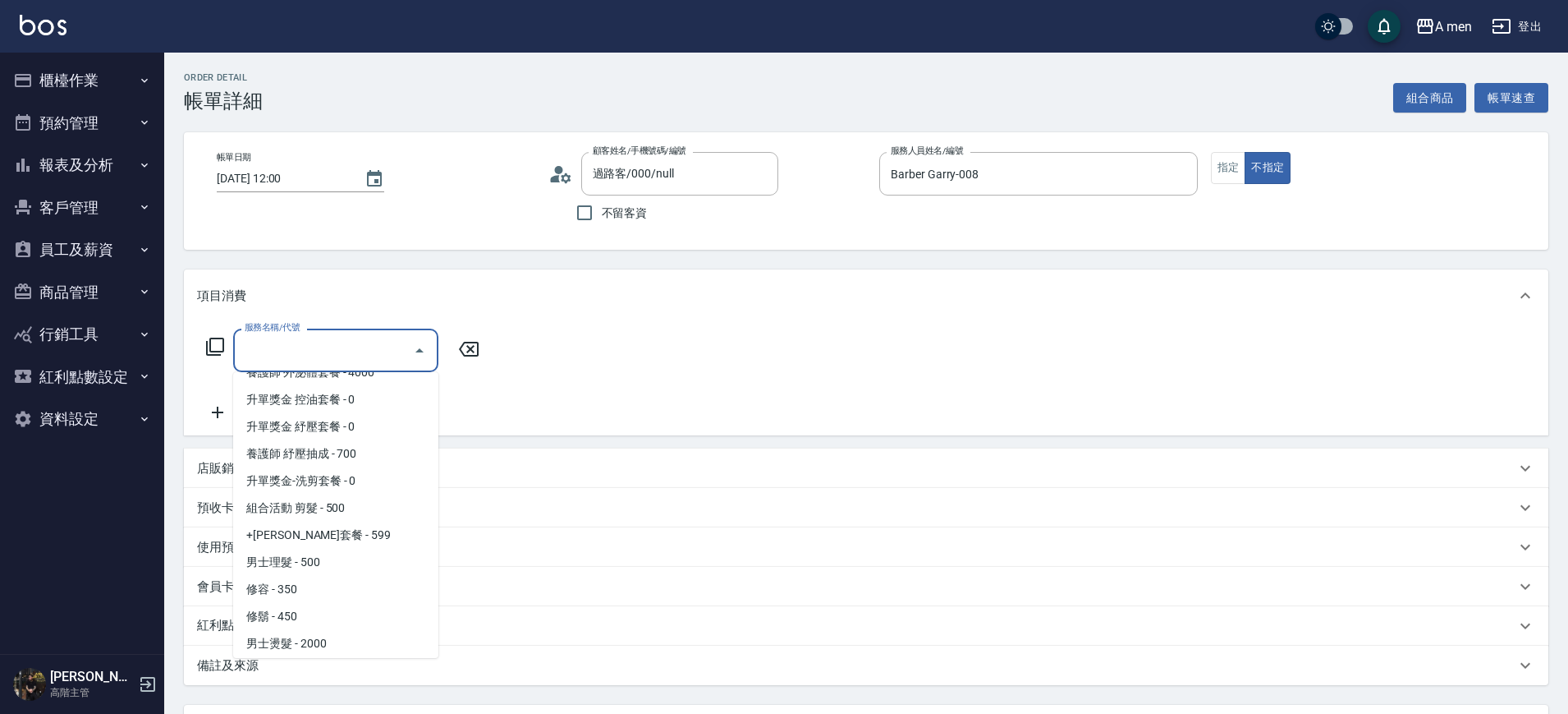
scroll to position [411, 0]
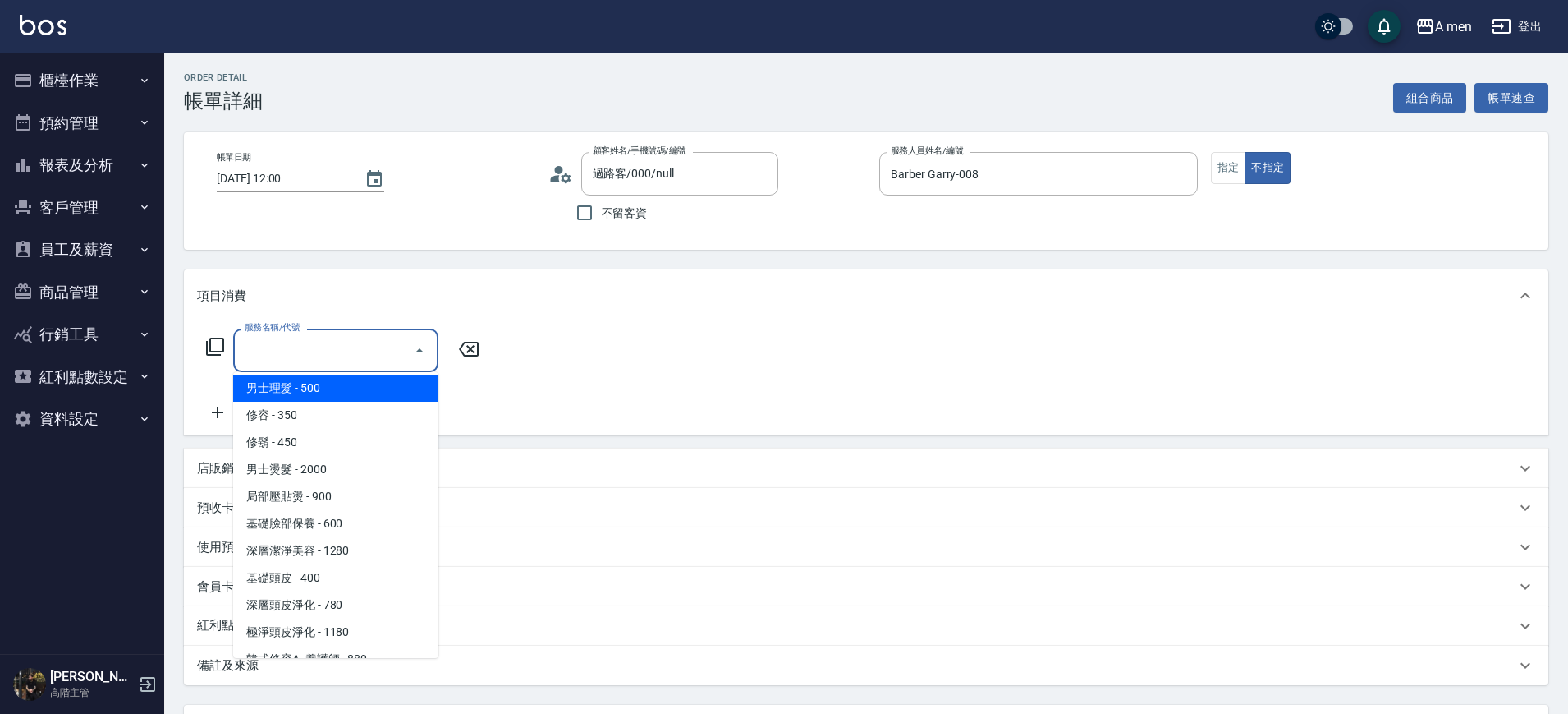
drag, startPoint x: 359, startPoint y: 388, endPoint x: 412, endPoint y: 373, distance: 55.1
click at [360, 388] on span "男士理髮 - 500" at bounding box center [335, 387] width 205 height 27
type input "男士理髮(A01)"
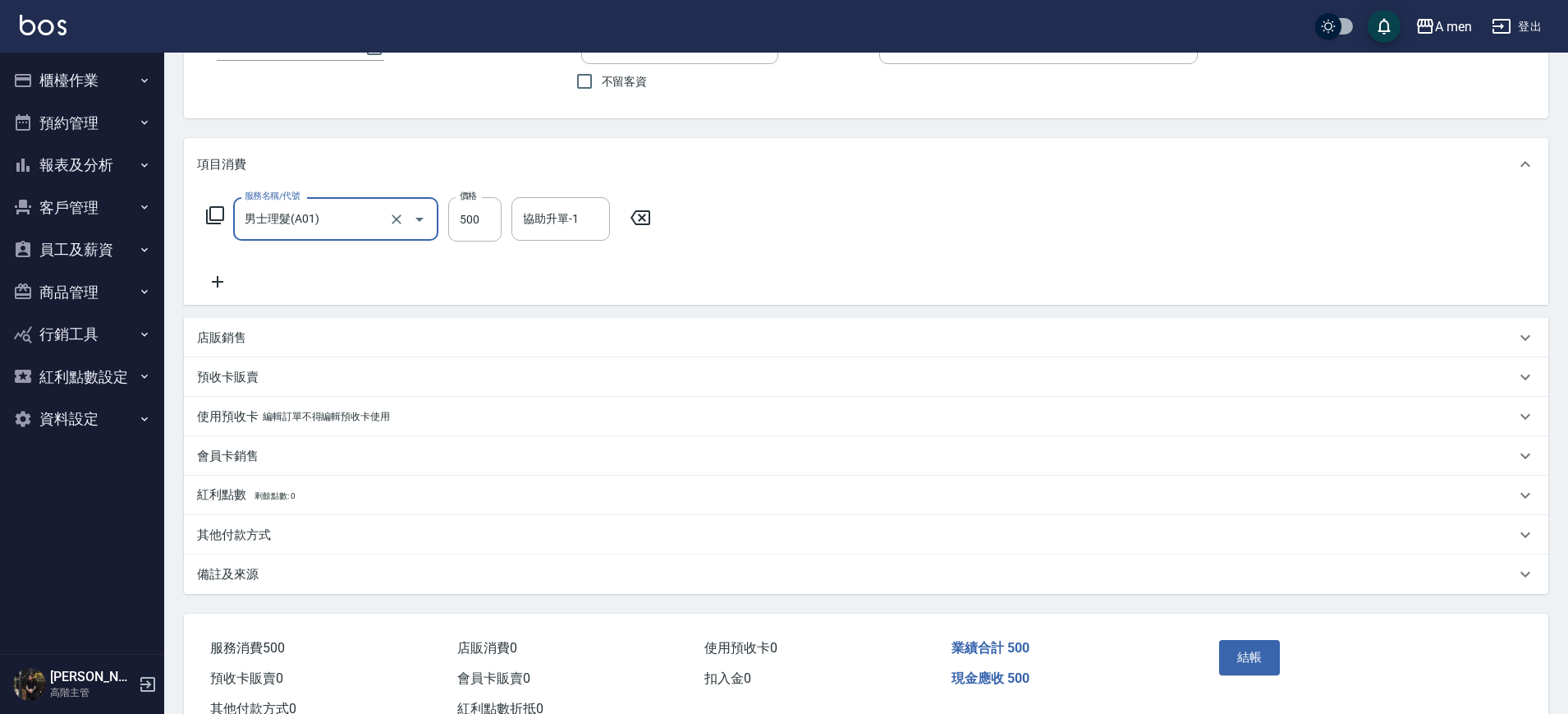
scroll to position [0, 0]
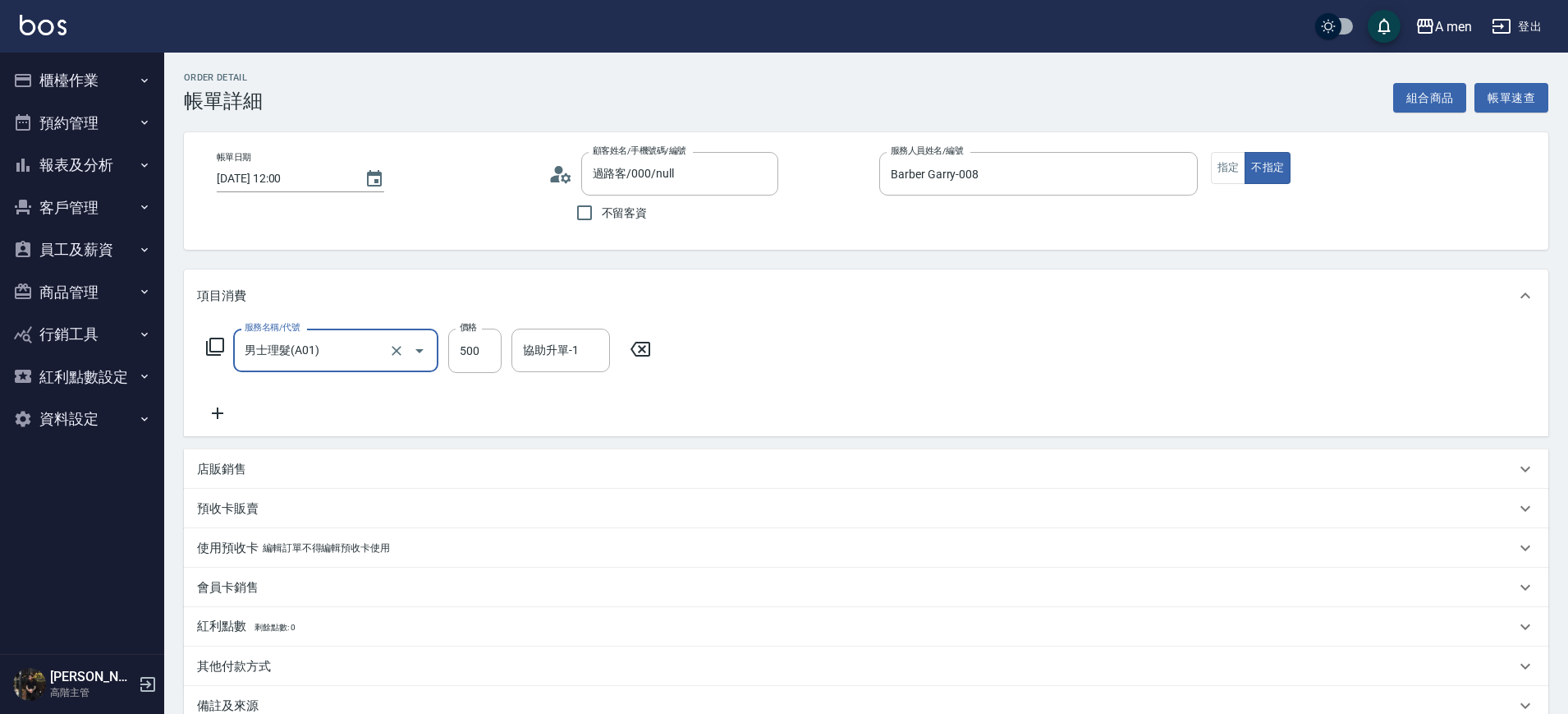
click at [769, 261] on div "Order detail 帳單詳細 組合商品 帳單速查 帳單日期 [DATE] 12:00 顧客姓名/手機號碼/編號 過路客/000/null 顧客姓名/手機…" at bounding box center [865, 474] width 1404 height 843
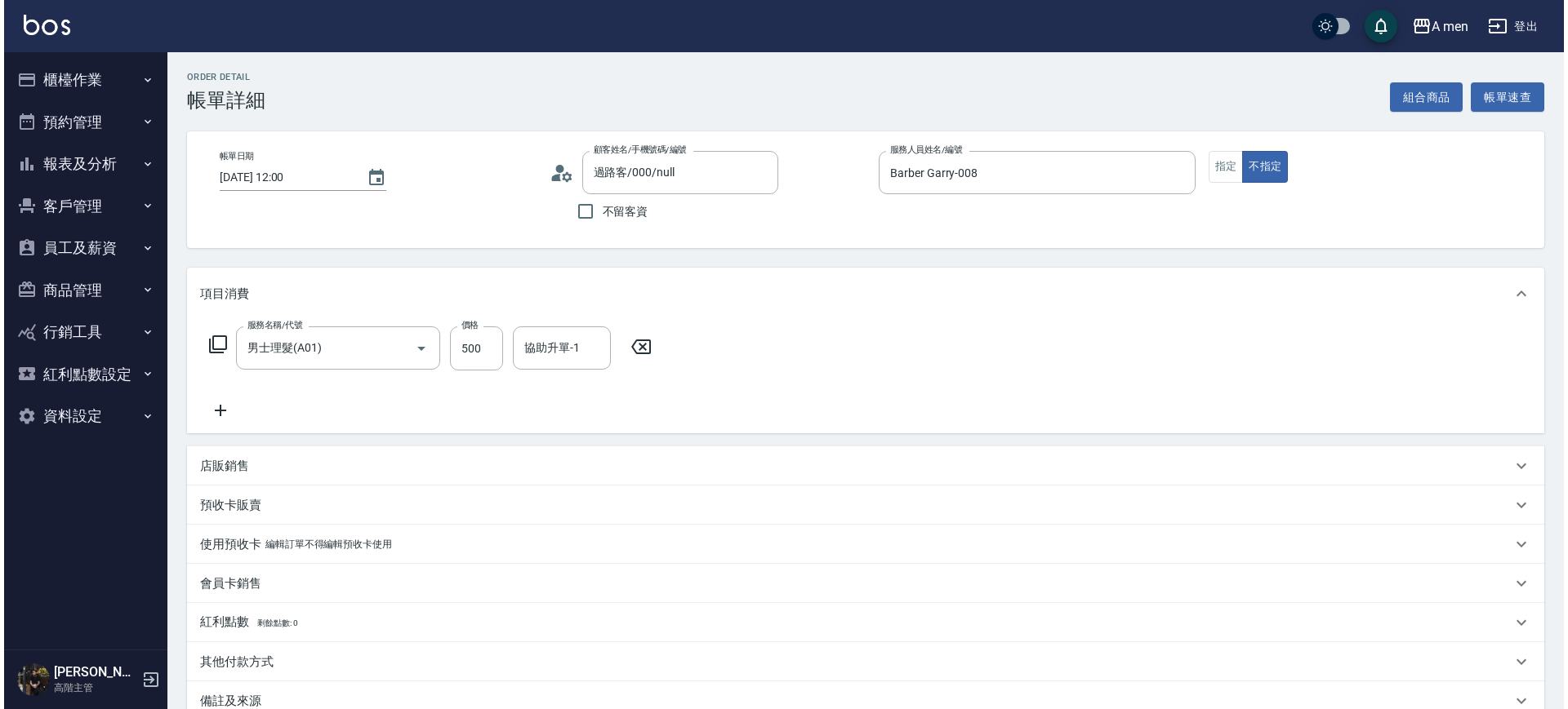
scroll to position [187, 0]
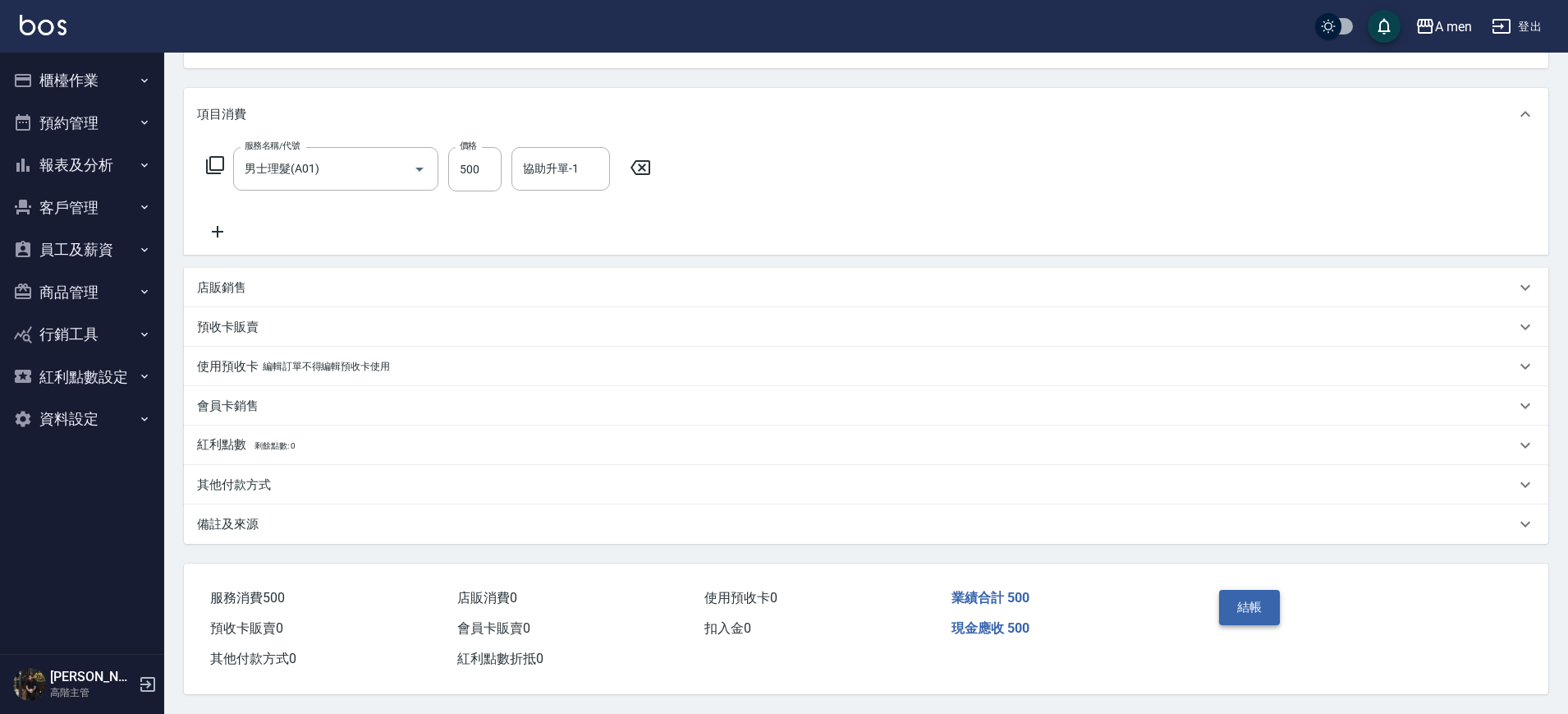
click at [1241, 592] on button "結帳" at bounding box center [1250, 607] width 62 height 35
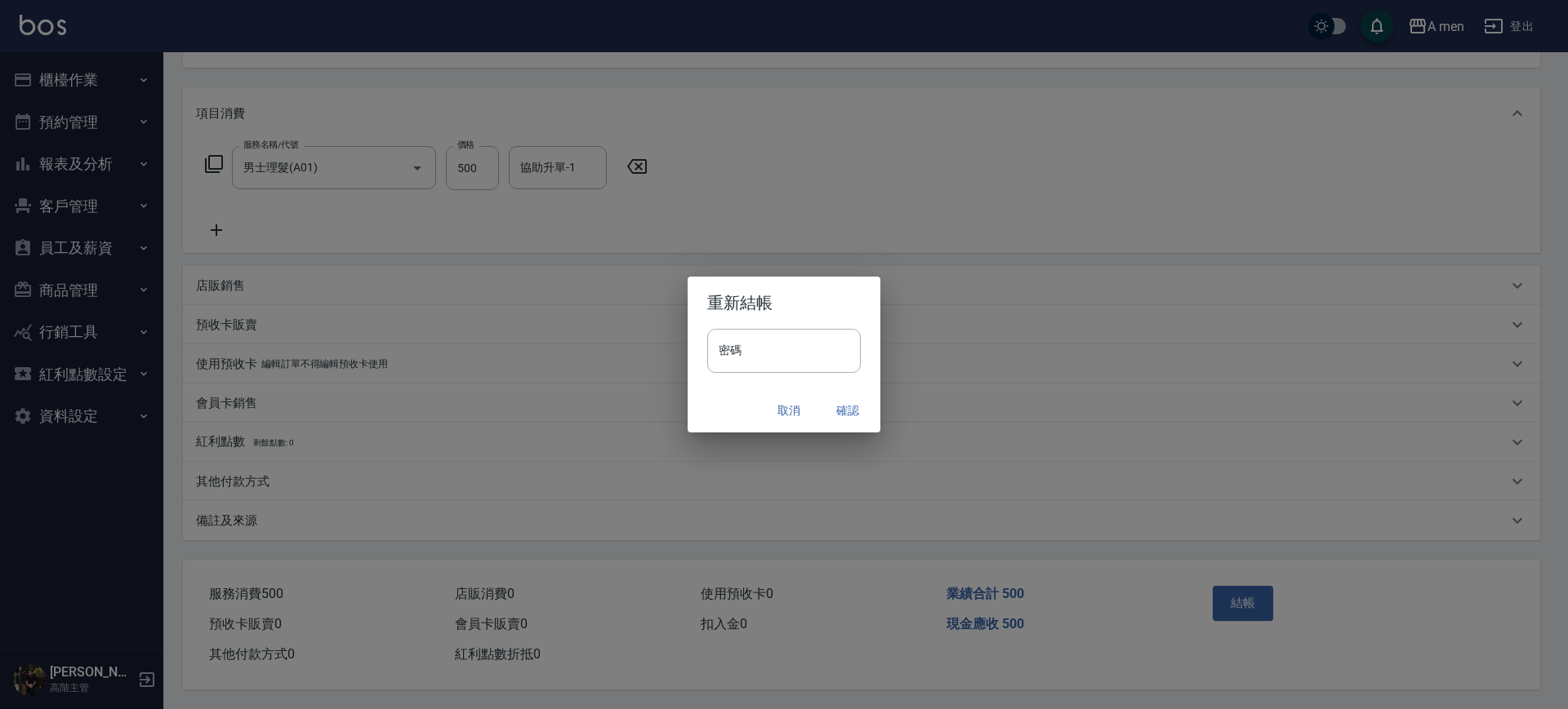
click at [845, 407] on button "確認" at bounding box center [847, 410] width 52 height 31
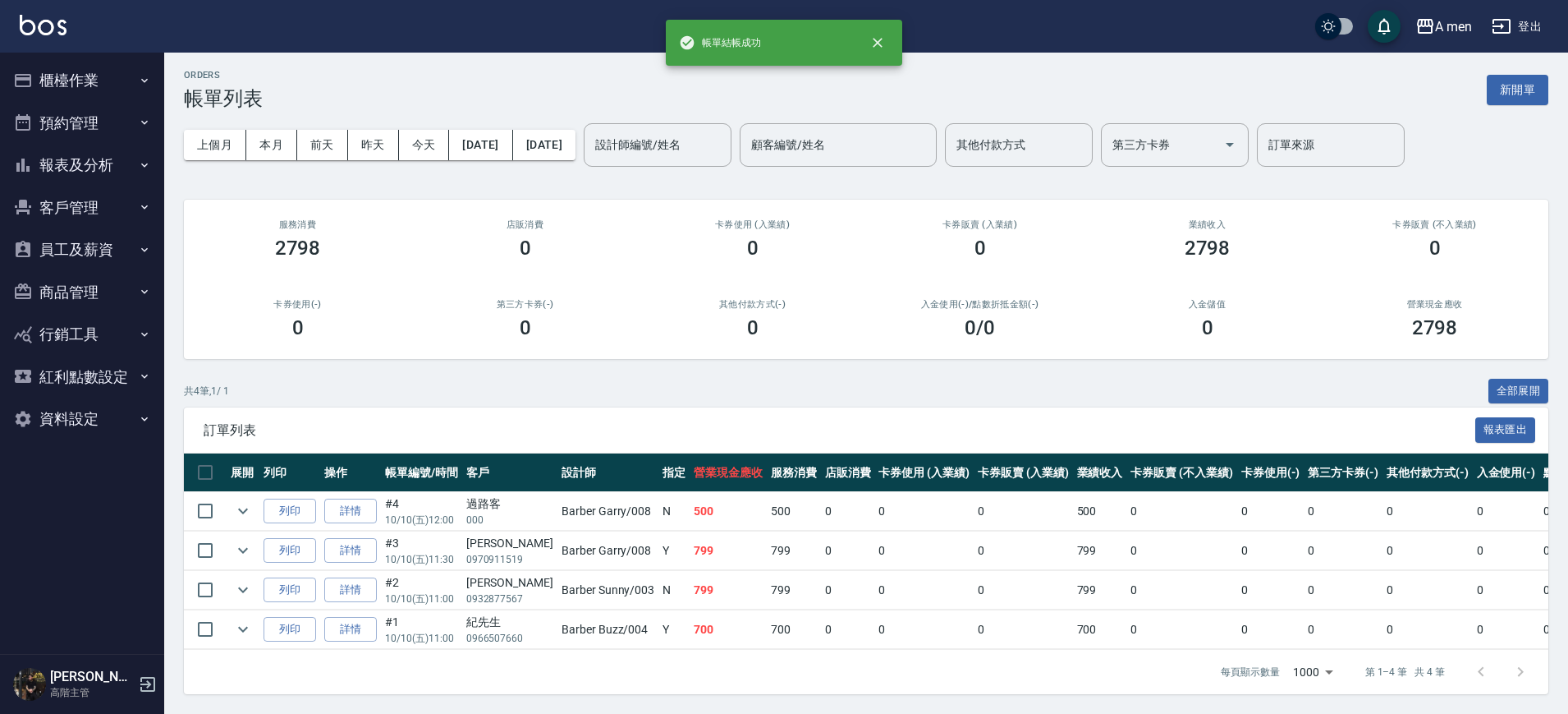
scroll to position [18, 0]
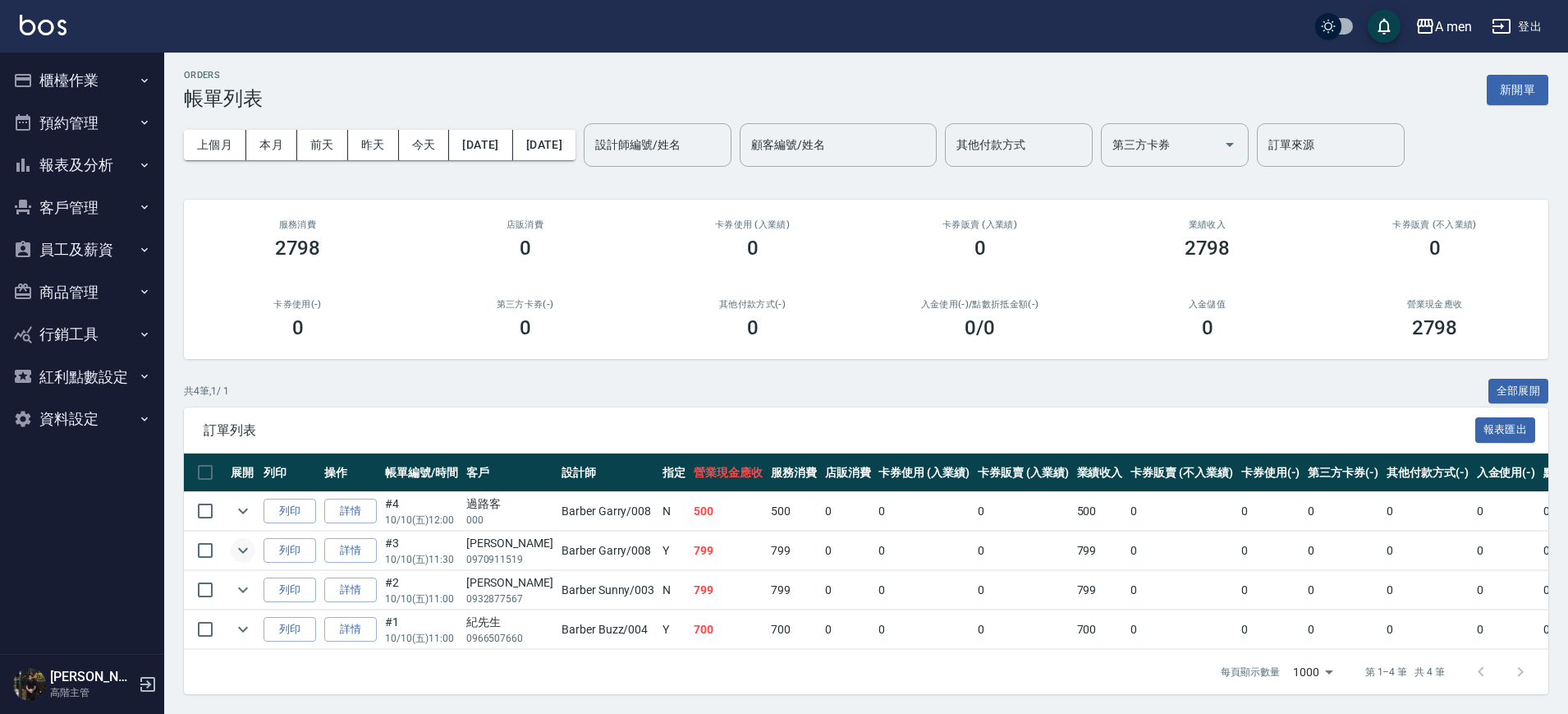
click at [240, 540] on icon "expand row" at bounding box center [243, 550] width 20 height 20
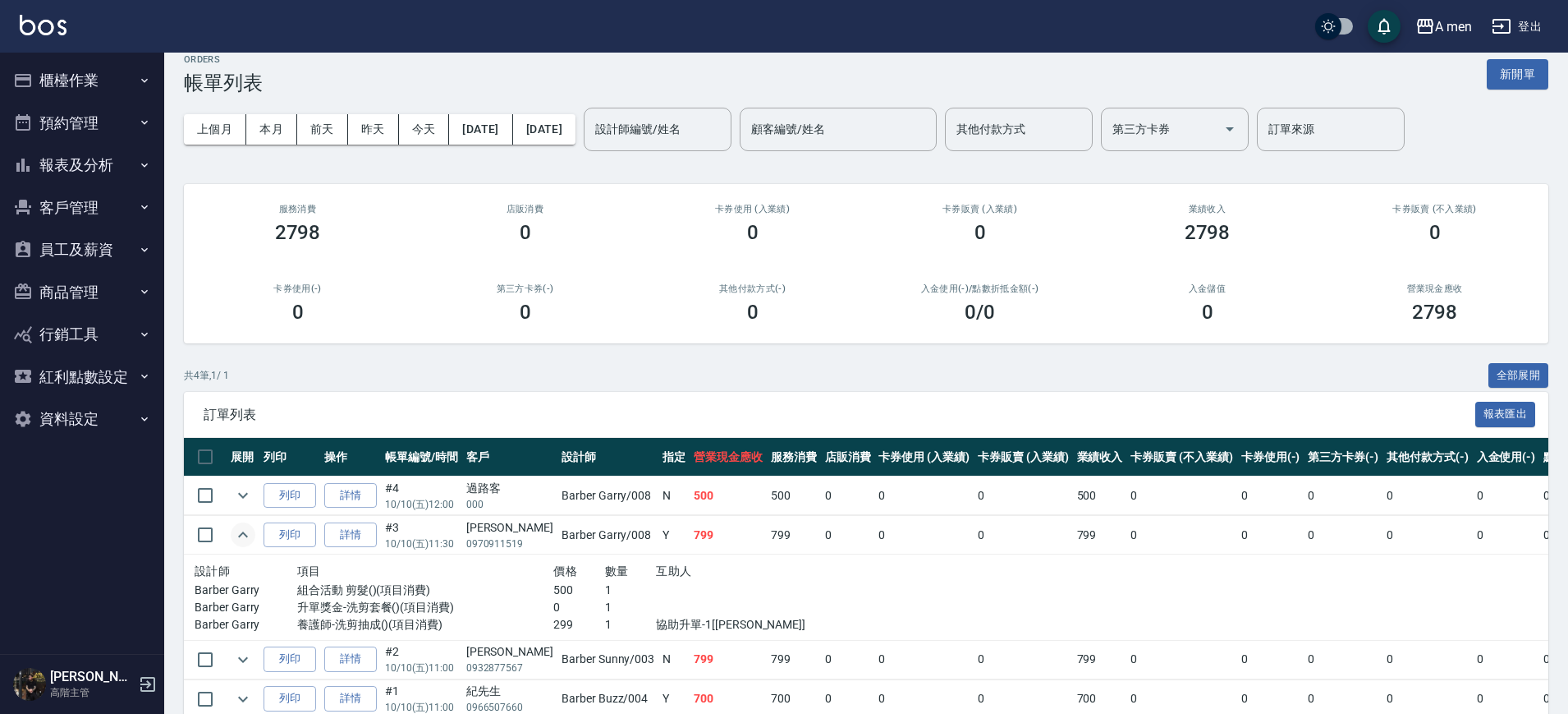
click at [244, 541] on icon "expand row" at bounding box center [243, 535] width 20 height 20
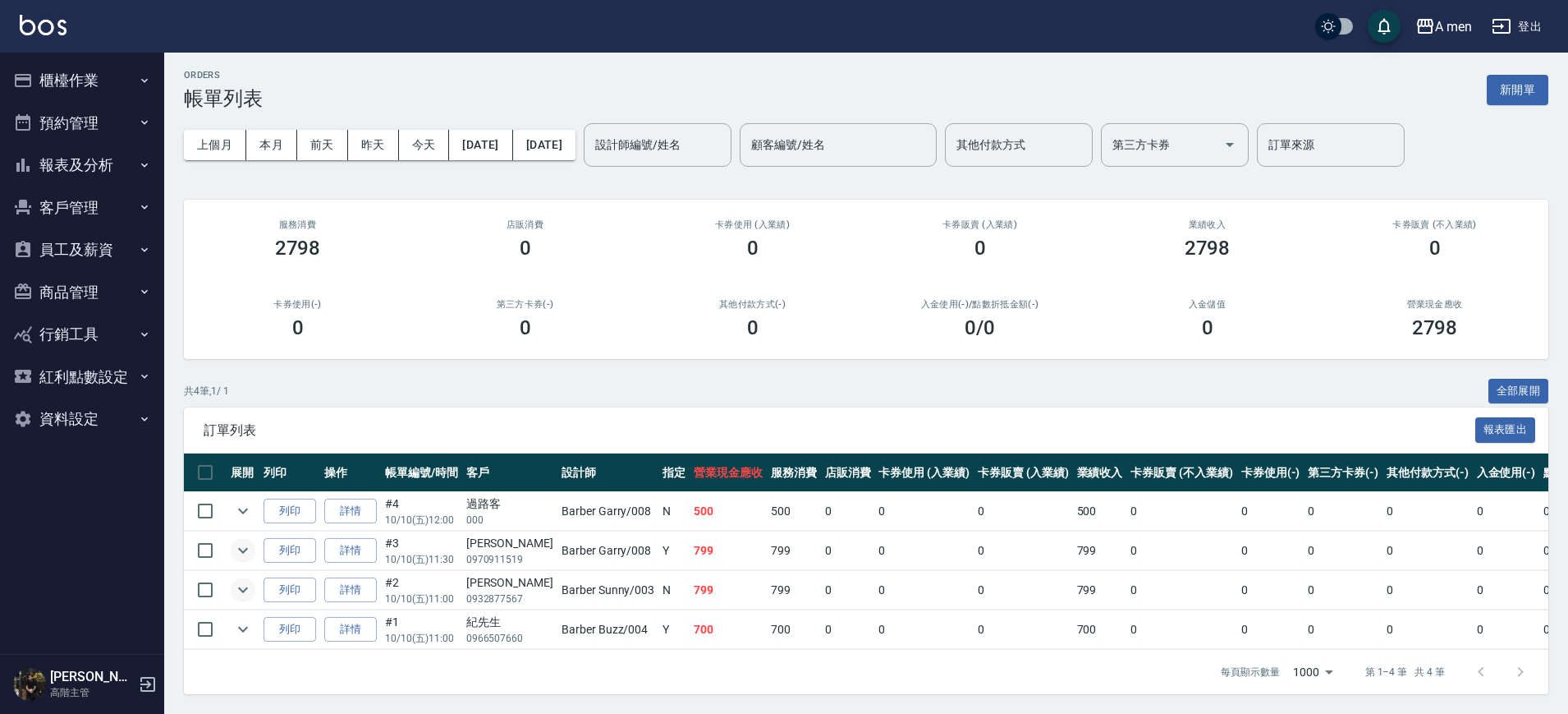
click at [244, 588] on icon "expand row" at bounding box center [243, 591] width 10 height 6
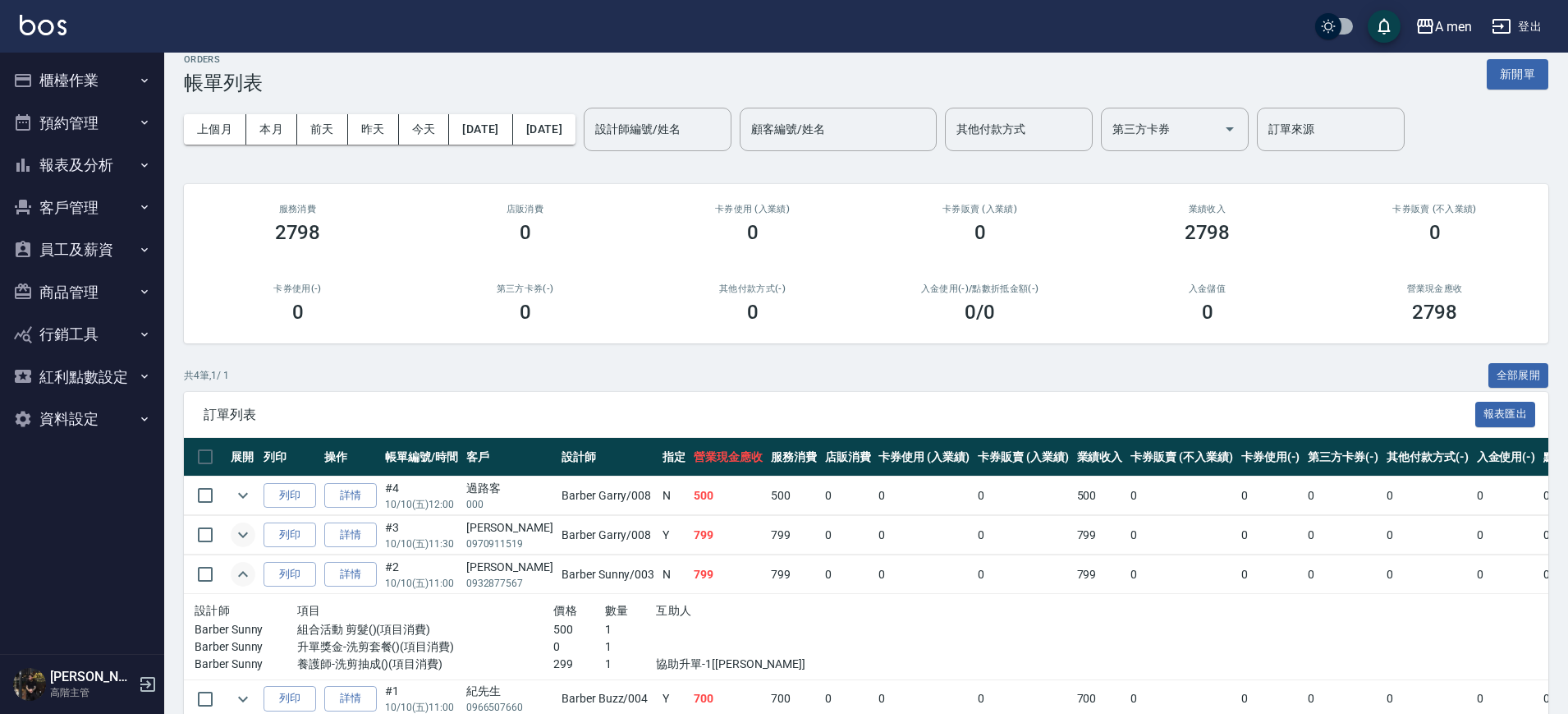
click at [240, 579] on icon "expand row" at bounding box center [243, 574] width 20 height 20
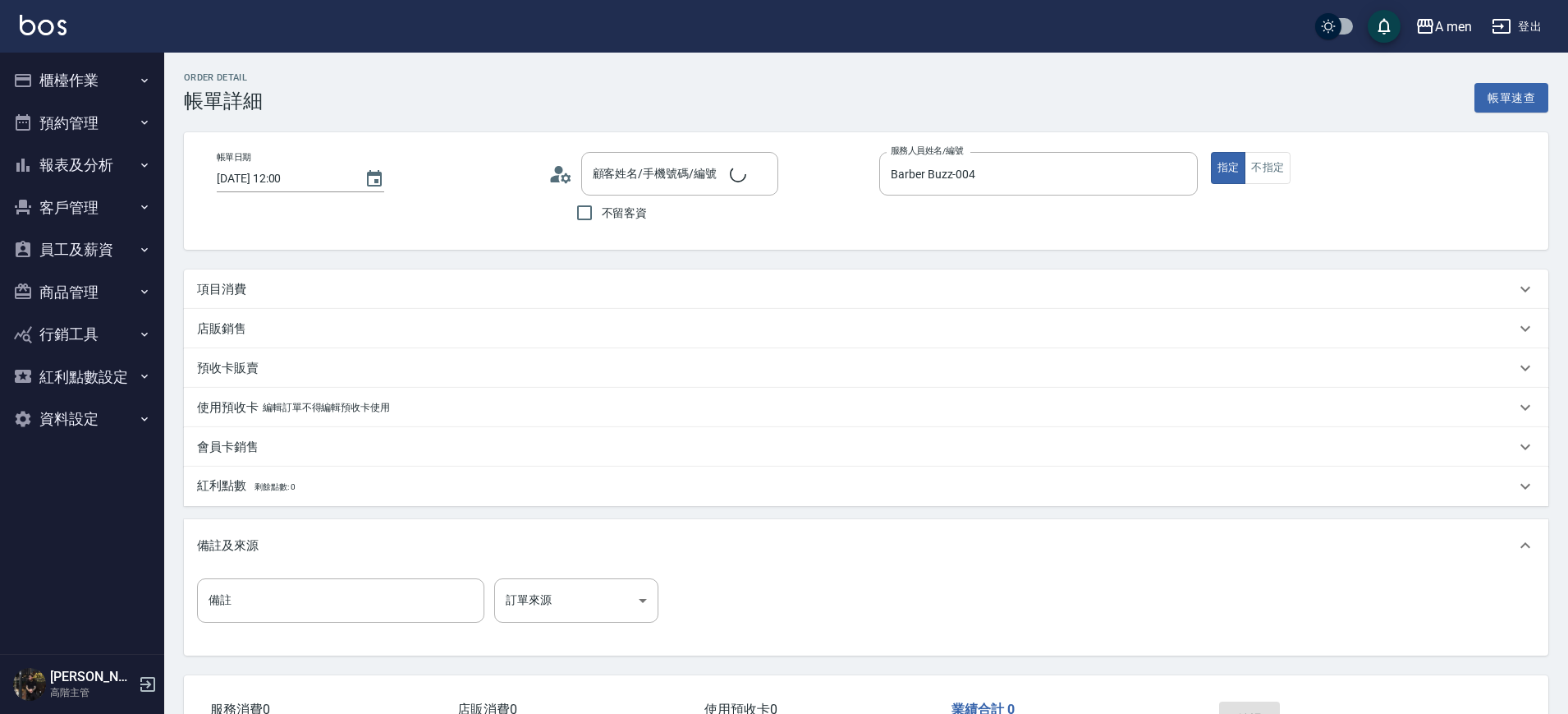
type input "[DATE] 12:00"
type input "Barber Buzz-004"
type input "[PERSON_NAME]/0977154046/null"
drag, startPoint x: 553, startPoint y: 279, endPoint x: 526, endPoint y: 307, distance: 38.9
click at [552, 281] on div "項目消費" at bounding box center [856, 289] width 1319 height 17
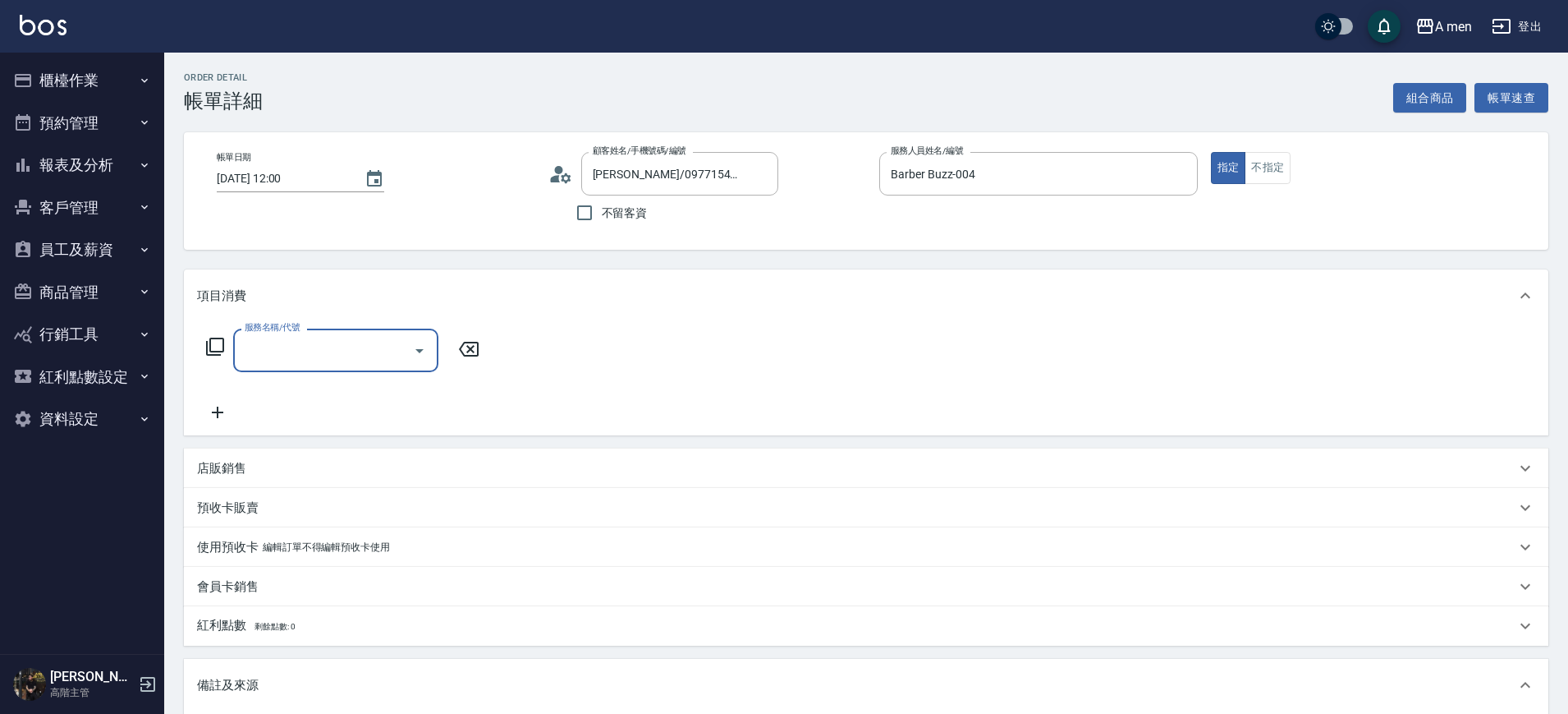
click at [347, 357] on input "服務名稱/代號" at bounding box center [323, 350] width 166 height 29
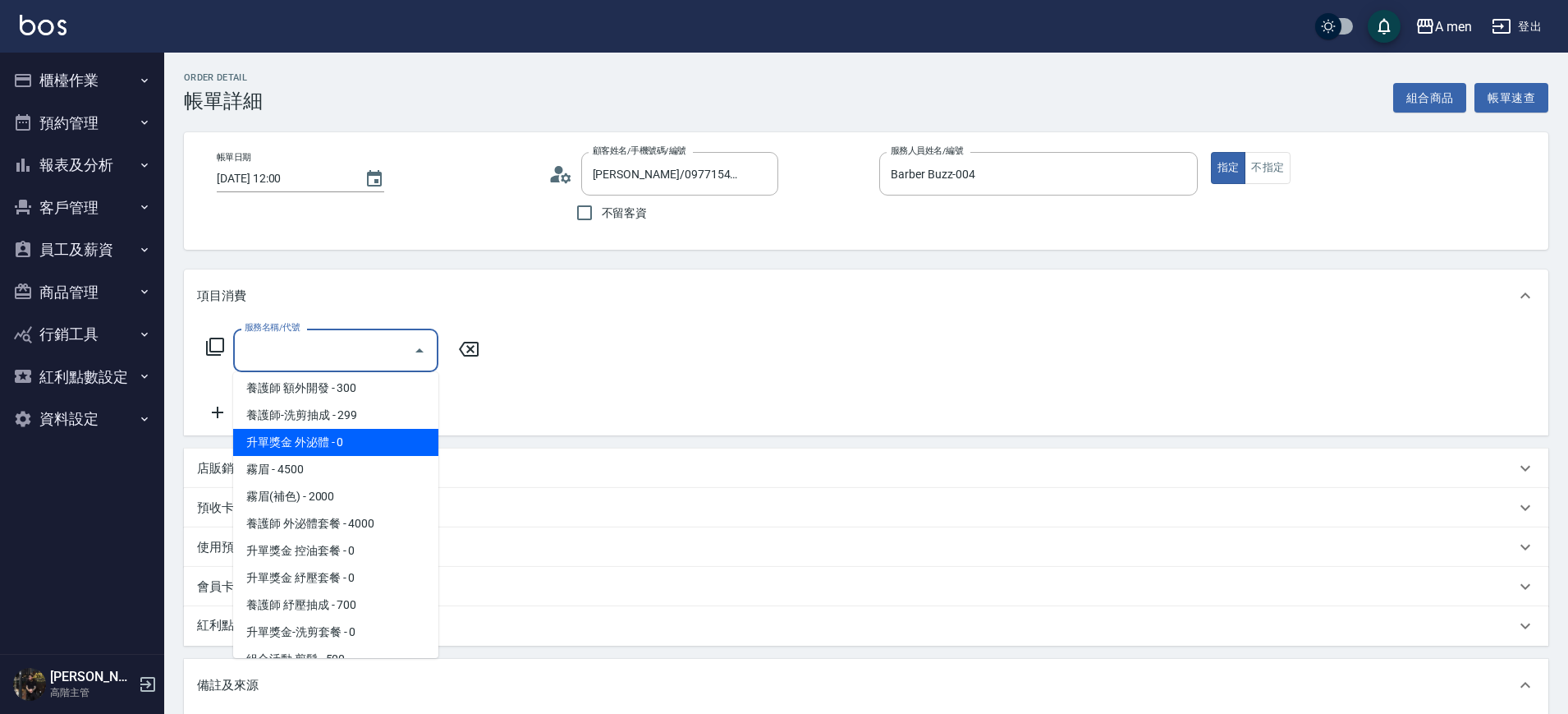
scroll to position [206, 0]
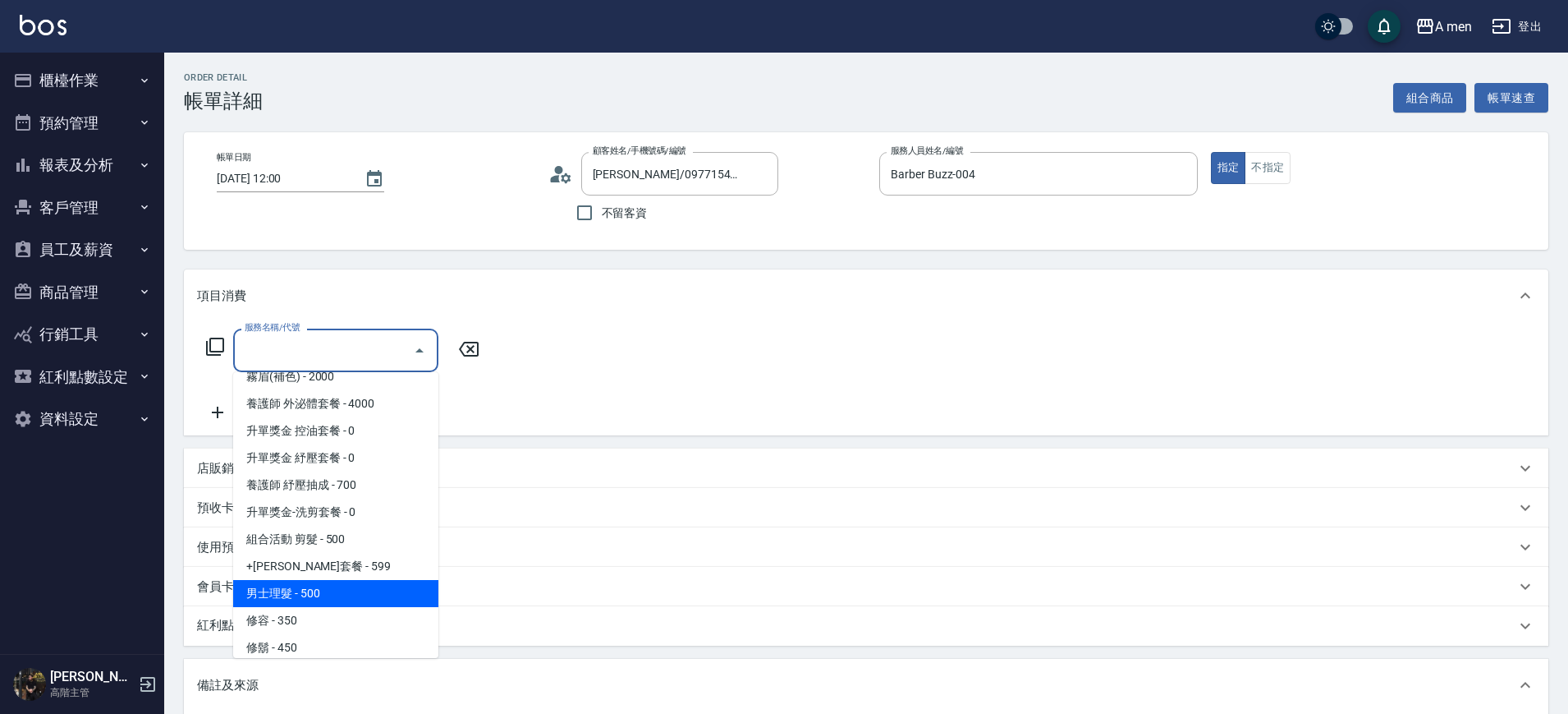
click at [385, 605] on span "男士理髮 - 500" at bounding box center [335, 593] width 205 height 27
type input "男士理髮(A01)"
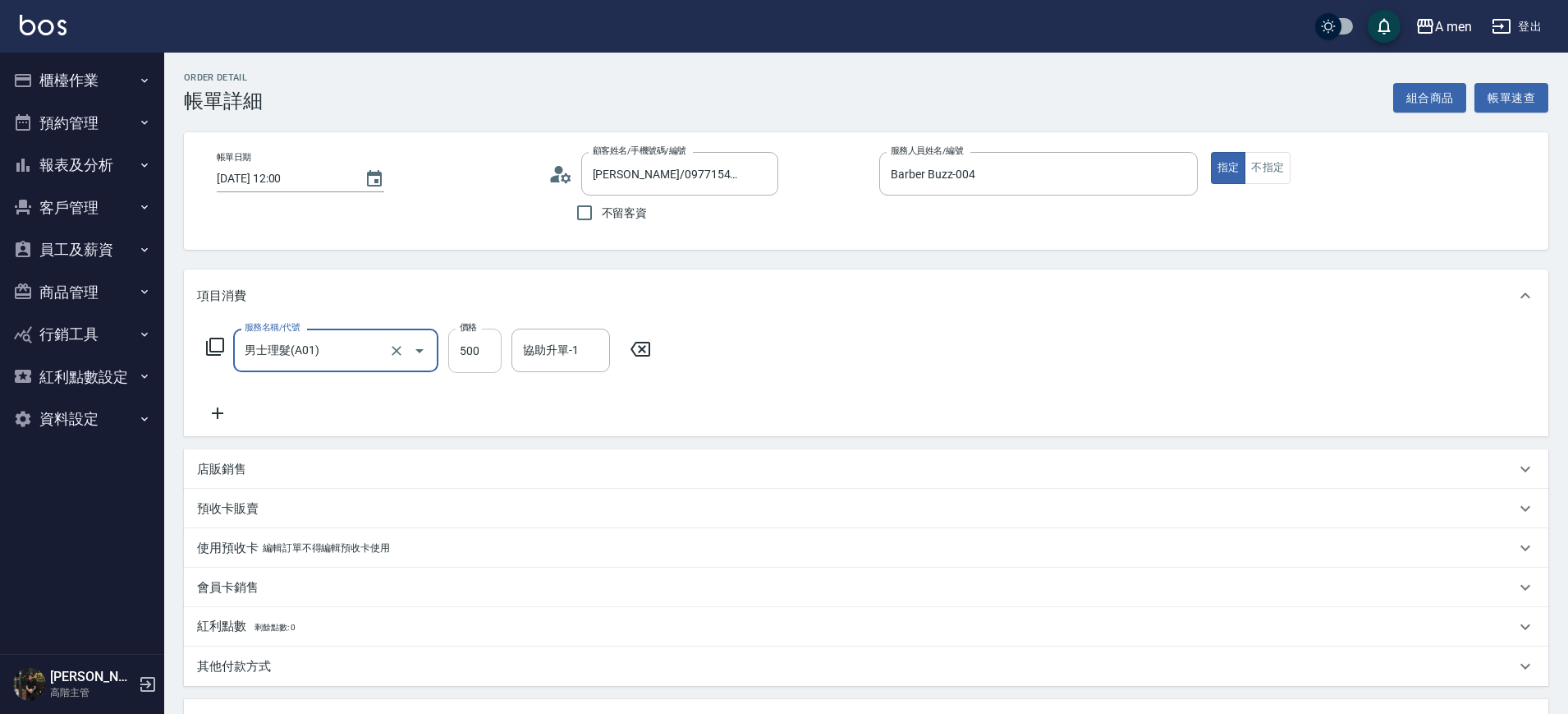
click at [476, 353] on input "500" at bounding box center [475, 351] width 54 height 45
type input "700"
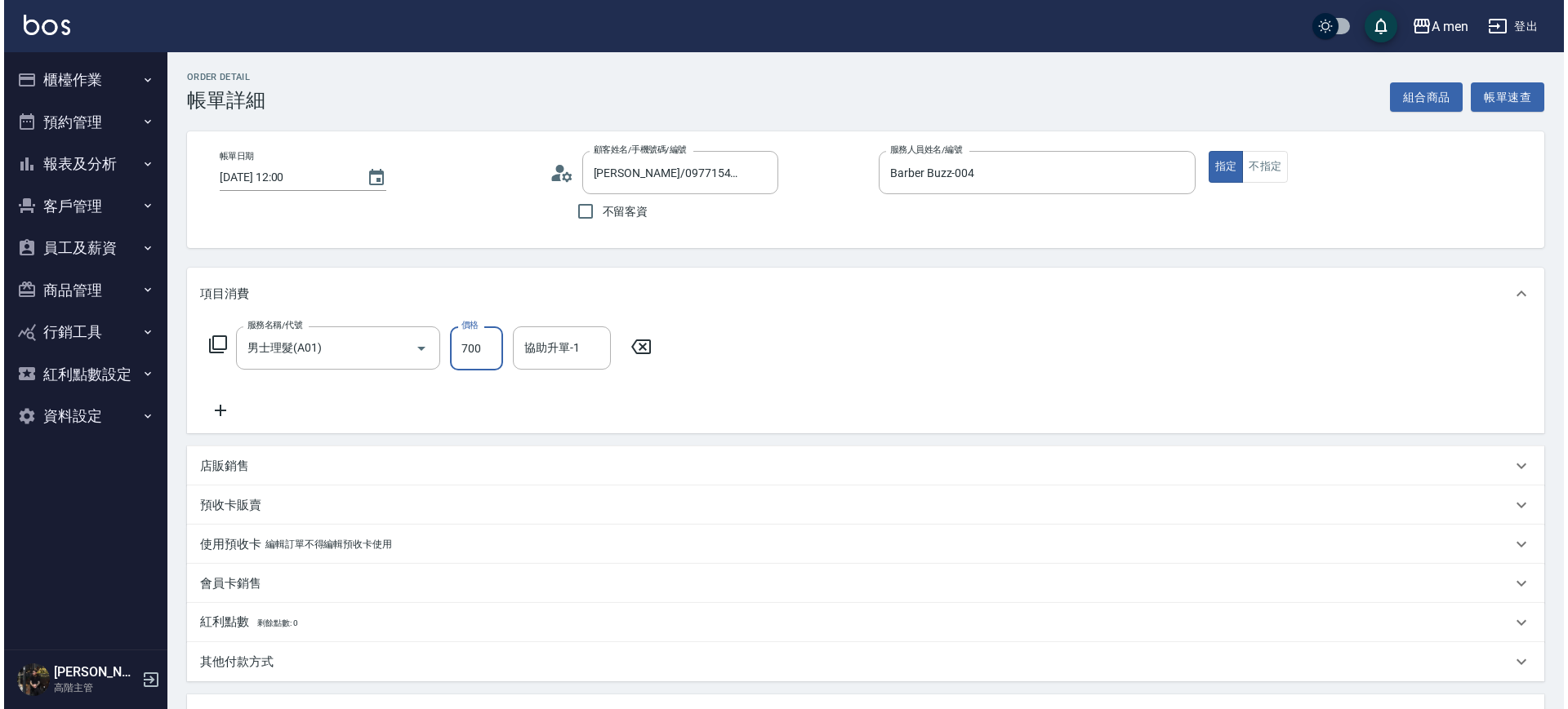
scroll to position [297, 0]
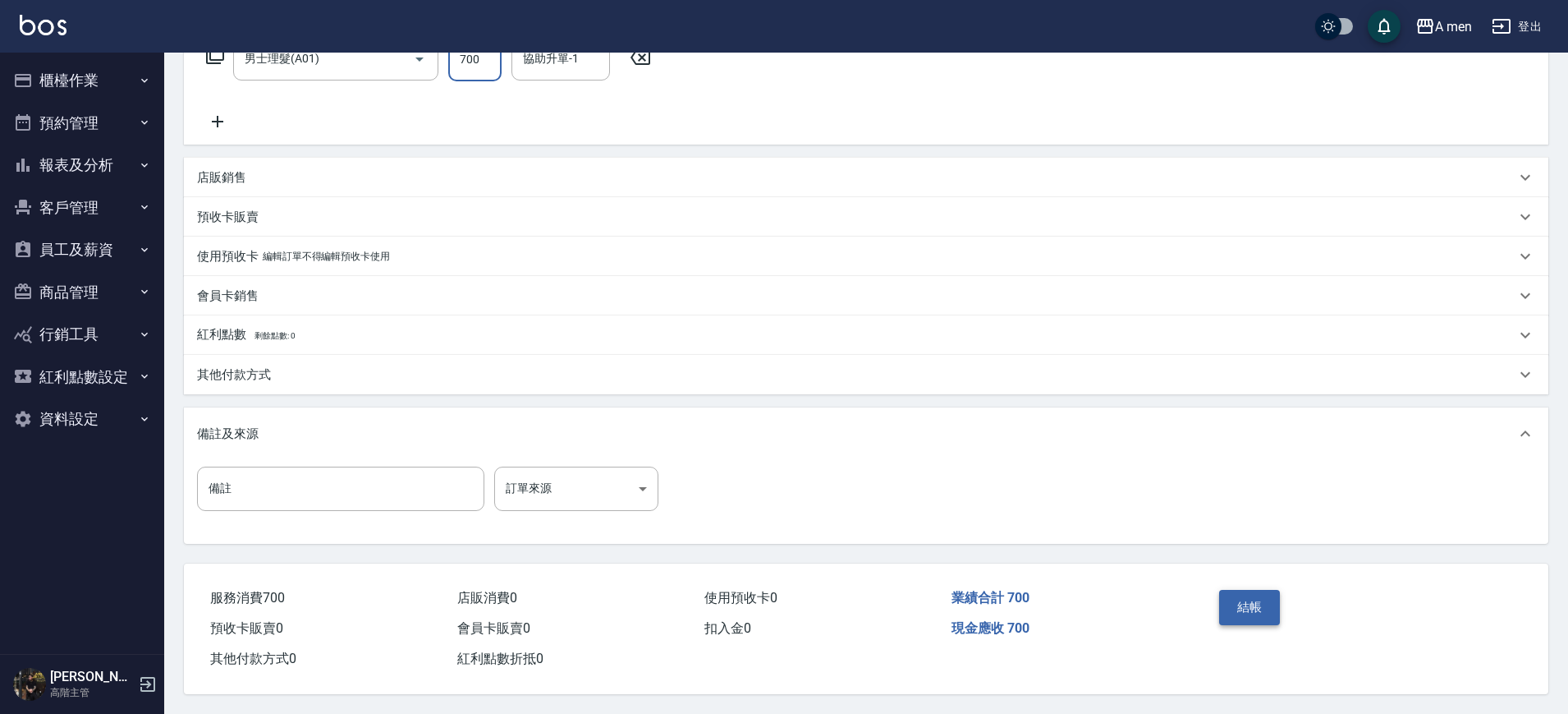
click at [1277, 607] on button "結帳" at bounding box center [1250, 607] width 62 height 35
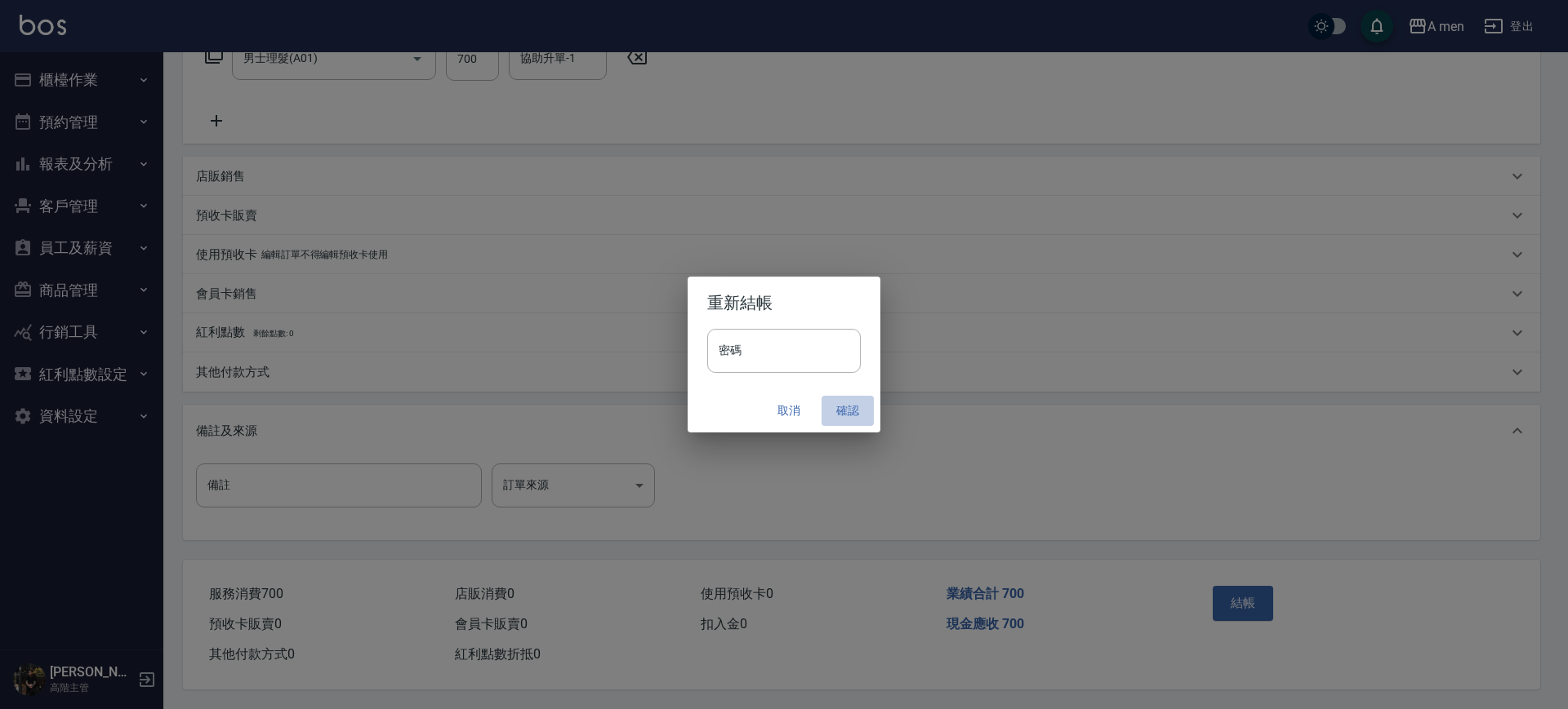
click at [842, 413] on button "確認" at bounding box center [847, 410] width 52 height 31
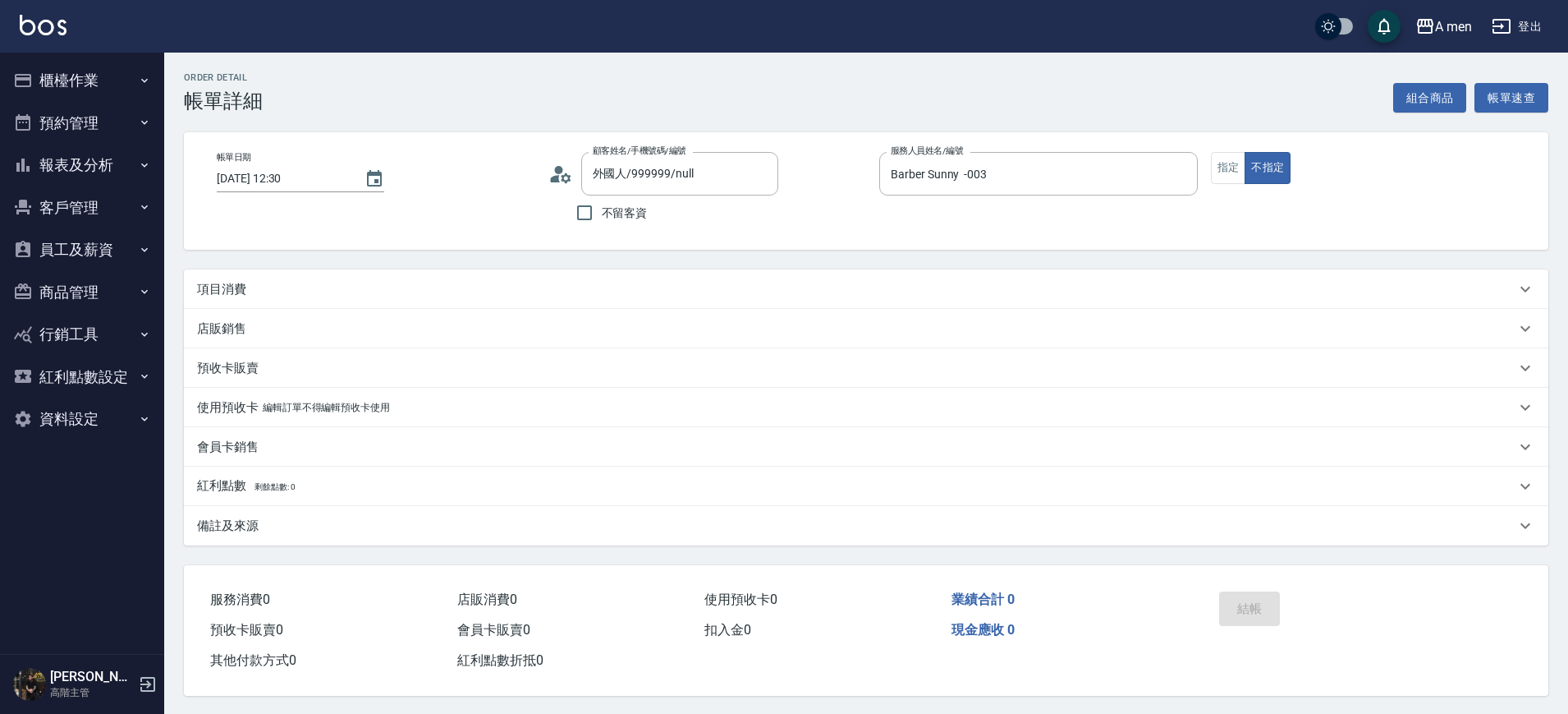
click at [350, 274] on div "項目消費" at bounding box center [865, 289] width 1365 height 40
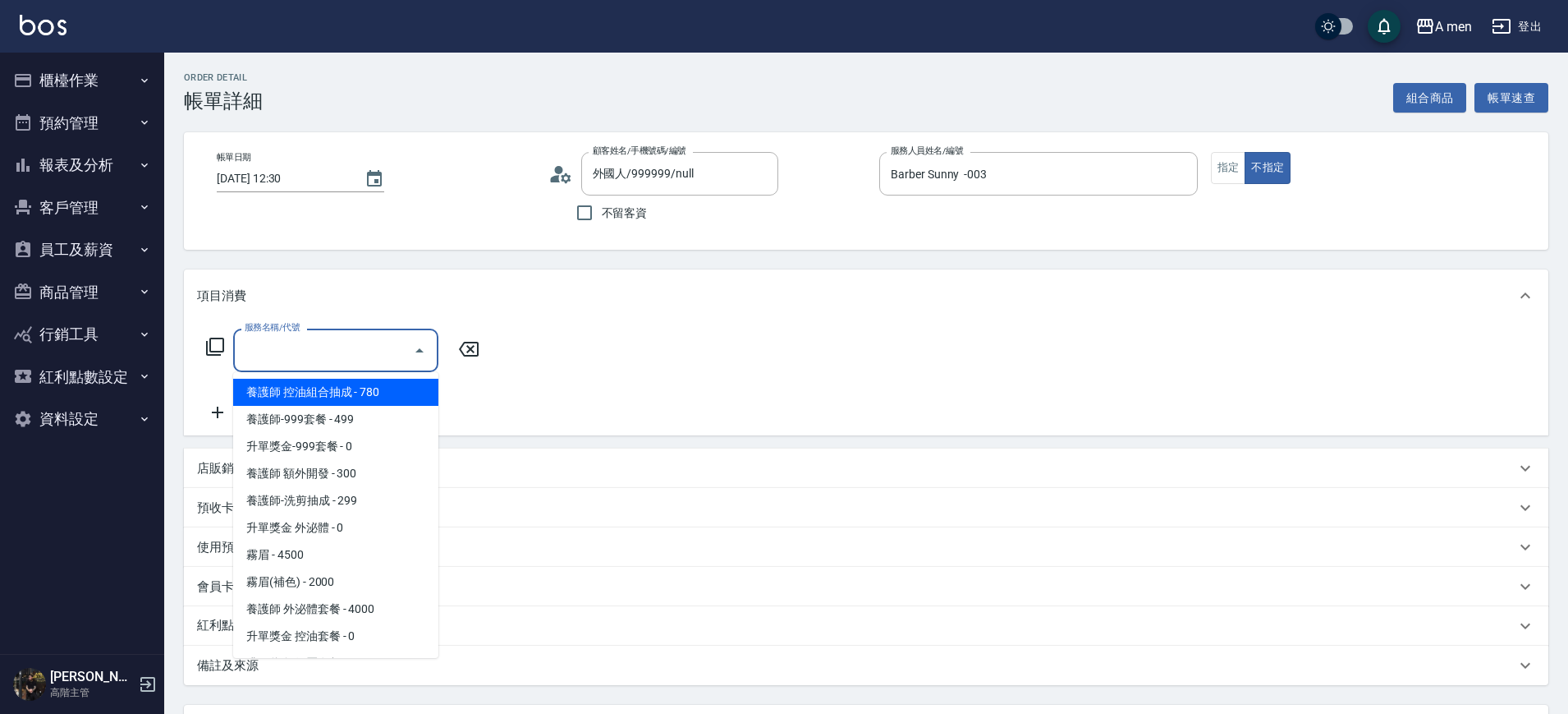
click at [350, 349] on input "服務名稱/代號" at bounding box center [323, 350] width 166 height 29
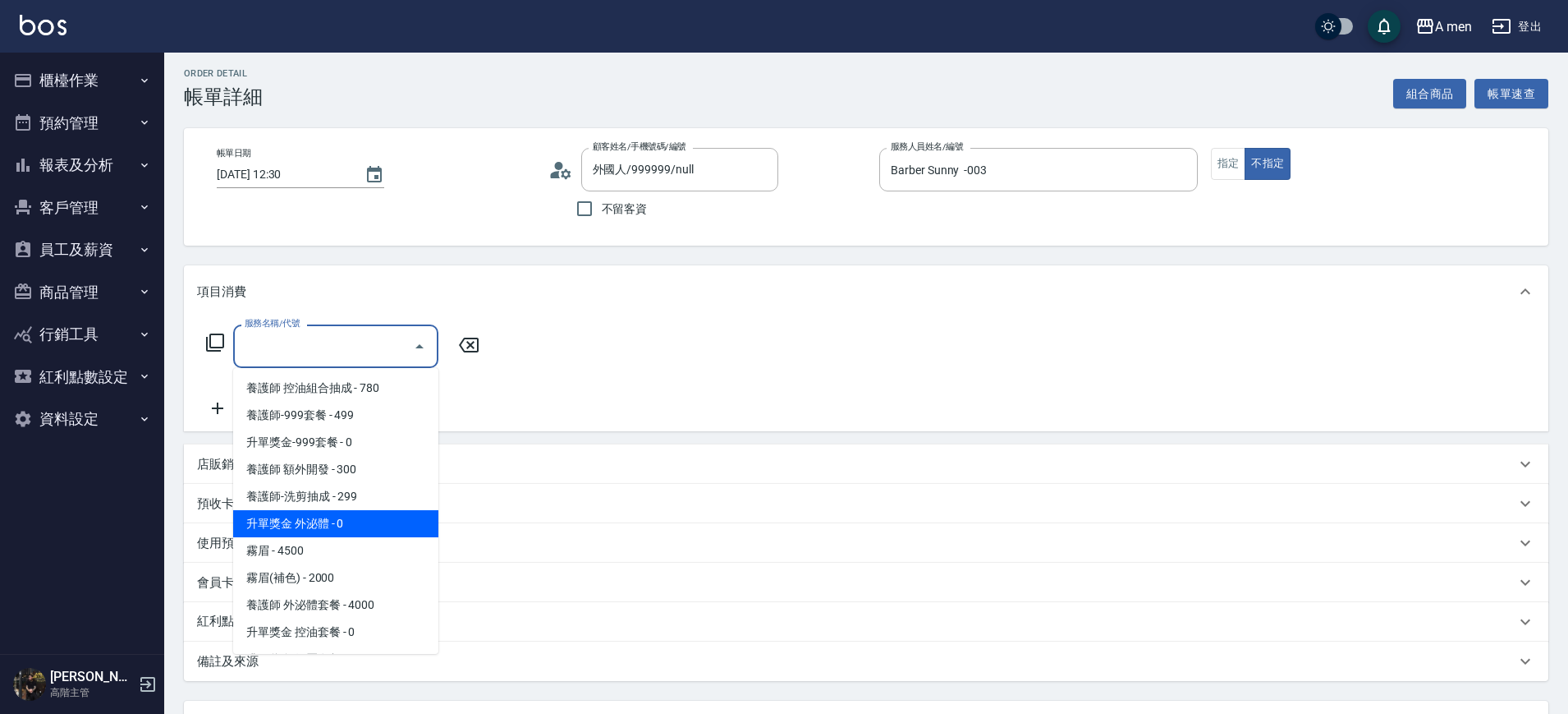
scroll to position [3, 0]
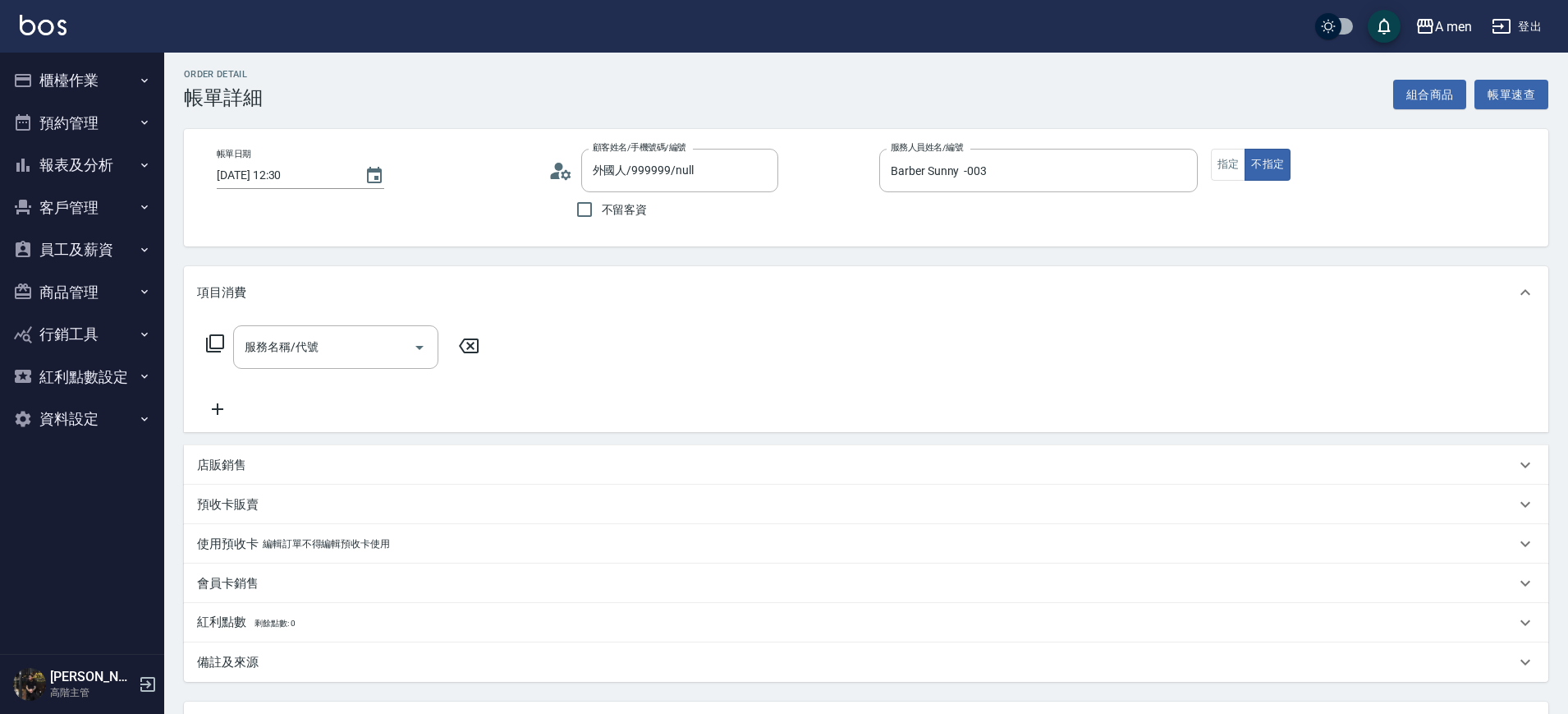
click at [581, 378] on div "服務名稱/代號 服務名稱/代號" at bounding box center [865, 375] width 1365 height 113
click at [222, 409] on icon at bounding box center [217, 409] width 12 height 12
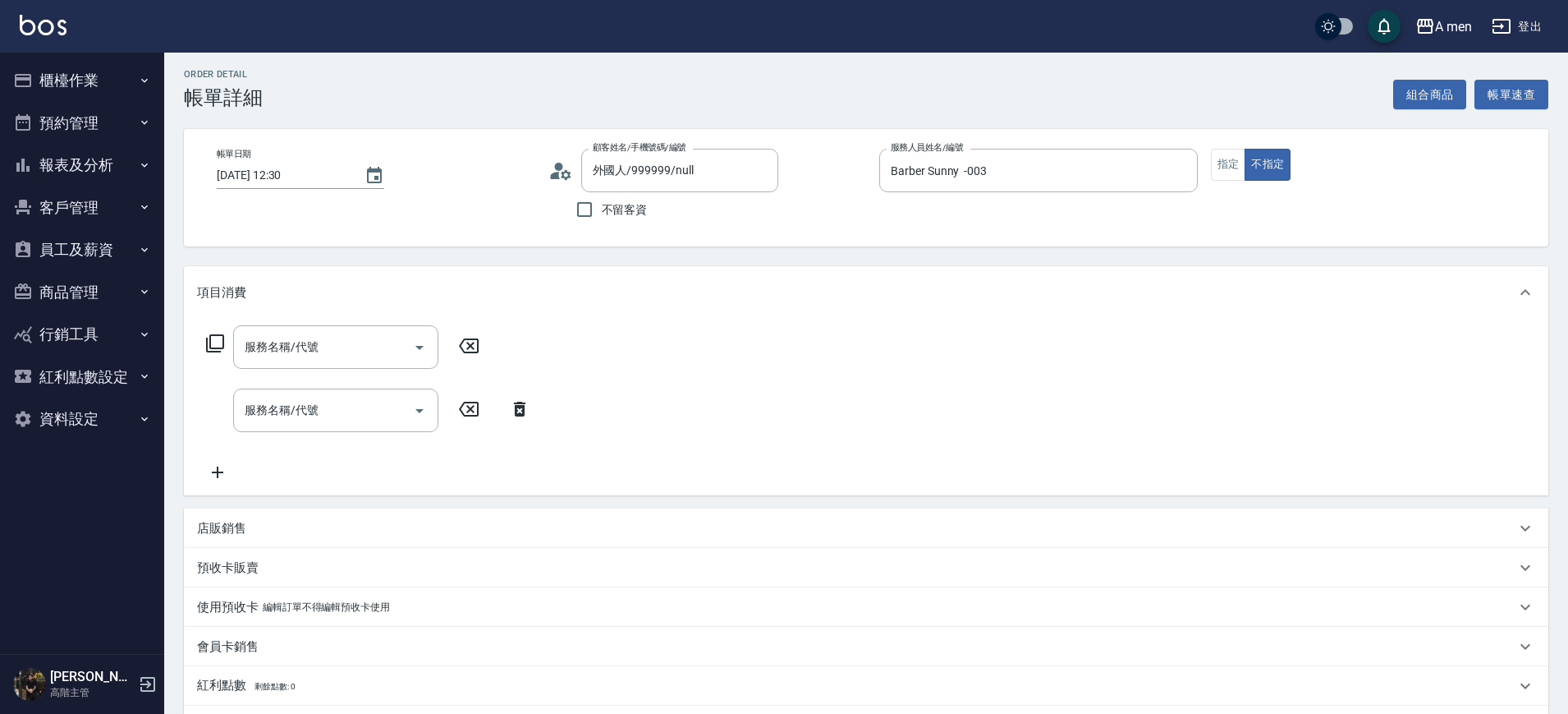
click at [231, 408] on div "服務名稱/代號 服務名稱/代號" at bounding box center [369, 410] width 343 height 44
click at [521, 409] on icon at bounding box center [519, 409] width 41 height 20
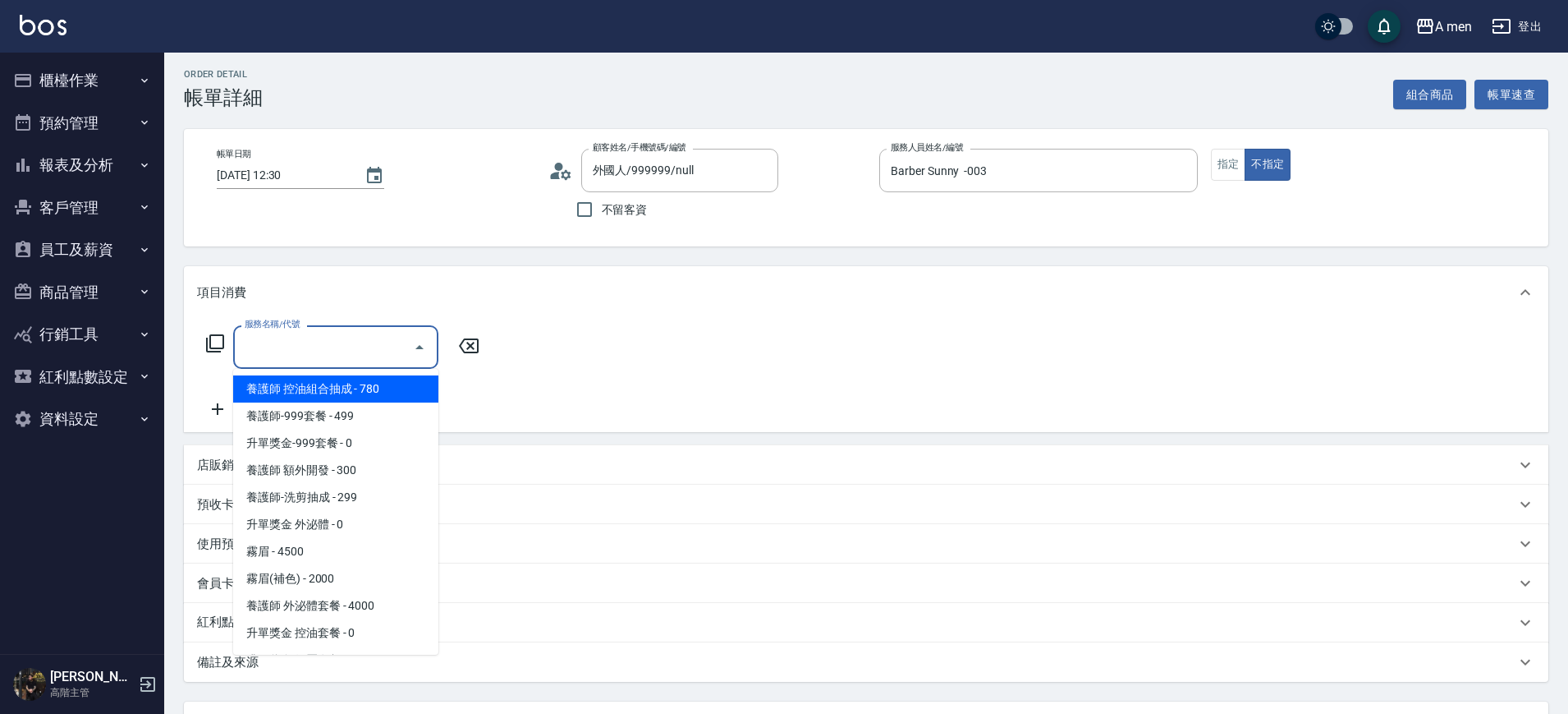
click at [357, 336] on input "服務名稱/代號" at bounding box center [323, 347] width 166 height 29
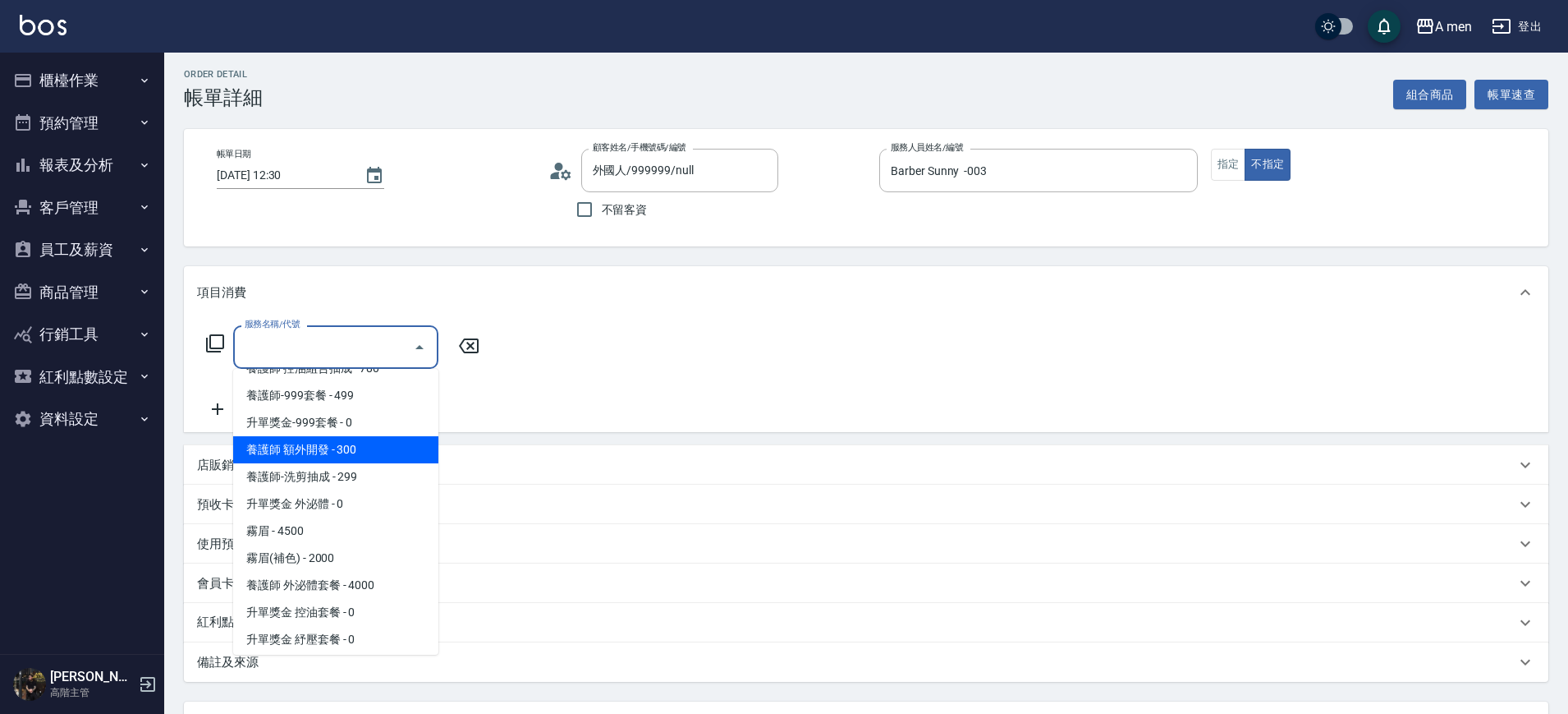
scroll to position [0, 0]
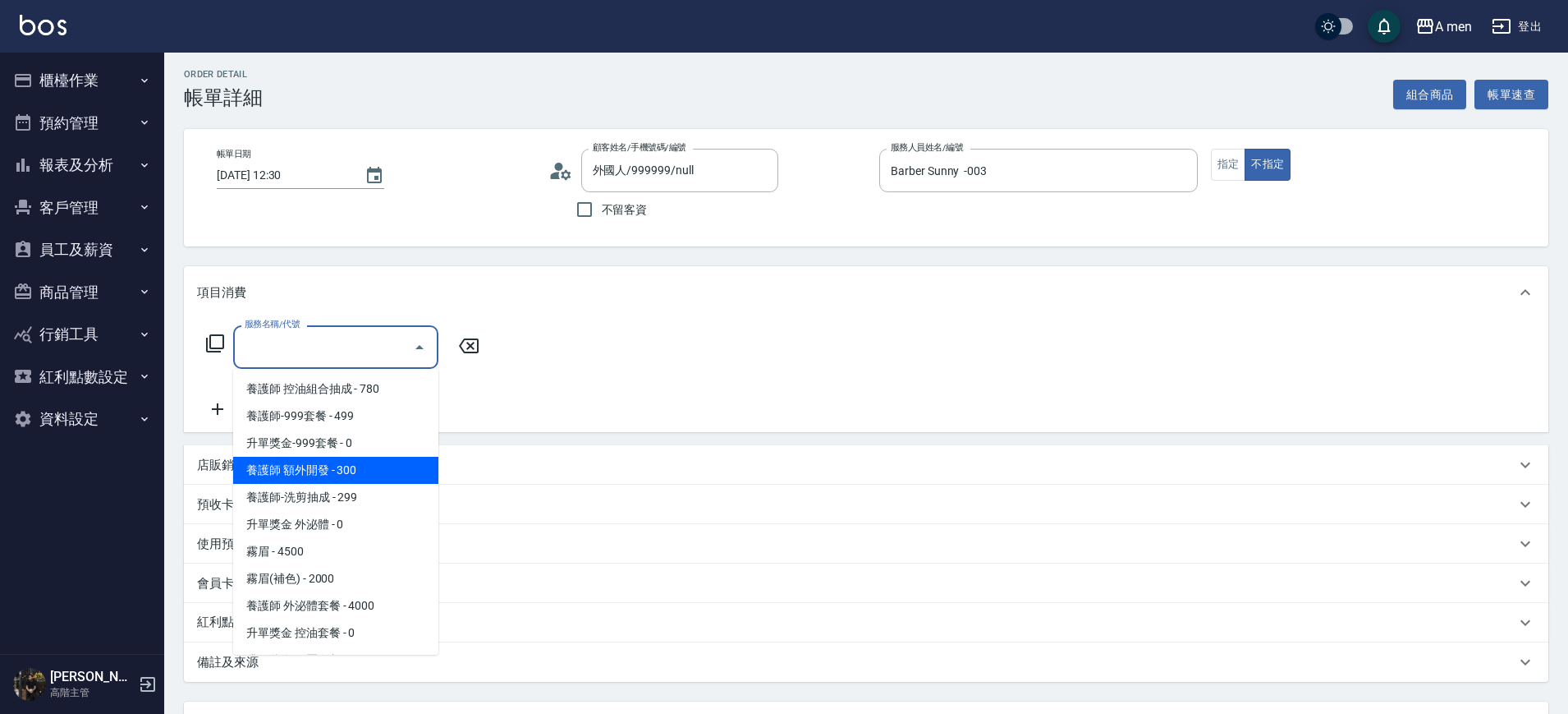
click at [335, 471] on span "養護師 額外開發 - 300" at bounding box center [335, 470] width 205 height 27
type input "養護師 額外開發"
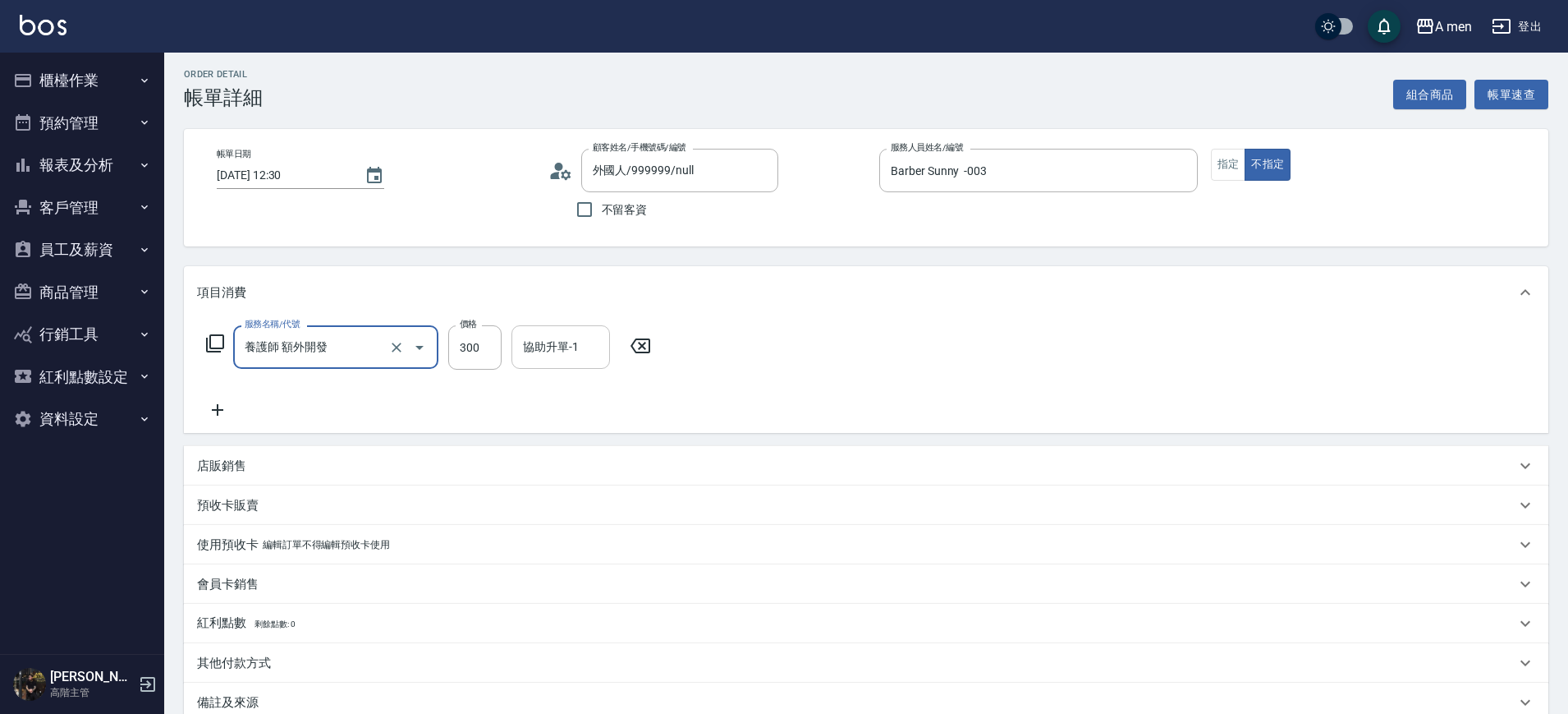
click at [536, 351] on input "協助升單-1" at bounding box center [561, 347] width 83 height 29
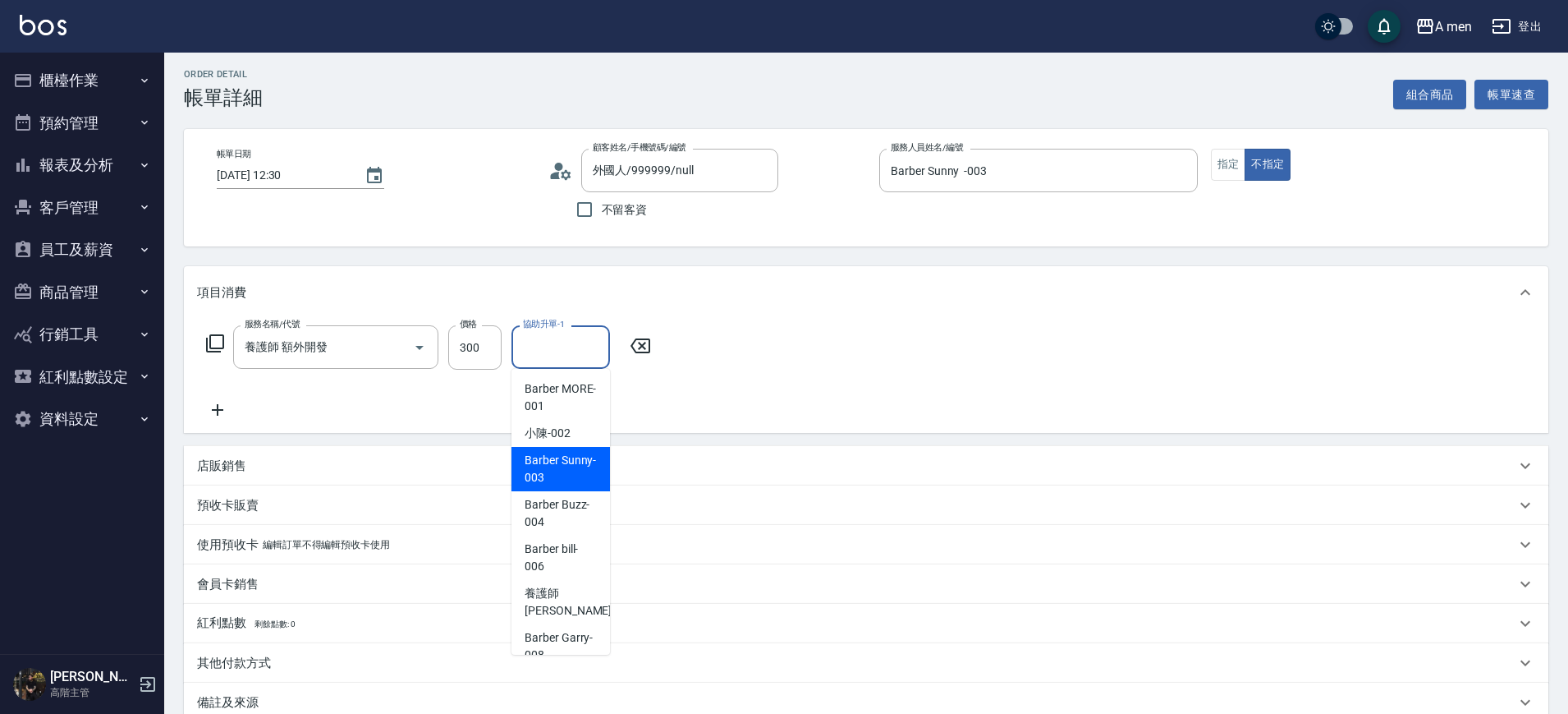
click at [536, 465] on span "Barber Sunny -003" at bounding box center [561, 469] width 72 height 35
type input "Barber Sunny -003"
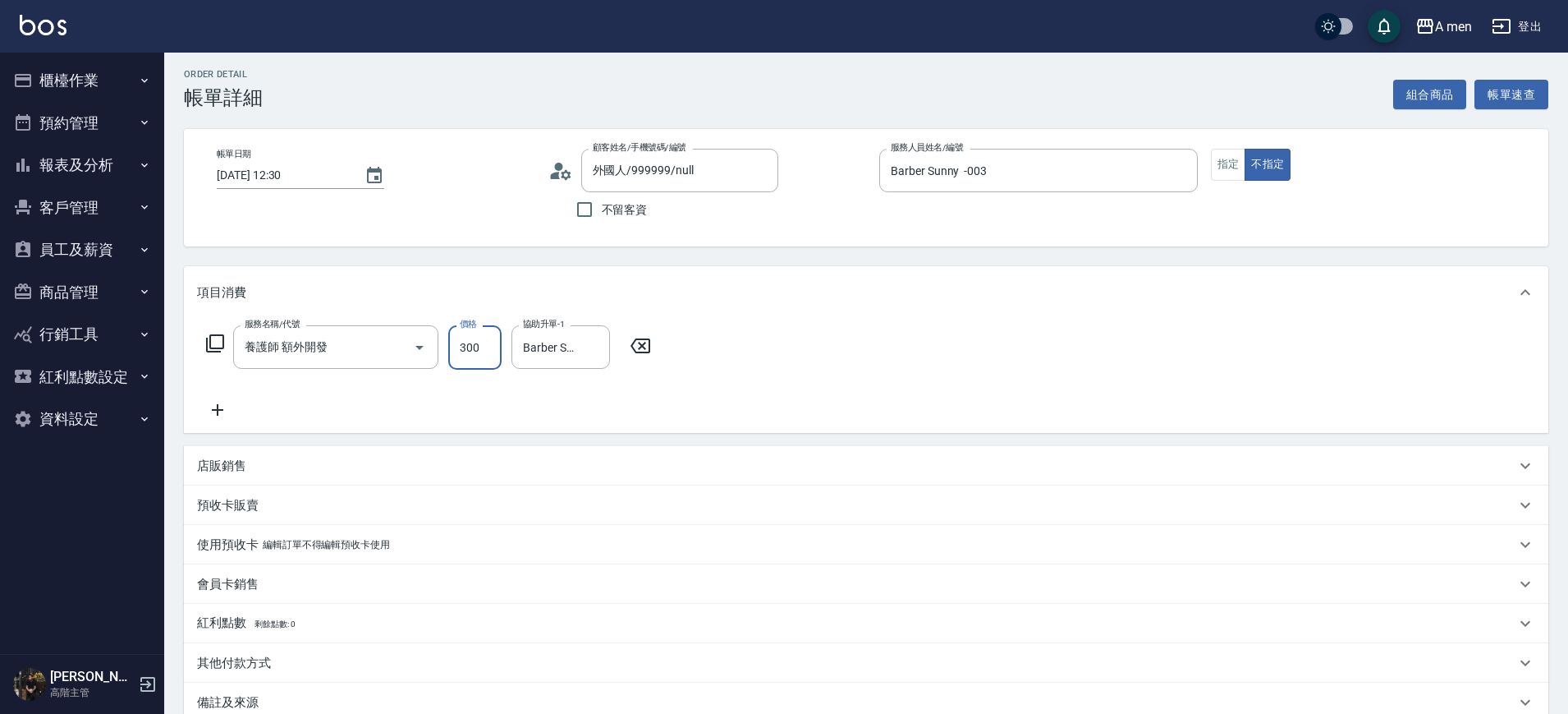
click at [482, 351] on input "300" at bounding box center [475, 348] width 54 height 45
type input "200"
click at [766, 378] on div "服務名稱/代號 養護師 額外開發 服務名稱/代號 價格 200 價格 協助升單-1 Barber Sunny -003 協助升單-1" at bounding box center [865, 375] width 1365 height 114
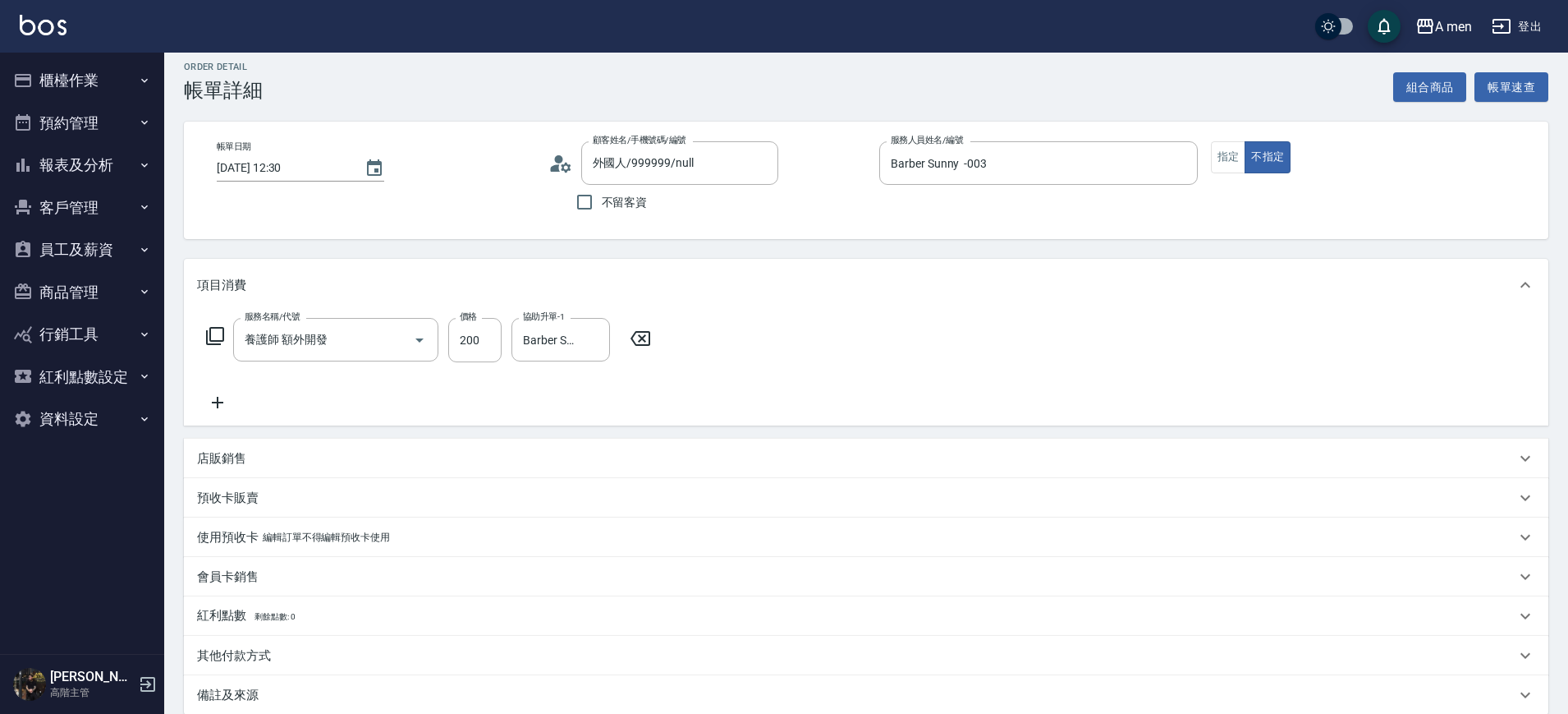
scroll to position [3, 0]
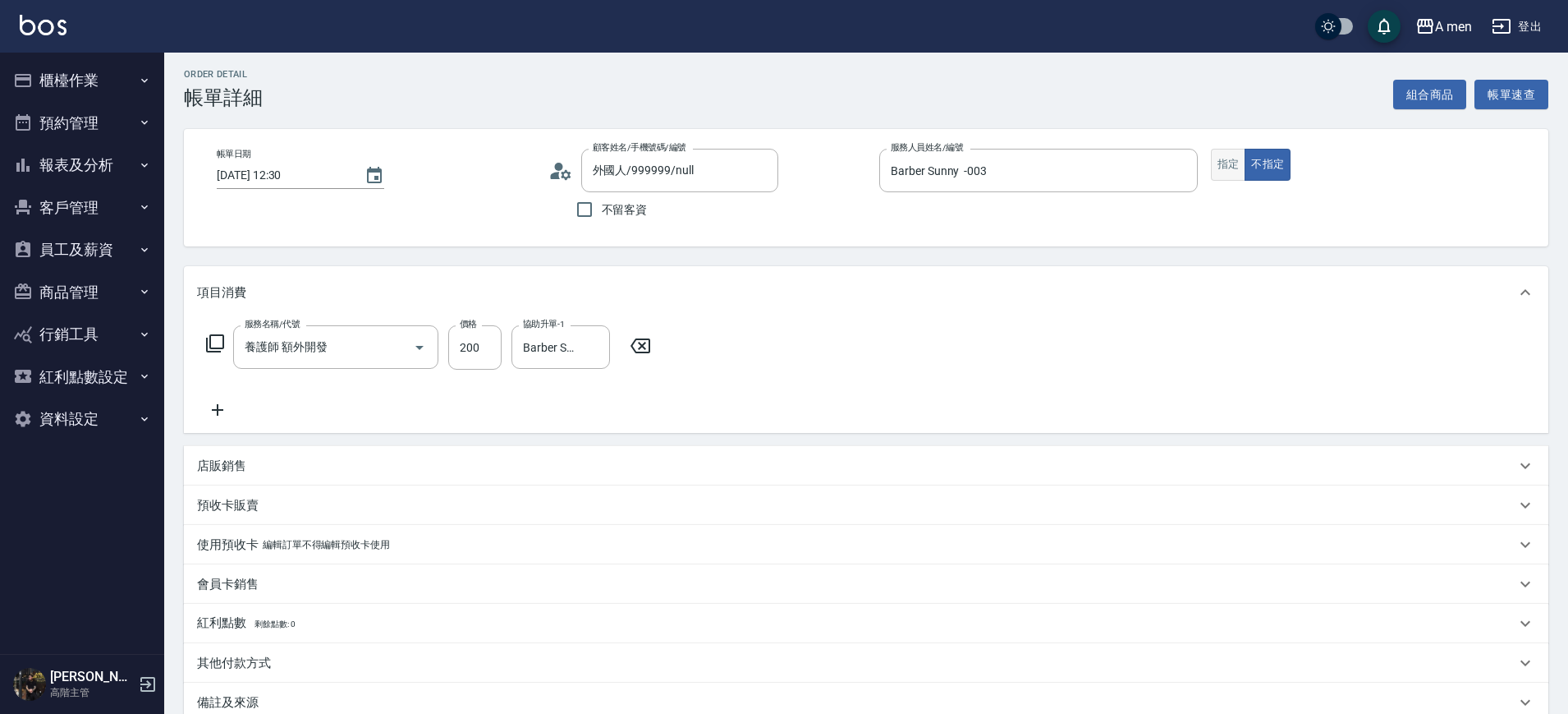
click at [1241, 164] on button "指定" at bounding box center [1230, 165] width 36 height 32
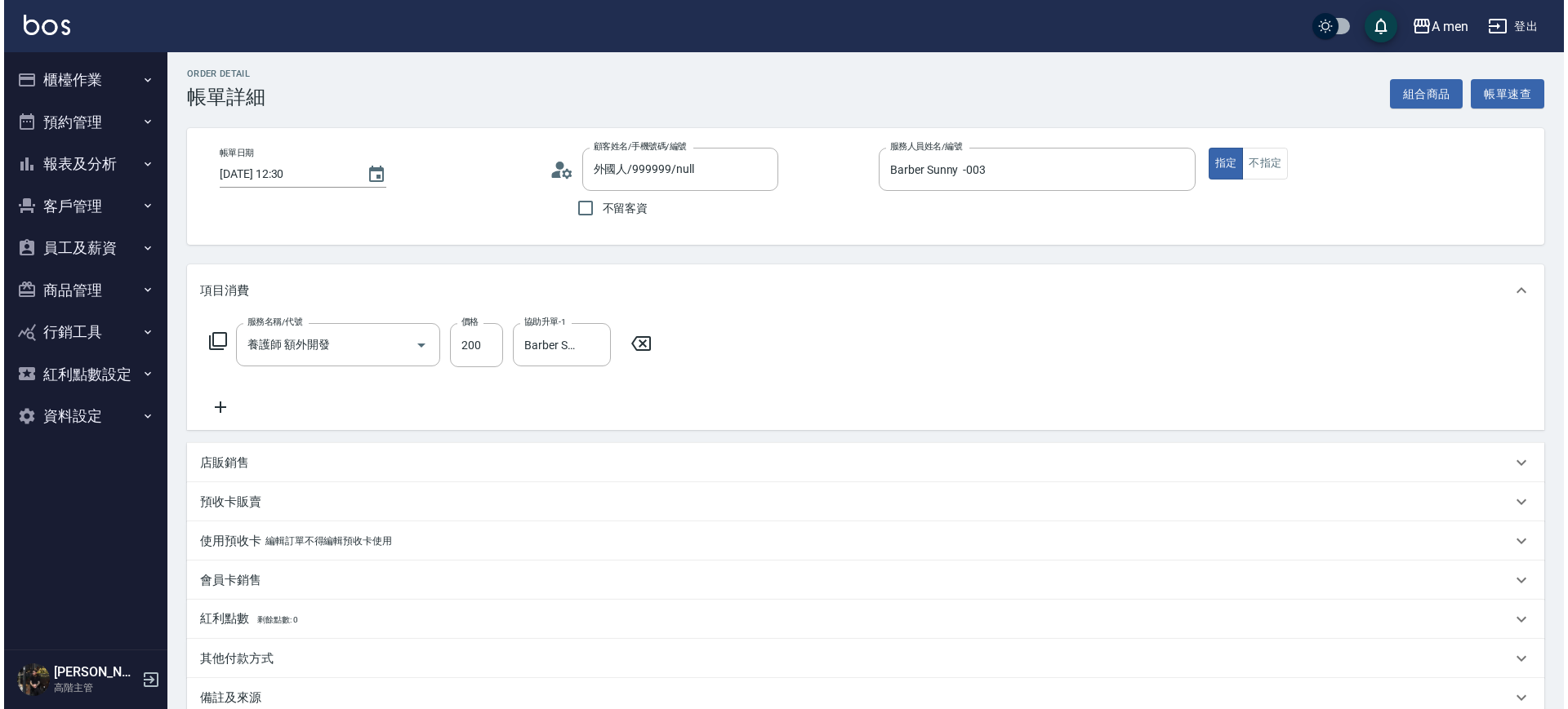
scroll to position [187, 0]
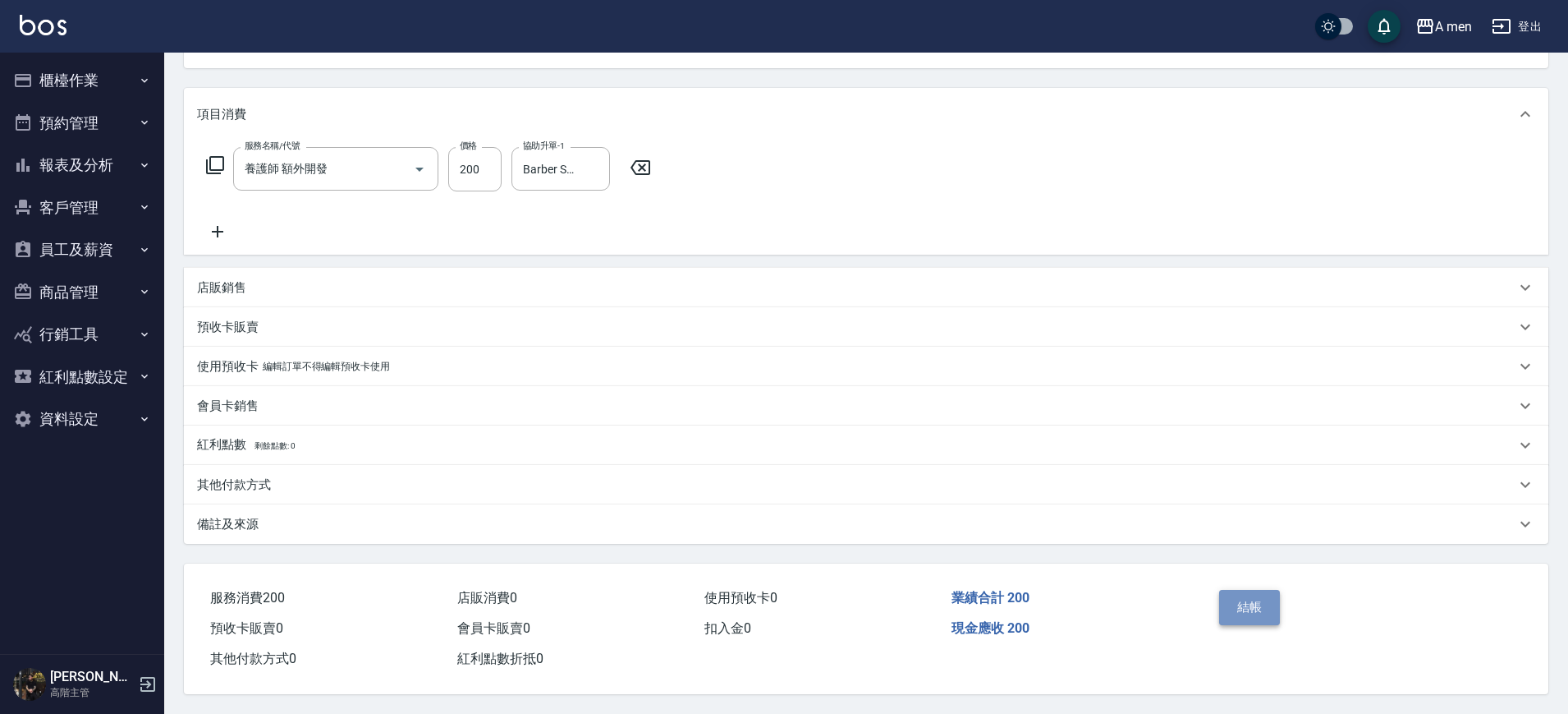
click at [1234, 591] on button "結帳" at bounding box center [1250, 607] width 62 height 35
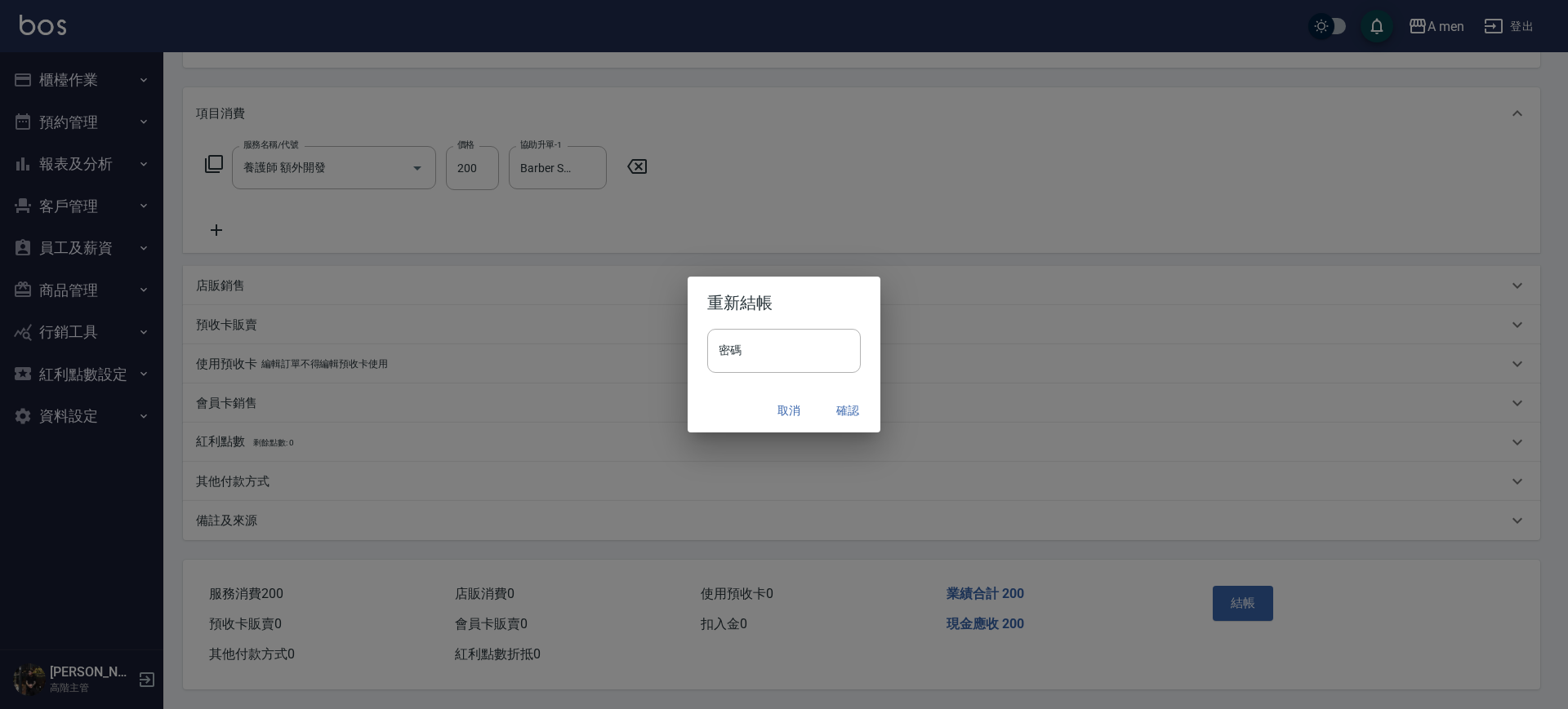
click at [850, 404] on button "確認" at bounding box center [847, 410] width 52 height 31
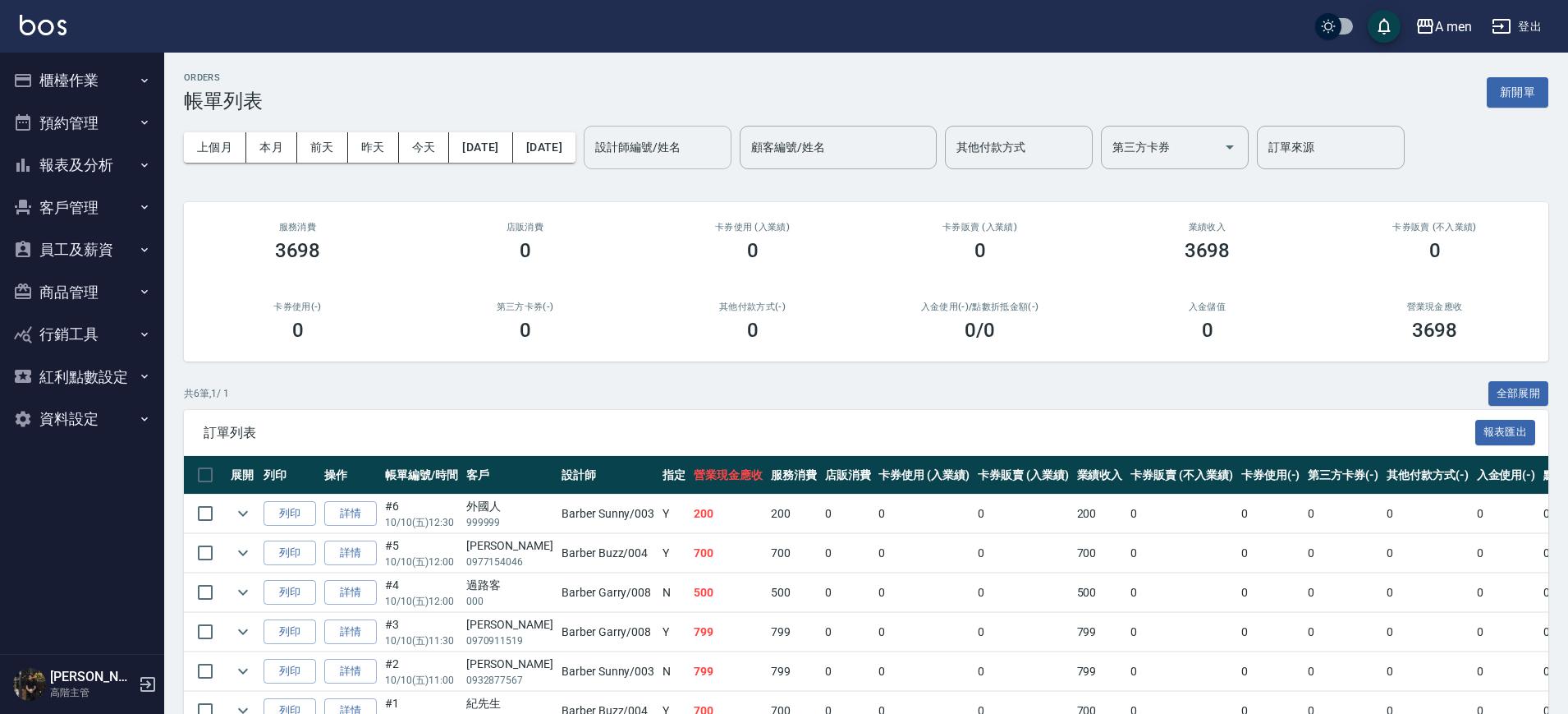
click at [709, 146] on input "設計師編號/姓名" at bounding box center [658, 147] width 133 height 29
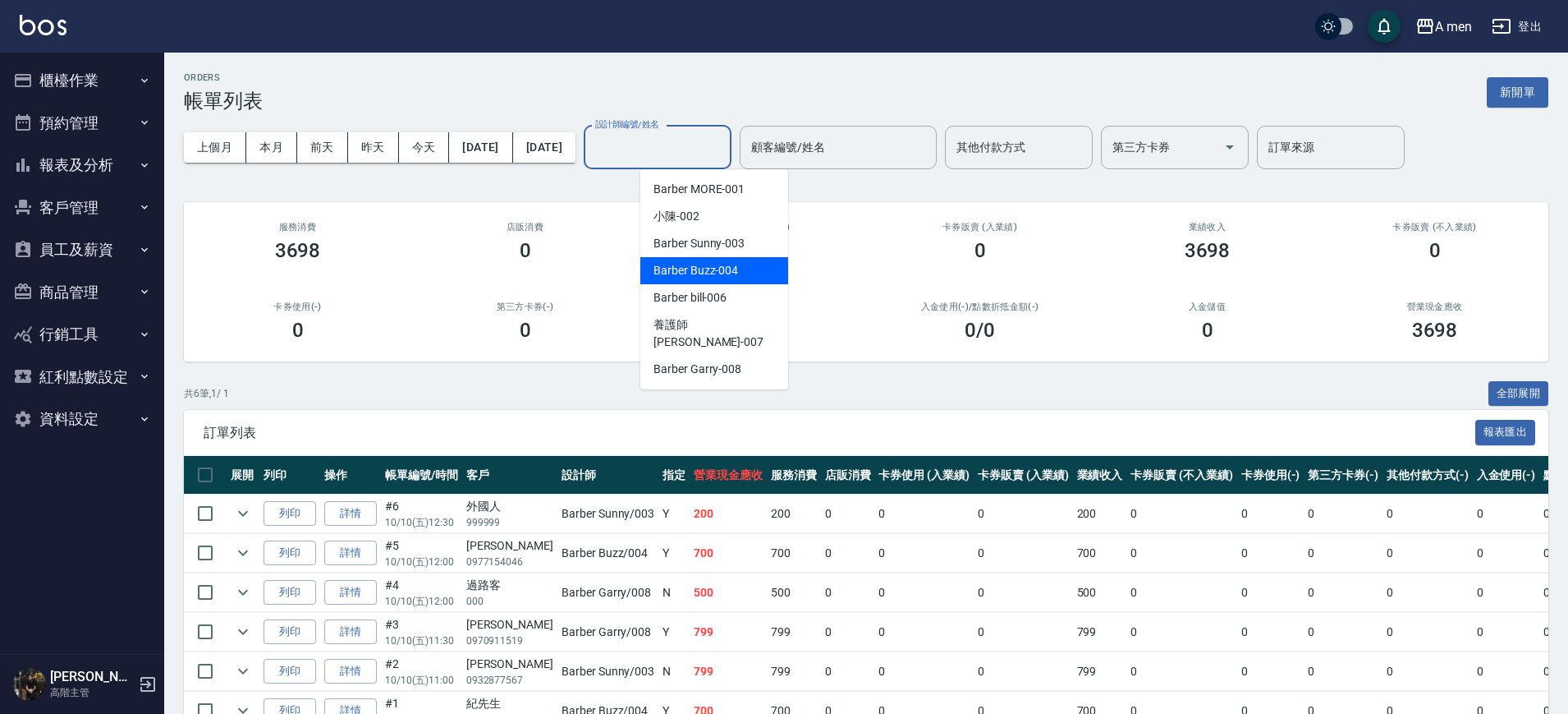
click at [702, 259] on div "Barber Buzz -004" at bounding box center [714, 270] width 148 height 27
type input "Barber Buzz-004"
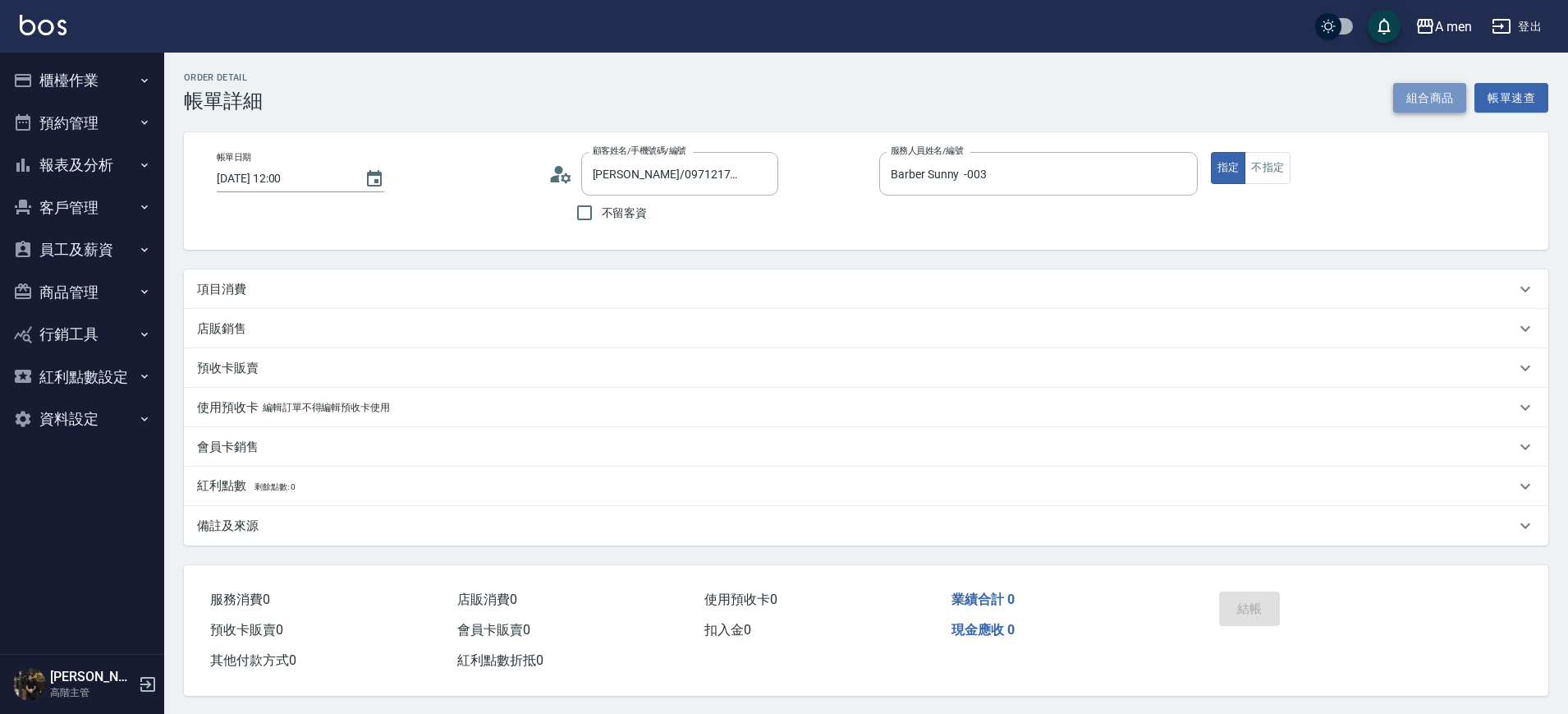
click at [1412, 103] on button "組合商品" at bounding box center [1430, 98] width 73 height 31
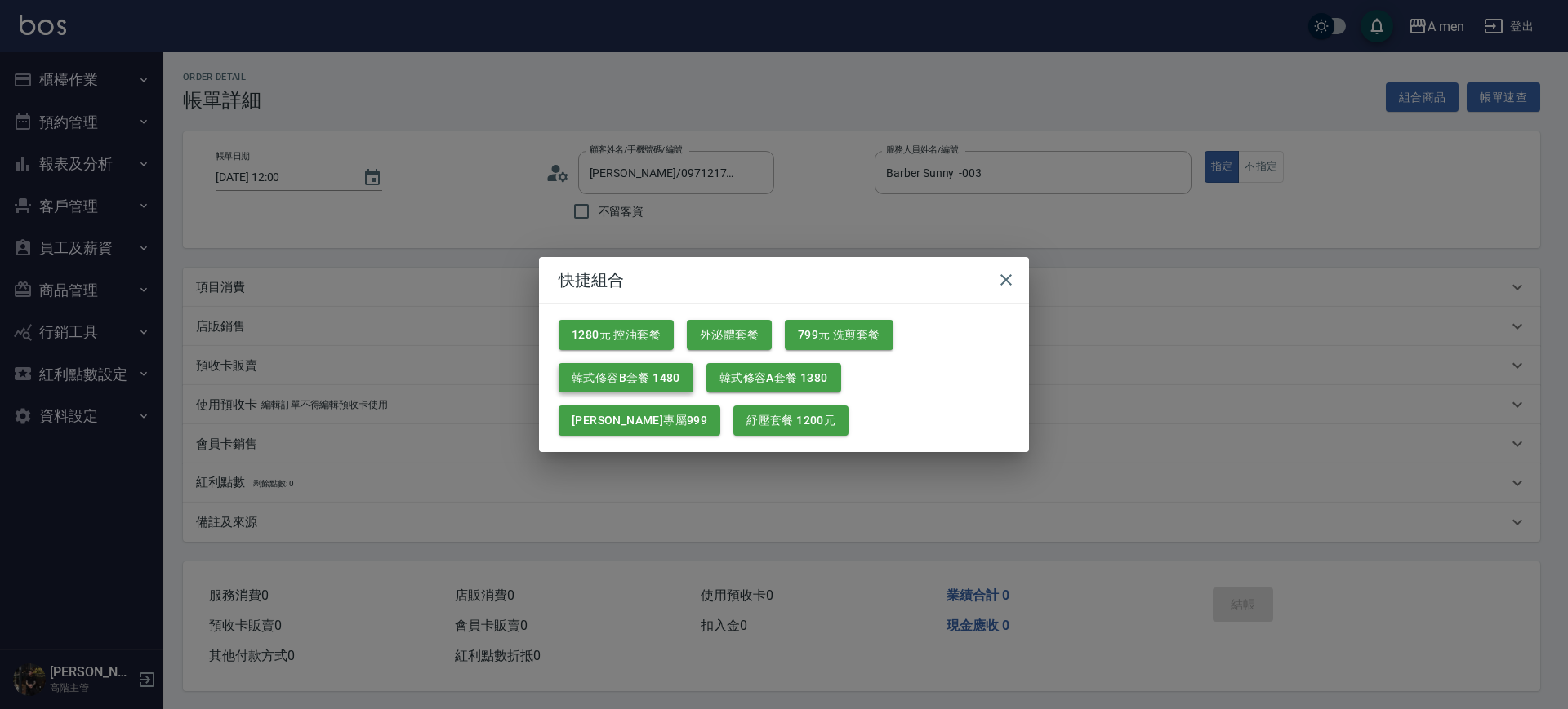
click at [673, 376] on button "韓式修容B套餐 1480" at bounding box center [626, 378] width 135 height 31
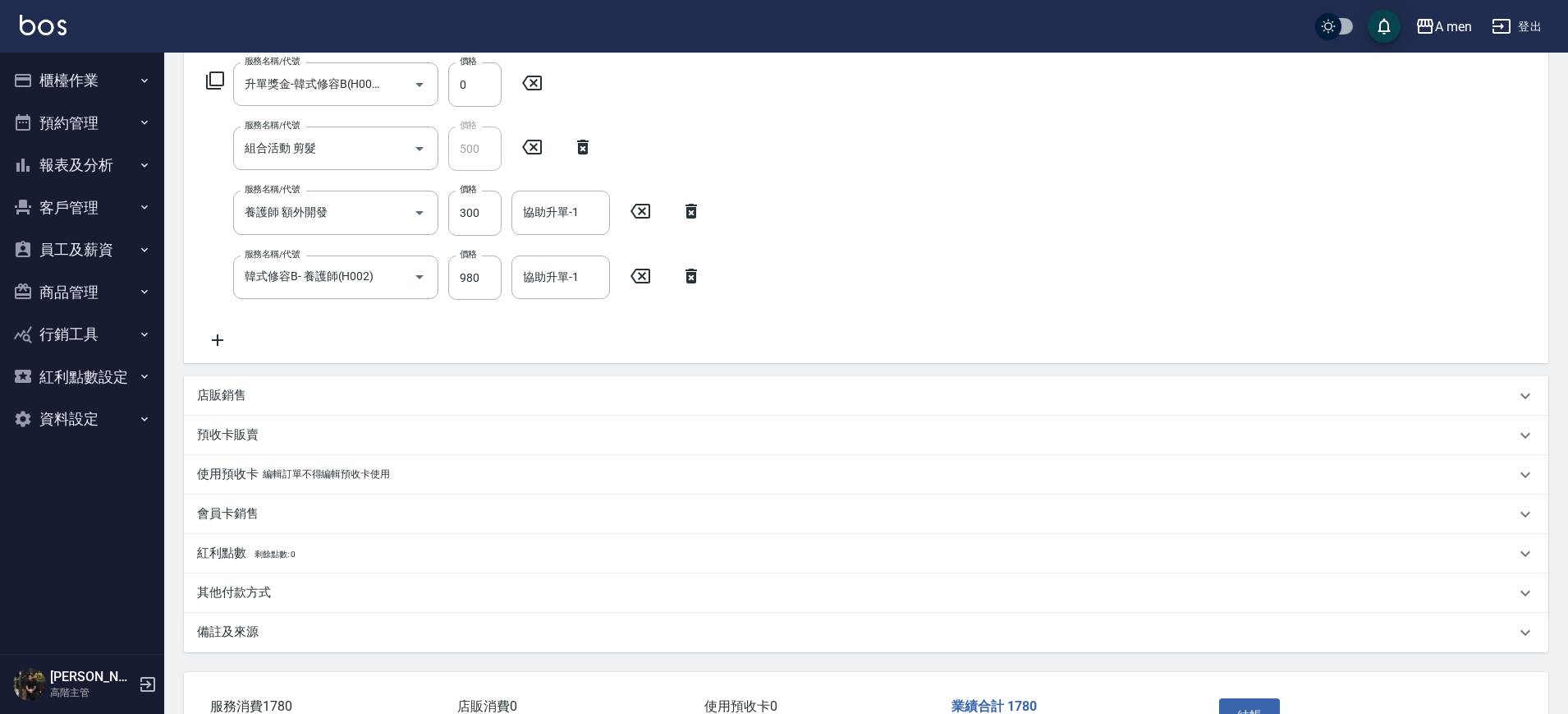
scroll to position [181, 0]
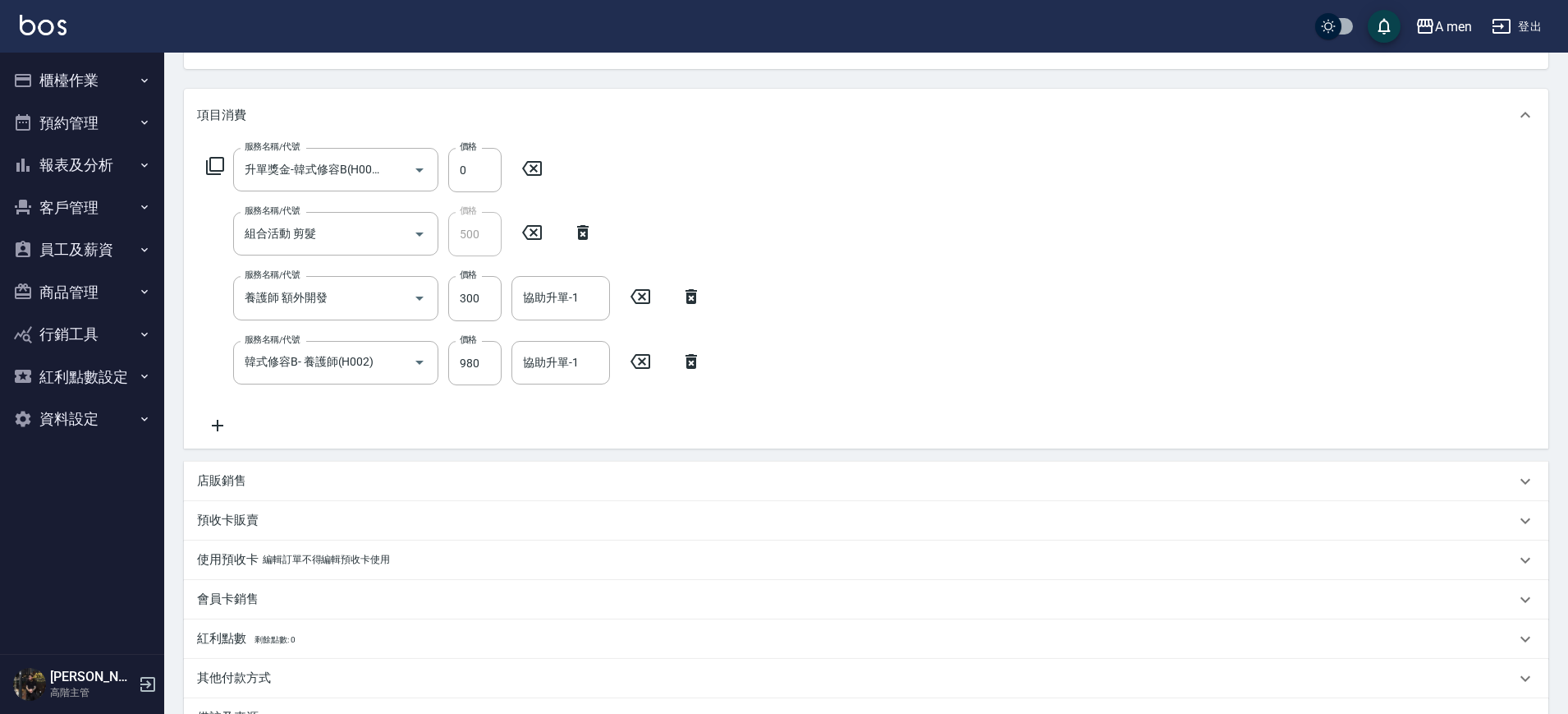
click at [683, 290] on icon at bounding box center [691, 297] width 41 height 20
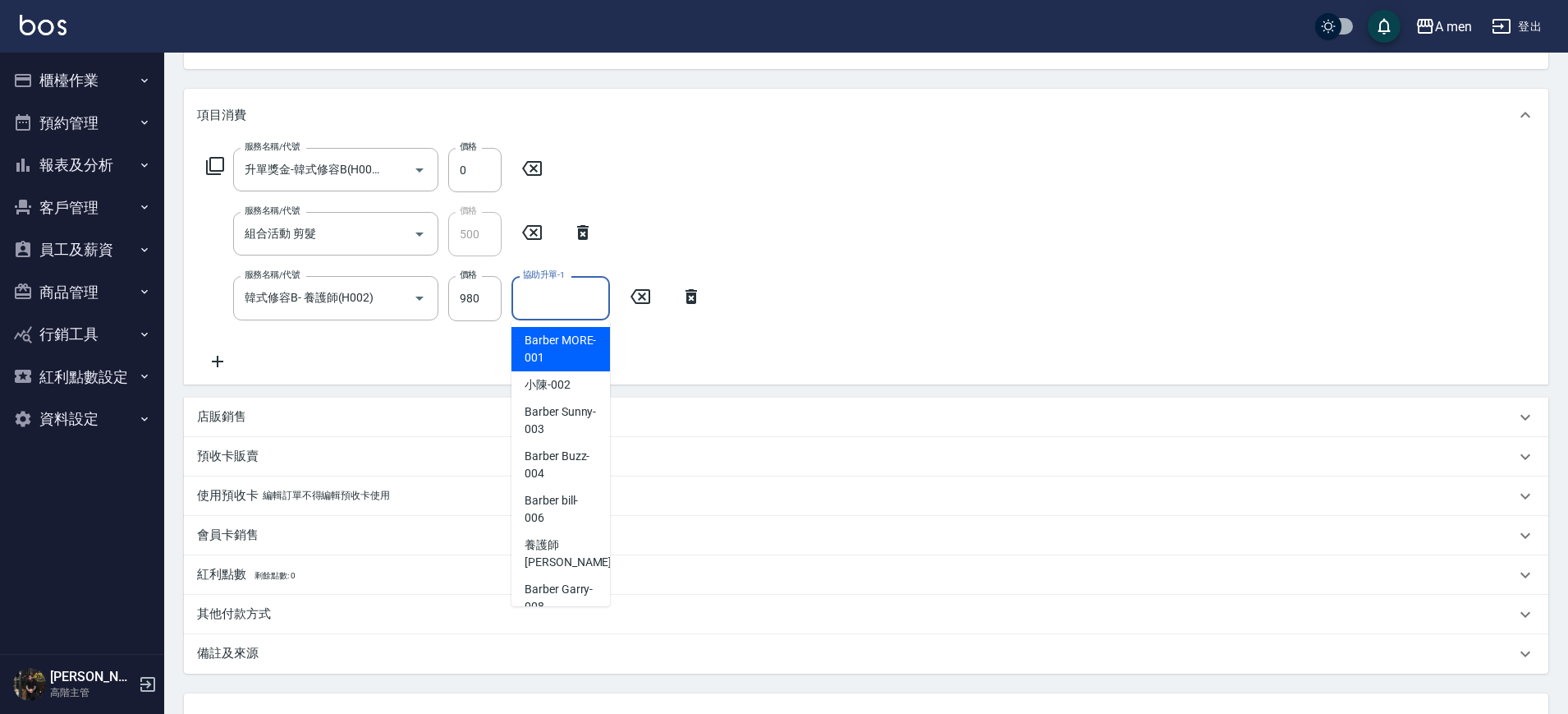
click at [548, 307] on input "協助升單-1" at bounding box center [561, 297] width 83 height 29
click at [564, 390] on span "小陳 -002" at bounding box center [548, 384] width 46 height 17
type input "小陳-002"
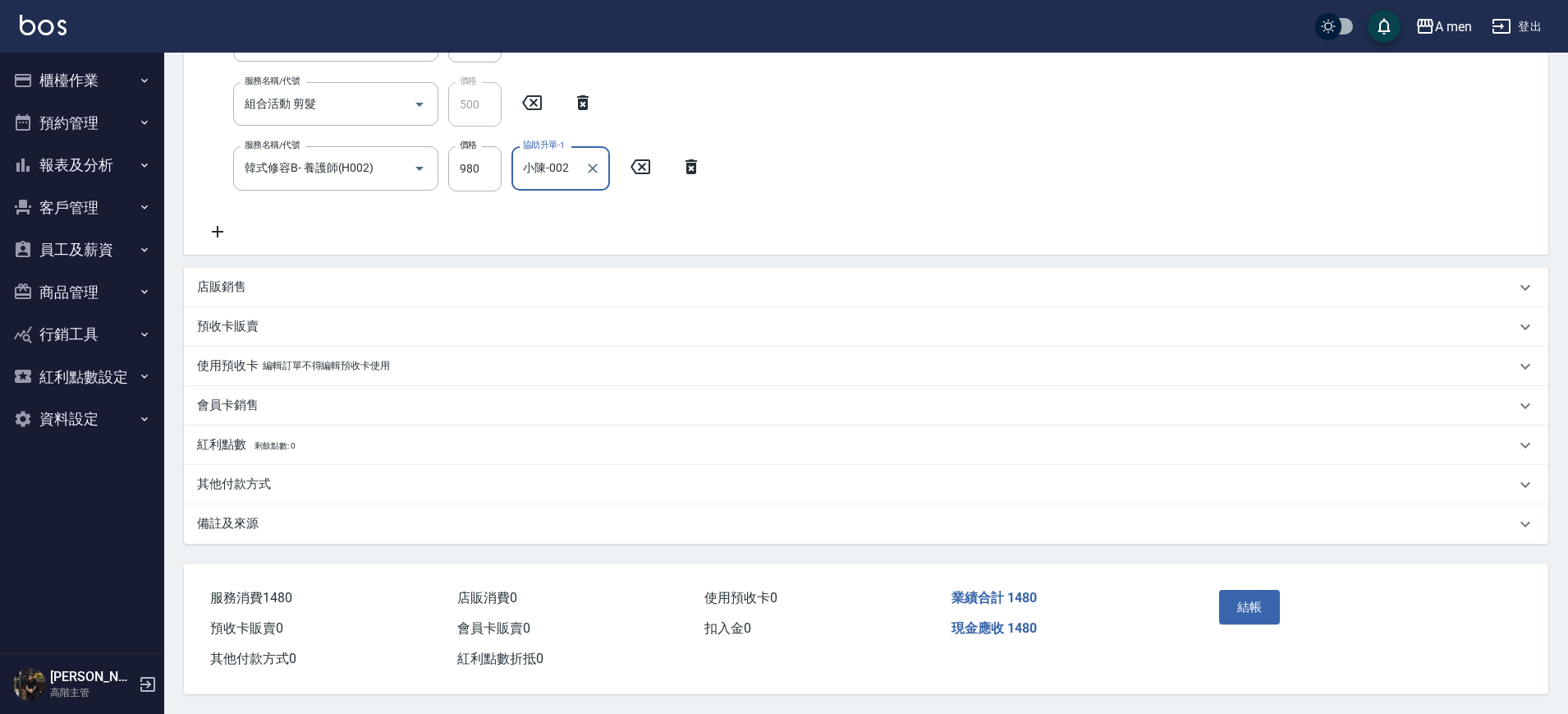
scroll to position [0, 0]
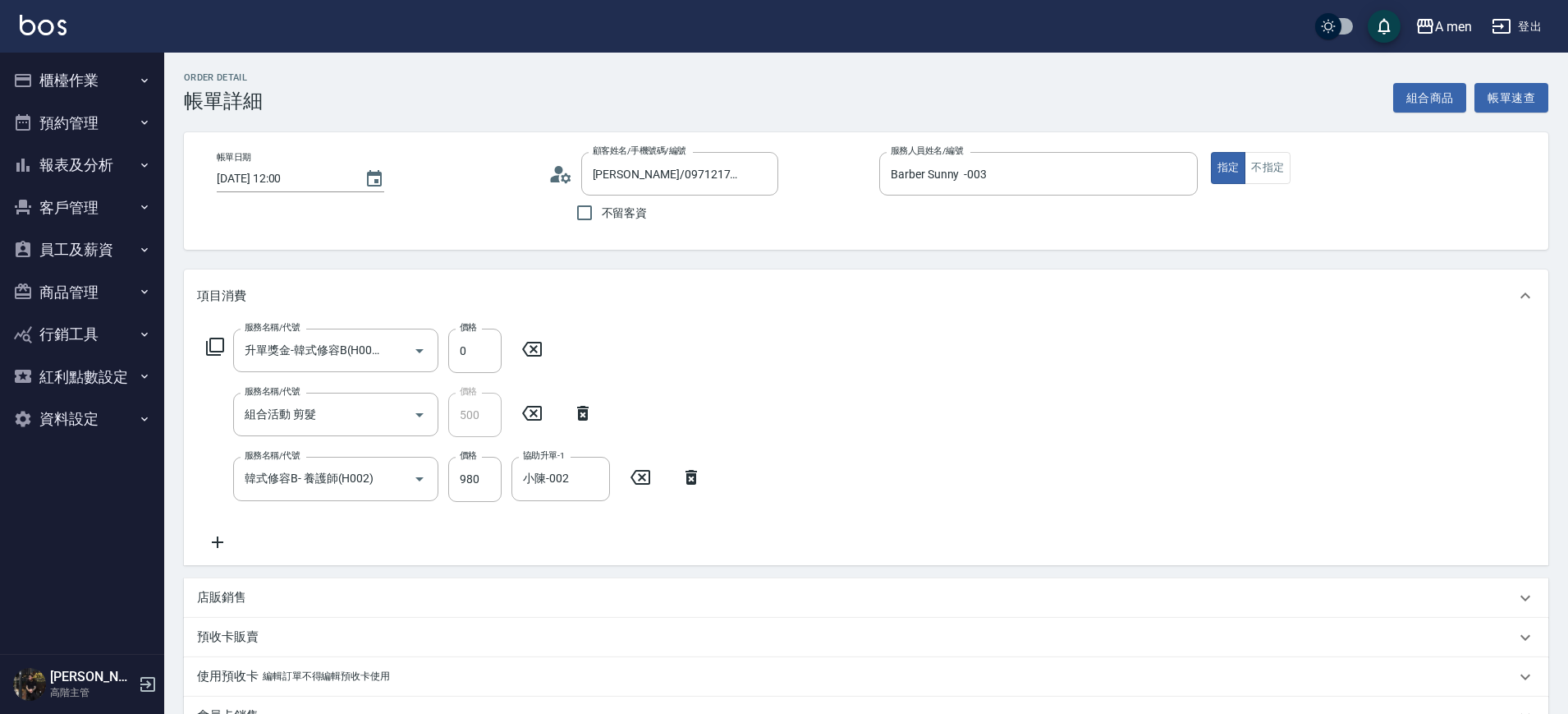
click at [849, 378] on div "服務名稱/代號 升單獎金-韓式修容B(H003) 服務名稱/代號 價格 0 價格 服務名稱/代號 組合活動 剪髮 服務名稱/代號 價格 500 價格 服務名稱…" at bounding box center [865, 443] width 1365 height 242
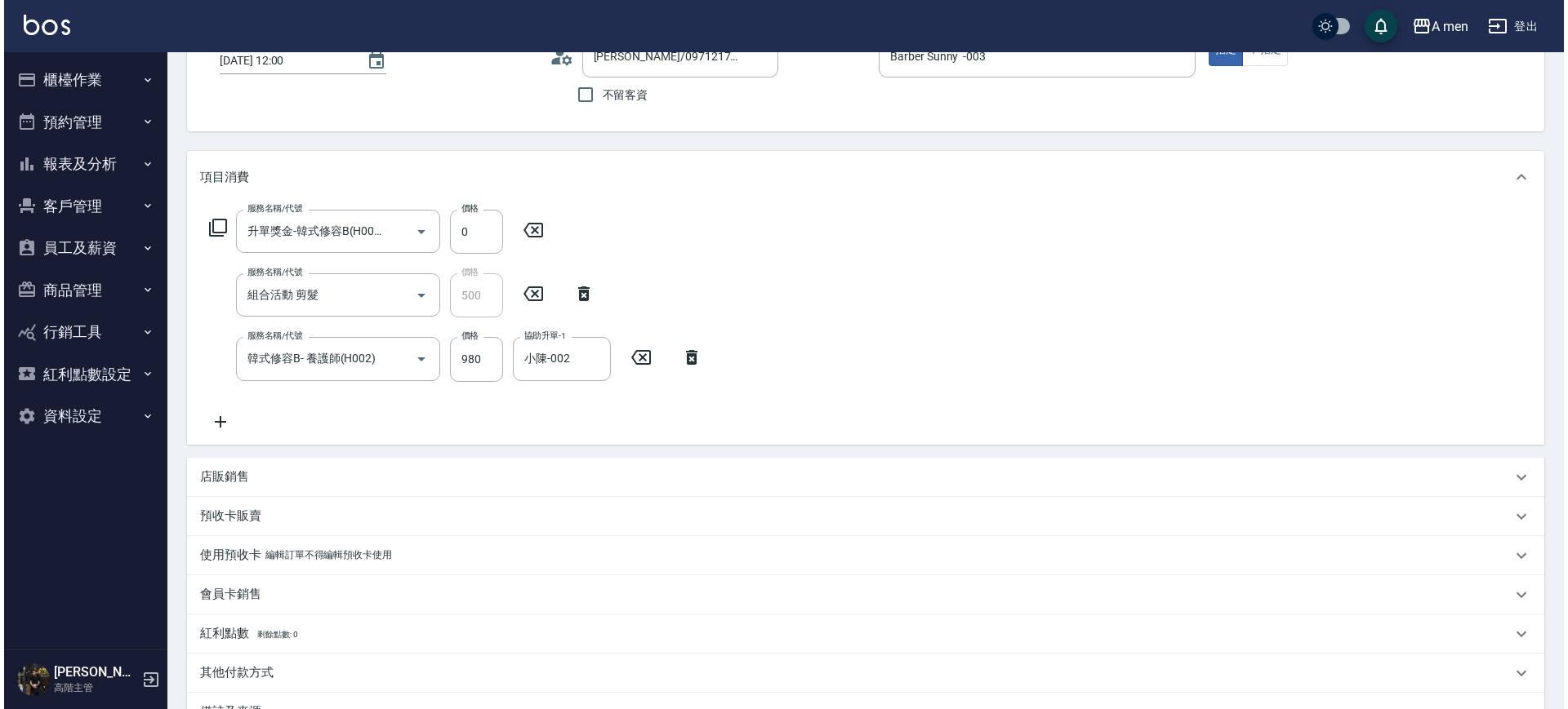
scroll to position [316, 0]
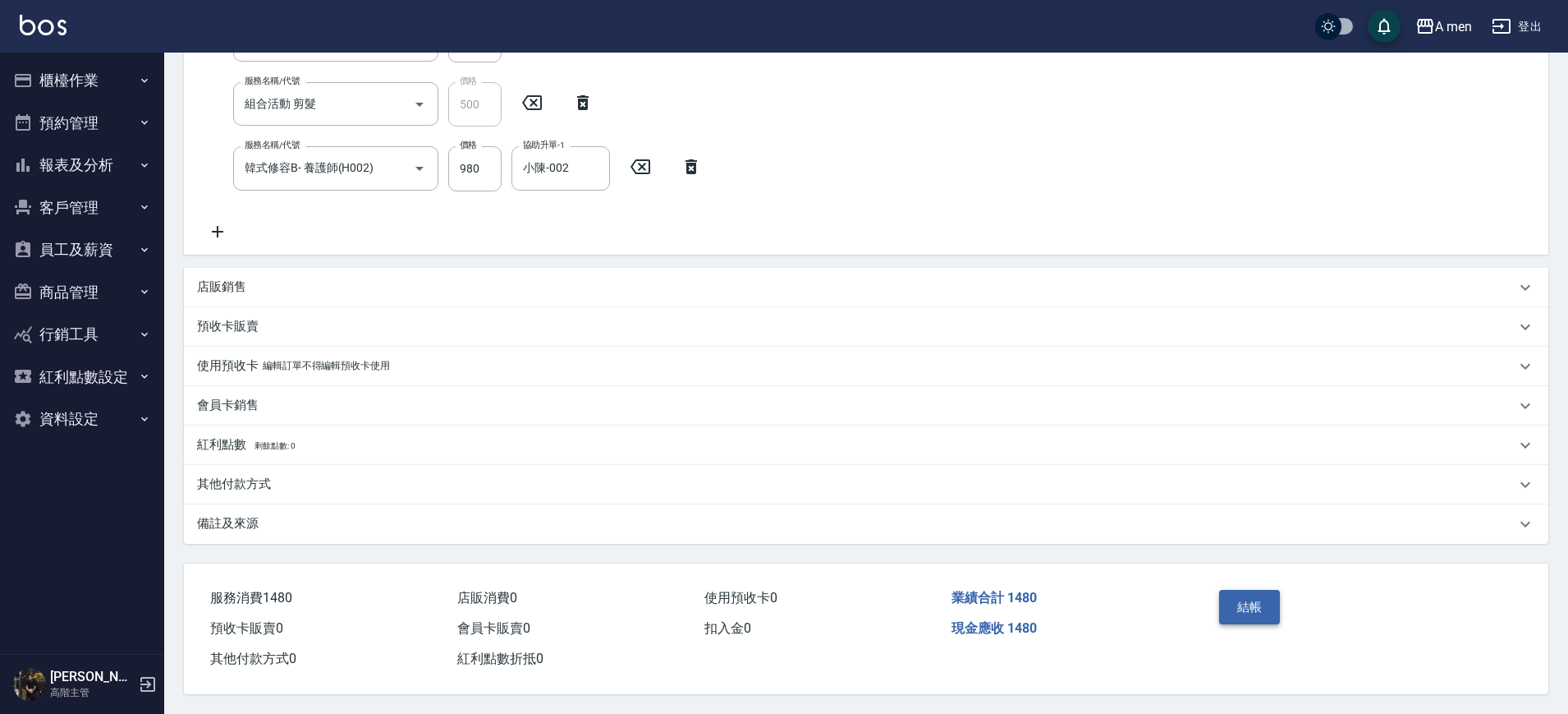
click at [1237, 598] on button "結帳" at bounding box center [1250, 607] width 62 height 35
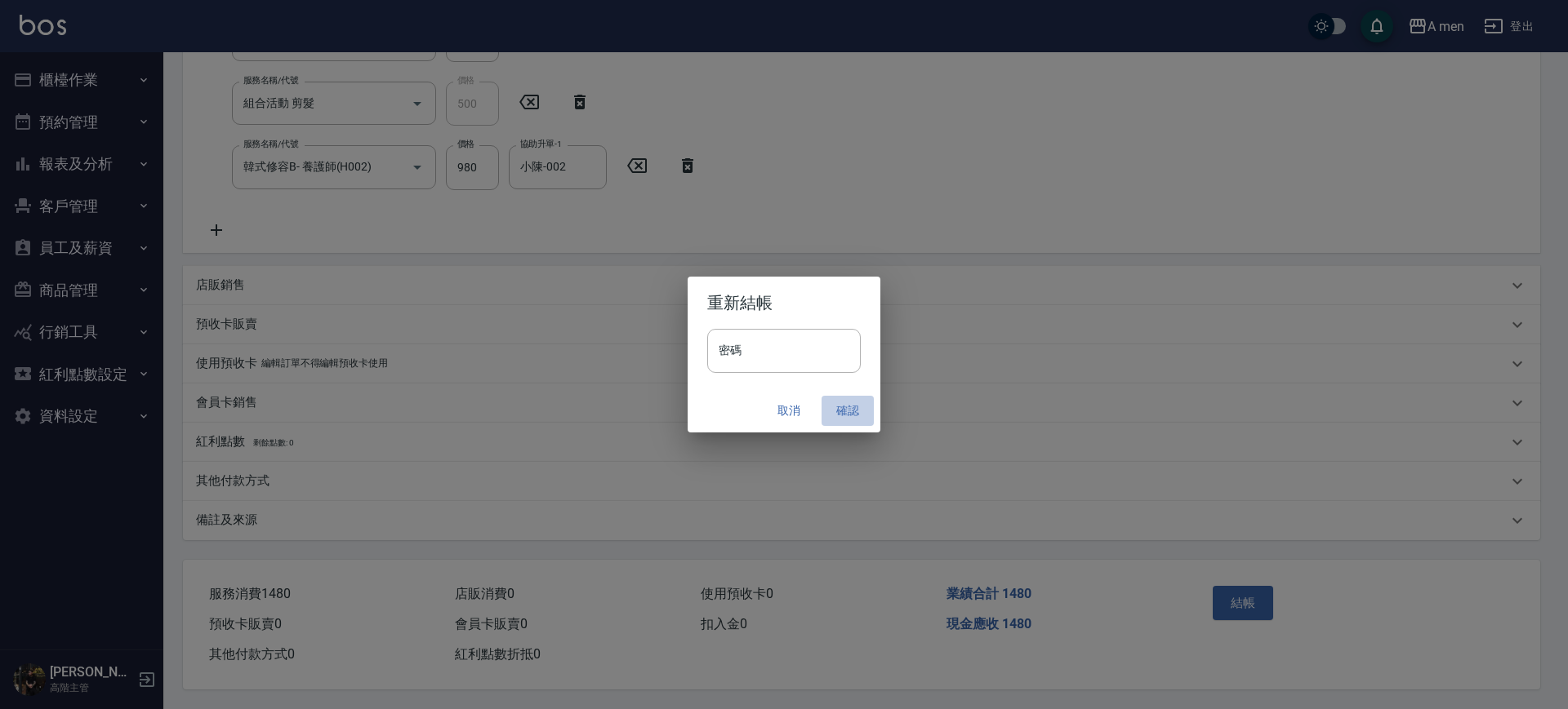
click at [854, 402] on button "確認" at bounding box center [847, 410] width 52 height 31
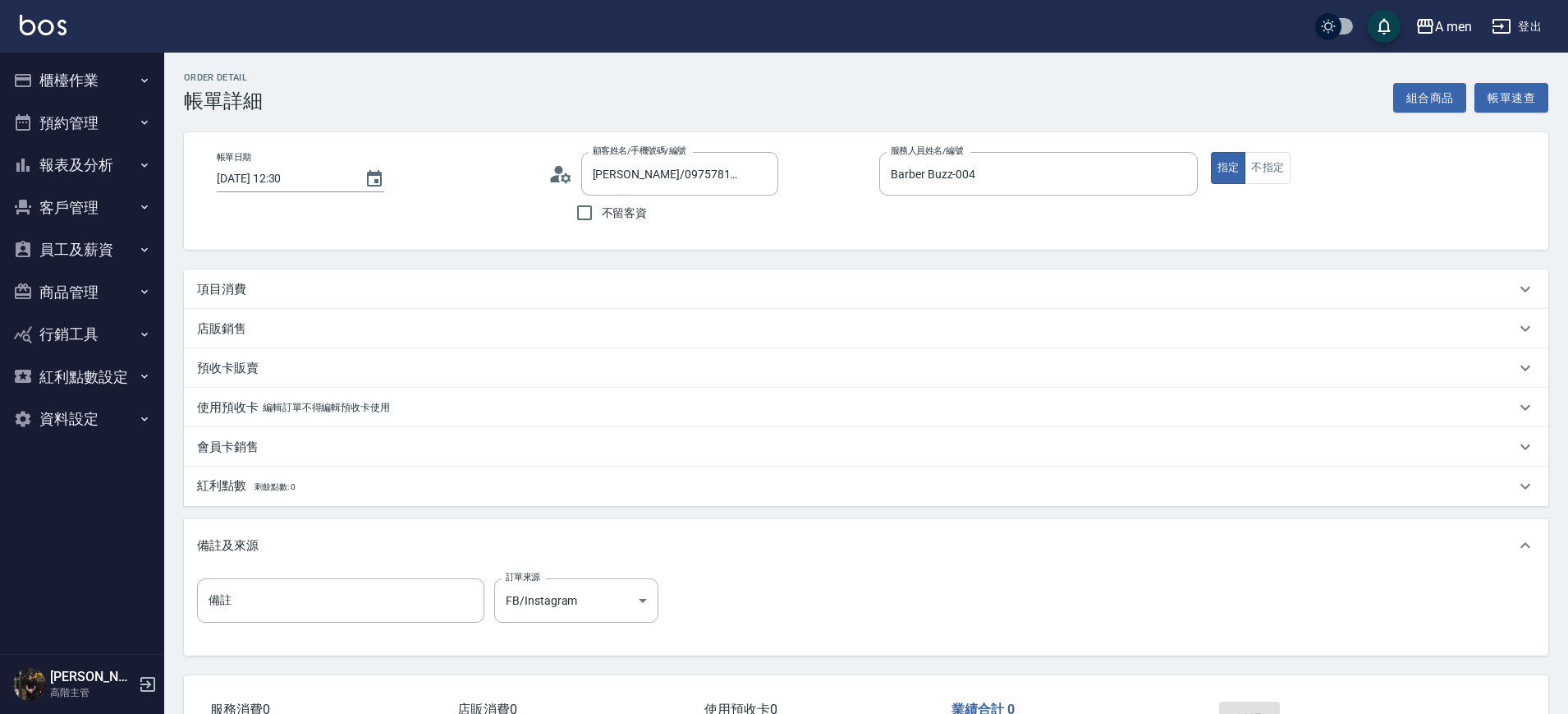
click at [710, 281] on div "項目消費" at bounding box center [856, 289] width 1319 height 17
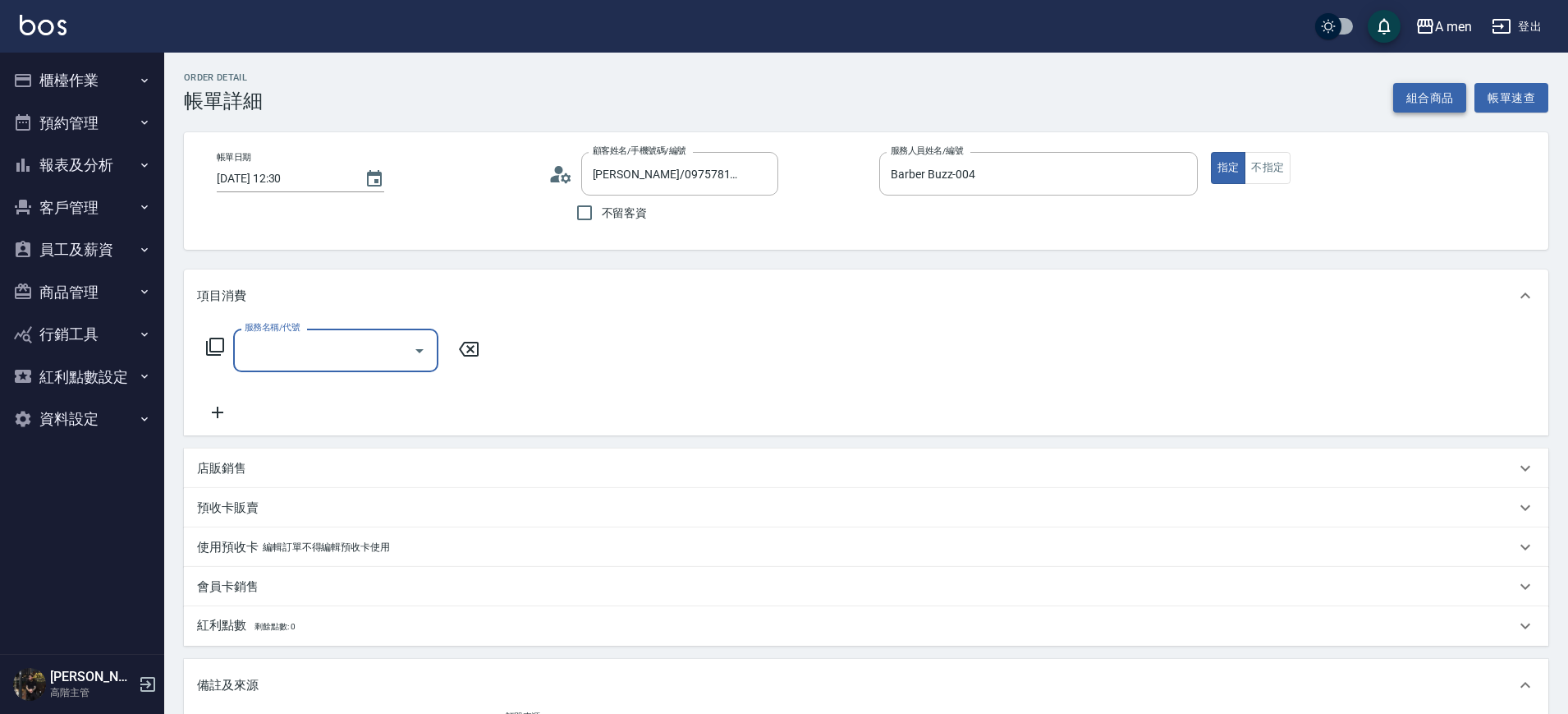
click at [1438, 98] on button "組合商品" at bounding box center [1430, 98] width 73 height 31
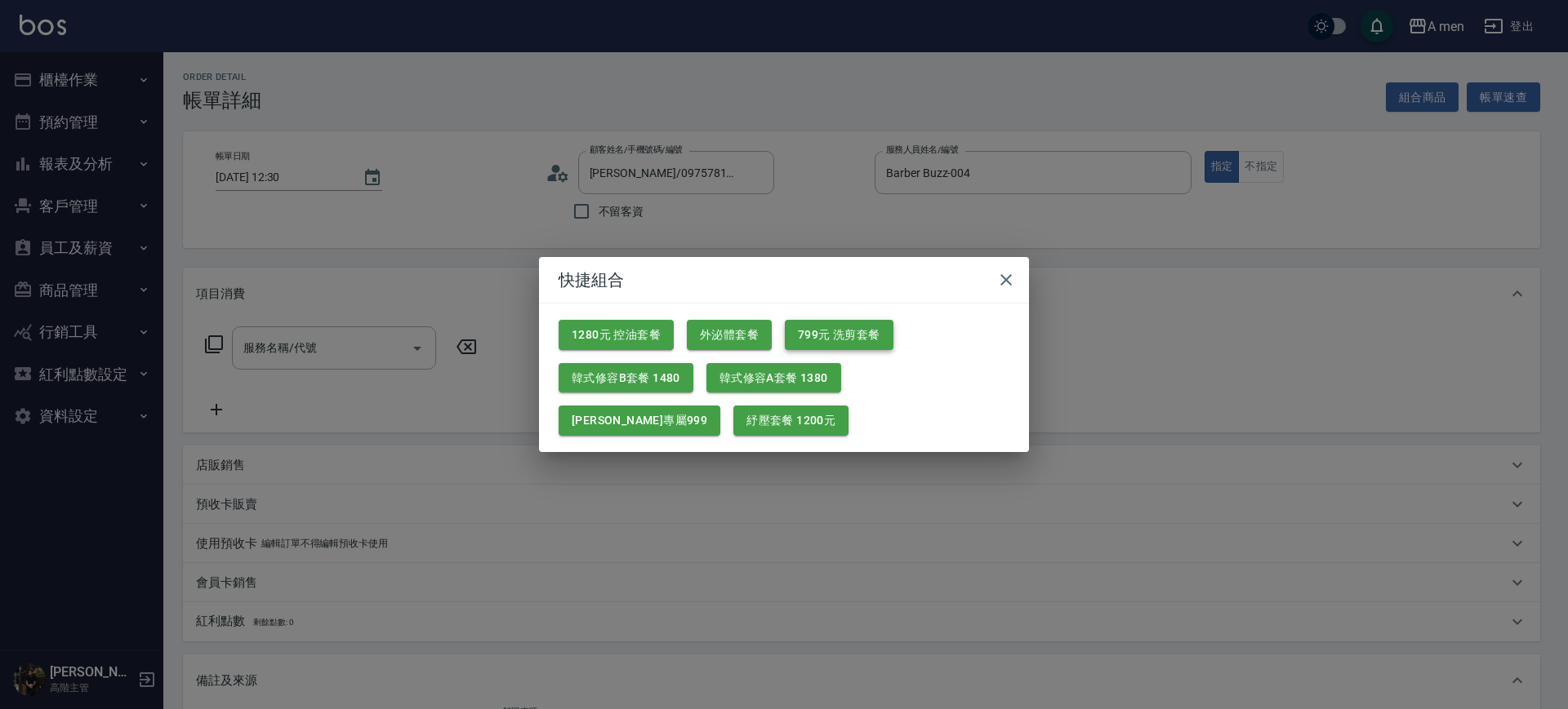
click at [804, 324] on button "799元 洗剪套餐" at bounding box center [839, 334] width 109 height 31
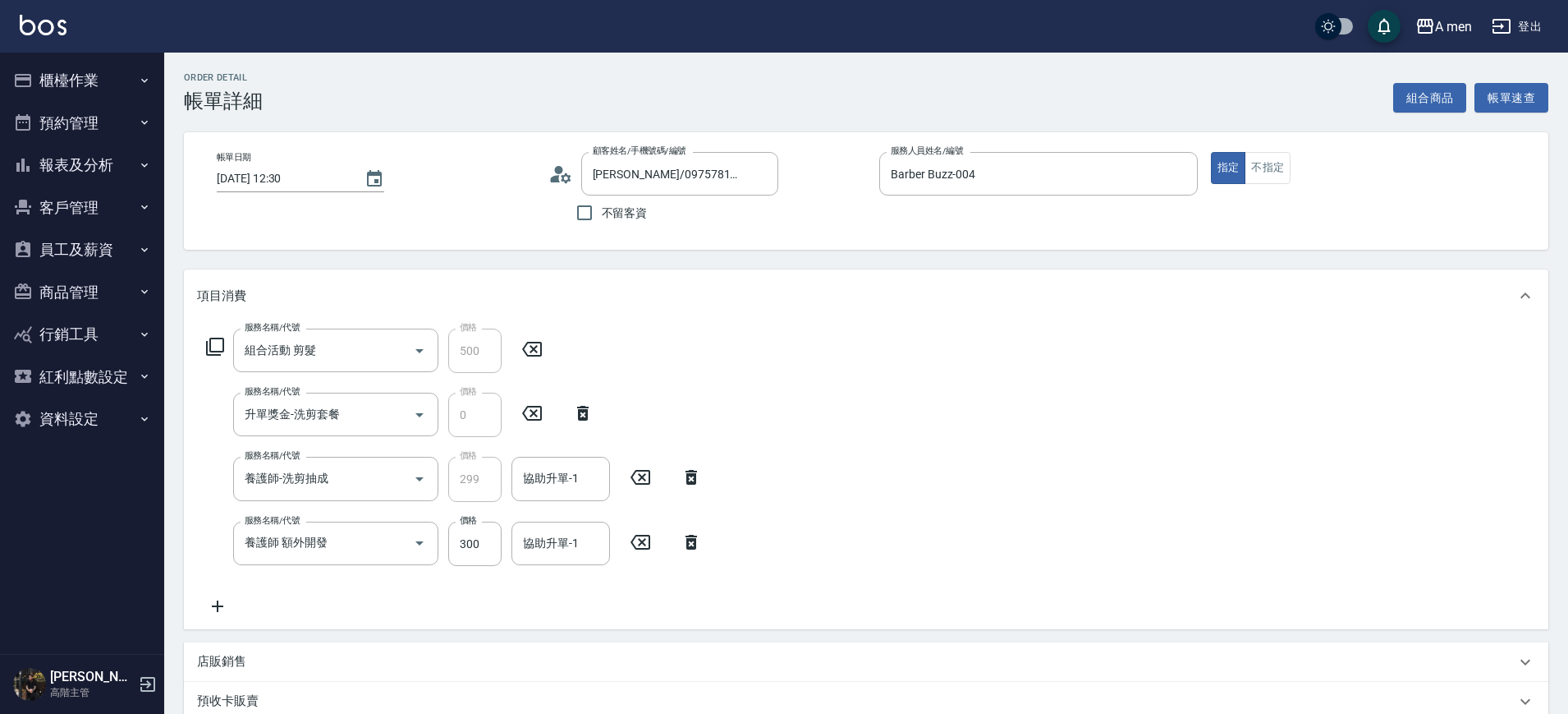
click at [685, 553] on div "服務名稱/代號 養護師 額外開發 服務名稱/代號 價格 300 價格 協助升單-1 協助升單-1" at bounding box center [455, 543] width 515 height 45
click at [701, 546] on icon at bounding box center [691, 542] width 41 height 20
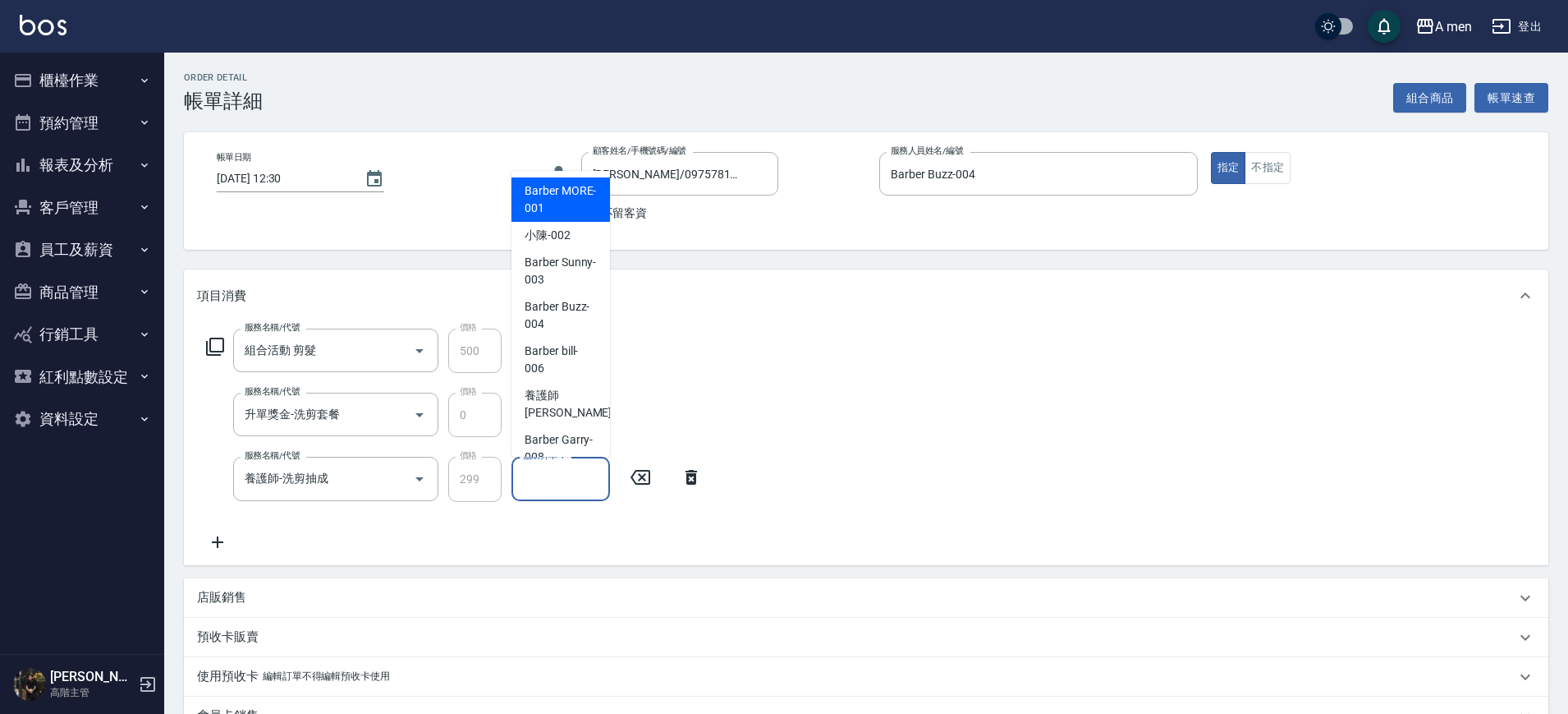
click at [578, 482] on input "協助升單-1" at bounding box center [561, 479] width 83 height 29
click at [574, 323] on span "Barber Buzz -004" at bounding box center [561, 315] width 72 height 35
type input "Barber Buzz-004"
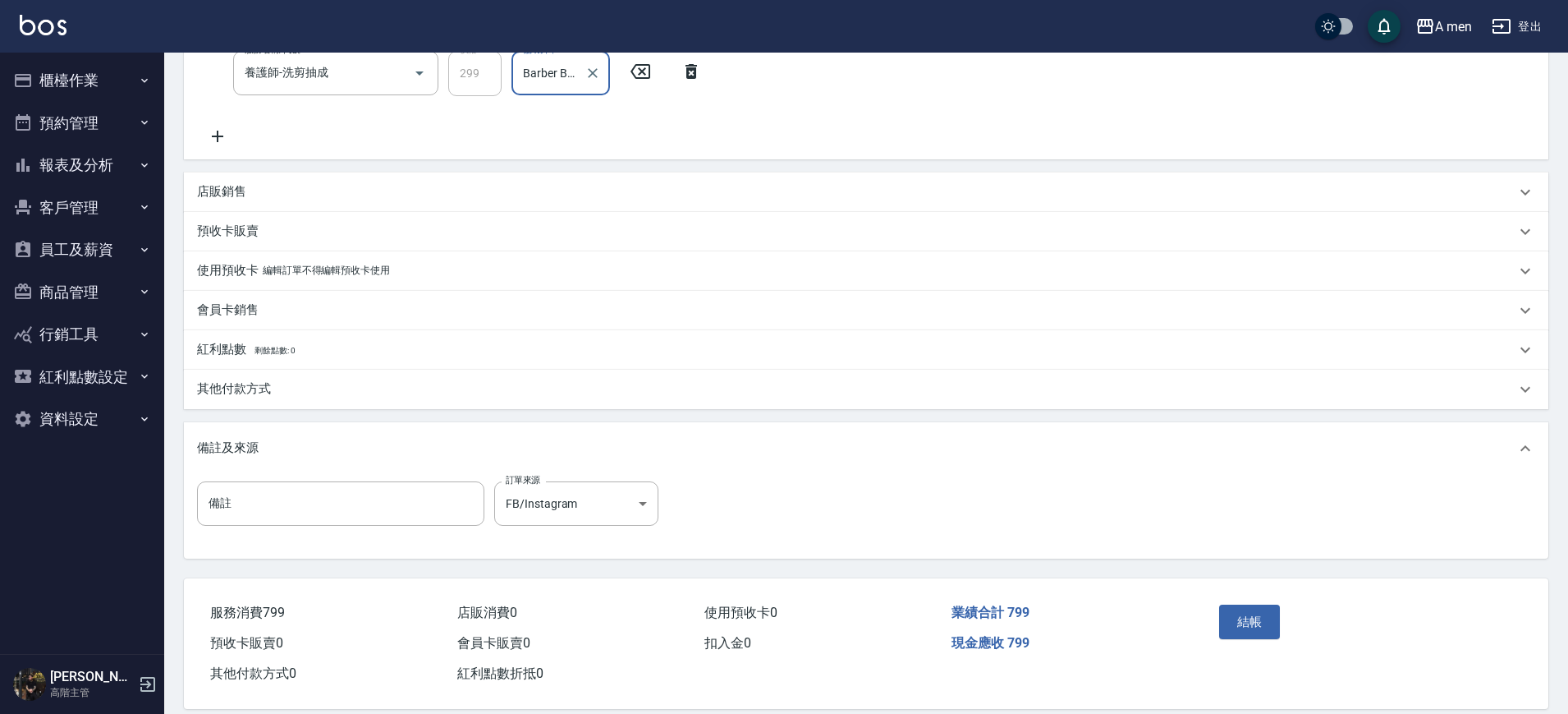
scroll to position [426, 0]
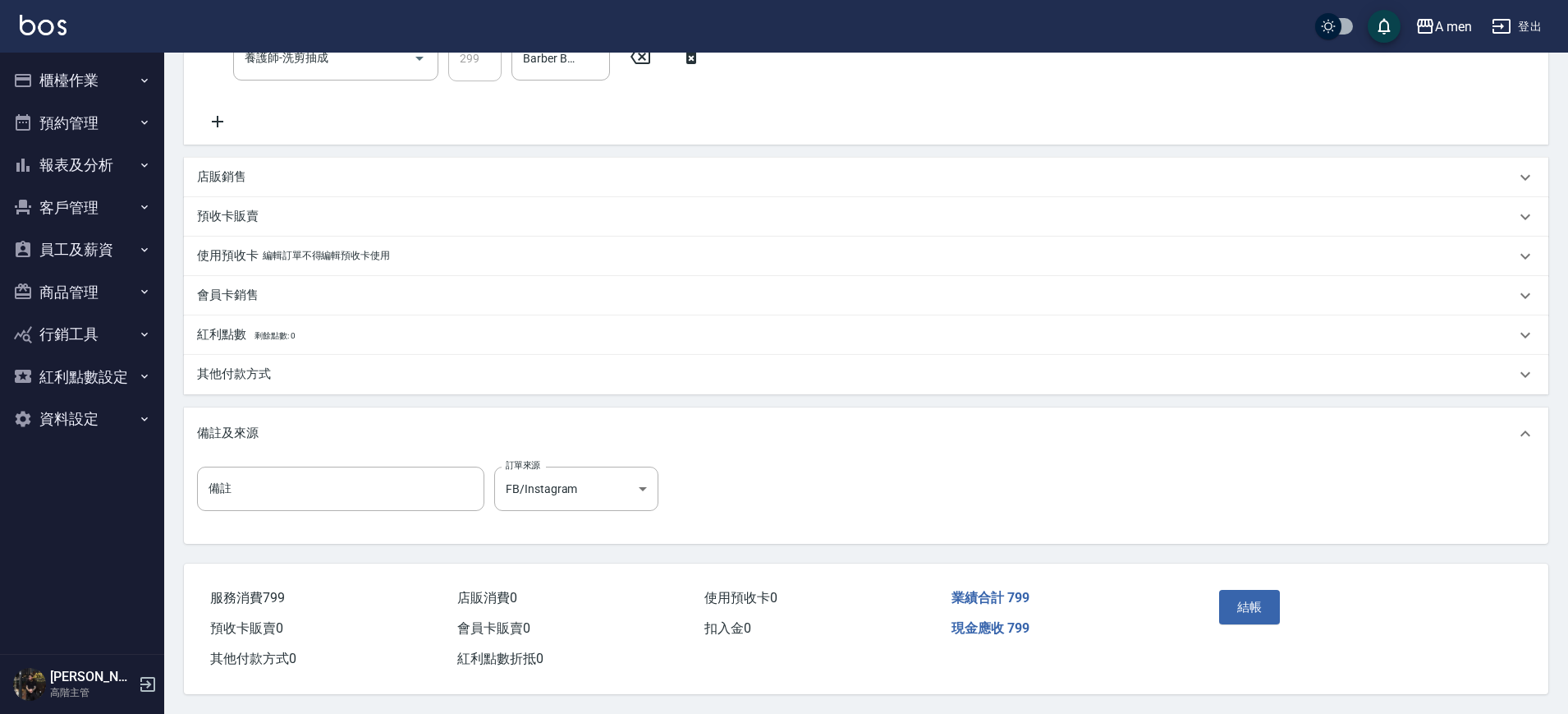
click at [378, 372] on div "其他付款方式" at bounding box center [856, 373] width 1319 height 17
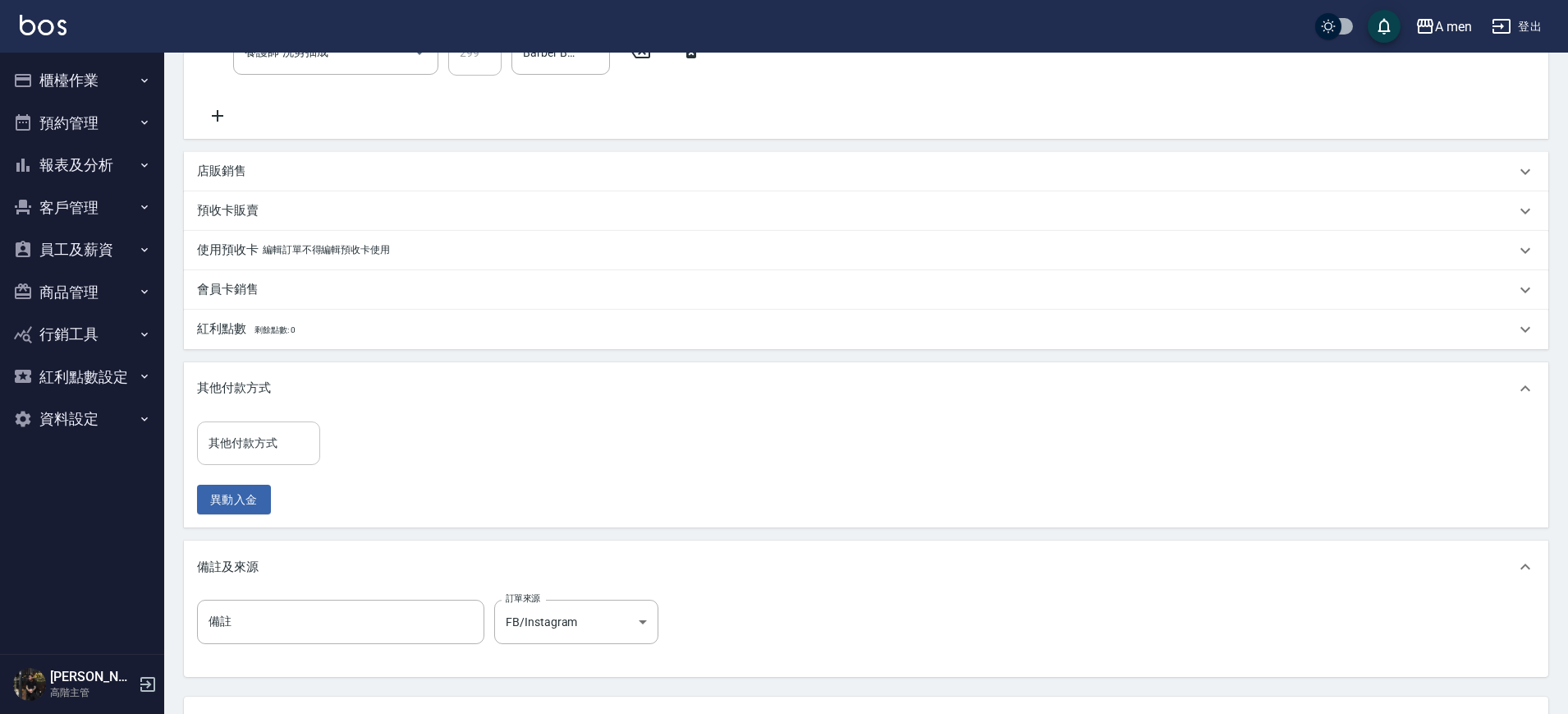
click at [245, 441] on input "其他付款方式" at bounding box center [258, 443] width 108 height 29
click at [235, 538] on span "轉帳" at bounding box center [259, 539] width 123 height 27
type input "轉帳"
click at [350, 454] on input "0" at bounding box center [392, 443] width 123 height 45
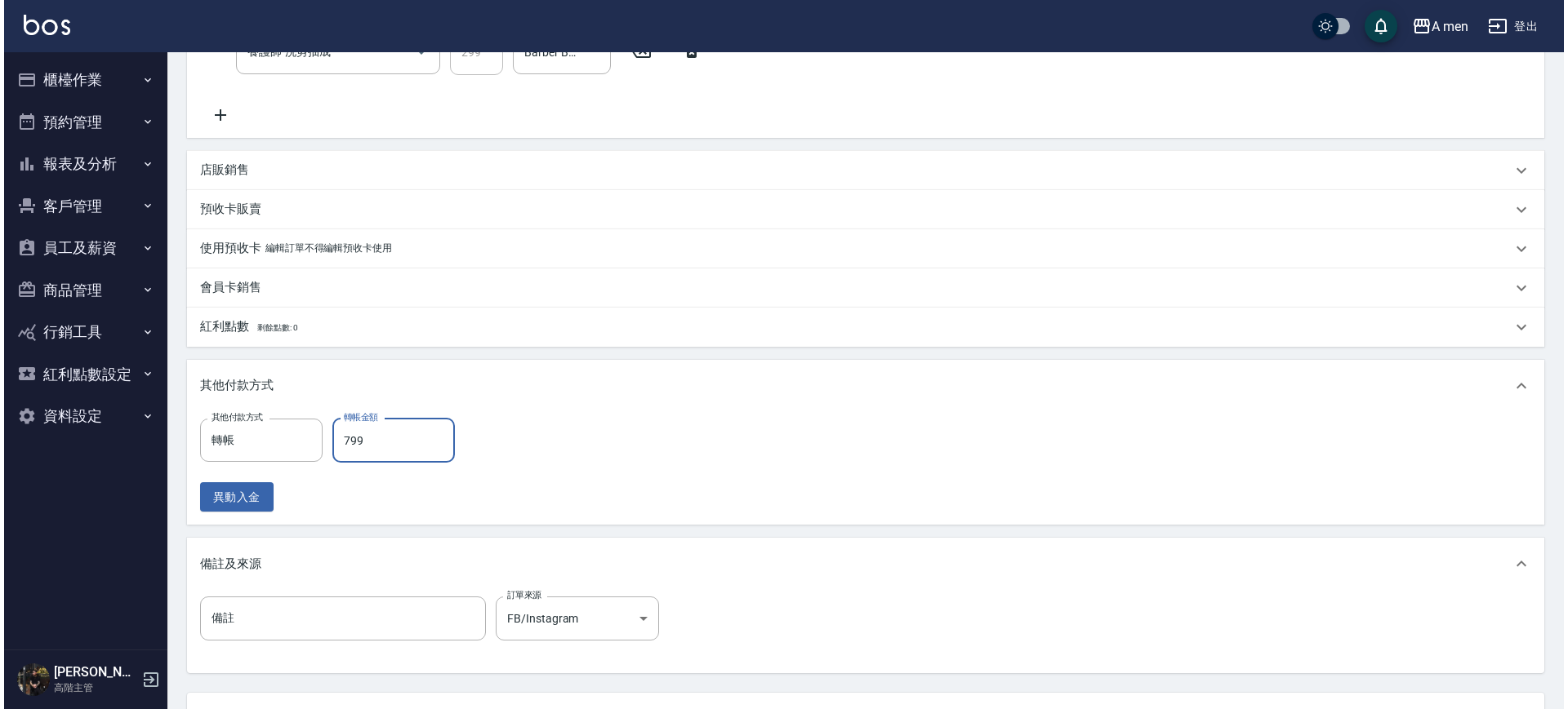
scroll to position [564, 0]
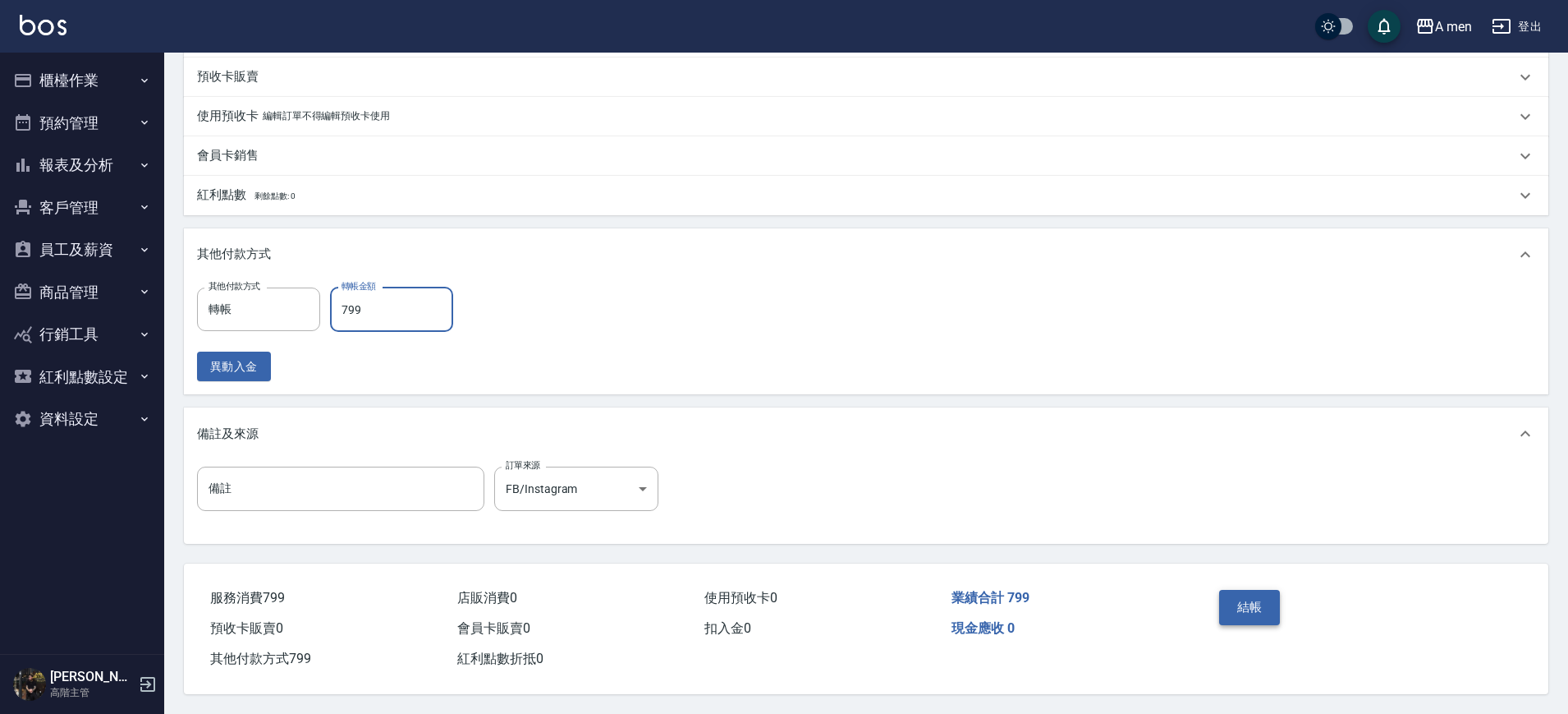
type input "799"
click at [1252, 604] on button "結帳" at bounding box center [1250, 607] width 62 height 35
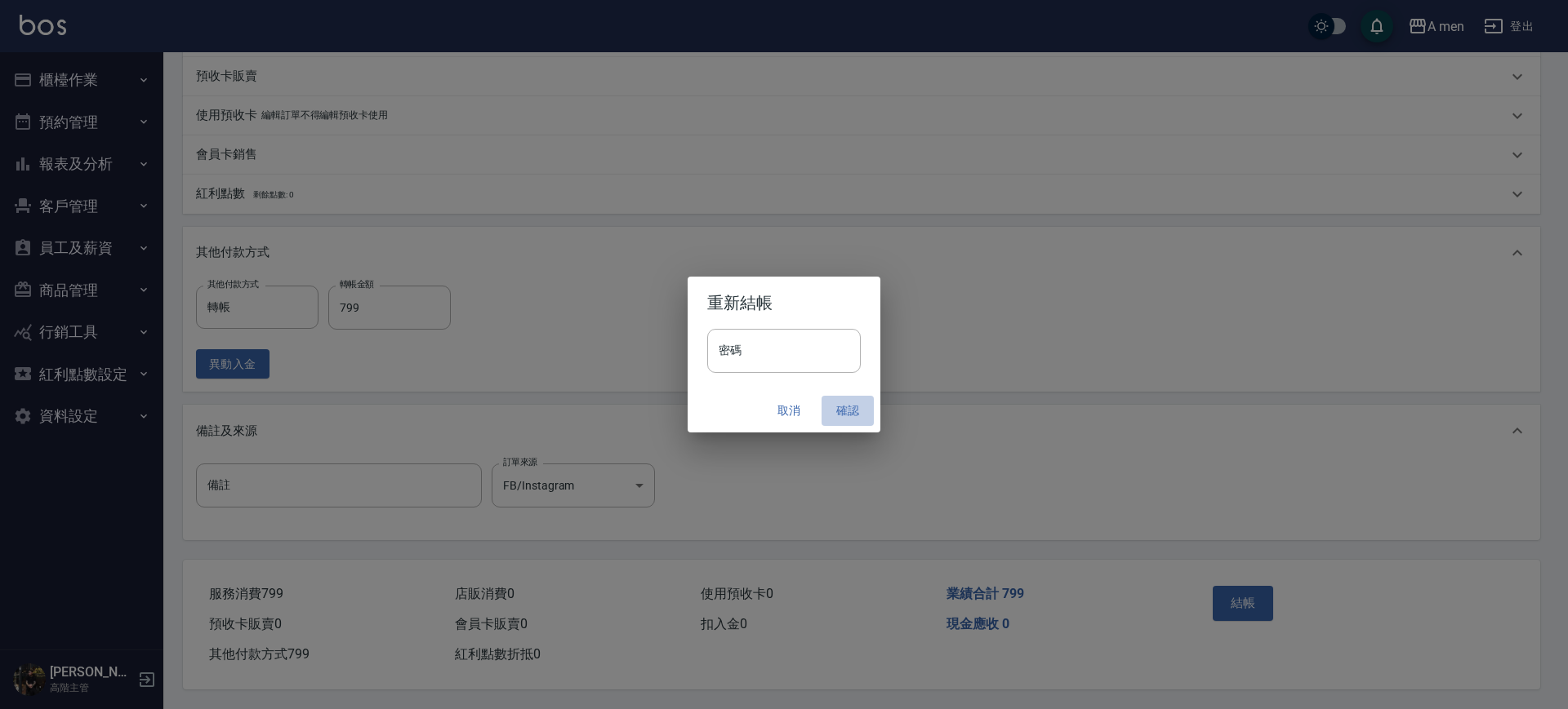
click at [854, 416] on button "確認" at bounding box center [847, 410] width 52 height 31
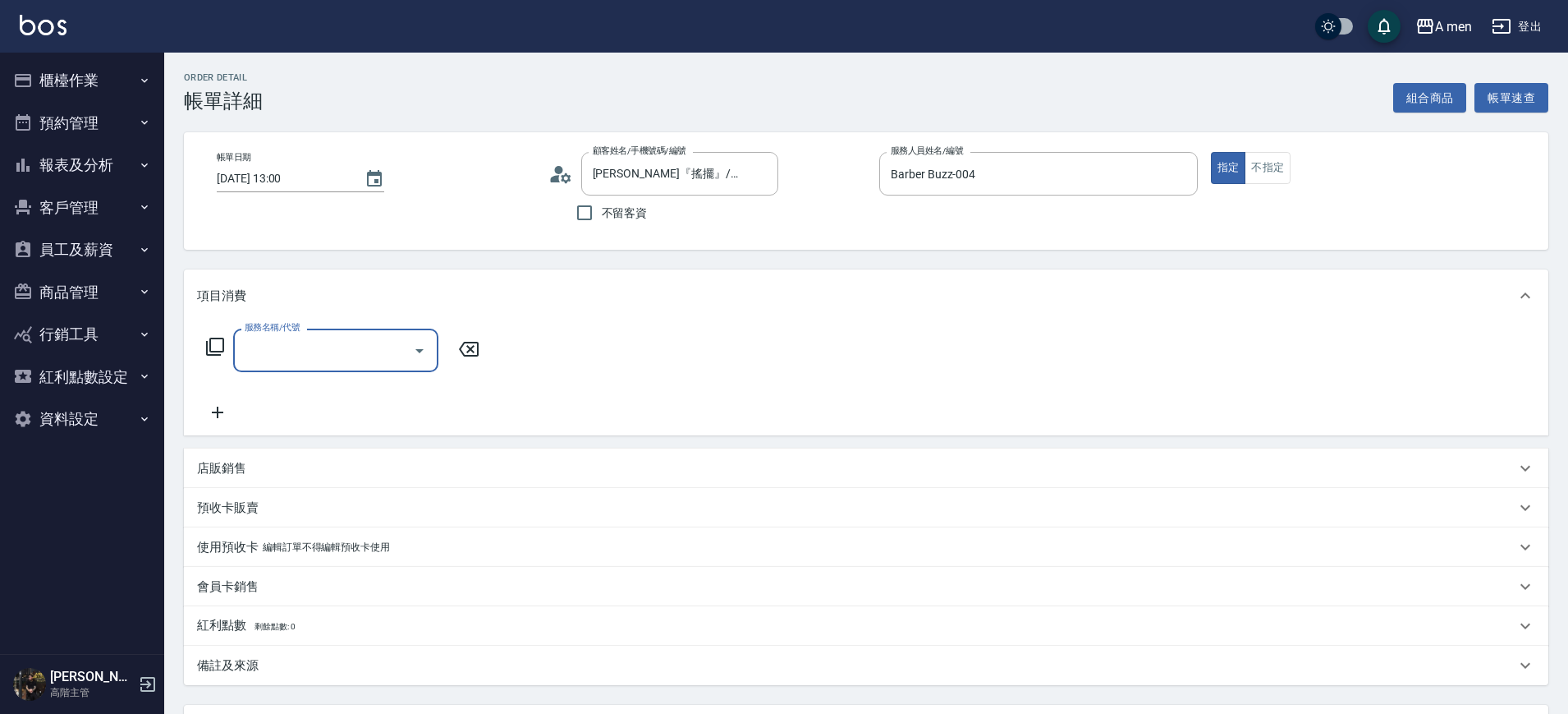
click at [349, 339] on input "服務名稱/代號" at bounding box center [323, 350] width 166 height 29
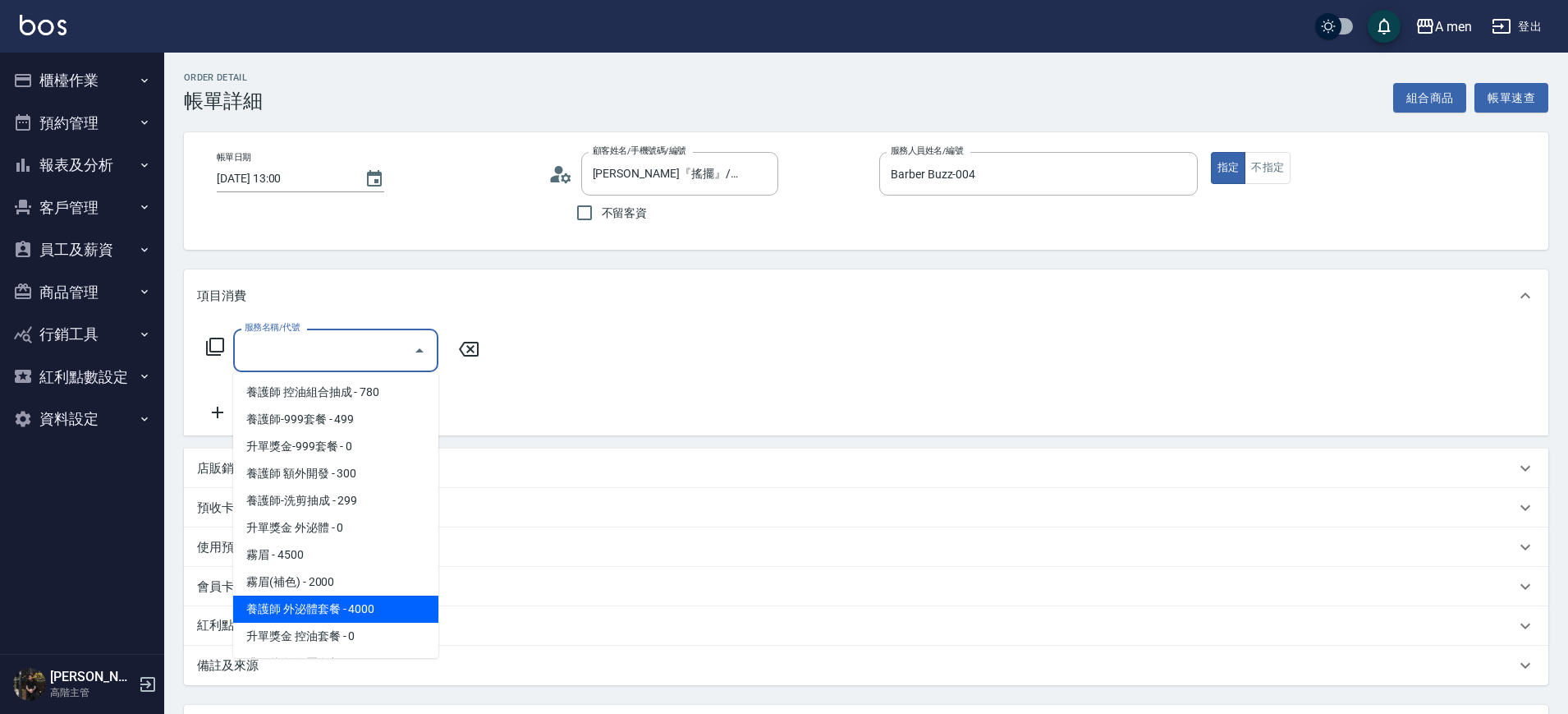
scroll to position [185, 0]
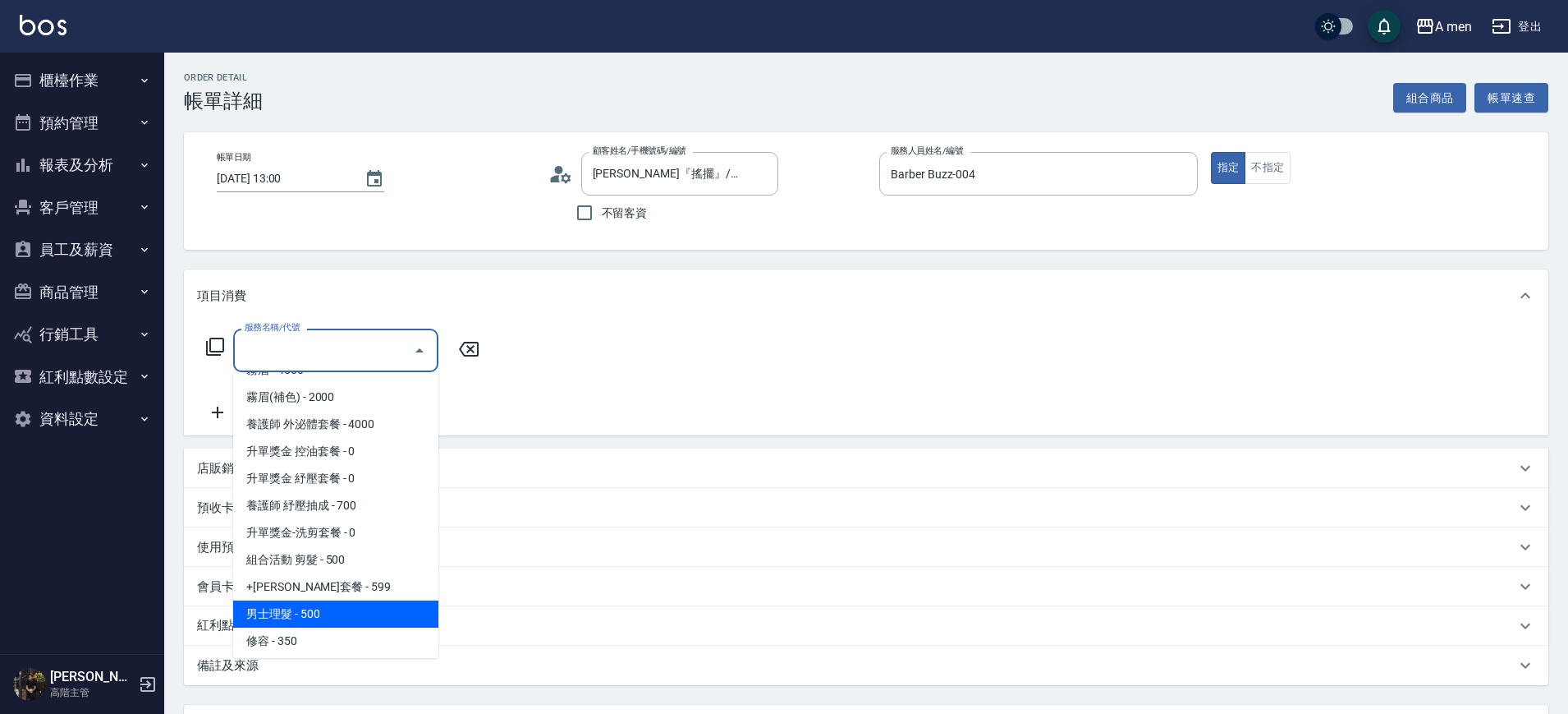
click at [329, 618] on span "男士理髮 - 500" at bounding box center [335, 614] width 205 height 27
type input "男士理髮(A01)"
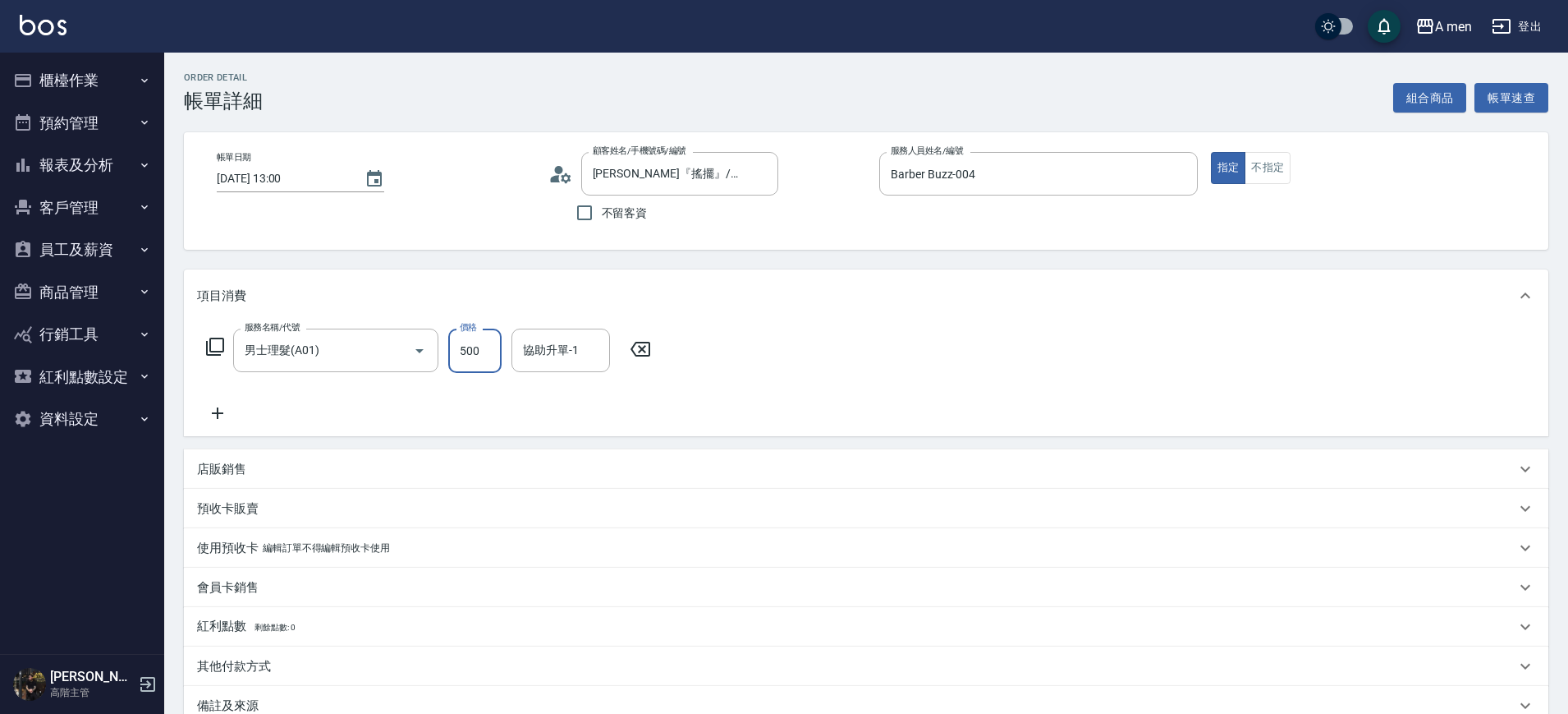
click at [483, 349] on input "500" at bounding box center [475, 351] width 54 height 45
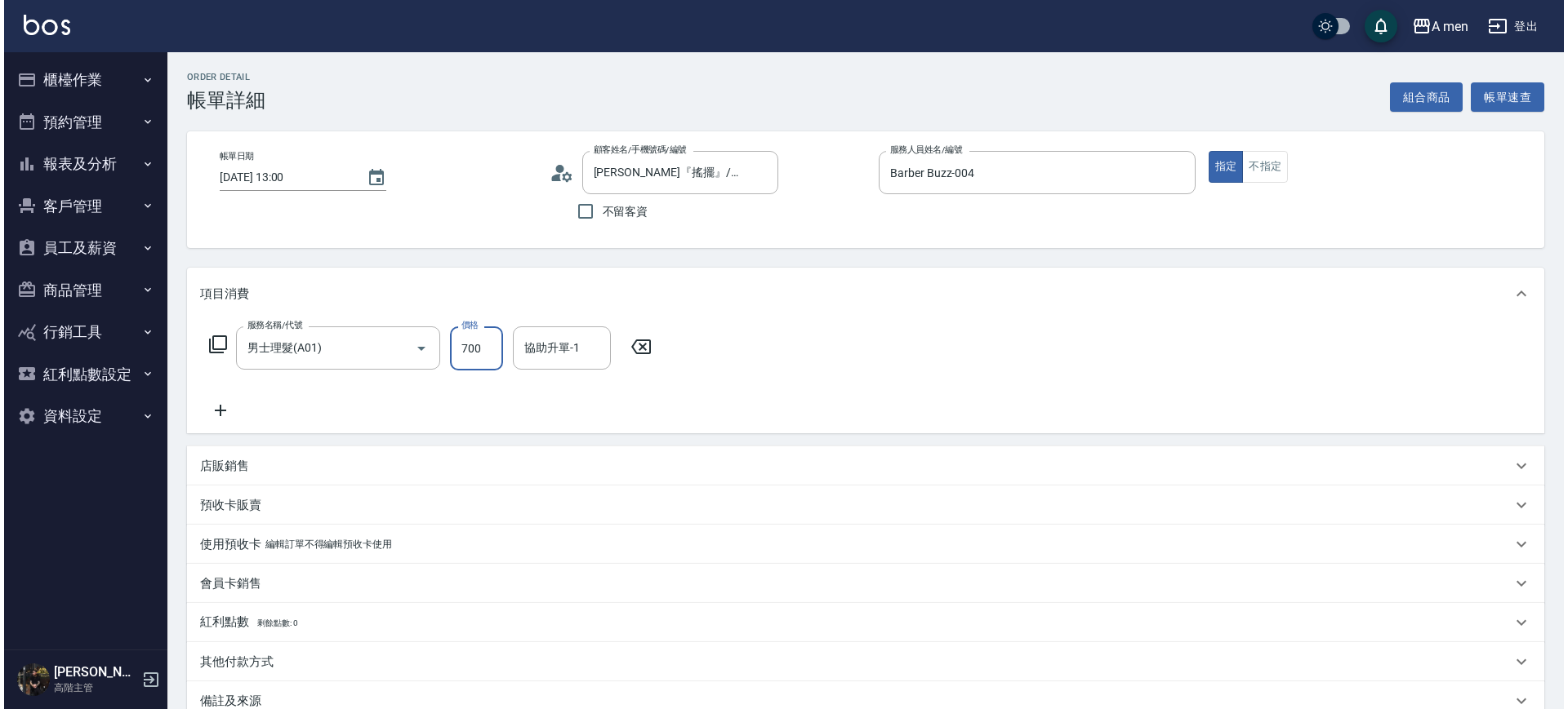
scroll to position [187, 0]
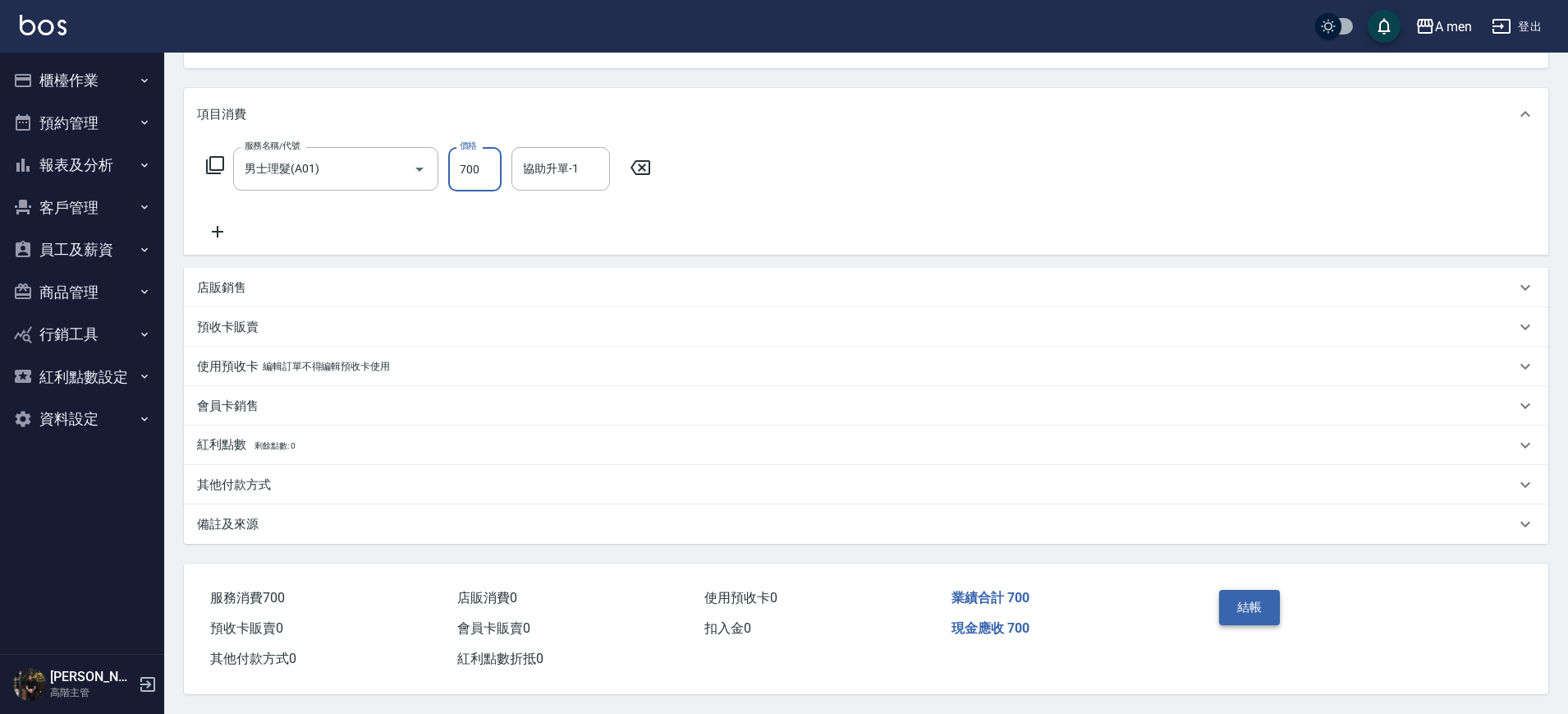
type input "700"
click at [1244, 617] on button "結帳" at bounding box center [1250, 607] width 62 height 35
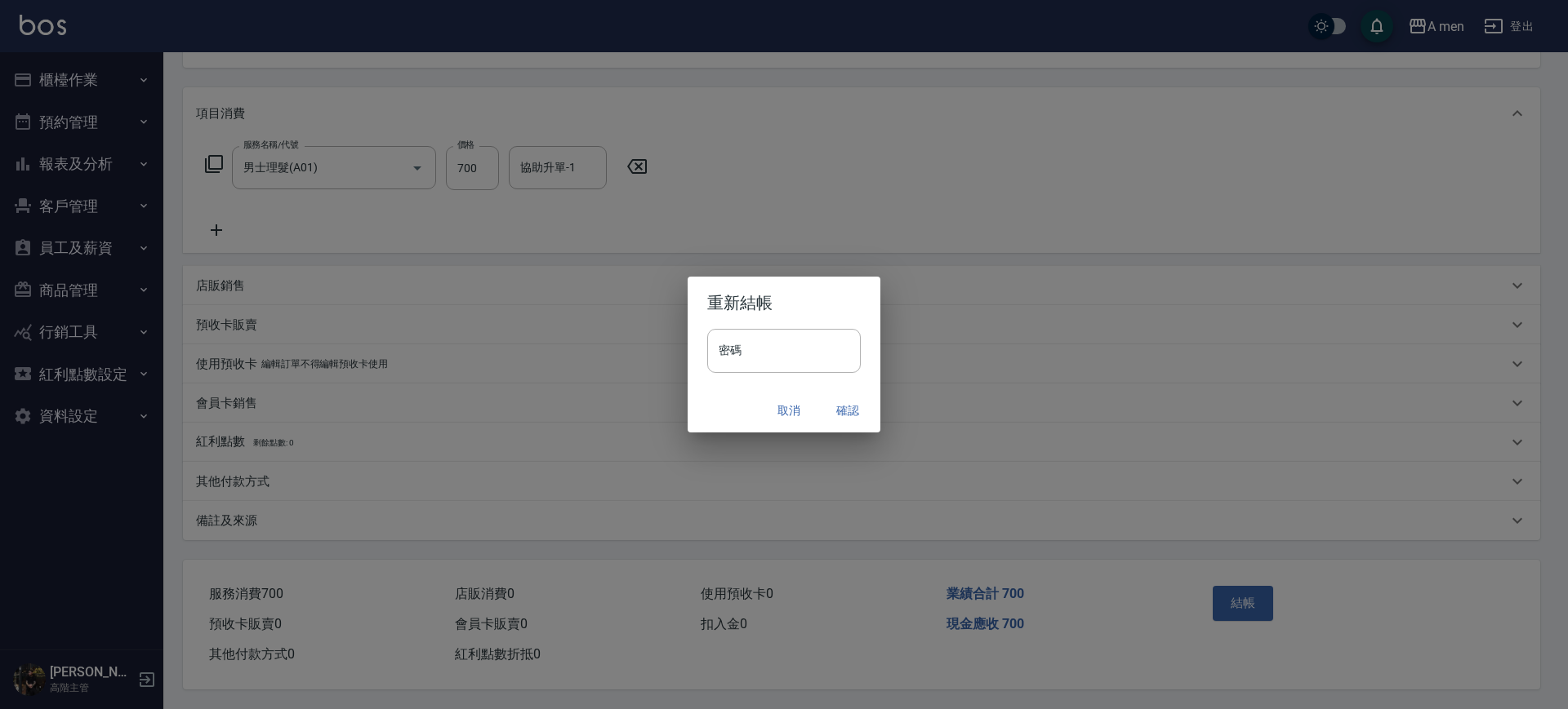
click at [852, 414] on button "確認" at bounding box center [847, 410] width 52 height 31
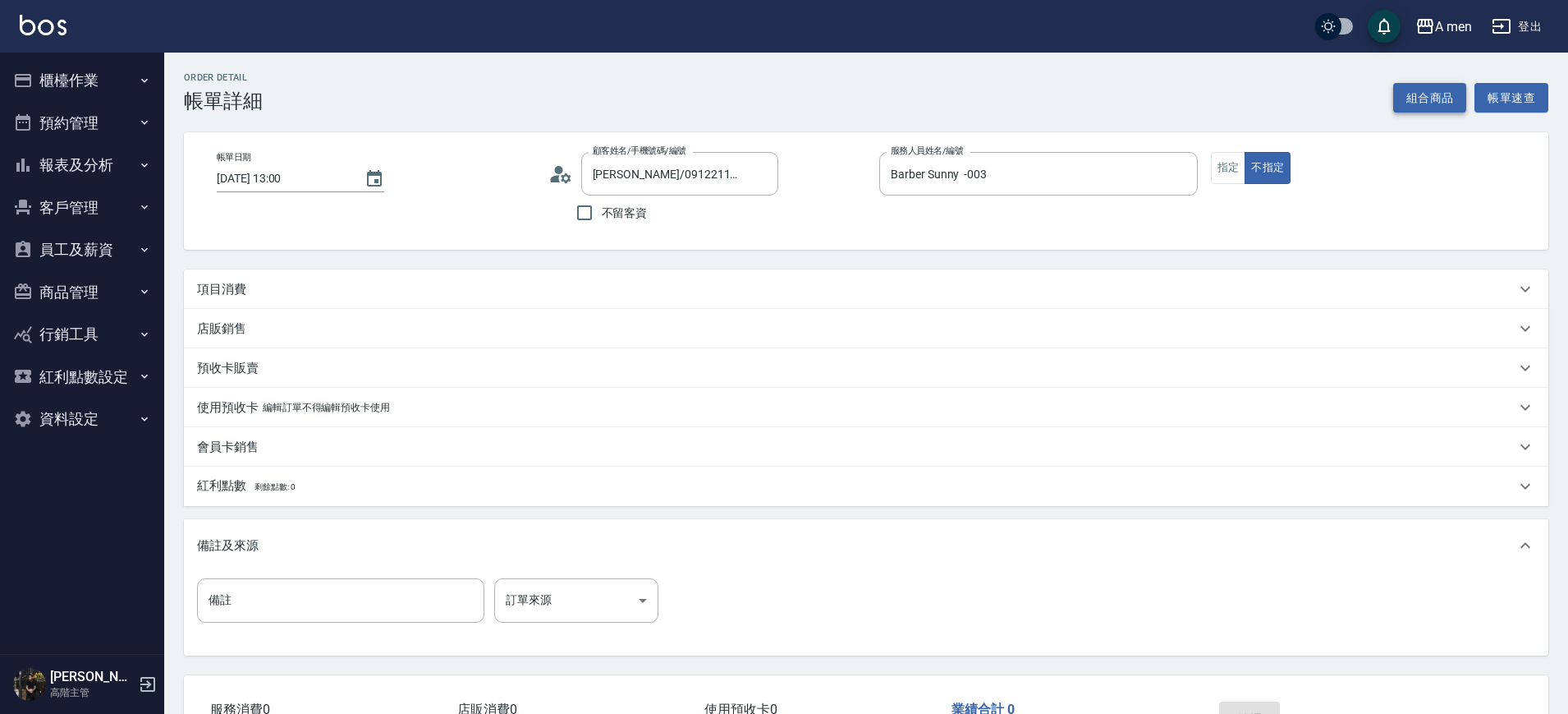
click at [1443, 97] on button "組合商品" at bounding box center [1430, 98] width 73 height 31
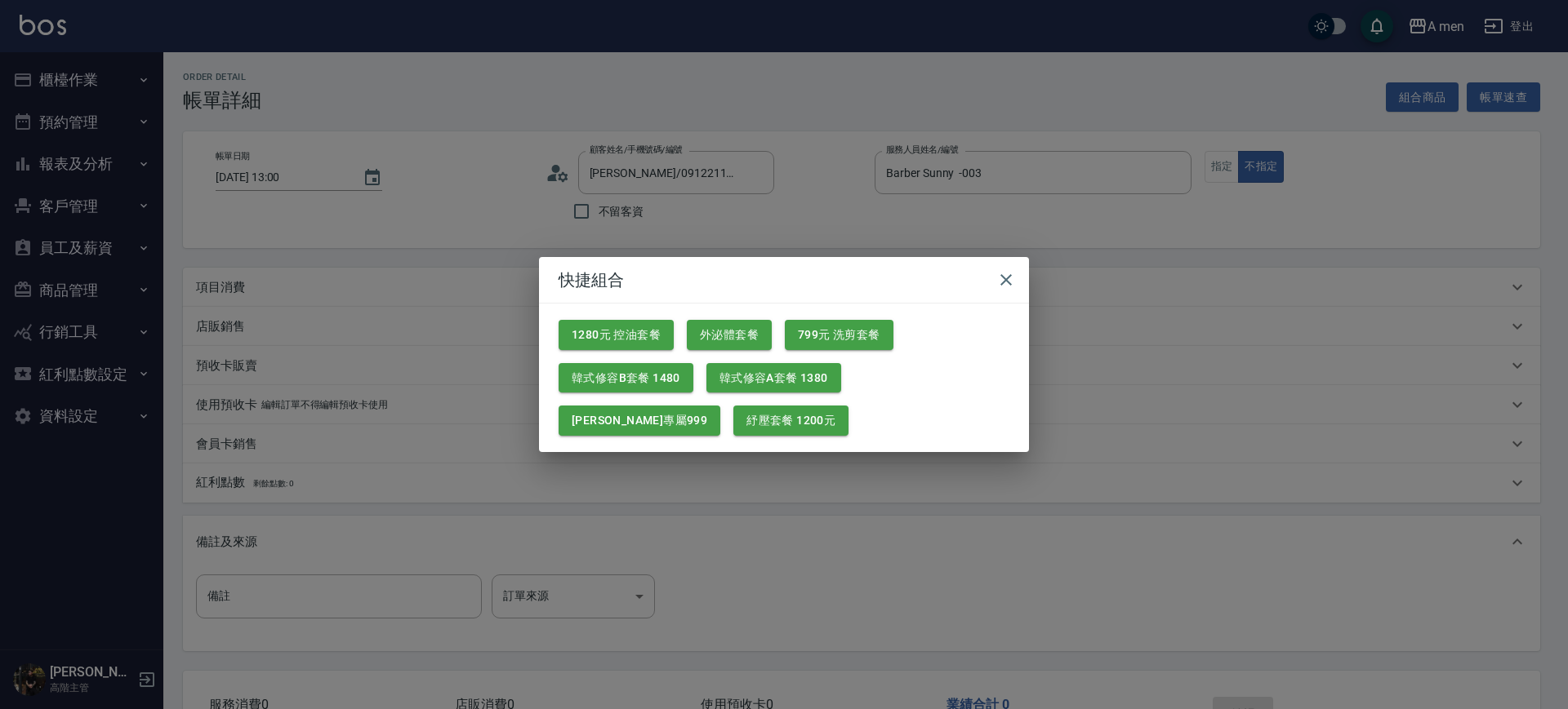
drag, startPoint x: 828, startPoint y: 329, endPoint x: 491, endPoint y: 364, distance: 338.8
click at [491, 364] on div "快捷組合 1280元 控油套餐 外泌體套餐 799元 洗剪套餐 韓式修容B套餐 1480 韓式修容A套餐 1380 楊莫專屬999 紓壓套餐 1200元" at bounding box center [784, 354] width 1568 height 709
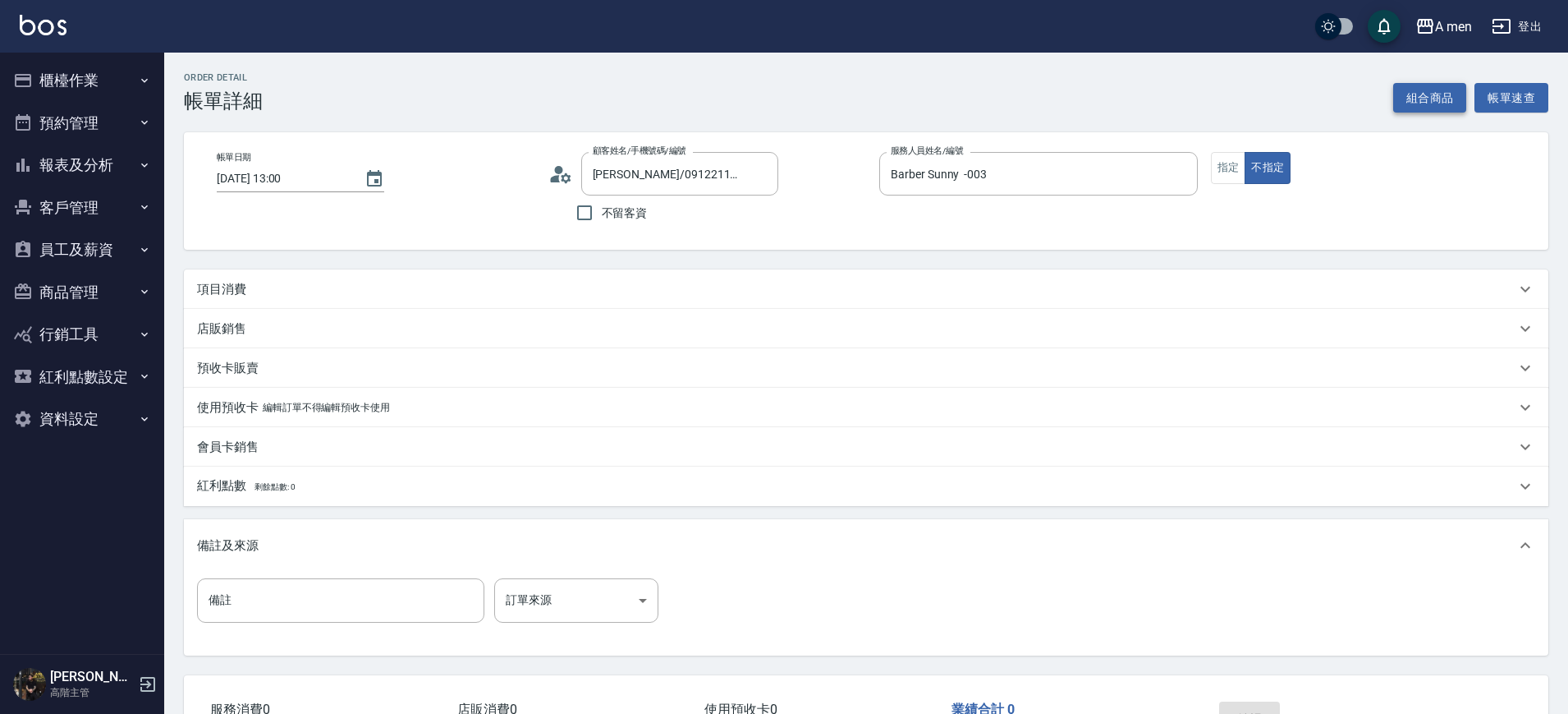
click at [1429, 89] on button "組合商品" at bounding box center [1430, 98] width 73 height 31
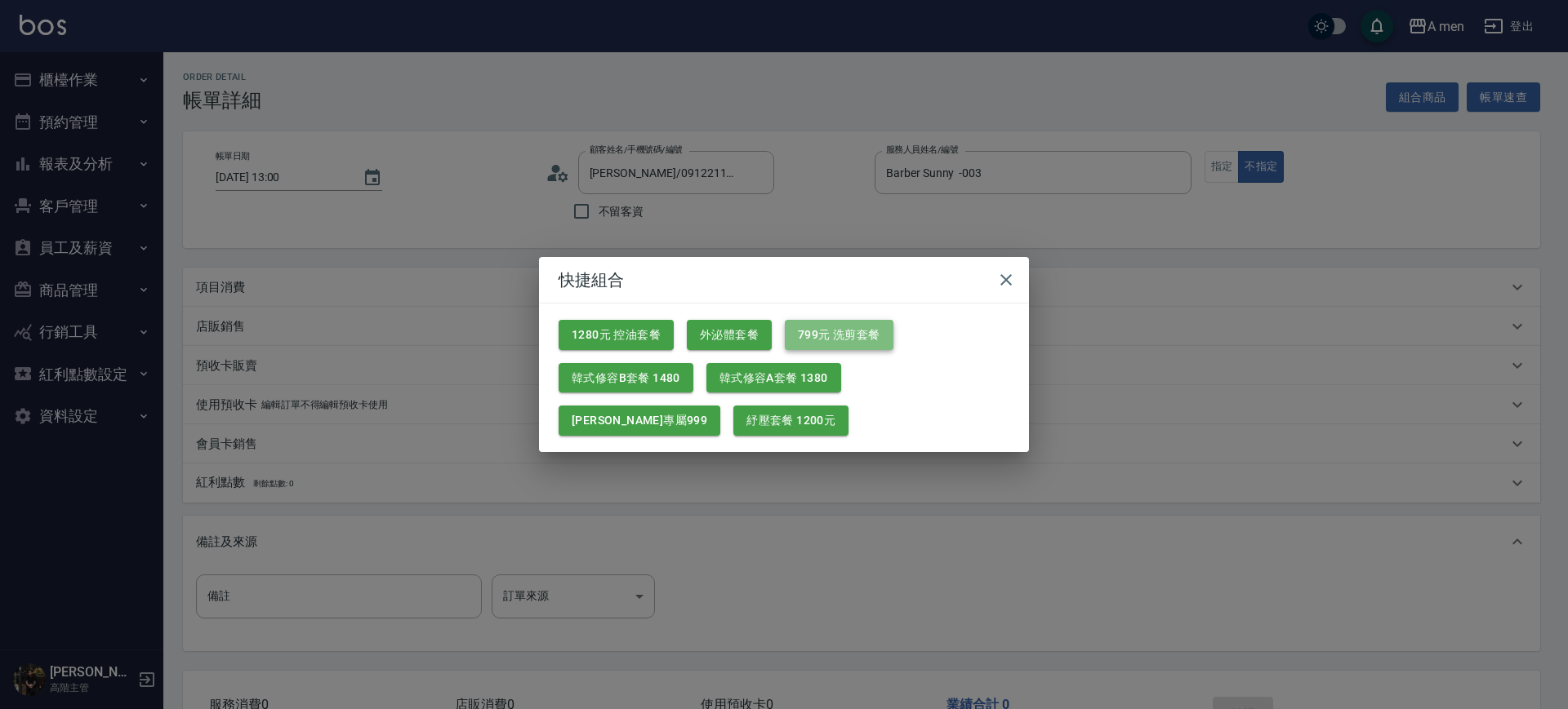
click at [855, 327] on button "799元 洗剪套餐" at bounding box center [839, 334] width 109 height 31
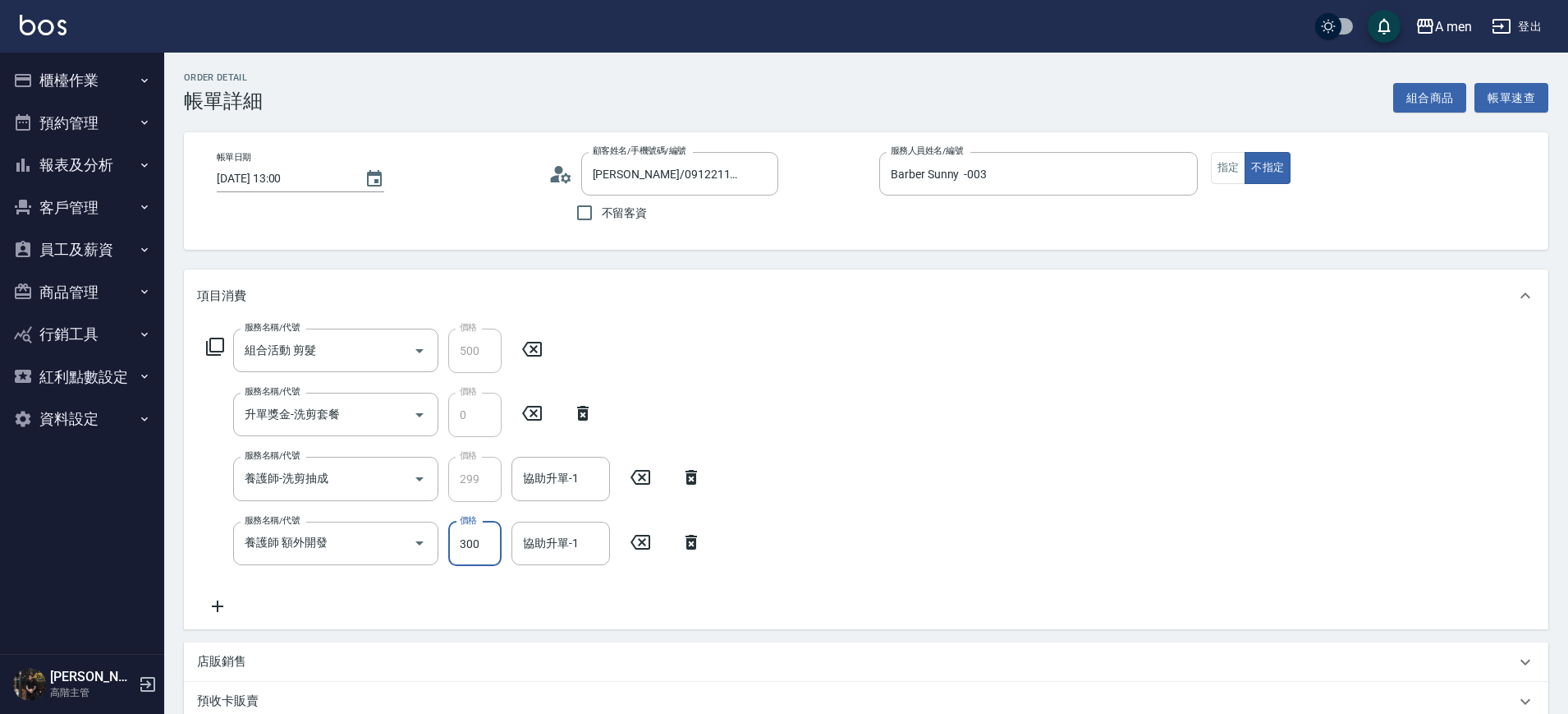
click at [485, 551] on input "300" at bounding box center [475, 543] width 54 height 45
type input "200"
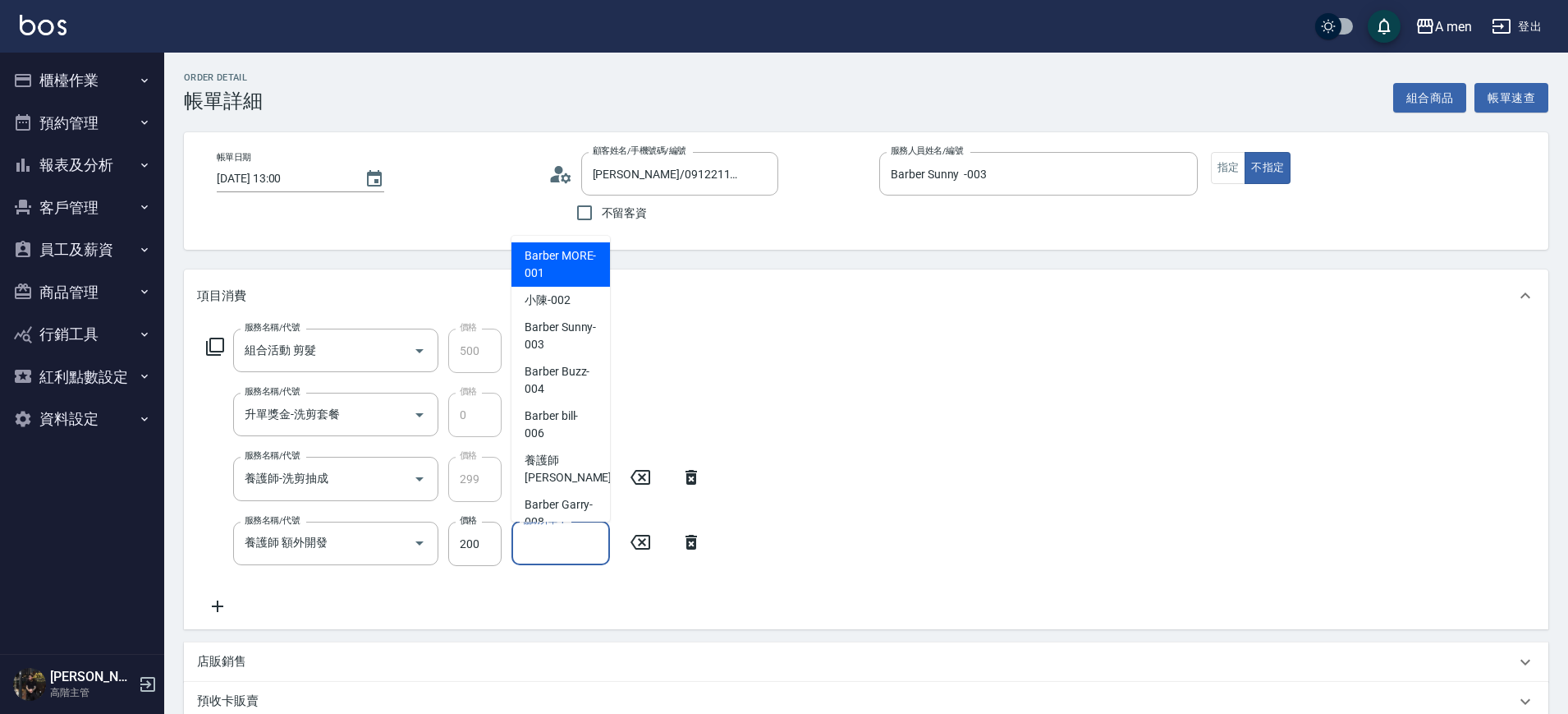
click at [561, 536] on input "協助升單-1" at bounding box center [561, 543] width 83 height 29
click at [550, 306] on span "小陳 -002" at bounding box center [548, 300] width 46 height 17
type input "小陳-002"
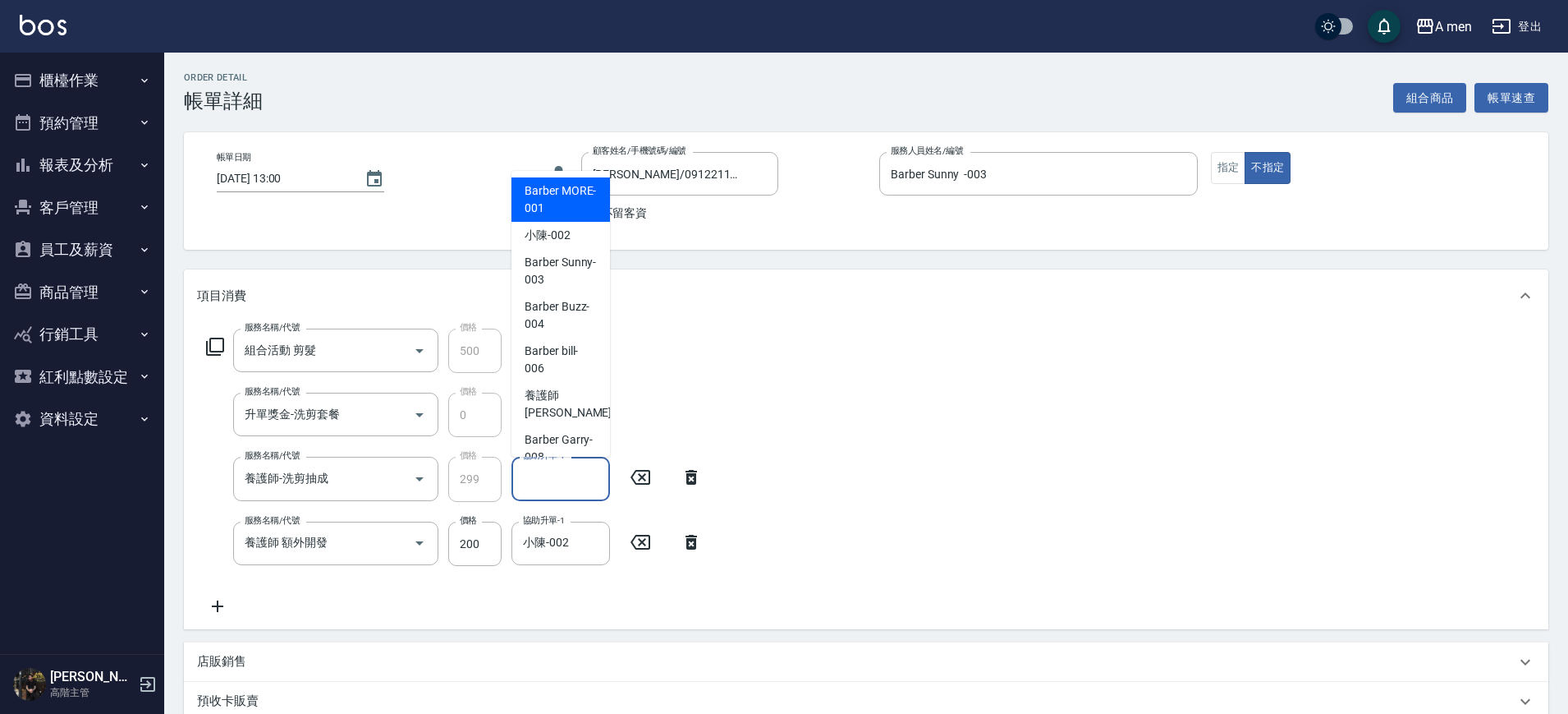
click at [542, 473] on input "協助升單-1" at bounding box center [561, 479] width 83 height 29
click at [554, 235] on span "小陳 -002" at bounding box center [548, 234] width 46 height 17
type input "小陳-002"
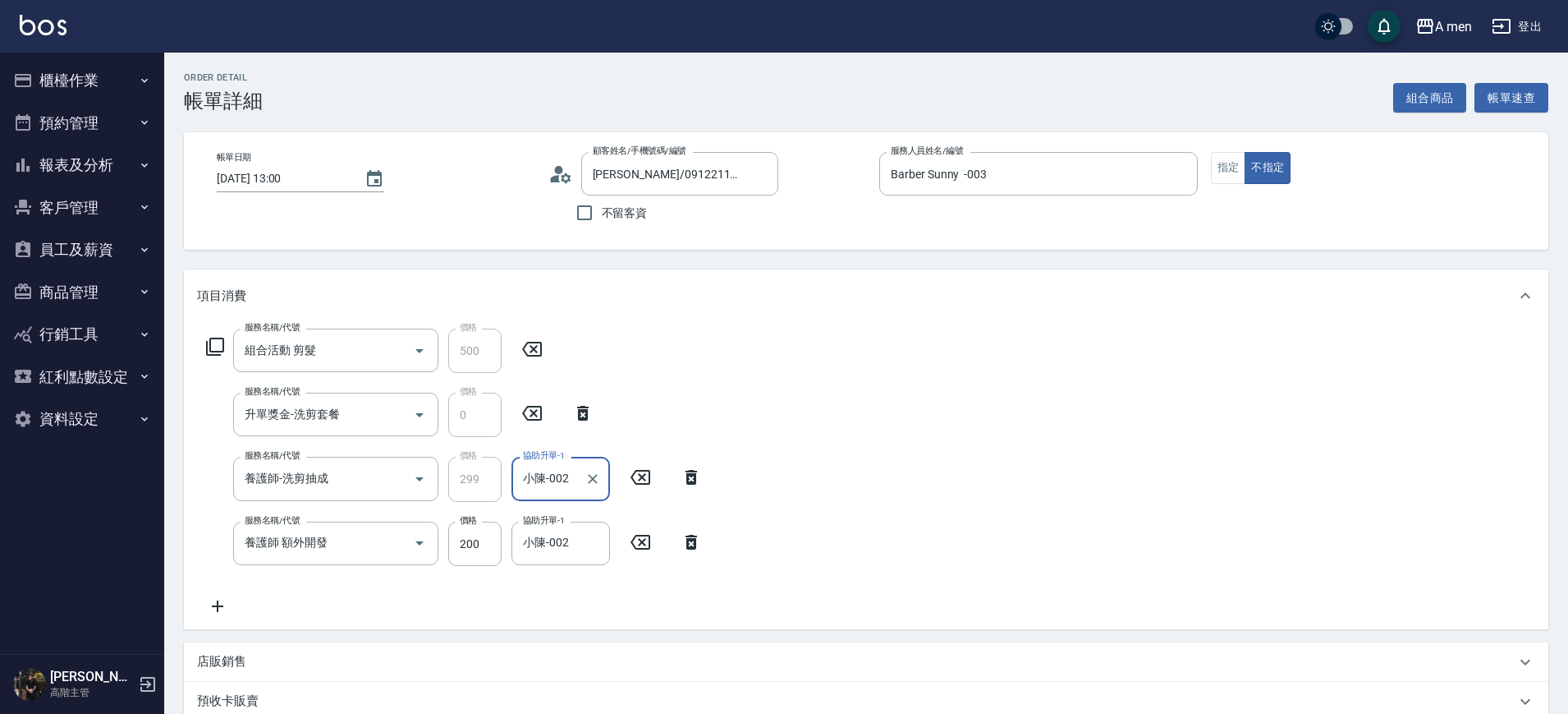
click at [887, 412] on div "服務名稱/代號 組合活動 剪髮 服務名稱/代號 價格 500 價格 服務名稱/代號 升單獎金-洗剪套餐 服務名稱/代號 價格 0 價格 服務名稱/代號 養護師…" at bounding box center [865, 475] width 1365 height 307
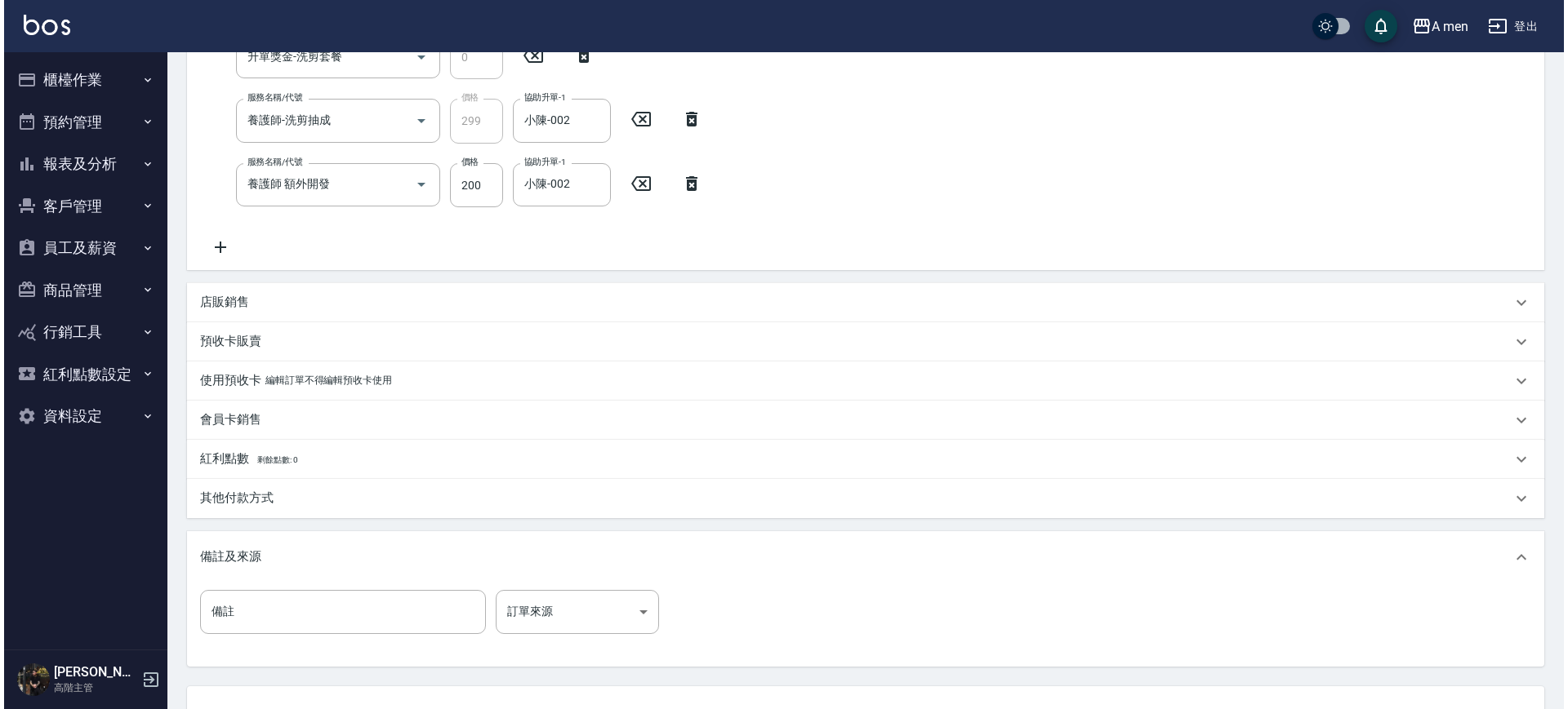
scroll to position [489, 0]
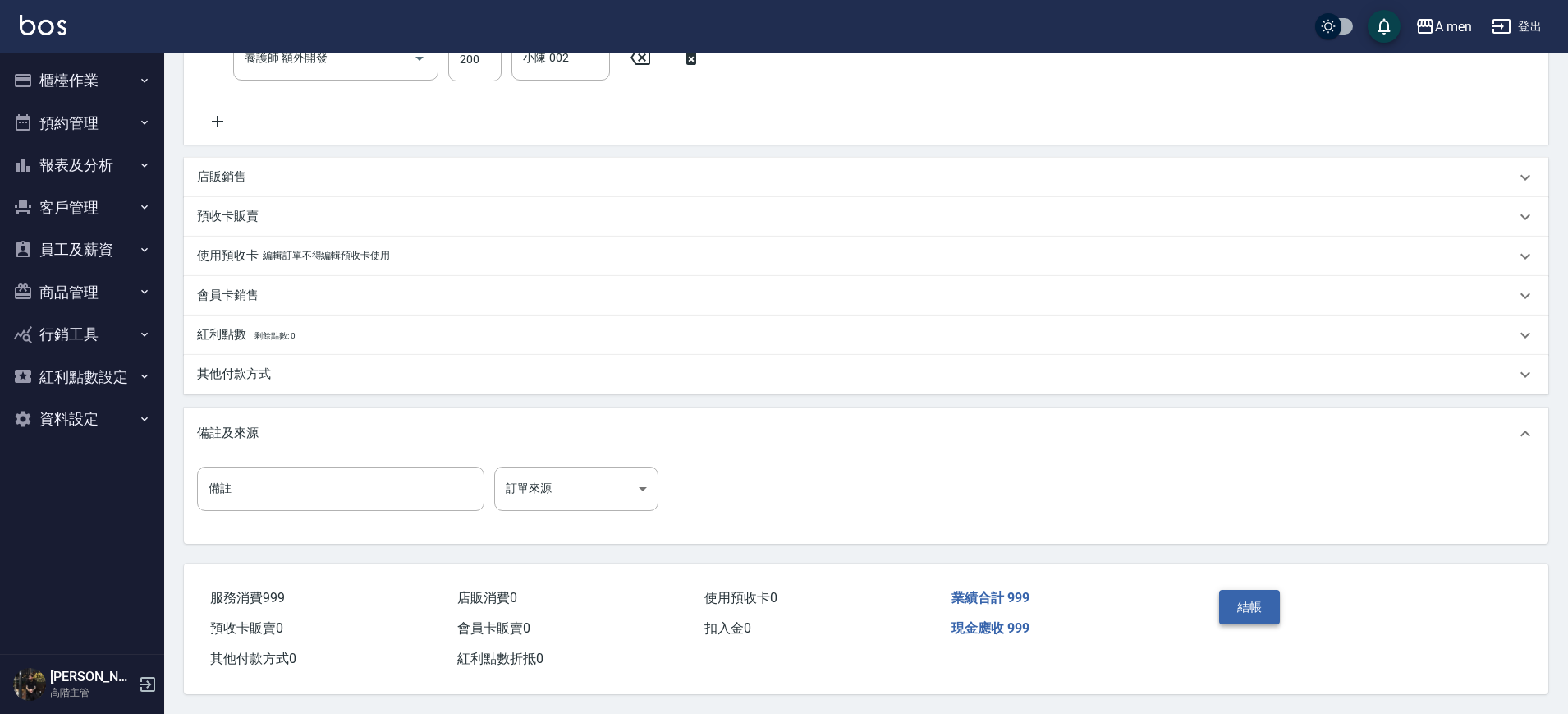
click at [1235, 606] on button "結帳" at bounding box center [1250, 607] width 62 height 35
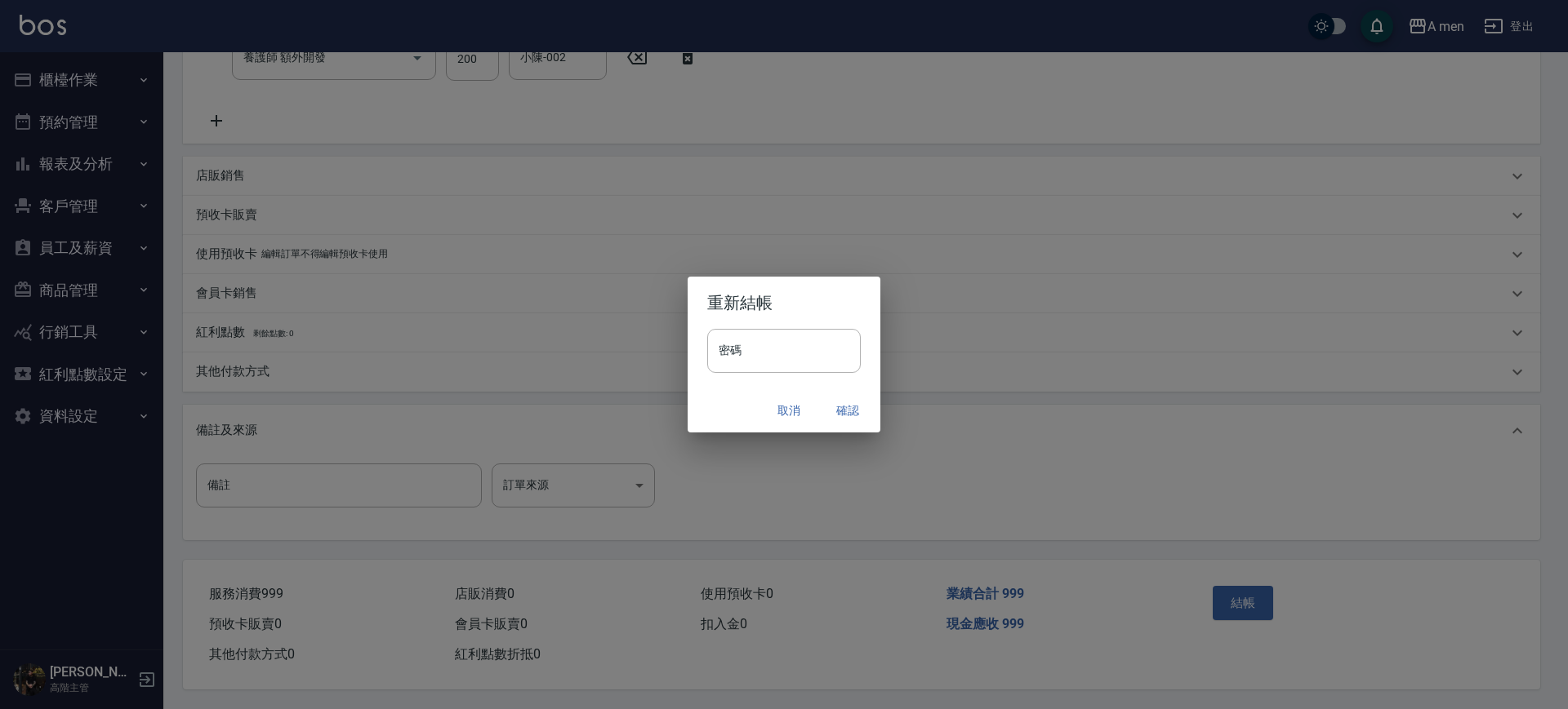
click at [848, 404] on button "確認" at bounding box center [847, 410] width 52 height 31
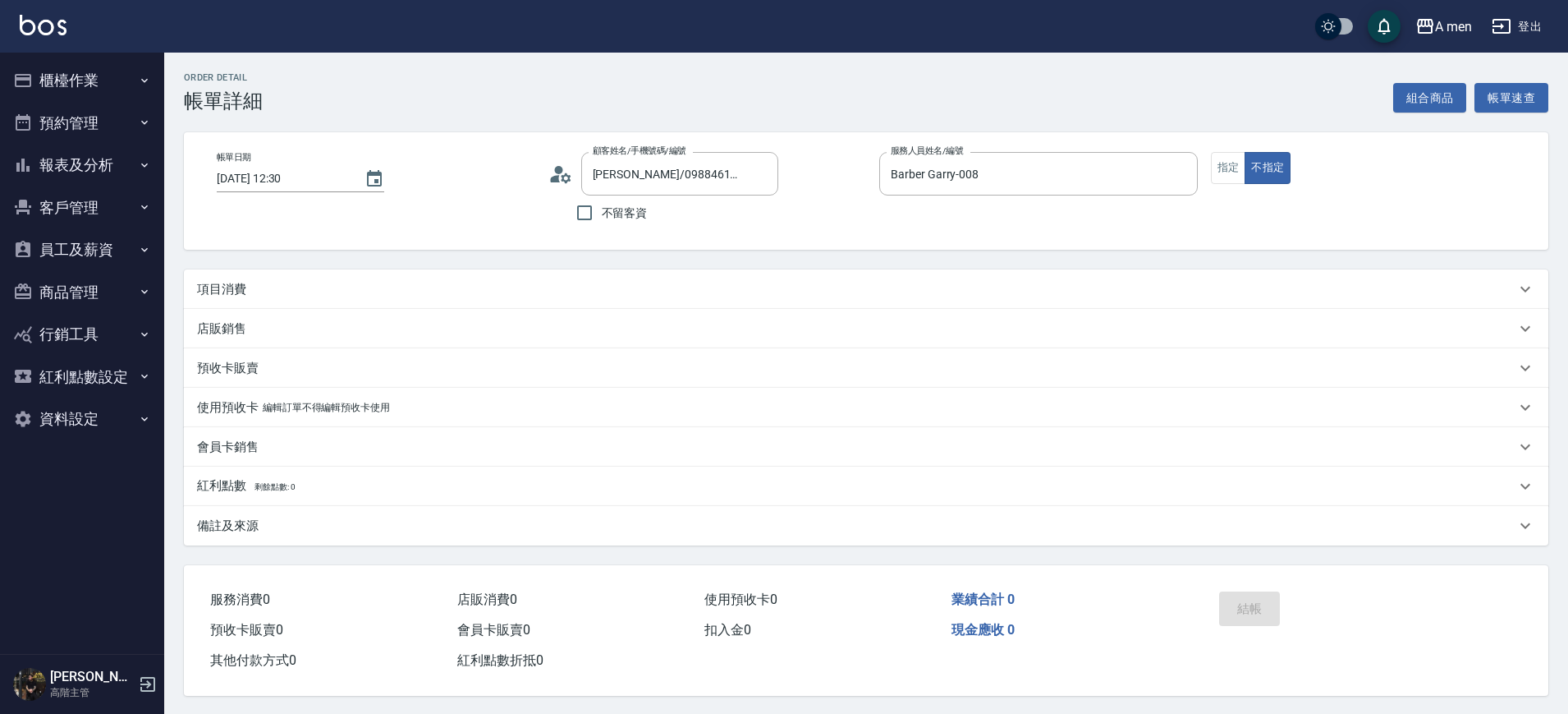
click at [530, 290] on div "項目消費" at bounding box center [856, 289] width 1319 height 17
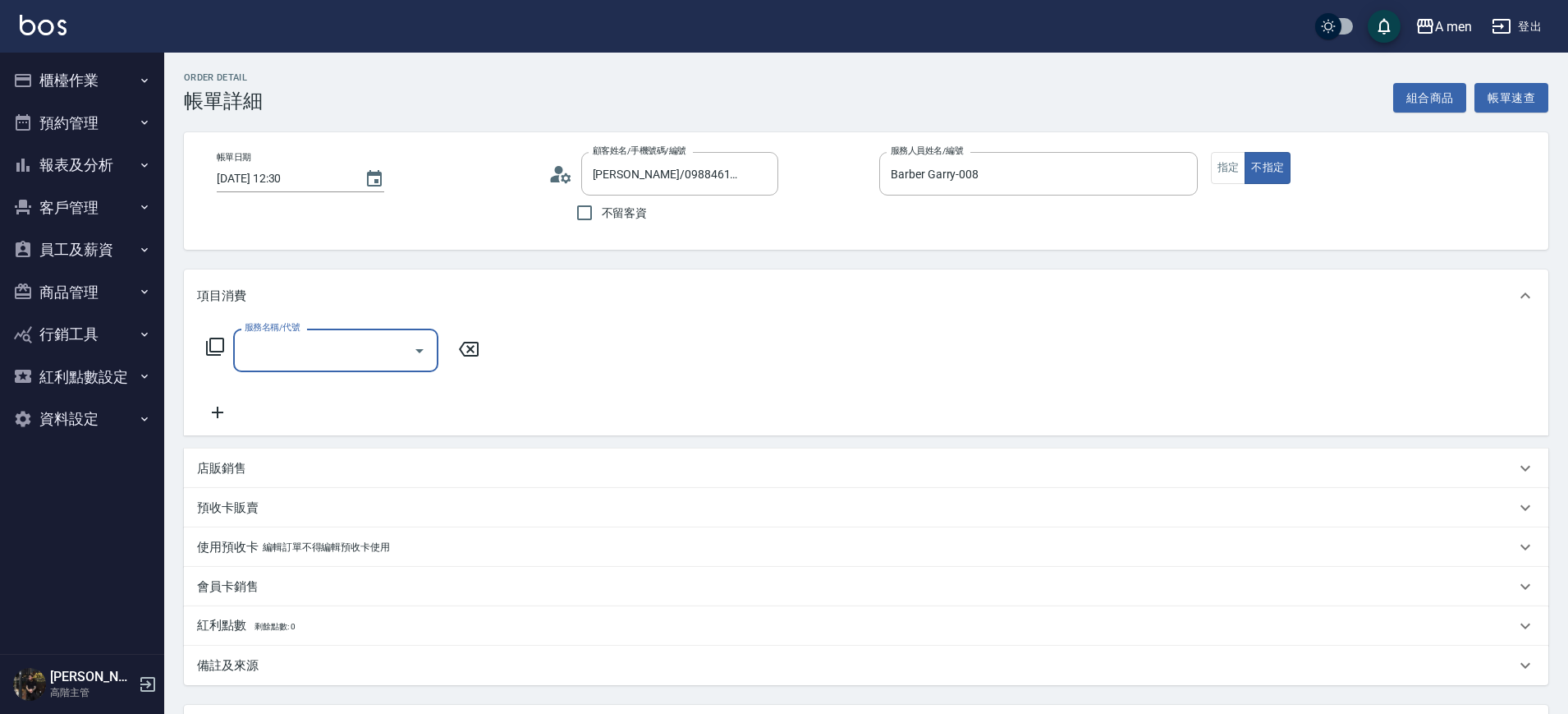
click at [408, 358] on div at bounding box center [419, 351] width 25 height 44
click at [416, 346] on icon "Open" at bounding box center [420, 351] width 20 height 20
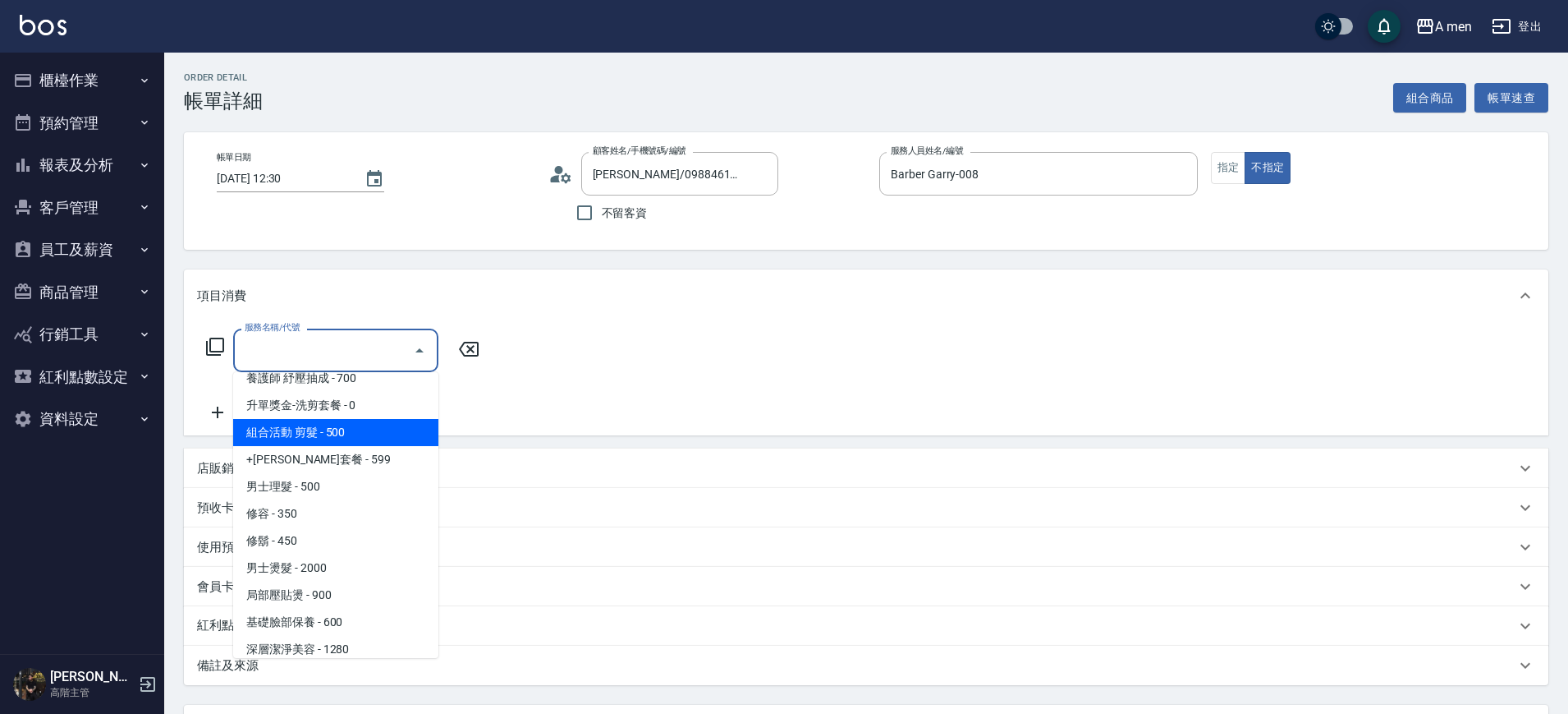
scroll to position [411, 0]
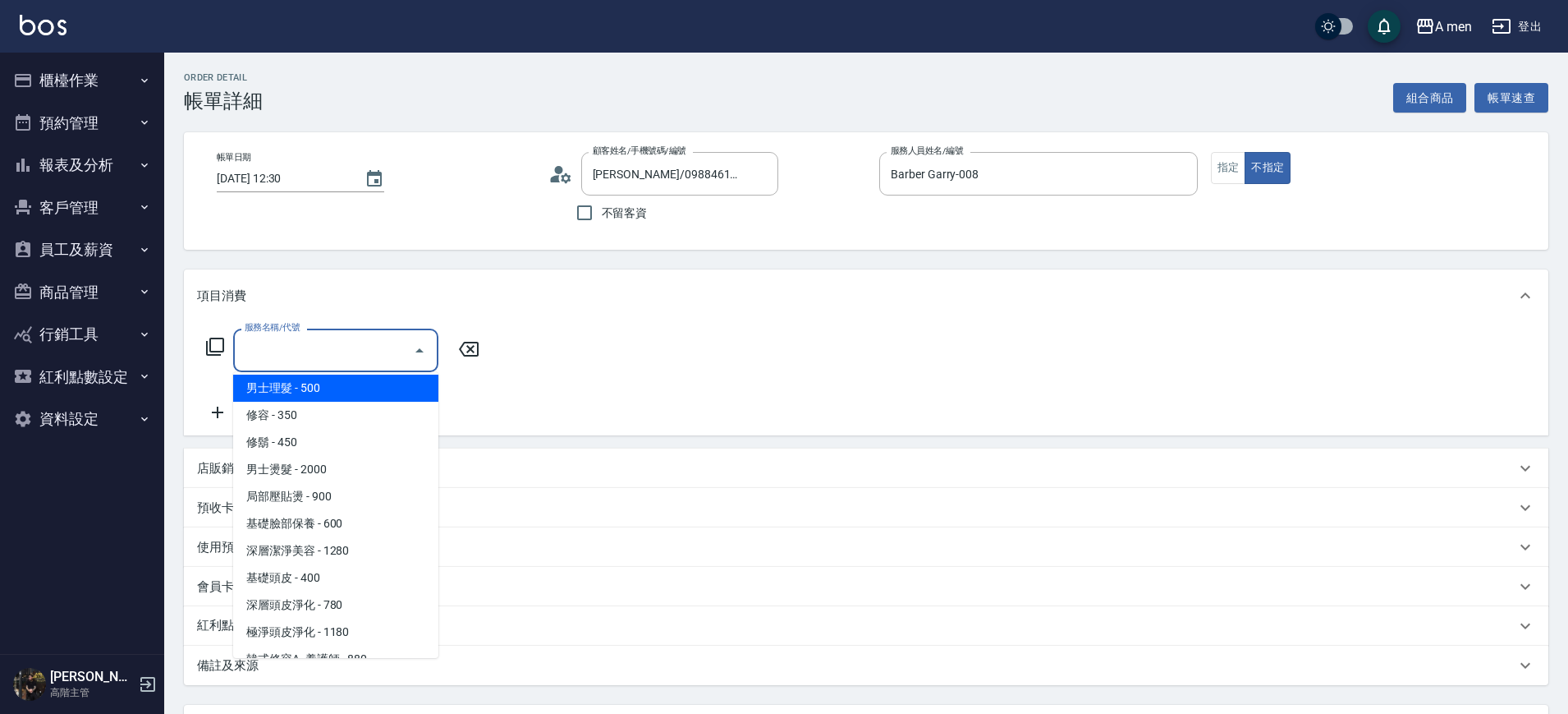
click at [319, 383] on span "男士理髮 - 500" at bounding box center [335, 387] width 205 height 27
type input "男士理髮(A01)"
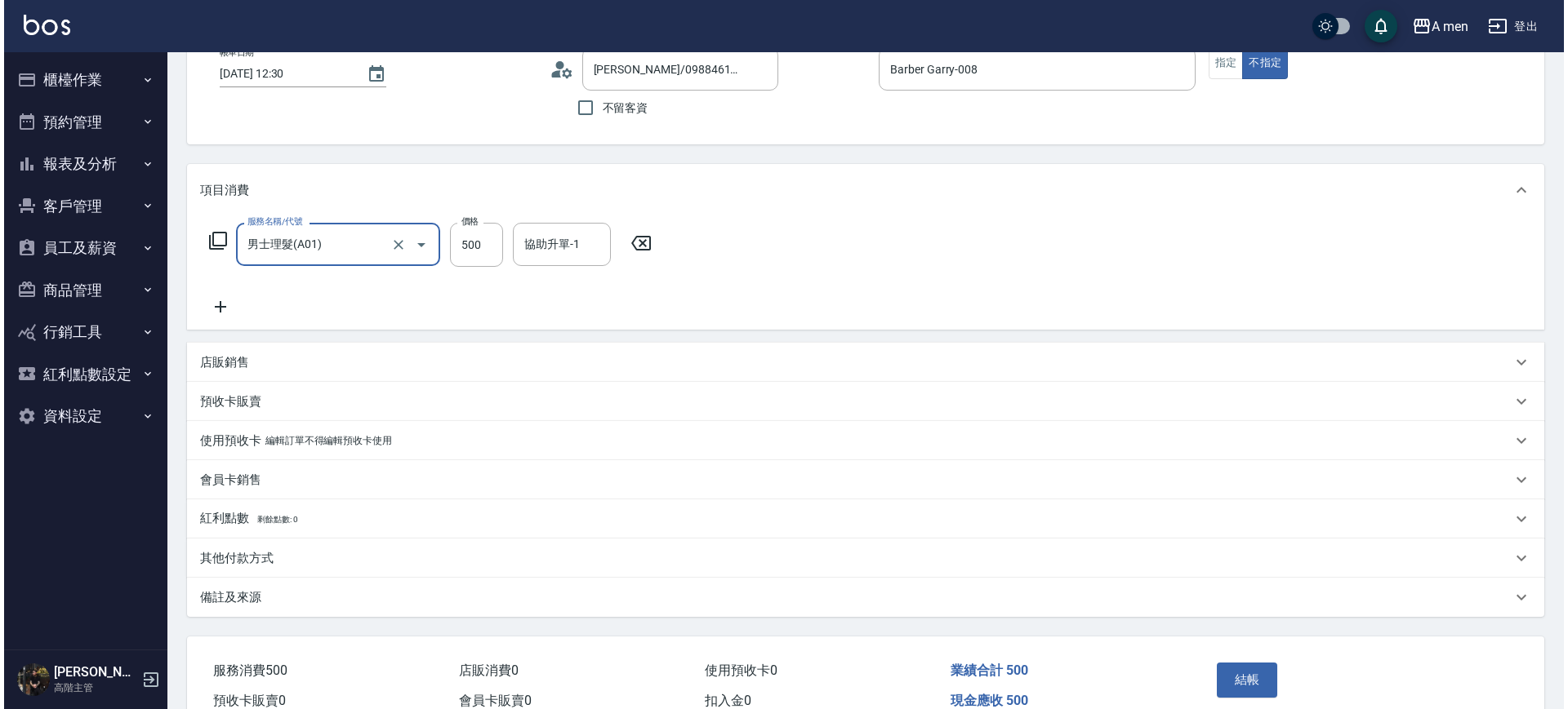
scroll to position [187, 0]
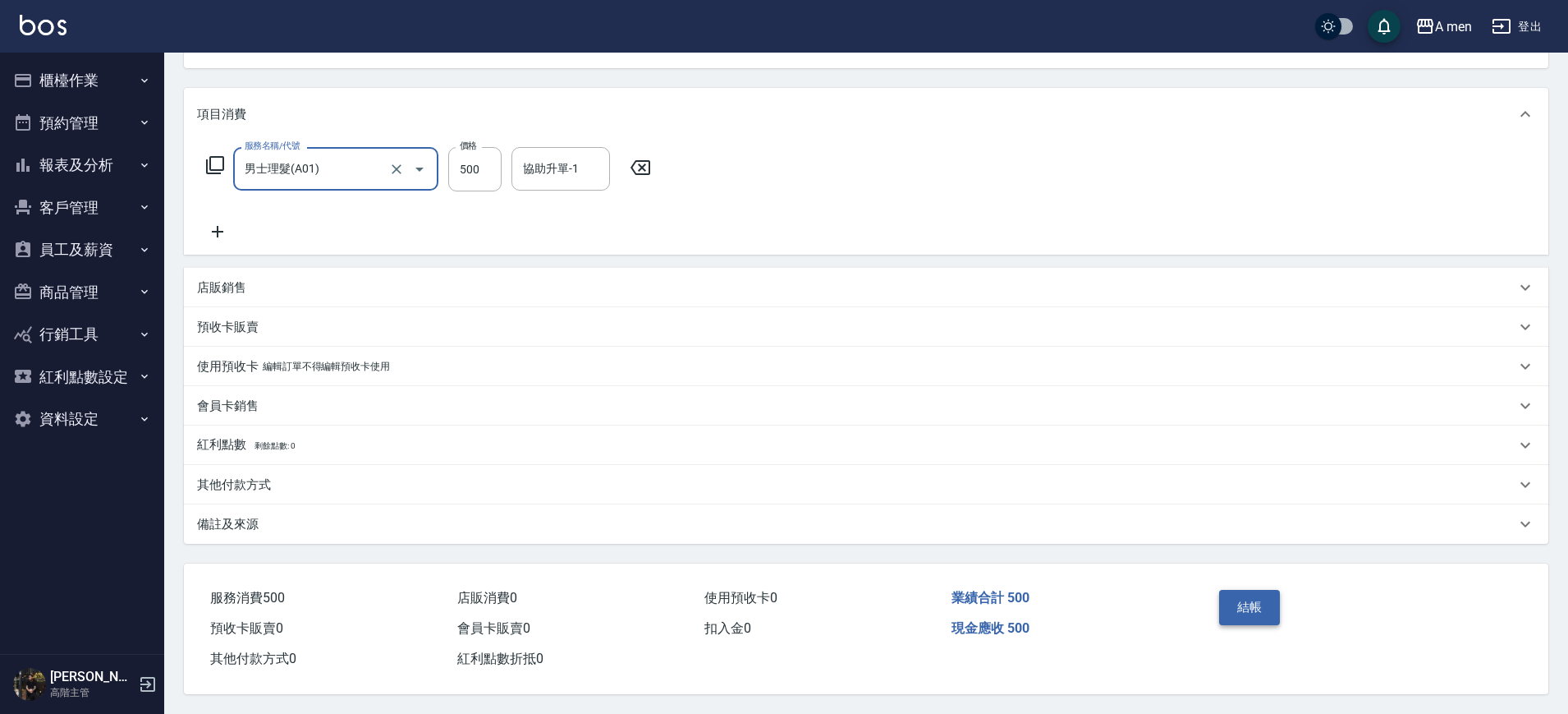
click at [1255, 606] on button "結帳" at bounding box center [1250, 607] width 62 height 35
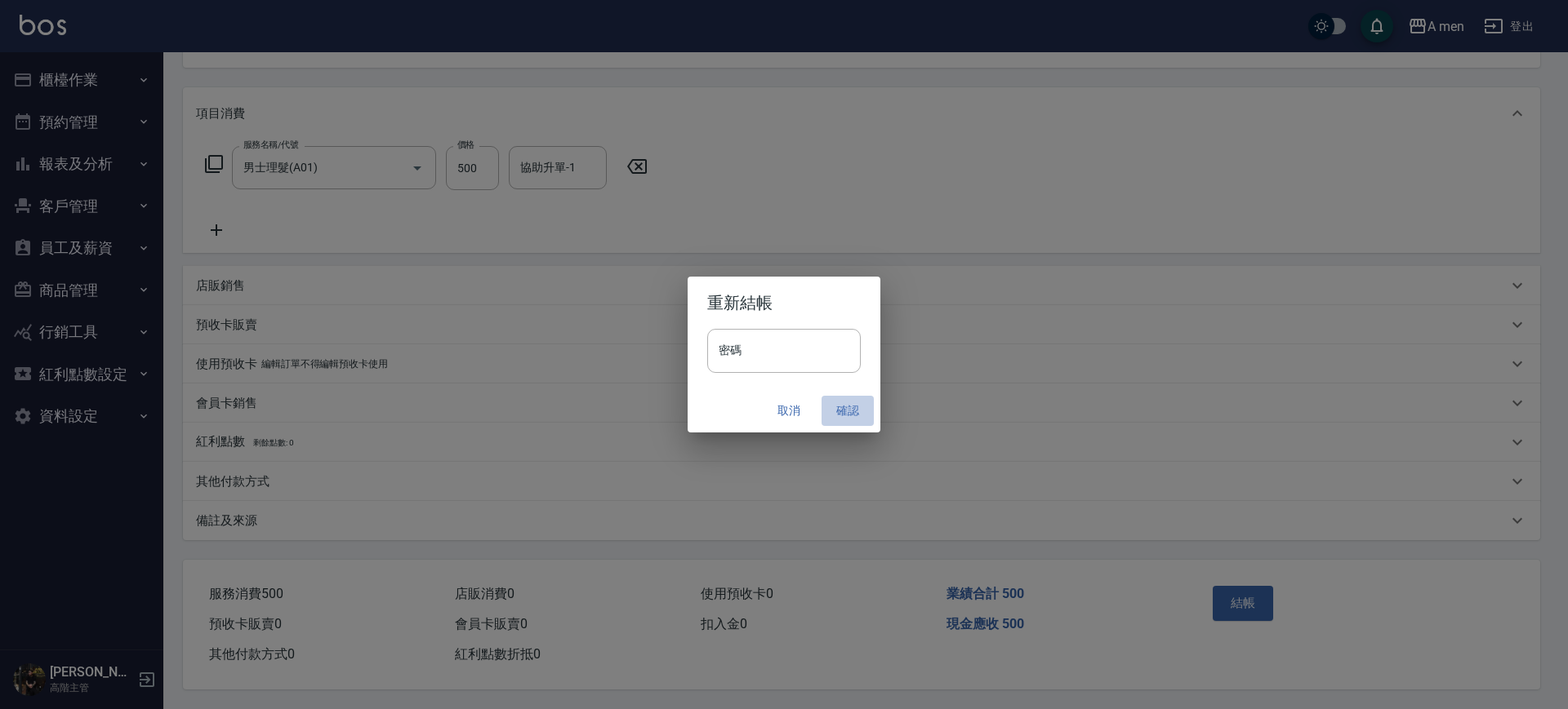
click at [847, 409] on button "確認" at bounding box center [847, 410] width 52 height 31
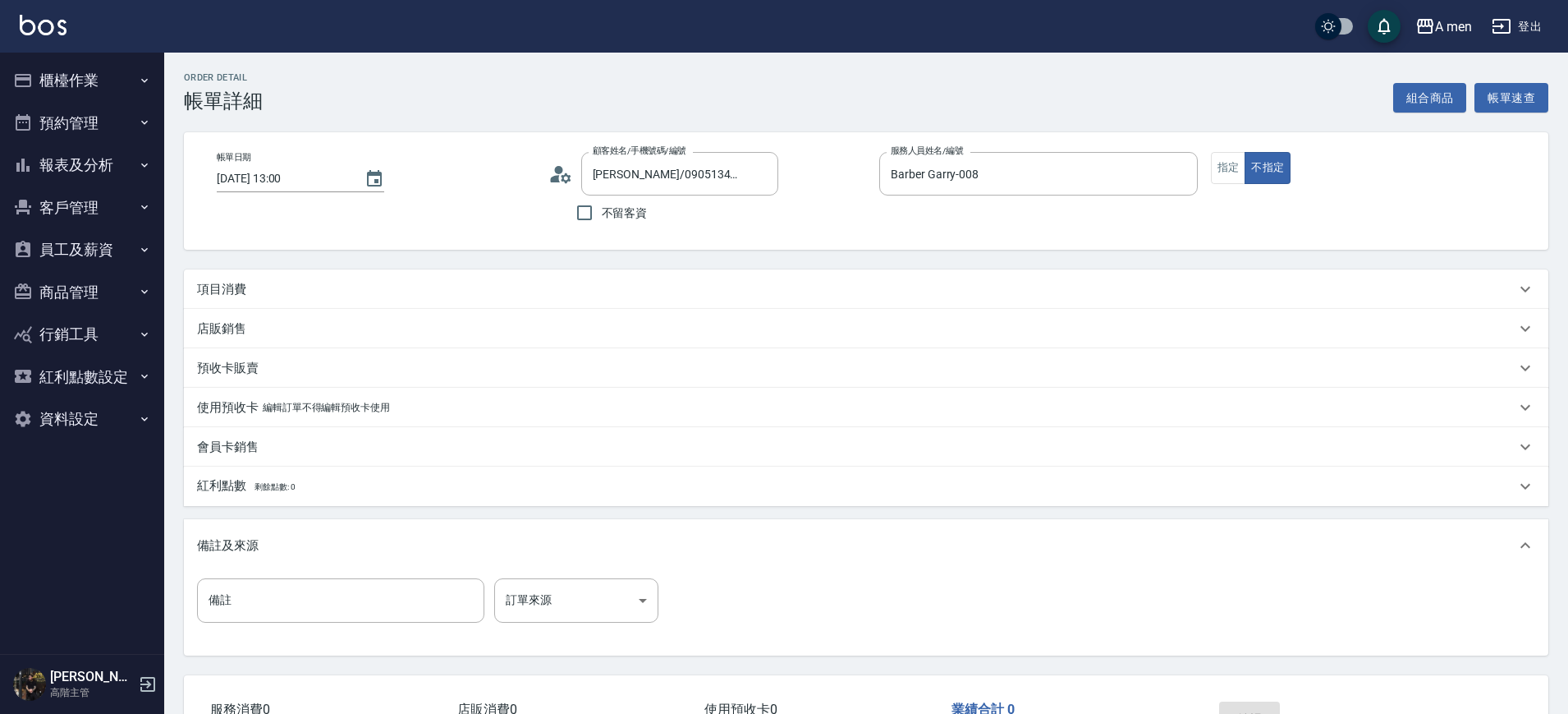
click at [1419, 88] on button "組合商品" at bounding box center [1430, 98] width 73 height 31
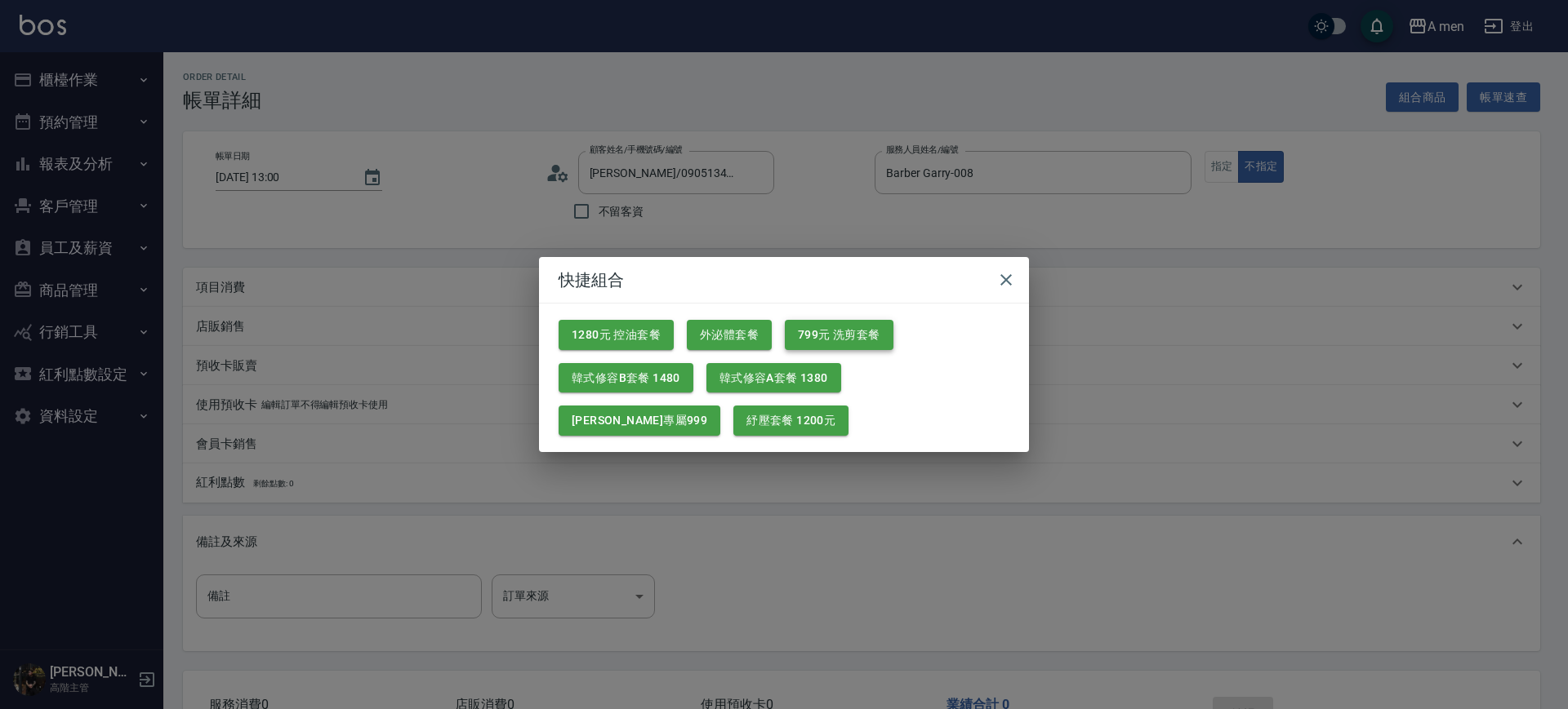
click at [829, 333] on button "799元 洗剪套餐" at bounding box center [839, 334] width 109 height 31
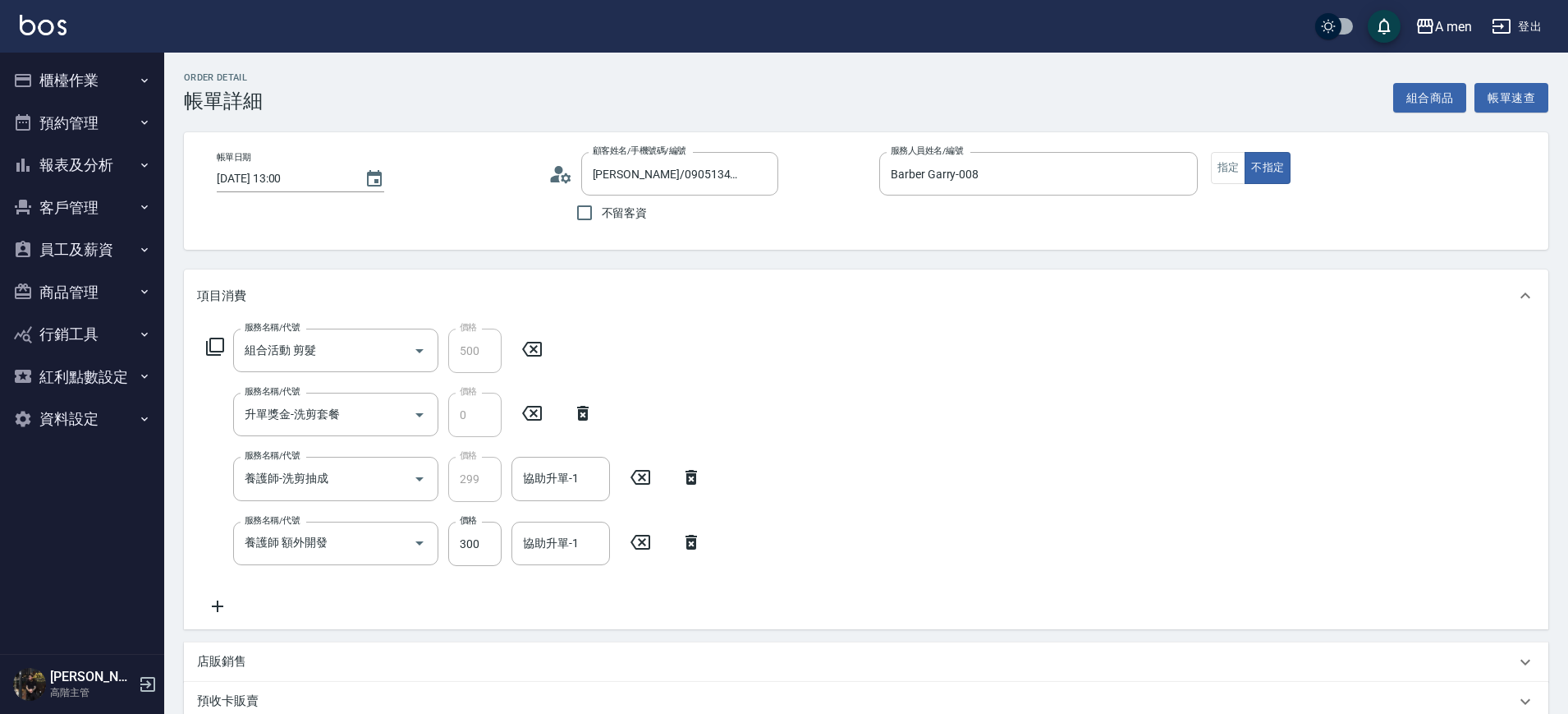
click at [638, 541] on icon at bounding box center [640, 542] width 41 height 20
click at [586, 478] on input "協助升單-1" at bounding box center [561, 479] width 83 height 29
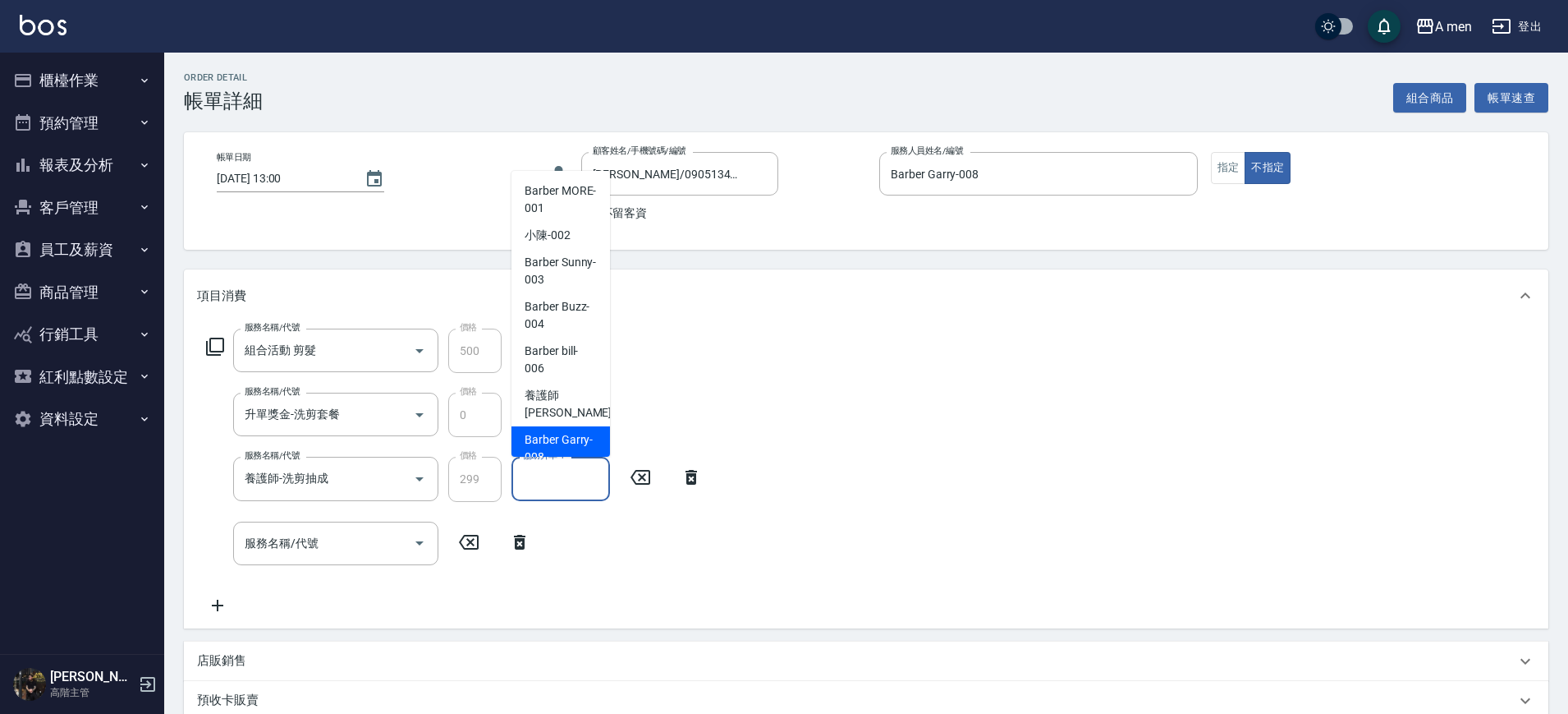
scroll to position [21, 0]
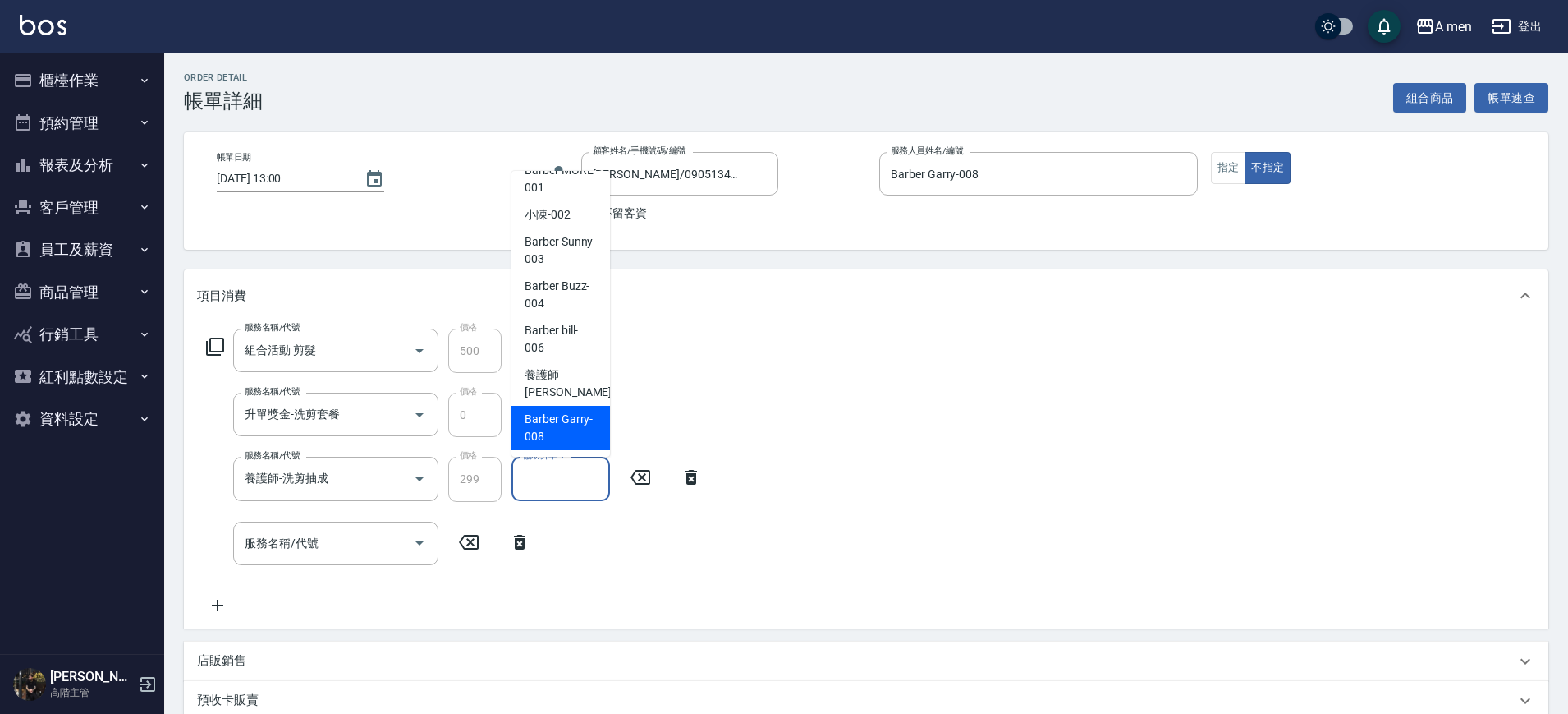
click at [563, 430] on span "Barber Garry -008" at bounding box center [561, 428] width 72 height 35
type input "Barber Garry-008"
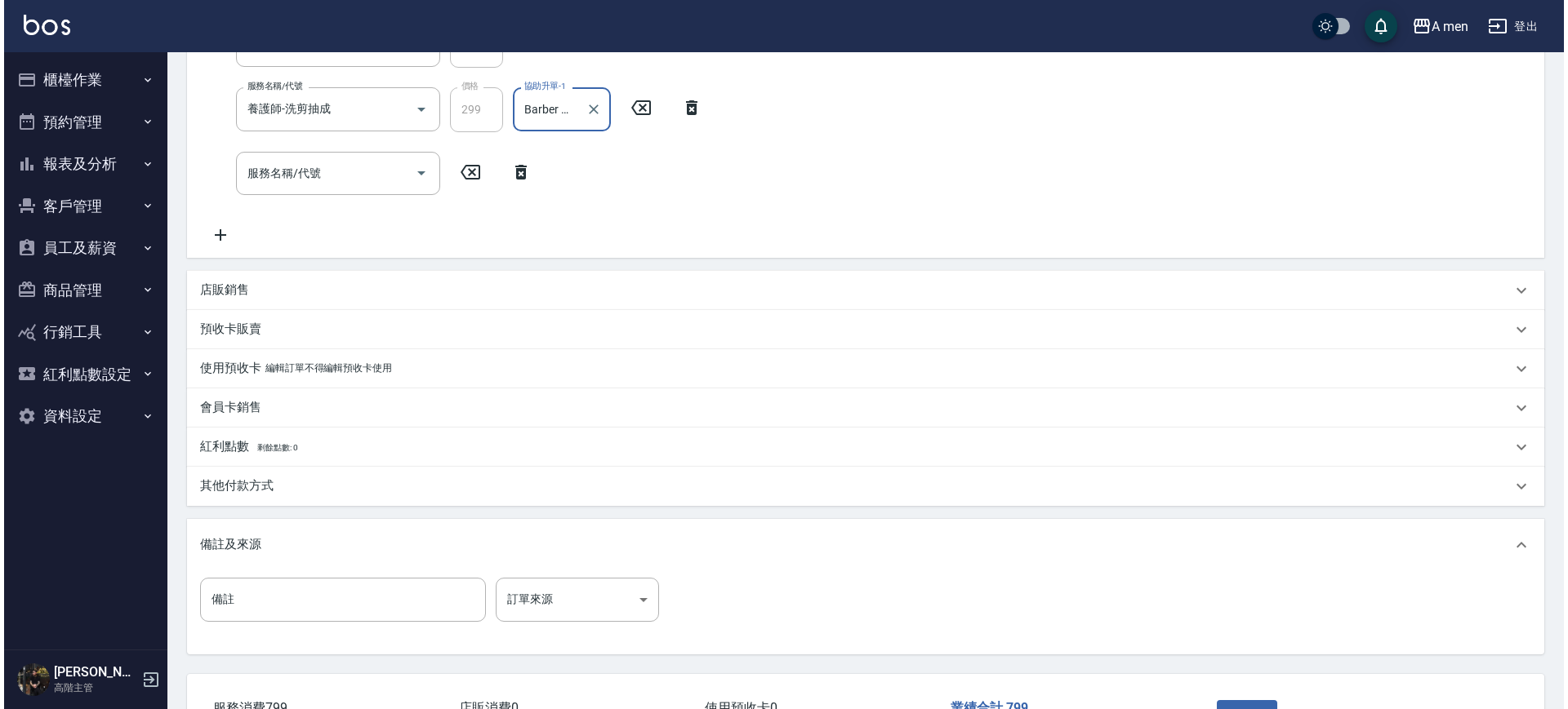
scroll to position [488, 0]
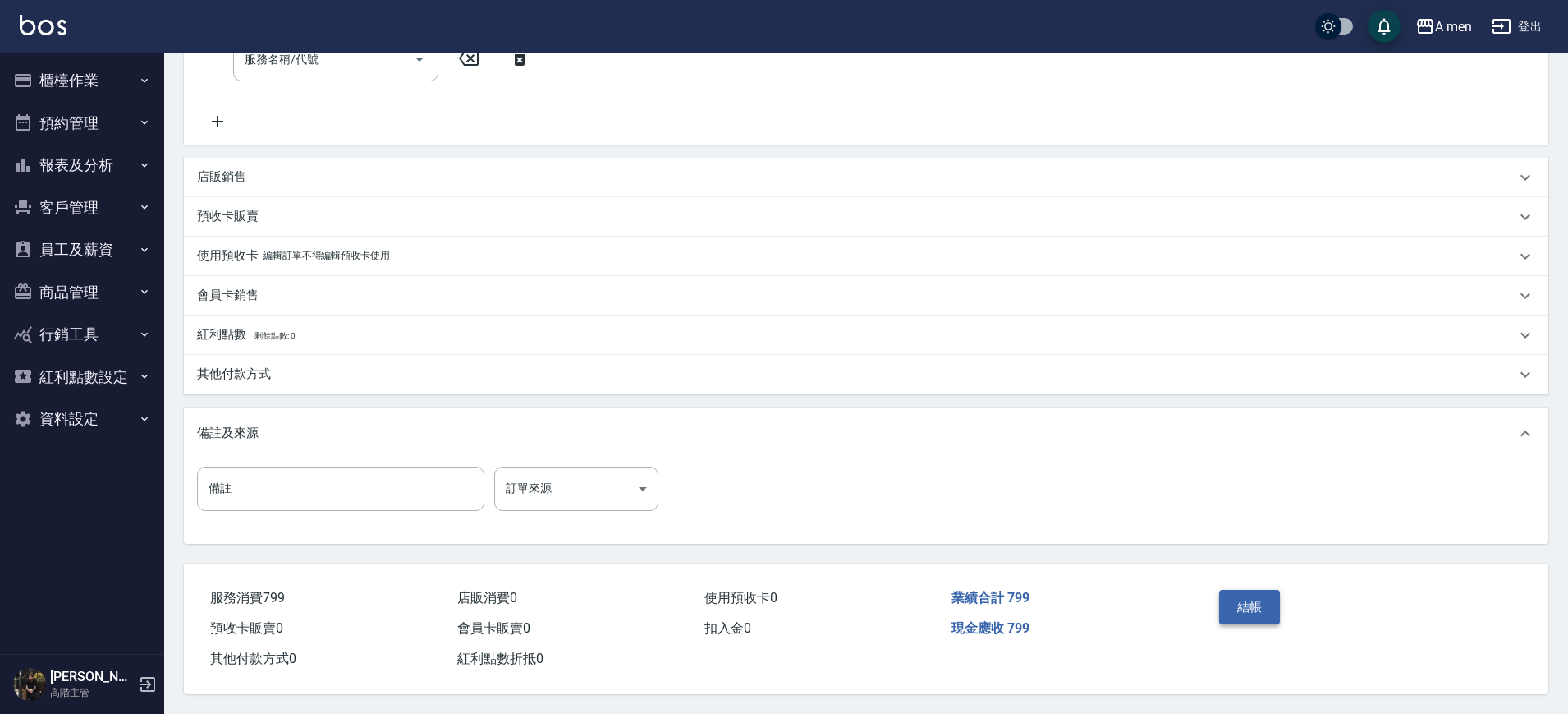
click at [1253, 603] on button "結帳" at bounding box center [1250, 607] width 62 height 35
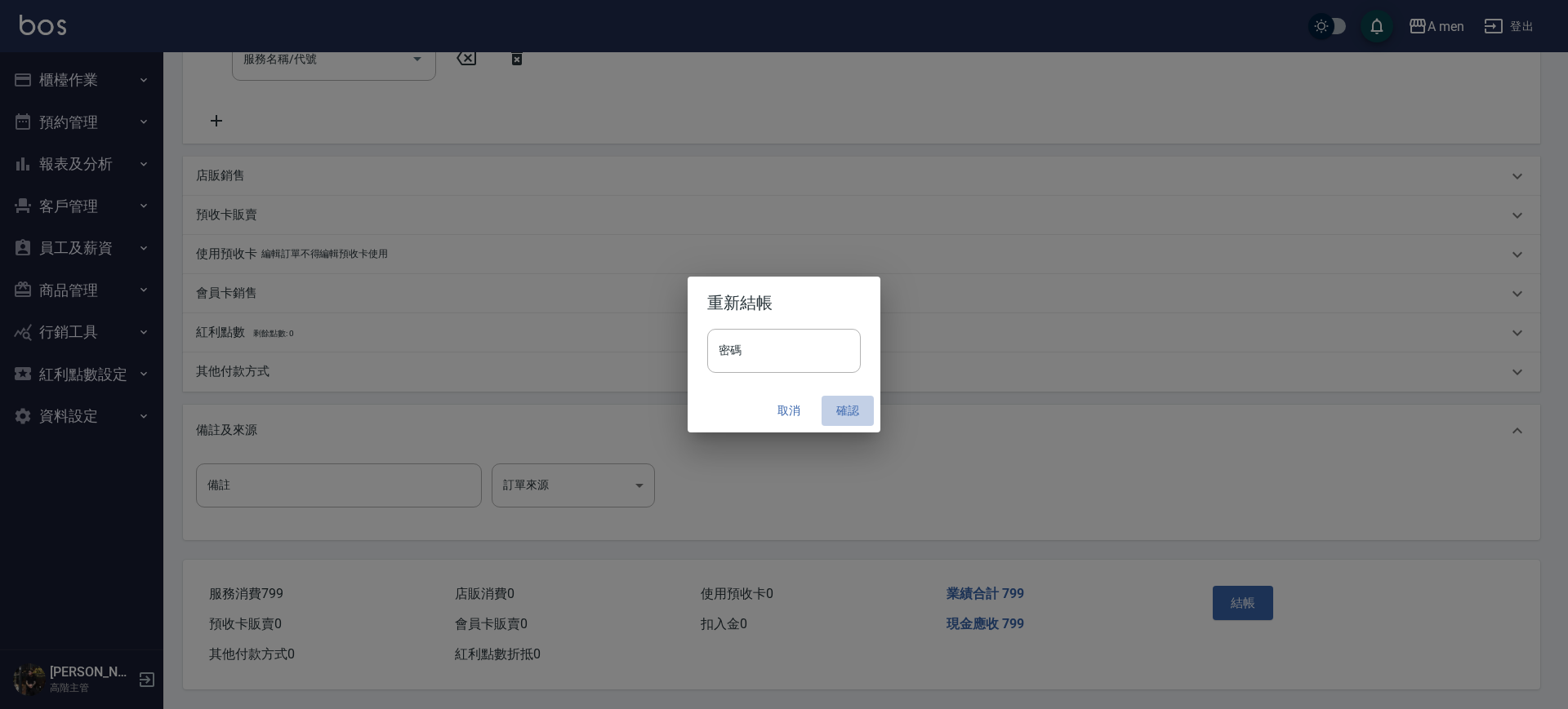
click at [845, 419] on button "確認" at bounding box center [847, 410] width 52 height 31
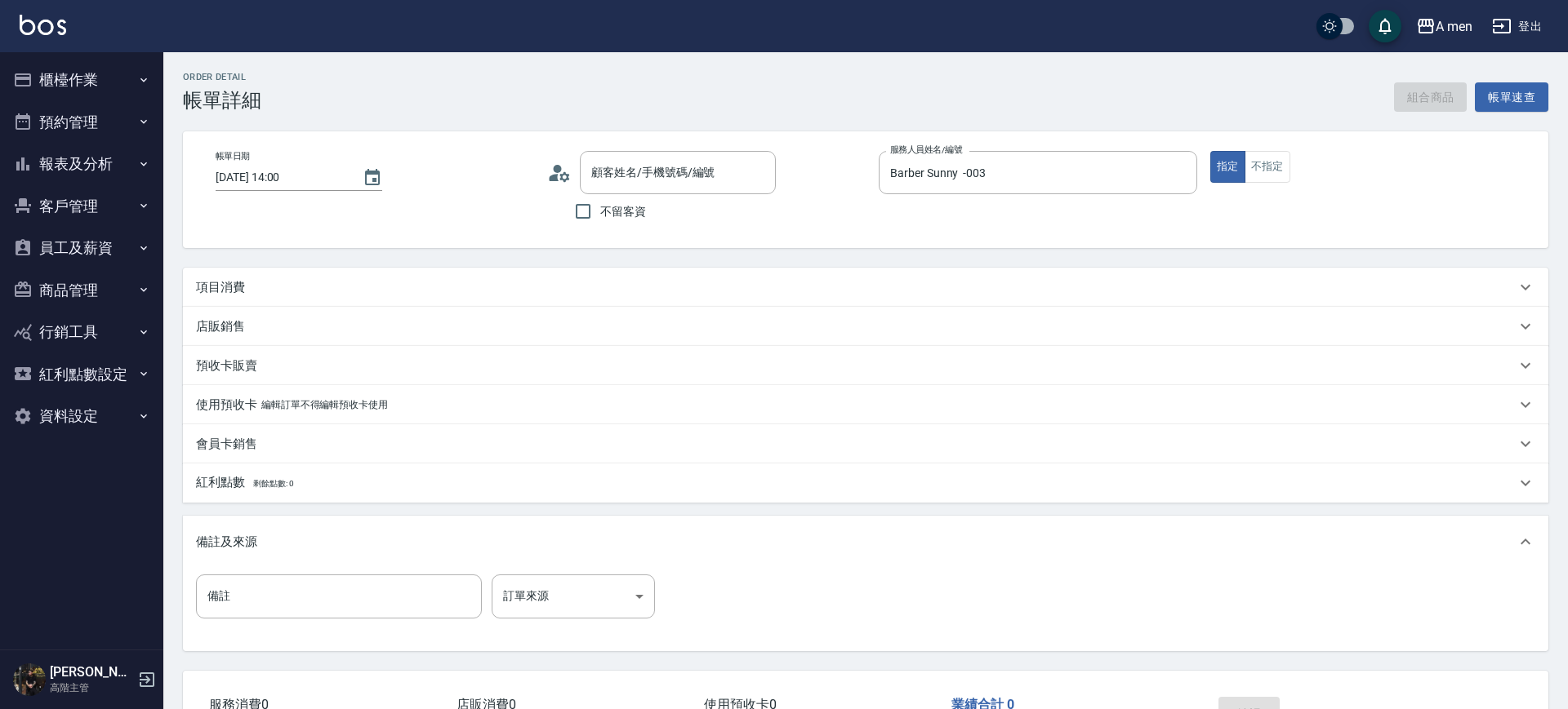
type input "[DATE] 14:00"
type input "Barber Sunny -003"
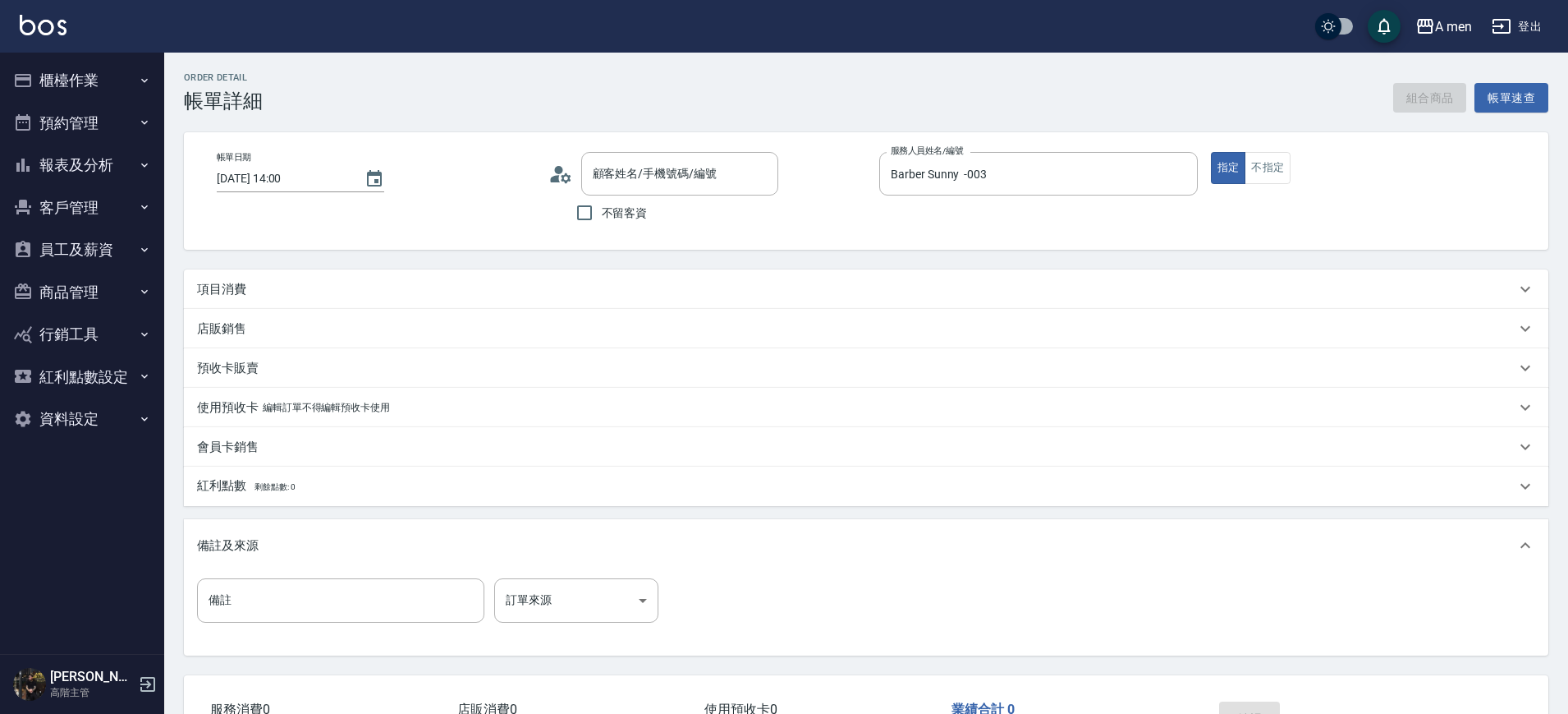
type input "[PERSON_NAME]/0960990158/null"
click at [456, 283] on div "項目消費" at bounding box center [856, 289] width 1319 height 17
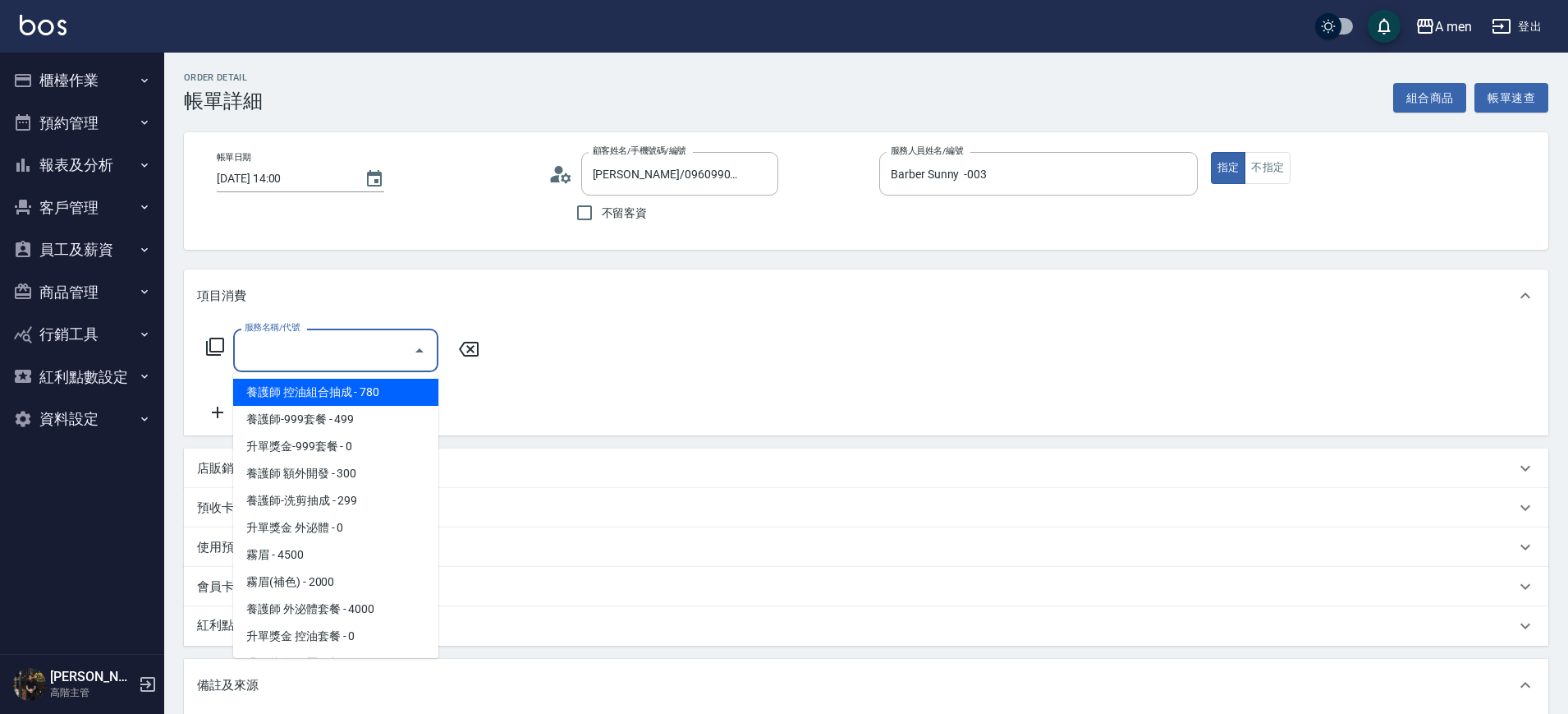
click at [369, 349] on input "服務名稱/代號" at bounding box center [323, 350] width 166 height 29
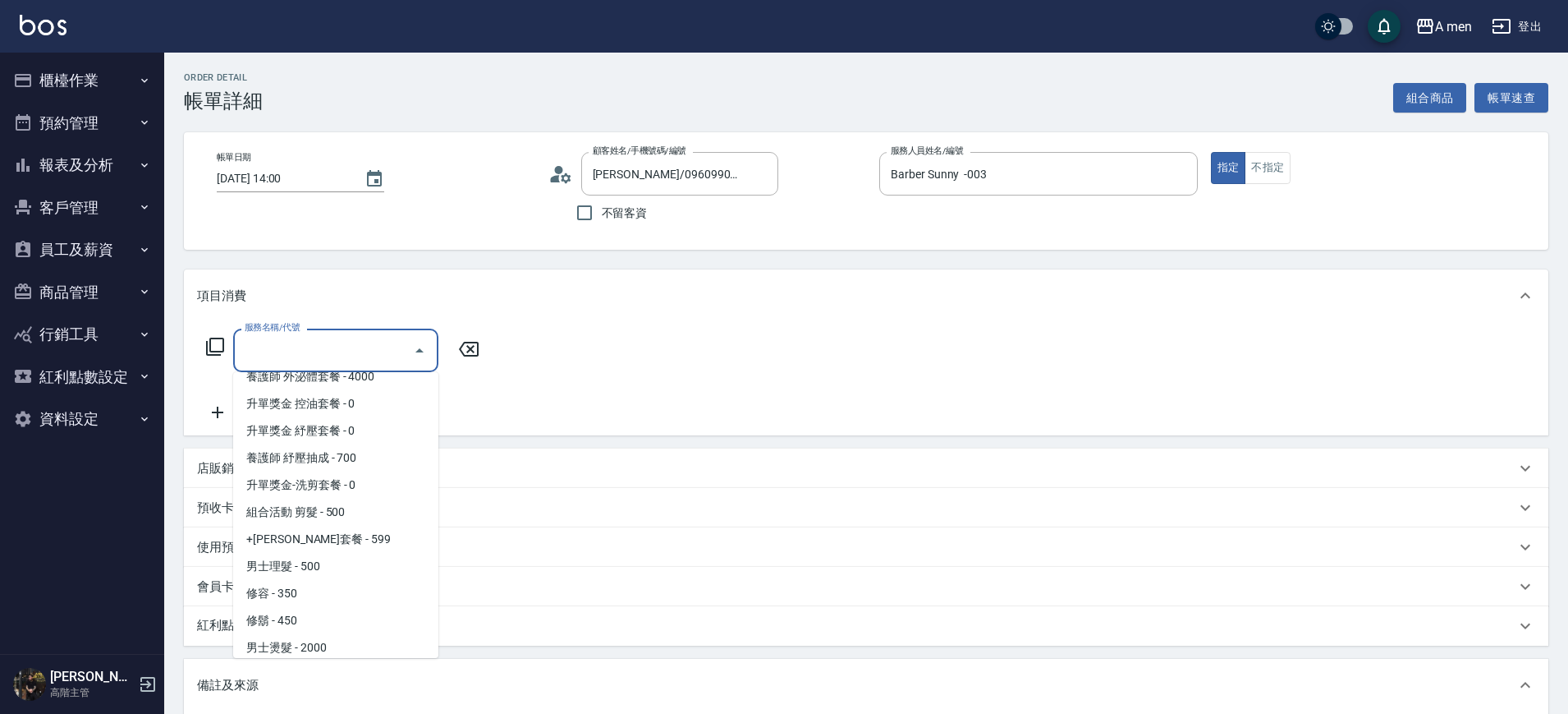
scroll to position [233, 0]
click at [335, 576] on span "男士理髮 - 500" at bounding box center [335, 565] width 205 height 27
type input "男士理髮(A01)"
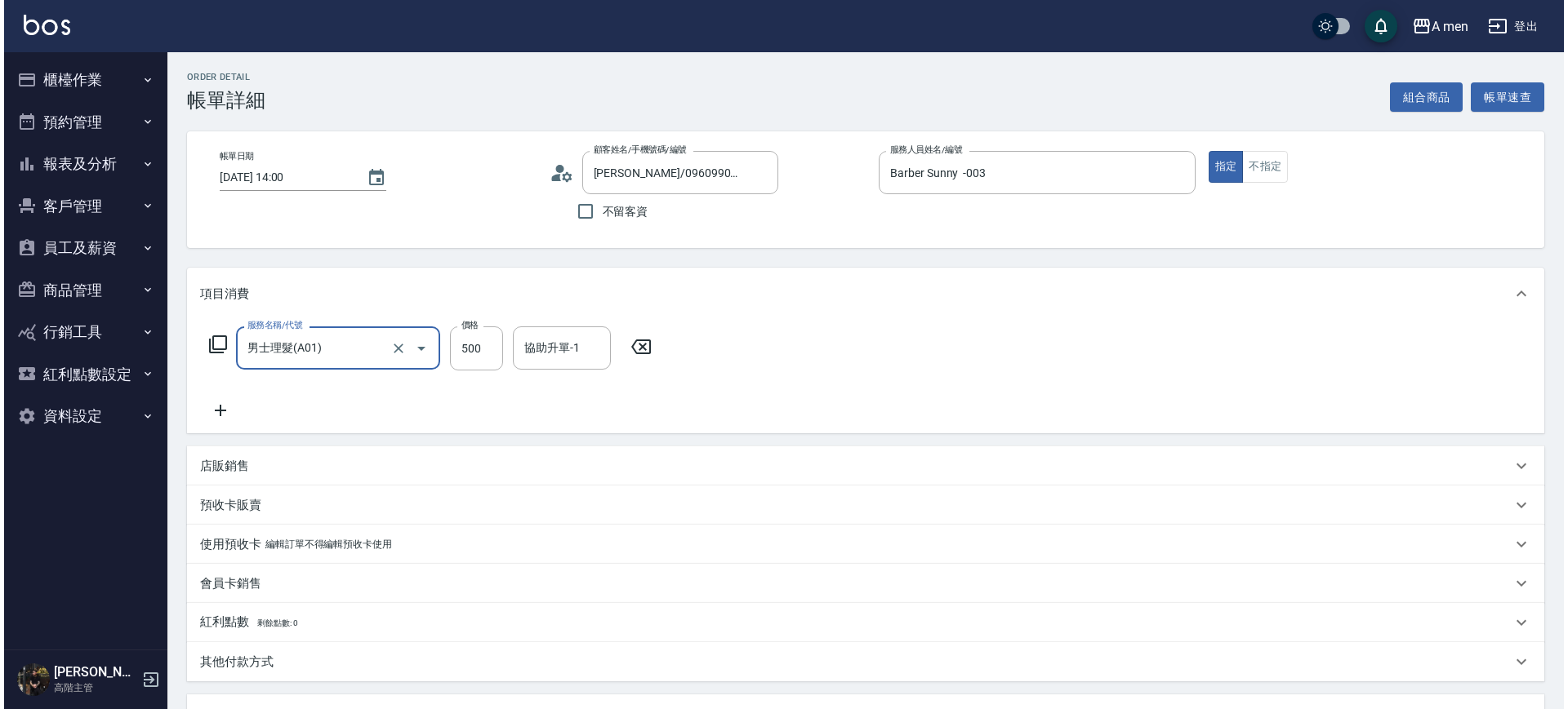
scroll to position [297, 0]
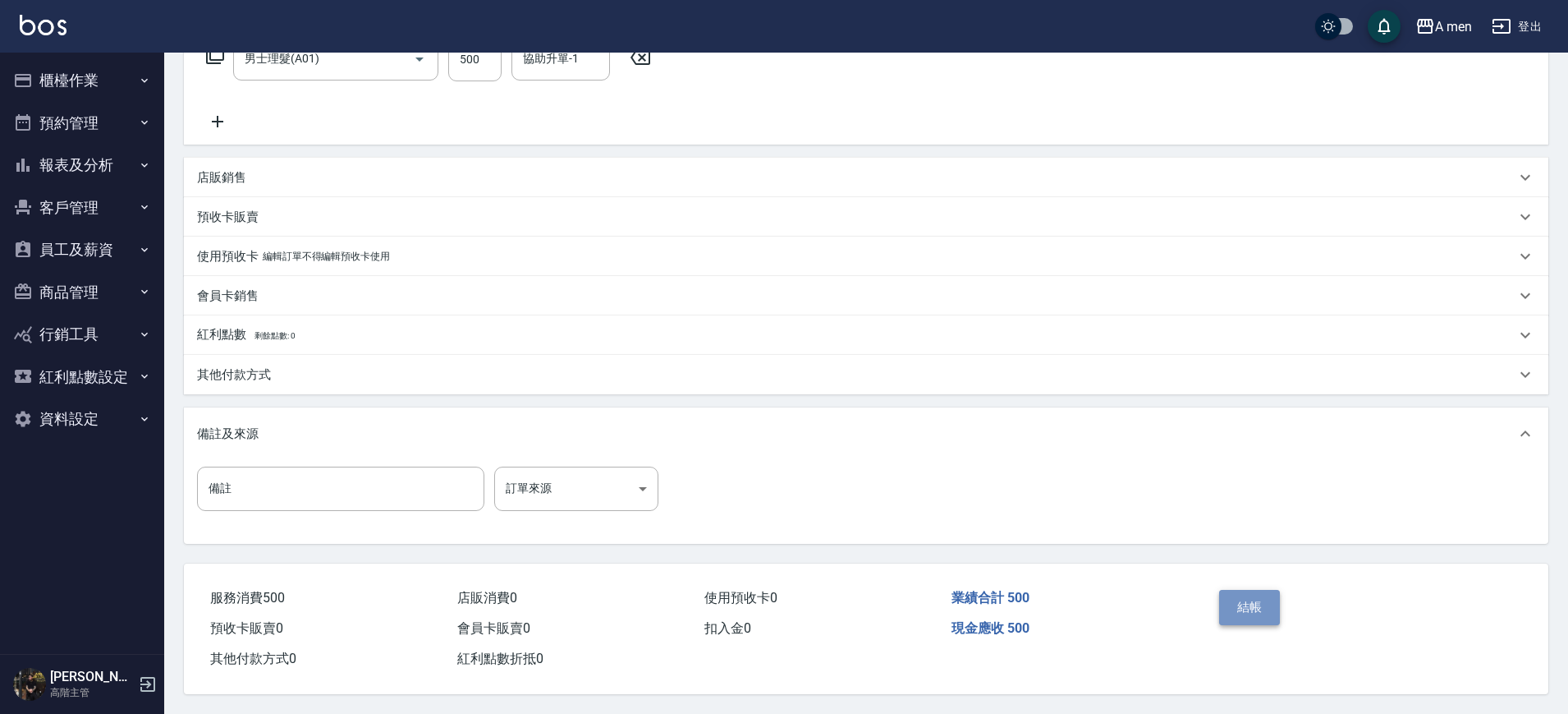
click at [1251, 597] on button "結帳" at bounding box center [1250, 607] width 62 height 35
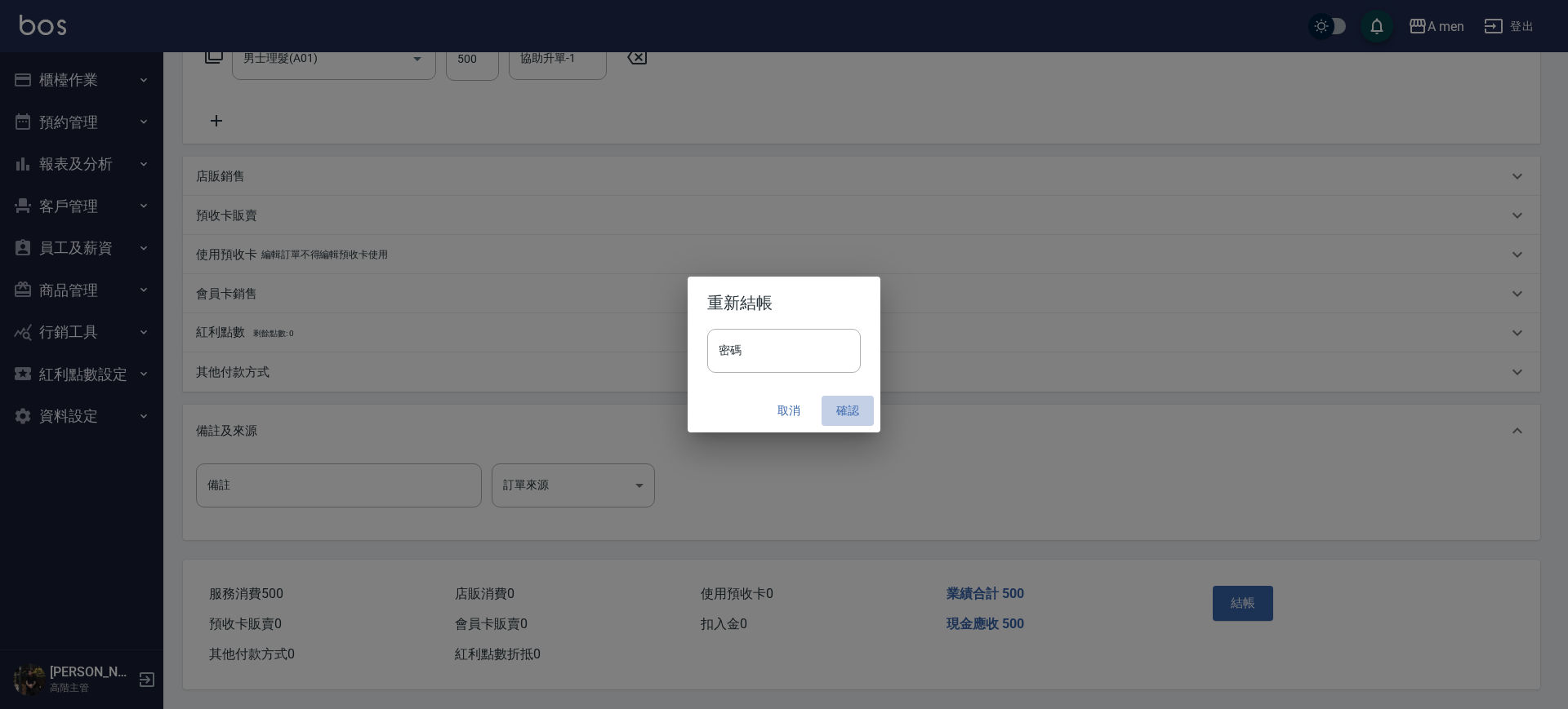
click at [840, 402] on button "確認" at bounding box center [847, 410] width 52 height 31
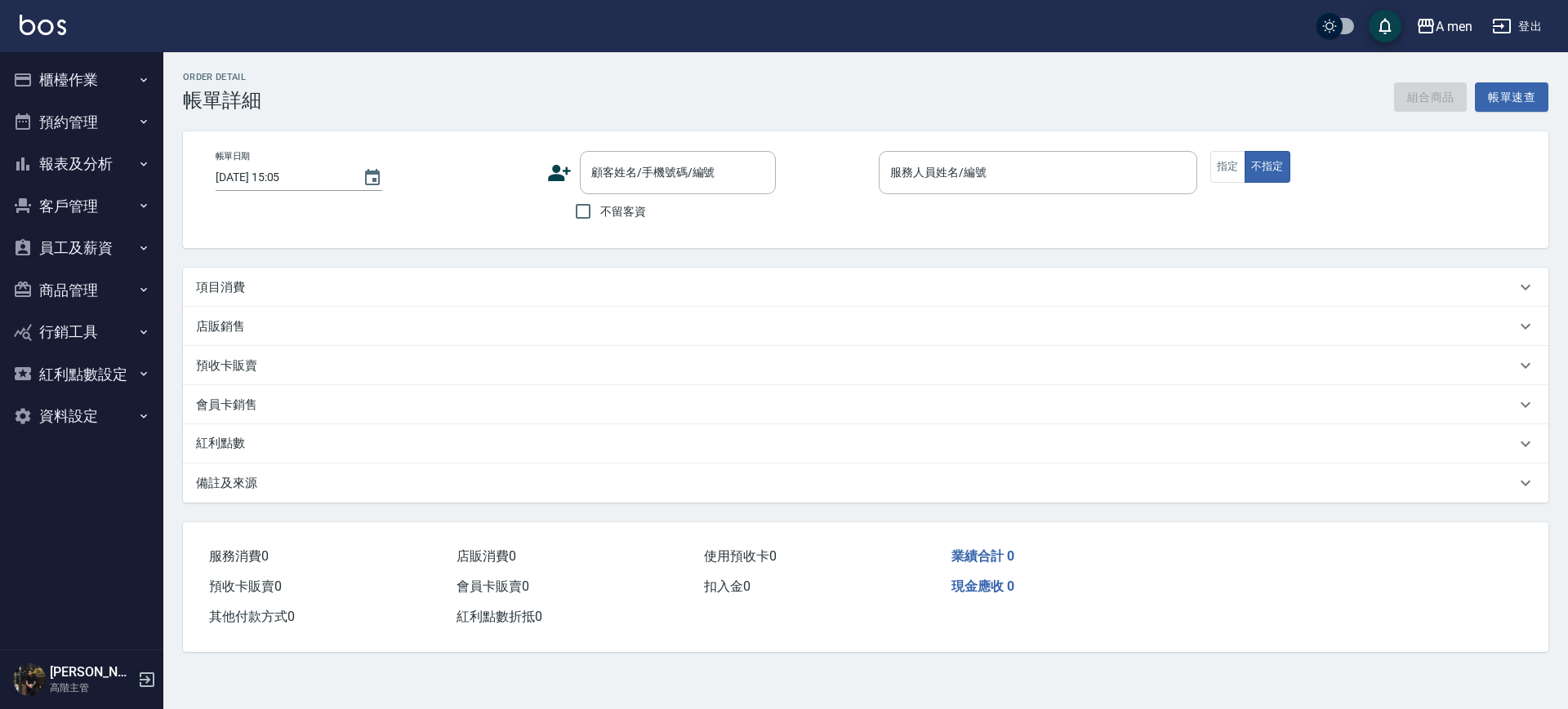
type input "[DATE] 11:30"
type input "Barber Buzz-004"
type input "FB/Instagram"
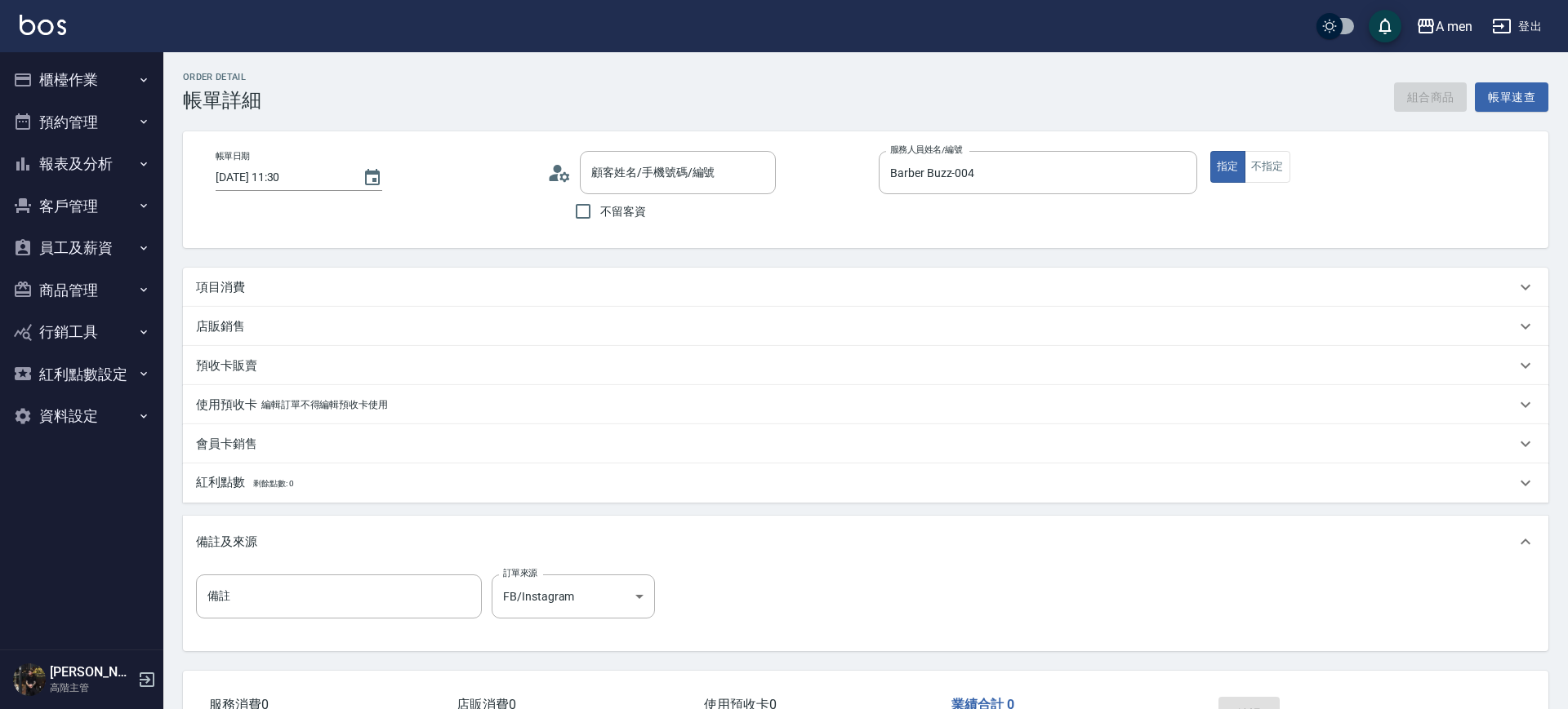
type input "[PERSON_NAME]/0966528501/null"
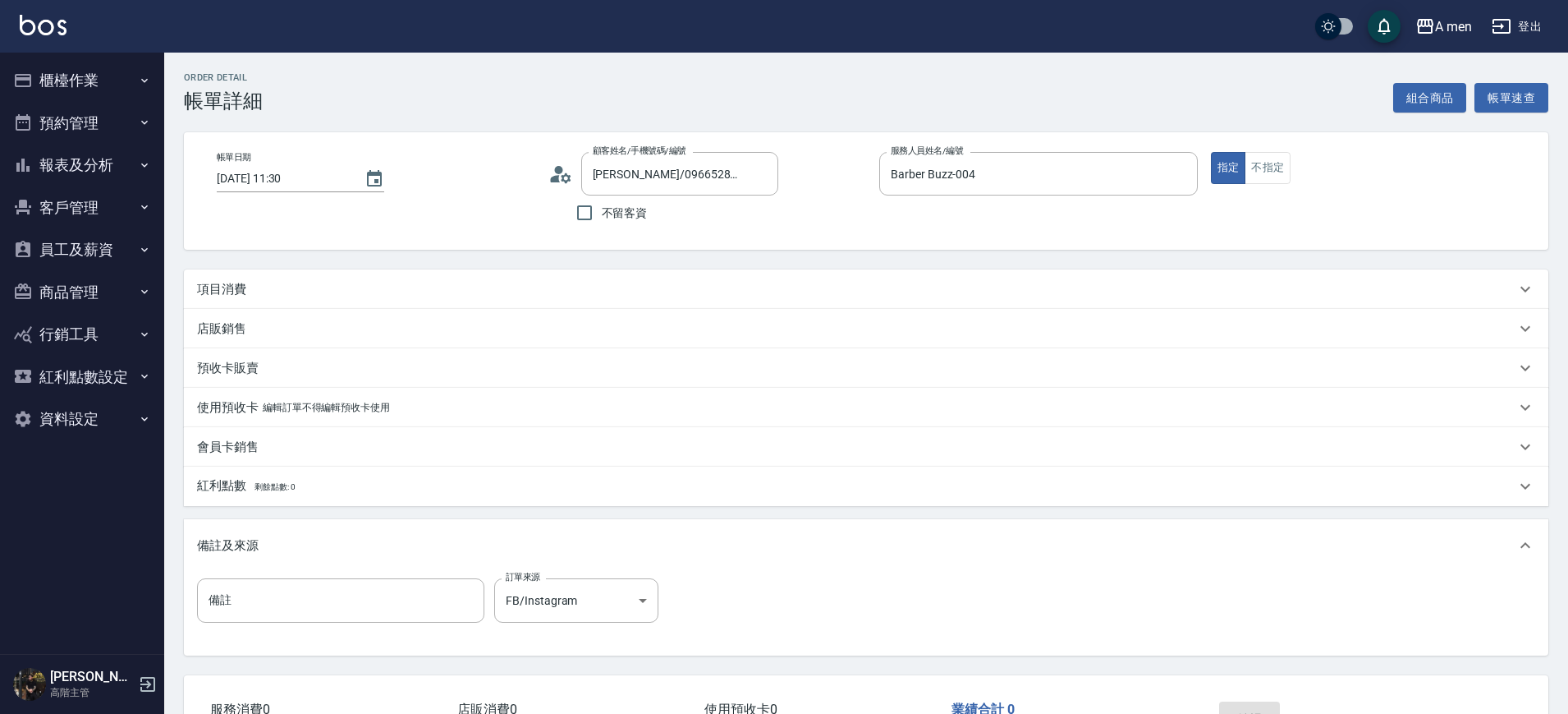
click at [720, 298] on div "項目消費" at bounding box center [865, 289] width 1365 height 40
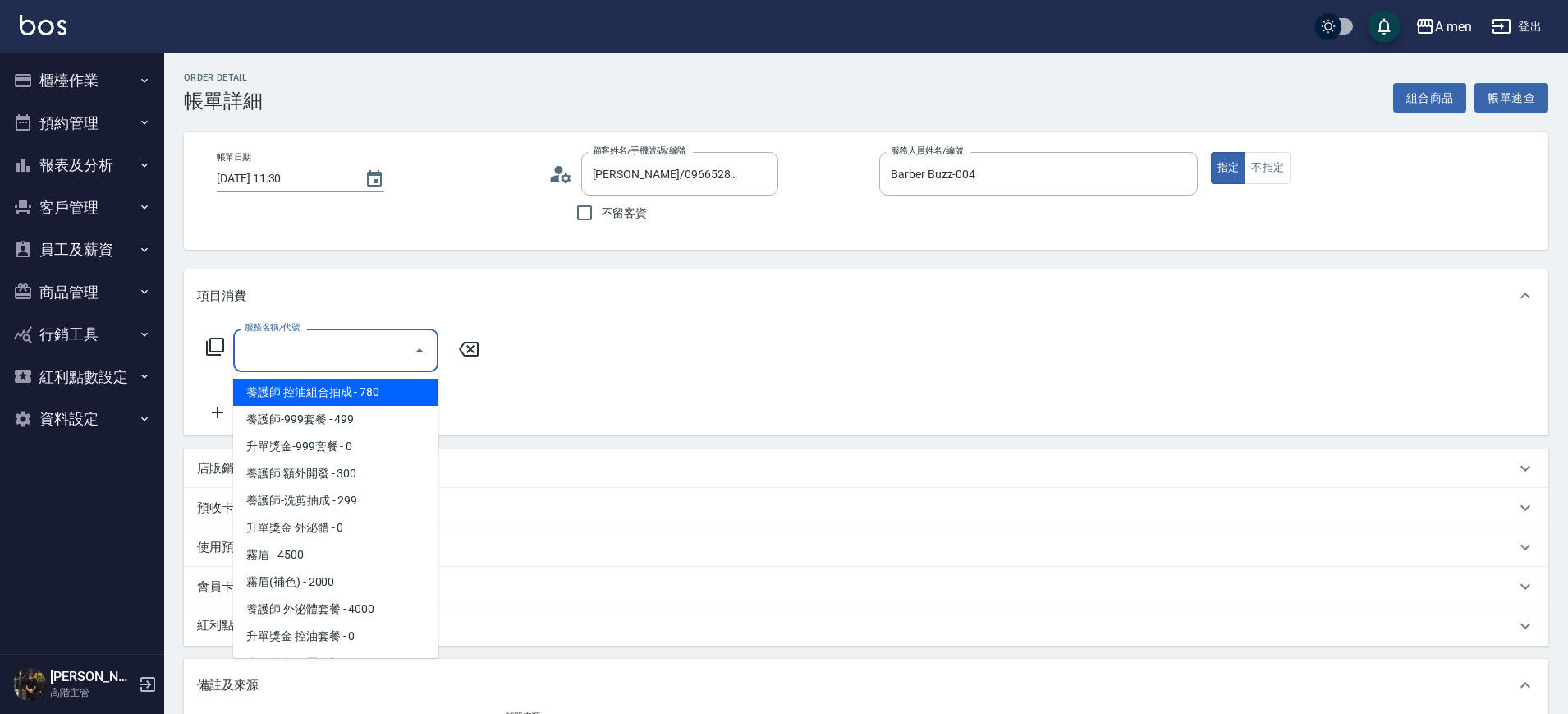
click at [386, 339] on input "服務名稱/代號" at bounding box center [323, 350] width 166 height 29
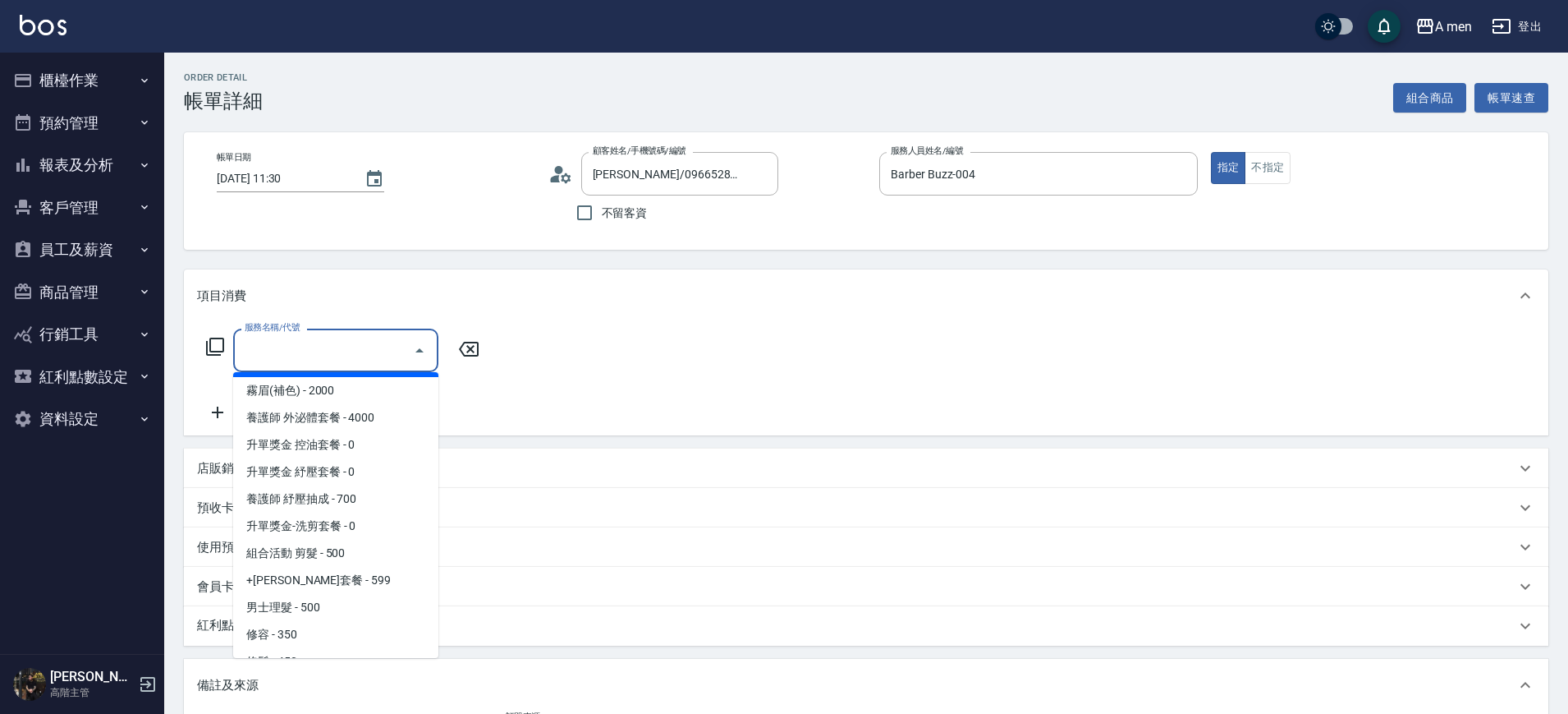
scroll to position [203, 0]
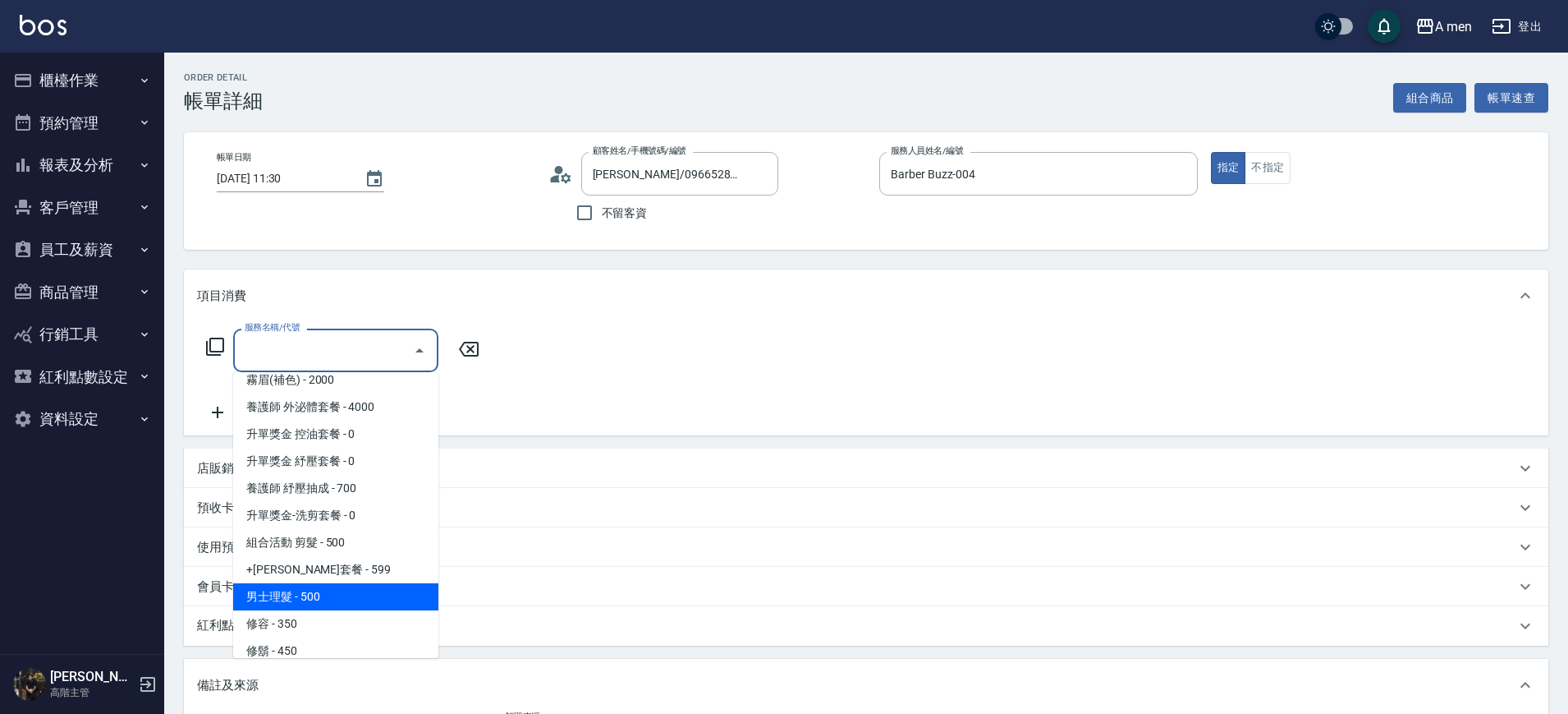
click at [323, 595] on span "男士理髮 - 500" at bounding box center [335, 597] width 205 height 27
type input "男士理髮(A01)"
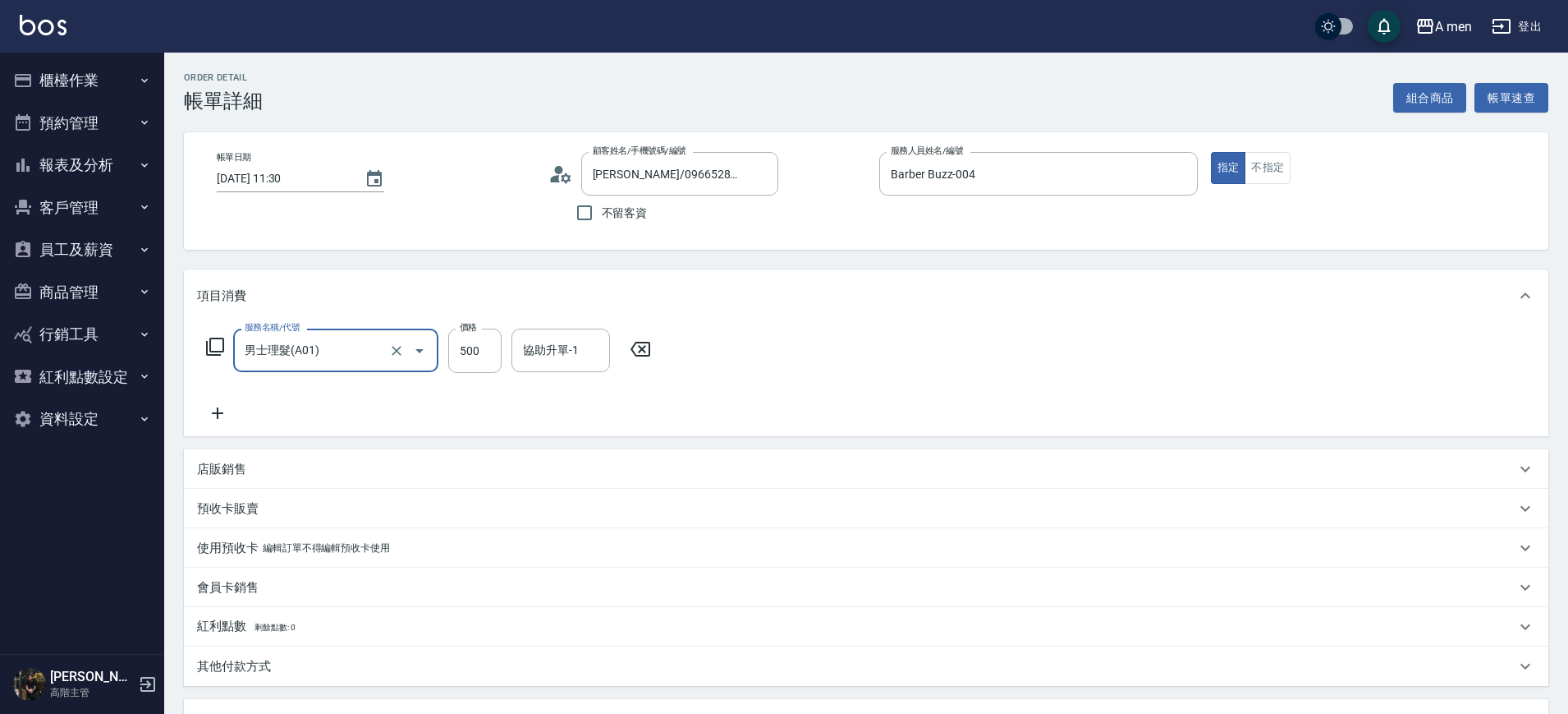
click at [205, 399] on div "服務名稱/代號 男士理髮(A01) 服務名稱/代號 價格 500 價格 協助升單-1 協助升單-1" at bounding box center [430, 375] width 464 height 94
click at [216, 413] on icon at bounding box center [217, 413] width 12 height 12
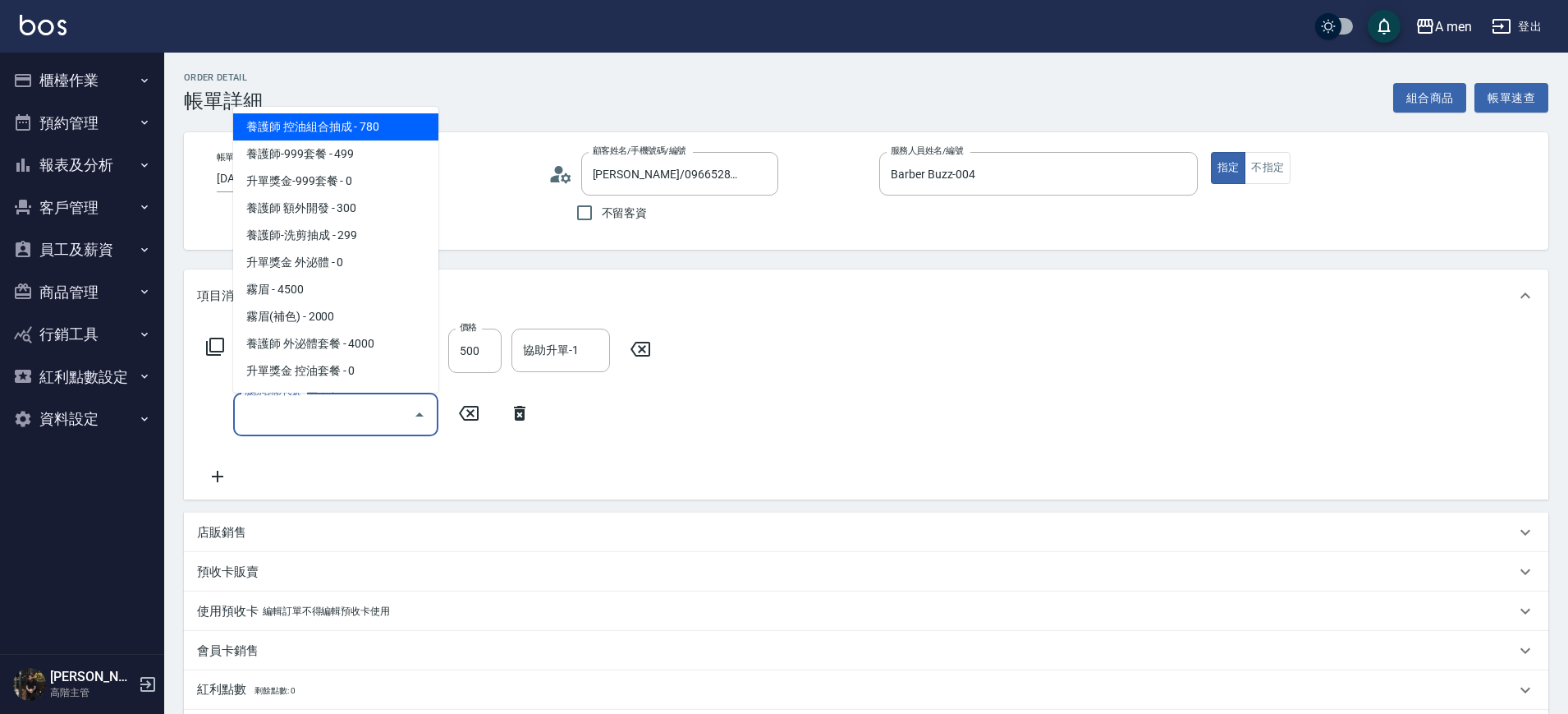
click at [280, 417] on input "服務名稱/代號" at bounding box center [323, 414] width 166 height 29
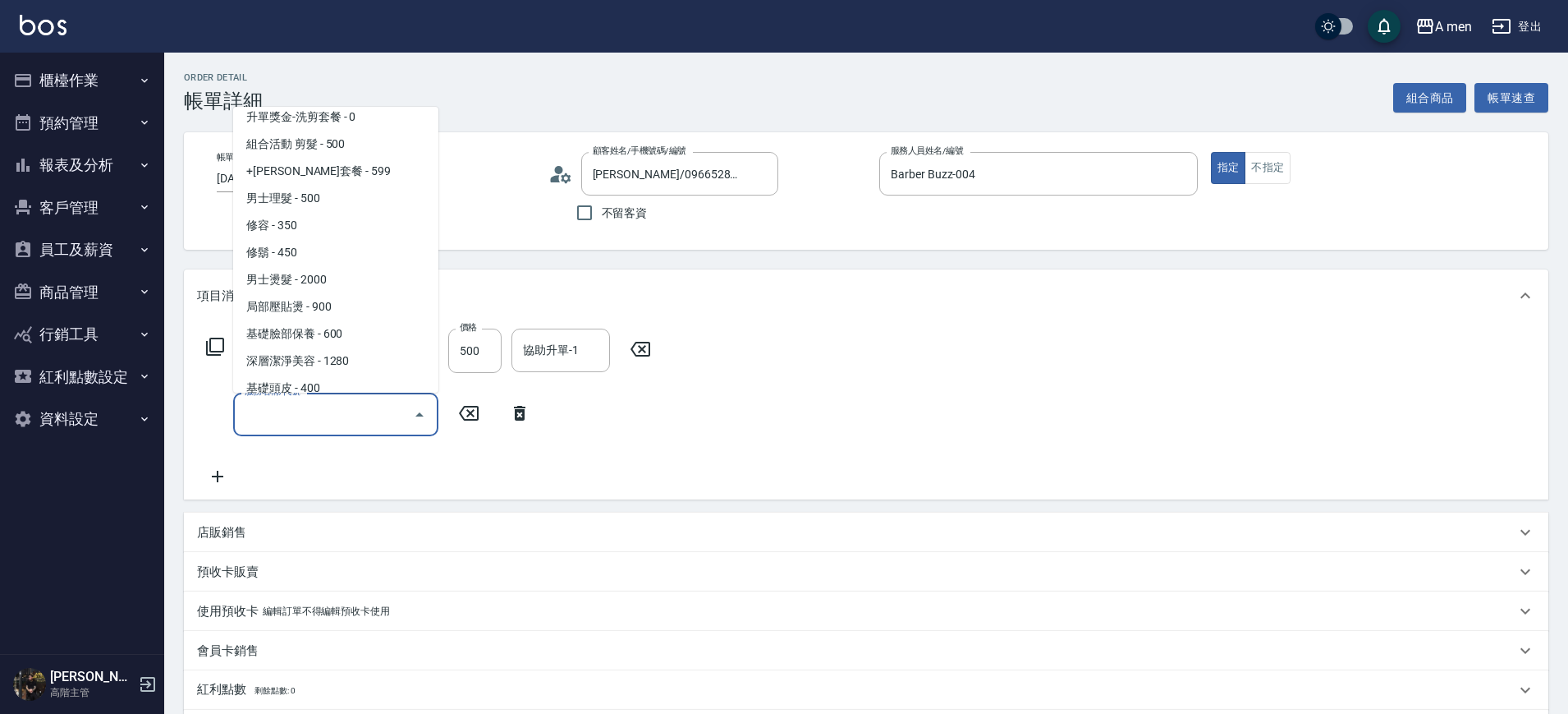
scroll to position [354, 0]
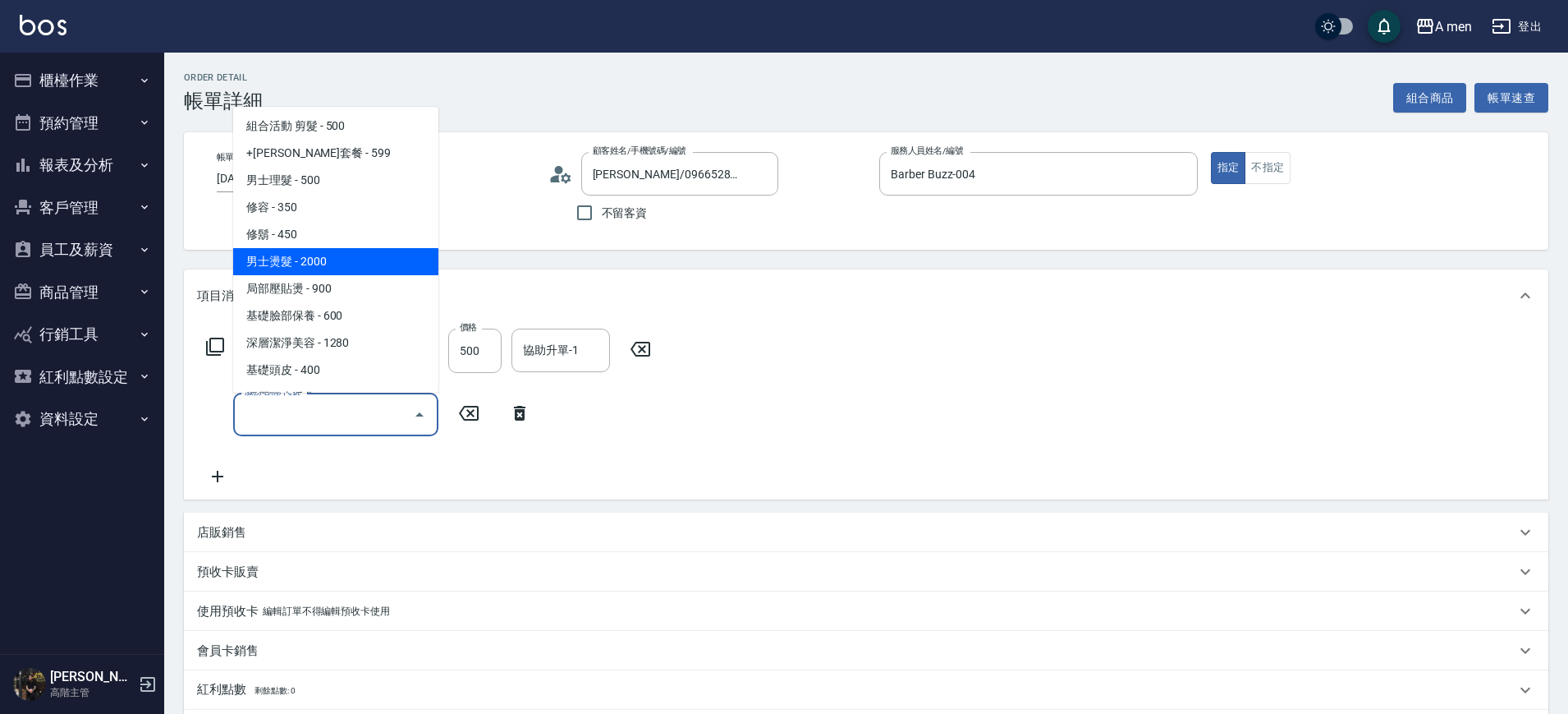
click at [325, 261] on span "男士燙髮 - 2000" at bounding box center [335, 261] width 205 height 27
type input "男士燙髮(B01)"
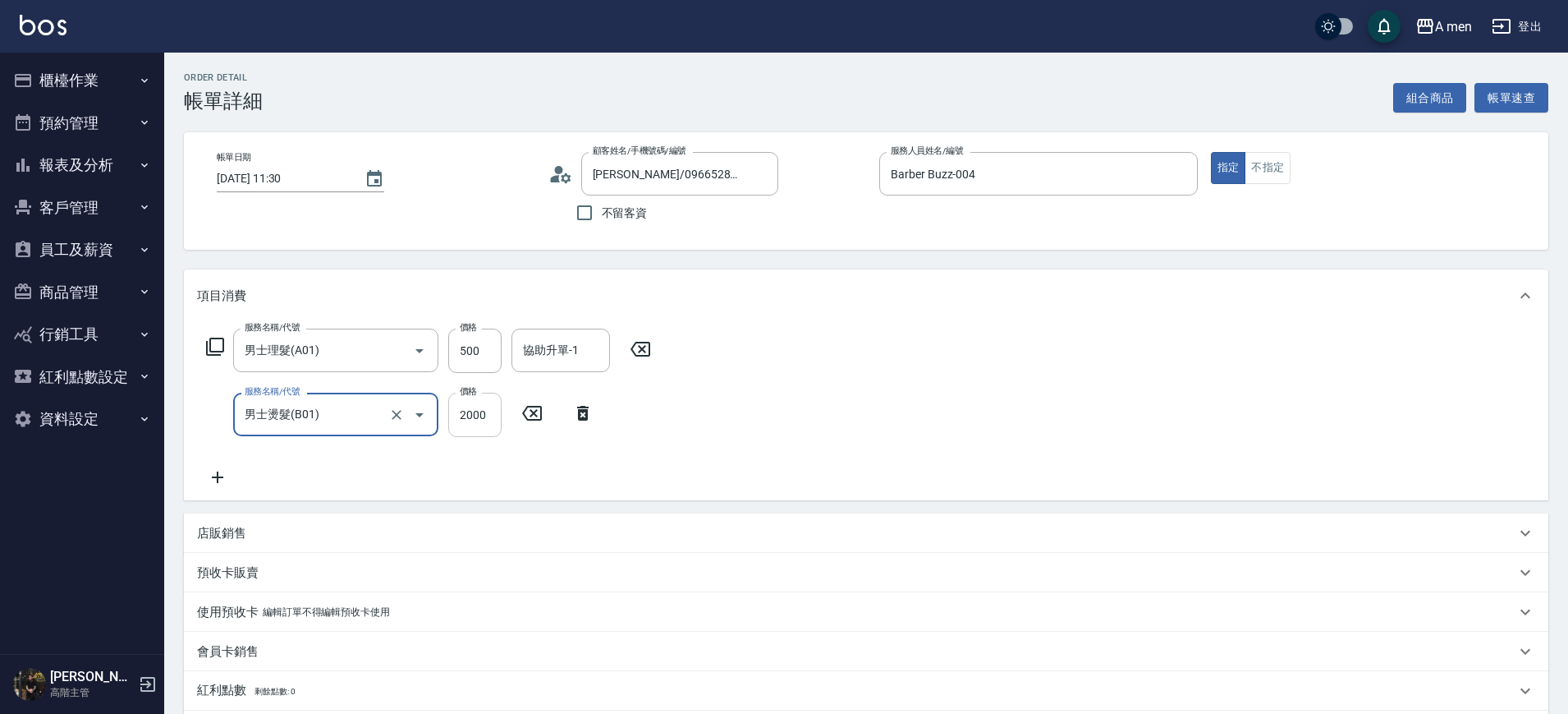
click at [484, 417] on input "2000" at bounding box center [475, 415] width 54 height 45
type input "2300"
click at [1441, 89] on button "組合商品" at bounding box center [1430, 98] width 73 height 31
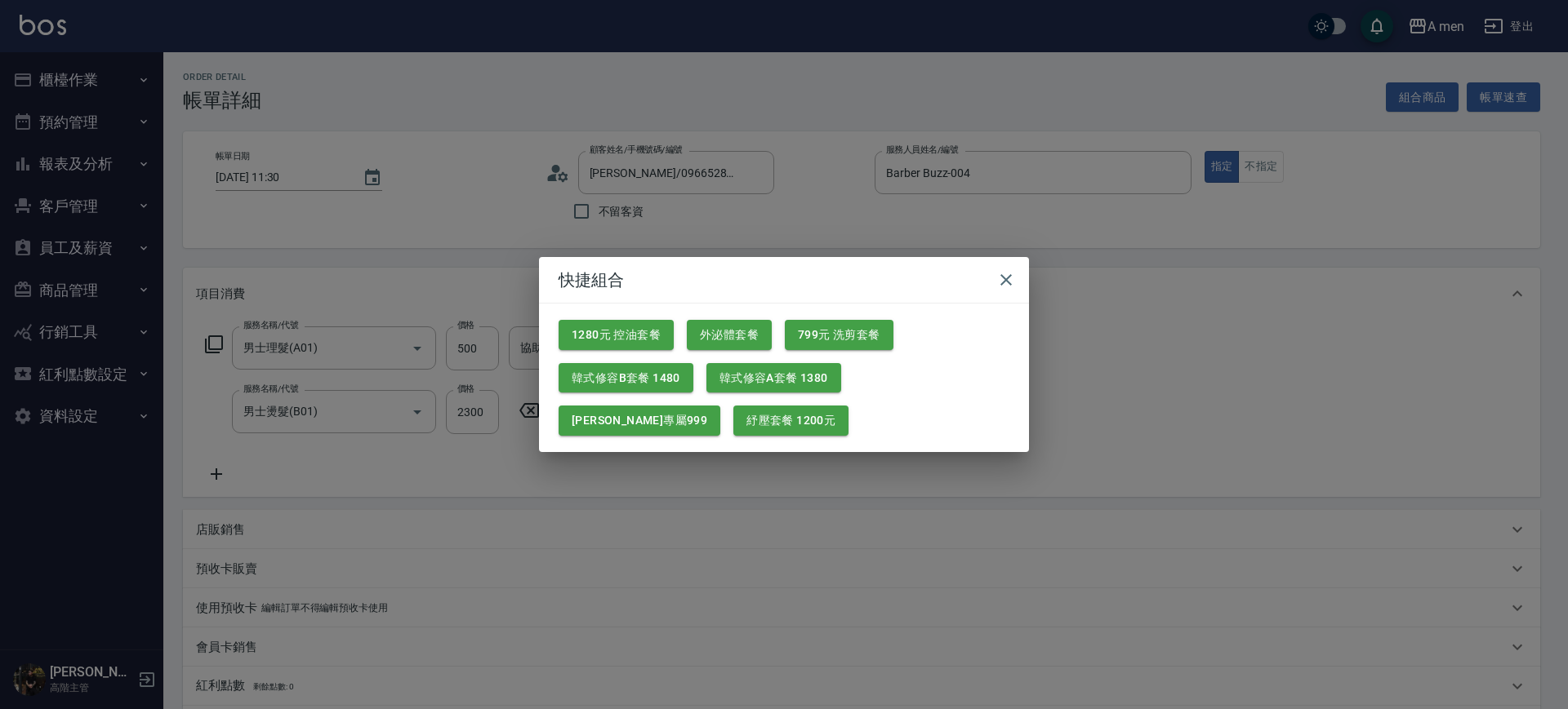
click at [780, 513] on div "快捷組合 1280元 控油套餐 外泌體套餐 799元 洗剪套餐 韓式修容B套餐 1480 韓式修容A套餐 1380 楊莫專屬999 紓壓套餐 1200元" at bounding box center [784, 354] width 1568 height 709
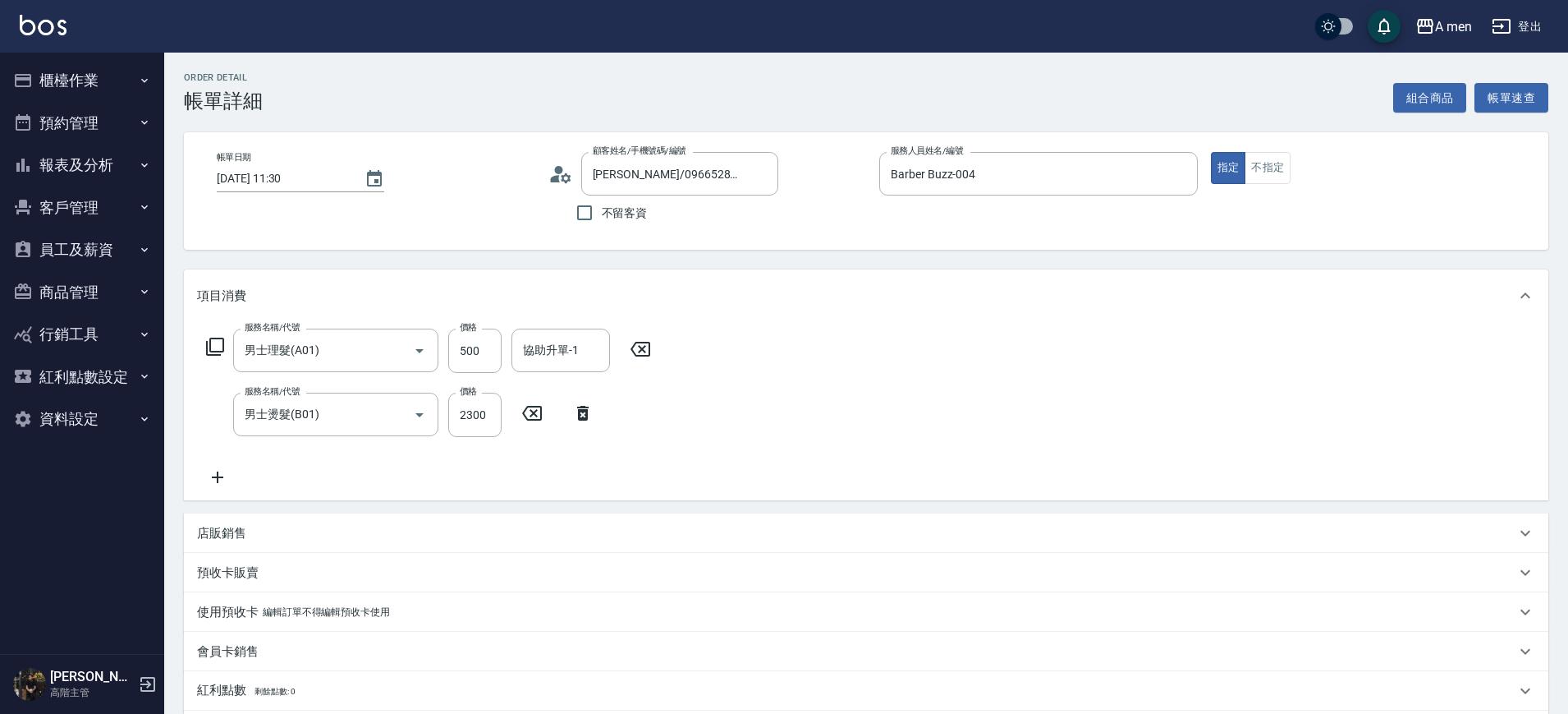
click at [208, 476] on icon at bounding box center [217, 478] width 41 height 20
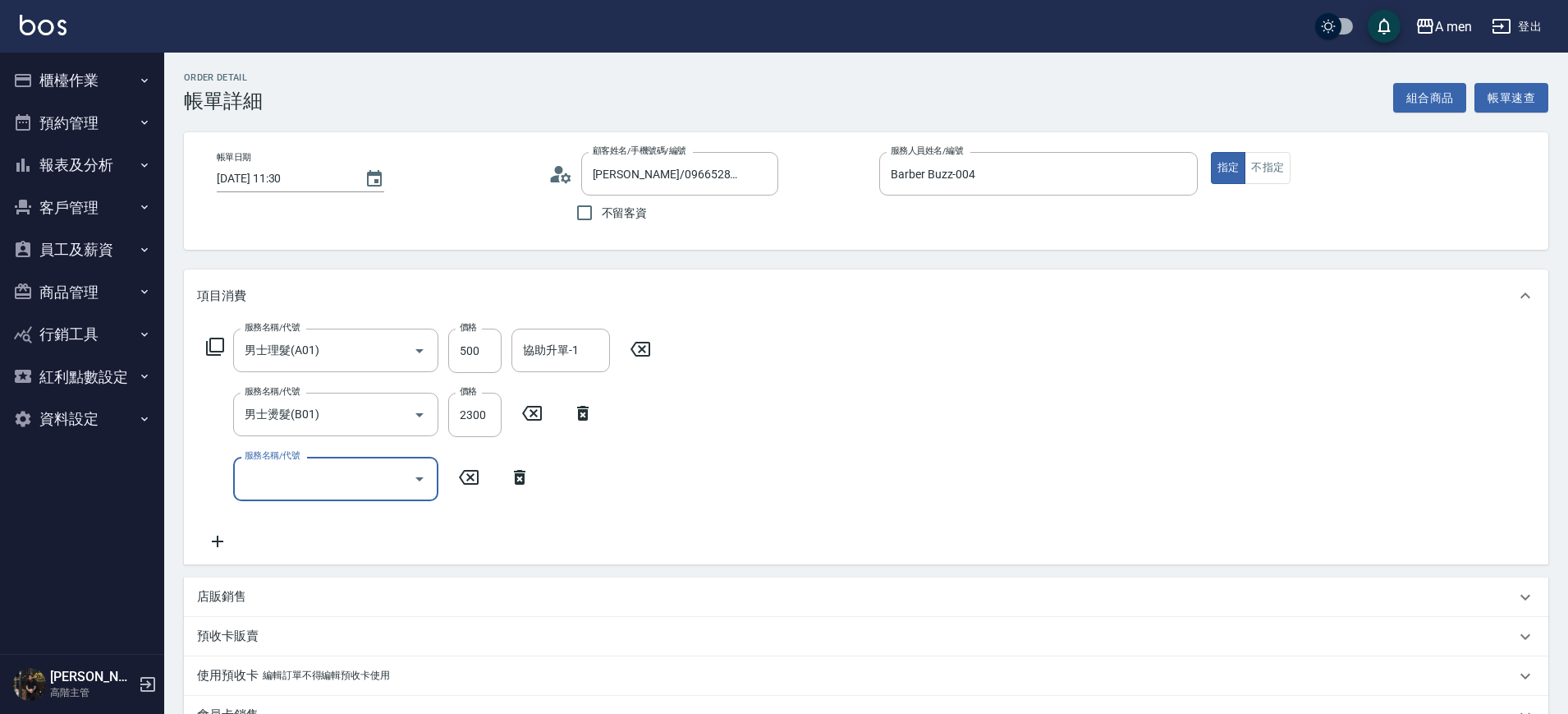
click at [281, 465] on input "服務名稱/代號" at bounding box center [323, 479] width 166 height 29
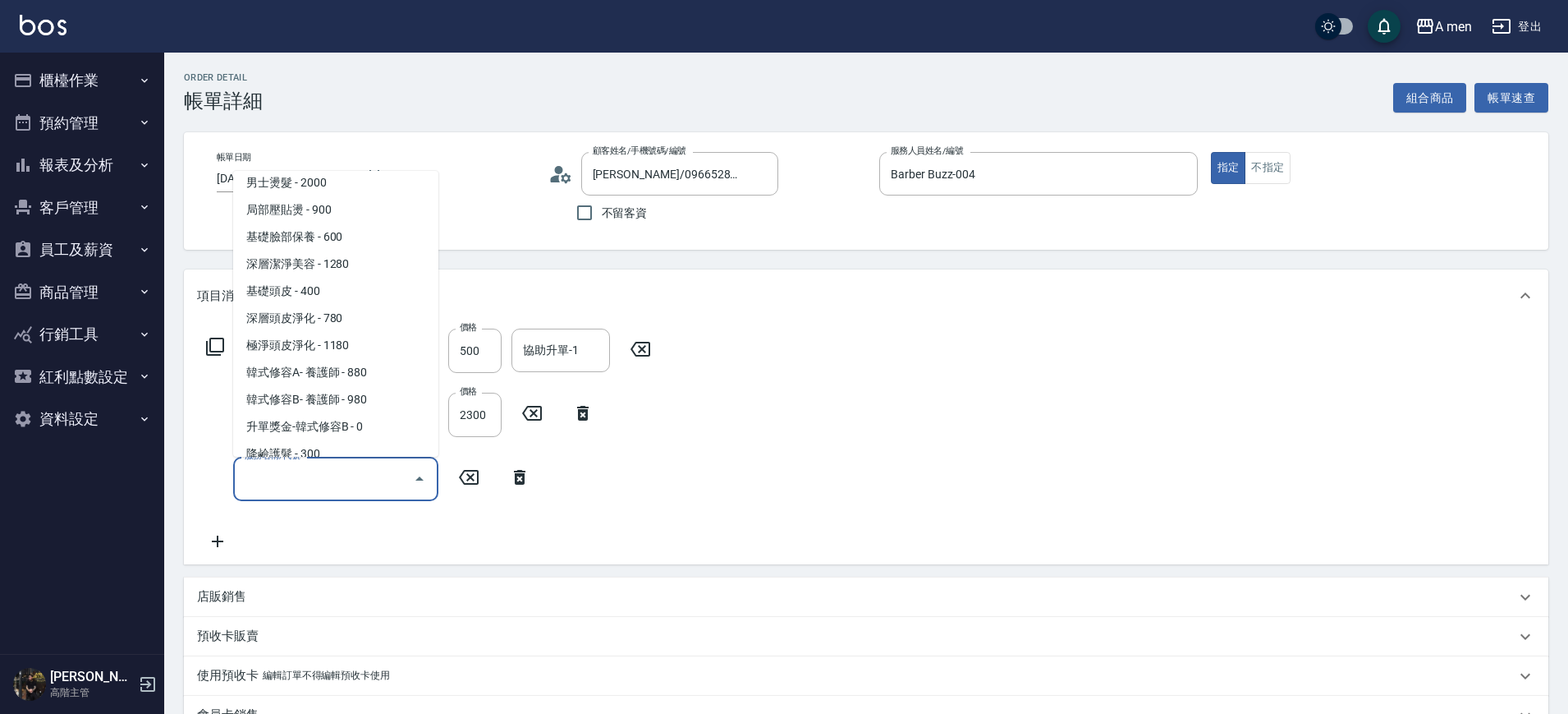
scroll to position [493, 0]
click at [307, 368] on span "韓式修容A- 養護師 - 880" at bounding box center [335, 375] width 205 height 27
type input "韓式修容A- 養護師(H)"
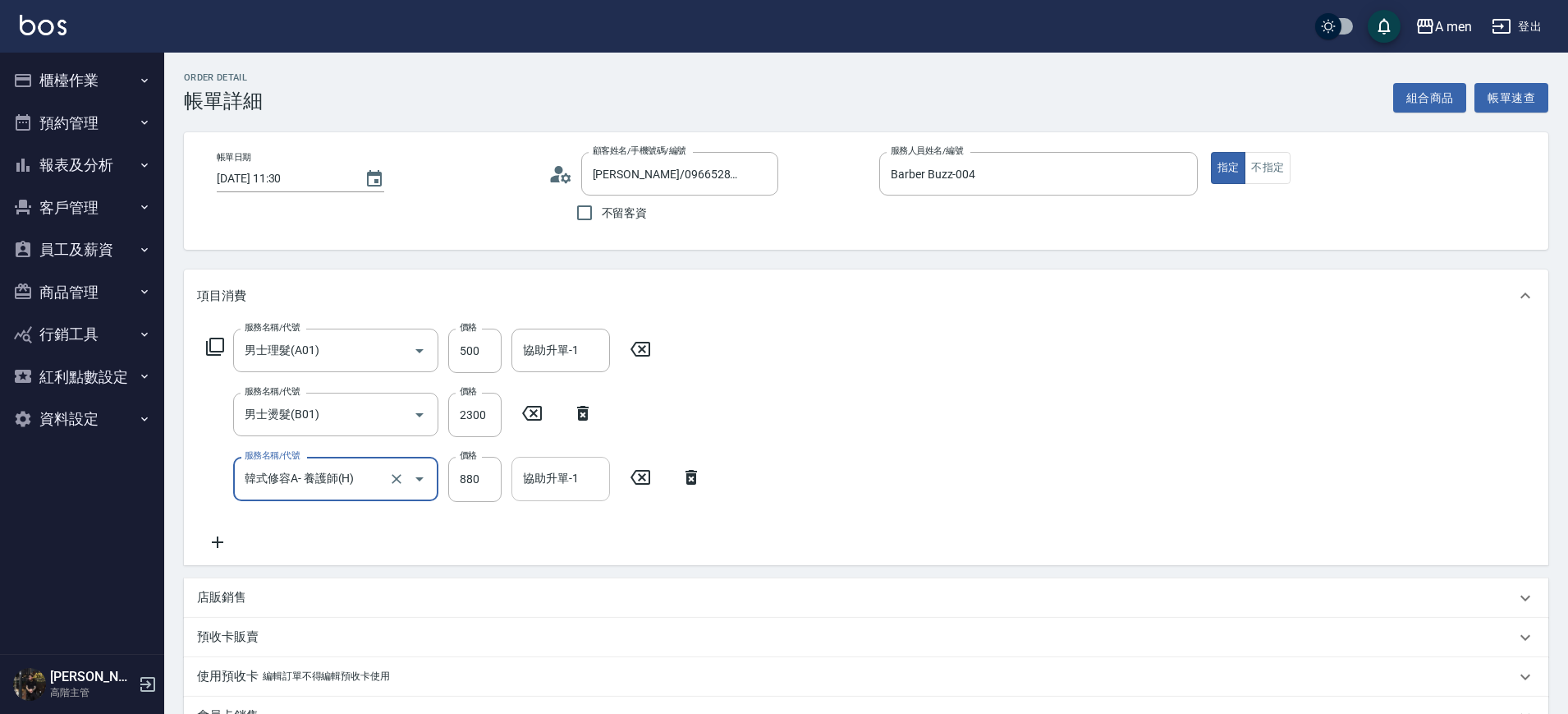
click at [557, 494] on div "協助升單-1" at bounding box center [561, 479] width 98 height 44
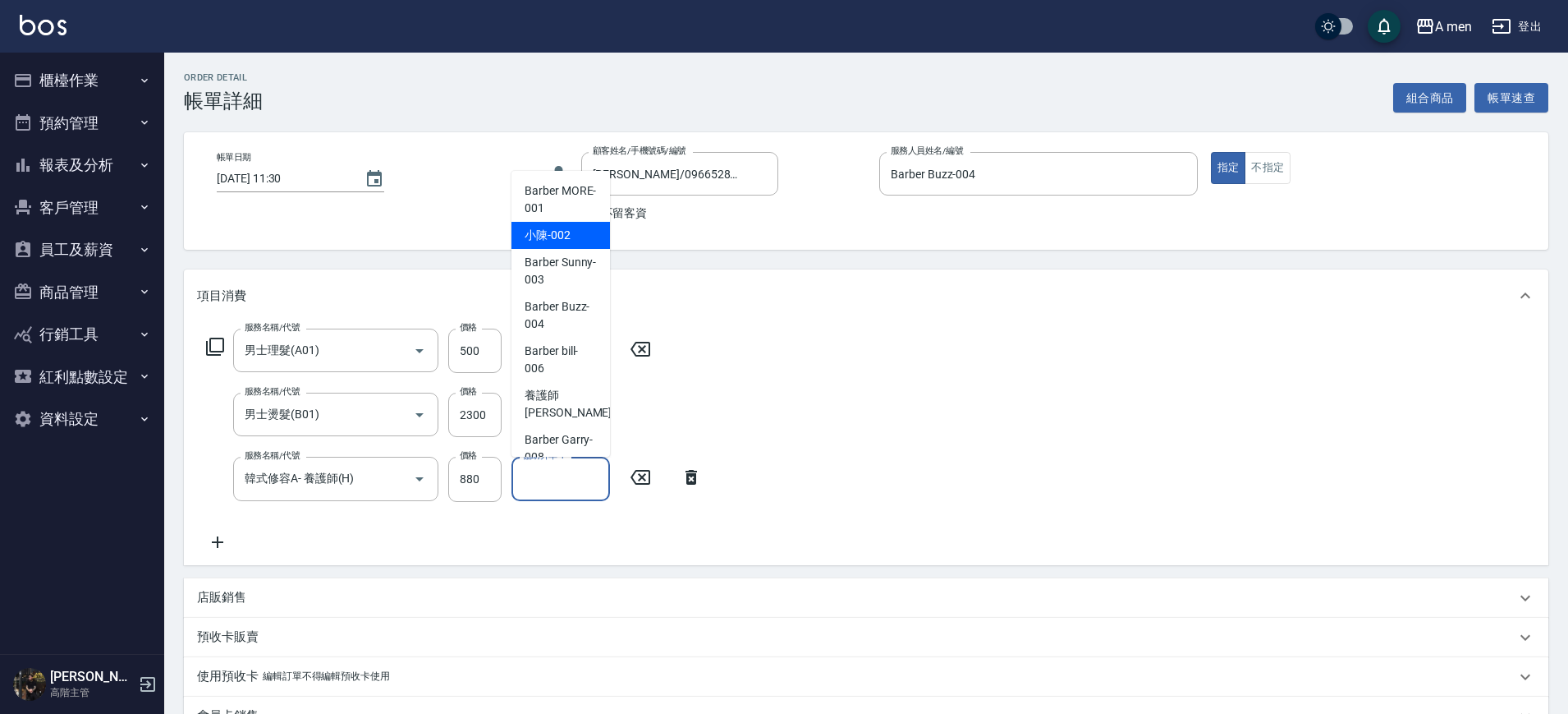
click at [555, 226] on span "小陳 -002" at bounding box center [548, 234] width 46 height 17
type input "小陳-002"
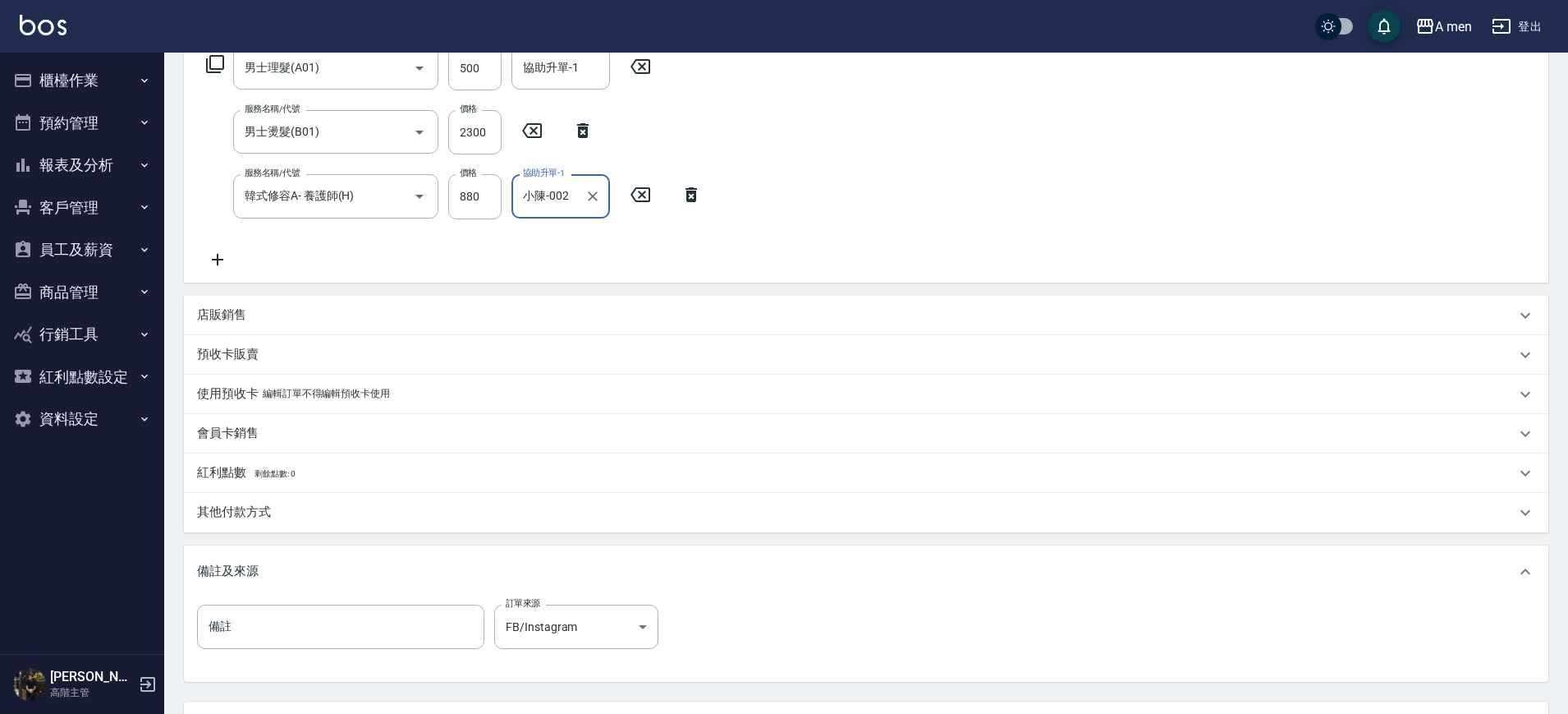
scroll to position [283, 0]
click at [259, 521] on div "其他付款方式" at bounding box center [865, 512] width 1365 height 40
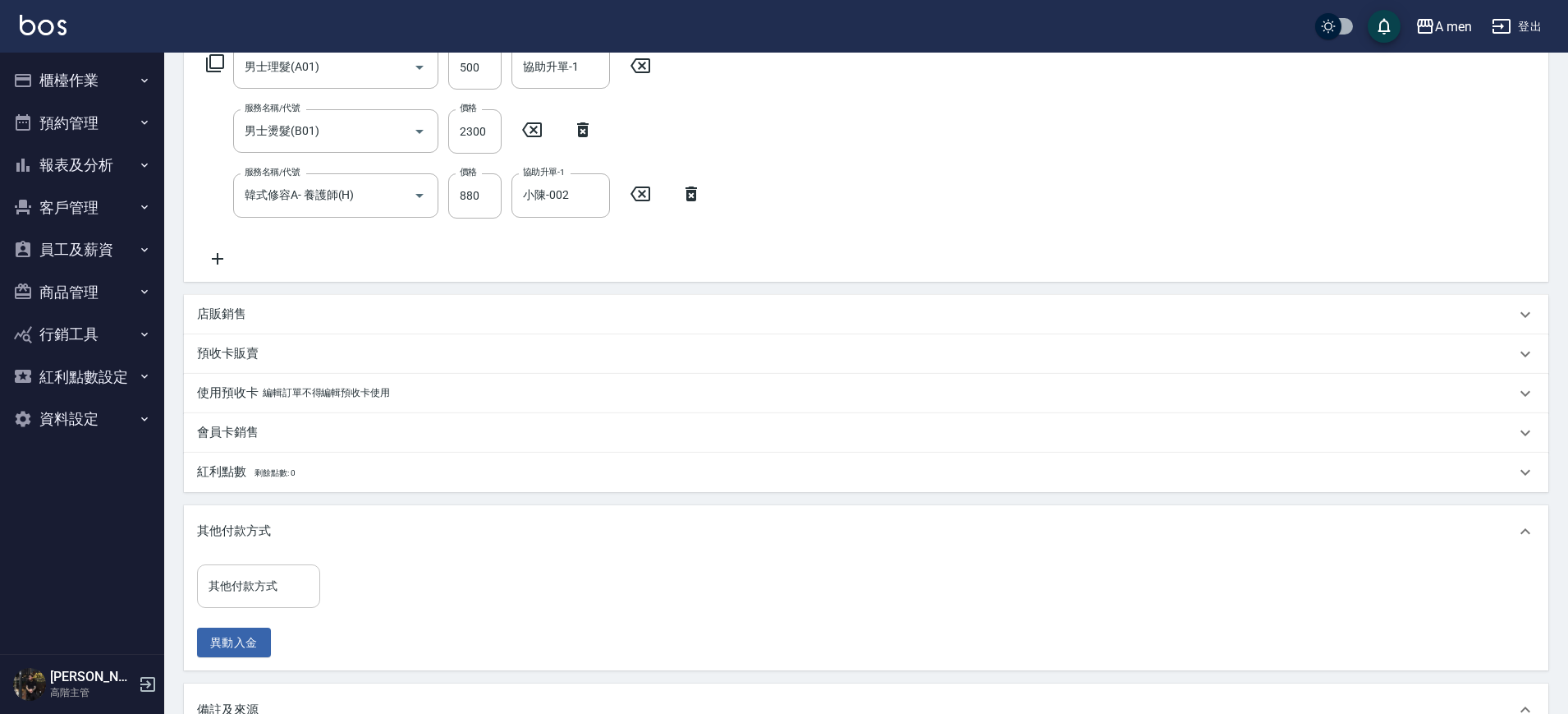
click at [257, 565] on div "其他付款方式" at bounding box center [259, 586] width 123 height 44
click at [249, 666] on span "信用卡" at bounding box center [259, 654] width 123 height 27
type input "信用卡"
click at [379, 581] on input "0" at bounding box center [392, 586] width 123 height 45
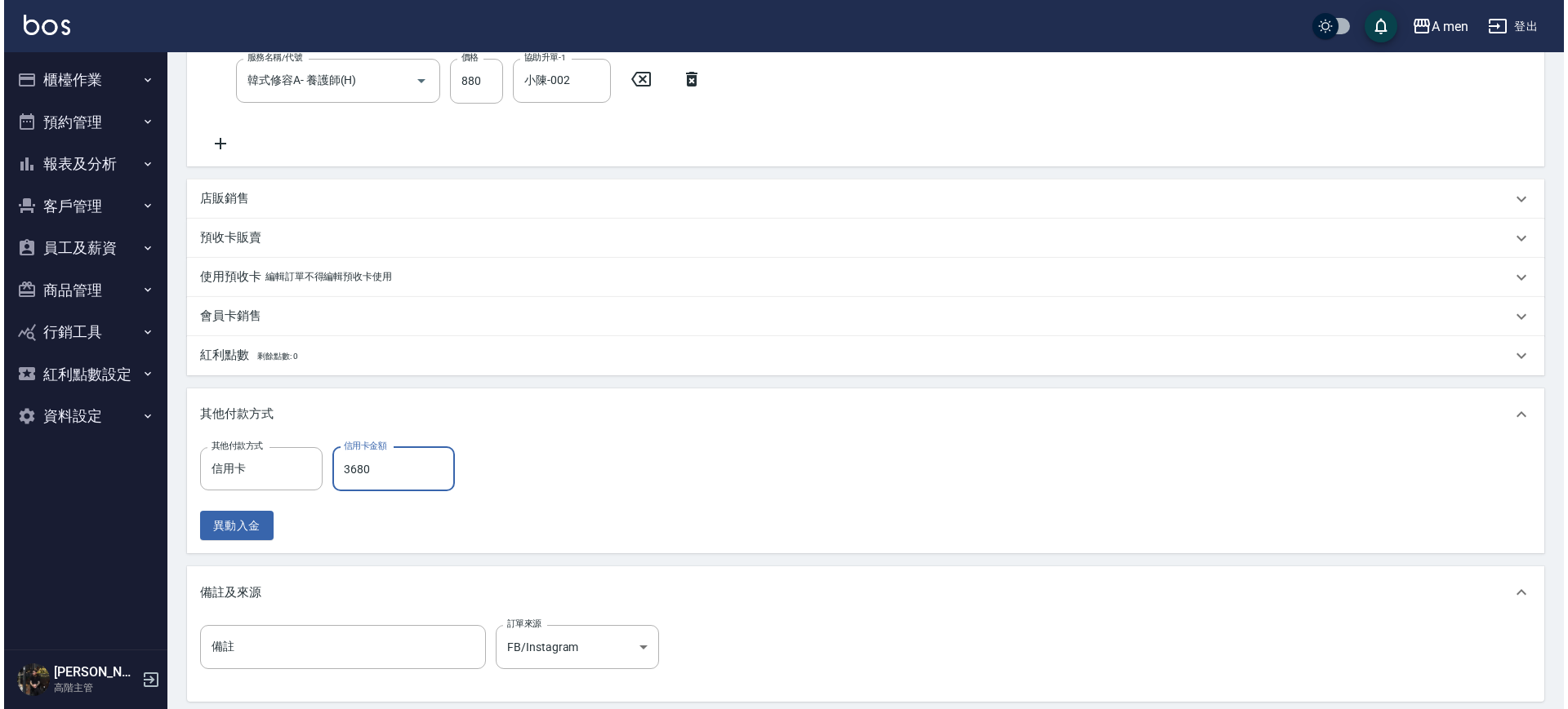
scroll to position [564, 0]
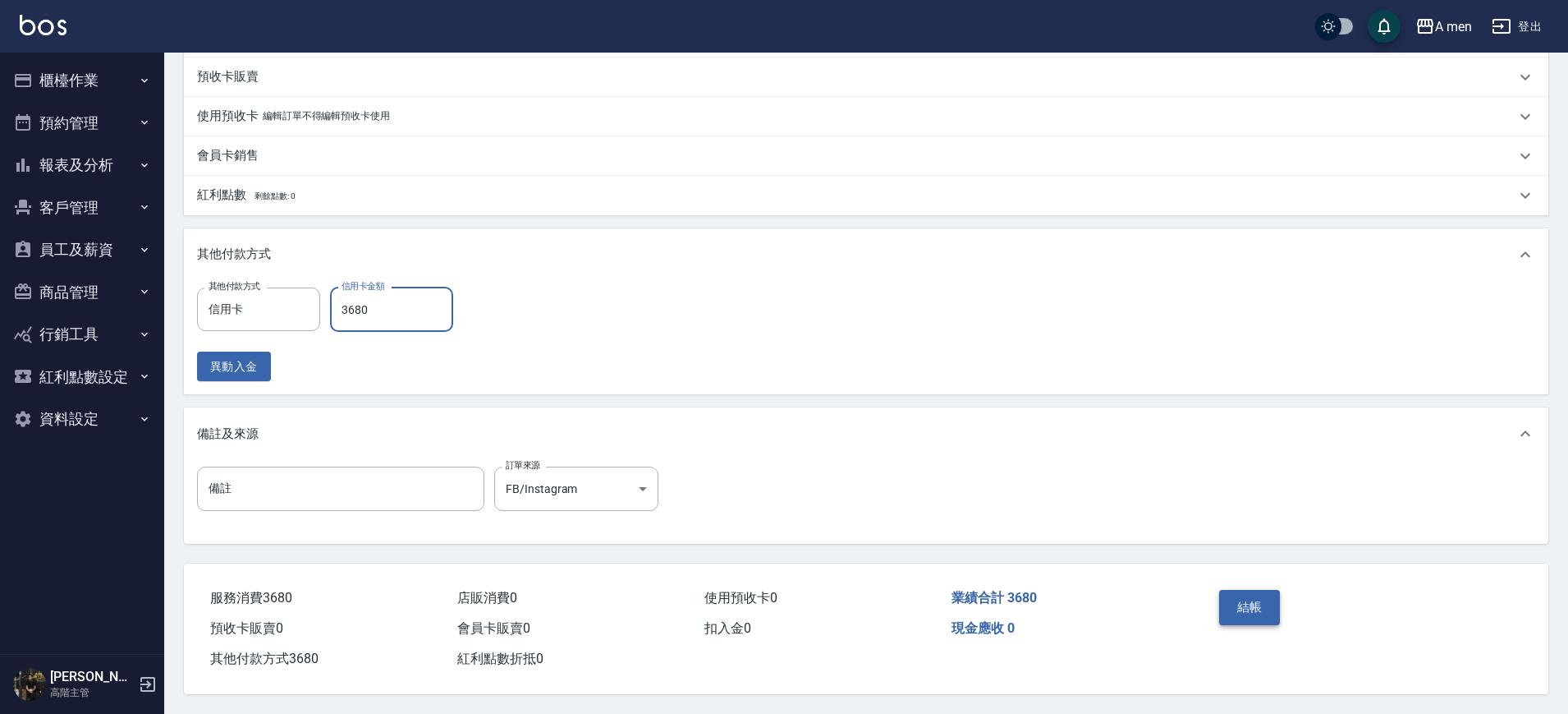
type input "3680"
click at [1245, 594] on button "結帳" at bounding box center [1250, 607] width 62 height 35
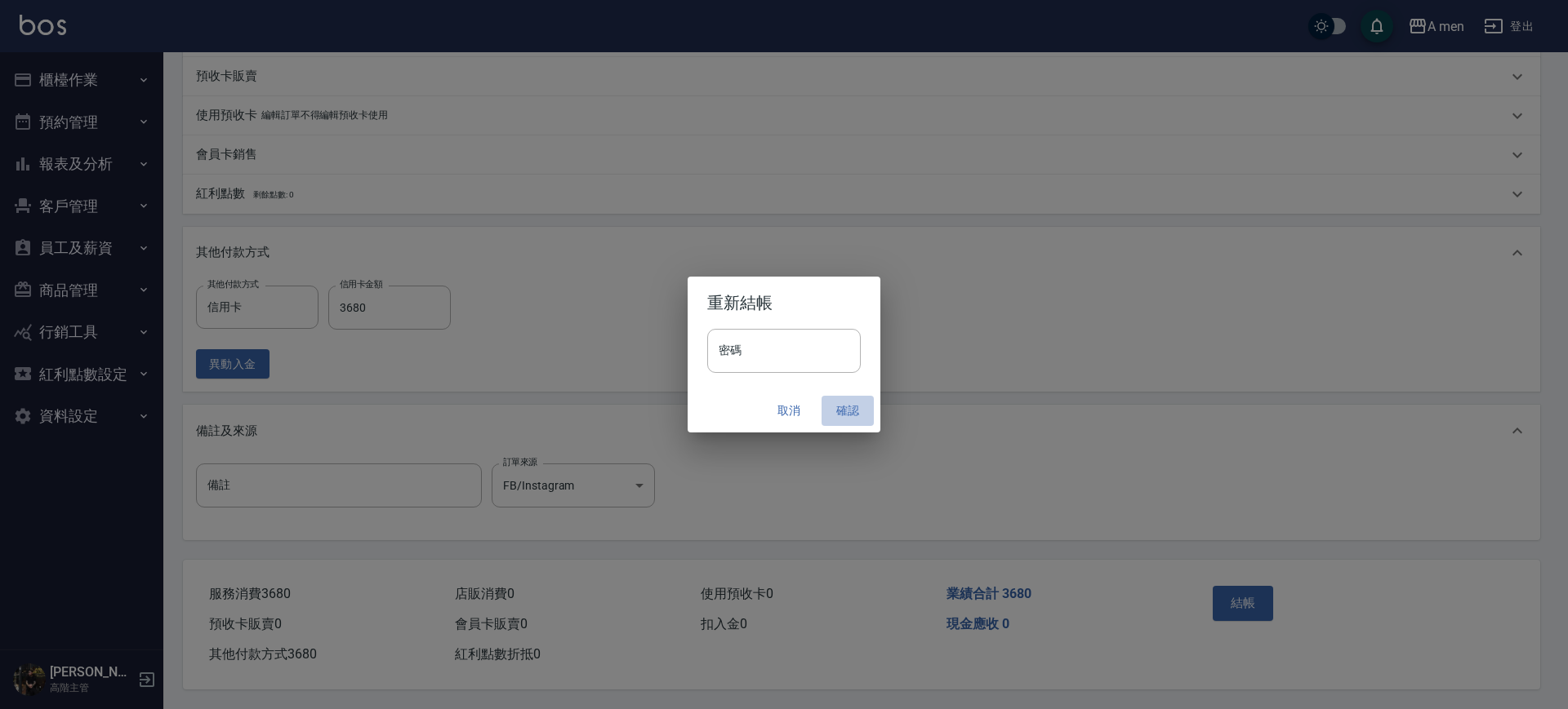
click at [845, 416] on button "確認" at bounding box center [847, 410] width 52 height 31
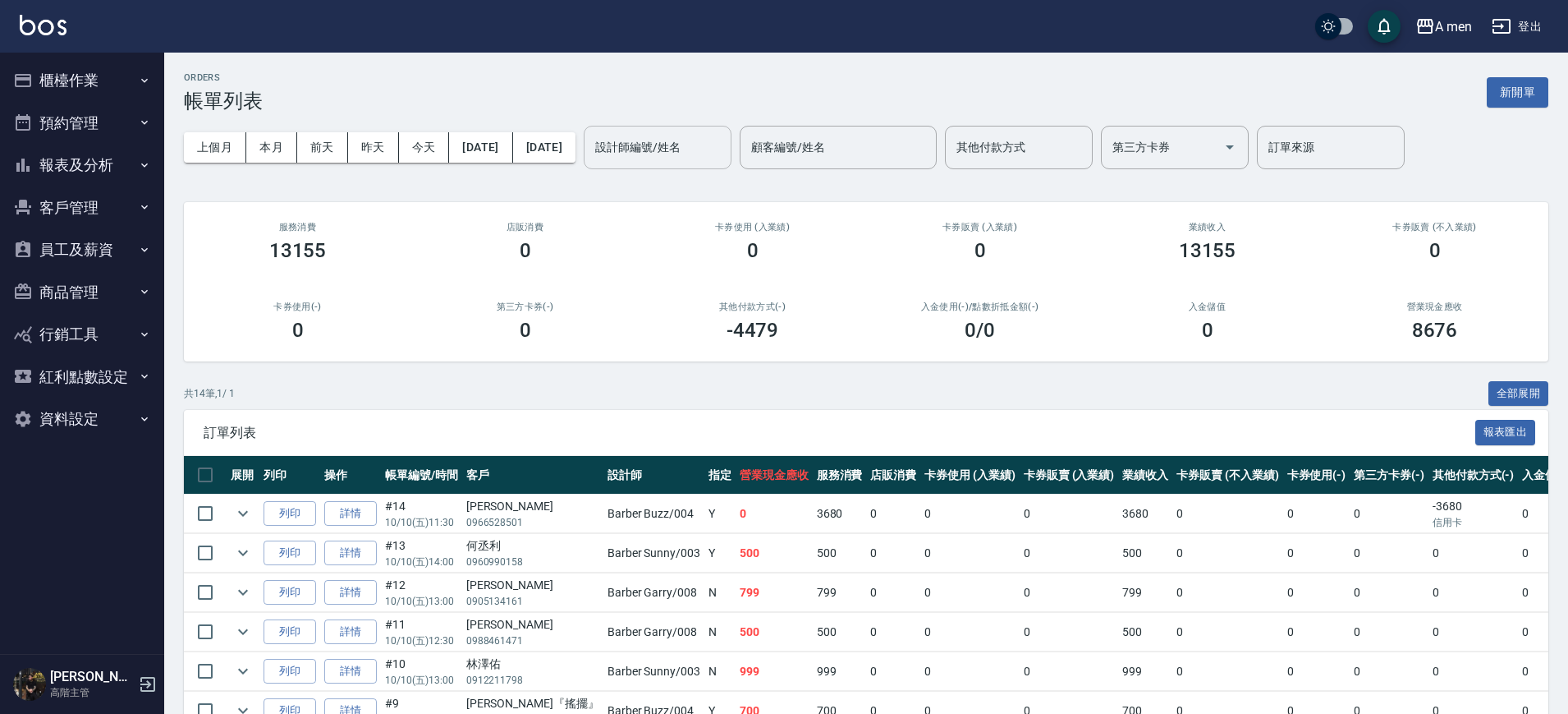
click at [710, 162] on div "設計師編號/姓名" at bounding box center [657, 148] width 148 height 44
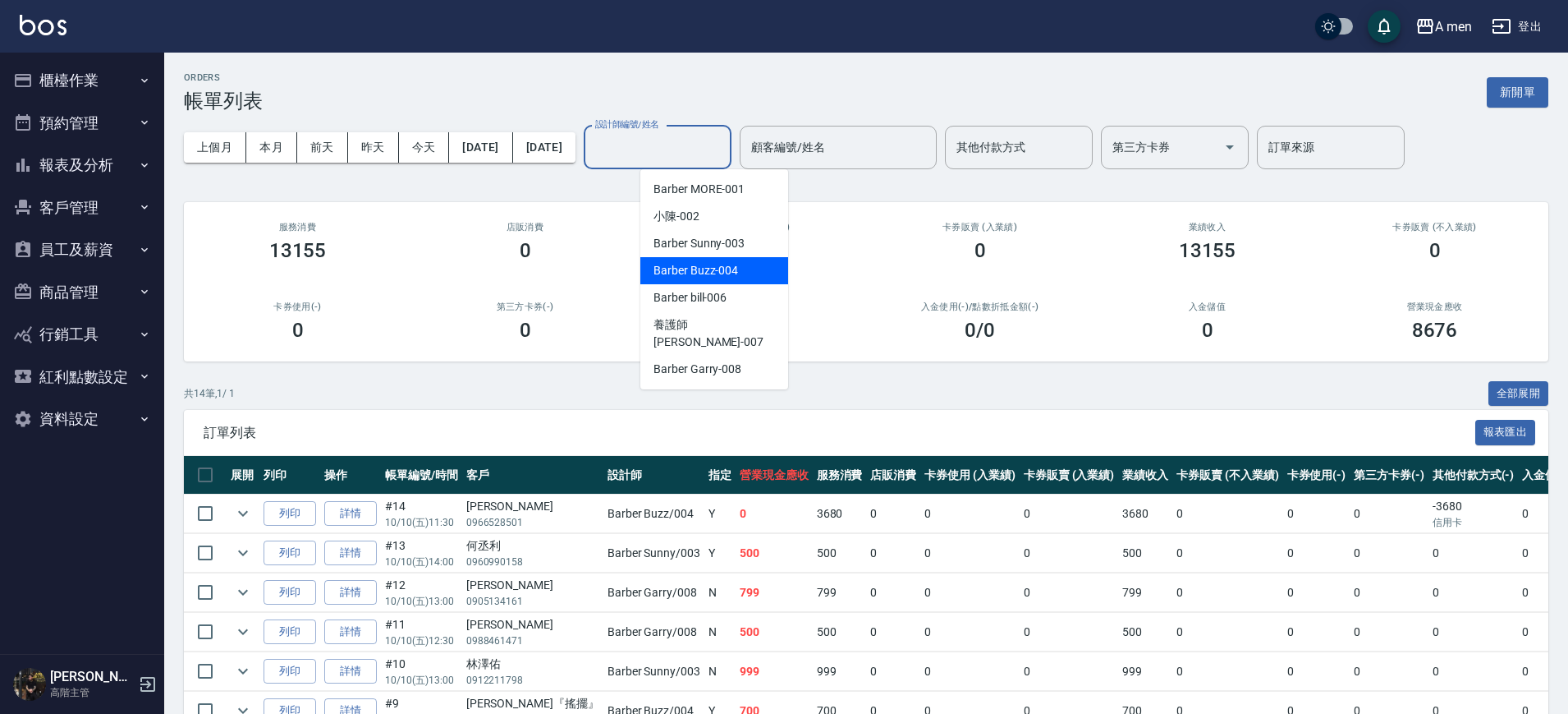
click at [699, 268] on span "Barber Buzz -004" at bounding box center [696, 270] width 84 height 17
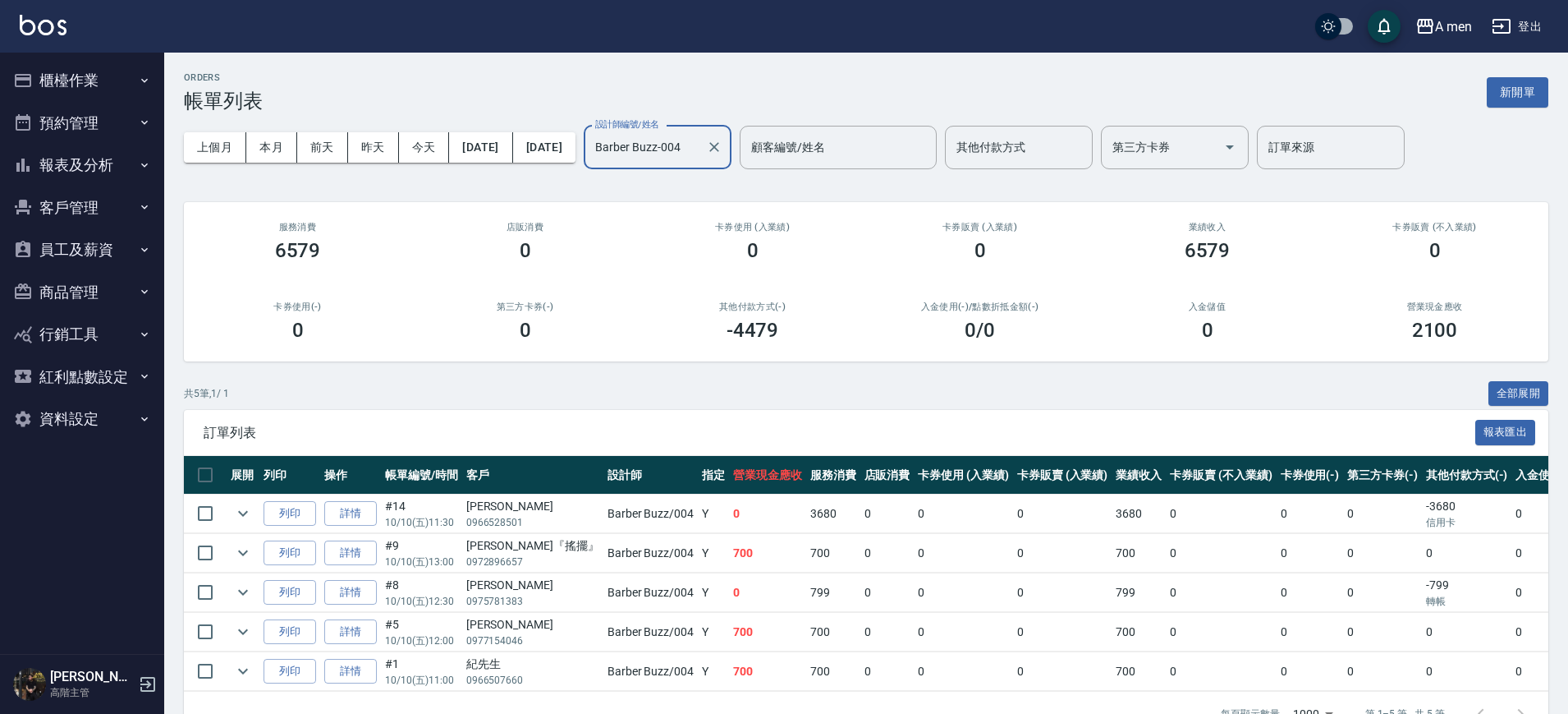
click at [700, 160] on input "Barber Buzz-004" at bounding box center [645, 147] width 108 height 29
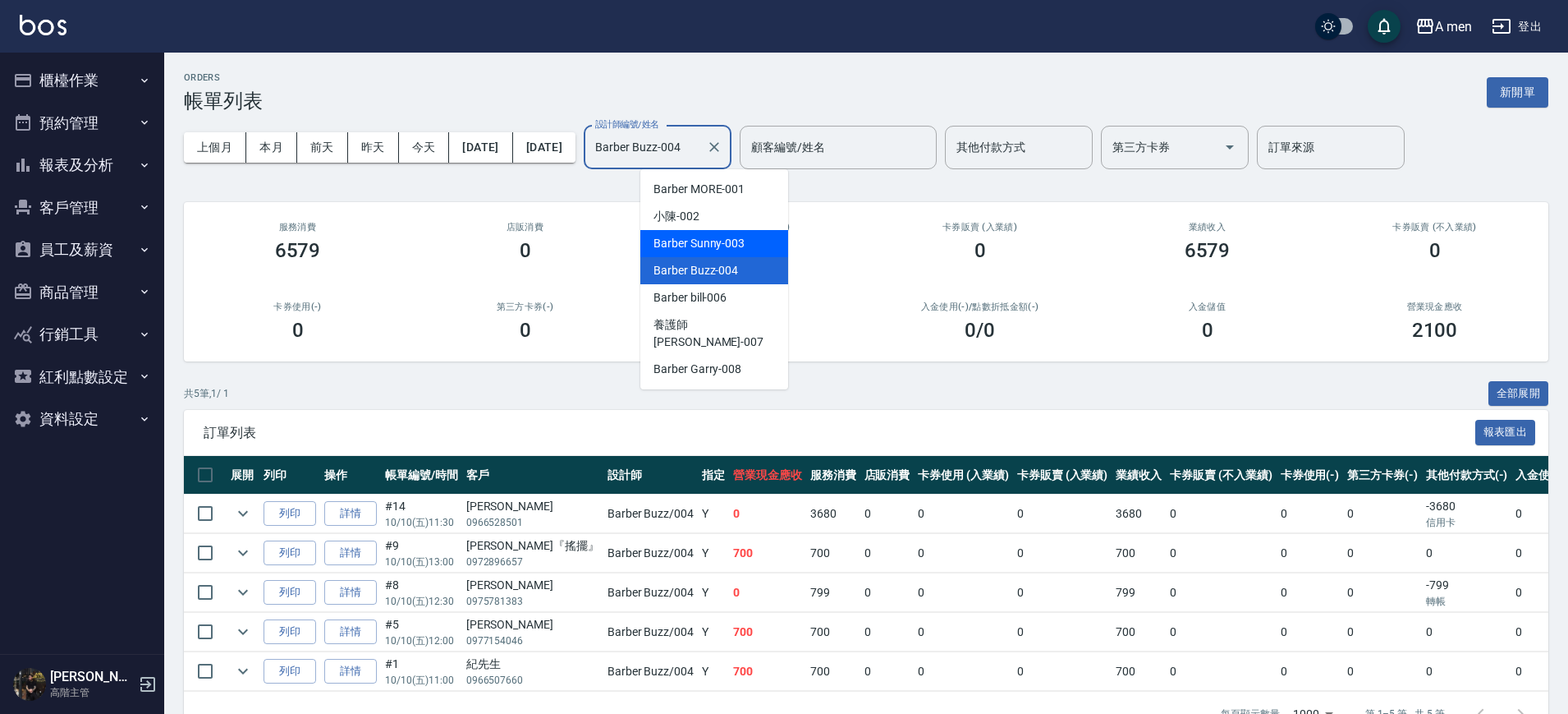
click at [712, 240] on span "Barber Sunny -003" at bounding box center [700, 243] width 91 height 17
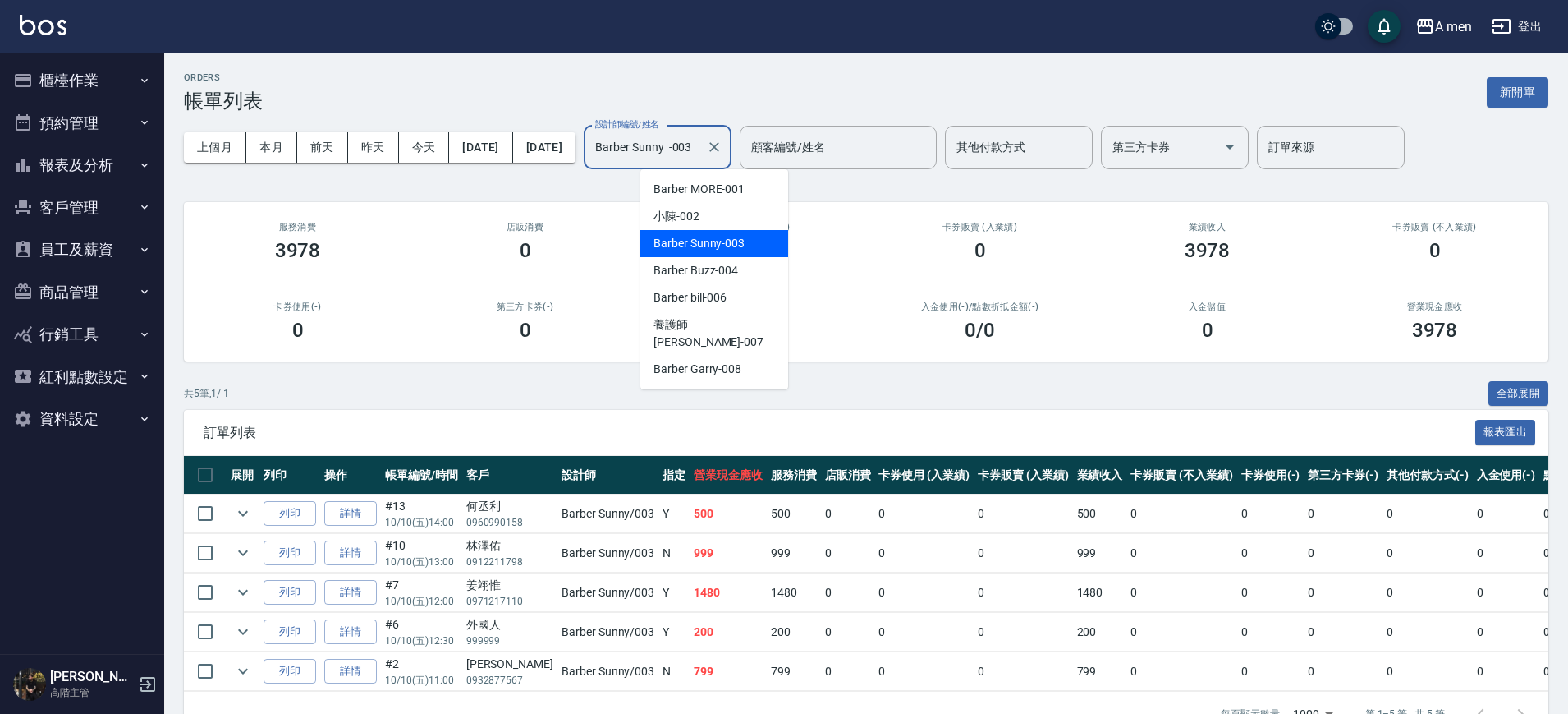
click at [700, 134] on input "Barber Sunny -003" at bounding box center [645, 147] width 108 height 29
click at [701, 360] on span "Barber Garry -008" at bounding box center [698, 368] width 88 height 17
type input "Barber Garry-008"
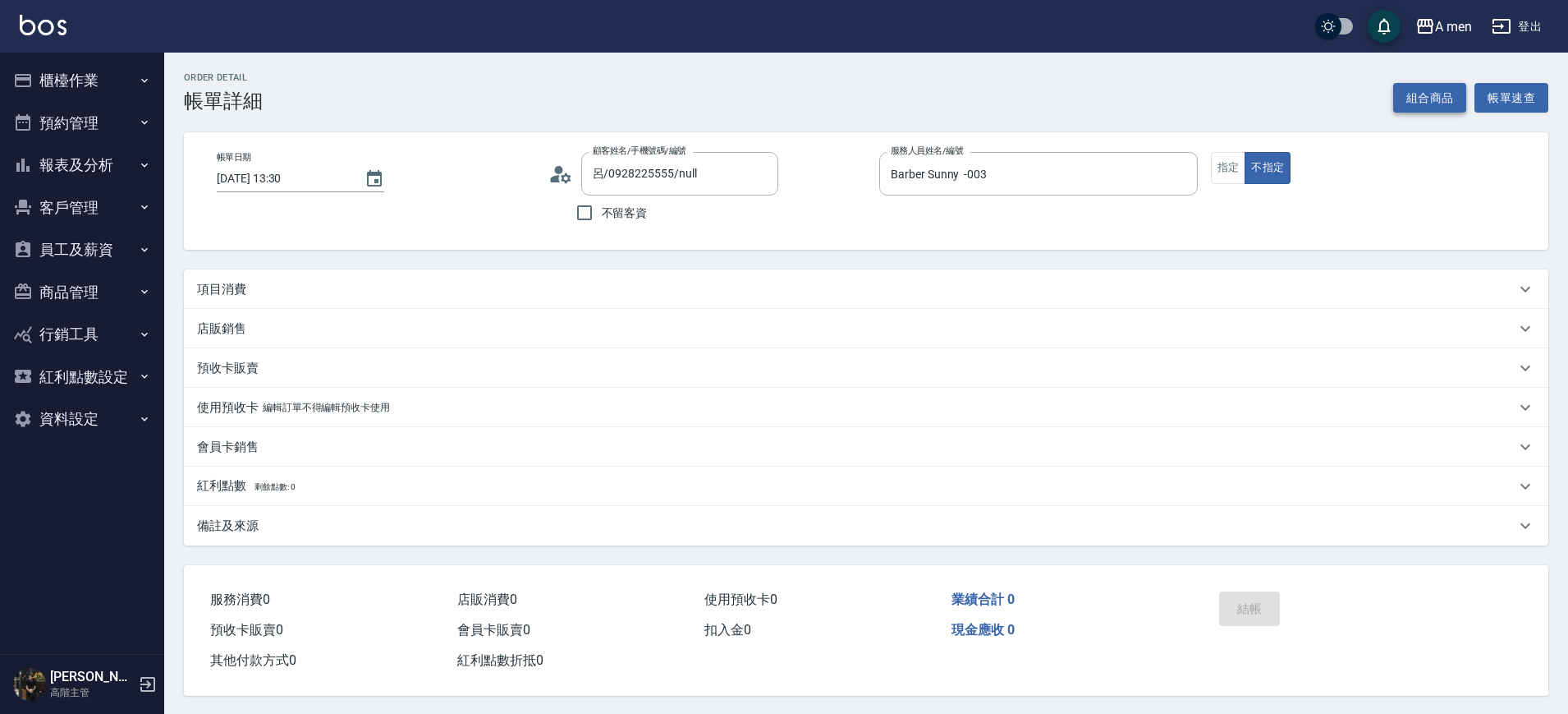
click at [1421, 87] on button "組合商品" at bounding box center [1430, 98] width 73 height 31
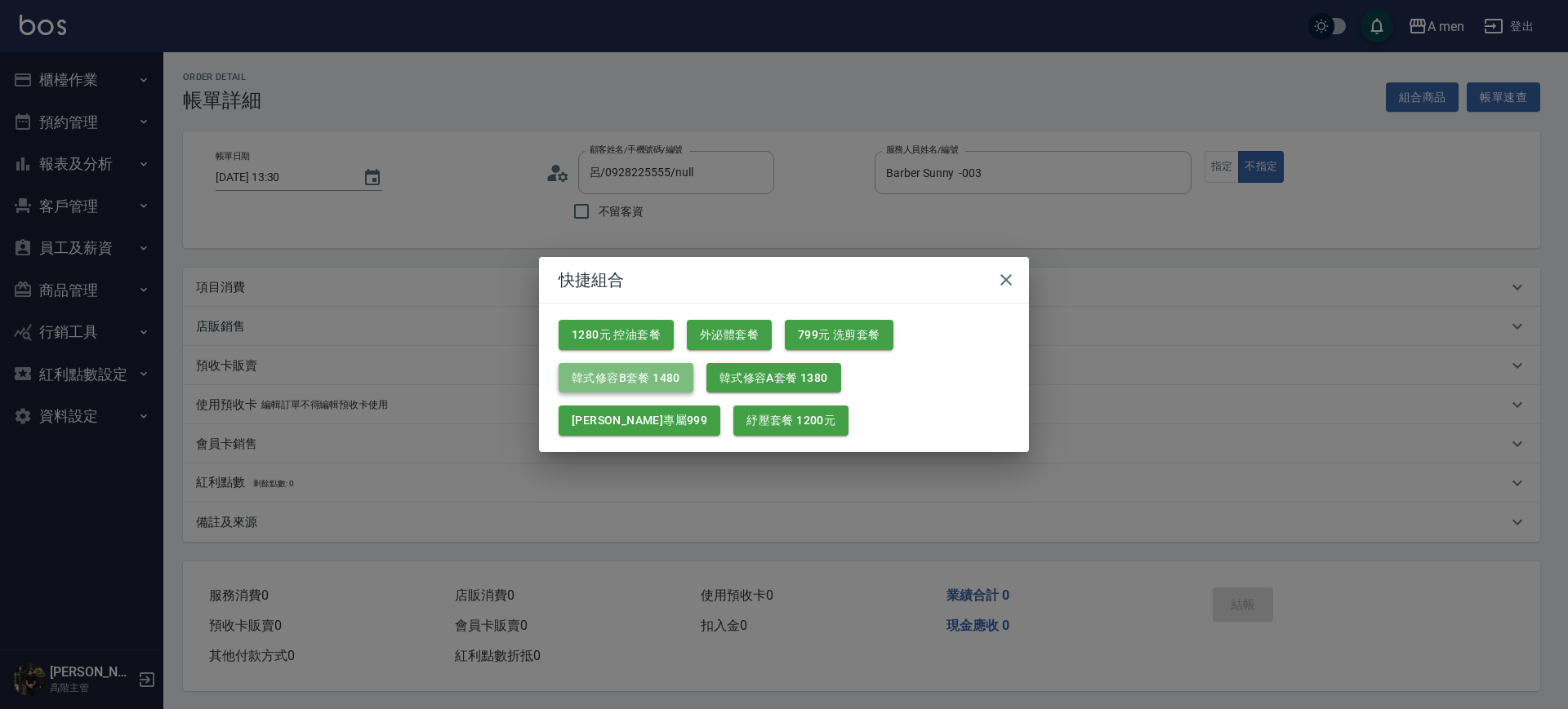
click at [660, 376] on button "韓式修容B套餐 1480" at bounding box center [626, 378] width 135 height 31
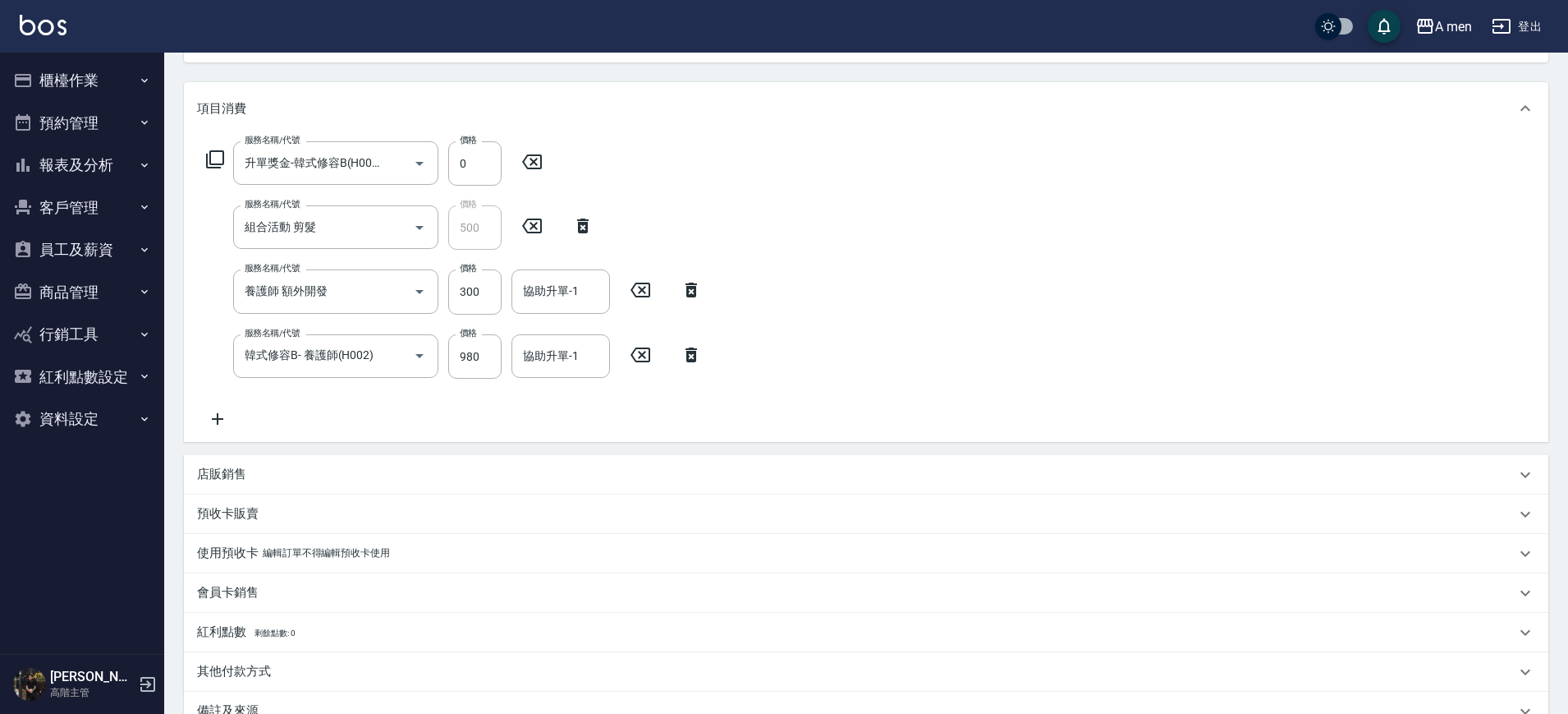
scroll to position [185, 0]
click at [693, 288] on icon at bounding box center [692, 292] width 12 height 15
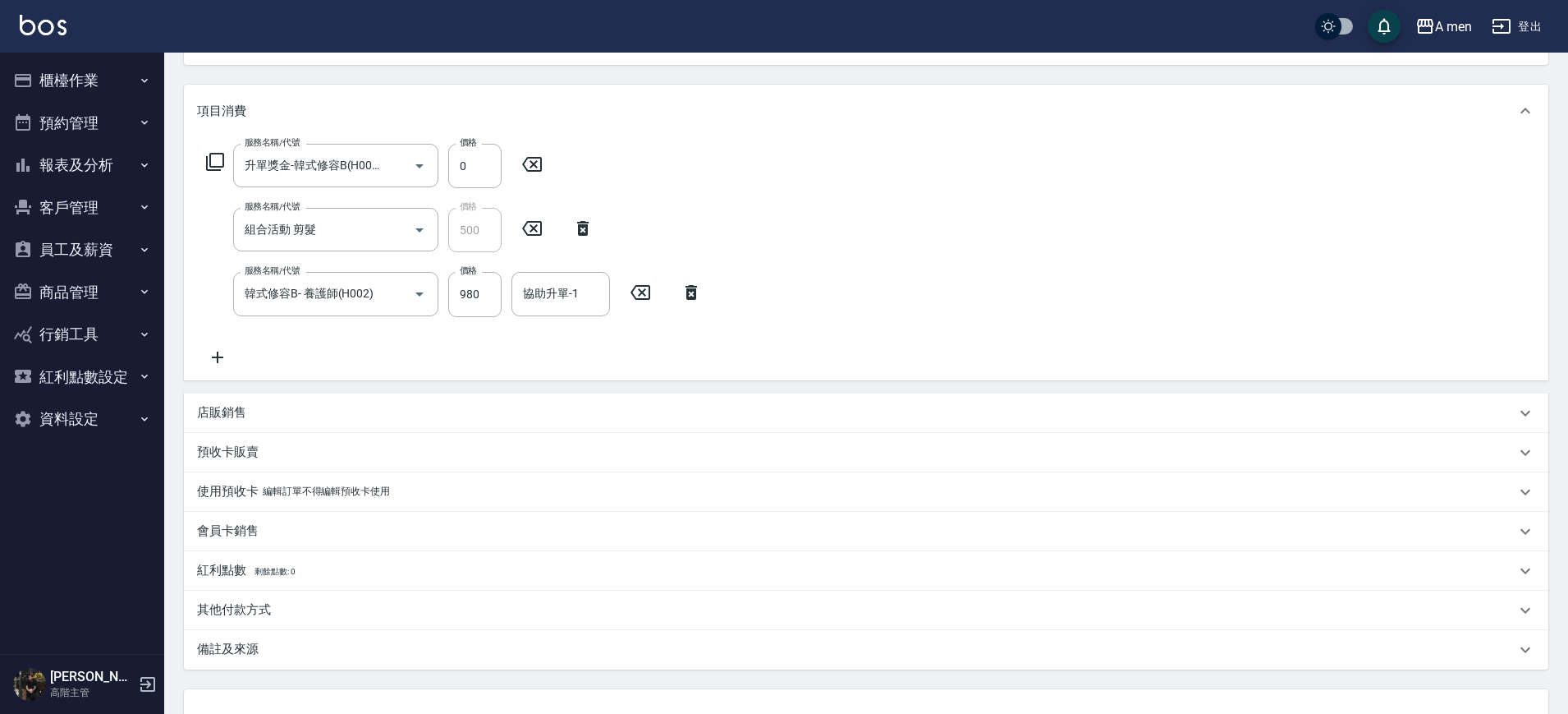
click at [213, 353] on icon at bounding box center [217, 357] width 41 height 20
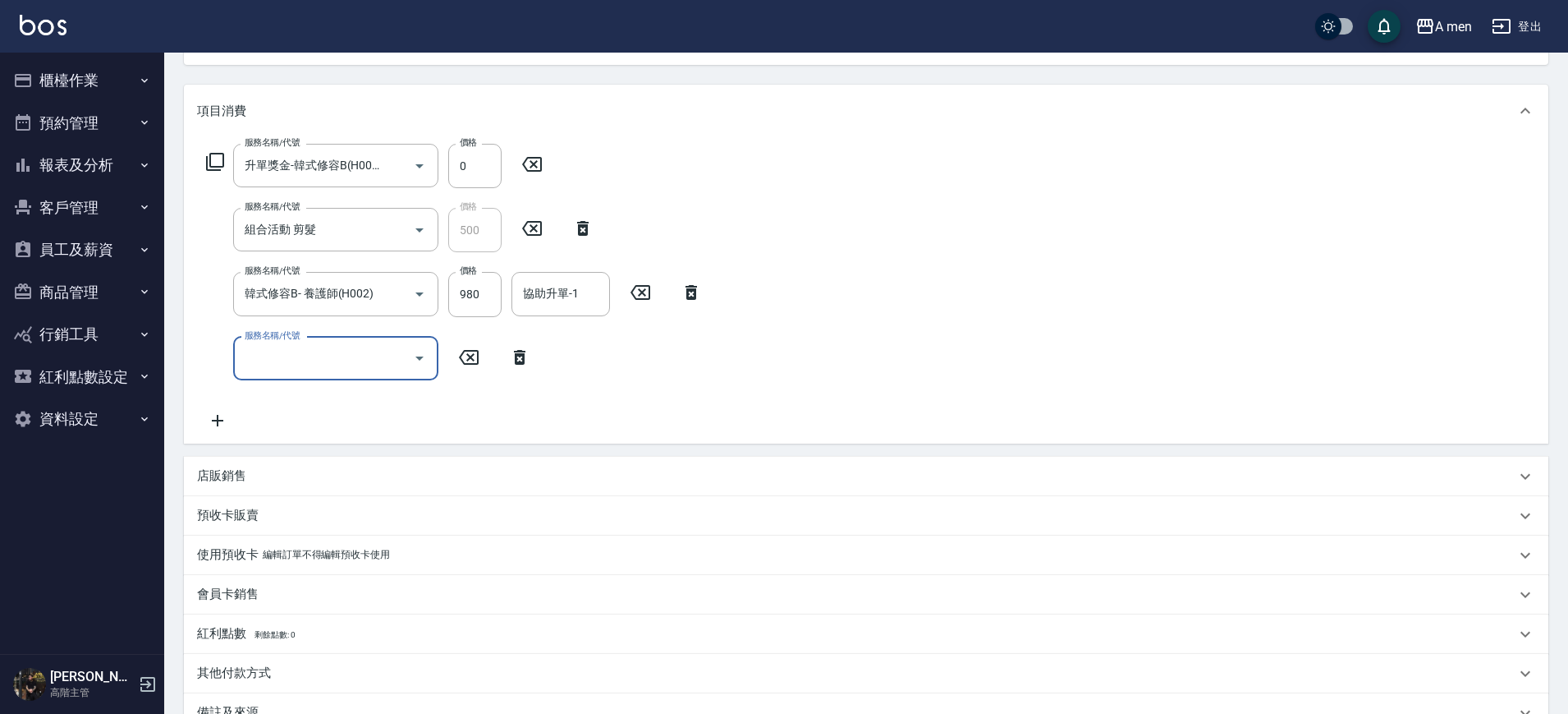
click at [367, 346] on input "服務名稱/代號" at bounding box center [323, 358] width 166 height 29
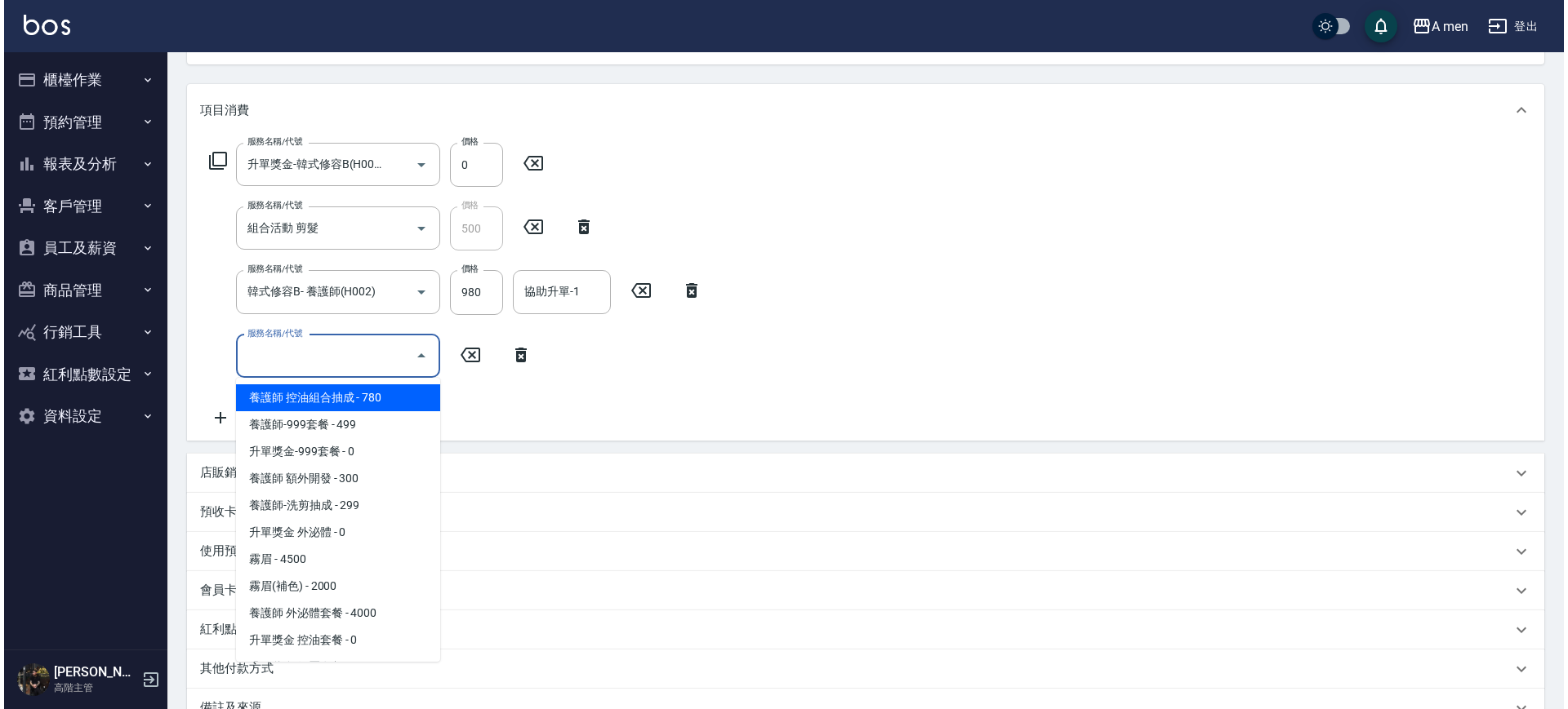
scroll to position [0, 0]
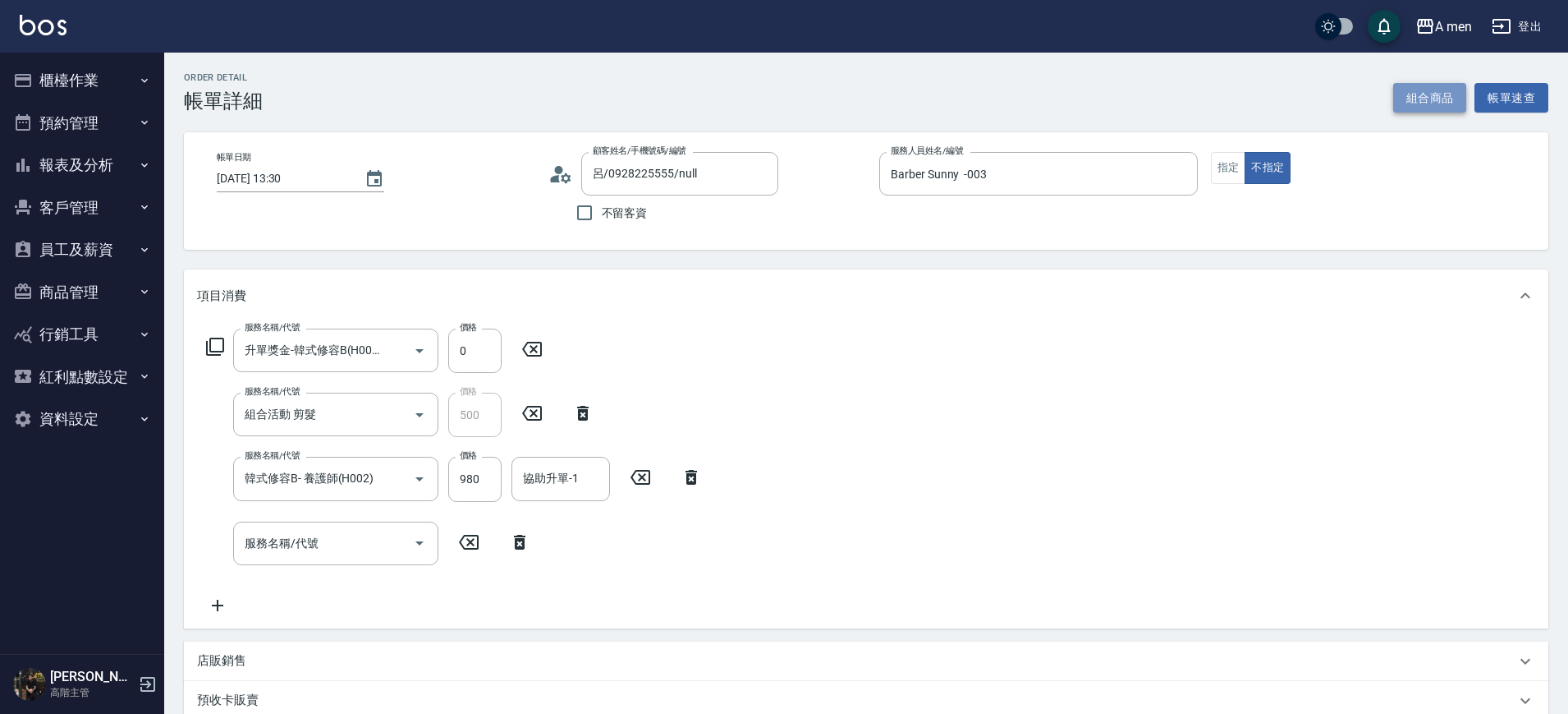
click at [1417, 107] on button "組合商品" at bounding box center [1430, 98] width 73 height 31
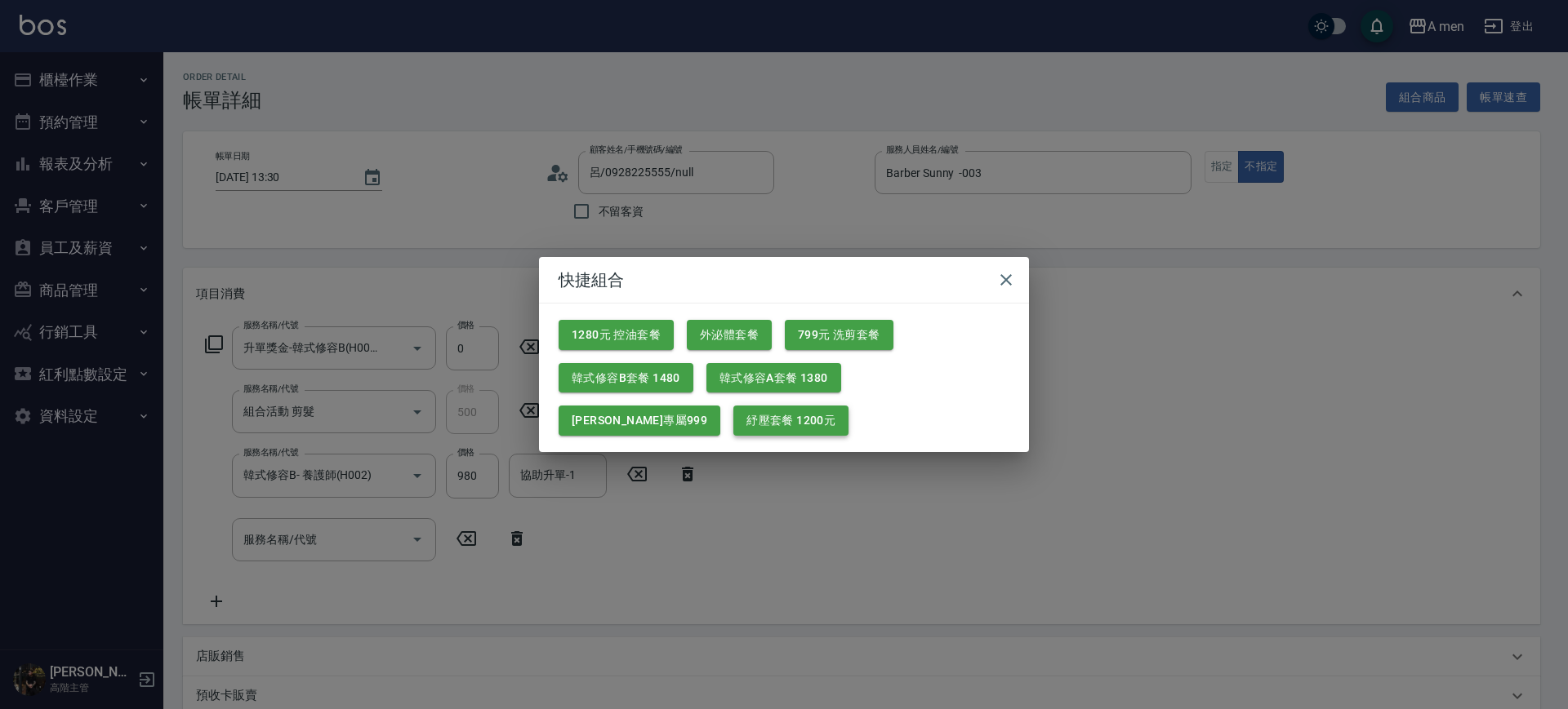
click at [733, 433] on button "紓壓套餐 1200元" at bounding box center [790, 420] width 115 height 31
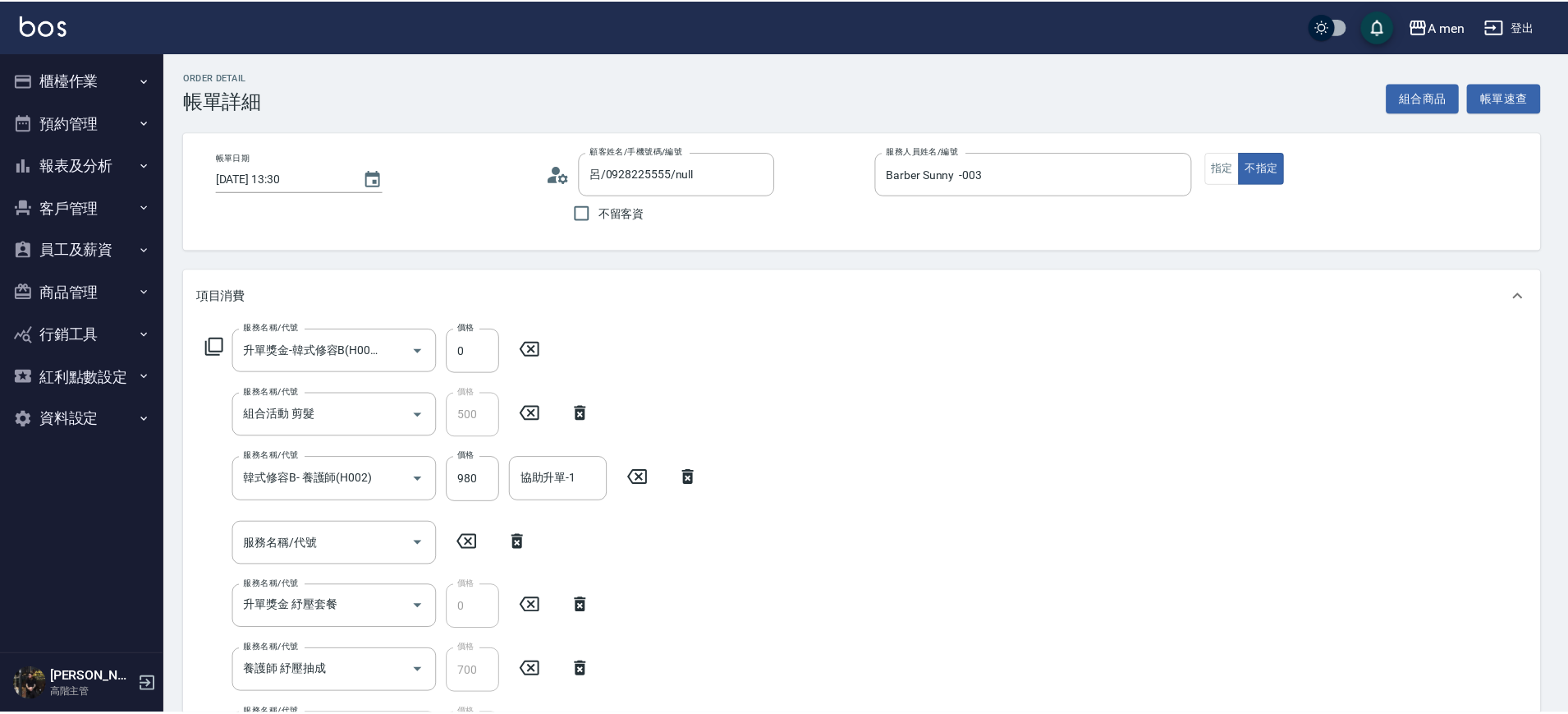
scroll to position [378, 0]
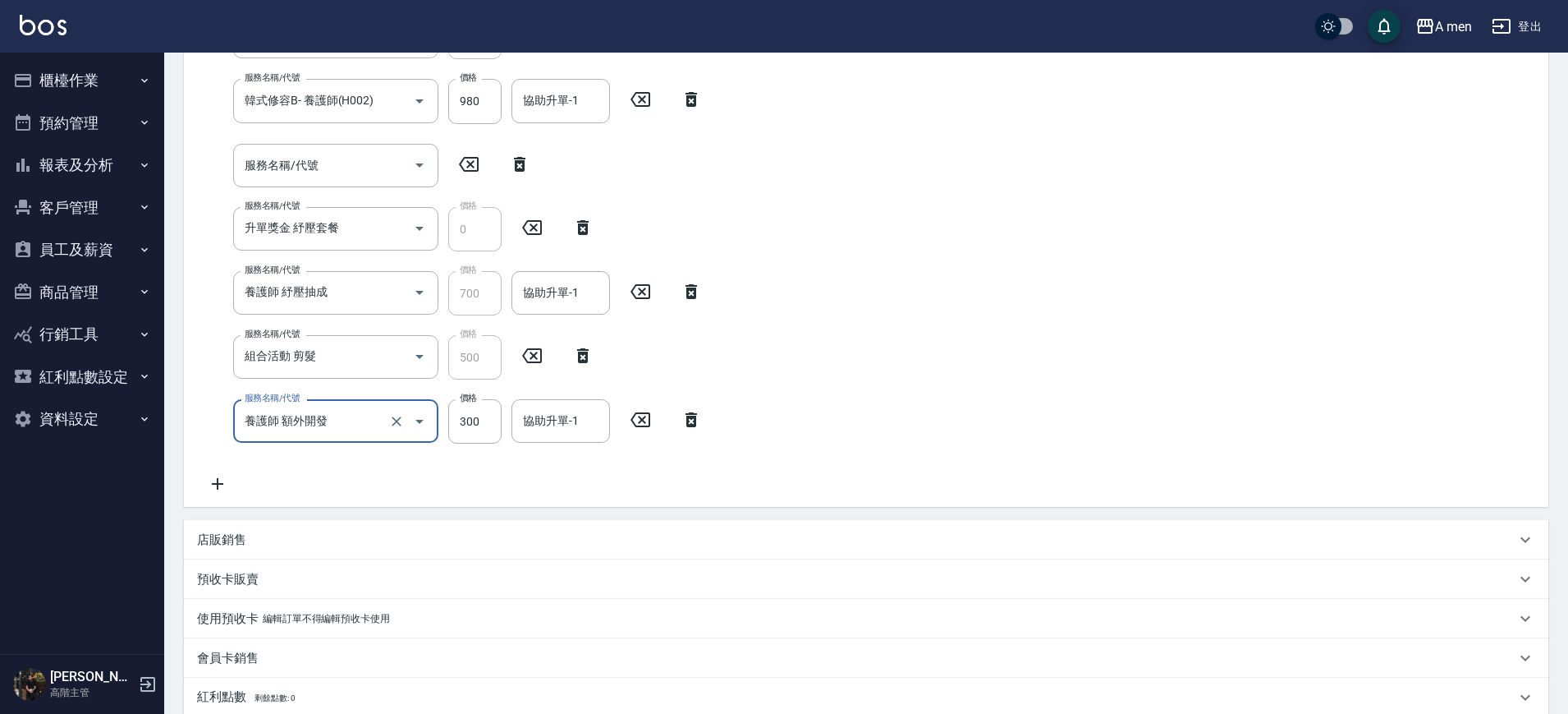
click at [584, 360] on icon at bounding box center [584, 356] width 12 height 15
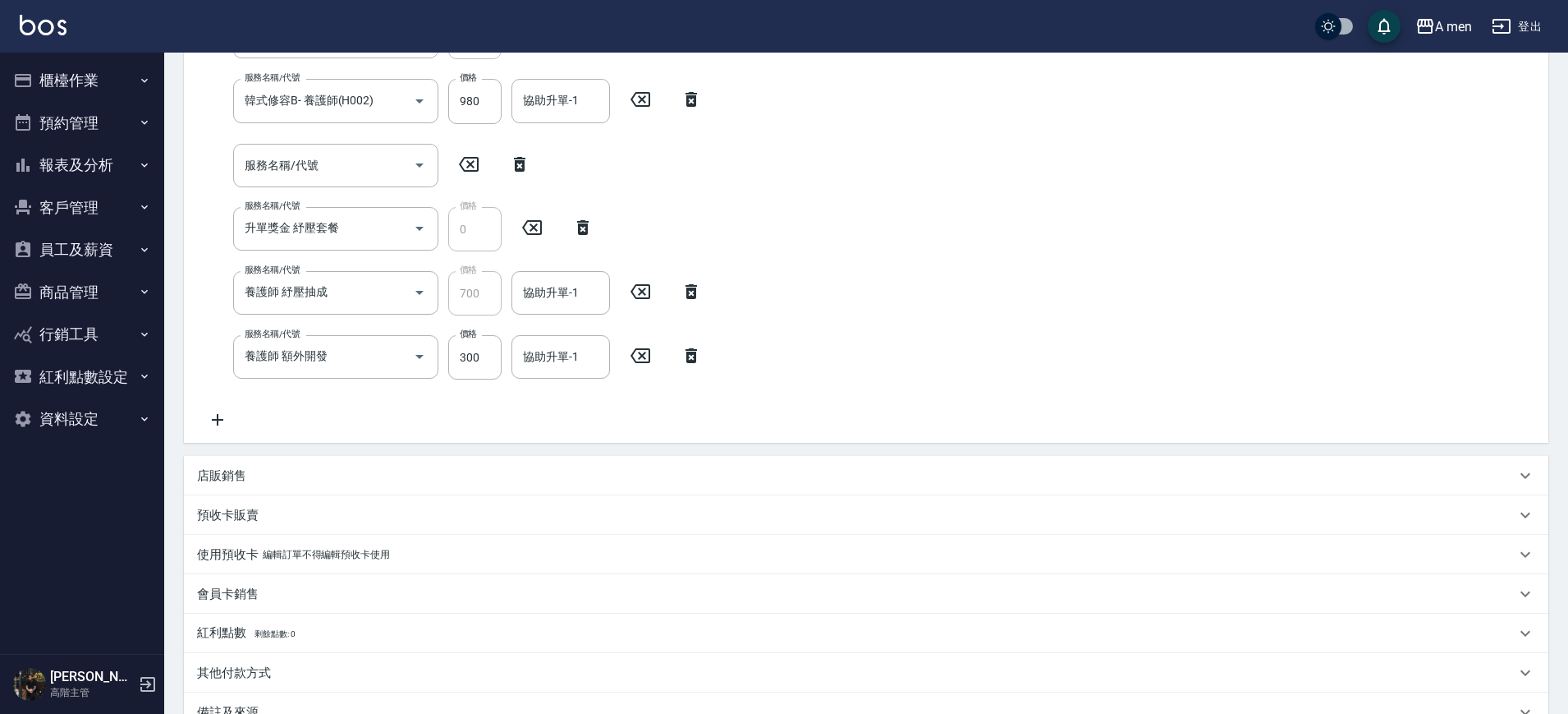
click at [693, 293] on icon at bounding box center [691, 292] width 41 height 20
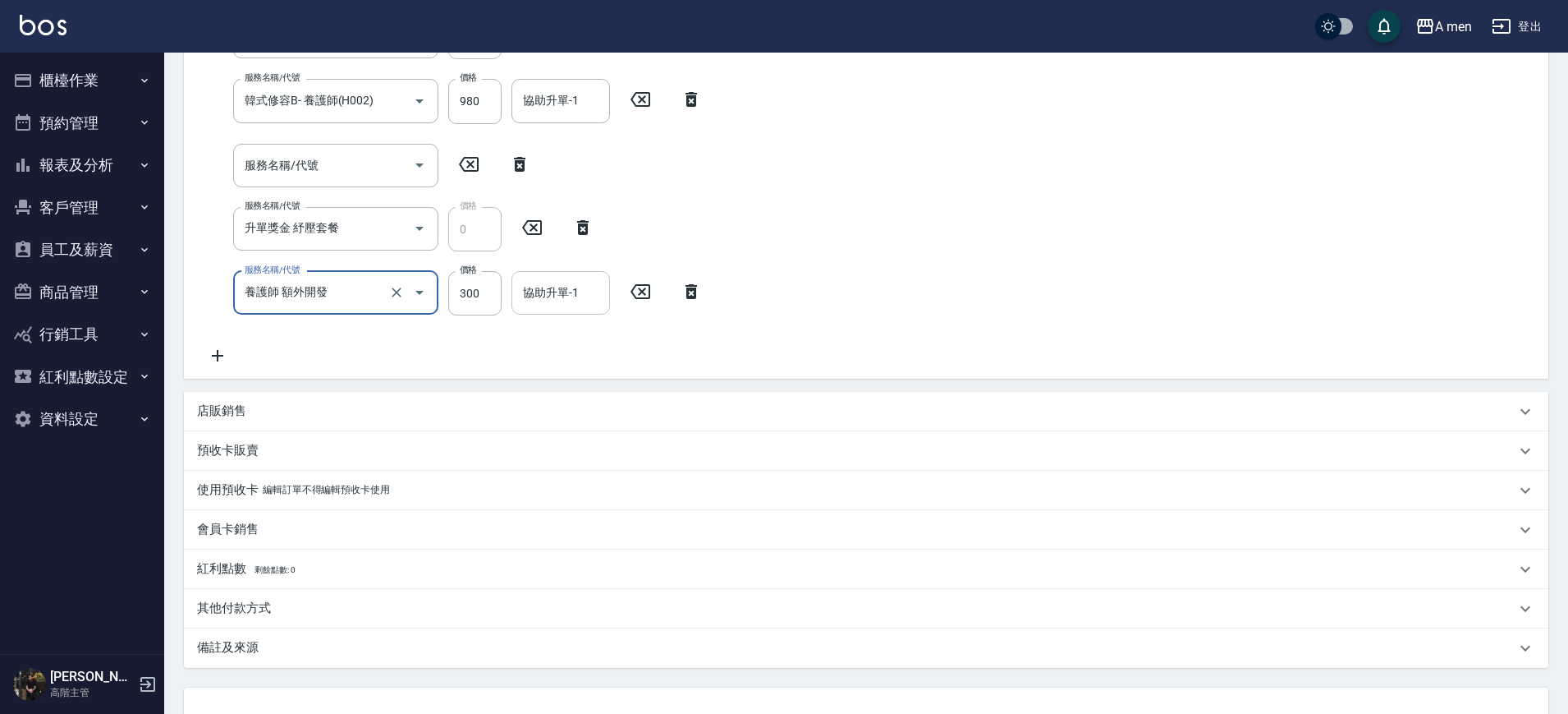
click at [562, 303] on input "協助升單-1" at bounding box center [561, 293] width 83 height 29
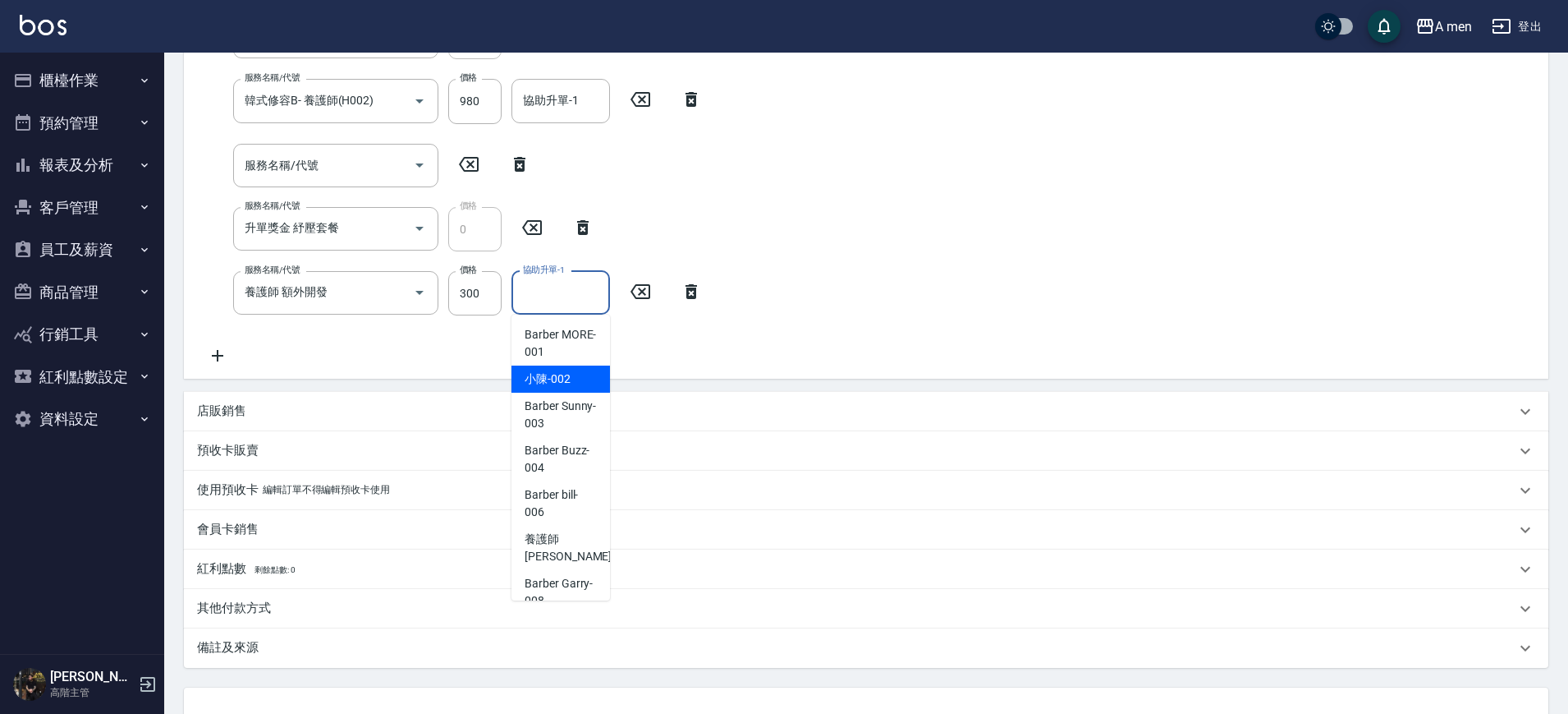
click at [562, 391] on div "小陳 -002" at bounding box center [561, 378] width 98 height 27
type input "小陳-002"
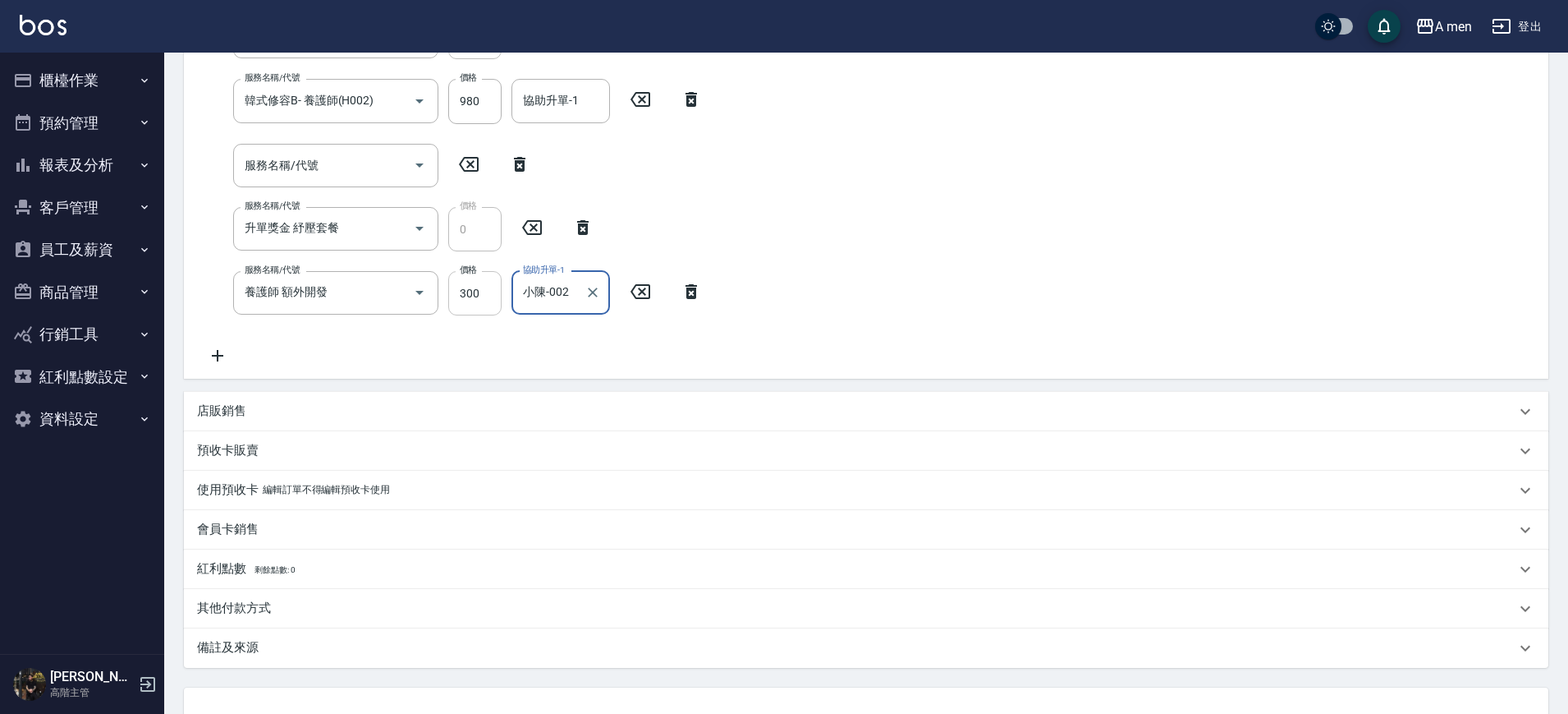
click at [479, 293] on input "300" at bounding box center [475, 293] width 54 height 45
type input "399"
click at [559, 351] on div "服務名稱/代號 升單獎金-韓式修容B(H003) 服務名稱/代號 價格 0 價格 服務名稱/代號 組合活動 剪髮 服務名稱/代號 價格 500 價格 服務名稱…" at bounding box center [455, 158] width 515 height 415
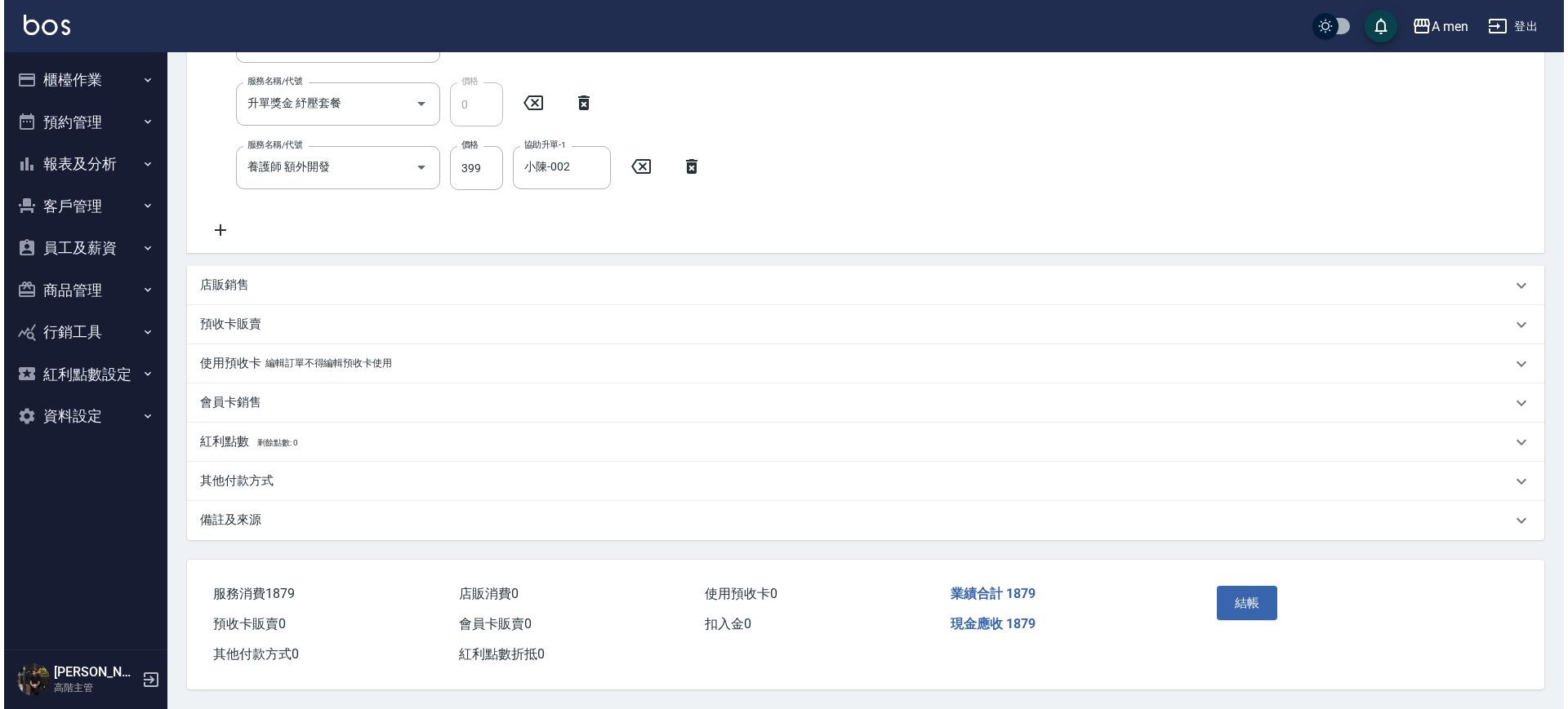
scroll to position [506, 0]
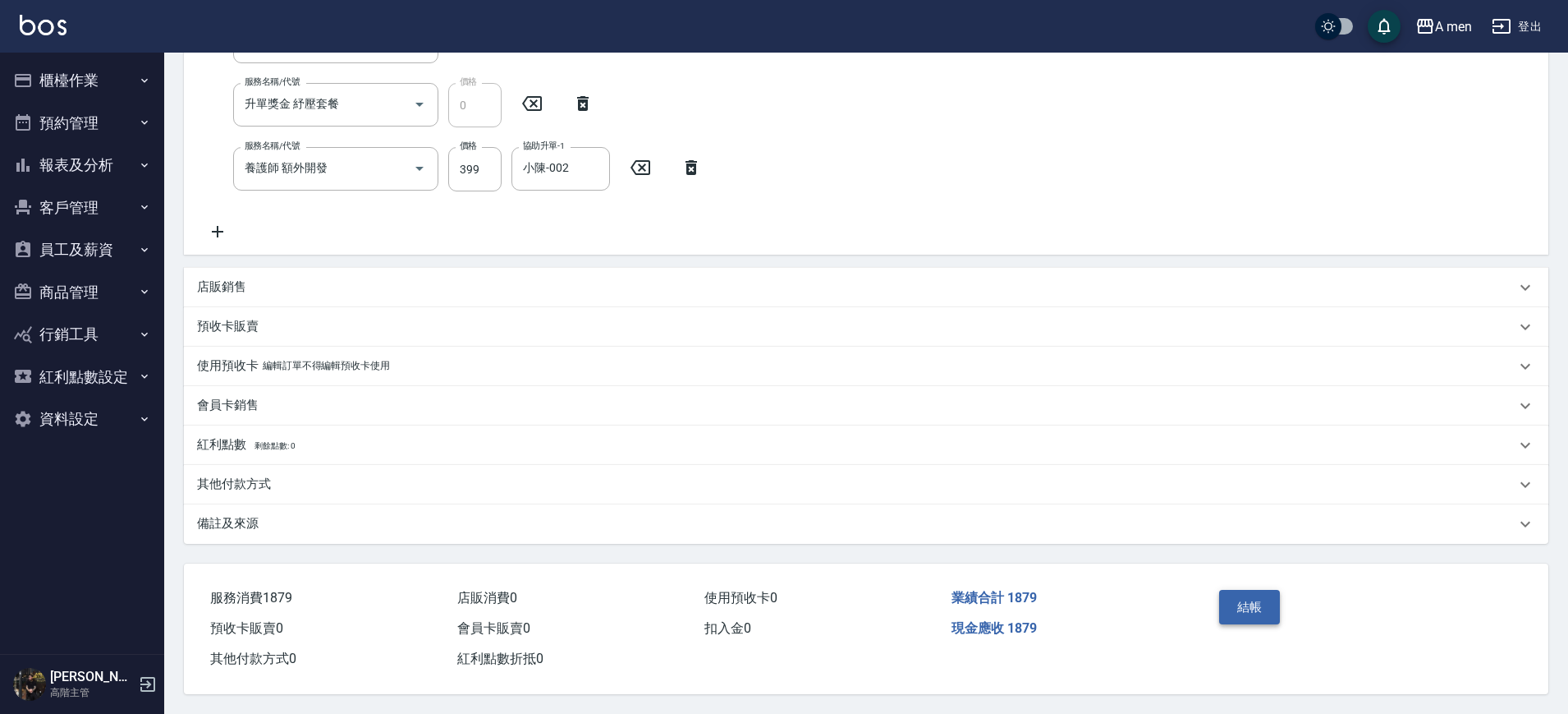
click at [1260, 605] on button "結帳" at bounding box center [1250, 607] width 62 height 35
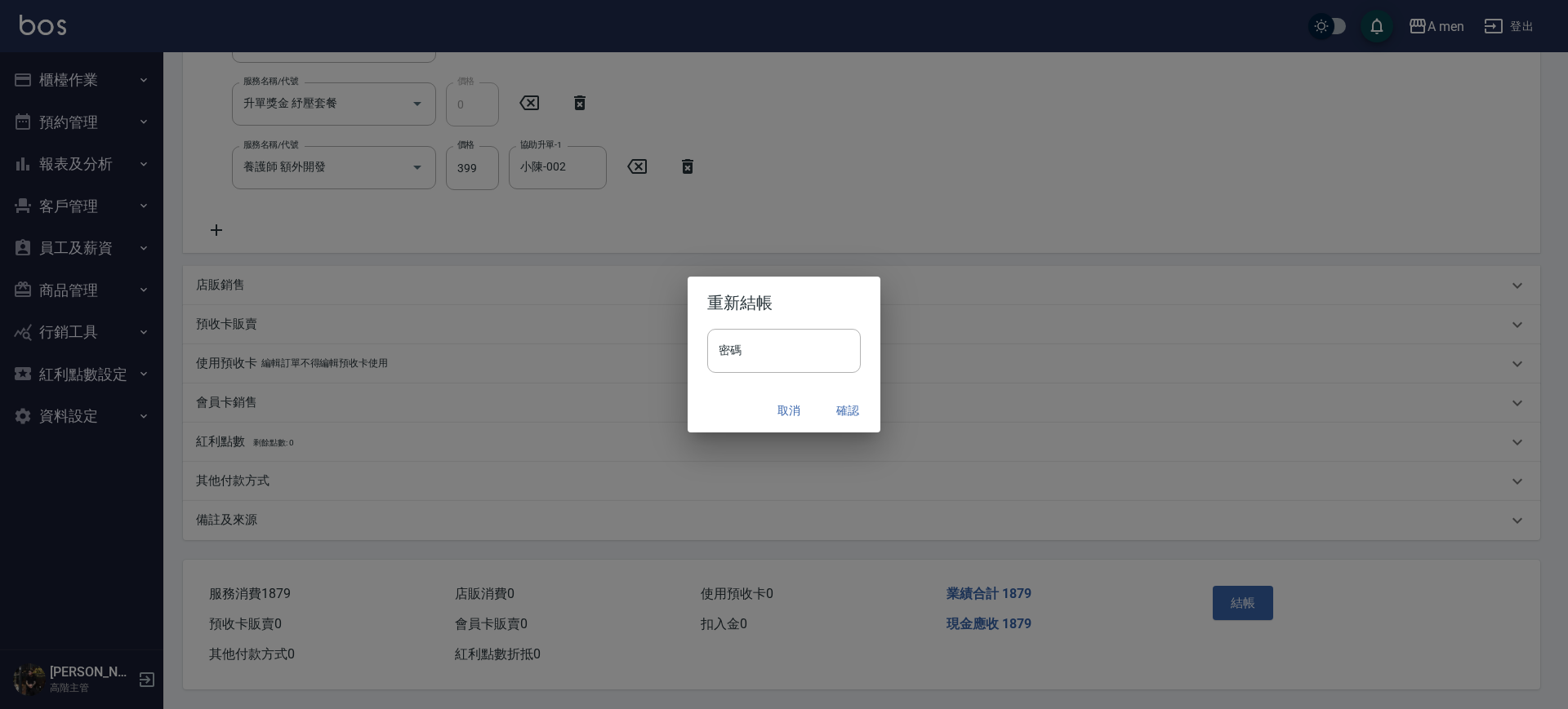
click at [845, 414] on button "確認" at bounding box center [847, 410] width 52 height 31
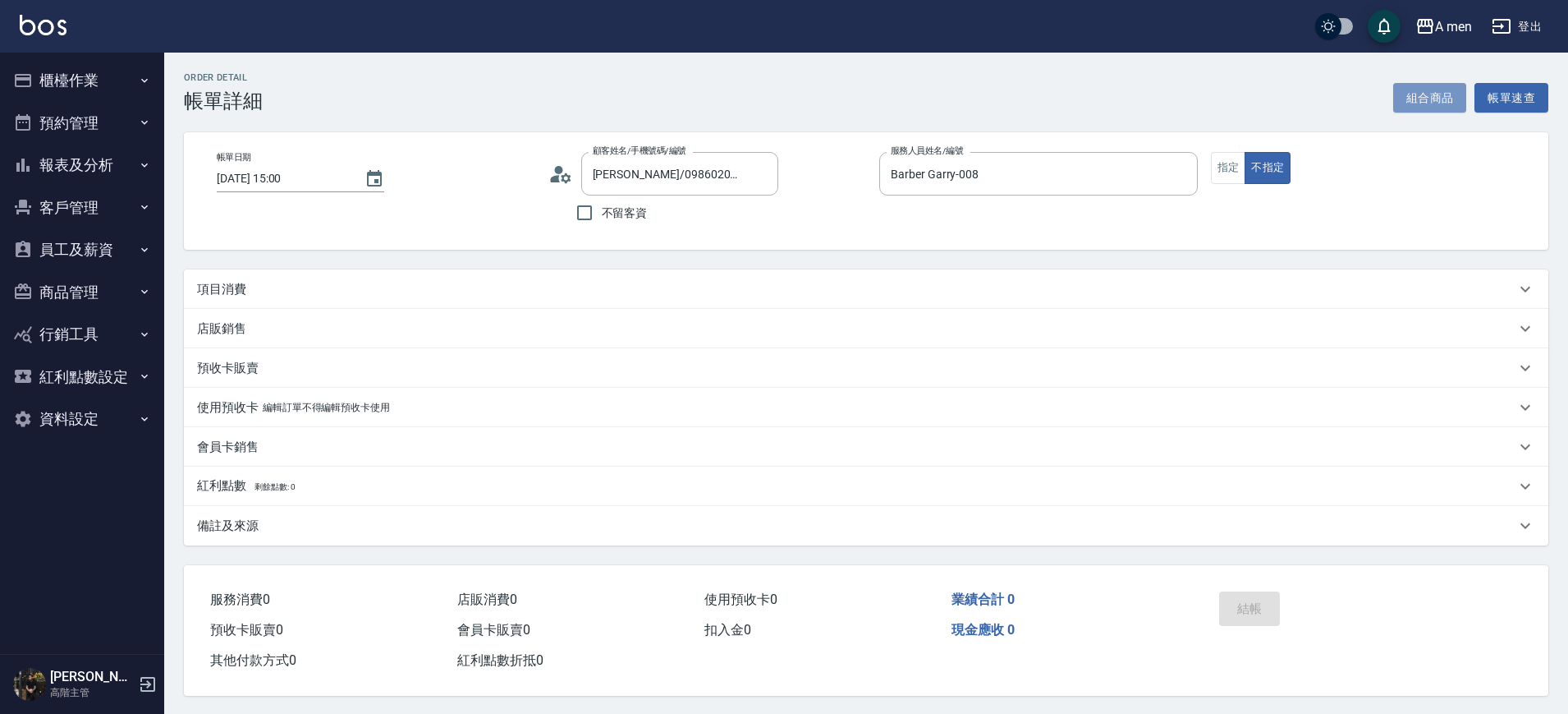
click at [1430, 97] on button "組合商品" at bounding box center [1430, 98] width 73 height 31
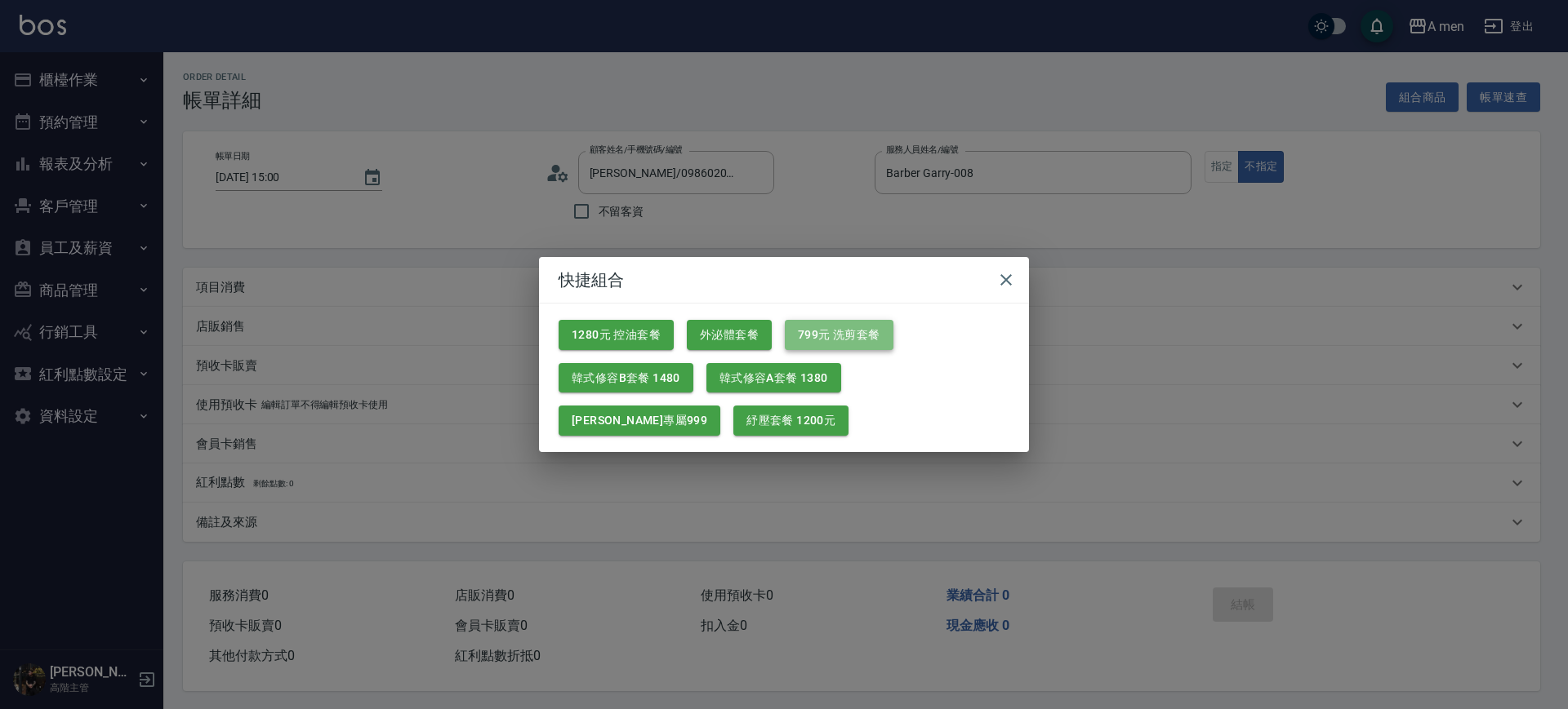
click at [812, 343] on button "799元 洗剪套餐" at bounding box center [839, 334] width 109 height 31
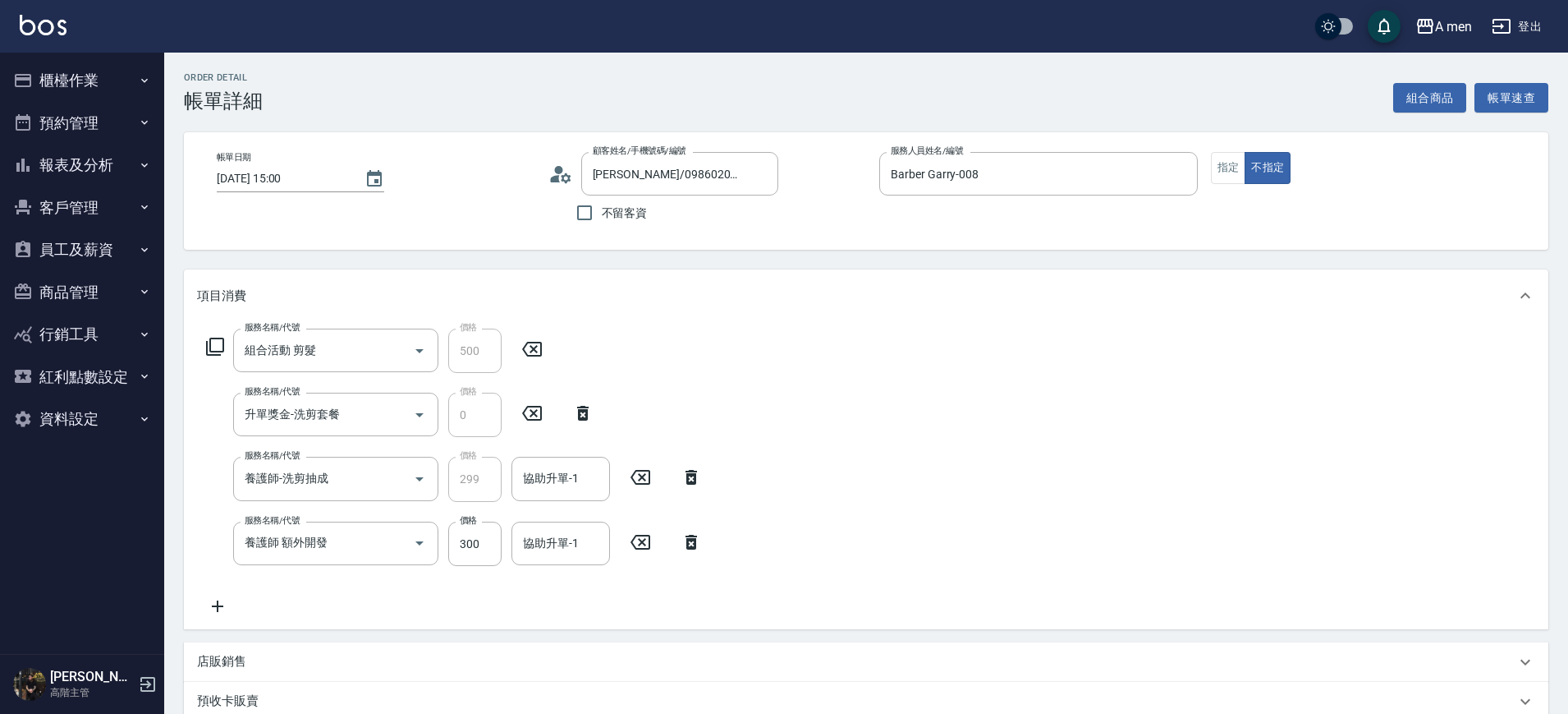
click at [645, 538] on icon at bounding box center [640, 542] width 20 height 15
click at [567, 474] on input "協助升單-1" at bounding box center [561, 479] width 83 height 29
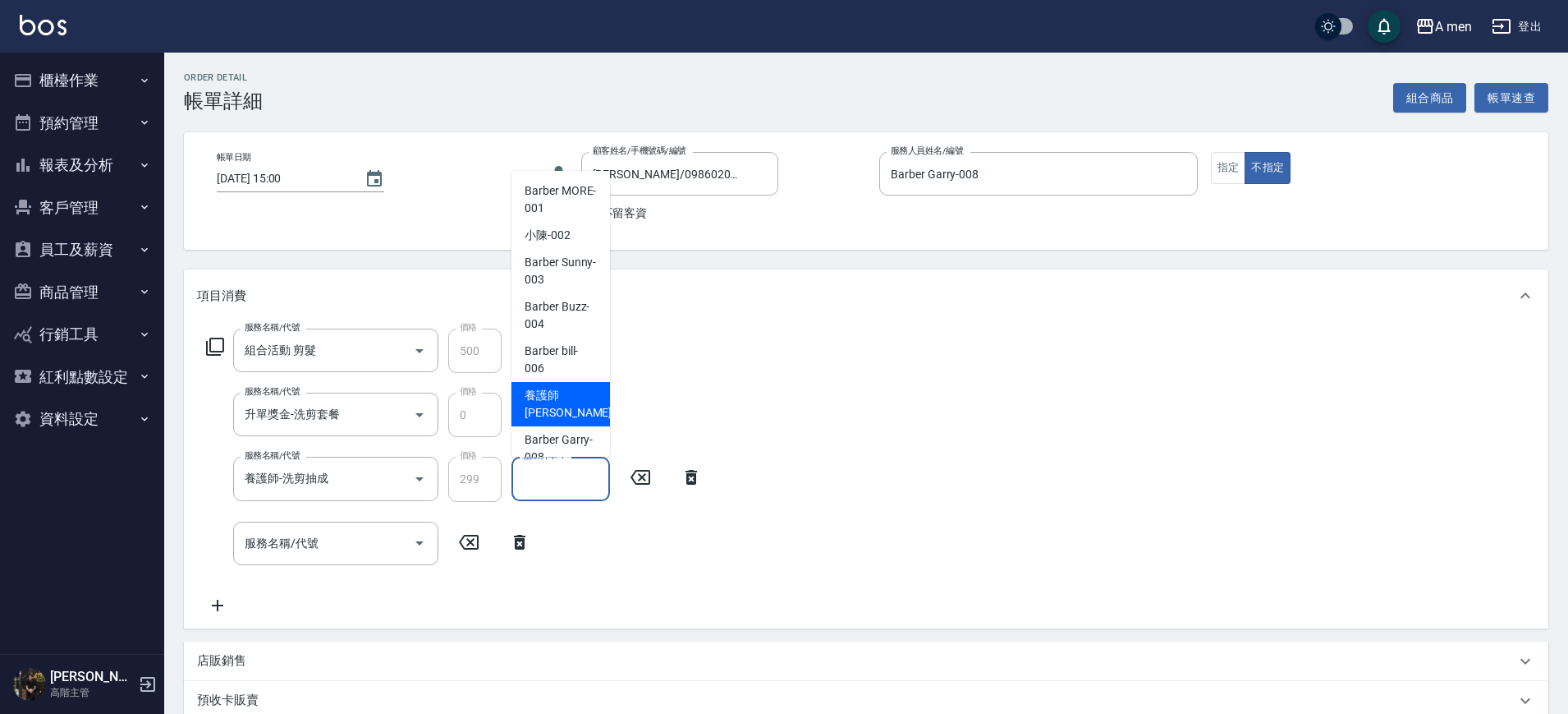
scroll to position [21, 0]
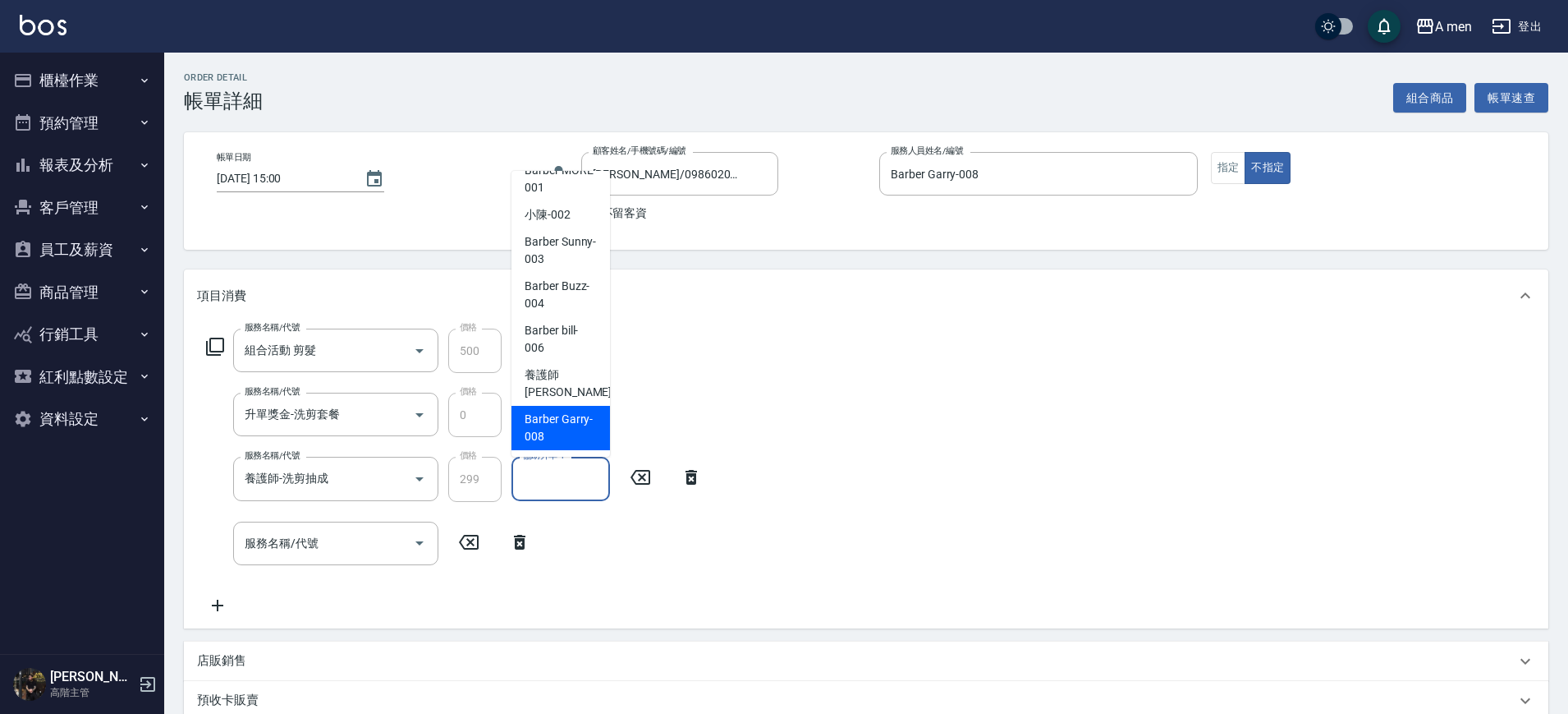
click at [562, 444] on span "Barber Garry -008" at bounding box center [561, 428] width 72 height 35
type input "Barber Garry-008"
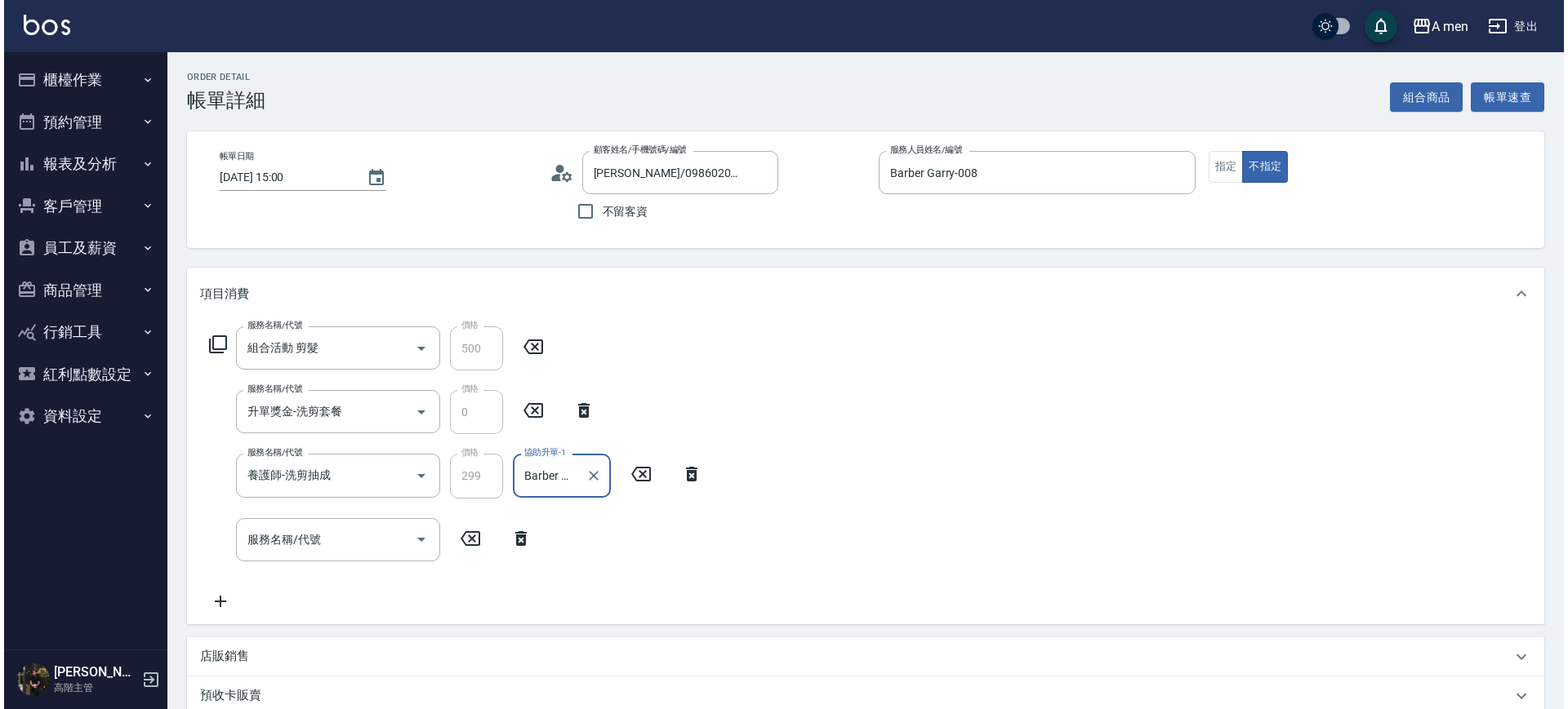
scroll to position [379, 0]
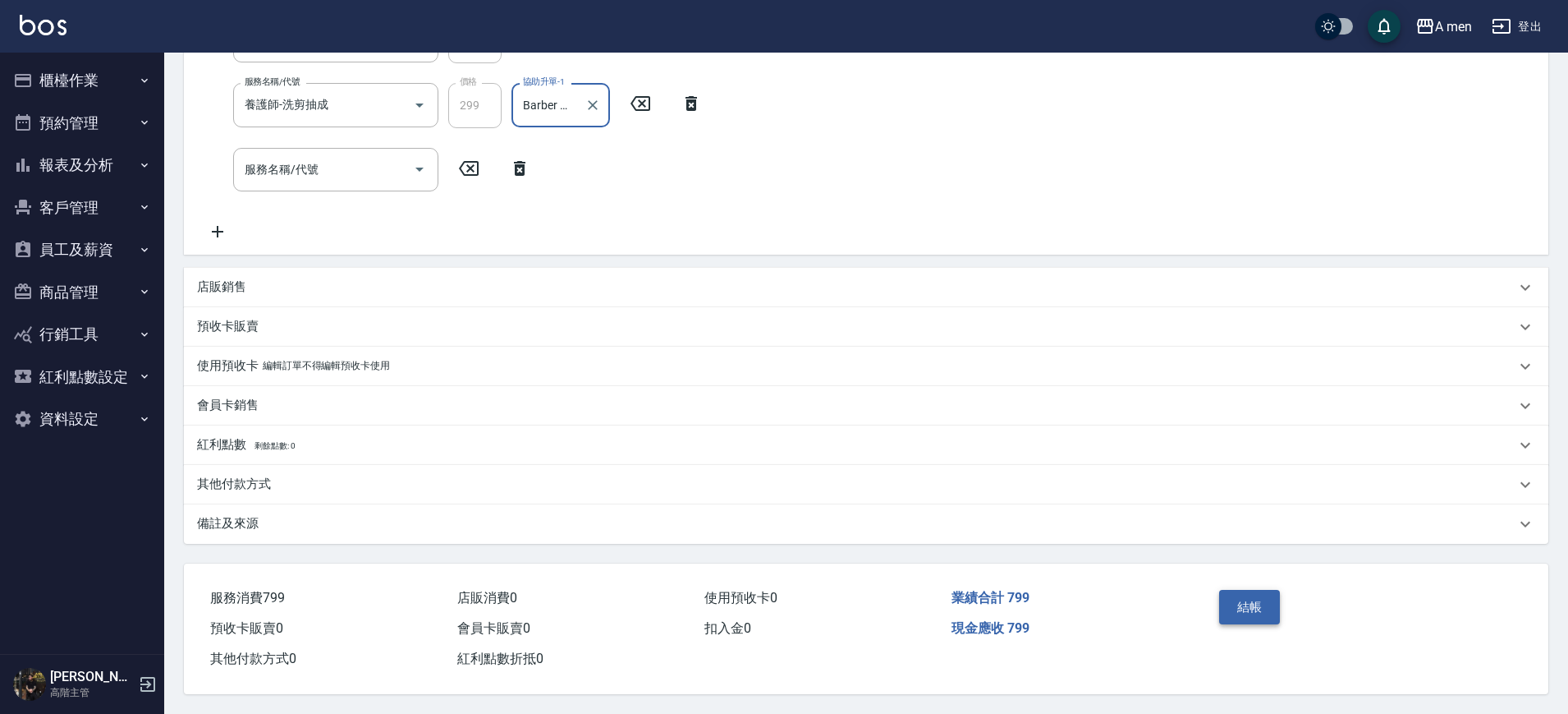
click at [1247, 602] on button "結帳" at bounding box center [1250, 607] width 62 height 35
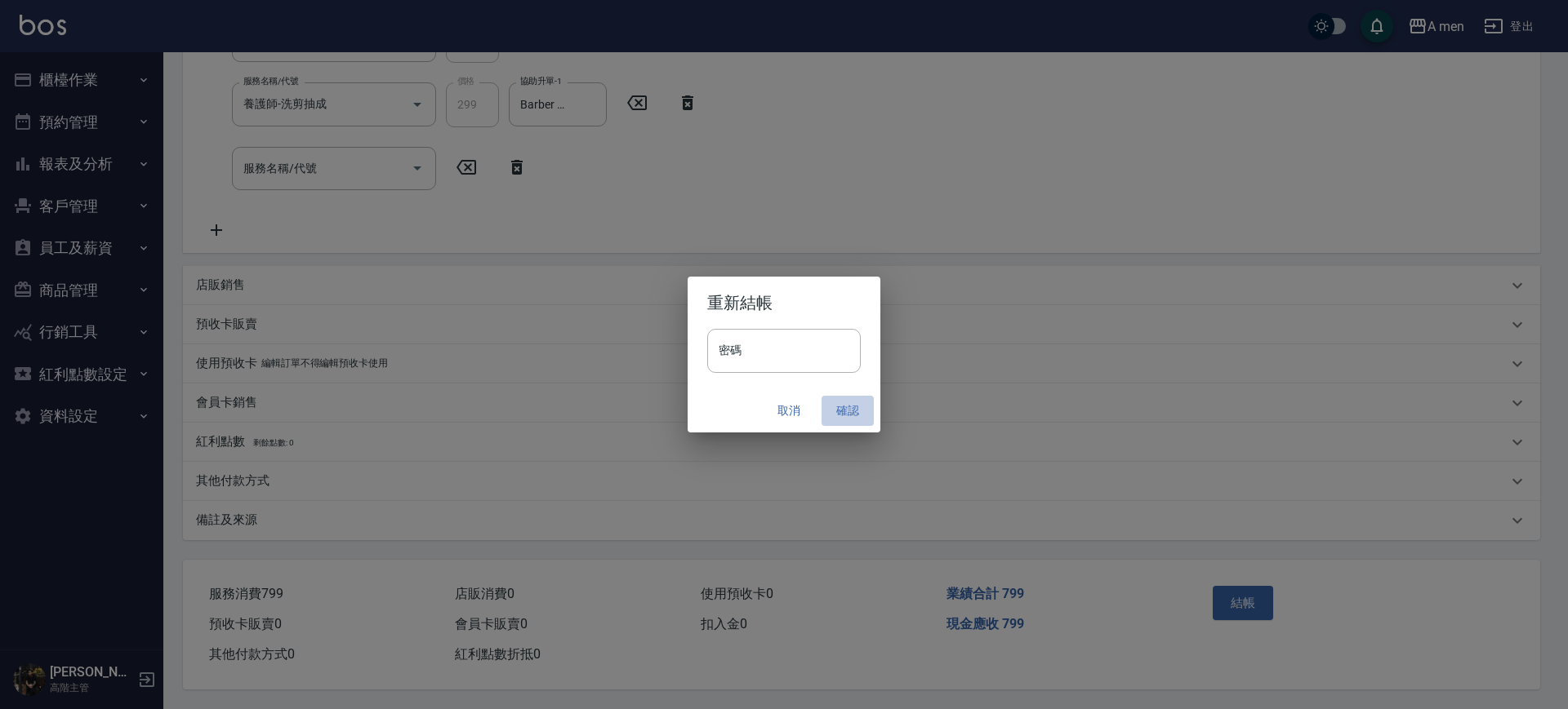
click at [846, 416] on button "確認" at bounding box center [847, 410] width 52 height 31
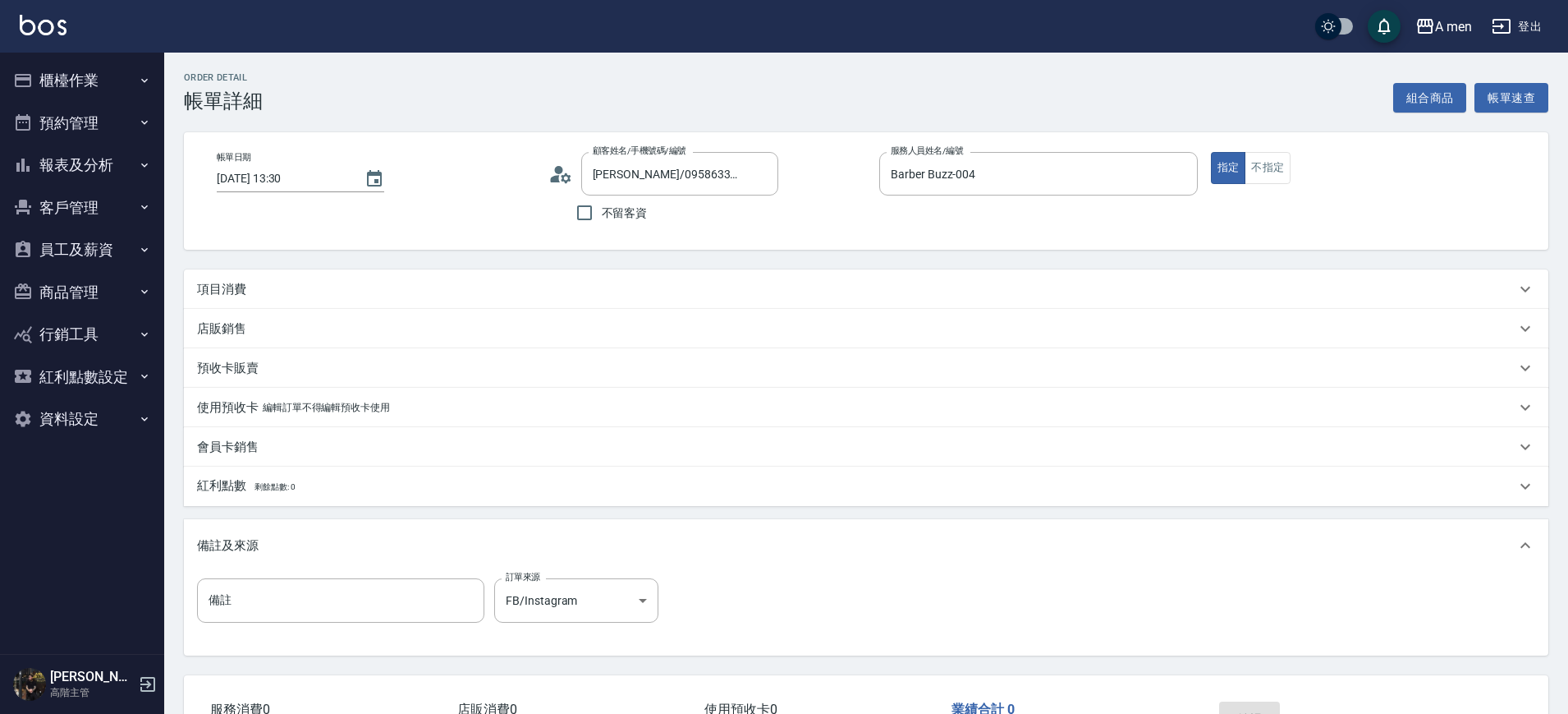
click at [1069, 289] on div "項目消費" at bounding box center [856, 289] width 1319 height 17
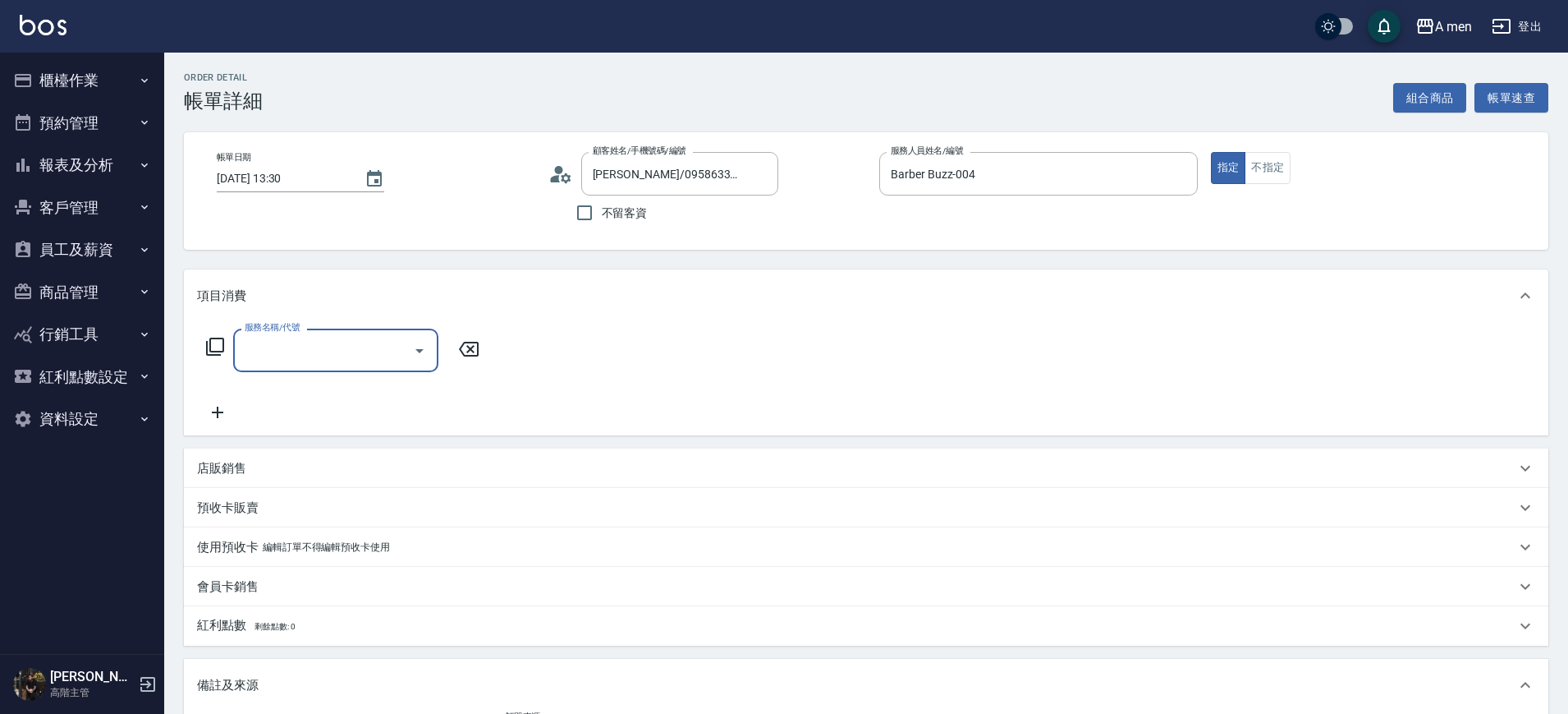
click at [284, 358] on input "服務名稱/代號" at bounding box center [323, 350] width 166 height 29
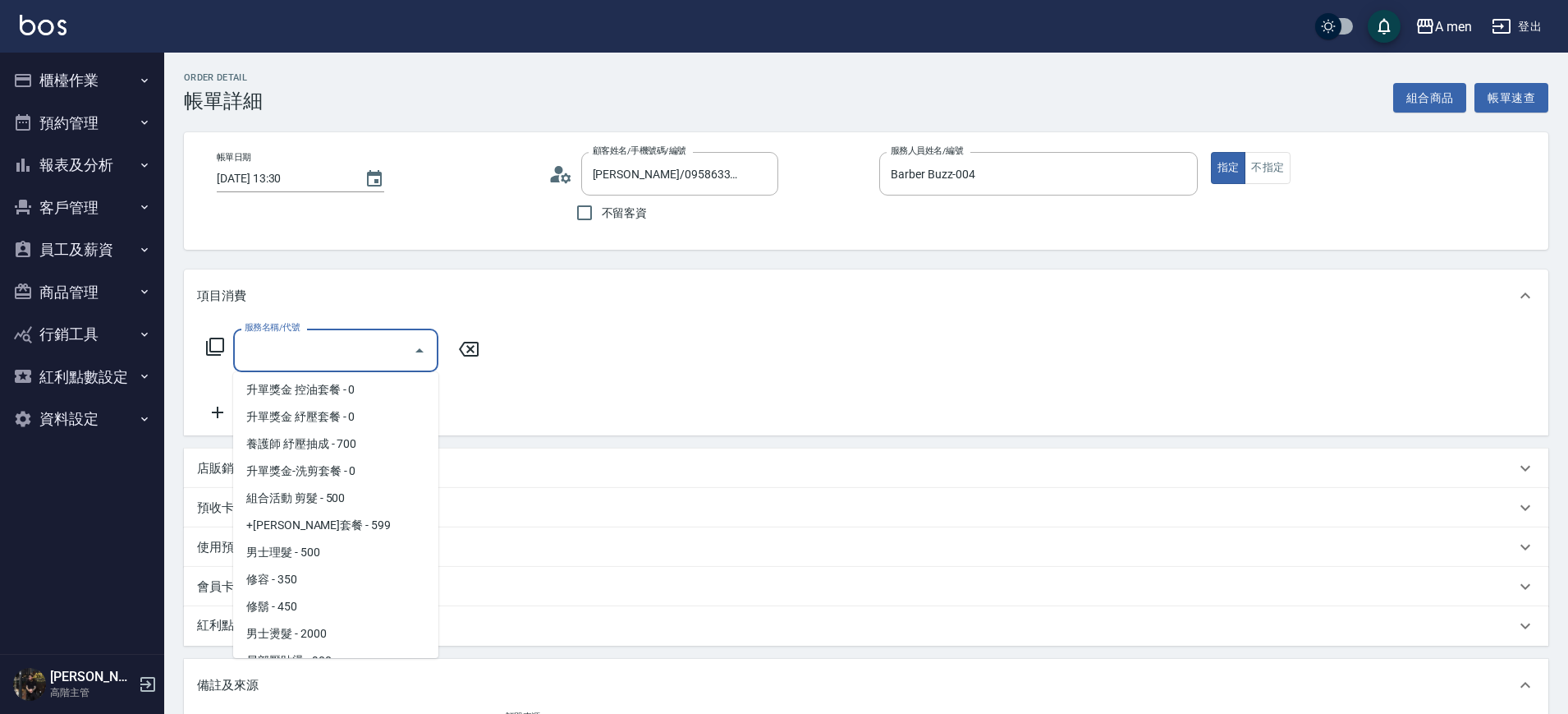
scroll to position [245, 0]
click at [365, 540] on span "男士理髮 - 500" at bounding box center [335, 553] width 205 height 27
type input "男士理髮(A01)"
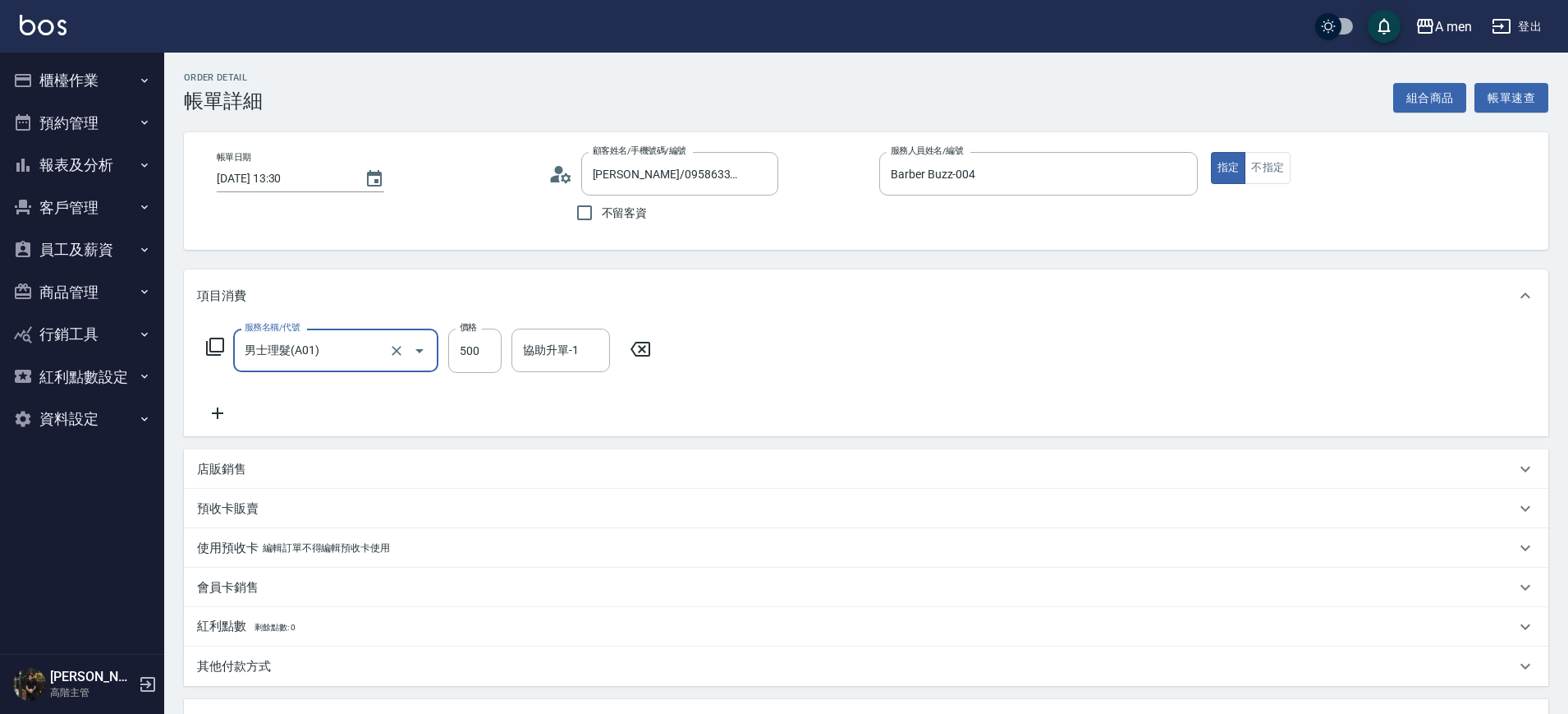
click at [211, 404] on icon at bounding box center [217, 413] width 41 height 20
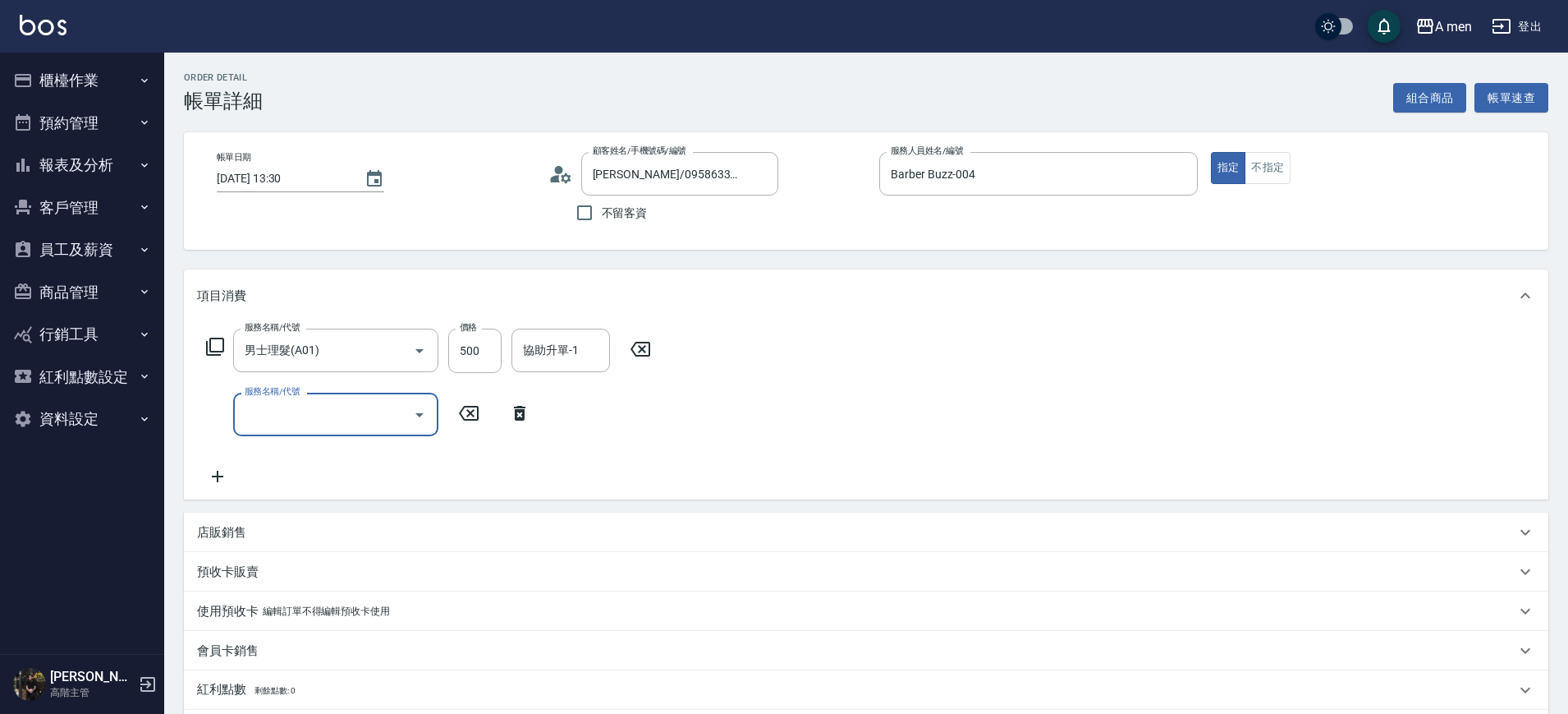
click at [280, 411] on input "服務名稱/代號" at bounding box center [323, 414] width 166 height 29
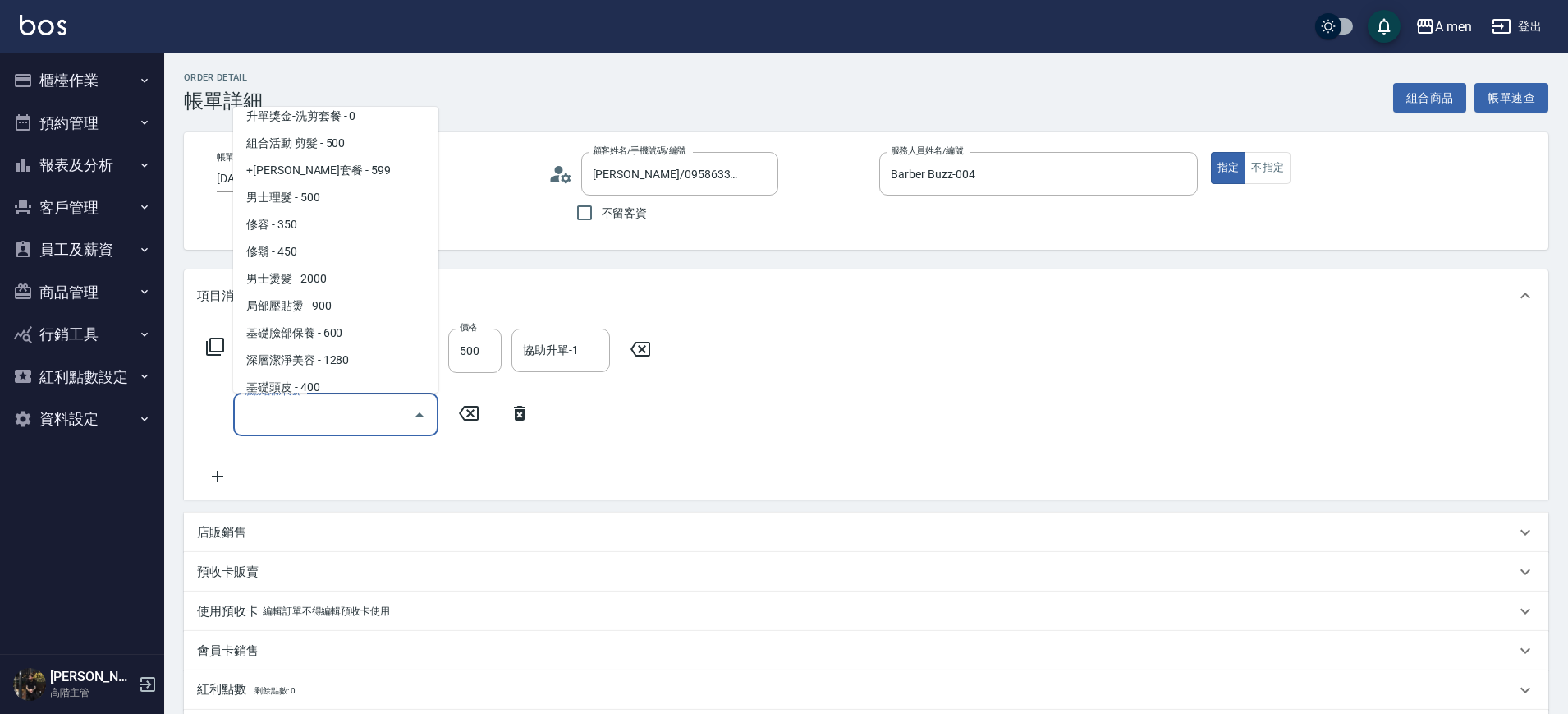
scroll to position [337, 0]
click at [335, 287] on span "男士燙髮 - 2000" at bounding box center [335, 277] width 205 height 27
type input "男士燙髮(B01)"
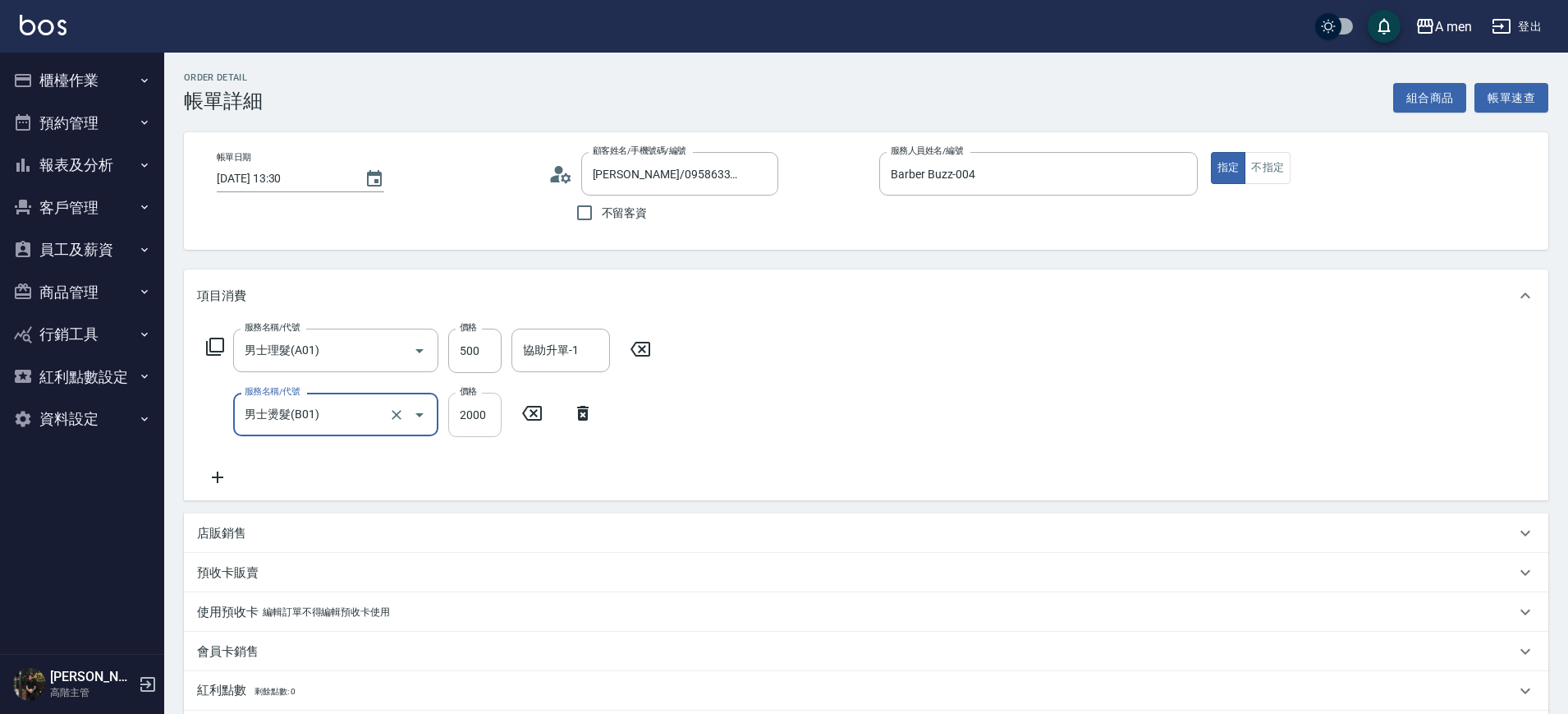
click at [478, 404] on input "2000" at bounding box center [475, 415] width 54 height 45
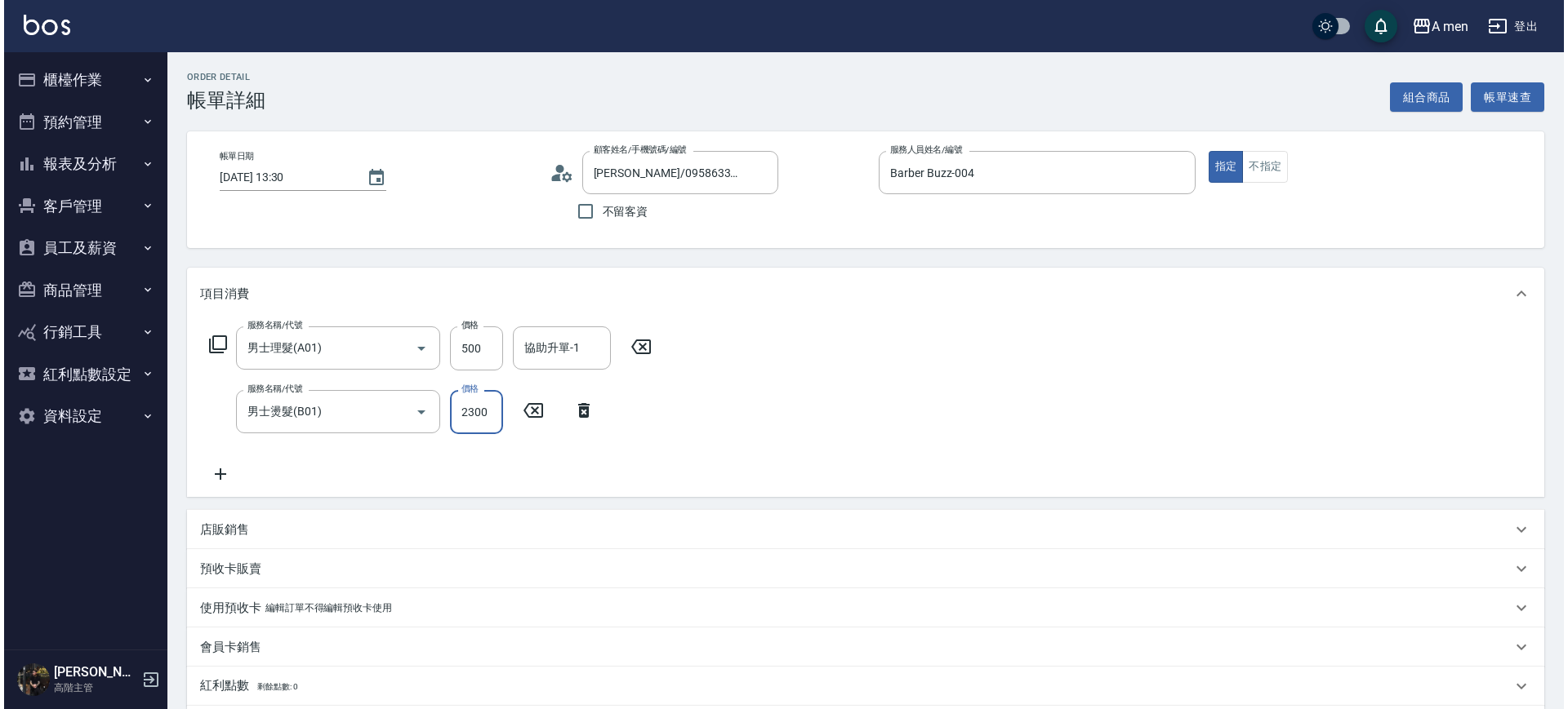
scroll to position [362, 0]
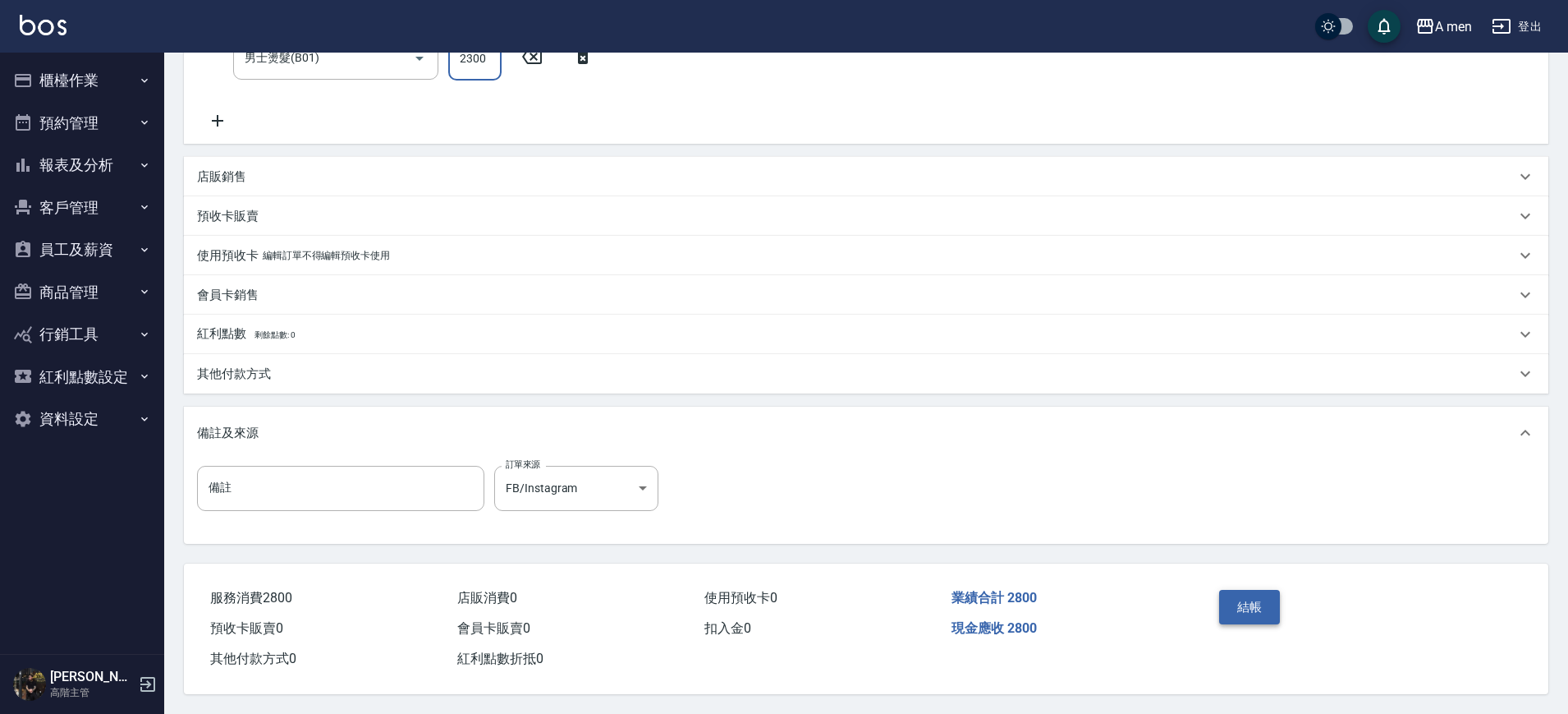
type input "2300"
click at [1240, 604] on button "結帳" at bounding box center [1250, 607] width 62 height 35
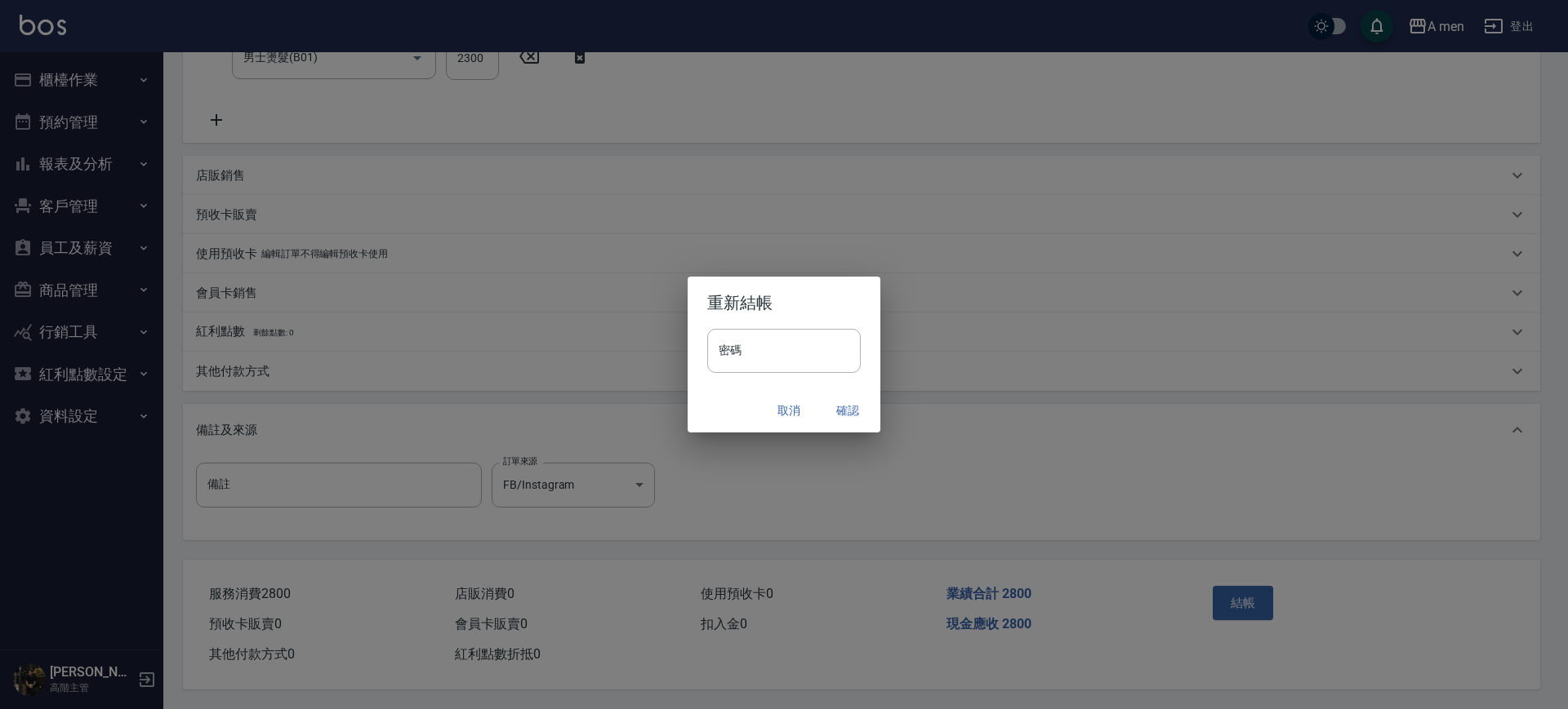
click at [845, 402] on button "確認" at bounding box center [847, 410] width 52 height 31
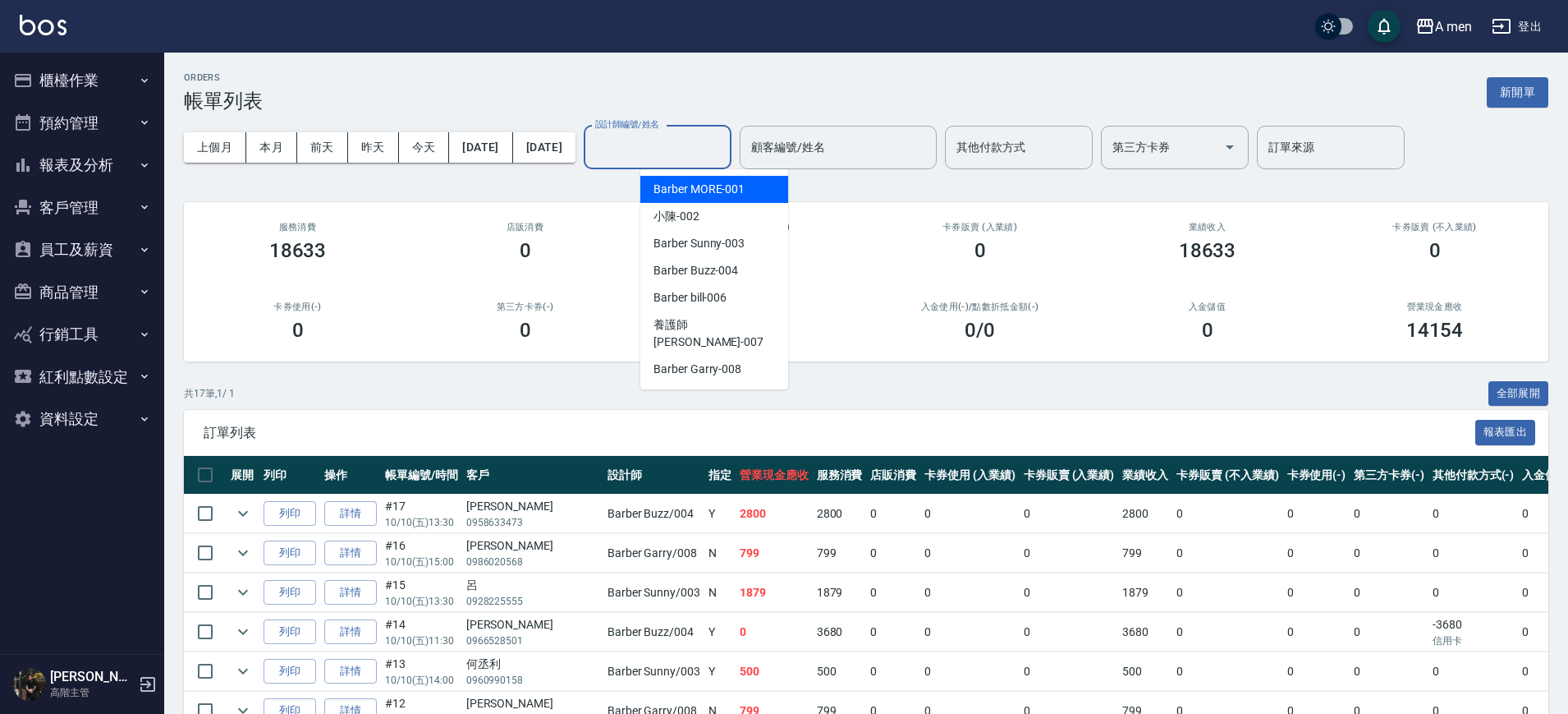
click at [682, 142] on input "設計師編號/姓名" at bounding box center [658, 147] width 133 height 29
click at [712, 270] on span "Barber Buzz -004" at bounding box center [696, 270] width 84 height 17
type input "Barber Buzz-004"
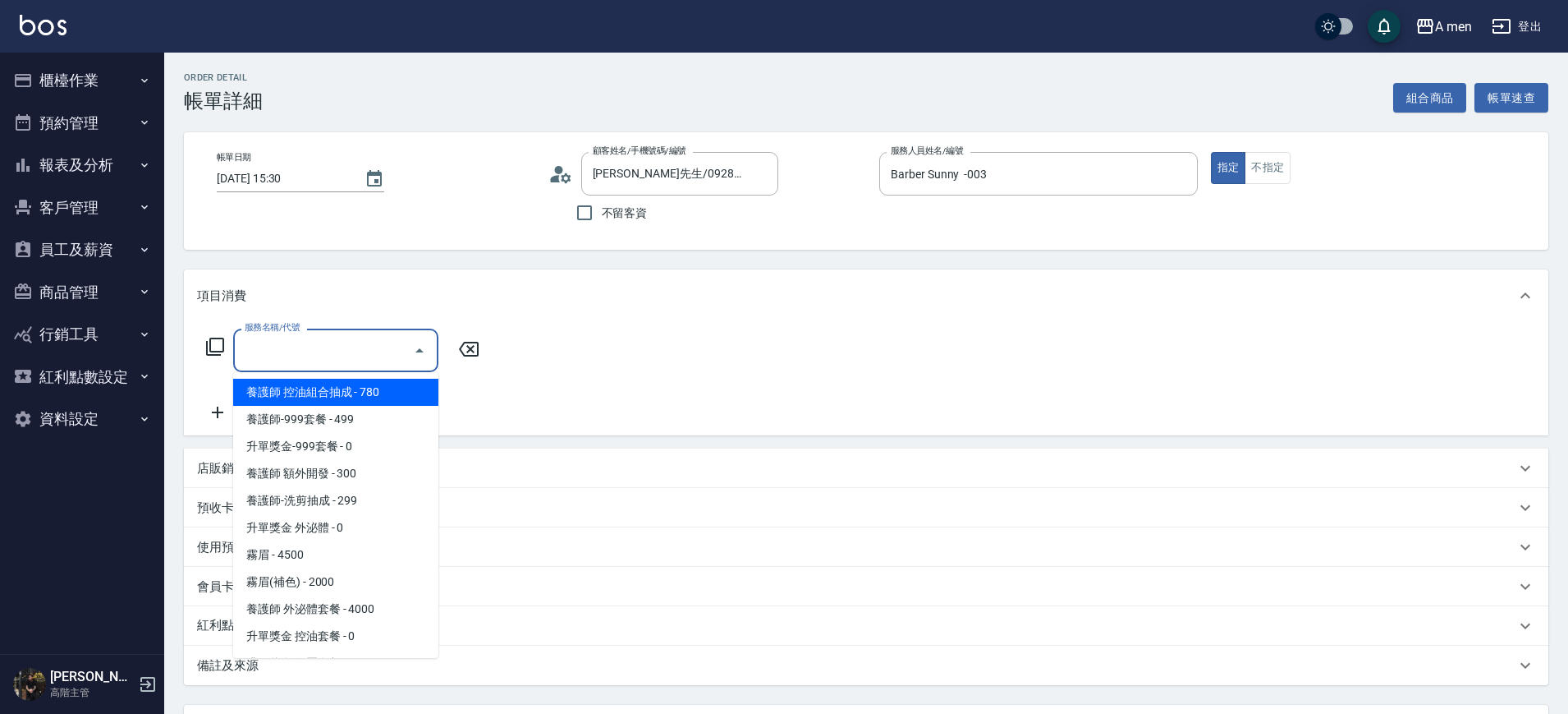
click at [350, 345] on input "服務名稱/代號" at bounding box center [323, 350] width 166 height 29
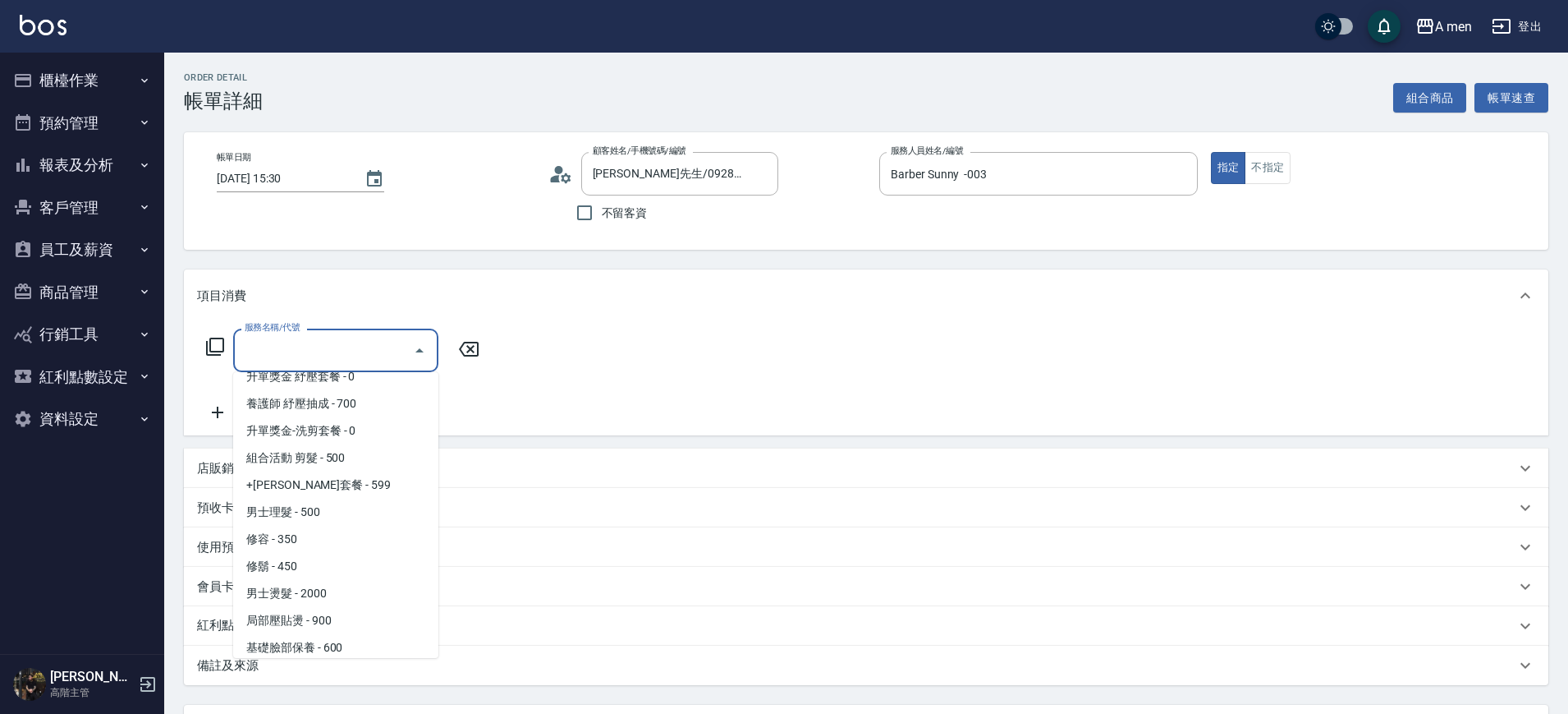
scroll to position [286, 0]
click at [322, 514] on span "男士理髮 - 500" at bounding box center [335, 512] width 205 height 27
type input "男士理髮(A01)"
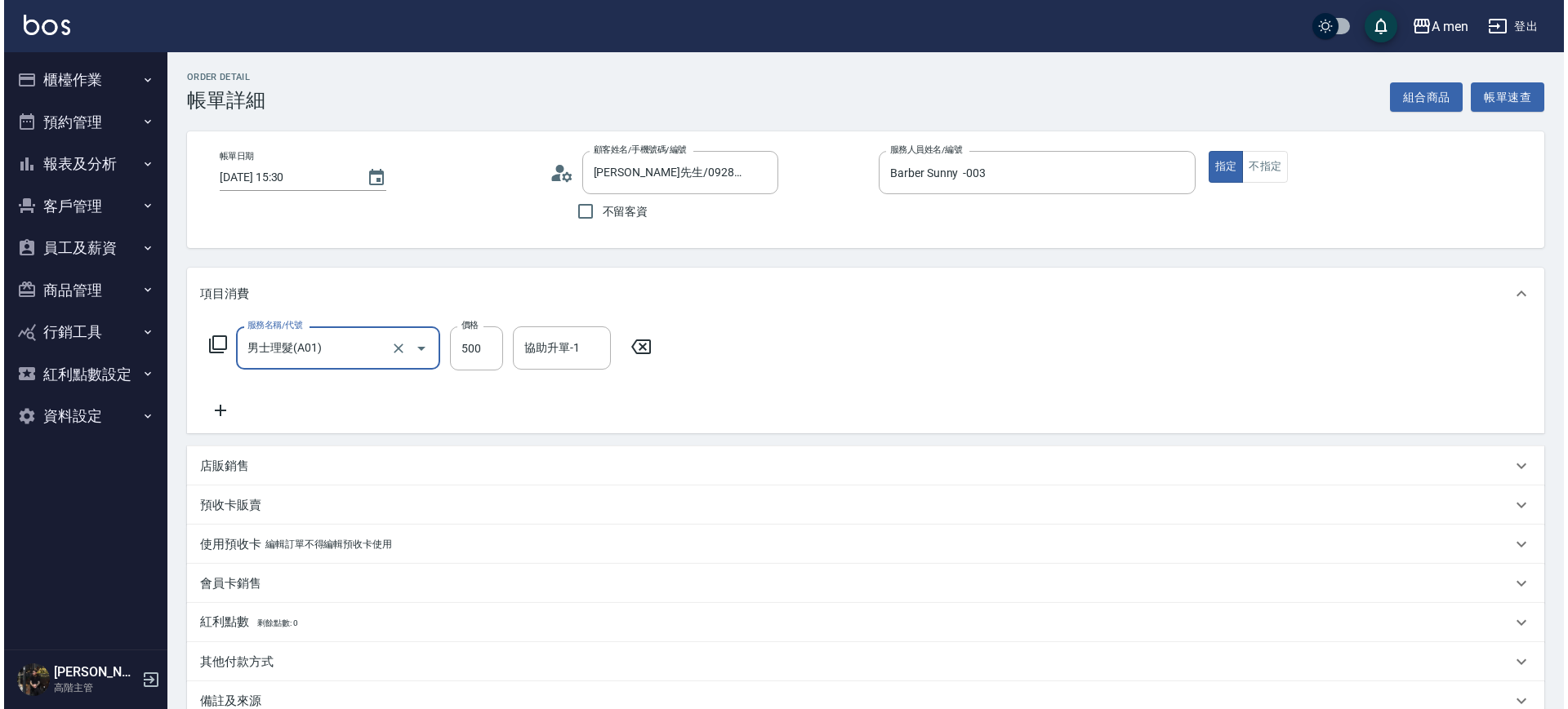
scroll to position [187, 0]
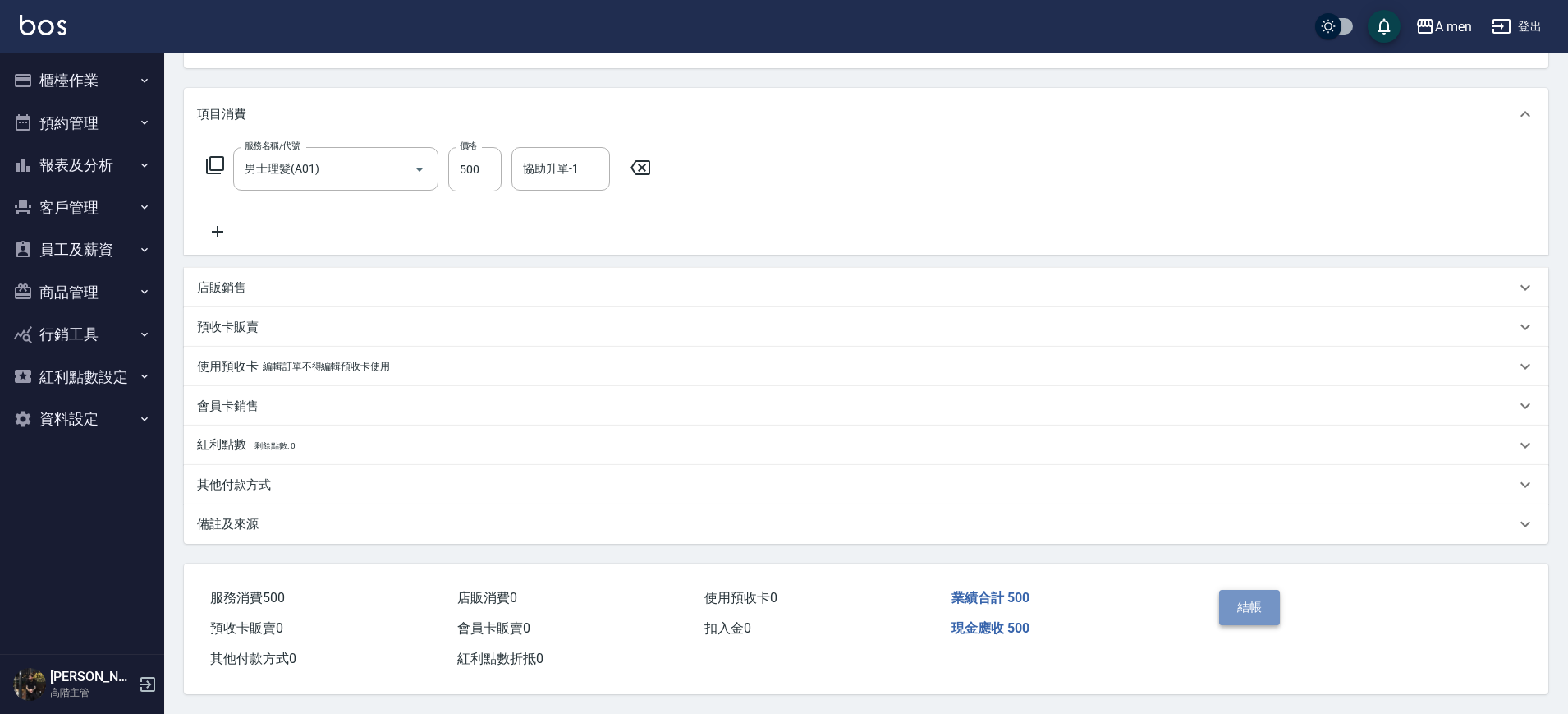
click at [1262, 597] on button "結帳" at bounding box center [1250, 607] width 62 height 35
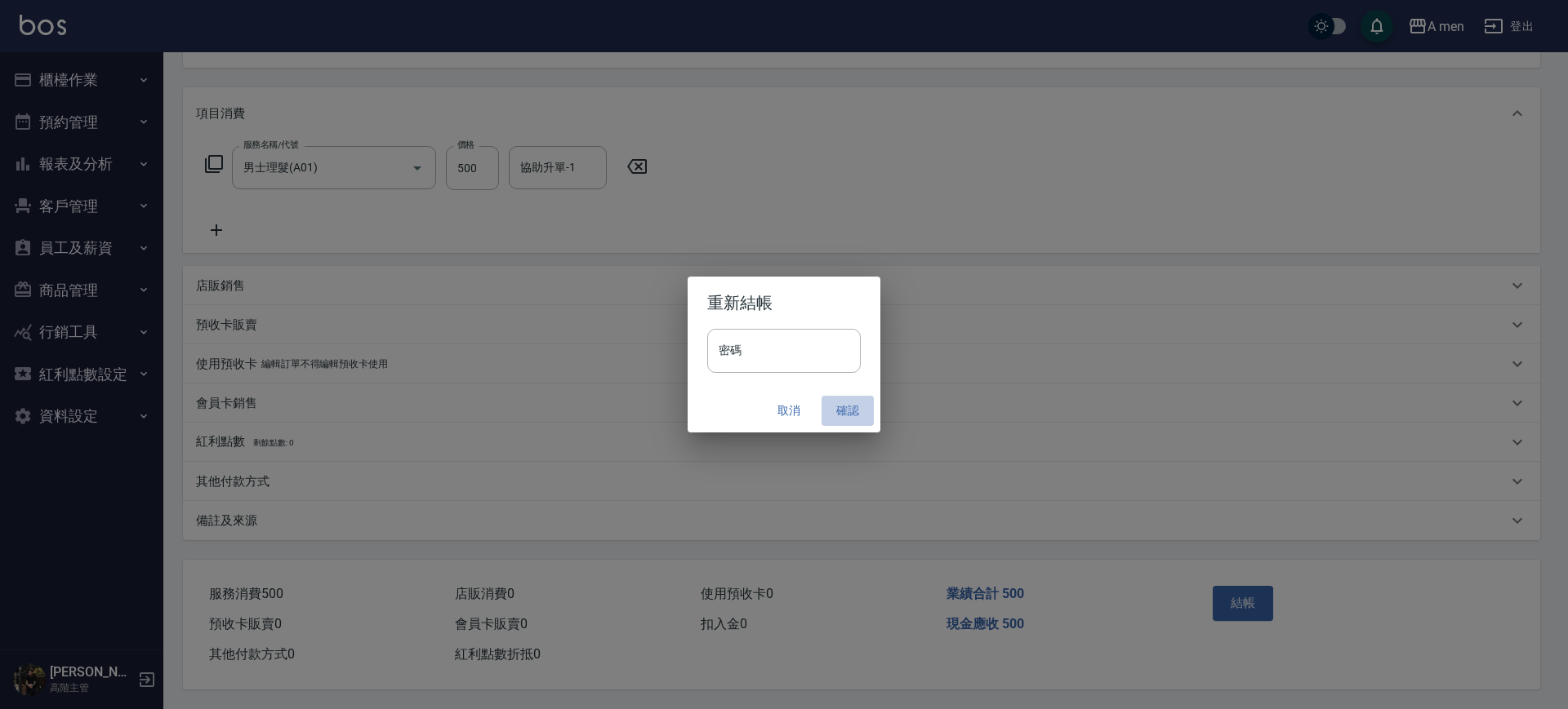
click at [850, 406] on button "確認" at bounding box center [847, 410] width 52 height 31
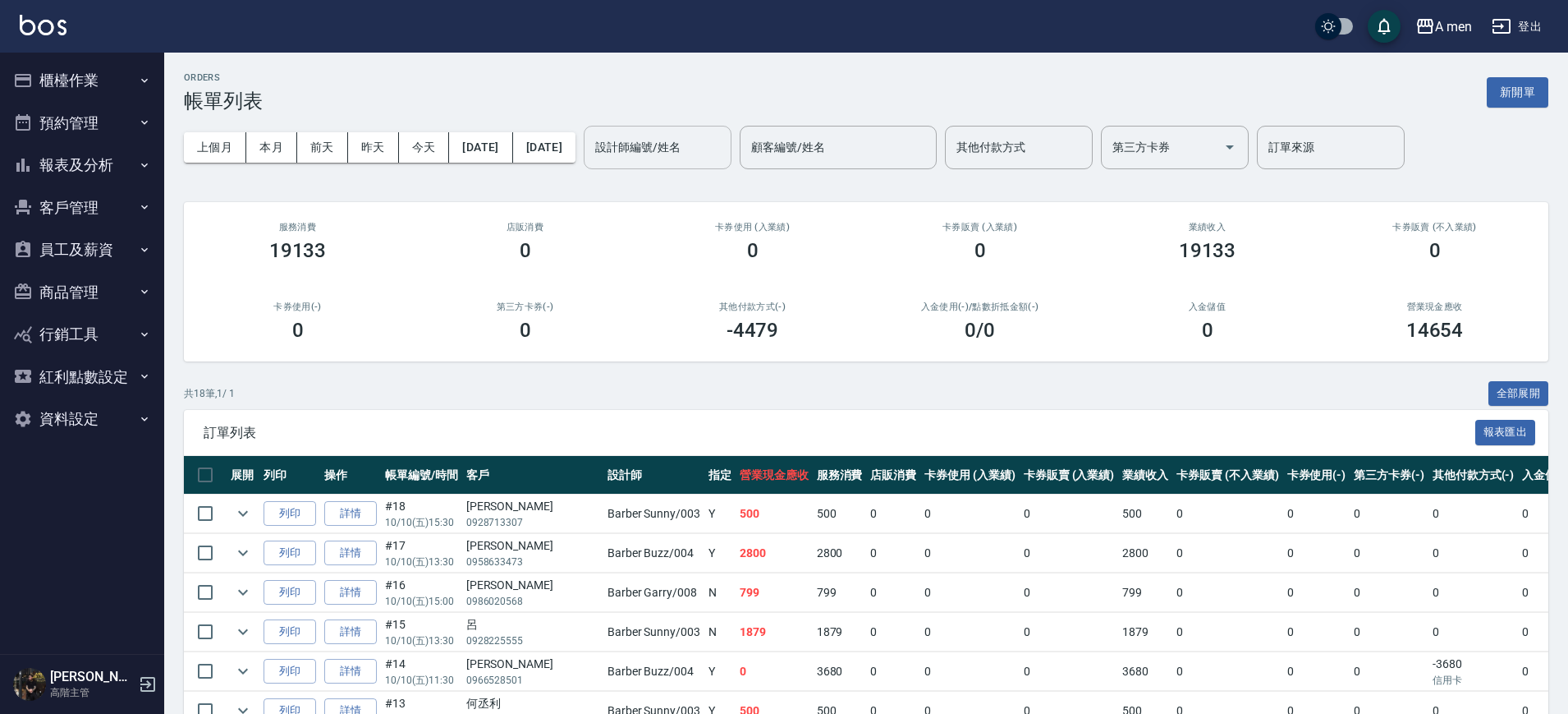
click at [706, 145] on input "設計師編號/姓名" at bounding box center [658, 147] width 133 height 29
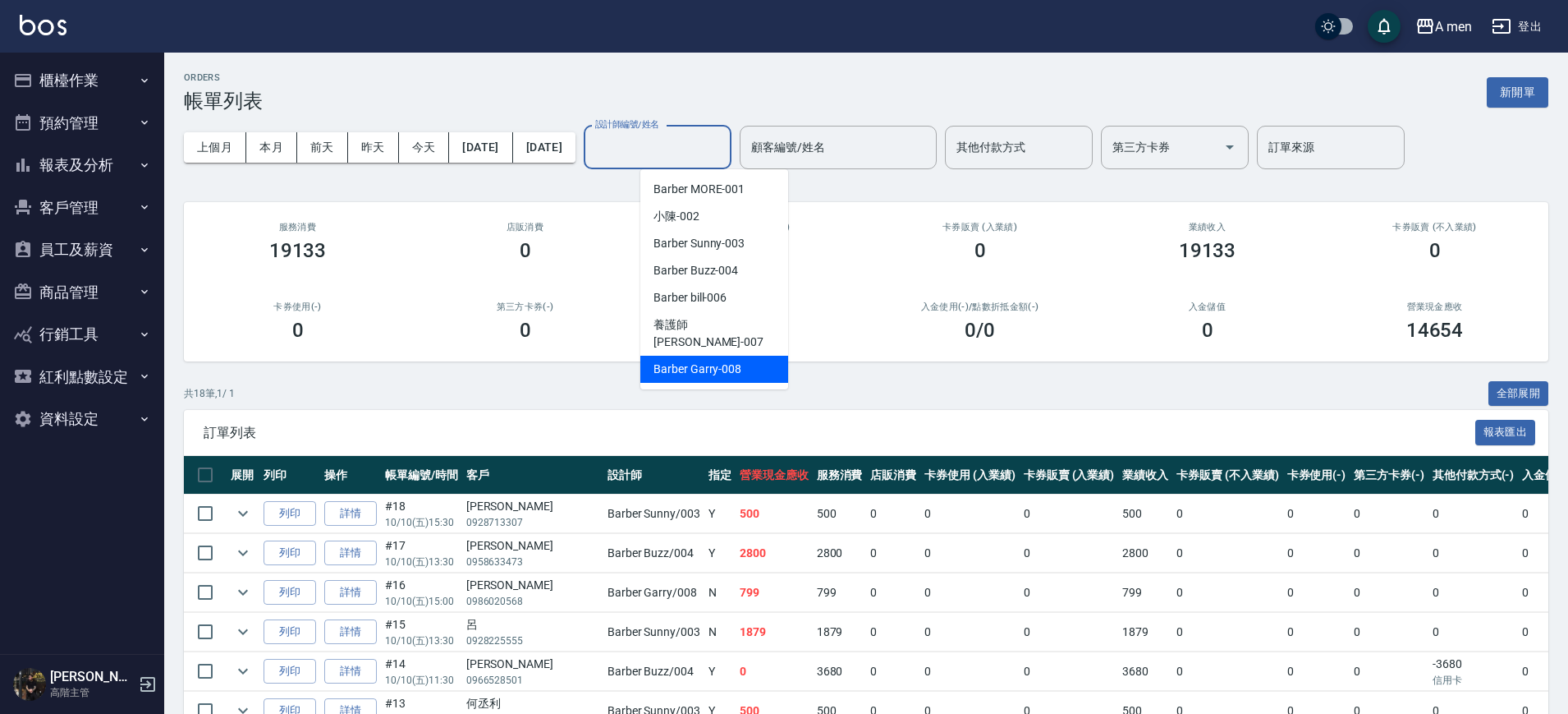
click at [734, 356] on div "Barber Garry -008" at bounding box center [714, 368] width 148 height 27
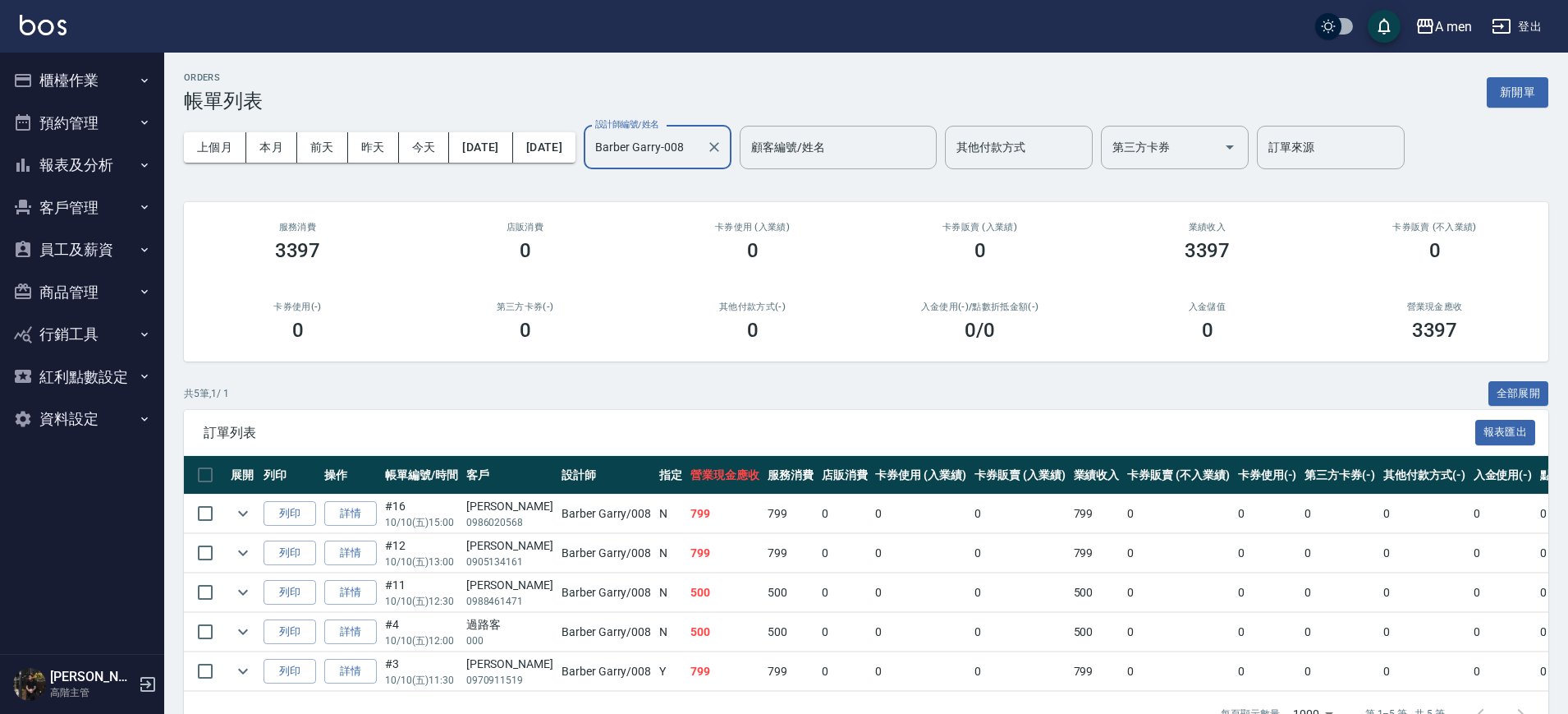
click at [694, 160] on input "Barber Garry-008" at bounding box center [645, 147] width 108 height 29
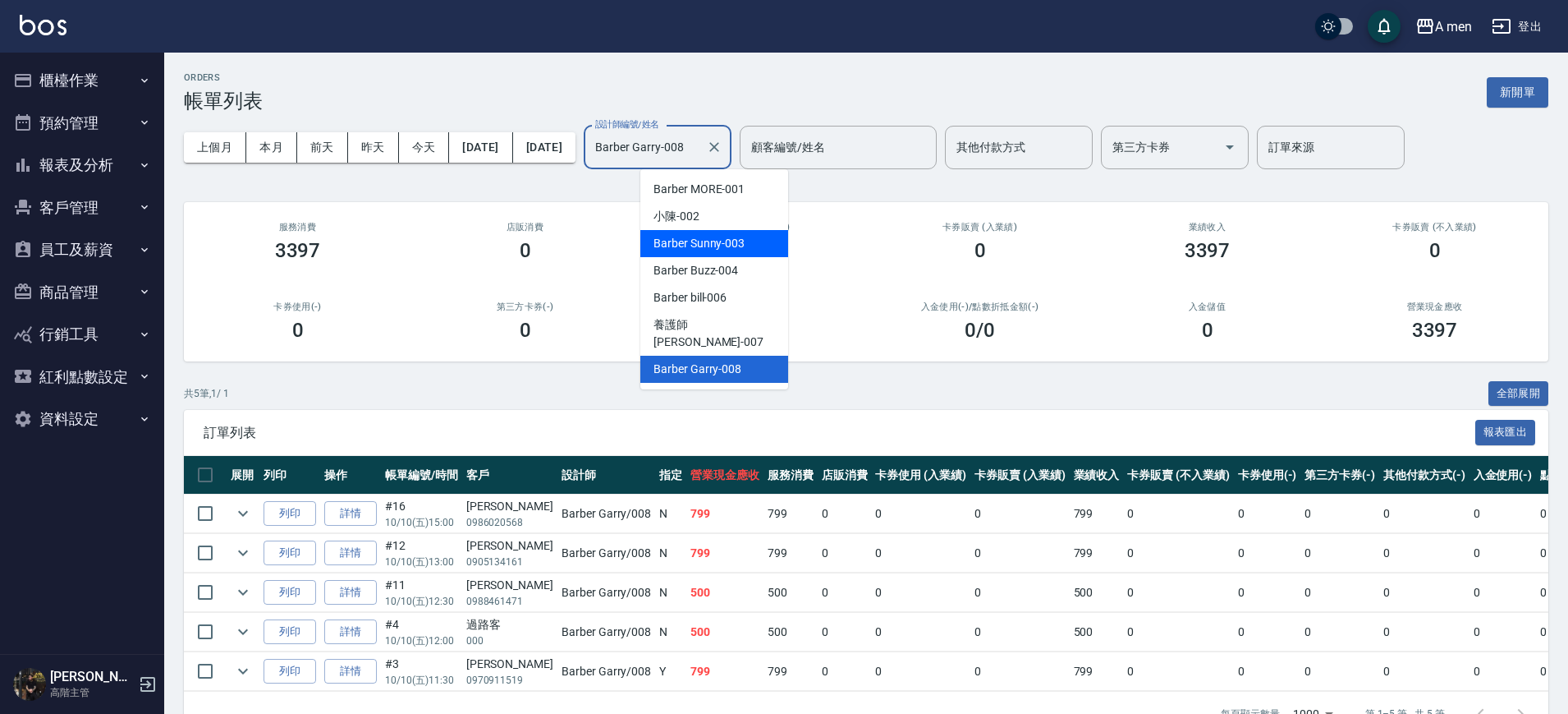
click at [727, 240] on span "Barber Sunny -003" at bounding box center [700, 243] width 91 height 17
type input "Barber Sunny -003"
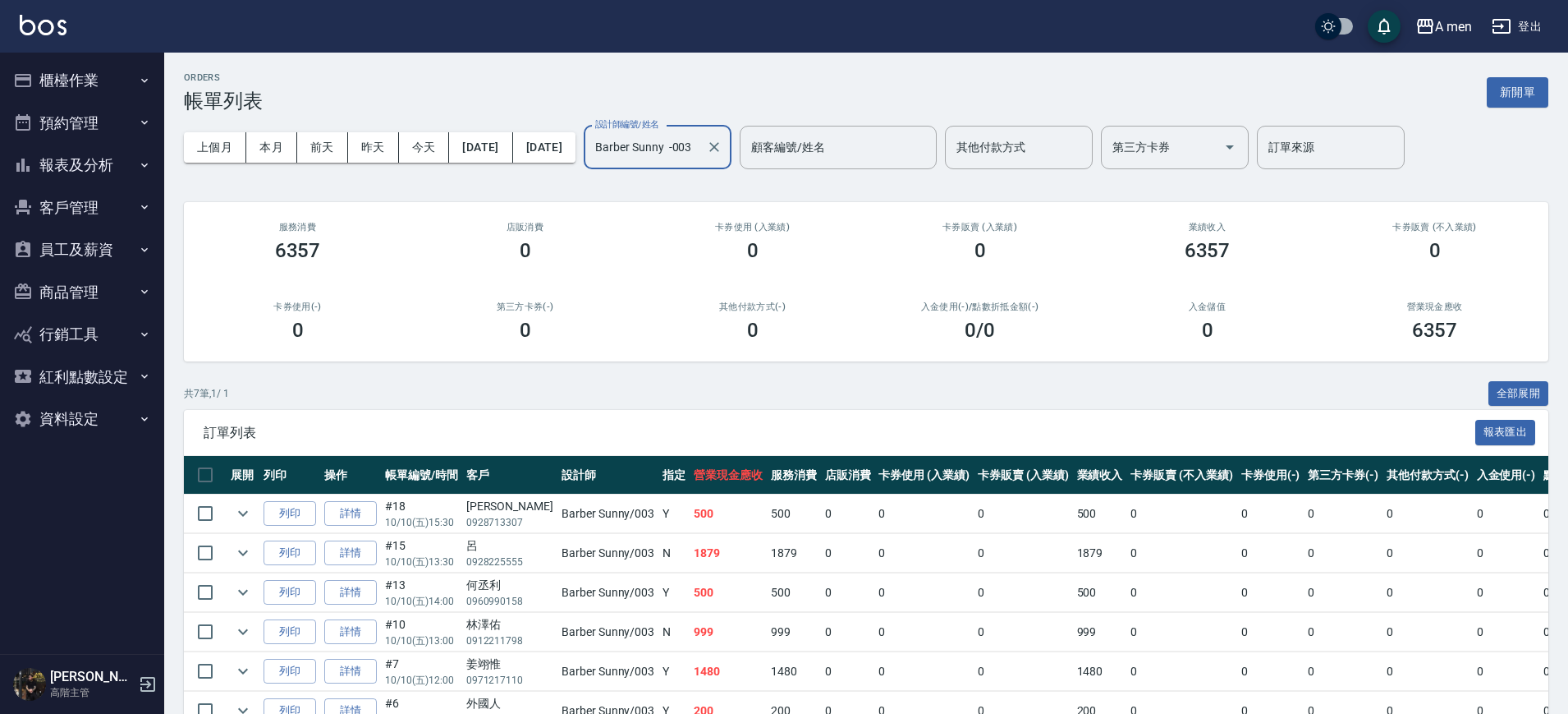
scroll to position [136, 0]
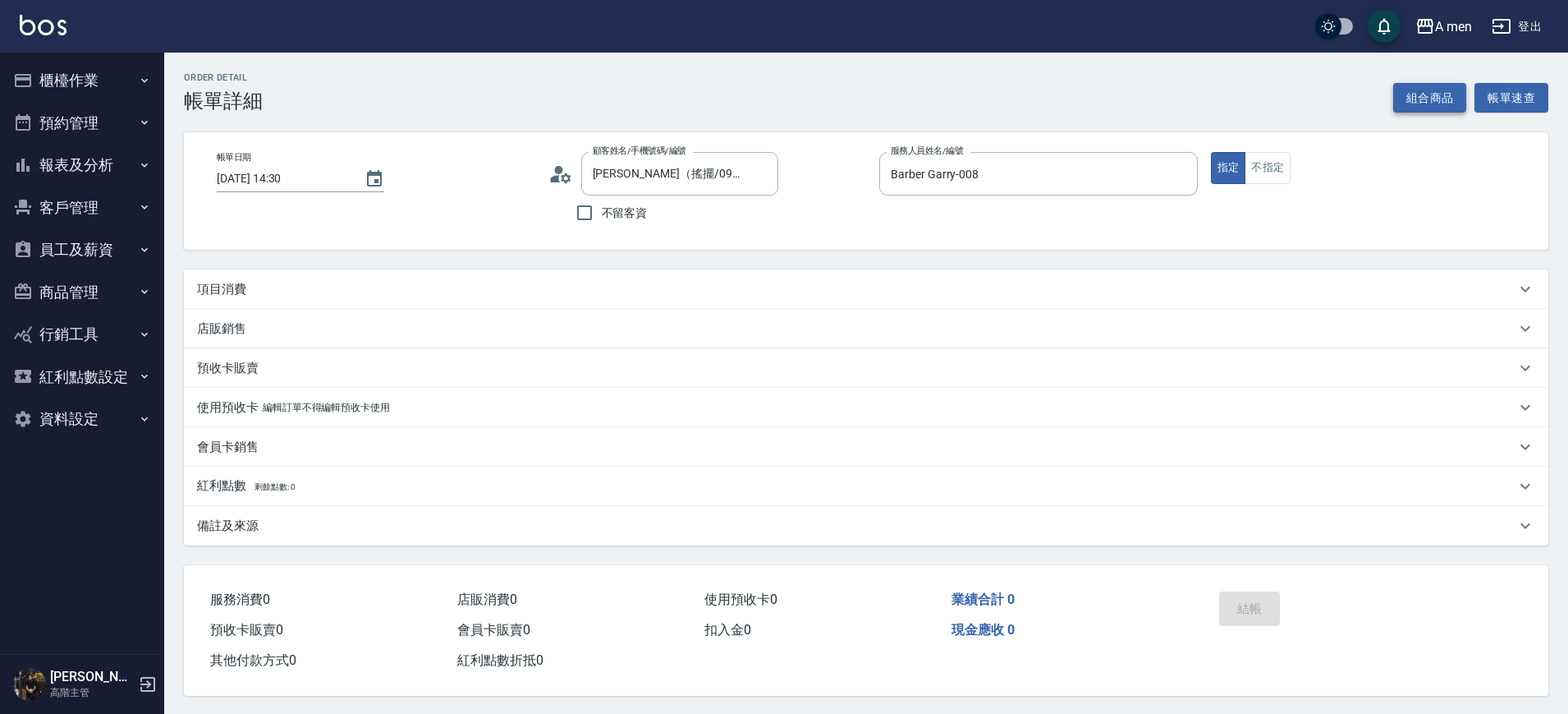
click at [1423, 103] on button "組合商品" at bounding box center [1430, 98] width 73 height 31
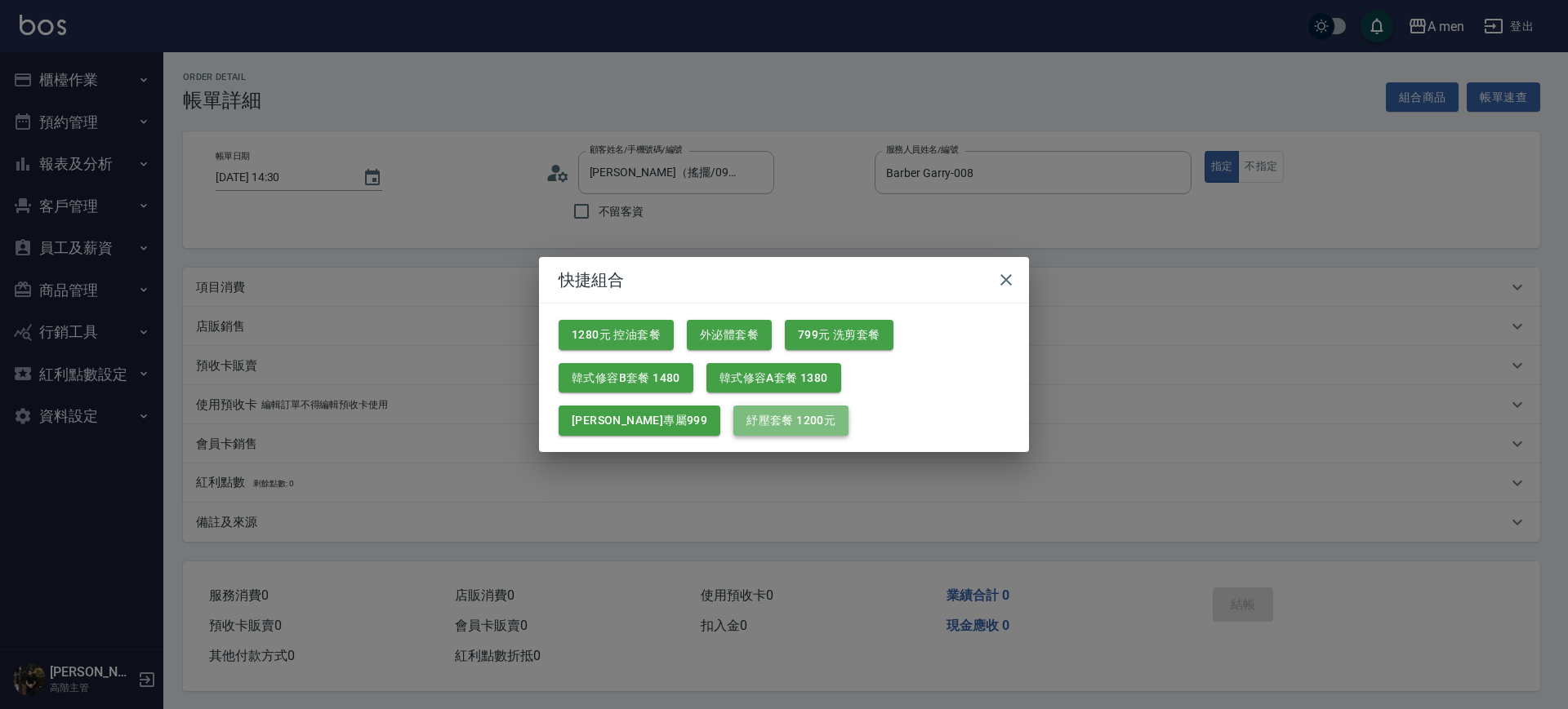
click at [733, 431] on button "紓壓套餐 1200元" at bounding box center [790, 420] width 115 height 31
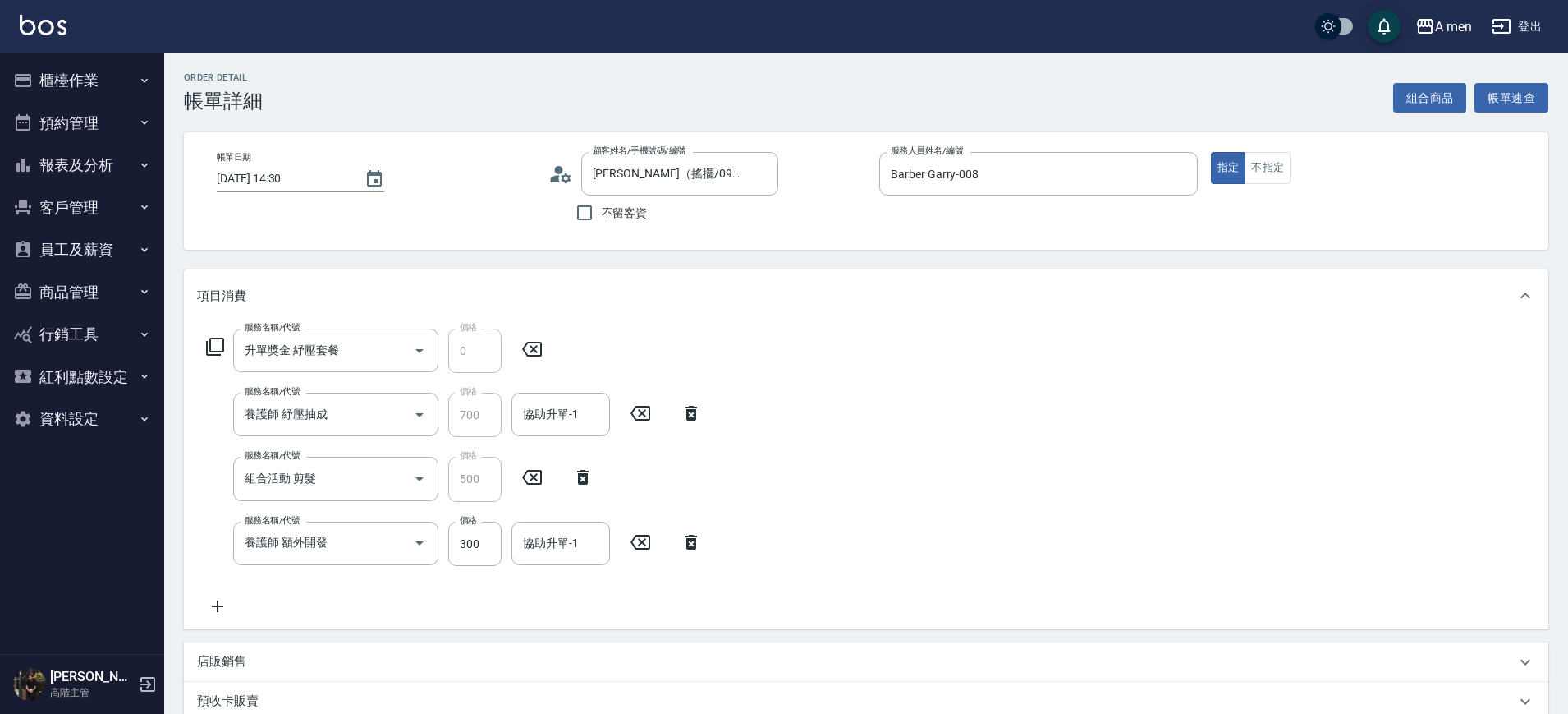
click at [690, 541] on icon at bounding box center [691, 542] width 41 height 20
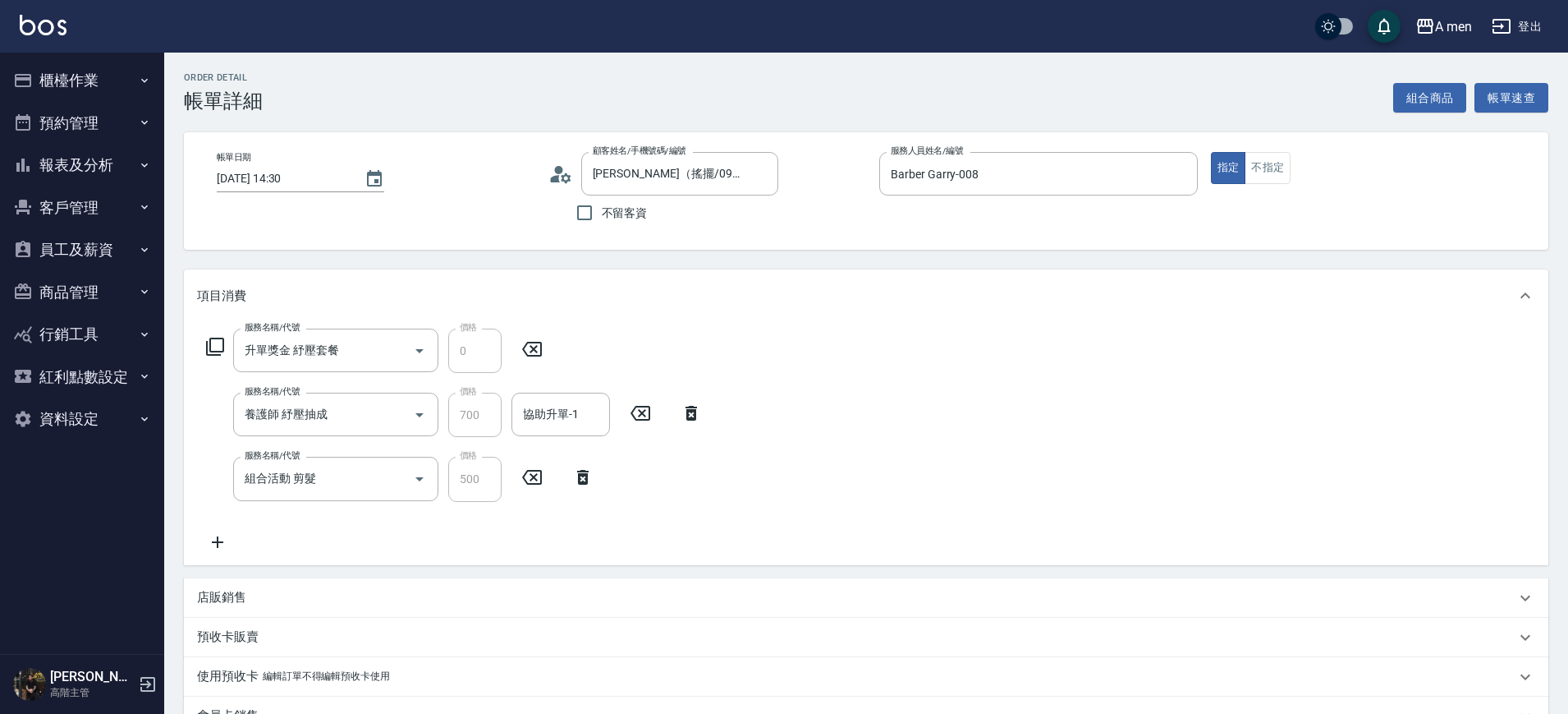
click at [591, 479] on icon at bounding box center [583, 478] width 41 height 20
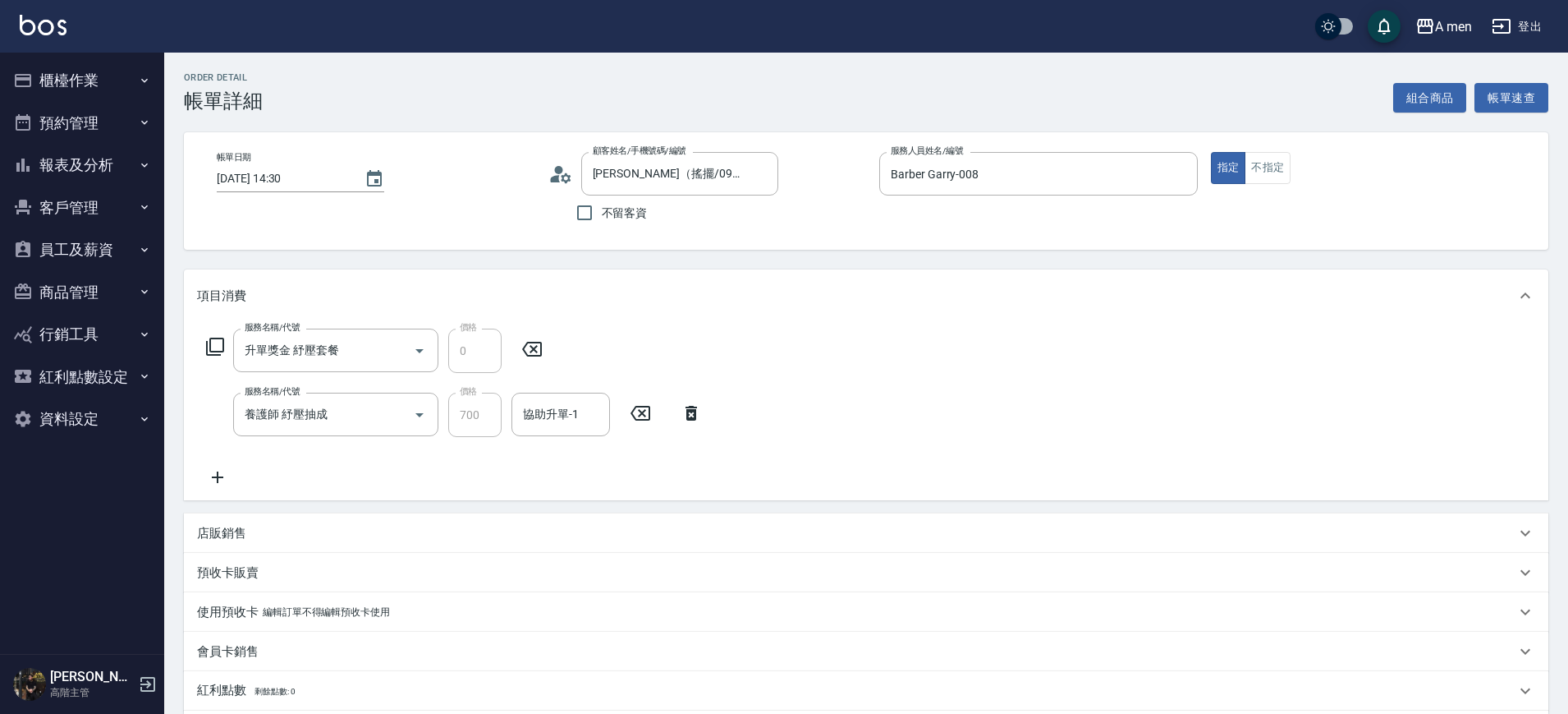
click at [682, 419] on icon at bounding box center [691, 413] width 41 height 20
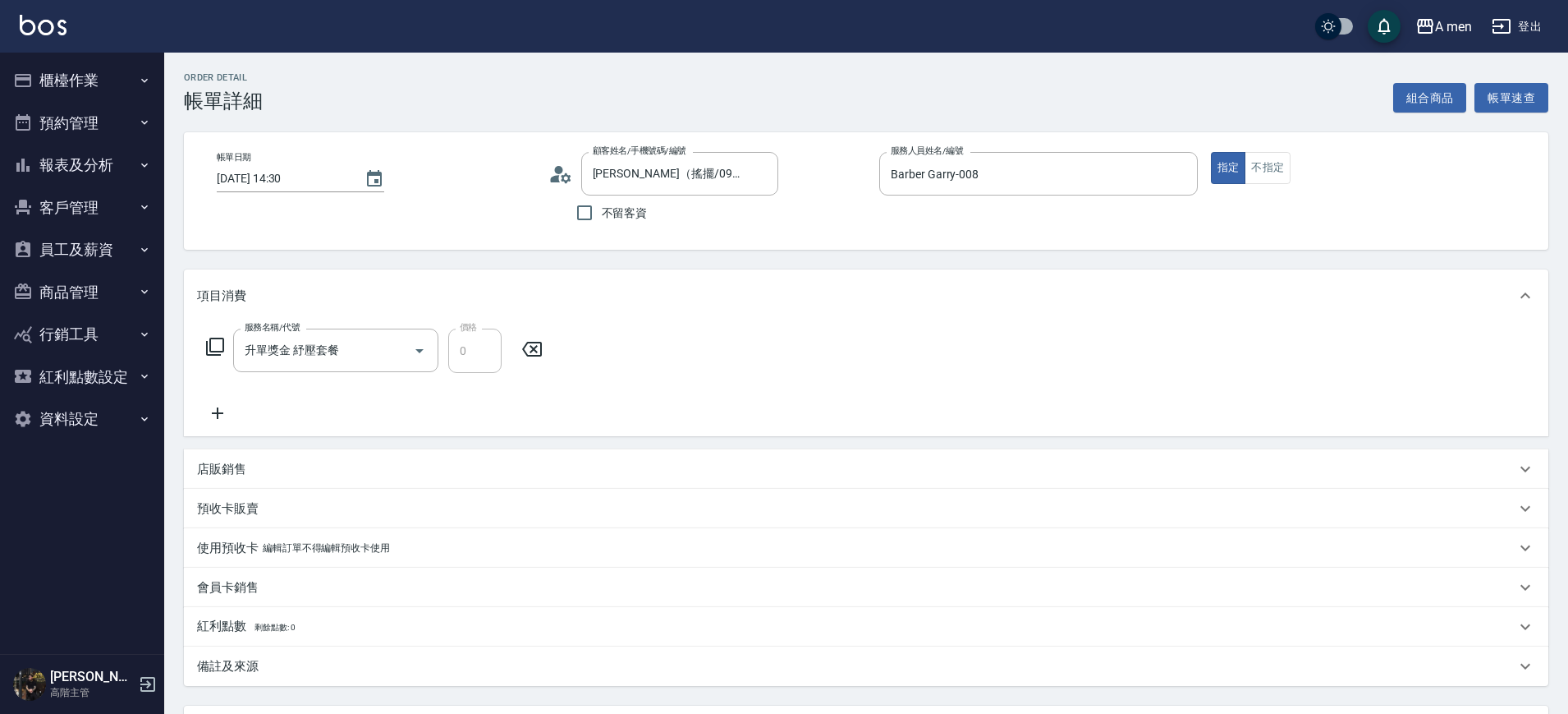
click at [527, 361] on div "服務名稱/代號 升單獎金 紓壓套餐 服務名稱/代號 價格 0 價格" at bounding box center [375, 351] width 355 height 45
click at [536, 357] on icon at bounding box center [532, 350] width 41 height 20
click at [1426, 103] on button "組合商品" at bounding box center [1430, 98] width 73 height 31
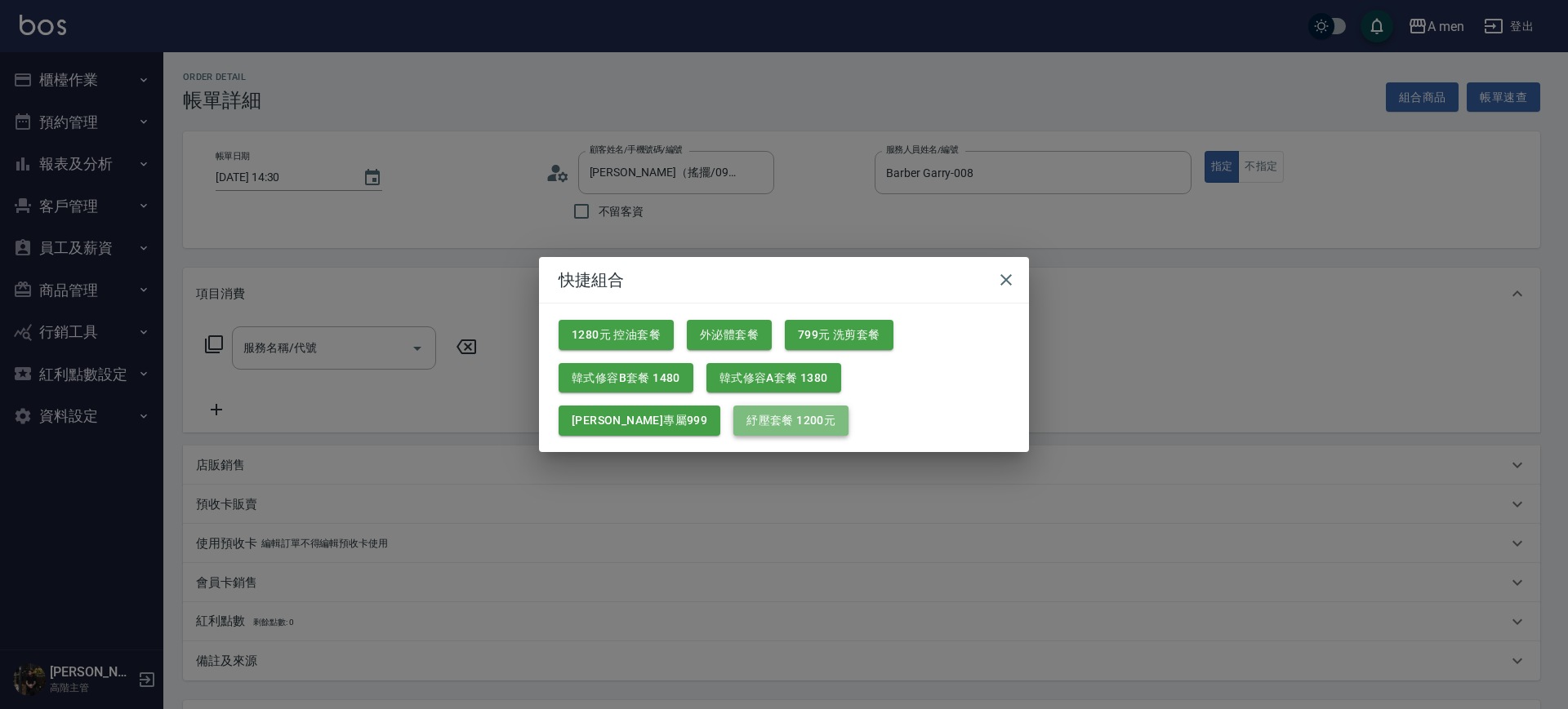
click at [733, 429] on button "紓壓套餐 1200元" at bounding box center [790, 420] width 115 height 31
type input "升單獎金 紓壓套餐"
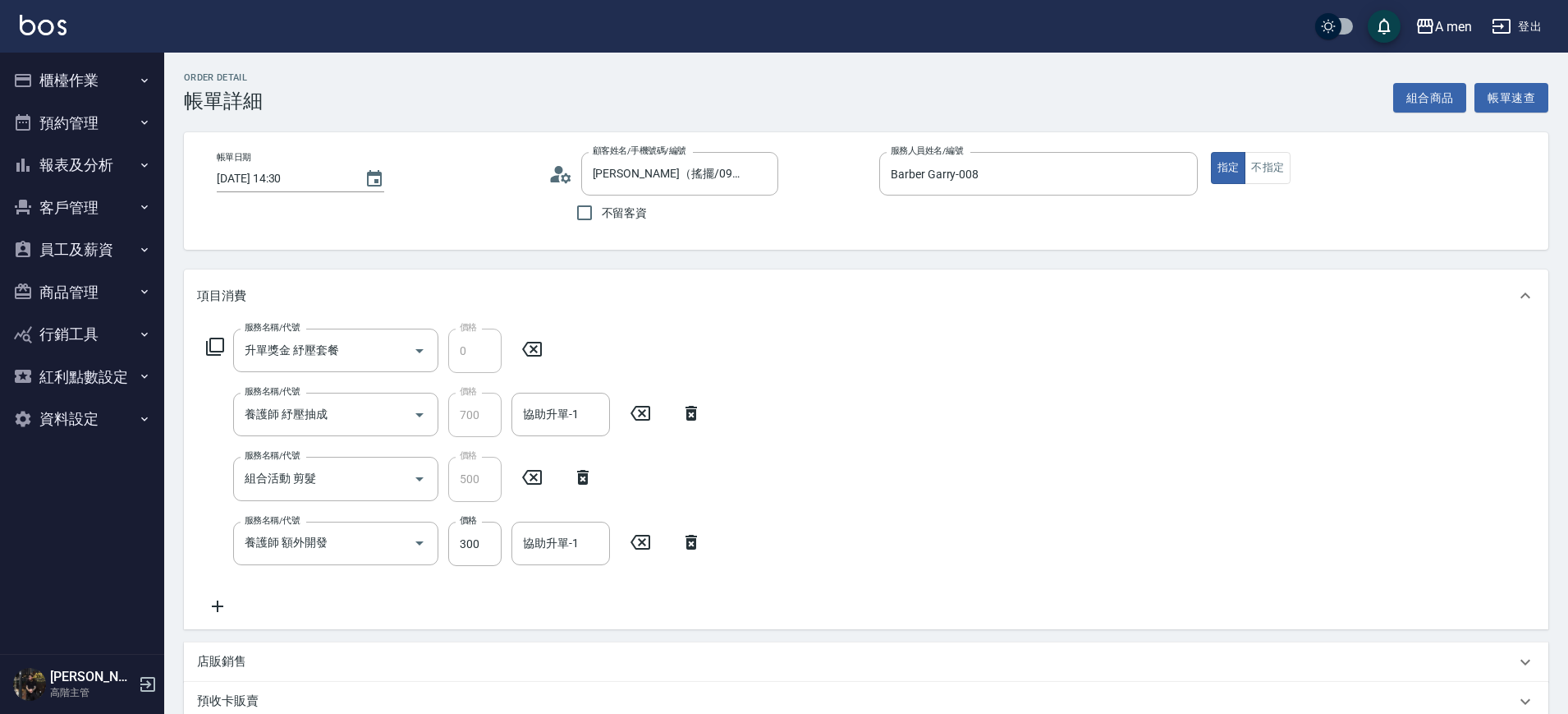
click at [692, 549] on icon at bounding box center [691, 542] width 41 height 20
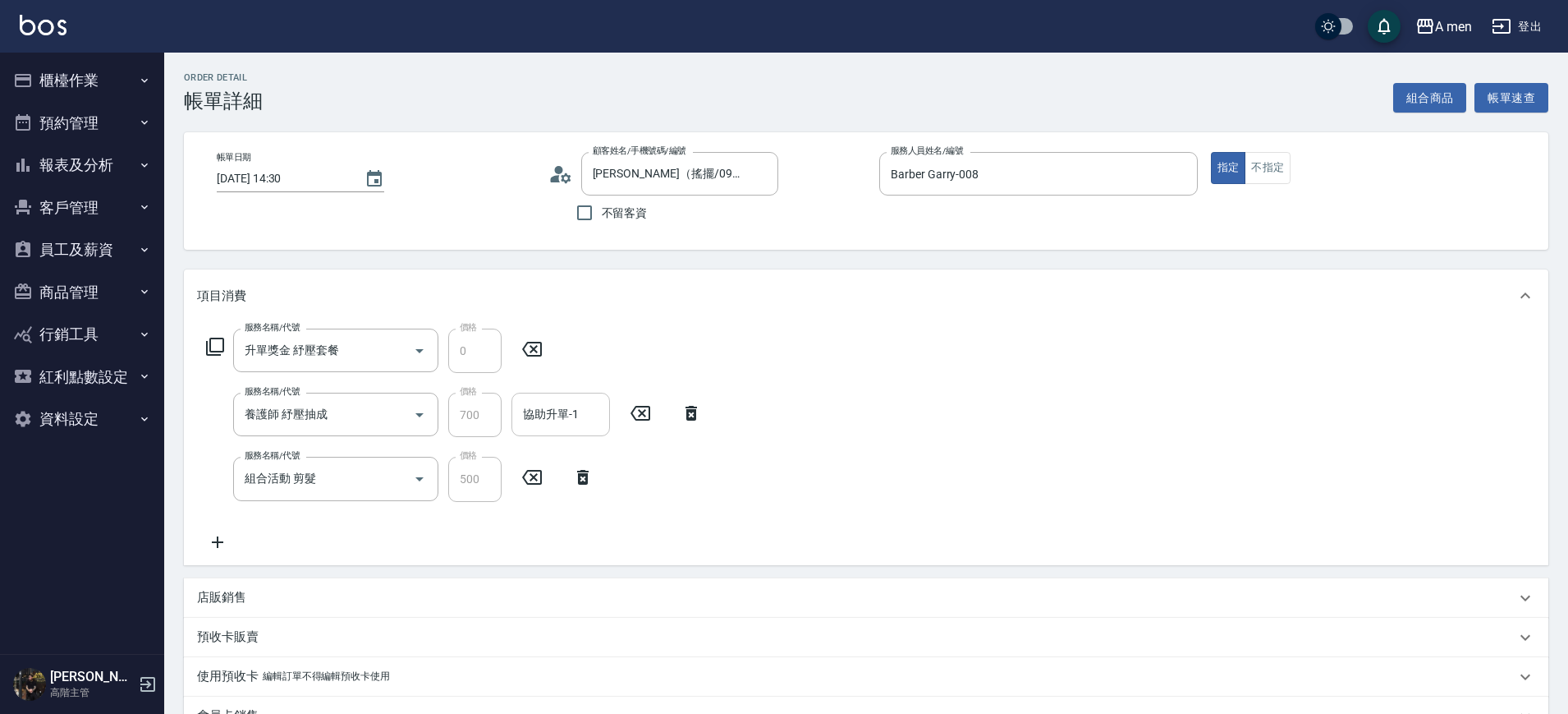
click at [557, 422] on input "協助升單-1" at bounding box center [561, 414] width 83 height 29
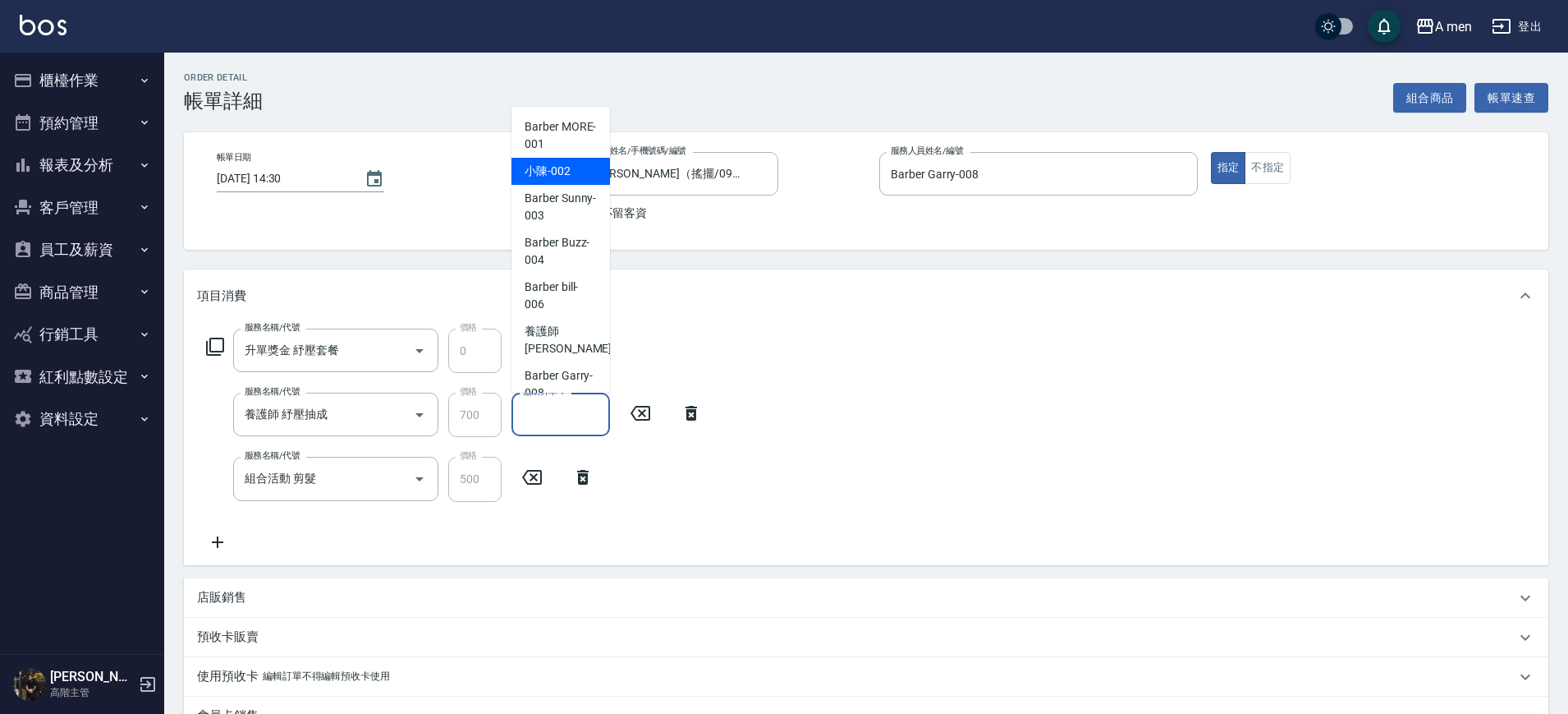
click at [568, 180] on div "小陳 -002" at bounding box center [561, 171] width 98 height 27
type input "小陳-002"
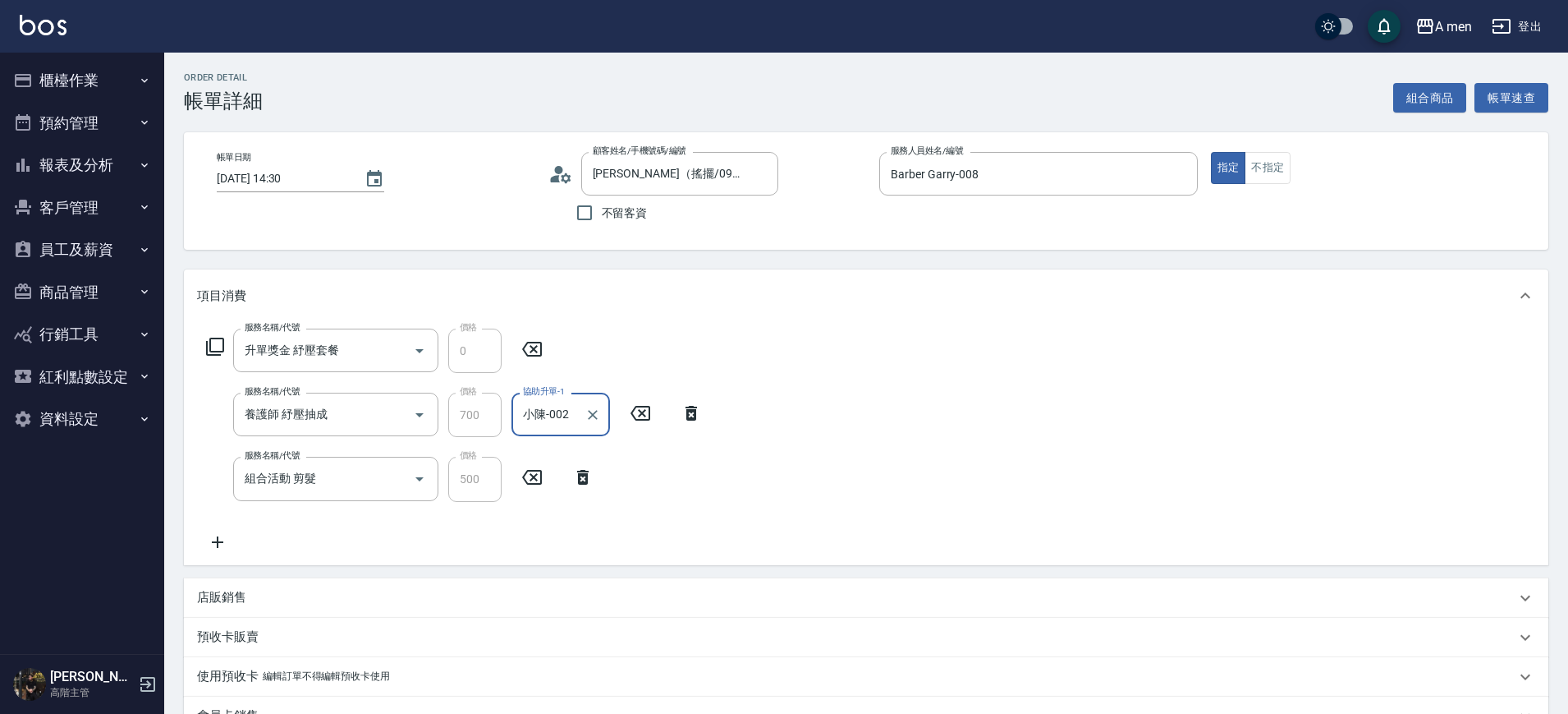
click at [698, 409] on icon at bounding box center [691, 413] width 41 height 20
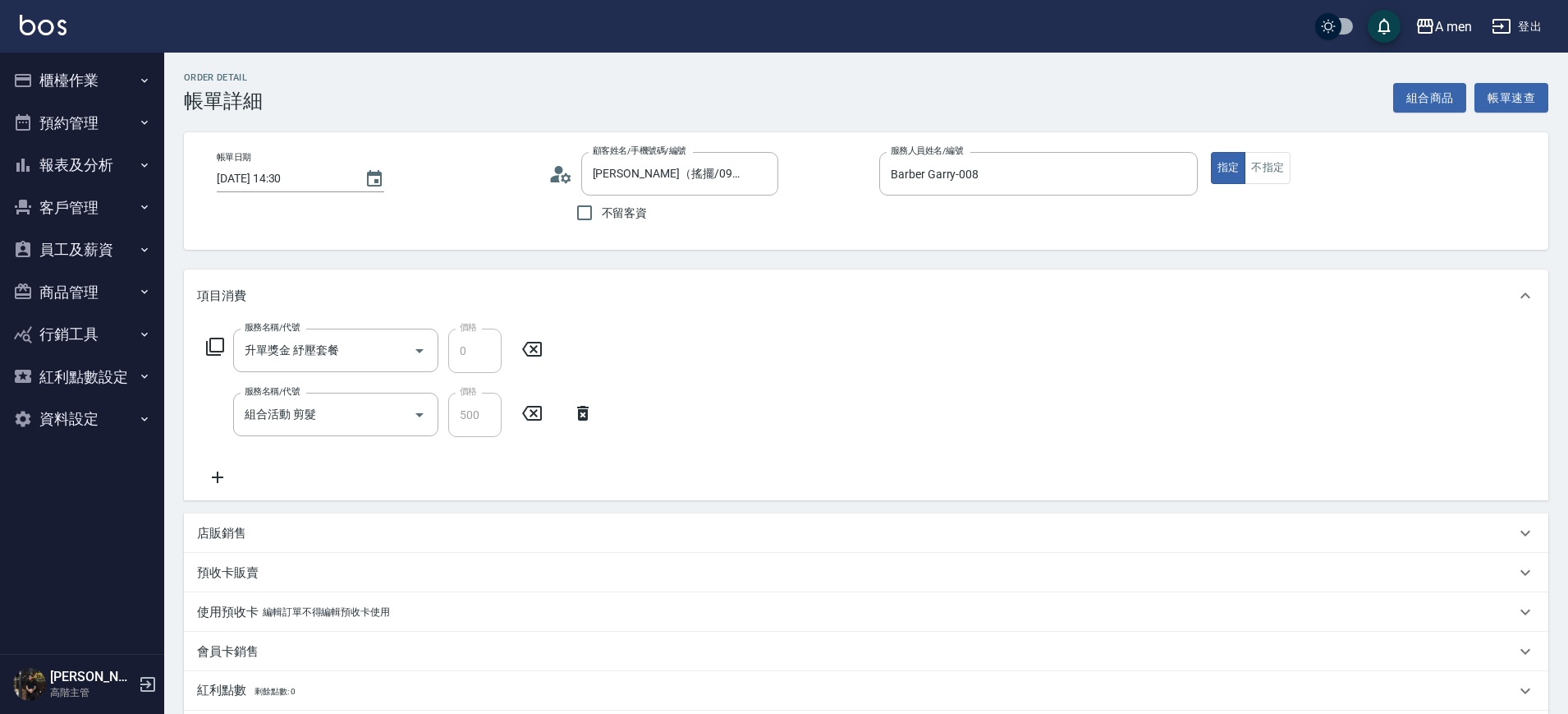
click at [547, 360] on div "服務名稱/代號 升單獎金 紓壓套餐 服務名稱/代號 價格 0 價格" at bounding box center [375, 351] width 355 height 45
click at [543, 351] on icon at bounding box center [532, 350] width 41 height 20
click at [581, 411] on icon at bounding box center [584, 412] width 12 height 15
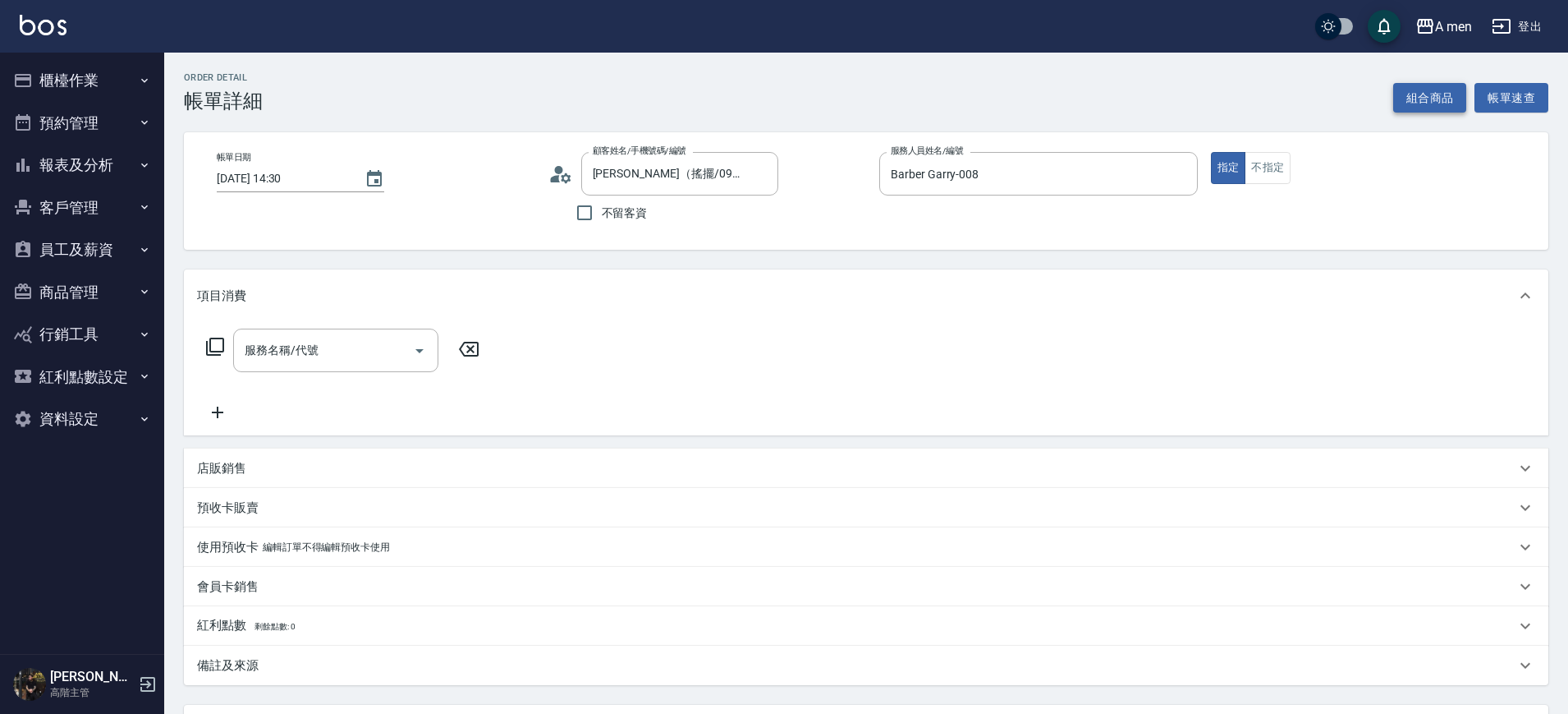
click at [1428, 97] on button "組合商品" at bounding box center [1430, 98] width 73 height 31
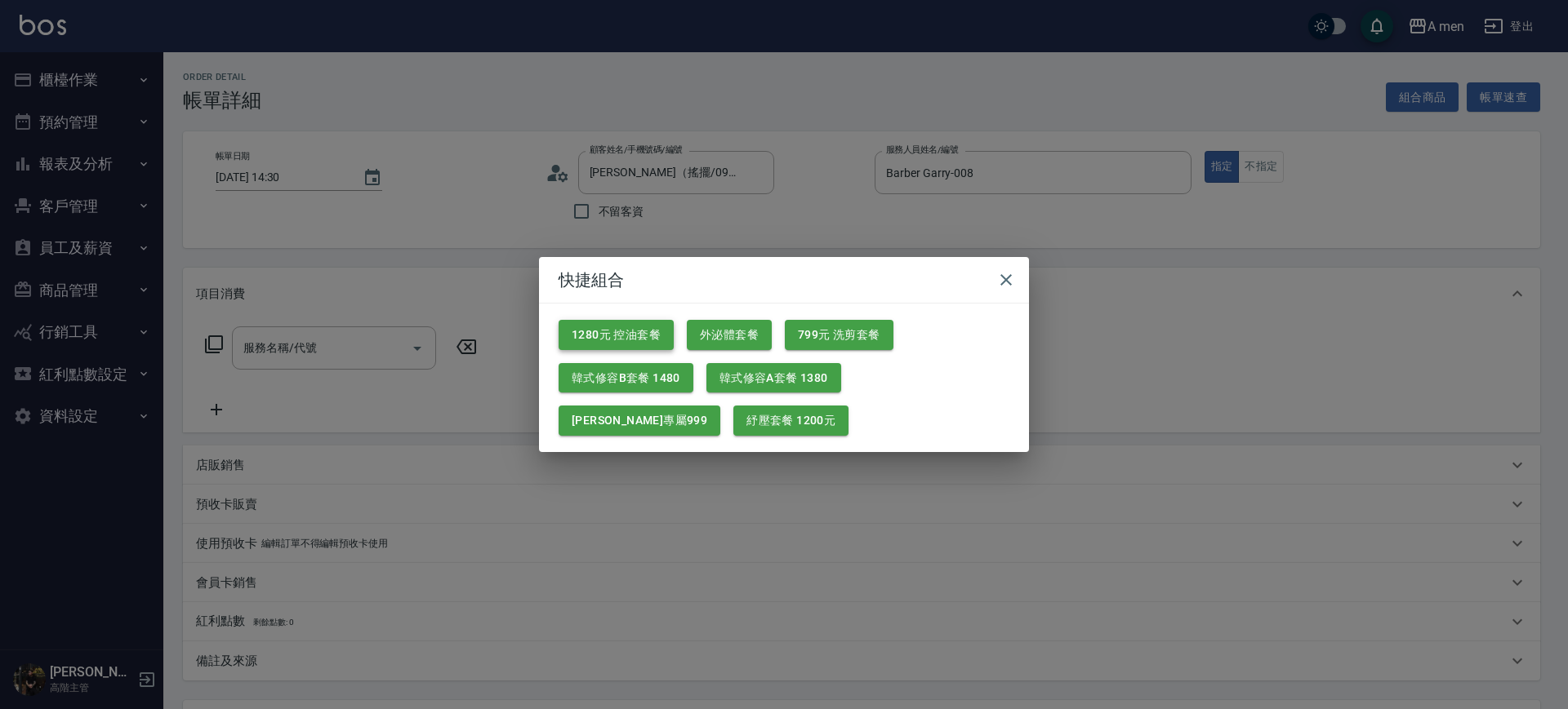
click at [650, 326] on button "1280元 控油套餐" at bounding box center [616, 334] width 115 height 31
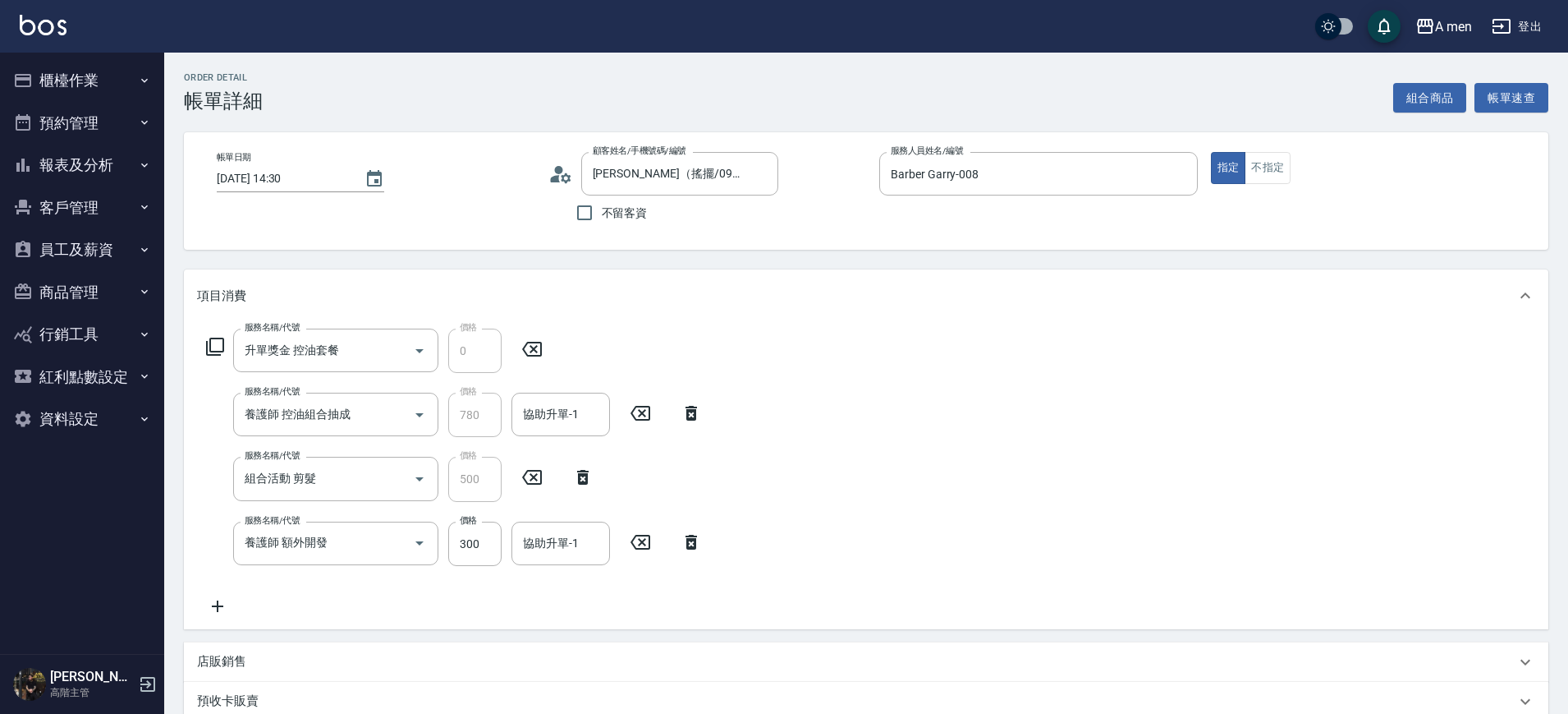
click at [686, 542] on icon at bounding box center [691, 542] width 41 height 20
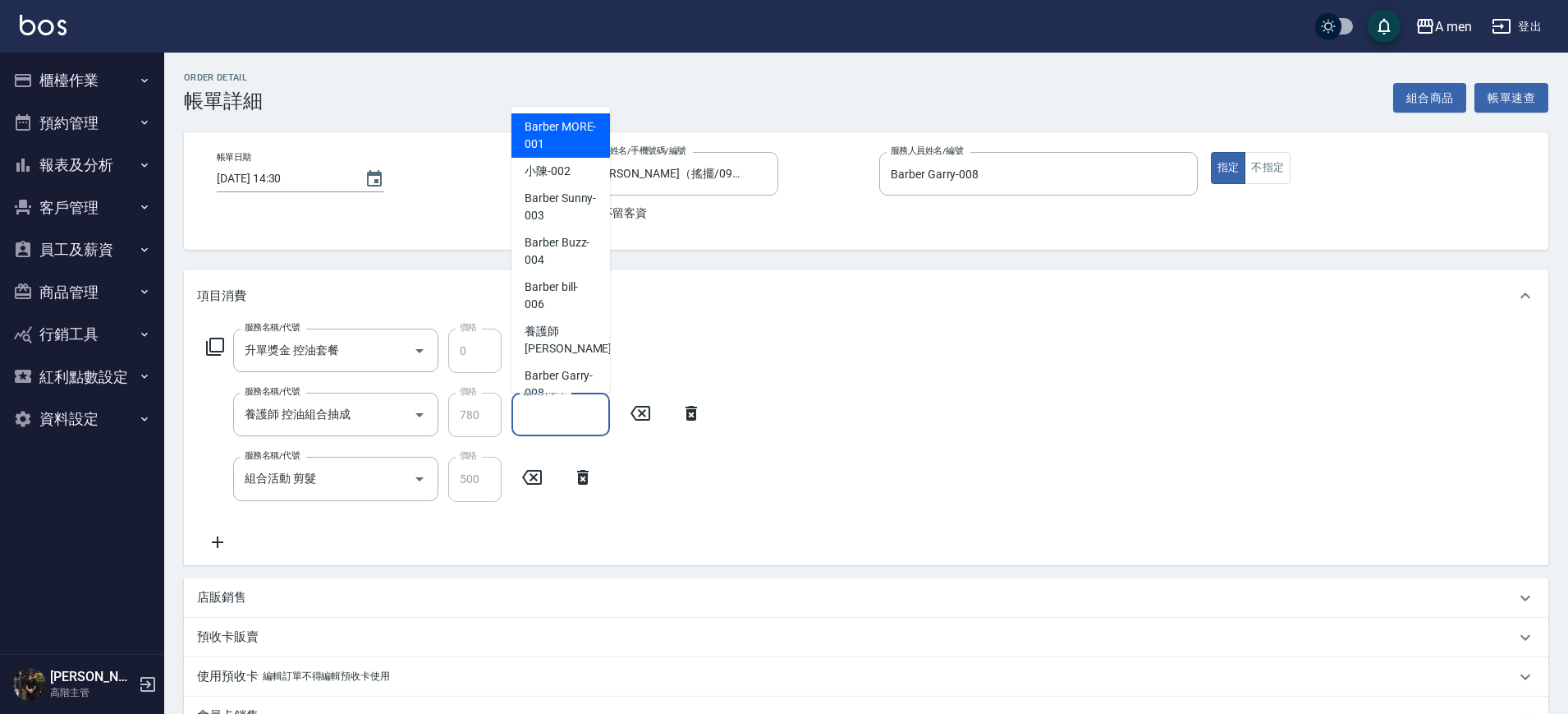
click at [570, 404] on div "協助升單-1 協助升單-1" at bounding box center [561, 415] width 98 height 44
click at [571, 178] on div "小陳 -002" at bounding box center [561, 171] width 98 height 27
type input "小陳-002"
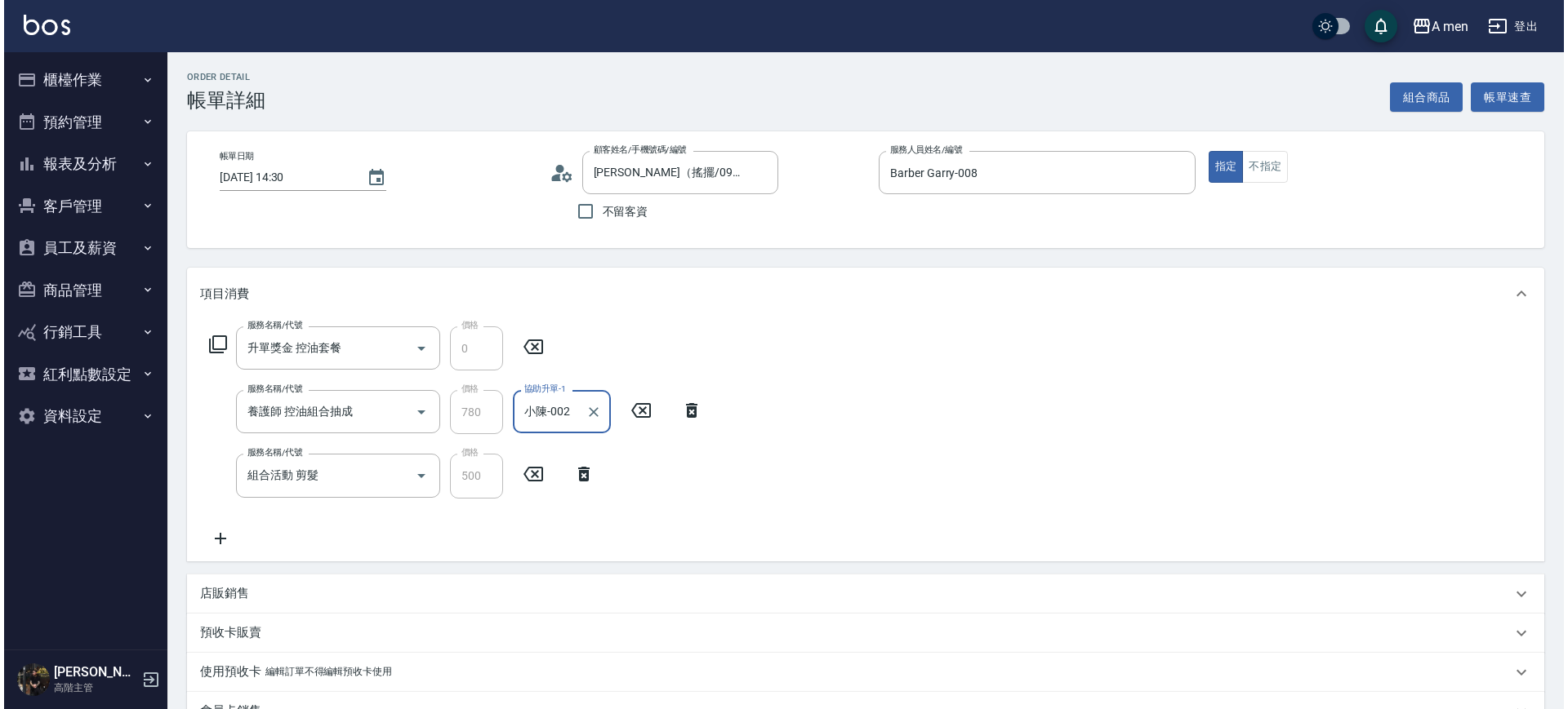
scroll to position [316, 0]
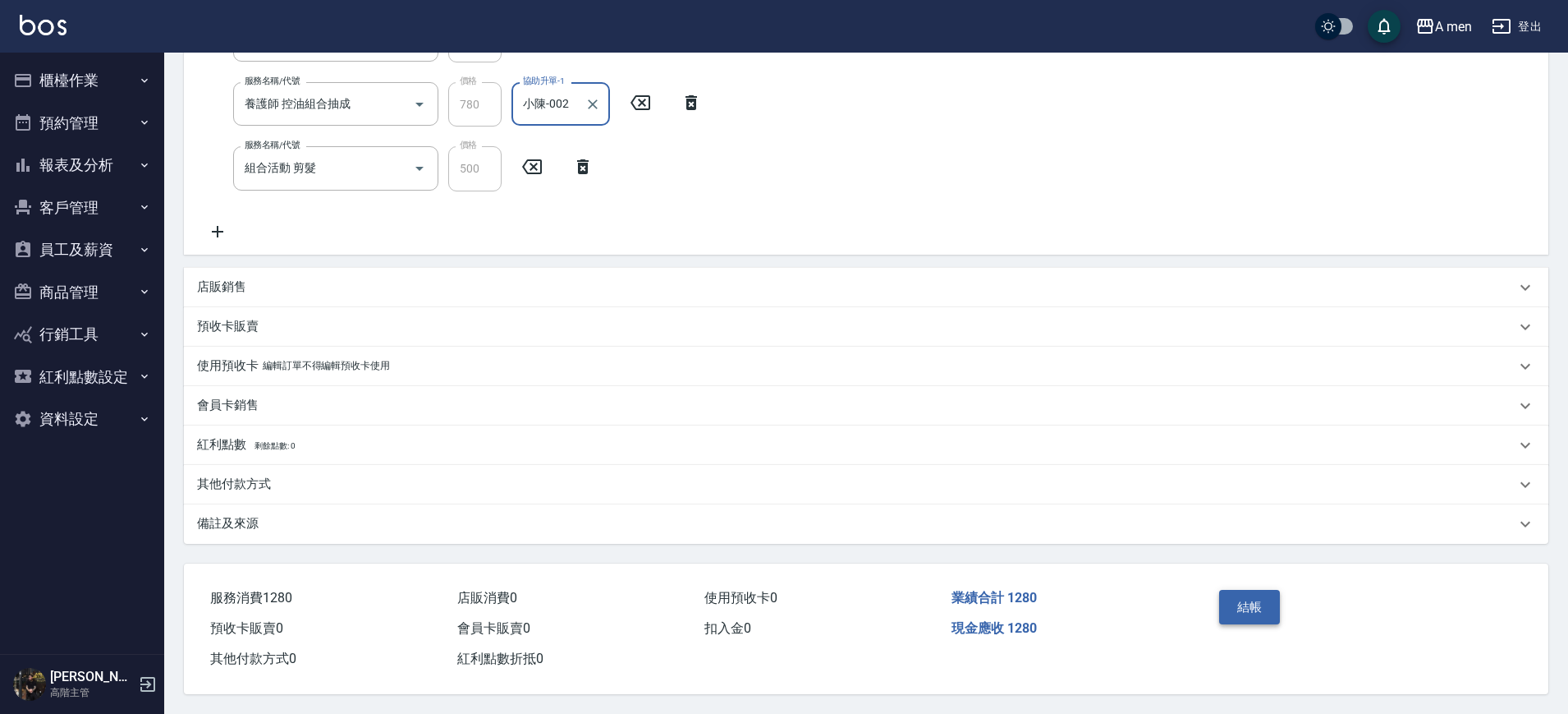
click at [1246, 607] on button "結帳" at bounding box center [1250, 607] width 62 height 35
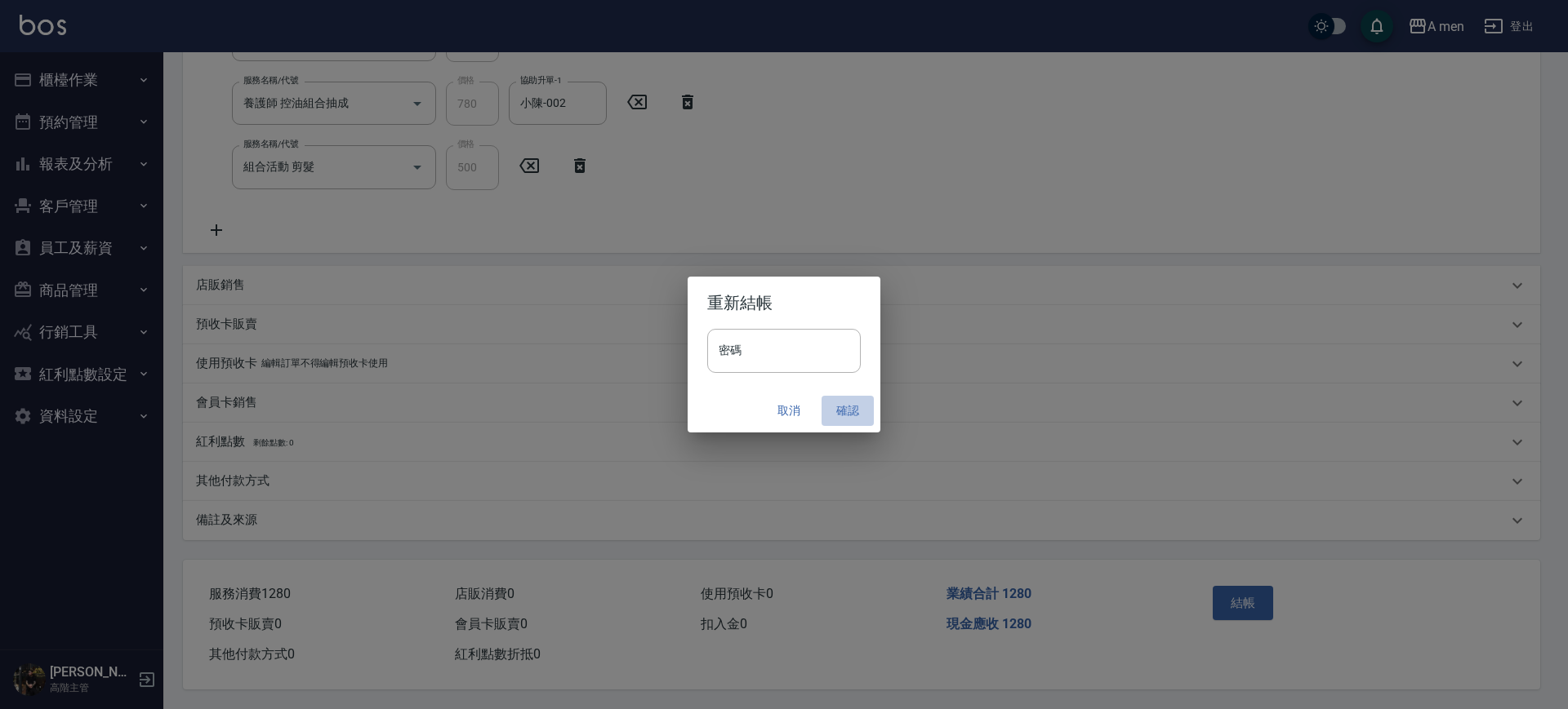
click at [846, 398] on button "確認" at bounding box center [847, 410] width 52 height 31
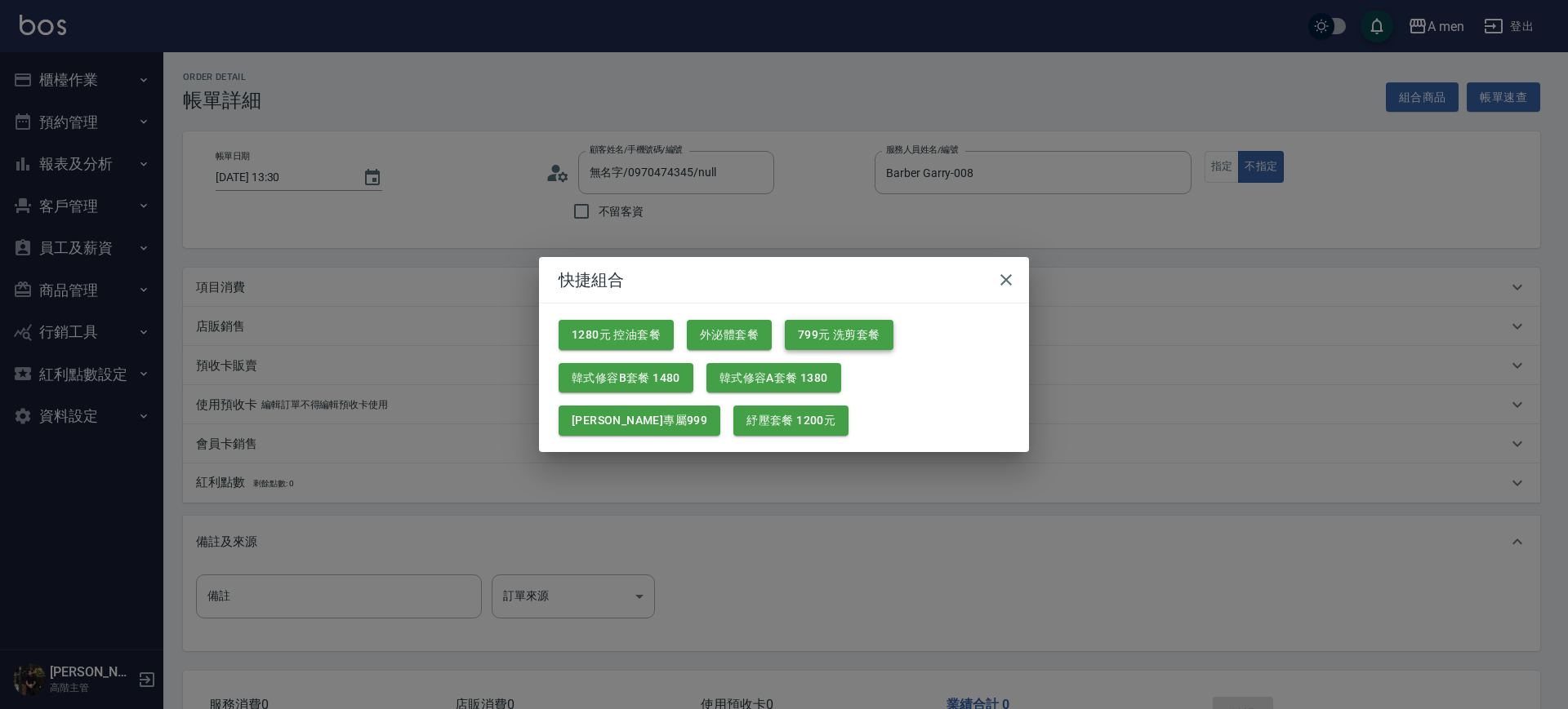
click at [835, 324] on button "799元 洗剪套餐" at bounding box center [839, 334] width 109 height 31
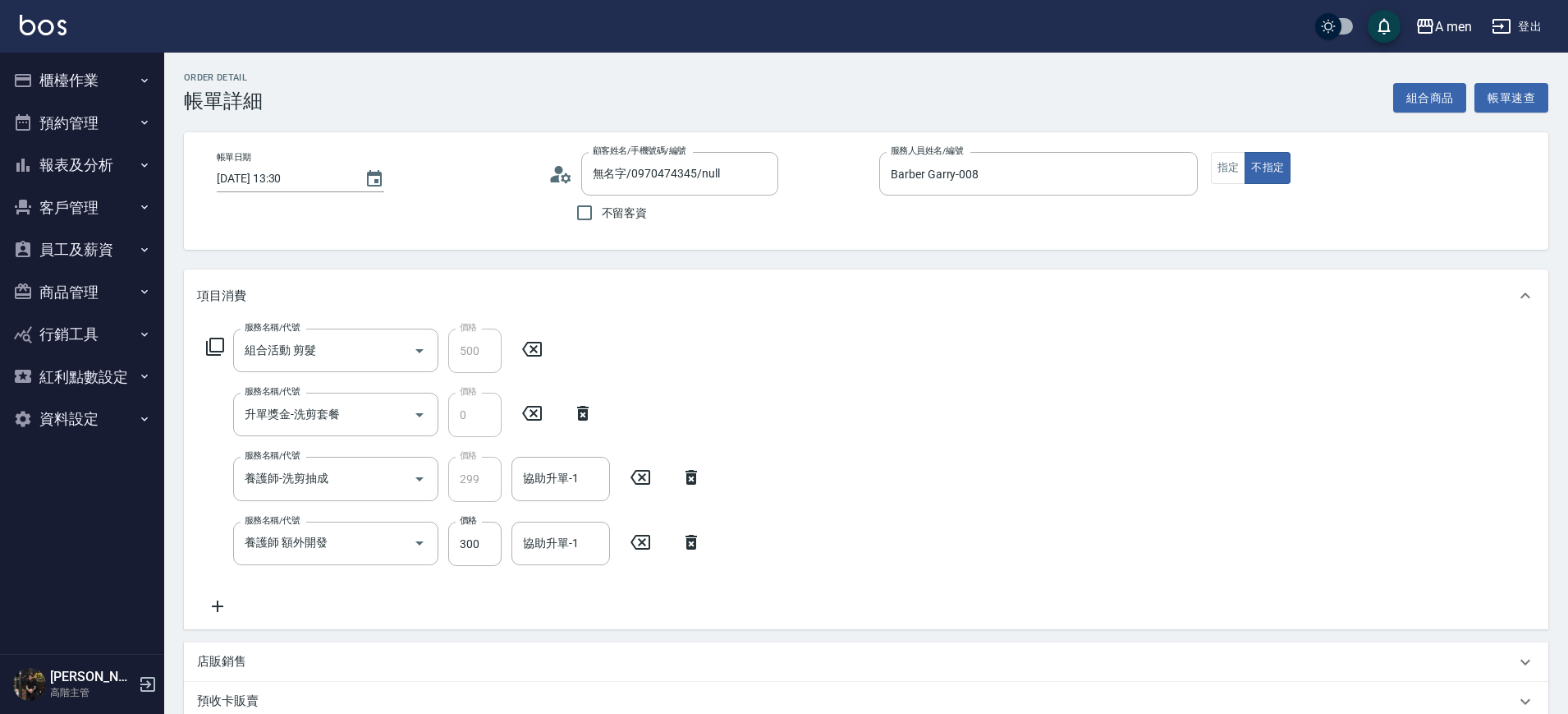
click at [677, 542] on icon at bounding box center [691, 542] width 41 height 20
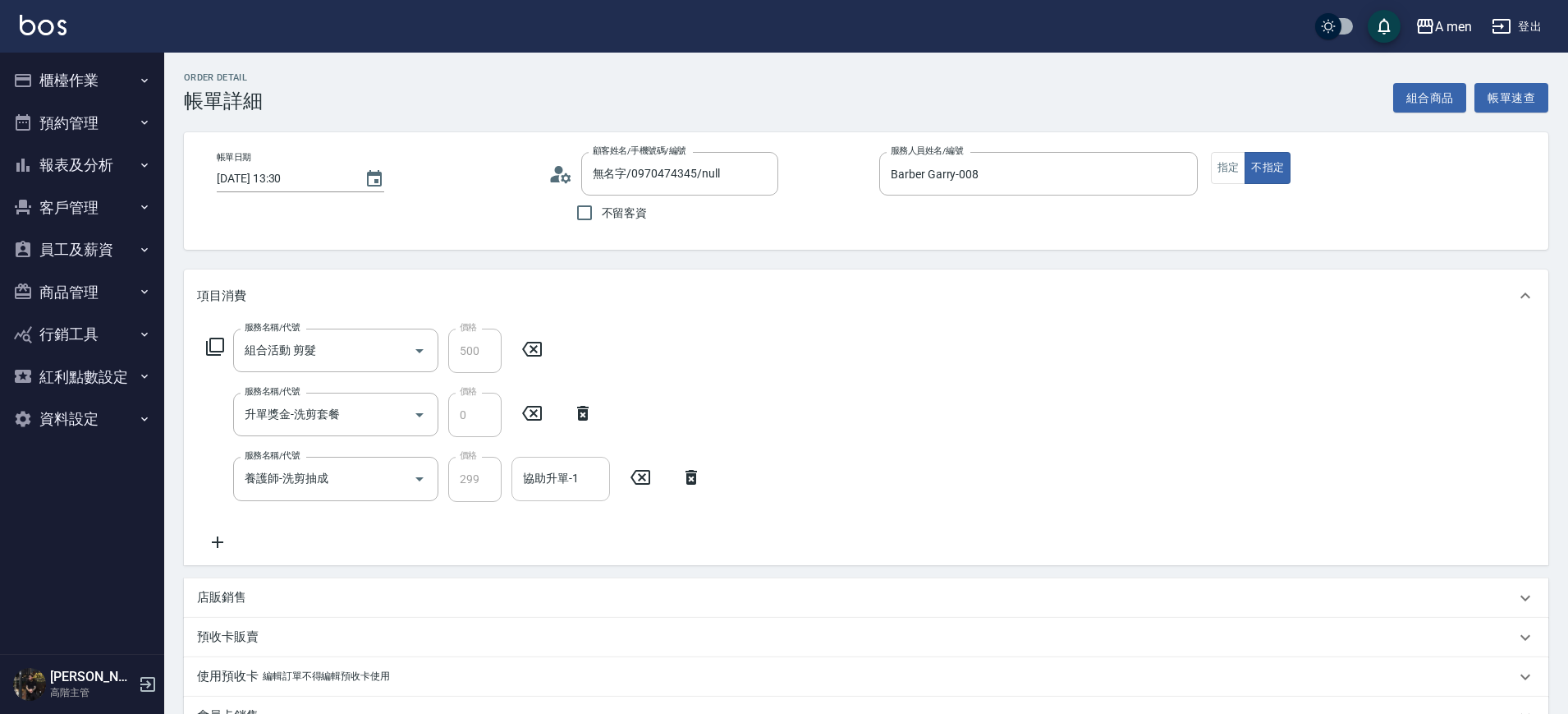
click at [575, 471] on div "協助升單-1 協助升單-1" at bounding box center [561, 479] width 98 height 44
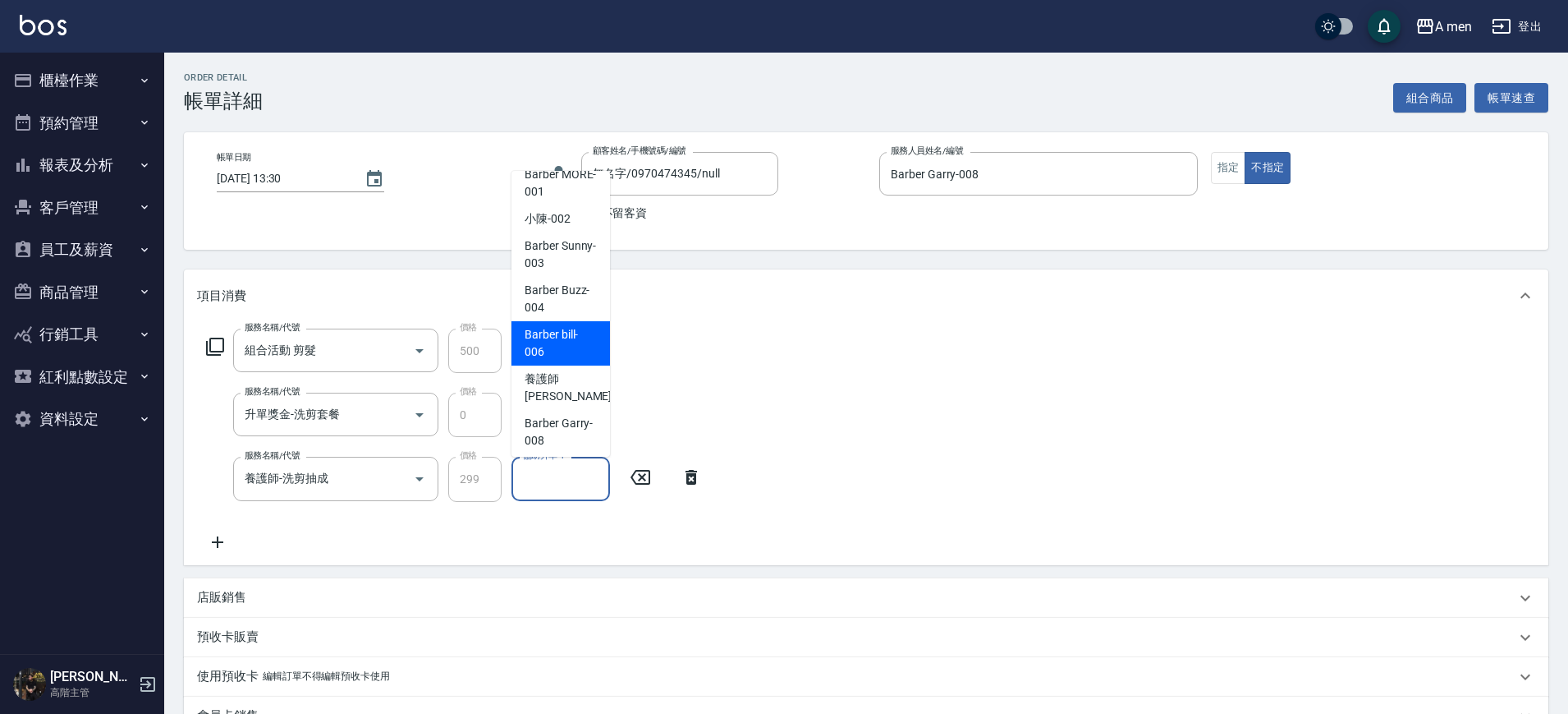
scroll to position [21, 0]
drag, startPoint x: 576, startPoint y: 434, endPoint x: 764, endPoint y: 422, distance: 188.4
click at [575, 435] on span "Barber Garry -008" at bounding box center [561, 428] width 72 height 35
type input "Barber Garry-008"
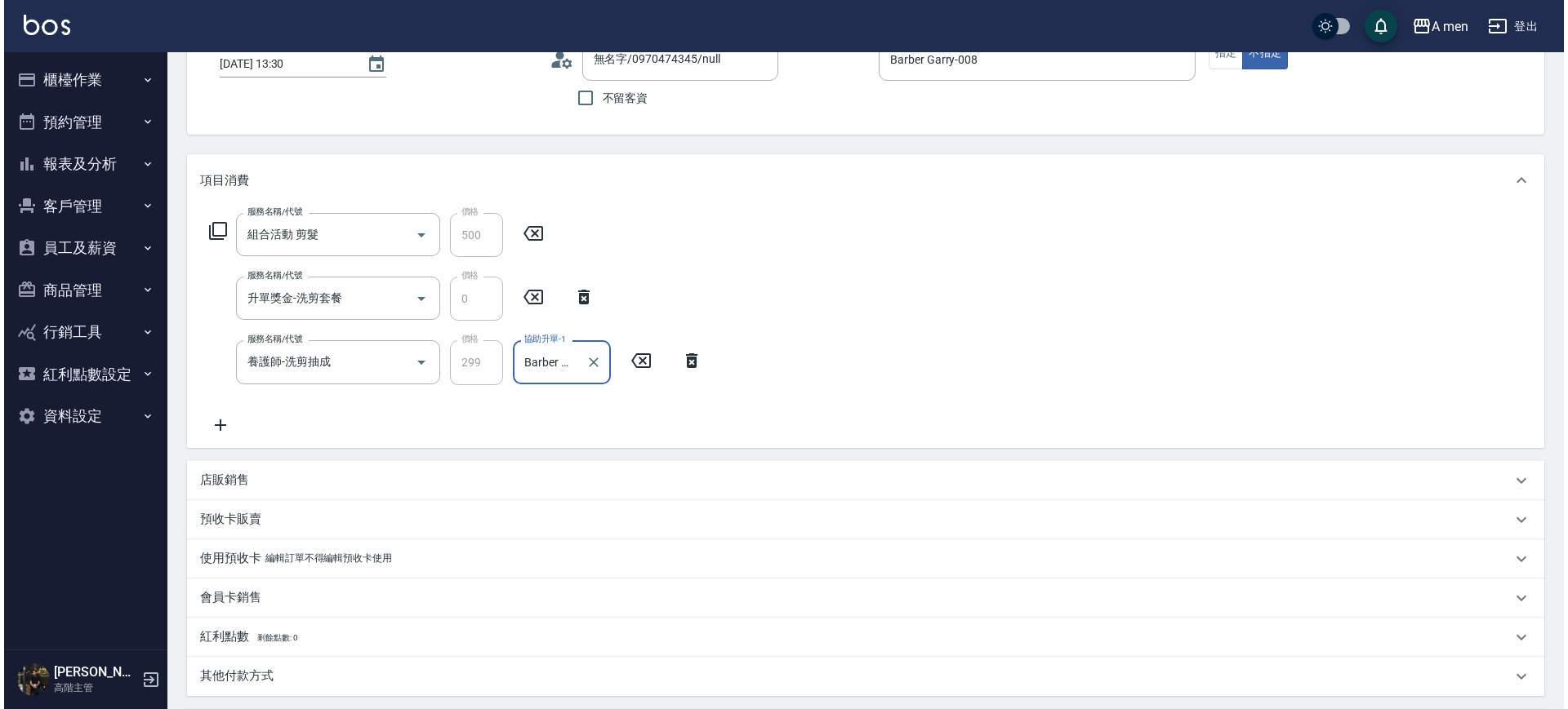
scroll to position [408, 0]
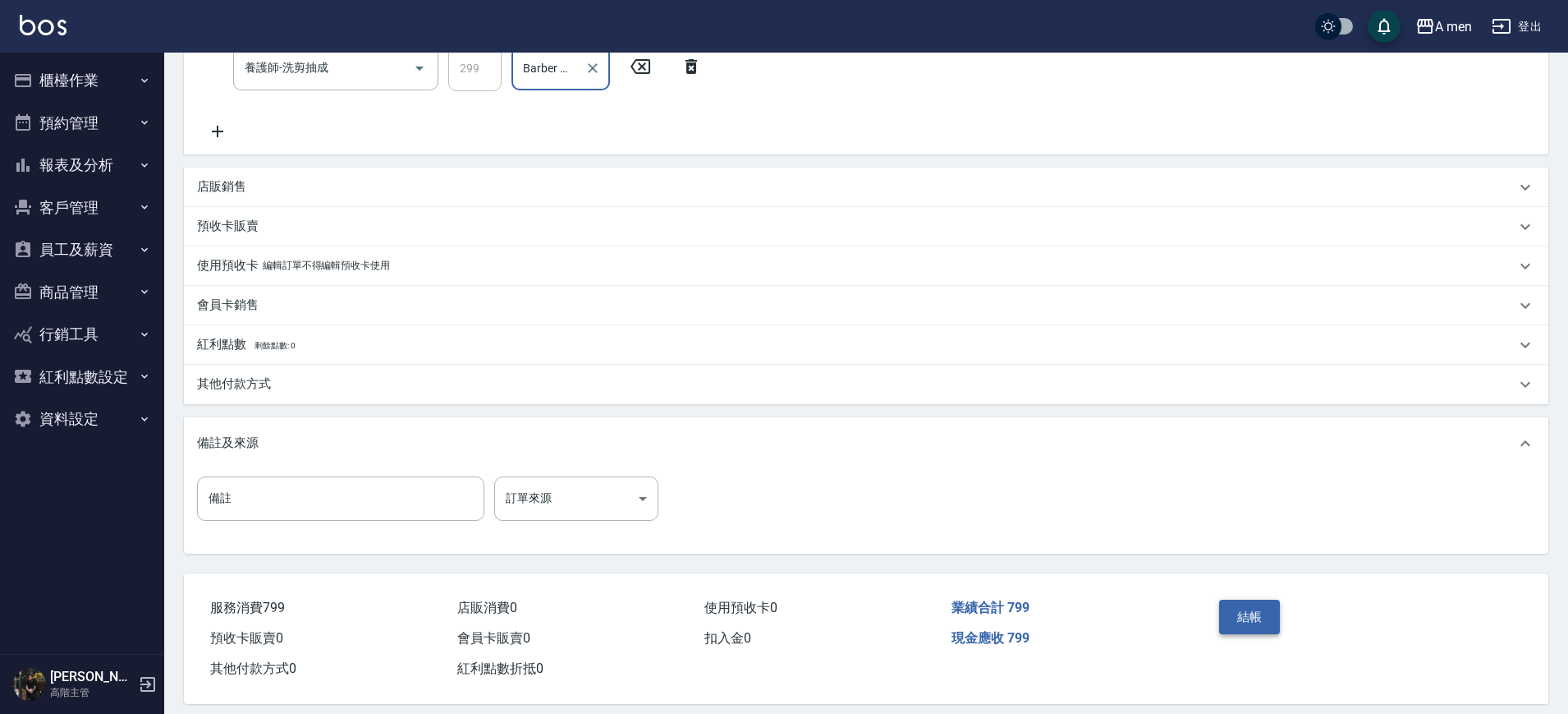
click at [1243, 625] on button "結帳" at bounding box center [1250, 617] width 62 height 35
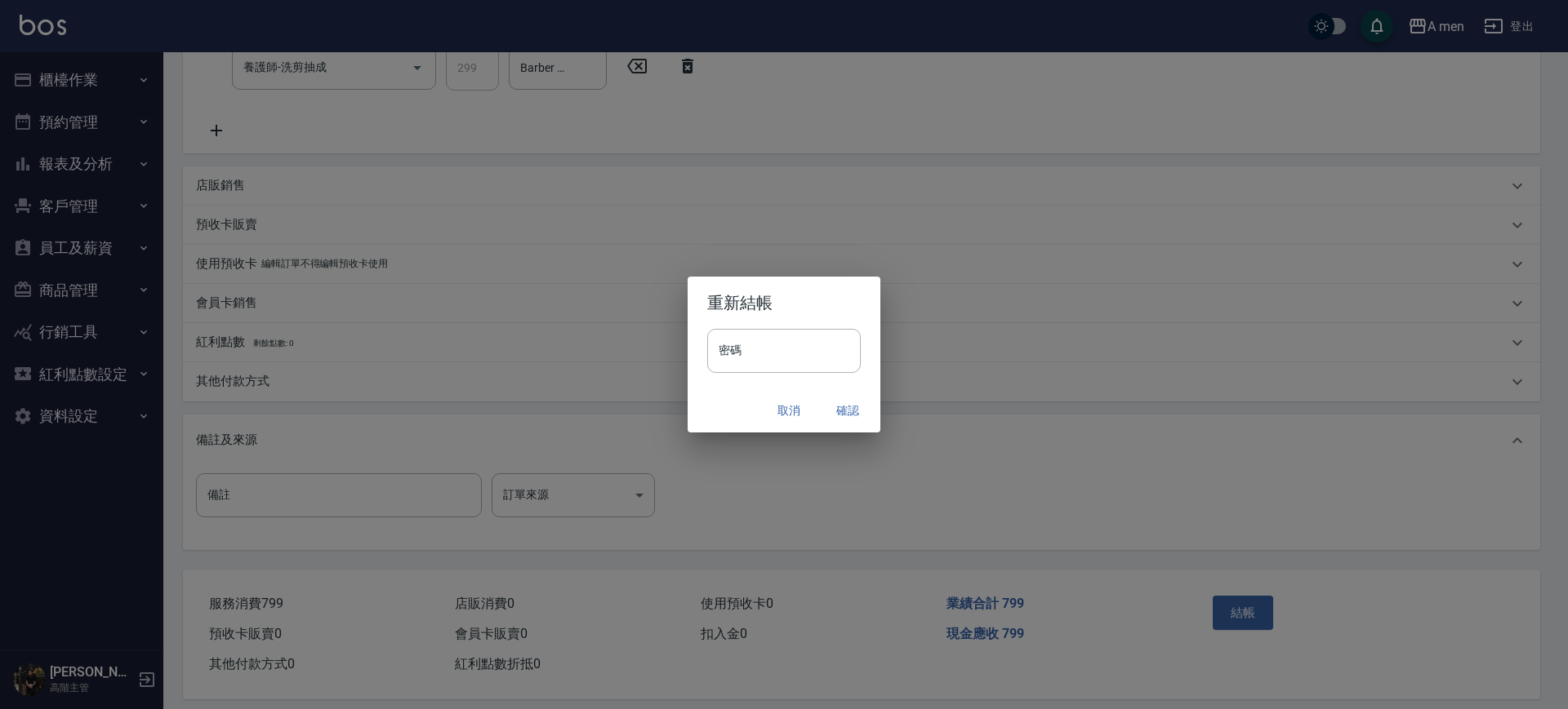
click at [843, 413] on button "確認" at bounding box center [847, 410] width 52 height 31
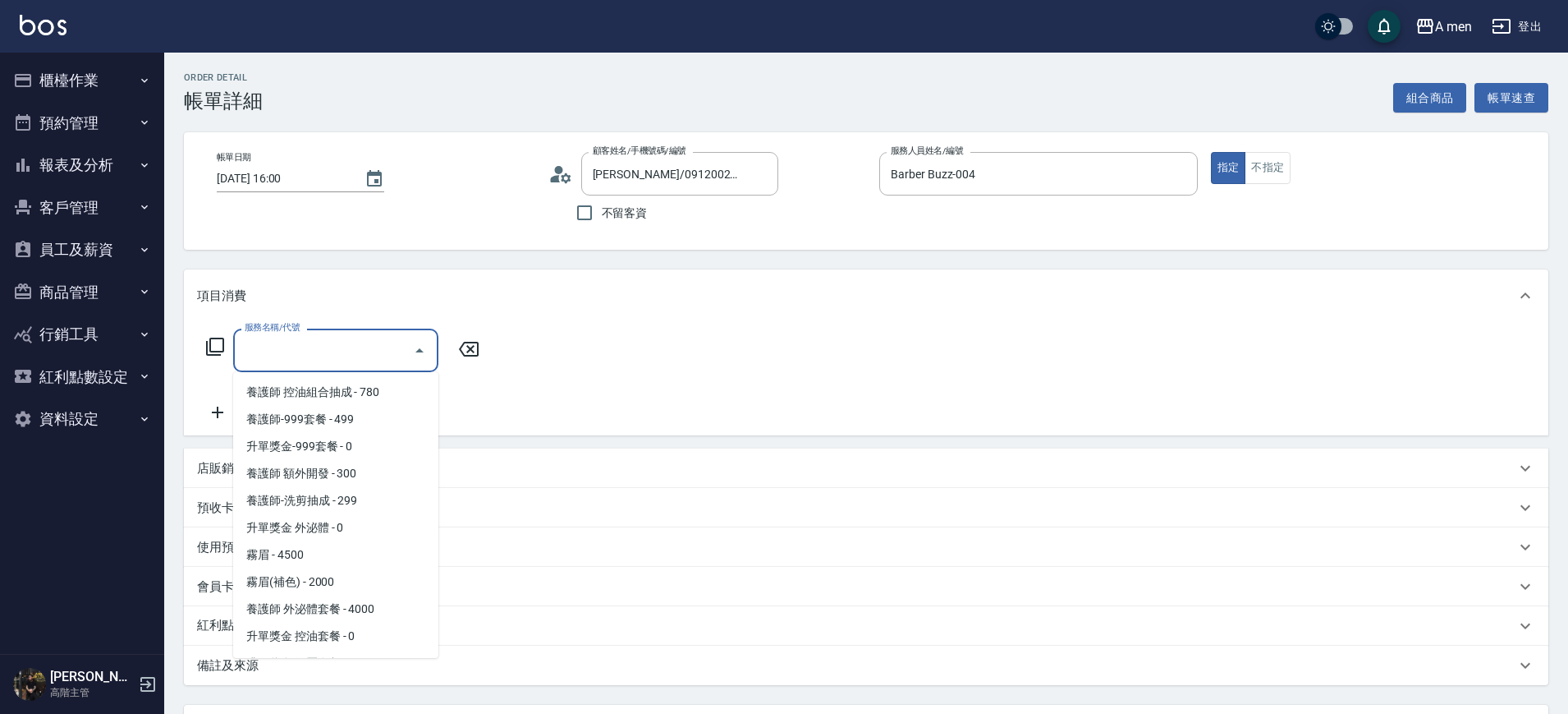
scroll to position [308, 0]
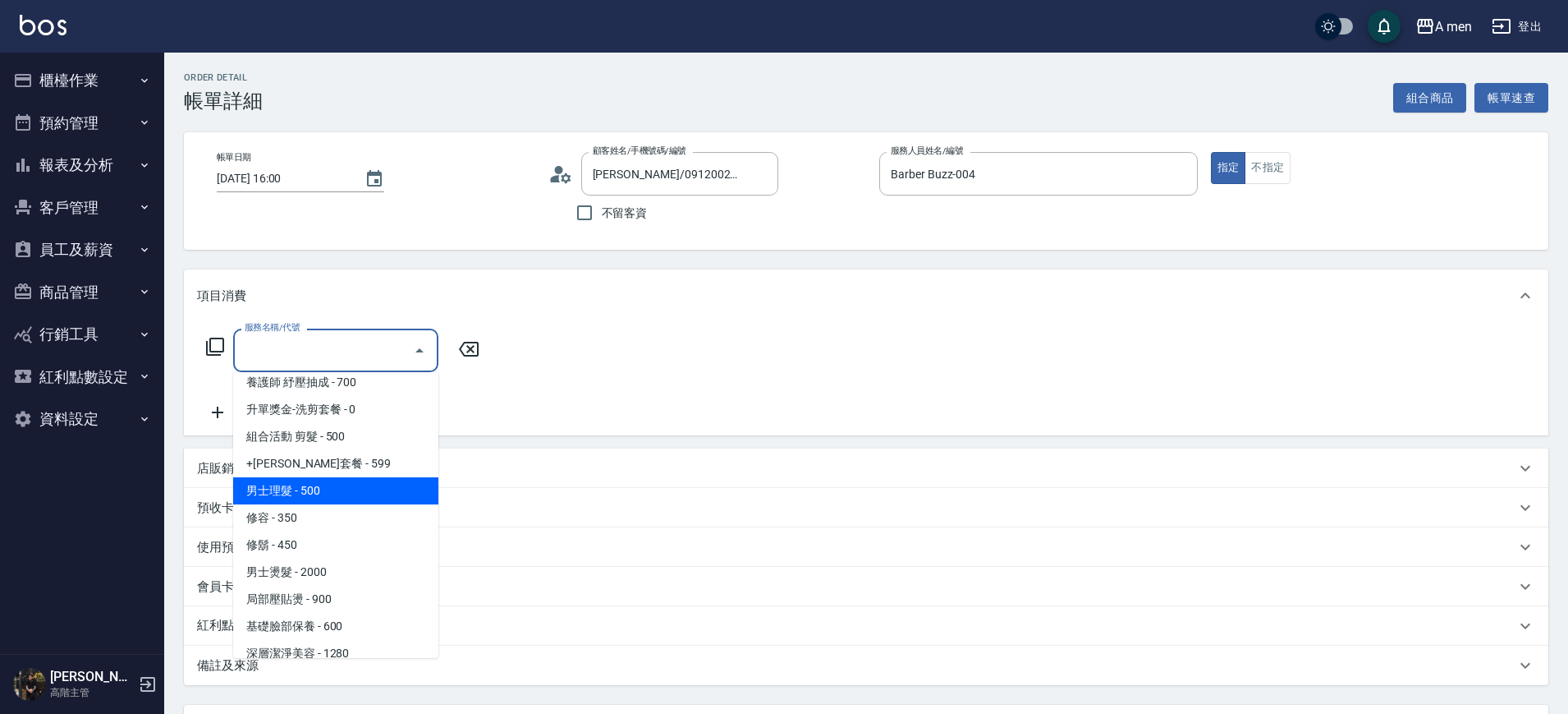
drag, startPoint x: 338, startPoint y: 488, endPoint x: 452, endPoint y: 373, distance: 161.9
click at [338, 489] on span "男士理髮 - 500" at bounding box center [335, 491] width 205 height 27
type input "男士理髮(A01)"
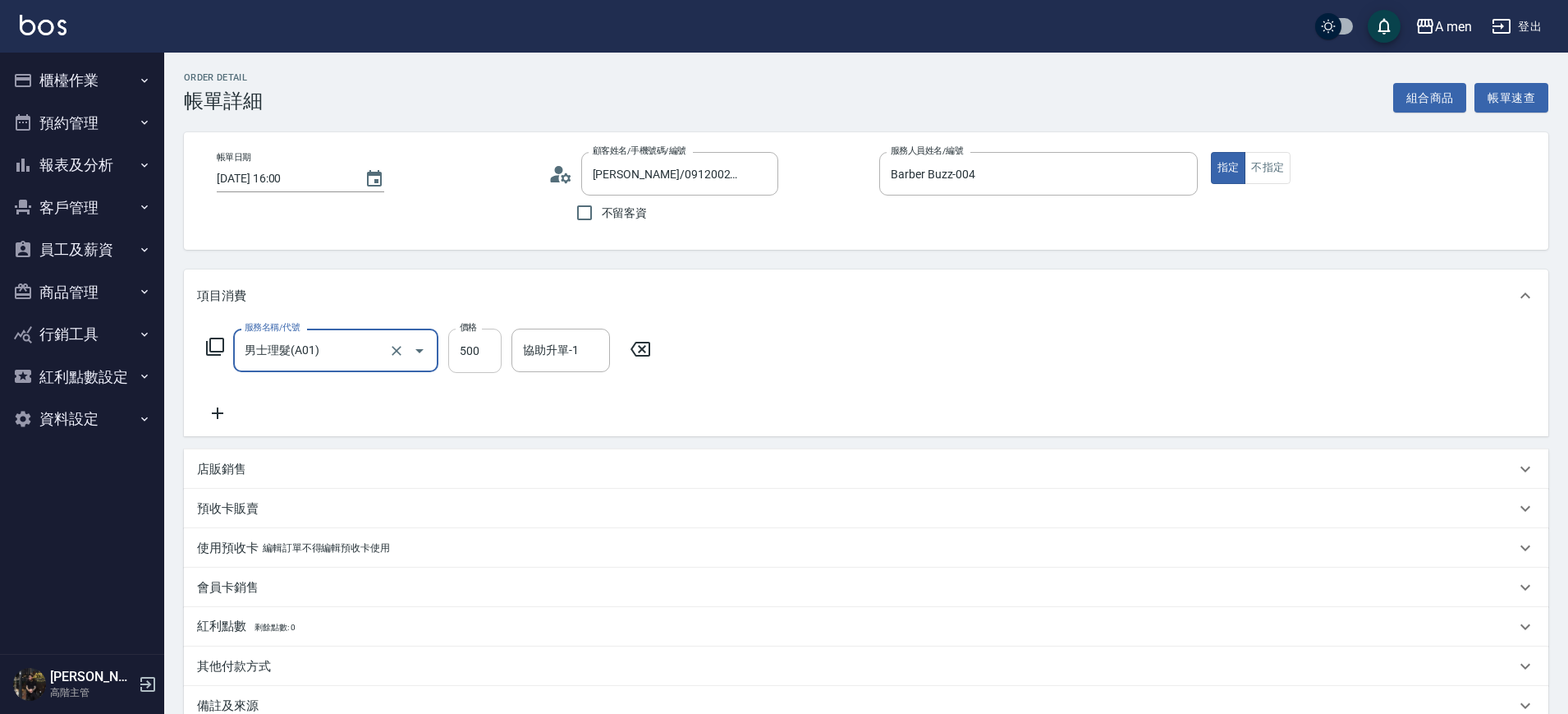
click at [473, 339] on input "500" at bounding box center [475, 351] width 54 height 45
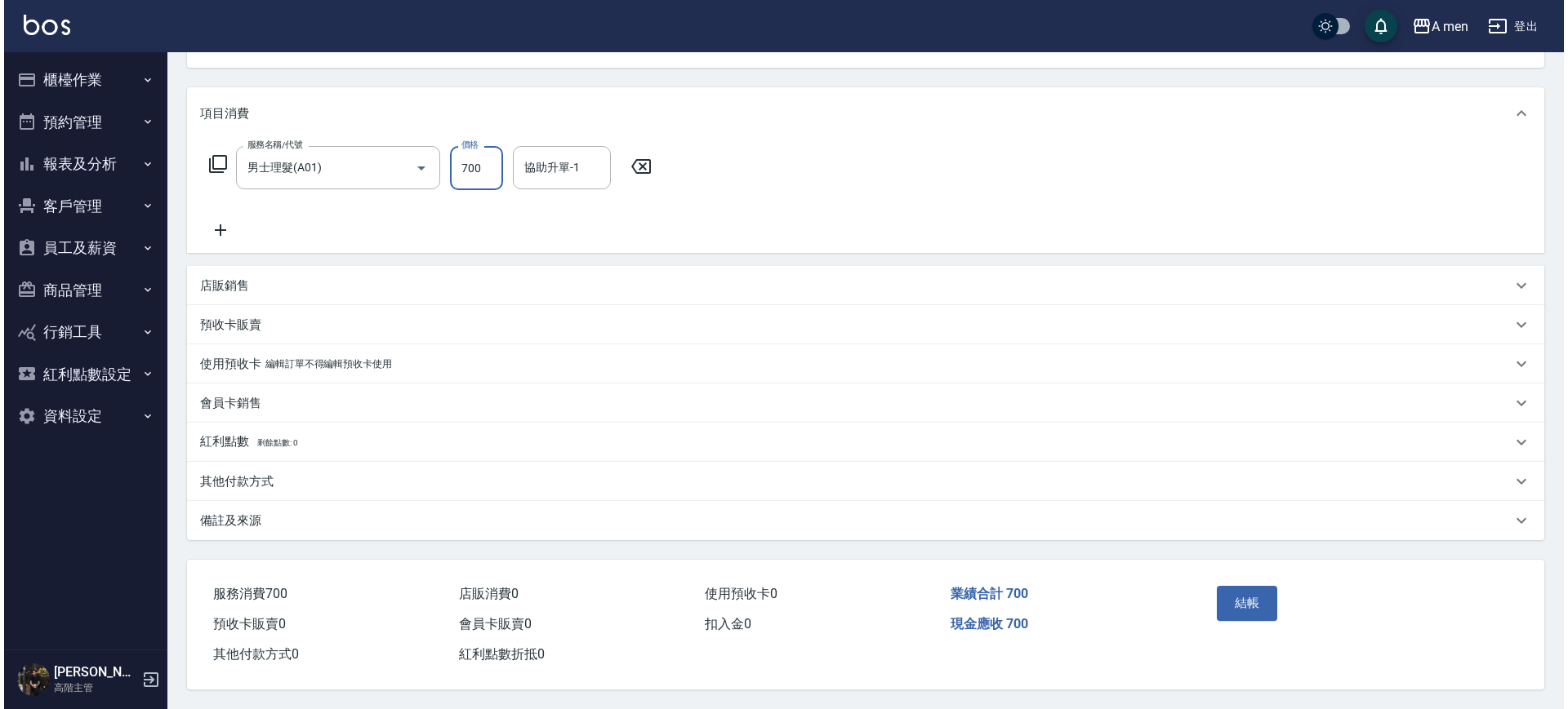
scroll to position [187, 0]
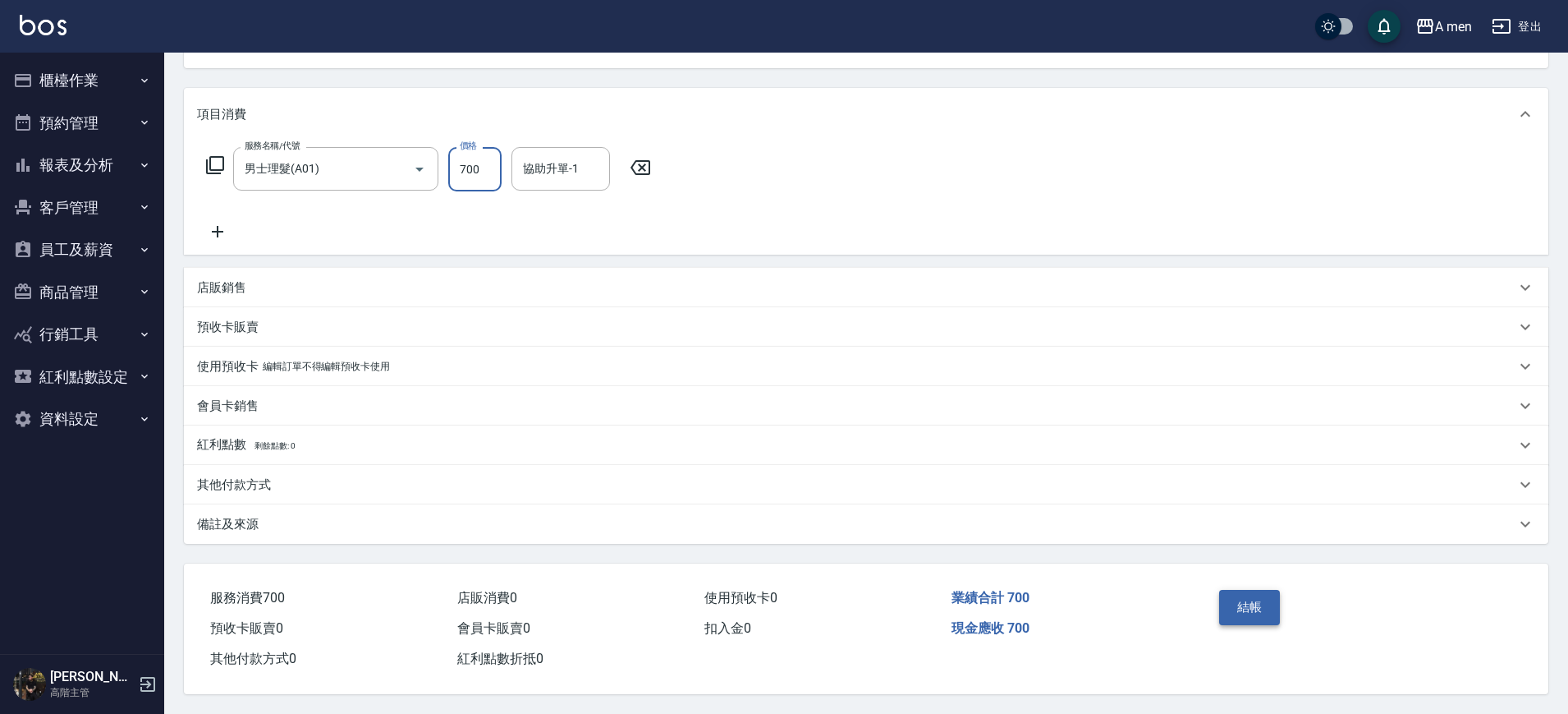
type input "700"
click at [1244, 595] on button "結帳" at bounding box center [1250, 607] width 62 height 35
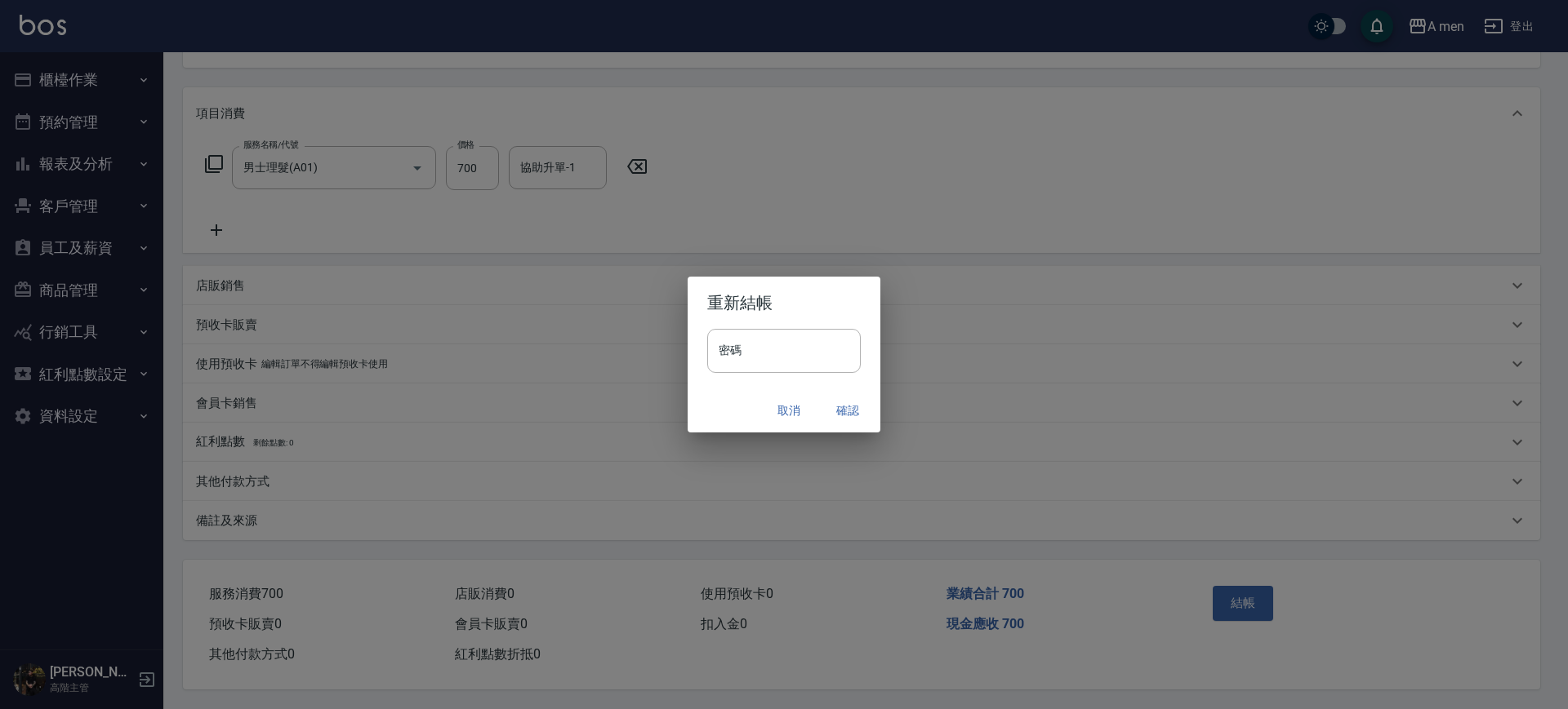
click at [852, 405] on button "確認" at bounding box center [847, 410] width 52 height 31
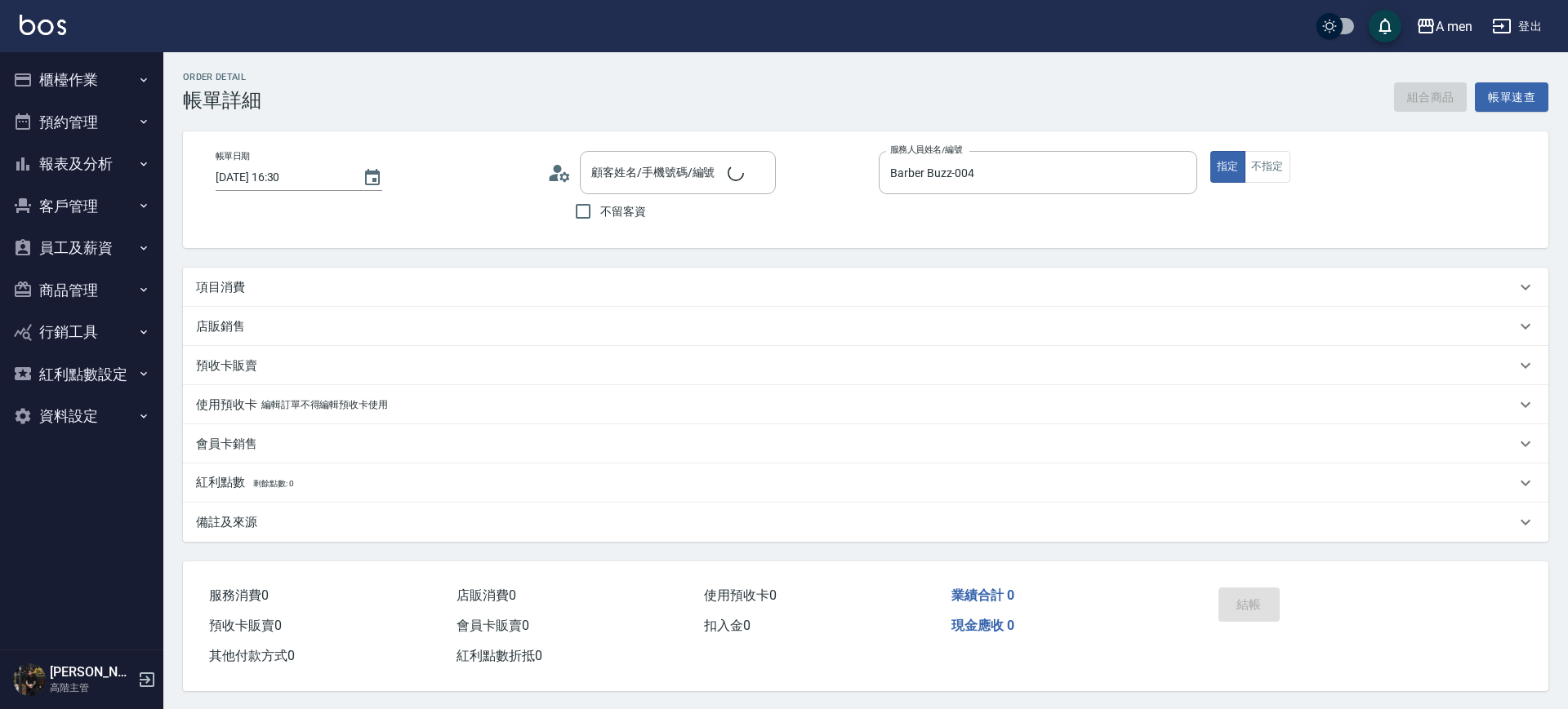
type input "[DATE] 16:30"
type input "Barber Buzz-004"
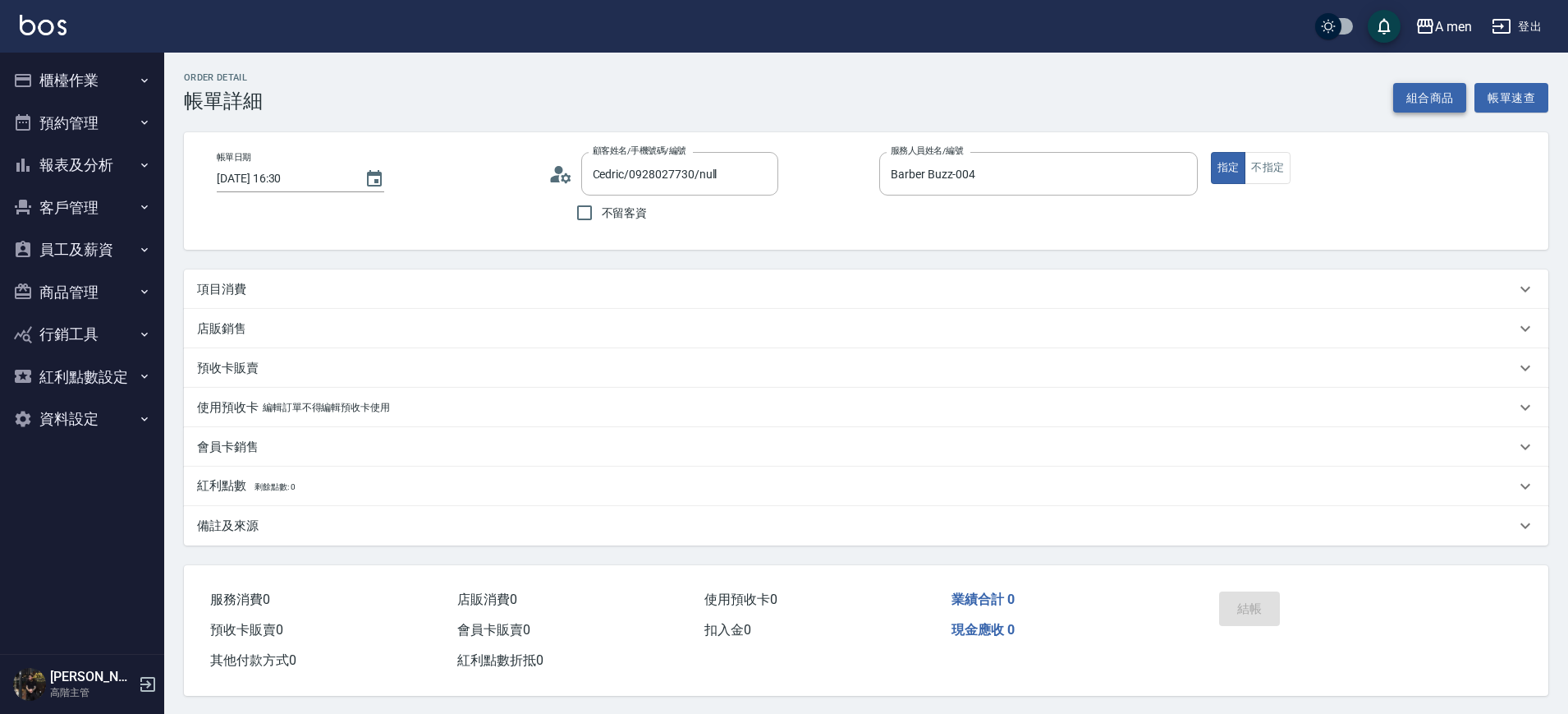
type input "Cedric/0928027730/null"
click at [1439, 103] on button "組合商品" at bounding box center [1430, 98] width 73 height 31
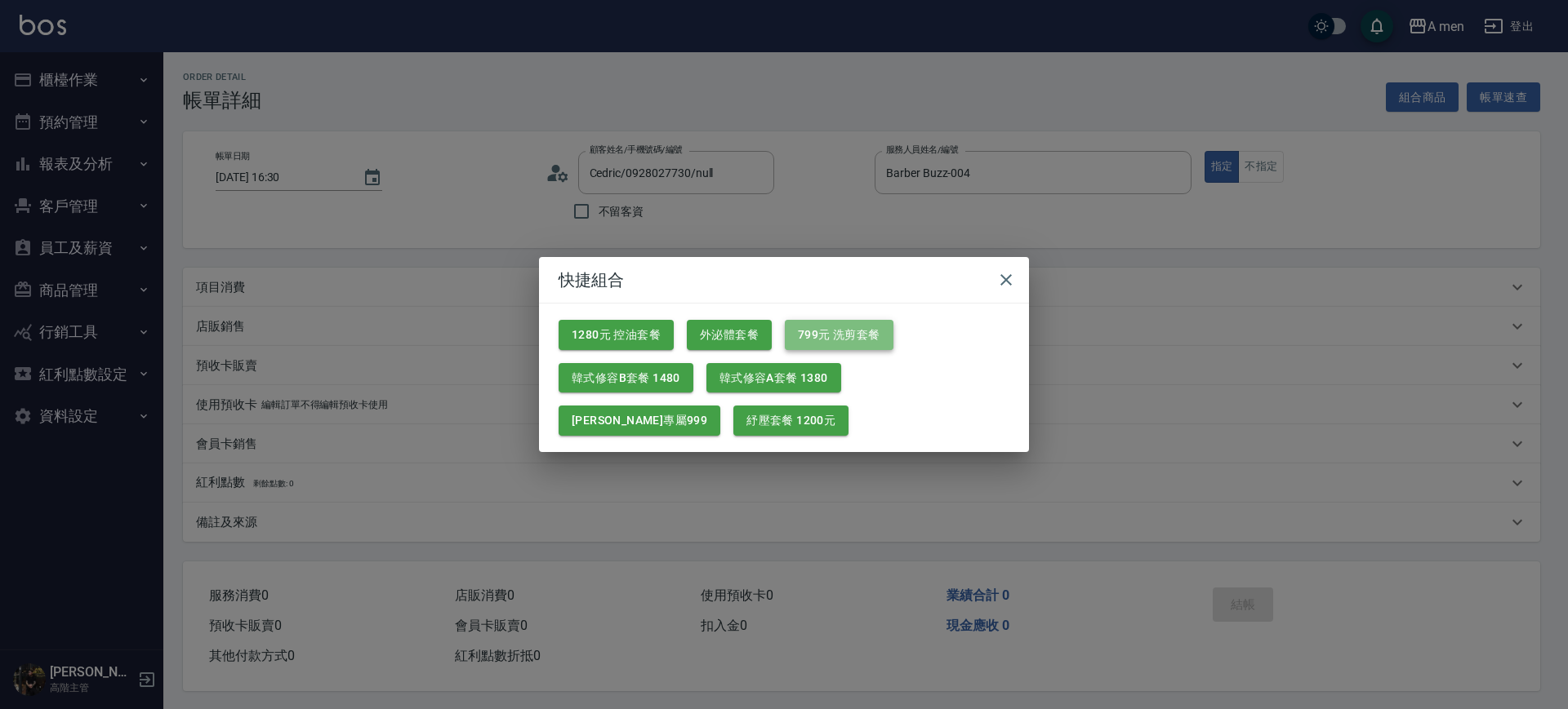
click at [836, 319] on button "799元 洗剪套餐" at bounding box center [839, 334] width 109 height 31
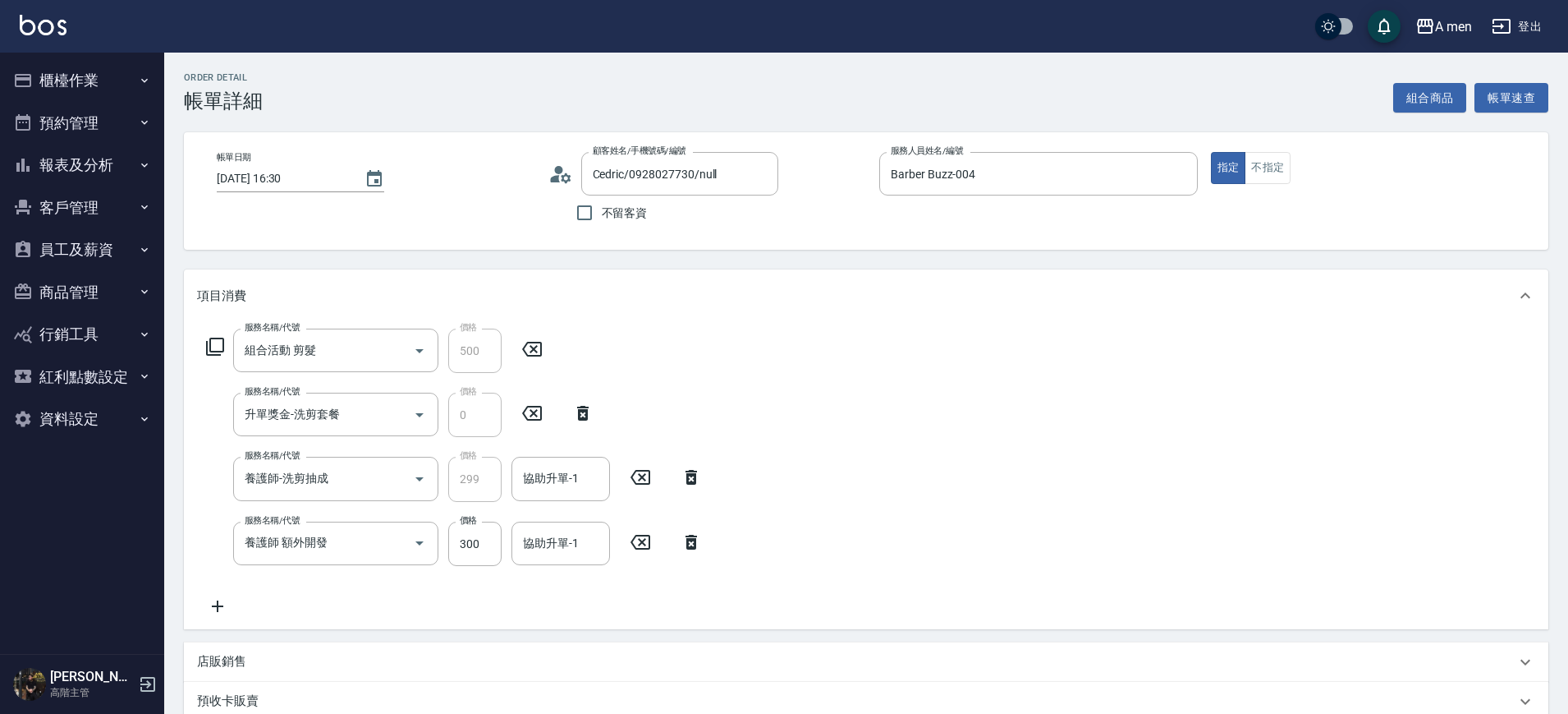
click at [688, 536] on icon at bounding box center [692, 542] width 12 height 15
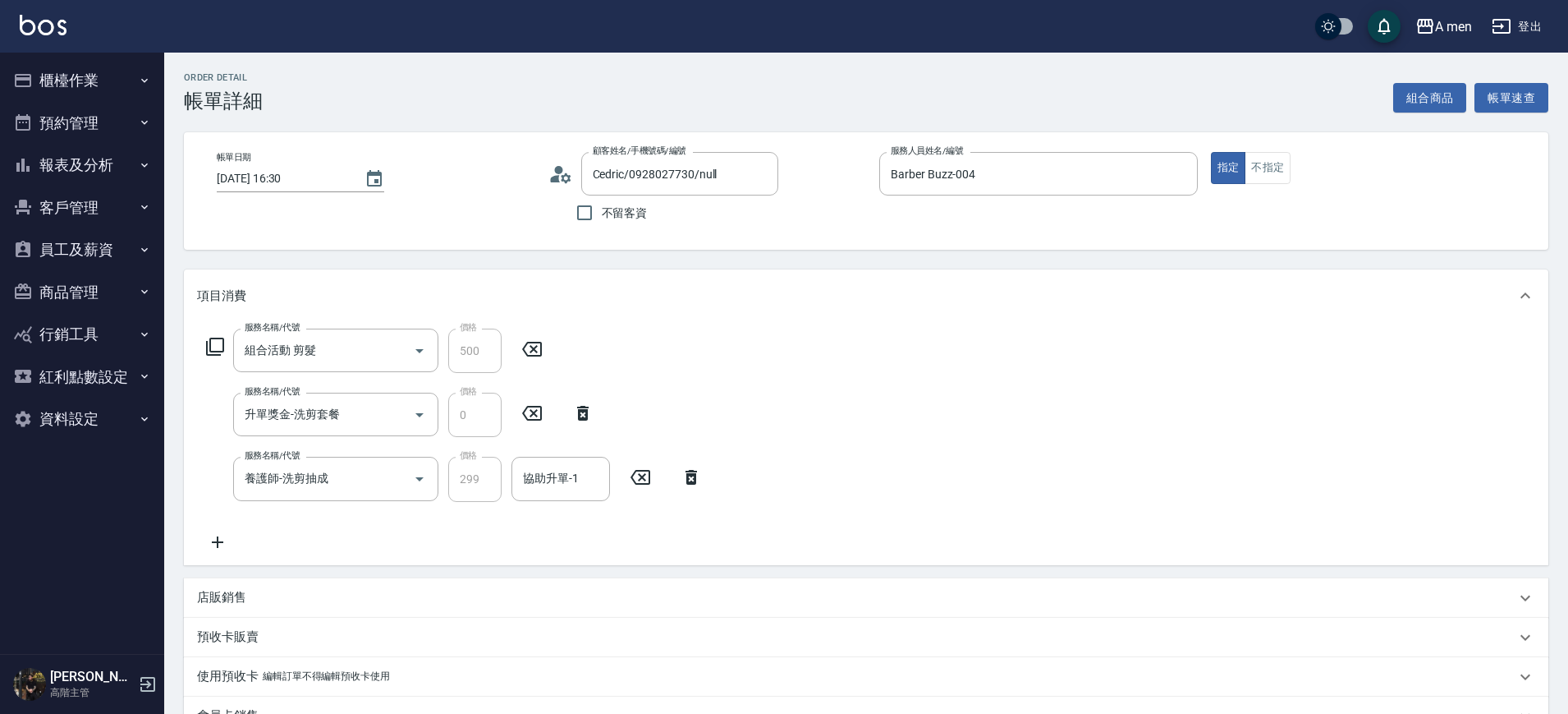
click at [562, 451] on div "服務名稱/代號 組合活動 剪髮 服務名稱/代號 價格 500 價格 服務名稱/代號 升單獎金-洗剪套餐 服務名稱/代號 價格 0 價格 服務名稱/代號 養護師…" at bounding box center [455, 440] width 515 height 222
click at [560, 489] on input "協助升單-1" at bounding box center [561, 479] width 83 height 29
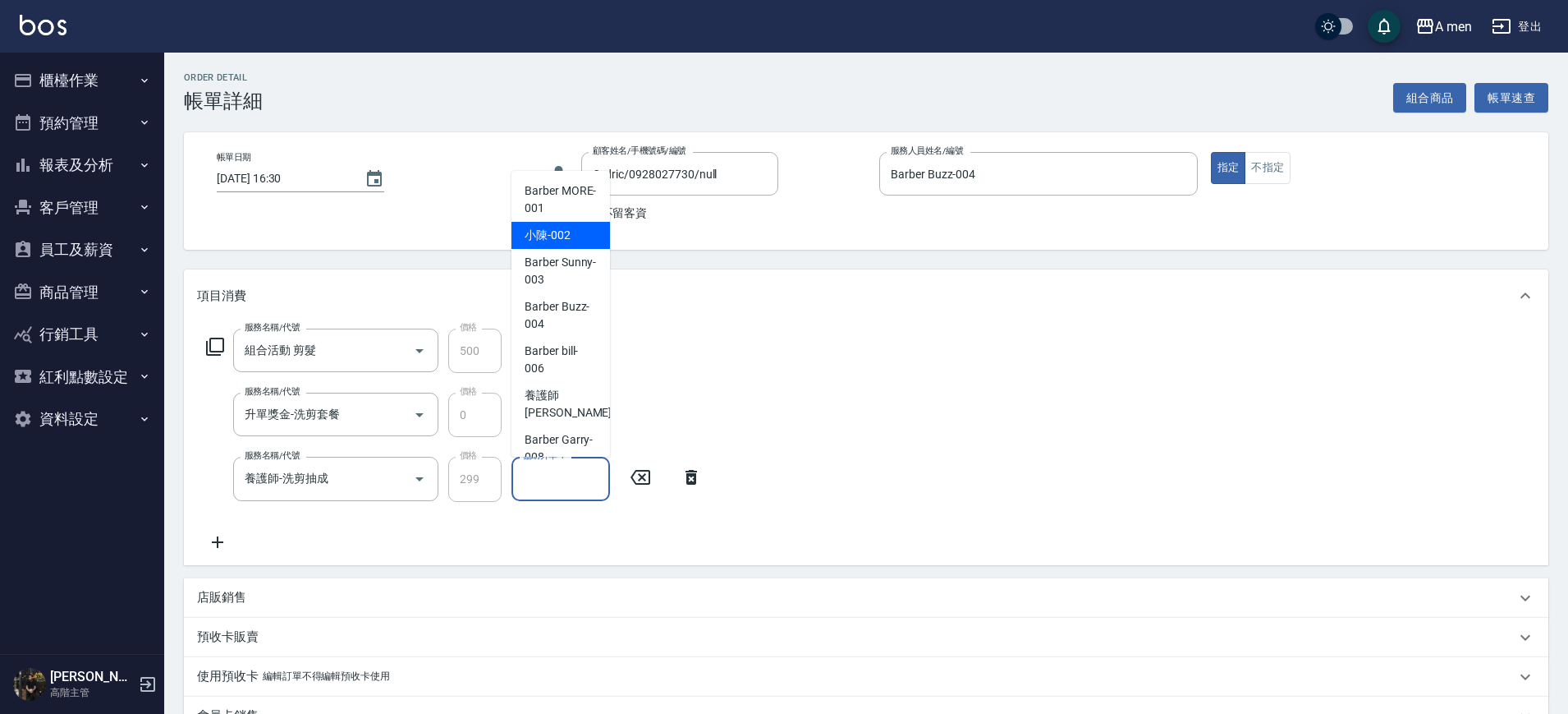
click at [554, 240] on span "小陳 -002" at bounding box center [548, 234] width 46 height 17
type input "小陳-002"
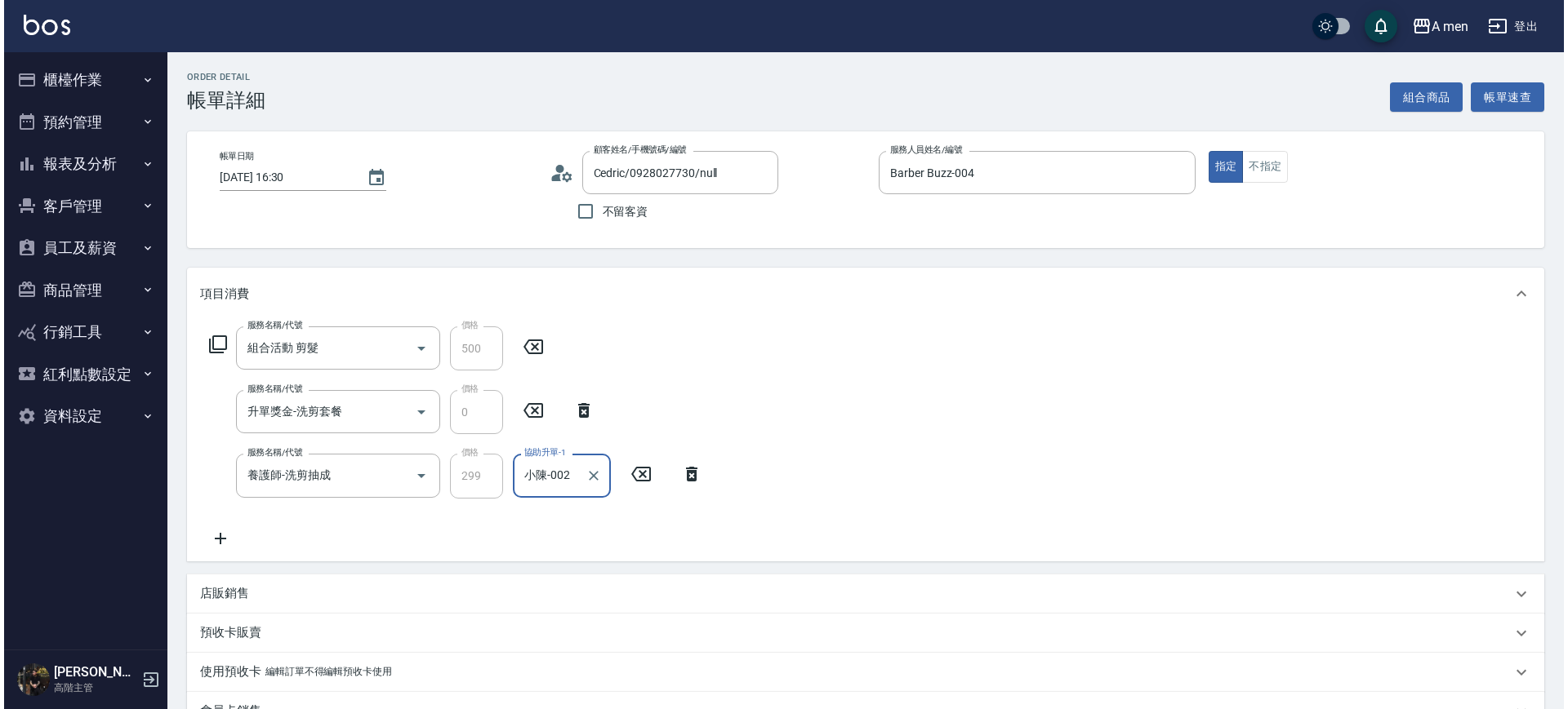
scroll to position [316, 0]
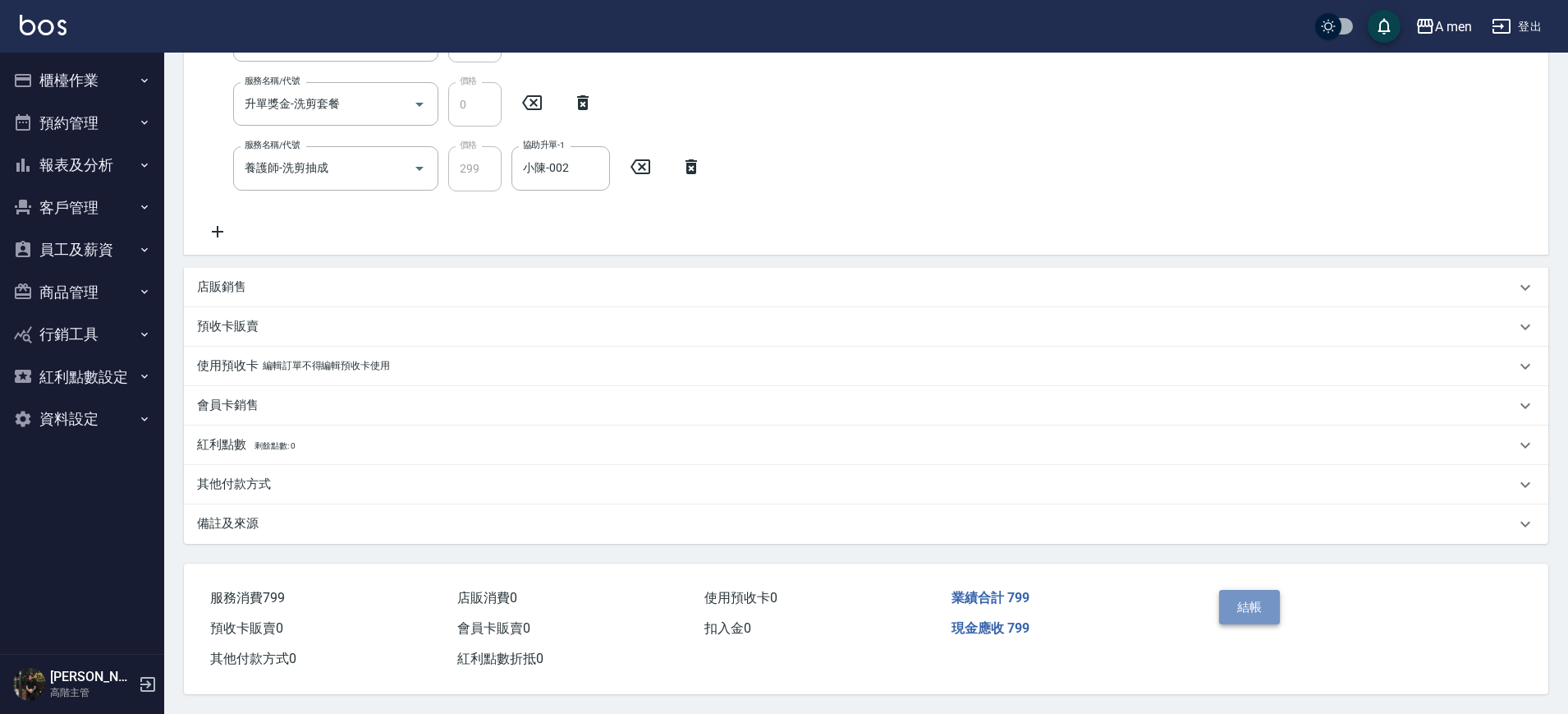
click at [1263, 602] on button "結帳" at bounding box center [1250, 607] width 62 height 35
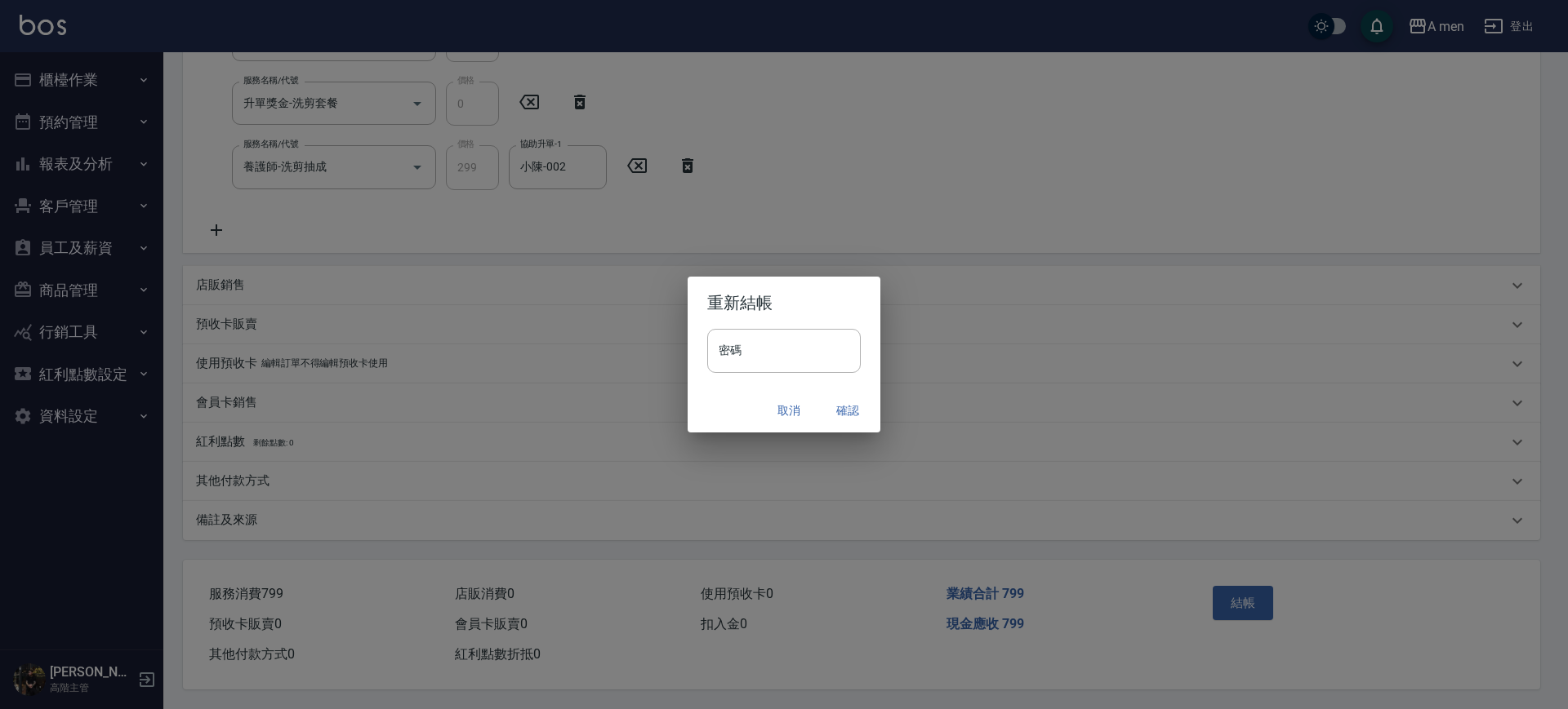
click at [852, 408] on button "確認" at bounding box center [847, 410] width 52 height 31
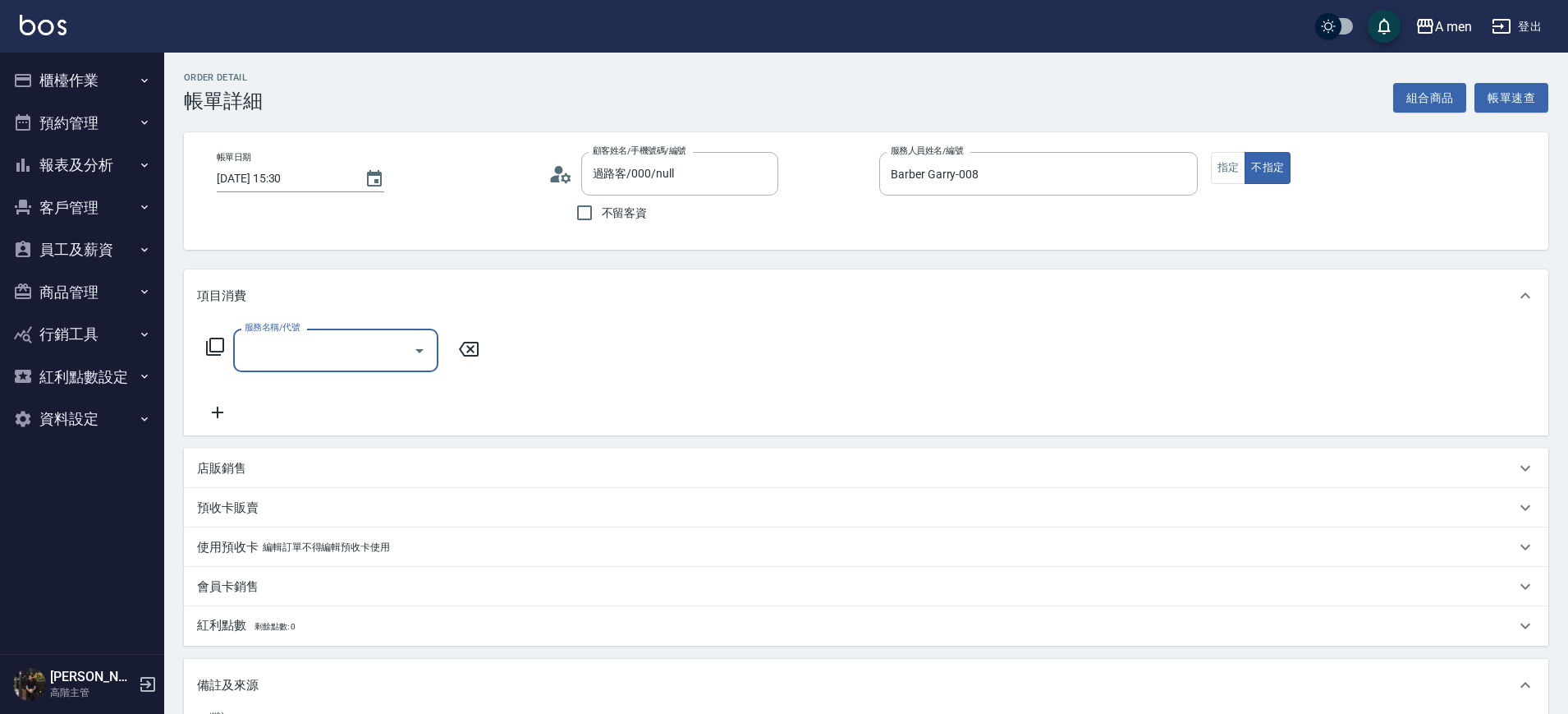
click at [355, 369] on div "服務名稱/代號" at bounding box center [335, 351] width 205 height 44
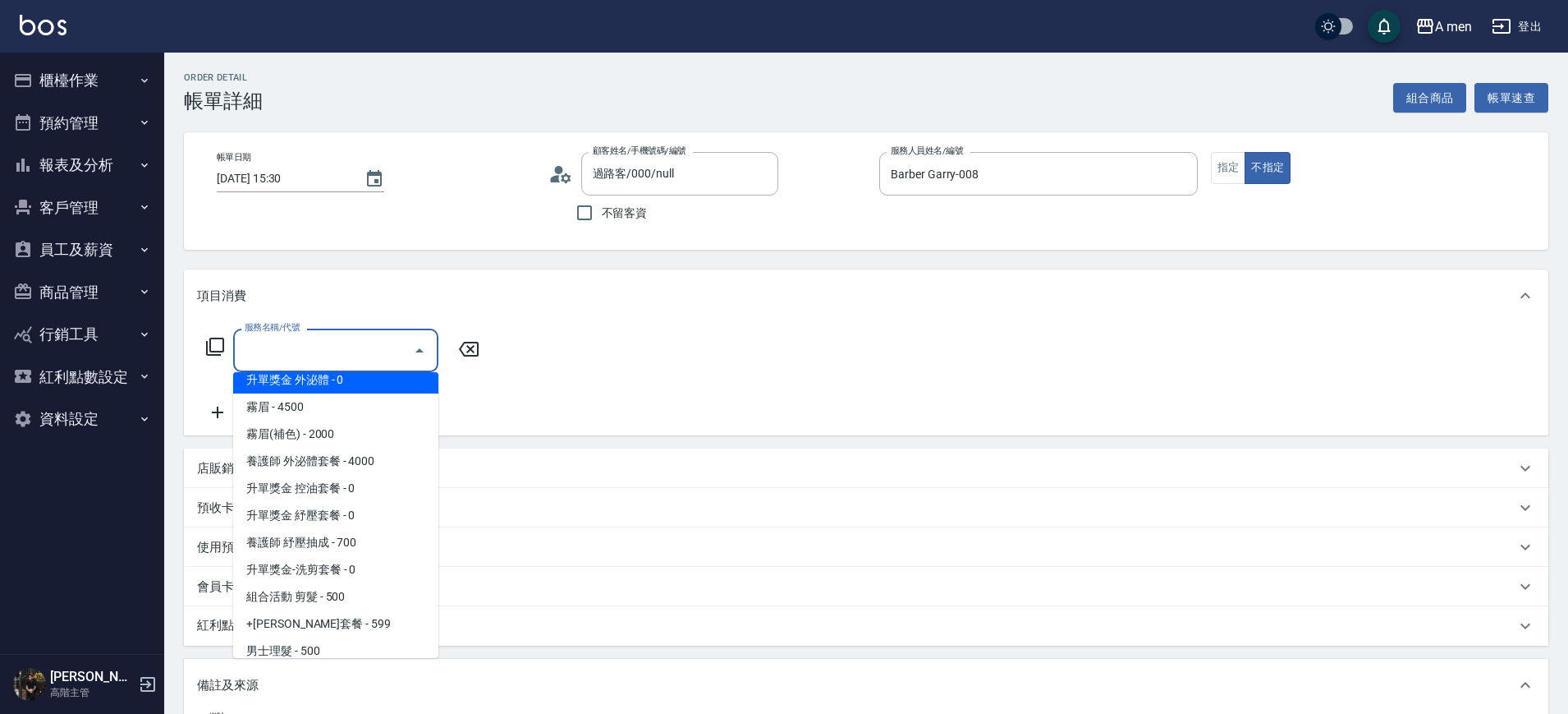
scroll to position [308, 0]
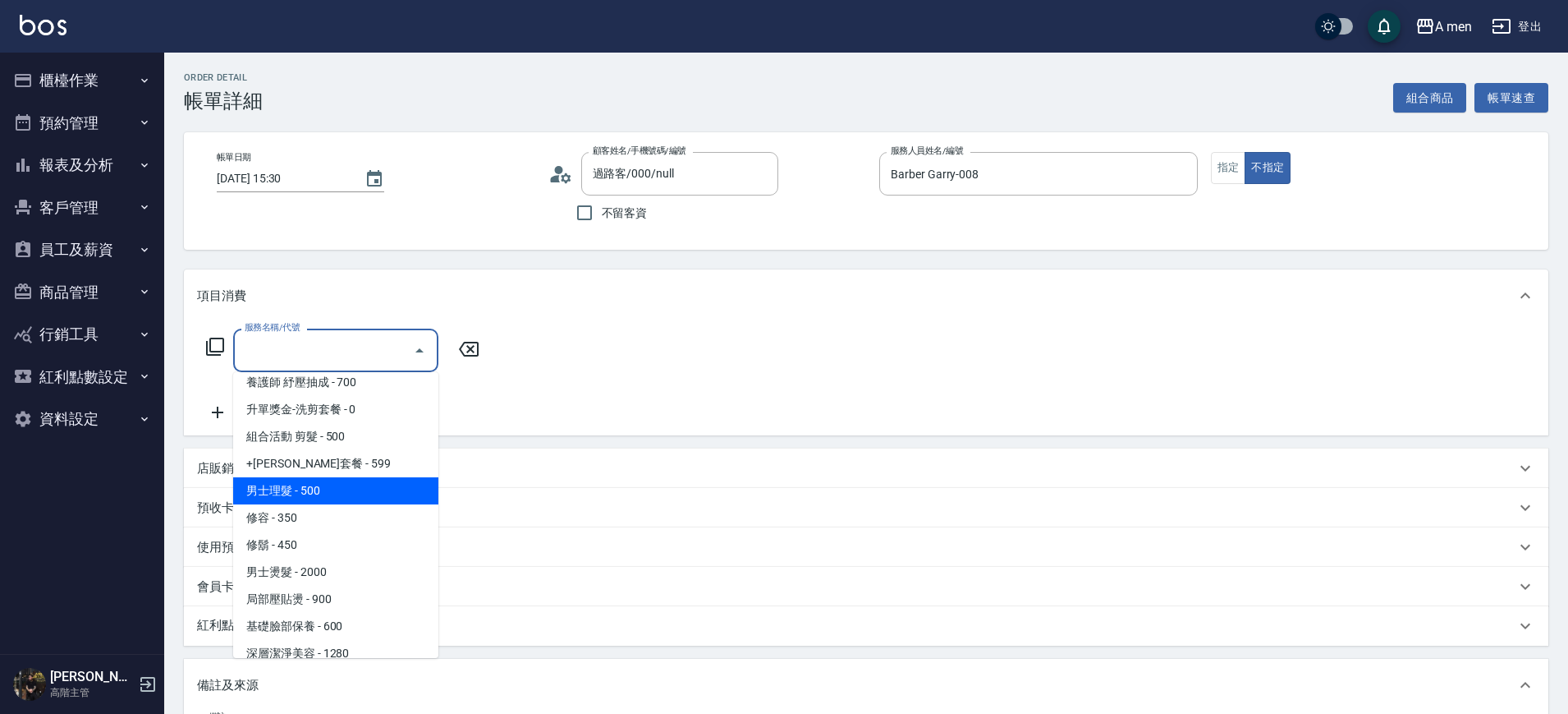
click at [344, 489] on span "男士理髮 - 500" at bounding box center [335, 491] width 205 height 27
type input "男士理髮(A01)"
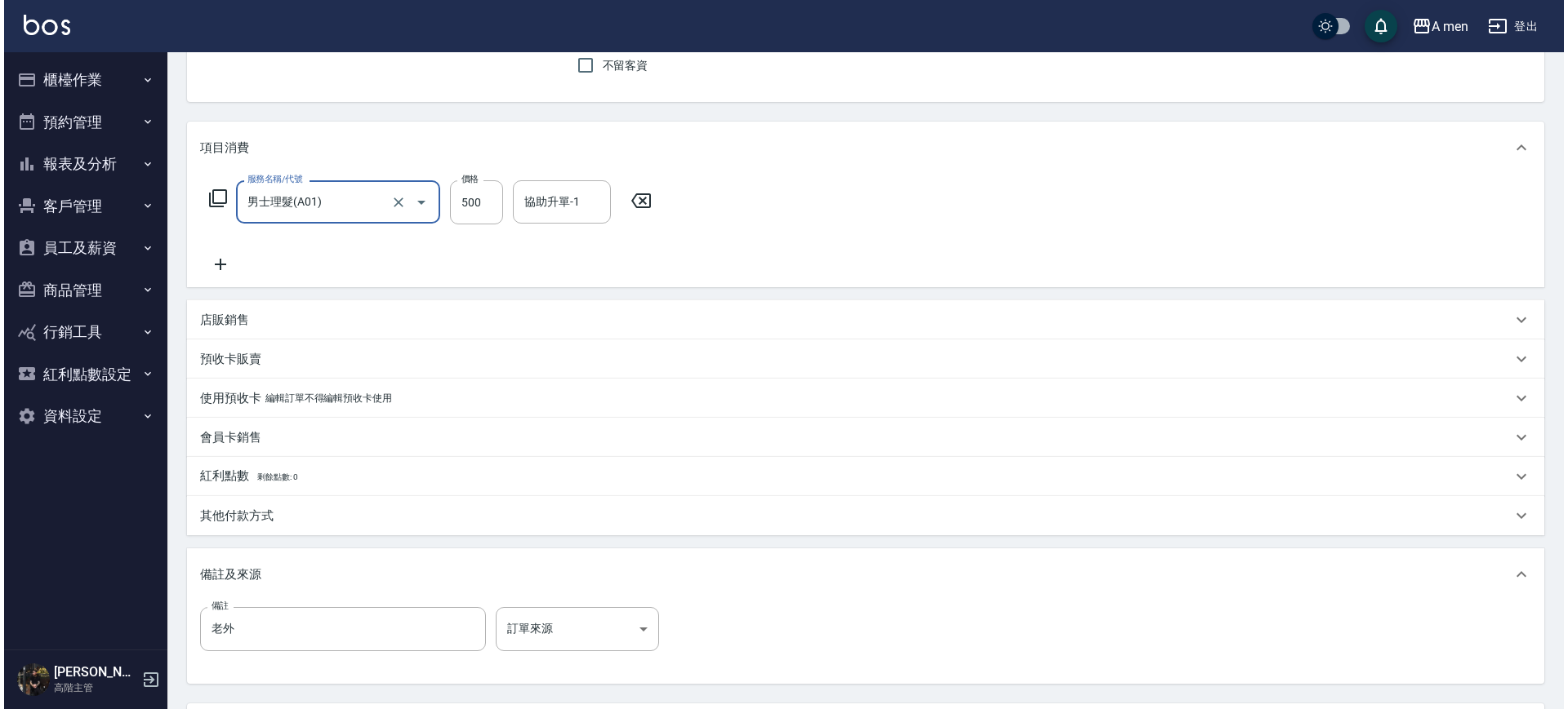
scroll to position [297, 0]
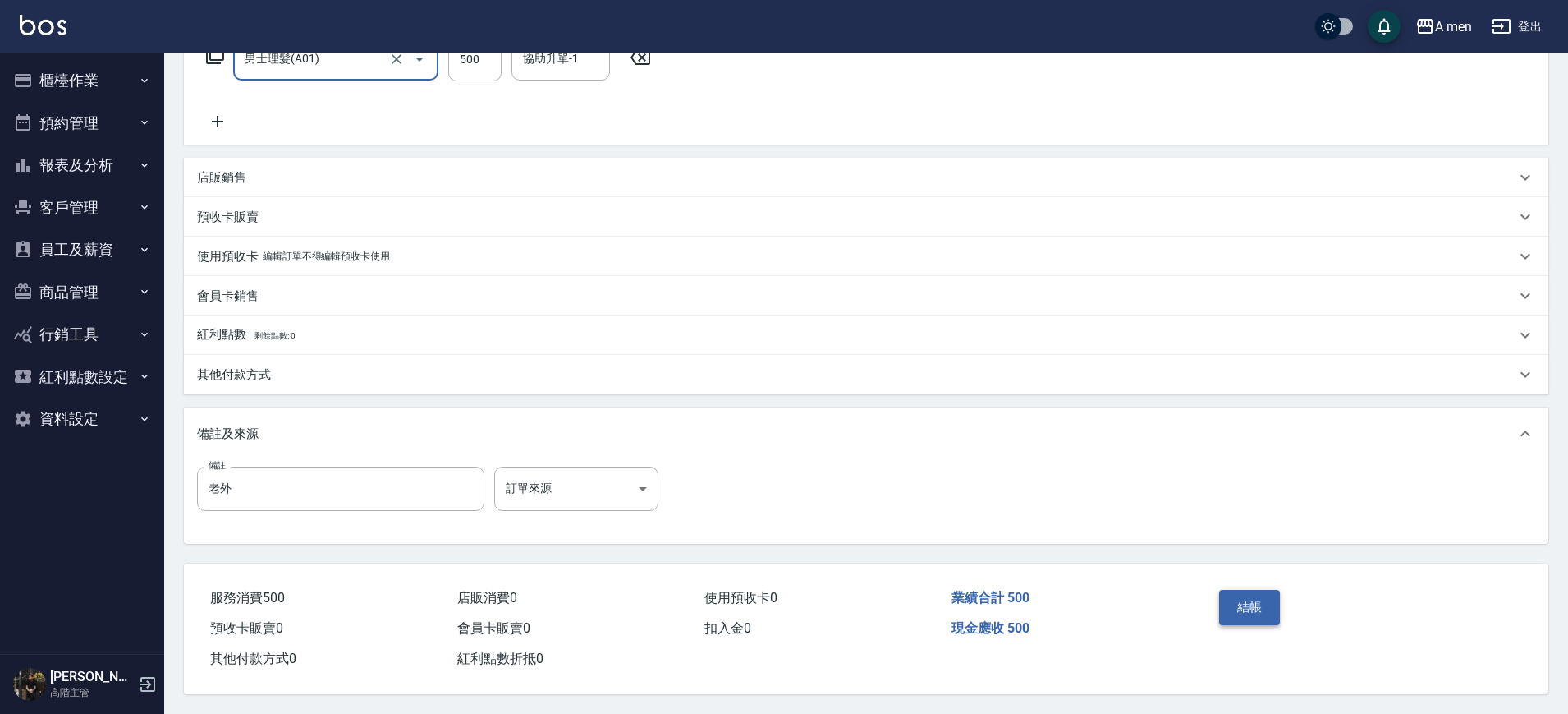
click at [1241, 595] on button "結帳" at bounding box center [1250, 607] width 62 height 35
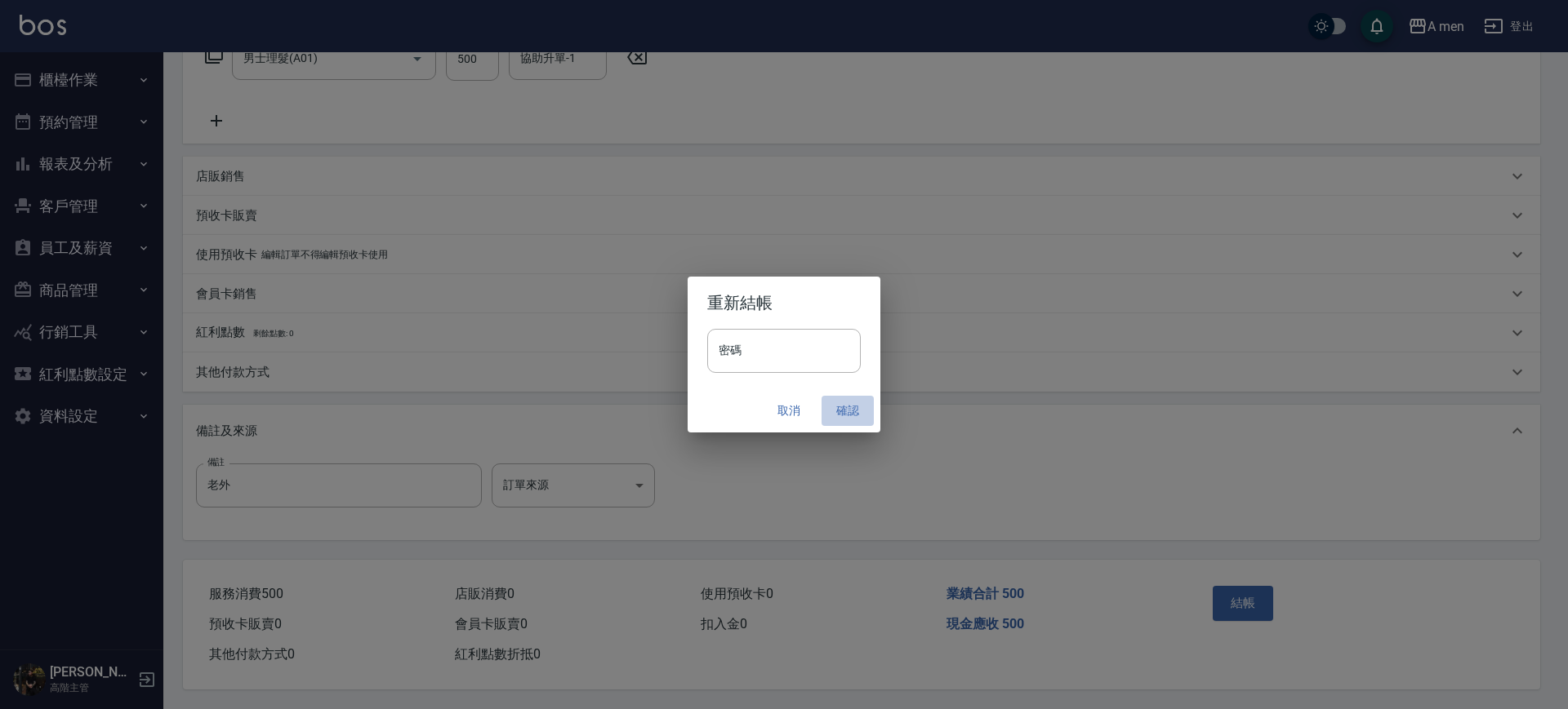
click at [851, 412] on button "確認" at bounding box center [847, 410] width 52 height 31
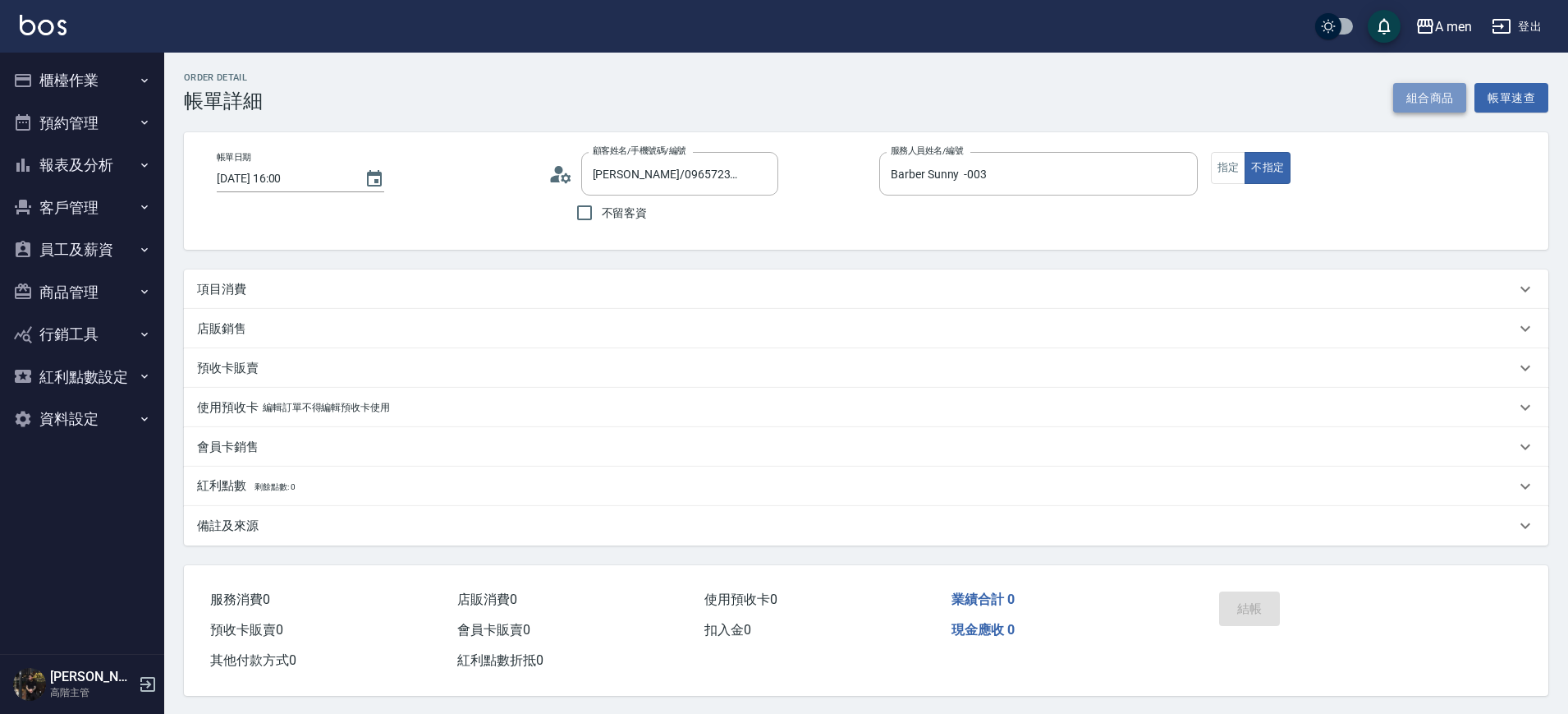
click at [1412, 97] on button "組合商品" at bounding box center [1430, 98] width 73 height 31
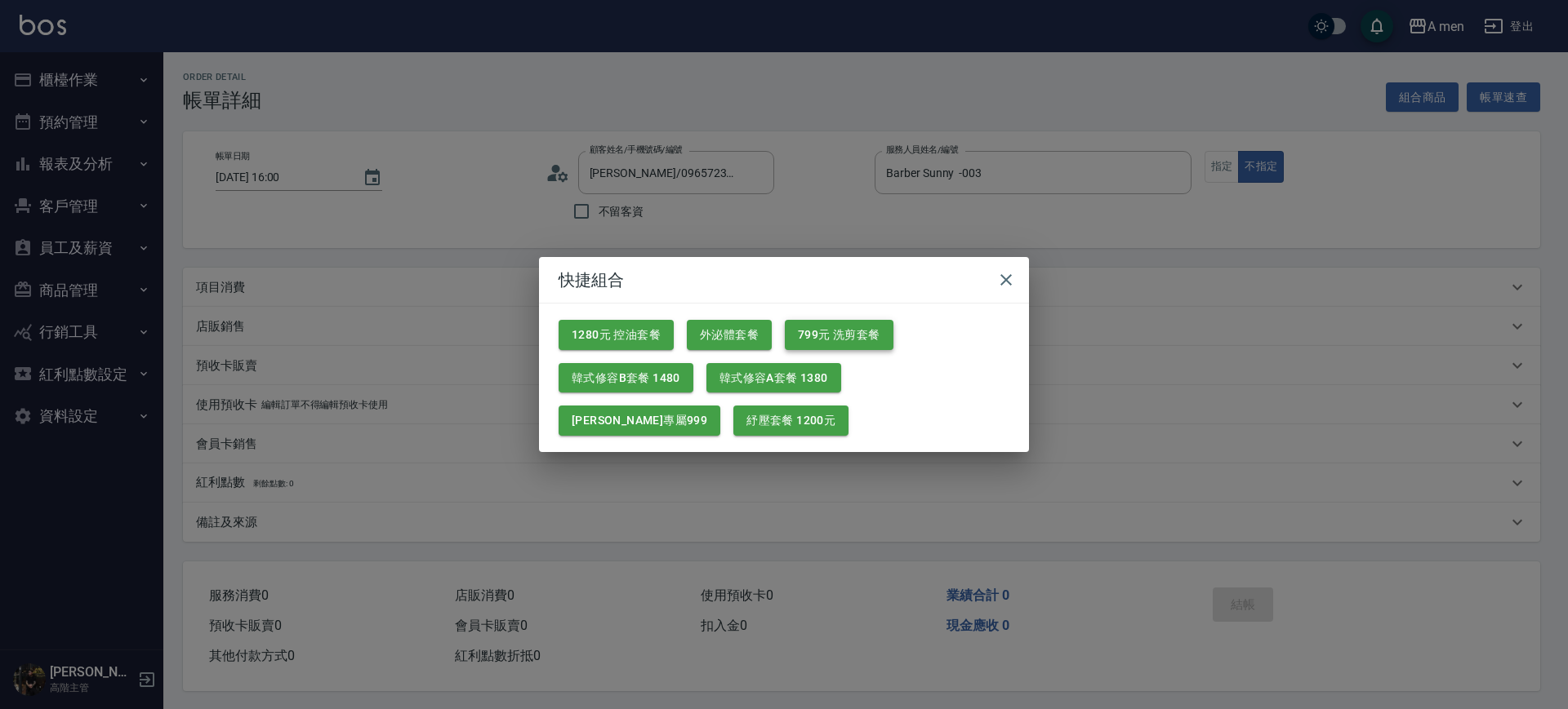
click at [823, 340] on button "799元 洗剪套餐" at bounding box center [839, 334] width 109 height 31
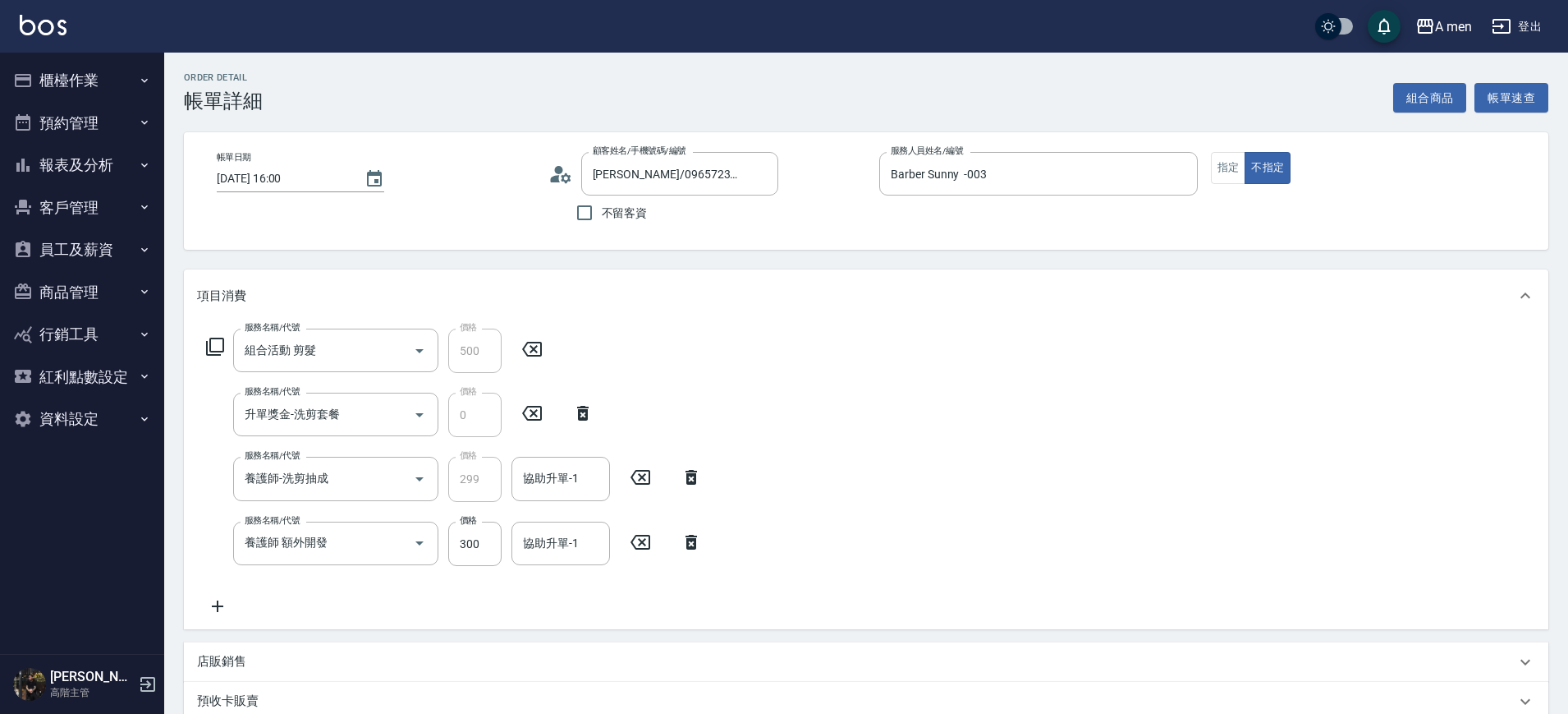
click at [688, 543] on icon at bounding box center [692, 542] width 12 height 15
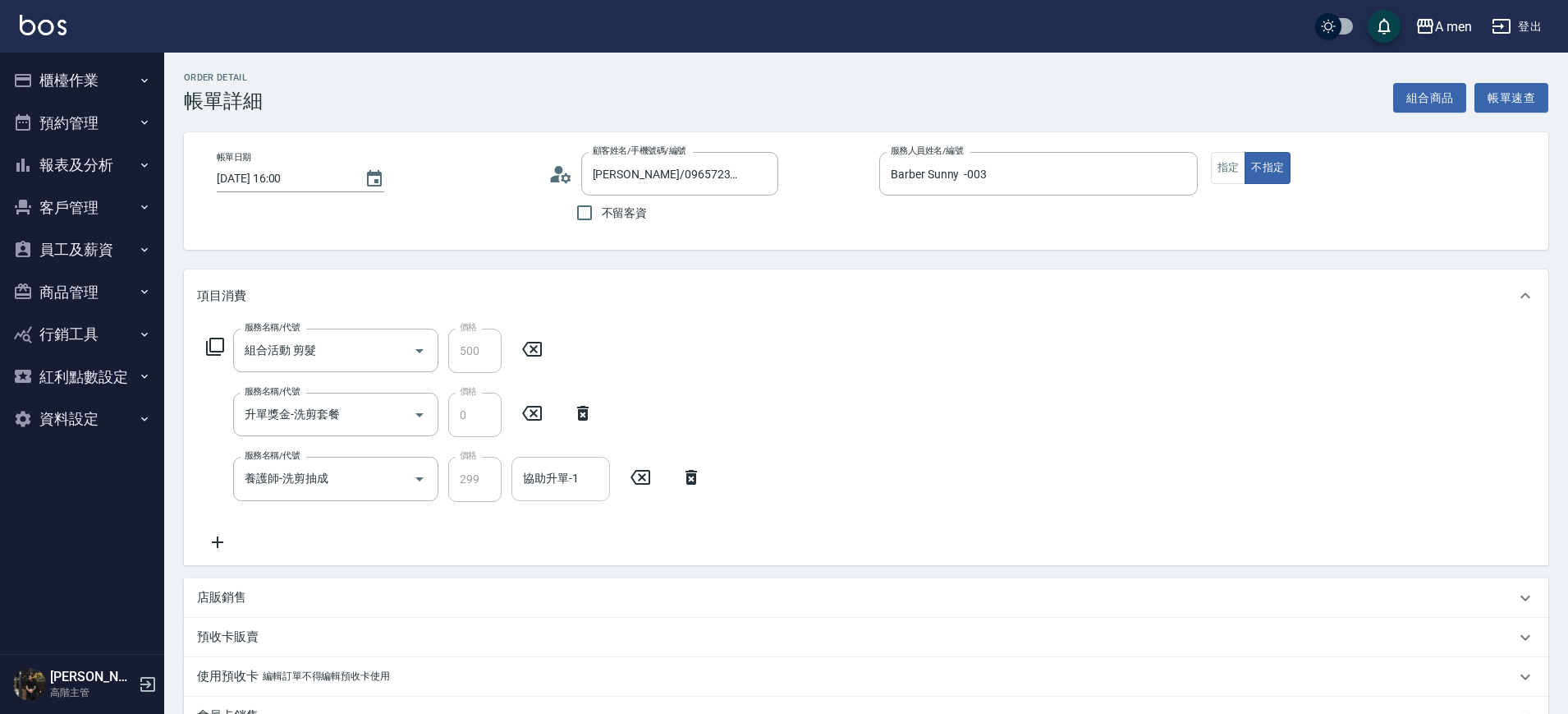
click at [569, 466] on input "協助升單-1" at bounding box center [561, 479] width 83 height 29
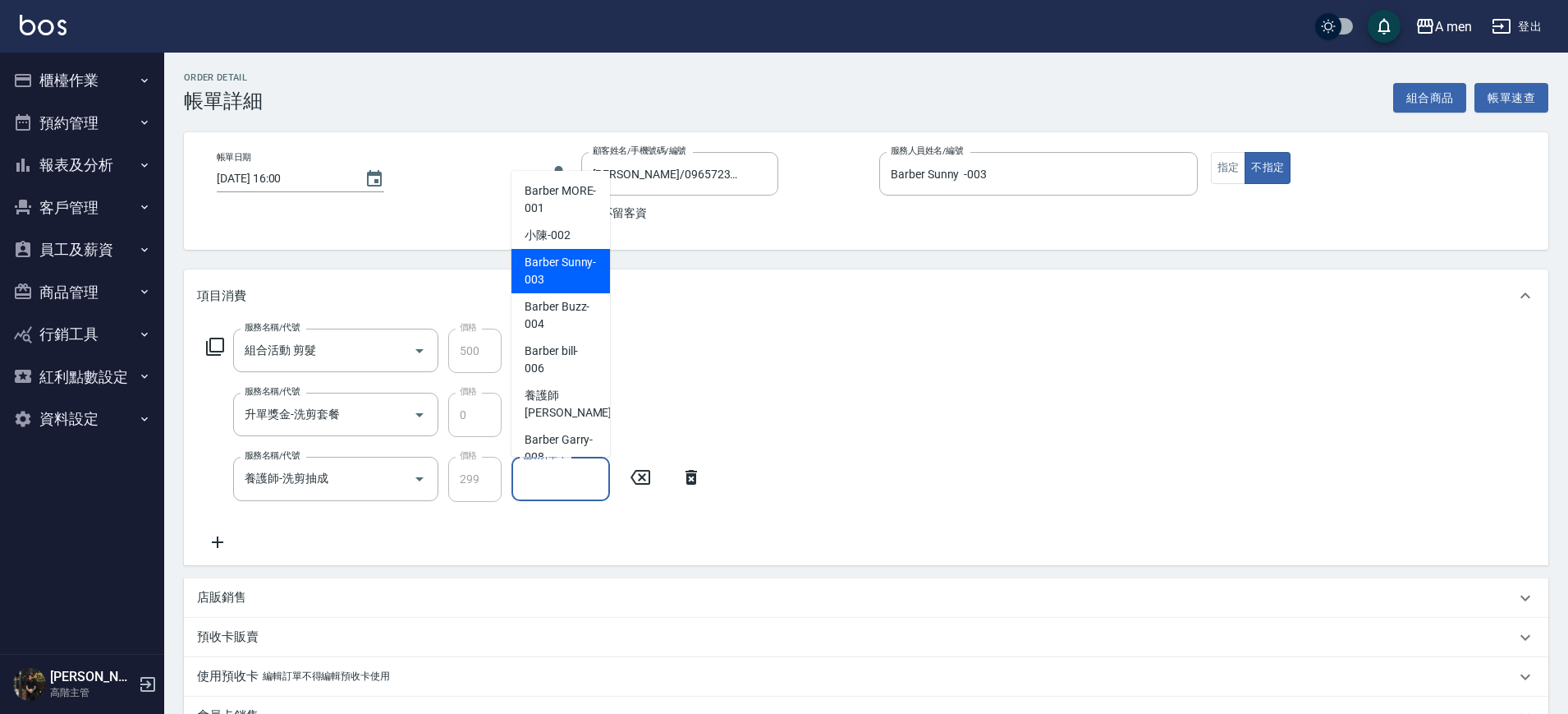
click at [529, 269] on span "Barber Sunny -003" at bounding box center [561, 271] width 72 height 35
type input "Barber Sunny -003"
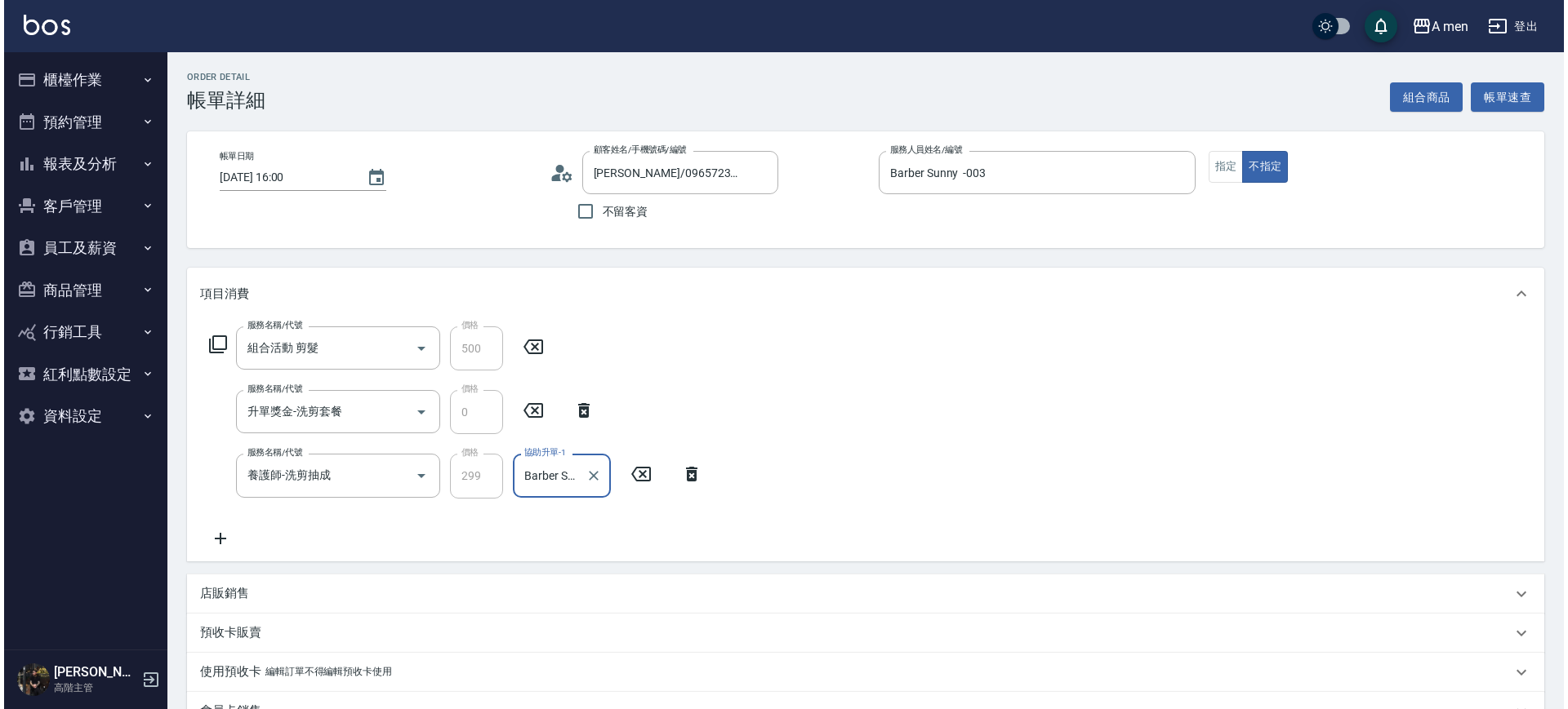
scroll to position [306, 0]
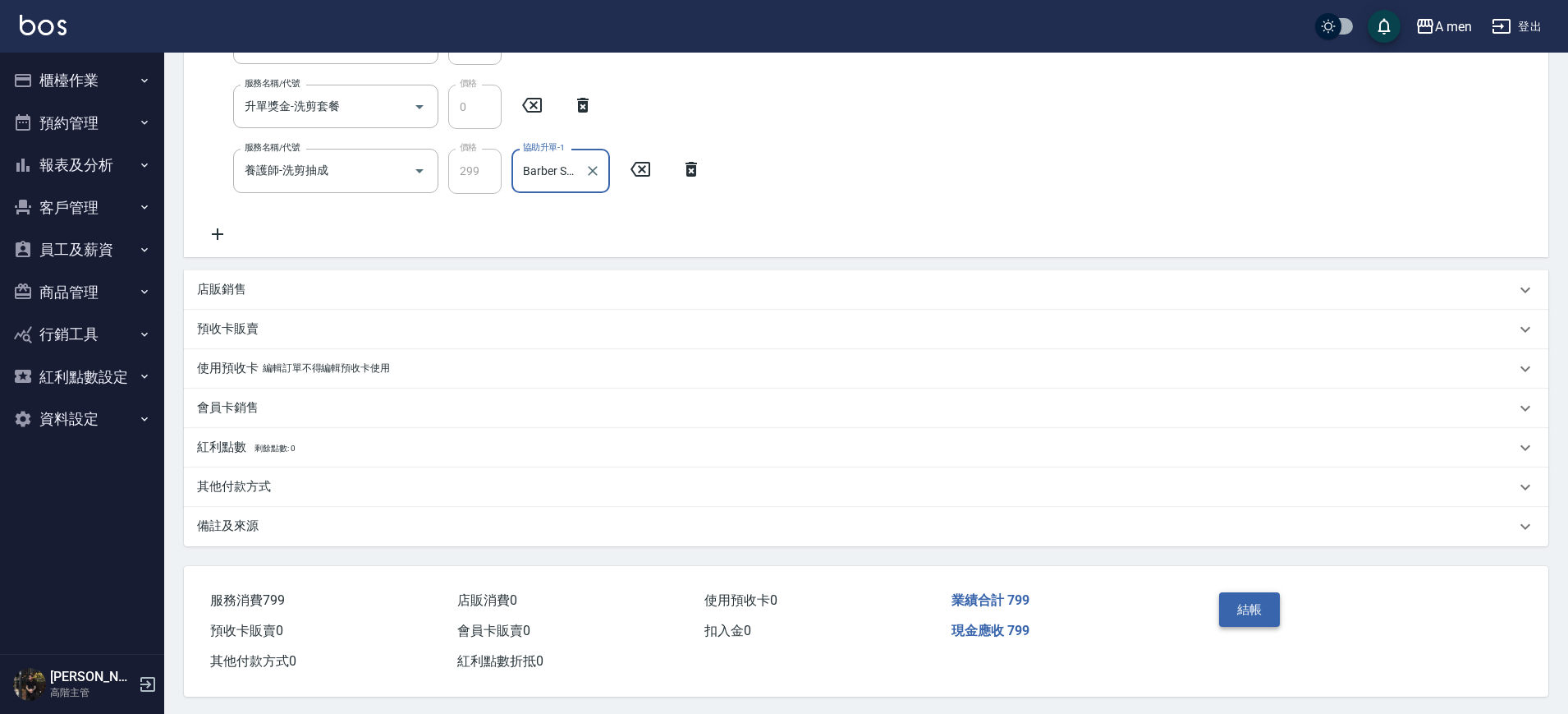
click at [1273, 618] on button "結帳" at bounding box center [1250, 610] width 62 height 35
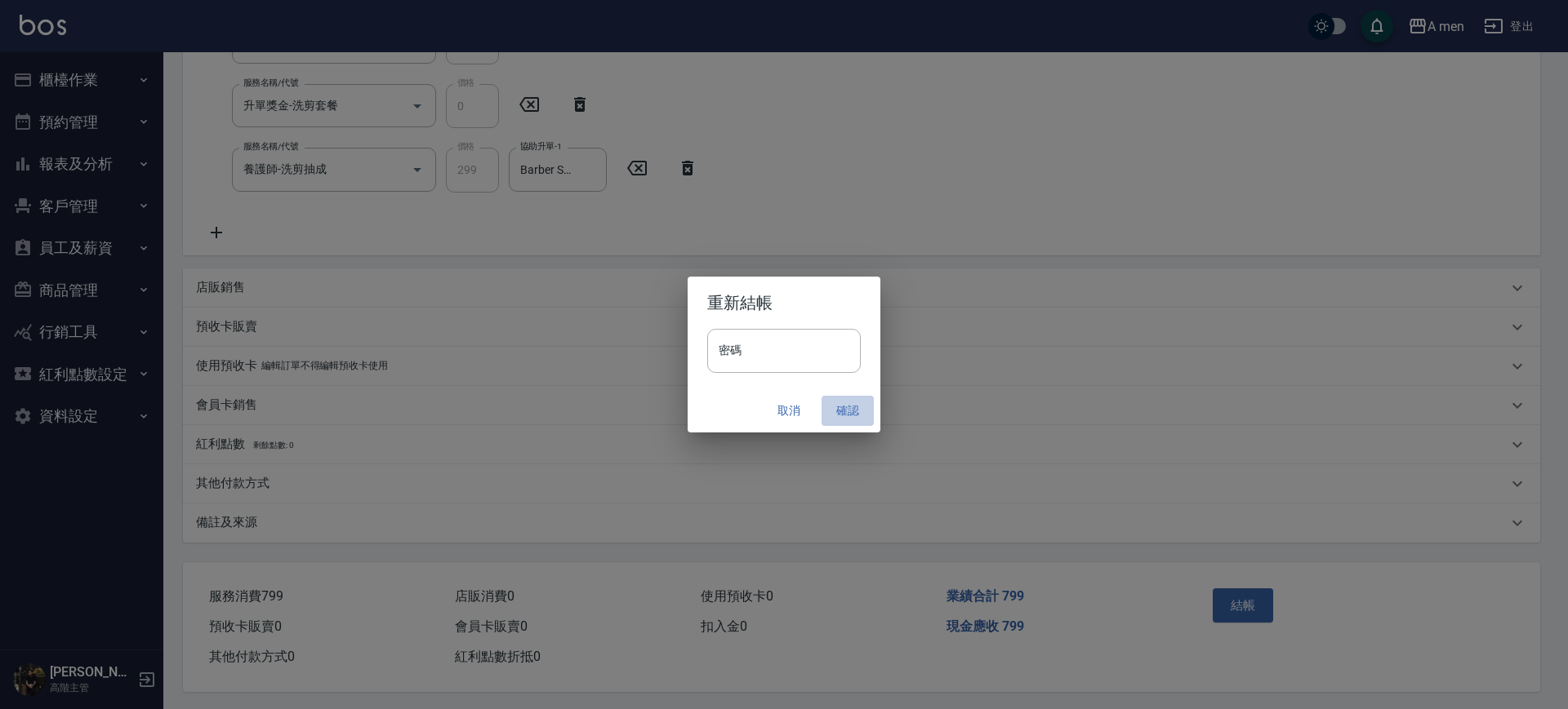
click at [850, 409] on button "確認" at bounding box center [847, 410] width 52 height 31
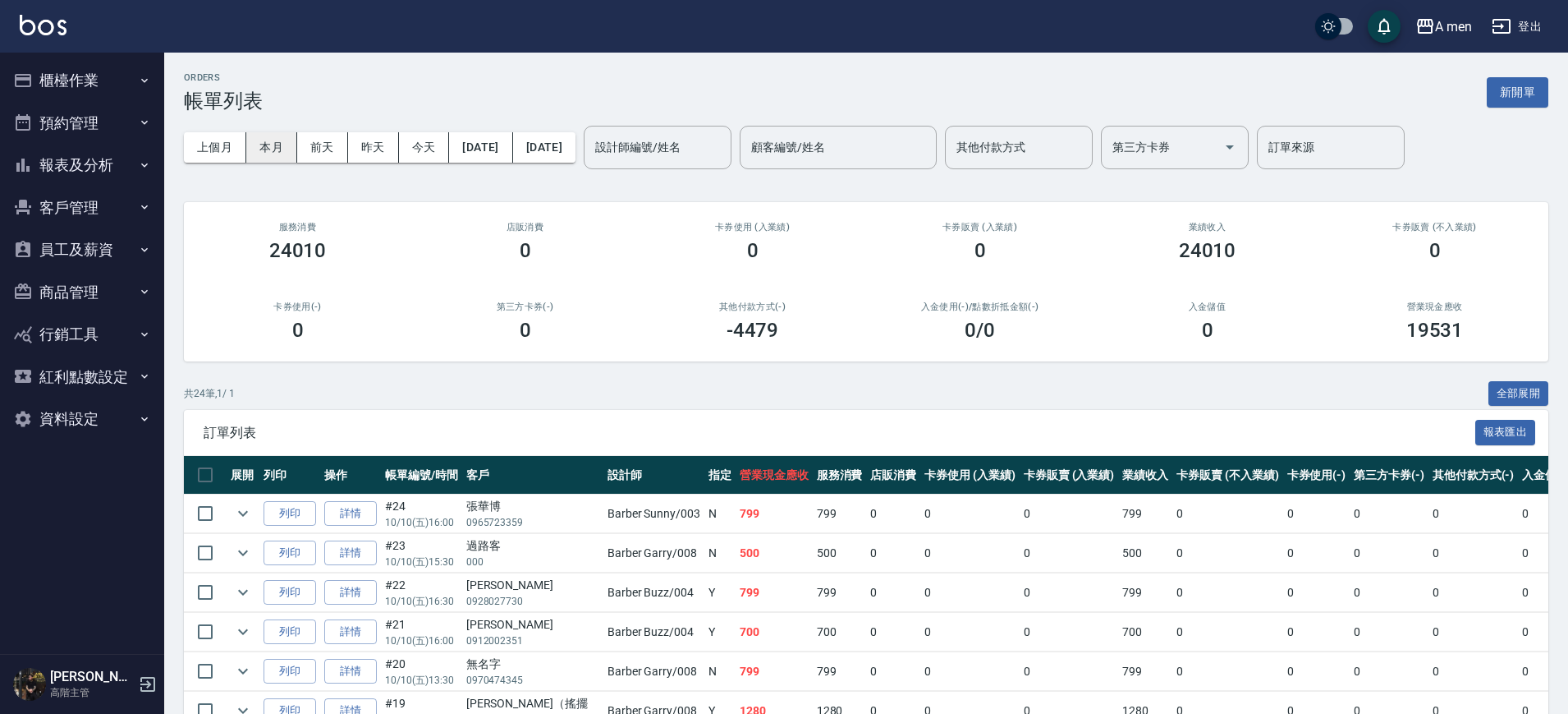
click at [278, 136] on button "本月" at bounding box center [271, 147] width 51 height 31
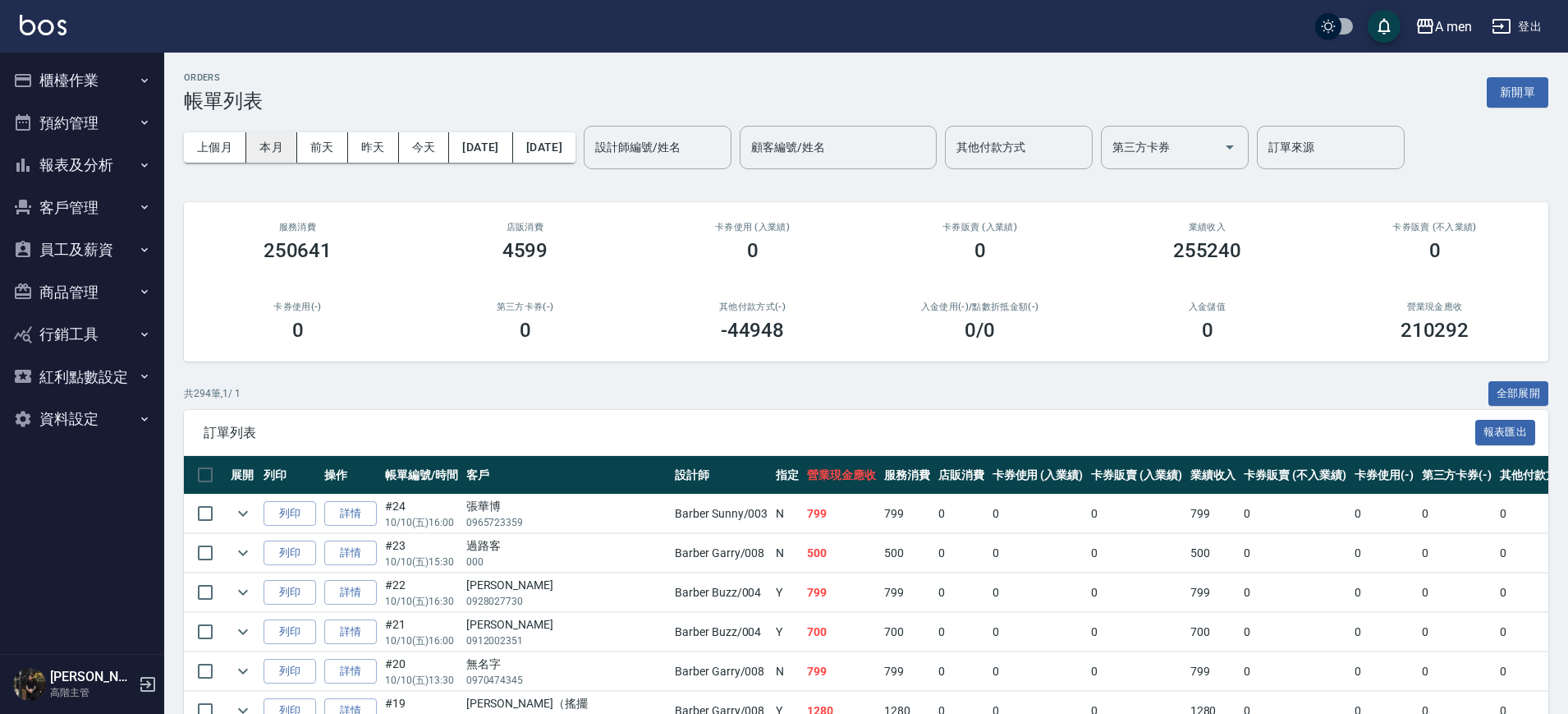
click at [278, 155] on button "本月" at bounding box center [271, 147] width 51 height 31
click at [427, 264] on div "店販消費 4599" at bounding box center [525, 242] width 227 height 79
click at [576, 149] on button "[DATE]" at bounding box center [544, 147] width 63 height 31
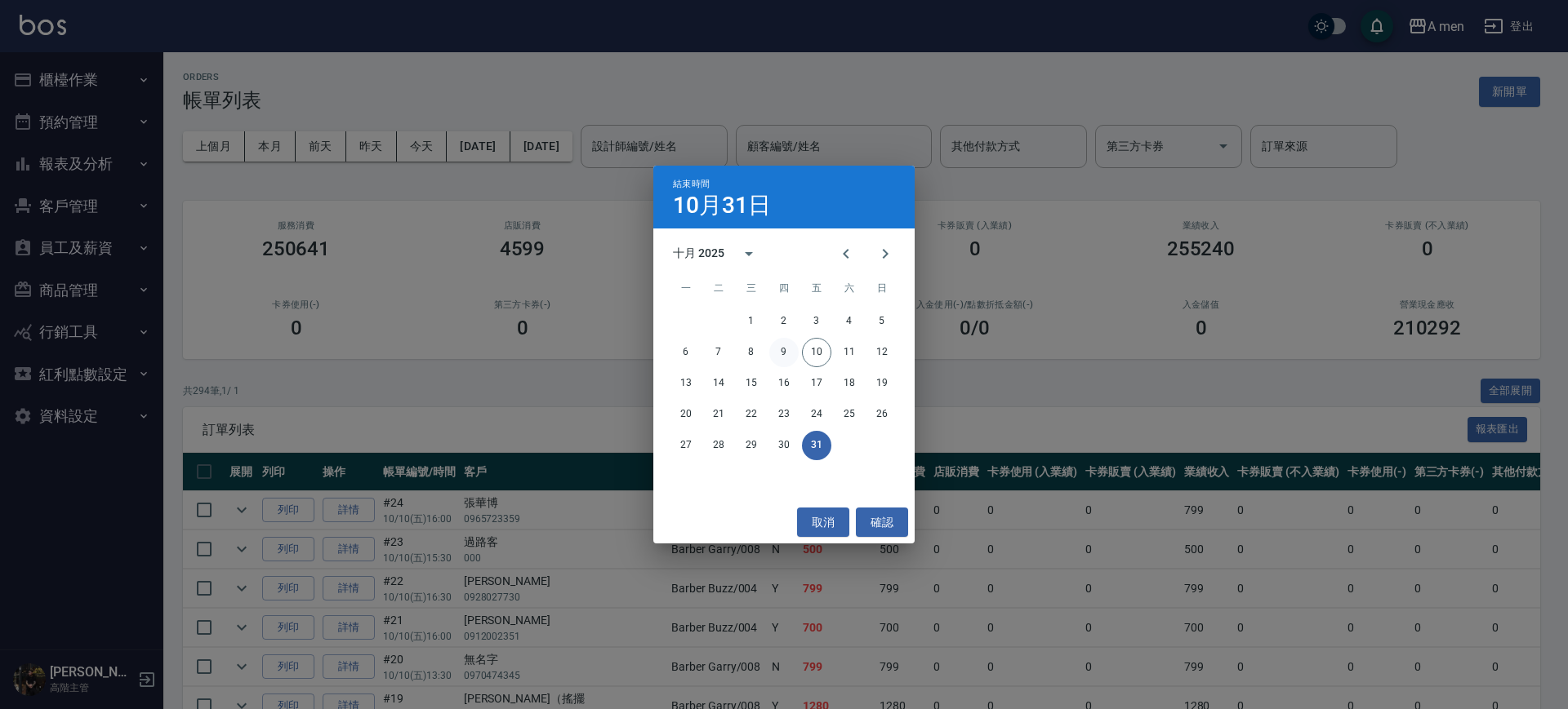
click at [780, 362] on button "9" at bounding box center [784, 353] width 30 height 30
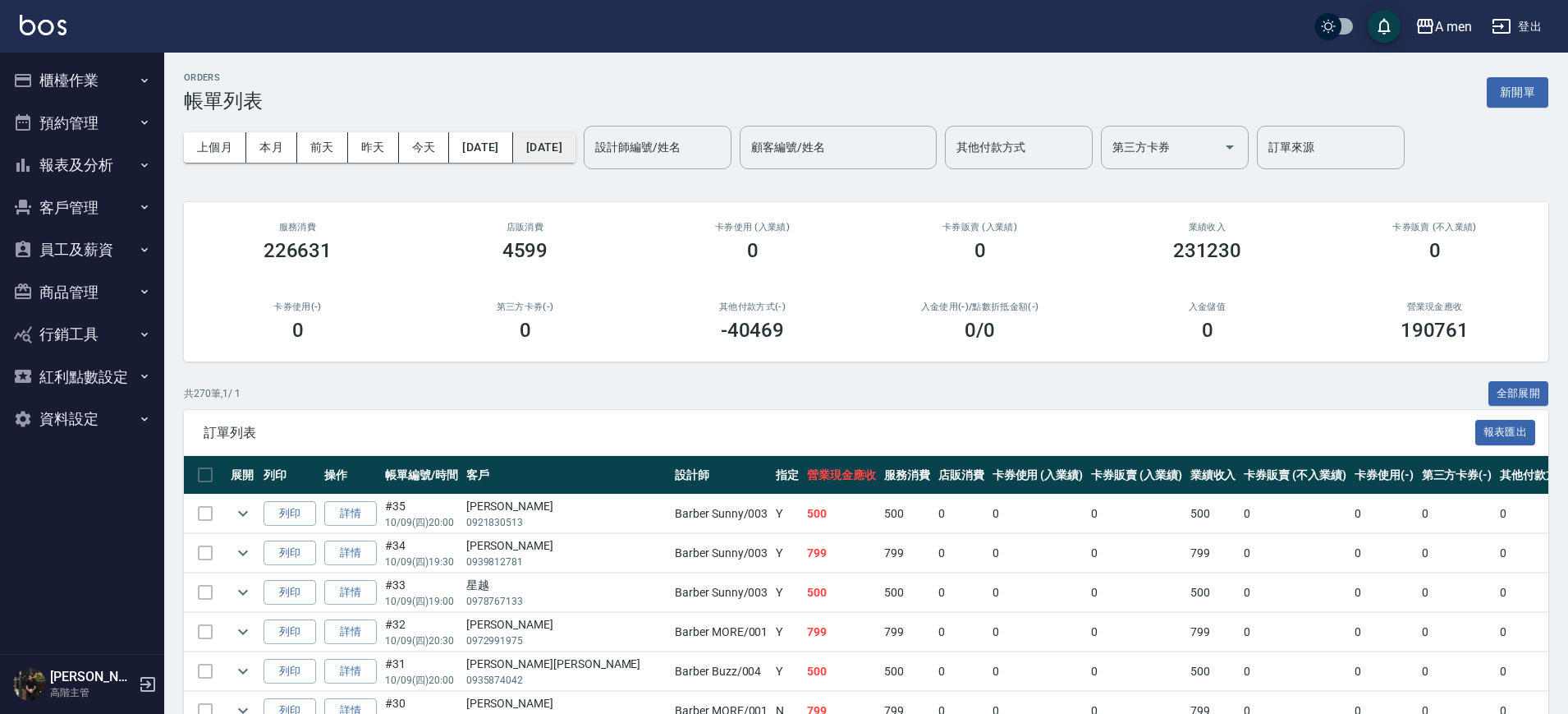
click at [576, 139] on button "2025/10/09" at bounding box center [544, 147] width 63 height 31
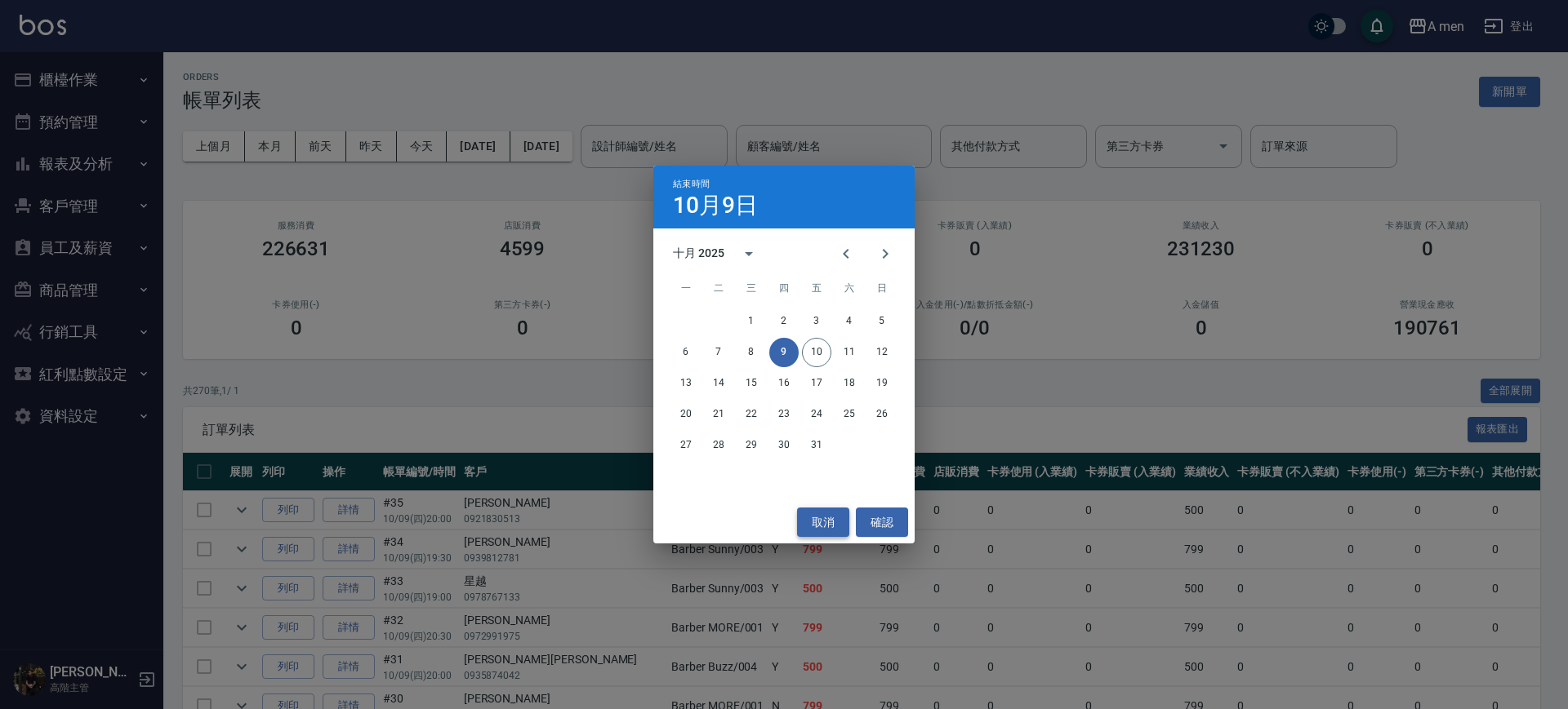
click at [822, 518] on button "取消" at bounding box center [823, 523] width 52 height 31
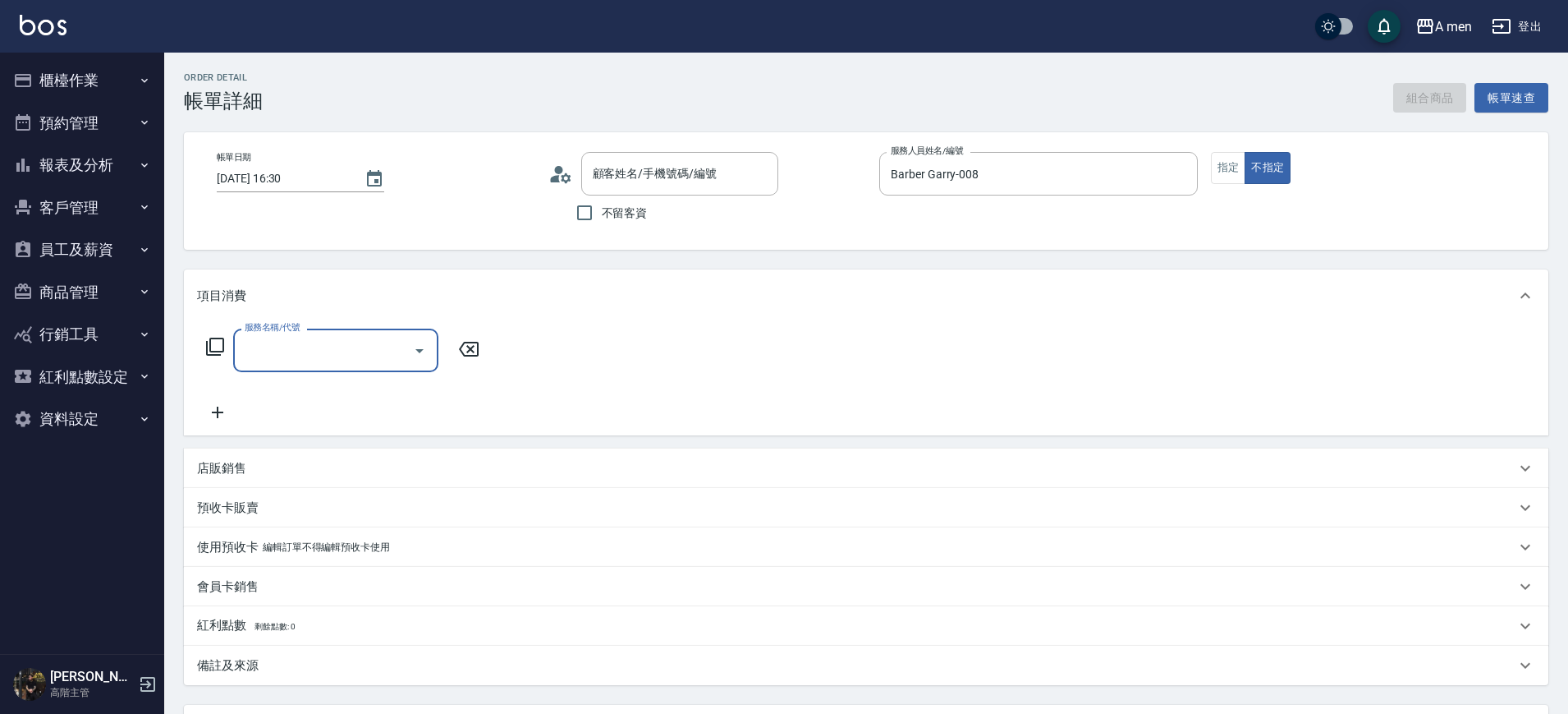
type input "[PERSON_NAME]/0901076828/null"
click at [354, 359] on input "服務名稱/代號" at bounding box center [323, 350] width 166 height 29
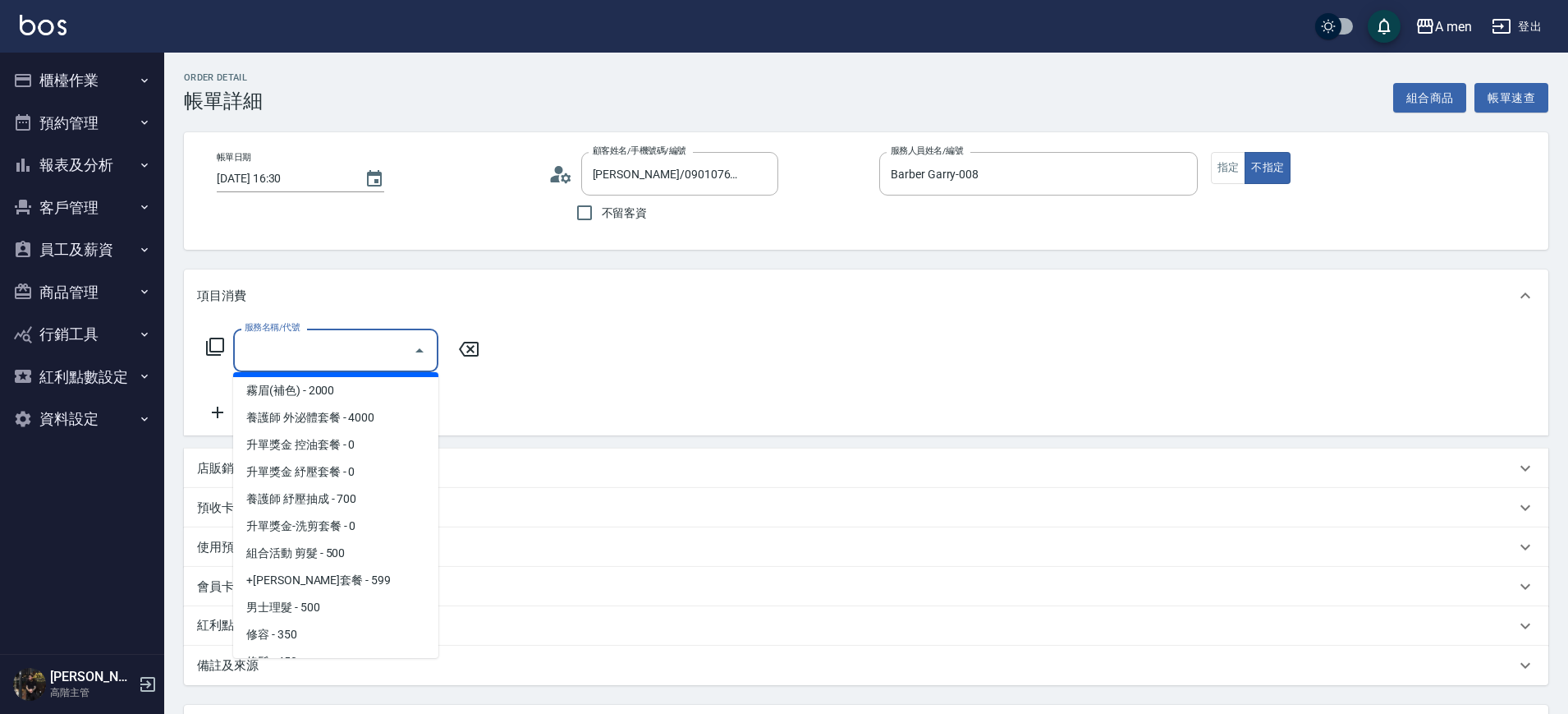
scroll to position [206, 0]
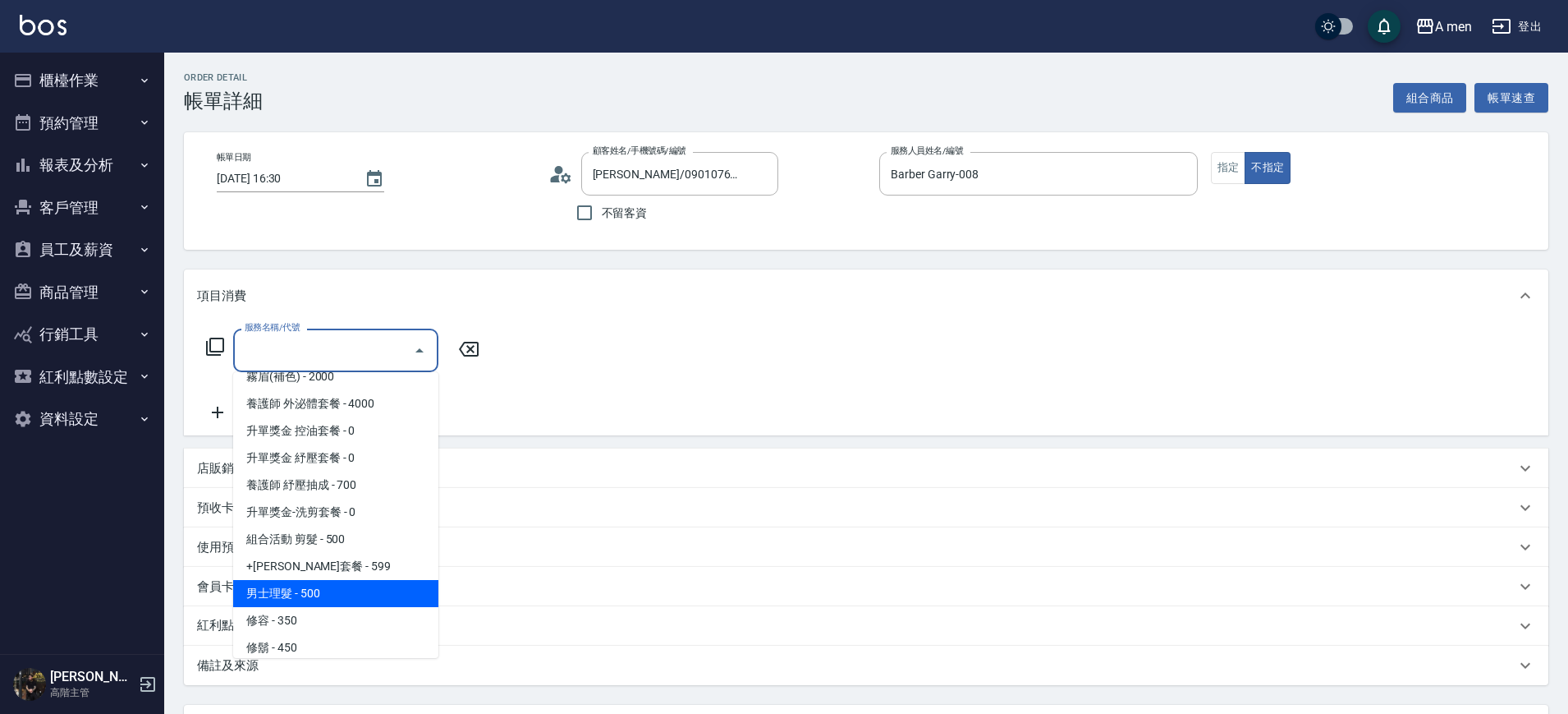
click at [338, 593] on span "男士理髮 - 500" at bounding box center [335, 593] width 205 height 27
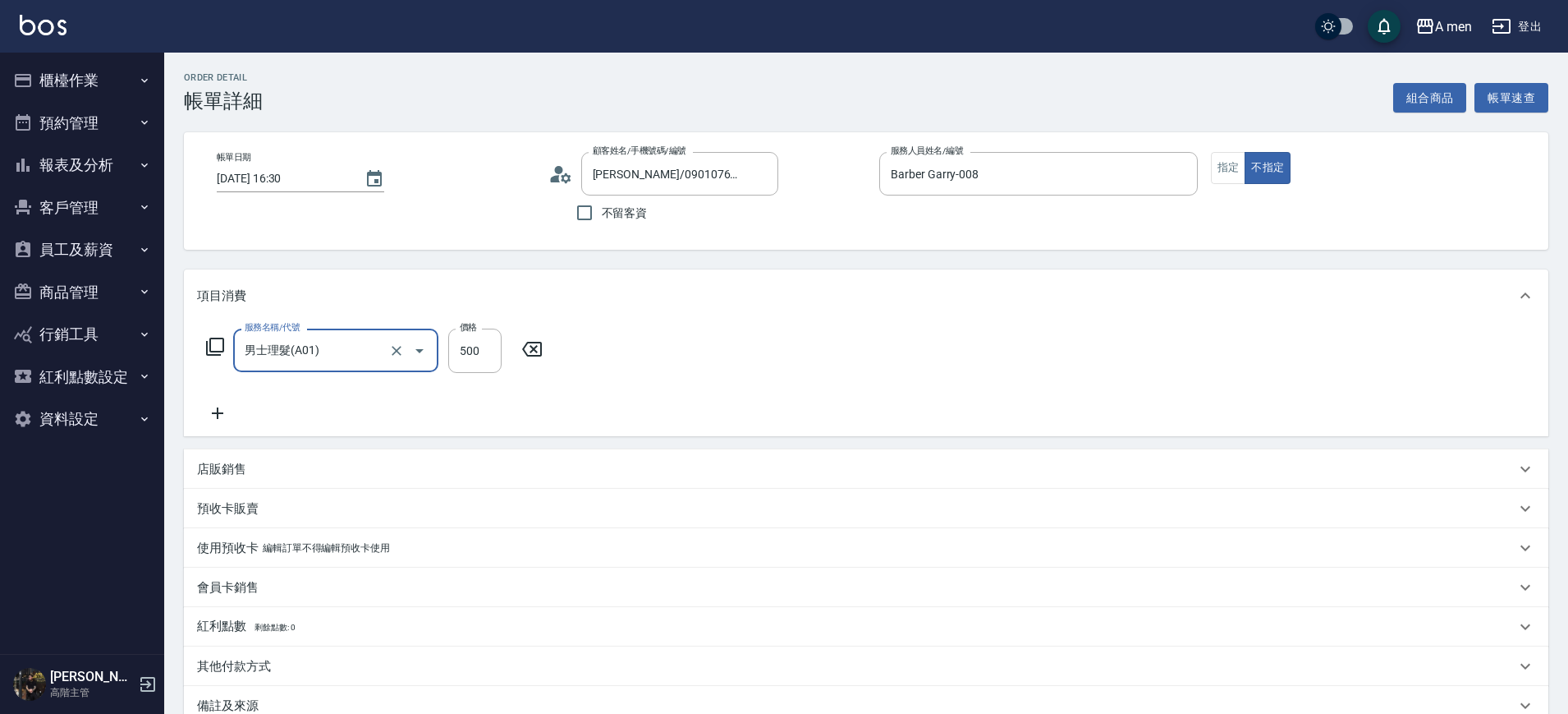
type input "男士理髮(A01)"
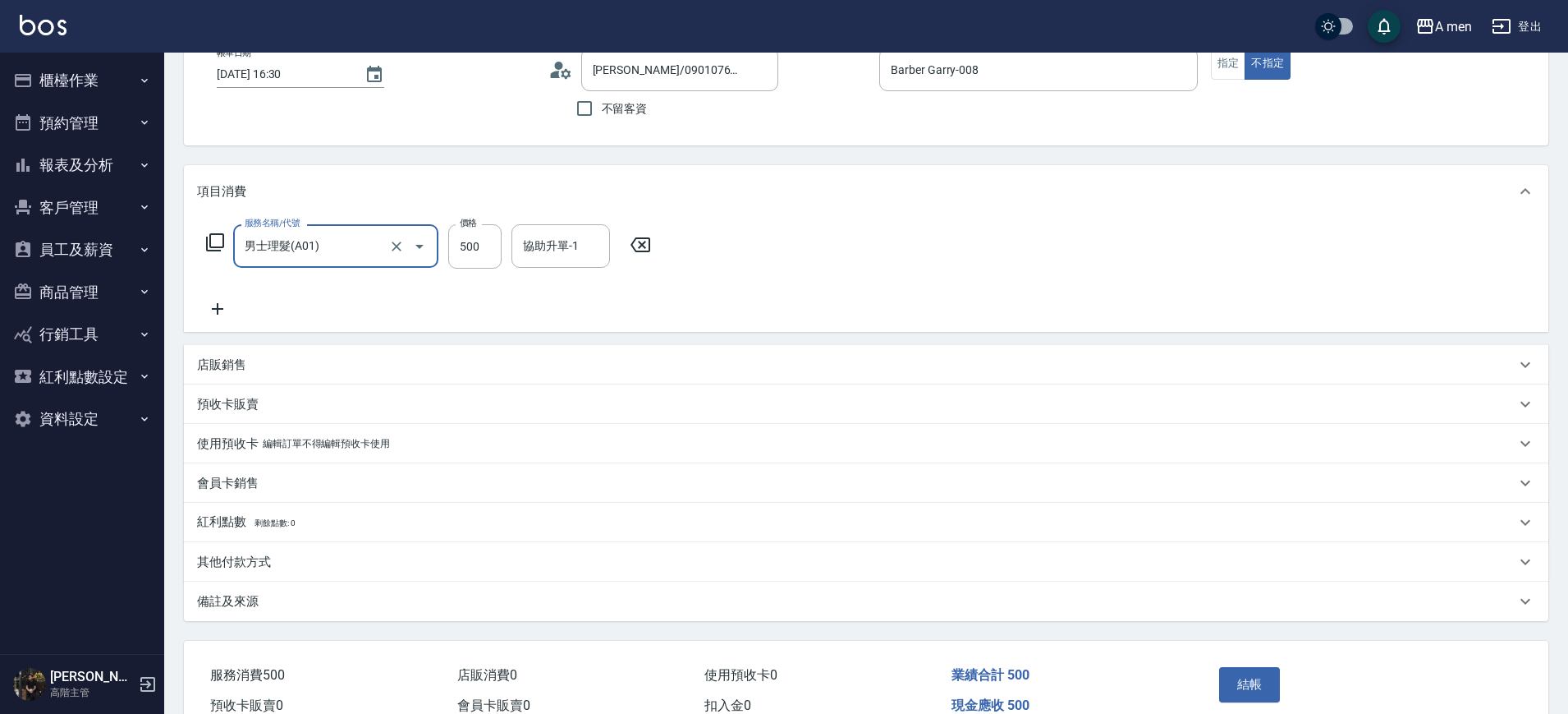
scroll to position [189, 0]
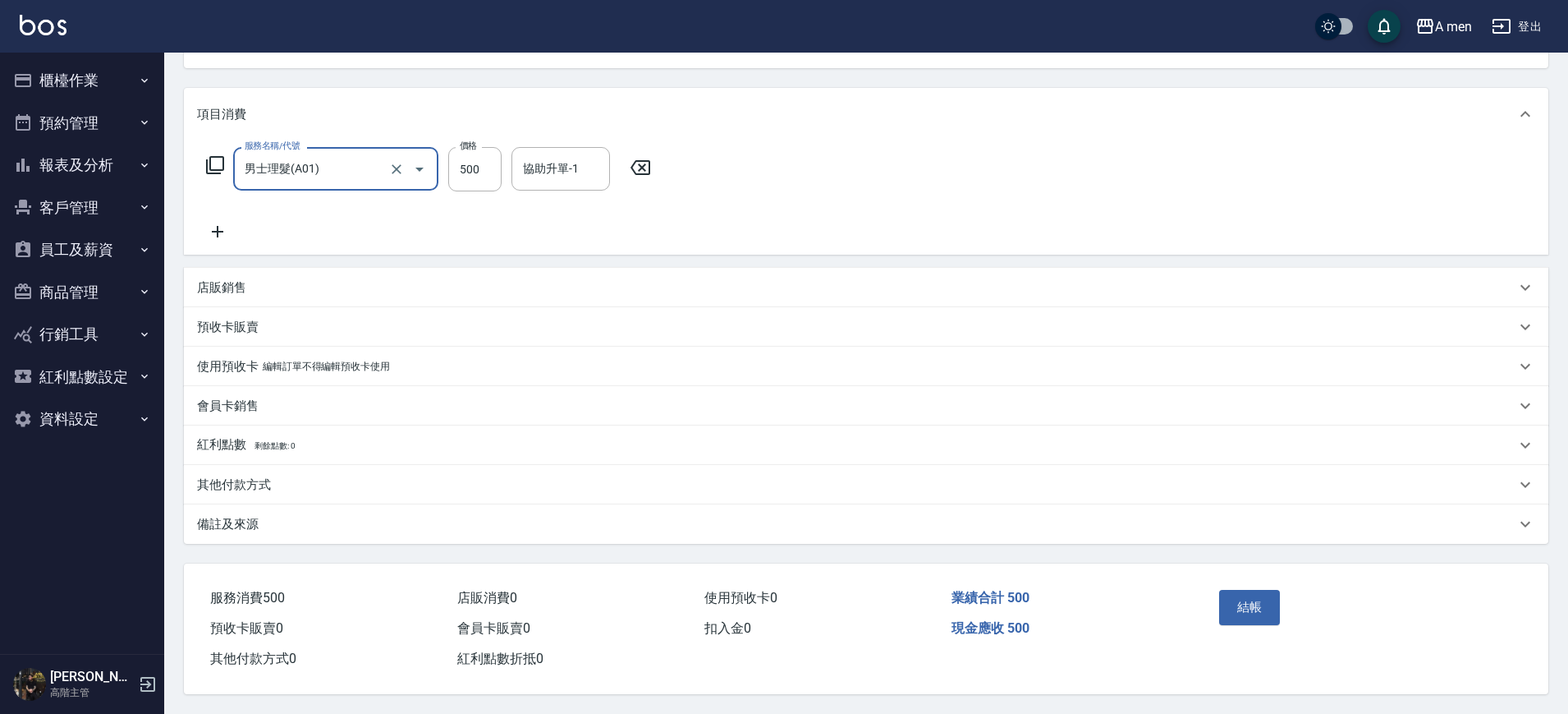
click at [314, 525] on div "備註及來源" at bounding box center [865, 524] width 1365 height 40
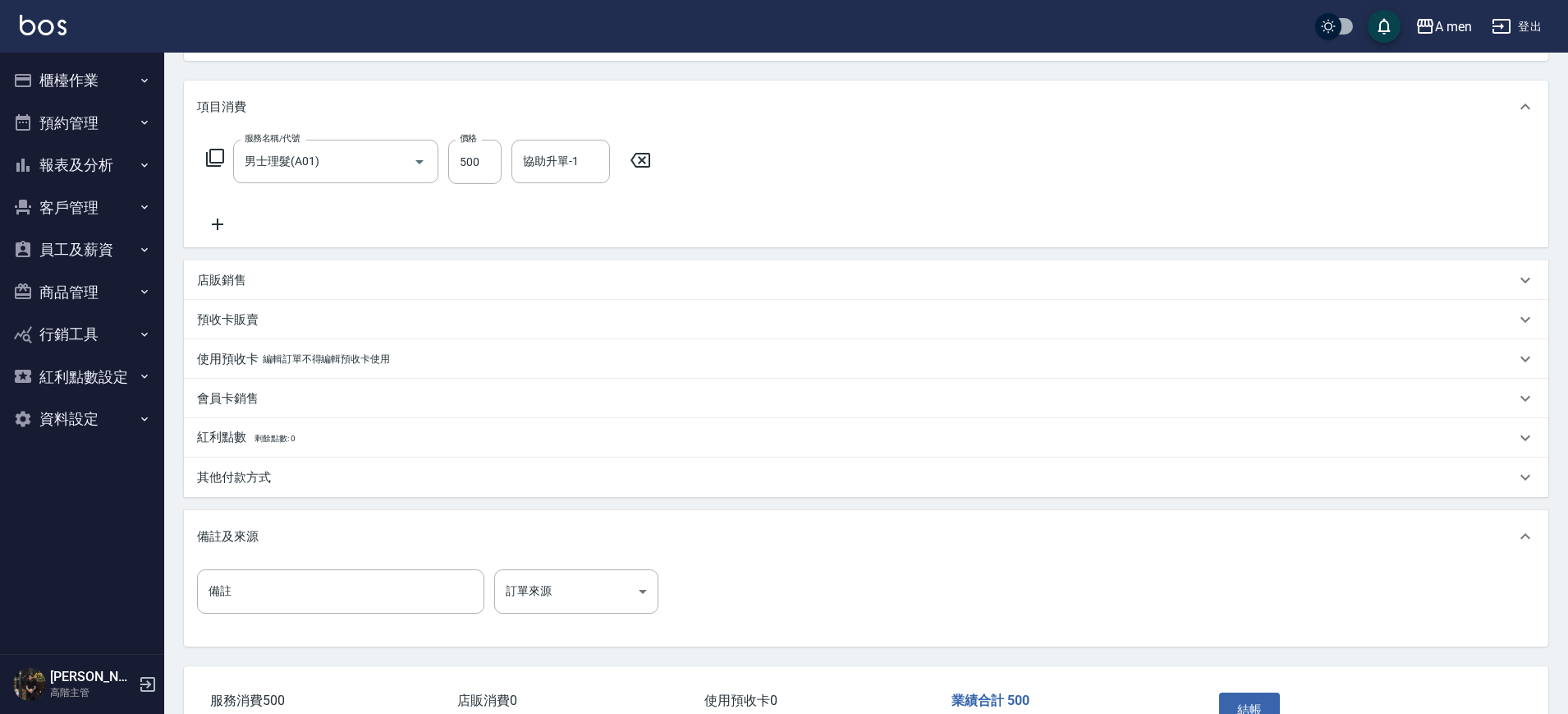
click at [293, 537] on div "備註及來源" at bounding box center [856, 536] width 1319 height 17
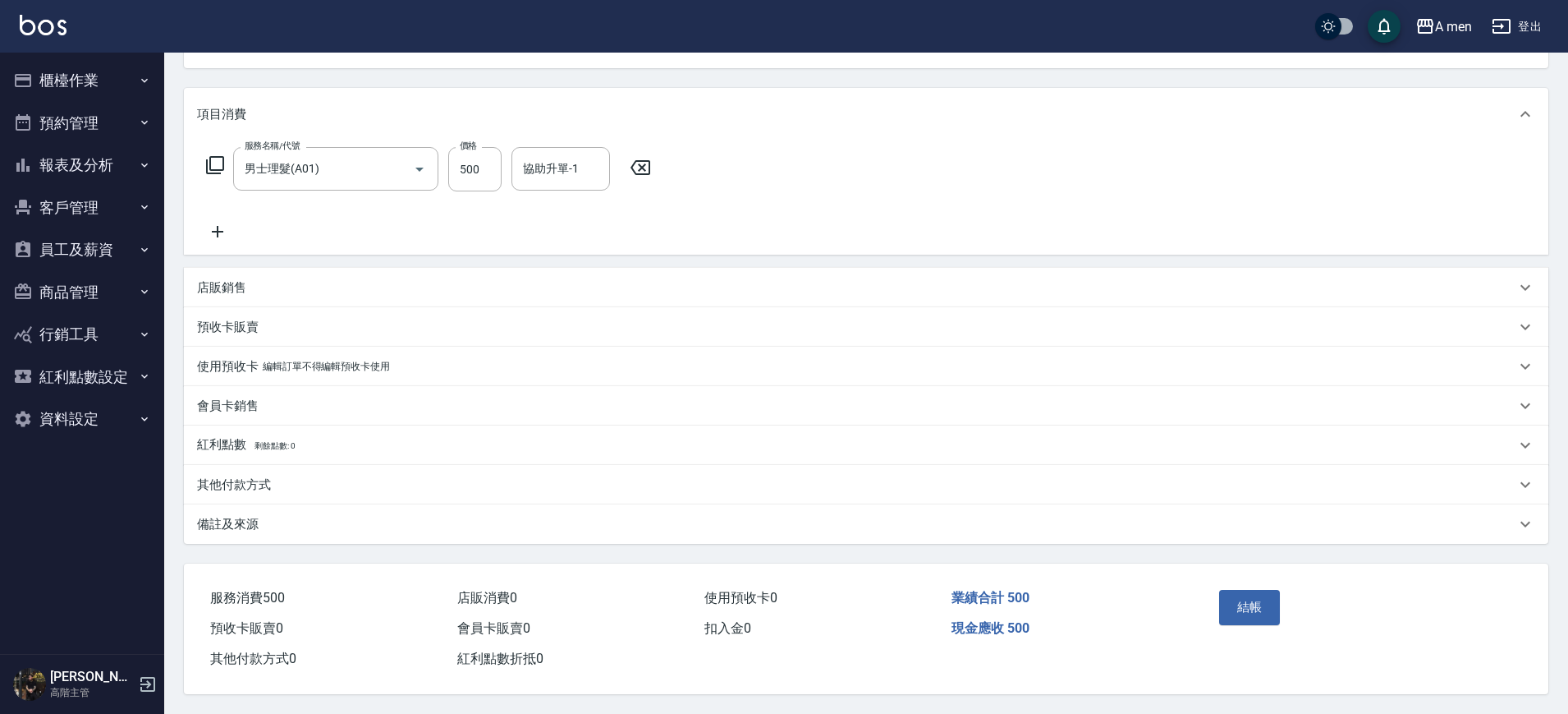
click at [307, 477] on div "其他付款方式" at bounding box center [856, 485] width 1319 height 17
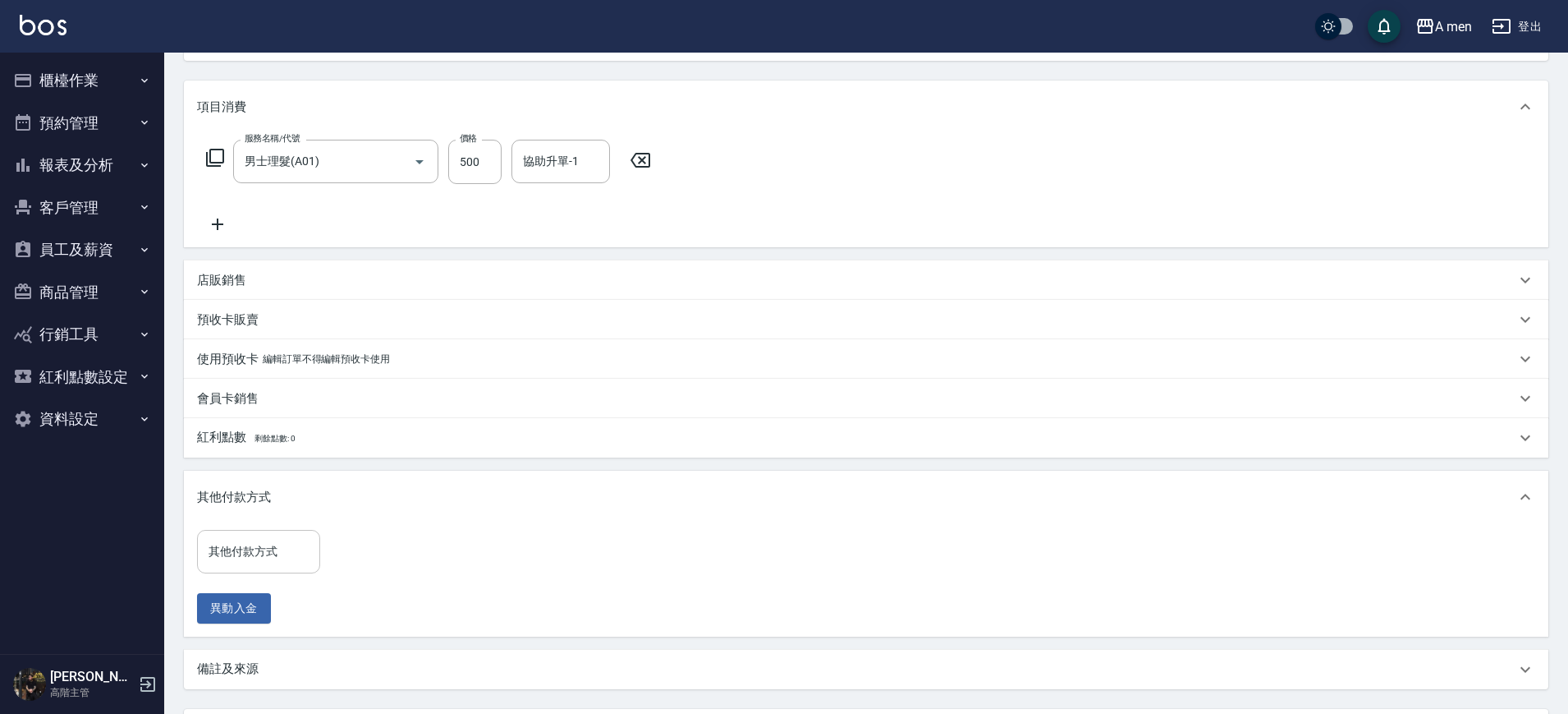
click at [263, 554] on input "其他付款方式" at bounding box center [258, 551] width 108 height 29
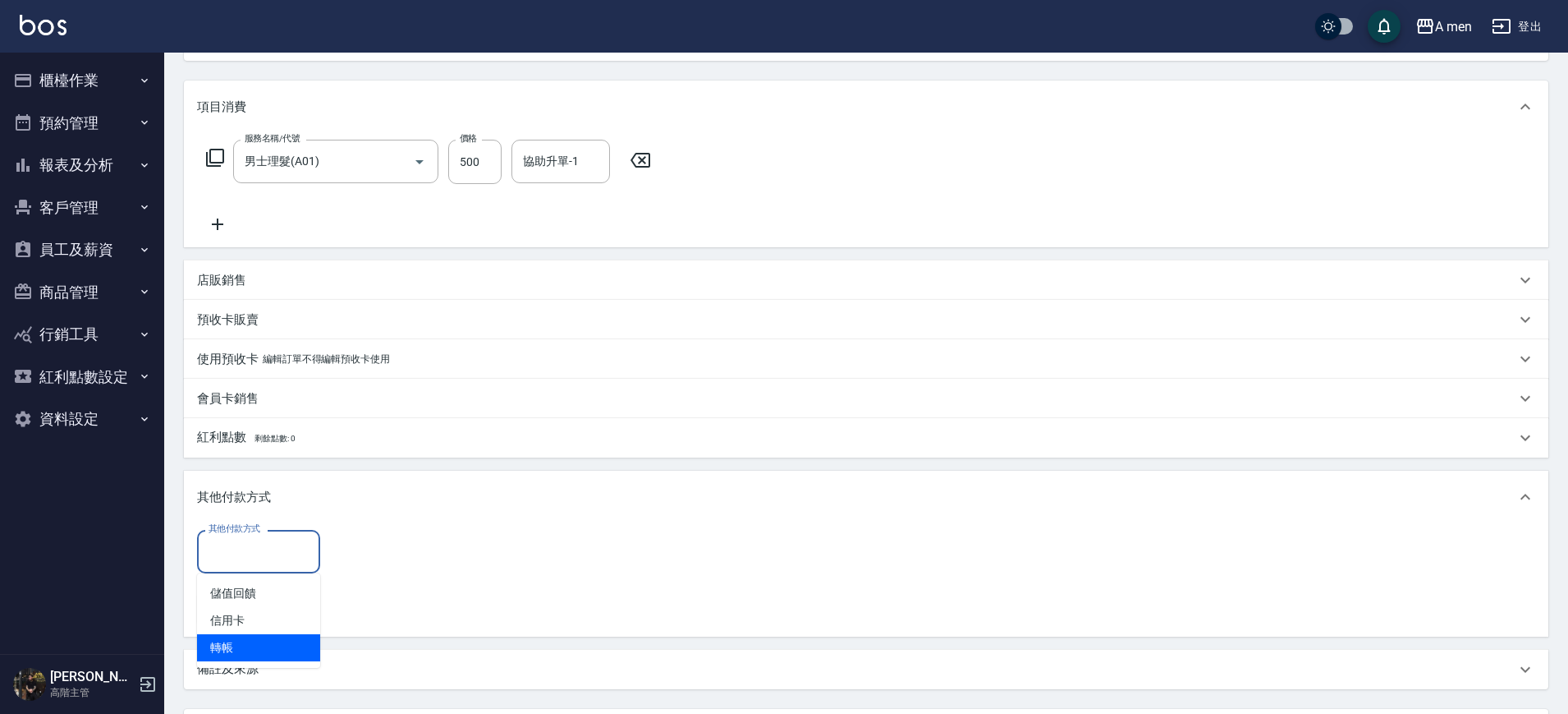
click at [267, 636] on span "轉帳" at bounding box center [259, 647] width 123 height 27
type input "轉帳"
click at [347, 555] on input "0" at bounding box center [392, 552] width 123 height 45
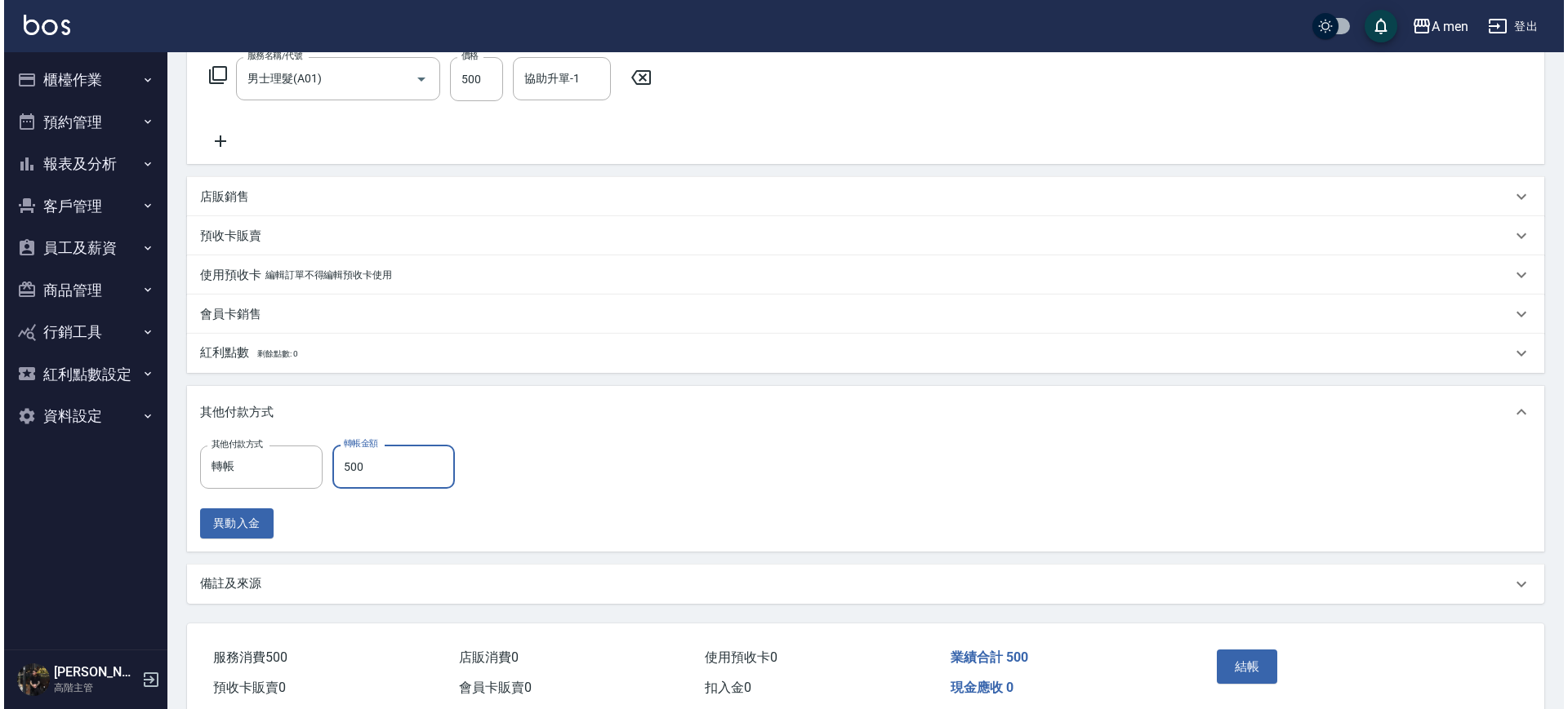
scroll to position [340, 0]
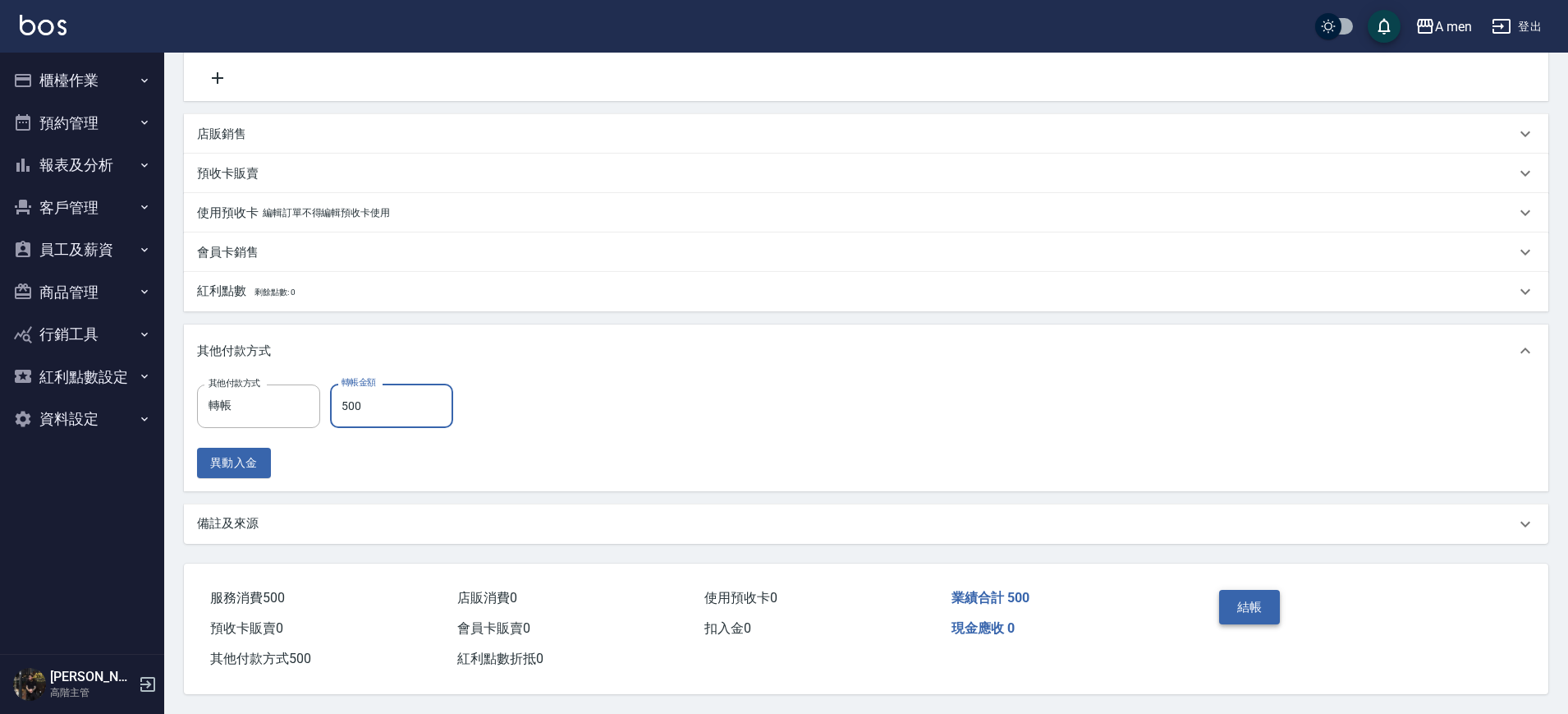
type input "500"
click at [1273, 601] on button "結帳" at bounding box center [1250, 607] width 62 height 35
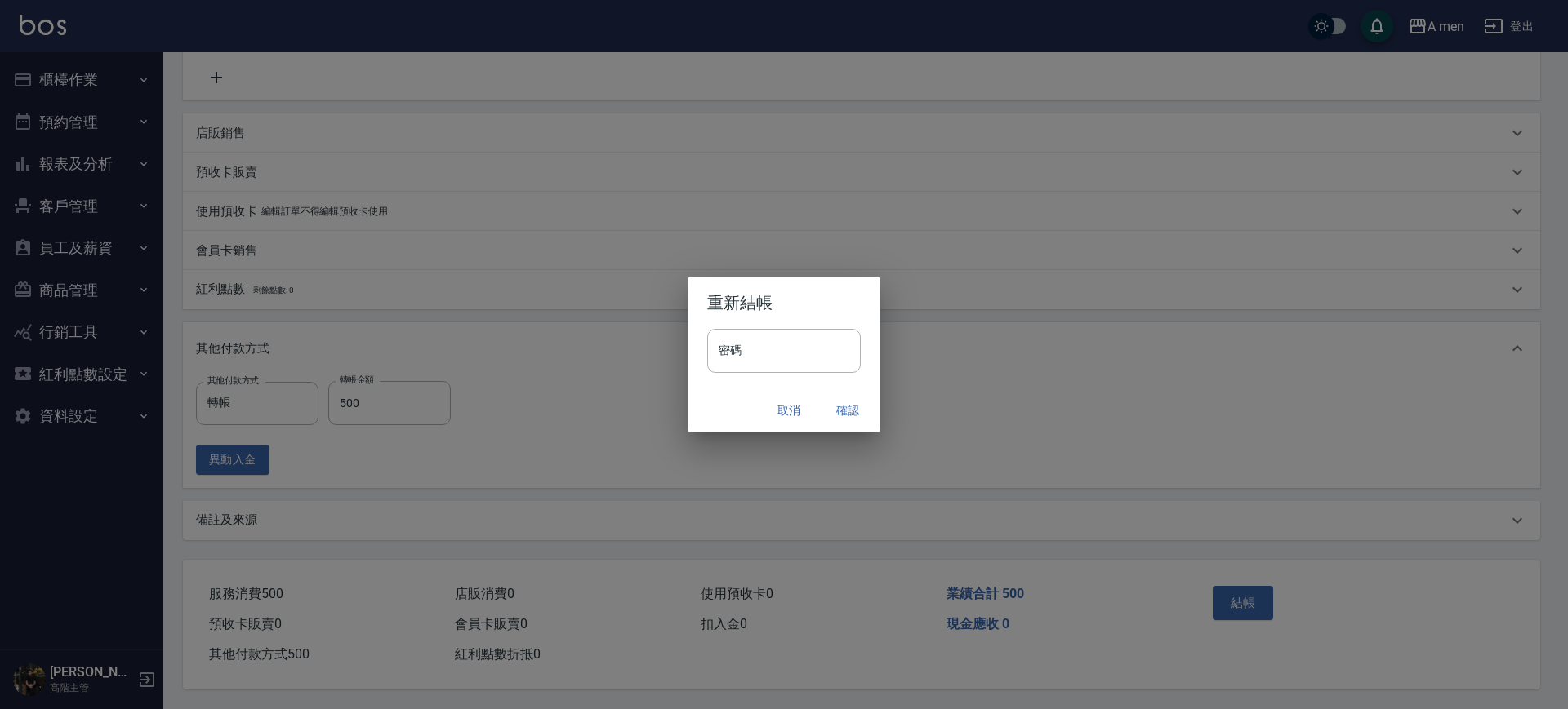
click at [859, 418] on button "確認" at bounding box center [847, 410] width 52 height 31
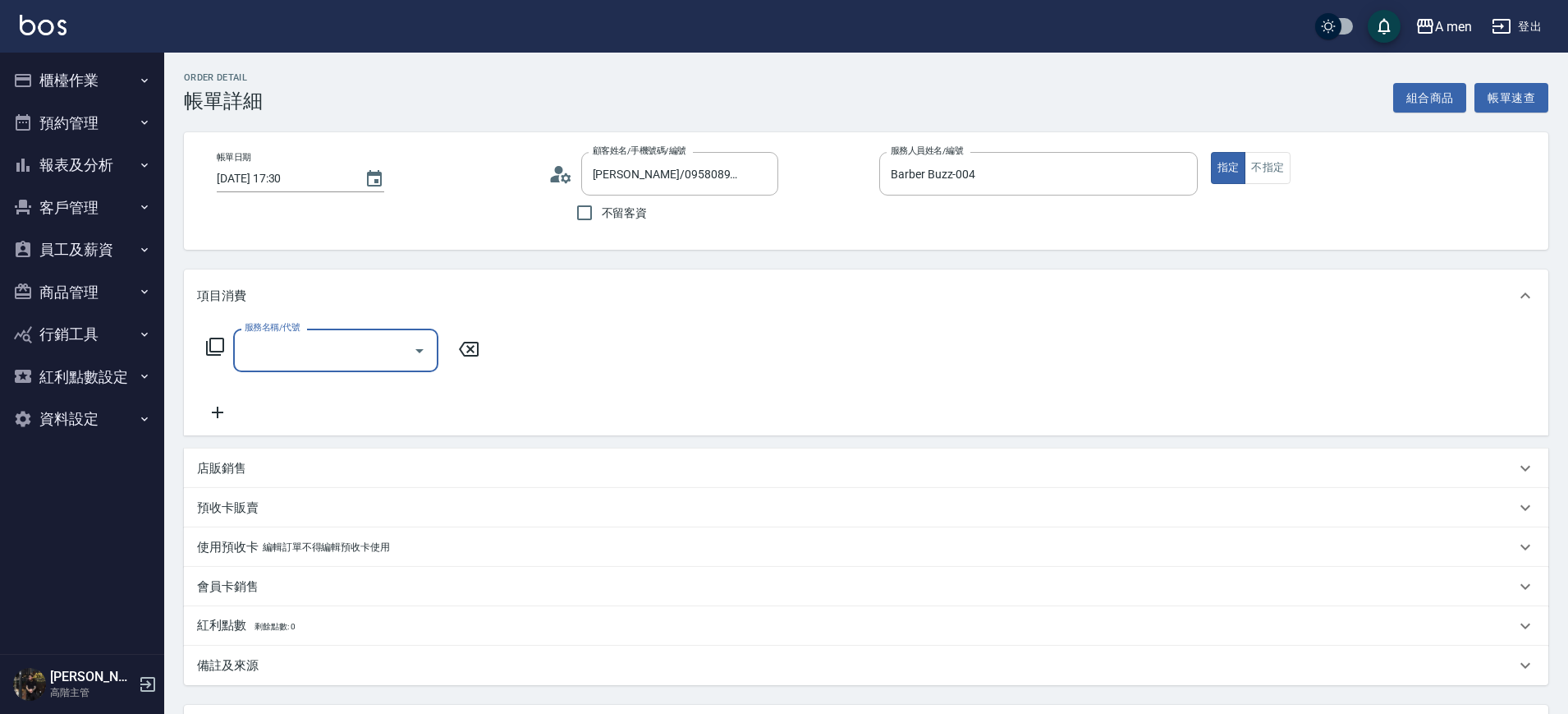
click at [389, 336] on input "服務名稱/代號" at bounding box center [323, 350] width 166 height 29
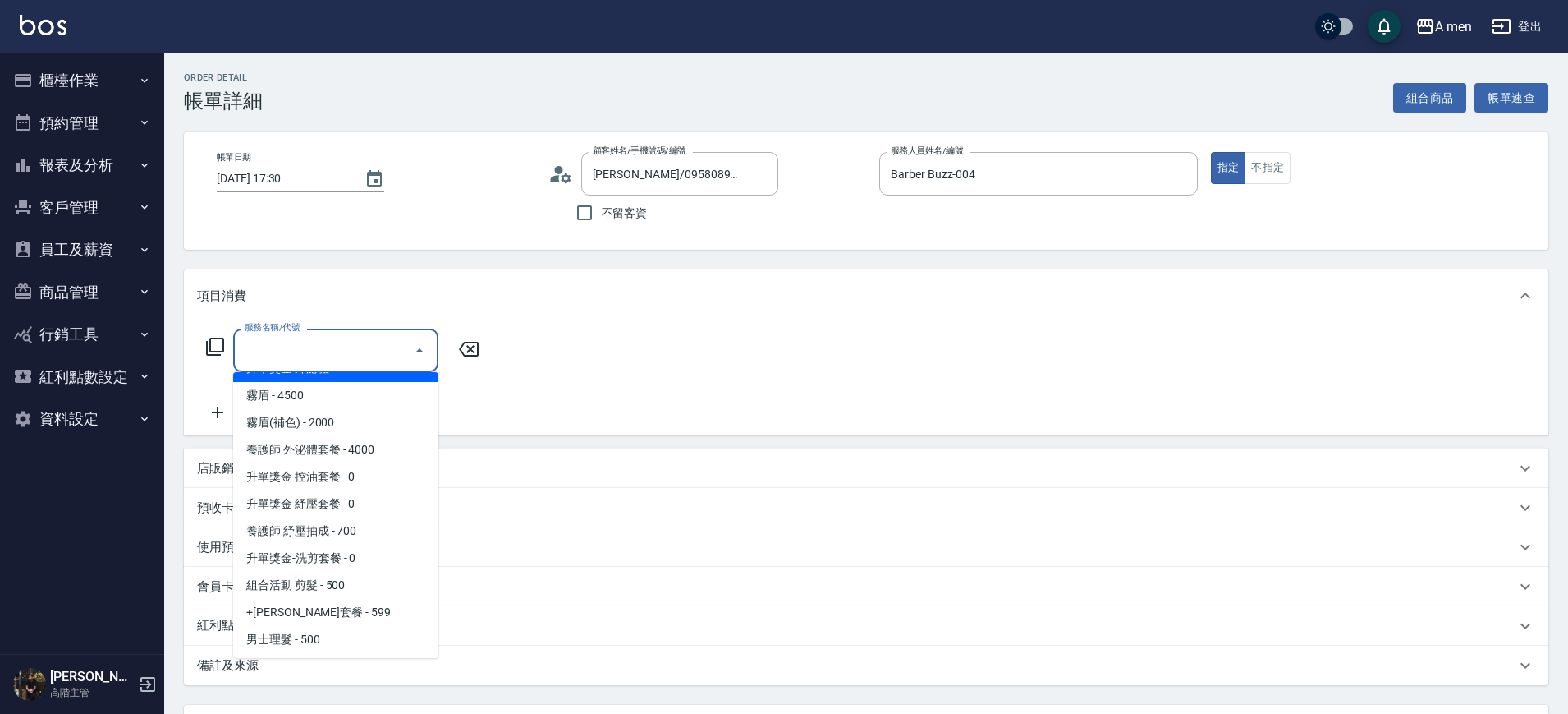
scroll to position [188, 0]
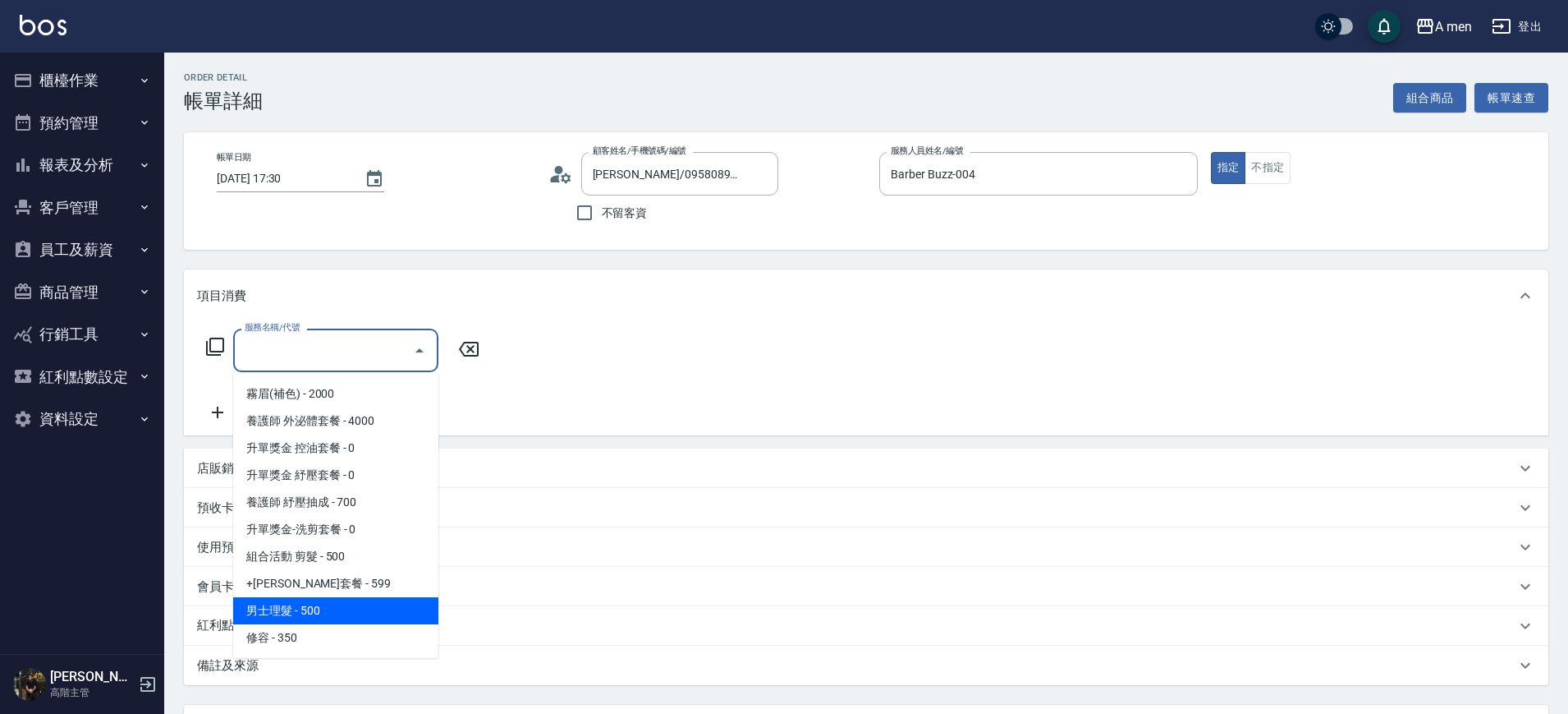
click at [343, 618] on span "男士理髮 - 500" at bounding box center [335, 611] width 205 height 27
type input "男士理髮(A01)"
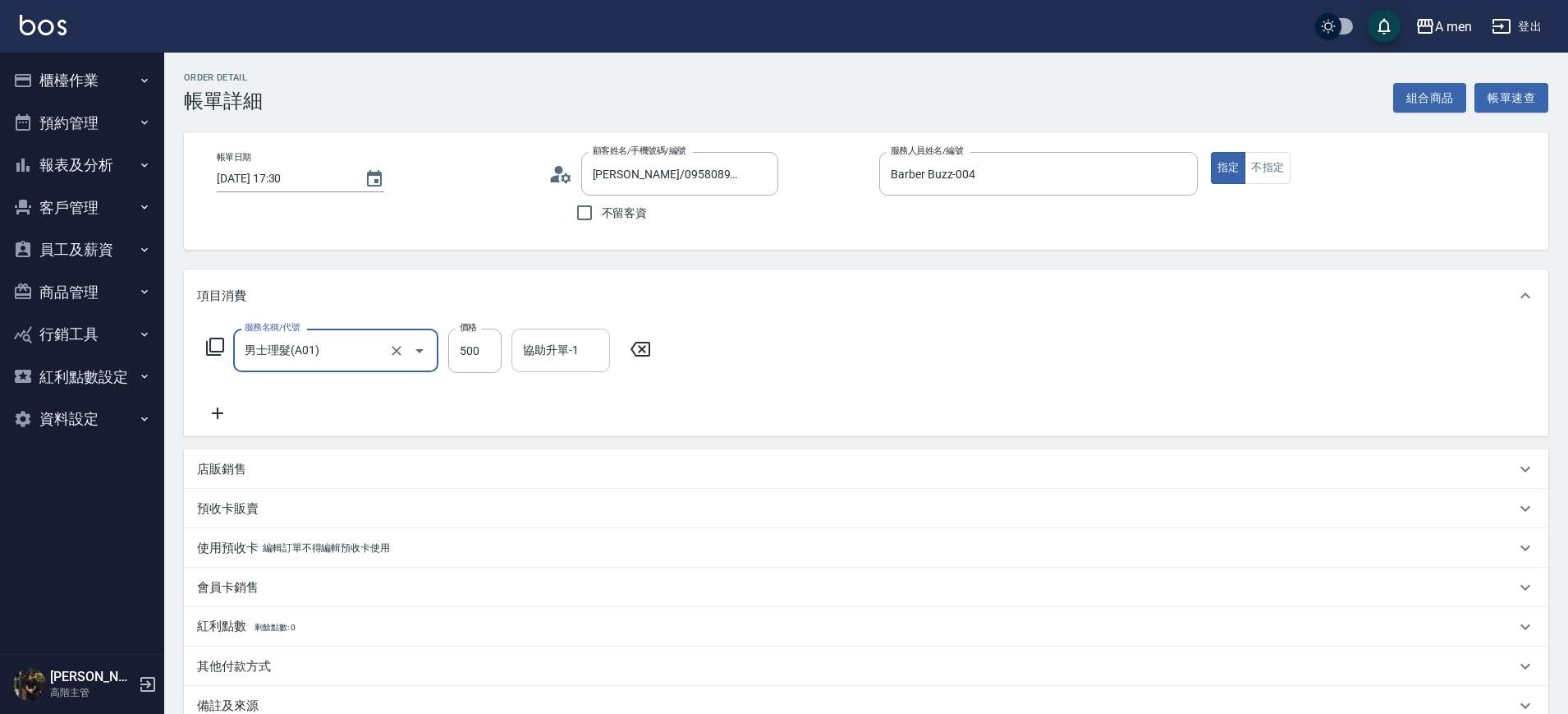
click at [554, 351] on input "協助升單-1" at bounding box center [561, 350] width 83 height 29
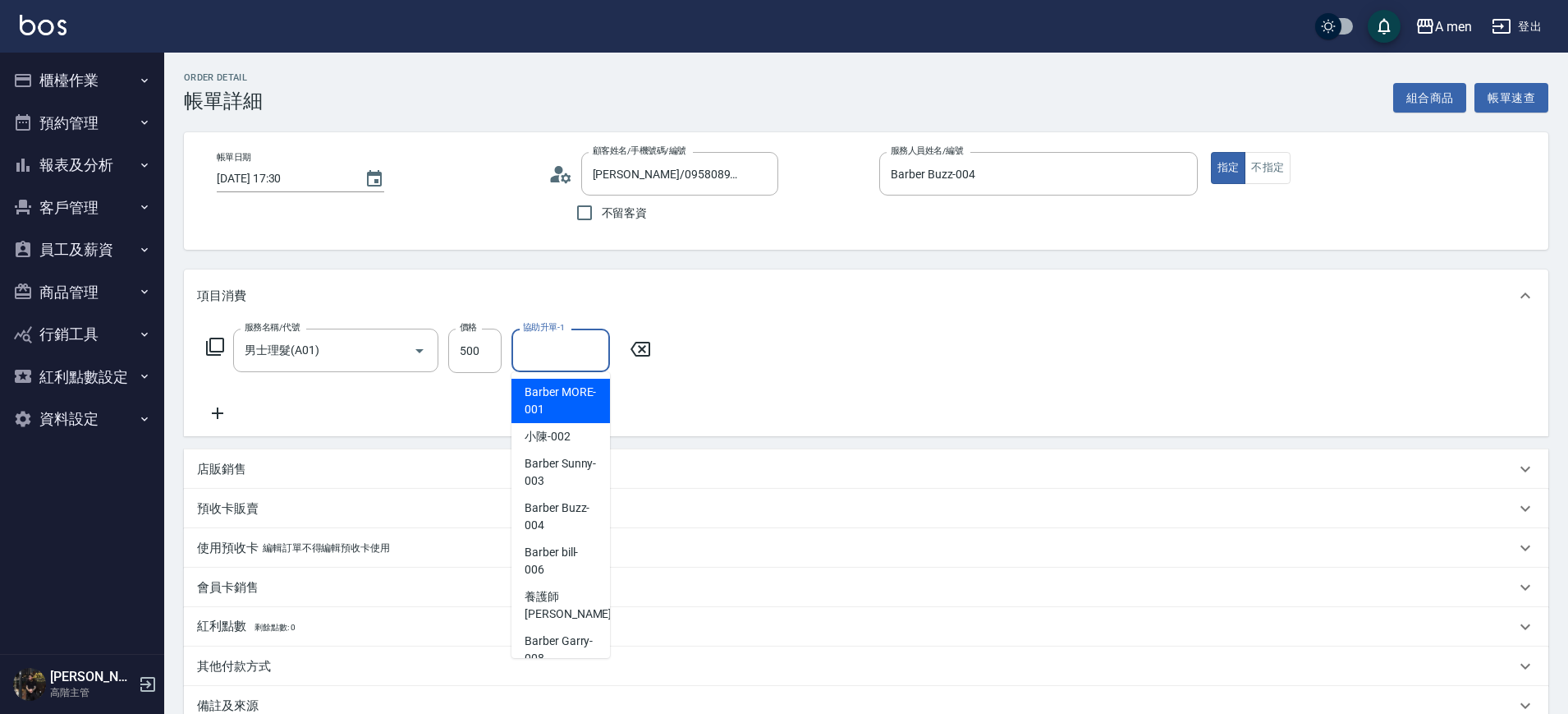
click at [701, 418] on div "服務名稱/代號 男士理髮(A01) 服務名稱/代號 價格 500 價格 協助升單-1 協助升單-1" at bounding box center [865, 378] width 1365 height 114
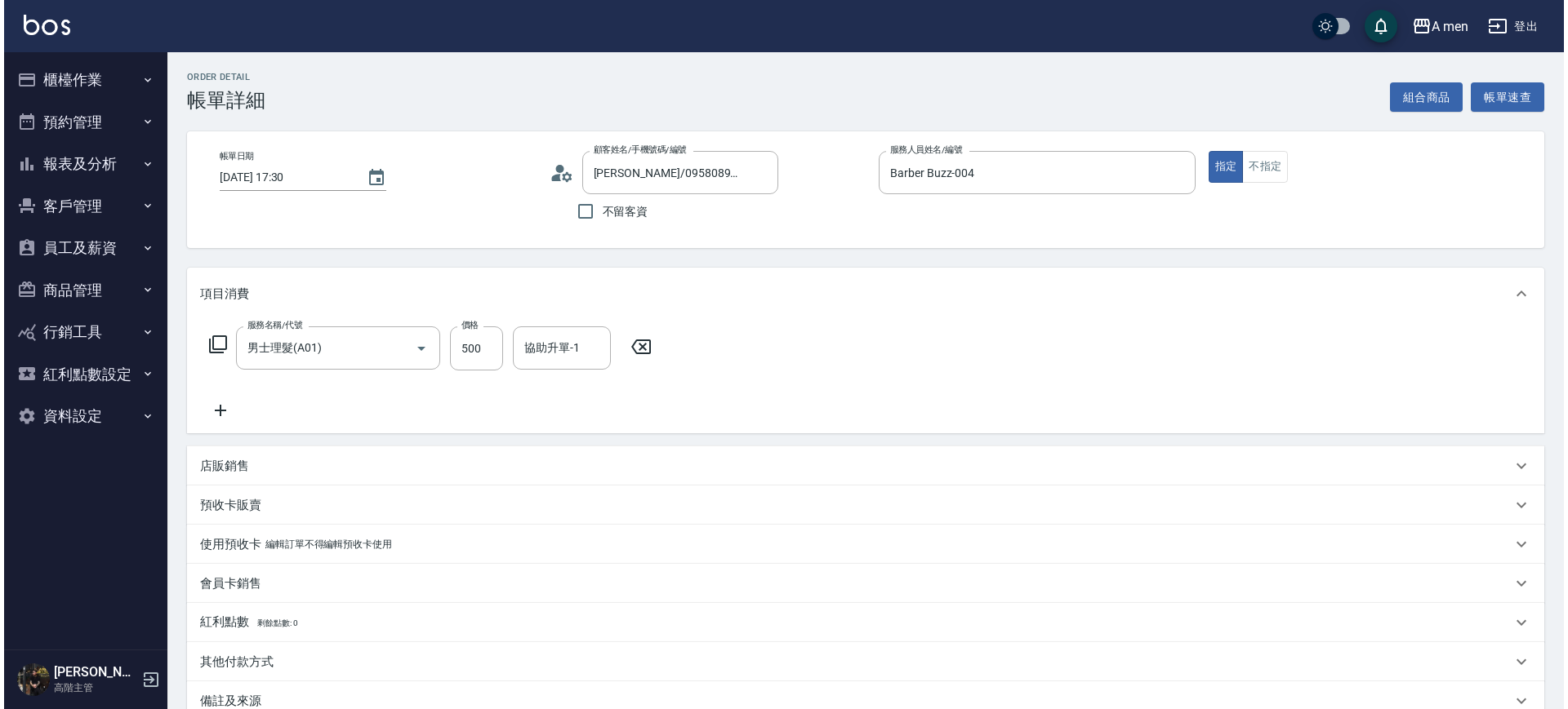
scroll to position [187, 0]
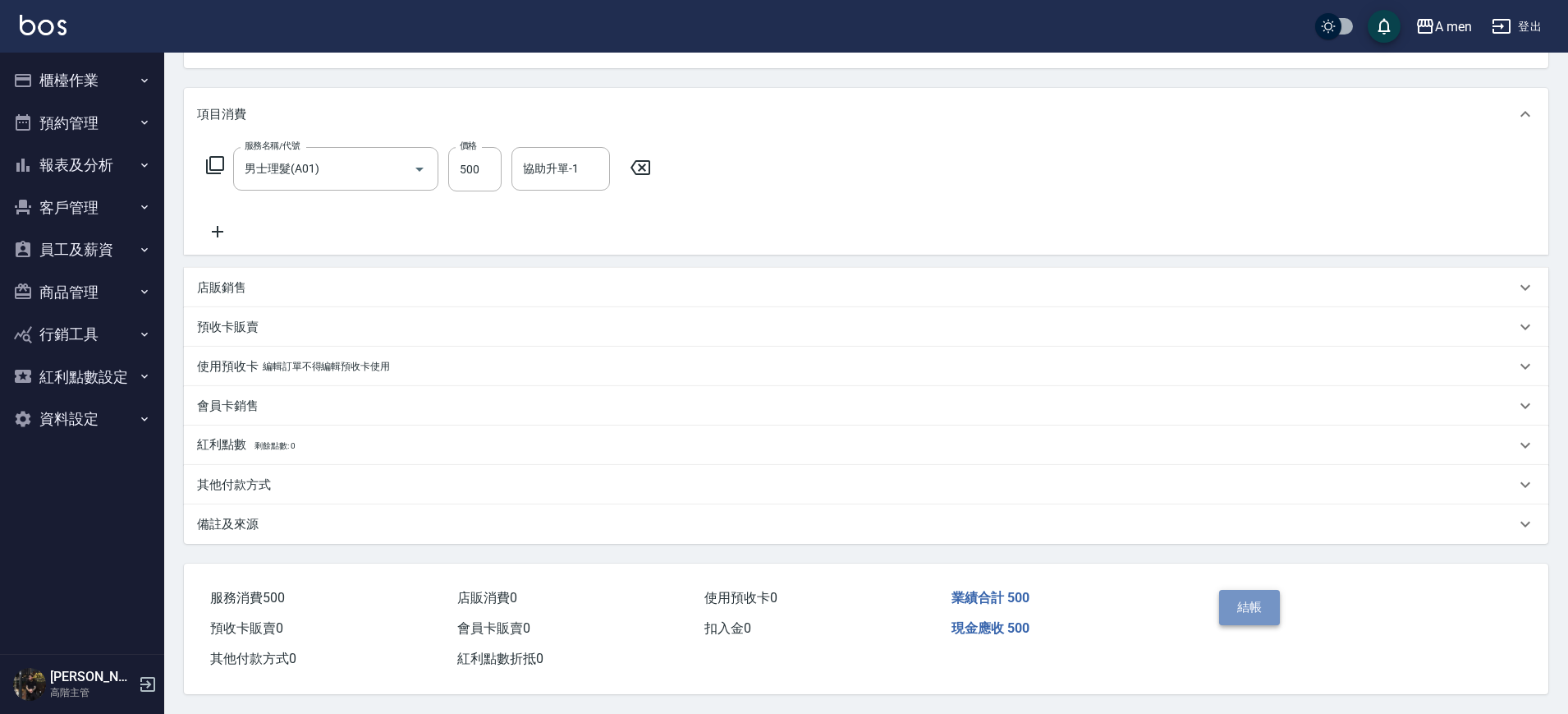
click at [1244, 594] on button "結帳" at bounding box center [1250, 607] width 62 height 35
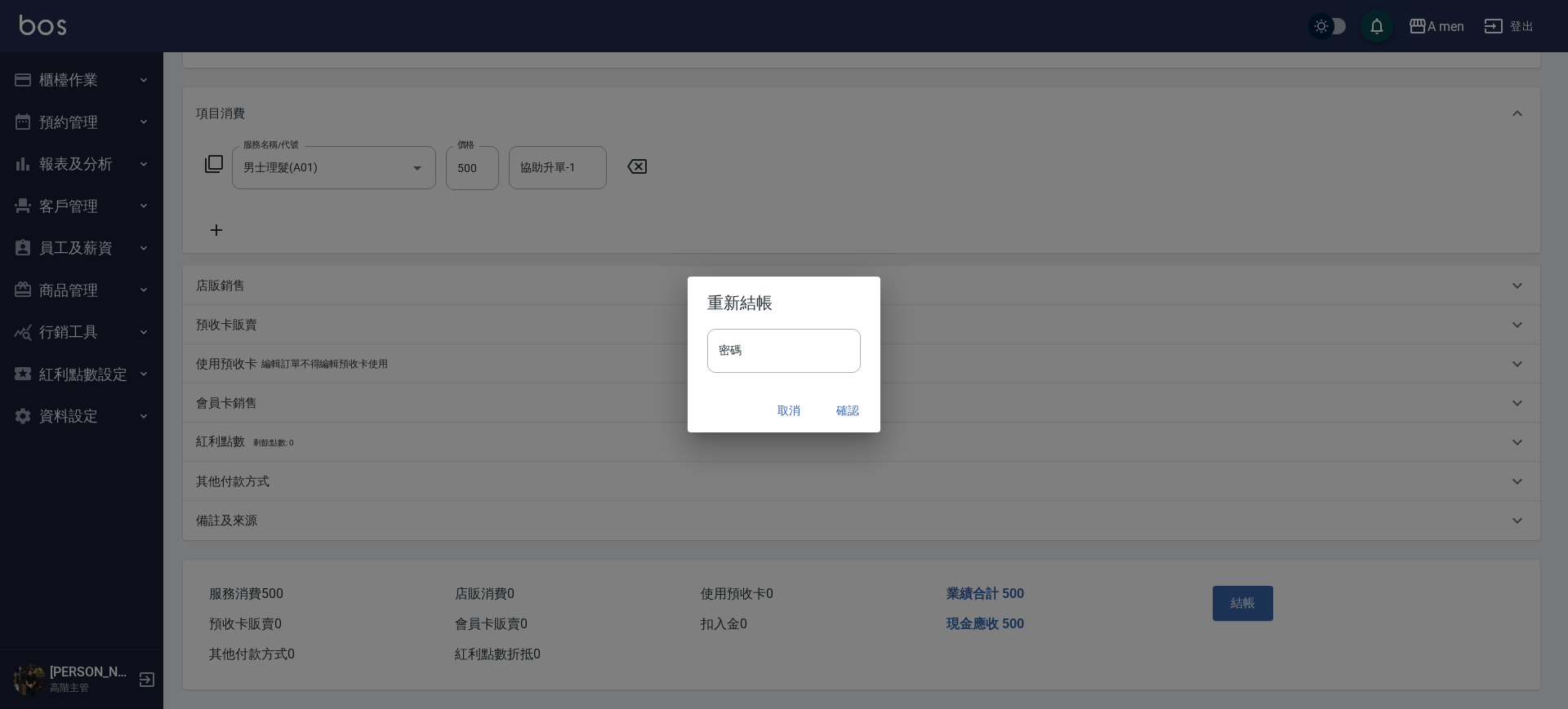
click at [856, 404] on button "確認" at bounding box center [847, 410] width 52 height 31
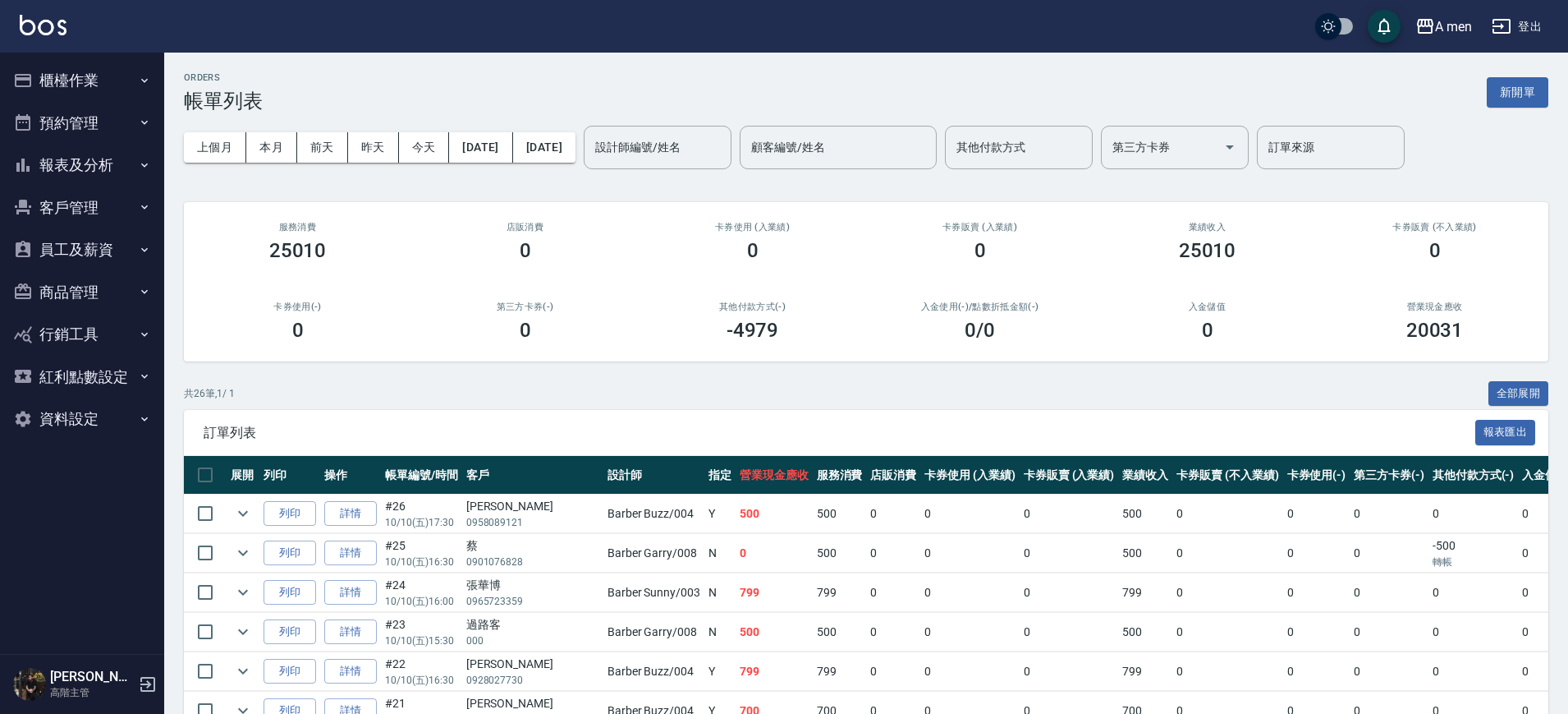
click at [895, 265] on div "卡券販賣 (入業績) 0" at bounding box center [980, 242] width 227 height 79
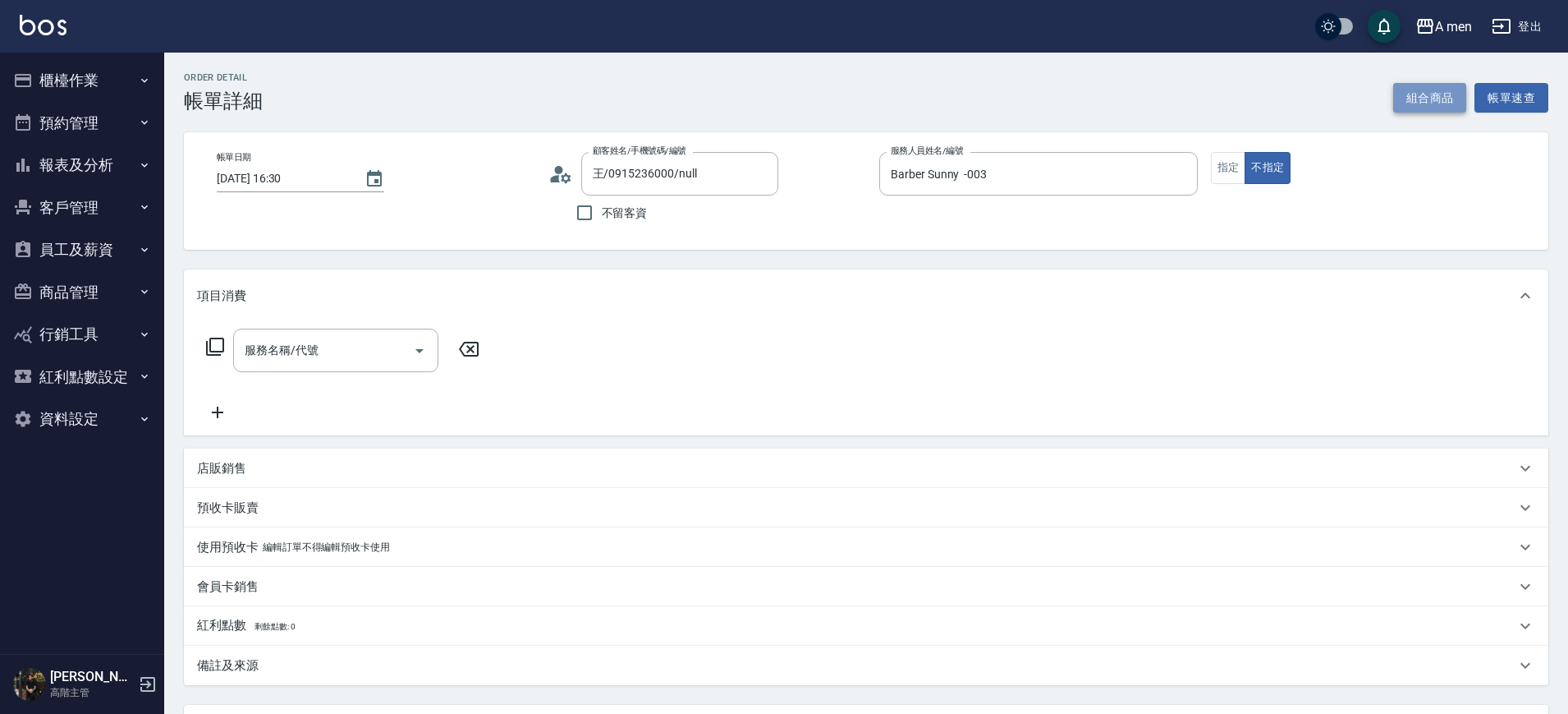
click at [1456, 88] on button "組合商品" at bounding box center [1430, 98] width 73 height 31
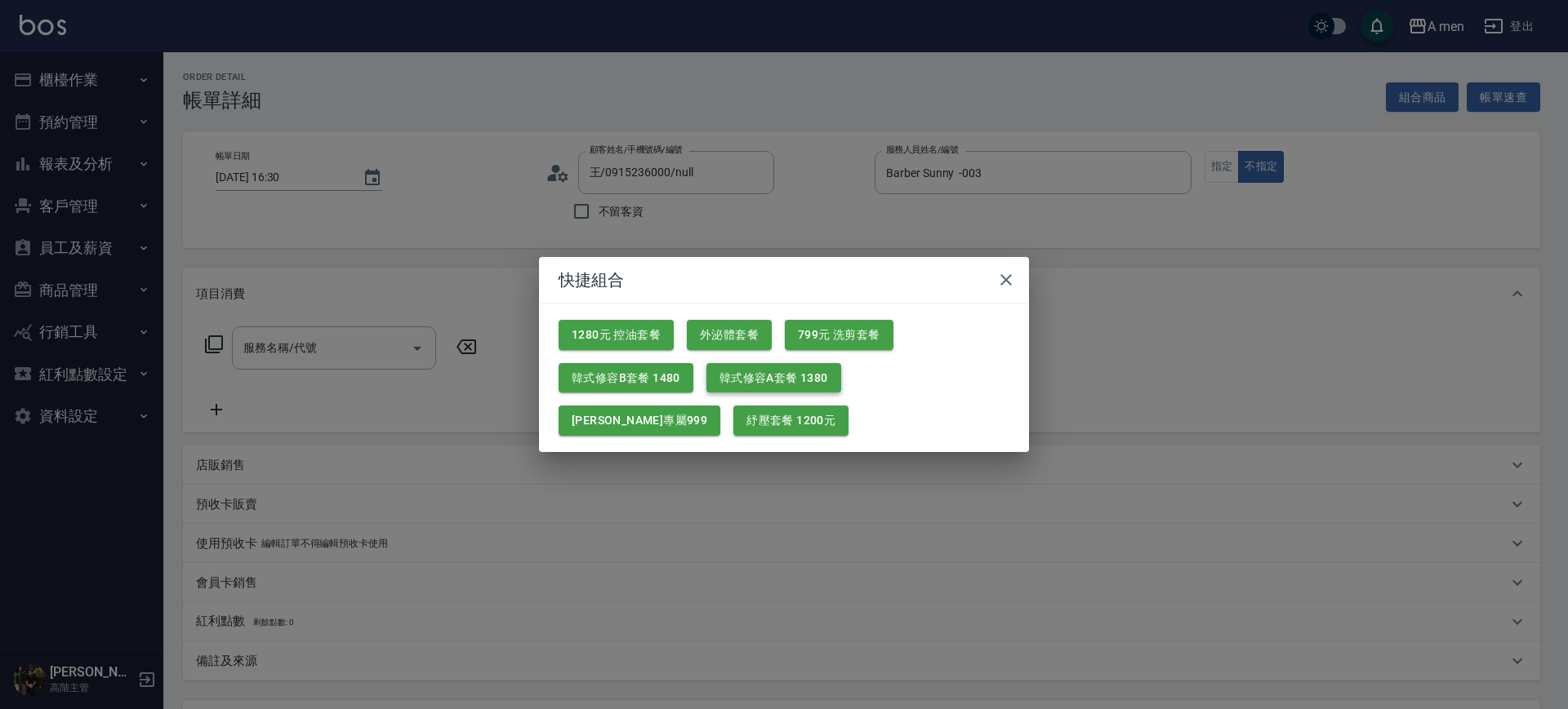
click at [845, 338] on button "799元 洗剪套餐" at bounding box center [839, 334] width 109 height 31
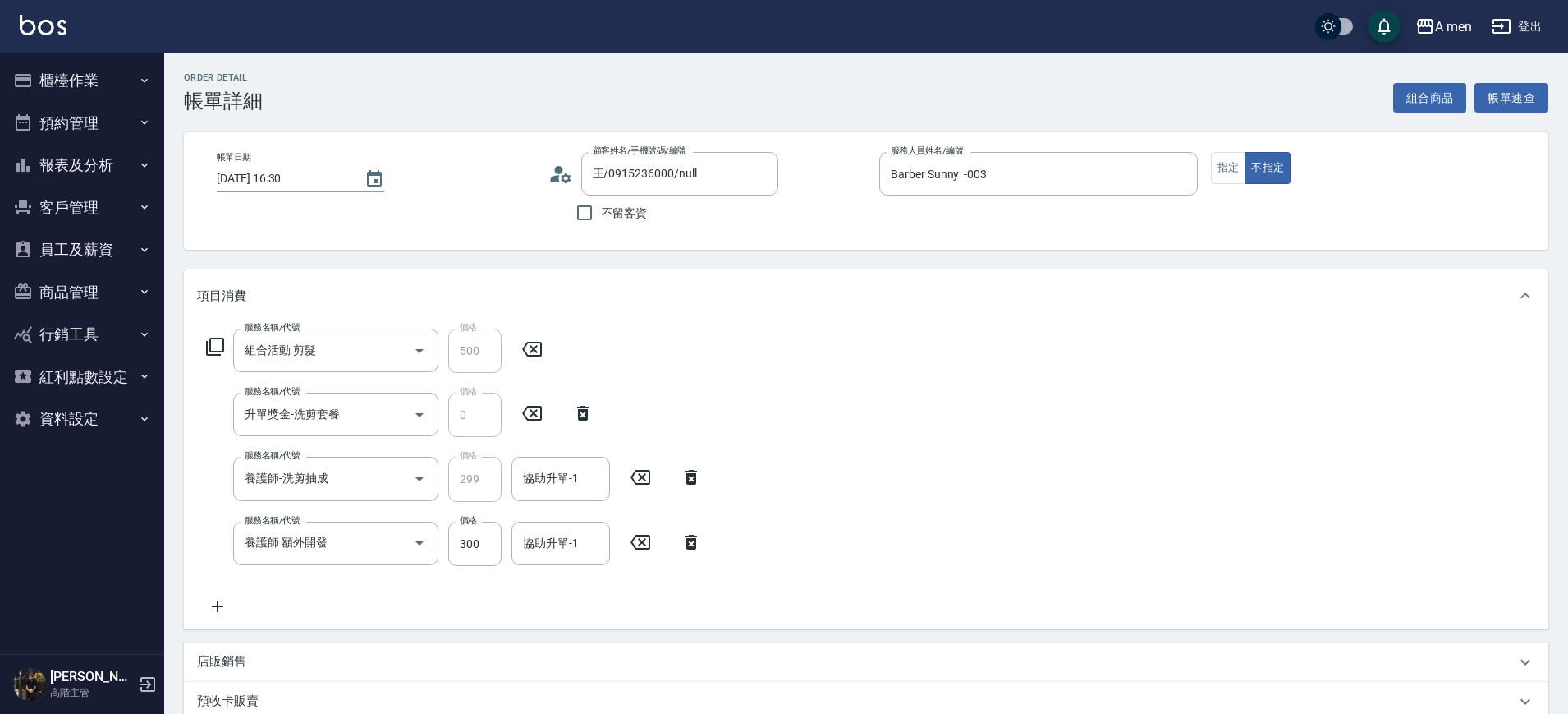
click at [684, 552] on div "服務名稱/代號 養護師 額外開發 服務名稱/代號 價格 300 價格 協助升單-1 協助升單-1" at bounding box center [455, 543] width 515 height 45
click at [690, 540] on icon at bounding box center [691, 542] width 41 height 20
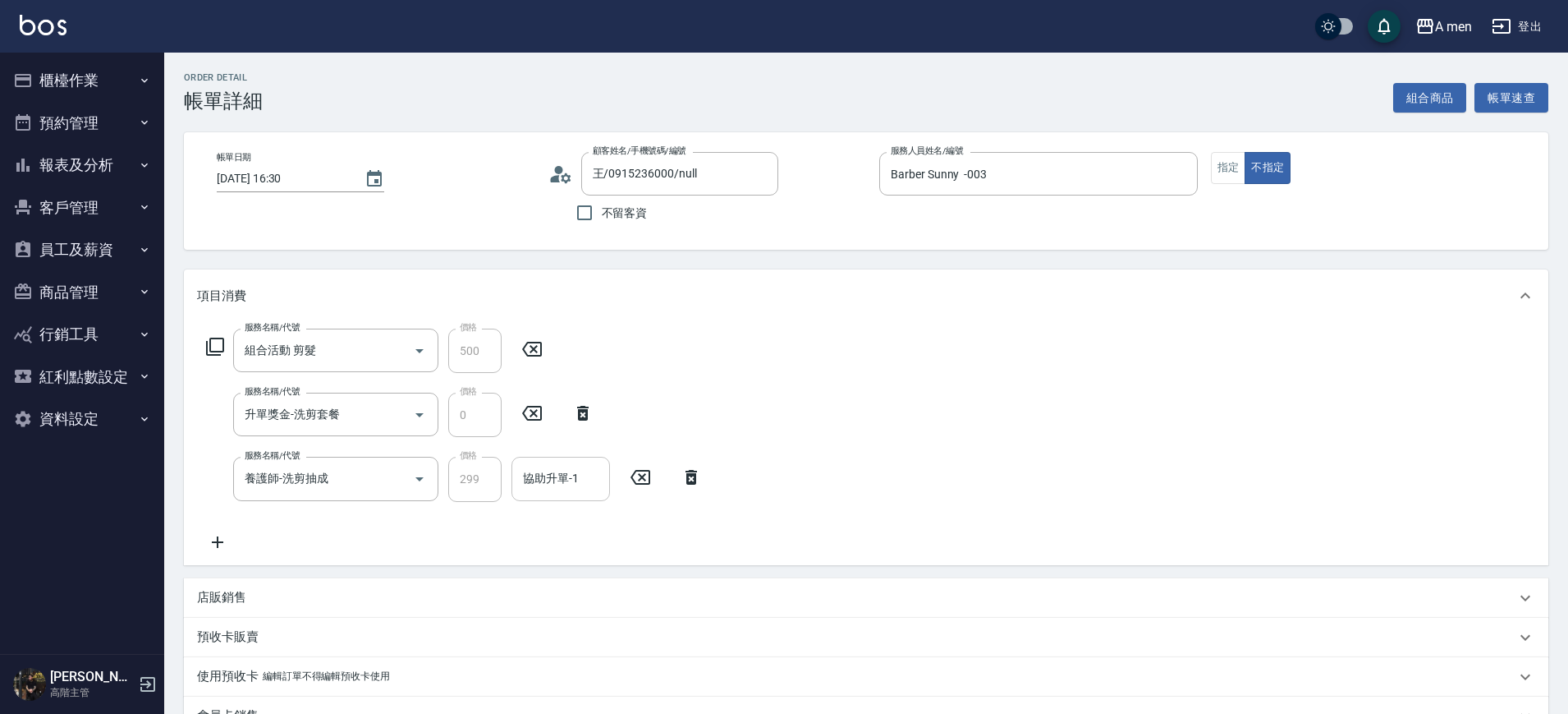
click at [601, 487] on input "協助升單-1" at bounding box center [561, 479] width 83 height 29
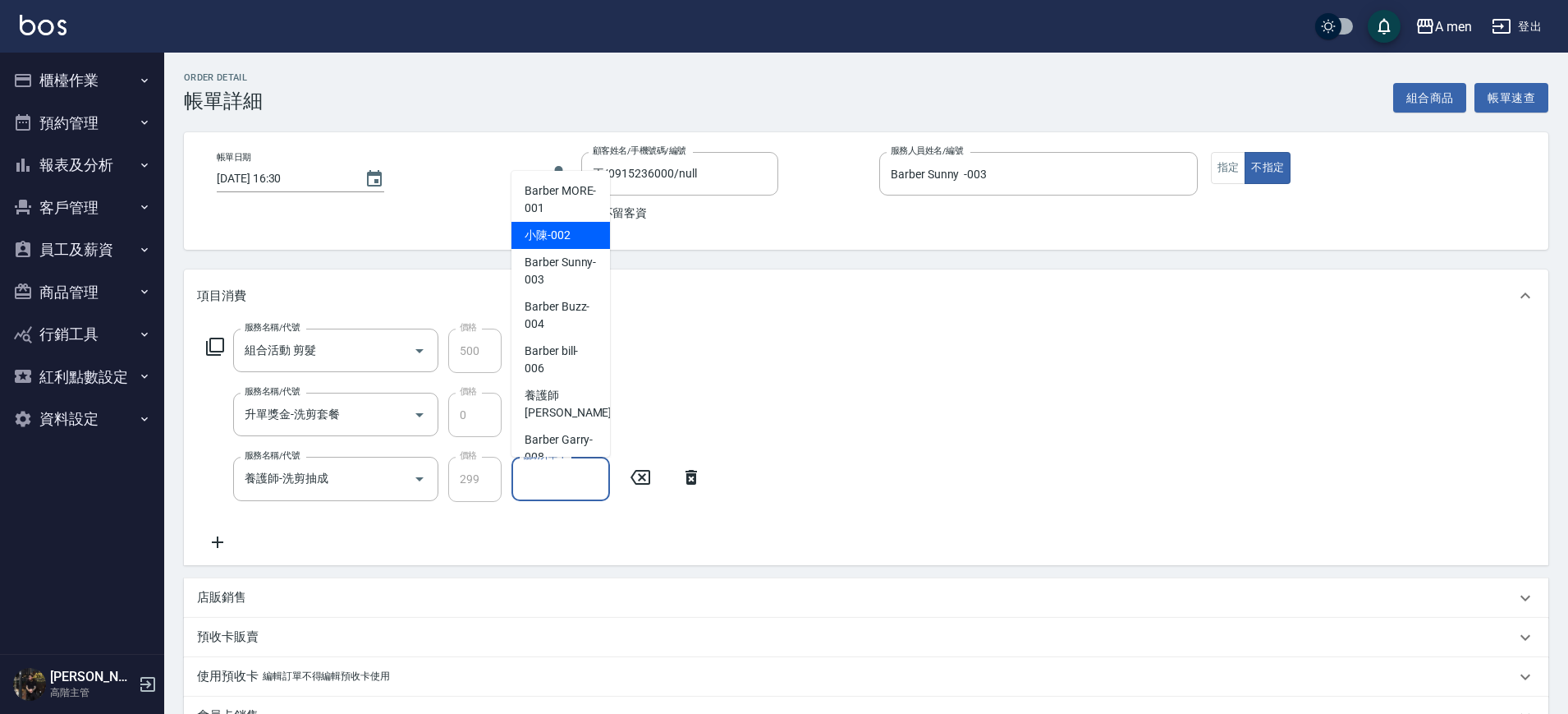
click at [575, 241] on div "小陳 -002" at bounding box center [561, 234] width 98 height 27
type input "小陳-002"
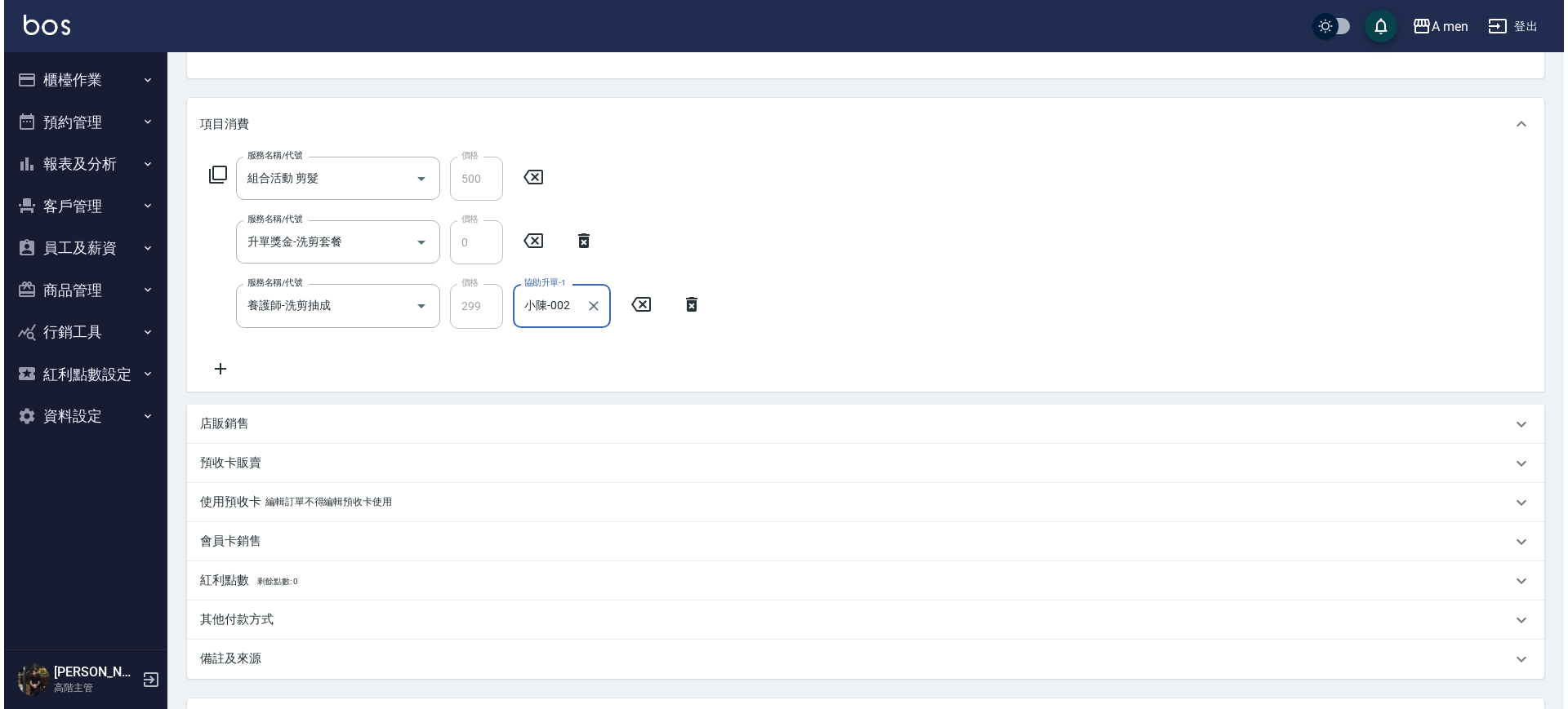
scroll to position [316, 0]
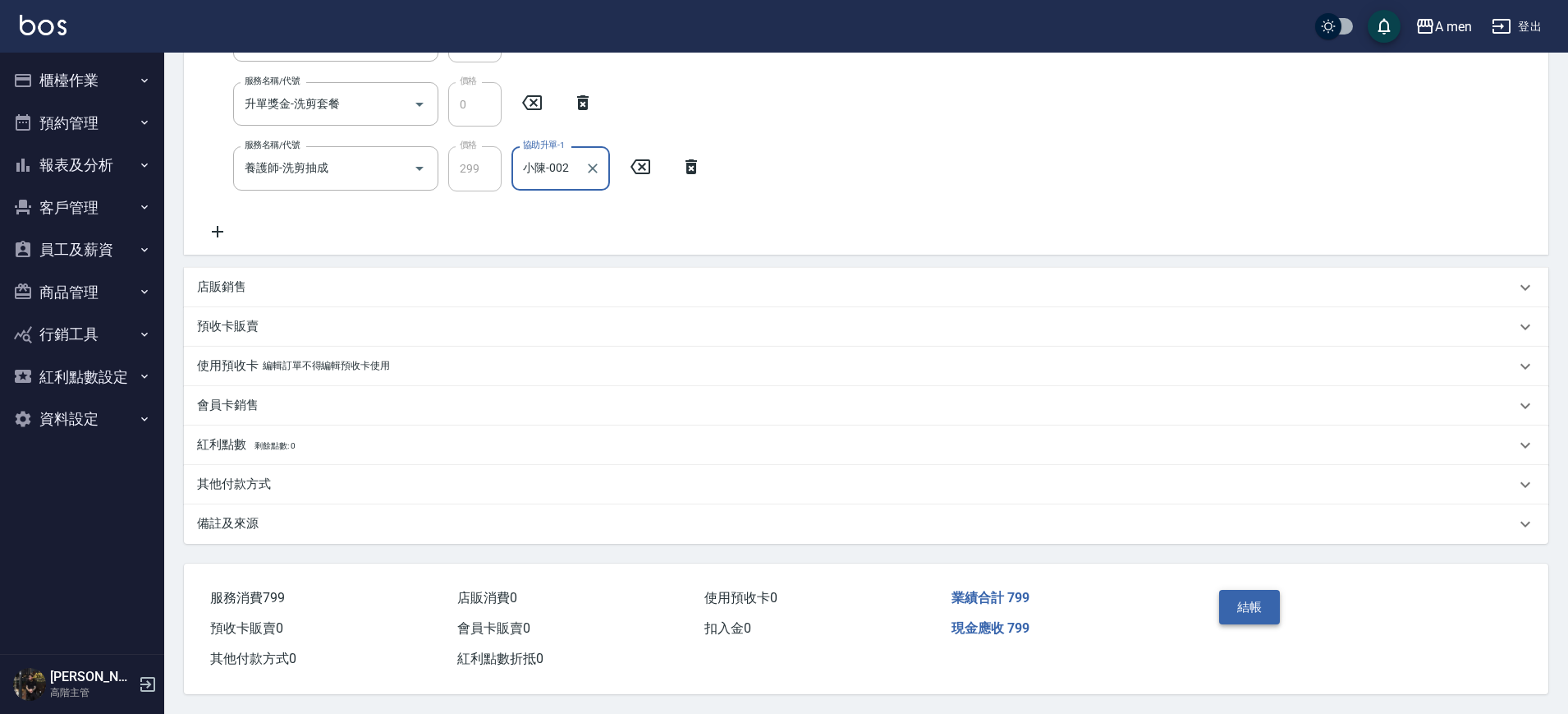
click at [1239, 607] on button "結帳" at bounding box center [1250, 607] width 62 height 35
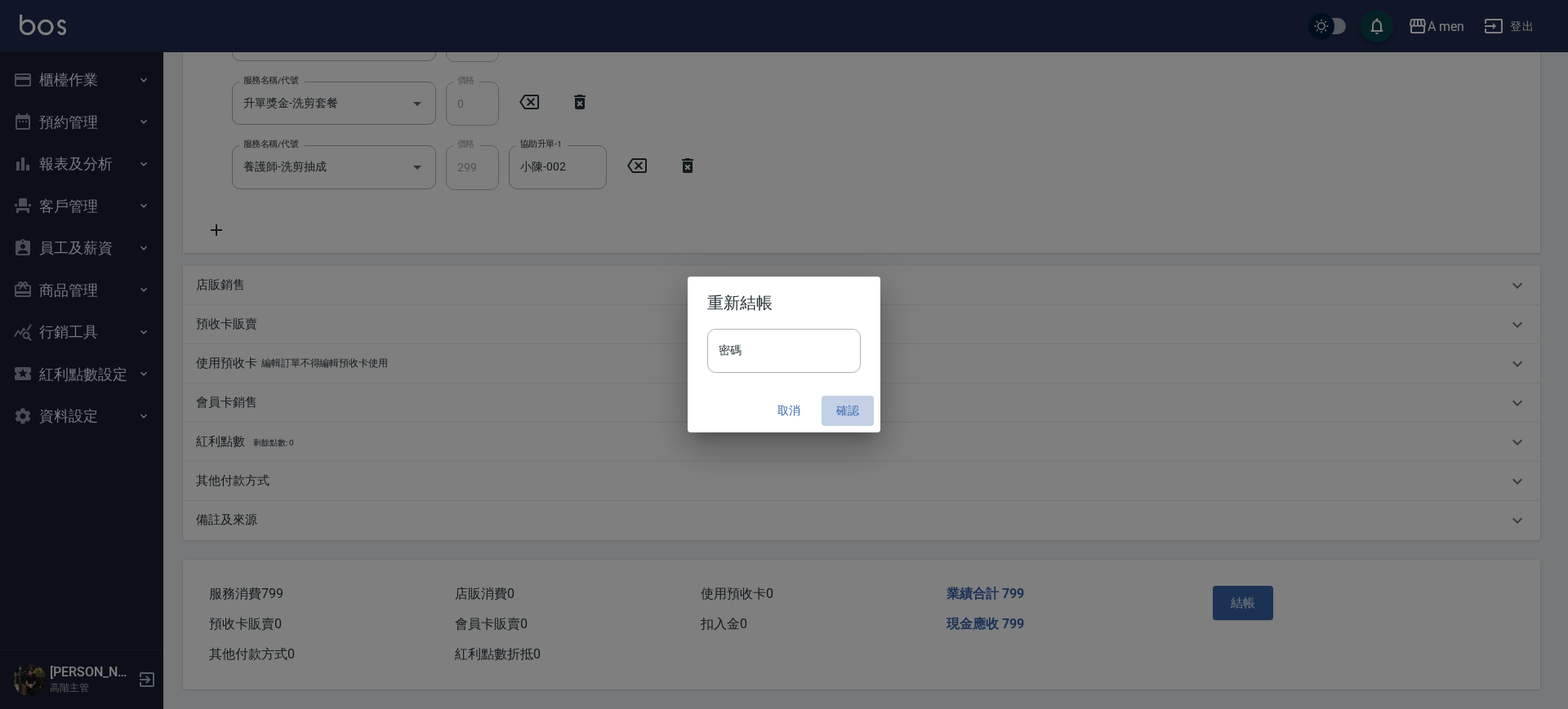
click at [859, 410] on button "確認" at bounding box center [847, 410] width 52 height 31
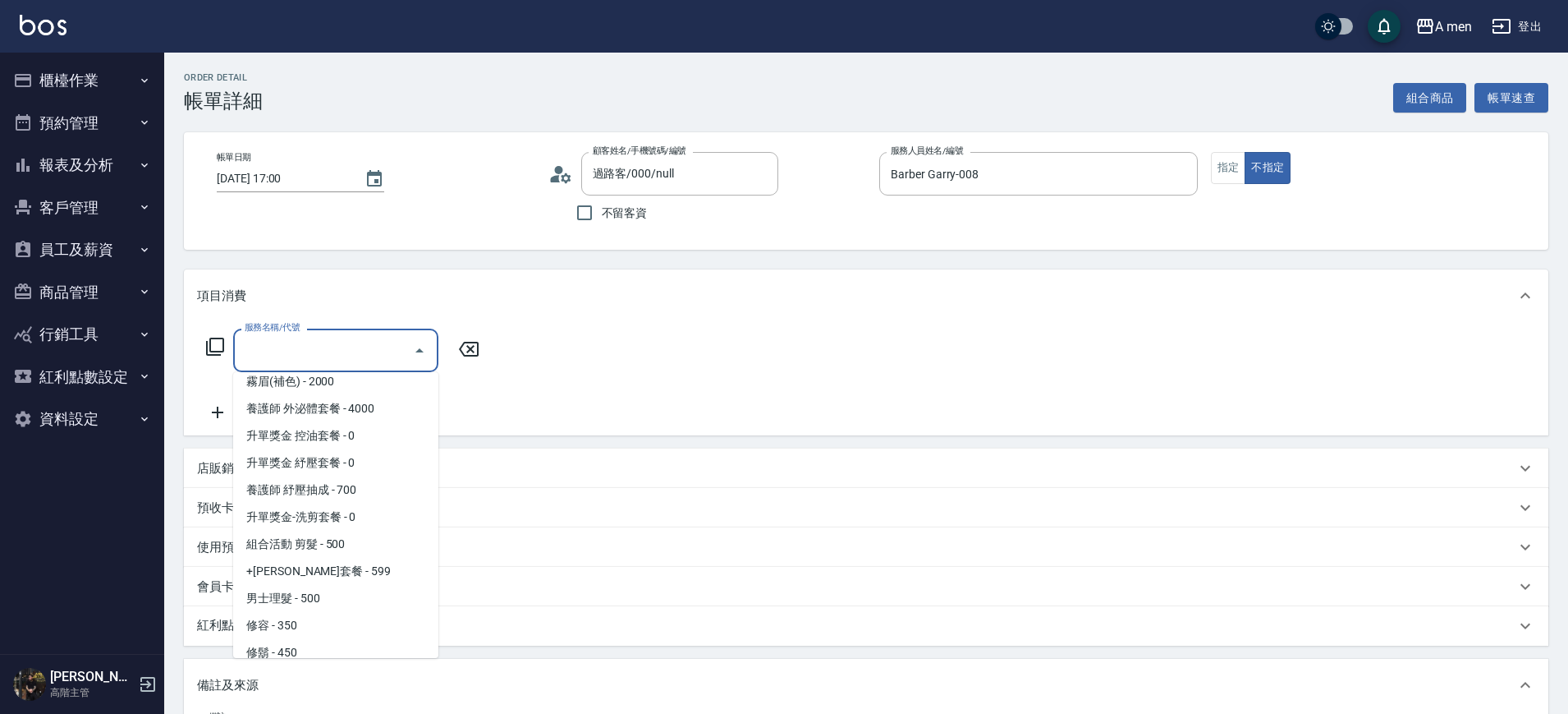
scroll to position [206, 0]
click at [351, 596] on span "男士理髮 - 500" at bounding box center [335, 593] width 205 height 27
type input "男士理髮(A01)"
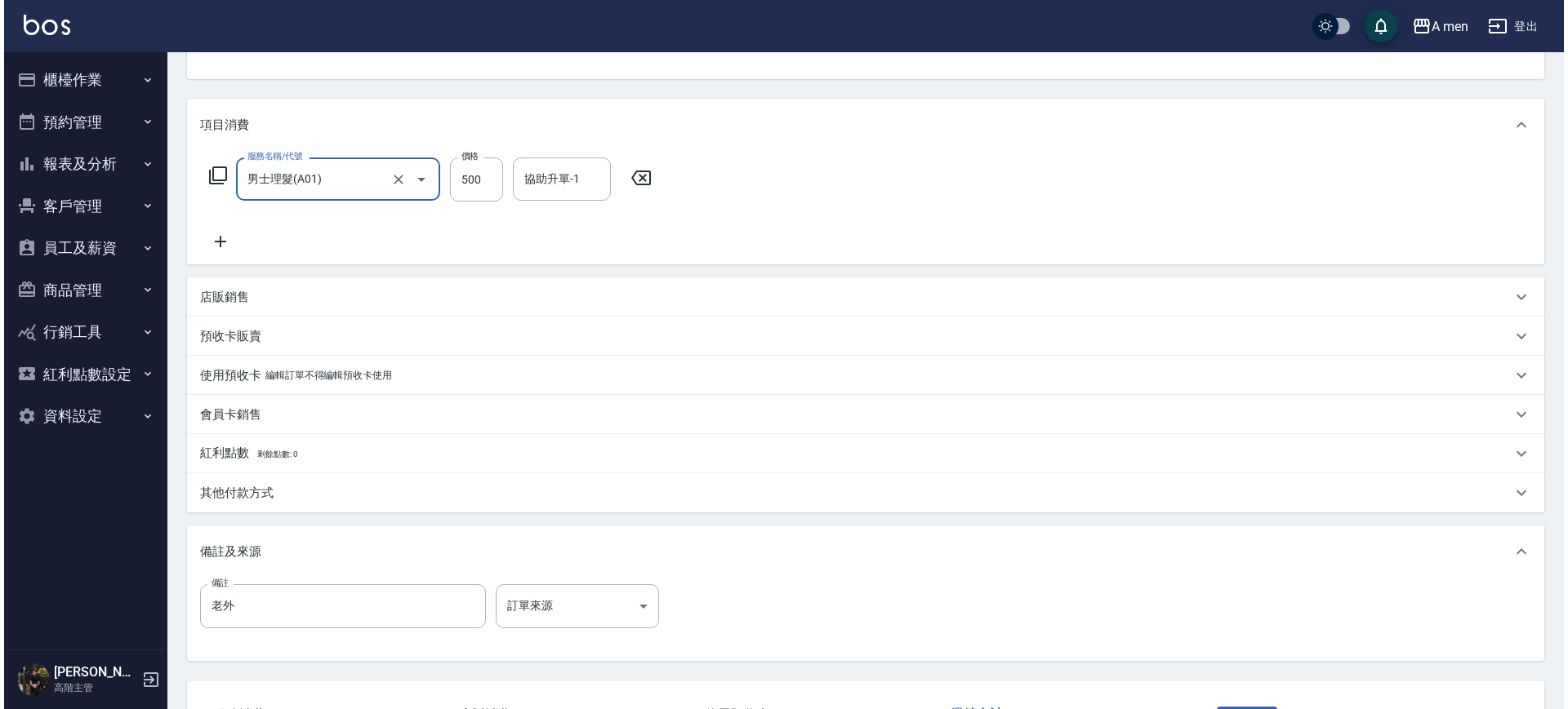
scroll to position [297, 0]
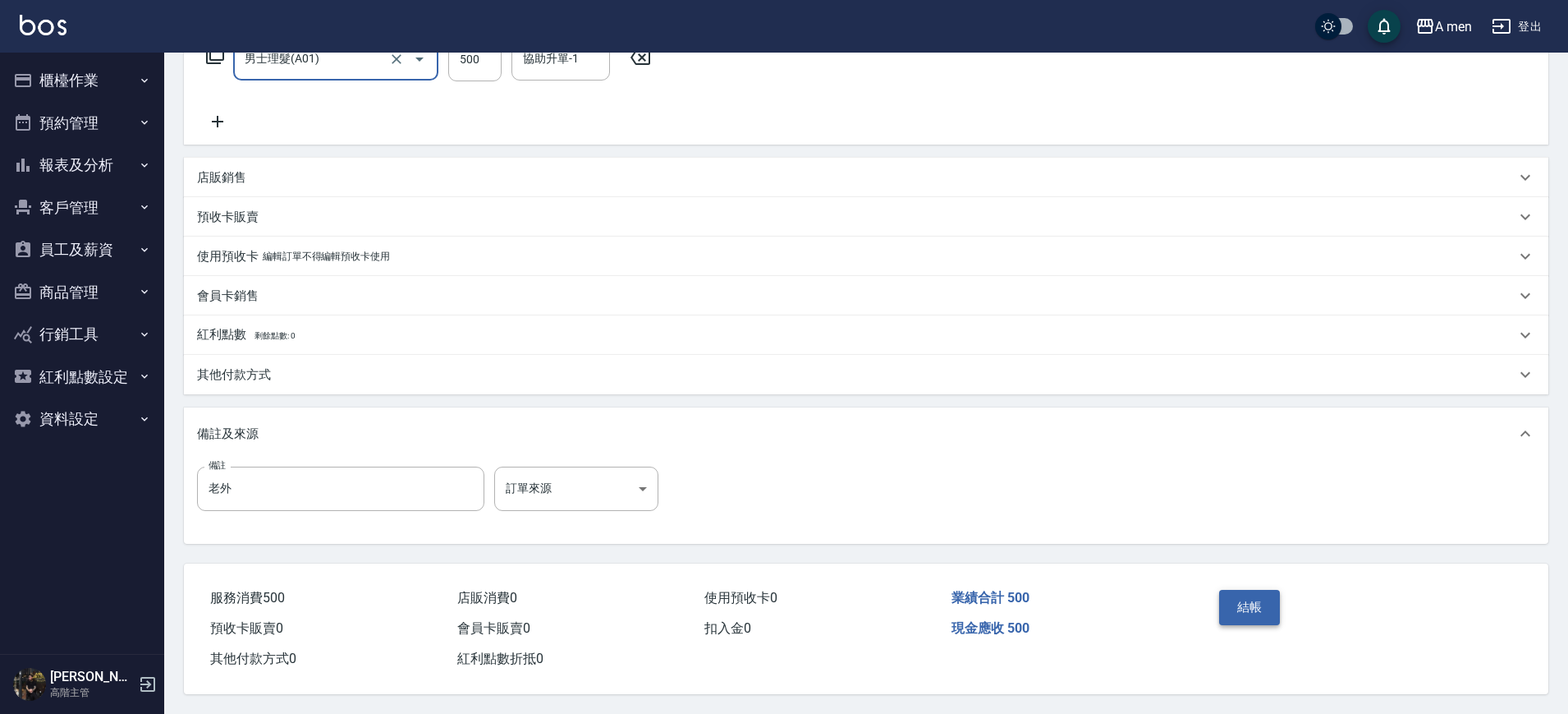
click at [1249, 590] on button "結帳" at bounding box center [1250, 607] width 62 height 35
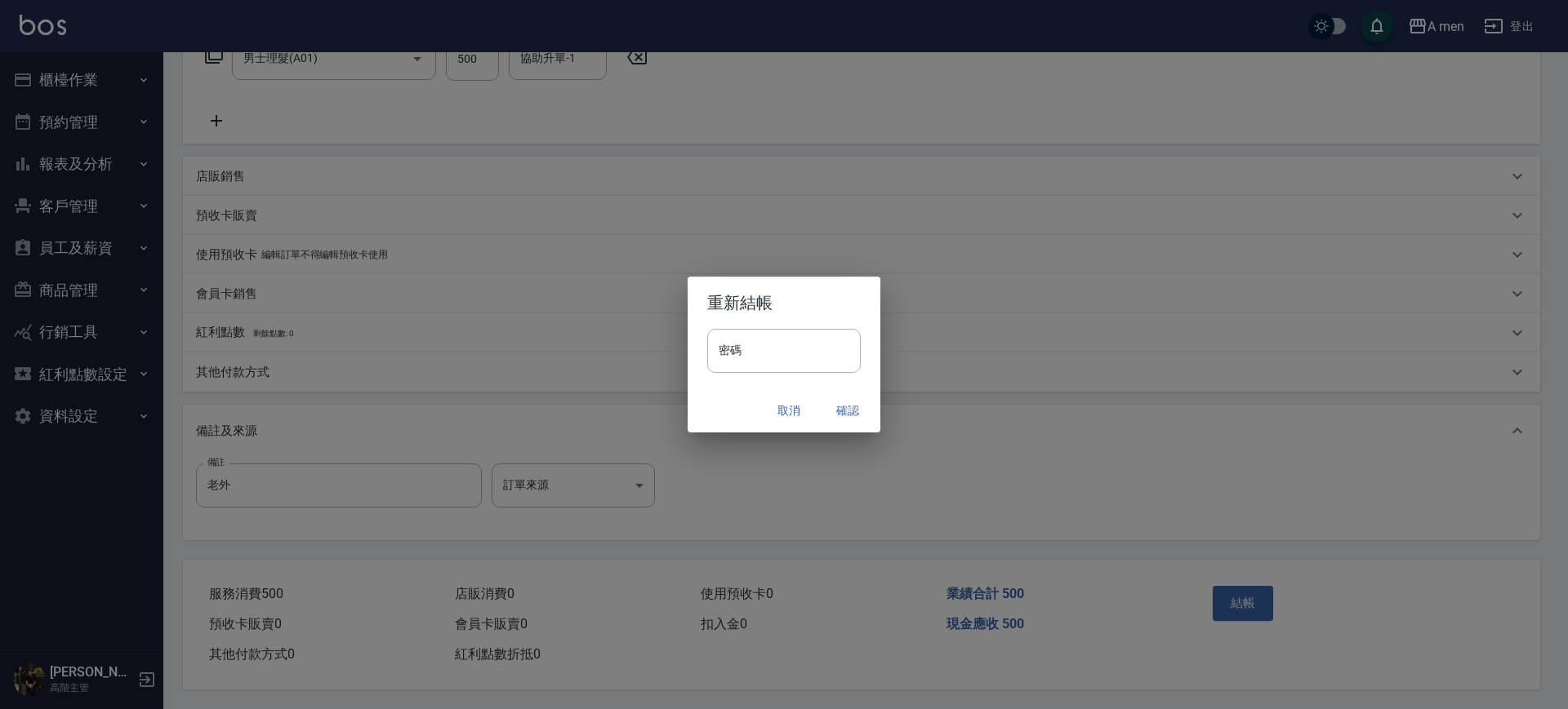
click at [831, 408] on button "確認" at bounding box center [847, 410] width 52 height 31
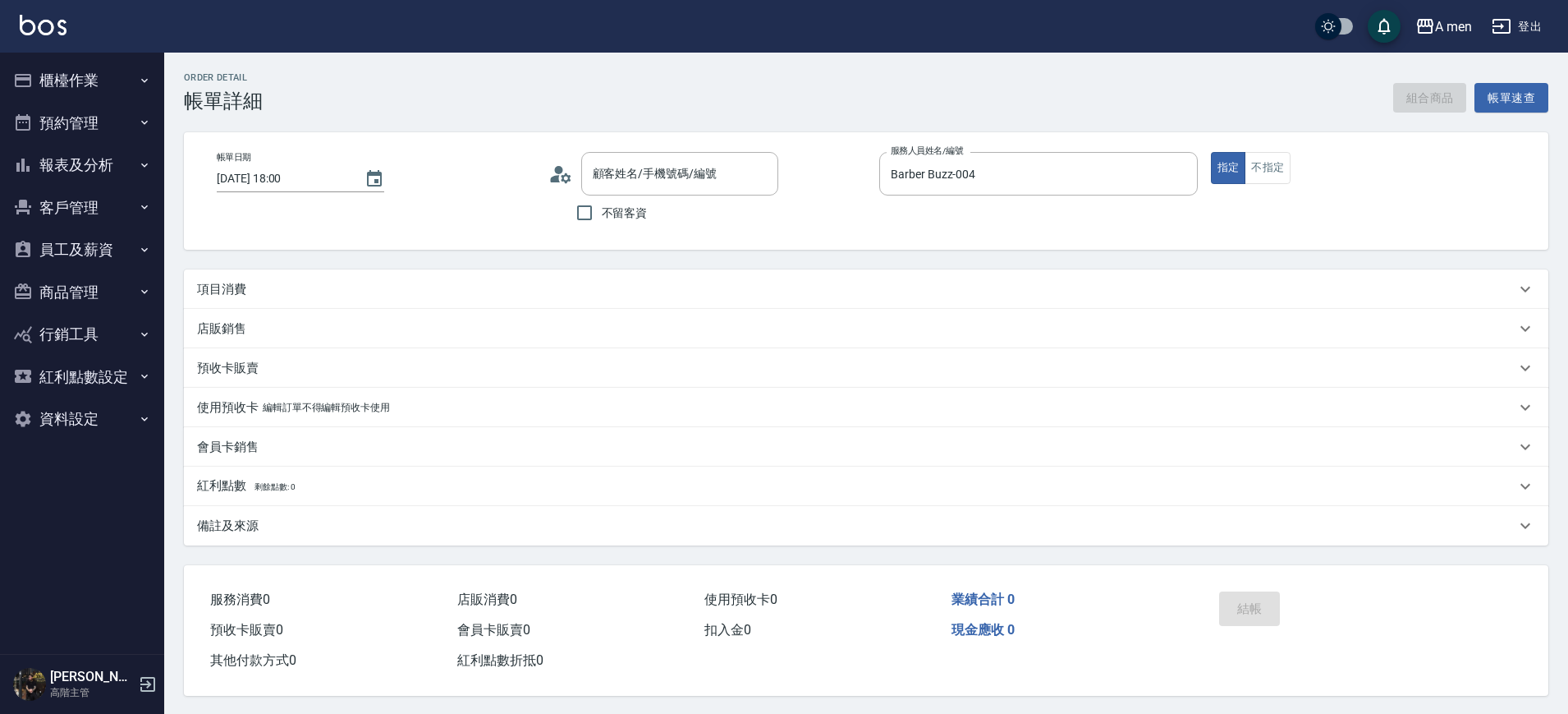
type input "[PERSON_NAME]『搖擺』/0920253255/null"
click at [879, 287] on div "項目消費" at bounding box center [856, 289] width 1319 height 17
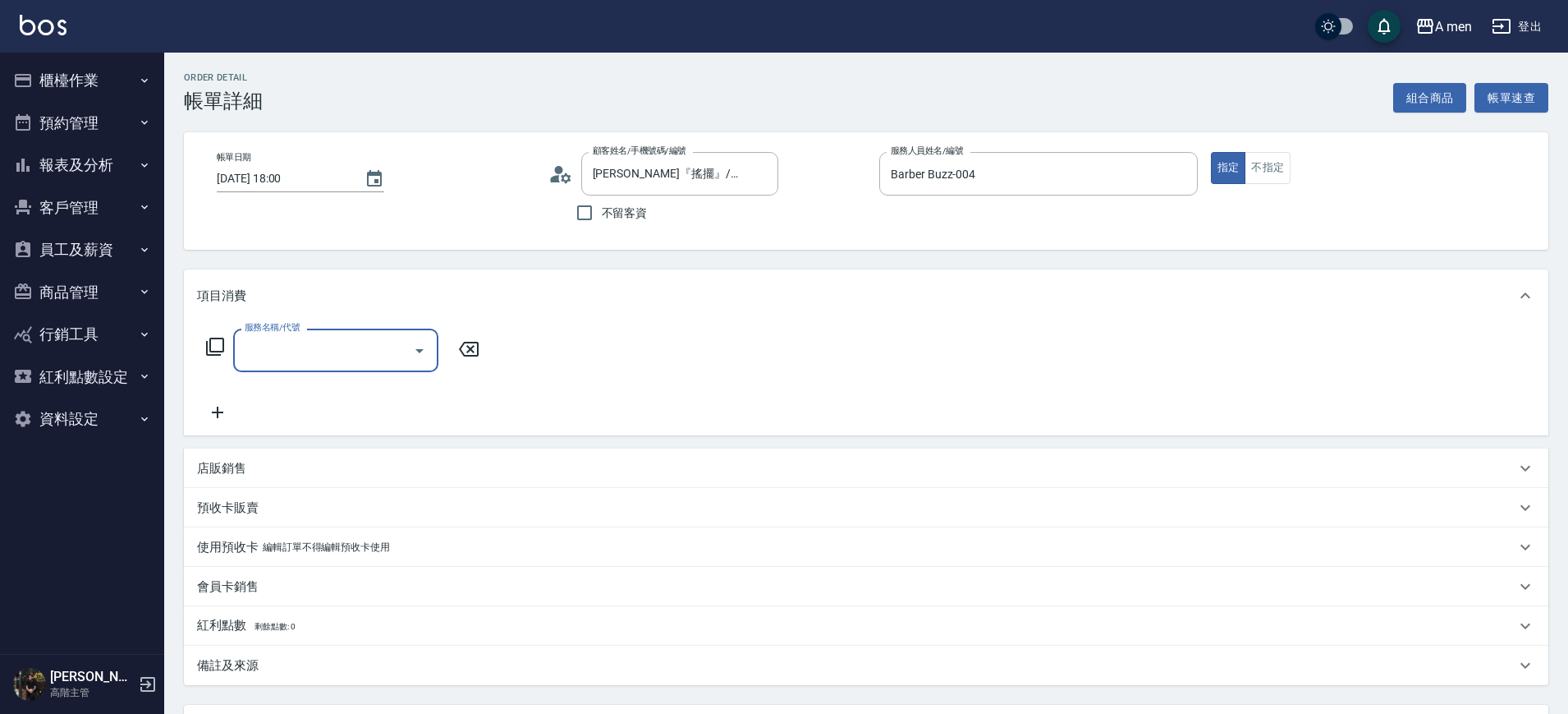
click at [368, 338] on input "服務名稱/代號" at bounding box center [323, 350] width 166 height 29
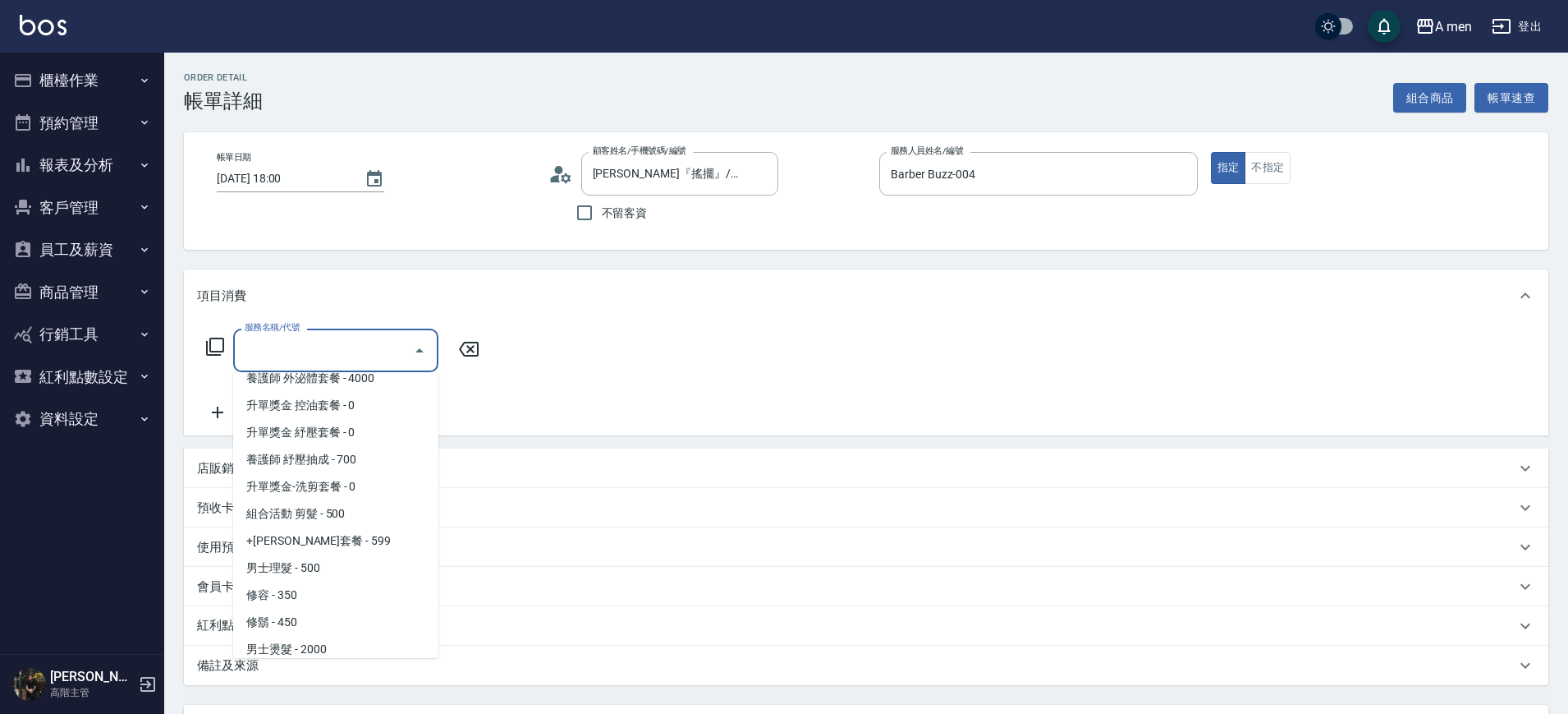
scroll to position [245, 0]
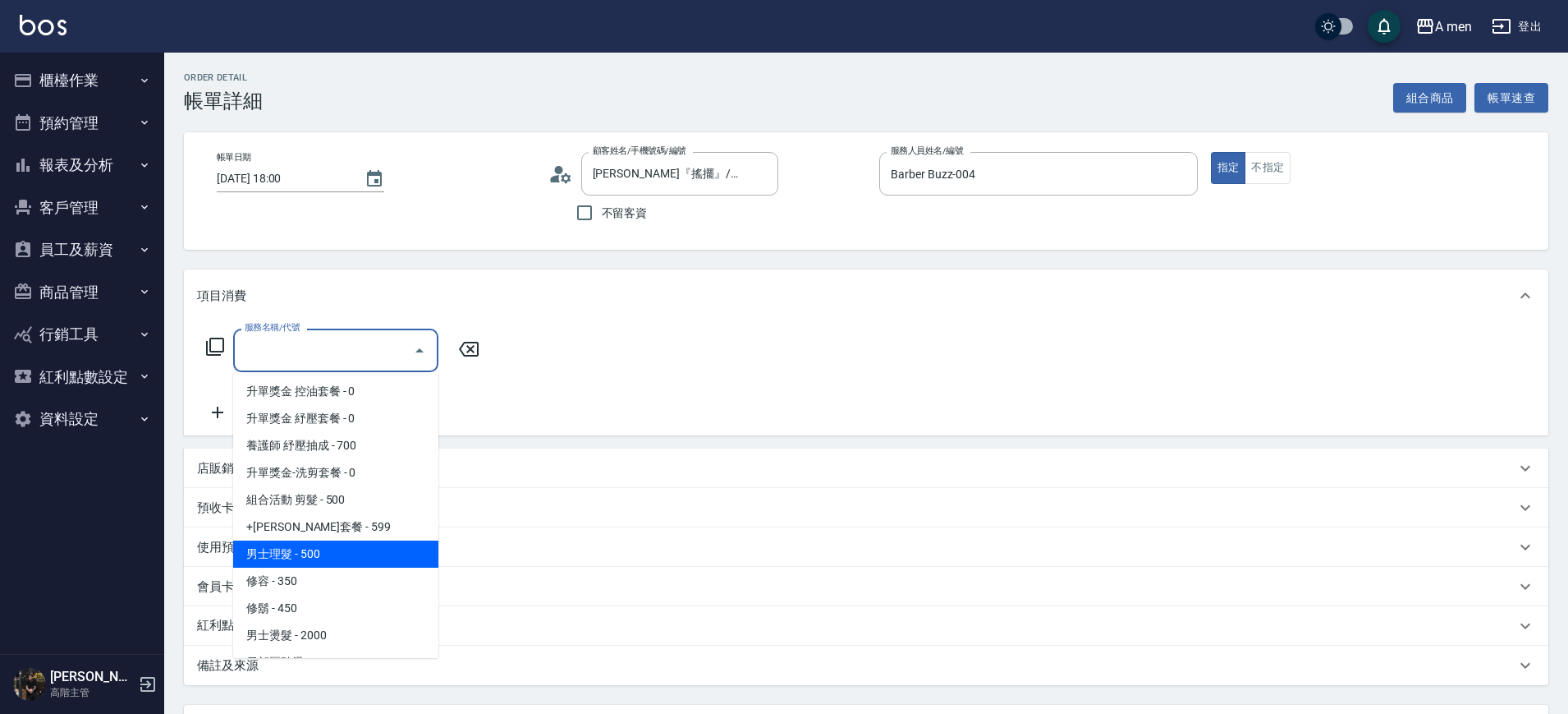
click at [351, 553] on span "男士理髮 - 500" at bounding box center [335, 553] width 205 height 27
type input "男士理髮(A01)"
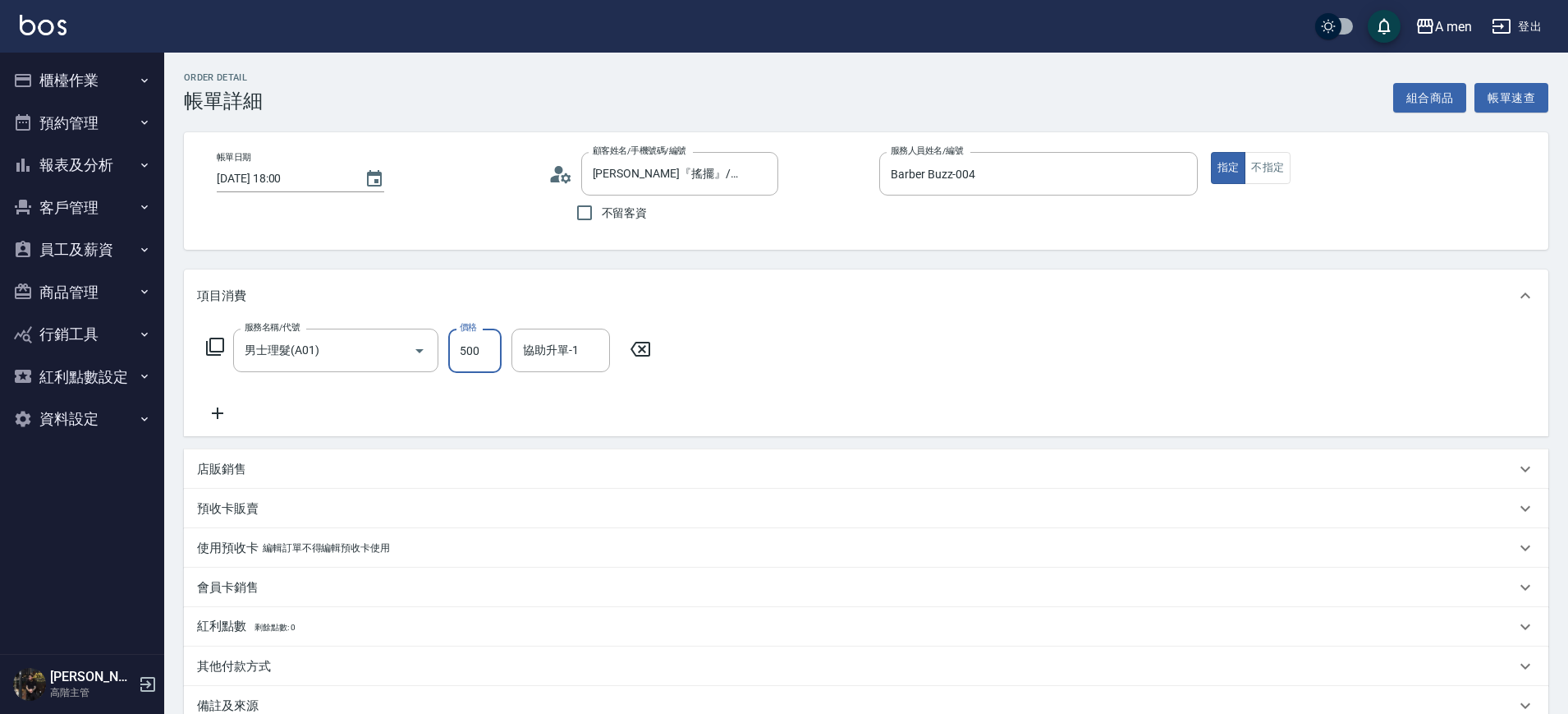
click at [489, 344] on input "500" at bounding box center [475, 351] width 54 height 45
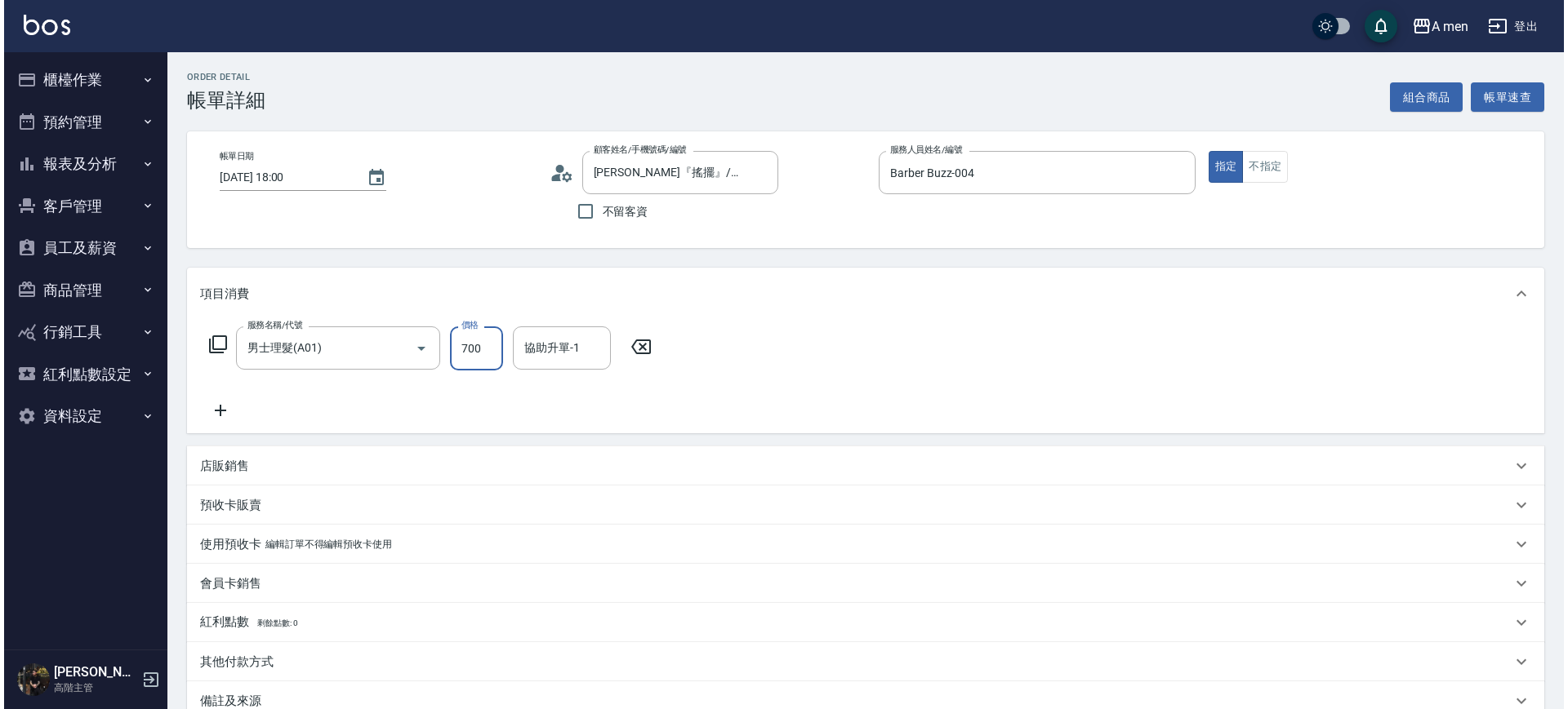
scroll to position [187, 0]
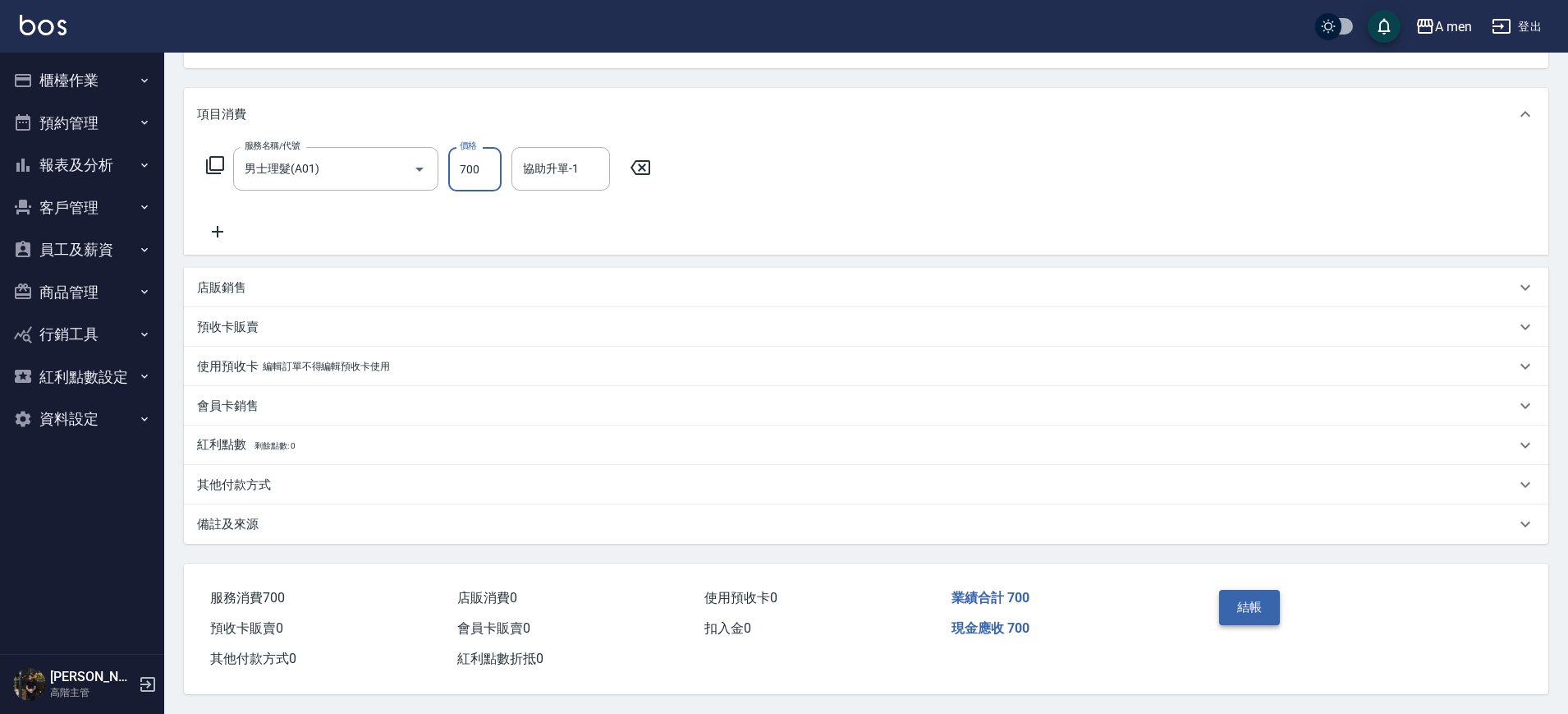
type input "700"
click at [1254, 597] on button "結帳" at bounding box center [1250, 607] width 62 height 35
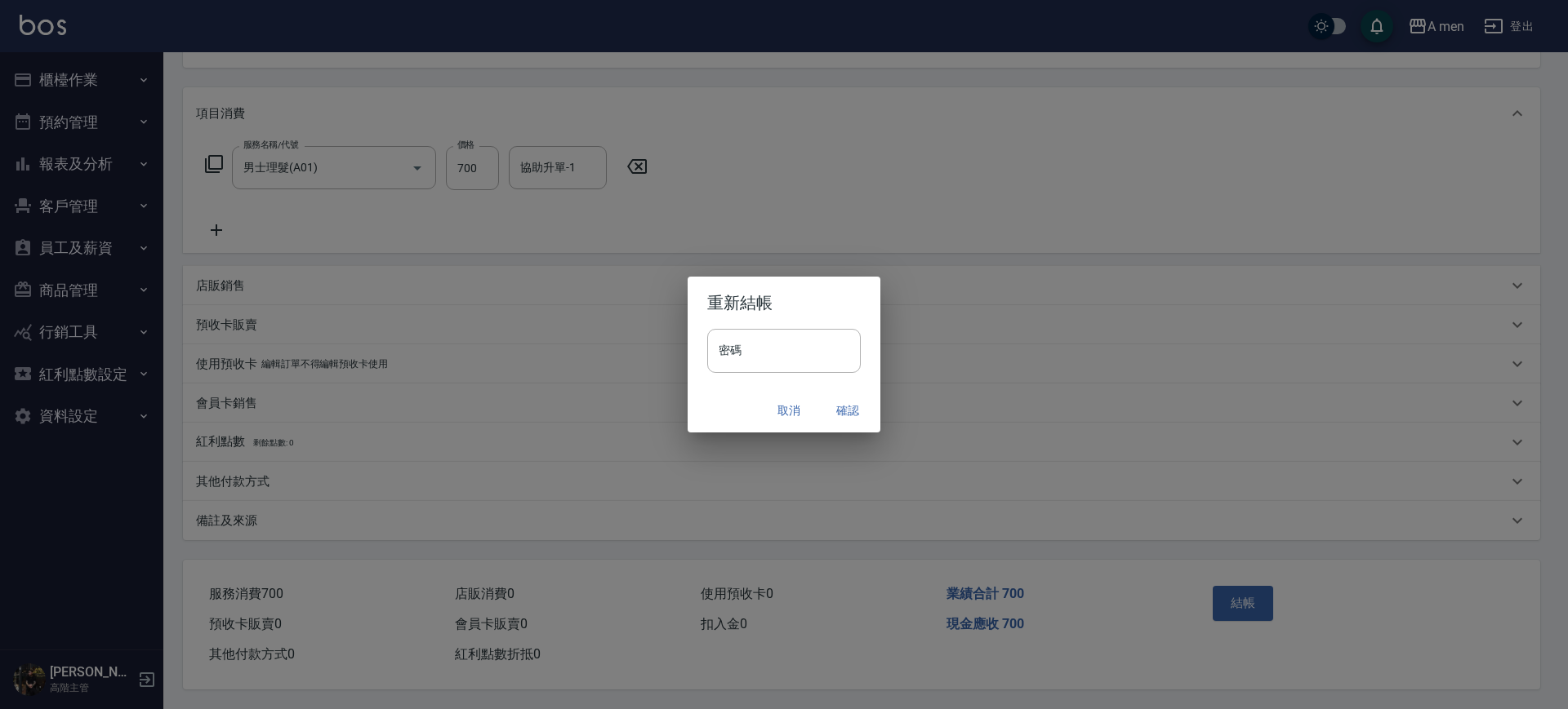
click at [842, 414] on button "確認" at bounding box center [847, 410] width 52 height 31
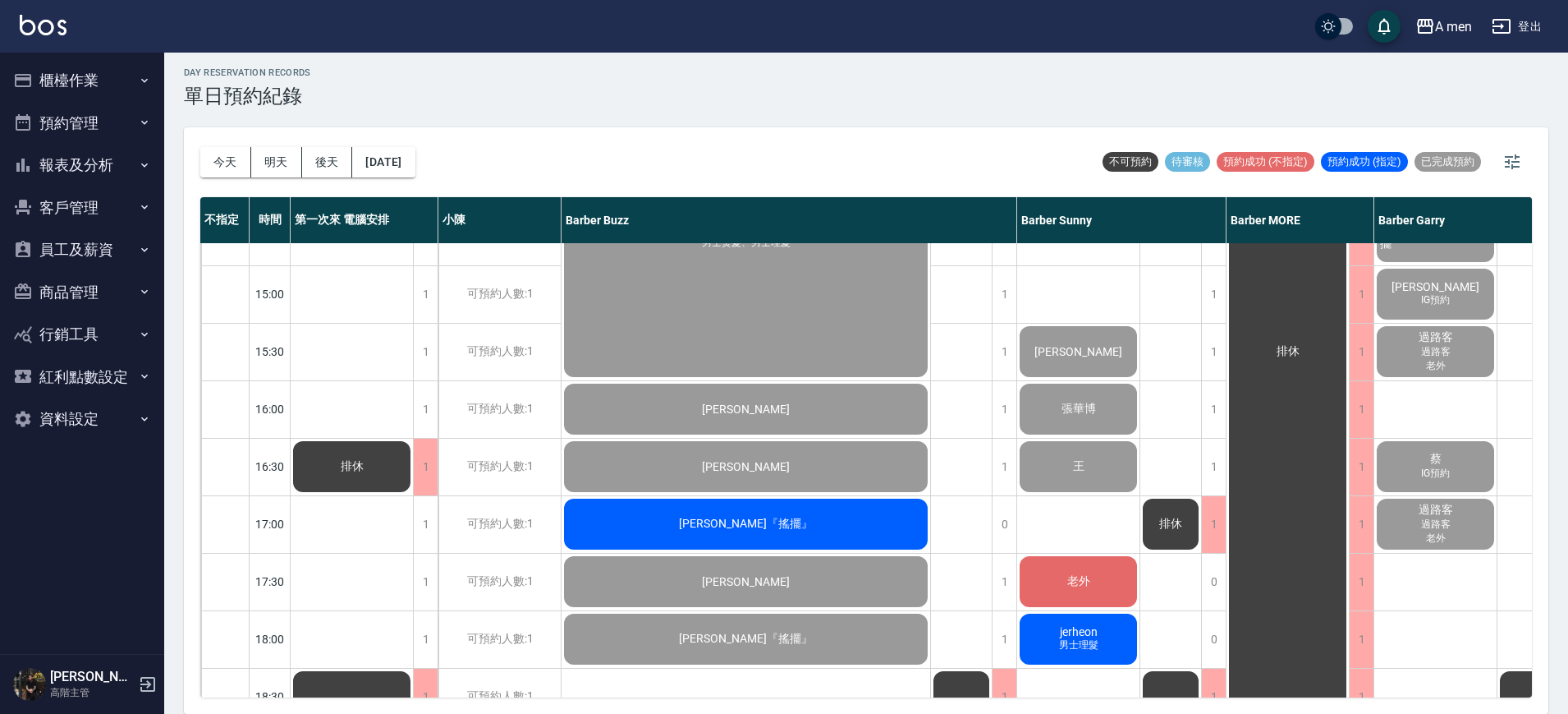
scroll to position [617, 0]
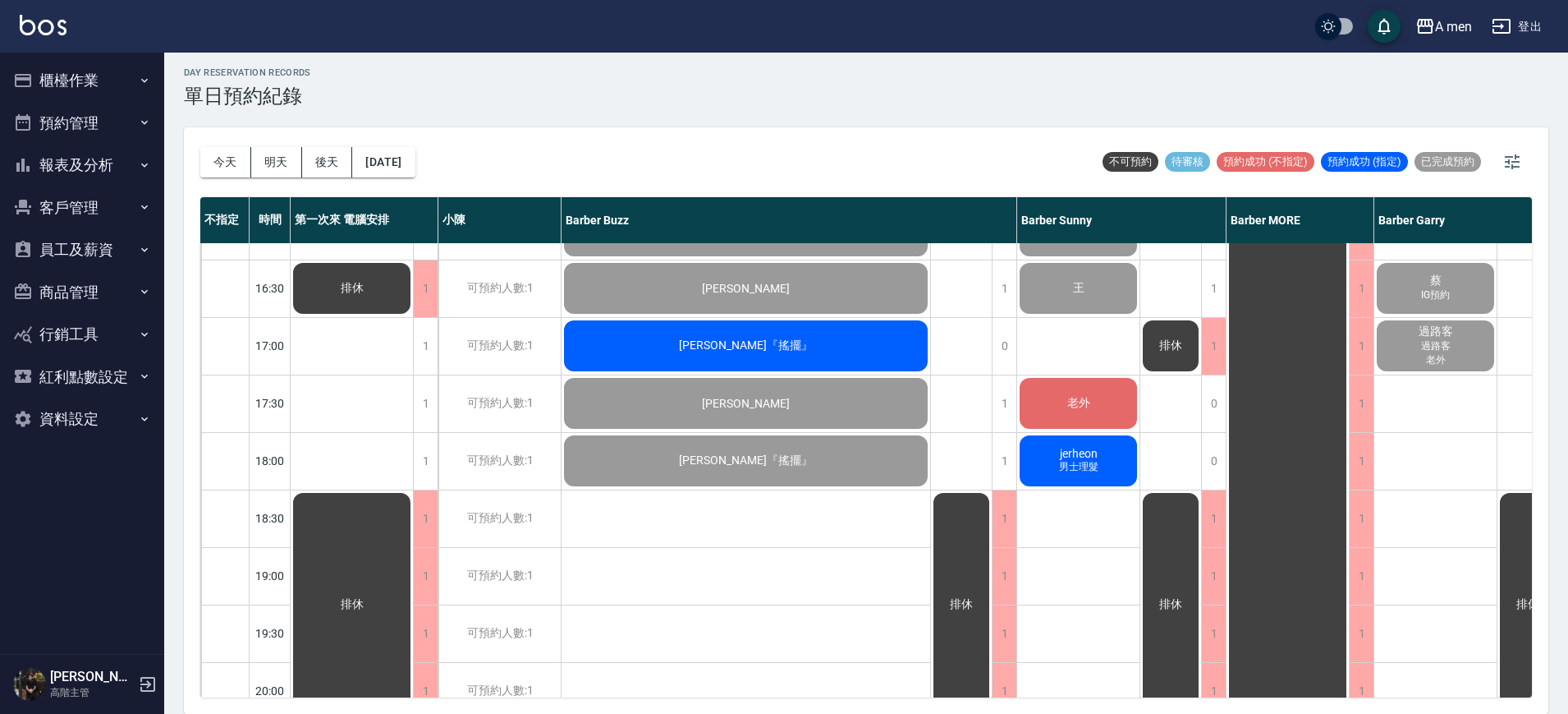
click at [848, 310] on div "[PERSON_NAME]" at bounding box center [746, 288] width 369 height 56
click at [748, 335] on div "[PERSON_NAME]『搖擺』" at bounding box center [746, 346] width 369 height 56
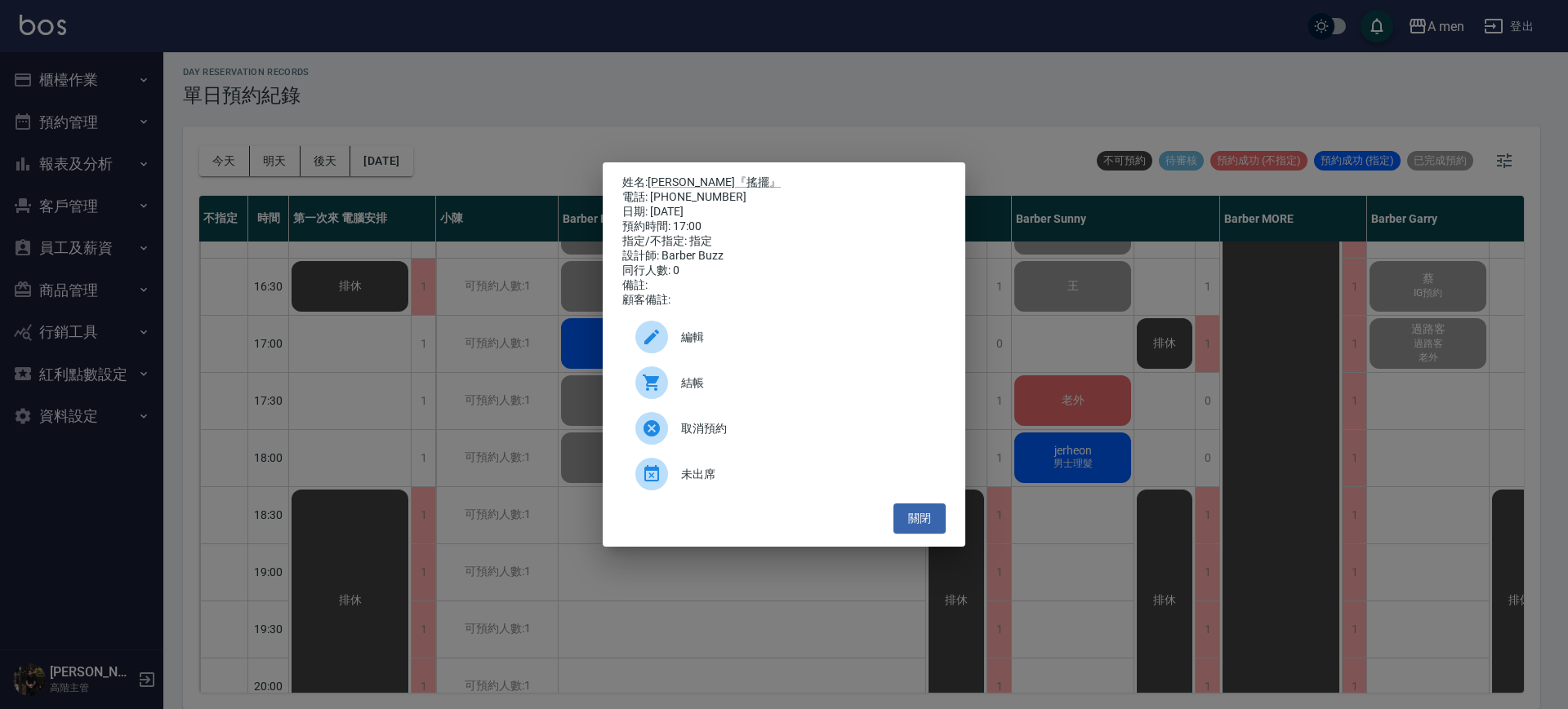
click at [734, 381] on div "結帳" at bounding box center [784, 383] width 324 height 45
click at [933, 529] on button "關閉" at bounding box center [919, 519] width 52 height 31
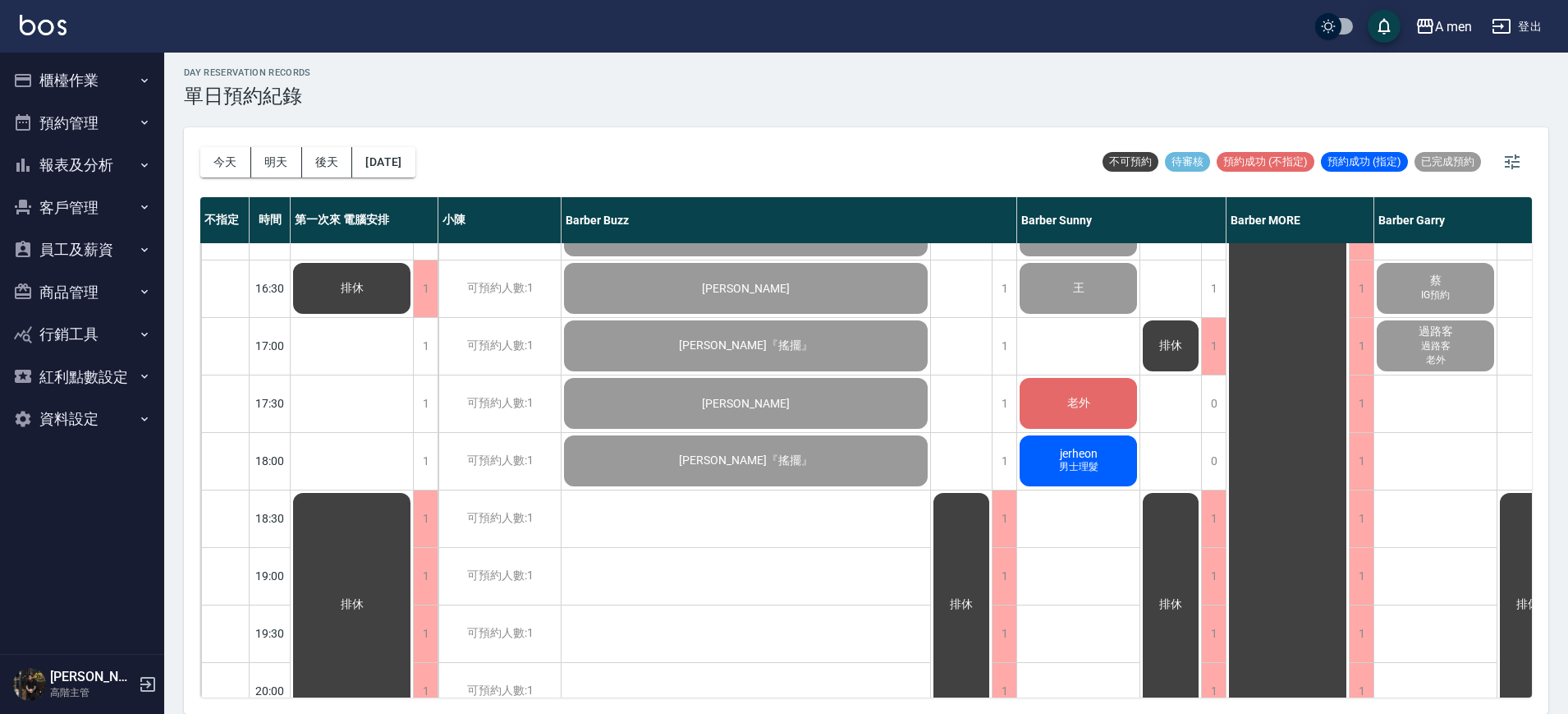
click at [1051, 403] on div "老外" at bounding box center [1078, 403] width 122 height 56
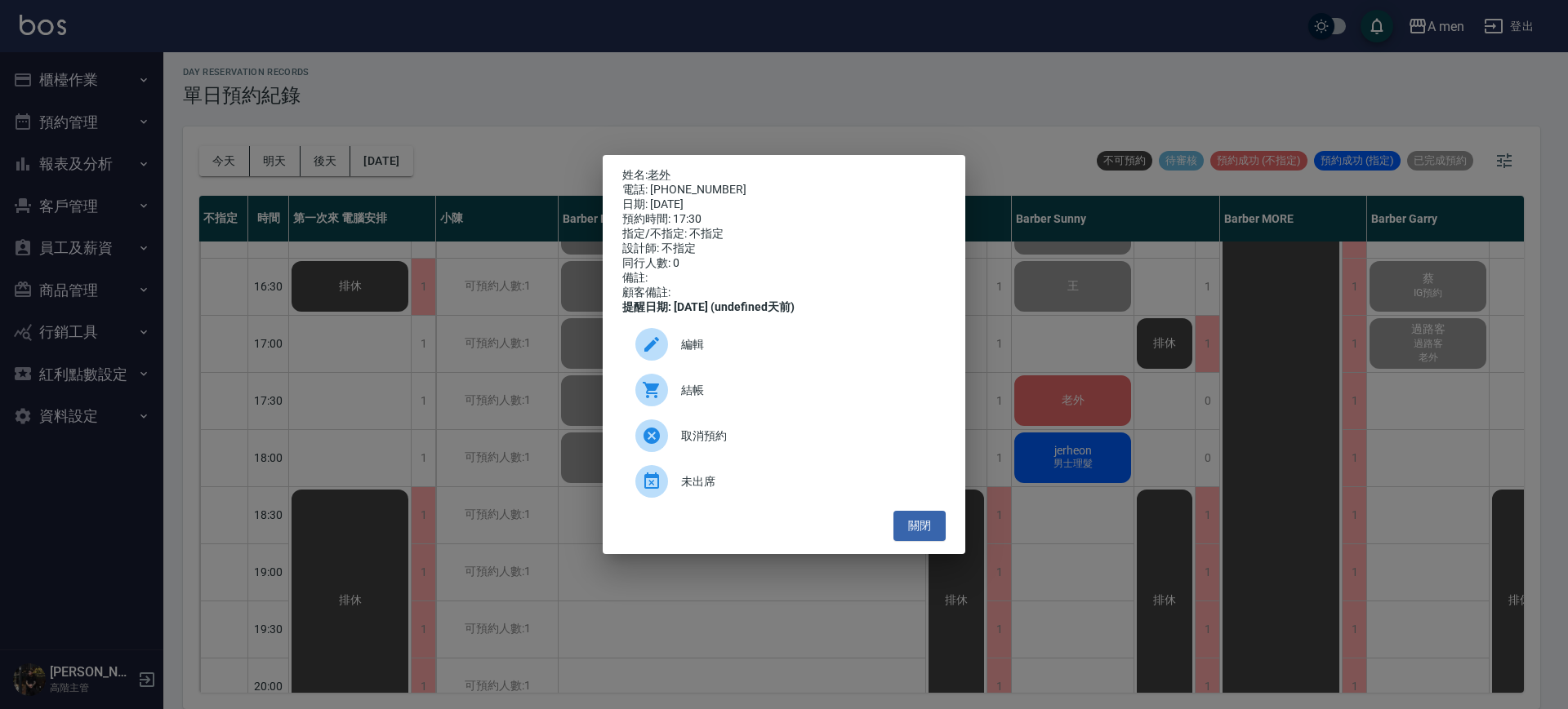
click at [784, 399] on span "結帳" at bounding box center [806, 390] width 252 height 17
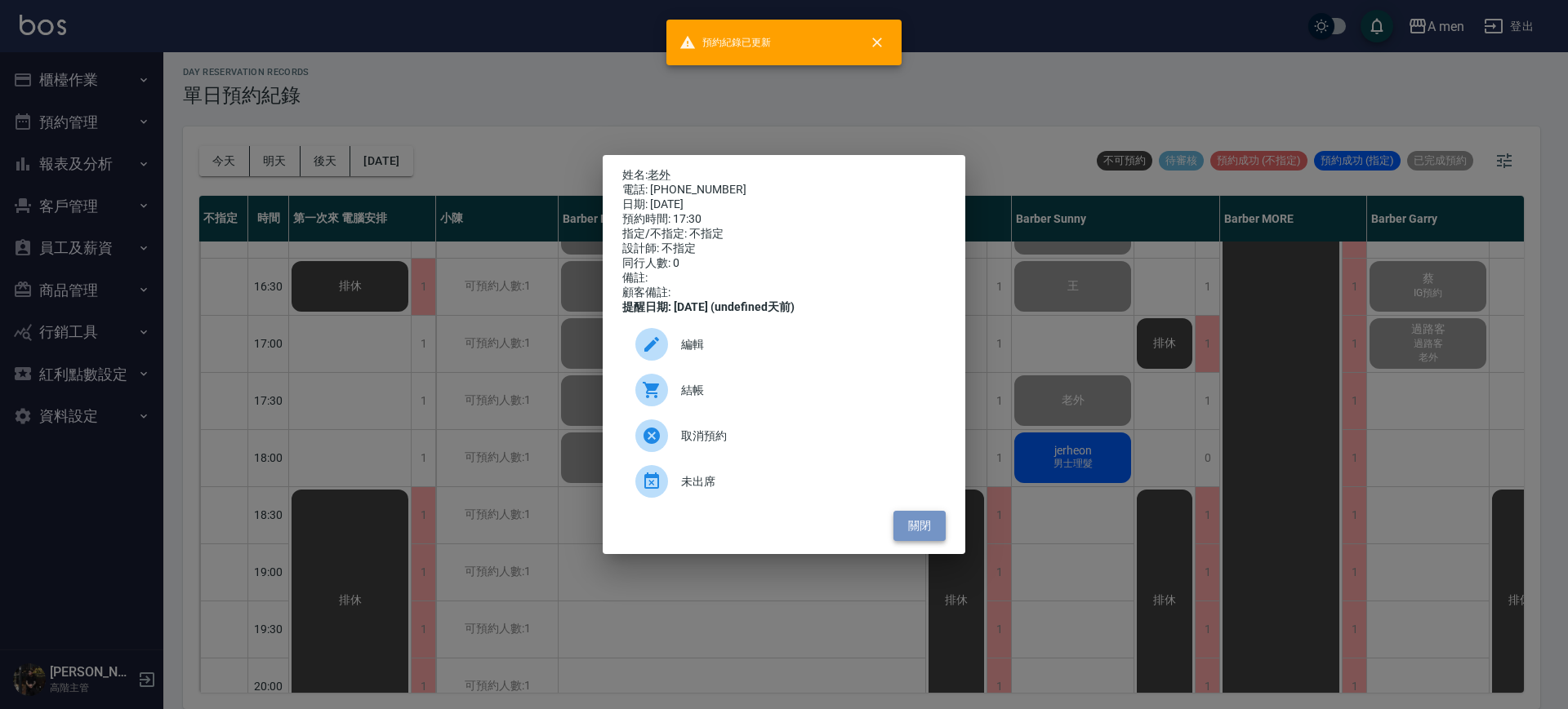
click at [921, 532] on button "關閉" at bounding box center [919, 526] width 52 height 31
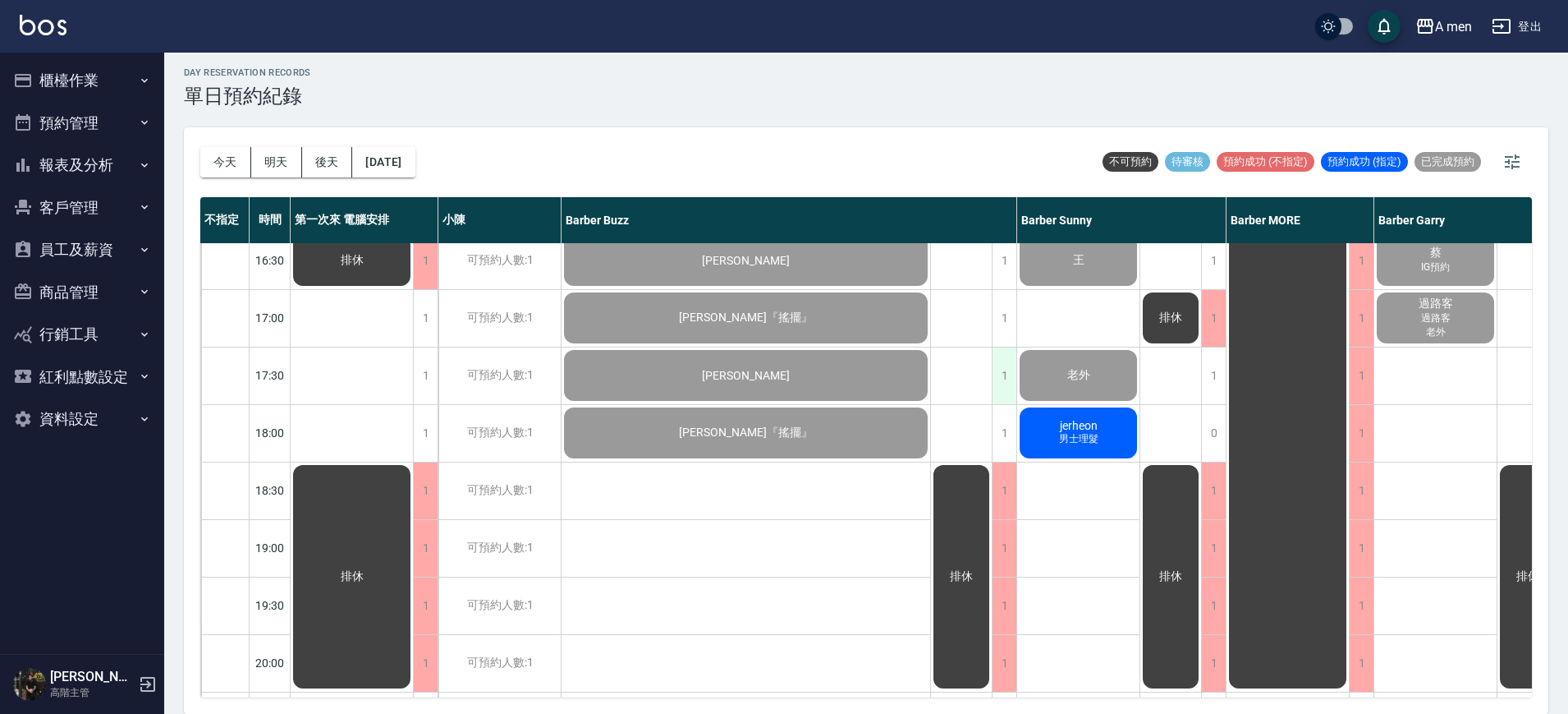
scroll to position [719, 0]
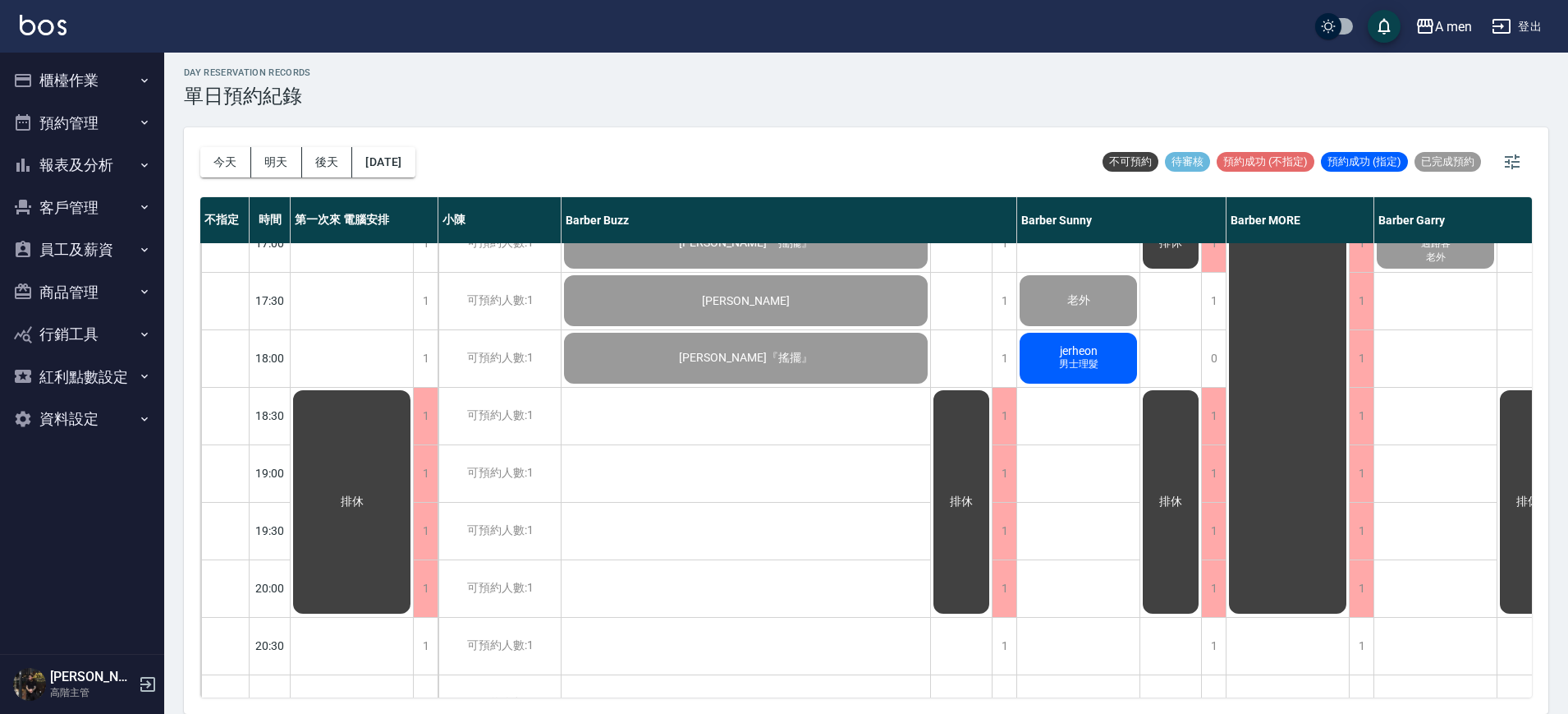
click at [1069, 367] on span "男士理髮" at bounding box center [1079, 364] width 46 height 14
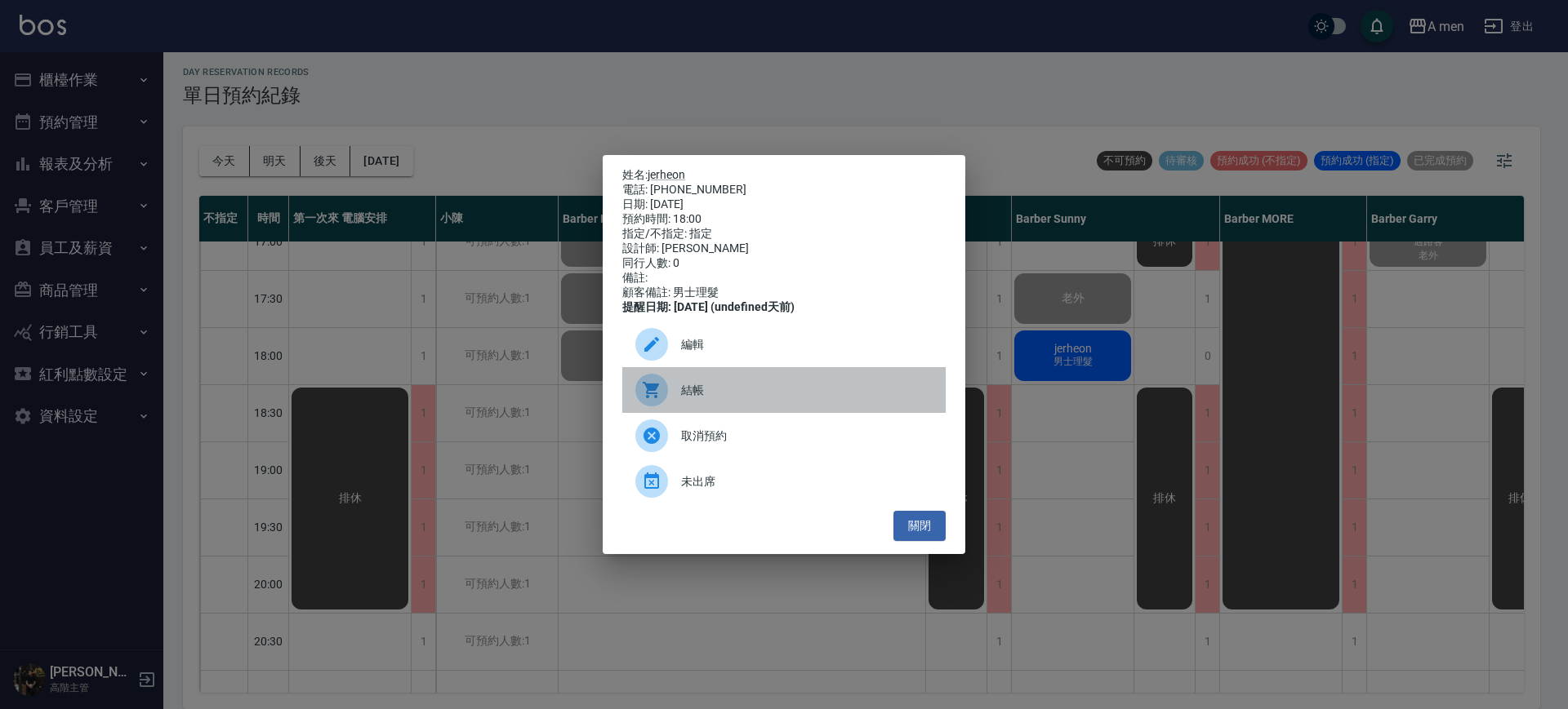
click at [843, 399] on span "結帳" at bounding box center [806, 390] width 252 height 17
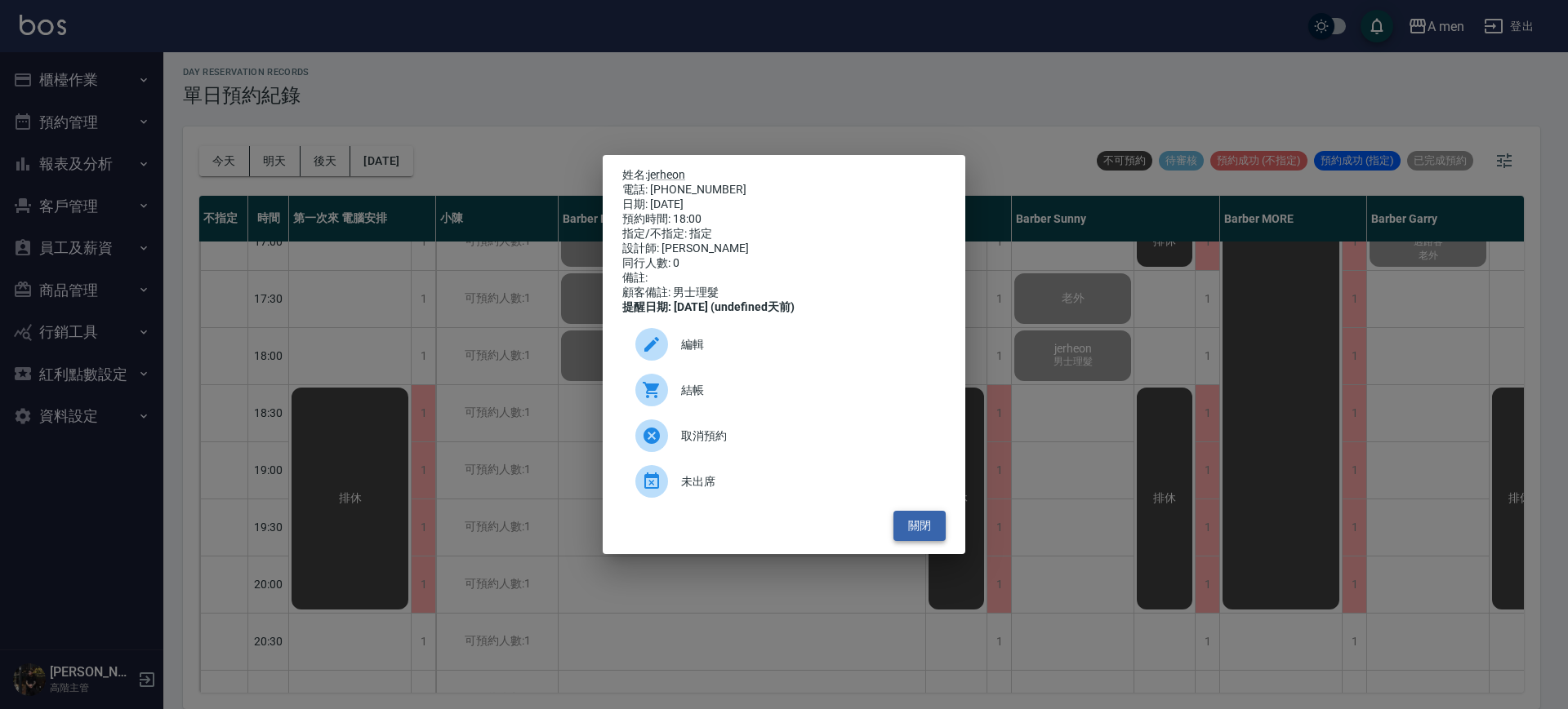
click at [924, 541] on button "關閉" at bounding box center [919, 526] width 52 height 31
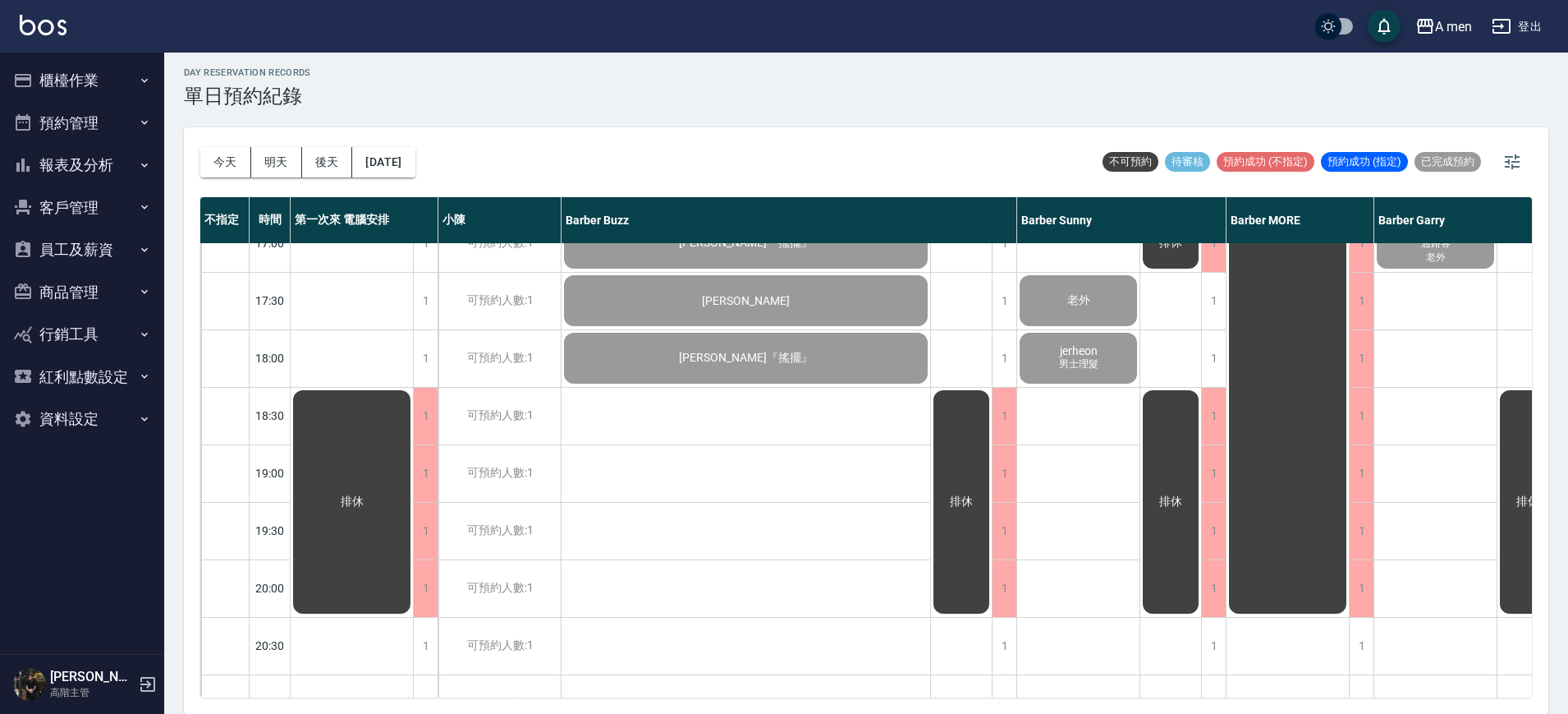
click at [826, 510] on div "紀先生 9/6燙髮 許志川 洗+剪 [PERSON_NAME] 搖擺 老顧客 男士理髮 康 洗+剪 [PERSON_NAME]『搖擺』 搖擺 老顧客 男士理髮…" at bounding box center [746, 243] width 369 height 1438
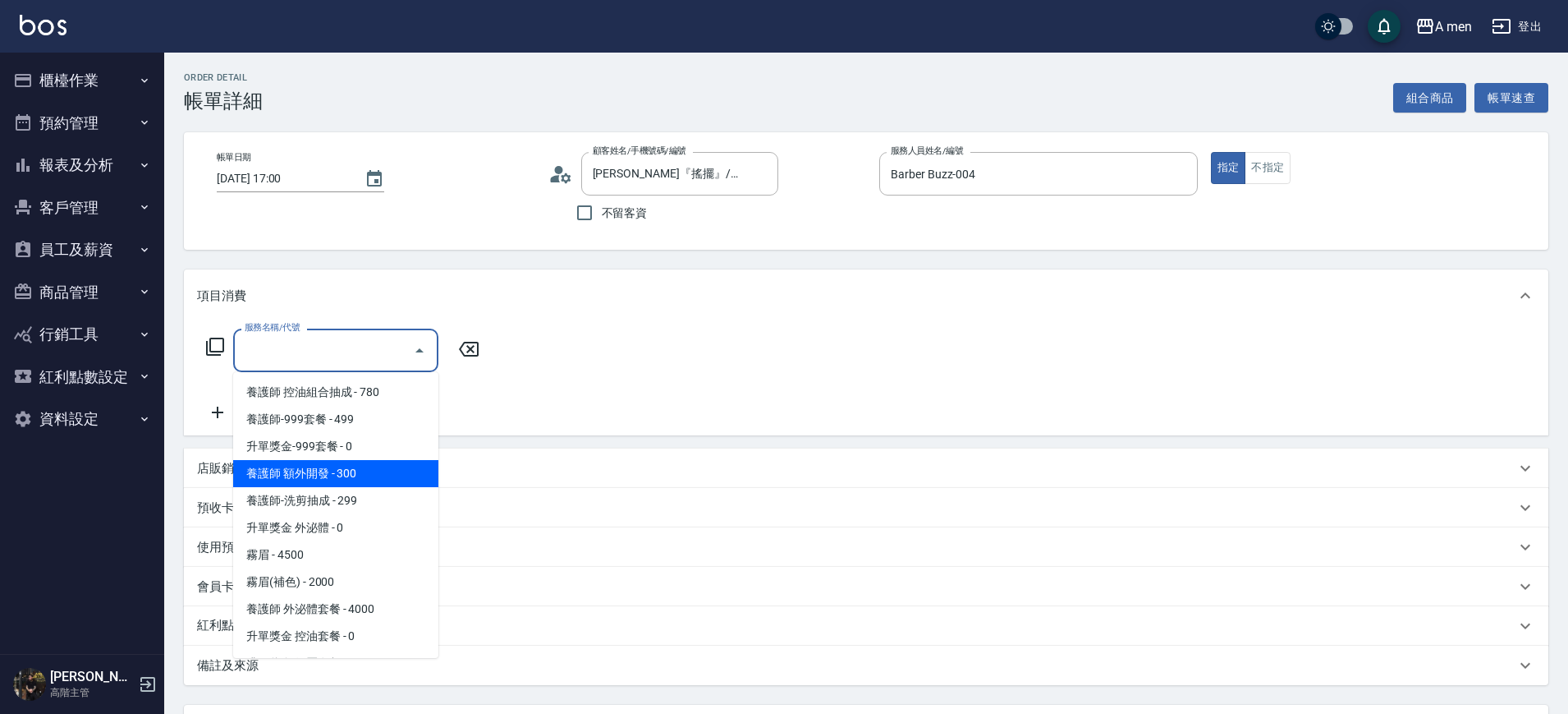
scroll to position [308, 0]
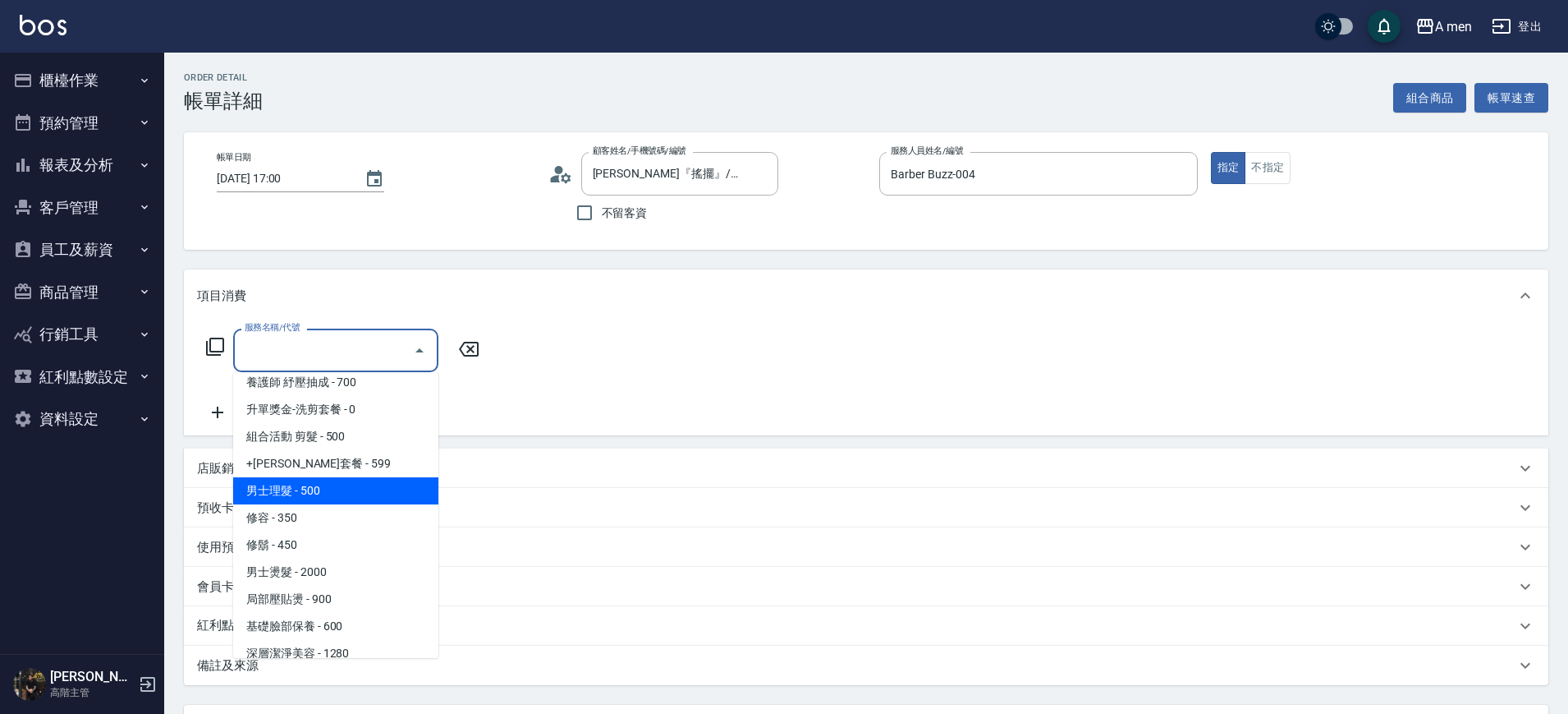
click at [364, 489] on span "男士理髮 - 500" at bounding box center [335, 491] width 205 height 27
type input "男士理髮(A01)"
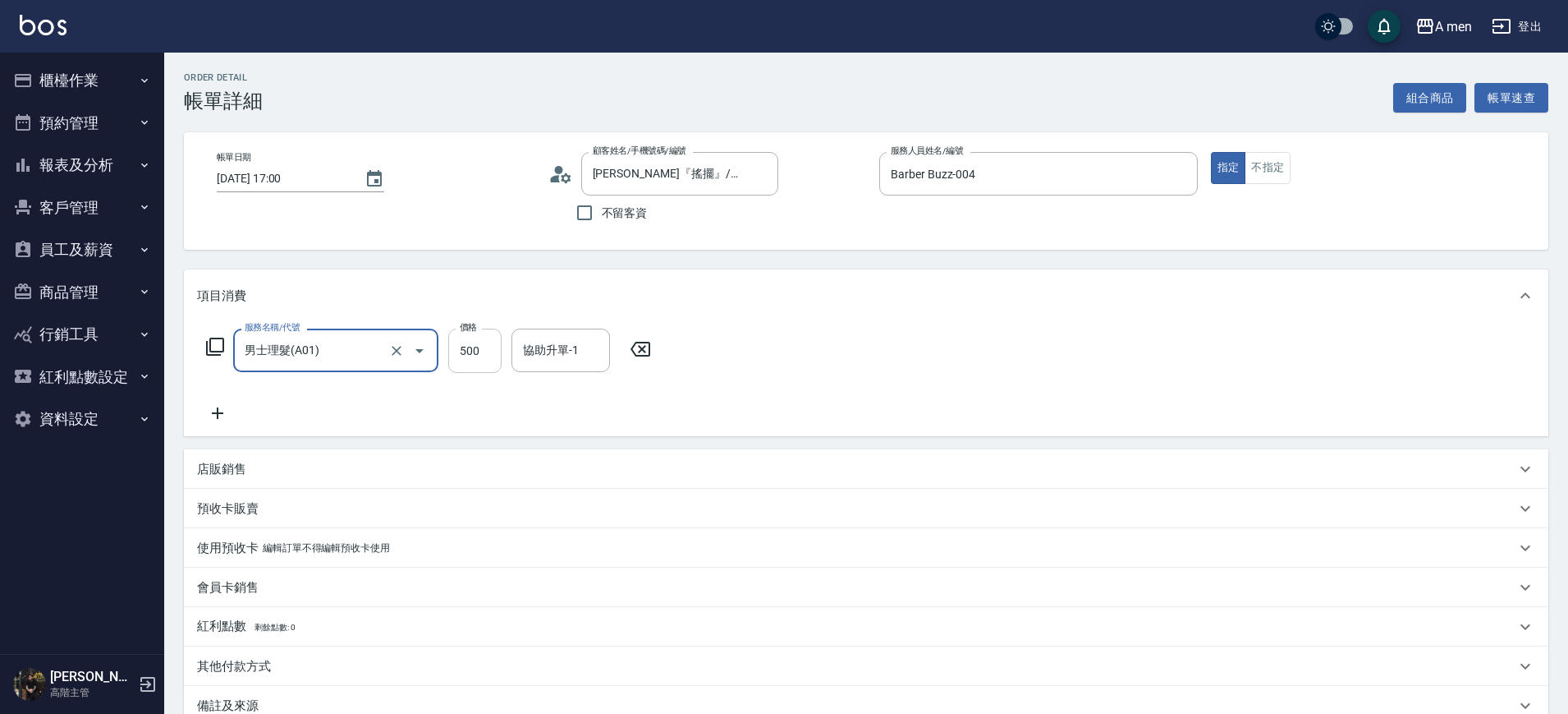
click at [474, 350] on input "500" at bounding box center [475, 351] width 54 height 45
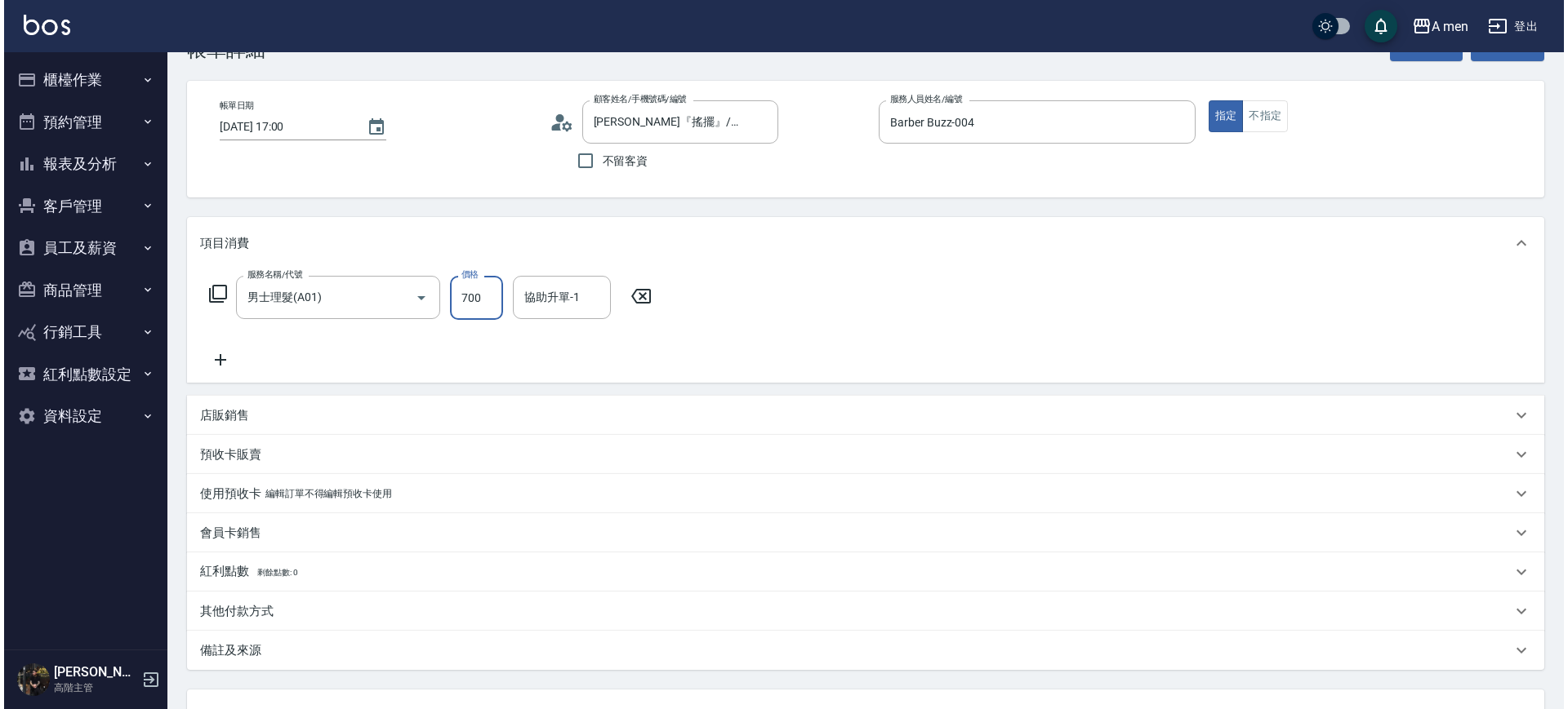
scroll to position [187, 0]
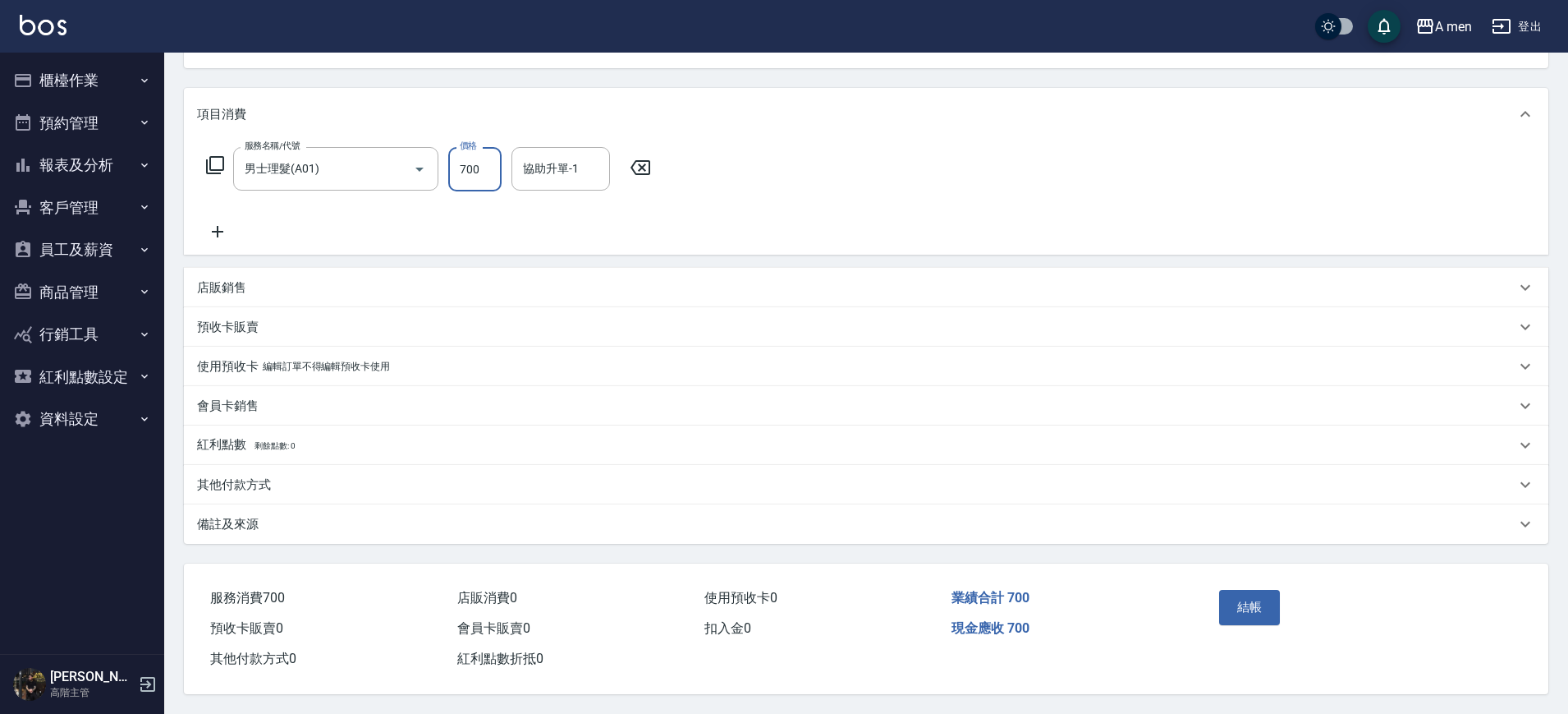
type input "700"
click at [1240, 620] on div "結帳" at bounding box center [1287, 620] width 149 height 71
click at [1241, 603] on button "結帳" at bounding box center [1250, 607] width 62 height 35
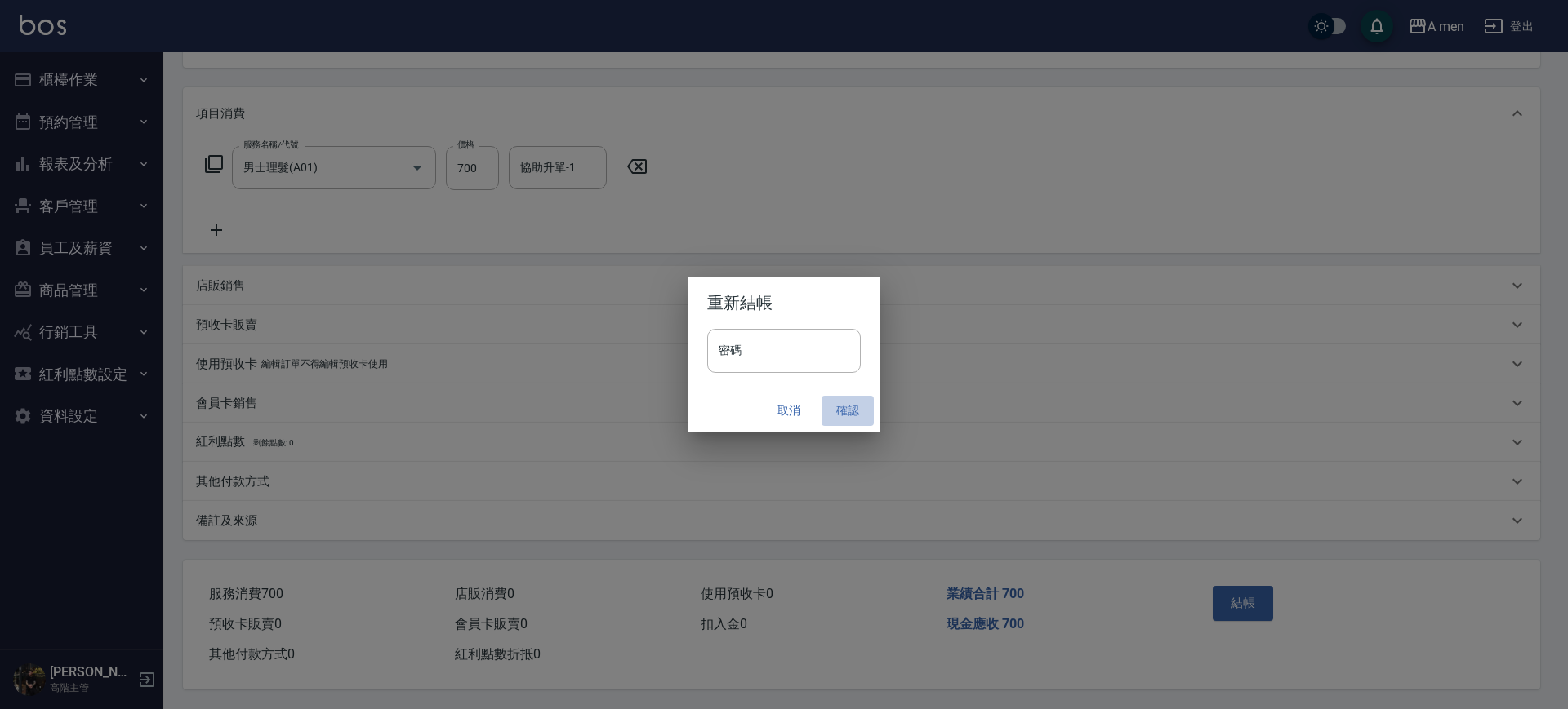
click at [855, 425] on button "確認" at bounding box center [847, 410] width 52 height 31
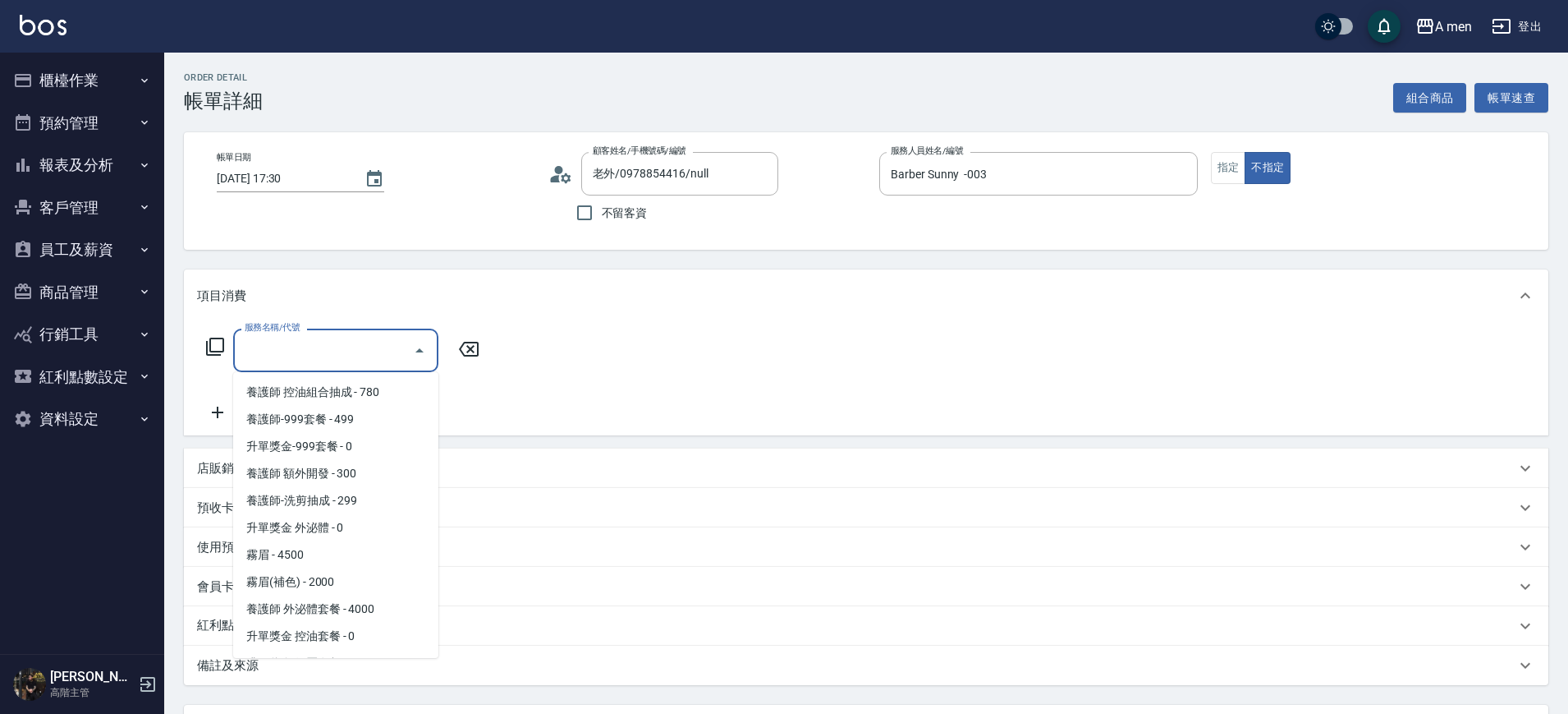
scroll to position [411, 0]
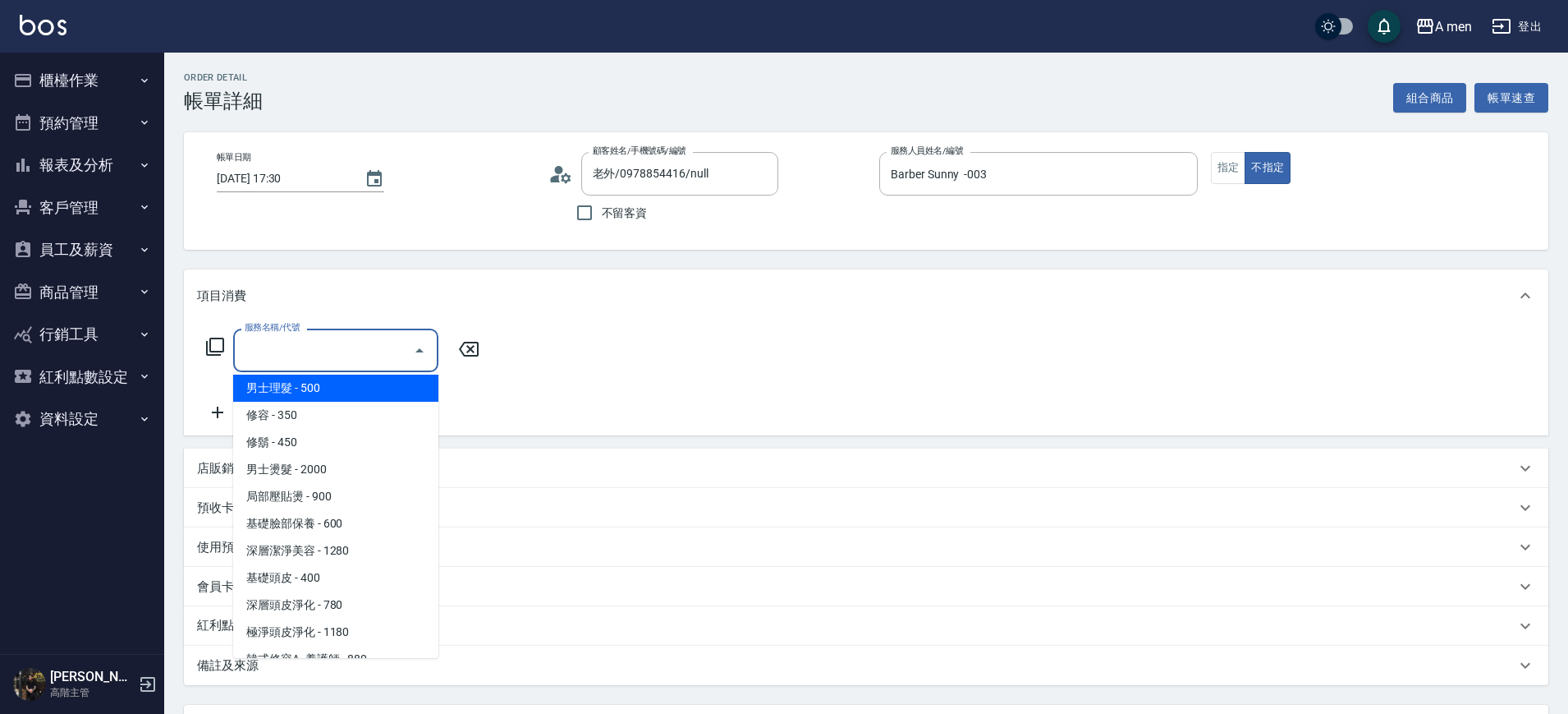
click at [353, 393] on span "男士理髮 - 500" at bounding box center [335, 387] width 205 height 27
type input "男士理髮(A01)"
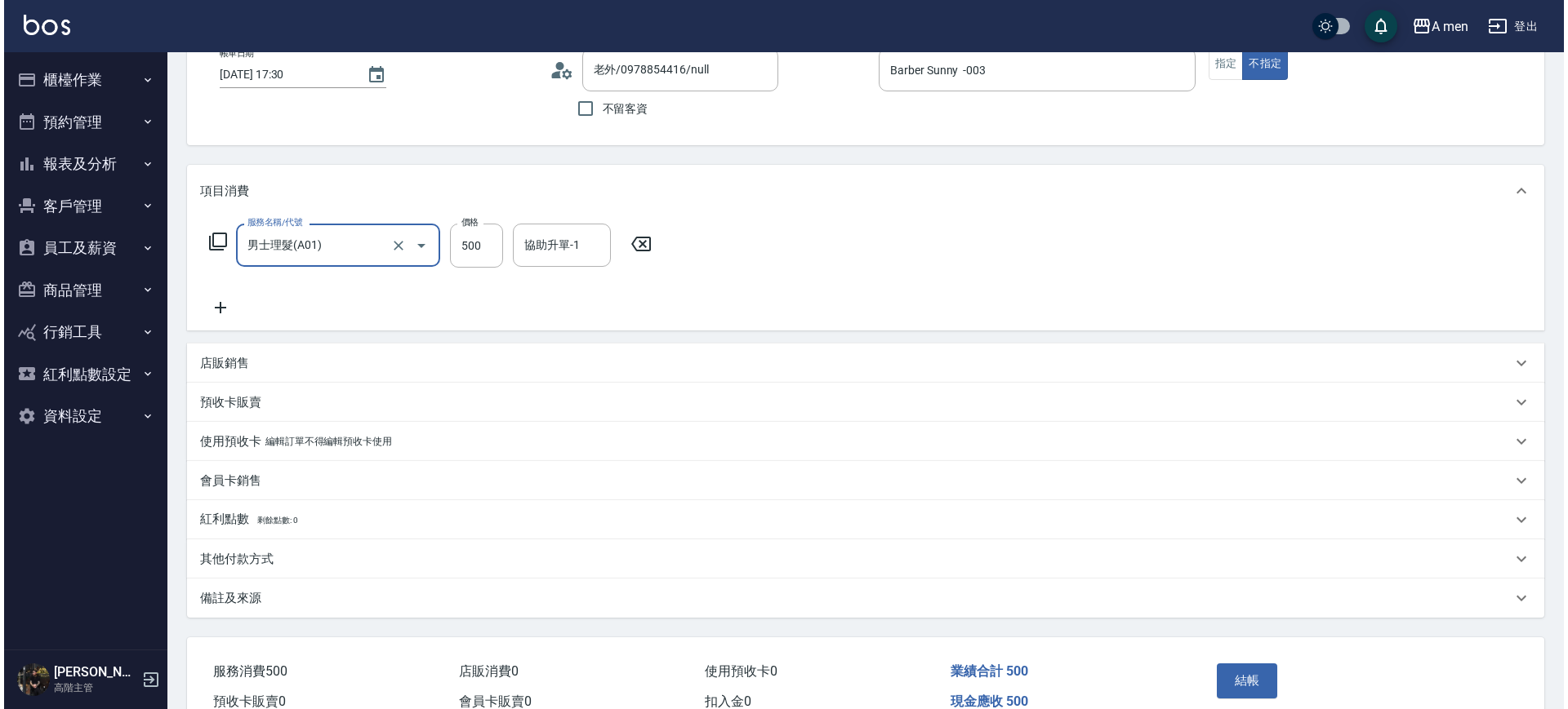
scroll to position [187, 0]
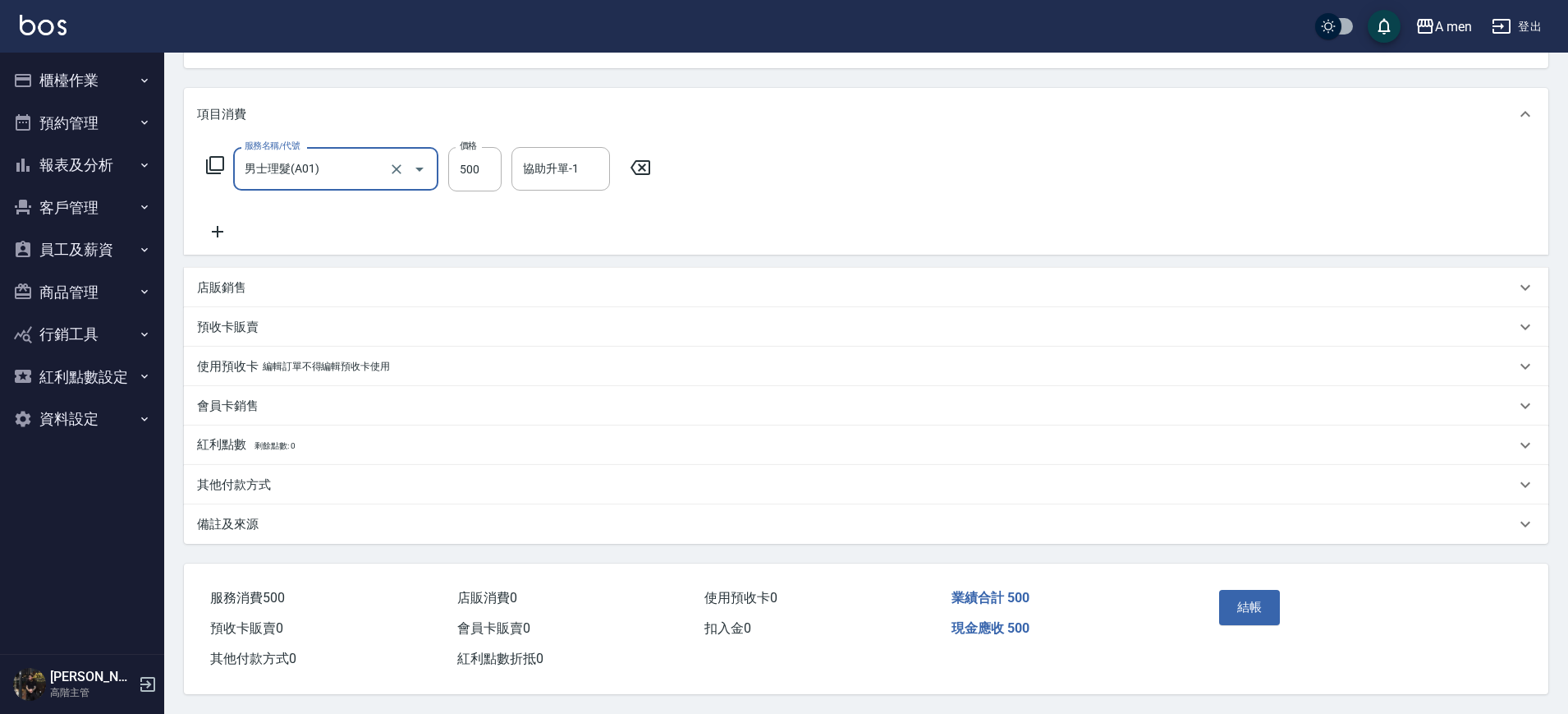
click at [1212, 608] on div "結帳" at bounding box center [1361, 620] width 336 height 111
click at [1217, 600] on div "結帳" at bounding box center [1287, 620] width 149 height 71
click at [1220, 598] on button "結帳" at bounding box center [1250, 607] width 62 height 35
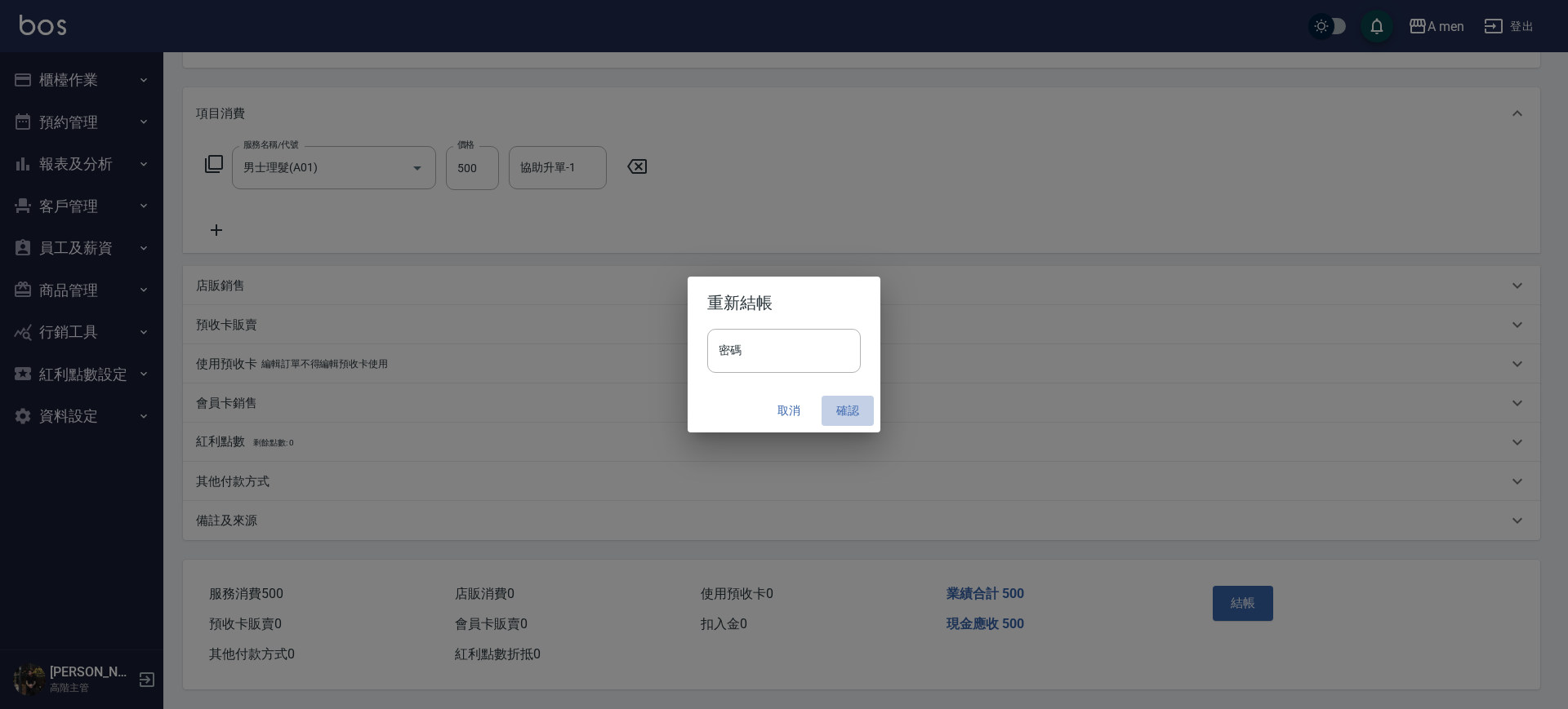
click at [853, 408] on button "確認" at bounding box center [847, 410] width 52 height 31
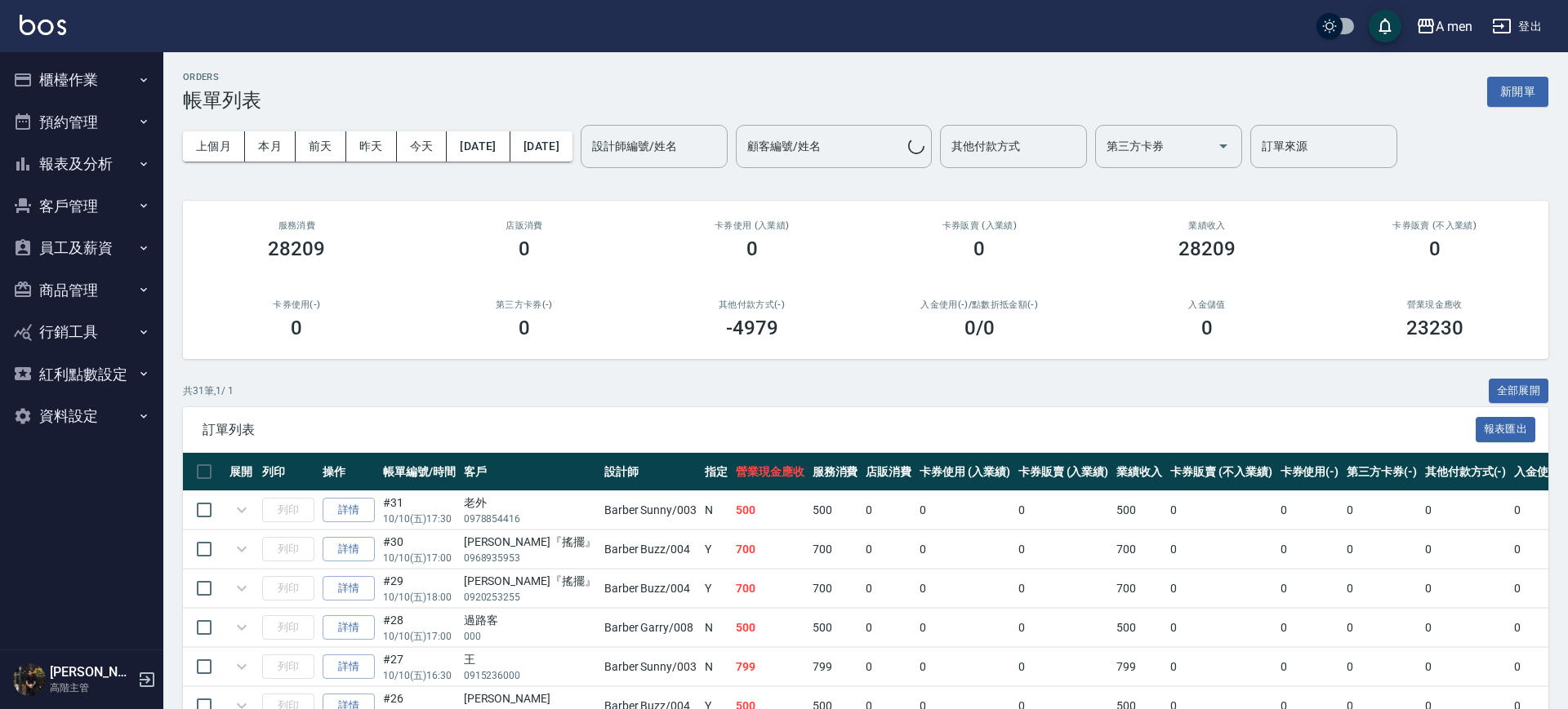
drag, startPoint x: 0, startPoint y: 0, endPoint x: 1110, endPoint y: 370, distance: 1170.0
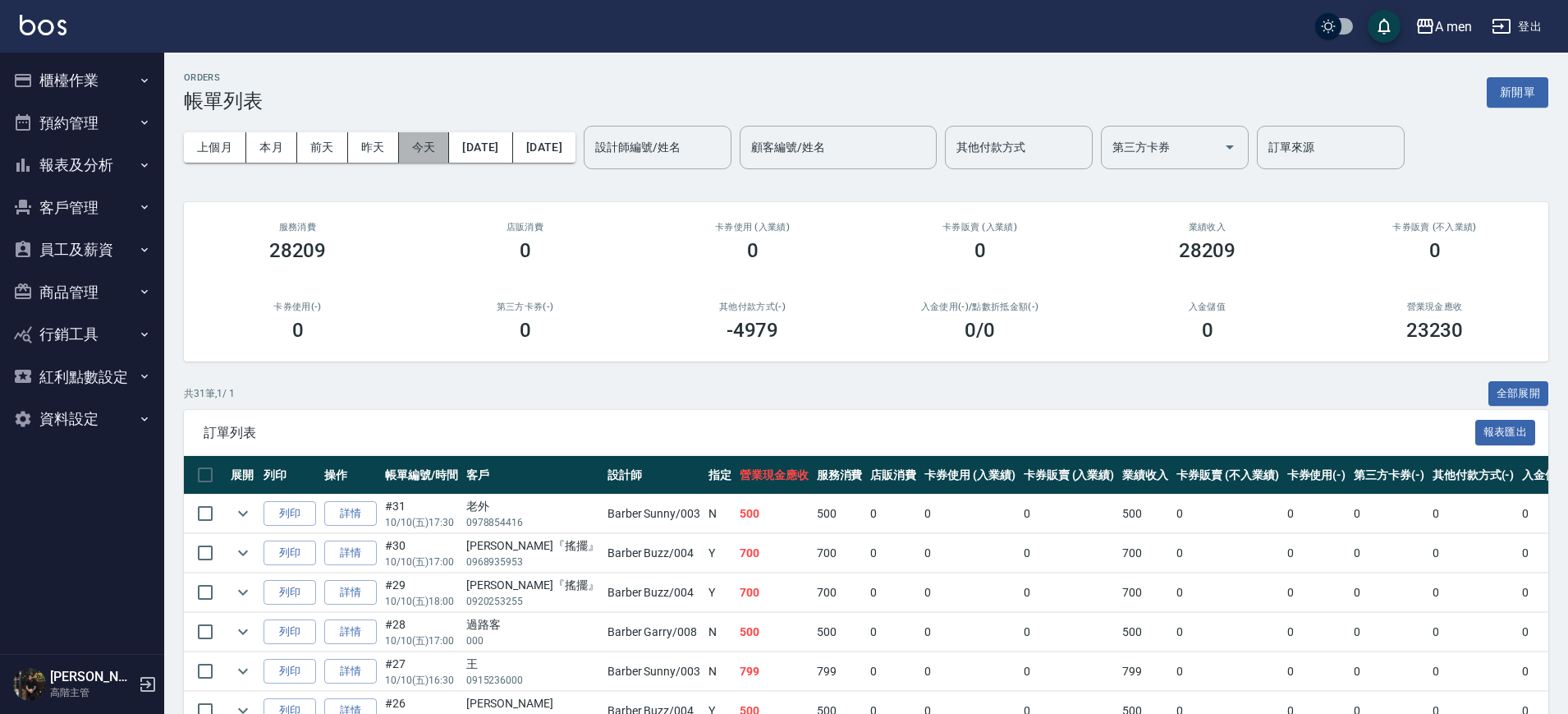
click at [418, 147] on button "今天" at bounding box center [424, 147] width 51 height 31
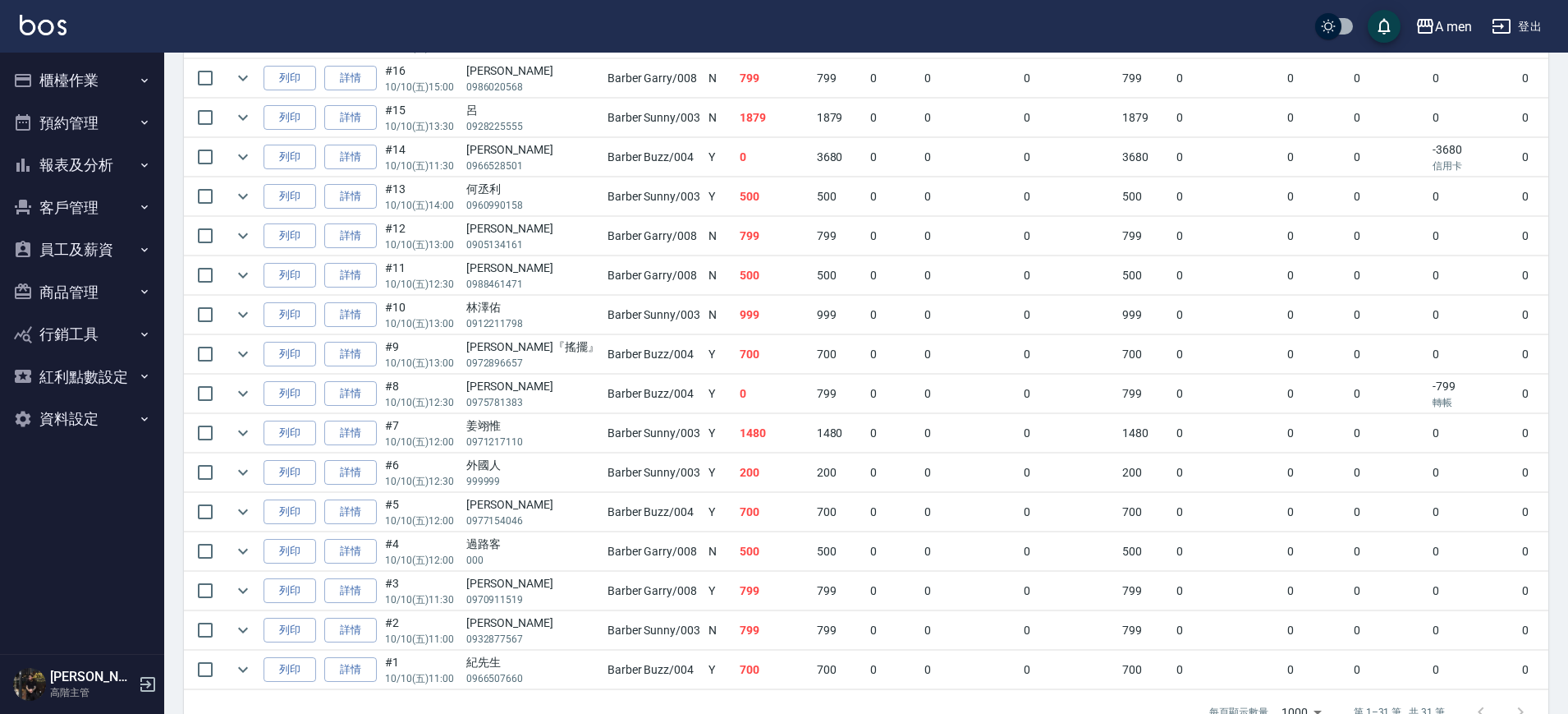
scroll to position [980, 0]
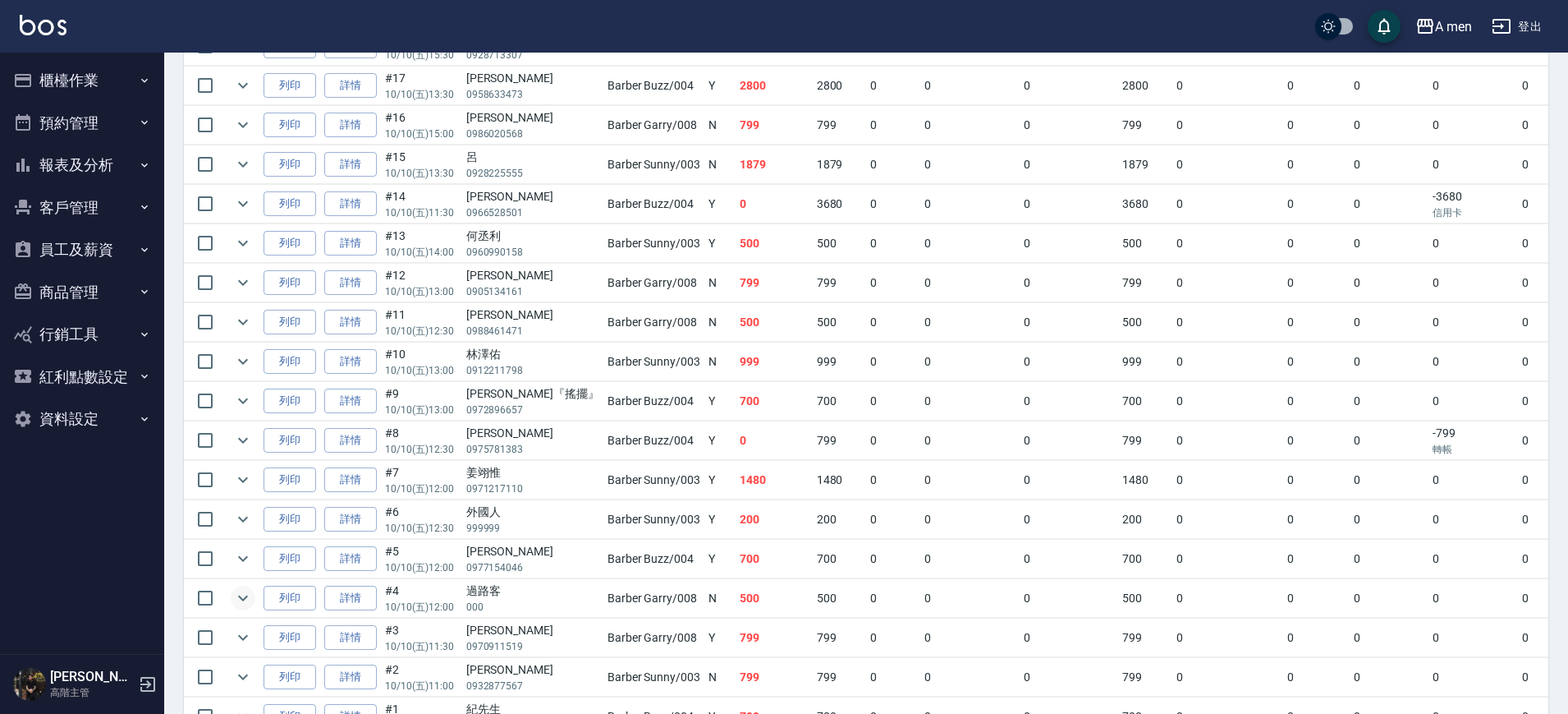
click at [250, 598] on icon "expand row" at bounding box center [243, 598] width 20 height 20
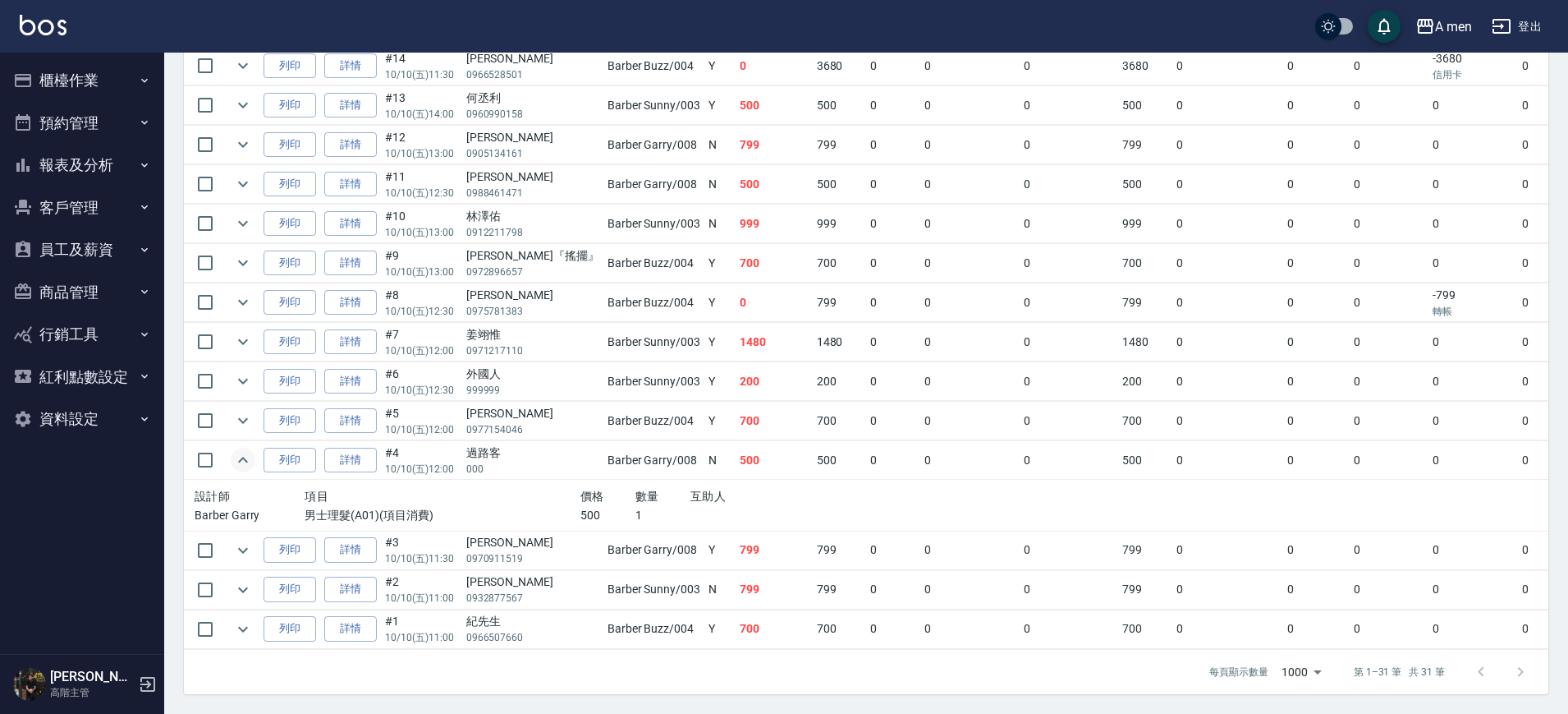
scroll to position [1134, 0]
click at [351, 448] on link "詳情" at bounding box center [350, 461] width 53 height 26
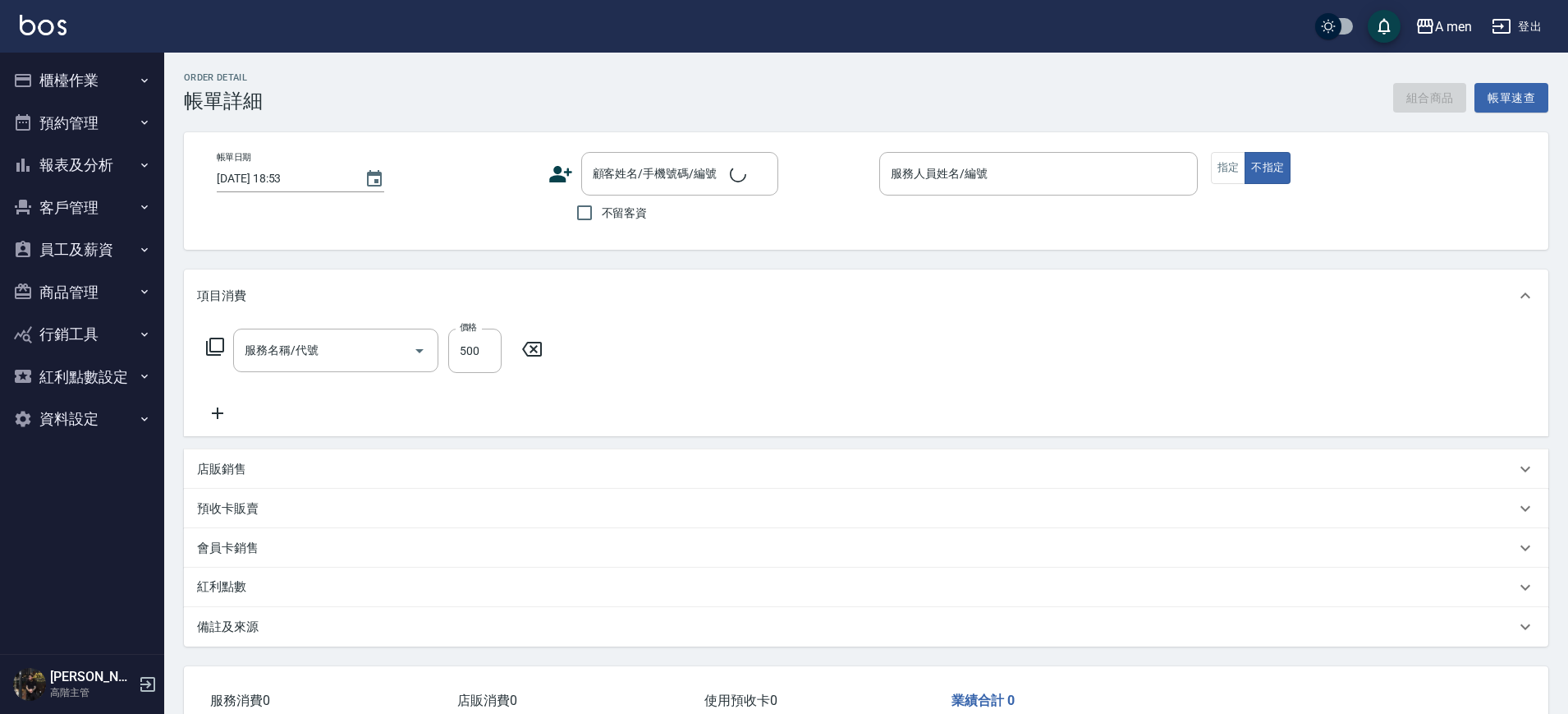
type input "2025/10/10 12:00"
type input "Barber Garry-008"
type input "男士理髮(A01)"
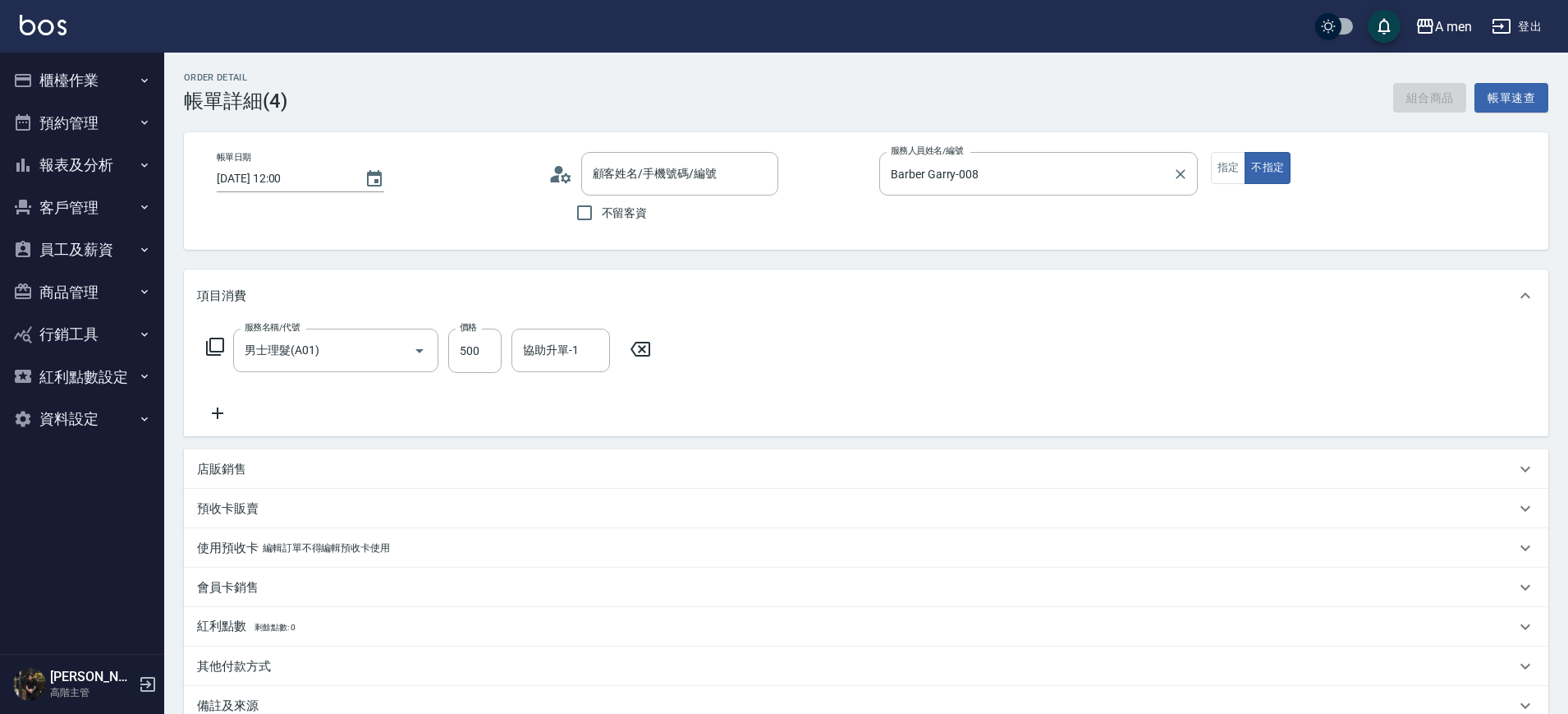
type input "過路客/000/null"
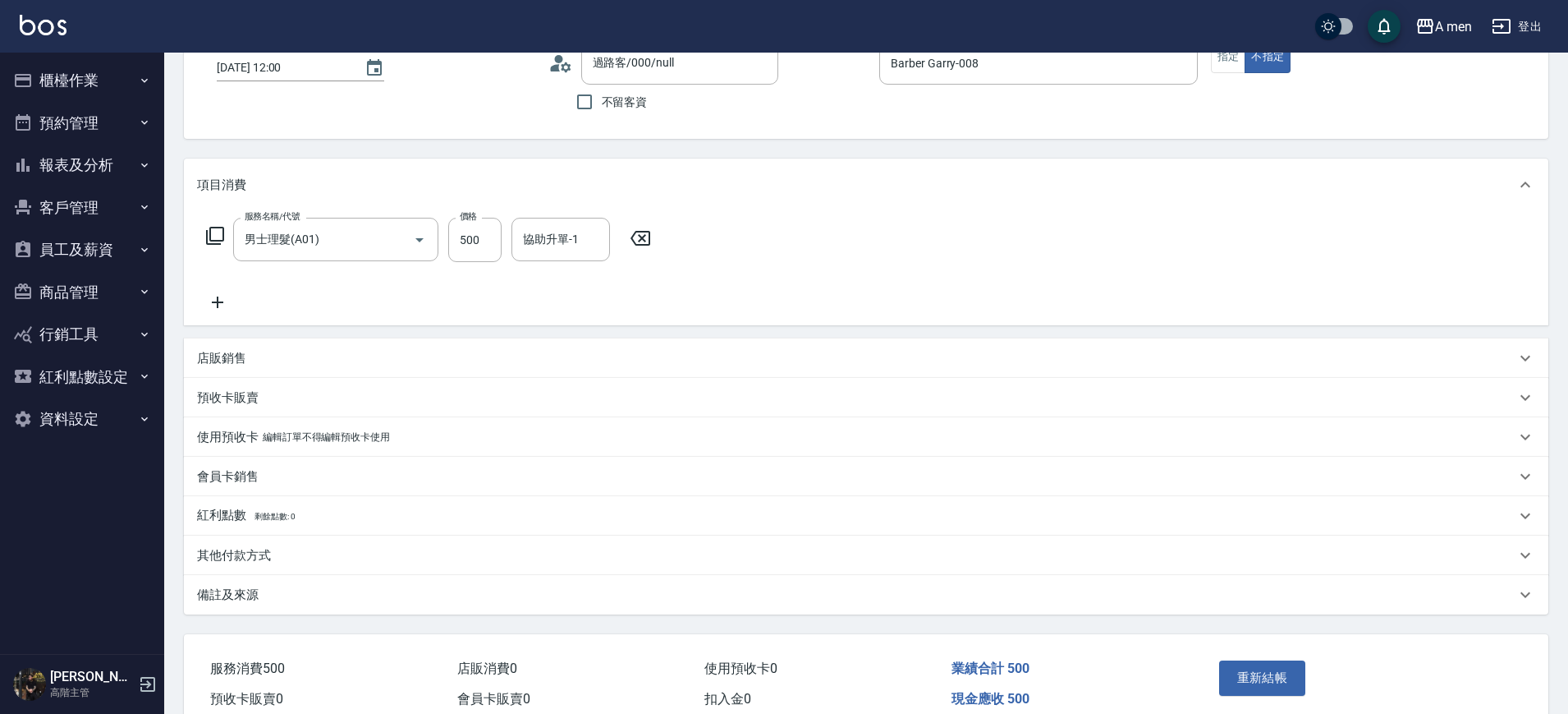
scroll to position [189, 0]
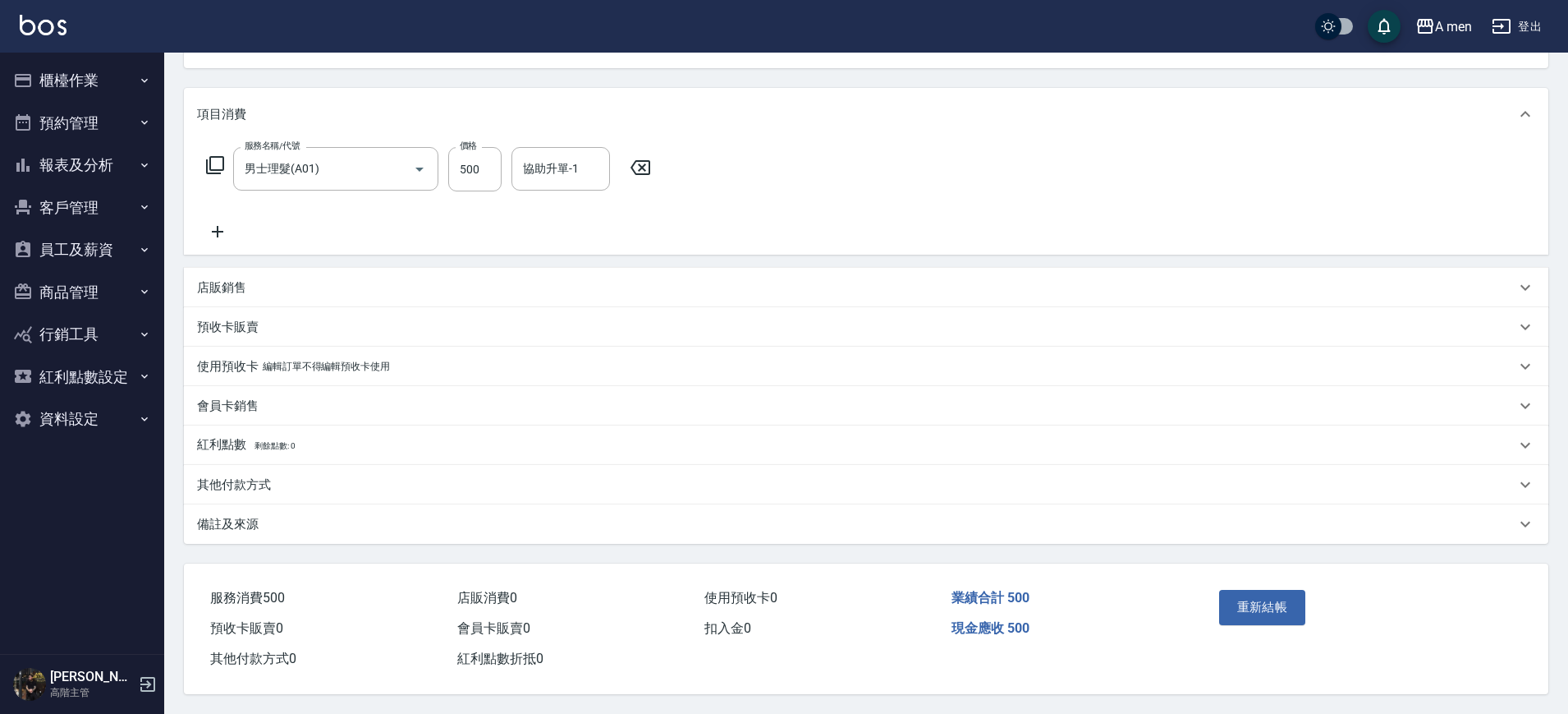
click at [341, 491] on div "其他付款方式" at bounding box center [865, 485] width 1365 height 40
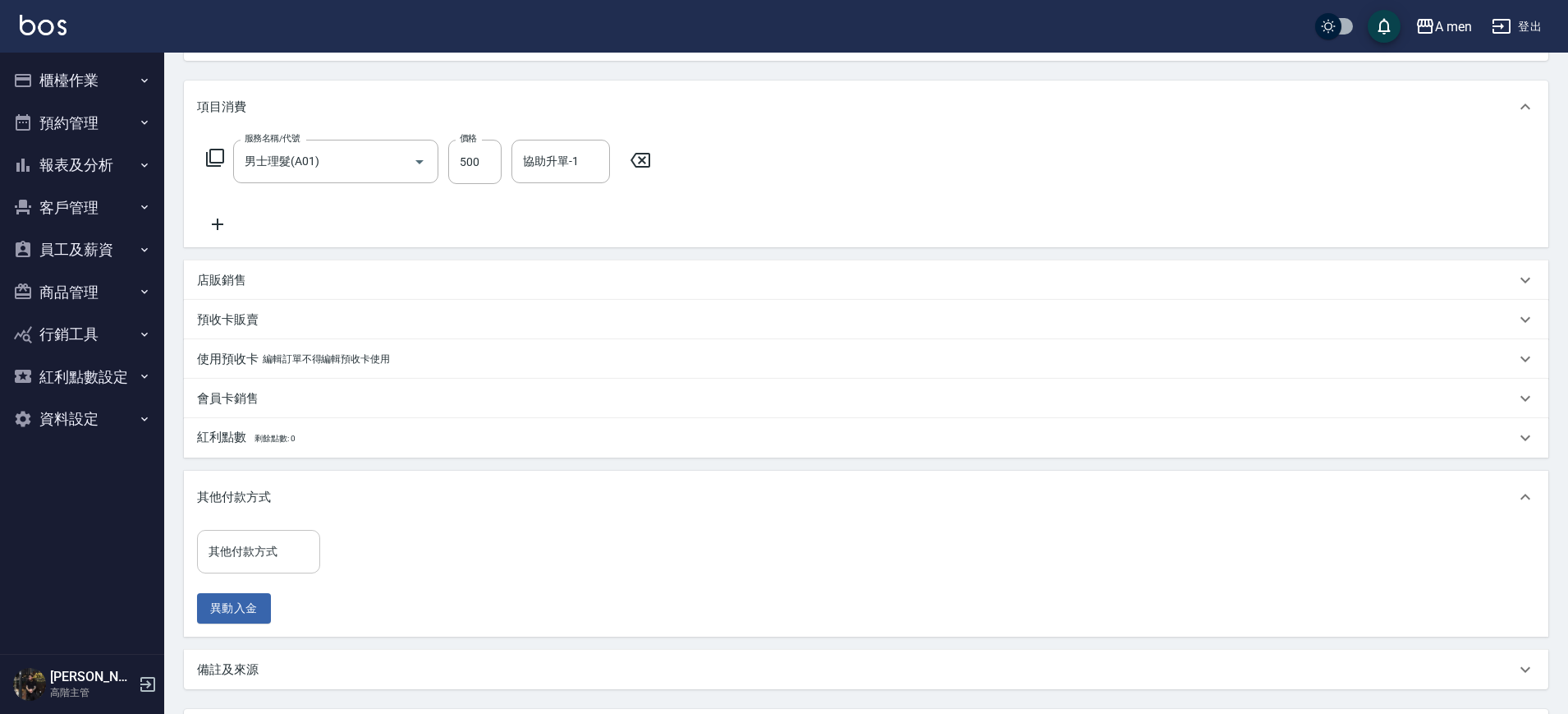
click at [247, 559] on input "其他付款方式" at bounding box center [258, 551] width 108 height 29
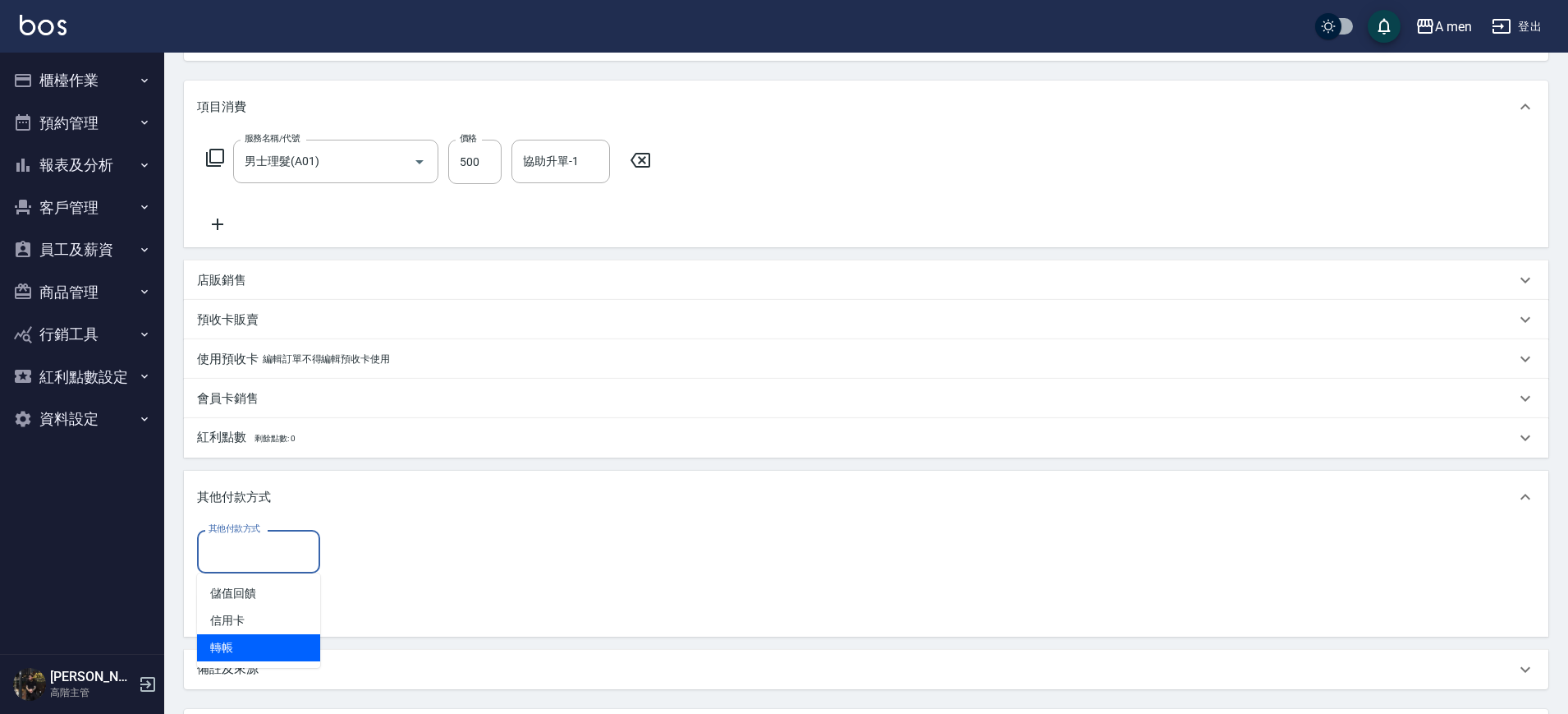
click at [308, 650] on span "轉帳" at bounding box center [259, 647] width 123 height 27
type input "轉帳"
click at [401, 551] on input "0" at bounding box center [392, 552] width 123 height 45
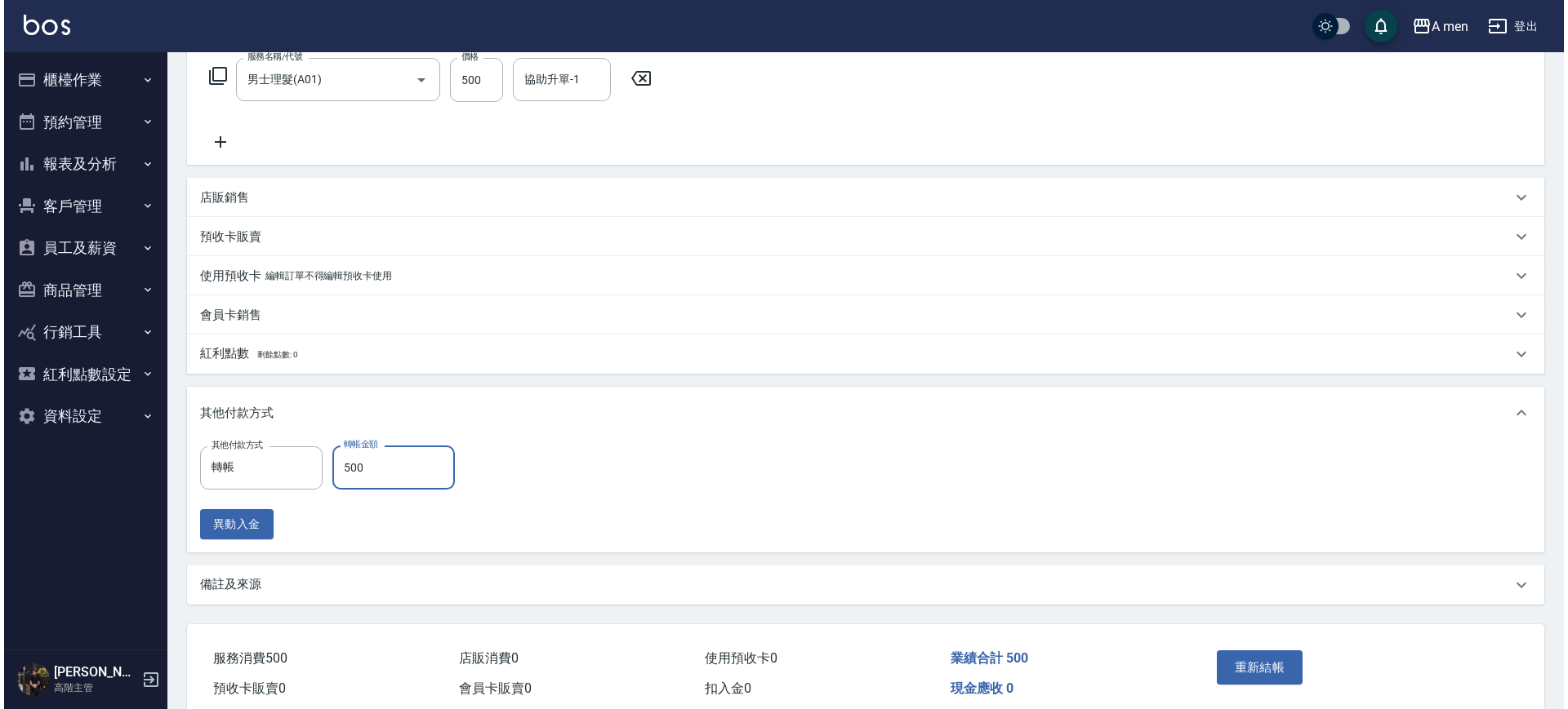
scroll to position [340, 0]
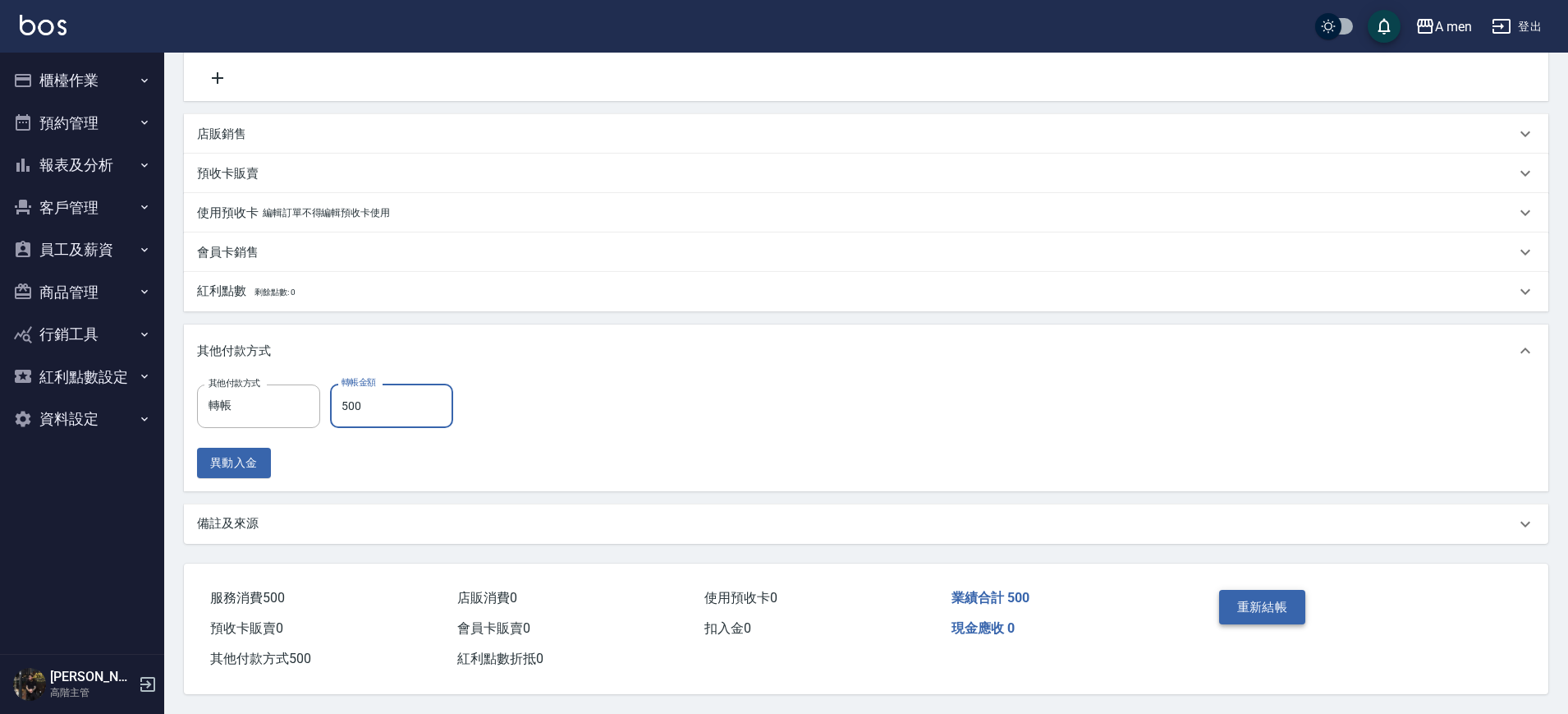
type input "500"
click at [1267, 596] on button "重新結帳" at bounding box center [1263, 607] width 87 height 35
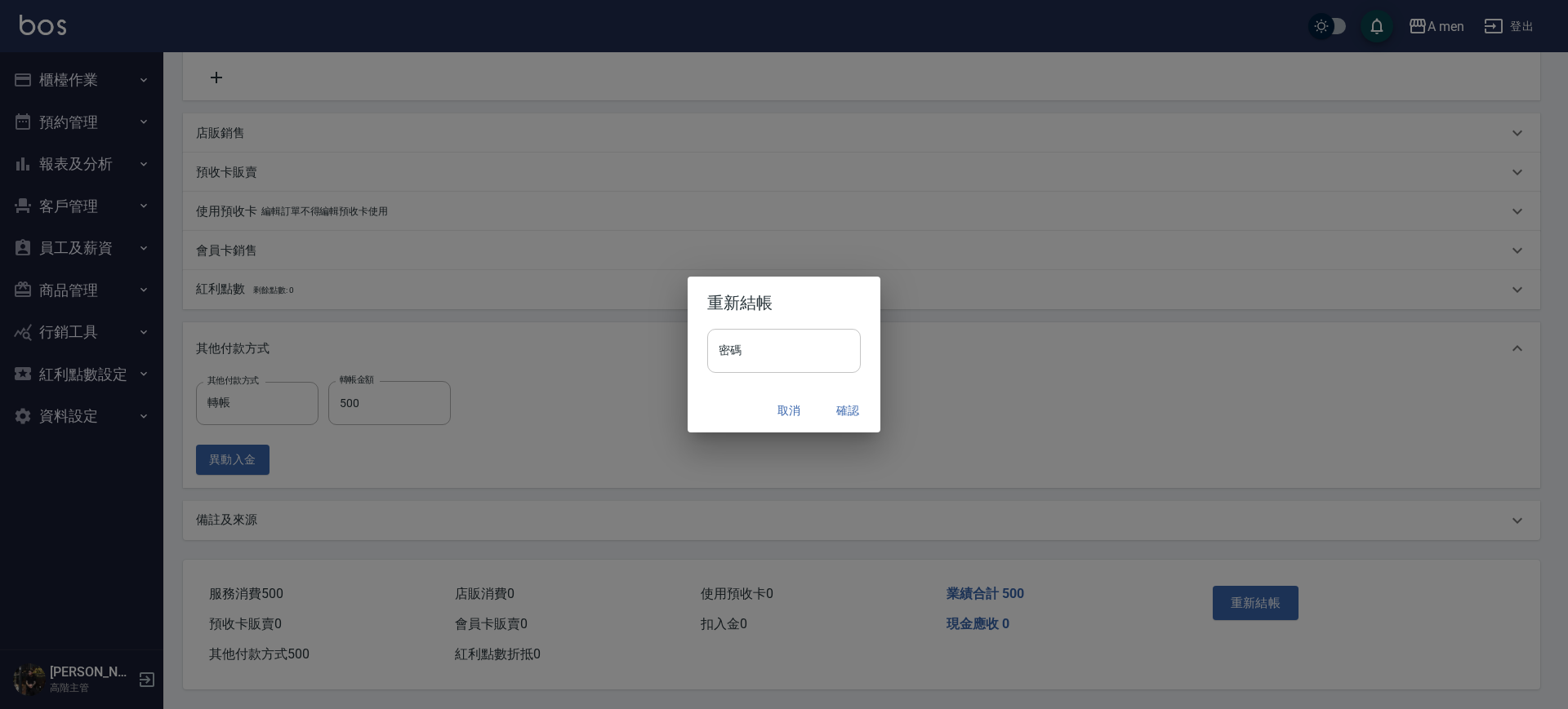
click at [745, 334] on div "重新結帳 密碼 密碼 取消 確認" at bounding box center [784, 355] width 192 height 156
click at [755, 352] on input "密碼" at bounding box center [784, 350] width 154 height 44
type input "*"
type input "**********"
click at [849, 421] on button "確認" at bounding box center [847, 410] width 52 height 31
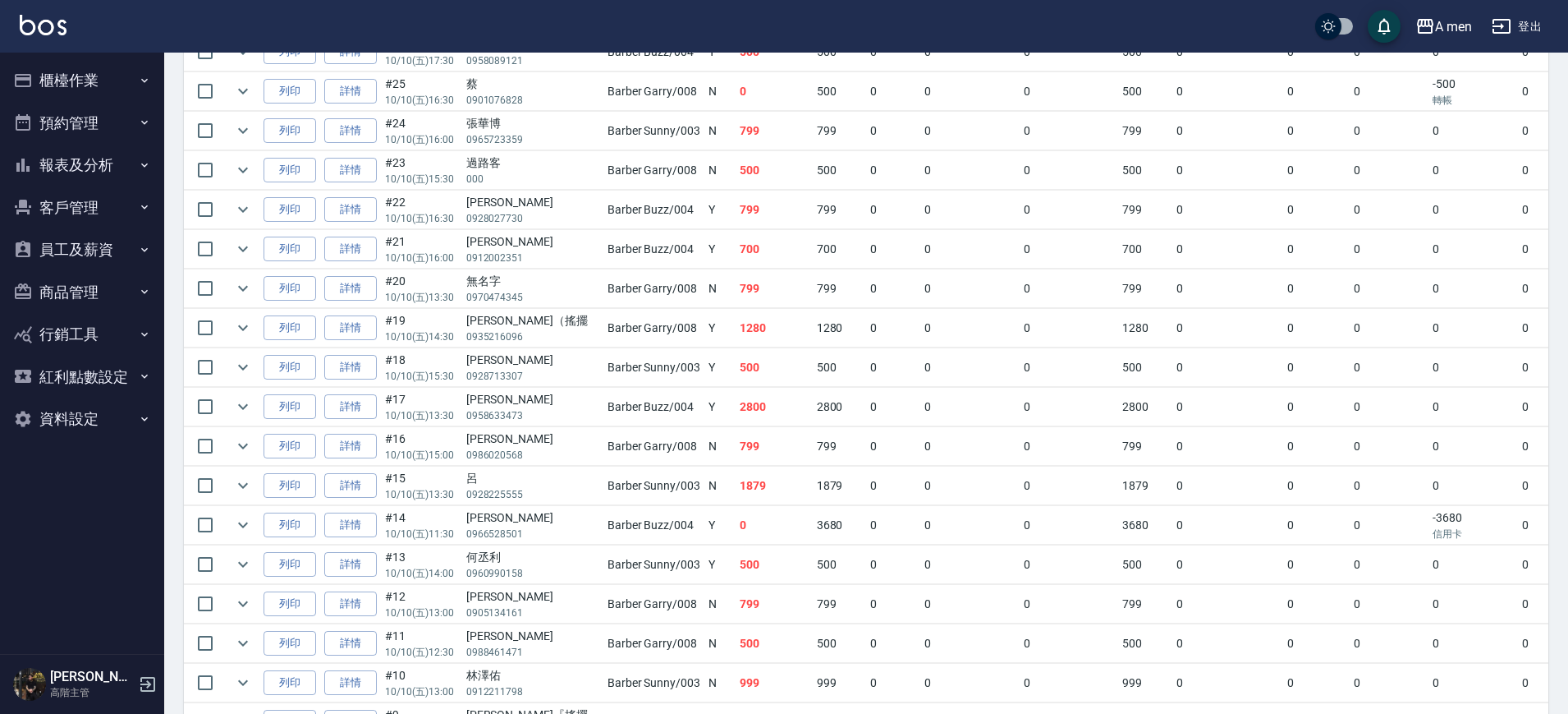
scroll to position [719, 0]
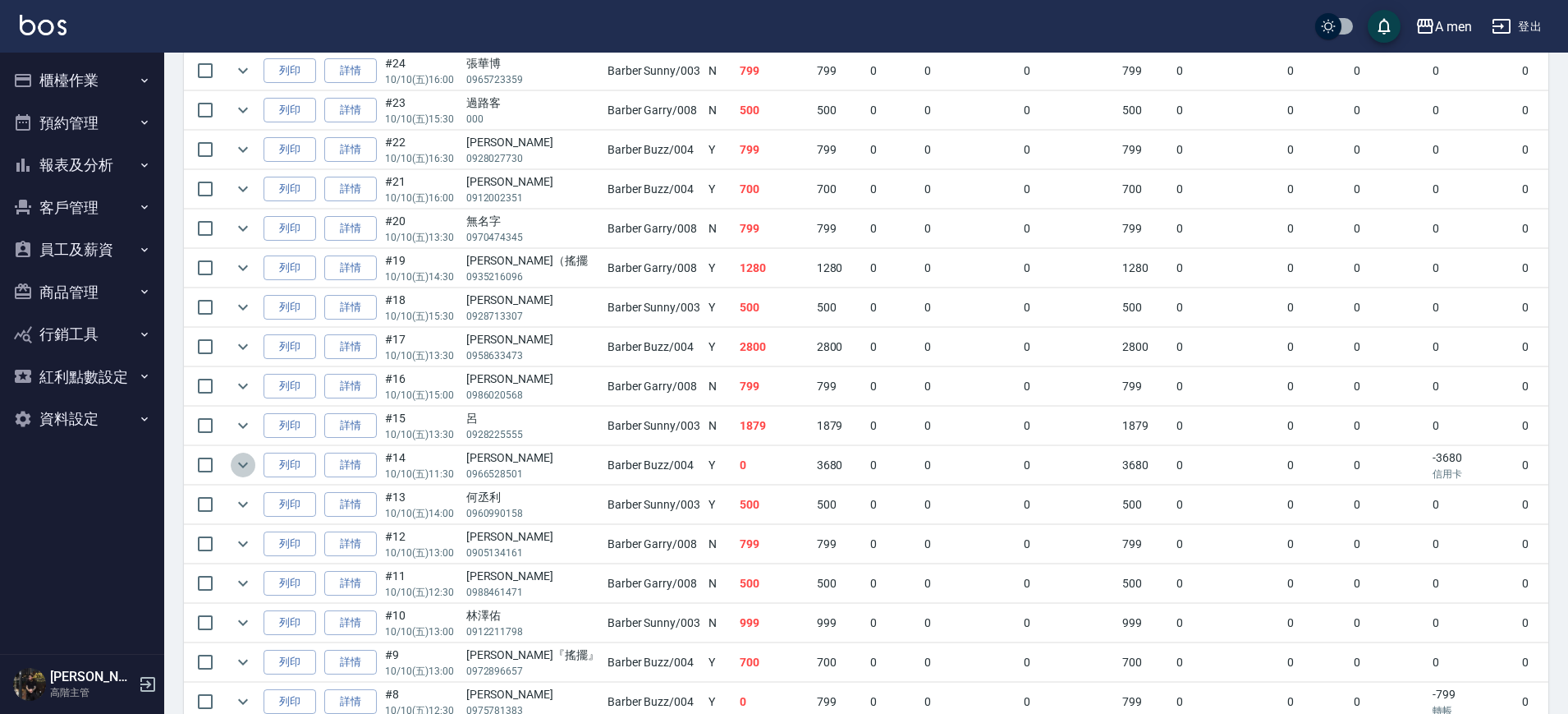
click at [247, 460] on icon "expand row" at bounding box center [243, 465] width 20 height 20
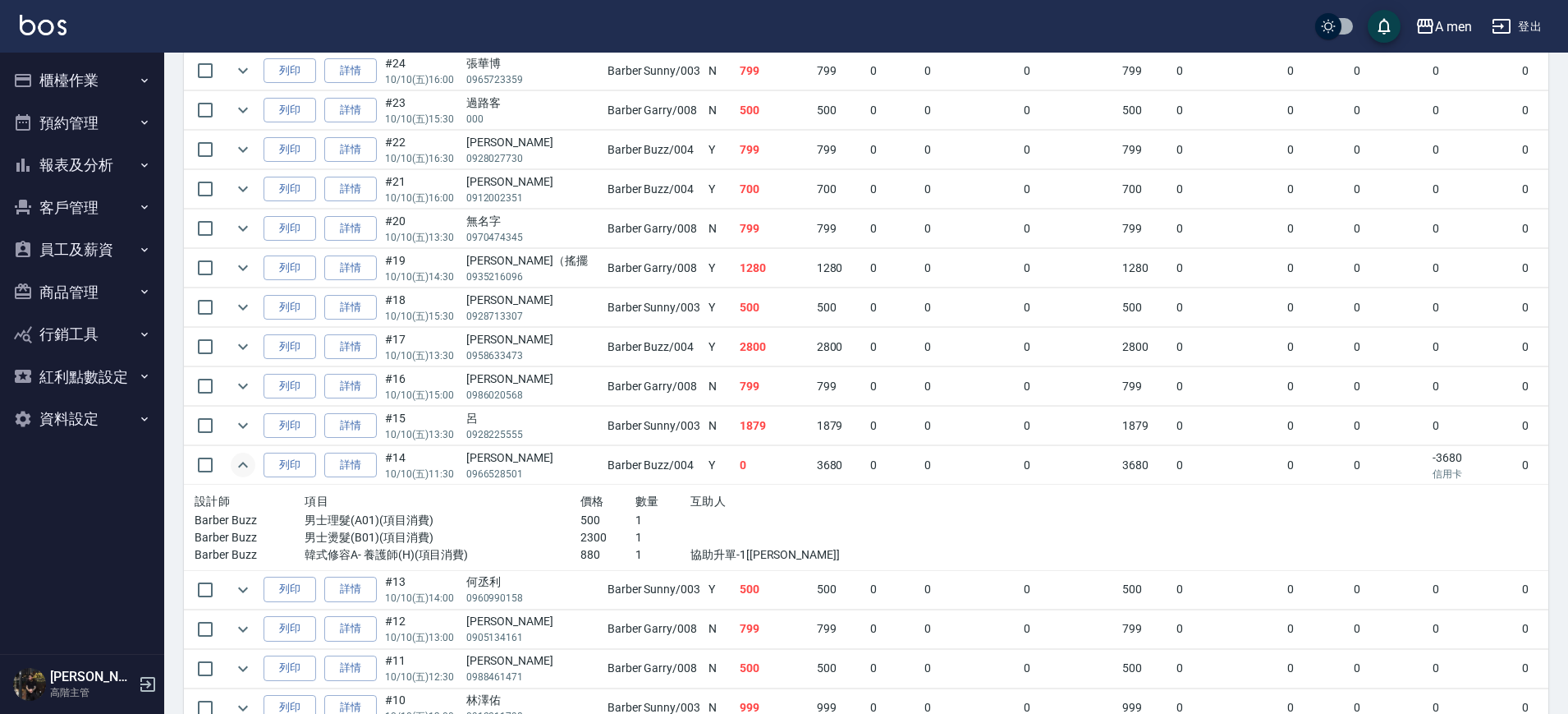
click at [237, 466] on icon "expand row" at bounding box center [243, 465] width 20 height 20
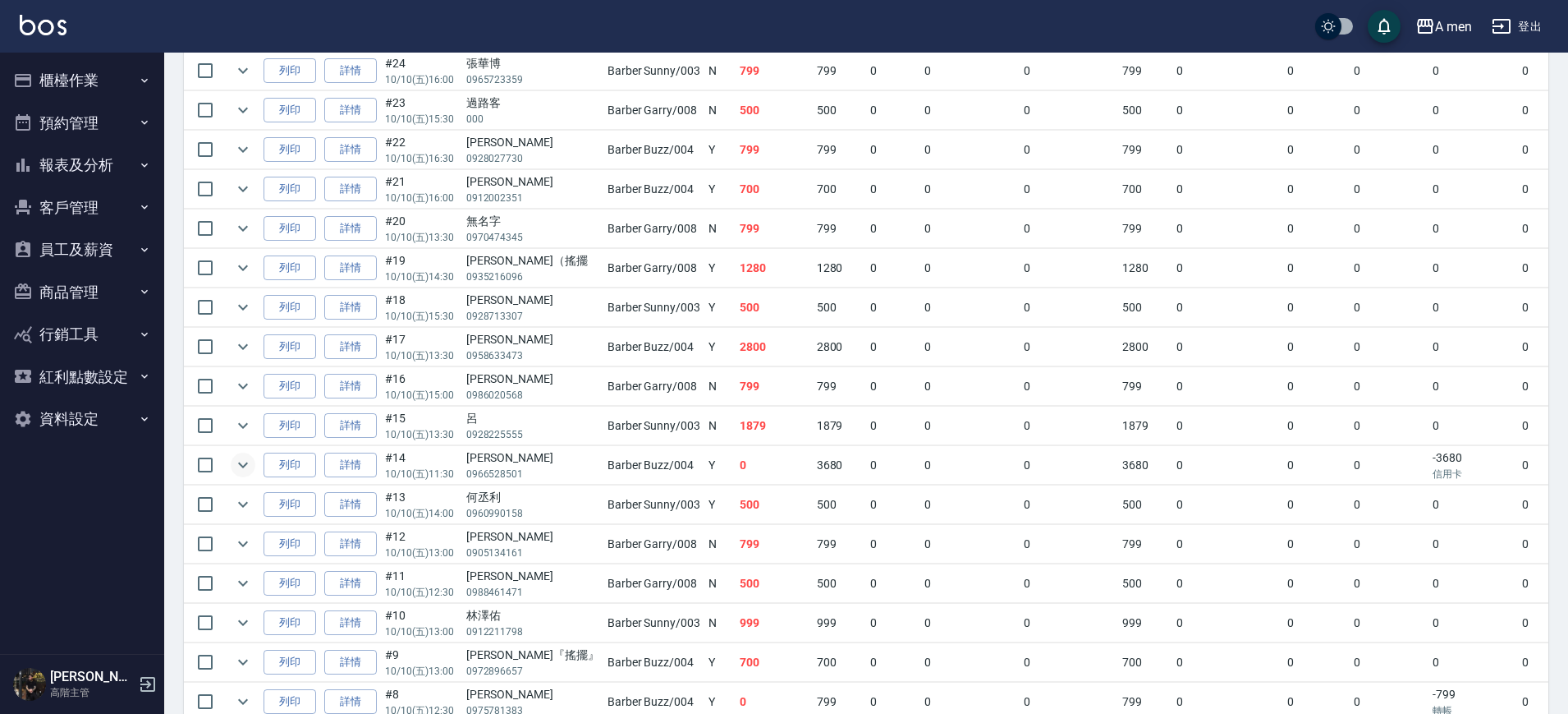
click at [87, 106] on button "預約管理" at bounding box center [82, 123] width 151 height 43
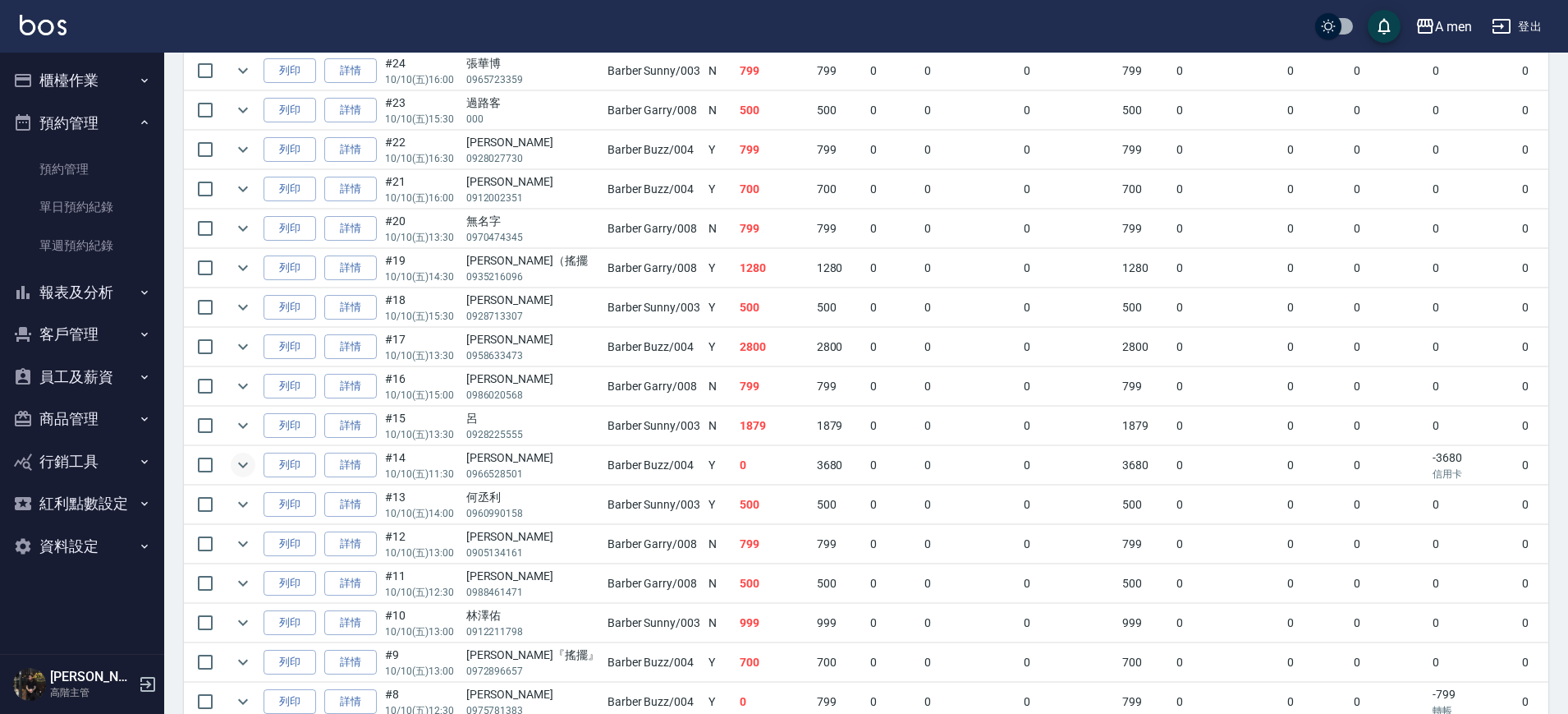
click at [100, 106] on button "預約管理" at bounding box center [82, 123] width 151 height 43
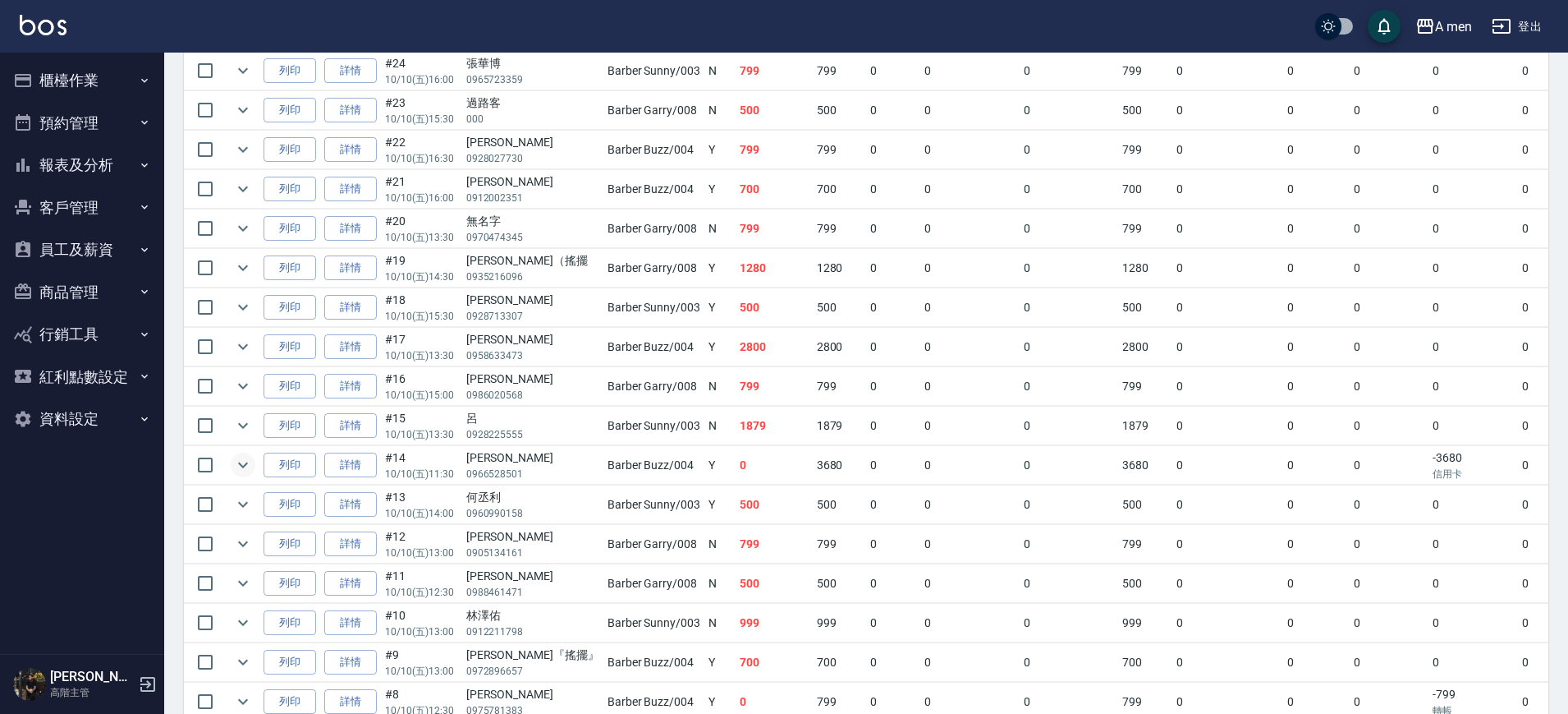
click at [83, 173] on button "報表及分析" at bounding box center [82, 165] width 151 height 43
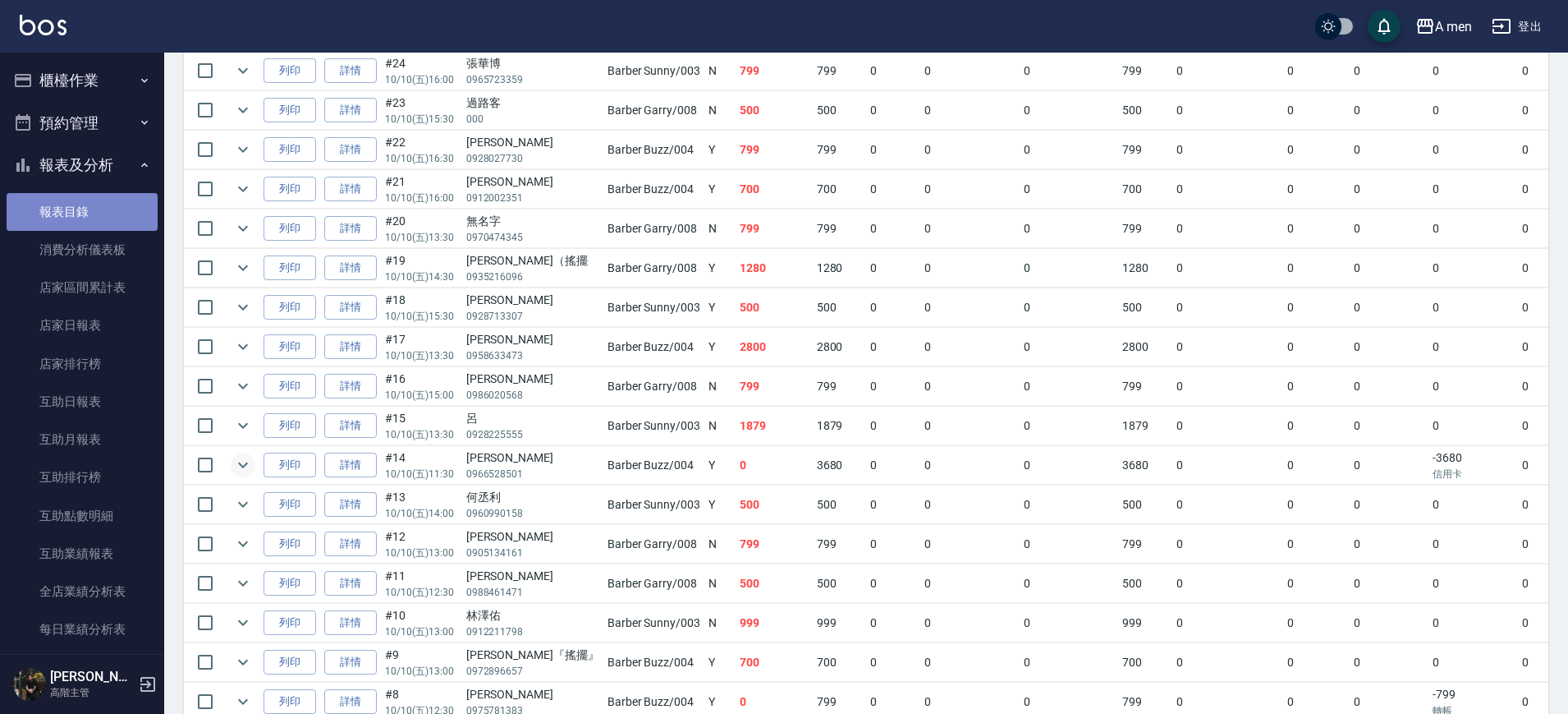
drag, startPoint x: 107, startPoint y: 196, endPoint x: 125, endPoint y: 196, distance: 18.0
click at [108, 197] on link "報表目錄" at bounding box center [82, 212] width 151 height 38
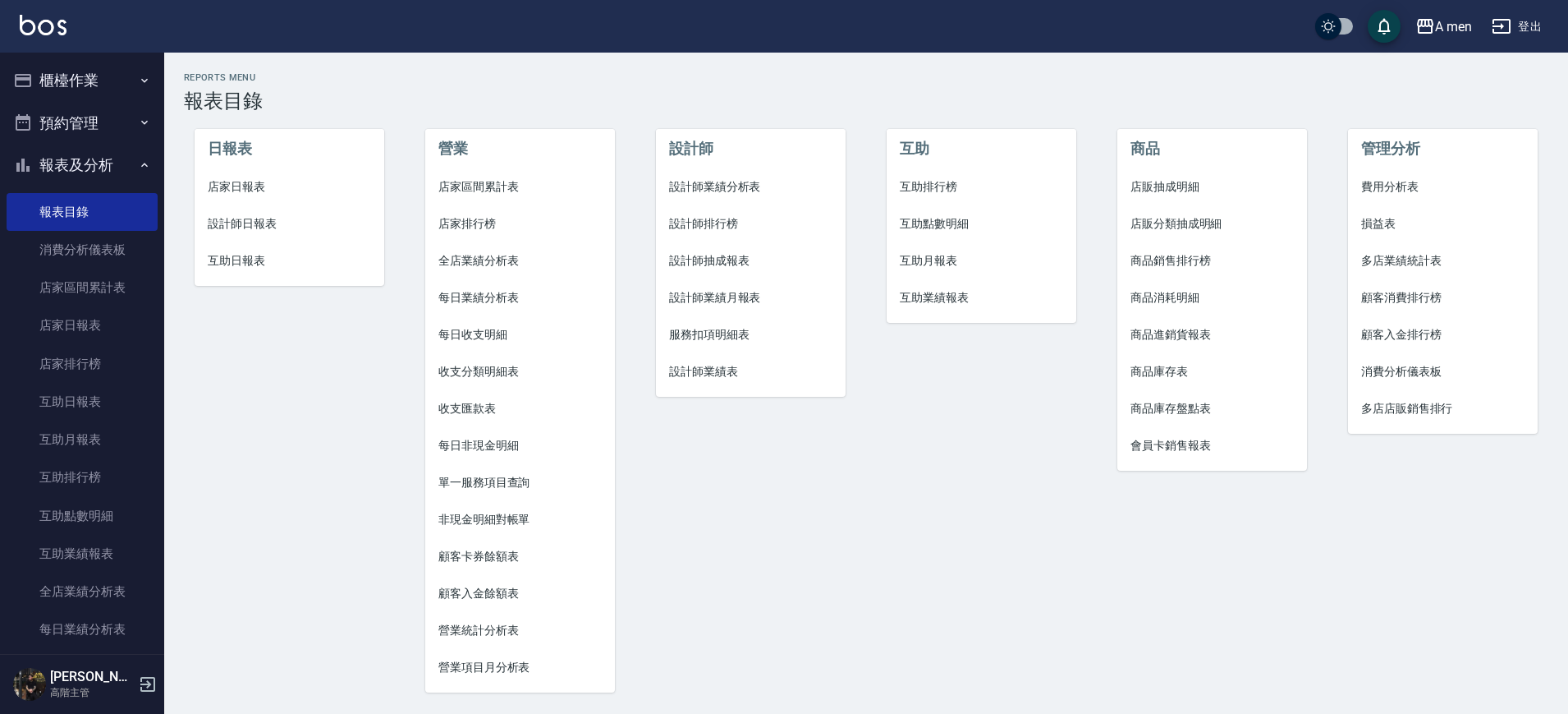
click at [933, 224] on span "互助點數明細" at bounding box center [981, 223] width 164 height 17
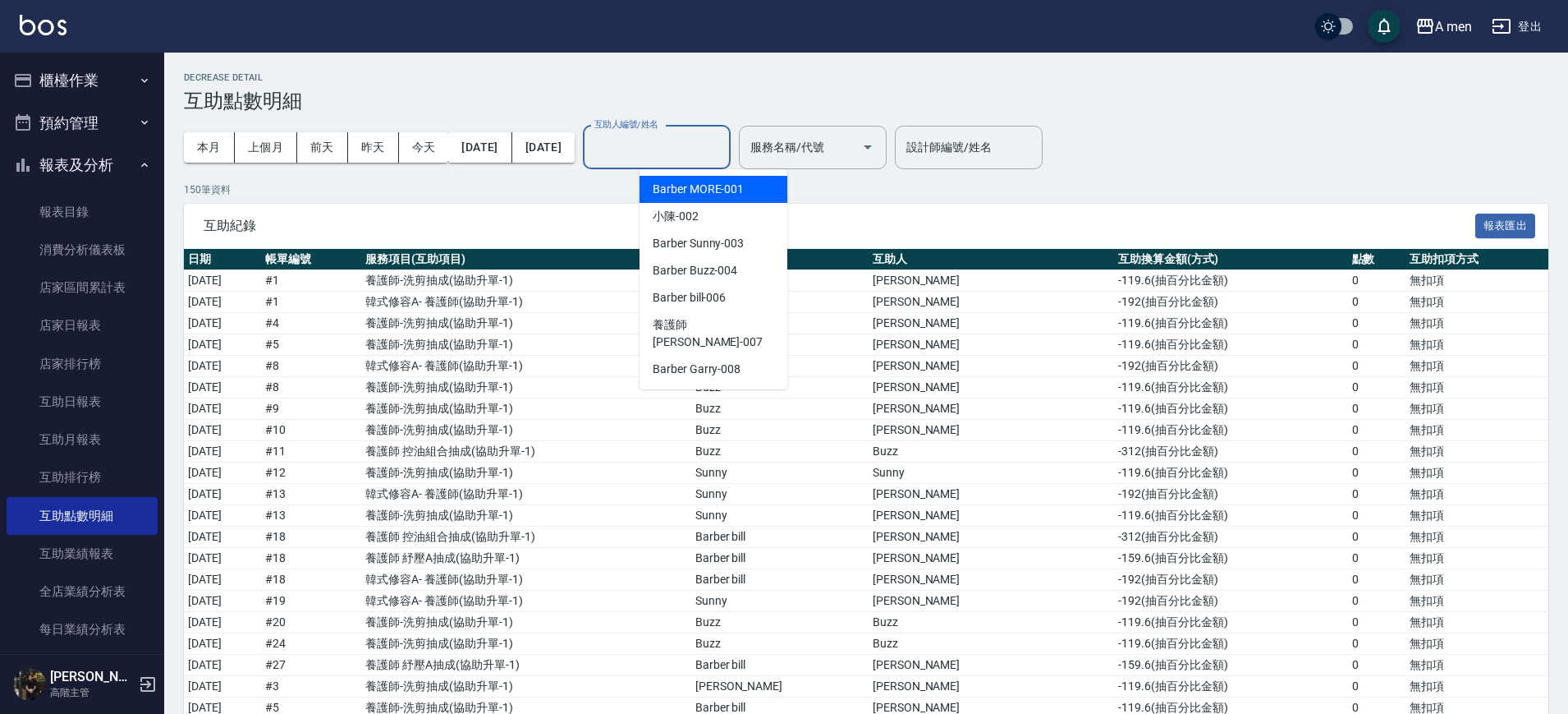
click at [723, 146] on input "互助人編號/姓名" at bounding box center [657, 147] width 133 height 29
click at [719, 216] on div "小陳 -002" at bounding box center [714, 215] width 148 height 27
type input "小陳-002"
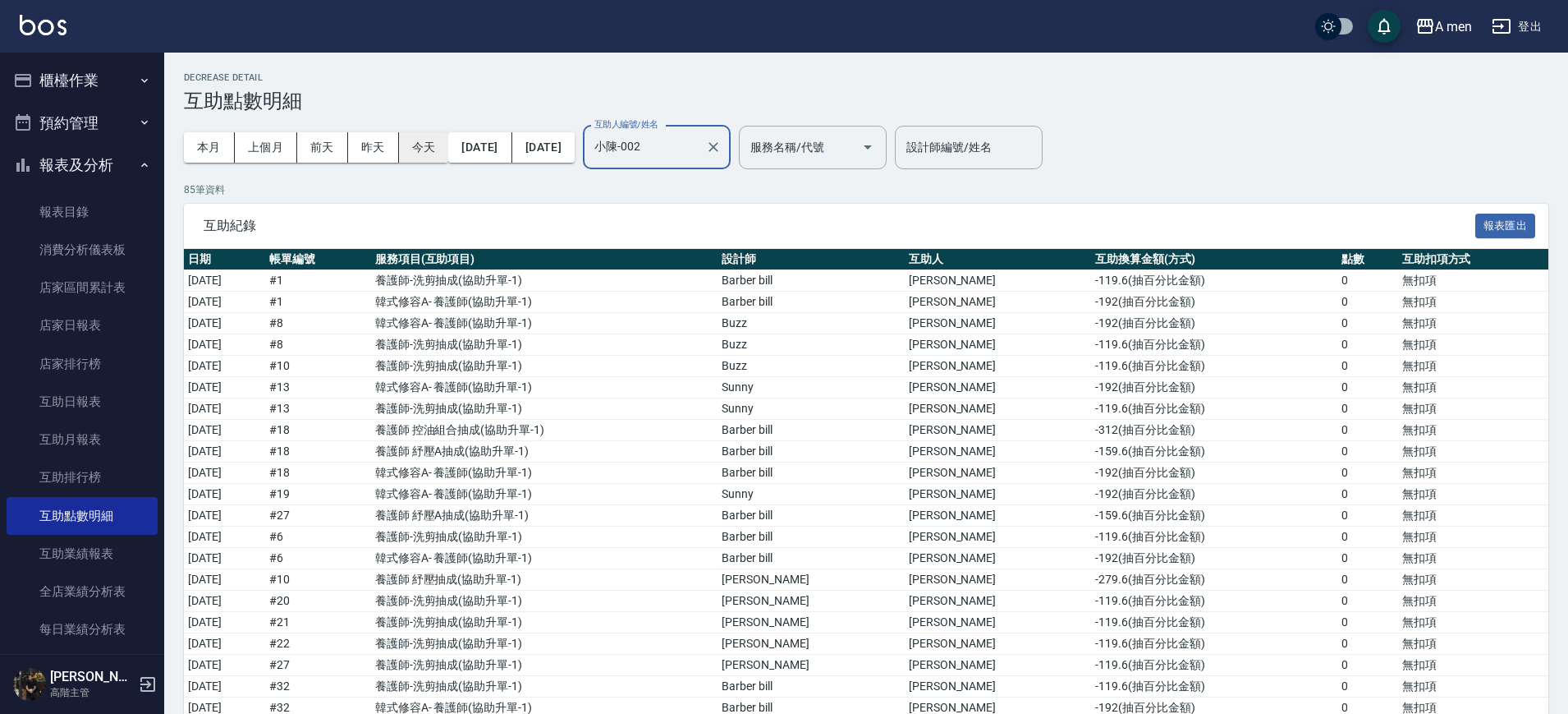
click at [406, 149] on button "今天" at bounding box center [424, 147] width 50 height 31
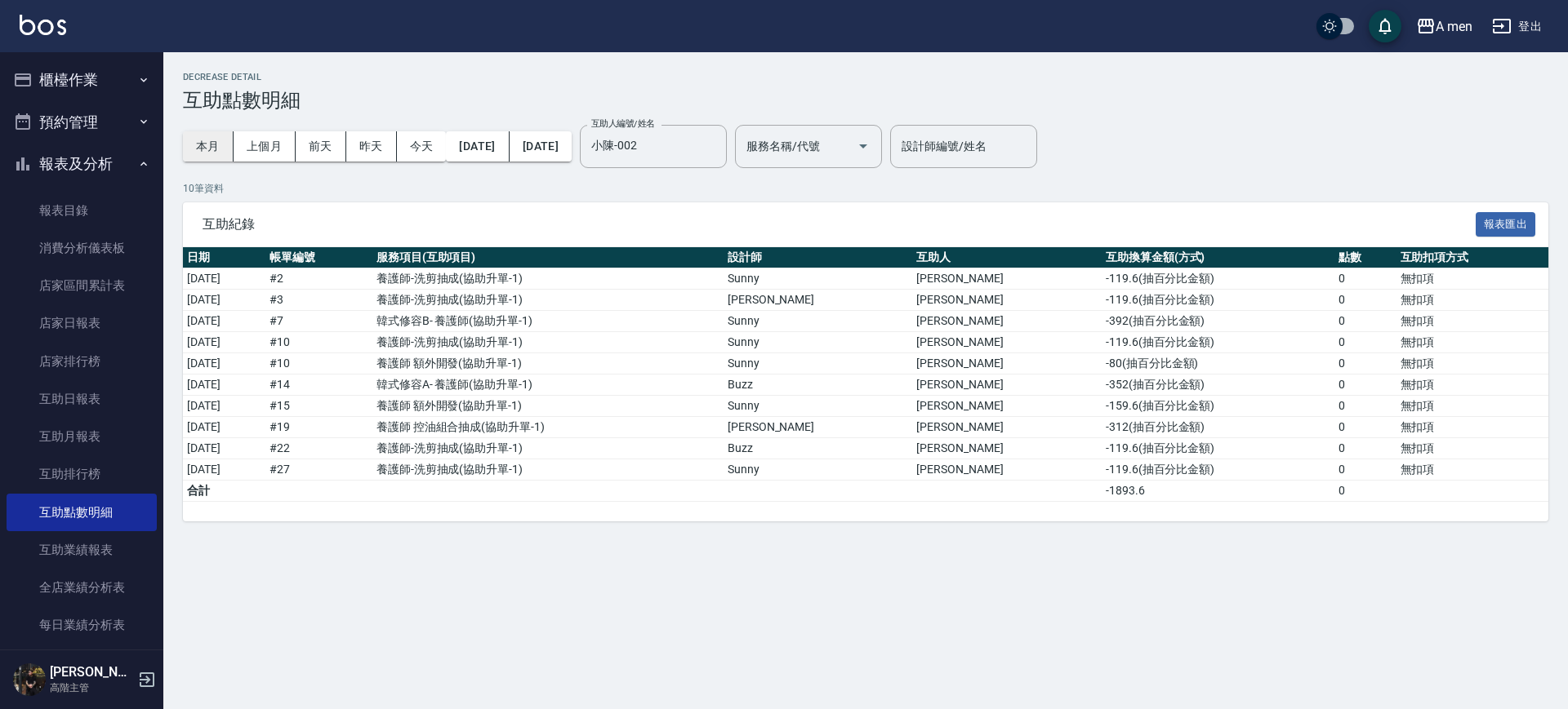
click at [212, 143] on button "本月" at bounding box center [207, 146] width 50 height 31
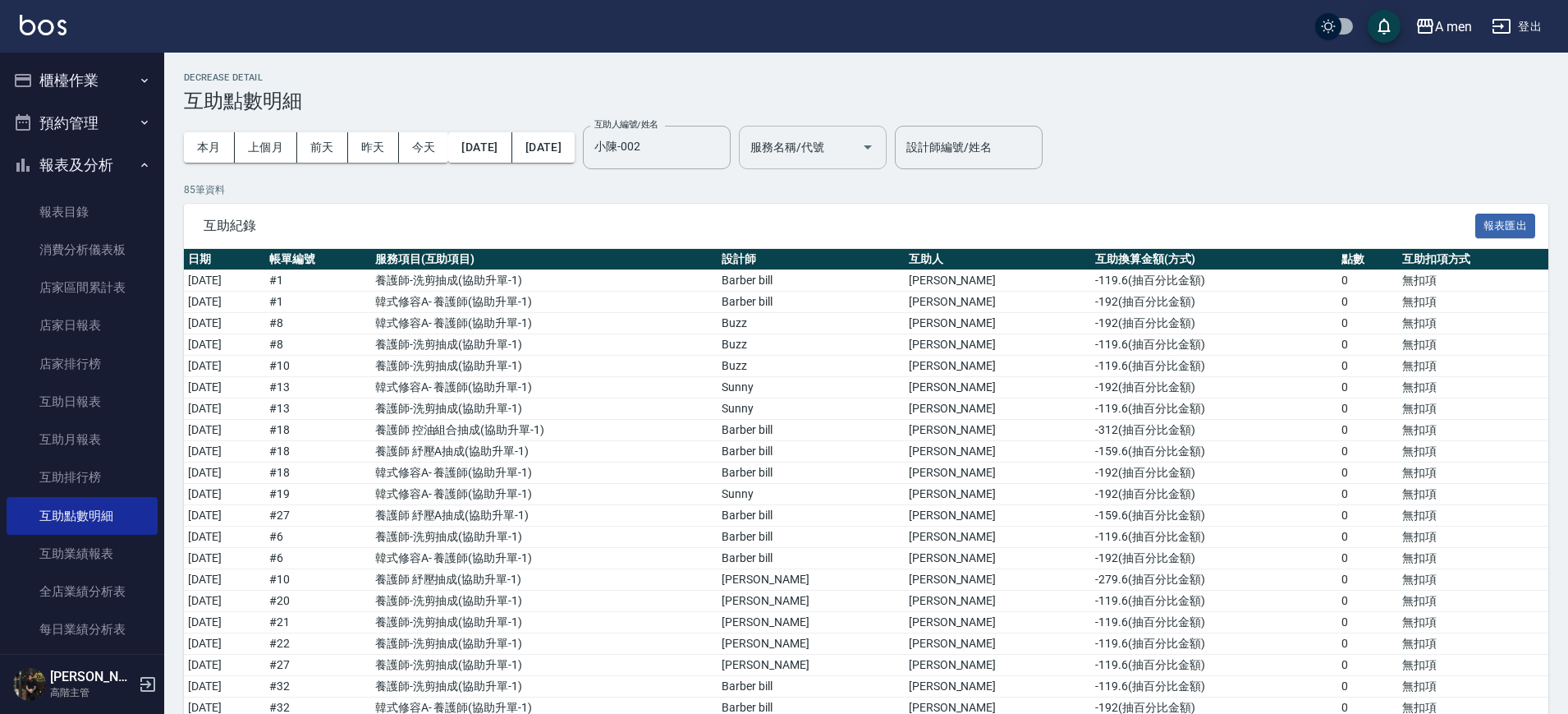
click at [854, 157] on input "服務名稱/代號" at bounding box center [800, 147] width 108 height 29
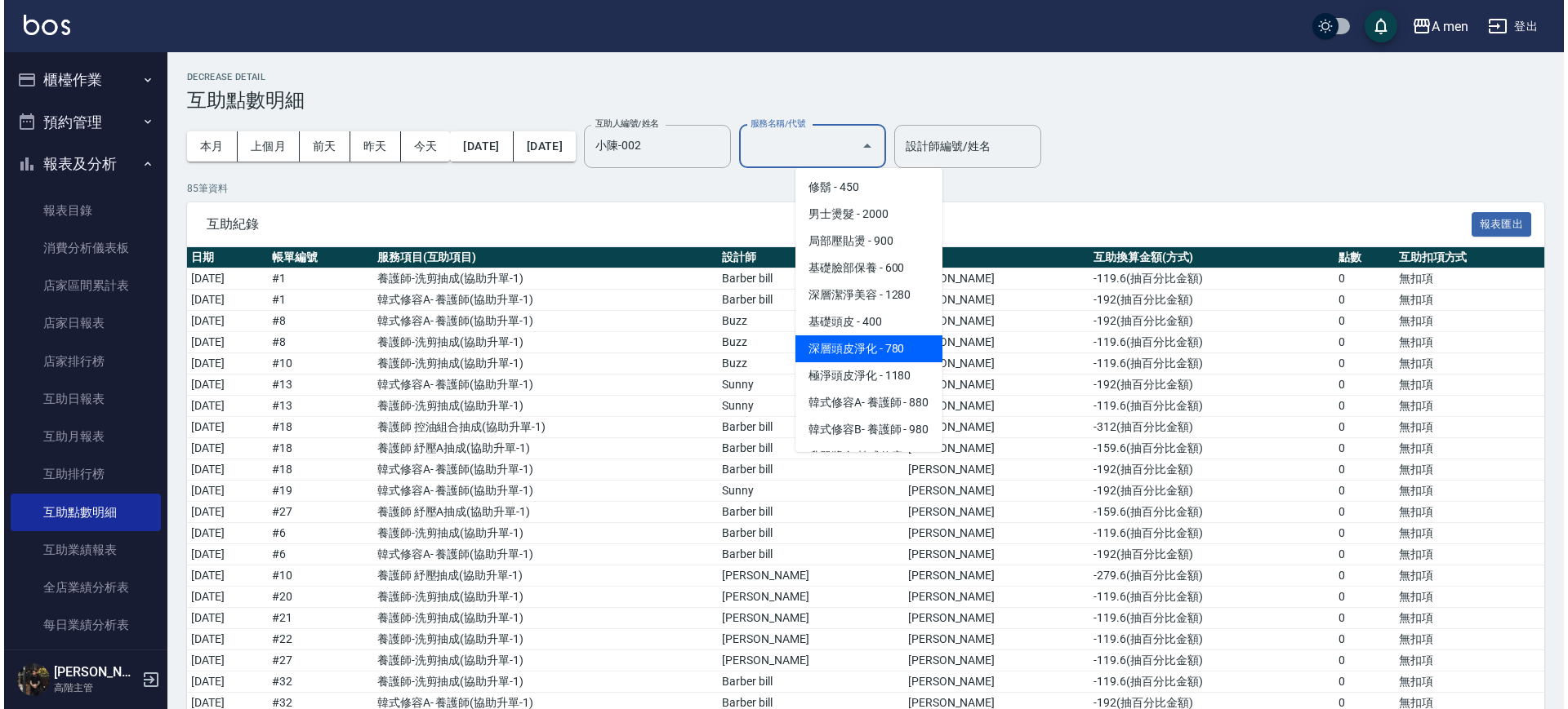
scroll to position [683, 0]
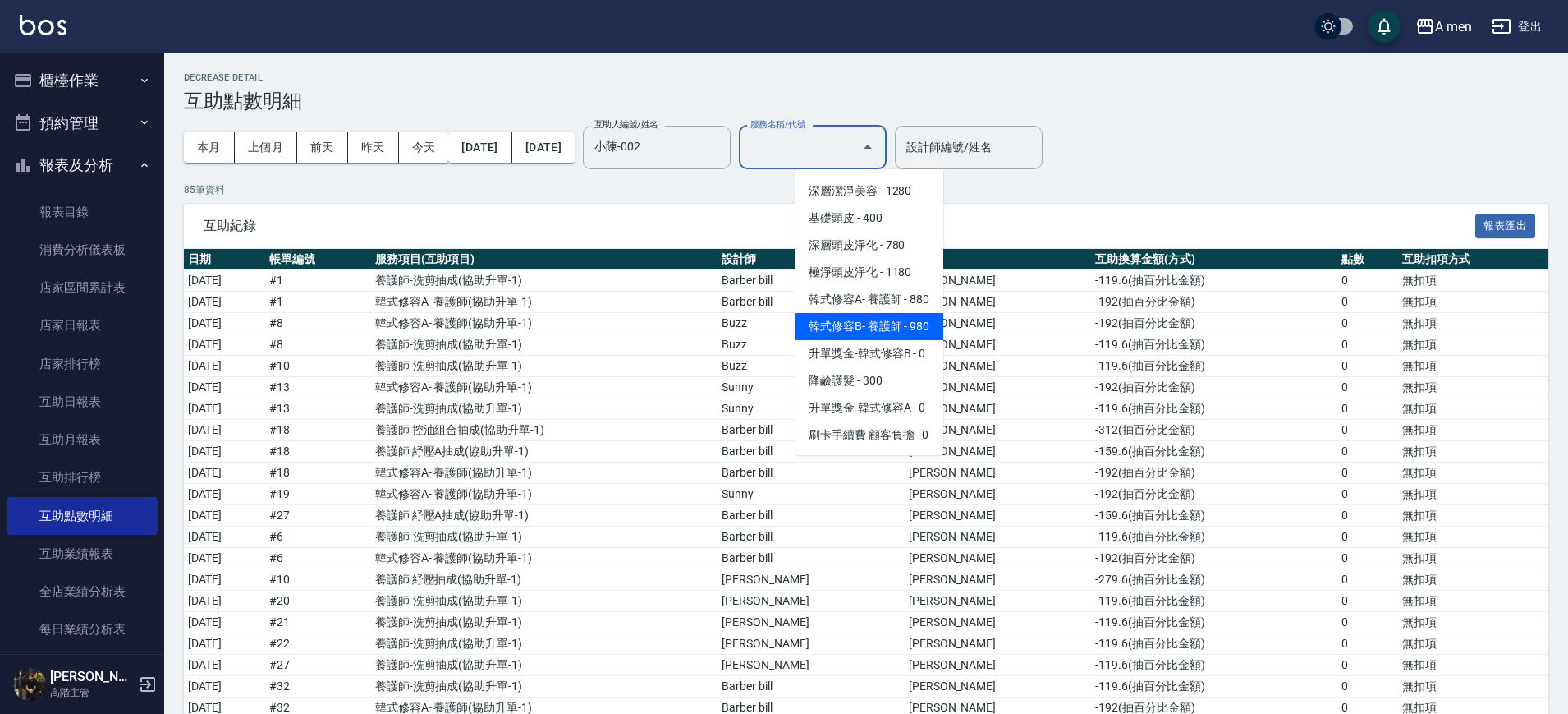
click at [873, 313] on span "韓式修容B- 養護師 - 980" at bounding box center [869, 326] width 148 height 27
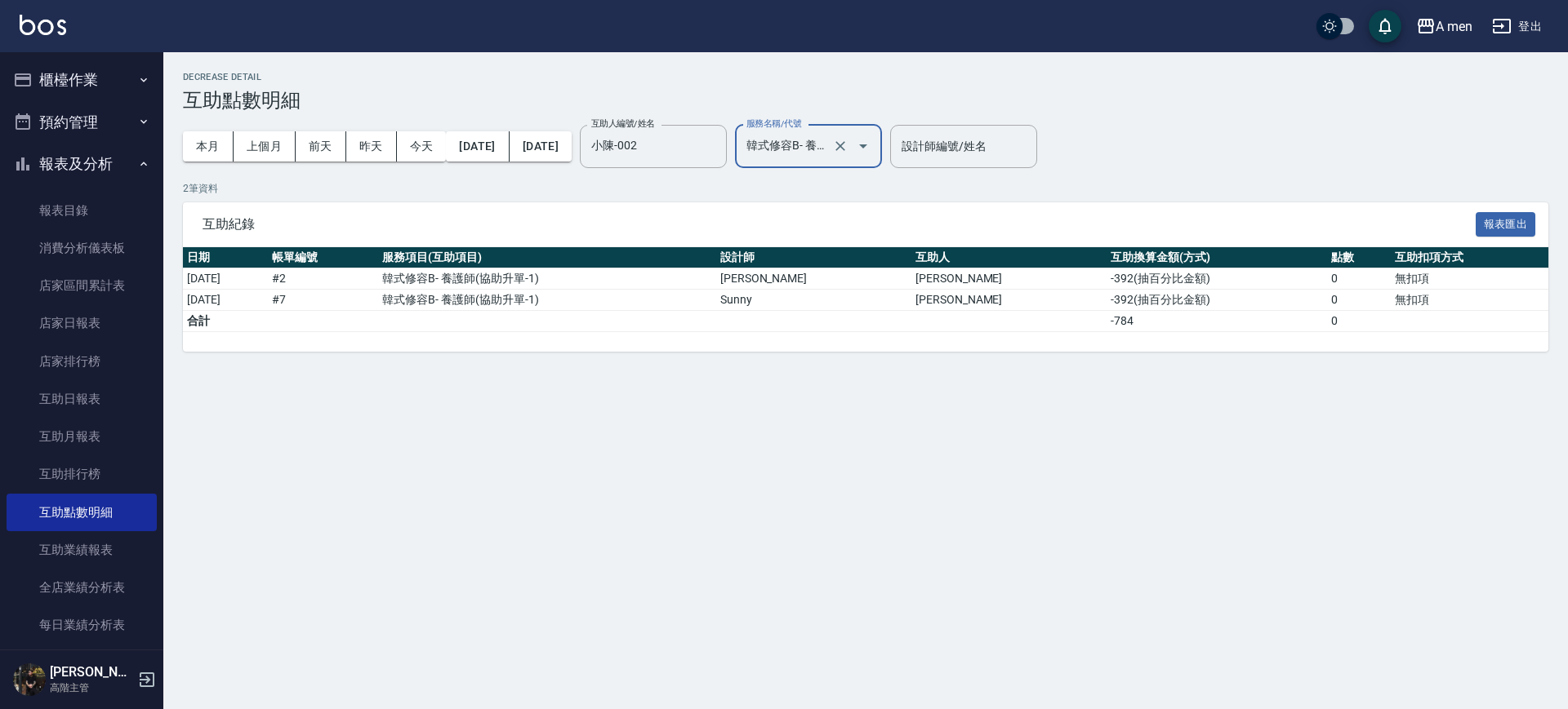
click at [829, 140] on input "韓式修容B- 養護師(H002)" at bounding box center [785, 146] width 87 height 29
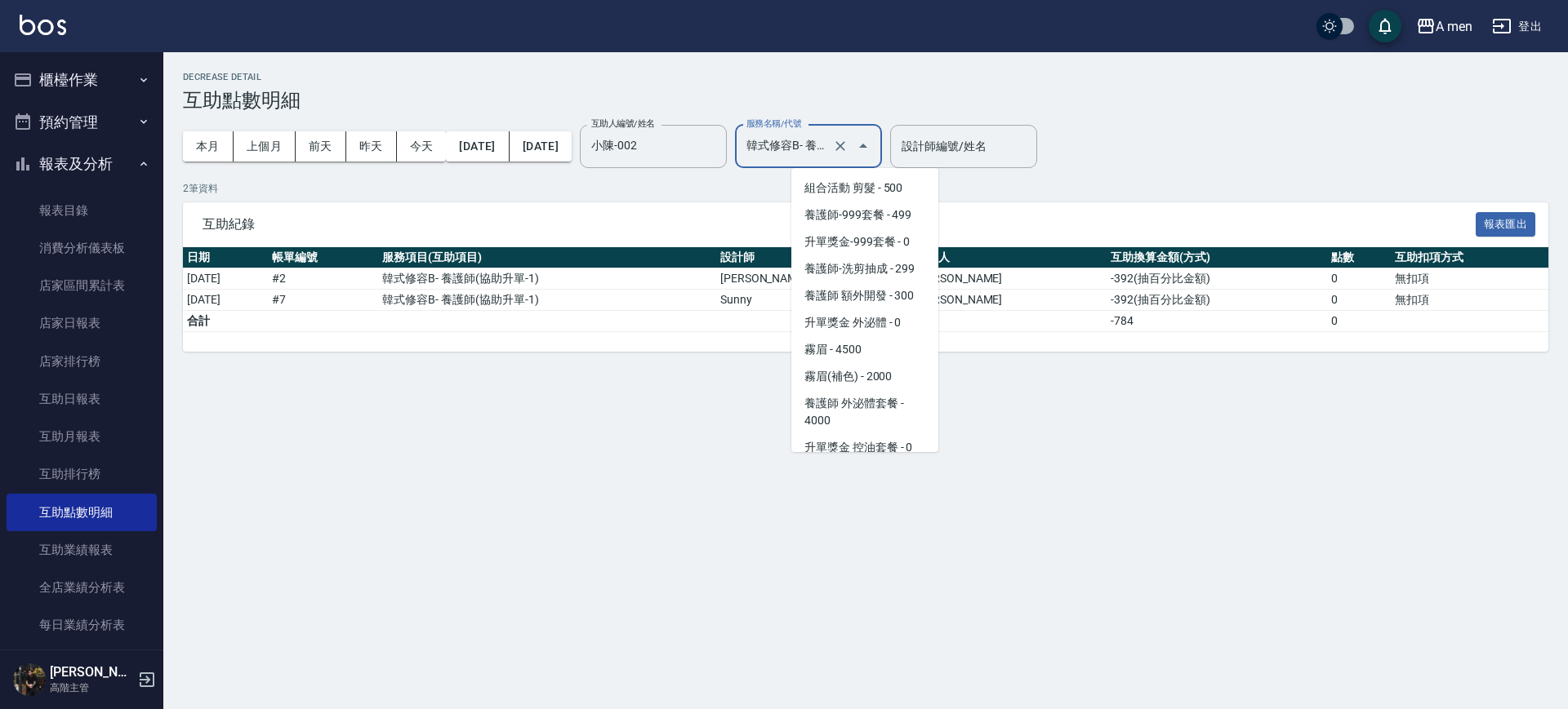
click at [829, 140] on input "韓式修容B- 養護師(H002)" at bounding box center [785, 146] width 87 height 29
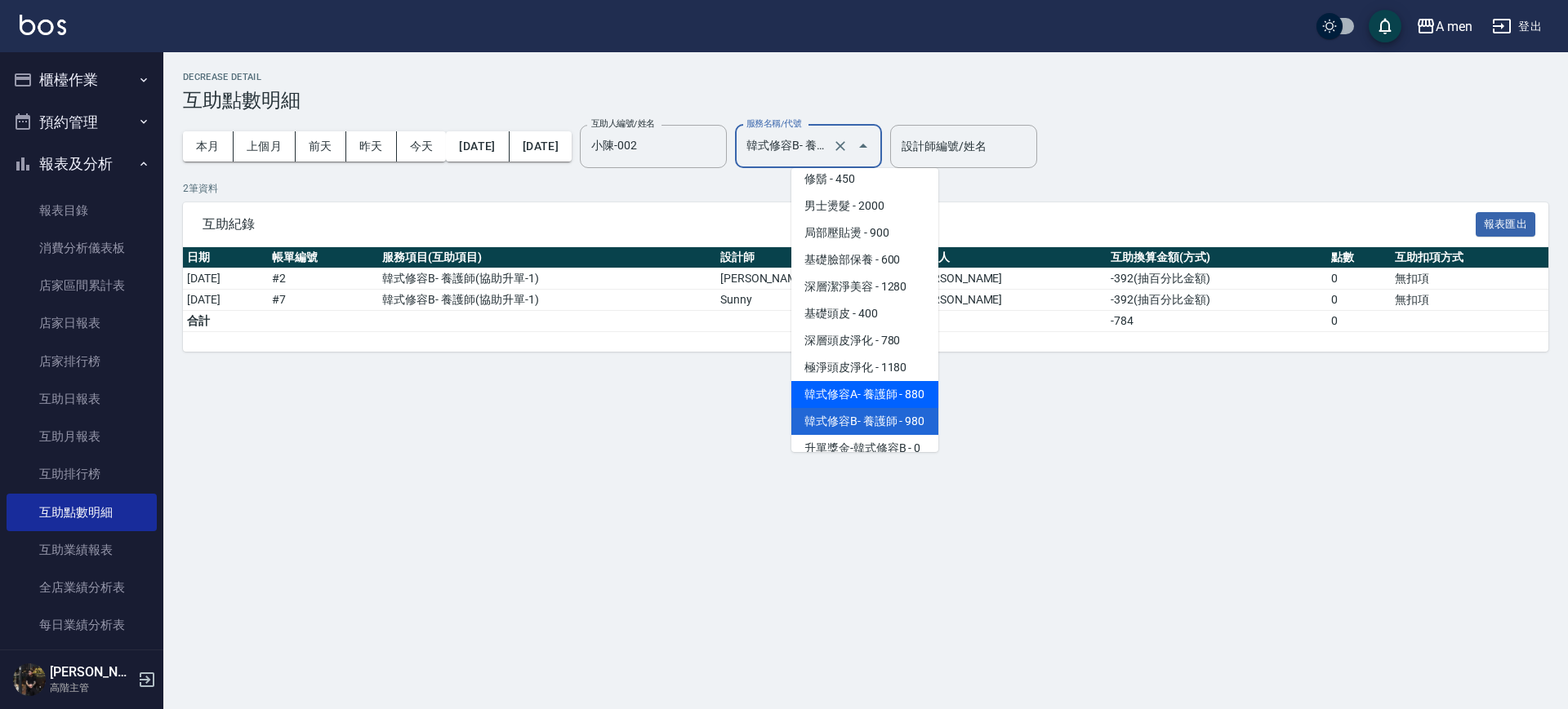
click at [880, 390] on span "韓式修容A- 養護師 - 880" at bounding box center [864, 393] width 147 height 27
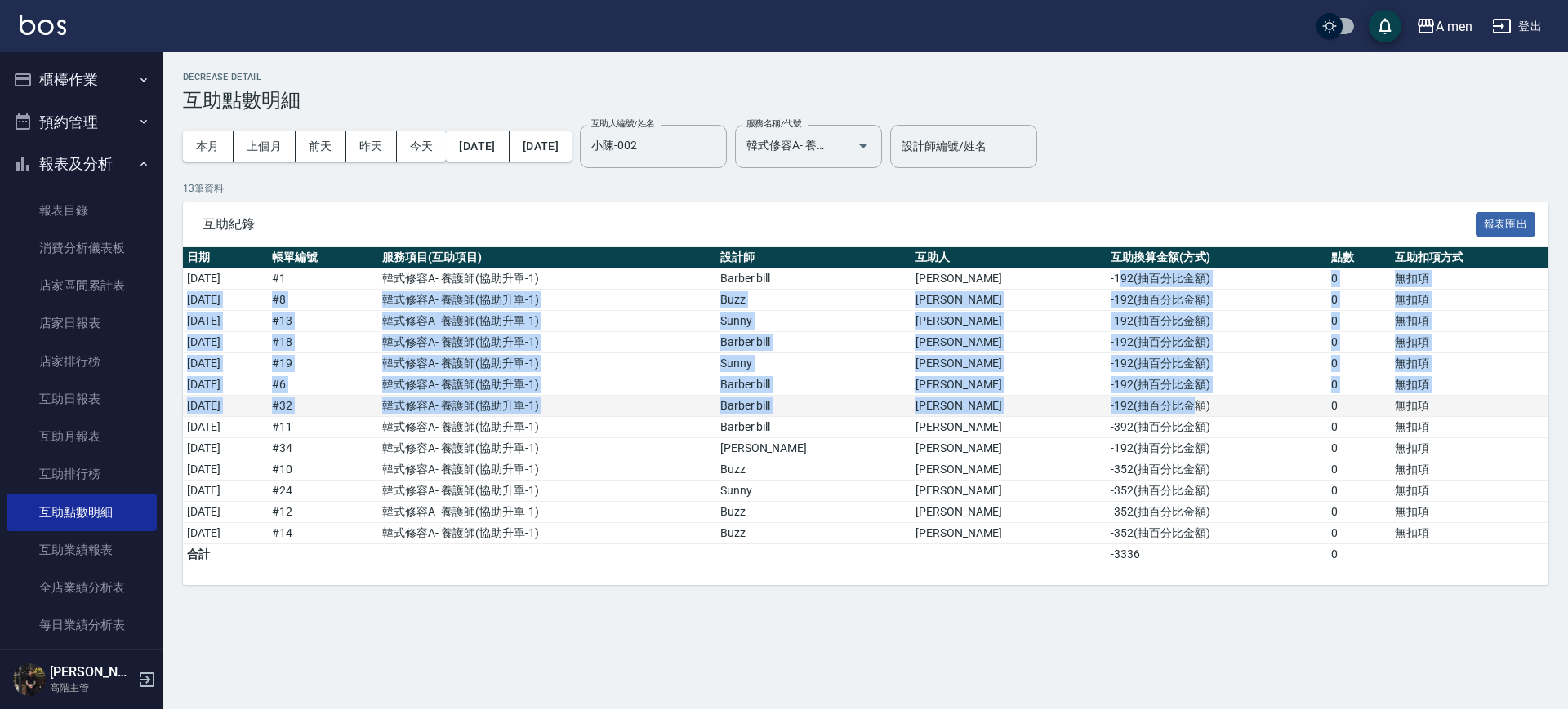
drag, startPoint x: 1078, startPoint y: 279, endPoint x: 1147, endPoint y: 399, distance: 138.4
click at [1147, 399] on tbody "2025/10/01 # 1 韓式修容A- 養護師 ( 協助升單-1 ) Barber bill 陳汶駿 -192 ( 抽百分比金額 ) 0 無扣項 2025…" at bounding box center [865, 416] width 1366 height 297
click at [1140, 379] on td "-192 ( 抽百分比金額 )" at bounding box center [1216, 386] width 220 height 22
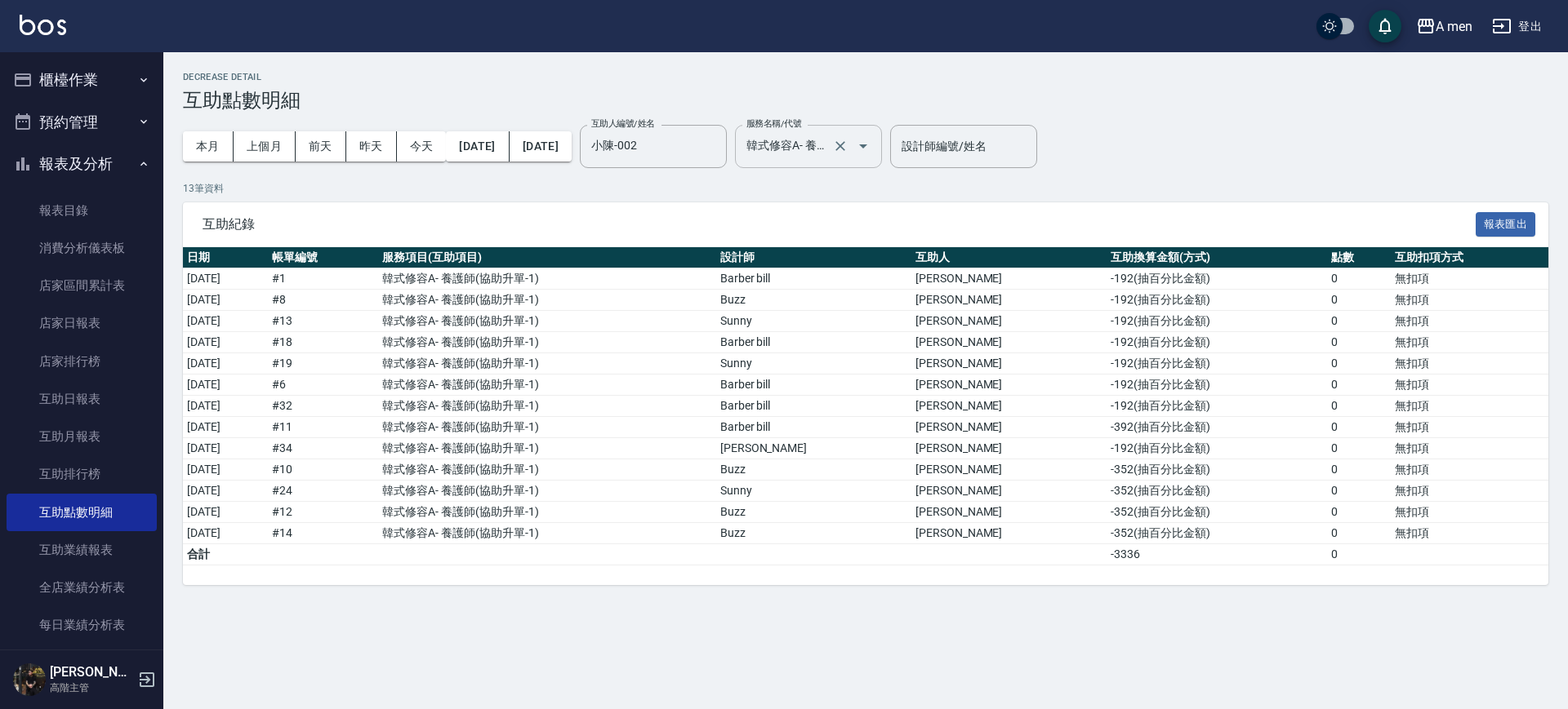
click at [874, 153] on div at bounding box center [852, 147] width 45 height 43
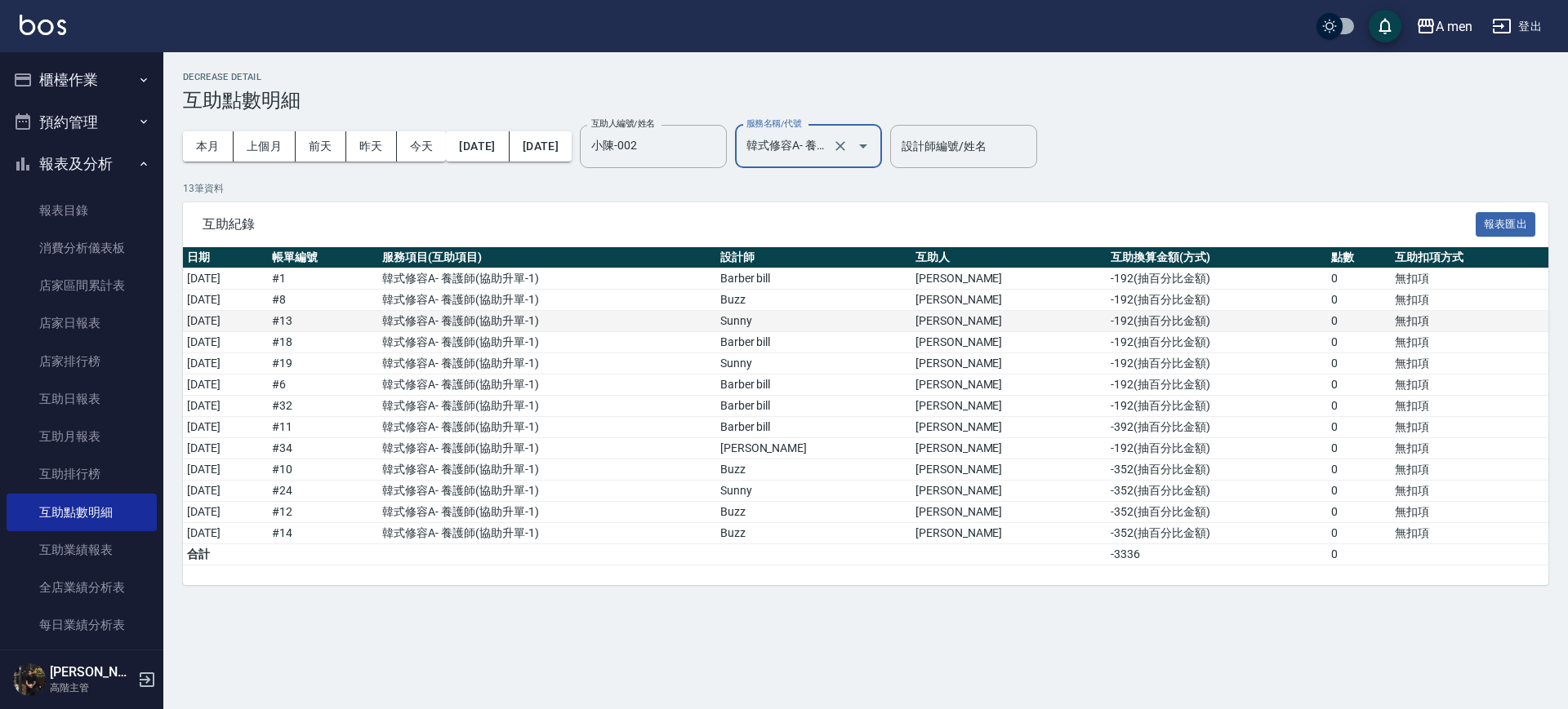
scroll to position [0, 30]
click at [873, 144] on icon "Open" at bounding box center [863, 146] width 20 height 20
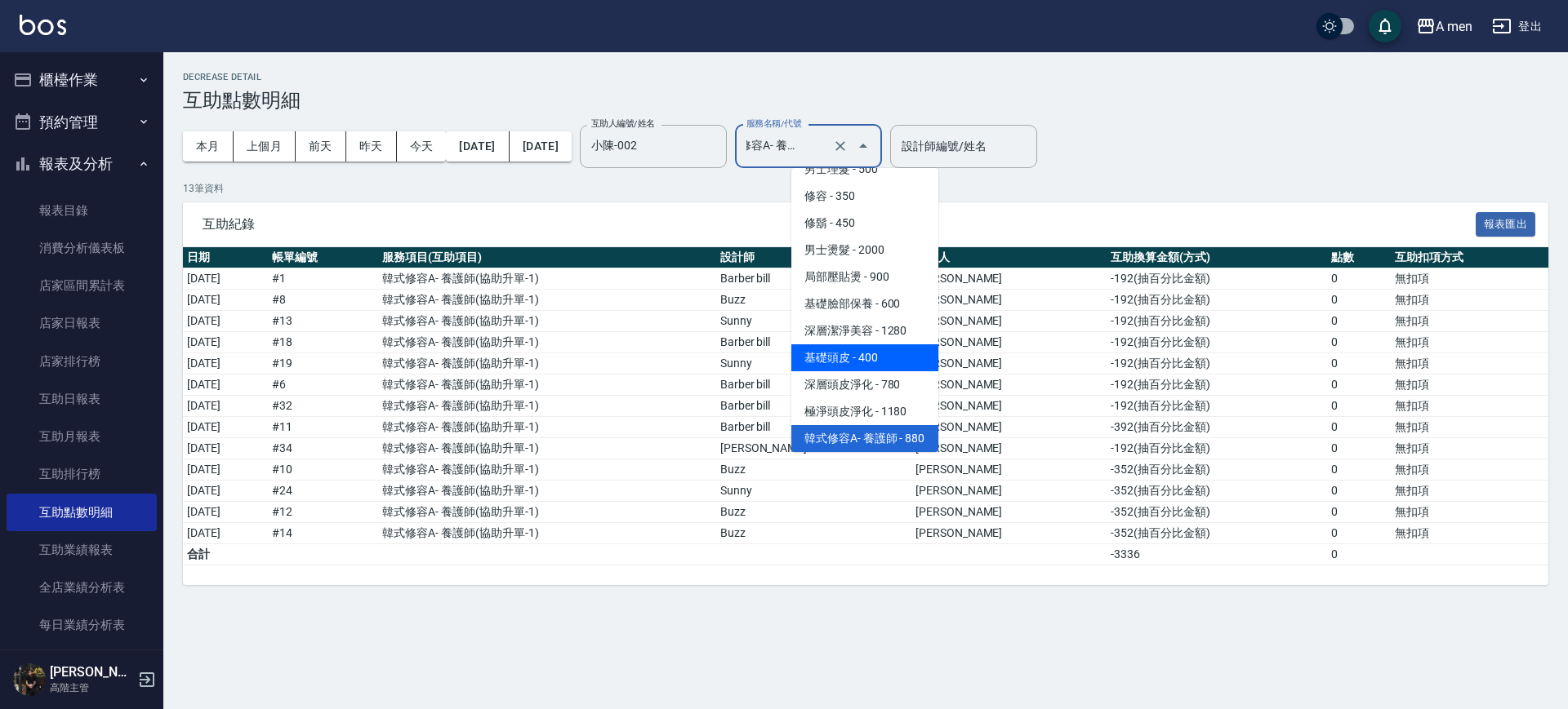
scroll to position [372, 0]
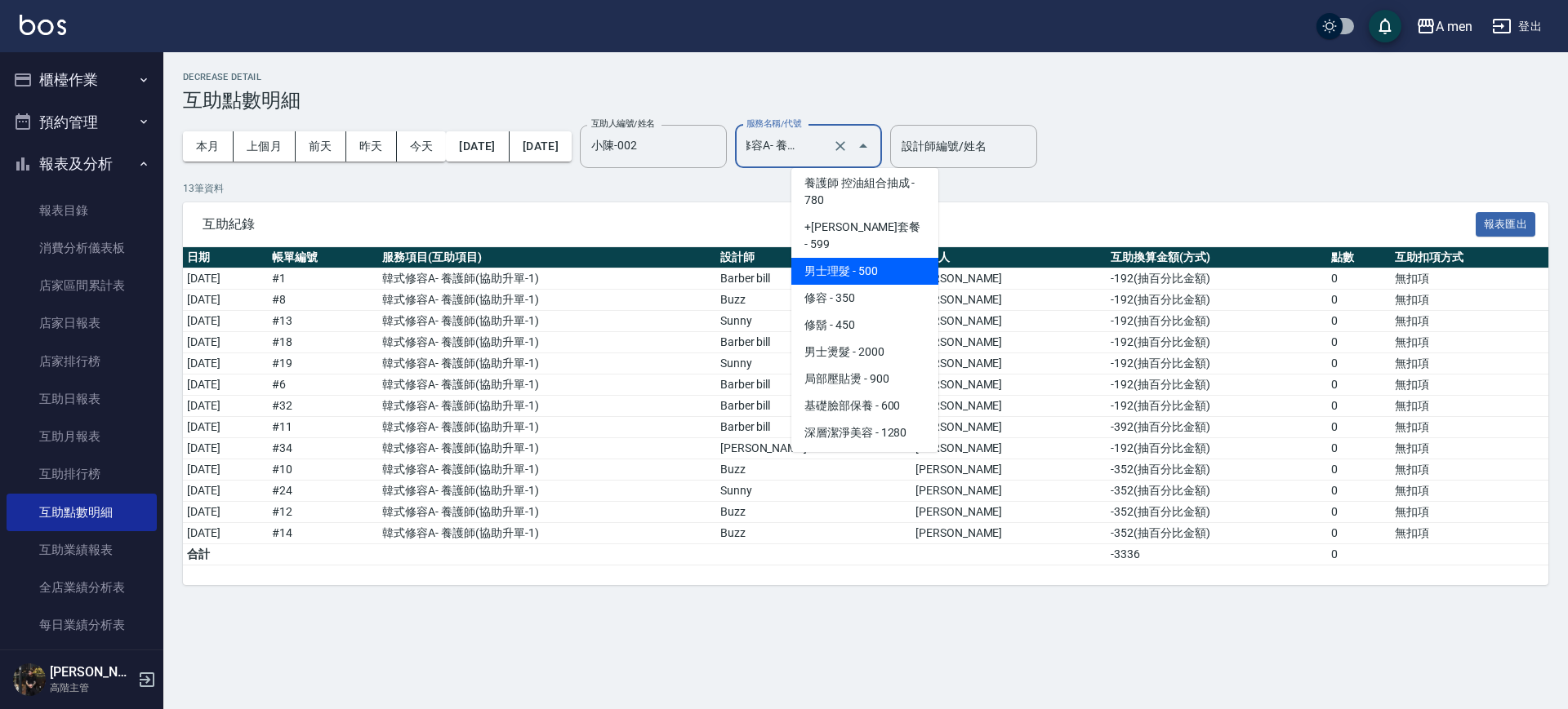
click at [866, 257] on span "男士理髮 - 500" at bounding box center [864, 270] width 147 height 27
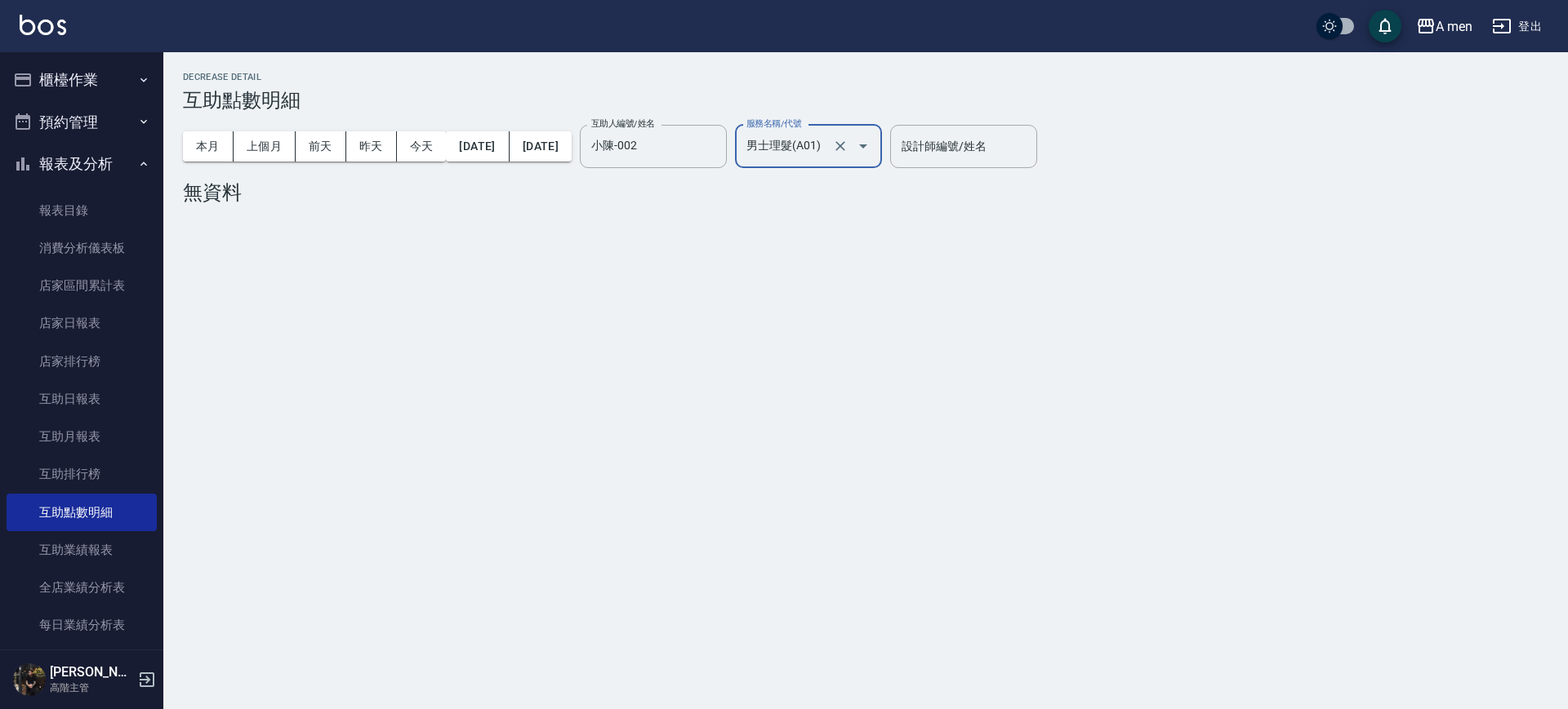
drag, startPoint x: 861, startPoint y: 148, endPoint x: 872, endPoint y: 167, distance: 22.0
click at [829, 148] on input "男士理髮(A01)" at bounding box center [785, 146] width 87 height 29
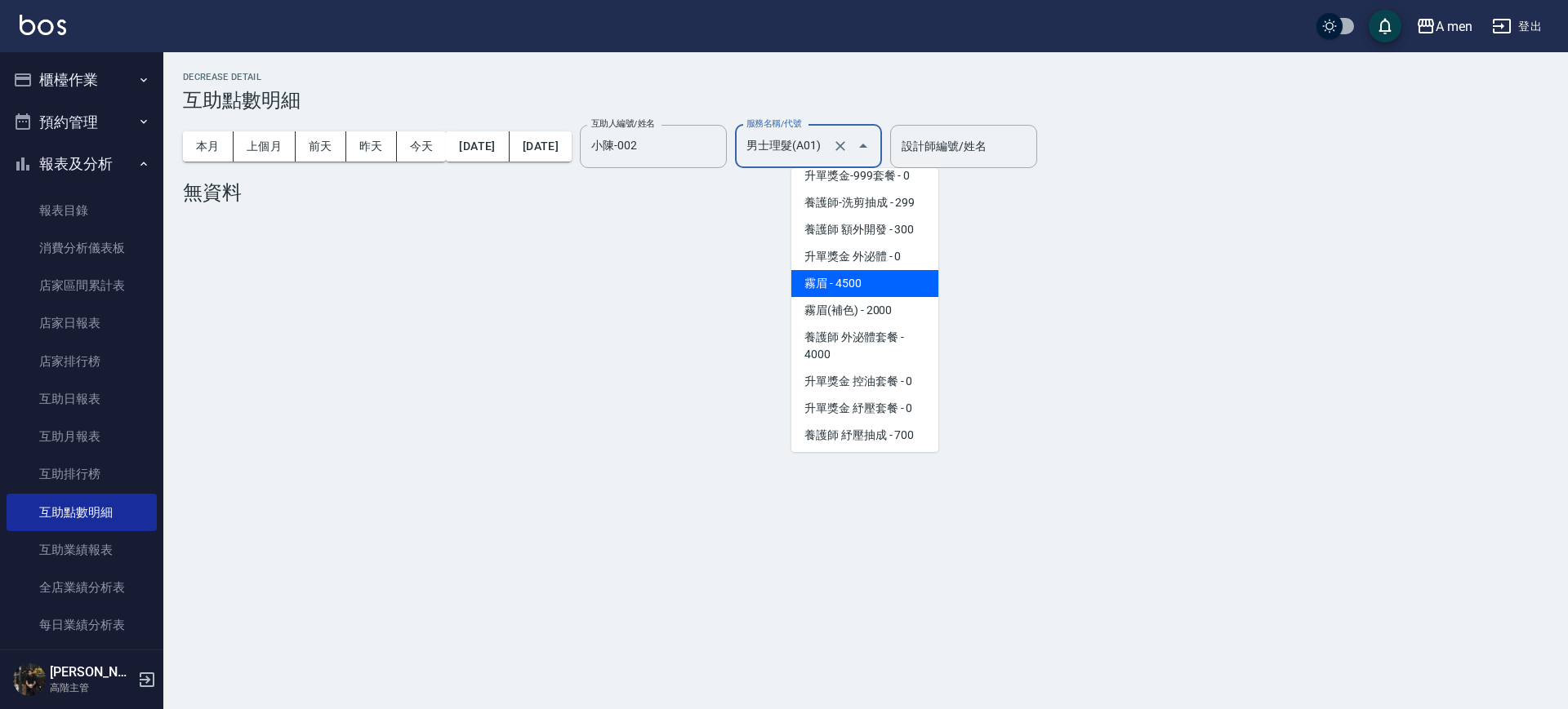
scroll to position [102, 0]
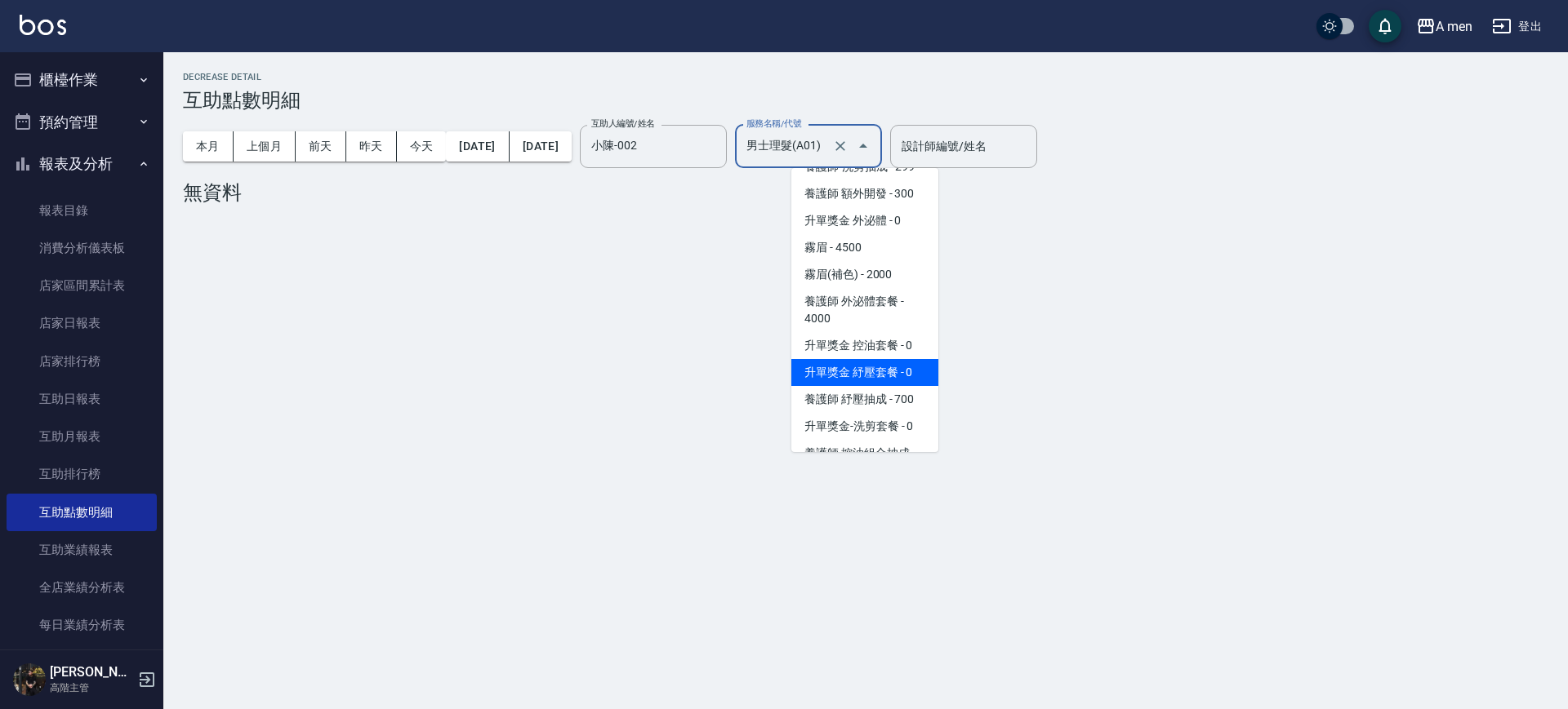
click at [890, 346] on span "升單獎金 控油套餐 - 0" at bounding box center [864, 345] width 147 height 27
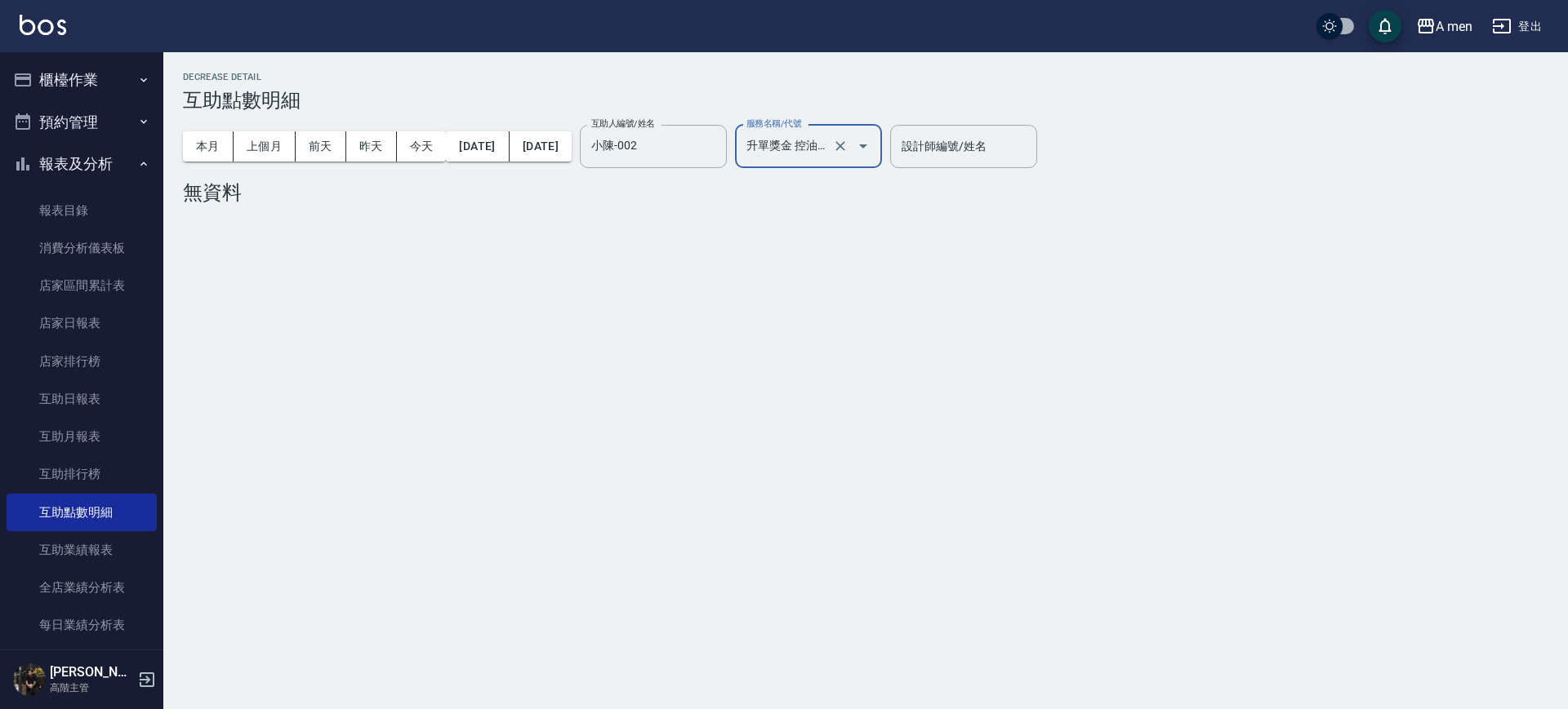
click at [829, 152] on input "升單獎金 控油套餐" at bounding box center [785, 146] width 87 height 29
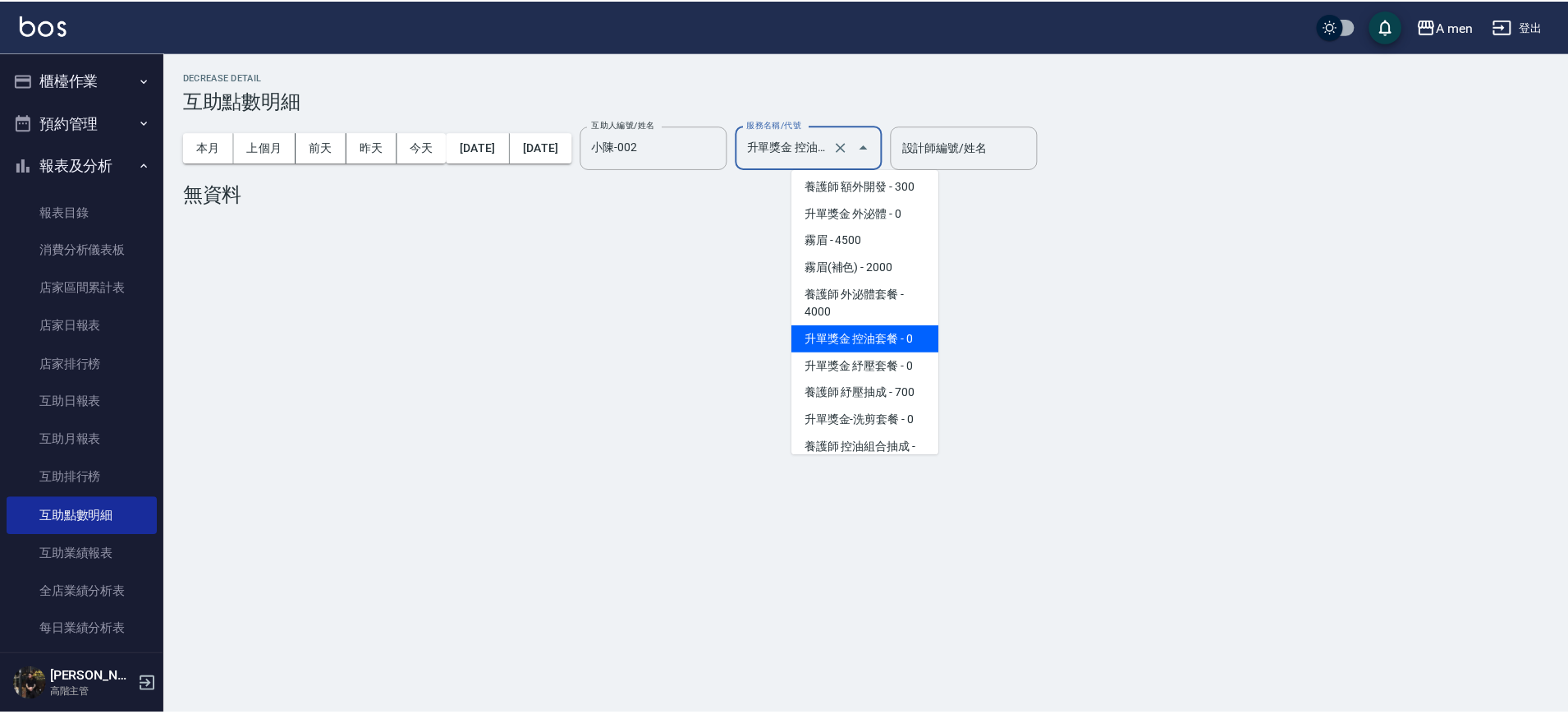
scroll to position [214, 0]
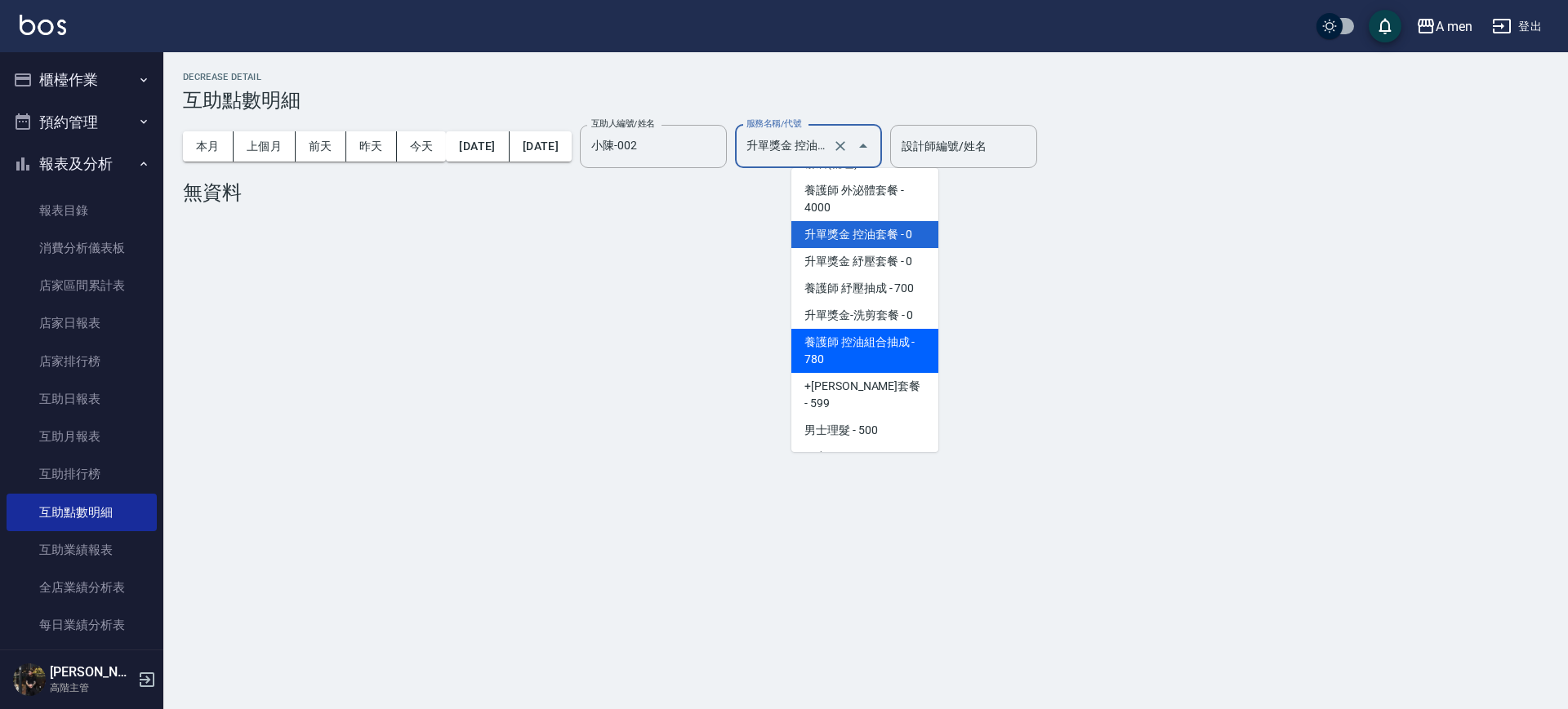
click at [867, 343] on span "養護師 控油組合抽成 - 780" at bounding box center [864, 350] width 147 height 44
type input "養護師 控油組合抽成"
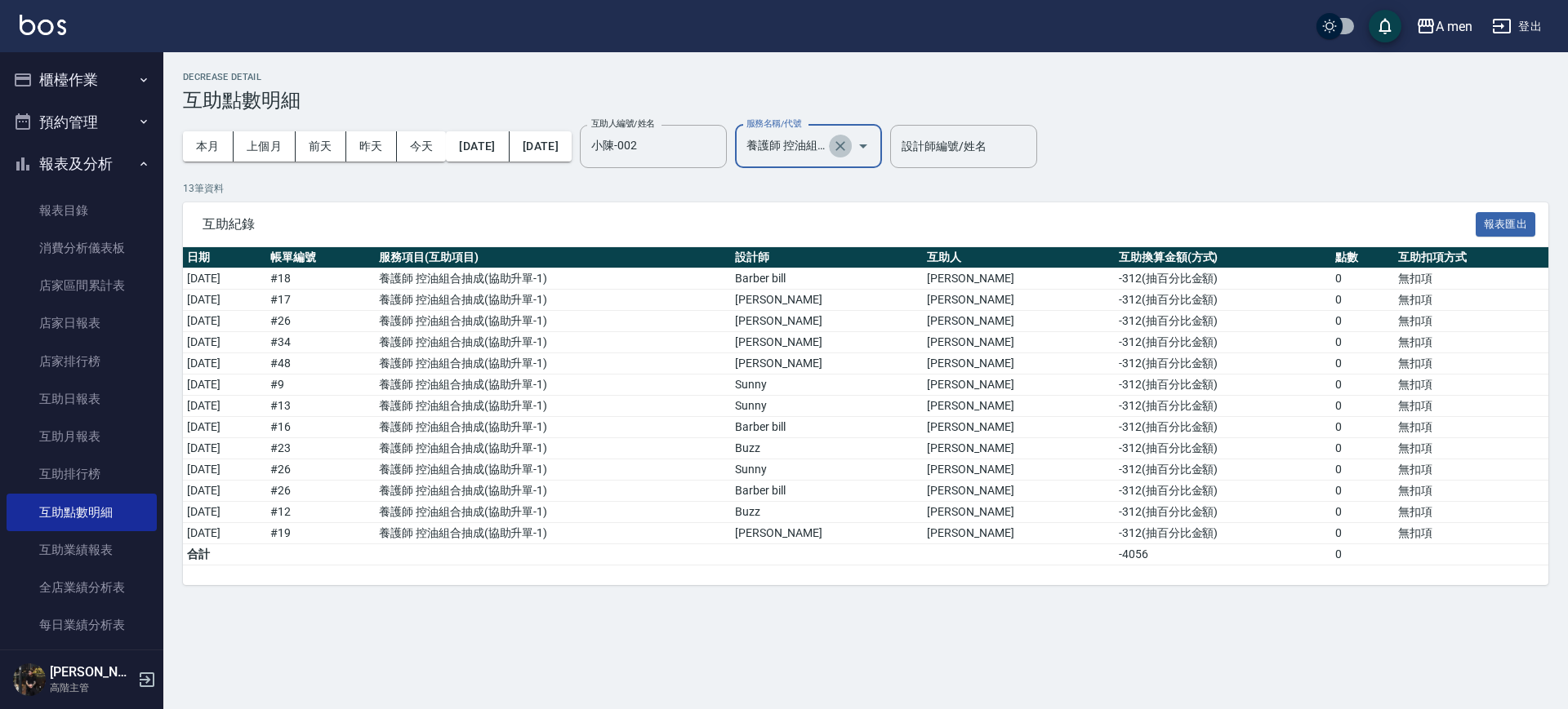
click at [849, 148] on icon "Clear" at bounding box center [840, 146] width 17 height 17
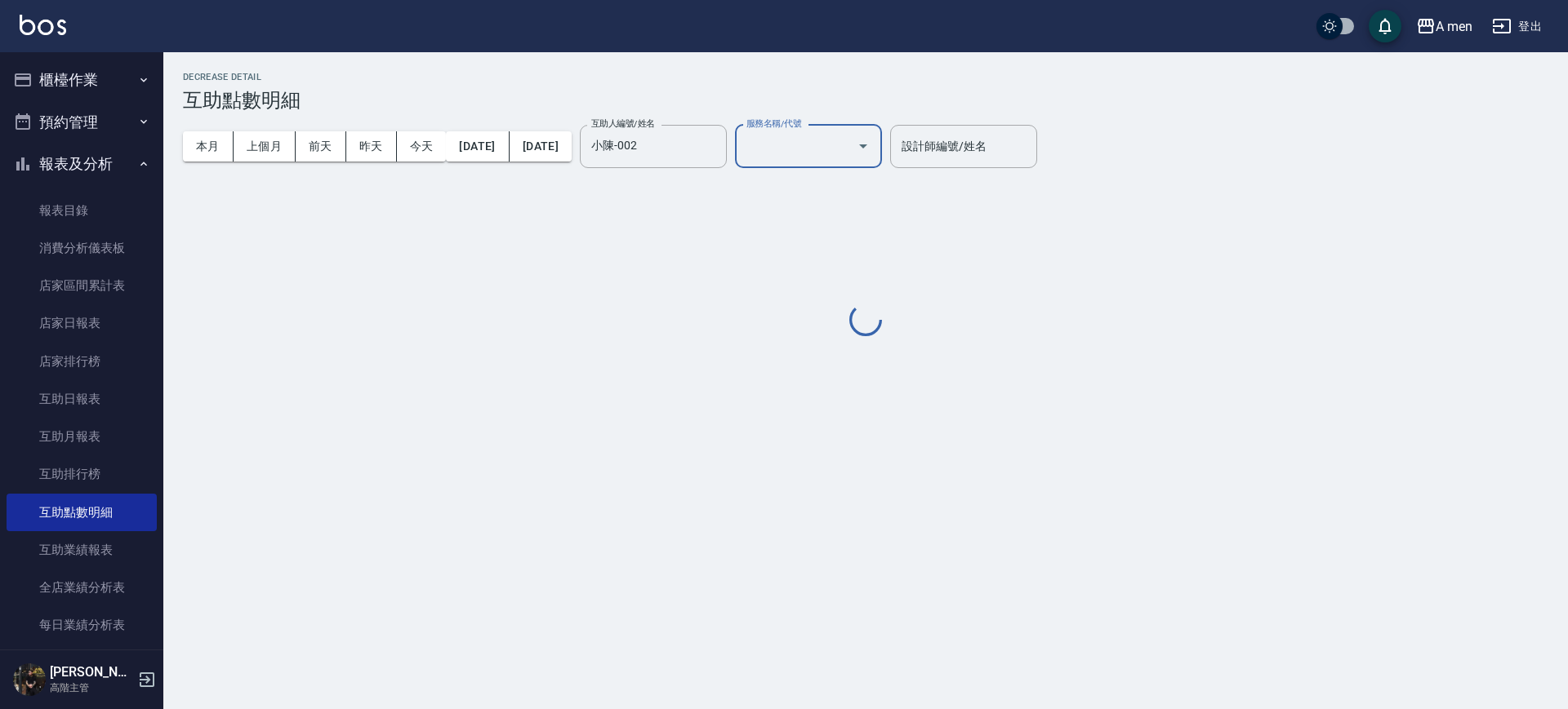
click at [836, 148] on input "服務名稱/代號" at bounding box center [795, 146] width 108 height 29
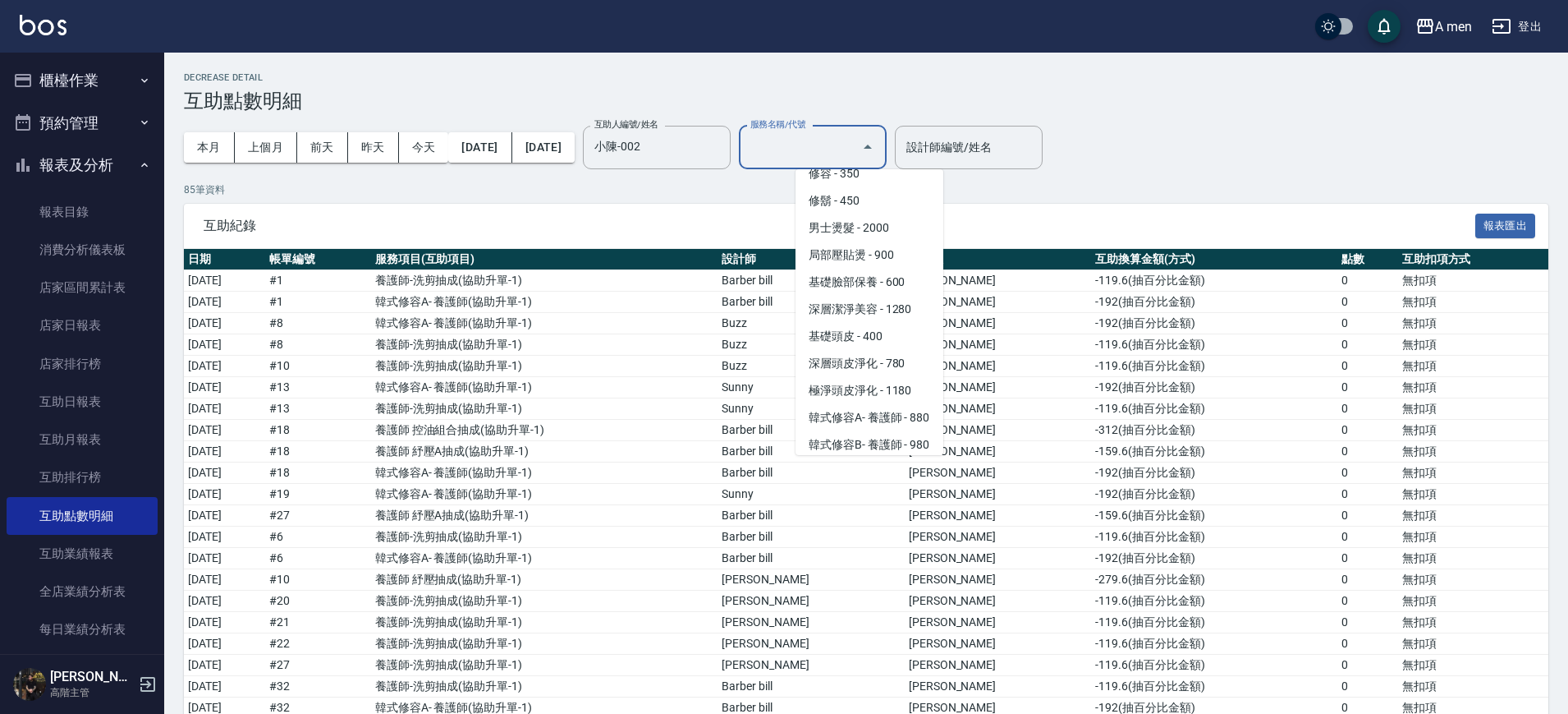
scroll to position [513, 0]
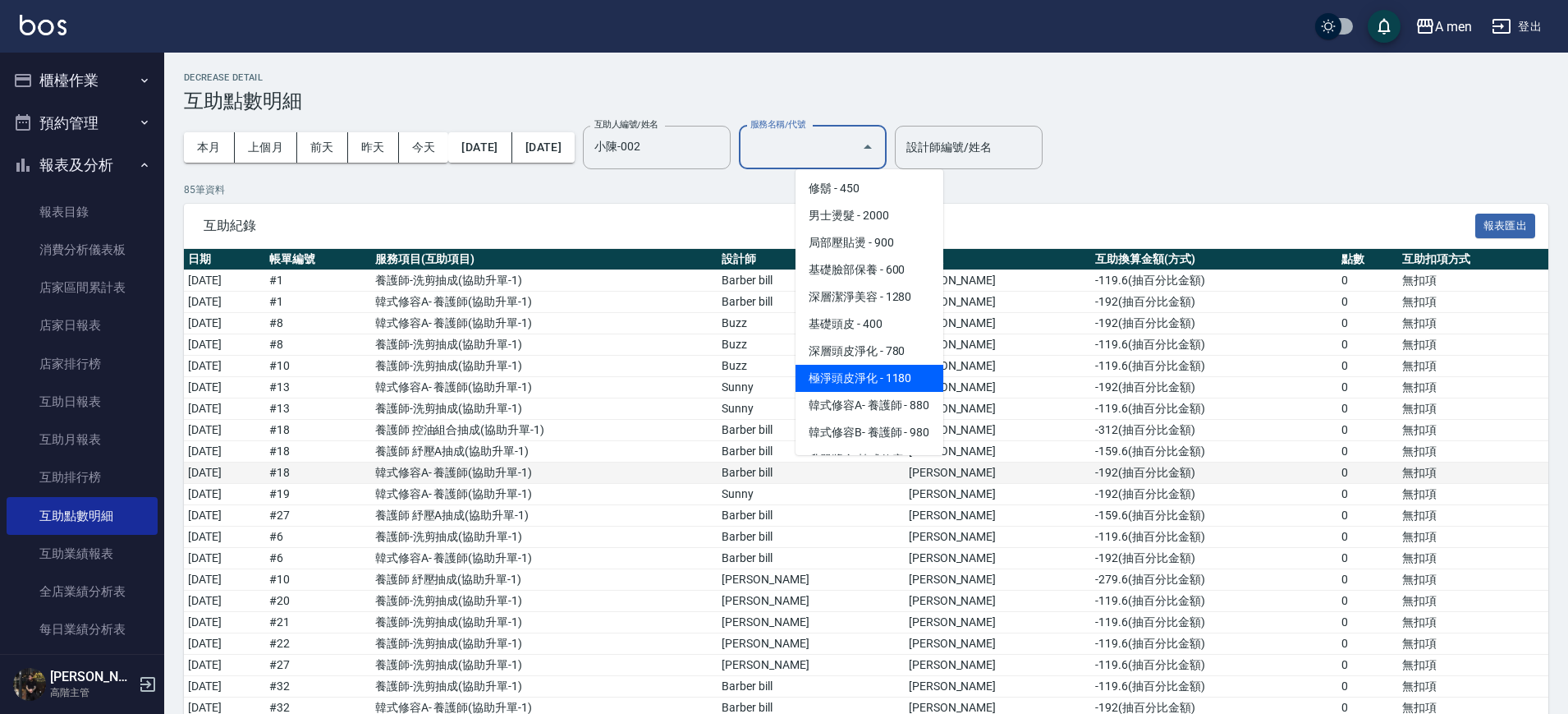
click at [672, 469] on td "韓式修容A- 養護師 ( 協助升單-1 )" at bounding box center [545, 474] width 347 height 22
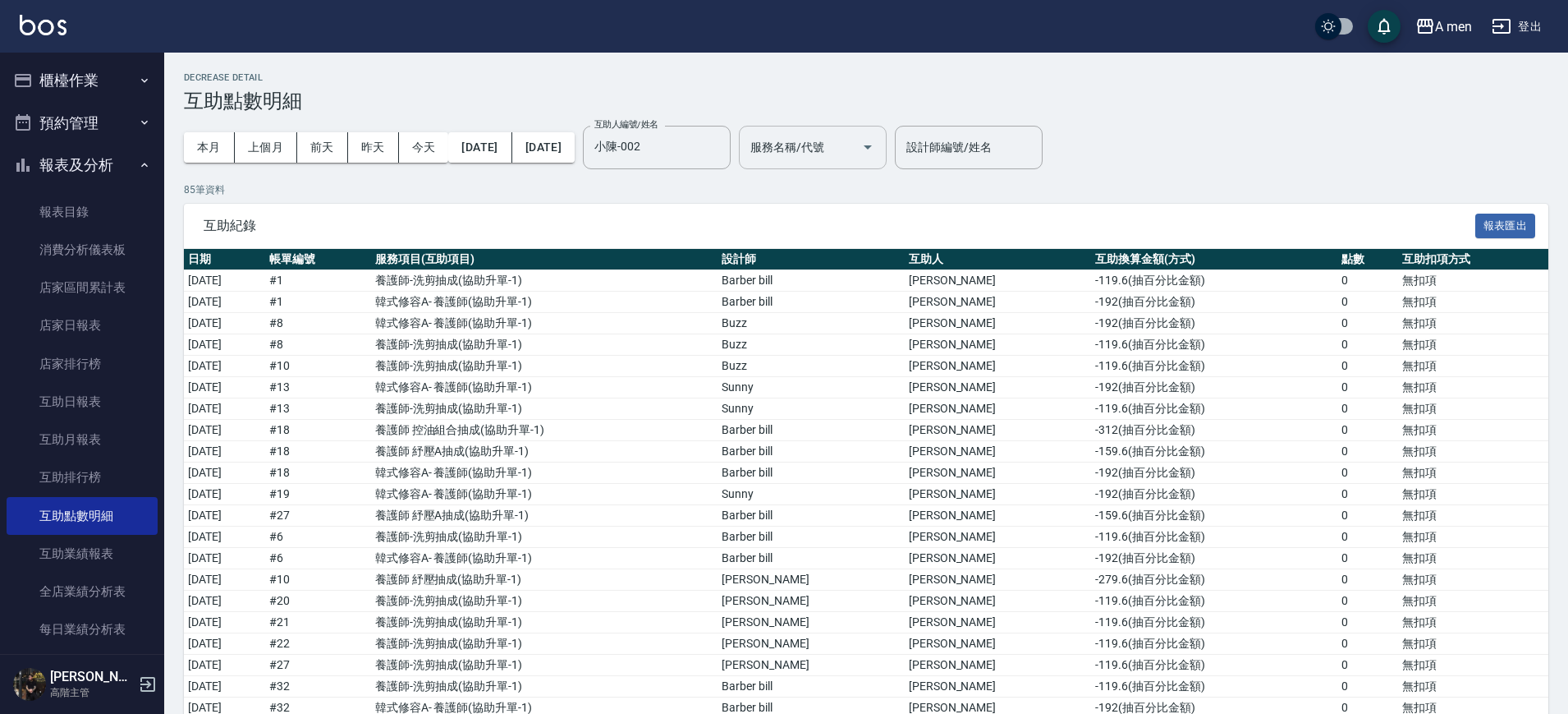
click at [820, 143] on div "服務名稱/代號 服務名稱/代號" at bounding box center [813, 148] width 148 height 44
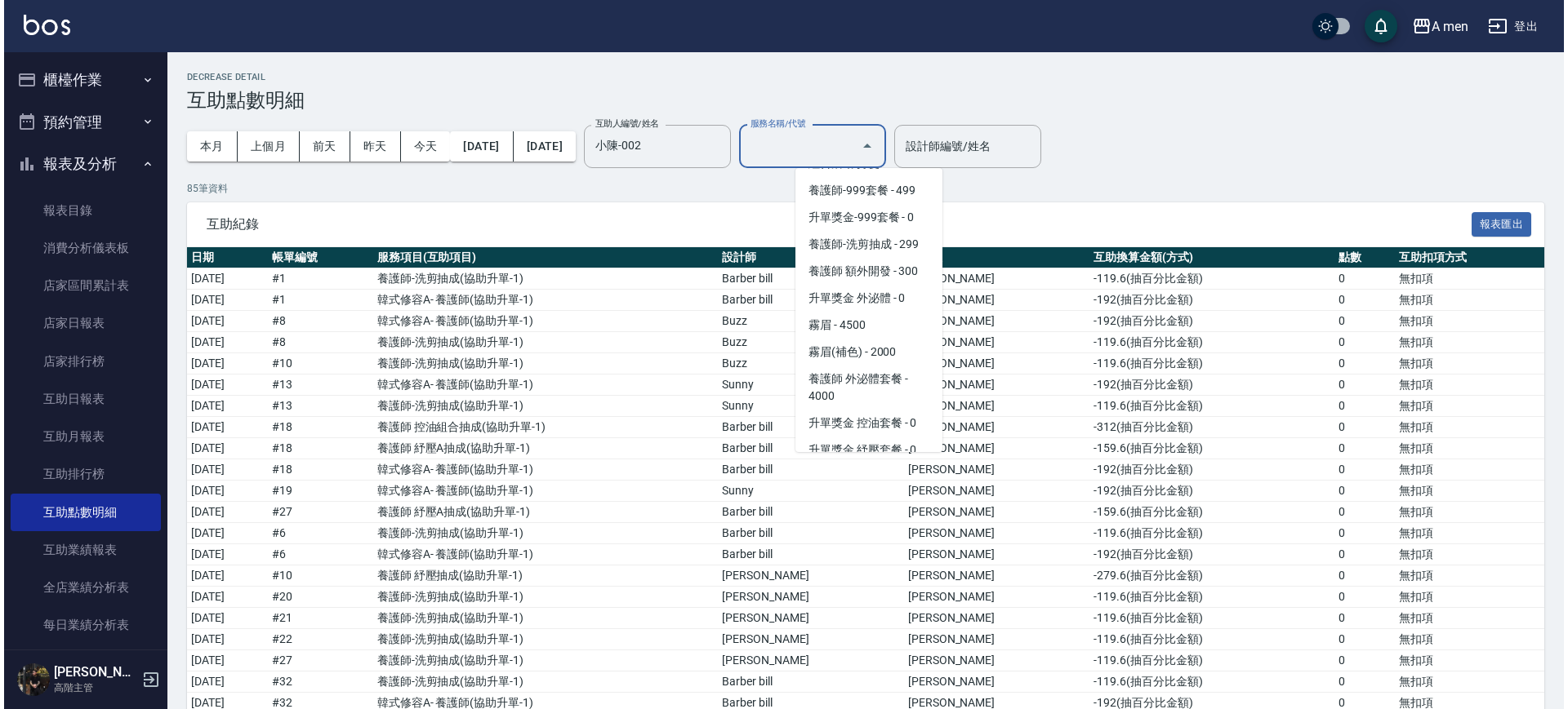
scroll to position [0, 0]
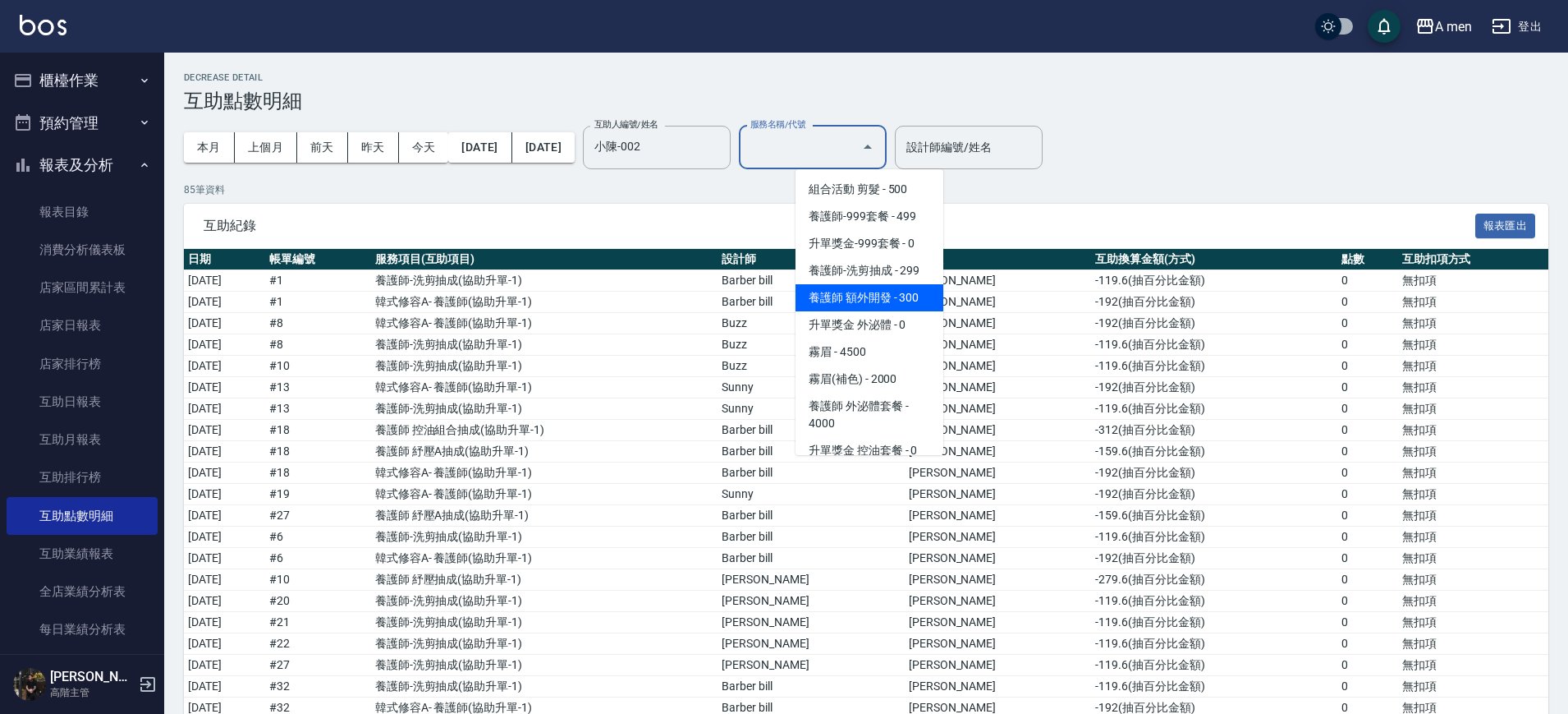
click at [902, 297] on span "養護師 額外開發 - 300" at bounding box center [869, 297] width 148 height 27
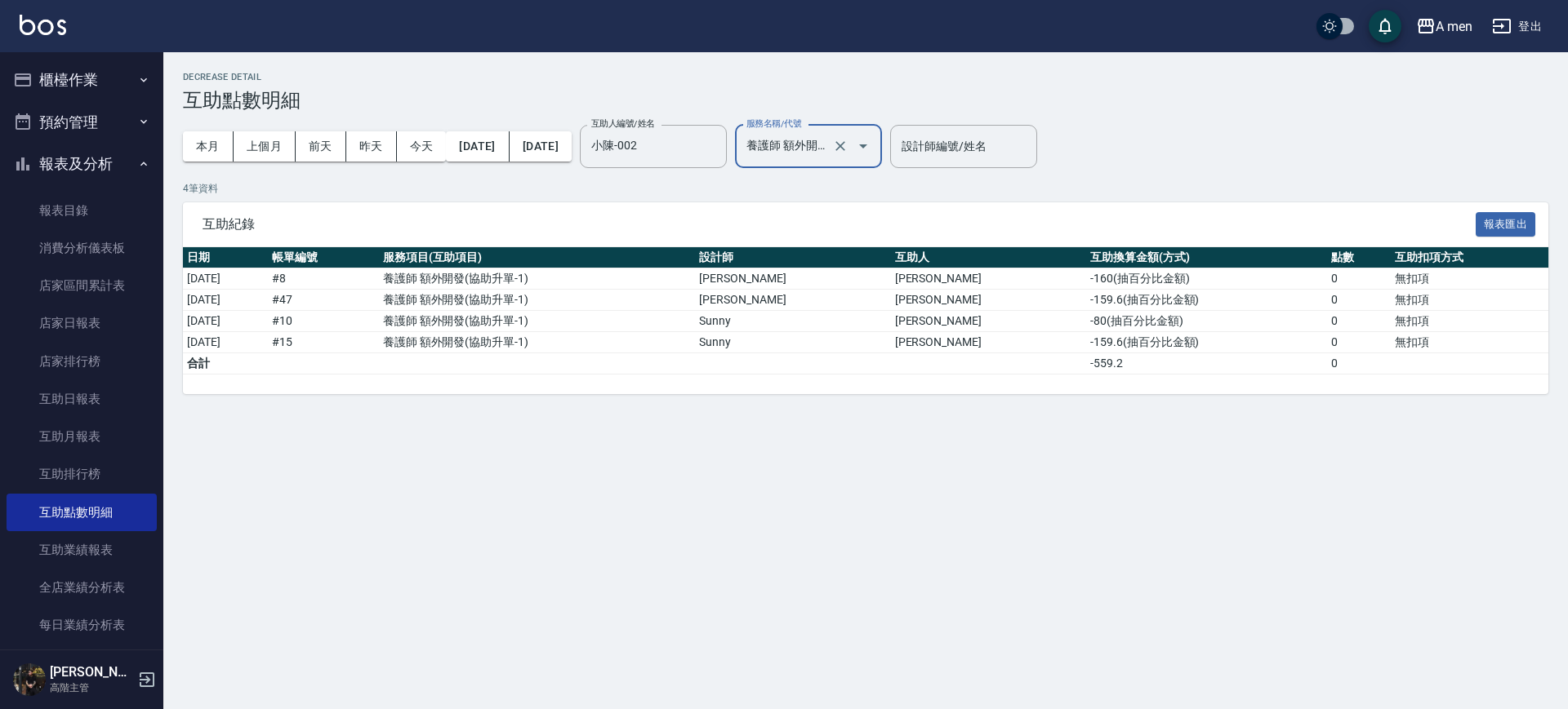
click at [829, 146] on input "養護師 額外開發" at bounding box center [785, 146] width 87 height 29
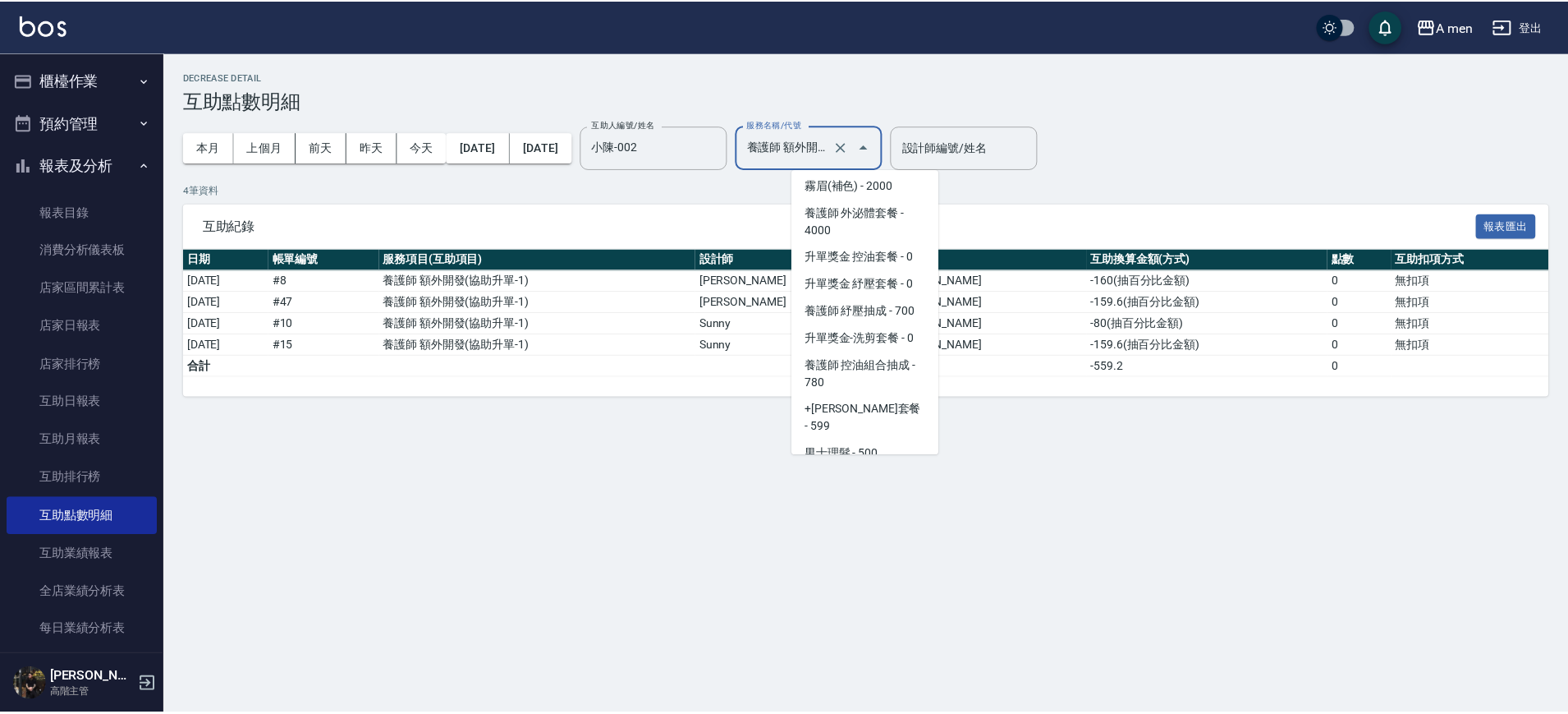
scroll to position [175, 0]
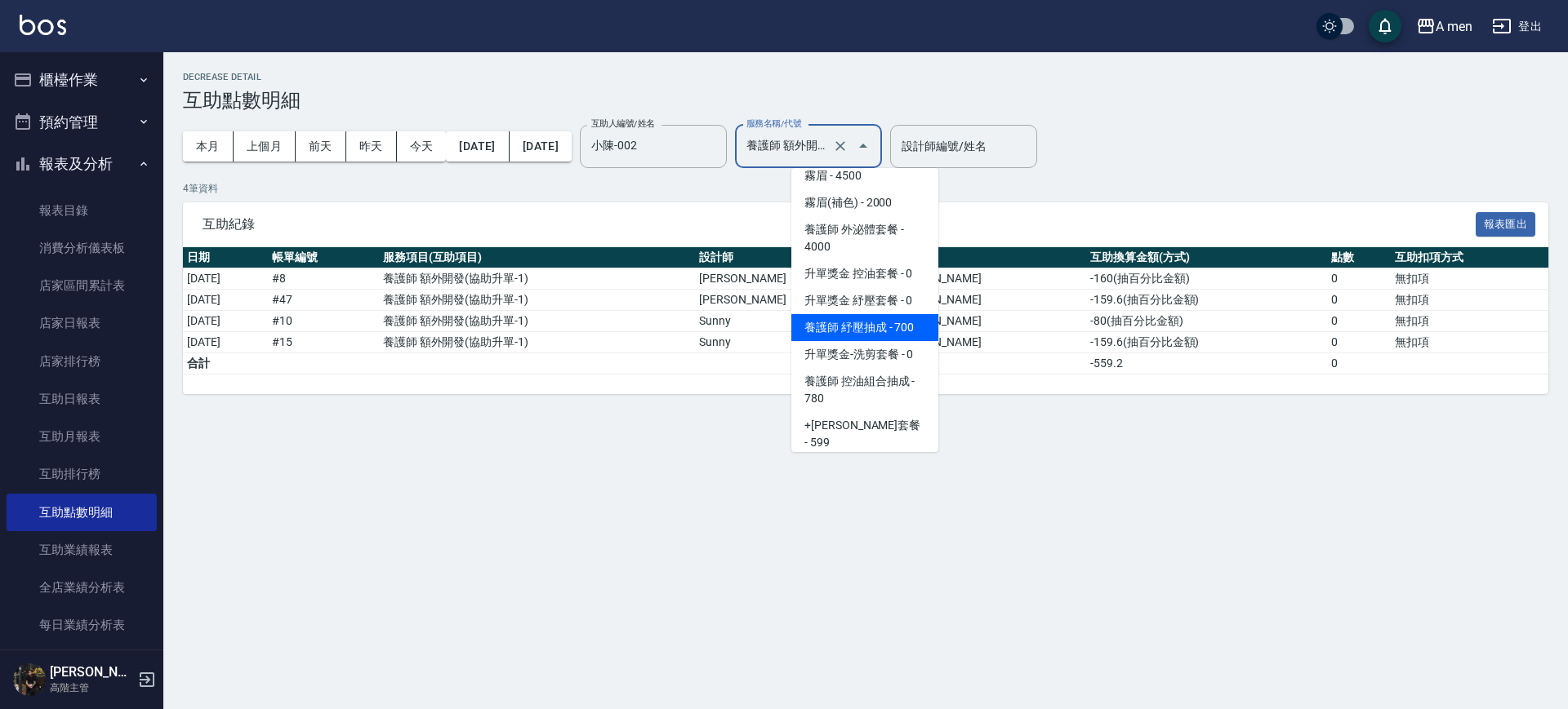
click at [891, 328] on span "養護師 紓壓抽成 - 700" at bounding box center [864, 327] width 147 height 27
type input "養護師 紓壓抽成"
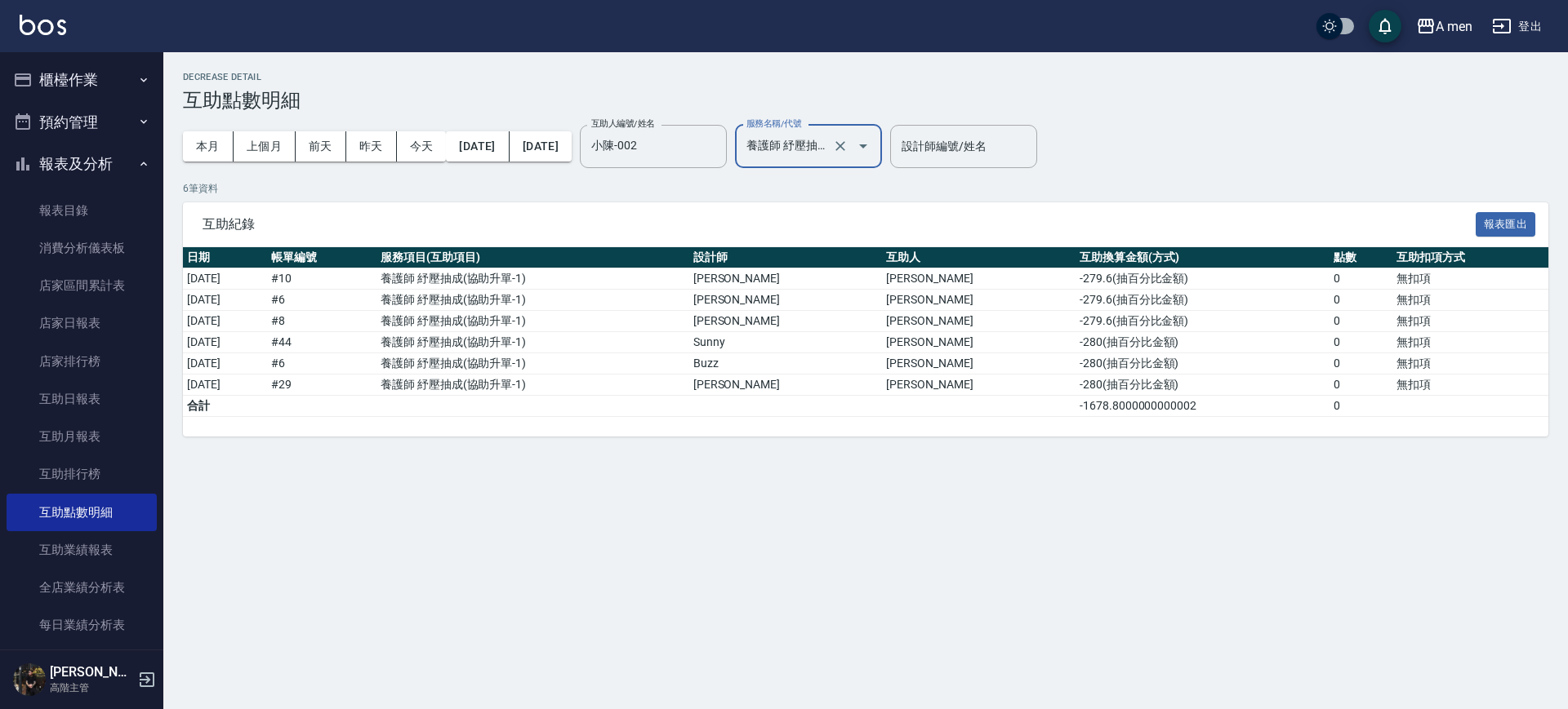
click at [99, 69] on button "櫃檯作業" at bounding box center [82, 80] width 150 height 42
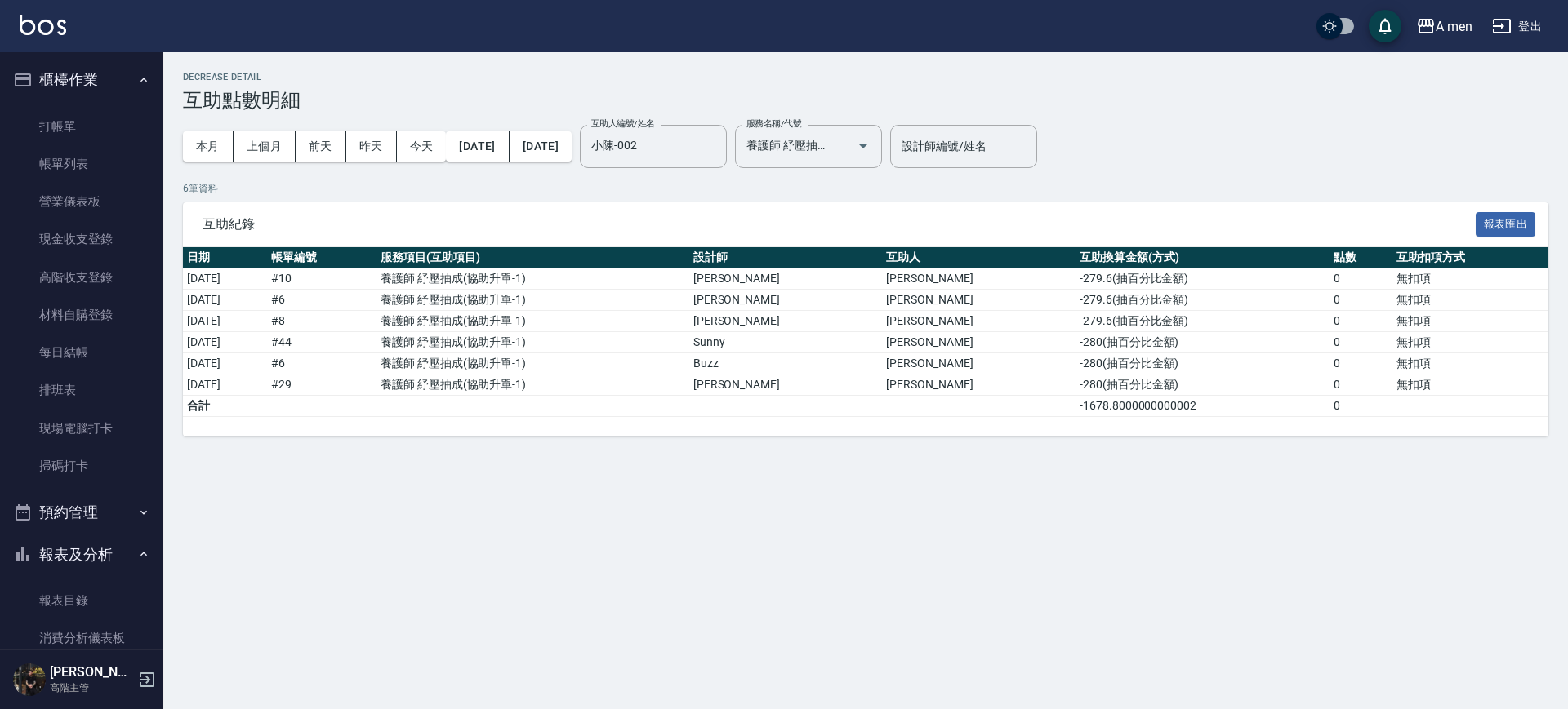
drag, startPoint x: 77, startPoint y: 177, endPoint x: 1280, endPoint y: 407, distance: 1224.8
click at [77, 178] on link "帳單列表" at bounding box center [82, 164] width 150 height 37
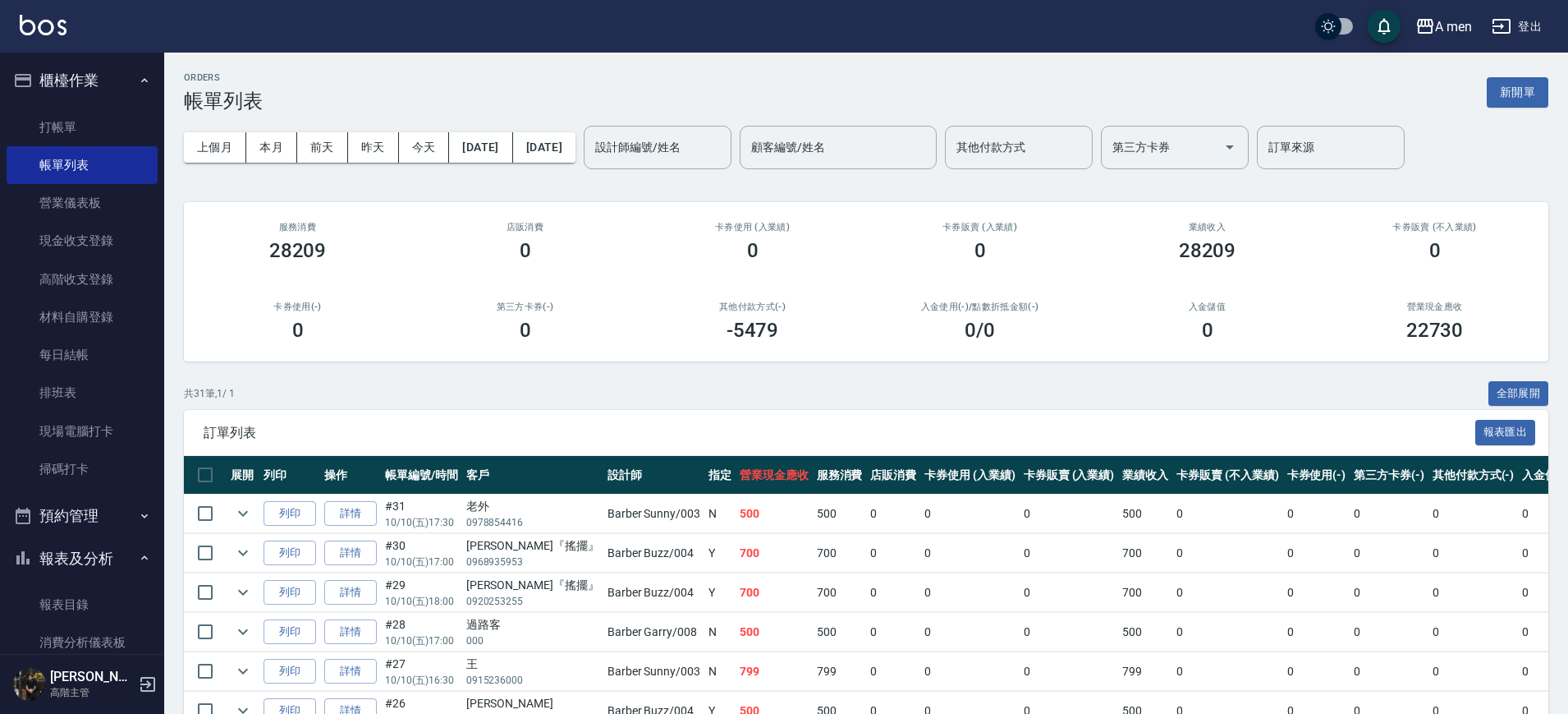
drag, startPoint x: 957, startPoint y: 388, endPoint x: 766, endPoint y: 250, distance: 235.6
click at [957, 391] on div "共 31 筆, 1 / 1 全部展開" at bounding box center [865, 394] width 1365 height 26
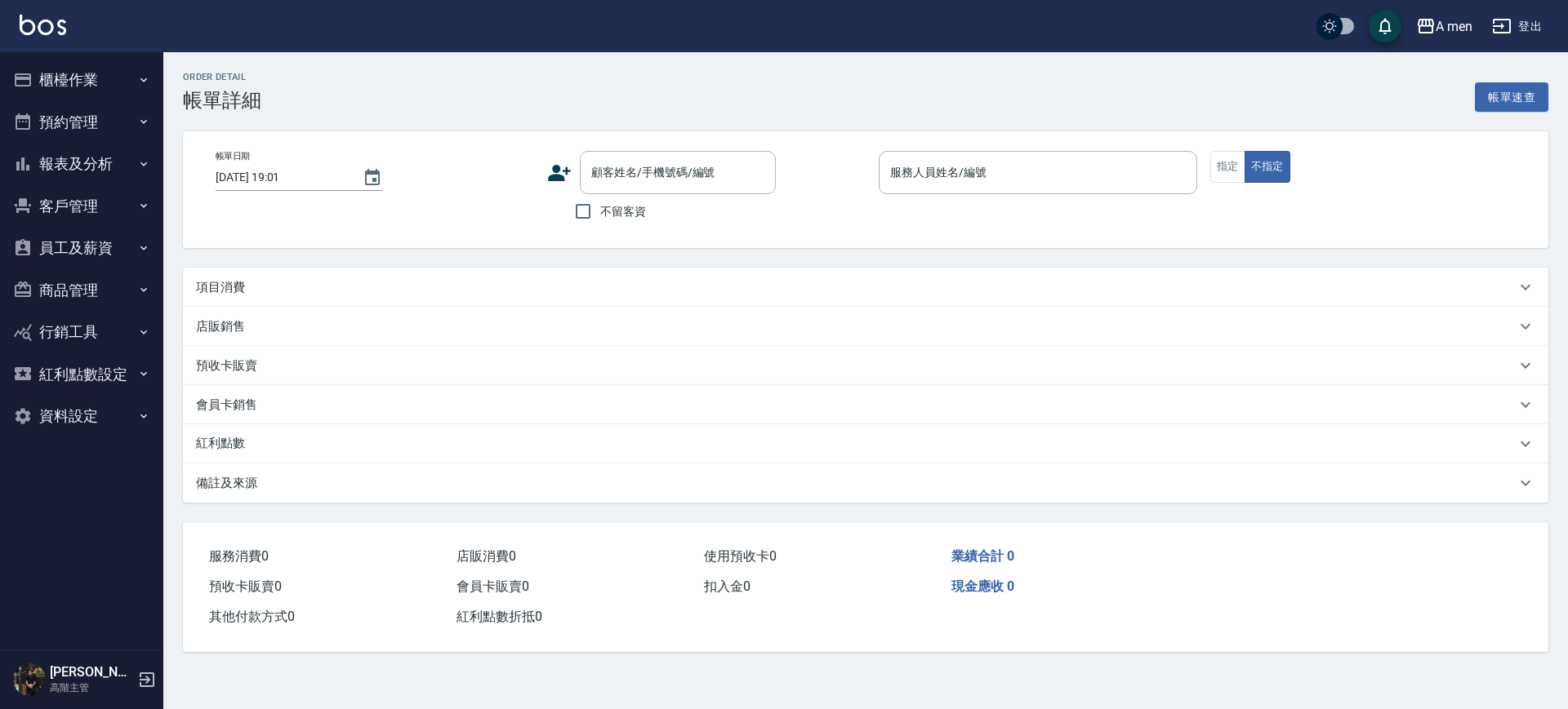
click at [319, 300] on div "項目消費" at bounding box center [865, 287] width 1366 height 39
type input "[DATE] 18:00"
type input "Barber Sunny -003"
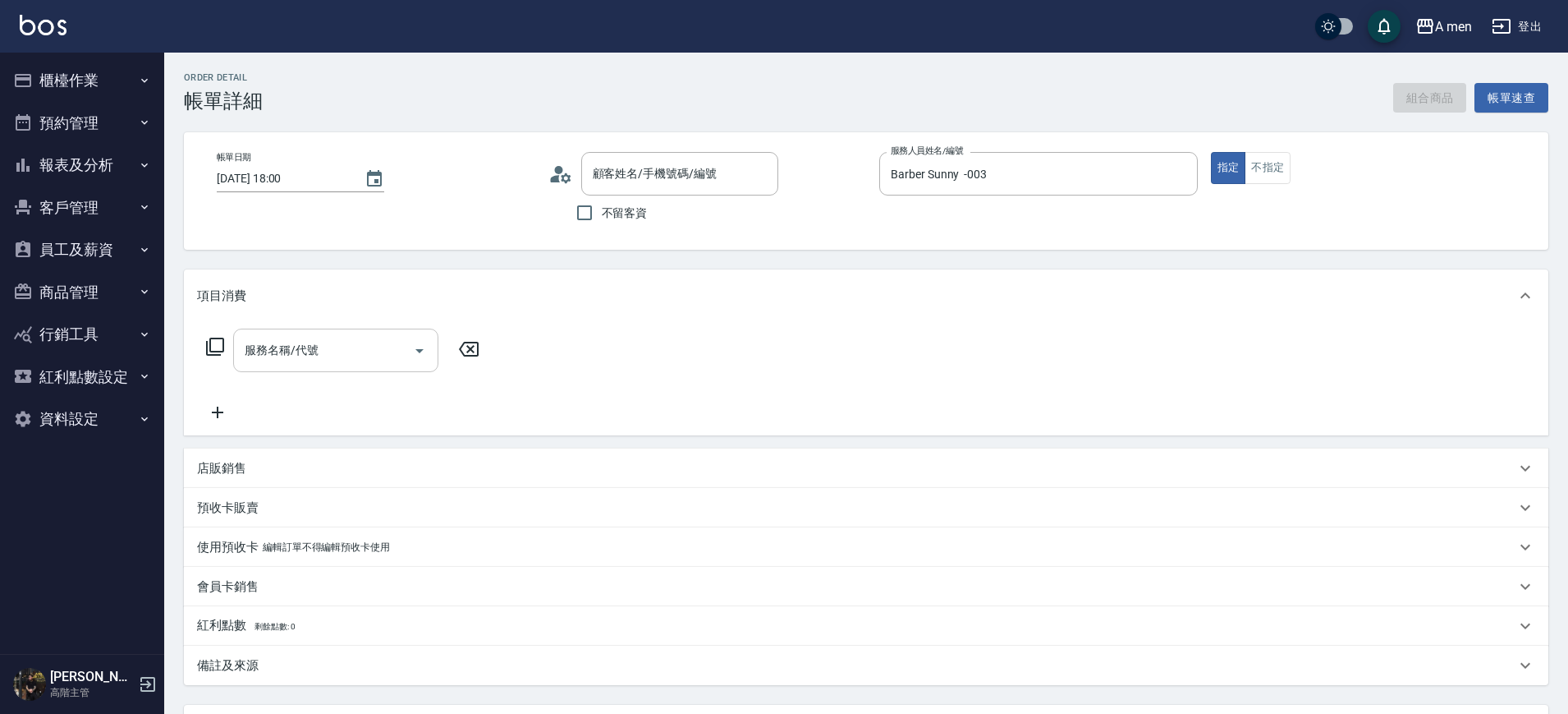
click at [317, 351] on div "服務名稱/代號 服務名稱/代號" at bounding box center [335, 351] width 205 height 44
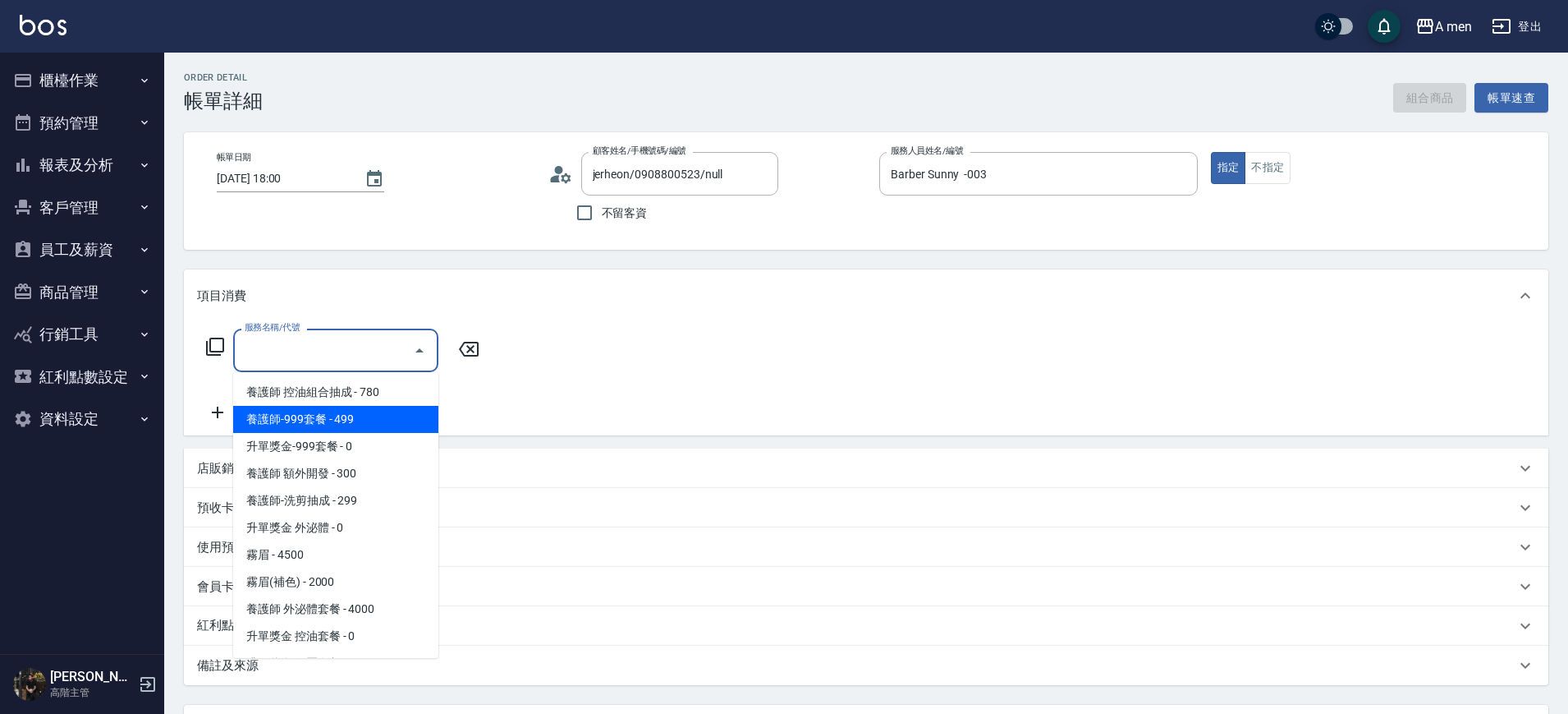
type input "jerheon/0908800523/null"
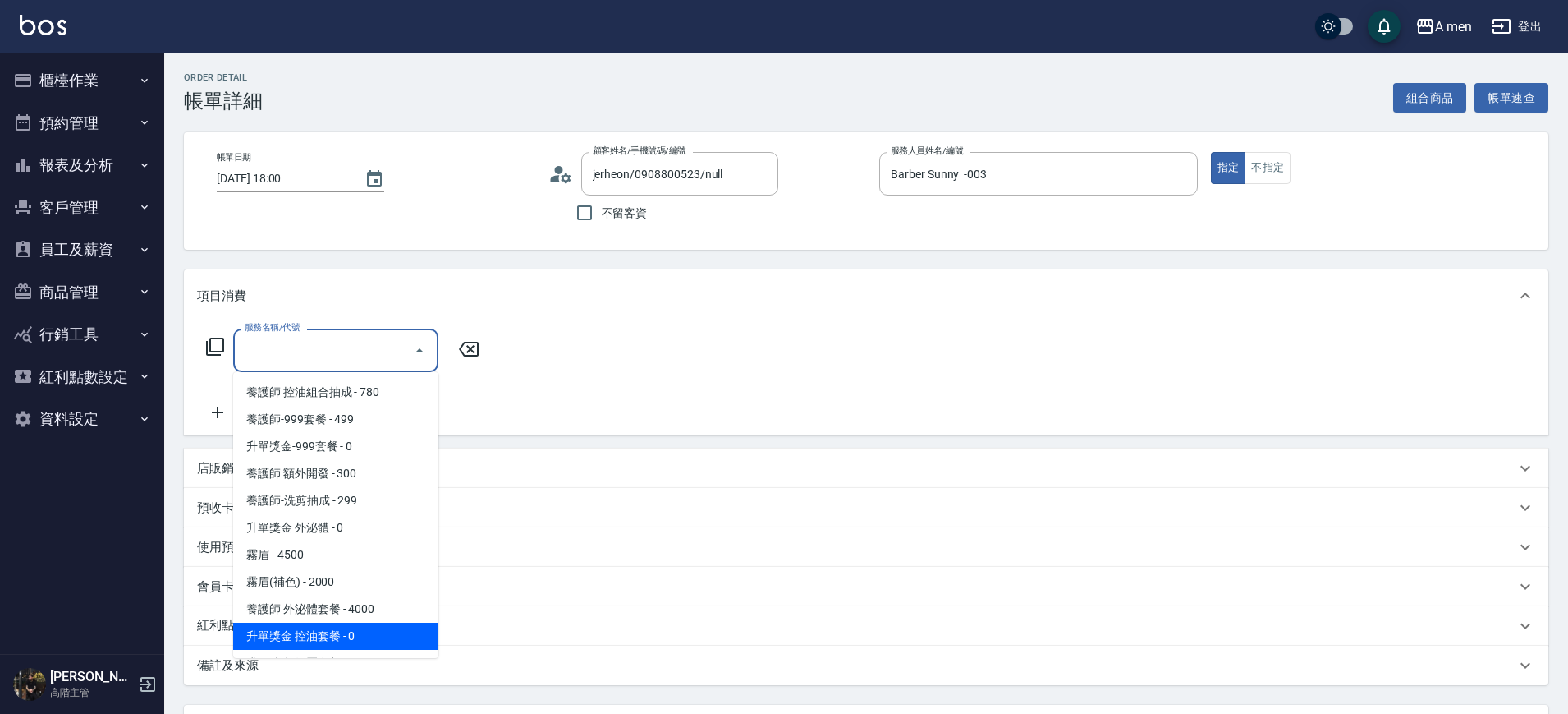
scroll to position [308, 0]
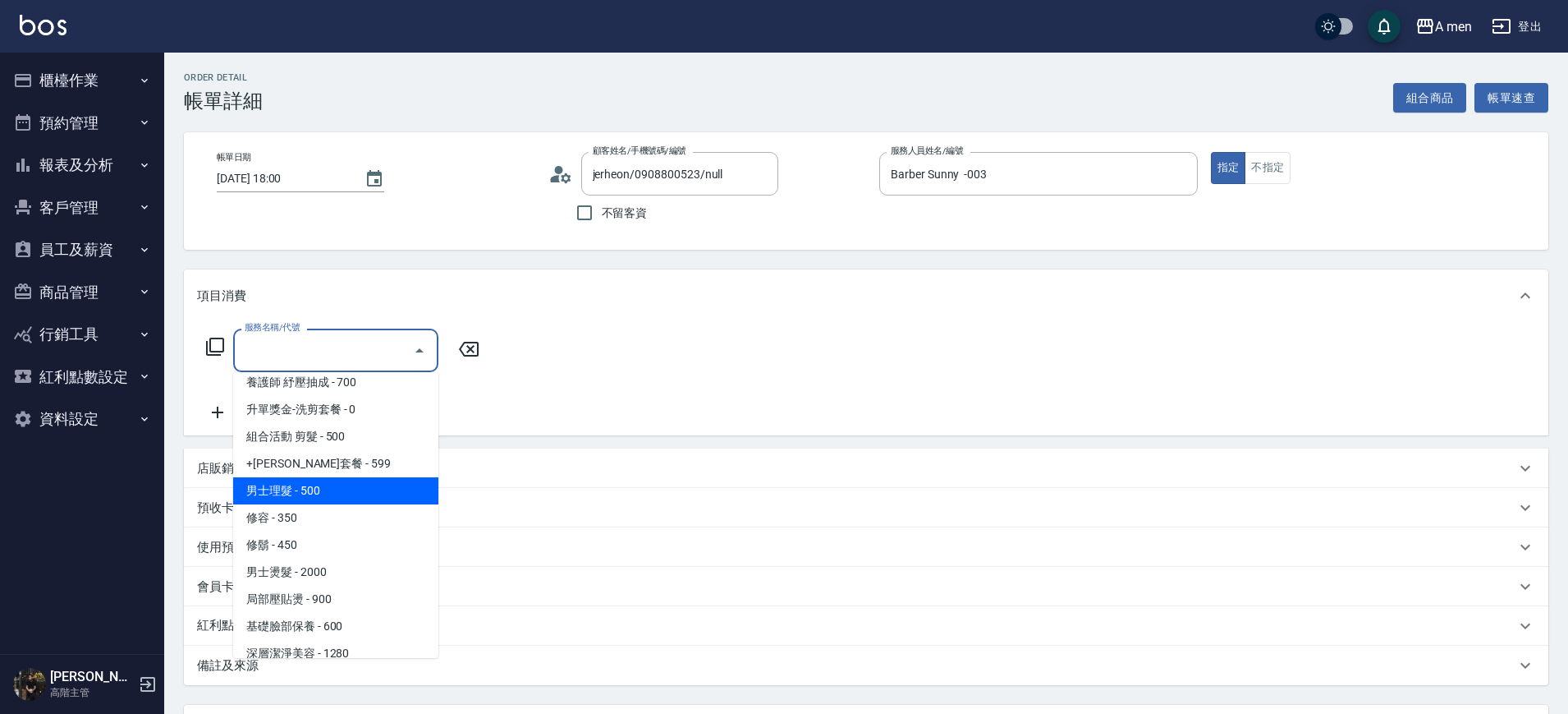
click at [359, 485] on span "男士理髮 - 500" at bounding box center [335, 491] width 205 height 27
type input "男士理髮(A01)"
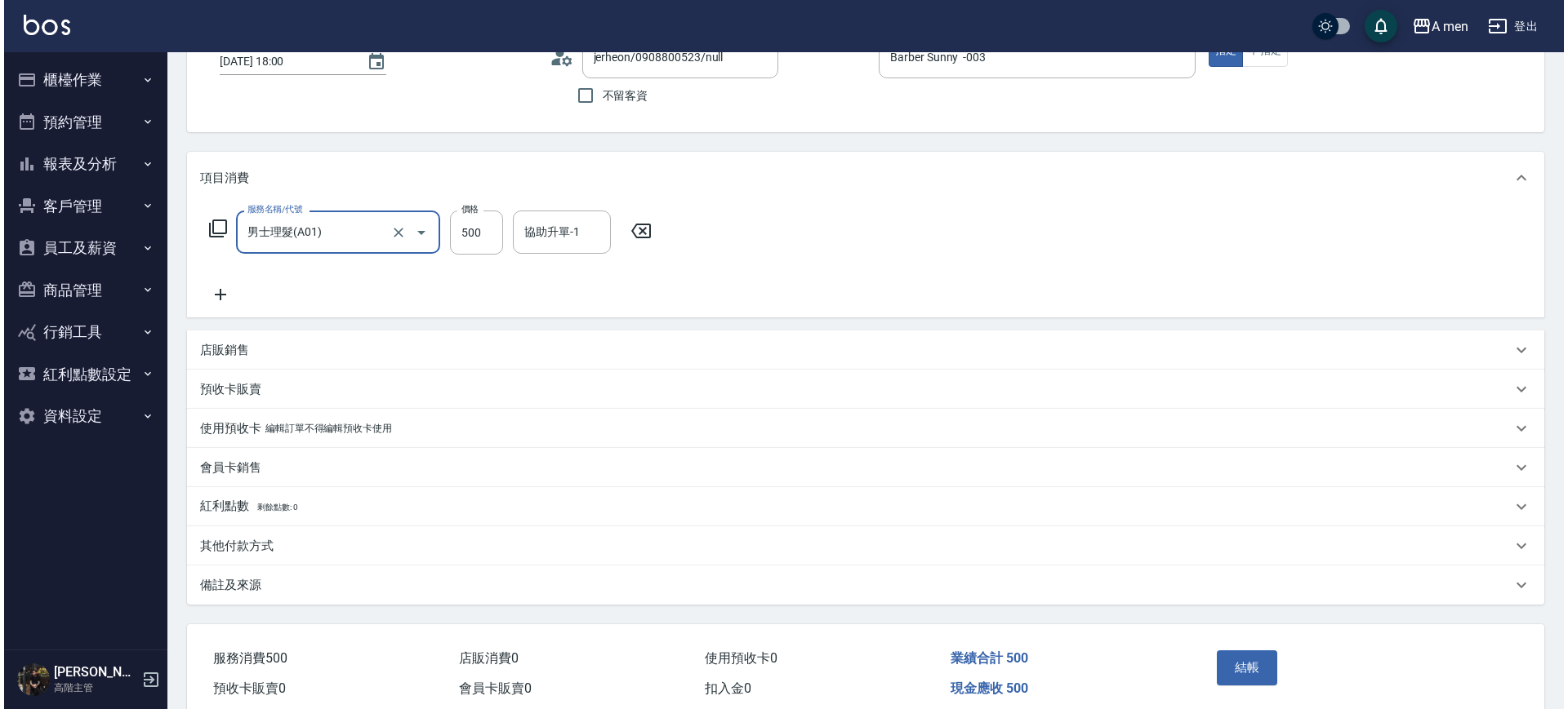
scroll to position [187, 0]
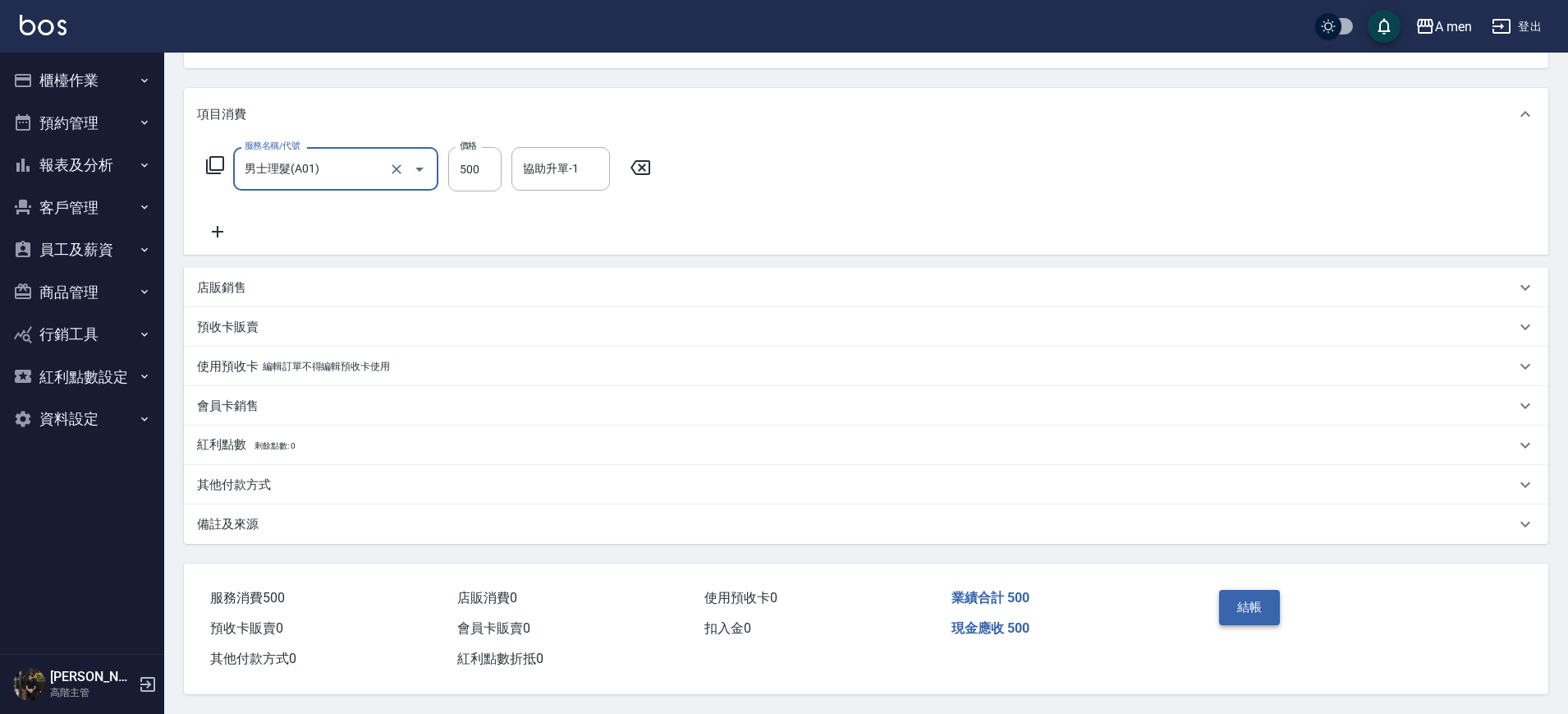
click at [1233, 611] on button "結帳" at bounding box center [1250, 607] width 62 height 35
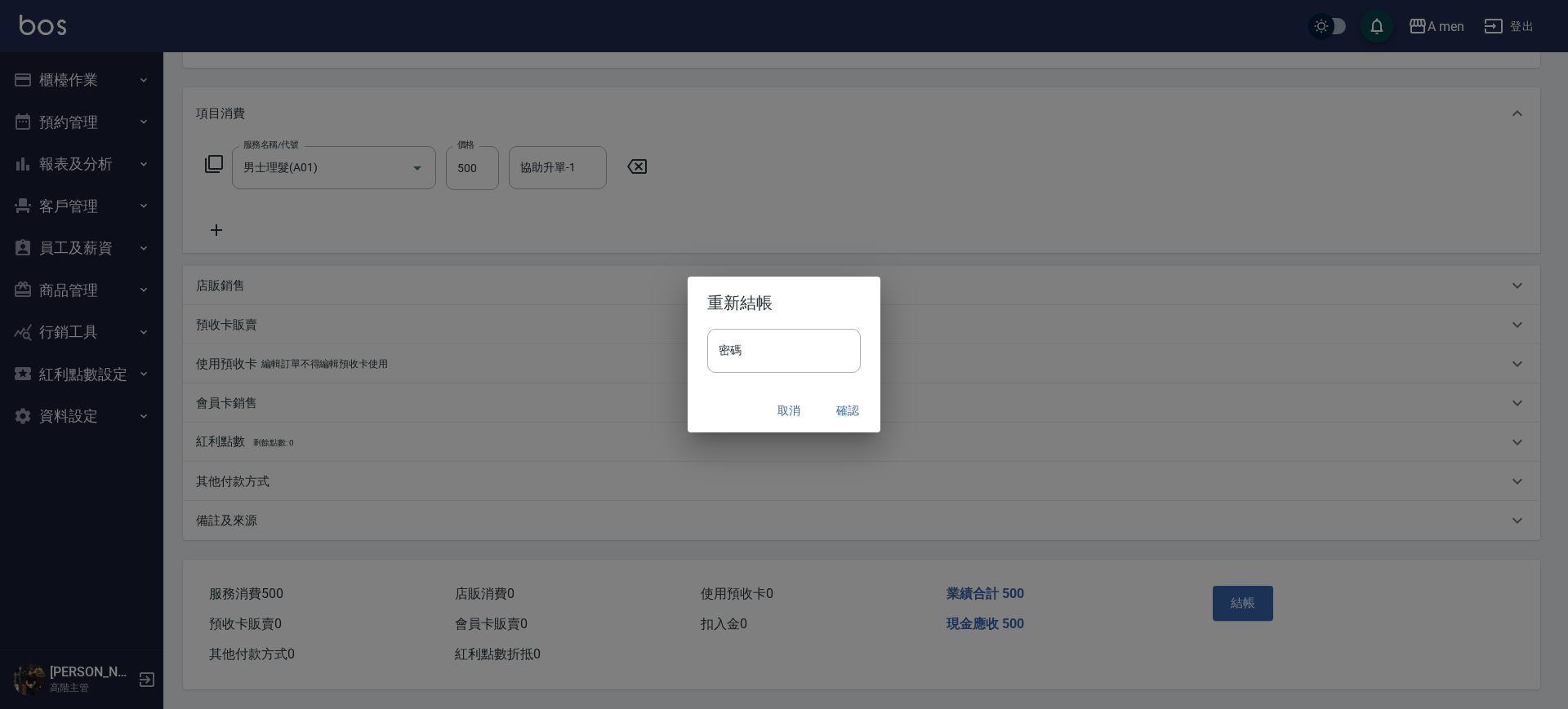
click at [834, 412] on button "確認" at bounding box center [847, 410] width 52 height 31
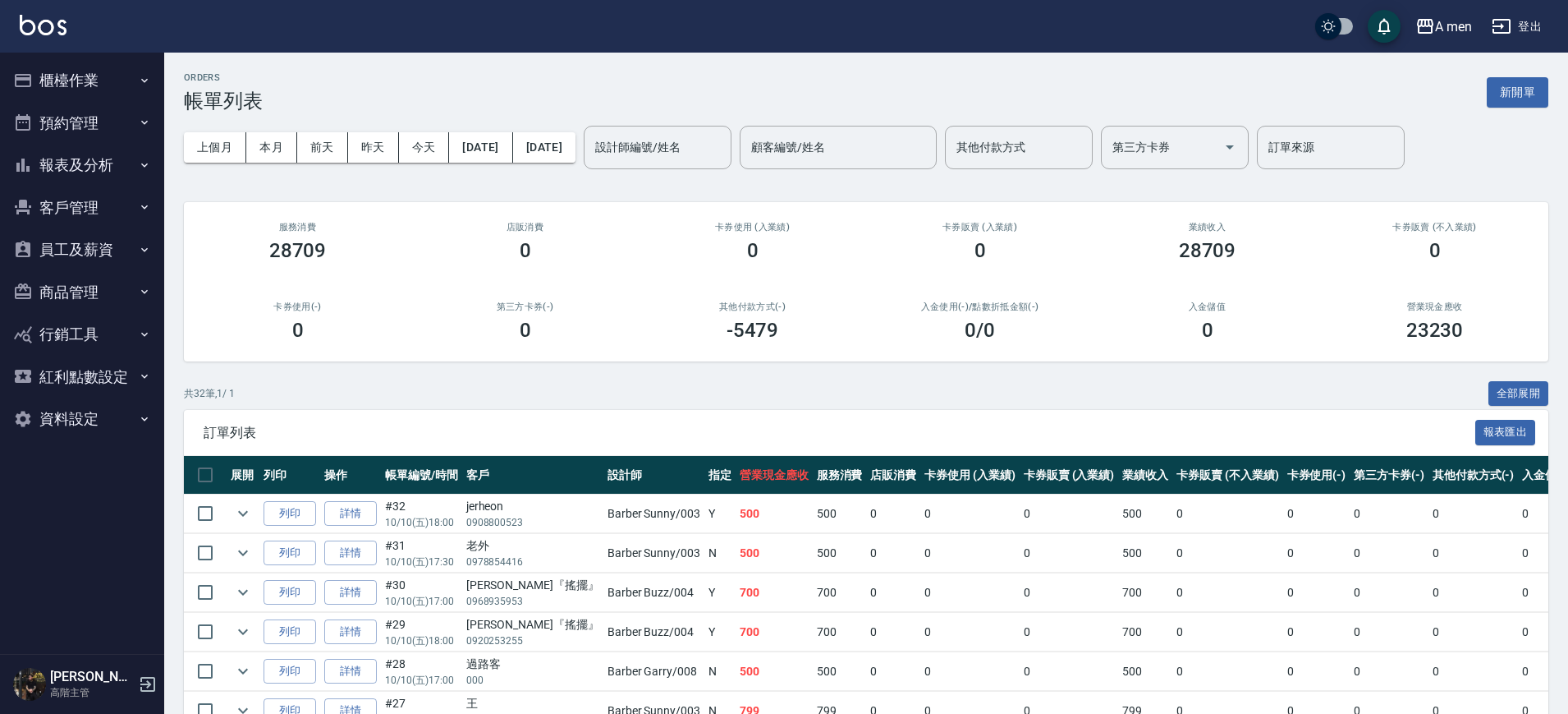
click at [755, 359] on div "其他付款方式(-) -5479" at bounding box center [752, 322] width 227 height 79
click at [724, 156] on input "設計師編號/姓名" at bounding box center [658, 147] width 133 height 29
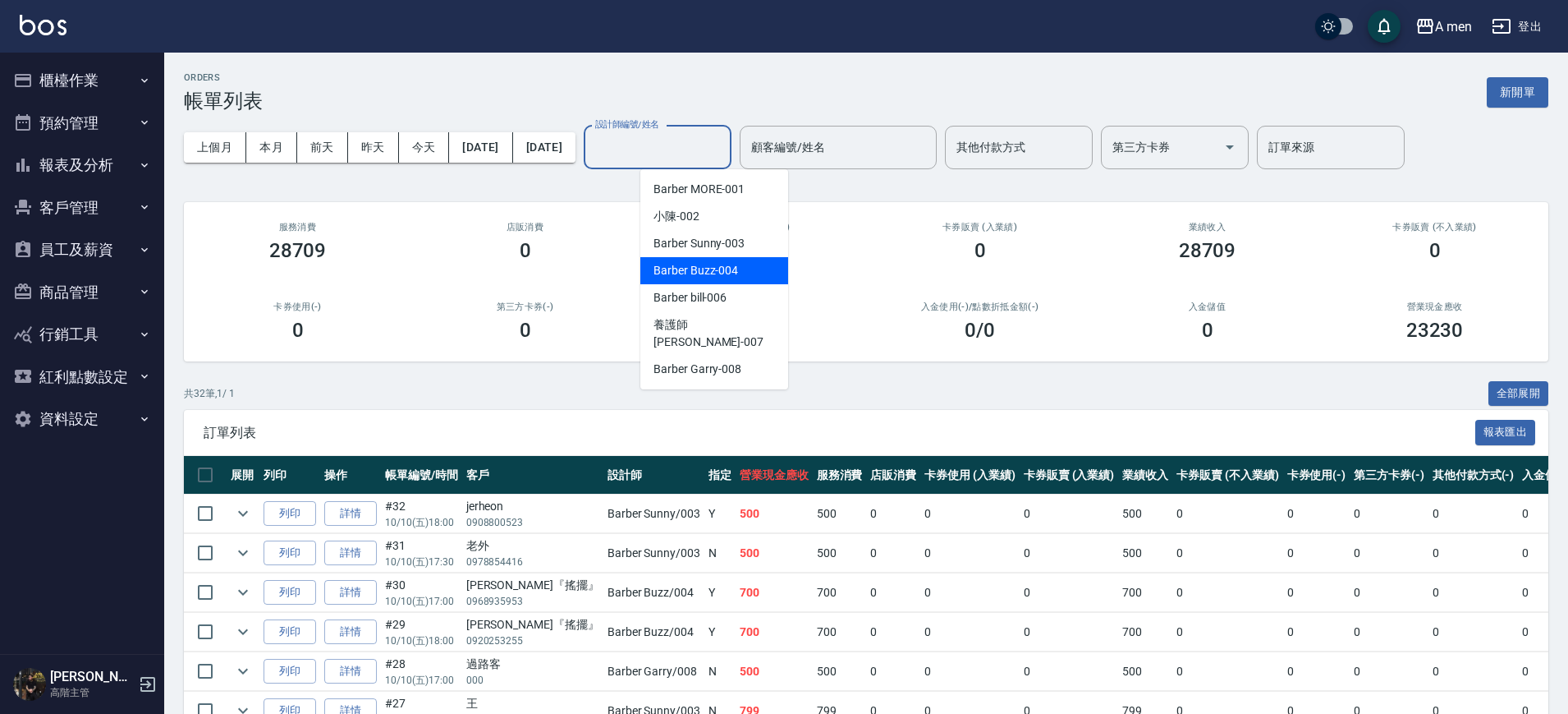
click at [730, 269] on span "Barber Buzz -004" at bounding box center [696, 270] width 84 height 17
type input "Barber Buzz-004"
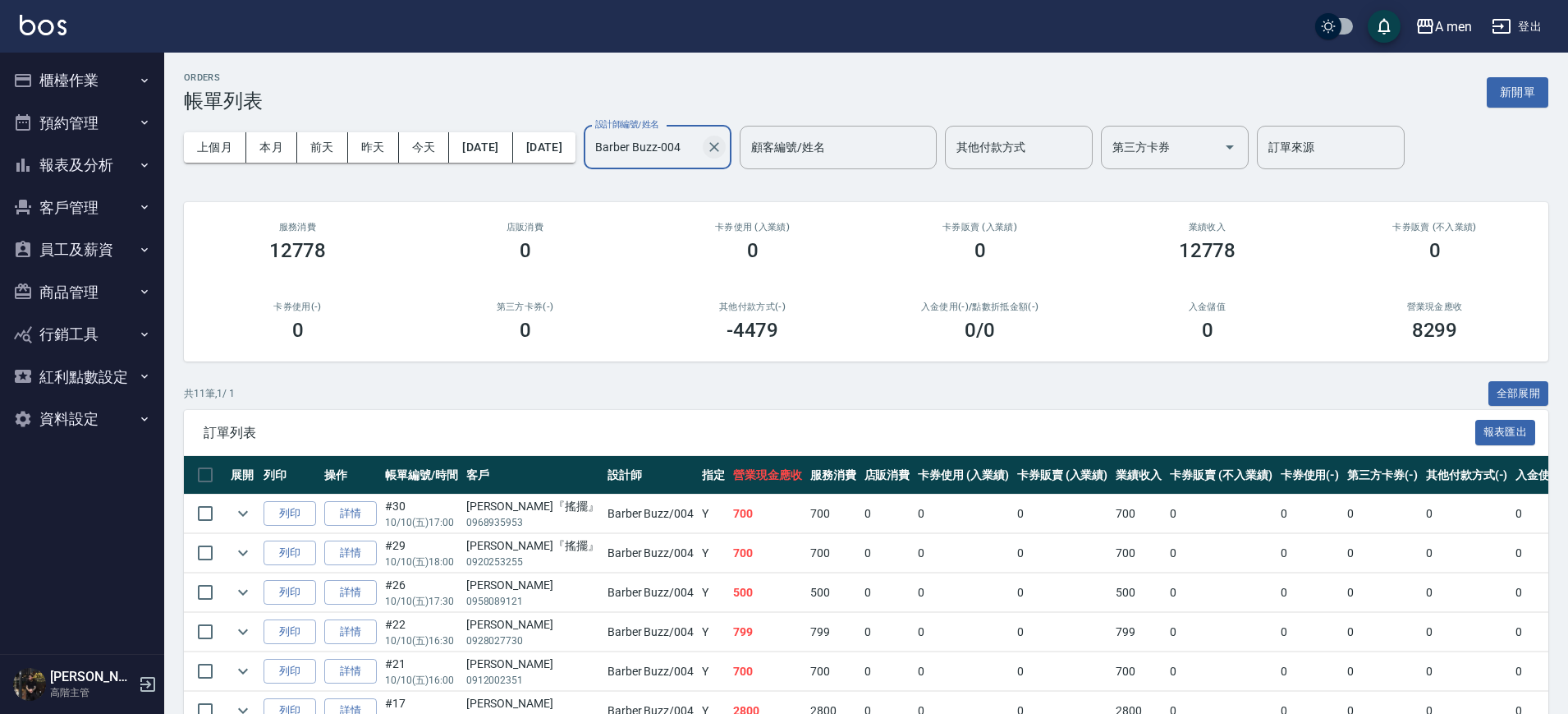
click at [725, 157] on button "Clear" at bounding box center [714, 147] width 23 height 23
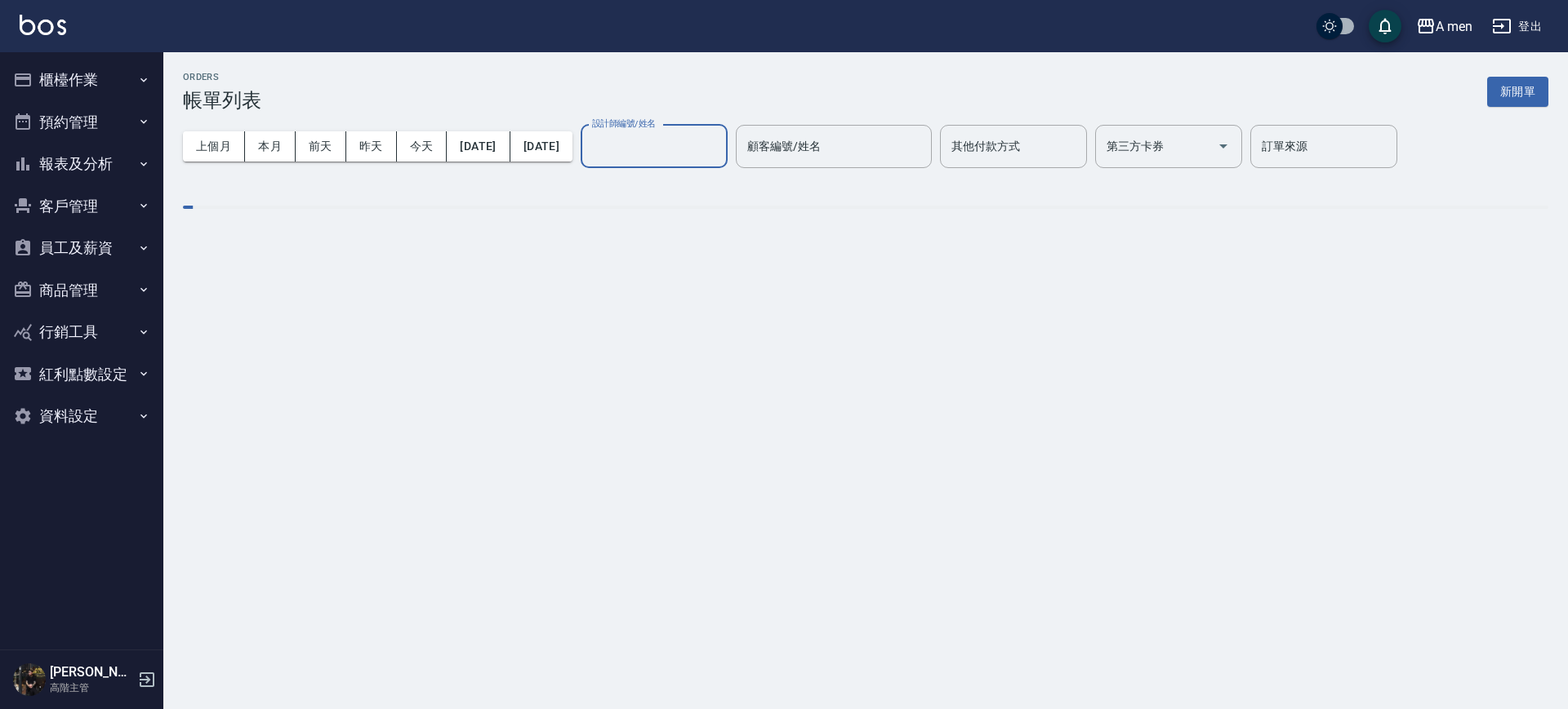
click at [701, 141] on input "設計師編號/姓名" at bounding box center [654, 146] width 132 height 29
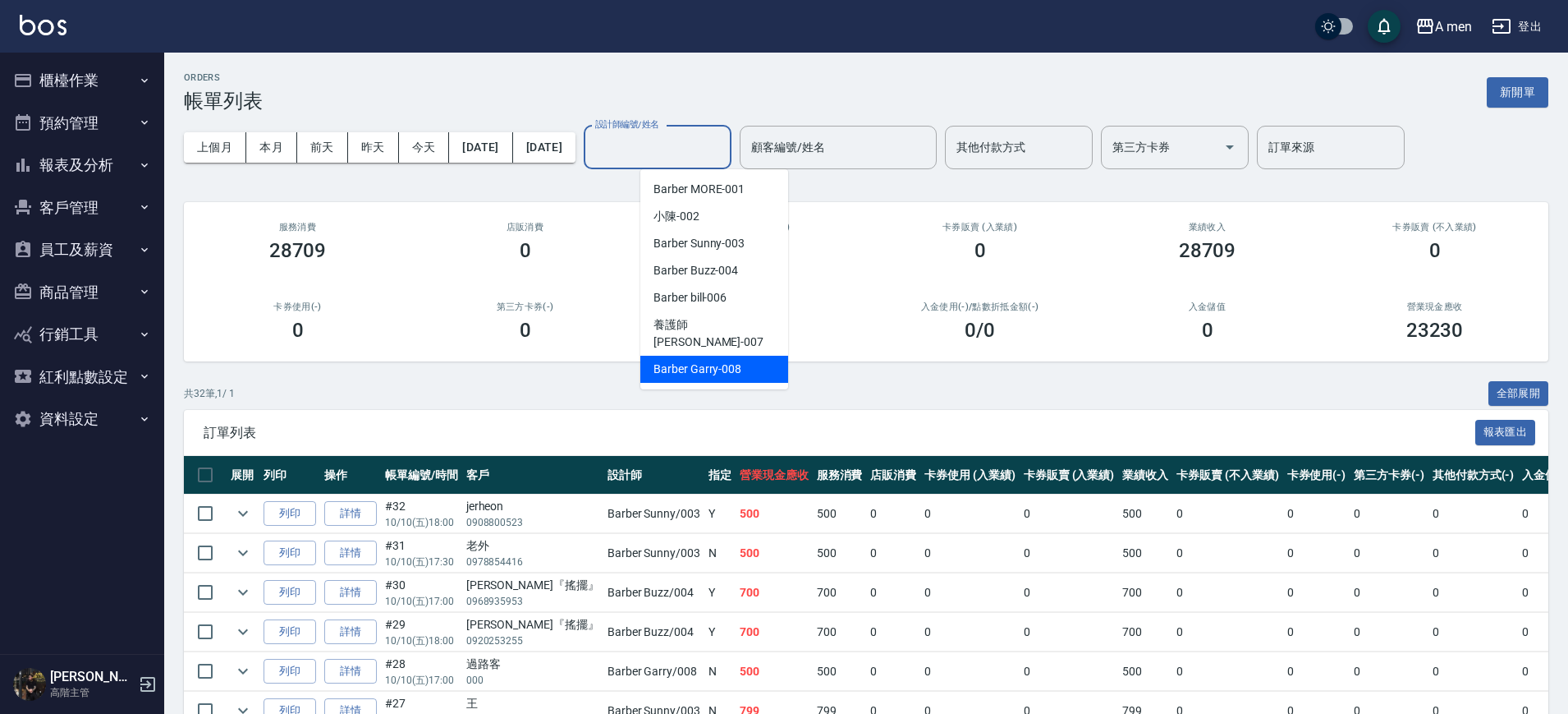
click at [746, 356] on div "Barber Garry -008" at bounding box center [714, 368] width 148 height 27
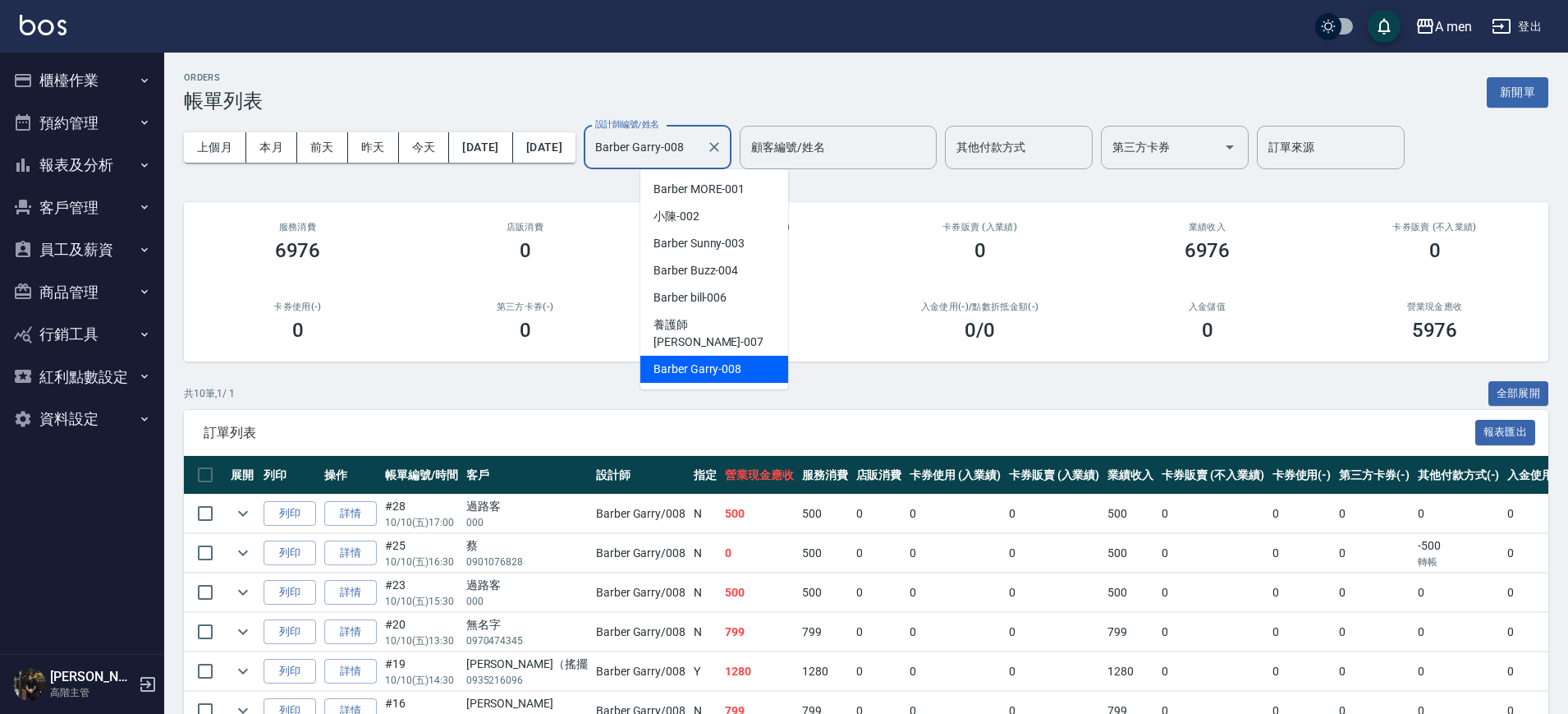
click at [700, 145] on input "Barber Garry-008" at bounding box center [645, 147] width 108 height 29
click at [737, 272] on div "Barber Buzz -004" at bounding box center [714, 270] width 148 height 27
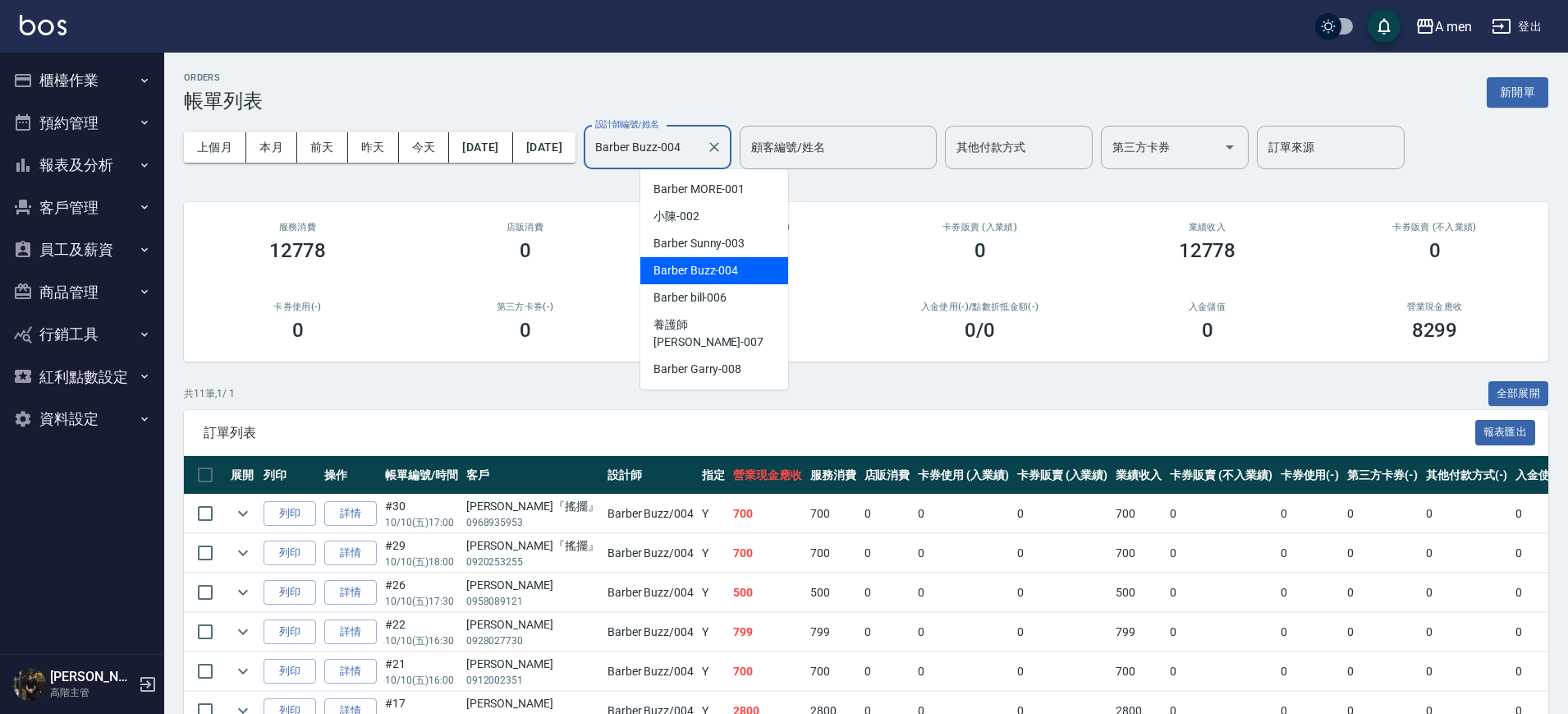
click at [700, 135] on input "Barber Buzz-004" at bounding box center [645, 147] width 108 height 29
click at [745, 237] on span "Barber Sunny -003" at bounding box center [700, 243] width 91 height 17
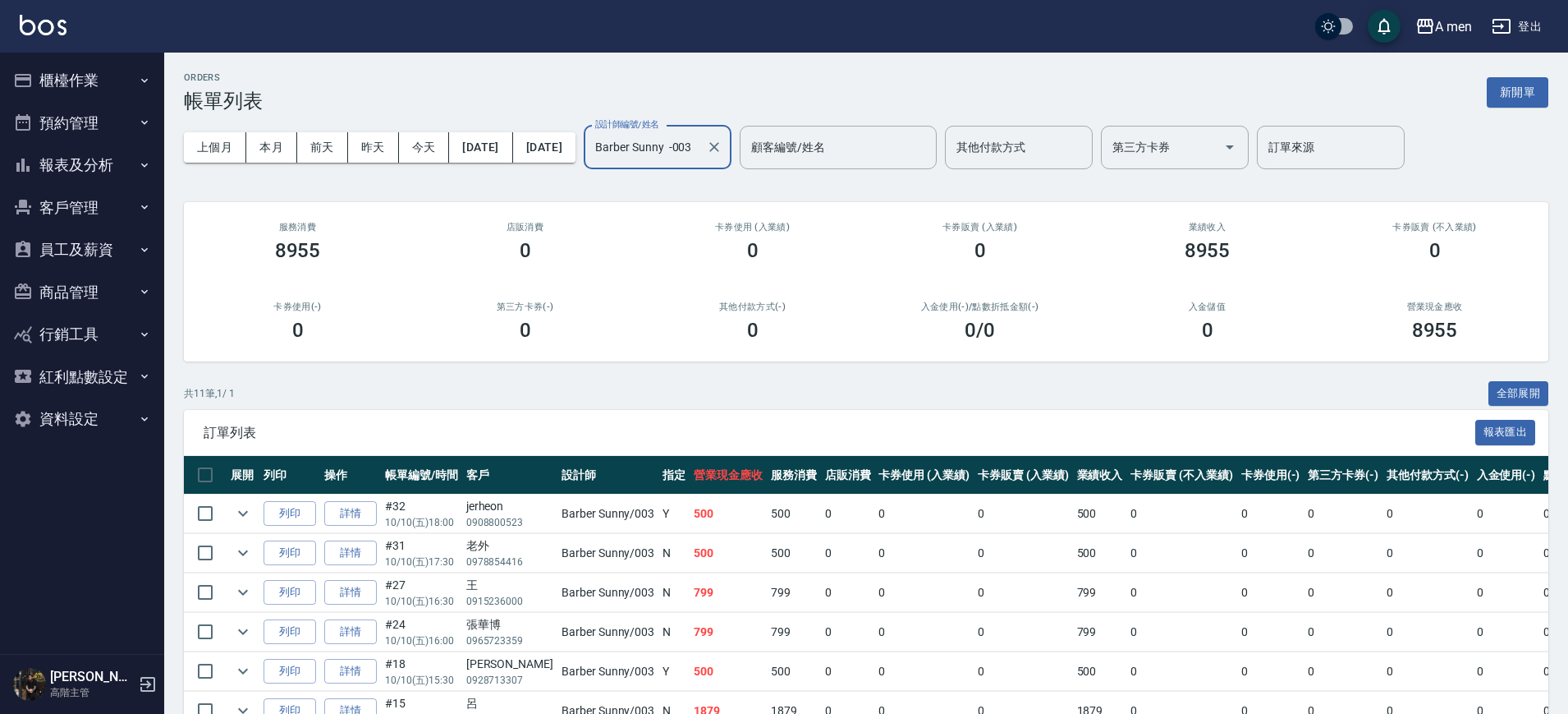
click at [700, 146] on input "Barber Sunny -003" at bounding box center [645, 147] width 108 height 29
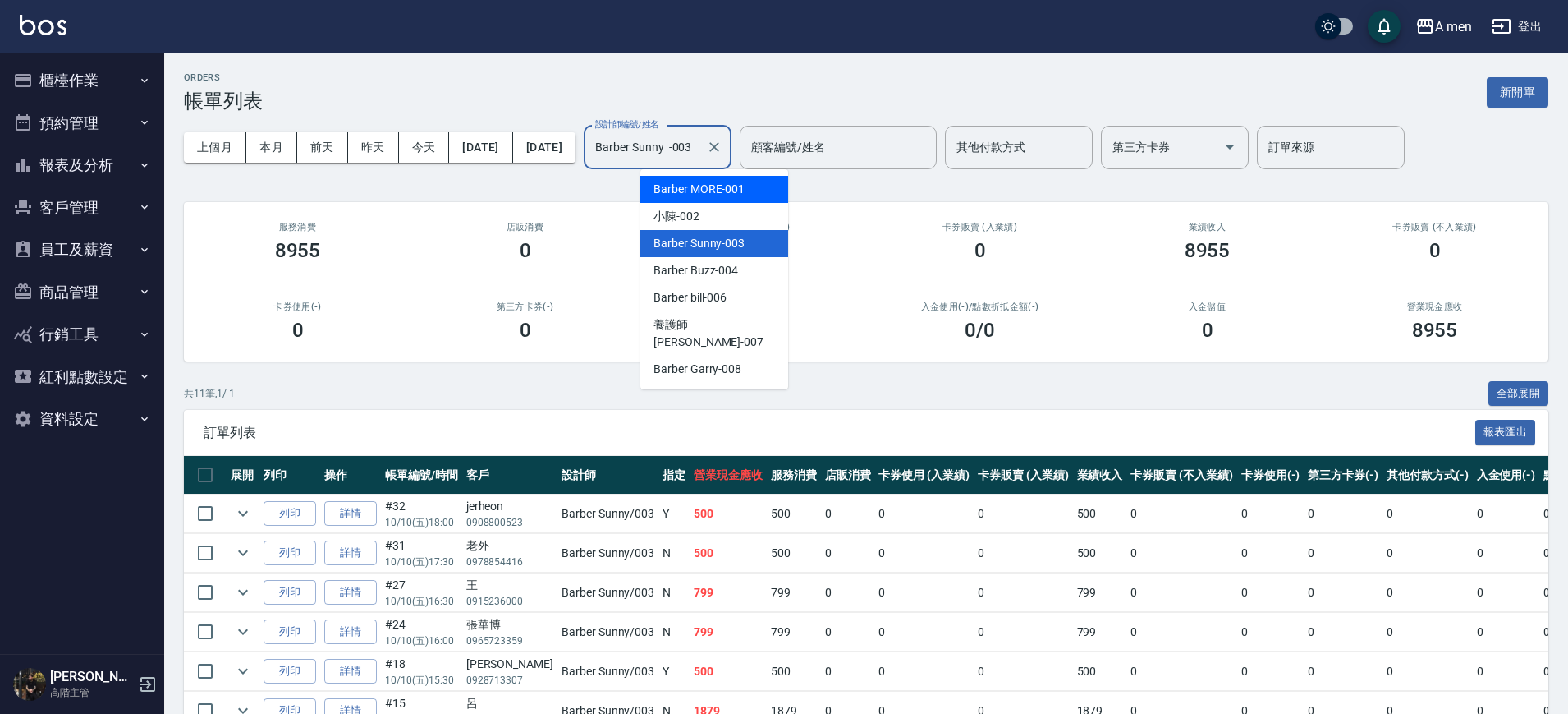
click at [700, 145] on input "Barber Sunny -003" at bounding box center [645, 147] width 108 height 29
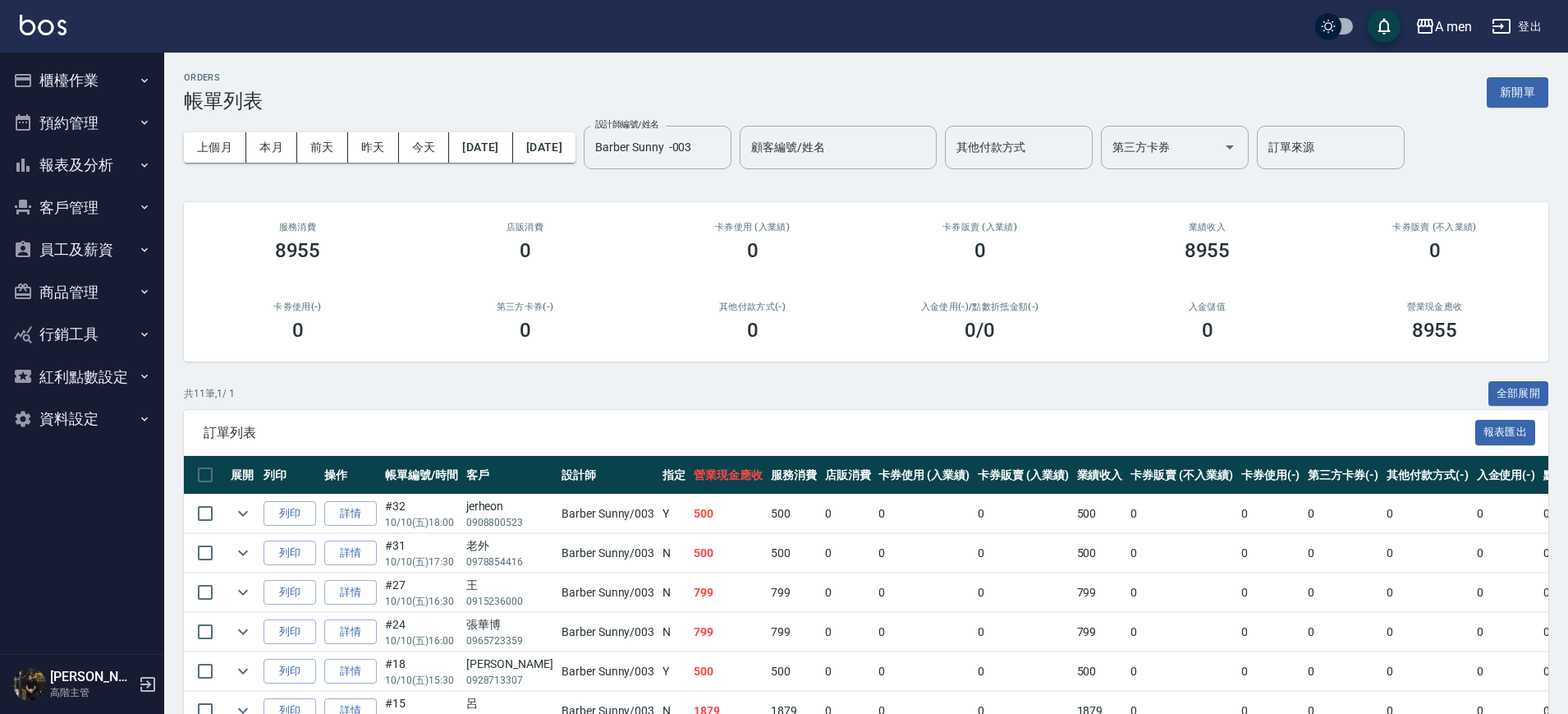
click at [599, 249] on div "0" at bounding box center [524, 250] width 188 height 23
click at [377, 146] on button "昨天" at bounding box center [373, 147] width 51 height 31
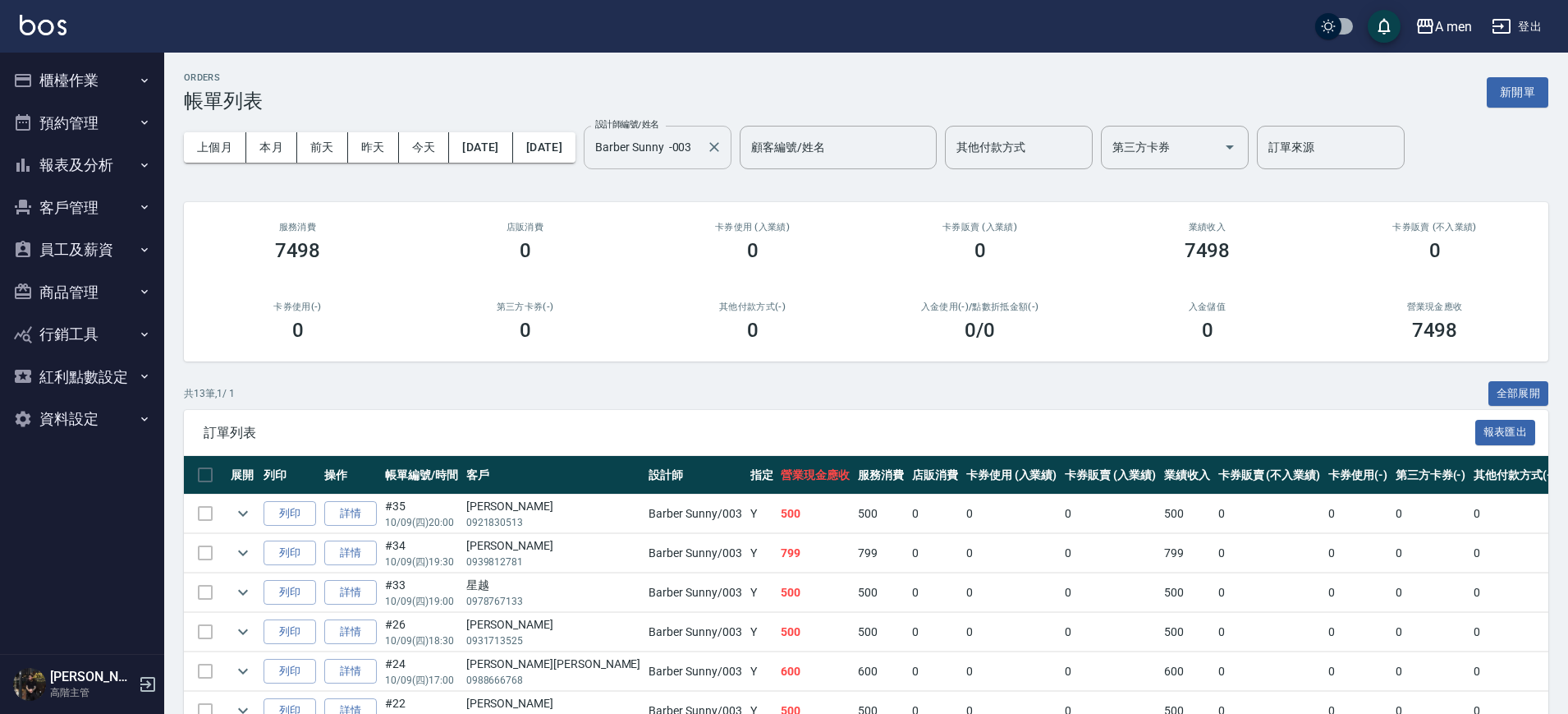
click at [680, 150] on input "Barber Sunny -003" at bounding box center [645, 147] width 108 height 29
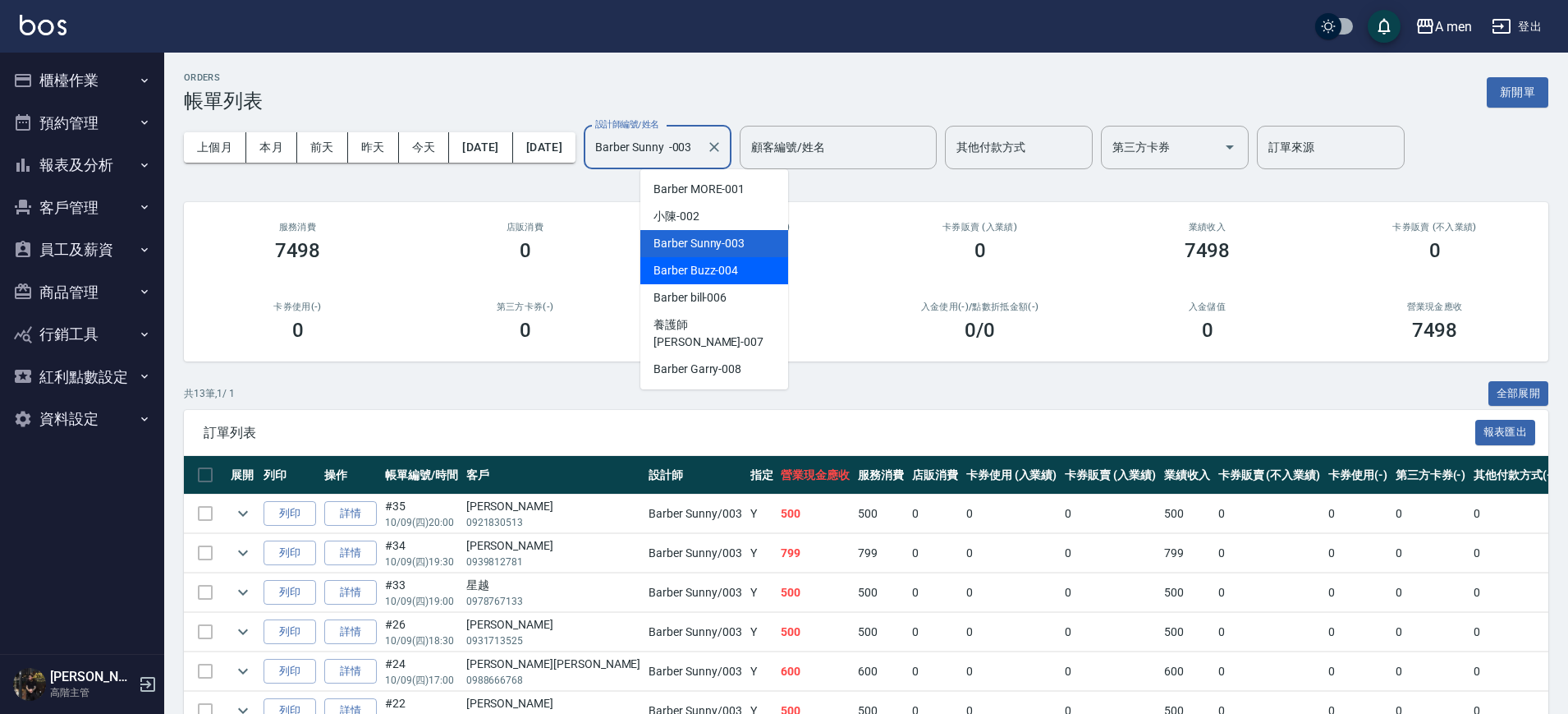
click at [759, 276] on div "Barber Buzz -004" at bounding box center [714, 270] width 148 height 27
type input "Barber Buzz-004"
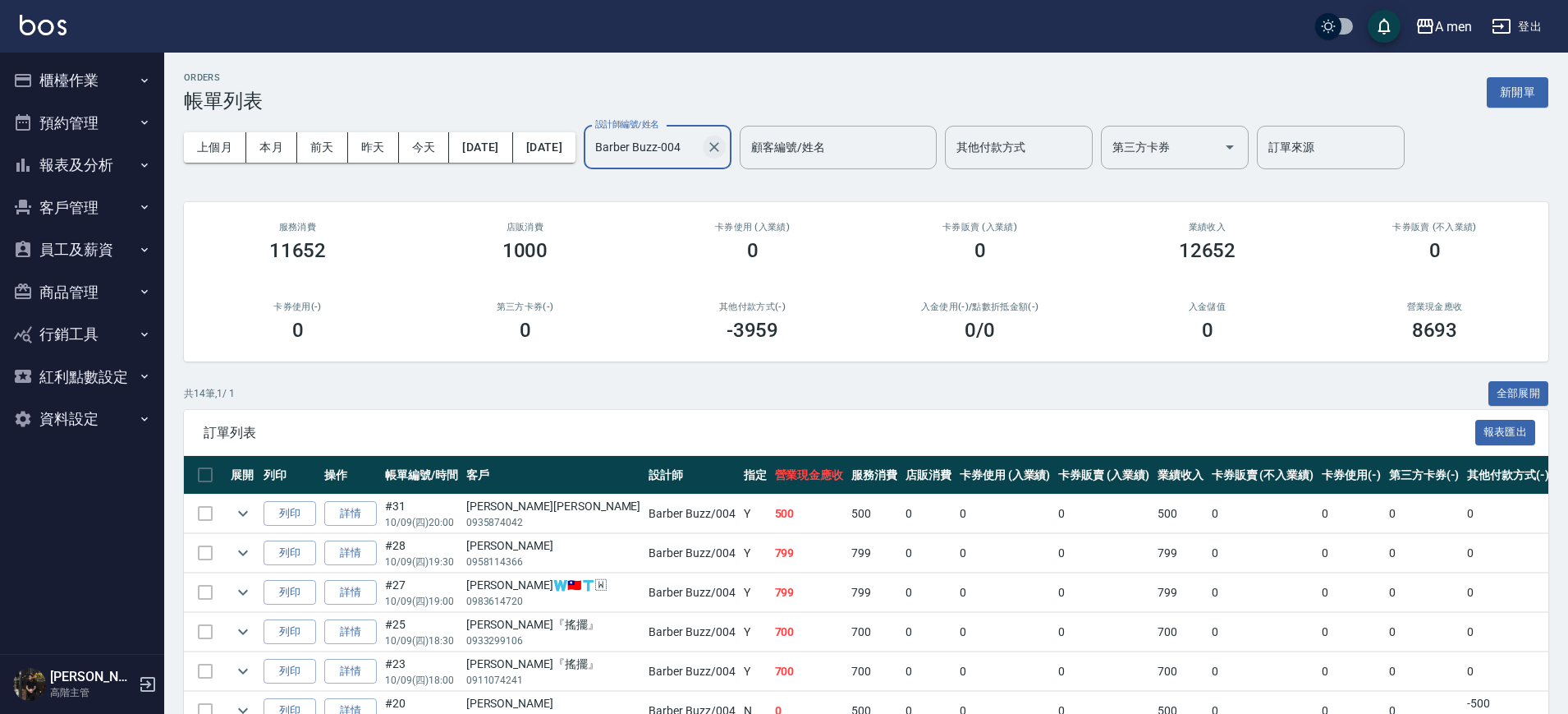
click at [722, 142] on icon "Clear" at bounding box center [715, 147] width 17 height 17
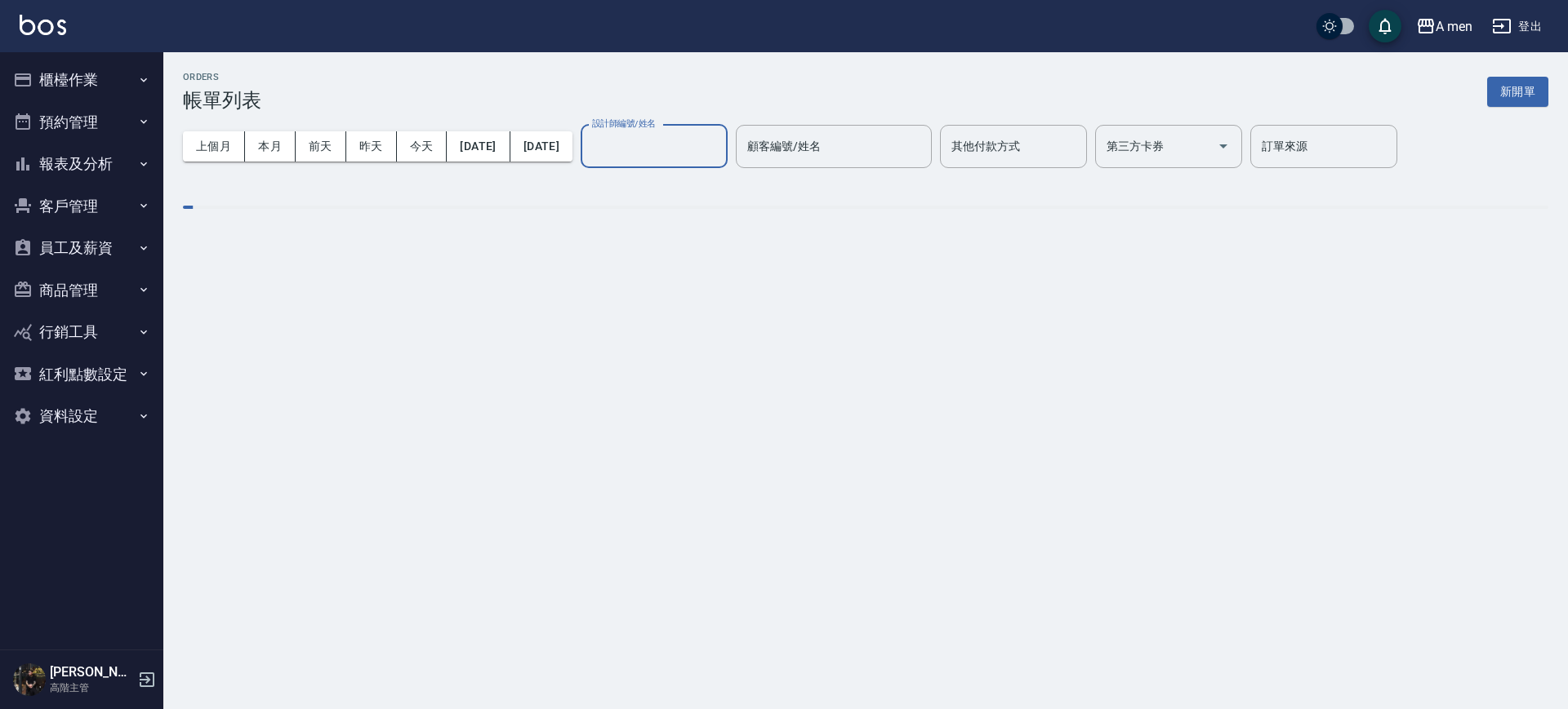
click at [755, 236] on div "ORDERS 帳單列表 新開單 上個月 本月 [DATE] [DATE] [DATE] [DATE] [DATE] 設計師編號/姓名 設計師編號/姓名 顧客編…" at bounding box center [864, 153] width 1404 height 201
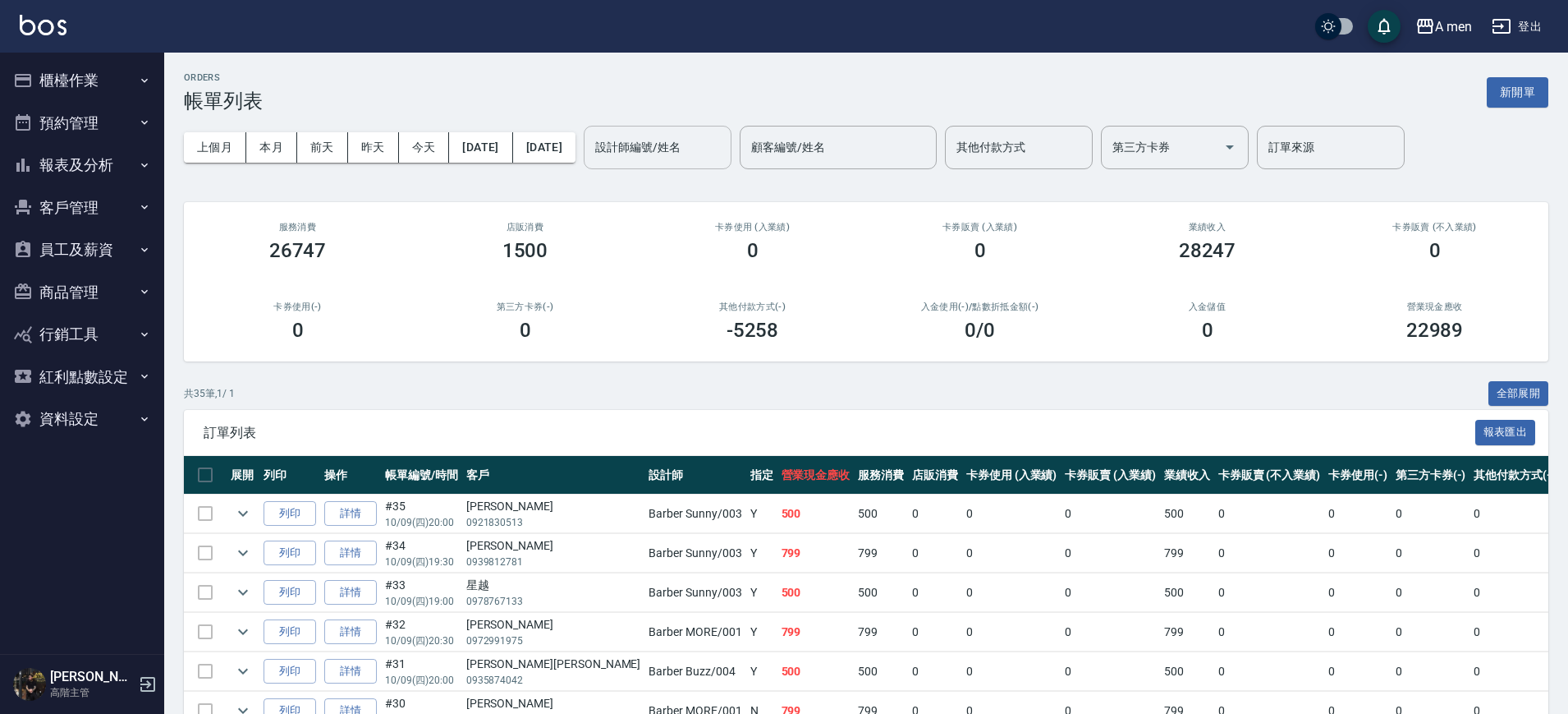
click at [835, 97] on div "ORDERS 帳單列表 新開單" at bounding box center [865, 92] width 1365 height 41
click at [421, 154] on button "今天" at bounding box center [424, 147] width 51 height 31
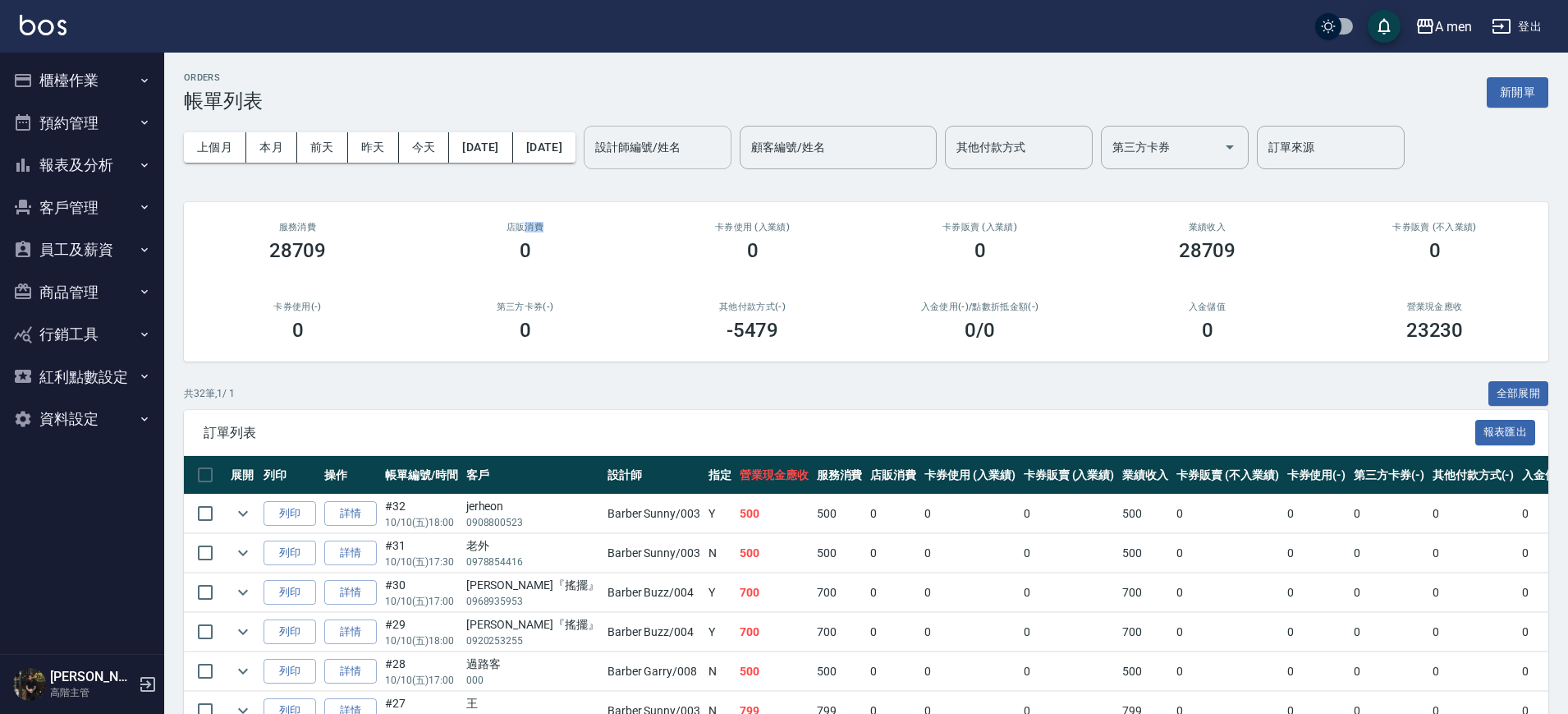
drag, startPoint x: 558, startPoint y: 215, endPoint x: 520, endPoint y: 211, distance: 38.2
click at [523, 211] on div "店販消費 0" at bounding box center [525, 242] width 227 height 79
click at [126, 174] on button "報表及分析" at bounding box center [82, 165] width 151 height 43
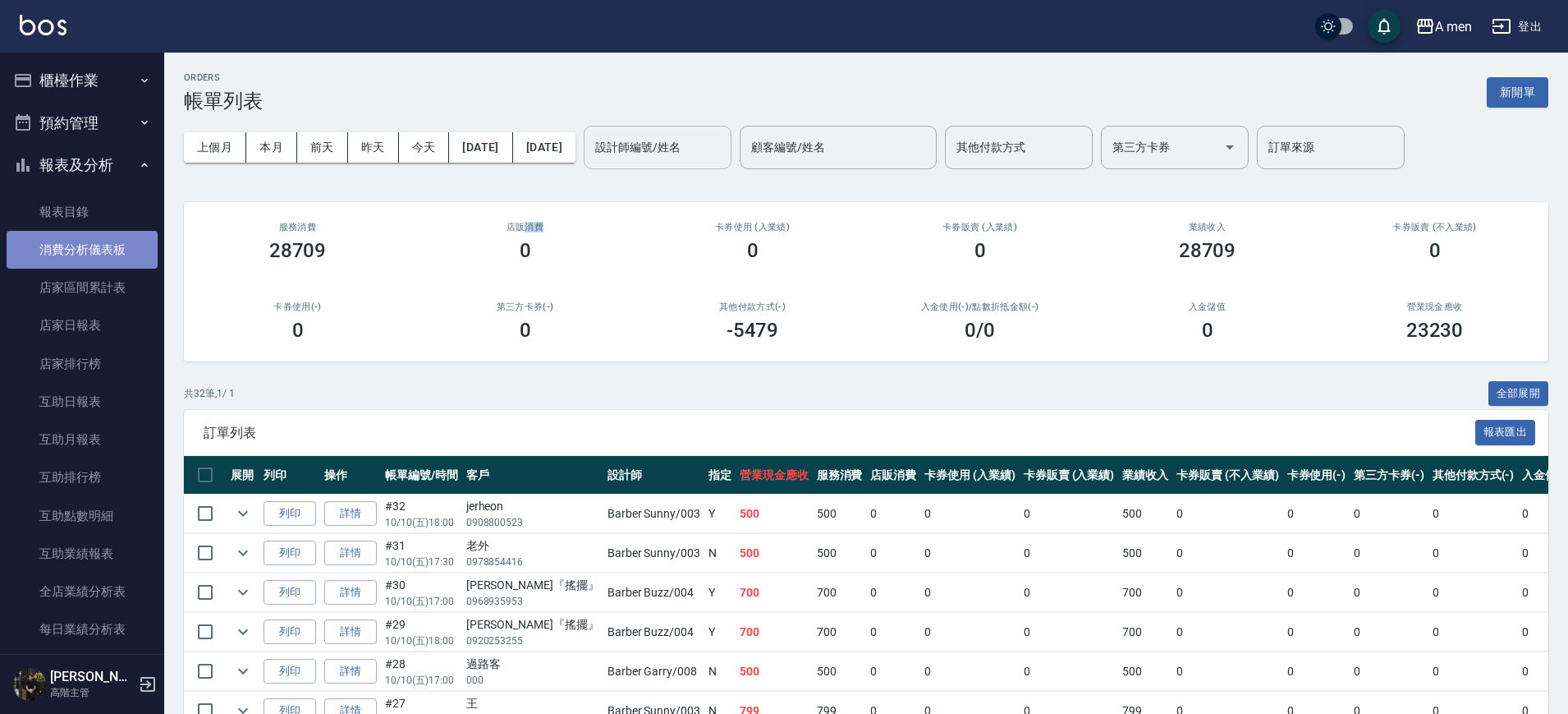
click at [133, 254] on link "消費分析儀表板" at bounding box center [82, 250] width 151 height 38
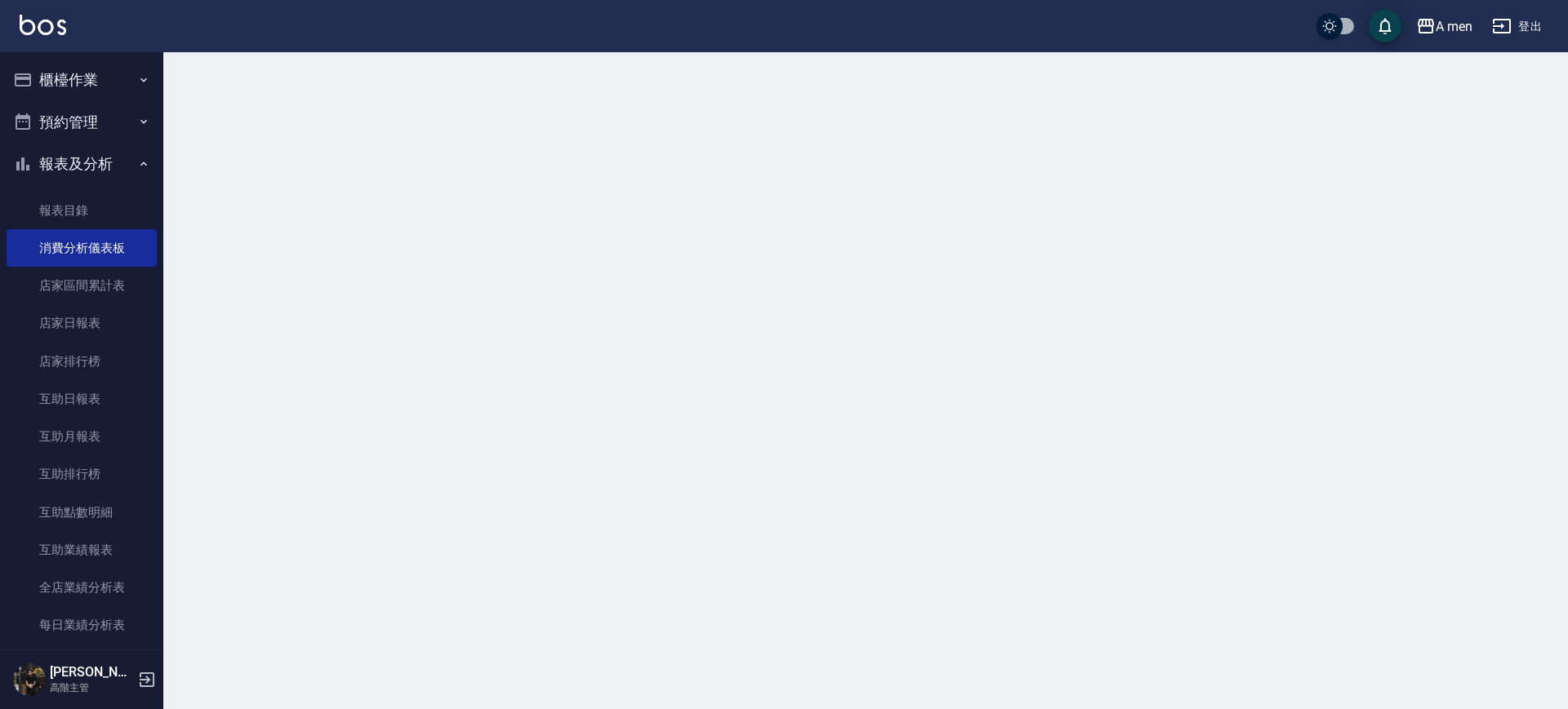
click at [130, 109] on button "預約管理" at bounding box center [82, 122] width 150 height 42
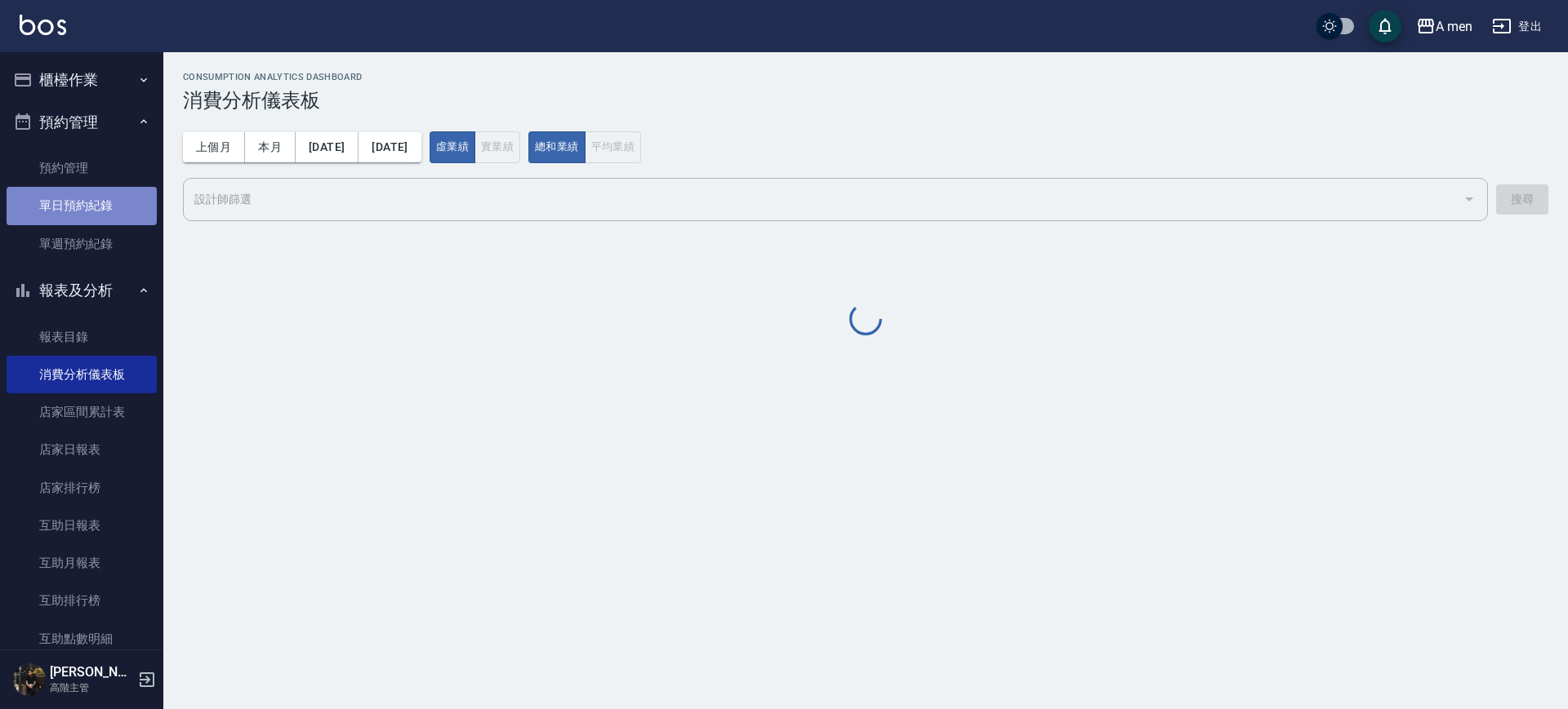
click at [111, 204] on link "單日預約紀錄" at bounding box center [82, 205] width 150 height 37
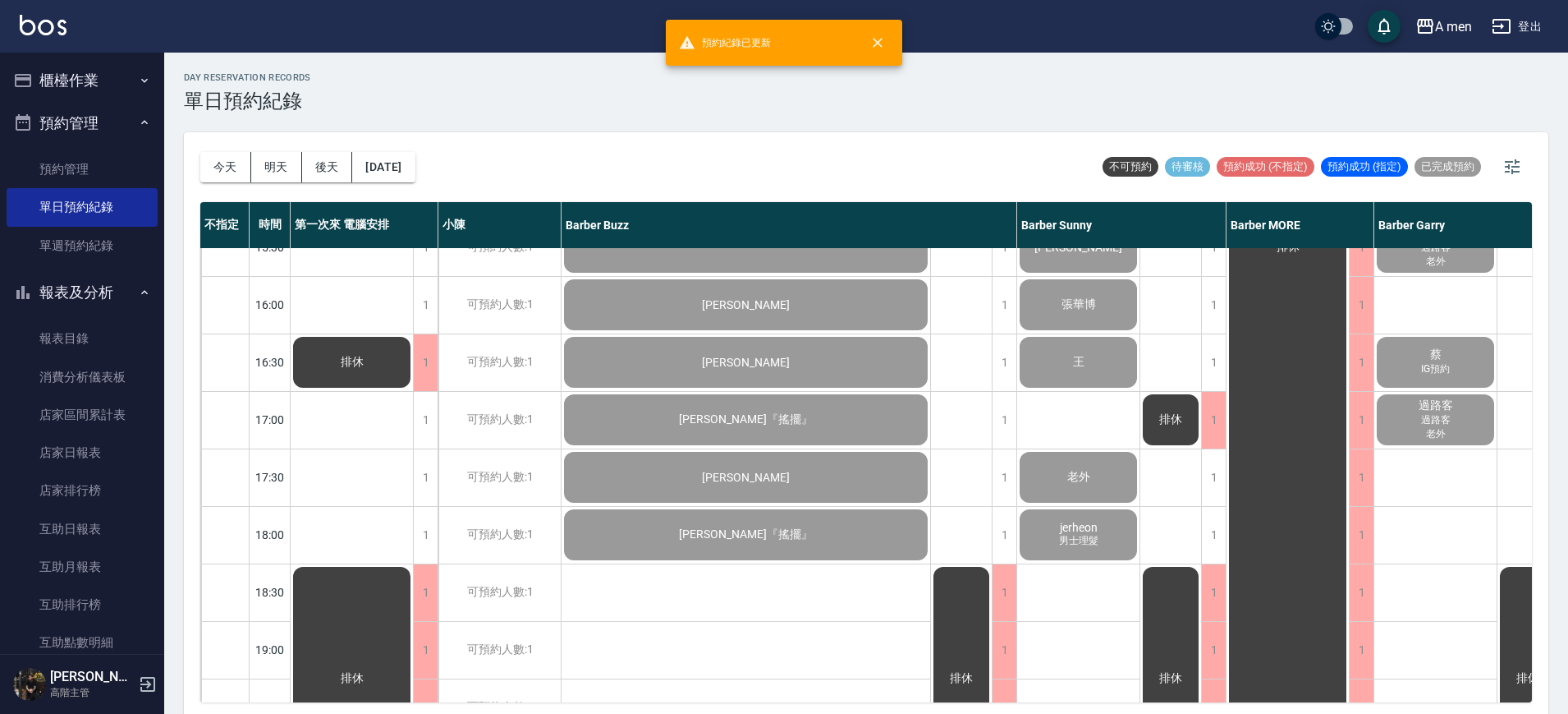
scroll to position [719, 0]
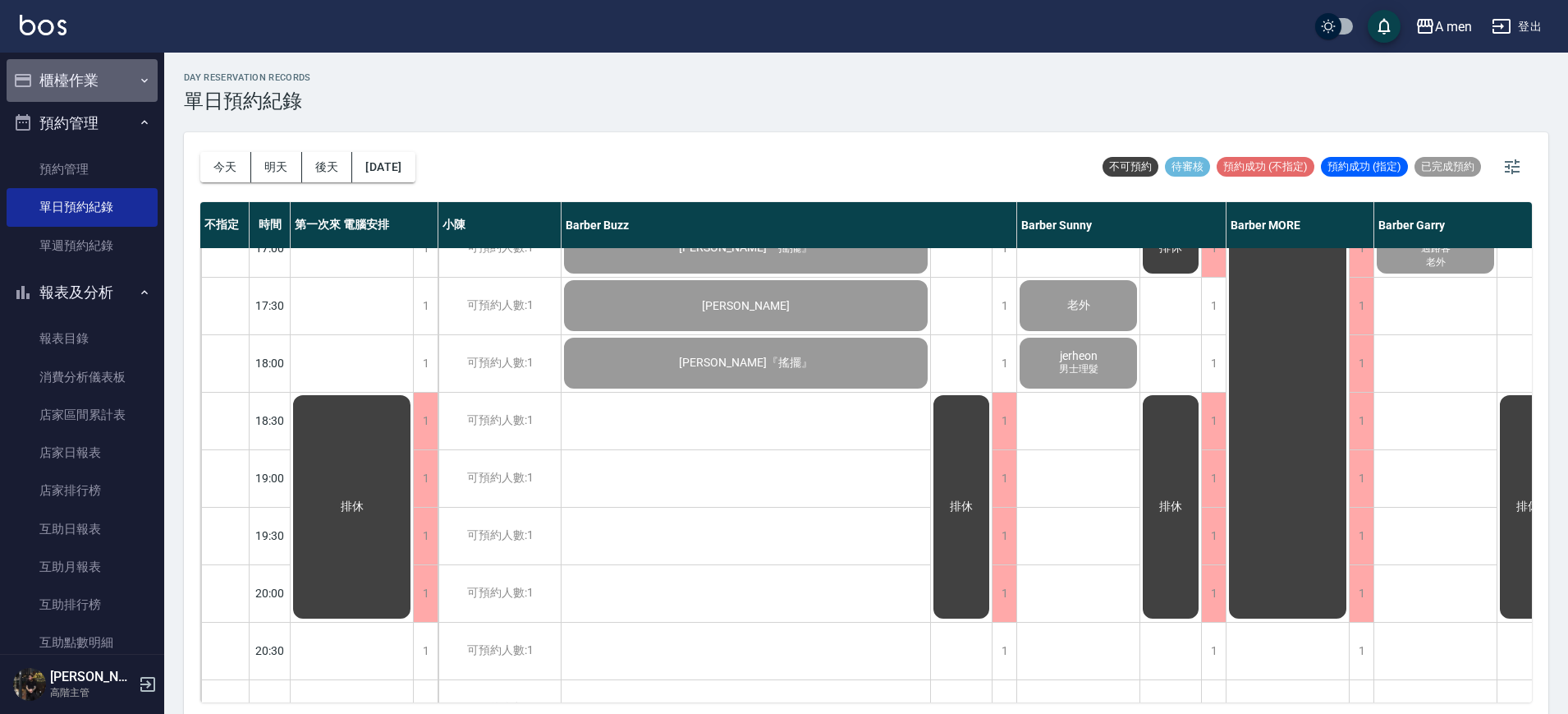
click at [126, 72] on button "櫃檯作業" at bounding box center [82, 80] width 151 height 43
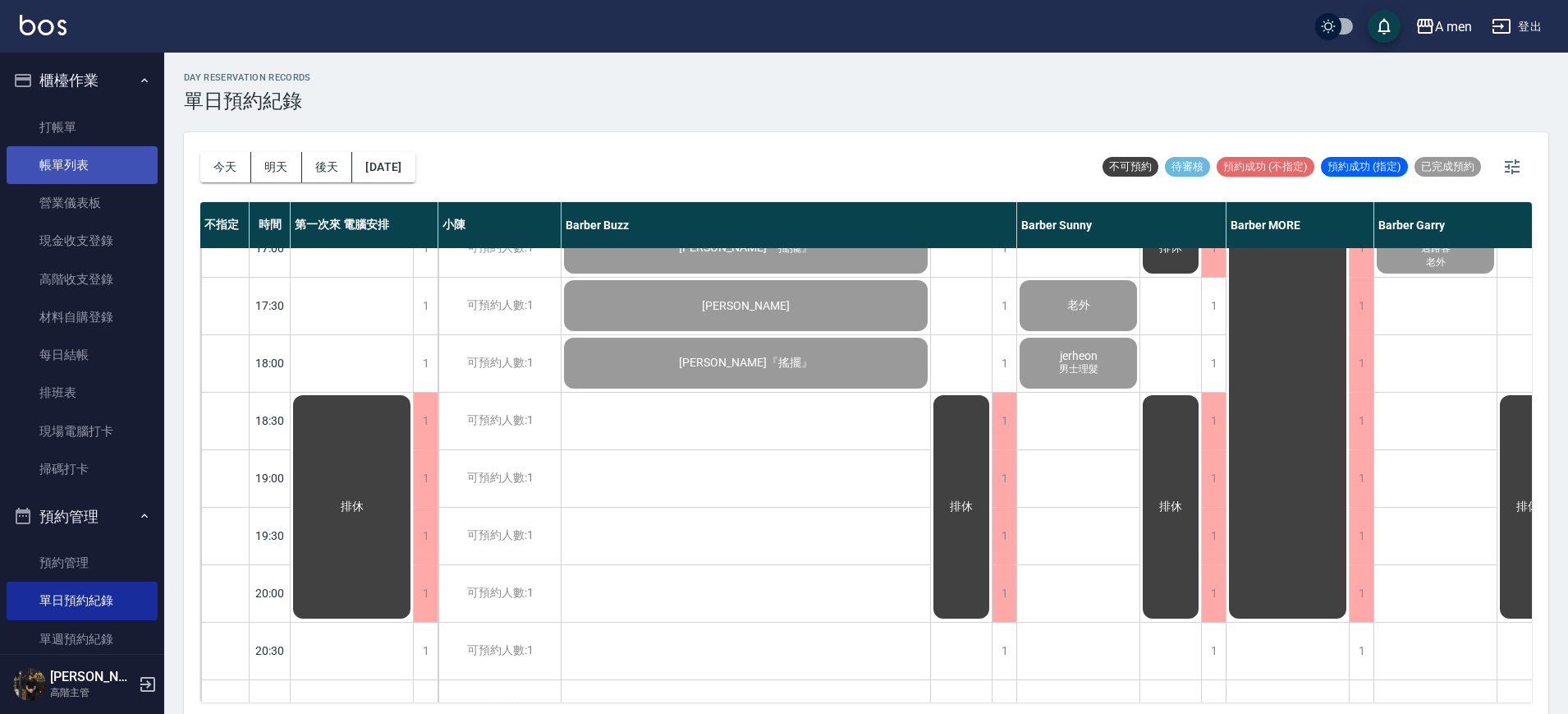
click at [114, 164] on link "帳單列表" at bounding box center [82, 165] width 151 height 38
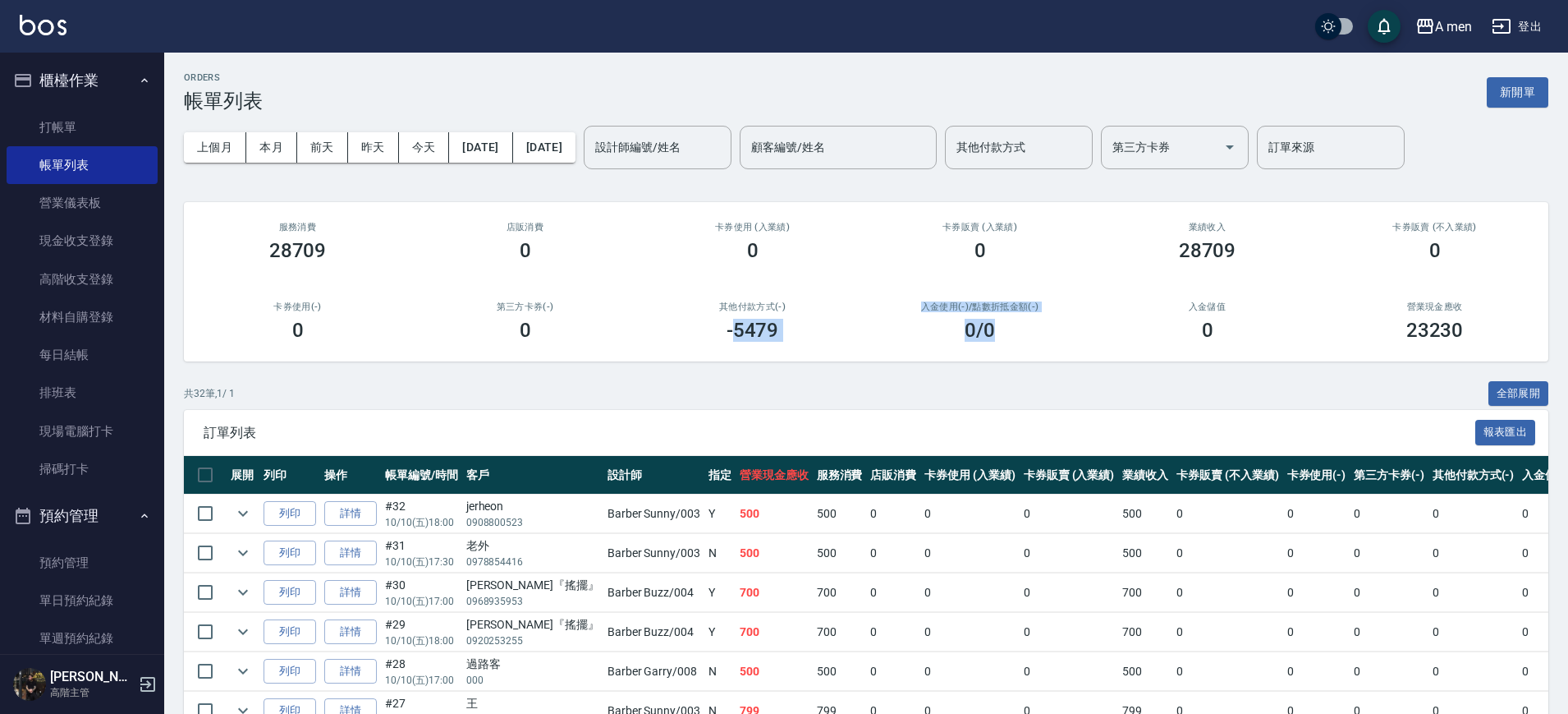
drag, startPoint x: 730, startPoint y: 359, endPoint x: 996, endPoint y: 327, distance: 267.9
click at [996, 327] on div "服務消費 28709 店販消費 0 卡券使用 (入業績) 0 卡券販賣 (入業績) 0 業績收入 28709 卡券販賣 (不入業績) 0 卡券使用(-) 0 …" at bounding box center [865, 282] width 1365 height 160
click at [996, 327] on div "0 /0" at bounding box center [980, 330] width 188 height 23
click at [110, 88] on button "櫃檯作業" at bounding box center [82, 80] width 151 height 43
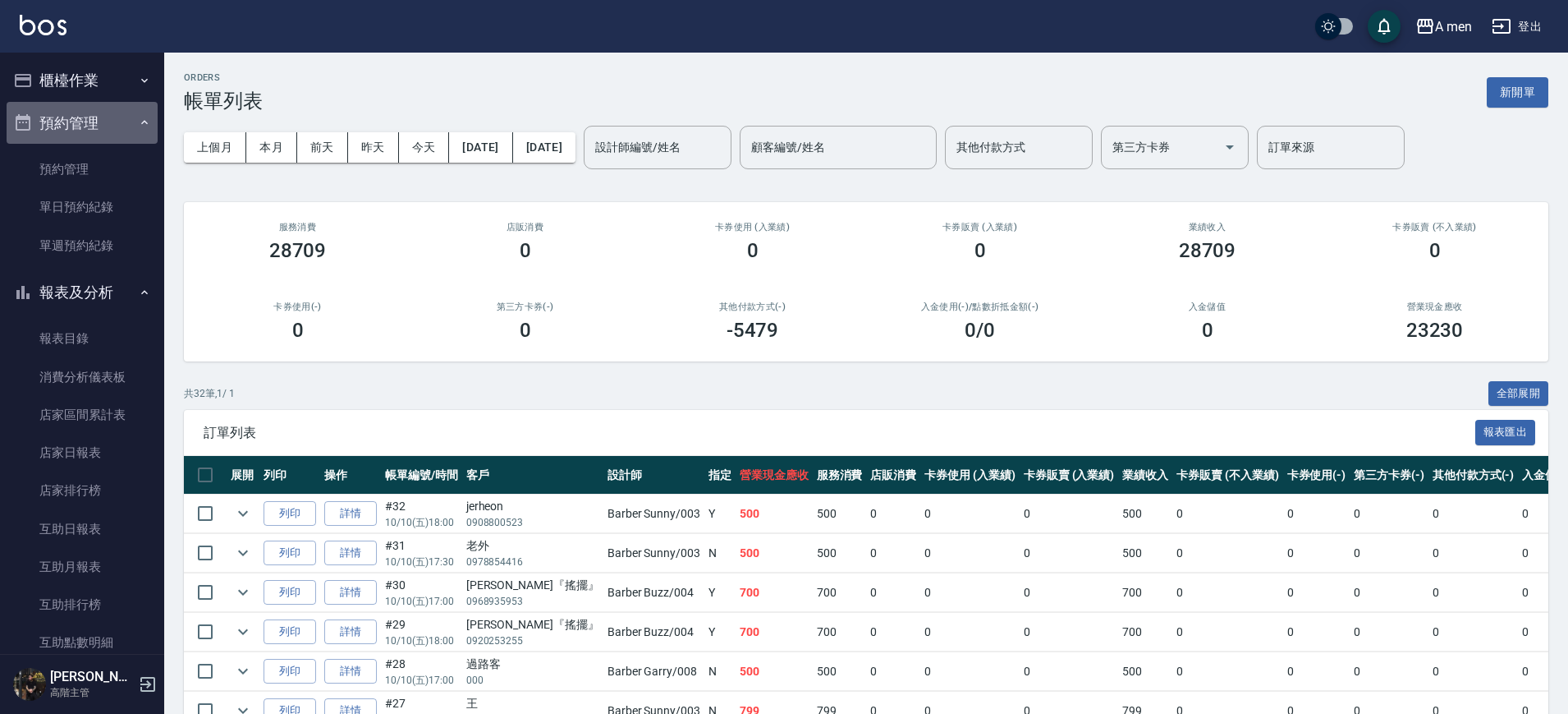
click at [104, 130] on button "預約管理" at bounding box center [82, 123] width 151 height 43
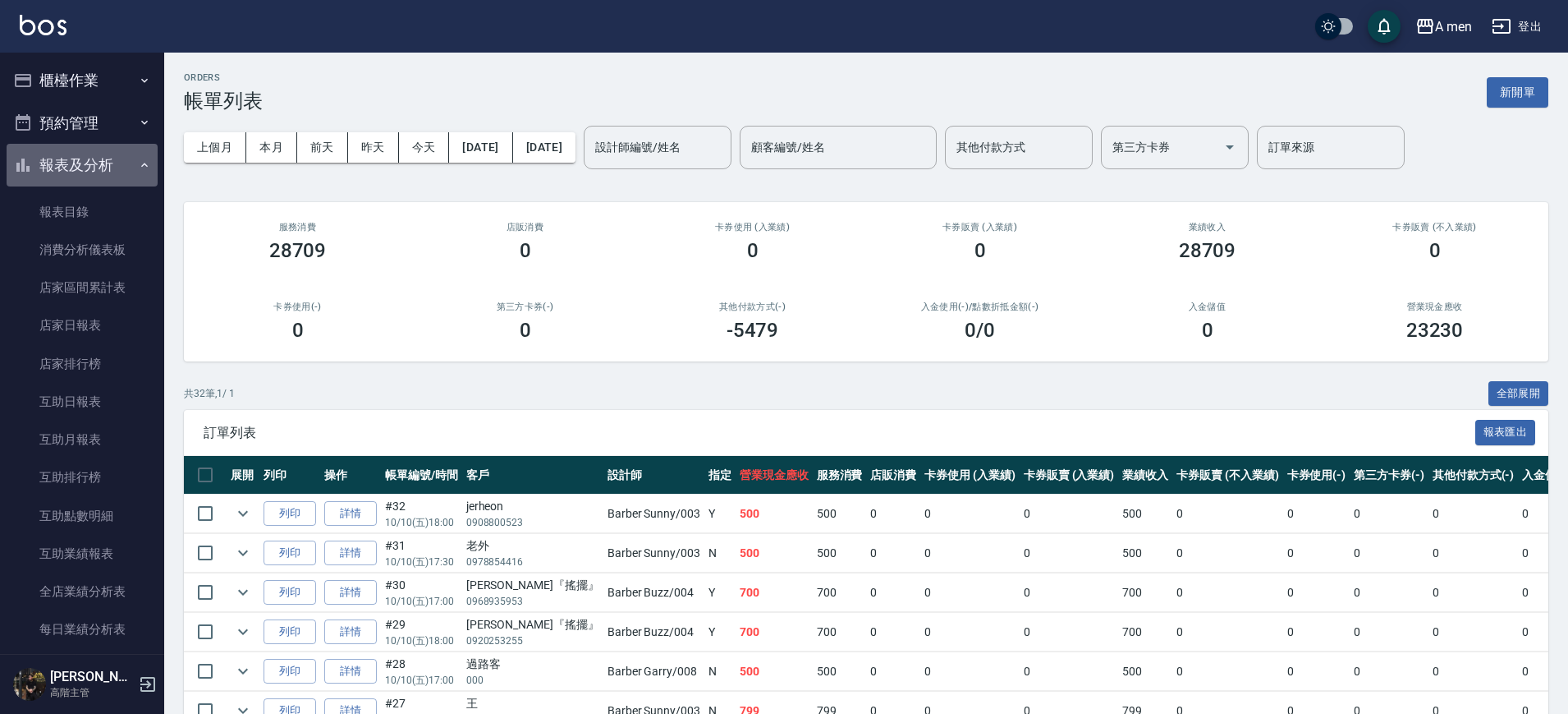
click at [106, 165] on button "報表及分析" at bounding box center [82, 165] width 151 height 43
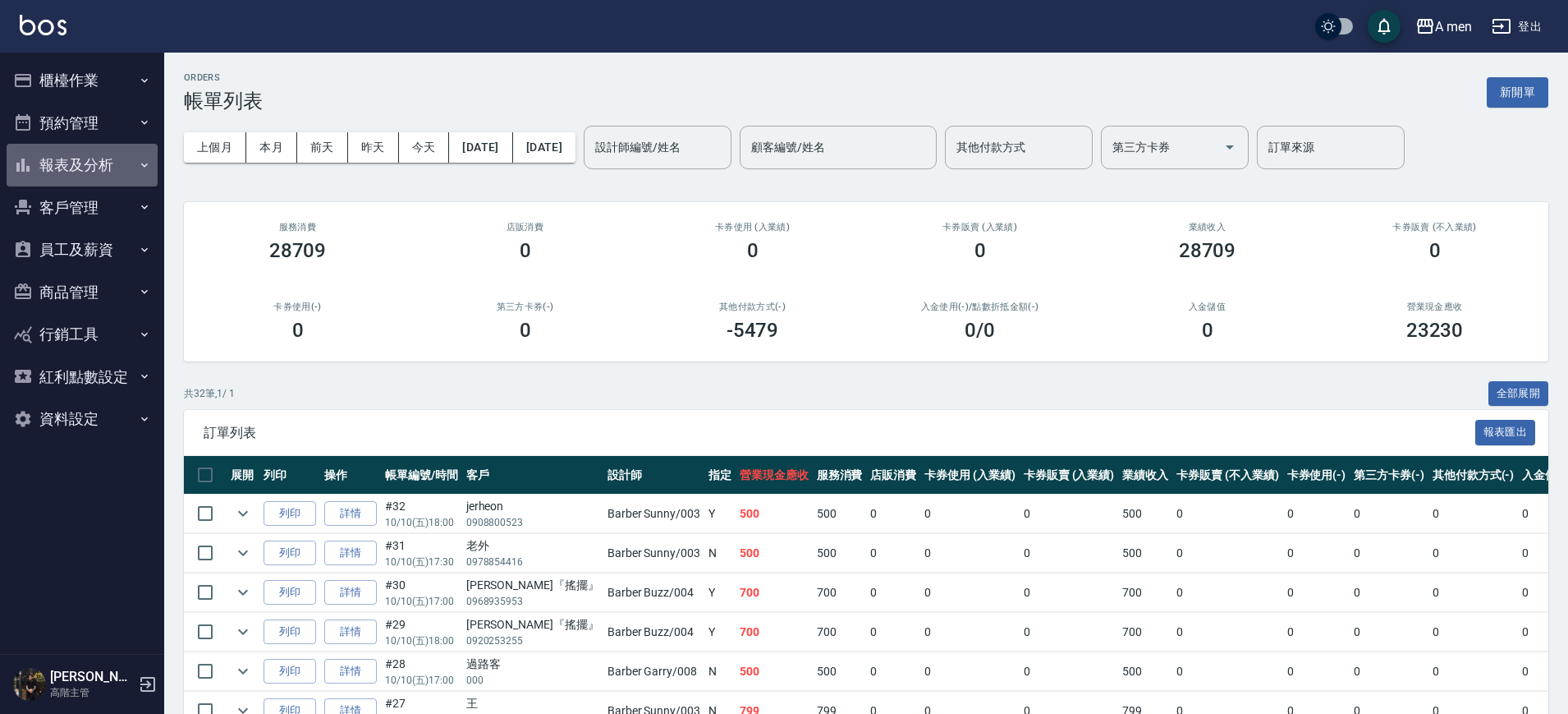
click at [111, 166] on button "報表及分析" at bounding box center [82, 165] width 151 height 43
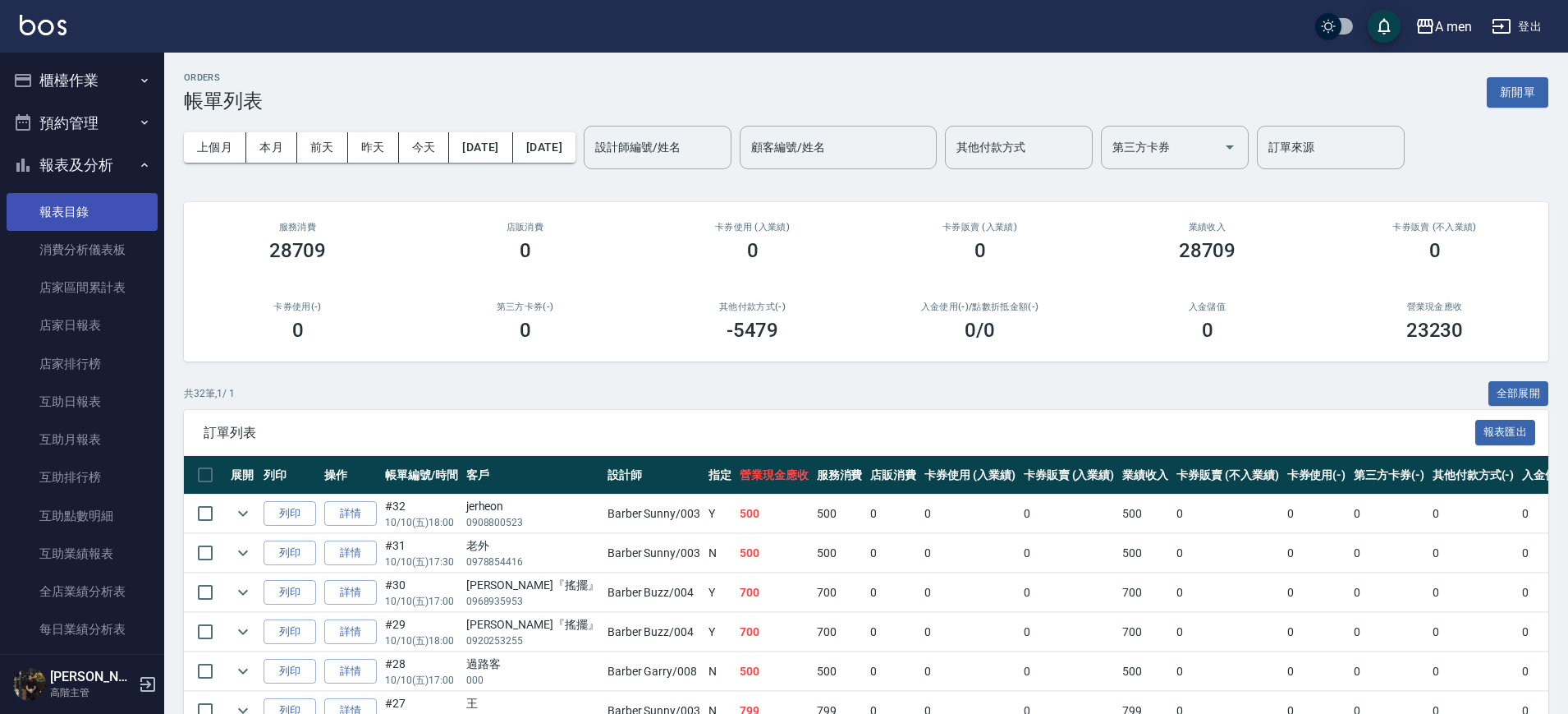
click at [100, 226] on link "報表目錄" at bounding box center [82, 212] width 151 height 38
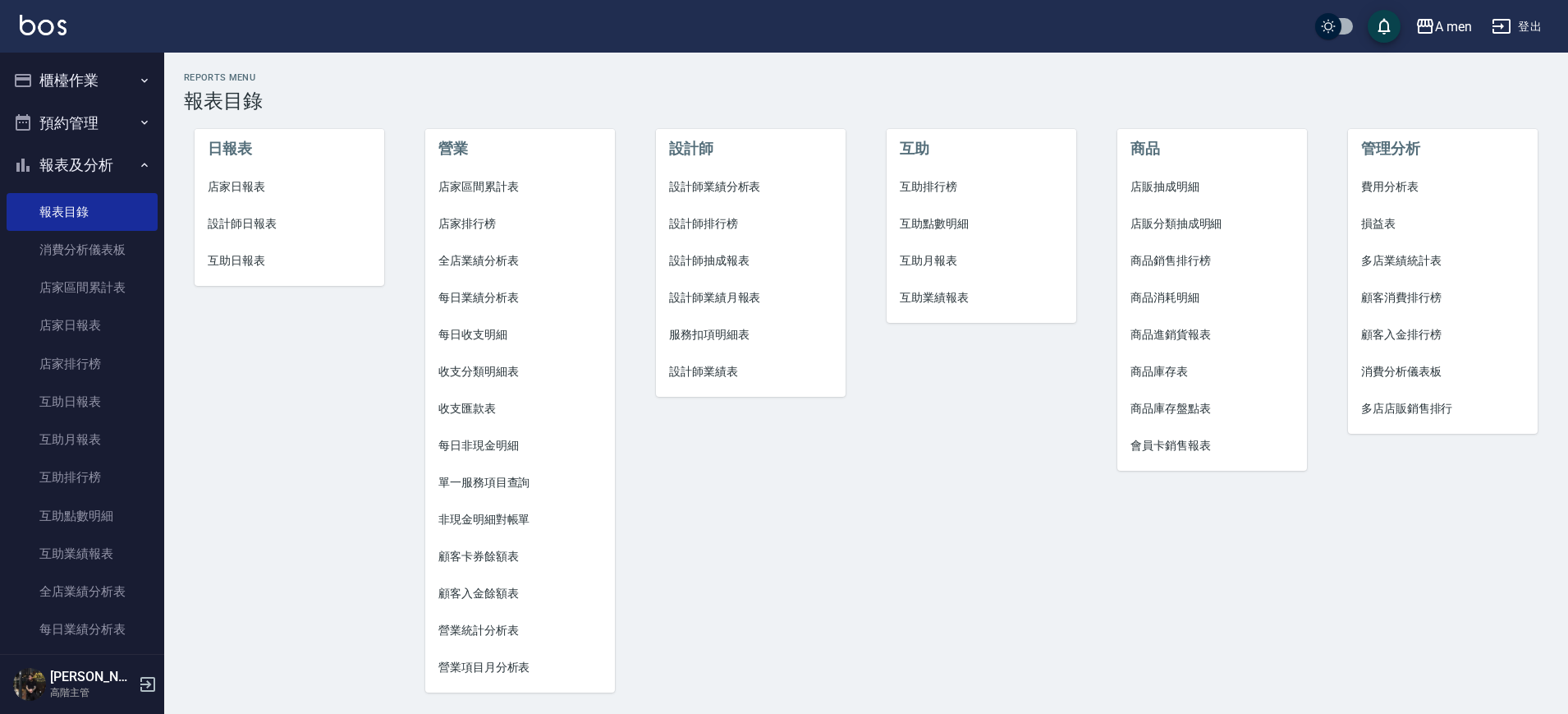
click at [78, 170] on button "報表及分析" at bounding box center [82, 165] width 151 height 43
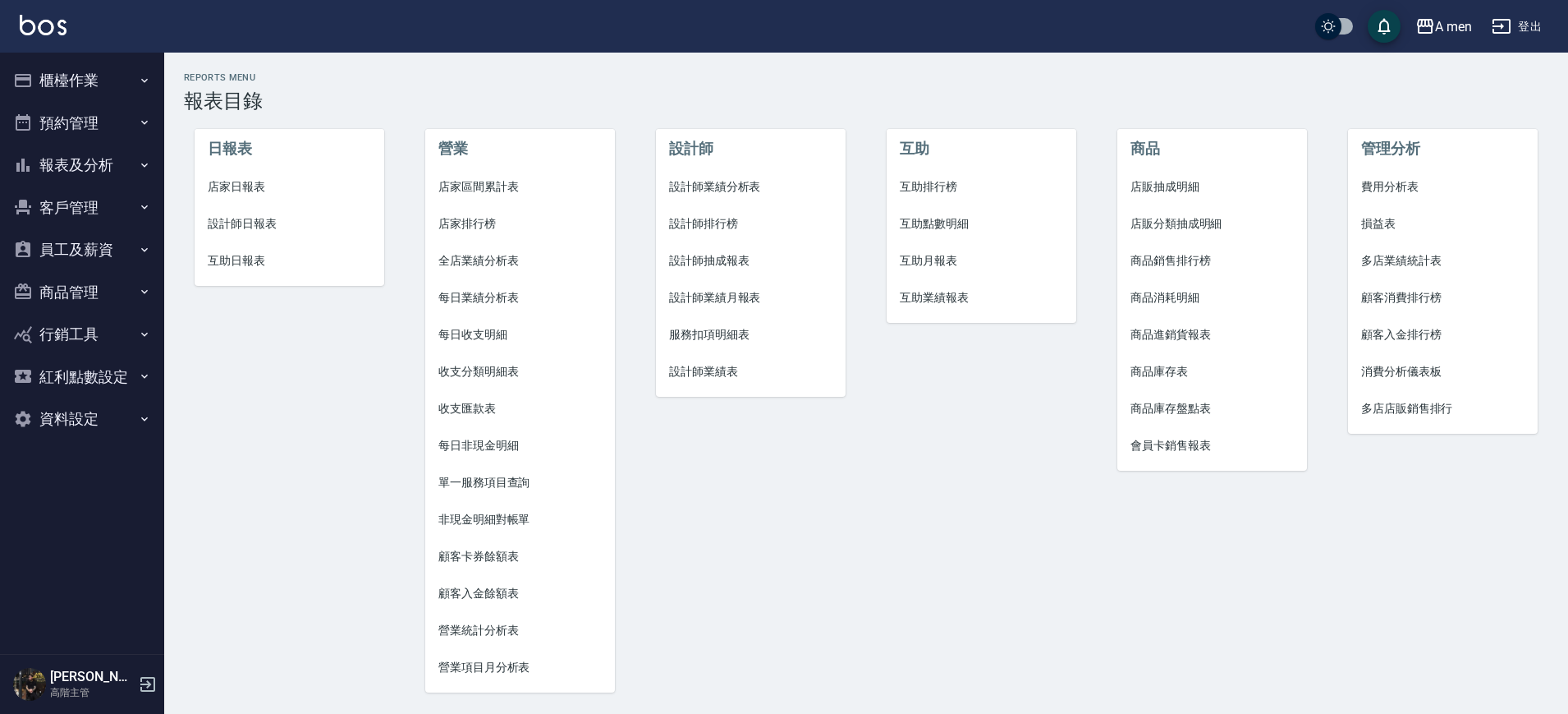
drag, startPoint x: 969, startPoint y: 115, endPoint x: 966, endPoint y: 93, distance: 22.2
click at [969, 115] on div "互助 互助排行榜 互助點數明細 互助月報表 互助業績報表" at bounding box center [972, 401] width 231 height 617
